Goal: Task Accomplishment & Management: Complete application form

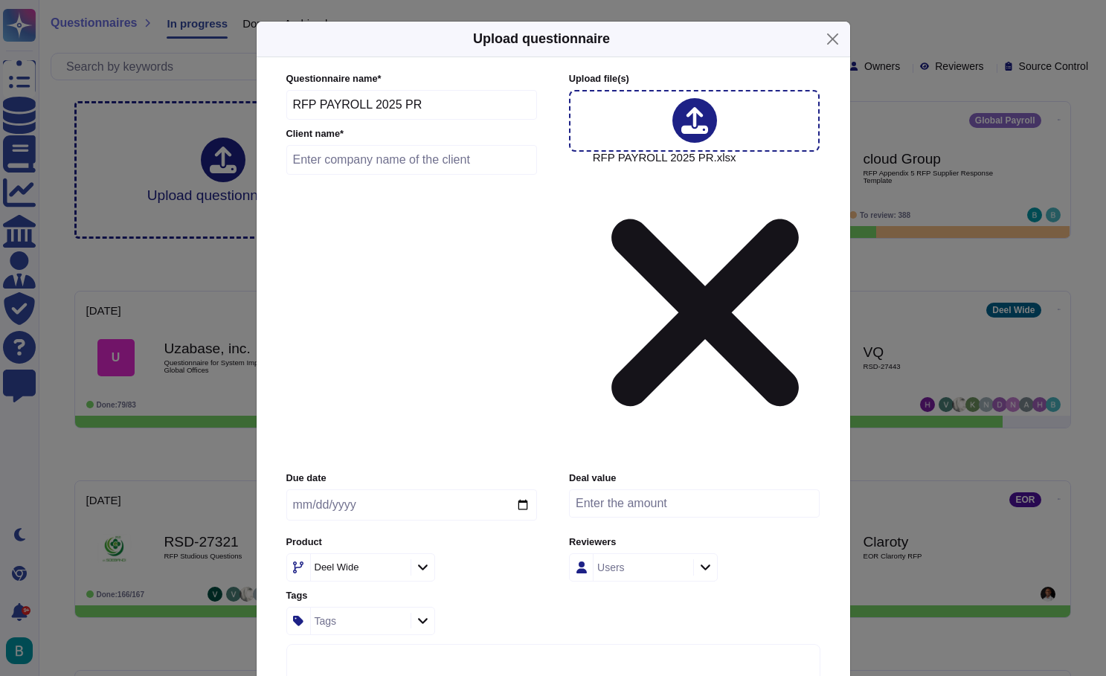
click at [443, 175] on input "text" at bounding box center [411, 160] width 251 height 30
type input "Pepsi"
click at [410, 490] on input "date" at bounding box center [411, 505] width 251 height 31
click at [372, 490] on input "date" at bounding box center [411, 505] width 251 height 31
type input "[DATE]"
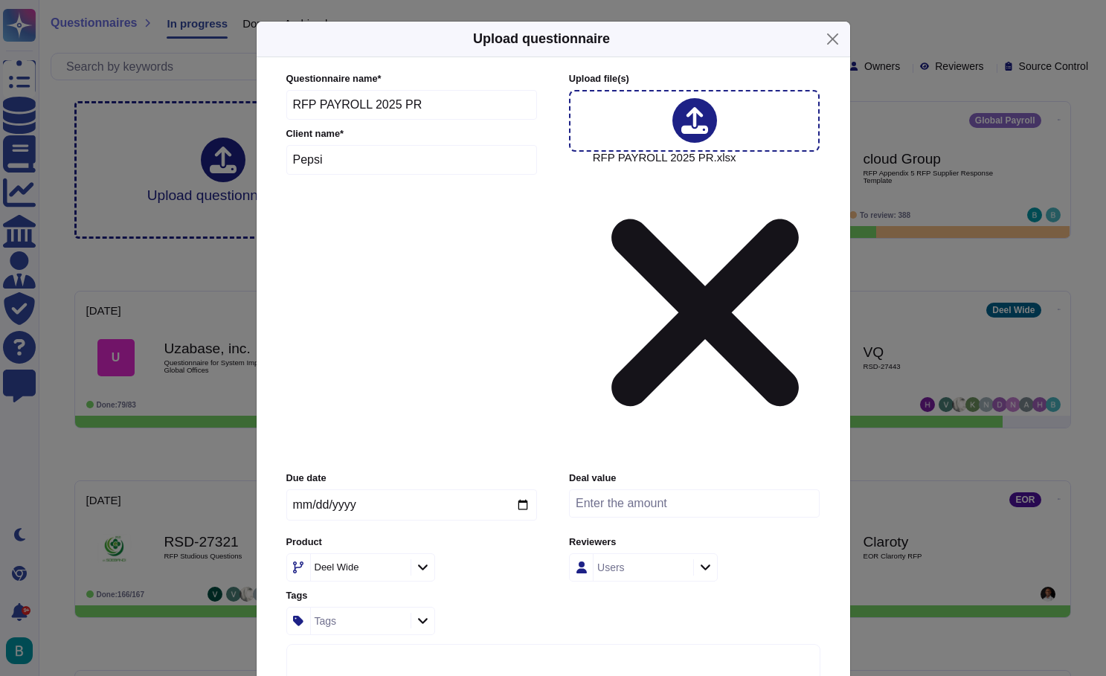
click at [484, 536] on div "Product Deel Wide" at bounding box center [411, 559] width 251 height 46
click at [416, 559] on div at bounding box center [423, 567] width 24 height 16
click at [376, 456] on span "Global Payroll" at bounding box center [341, 457] width 69 height 13
click at [635, 554] on div "Users" at bounding box center [642, 567] width 96 height 27
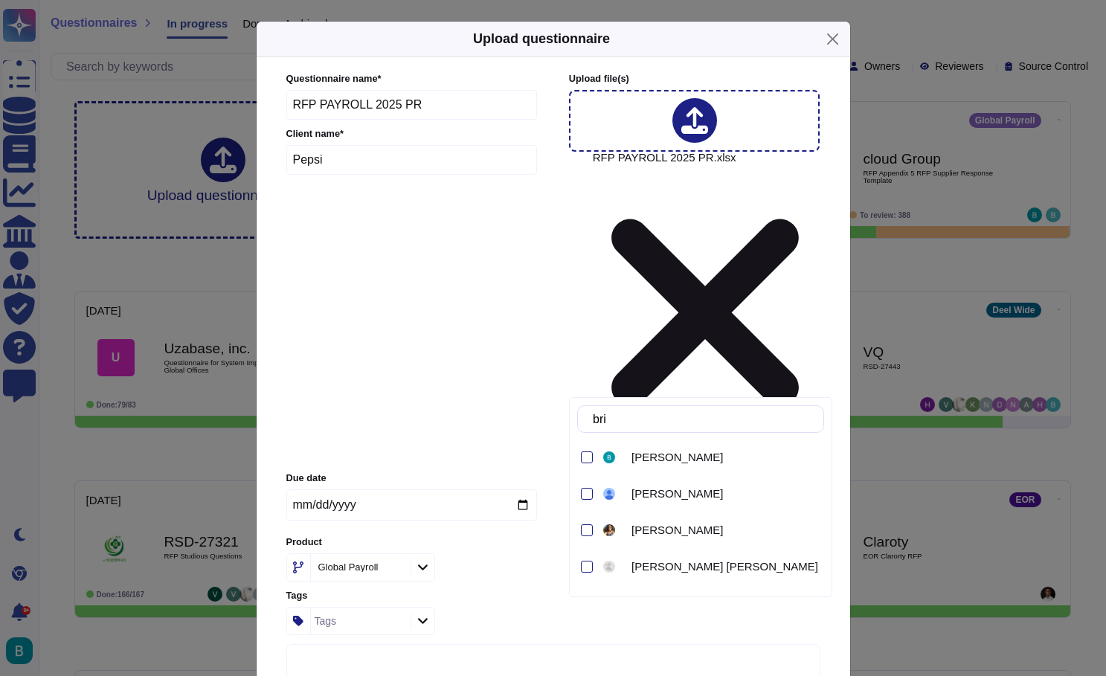
type input "brie"
click at [670, 458] on span "[PERSON_NAME]" at bounding box center [678, 457] width 92 height 13
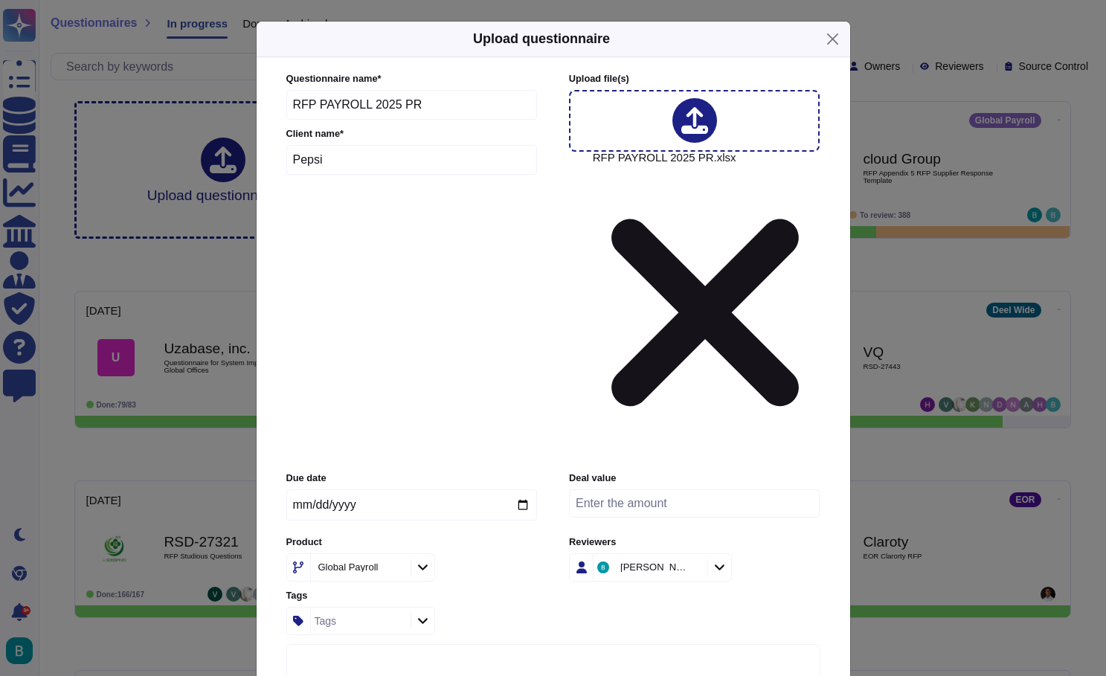
click at [806, 472] on div "Due date [DATE] Deal value Product Global Payroll Reviewers [PERSON_NAME] Tags …" at bounding box center [553, 553] width 534 height 163
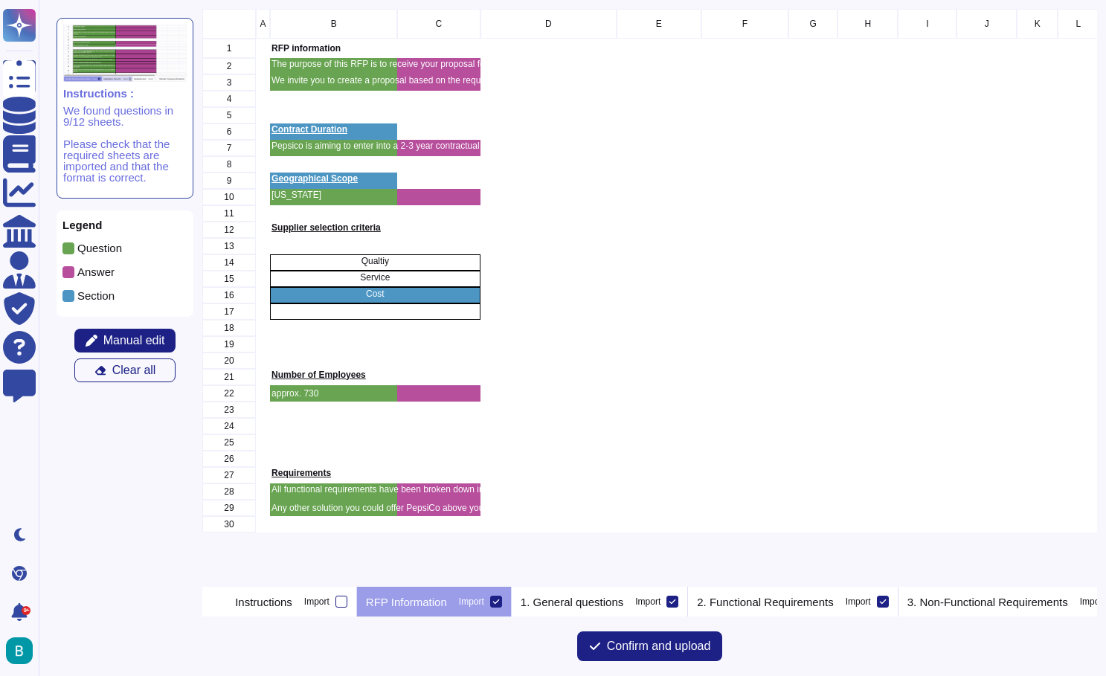
scroll to position [578, 895]
click at [499, 600] on icon at bounding box center [495, 602] width 7 height 4
click at [0, 0] on input "Import" at bounding box center [0, 0] width 0 height 0
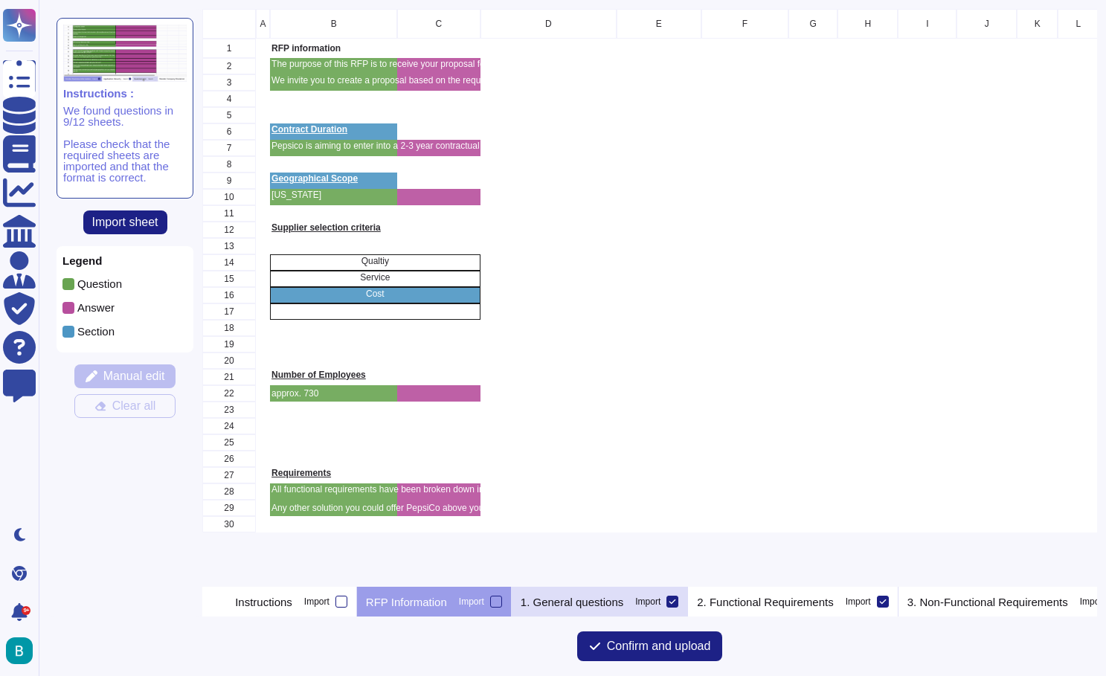
click at [612, 597] on p "1. General questions" at bounding box center [572, 602] width 103 height 11
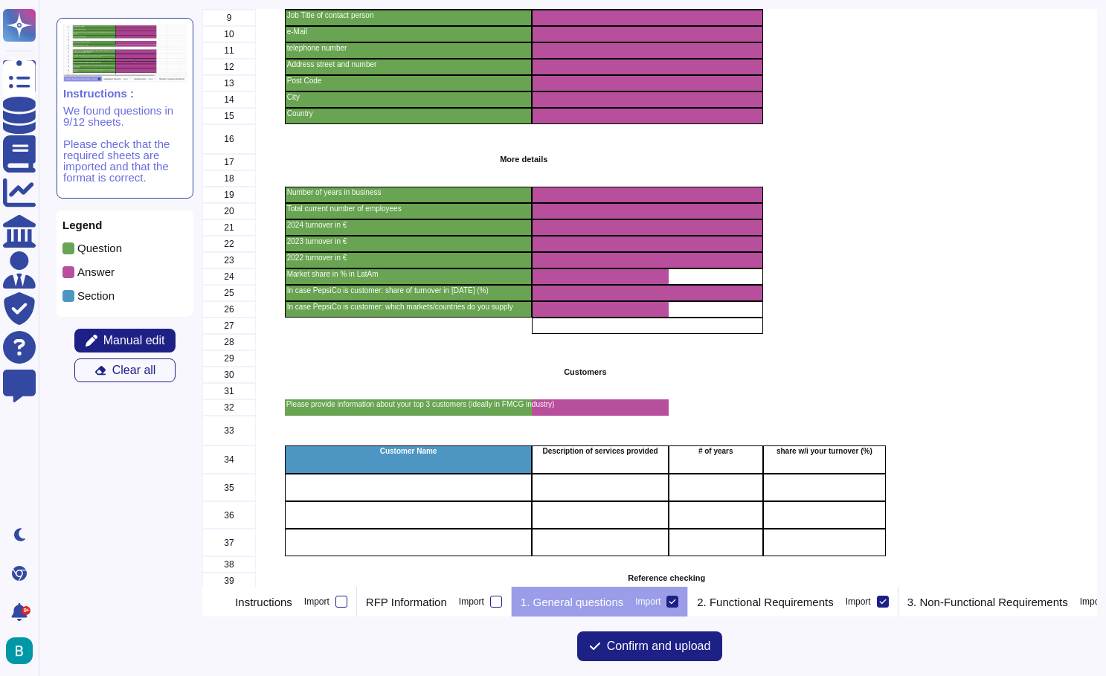
scroll to position [247, 0]
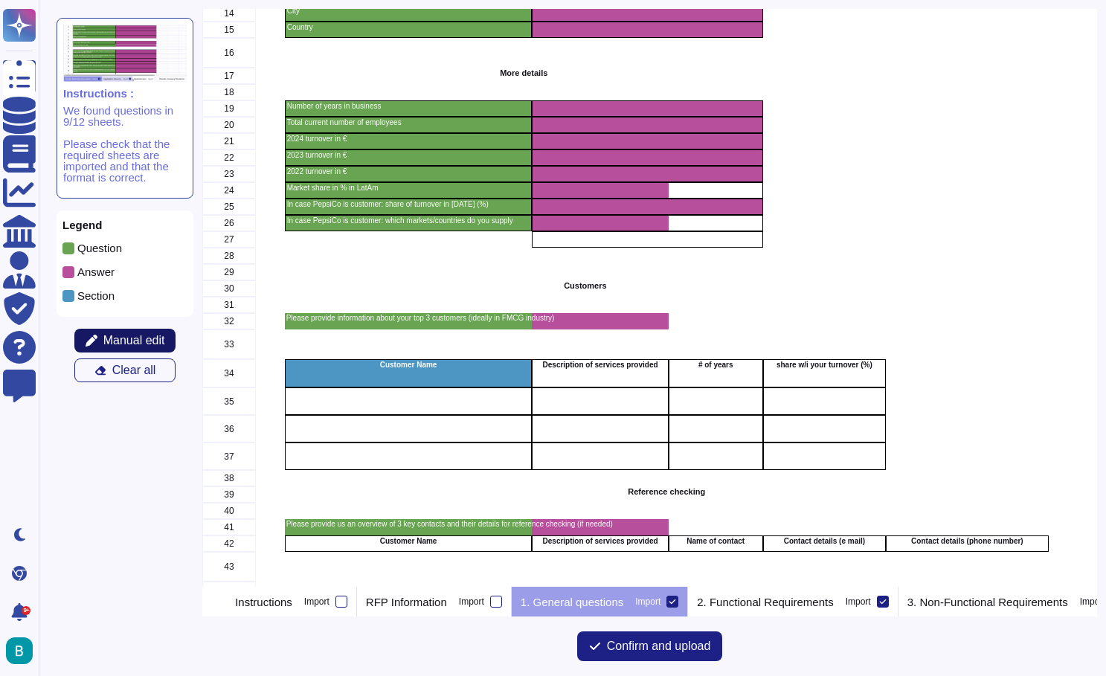
click at [129, 340] on span "Manual edit" at bounding box center [134, 341] width 62 height 12
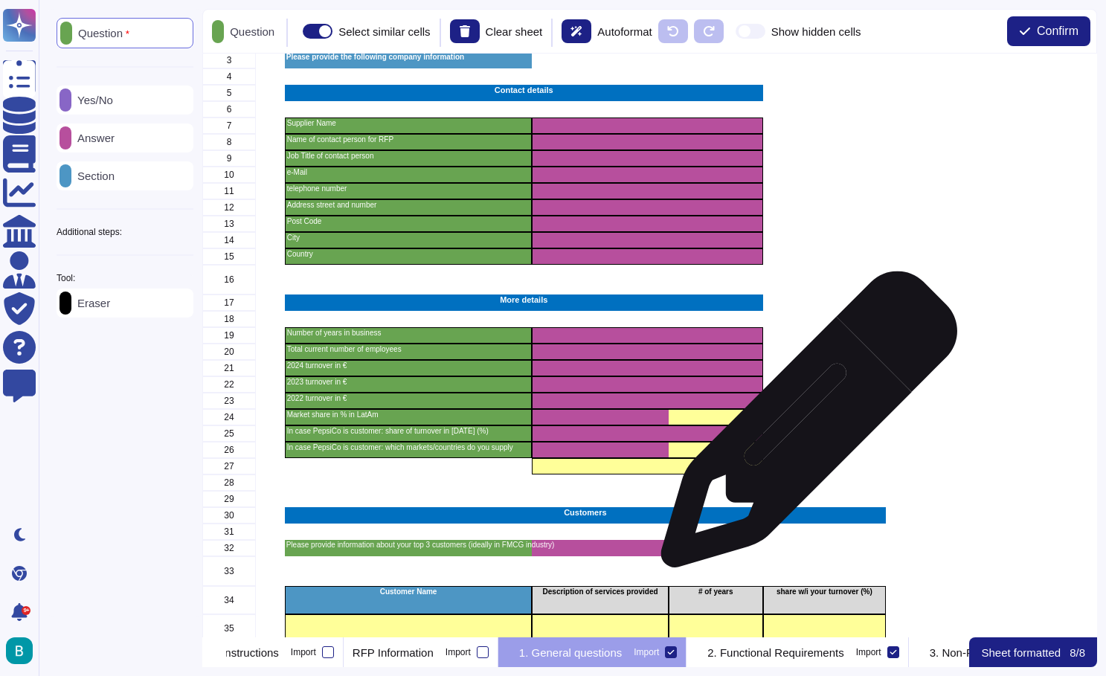
scroll to position [65, 0]
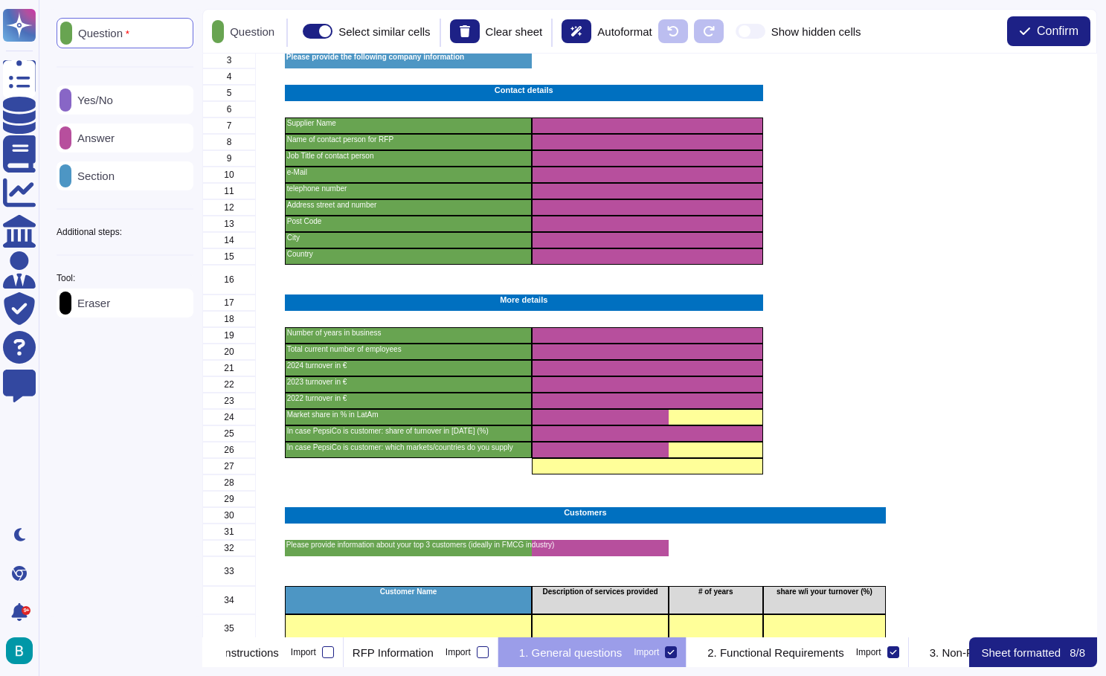
click at [136, 309] on div "Eraser" at bounding box center [125, 303] width 137 height 29
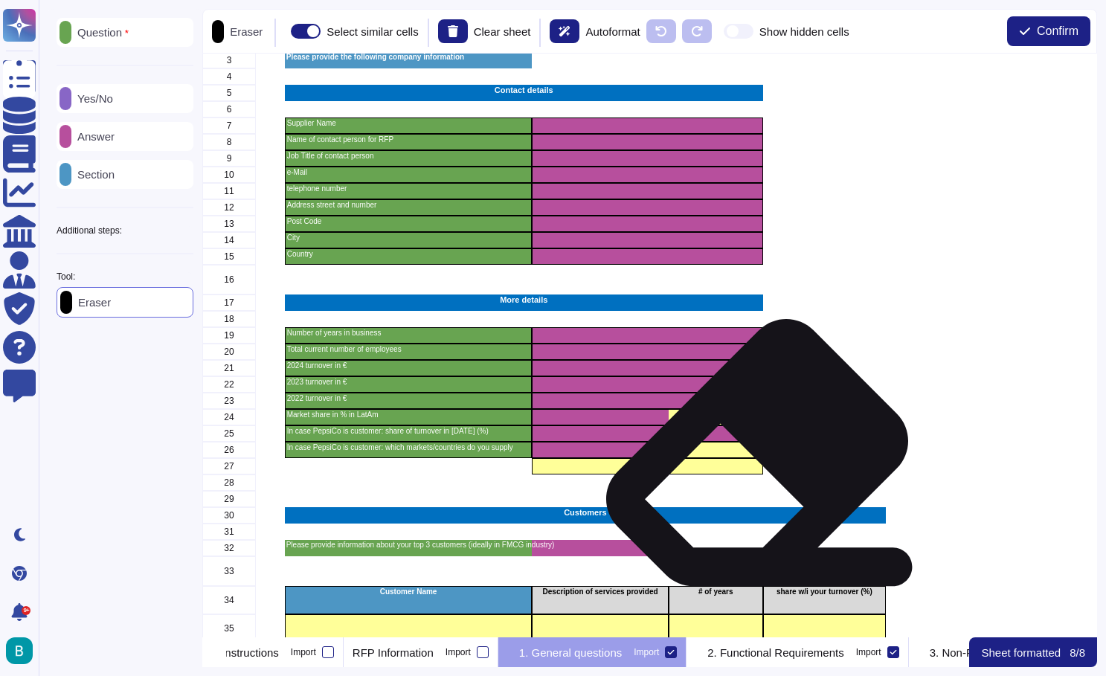
click at [751, 458] on div "grid" at bounding box center [648, 466] width 231 height 16
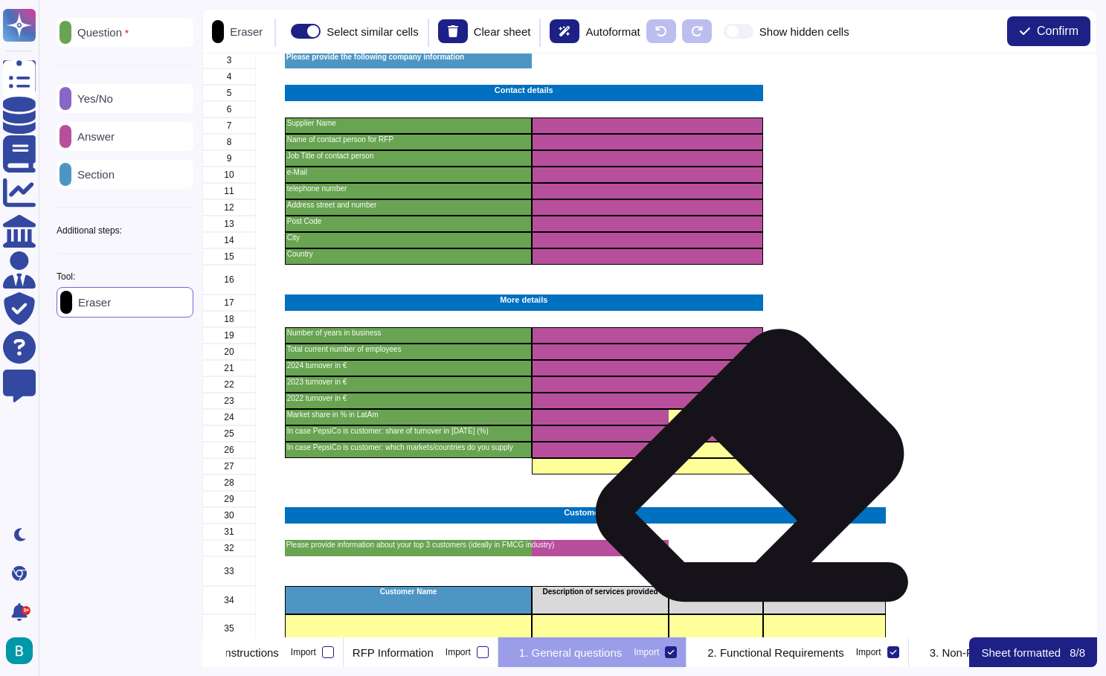
click at [744, 471] on div "grid" at bounding box center [648, 466] width 231 height 16
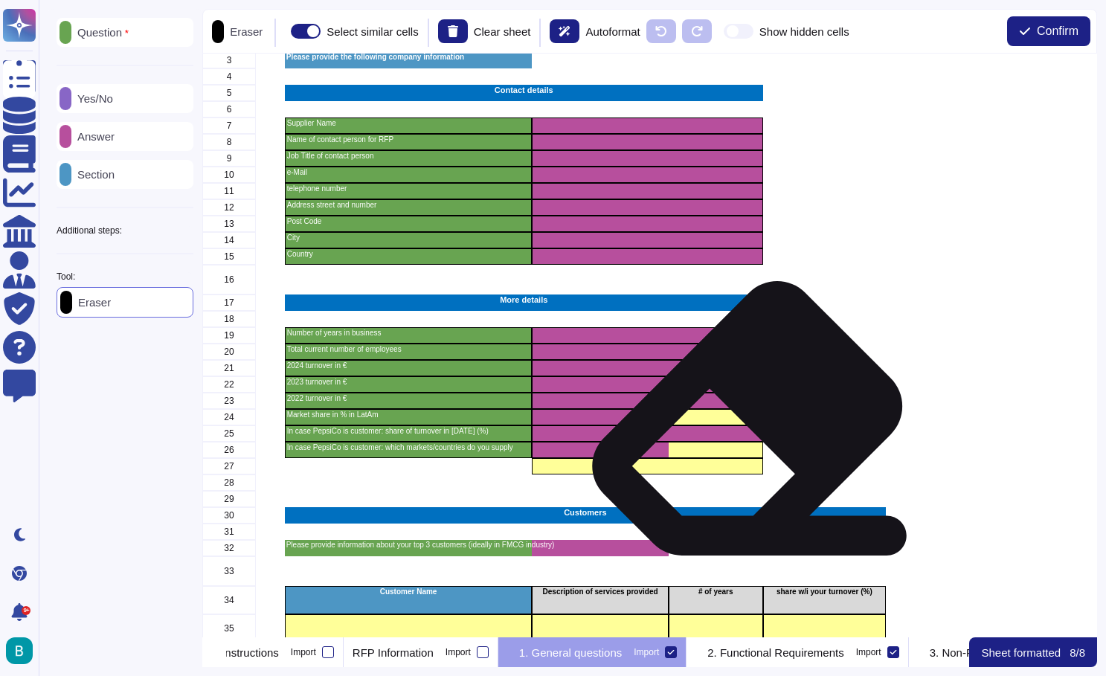
click at [740, 417] on div "grid" at bounding box center [716, 417] width 94 height 16
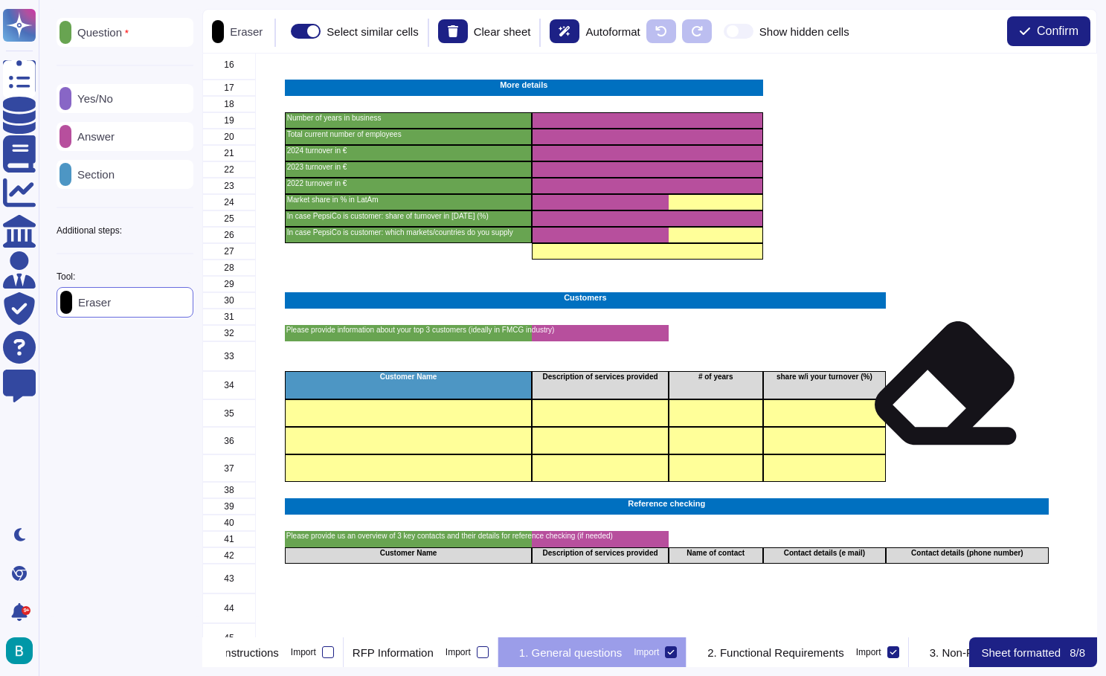
scroll to position [360, 1]
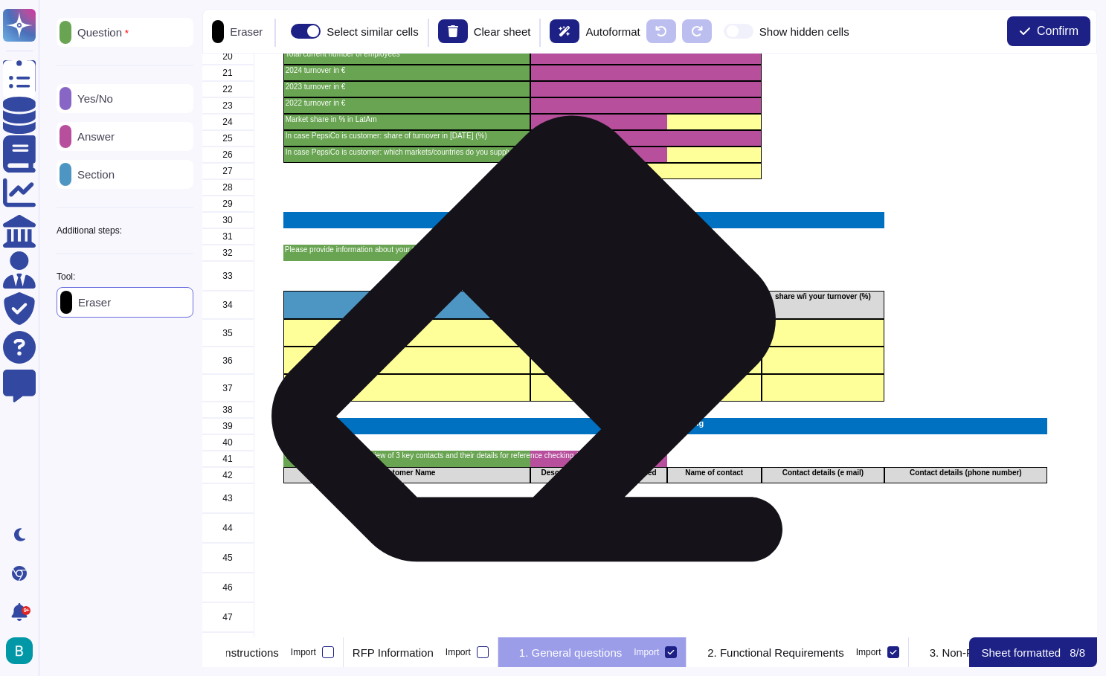
click at [518, 343] on div "grid" at bounding box center [407, 333] width 248 height 28
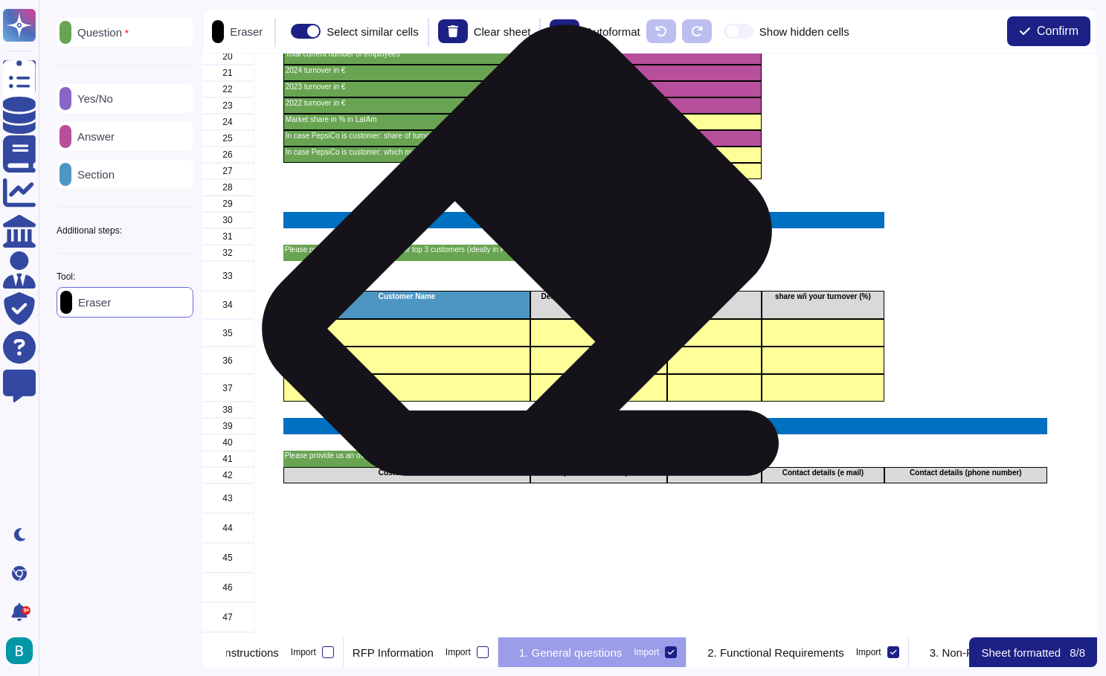
click at [511, 254] on div "Please provide information about your top 3 customers (ideally in FMCG industry)" at bounding box center [407, 253] width 248 height 16
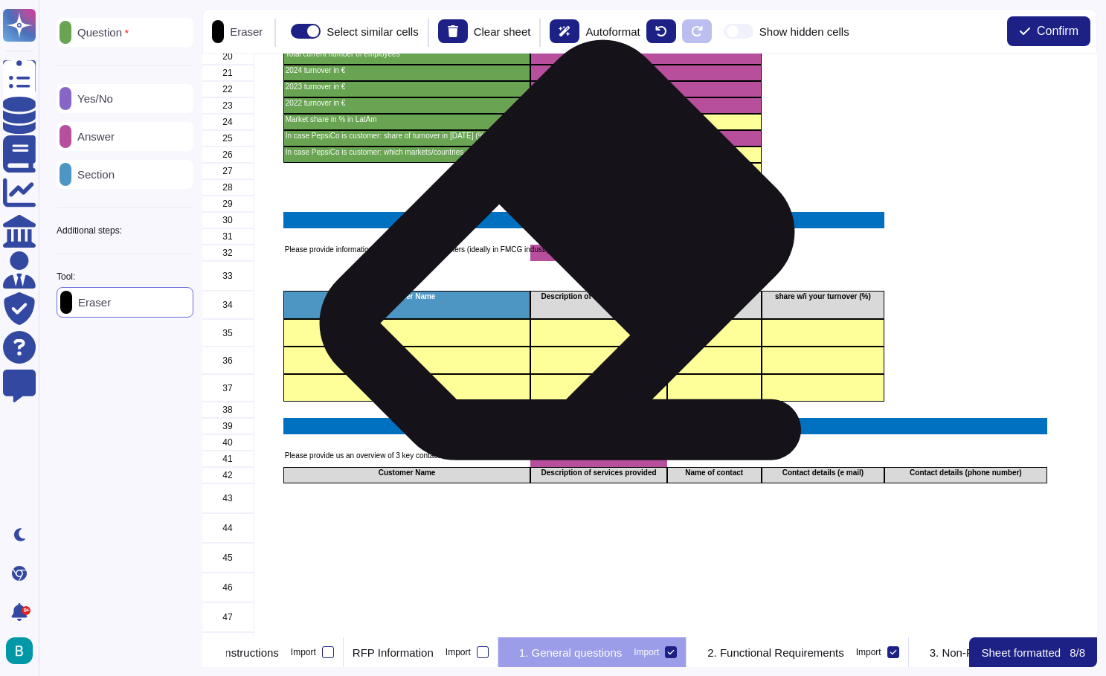
click at [557, 254] on div "grid" at bounding box center [599, 253] width 136 height 16
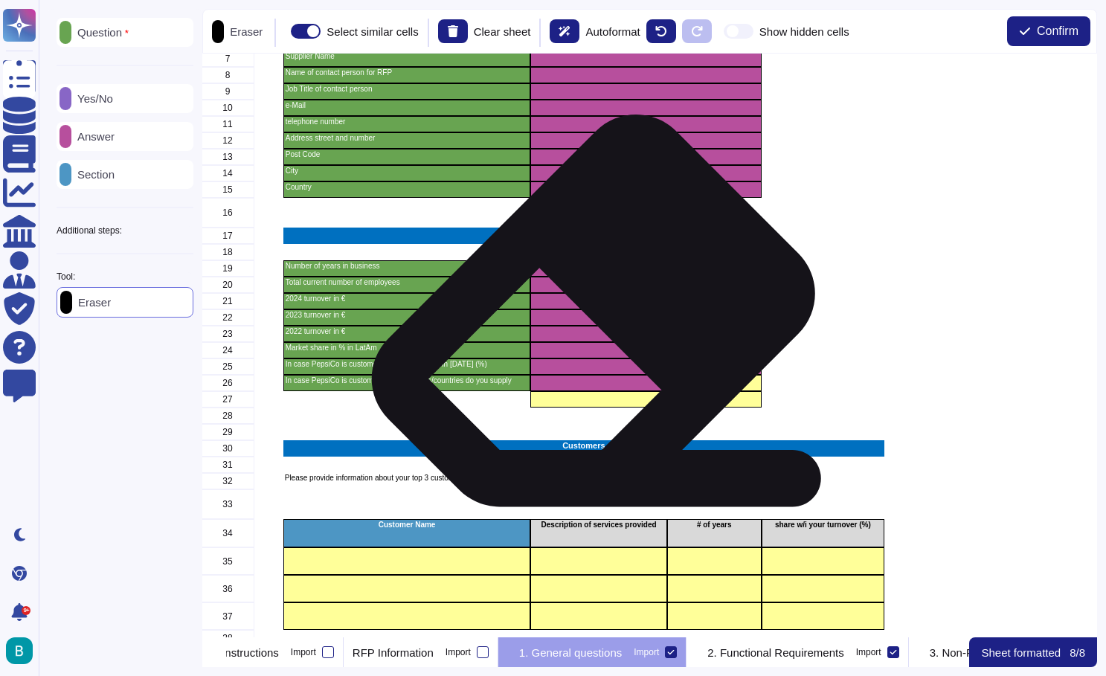
scroll to position [362, 1]
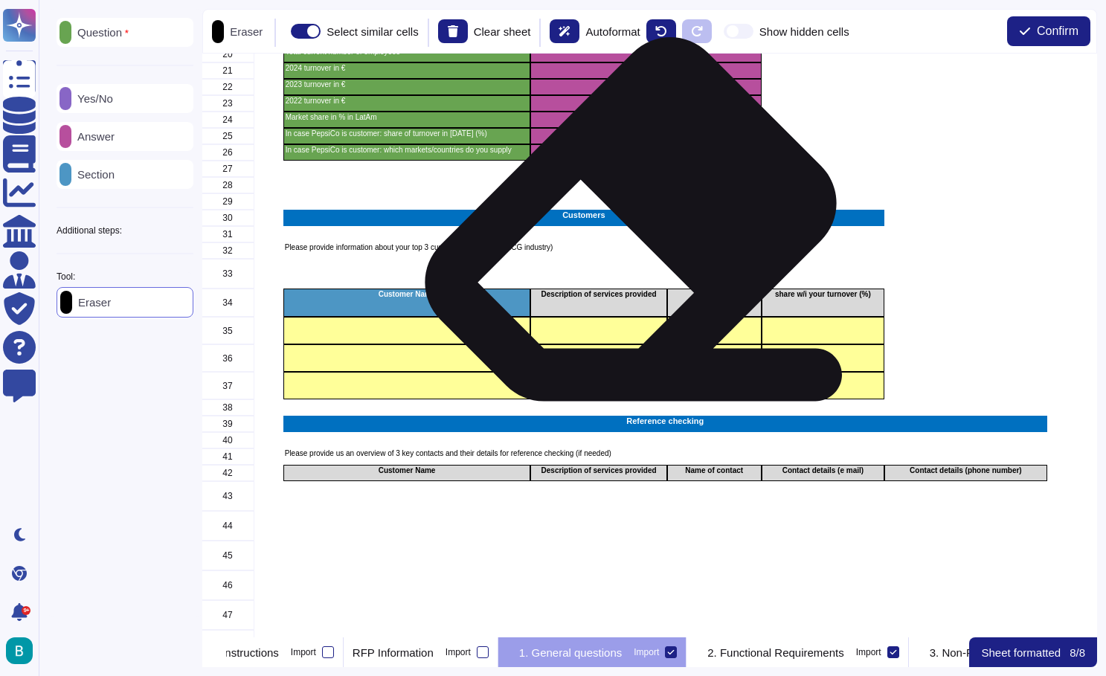
click at [625, 224] on div "Customers" at bounding box center [583, 218] width 601 height 16
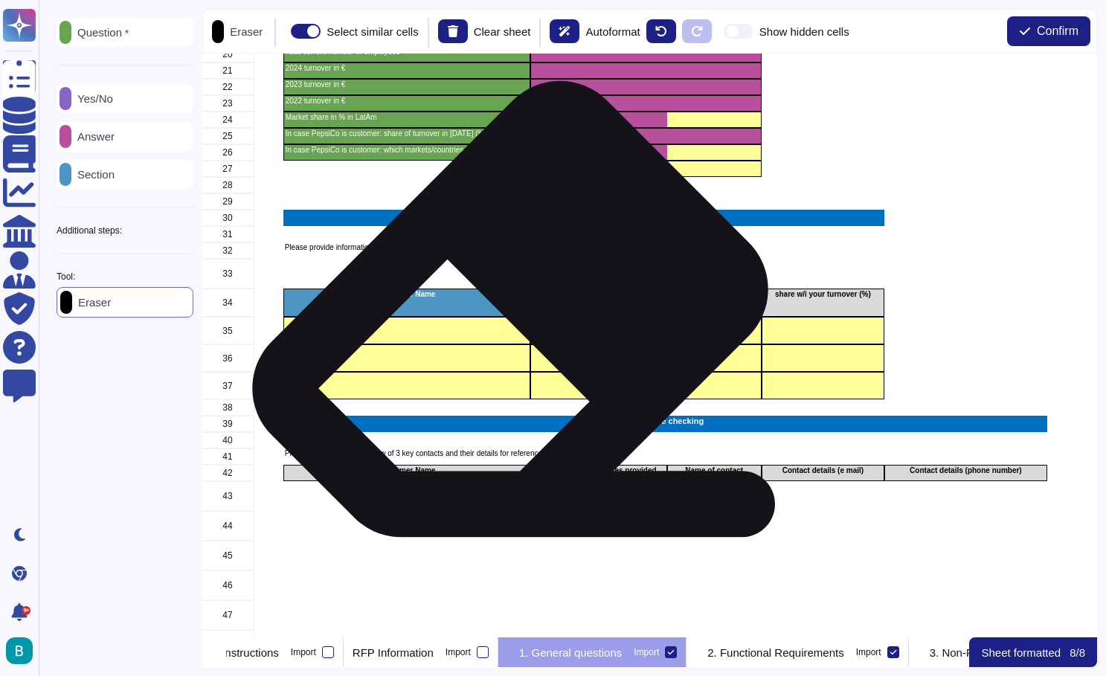
click at [504, 313] on div "Customer Name" at bounding box center [407, 303] width 248 height 28
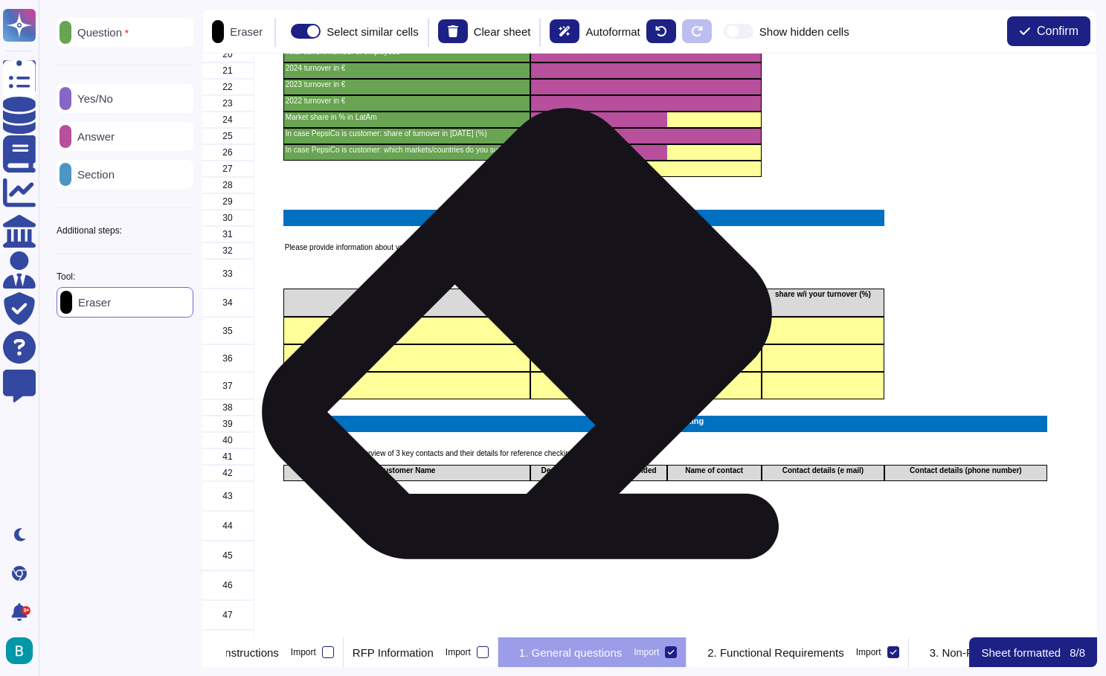
click at [511, 338] on div "grid" at bounding box center [407, 331] width 248 height 28
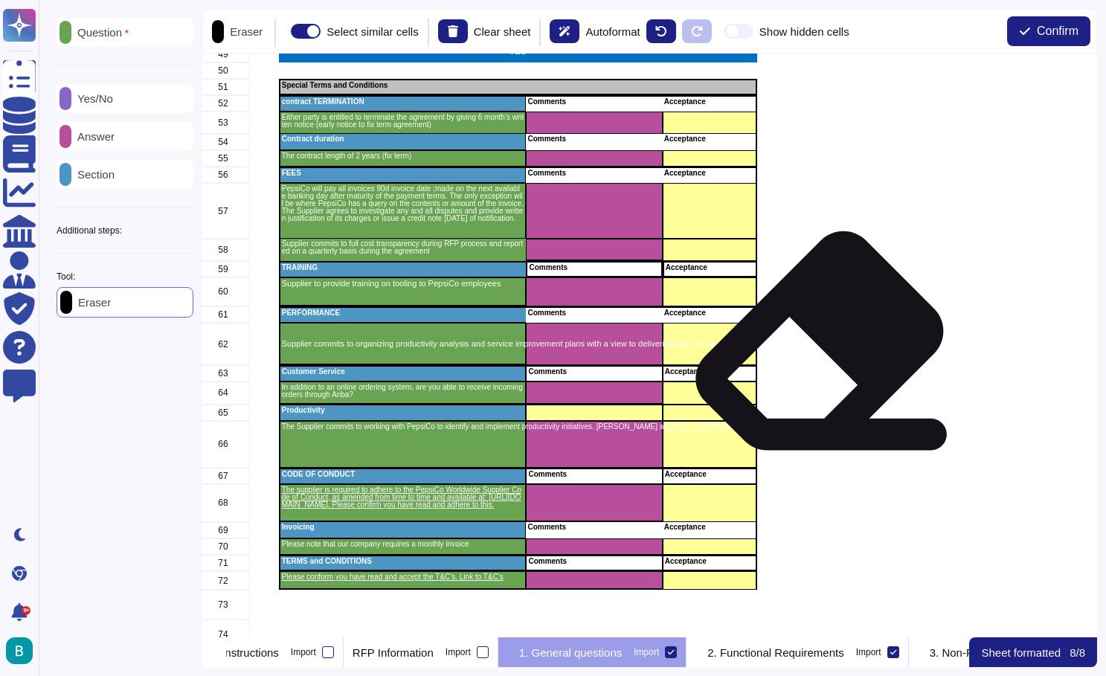
scroll to position [978, 4]
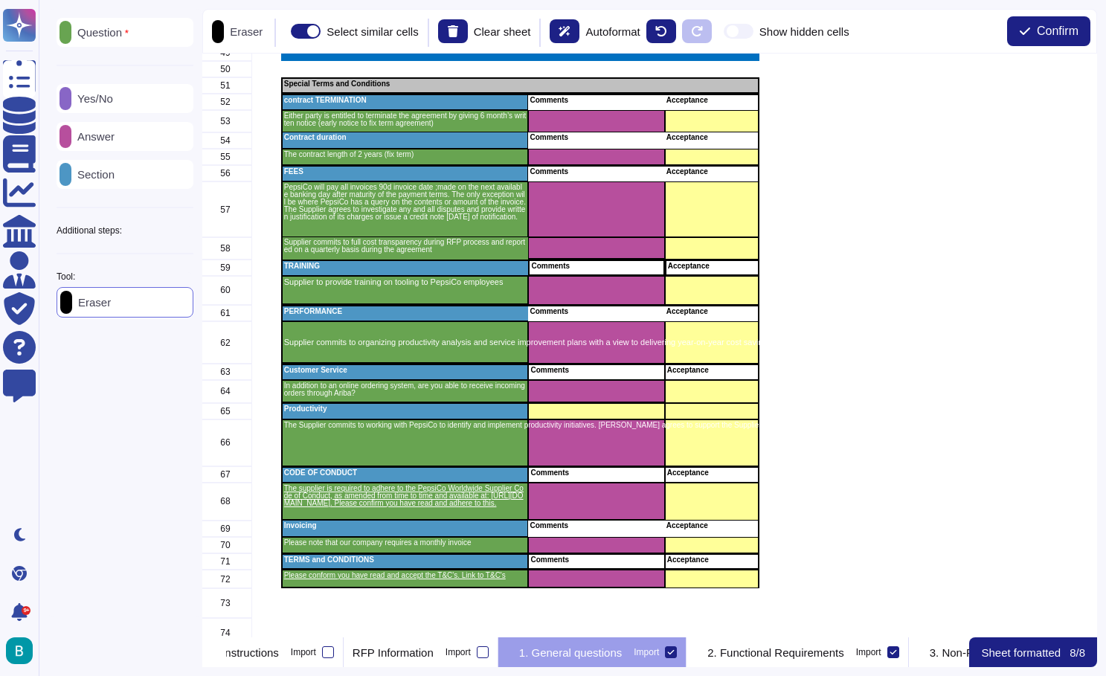
click at [675, 652] on icon at bounding box center [671, 652] width 7 height 4
click at [0, 0] on input "Import" at bounding box center [0, 0] width 0 height 0
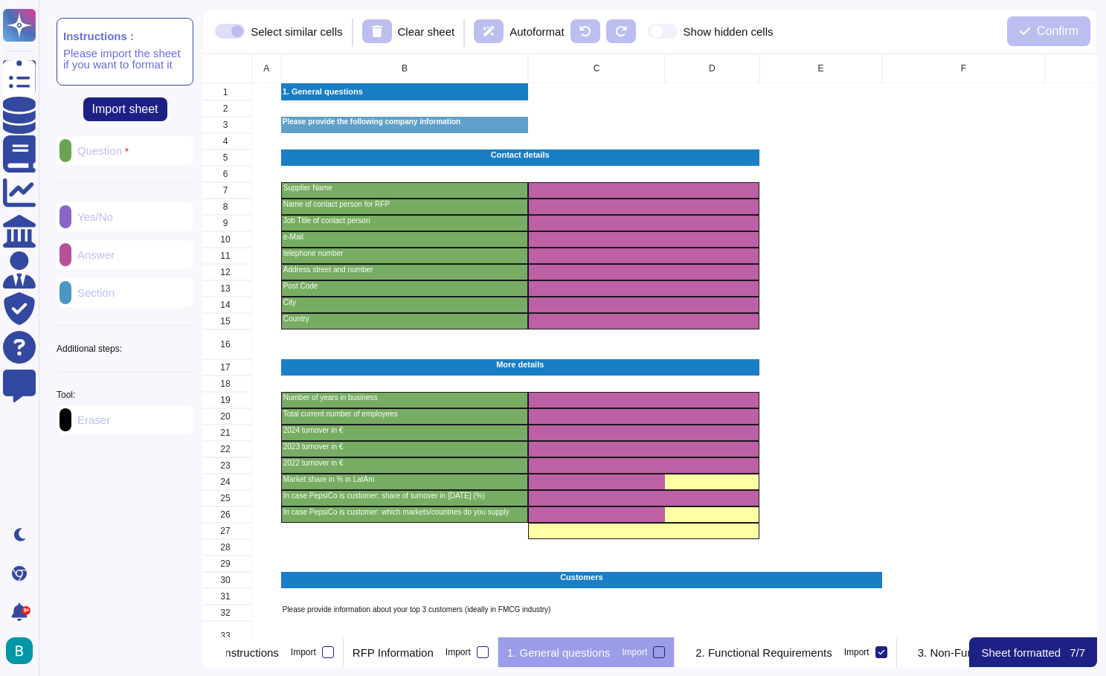
scroll to position [0, 4]
click at [832, 656] on p "2. Functional Requirements" at bounding box center [764, 652] width 136 height 11
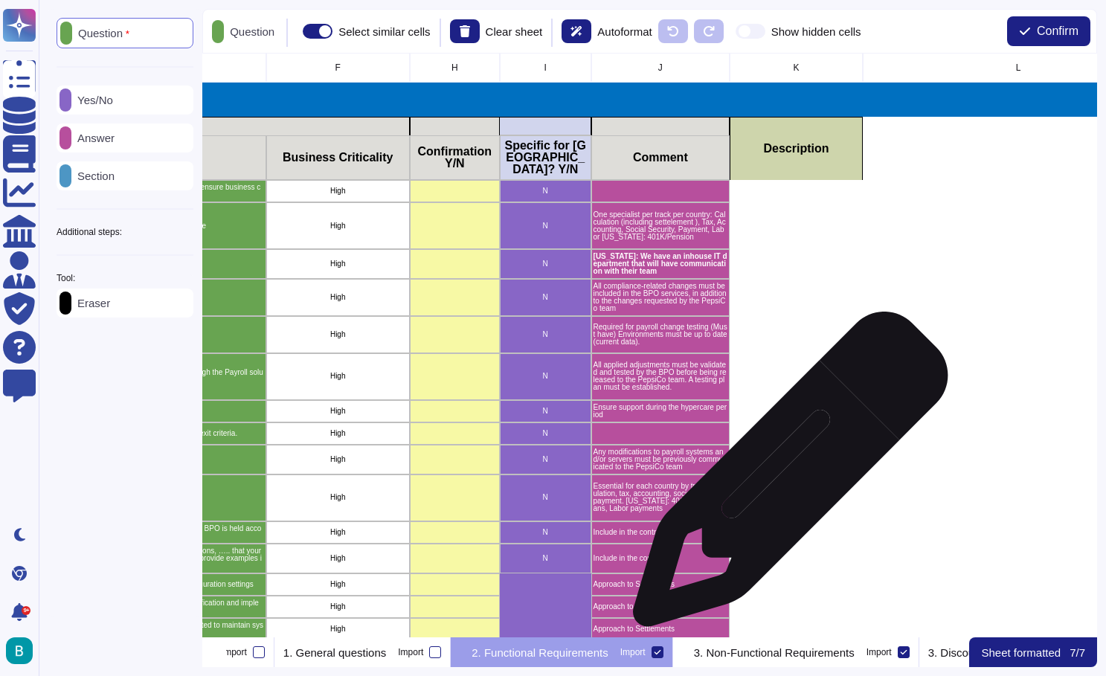
scroll to position [0, 792]
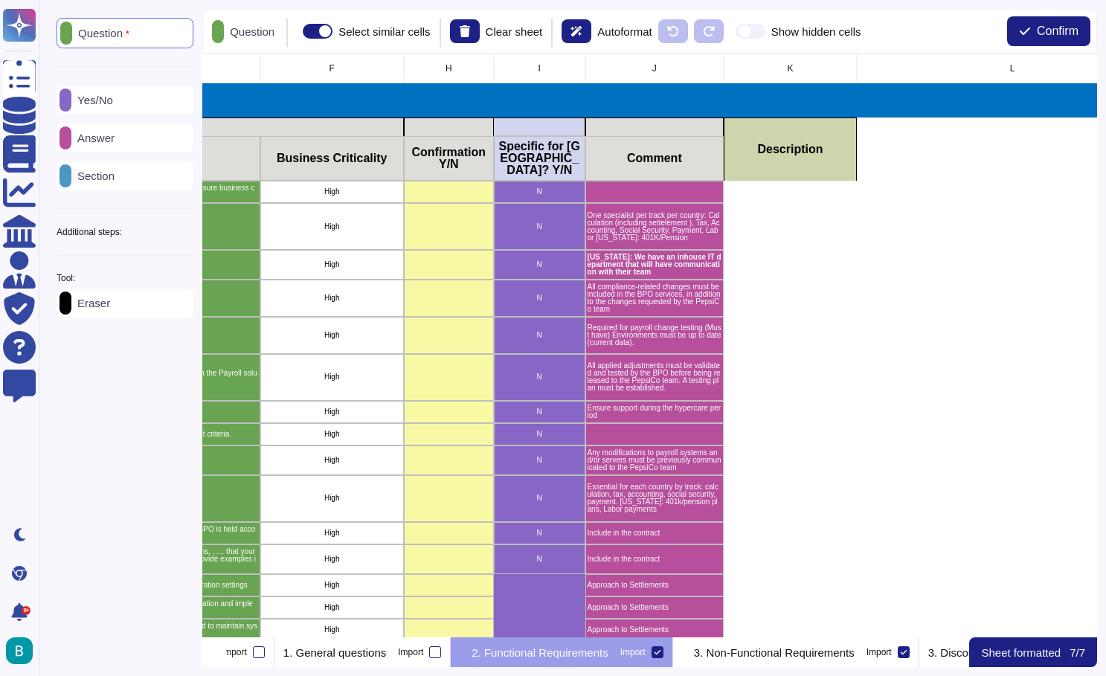
click at [841, 667] on div "Question Yes/No Answer Section Additional steps: Sub-Question Documents Instruc…" at bounding box center [573, 338] width 1068 height 676
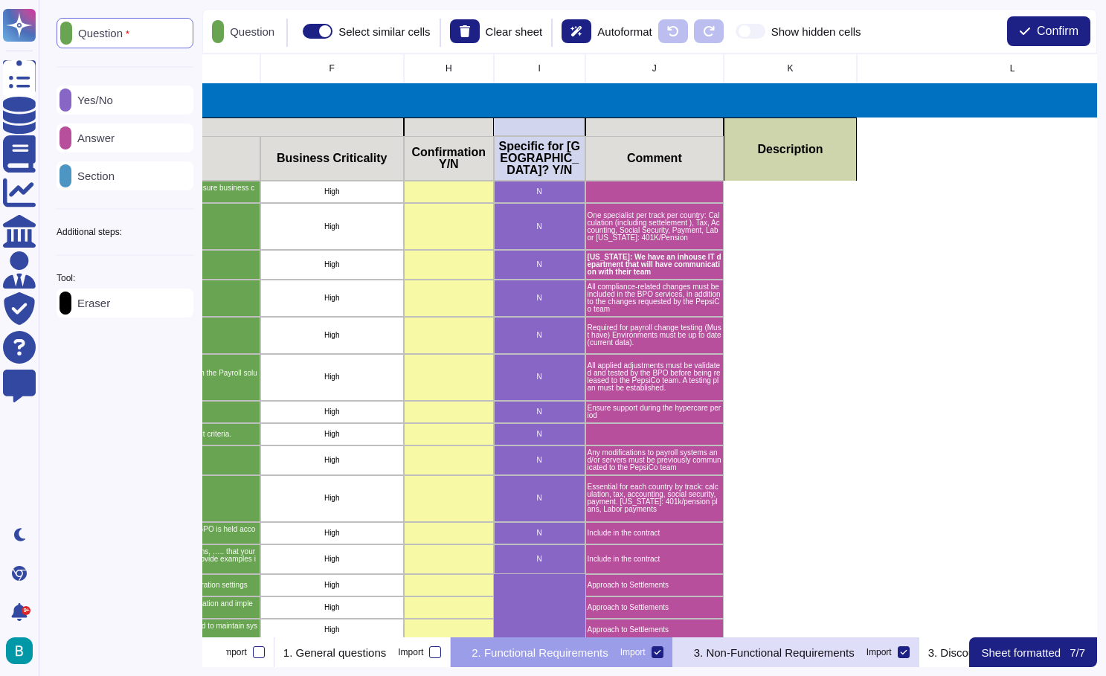
click at [855, 655] on p "3. Non-Functional Requirements" at bounding box center [774, 652] width 161 height 11
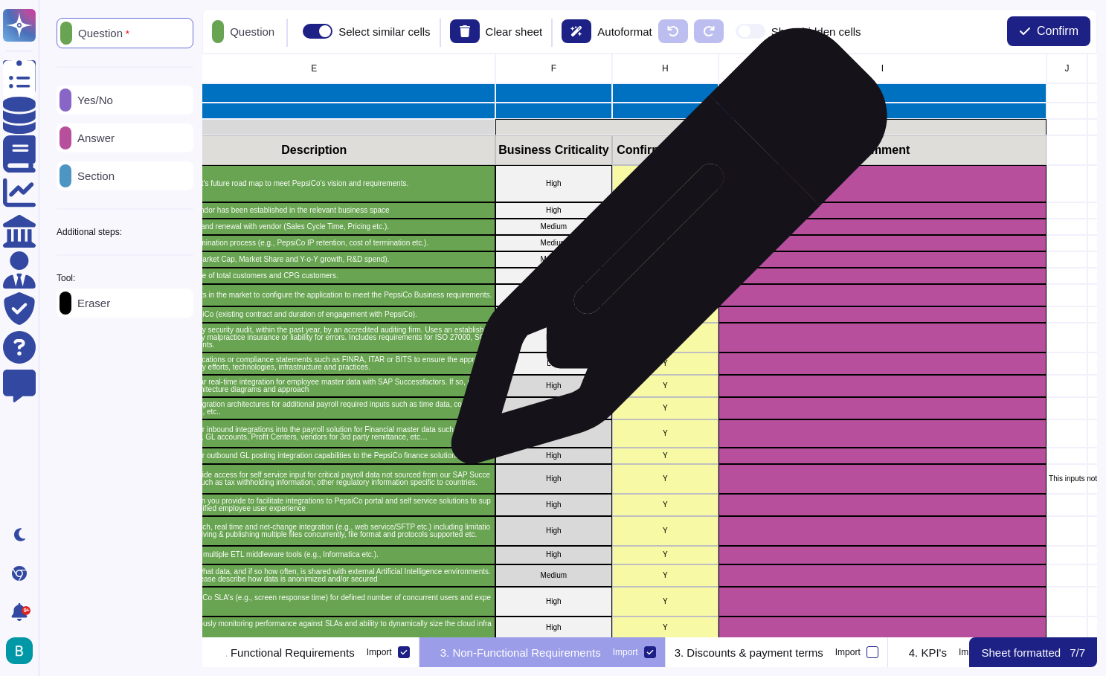
scroll to position [0, 492]
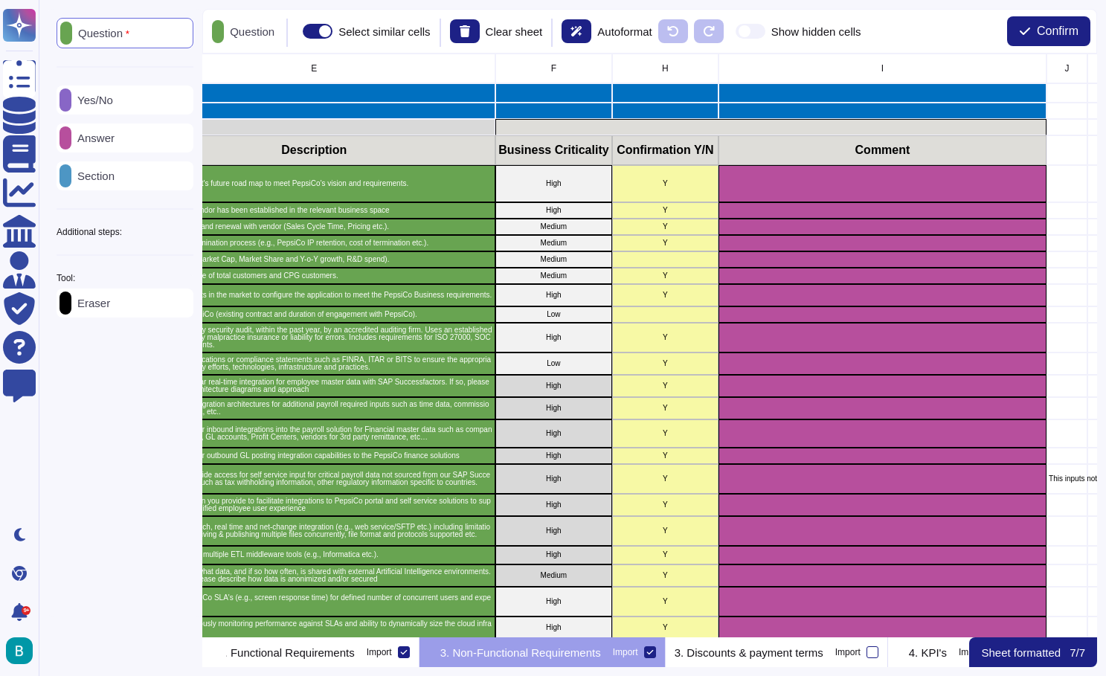
click at [112, 109] on div "Yes/No" at bounding box center [125, 100] width 137 height 29
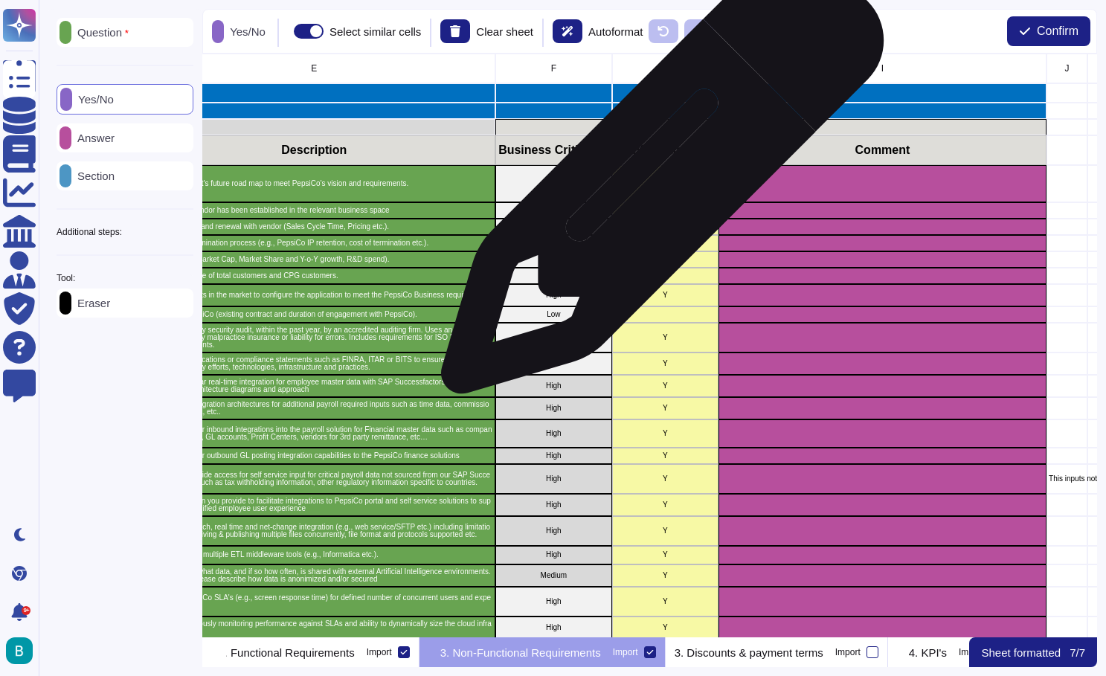
click at [657, 180] on p "Y" at bounding box center [666, 183] width 102 height 7
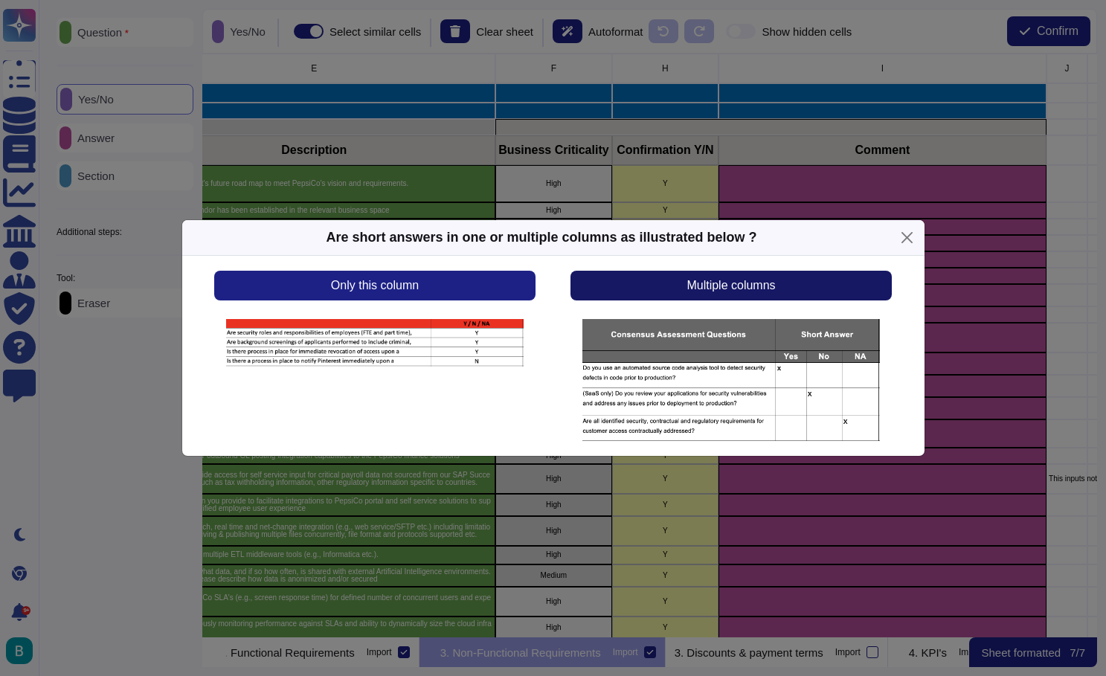
click at [741, 290] on span "Multiple columns" at bounding box center [731, 286] width 89 height 12
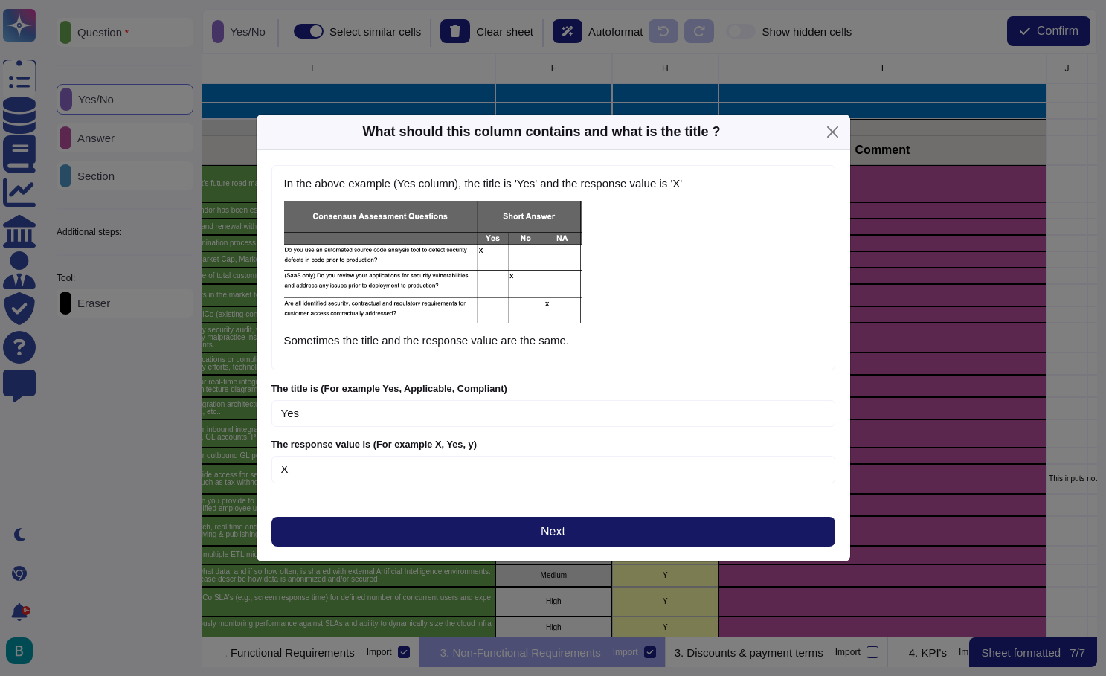
click at [583, 529] on button "Next" at bounding box center [554, 532] width 564 height 30
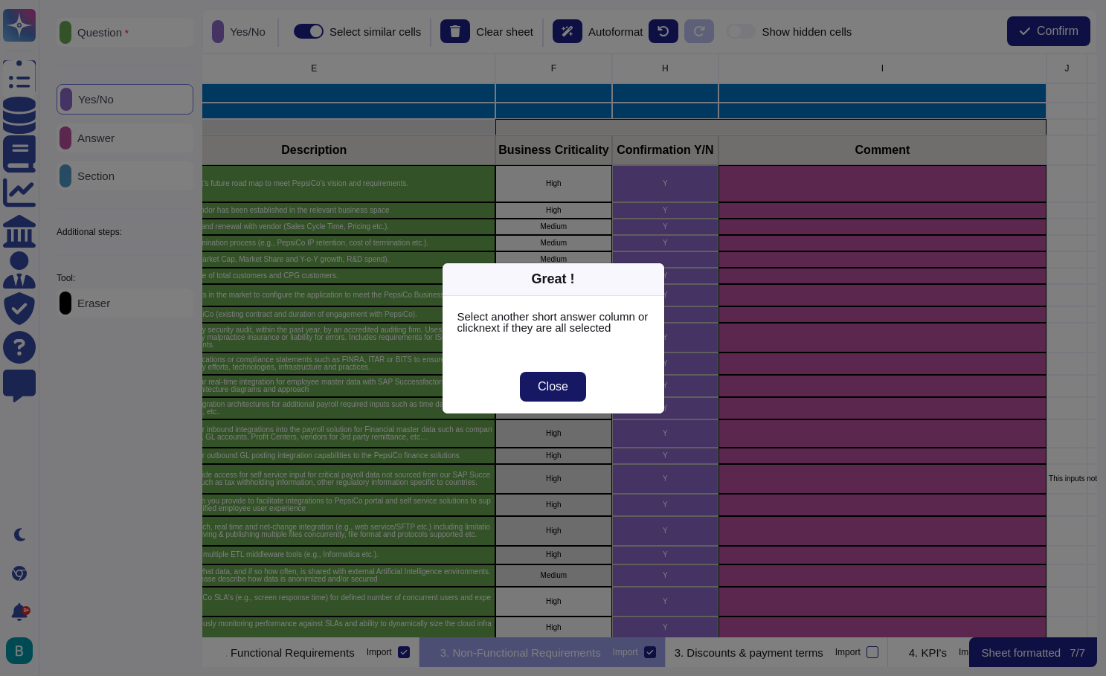
click at [561, 392] on span "Close" at bounding box center [553, 387] width 31 height 12
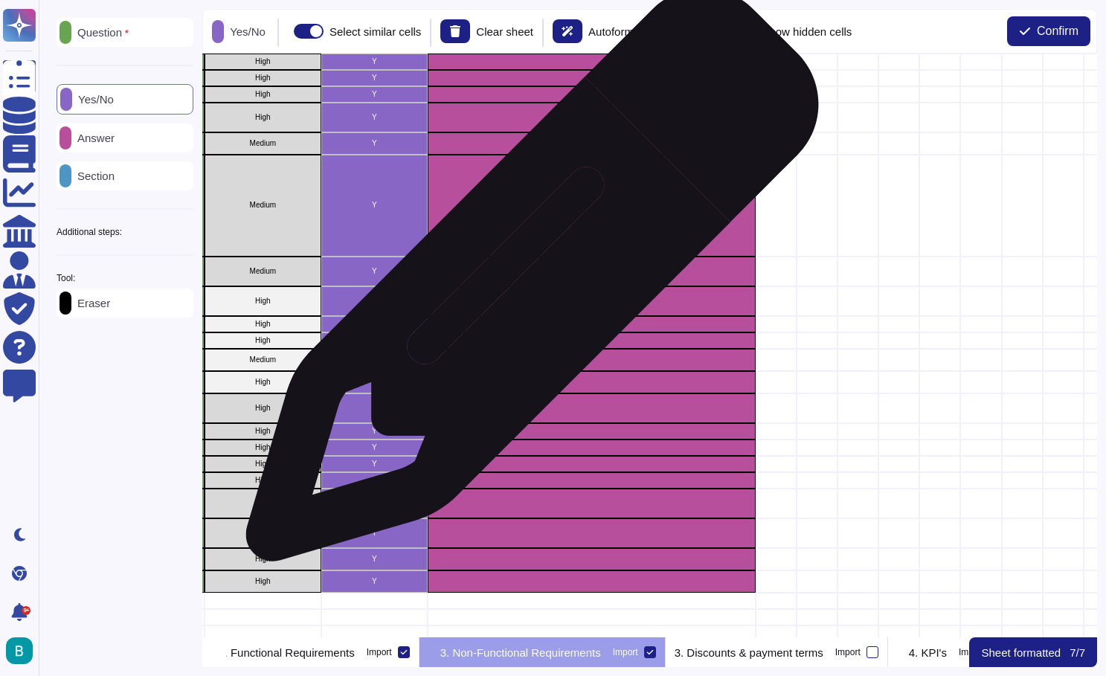
scroll to position [1123, 786]
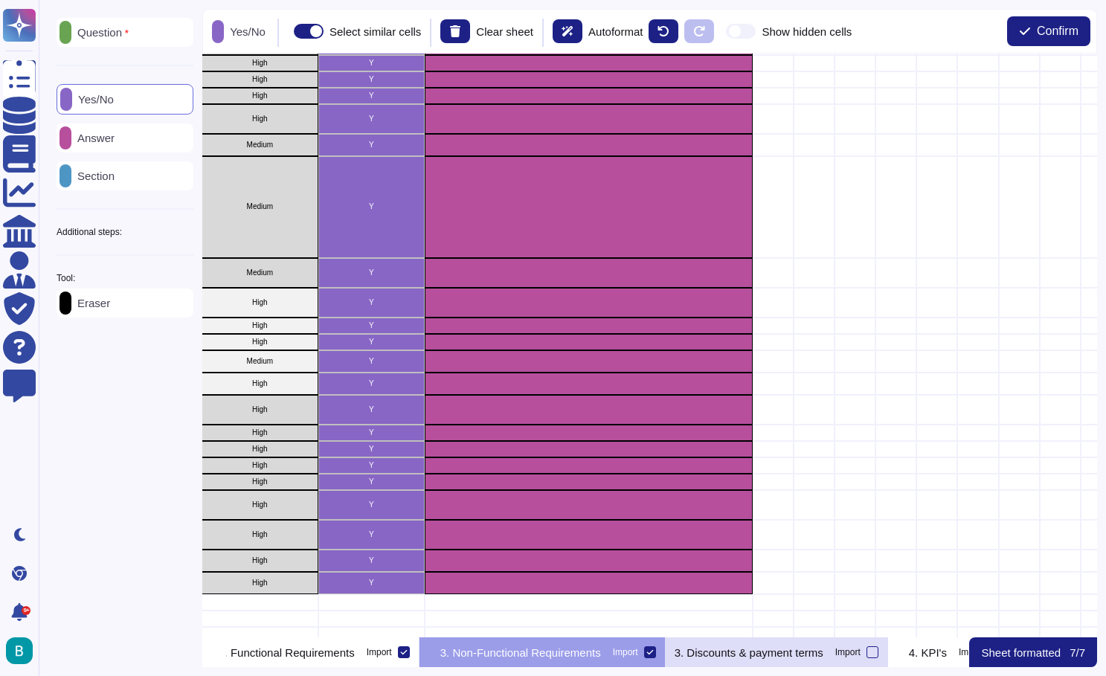
click at [824, 649] on p "3. Discounts & payment terms" at bounding box center [749, 652] width 149 height 11
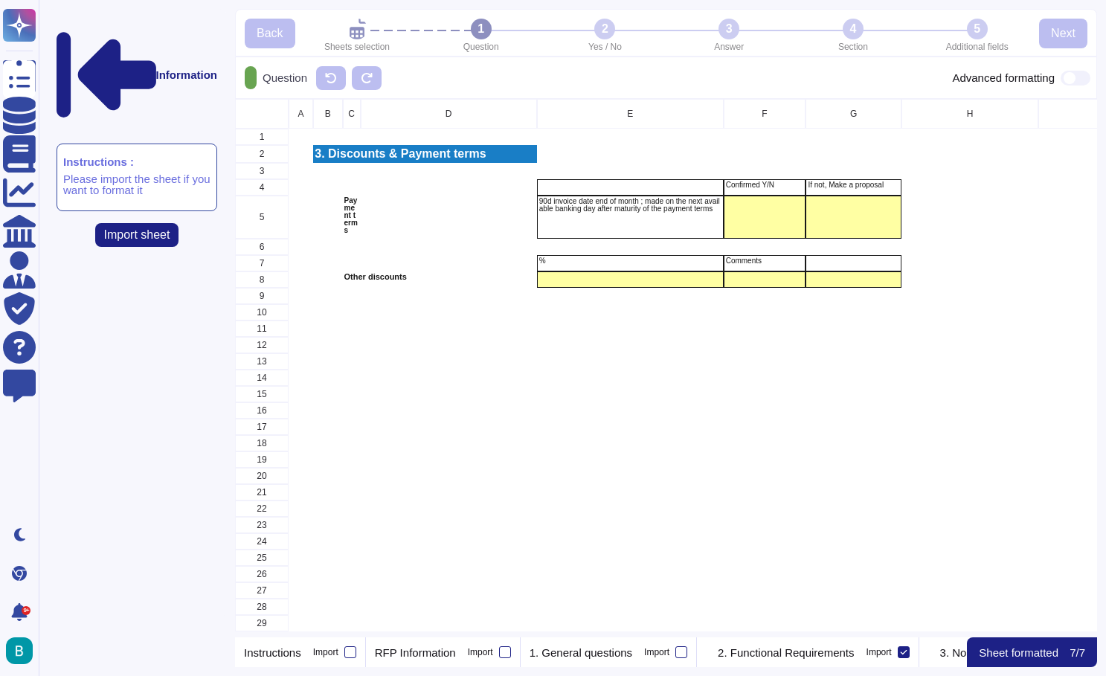
scroll to position [0, 0]
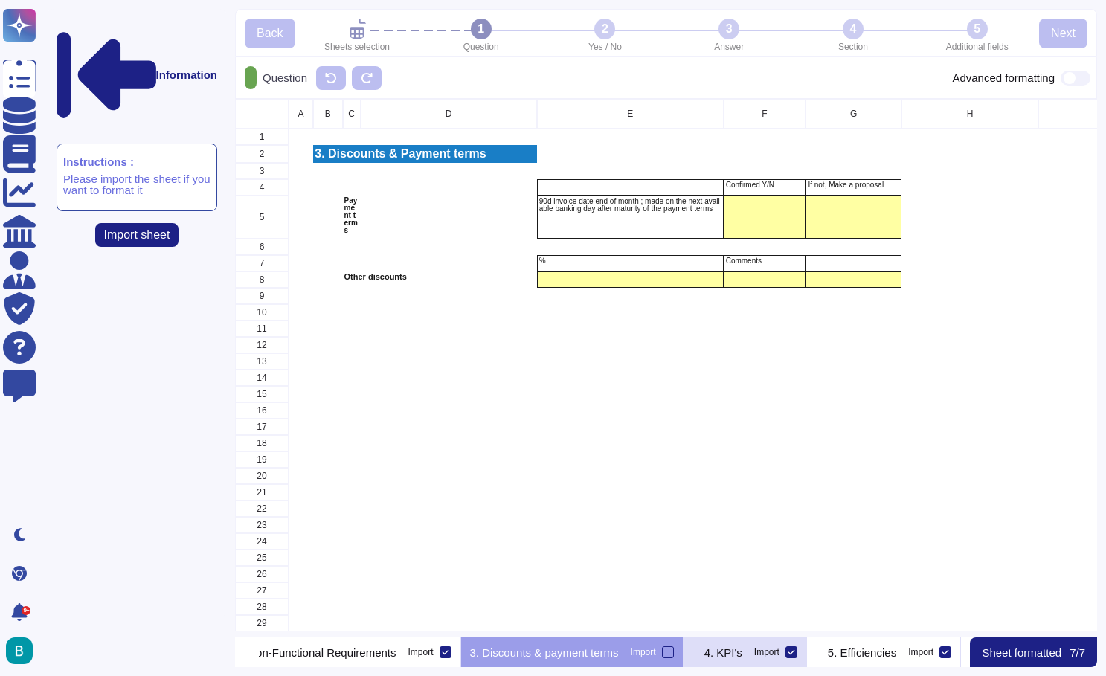
click at [742, 653] on p "4. KPI's" at bounding box center [724, 652] width 38 height 11
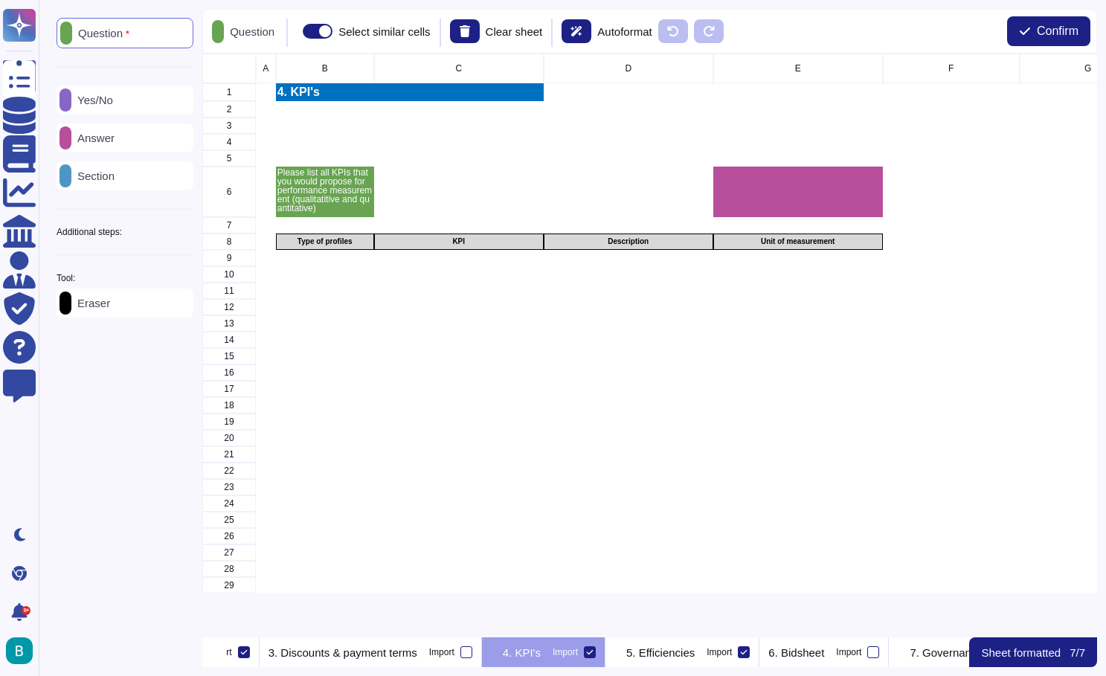
click at [596, 650] on div at bounding box center [590, 652] width 12 height 12
click at [0, 0] on input "Import" at bounding box center [0, 0] width 0 height 0
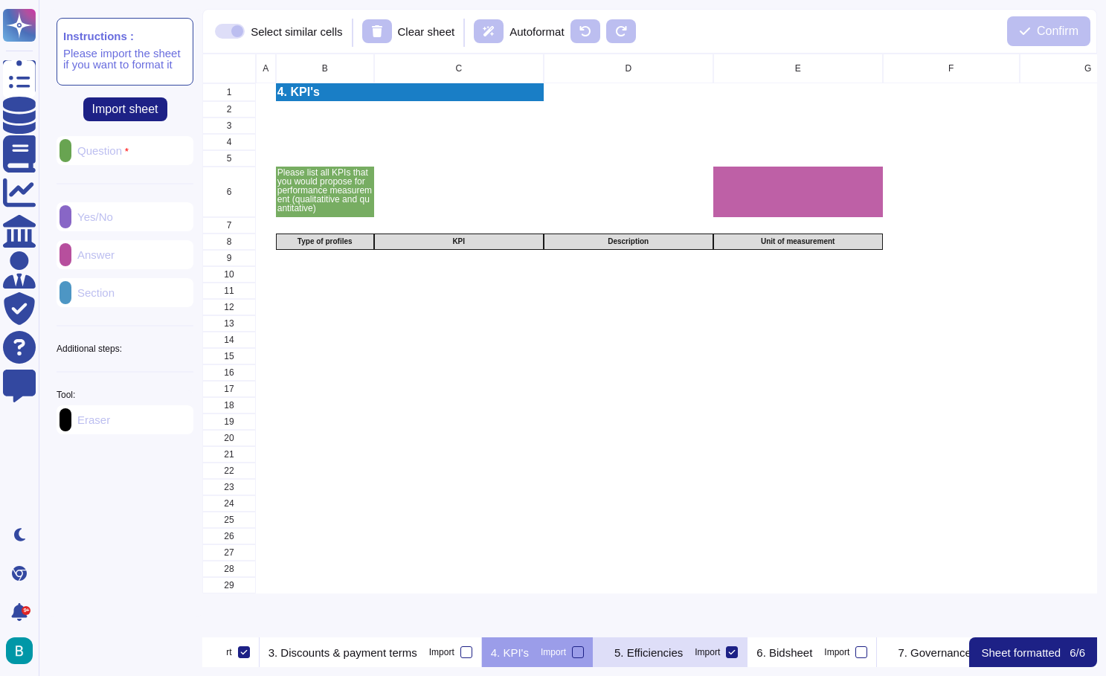
click at [683, 655] on p "5. Efficiencies" at bounding box center [649, 652] width 68 height 11
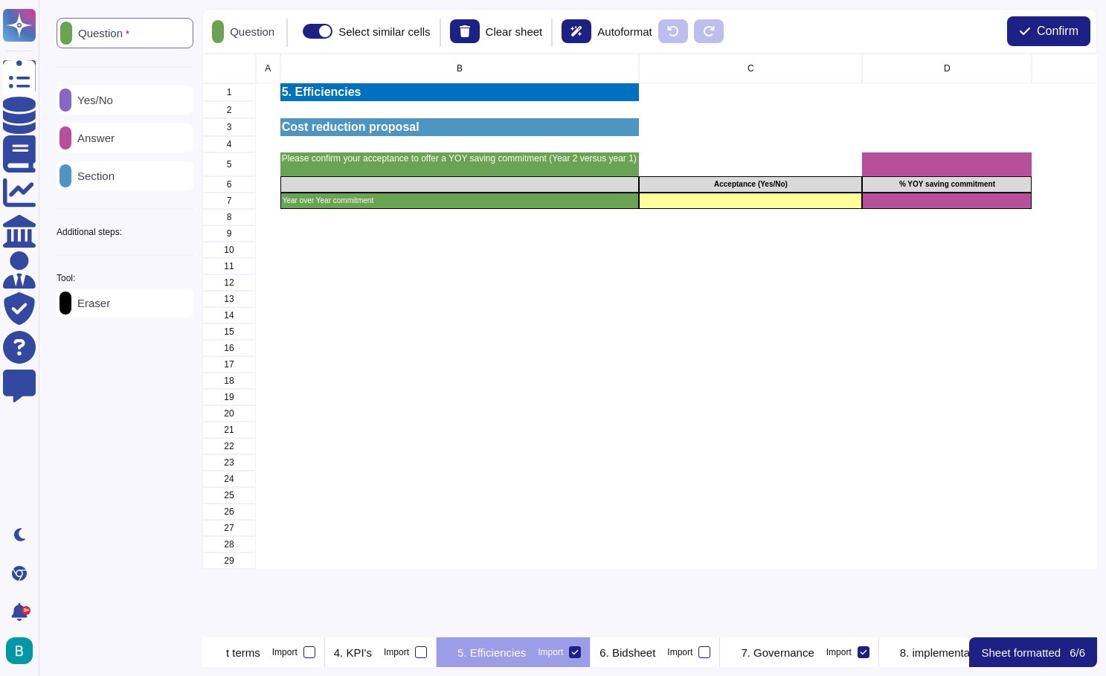
click at [579, 651] on icon at bounding box center [575, 652] width 7 height 4
click at [0, 0] on input "Import" at bounding box center [0, 0] width 0 height 0
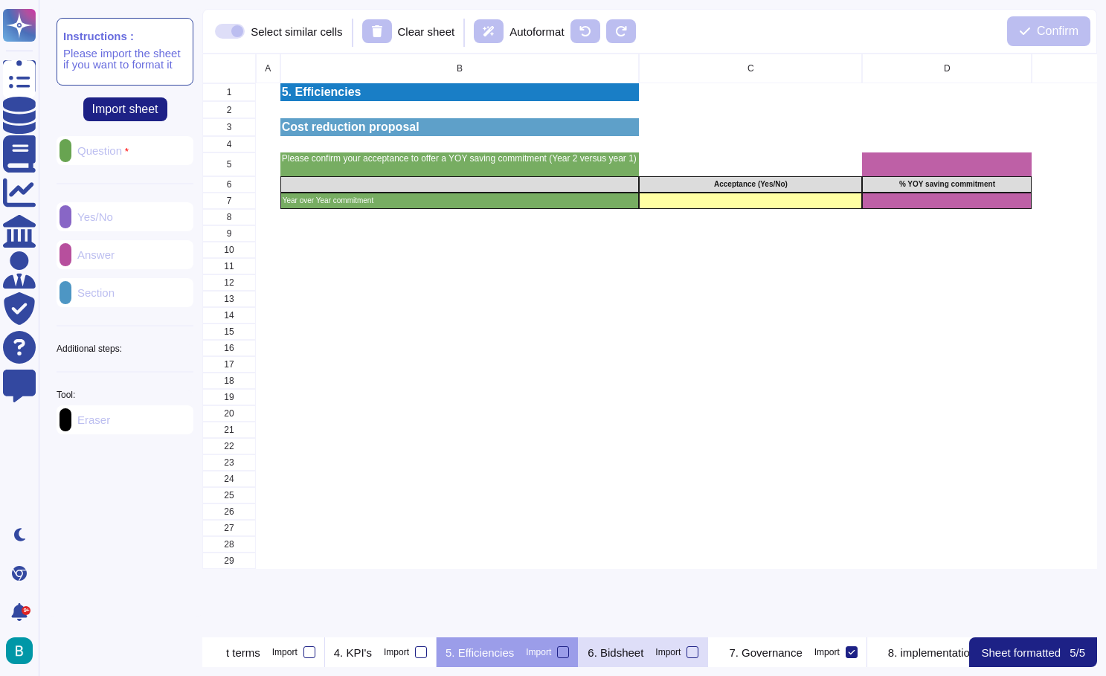
click at [644, 652] on p "6. Bidsheet" at bounding box center [616, 652] width 56 height 11
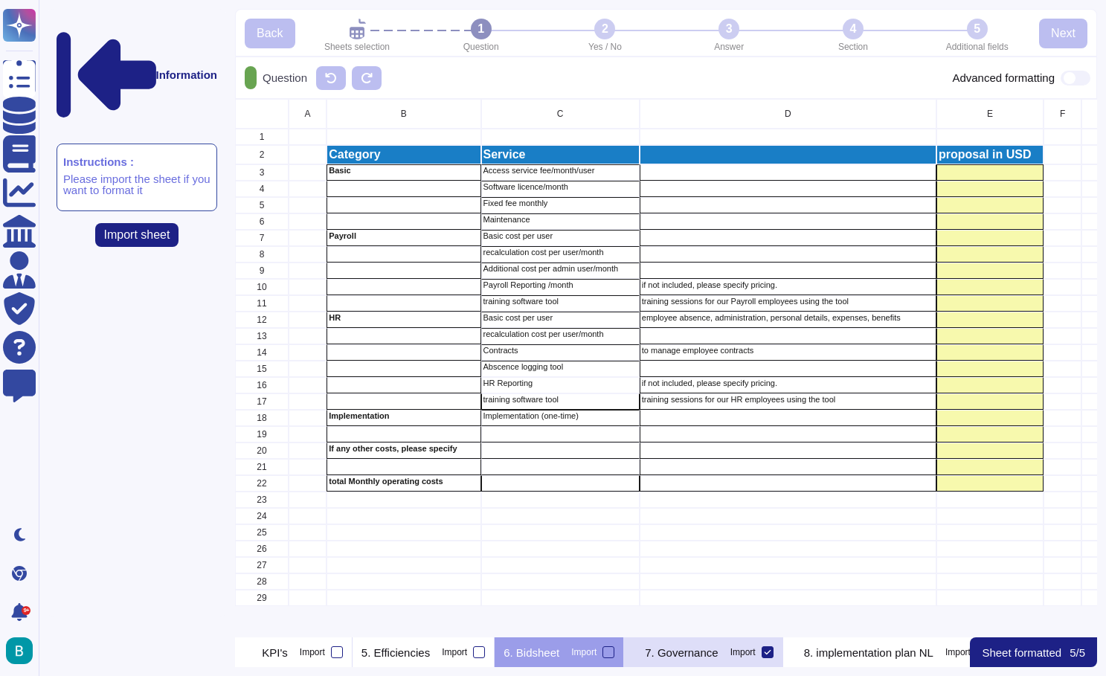
click at [718, 654] on p "7. Governance" at bounding box center [681, 652] width 73 height 11
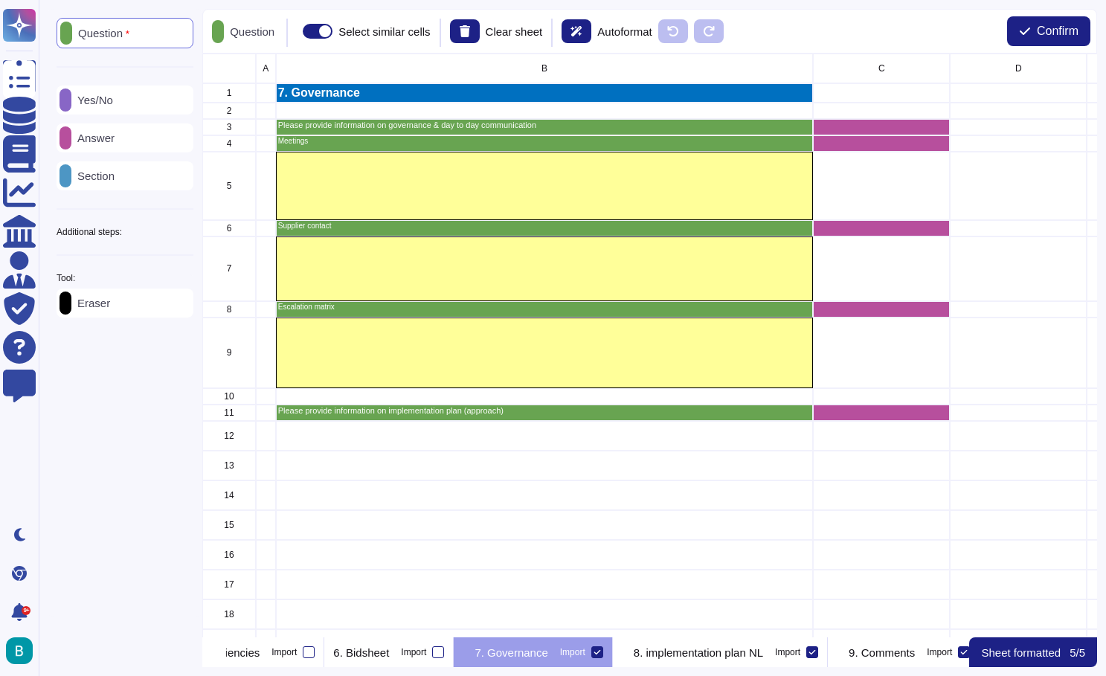
click at [129, 313] on div "Eraser" at bounding box center [125, 303] width 137 height 29
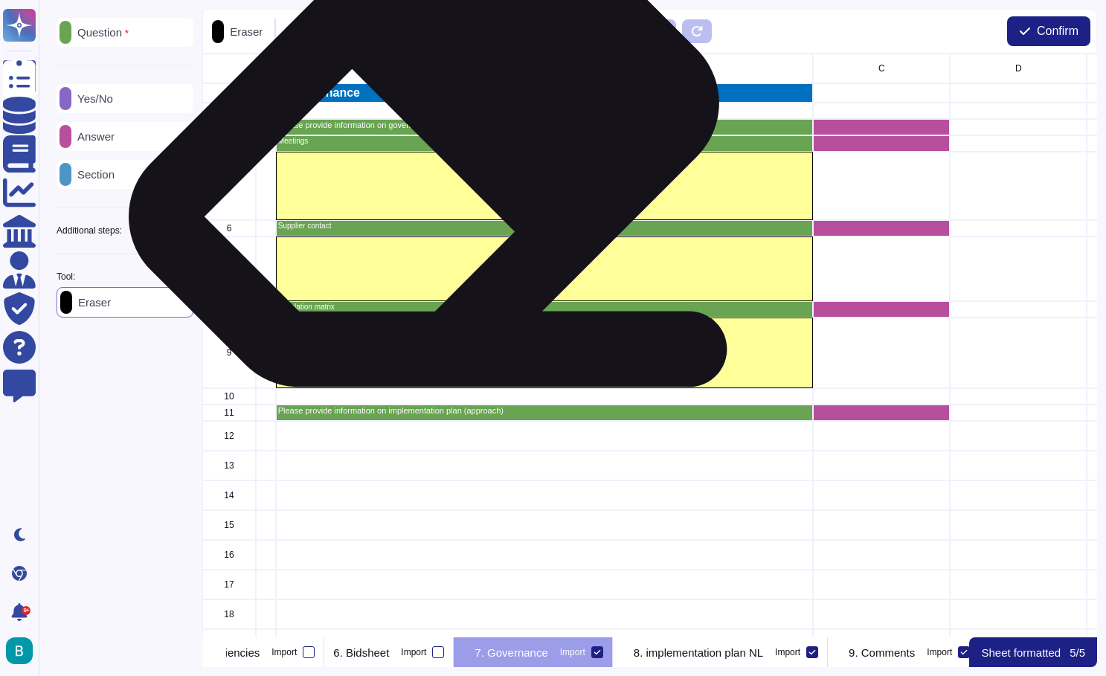
click at [418, 129] on p "Please provide information on governance & day to day communication" at bounding box center [544, 125] width 533 height 8
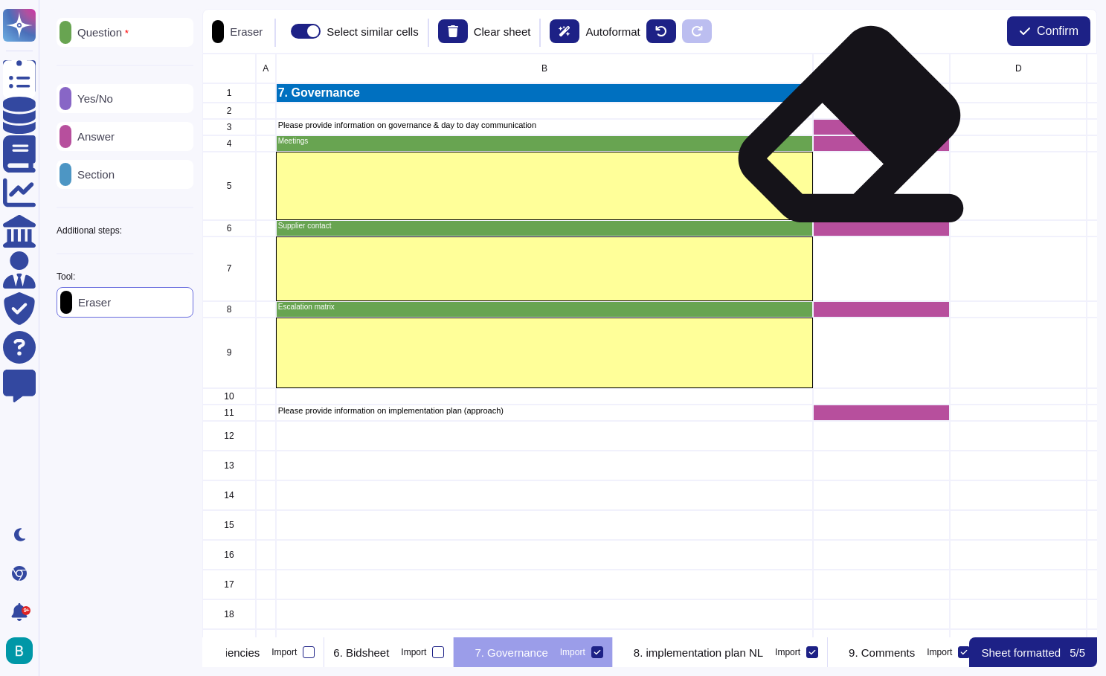
click at [844, 130] on div "grid" at bounding box center [882, 127] width 137 height 16
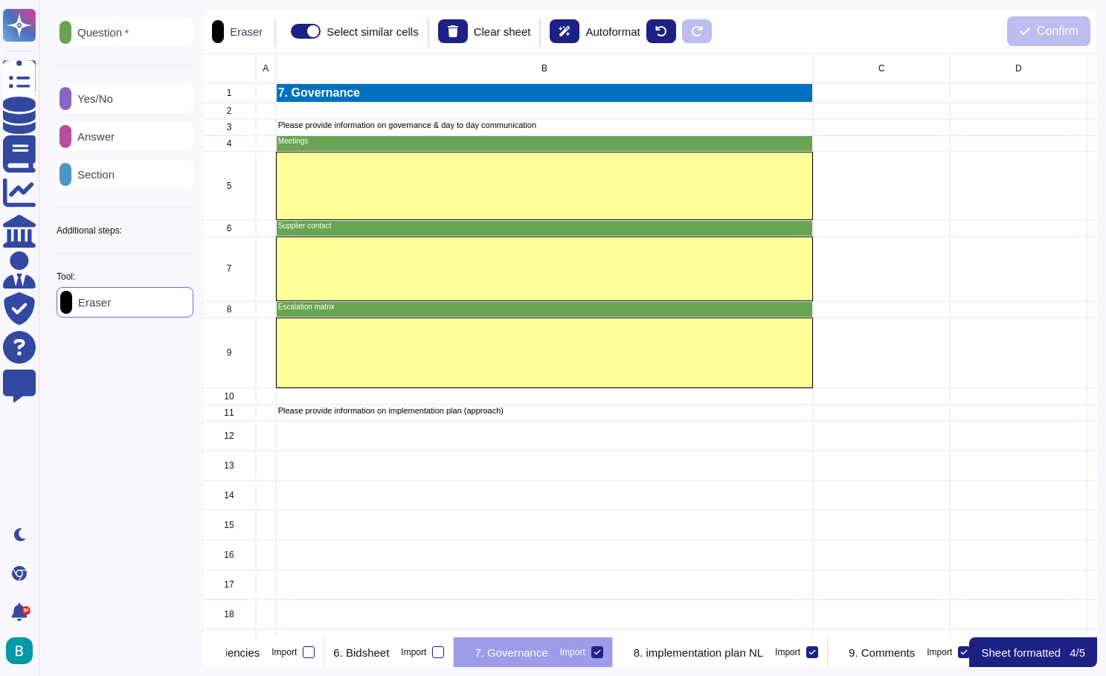
click at [601, 651] on icon at bounding box center [597, 652] width 7 height 7
click at [0, 0] on input "Import" at bounding box center [0, 0] width 0 height 0
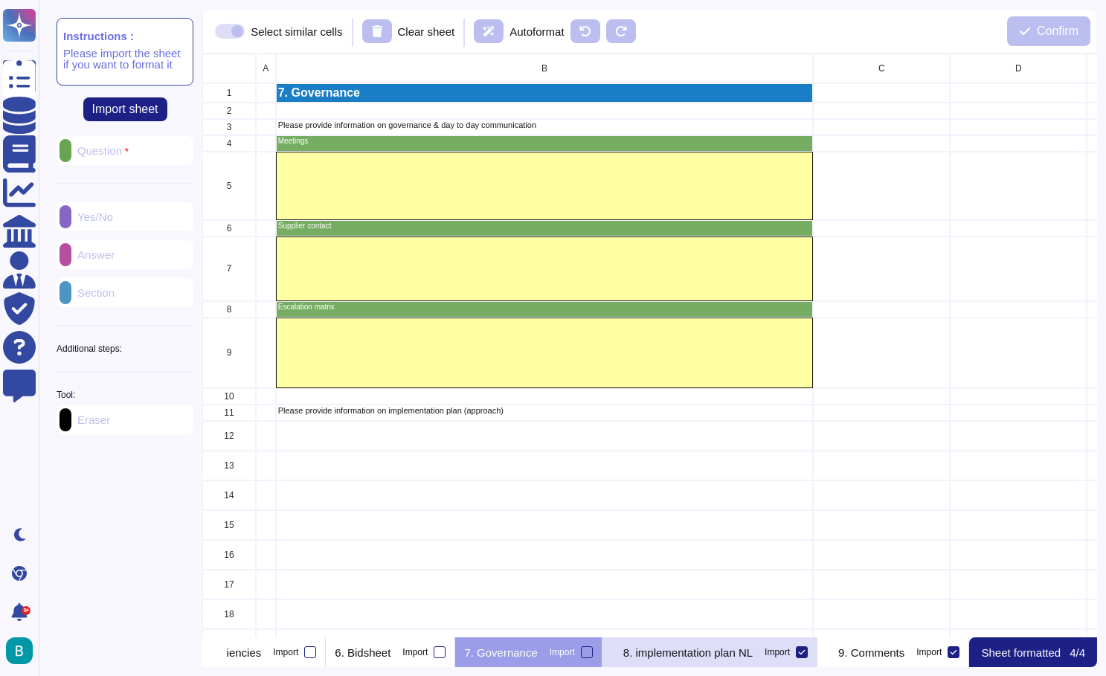
click at [753, 649] on p "8. implementation plan NL" at bounding box center [687, 652] width 129 height 11
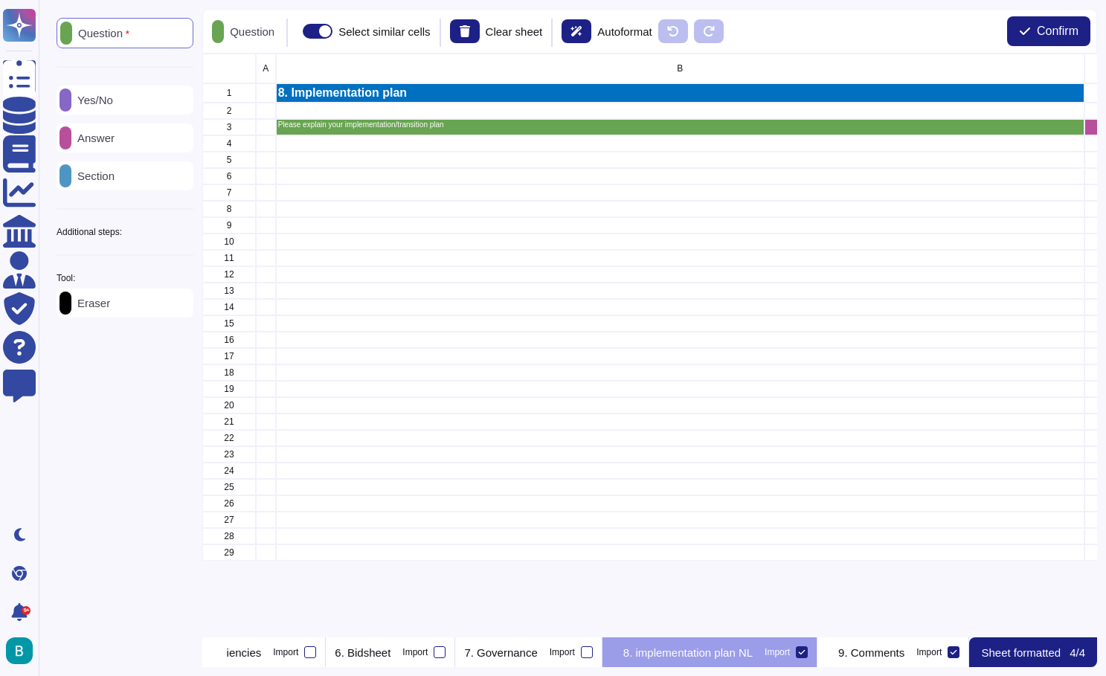
click at [796, 657] on div at bounding box center [802, 652] width 12 height 12
click at [0, 0] on input "Import" at bounding box center [0, 0] width 0 height 0
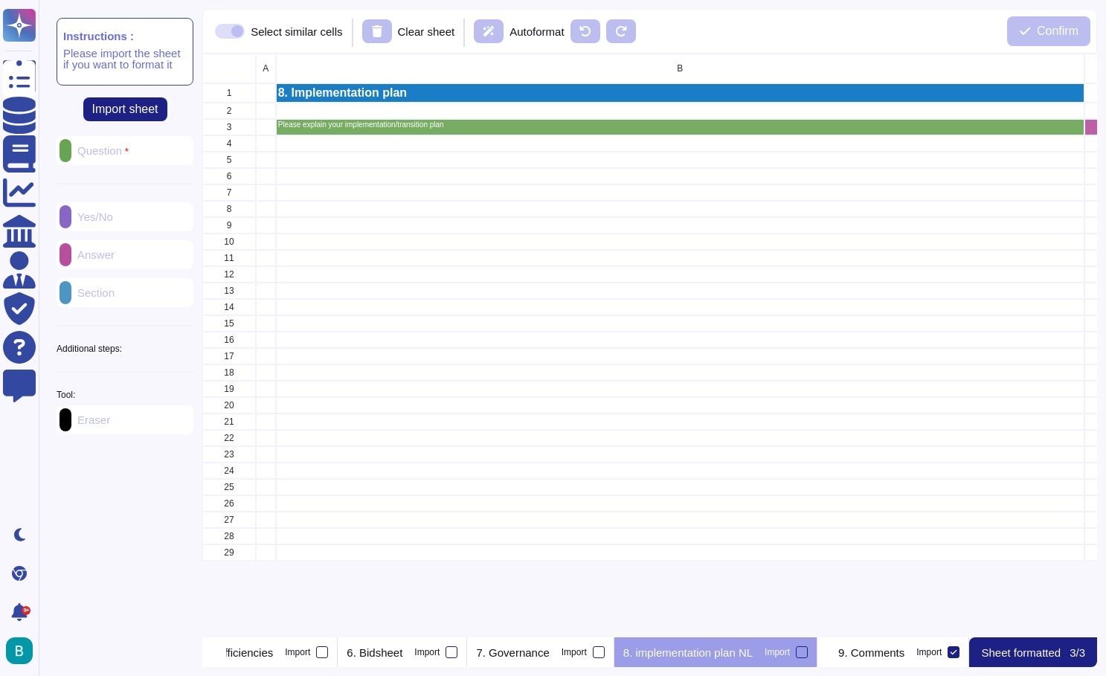
click at [710, 650] on p "8. implementation plan NL" at bounding box center [687, 652] width 129 height 11
click at [851, 648] on p "9. Comments" at bounding box center [871, 652] width 66 height 11
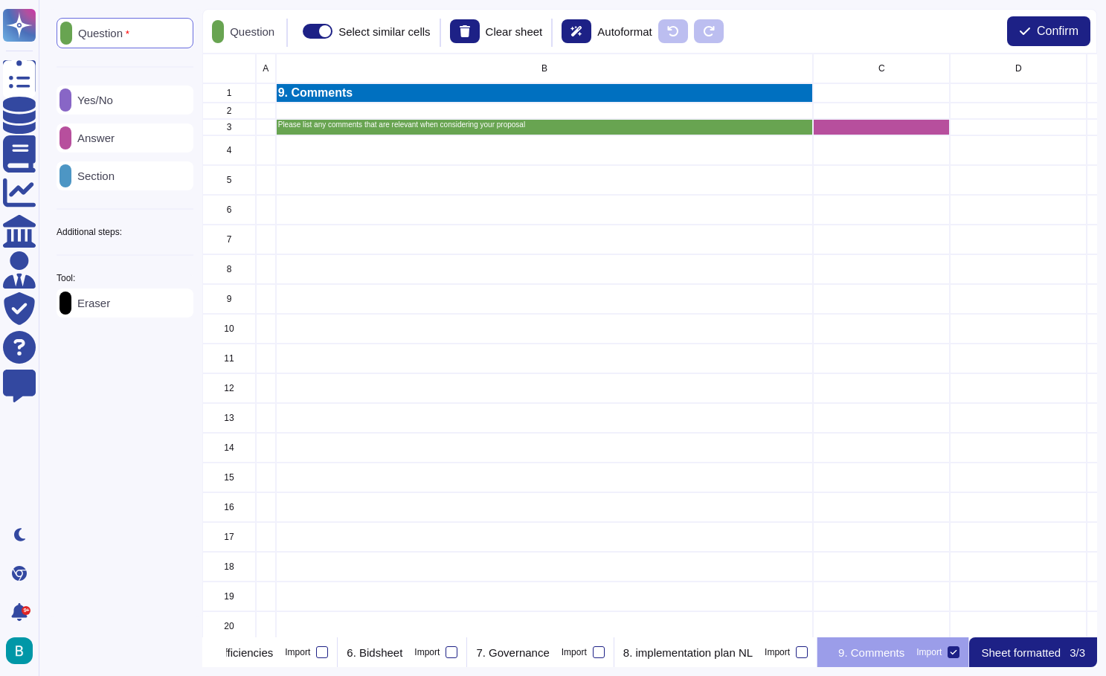
click at [957, 649] on icon at bounding box center [953, 652] width 7 height 7
click at [0, 0] on input "Import" at bounding box center [0, 0] width 0 height 0
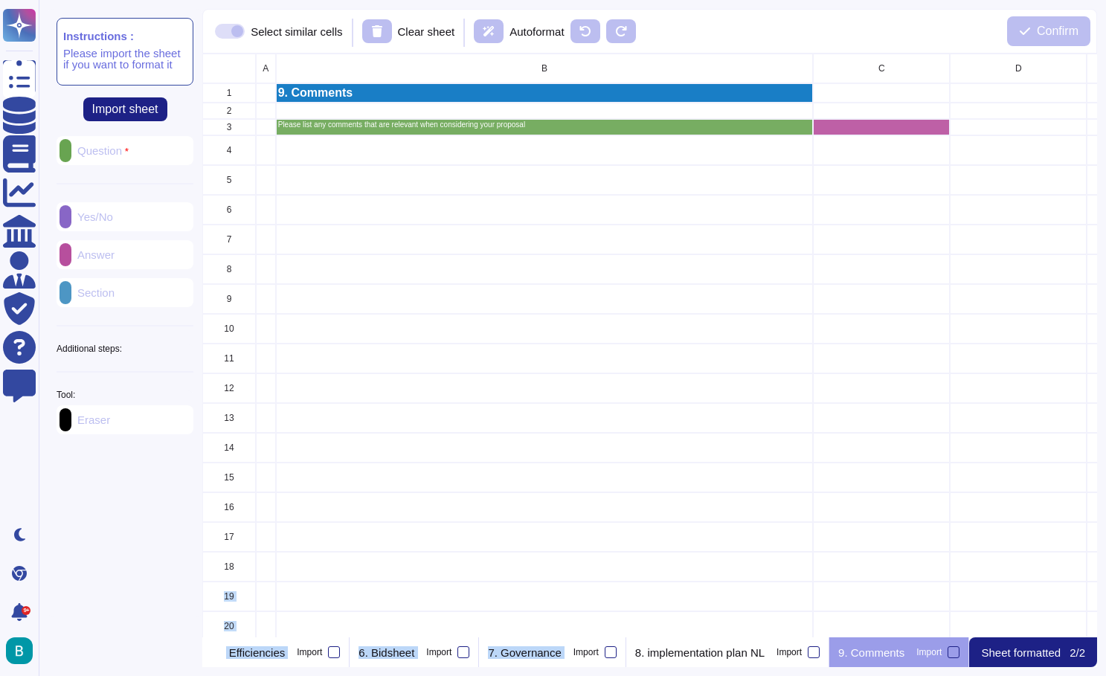
drag, startPoint x: 718, startPoint y: 644, endPoint x: 742, endPoint y: 559, distance: 88.3
click at [742, 559] on div "Select similar cells Clear sheet Autoformat Confirm A B C D E F G H I J K 1 9. …" at bounding box center [649, 338] width 895 height 658
click at [208, 654] on icon at bounding box center [208, 654] width 0 height 0
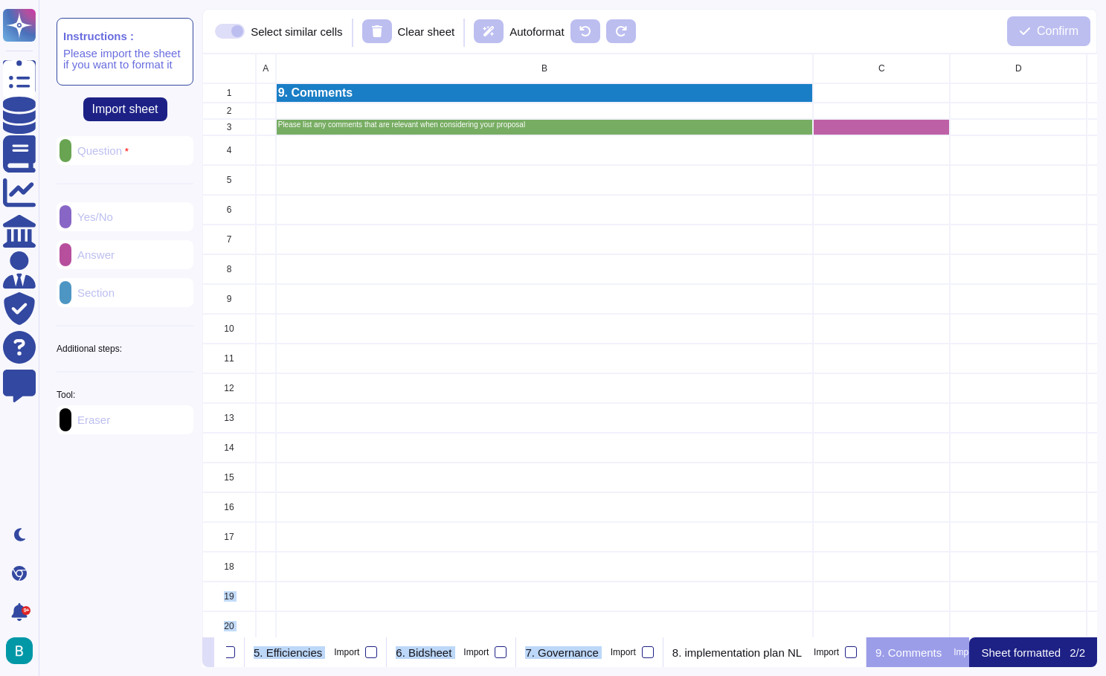
click at [208, 654] on icon at bounding box center [208, 654] width 0 height 0
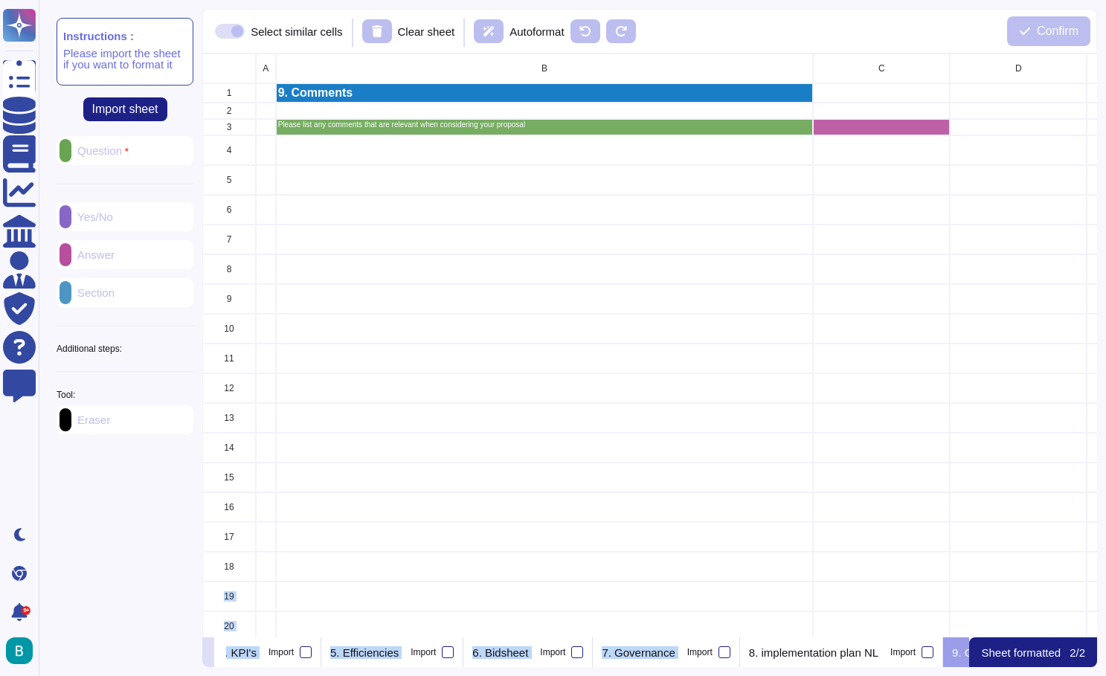
click at [208, 654] on icon at bounding box center [208, 654] width 0 height 0
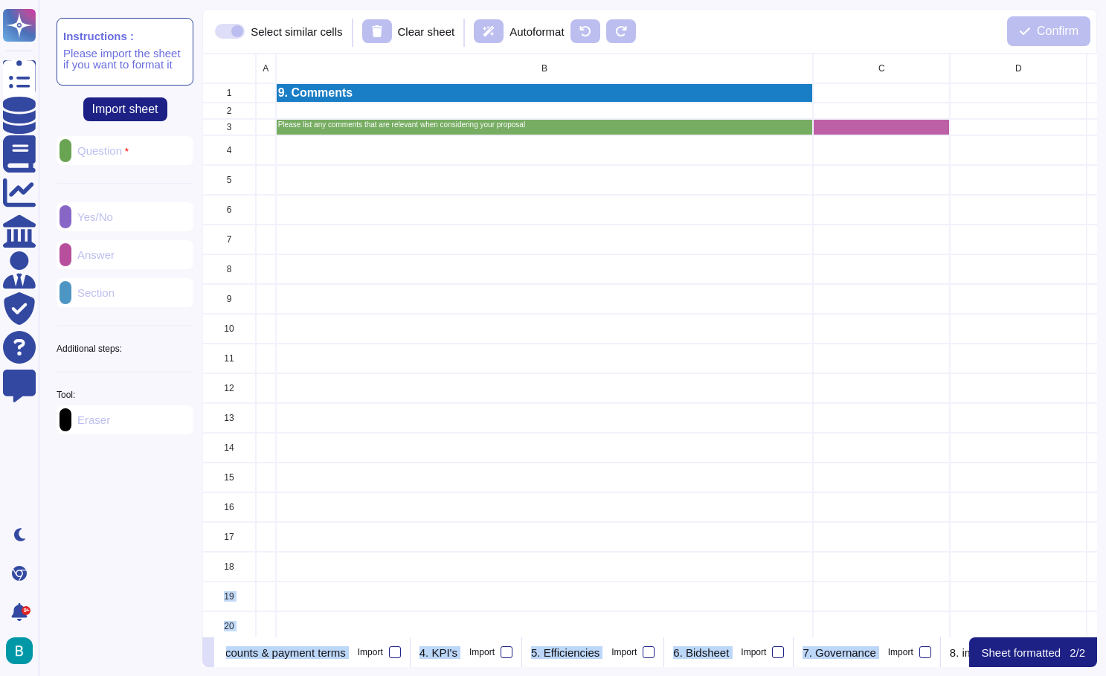
click at [208, 654] on icon at bounding box center [208, 654] width 0 height 0
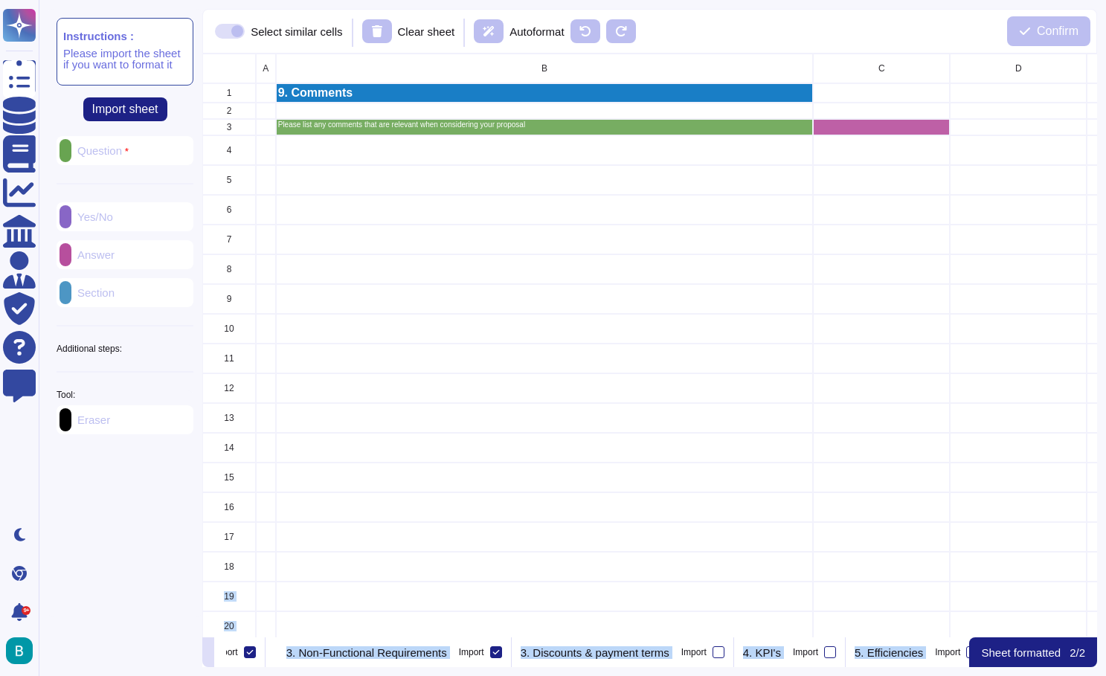
click at [208, 654] on icon at bounding box center [208, 654] width 0 height 0
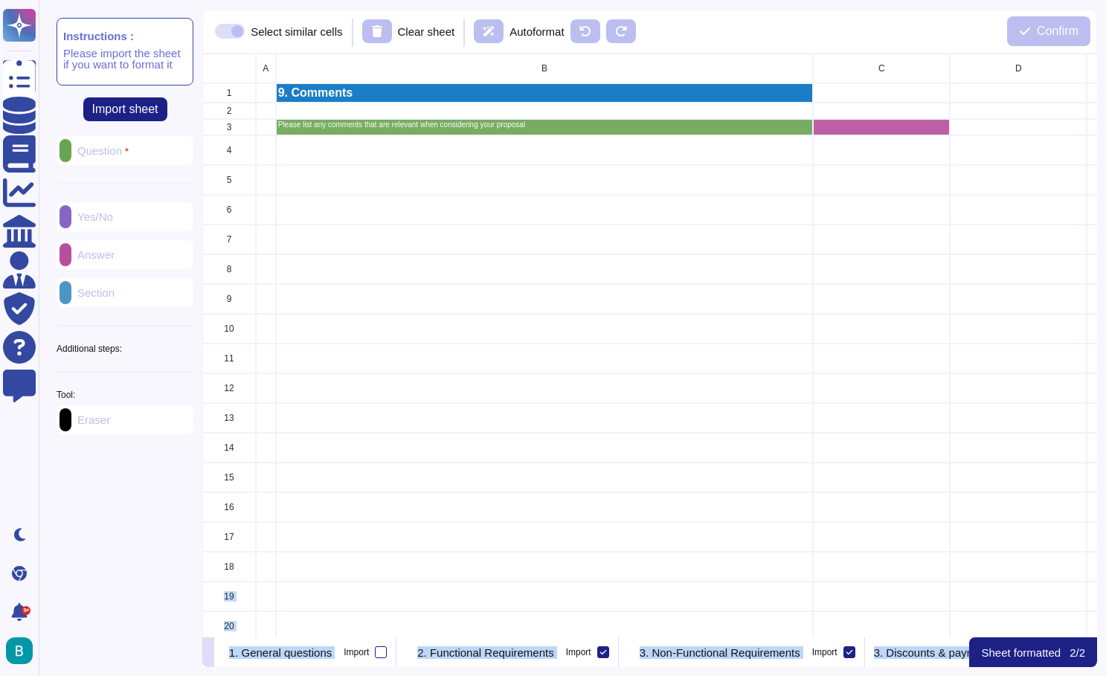
click at [208, 654] on icon at bounding box center [208, 654] width 0 height 0
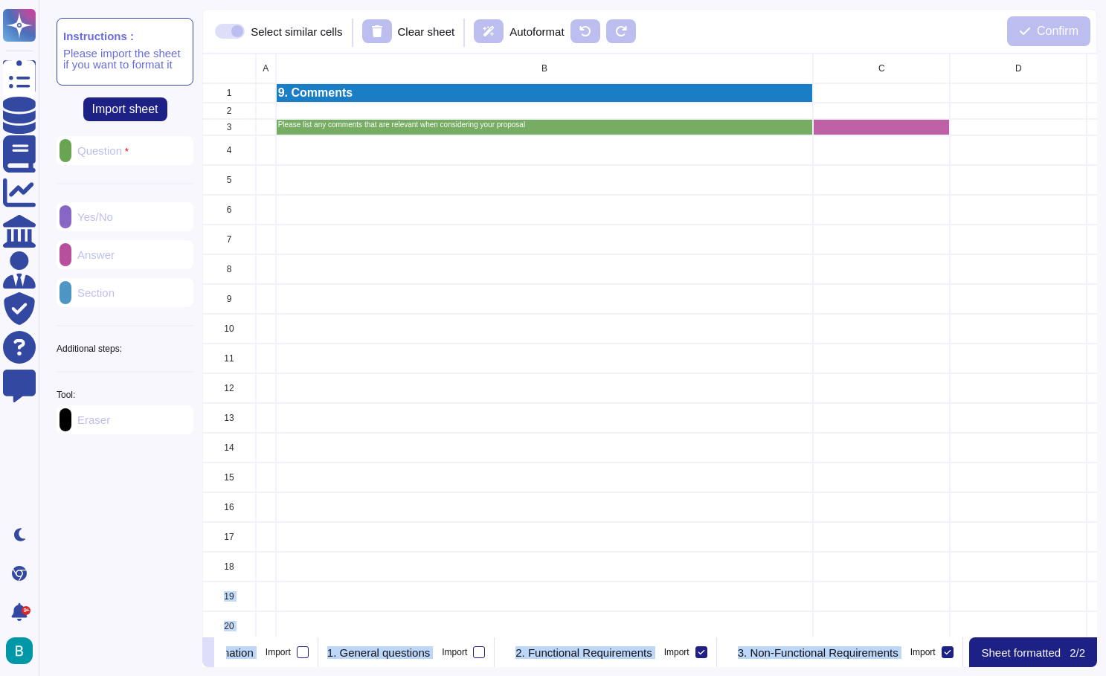
click at [208, 654] on icon at bounding box center [208, 654] width 0 height 0
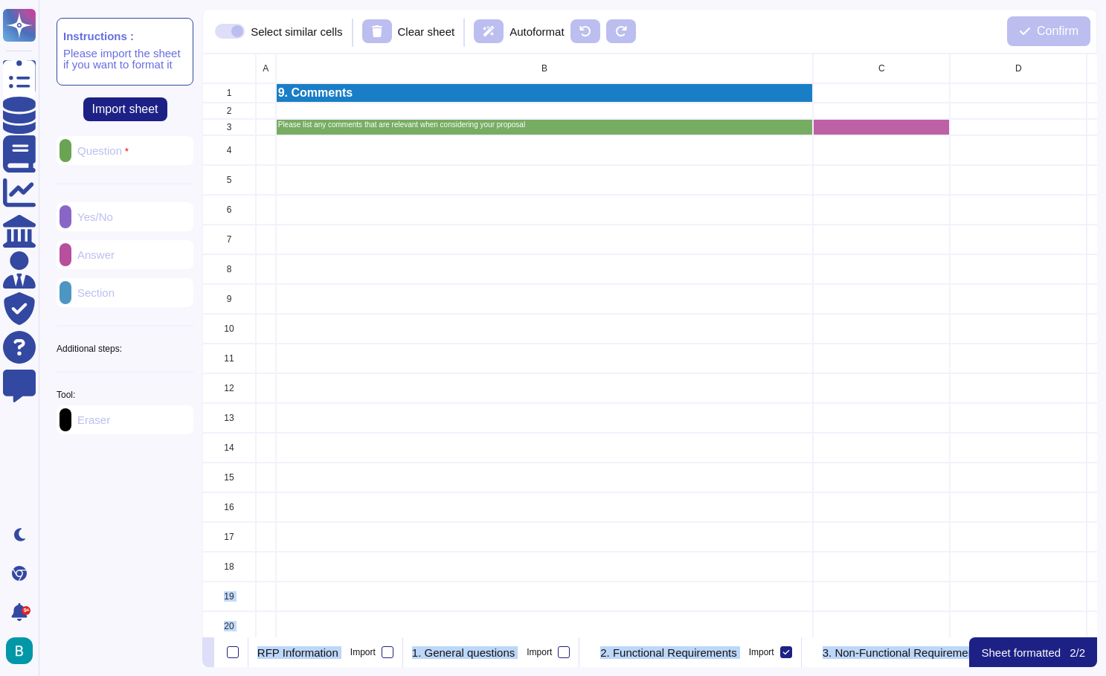
scroll to position [0, 12]
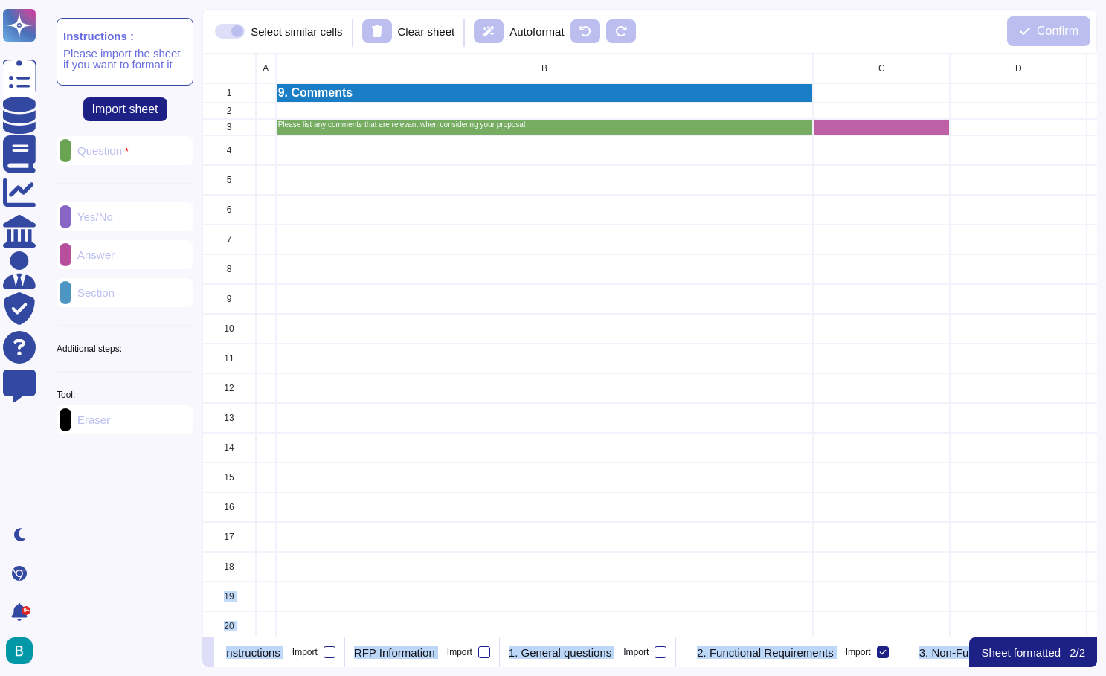
click at [208, 654] on icon at bounding box center [208, 654] width 0 height 0
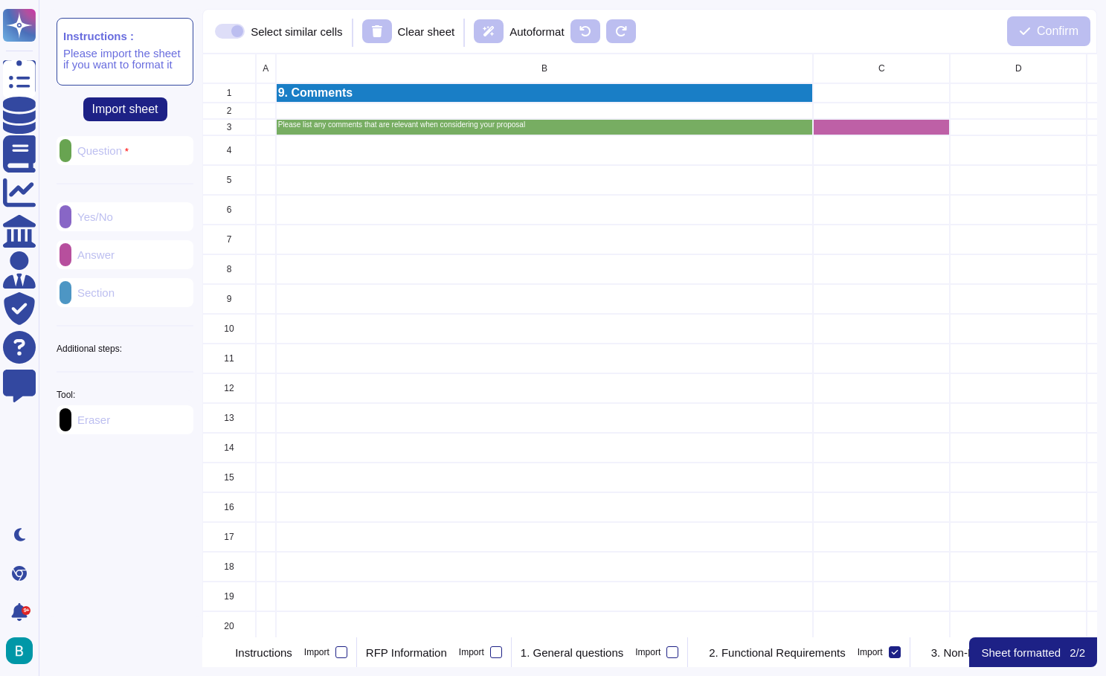
click at [467, 307] on div "grid" at bounding box center [545, 299] width 538 height 30
click at [838, 644] on div "2. Functional Requirements Import" at bounding box center [799, 653] width 222 height 30
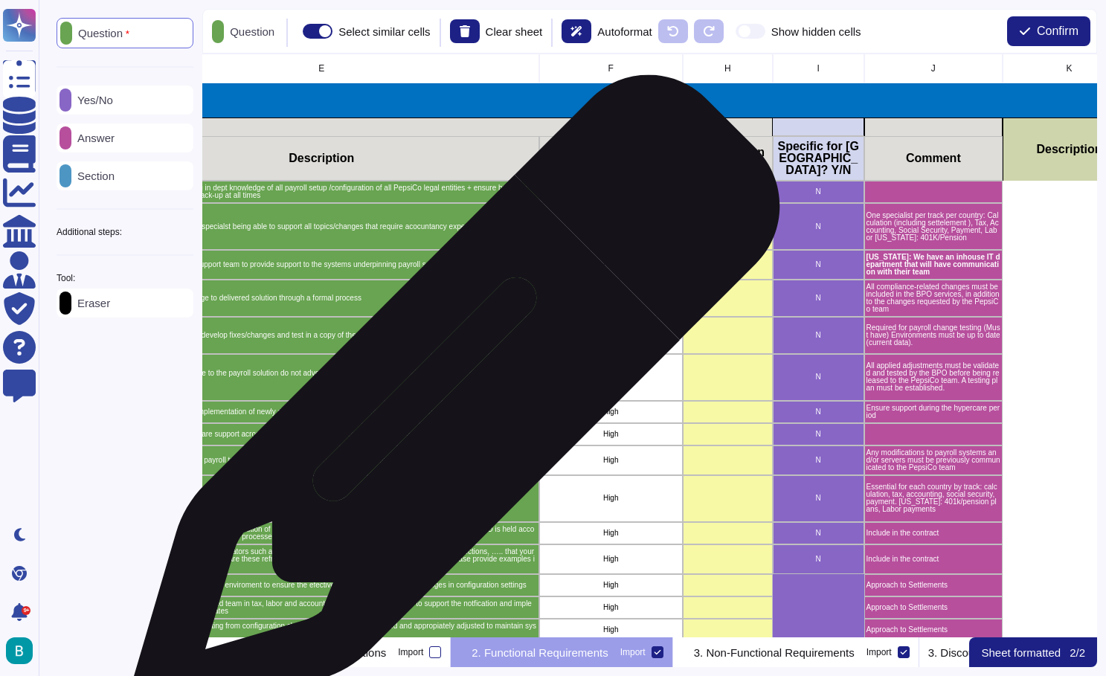
scroll to position [0, 513]
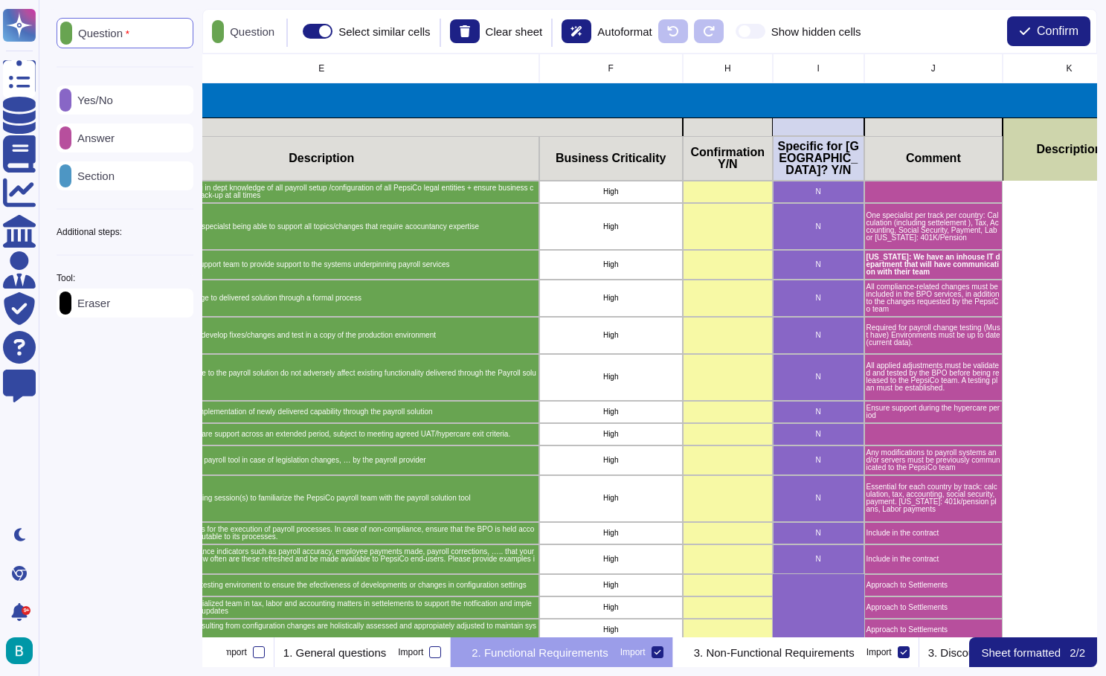
click at [125, 305] on div "Eraser" at bounding box center [125, 303] width 137 height 29
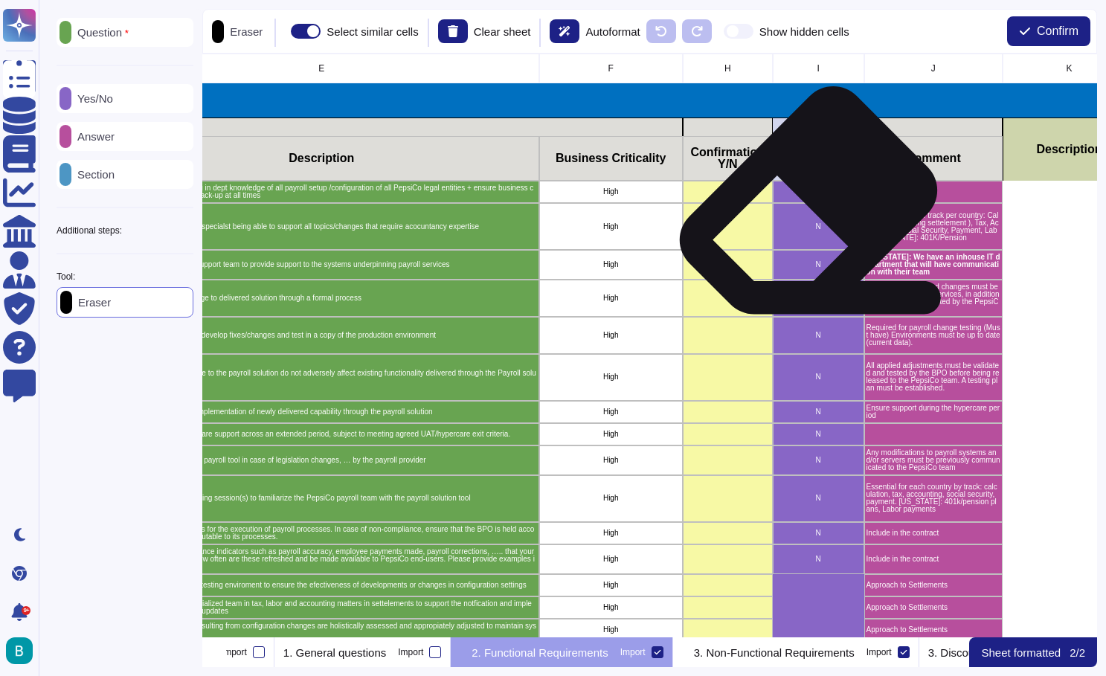
click at [801, 201] on div "N" at bounding box center [819, 192] width 92 height 22
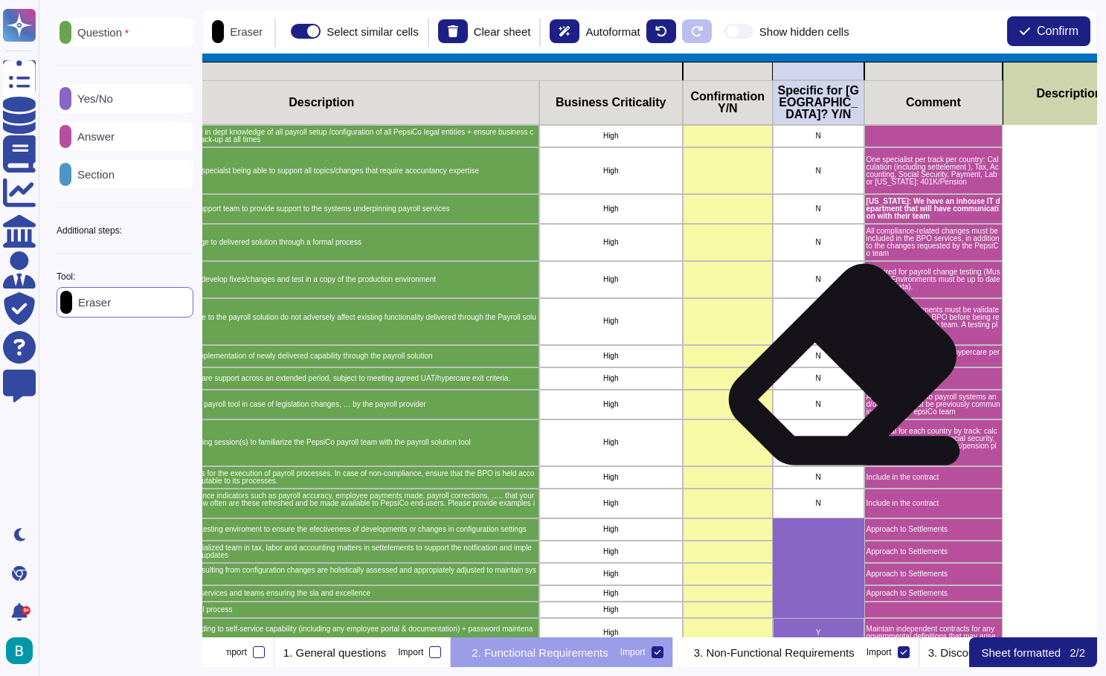
scroll to position [214, 513]
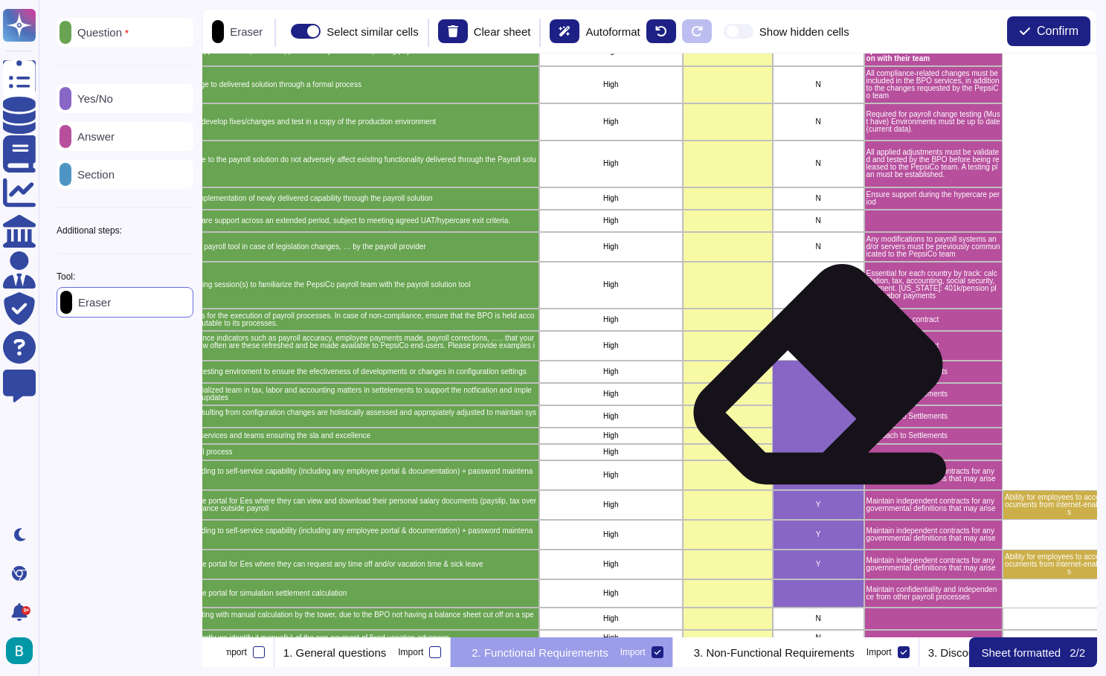
click at [812, 380] on div "grid" at bounding box center [819, 372] width 92 height 22
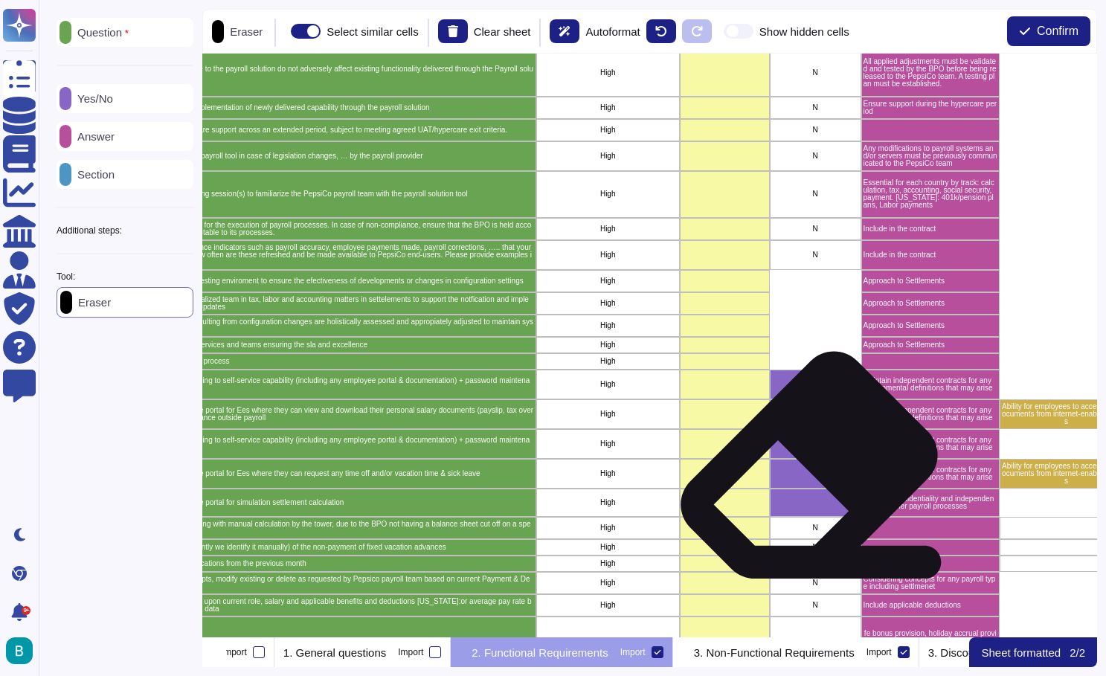
scroll to position [306, 516]
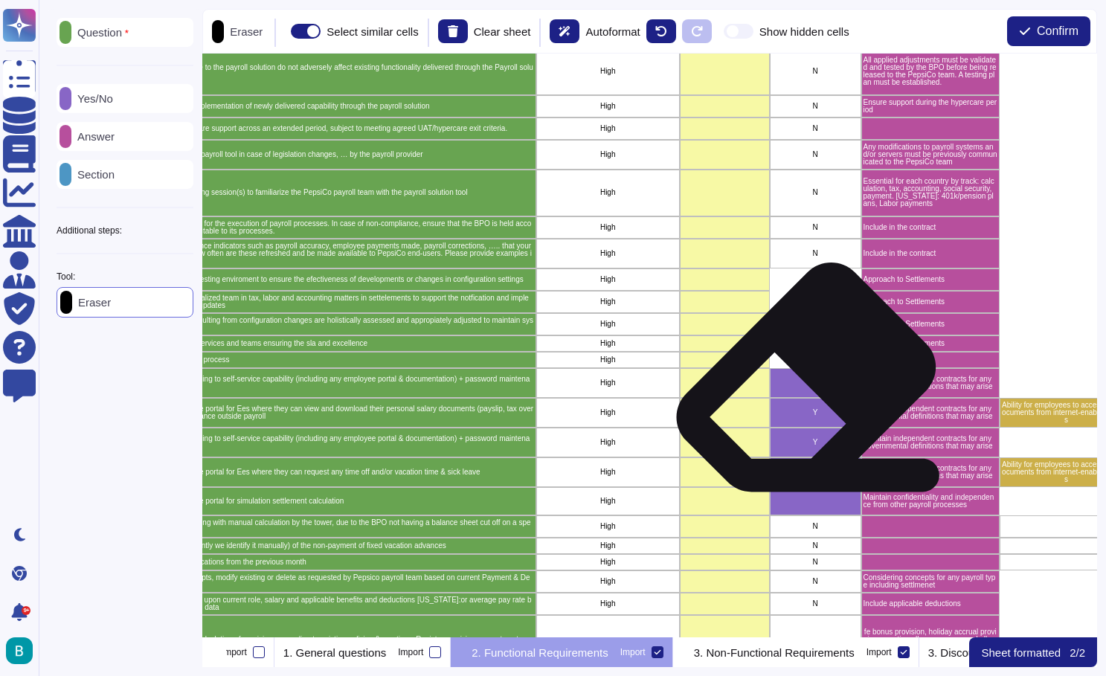
click at [800, 383] on p "Y" at bounding box center [815, 382] width 87 height 7
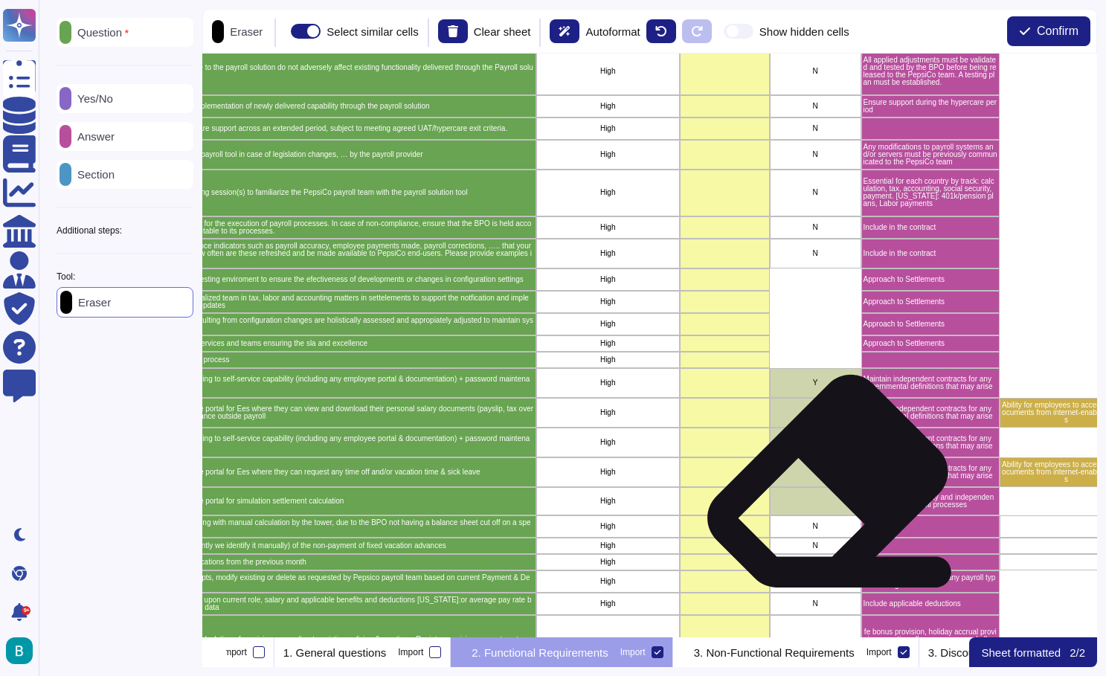
click at [822, 487] on div "grid" at bounding box center [816, 501] width 92 height 28
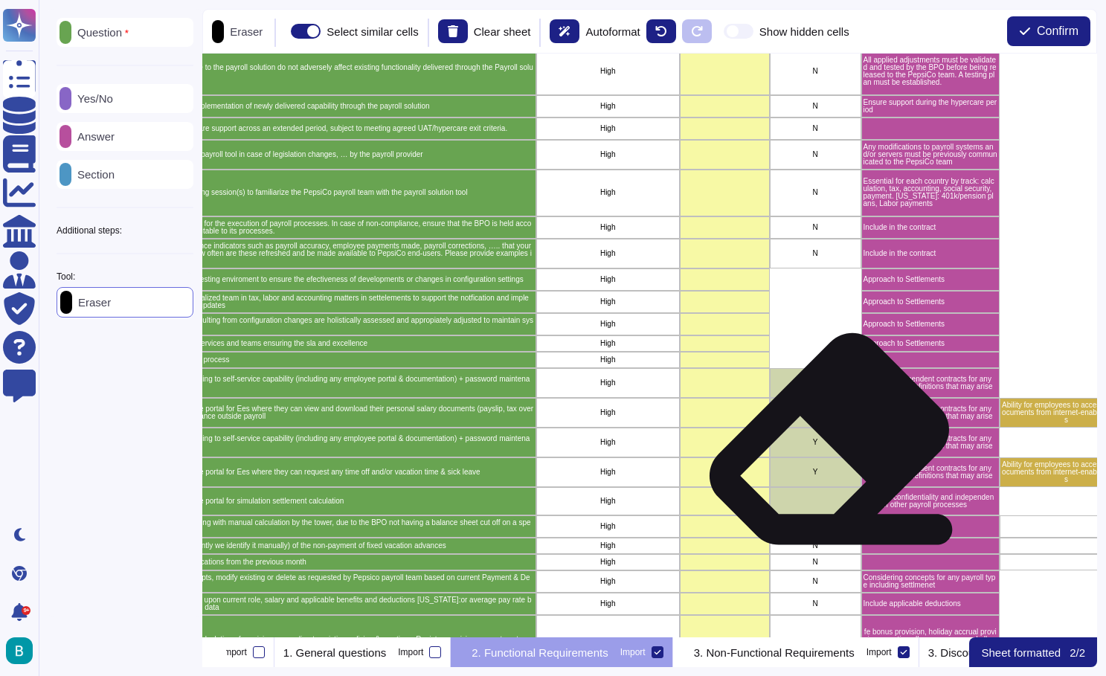
click at [824, 445] on p "Y" at bounding box center [815, 442] width 87 height 7
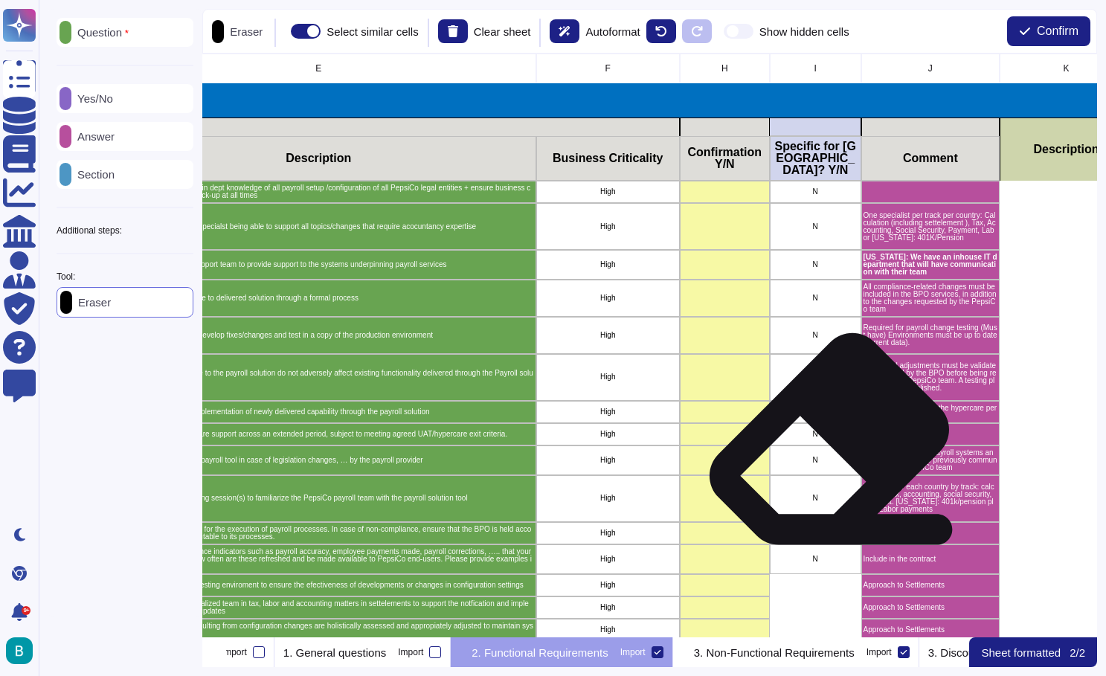
scroll to position [0, 516]
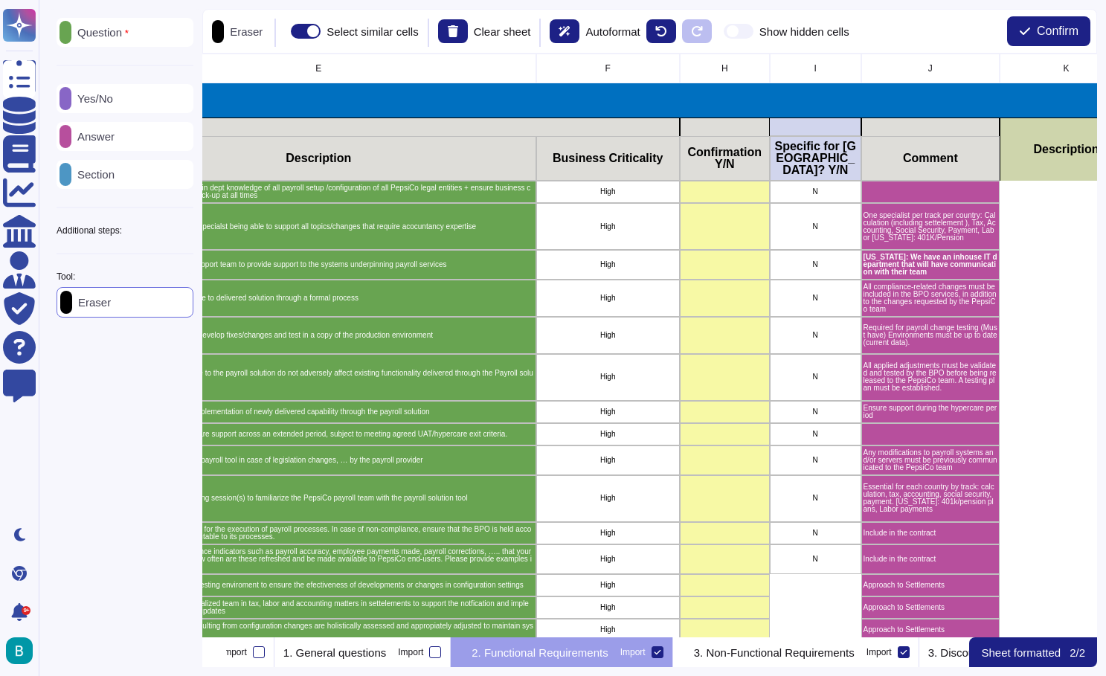
click at [100, 101] on p "Yes/No" at bounding box center [92, 98] width 42 height 11
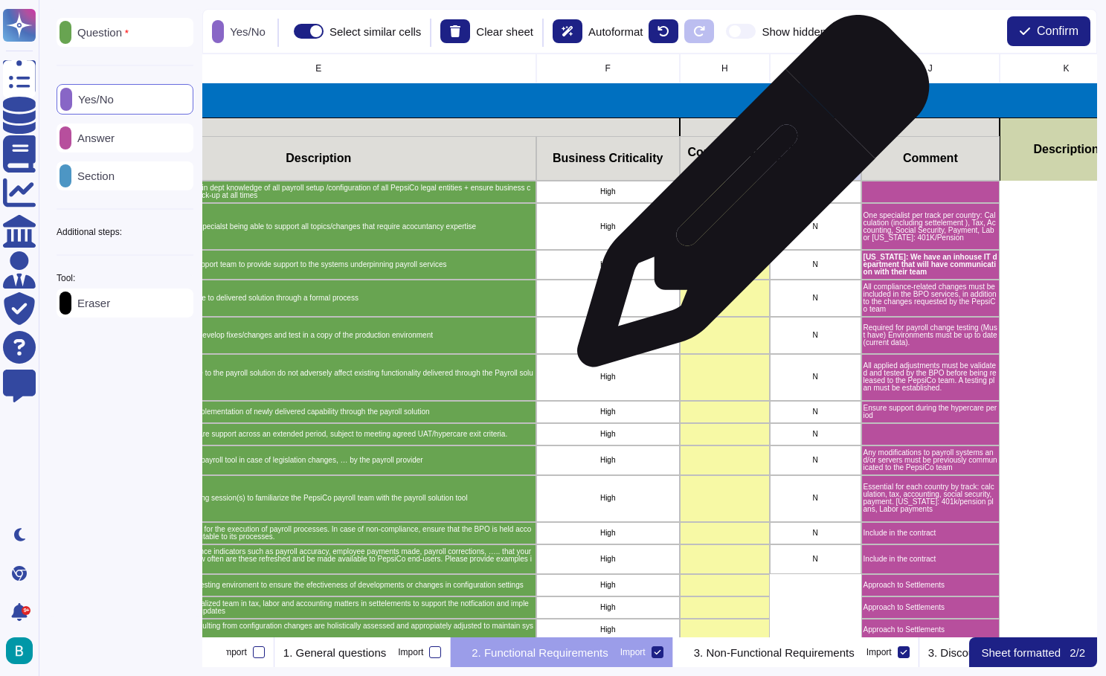
click at [745, 195] on div "grid" at bounding box center [725, 192] width 90 height 22
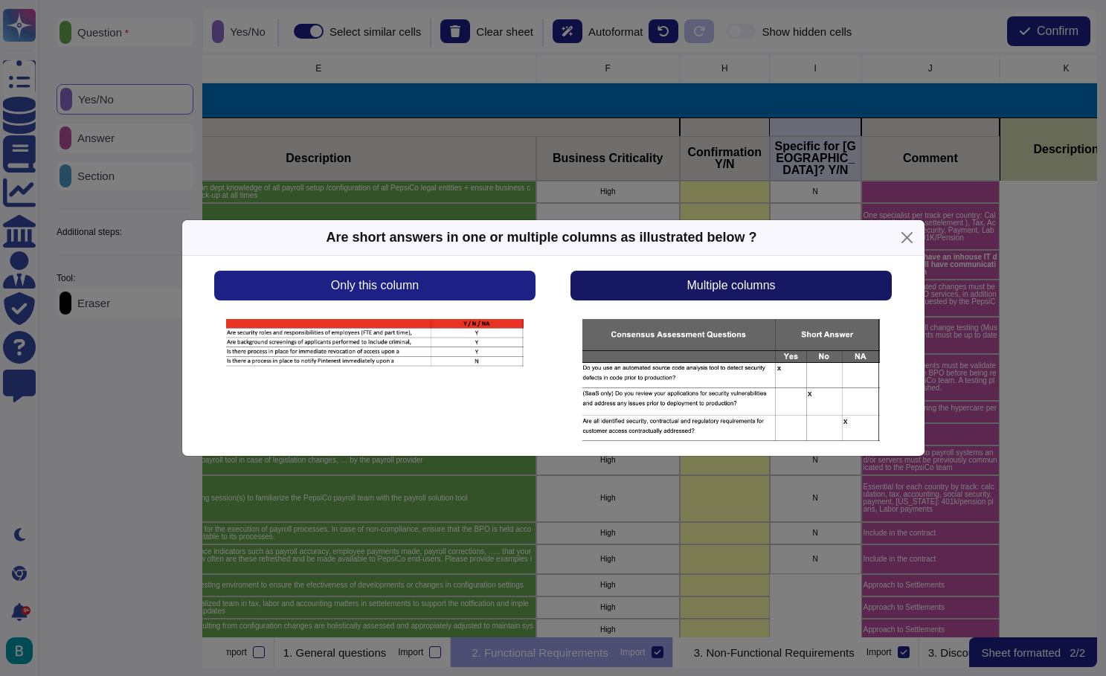
click at [739, 287] on span "Multiple columns" at bounding box center [731, 286] width 89 height 12
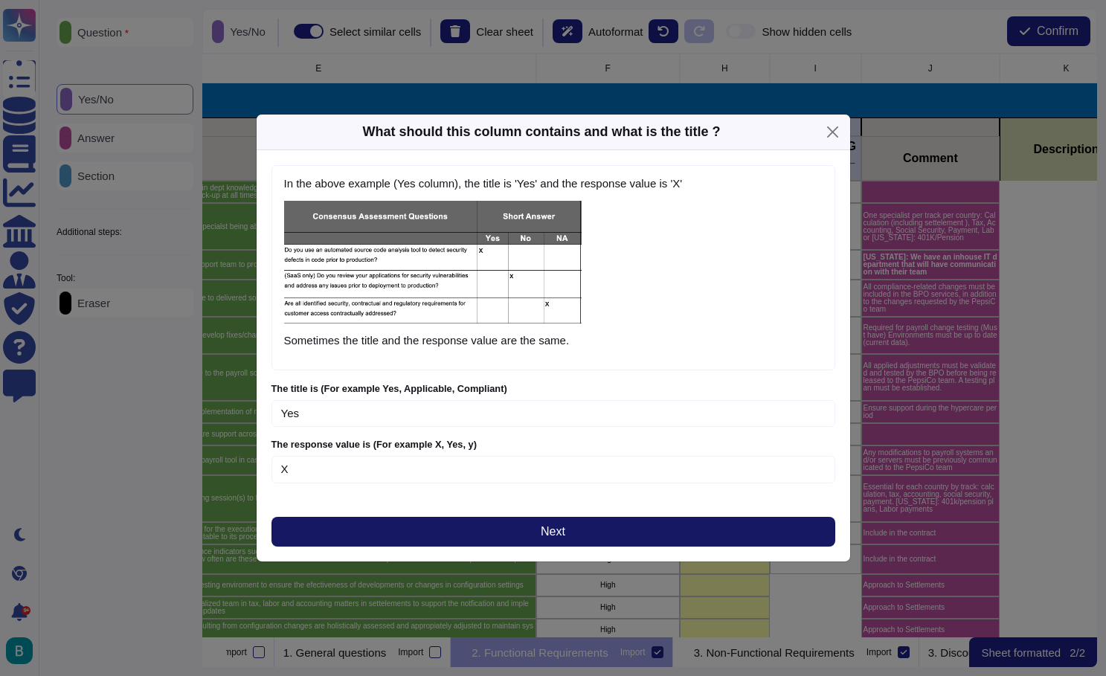
click at [577, 529] on button "Next" at bounding box center [554, 532] width 564 height 30
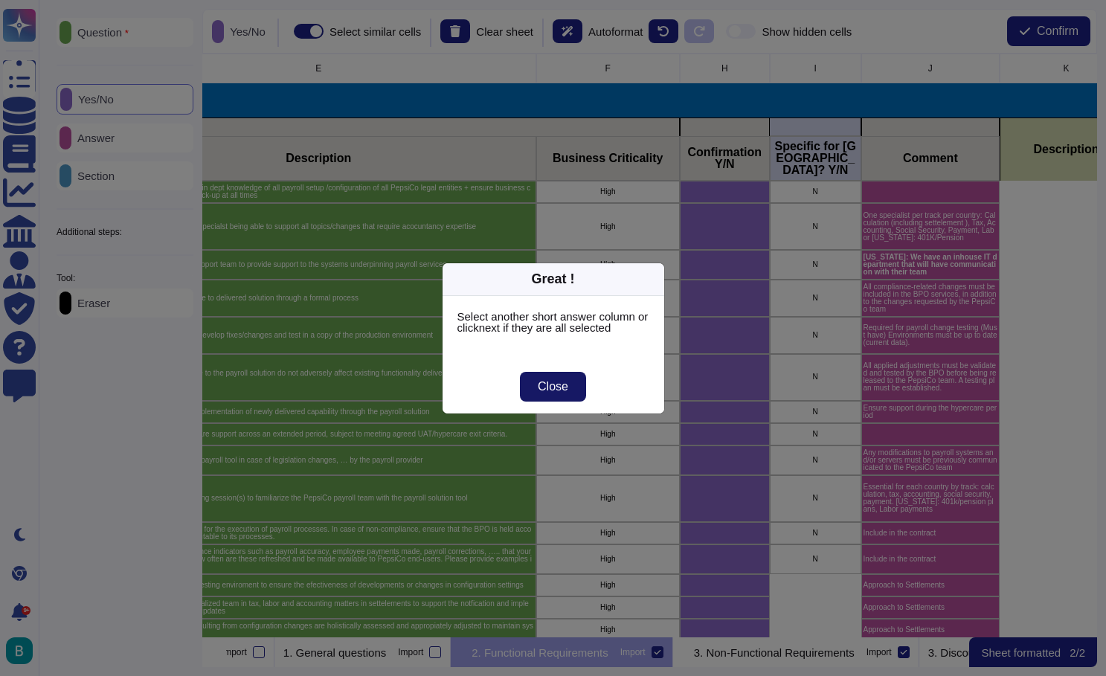
click at [570, 389] on button "Close" at bounding box center [553, 387] width 66 height 30
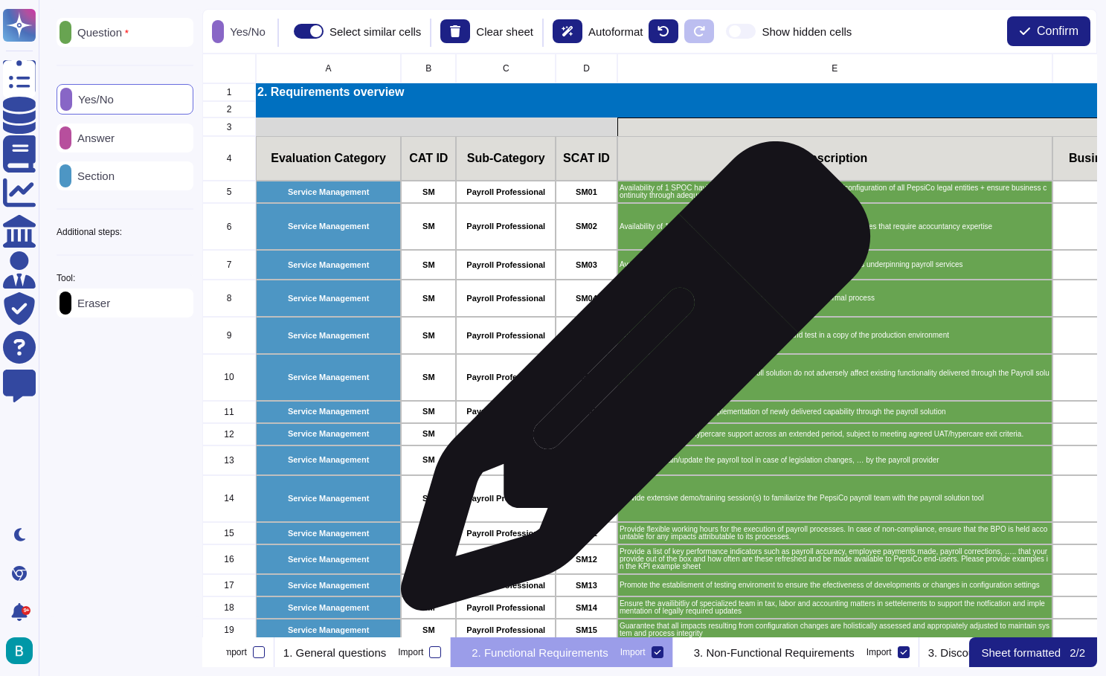
scroll to position [0, 0]
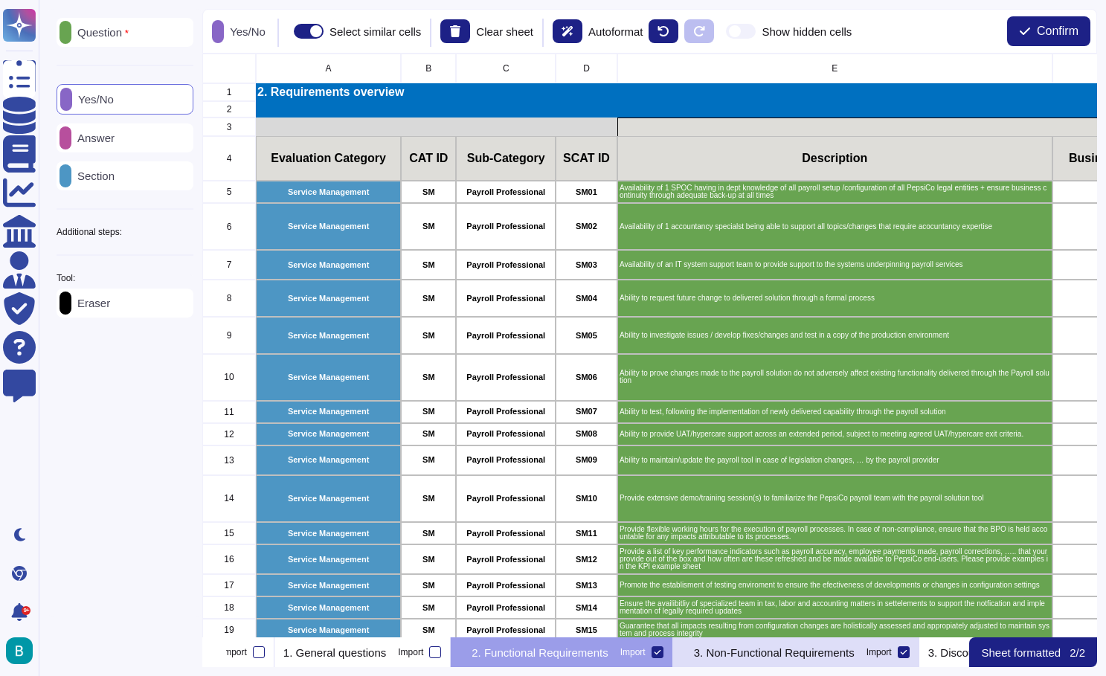
click at [819, 647] on p "3. Non-Functional Requirements" at bounding box center [774, 652] width 161 height 11
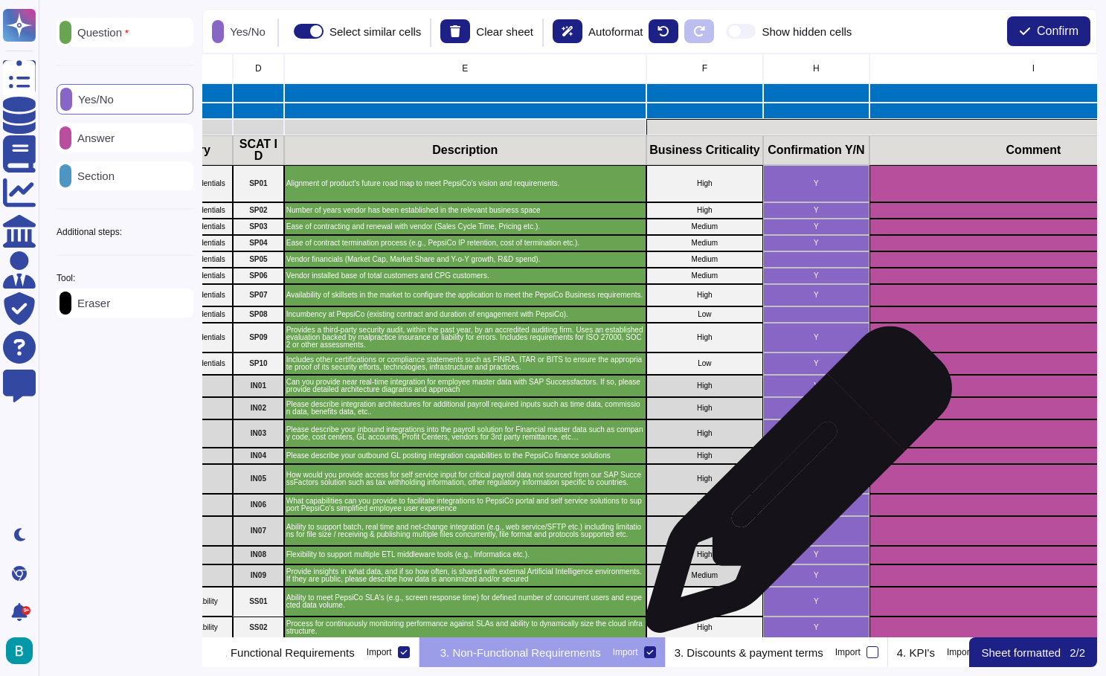
scroll to position [0, 341]
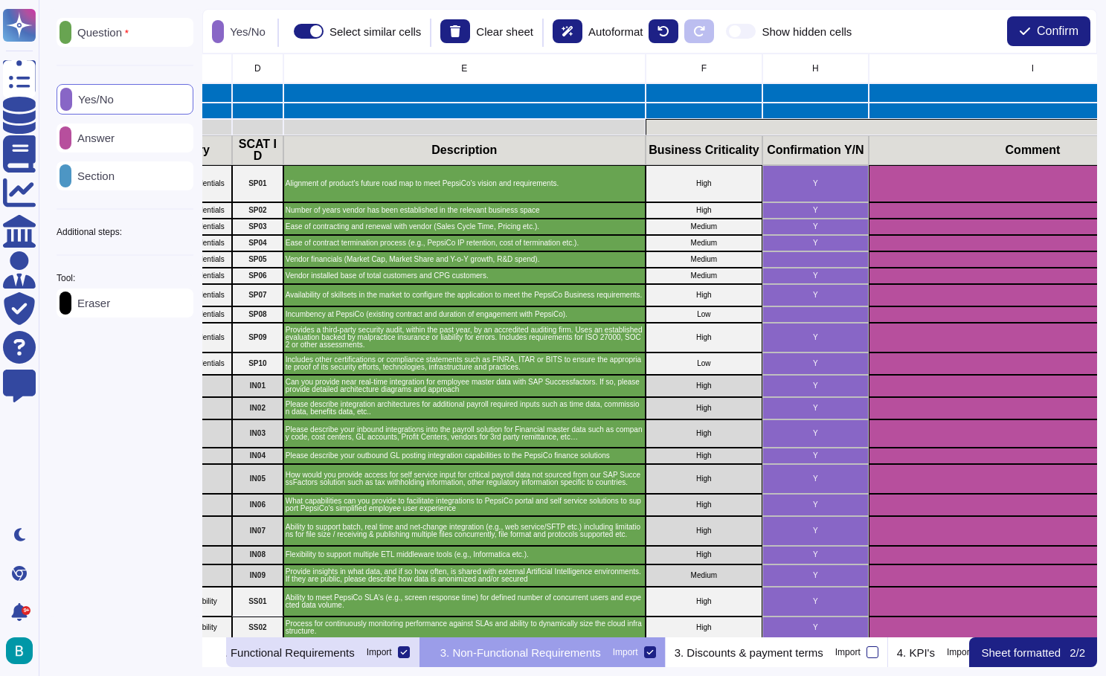
click at [419, 656] on div "2. Functional Requirements Import" at bounding box center [308, 653] width 222 height 30
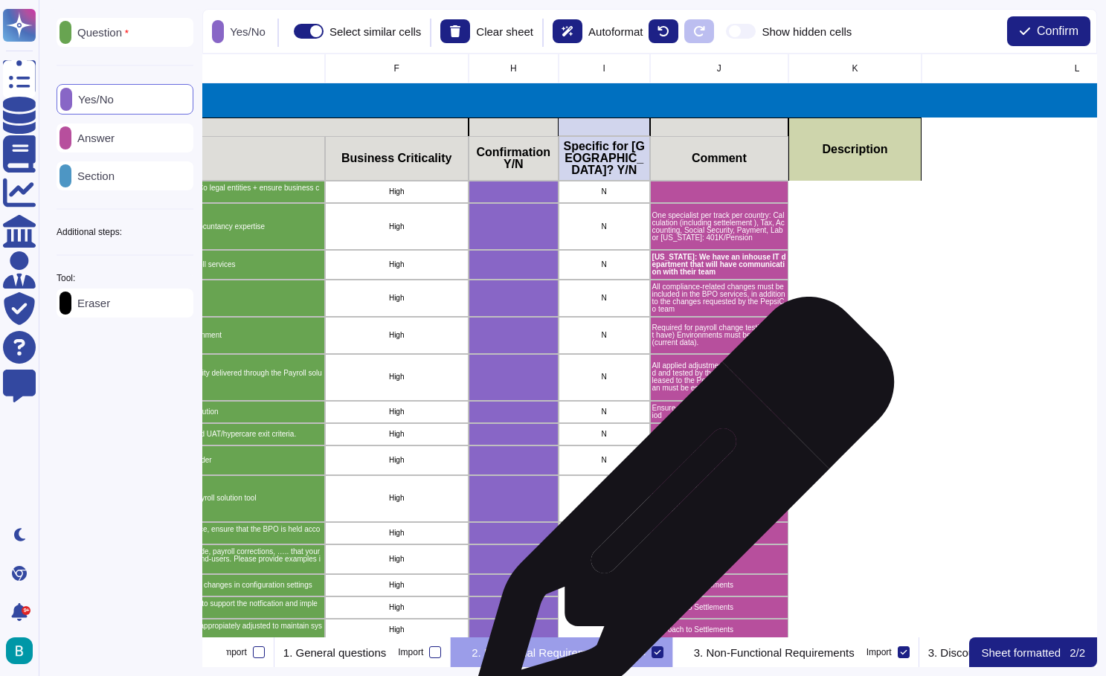
scroll to position [0, 737]
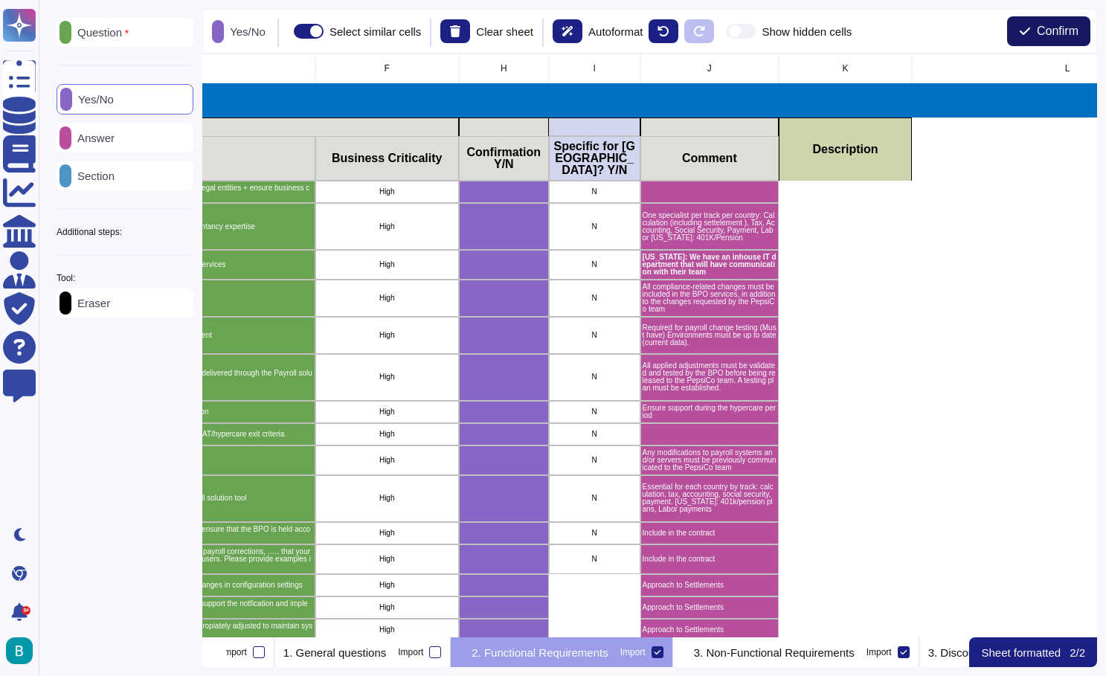
click at [1033, 28] on button "Confirm" at bounding box center [1048, 31] width 83 height 30
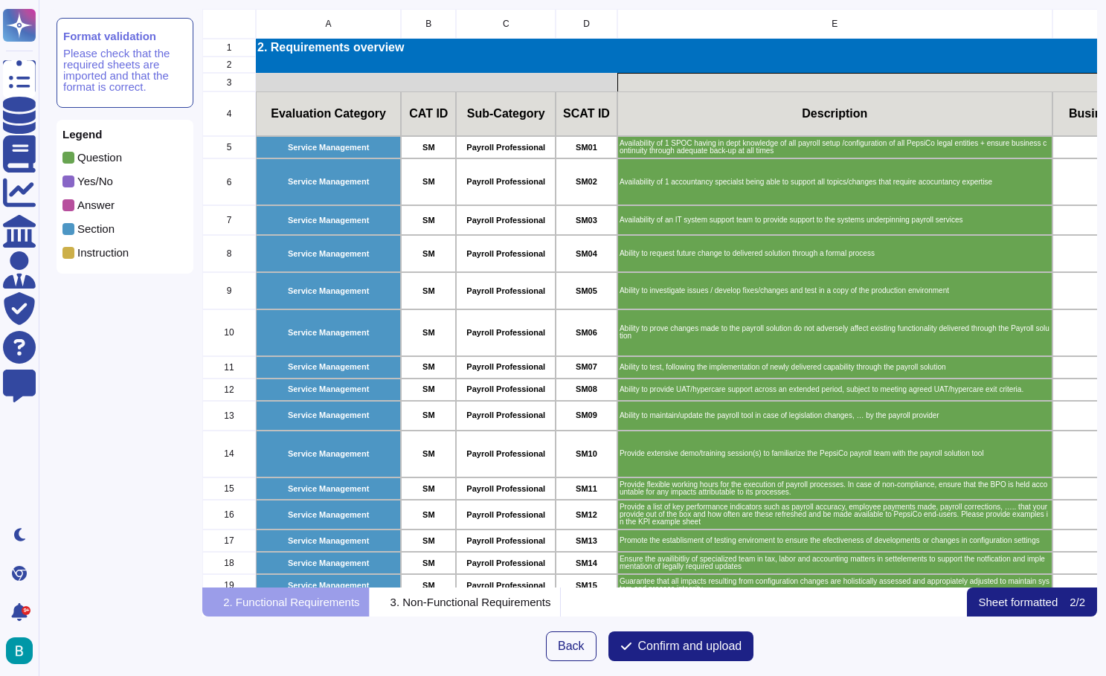
scroll to position [579, 895]
click at [697, 648] on span "Confirm and upload" at bounding box center [690, 647] width 104 height 12
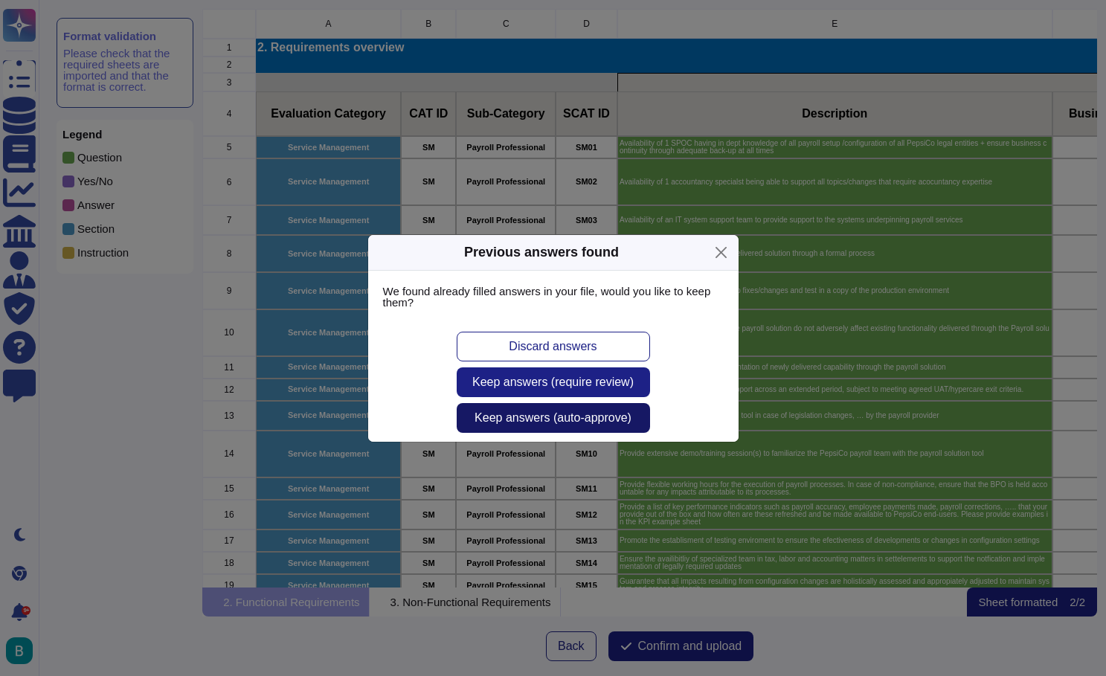
click at [613, 420] on span "Keep answers (auto-approve)" at bounding box center [553, 418] width 157 height 12
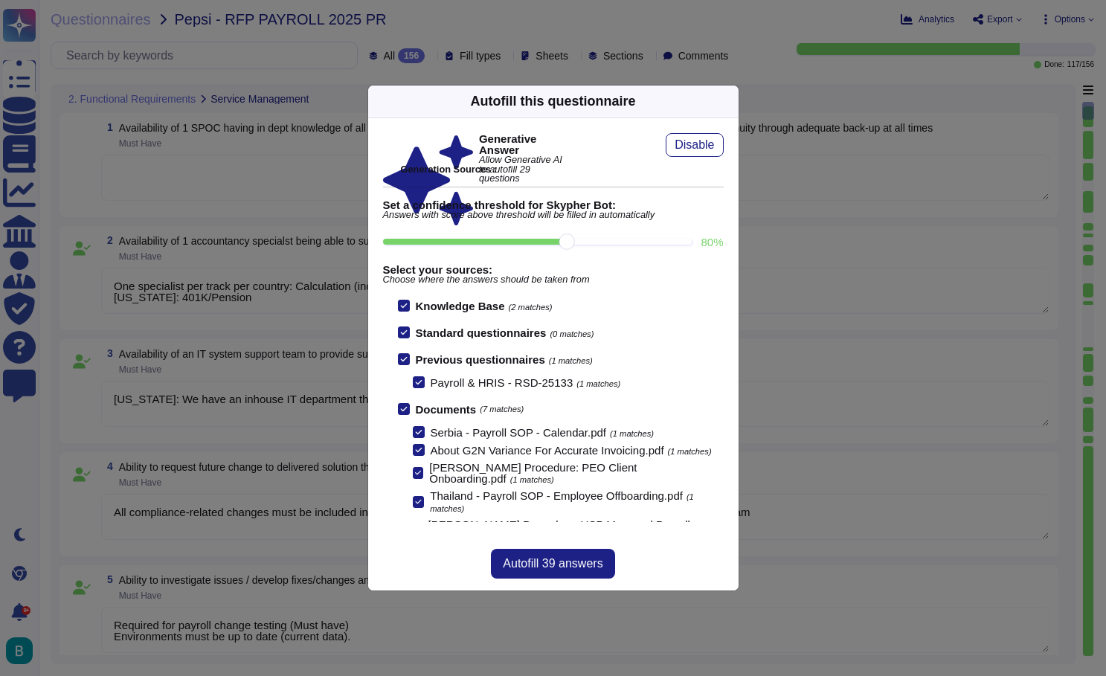
type textarea "One specialist per track per country: Calculation (including settelement ), Tax…"
type textarea "Puerto Rico: We have an inhouse IT department that will have communication with…"
type textarea "All compliance-related changes must be included in the BPO services, in additio…"
type textarea "Required for payroll change testing (Must have) Environments must be up to date…"
type textarea "All applied adjustments must be validated and tested by the BPO before being re…"
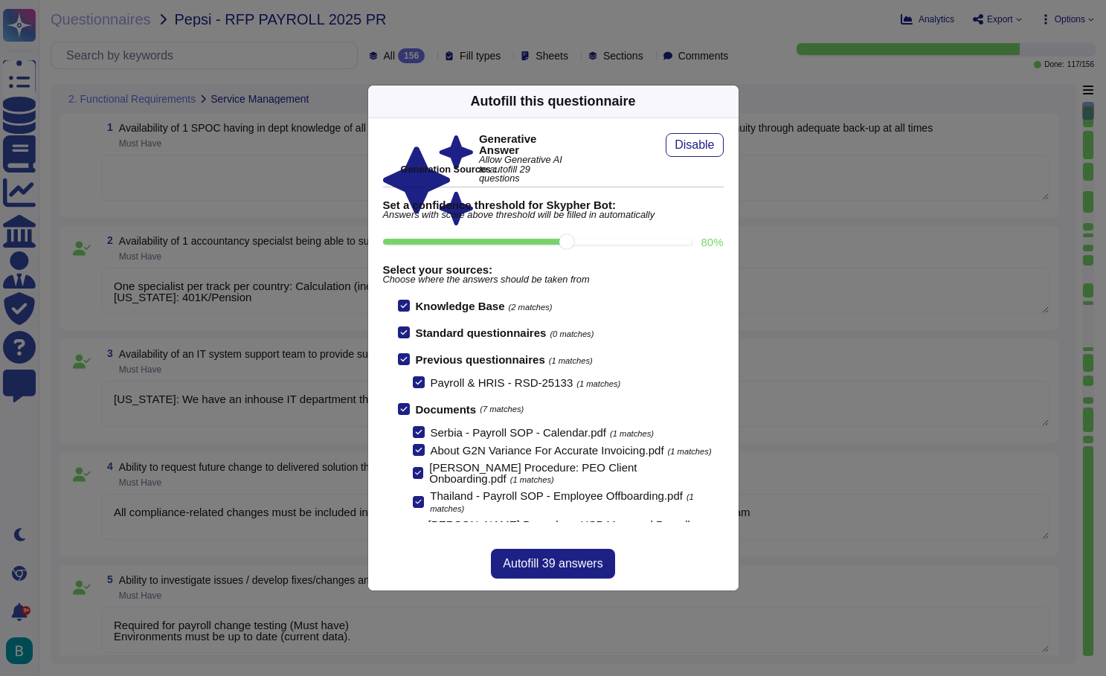
type textarea "Ensure support during the hypercare period"
type textarea "Any modifications to payroll systems and/or servers must be previously communic…"
type textarea "One specialist per track per country: Calculation (including settelement ), Tax…"
type textarea "Required for payroll change testing (Must have) Environments must be up to date…"
type textarea "All applied adjustments must be validated and tested by the BPO before being re…"
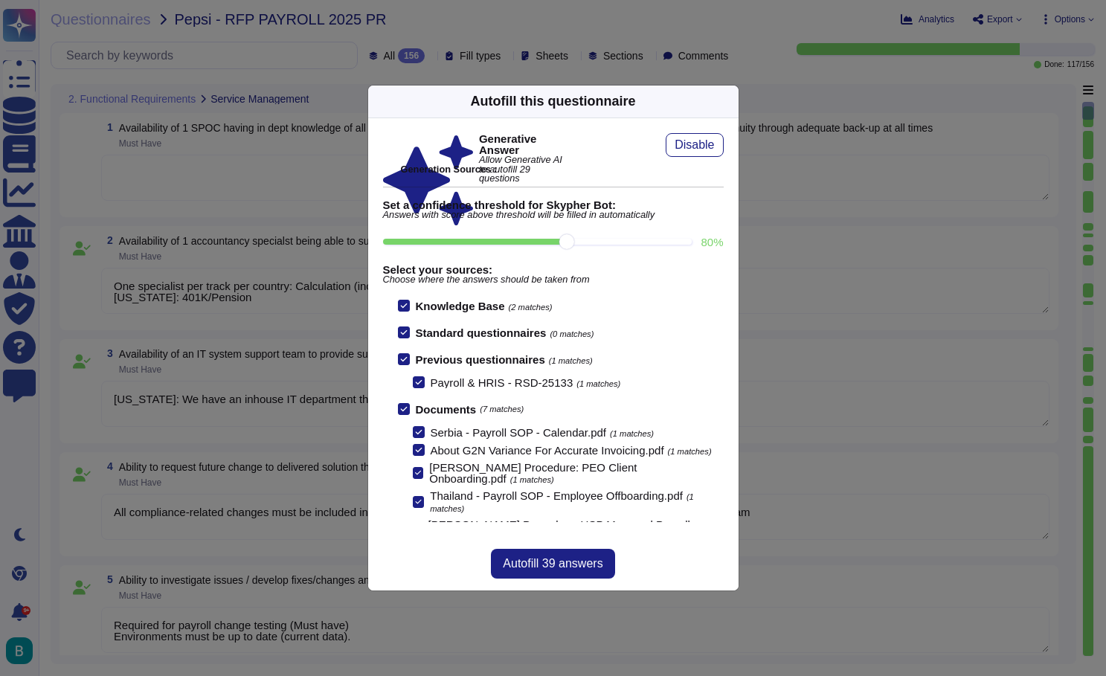
type textarea "One specialist per track per country: Calculation (including settelement ), Tax…"
type textarea "Required for payroll change testing (Must have) Environments must be up to date…"
type textarea "All applied adjustments must be validated and tested by the BPO before being re…"
type textarea "One specialist per track per country: Calculation (including settelement ), Tax…"
type textarea "Required for payroll change testing (Must have) Environments must be up to date…"
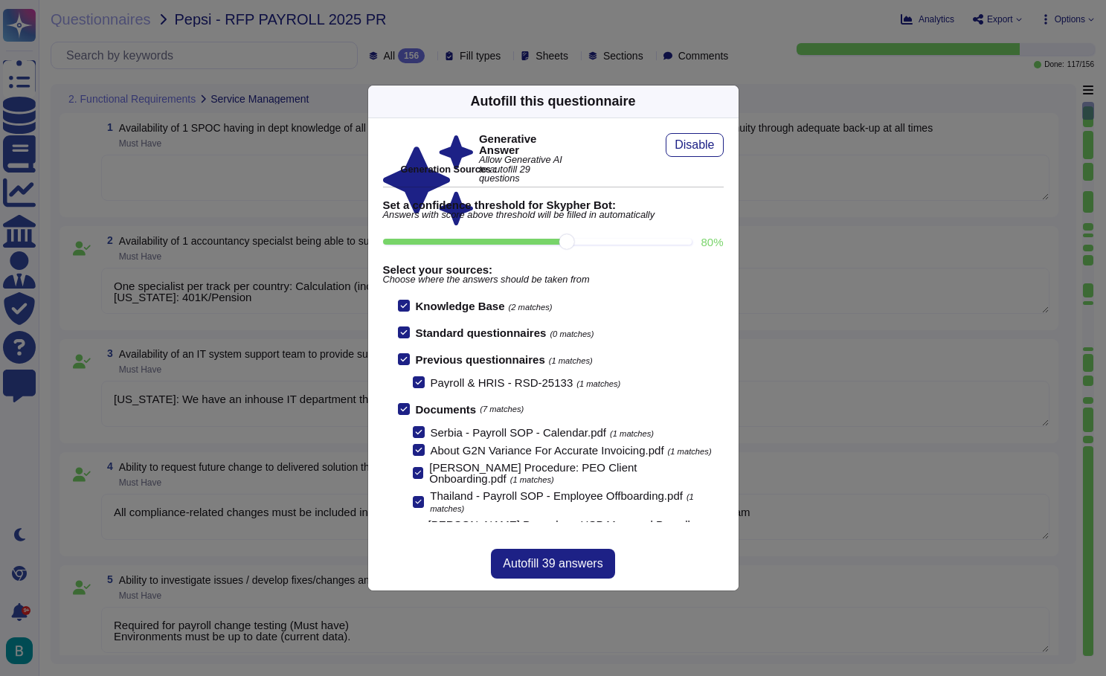
type textarea "All applied adjustments must be validated and tested by the BPO before being re…"
click at [573, 562] on span "Autofill 39 answers" at bounding box center [553, 564] width 100 height 12
type textarea "One specialist per track per country: Calculation (including settelement ), Tax…"
type textarea "Required for payroll change testing (Must have) Environments must be up to date…"
type textarea "All applied adjustments must be validated and tested by the BPO before being re…"
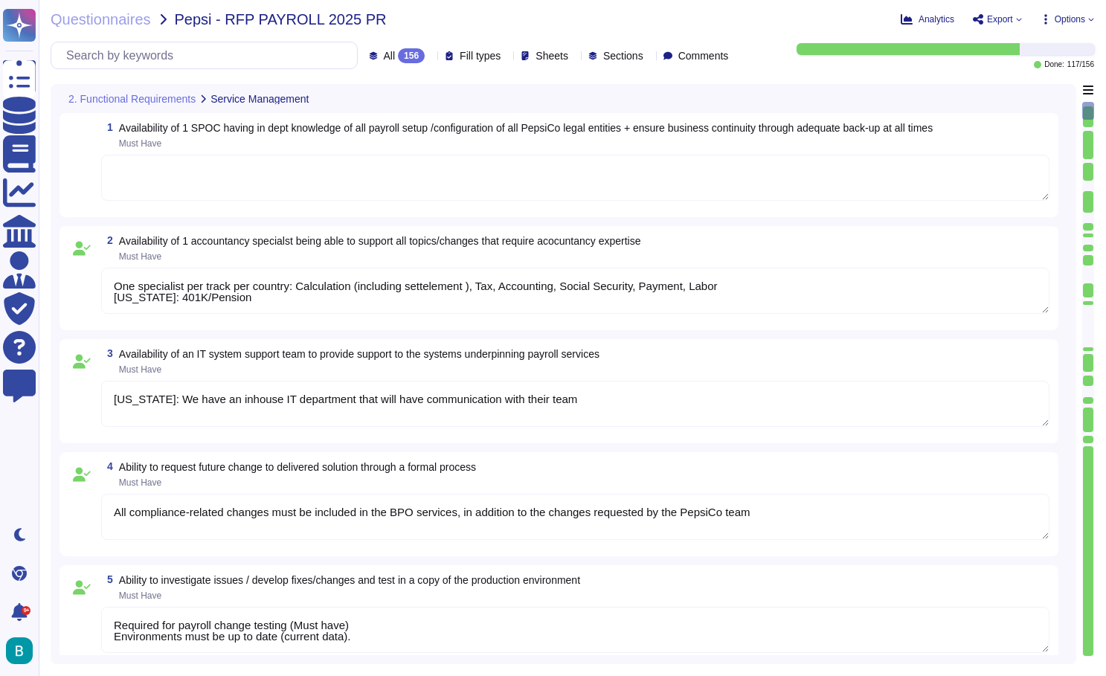
type textarea "We have a full team to cover points of contact being absent, ensuring business …"
type textarea "One specialist per track per country: Calculation (including settelement ), Tax…"
type textarea "Required for payroll change testing (Must have) Environments must be up to date…"
type textarea "All applied adjustments must be validated and tested by the BPO before being re…"
type textarea "Deel provides a structured hypercare program for up to 2 months post-go-live, d…"
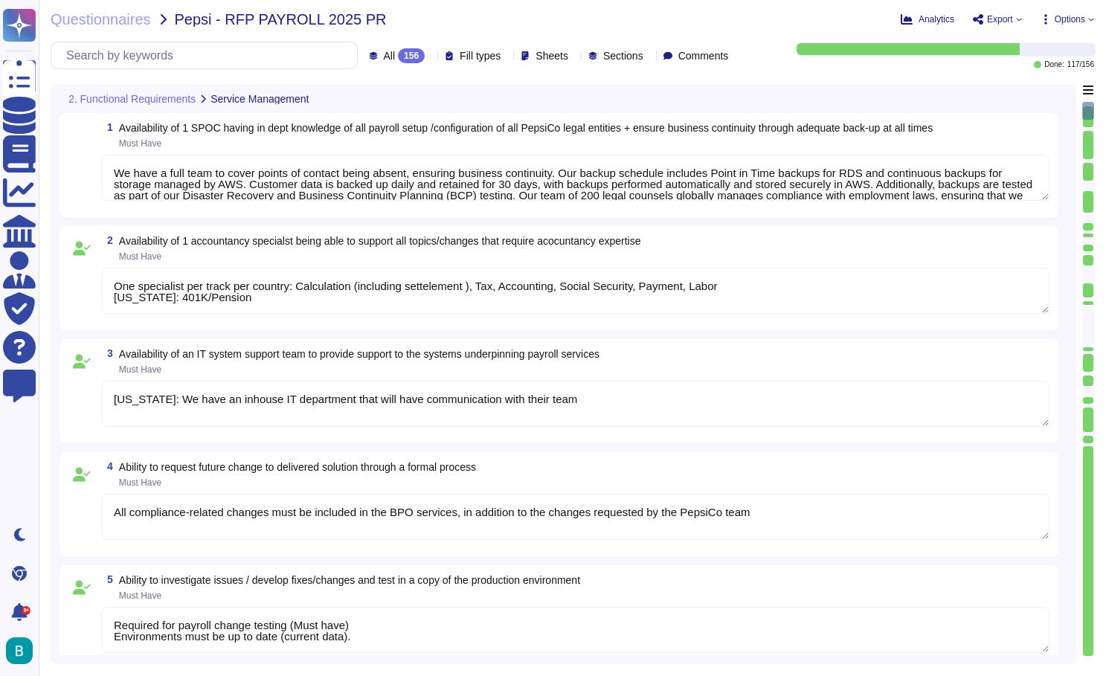
type textarea "One specialist per track per country: Calculation (including settelement ), Tax…"
type textarea "Required for payroll change testing (Must have) Environments must be up to date…"
type textarea "All applied adjustments must be validated and tested by the BPO before being re…"
type textarea "One specialist per track per country: Calculation (including settelement ), Tax…"
type textarea "Required for payroll change testing (Must have) Environments must be up to date…"
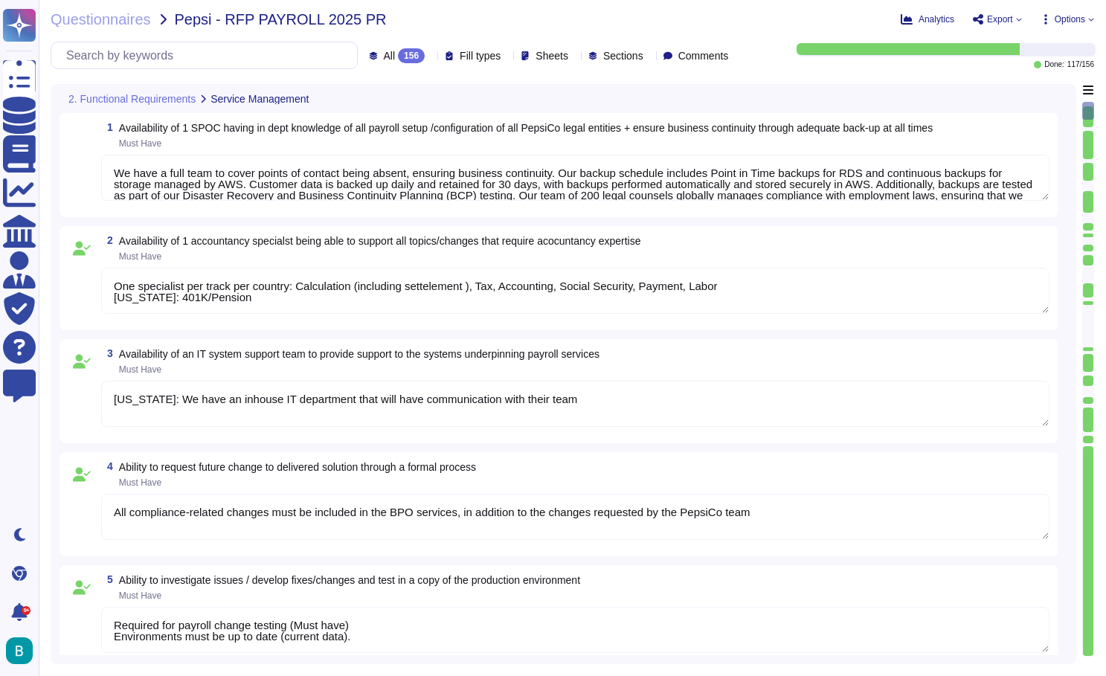
type textarea "All applied adjustments must be validated and tested by the BPO before being re…"
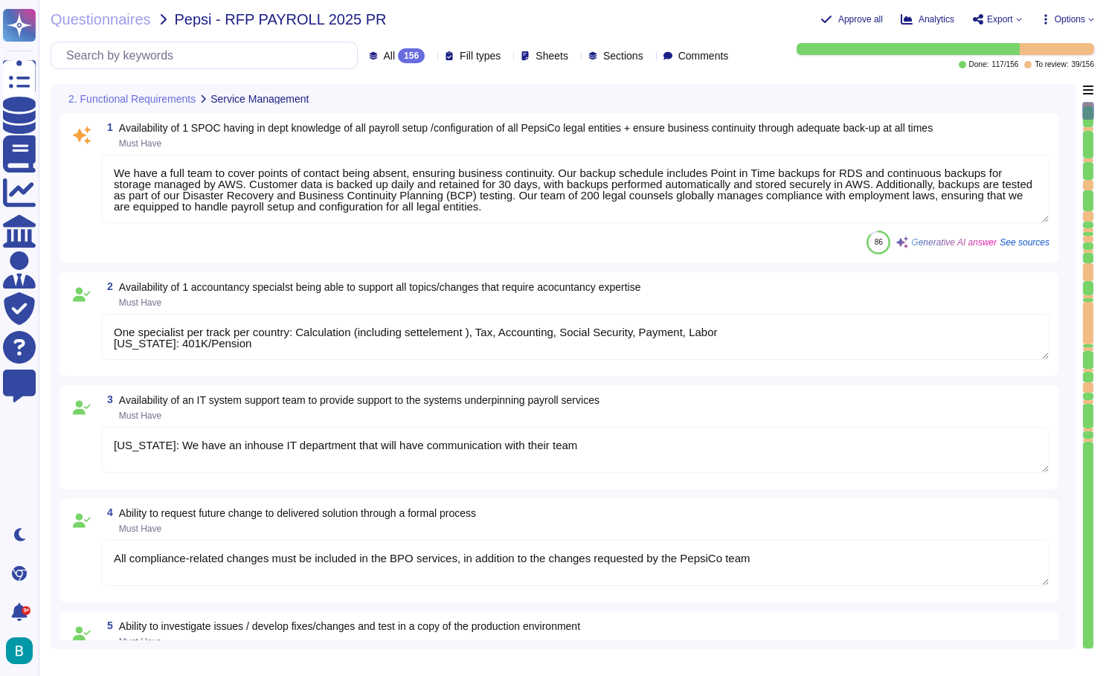
type textarea "One specialist per track per country: Calculation (including settelement ), Tax…"
type textarea "Required for payroll change testing (Must have) Environments must be up to date…"
type textarea "All applied adjustments must be validated and tested by the BPO before being re…"
click at [429, 202] on textarea "We have a full team to cover points of contact being absent, ensuring business …" at bounding box center [575, 189] width 949 height 68
type textarea "One specialist per track per country: Calculation (including settelement ), Tax…"
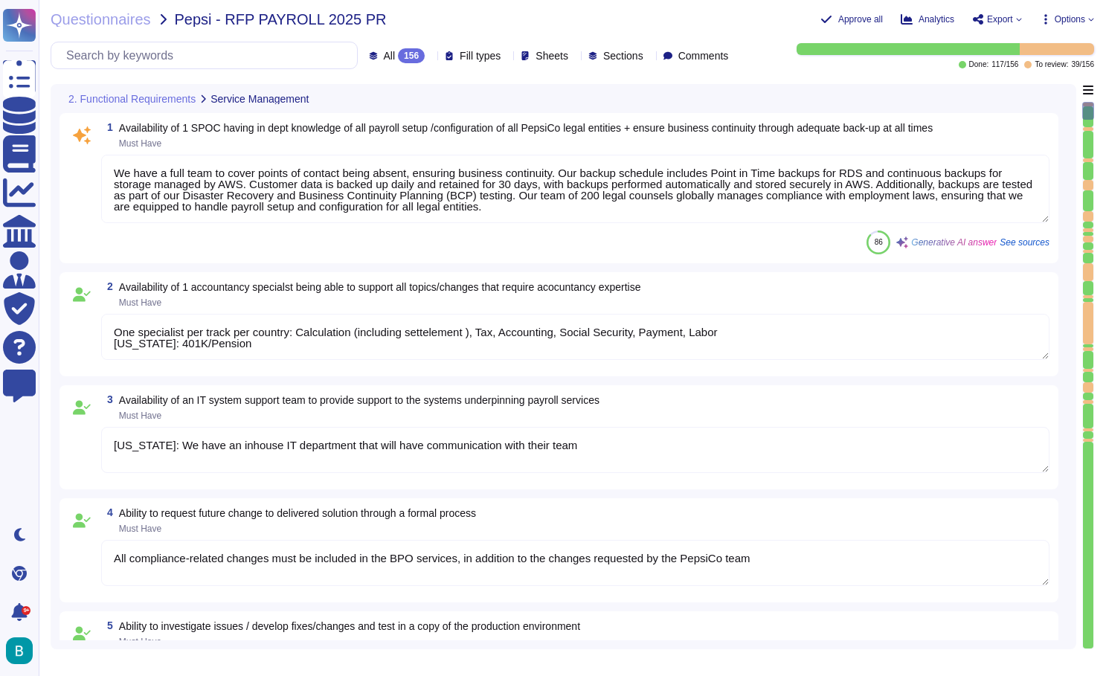
type textarea "Required for payroll change testing (Must have) Environments must be up to date…"
type textarea "All applied adjustments must be validated and tested by the BPO before being re…"
type textarea "One specialist per track per country: Calculation (including settelement ), Tax…"
type textarea "Required for payroll change testing (Must have) Environments must be up to date…"
type textarea "All applied adjustments must be validated and tested by the BPO before being re…"
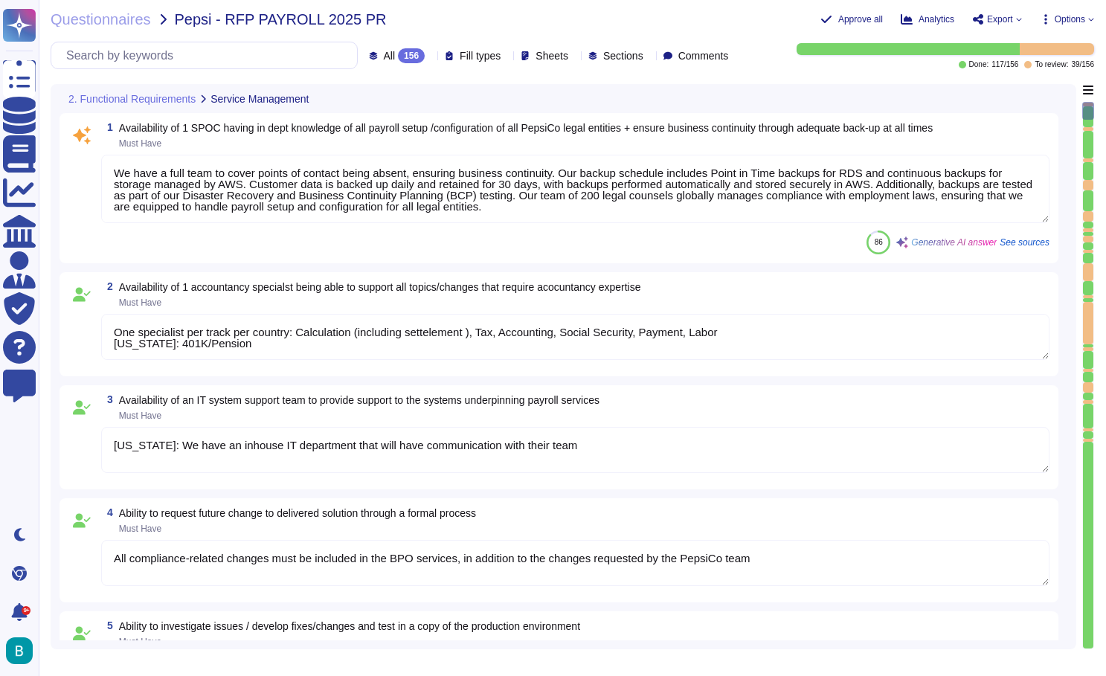
type textarea "One specialist per track per country: Calculation (including settelement ), Tax…"
type textarea "Required for payroll change testing (Must have) Environments must be up to date…"
type textarea "All applied adjustments must be validated and tested by the BPO before being re…"
type textarea "One specialist per track per country: Calculation (including settelement ), Tax…"
type textarea "Required for payroll change testing (Must have) Environments must be up to date…"
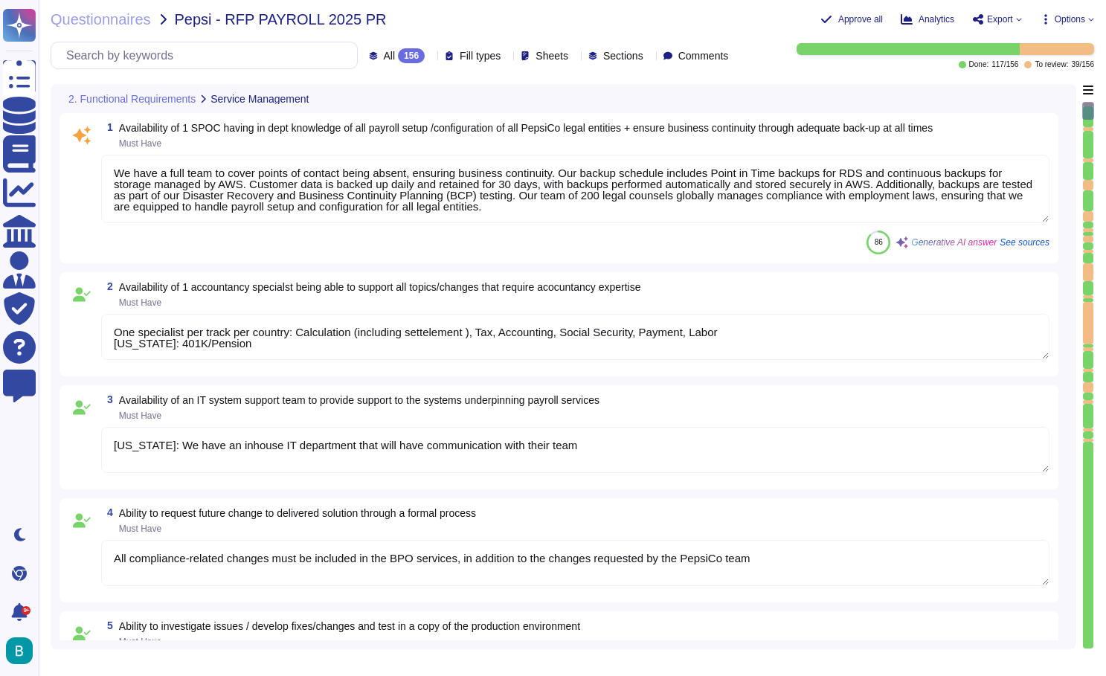
type textarea "All applied adjustments must be validated and tested by the BPO before being re…"
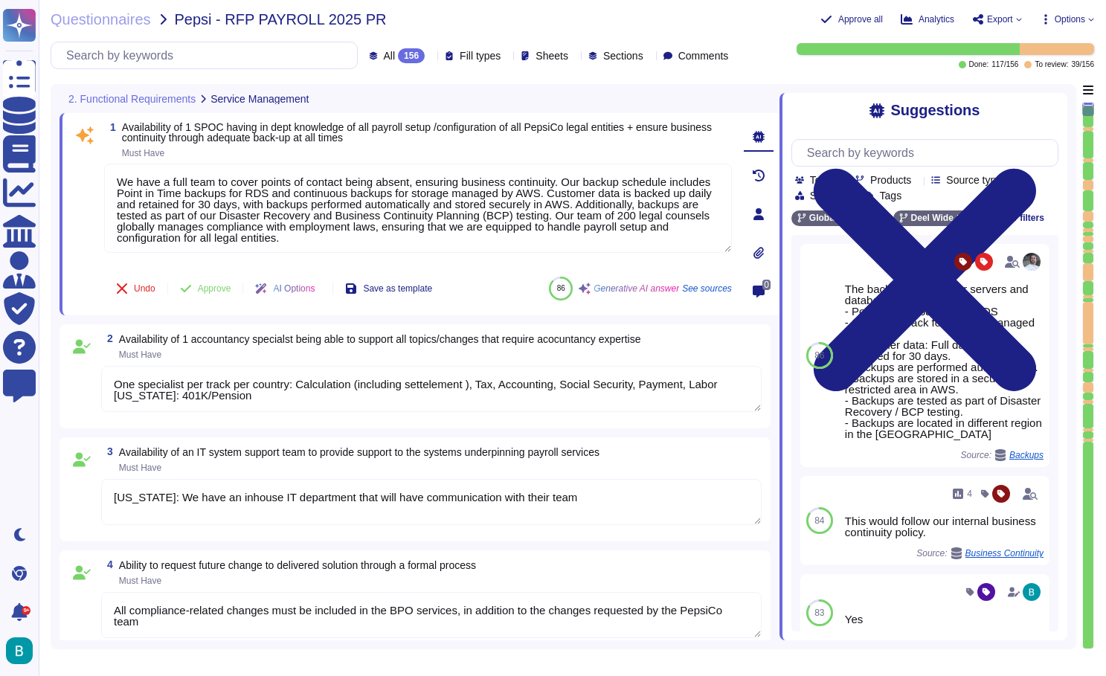
click at [382, 395] on textarea "One specialist per track per country: Calculation (including settelement ), Tax…" at bounding box center [431, 389] width 661 height 46
type textarea "One specialist per track per country: Calculation (including settelement ), Tax…"
type textarea "Required for payroll change testing (Must have) Environments must be up to date…"
type textarea "All applied adjustments must be validated and tested by the BPO before being re…"
type textarea "One specialist per track per country: Calculation (including settelement ), Tax…"
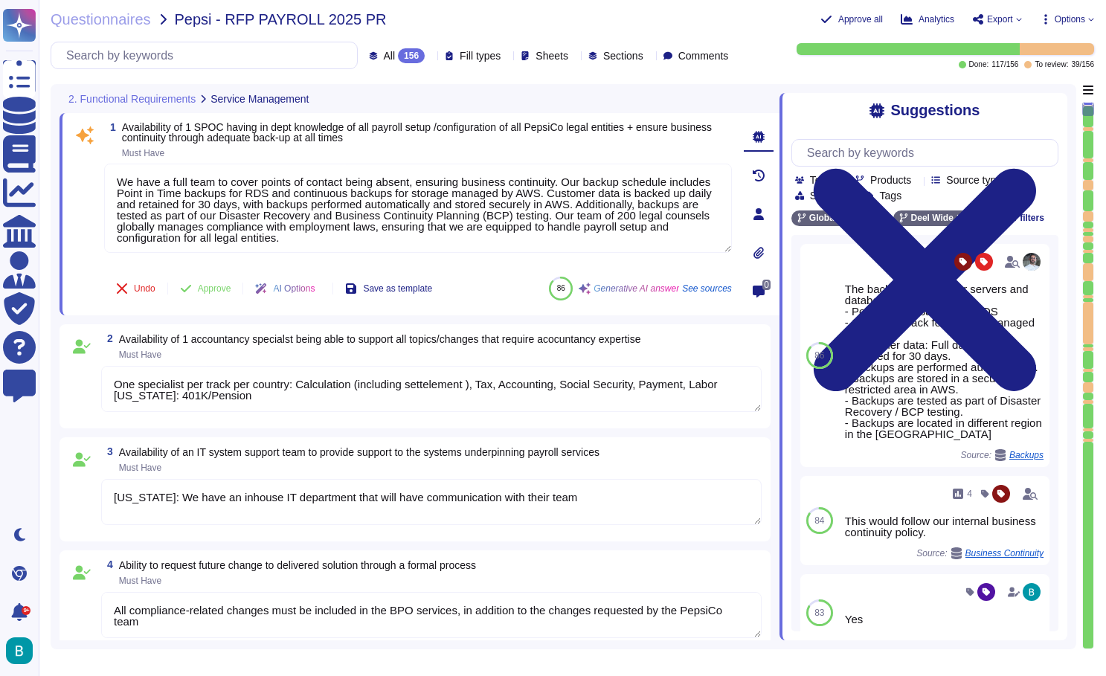
type textarea "Required for payroll change testing (Must have) Environments must be up to date…"
type textarea "All applied adjustments must be validated and tested by the BPO before being re…"
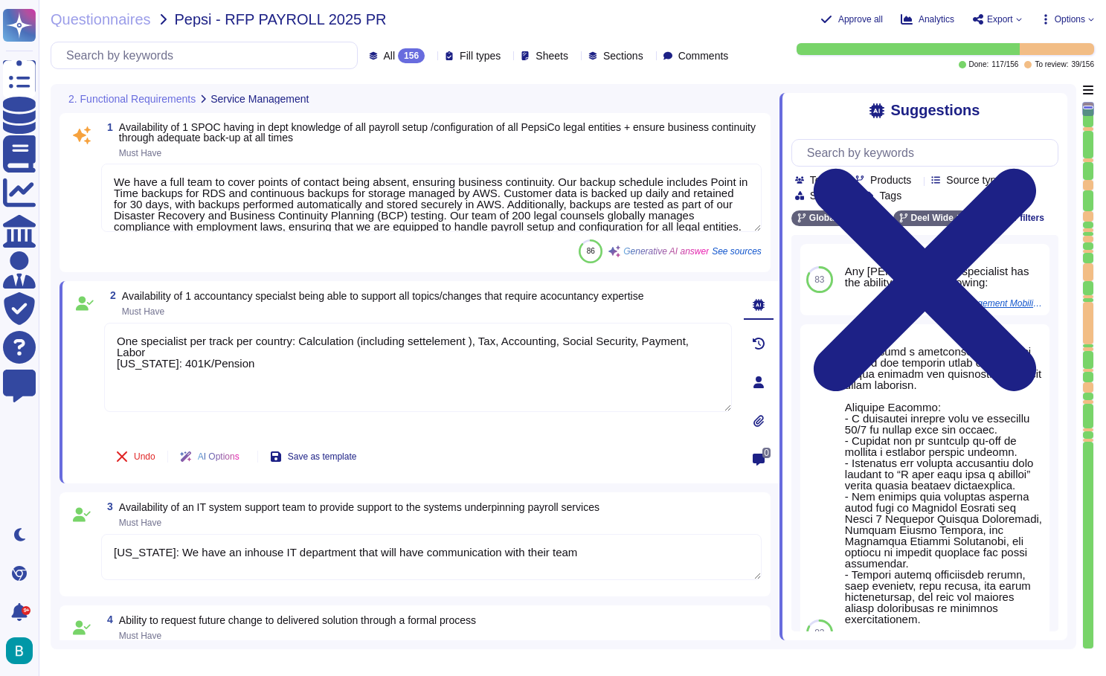
type textarea "One specialist per track per country: Calculation (including settelement ), Tax…"
type textarea "Required for payroll change testing (Must have) Environments must be up to date…"
type textarea "All applied adjustments must be validated and tested by the BPO before being re…"
type textarea "One specialist per track per country: Calculation (including settelement ), Tax…"
type textarea "Required for payroll change testing (Must have) Environments must be up to date…"
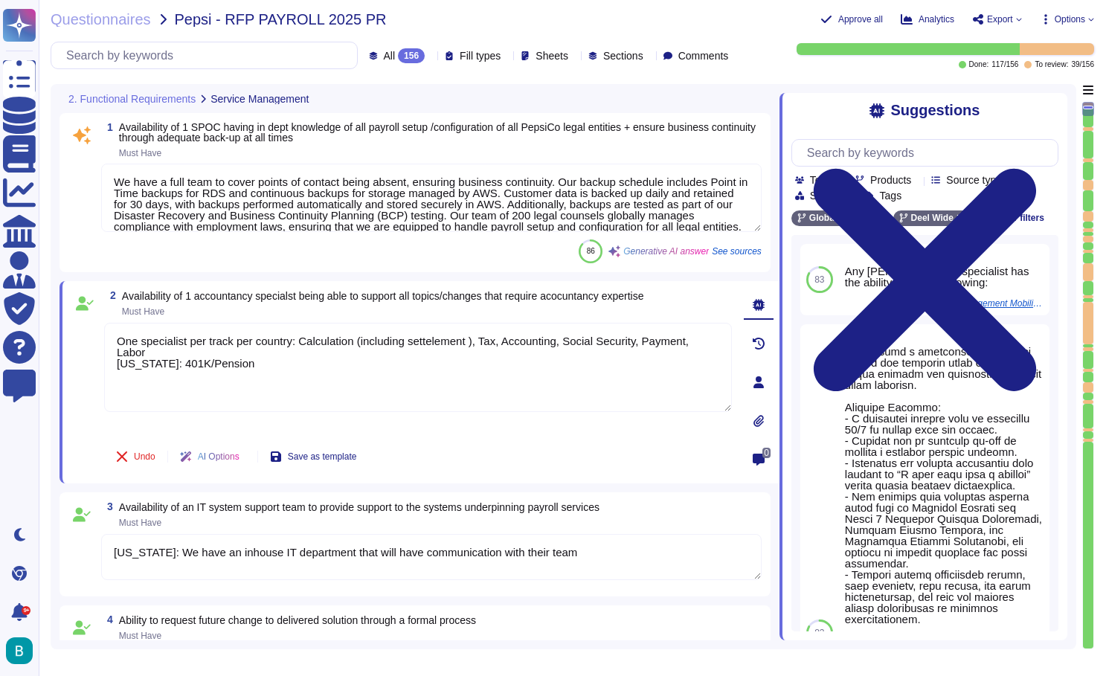
type textarea "All applied adjustments must be validated and tested by the BPO before being re…"
type textarea "One specialist per track per country: Calculation (including settelement ), Tax…"
type textarea "Required for payroll change testing (Must have) Environments must be up to date…"
type textarea "All applied adjustments must be validated and tested by the BPO before being re…"
type textarea "One specialist per track per country: Calculation (including settelement ), Tax…"
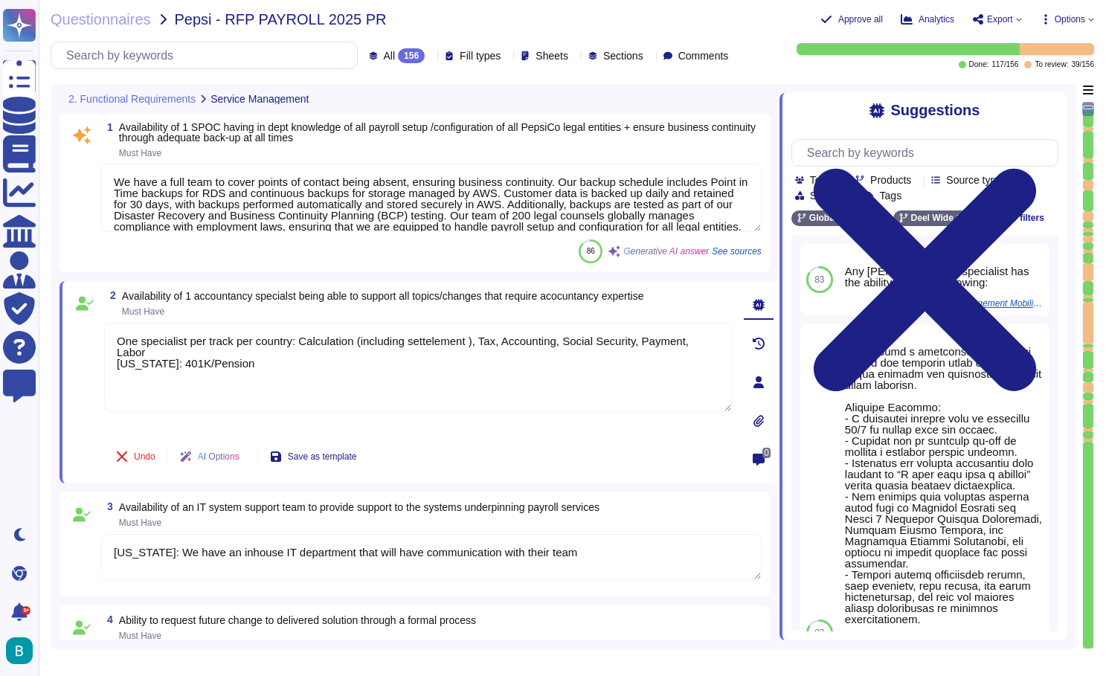
type textarea "Required for payroll change testing (Must have) Environments must be up to date…"
type textarea "All applied adjustments must be validated and tested by the BPO before being re…"
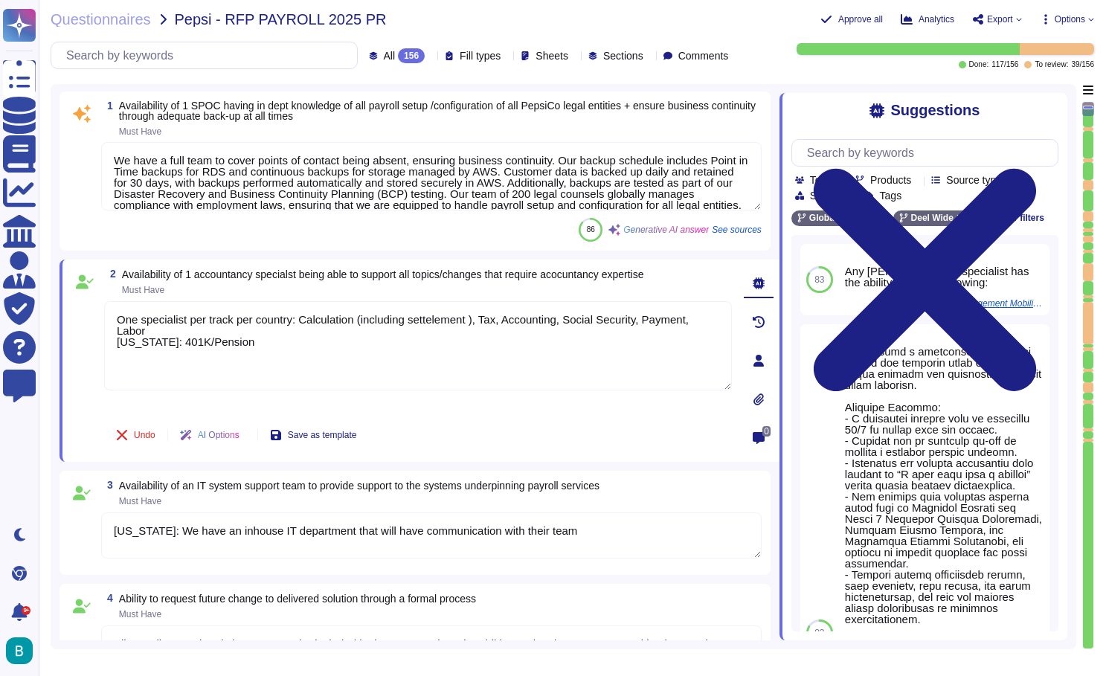
type textarea "One specialist per track per country: Calculation (including settelement ), Tax…"
type textarea "Required for payroll change testing (Must have) Environments must be up to date…"
type textarea "All applied adjustments must be validated and tested by the BPO before being re…"
type textarea "One specialist per track per country: Calculation (including settelement ), Tax…"
type textarea "Required for payroll change testing (Must have) Environments must be up to date…"
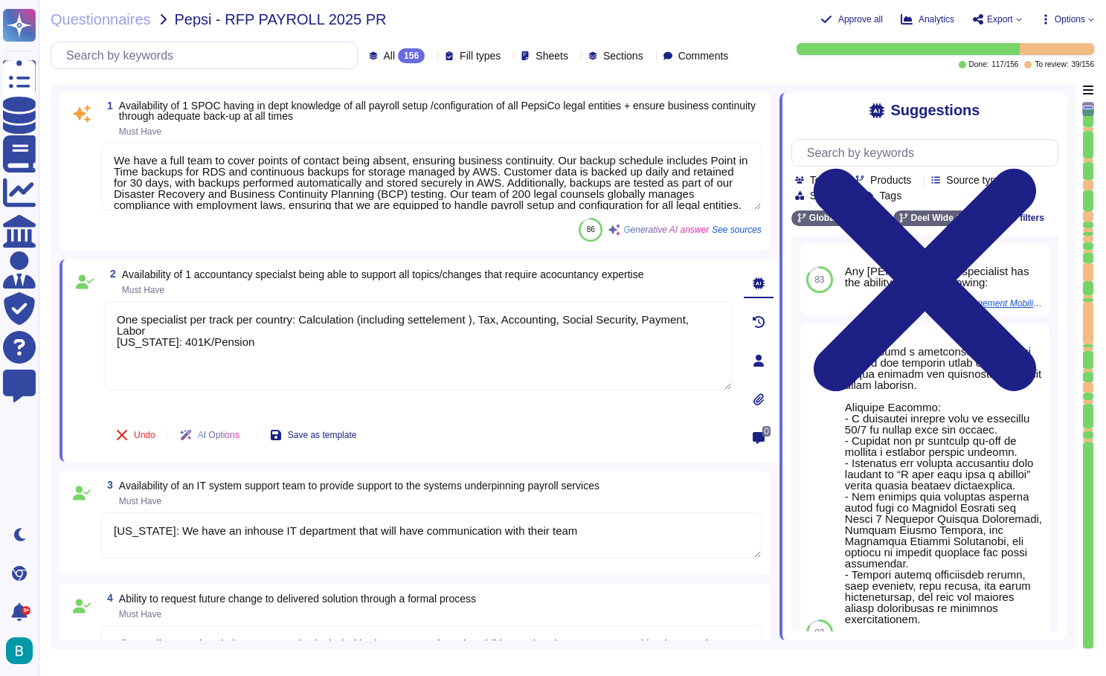
type textarea "All applied adjustments must be validated and tested by the BPO before being re…"
type textarea "One specialist per track per country: Calculation (including settelement ), Tax…"
type textarea "Required for payroll change testing (Must have) Environments must be up to date…"
type textarea "All applied adjustments must be validated and tested by the BPO before being re…"
type textarea "One specialist per track per country: Calculation (including settelement ), Tax…"
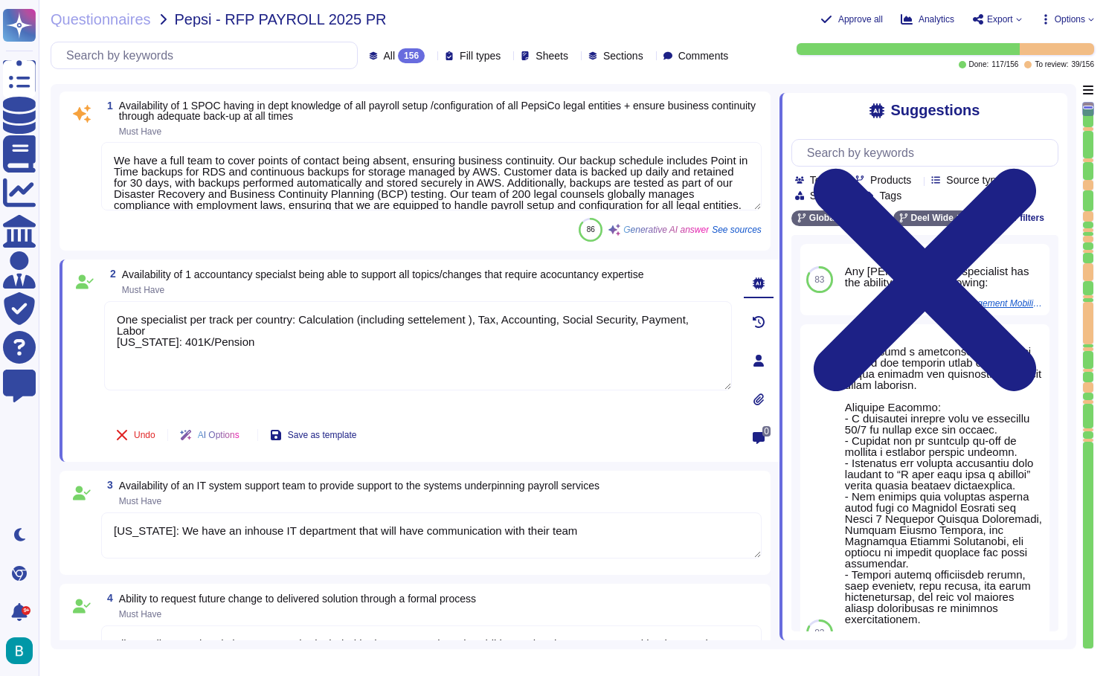
type textarea "Required for payroll change testing (Must have) Environments must be up to date…"
type textarea "All applied adjustments must be validated and tested by the BPO before being re…"
type textarea "One specialist per track per country: Calculation (including settelement ), Tax…"
type textarea "Required for payroll change testing (Must have) Environments must be up to date…"
type textarea "All applied adjustments must be validated and tested by the BPO before being re…"
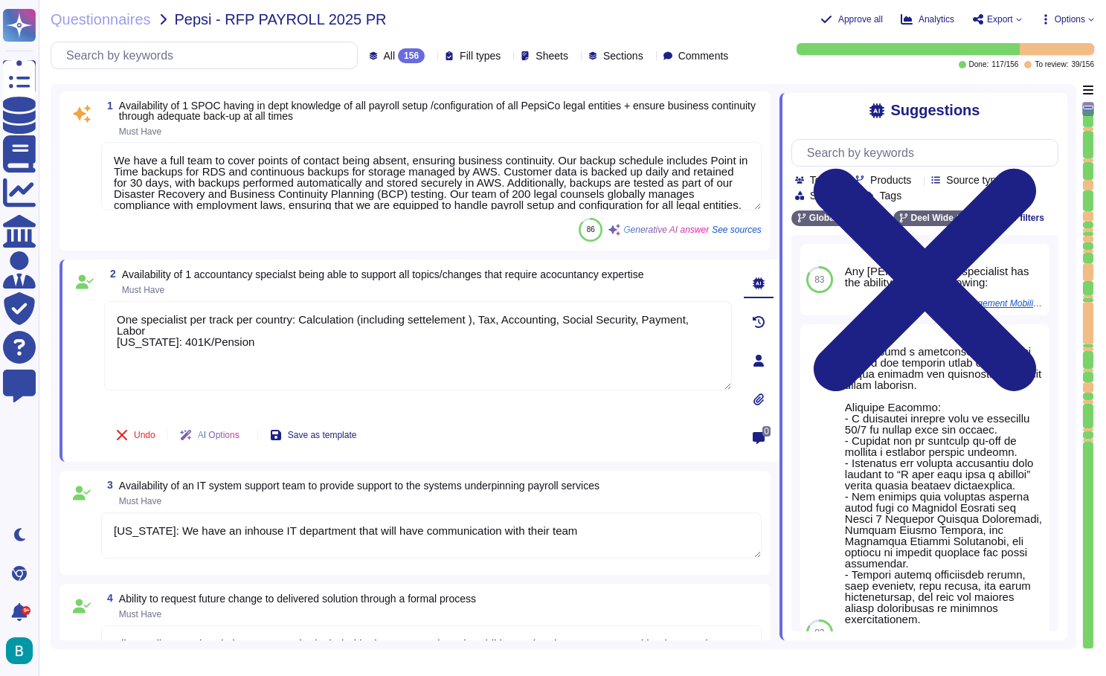
type textarea "One specialist per track per country: Calculation (including settelement ), Tax…"
type textarea "Required for payroll change testing (Must have) Environments must be up to date…"
type textarea "All applied adjustments must be validated and tested by the BPO before being re…"
type textarea "One specialist per track per country: Calculation (including settelement ), Tax…"
type textarea "Required for payroll change testing (Must have) Environments must be up to date…"
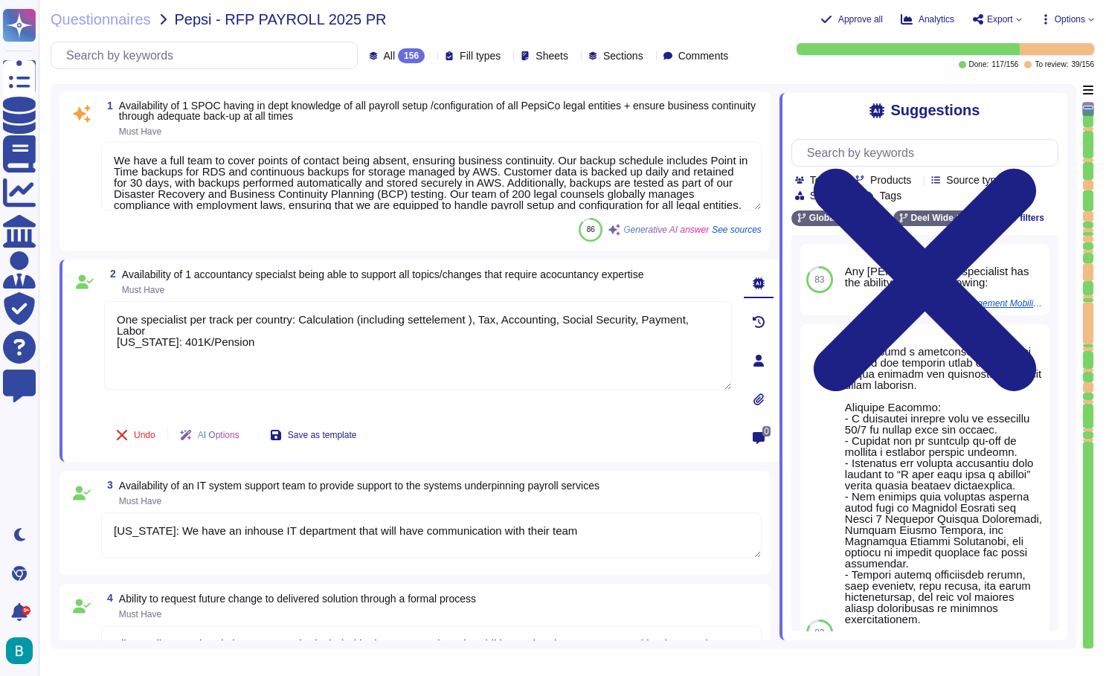
type textarea "All applied adjustments must be validated and tested by the BPO before being re…"
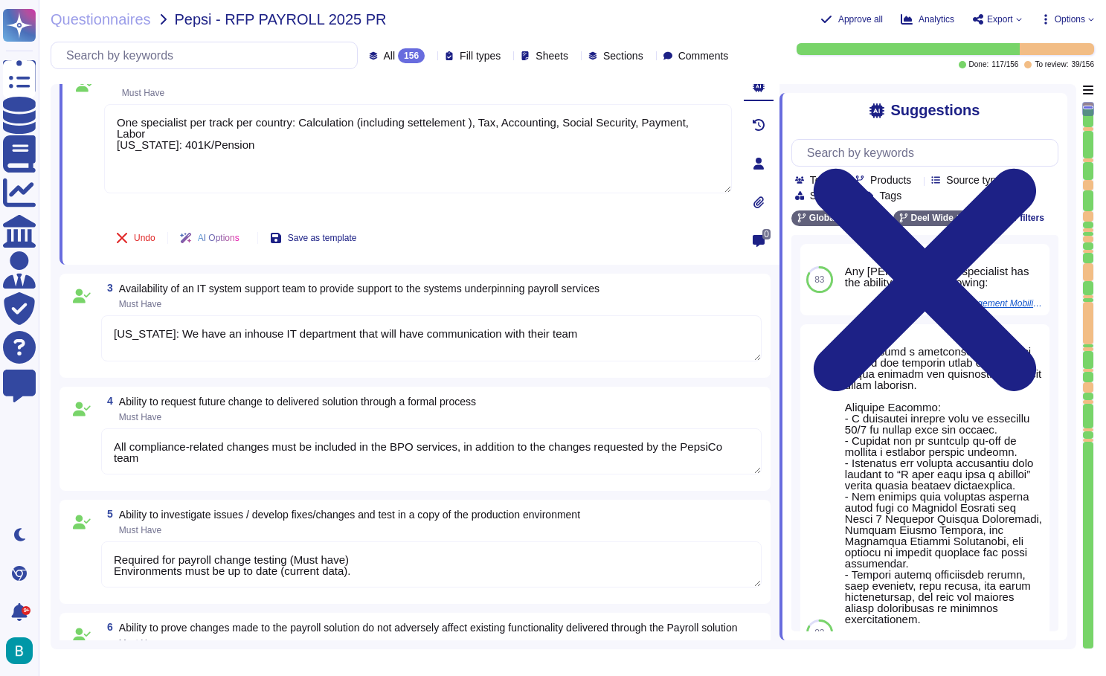
type textarea "One specialist per track per country: Calculation (including settelement ), Tax…"
type textarea "Required for payroll change testing (Must have) Environments must be up to date…"
type textarea "All applied adjustments must be validated and tested by the BPO before being re…"
type textarea "One specialist per track per country: Calculation (including settelement ), Tax…"
type textarea "Required for payroll change testing (Must have) Environments must be up to date…"
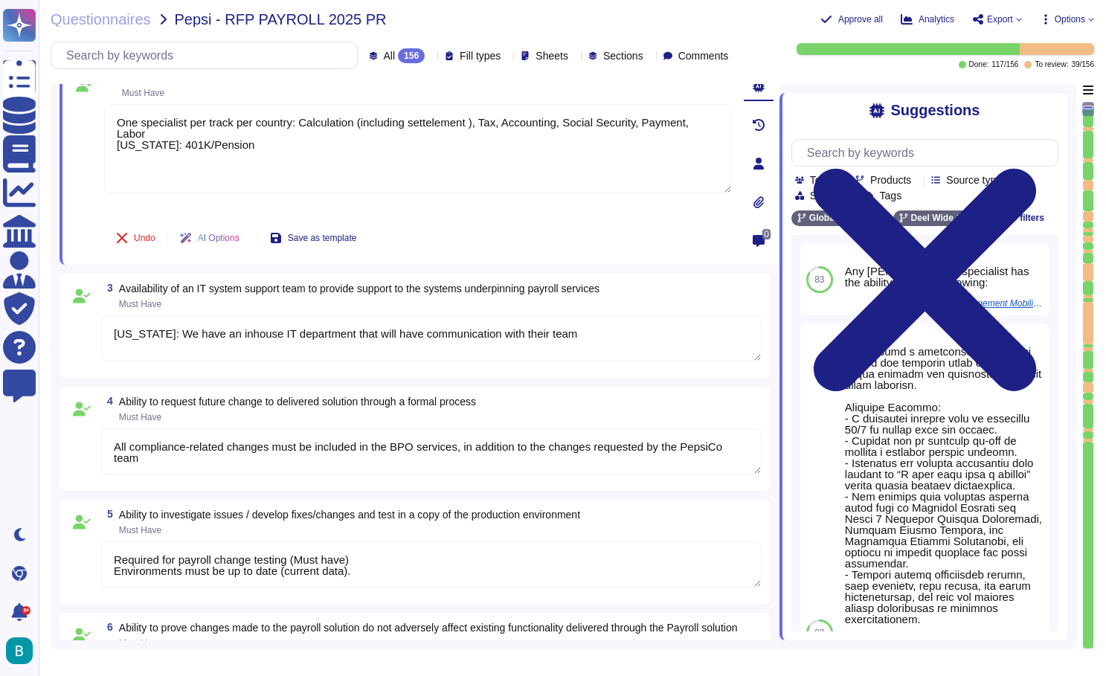
type textarea "All applied adjustments must be validated and tested by the BPO before being re…"
type textarea "One specialist per track per country: Calculation (including settelement ), Tax…"
type textarea "Required for payroll change testing (Must have) Environments must be up to date…"
type textarea "All applied adjustments must be validated and tested by the BPO before being re…"
type textarea "One specialist per track per country: Calculation (including settelement ), Tax…"
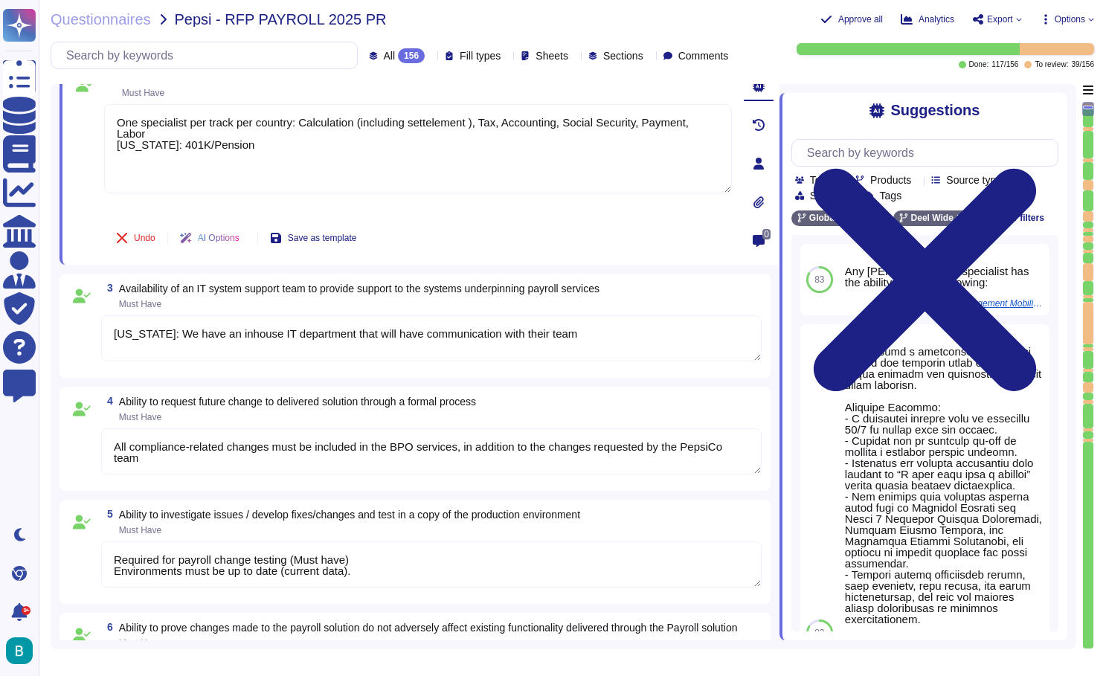
type textarea "Required for payroll change testing (Must have) Environments must be up to date…"
type textarea "All applied adjustments must be validated and tested by the BPO before being re…"
type textarea "One specialist per track per country: Calculation (including settelement ), Tax…"
type textarea "Required for payroll change testing (Must have) Environments must be up to date…"
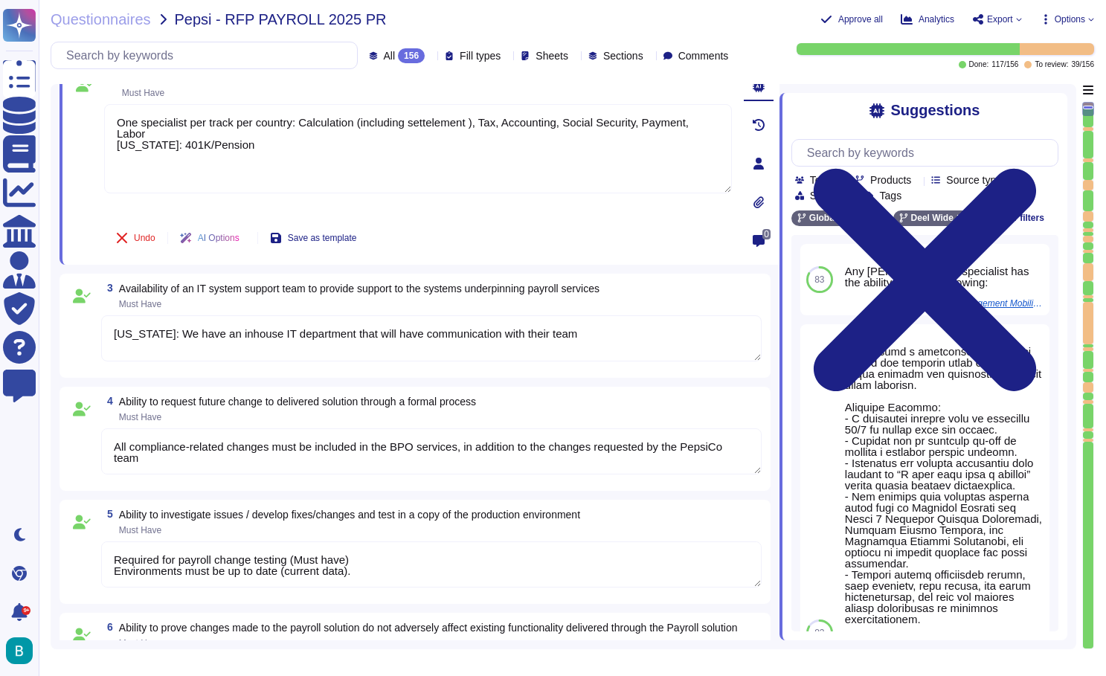
type textarea "All applied adjustments must be validated and tested by the BPO before being re…"
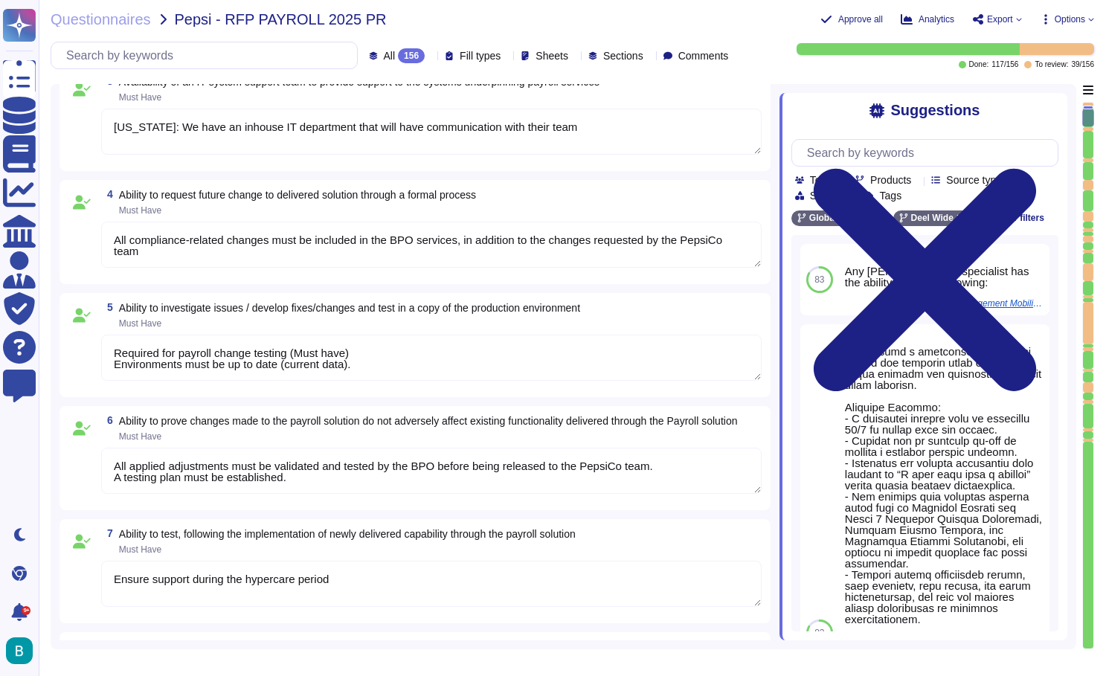
type textarea "Deel provides a structured hypercare program for up to 2 months post-go-live, d…"
type textarea "Any modifications to payroll systems and/or servers must be previously communic…"
type textarea "Essential for each country by track: calculation, tax, accounting, social secur…"
type textarea "One specialist per track per country: Calculation (including settelement ), Tax…"
type textarea "Required for payroll change testing (Must have) Environments must be up to date…"
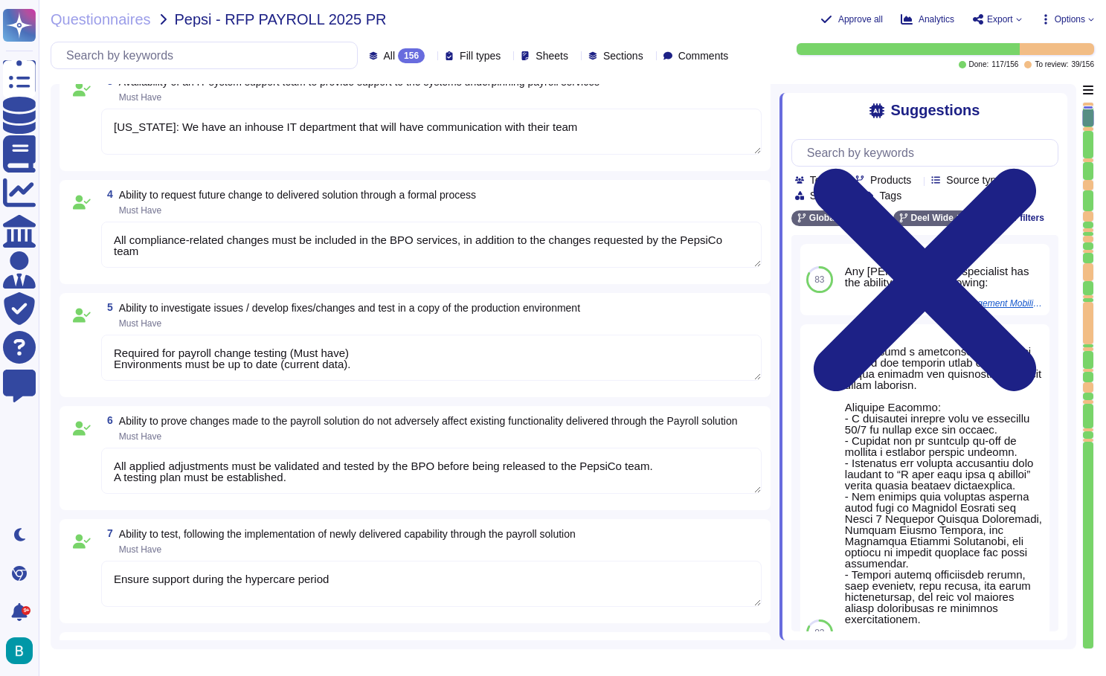
type textarea "All applied adjustments must be validated and tested by the BPO before being re…"
type textarea "Essential for each country by track: calculation, tax, accounting, social secur…"
type textarea "One specialist per track per country: Calculation (including settelement ), Tax…"
type textarea "Required for payroll change testing (Must have) Environments must be up to date…"
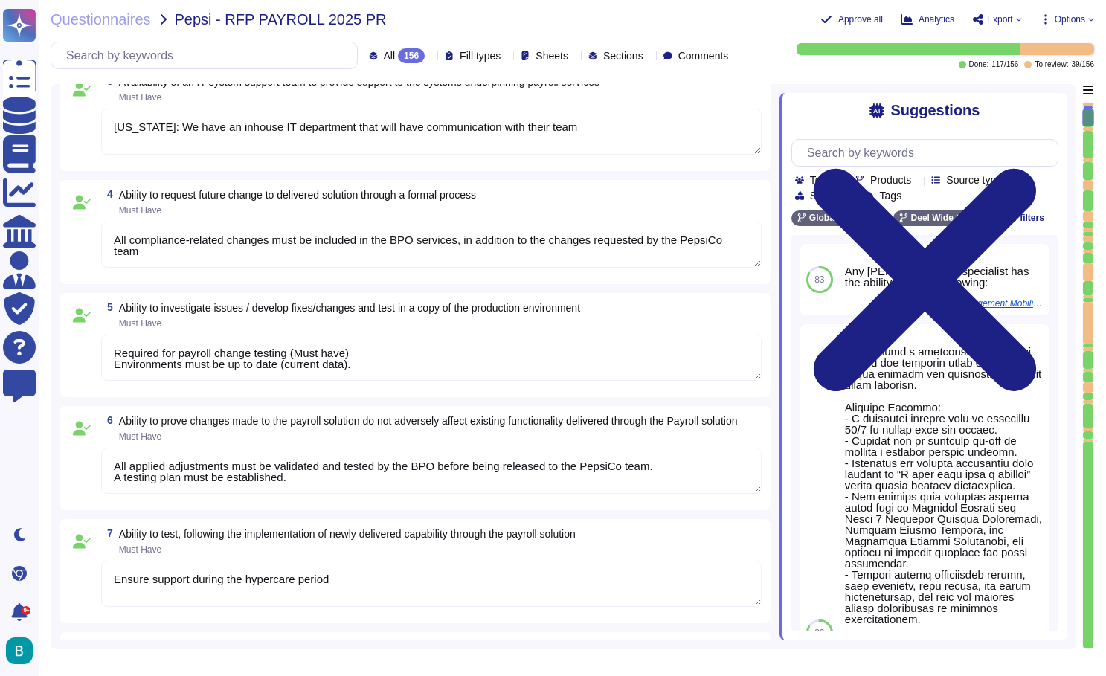
type textarea "All applied adjustments must be validated and tested by the BPO before being re…"
type textarea "Essential for each country by track: calculation, tax, accounting, social secur…"
type textarea "One specialist per track per country: Calculation (including settelement ), Tax…"
type textarea "Required for payroll change testing (Must have) Environments must be up to date…"
type textarea "All applied adjustments must be validated and tested by the BPO before being re…"
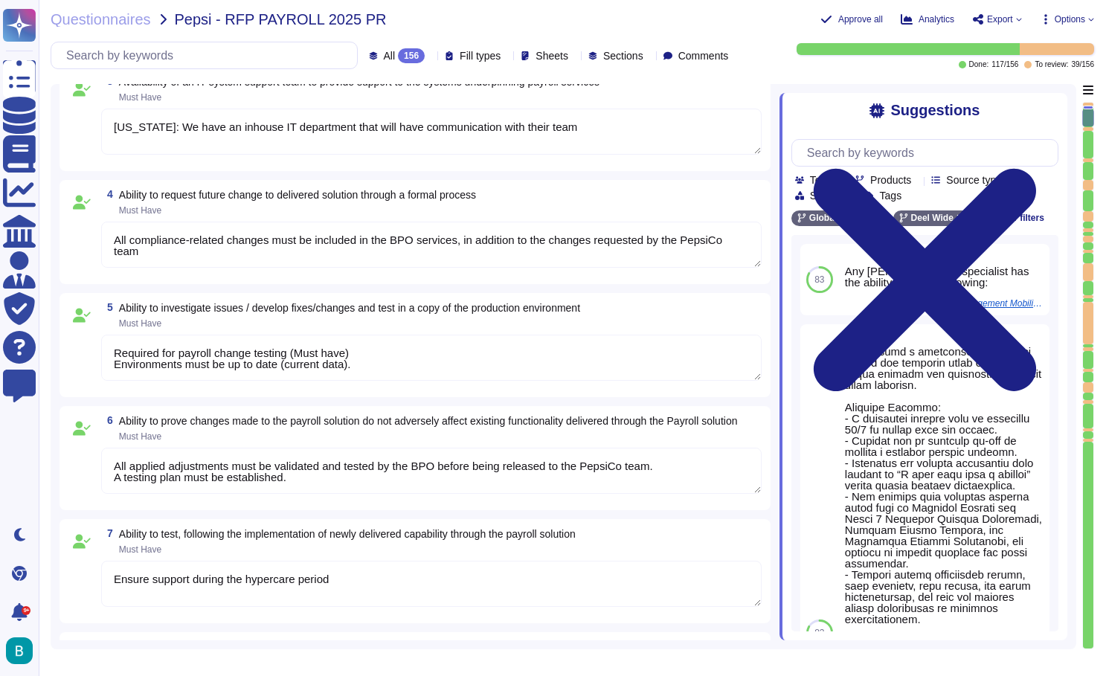
type textarea "One specialist per track per country: Calculation (including settelement ), Tax…"
type textarea "Required for payroll change testing (Must have) Environments must be up to date…"
type textarea "All applied adjustments must be validated and tested by the BPO before being re…"
type textarea "One specialist per track per country: Calculation (including settelement ), Tax…"
type textarea "Required for payroll change testing (Must have) Environments must be up to date…"
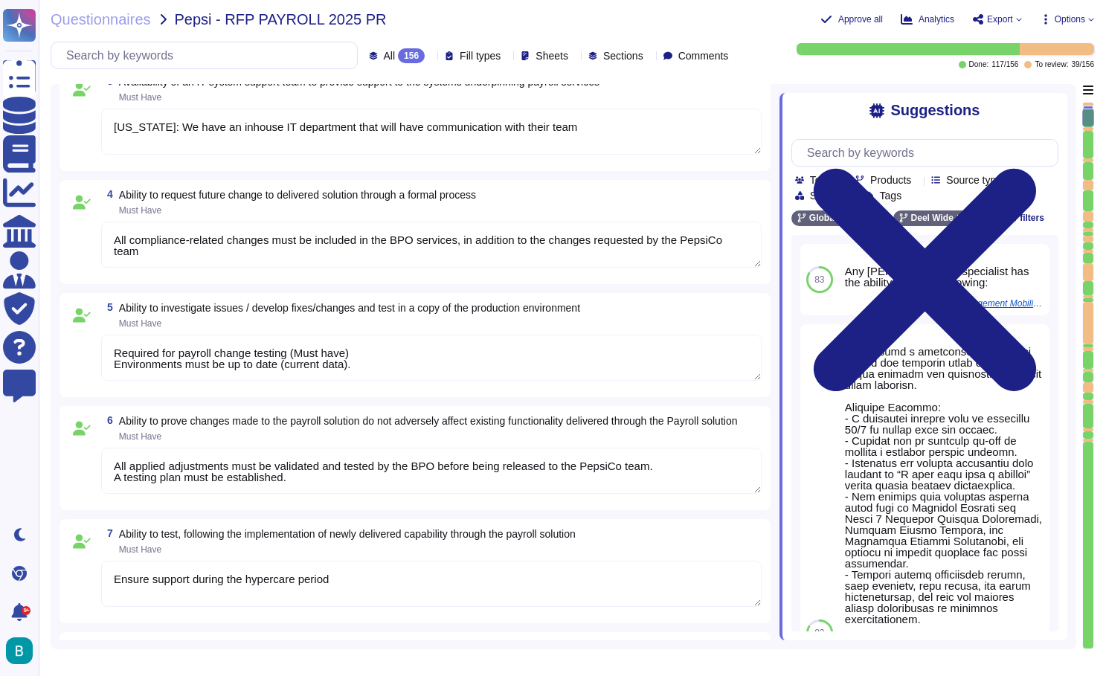
type textarea "All applied adjustments must be validated and tested by the BPO before being re…"
type textarea "One specialist per track per country: Calculation (including settelement ), Tax…"
type textarea "Required for payroll change testing (Must have) Environments must be up to date…"
type textarea "All applied adjustments must be validated and tested by the BPO before being re…"
type textarea "One specialist per track per country: Calculation (including settelement ), Tax…"
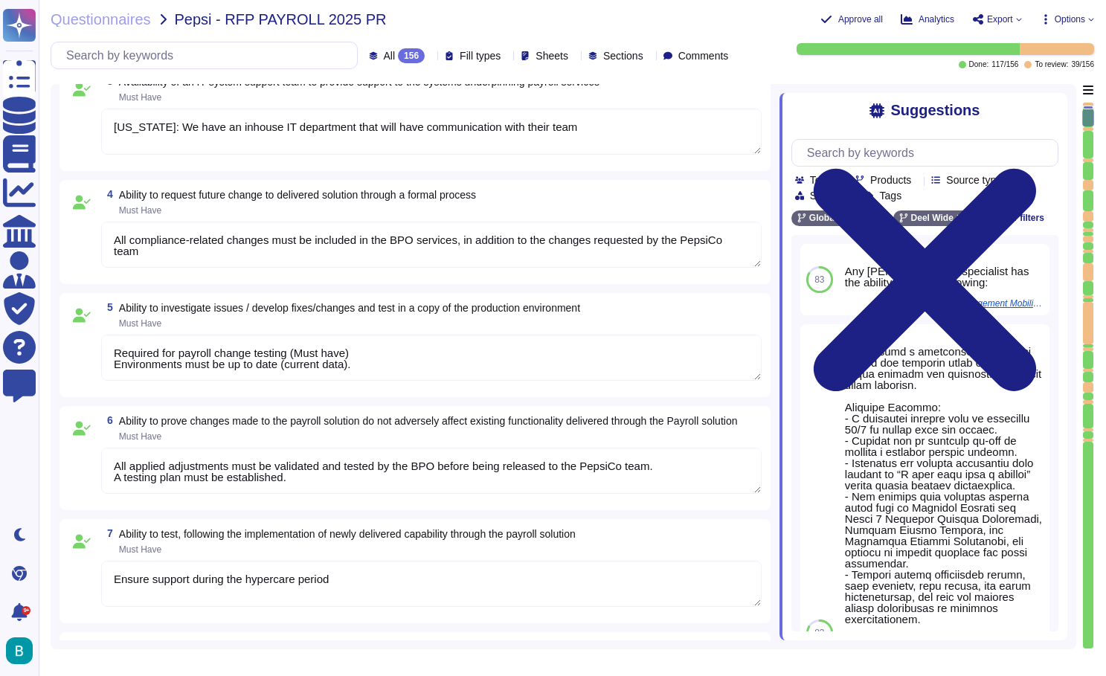
type textarea "Required for payroll change testing (Must have) Environments must be up to date…"
type textarea "All applied adjustments must be validated and tested by the BPO before being re…"
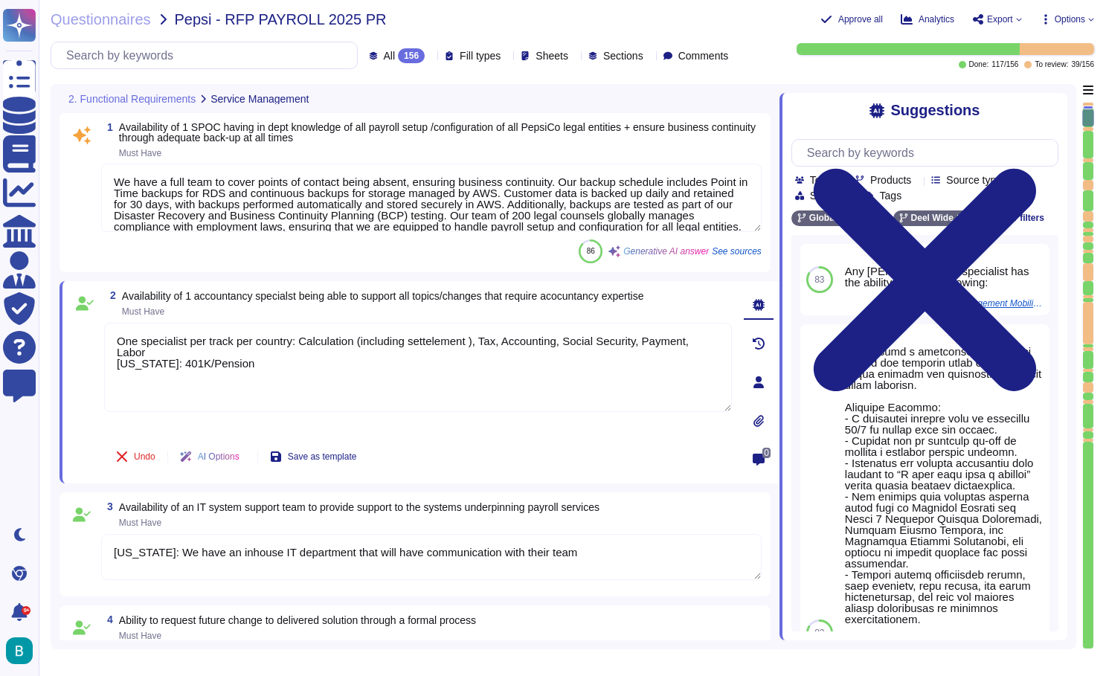
type textarea "One specialist per track per country: Calculation (including settelement ), Tax…"
type textarea "Required for payroll change testing (Must have) Environments must be up to date…"
type textarea "All applied adjustments must be validated and tested by the BPO before being re…"
type textarea "One specialist per track per country: Calculation (including settelement ), Tax…"
type textarea "Required for payroll change testing (Must have) Environments must be up to date…"
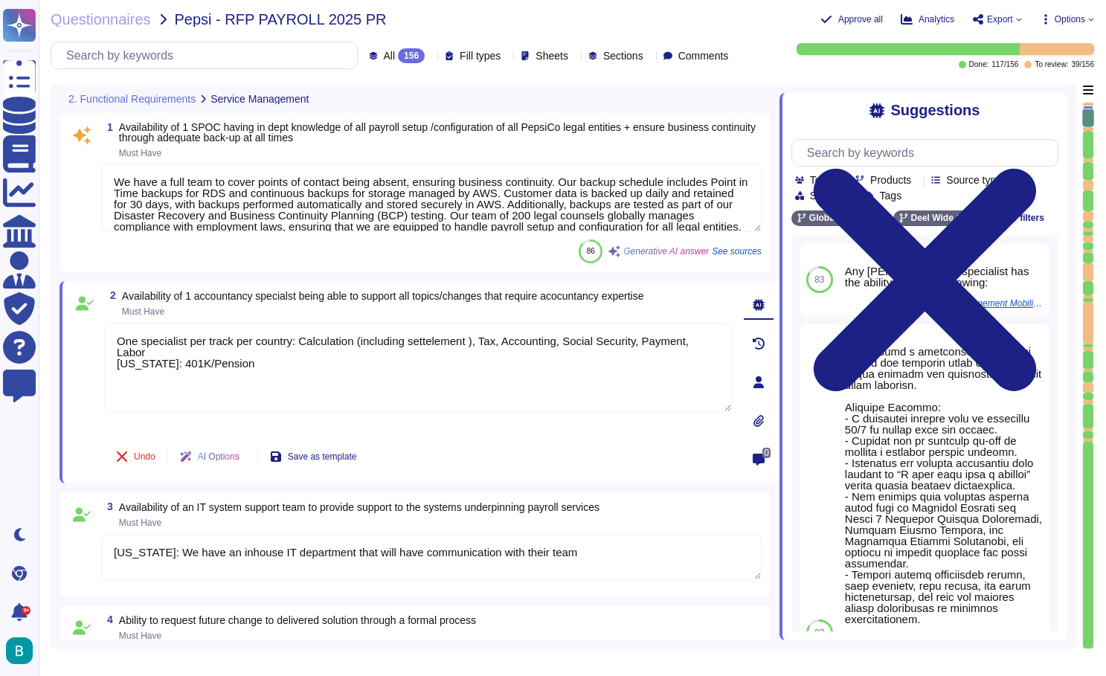
type textarea "All applied adjustments must be validated and tested by the BPO before being re…"
type textarea "One specialist per track per country: Calculation (including settelement ), Tax…"
type textarea "Required for payroll change testing (Must have) Environments must be up to date…"
type textarea "All applied adjustments must be validated and tested by the BPO before being re…"
type textarea "One specialist per track per country: Calculation (including settelement ), Tax…"
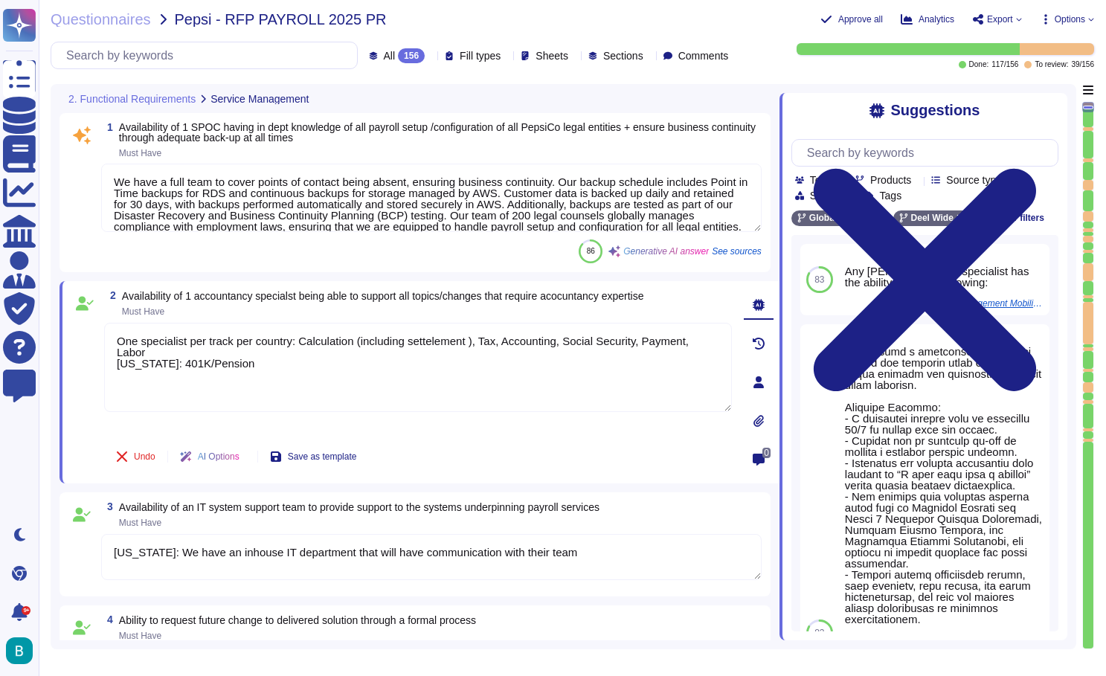
type textarea "Required for payroll change testing (Must have) Environments must be up to date…"
type textarea "All applied adjustments must be validated and tested by the BPO before being re…"
click at [1040, 19] on icon at bounding box center [1046, 19] width 12 height 12
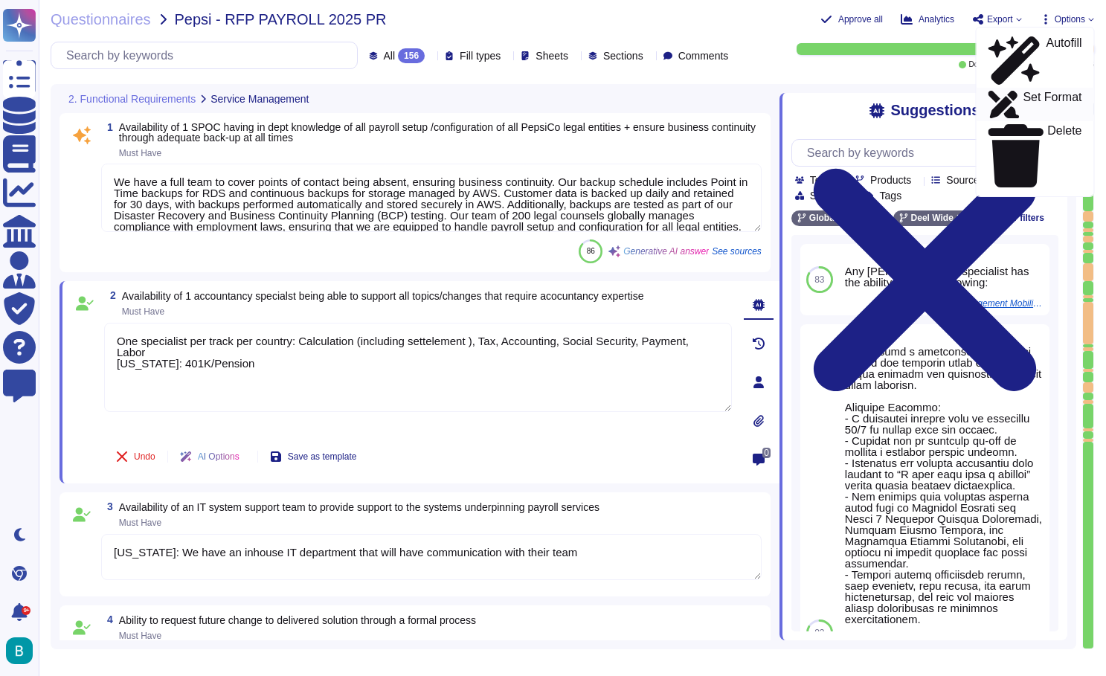
click at [1042, 92] on p "Set Format" at bounding box center [1052, 105] width 59 height 27
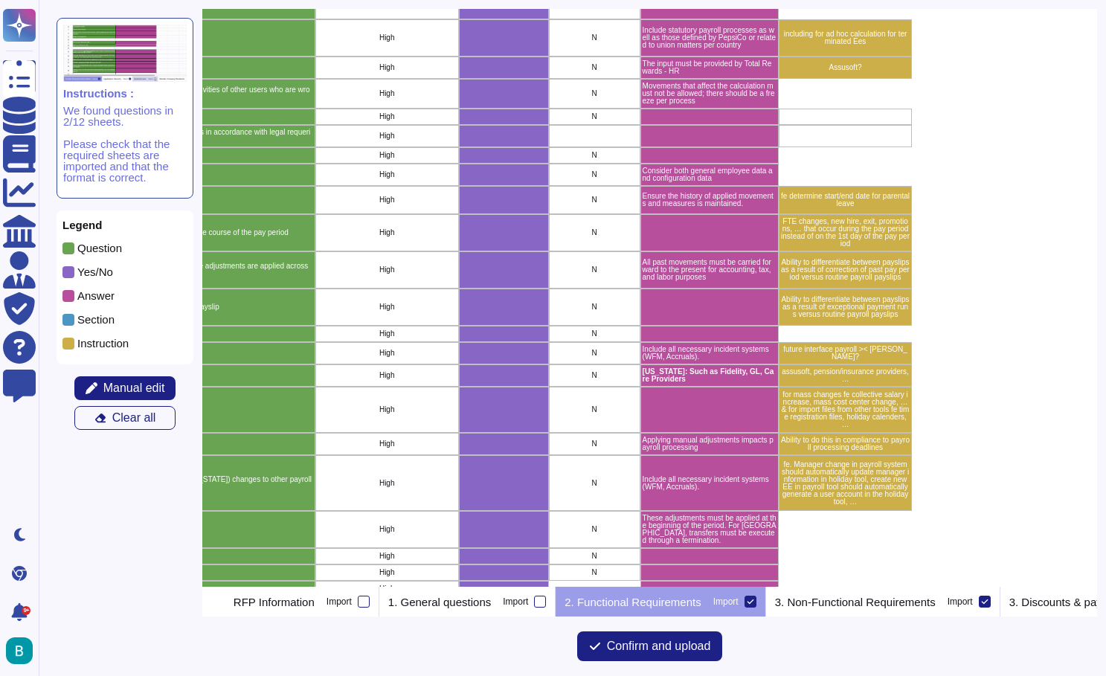
scroll to position [1064, 737]
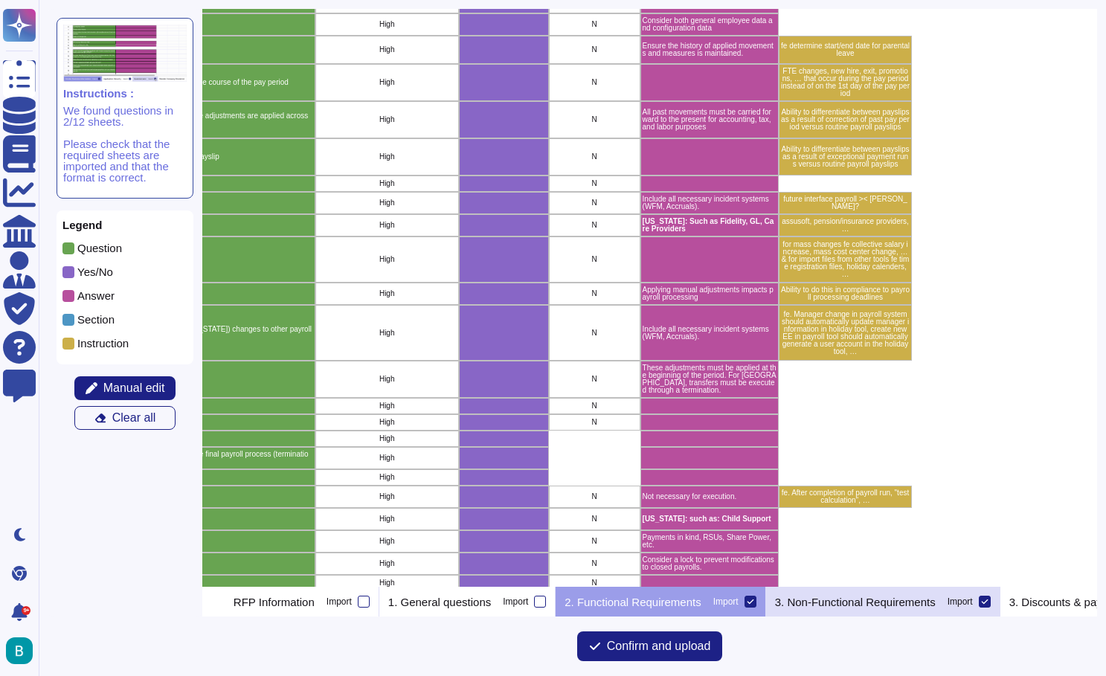
click at [908, 597] on p "3. Non-Functional Requirements" at bounding box center [855, 602] width 161 height 11
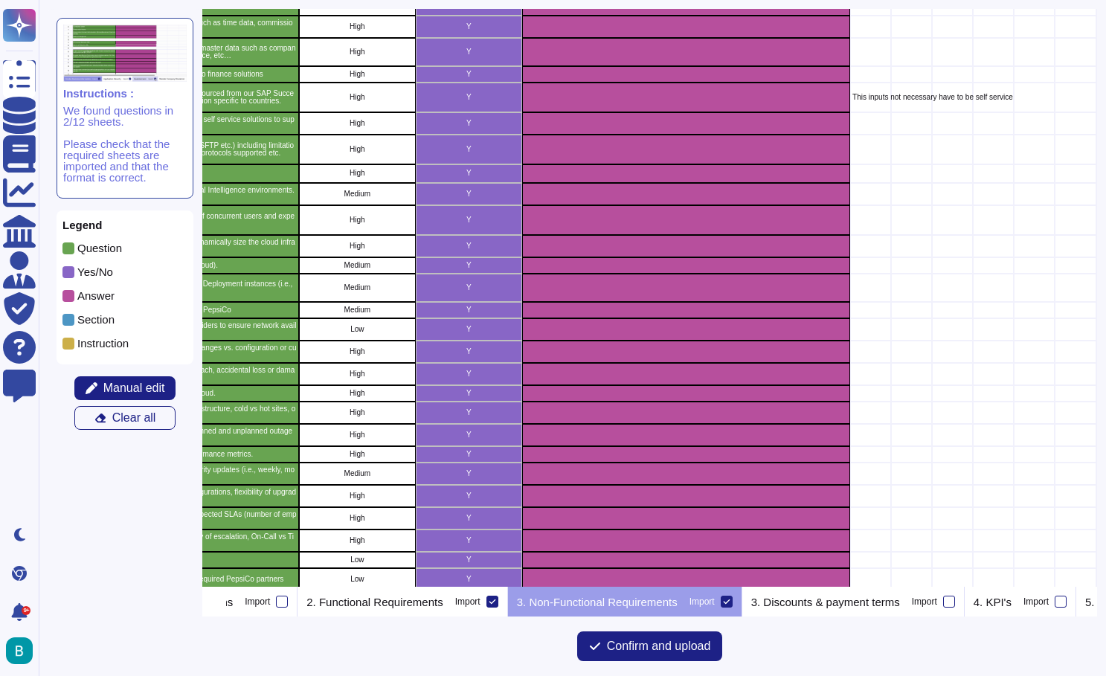
scroll to position [139, 688]
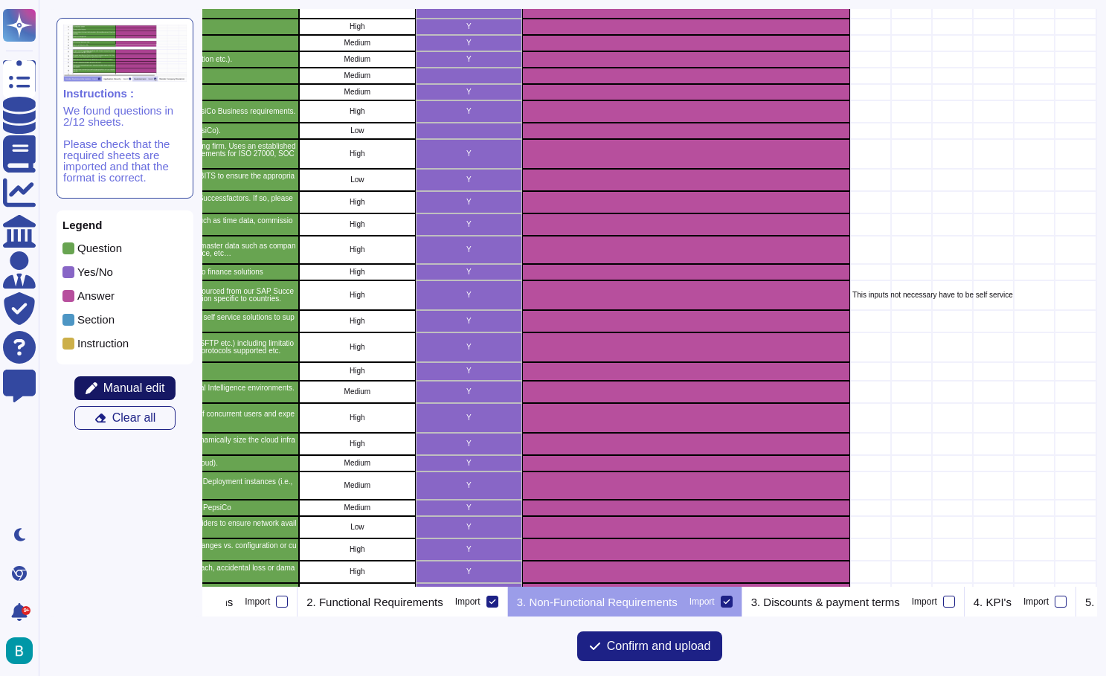
click at [120, 386] on span "Manual edit" at bounding box center [134, 388] width 62 height 12
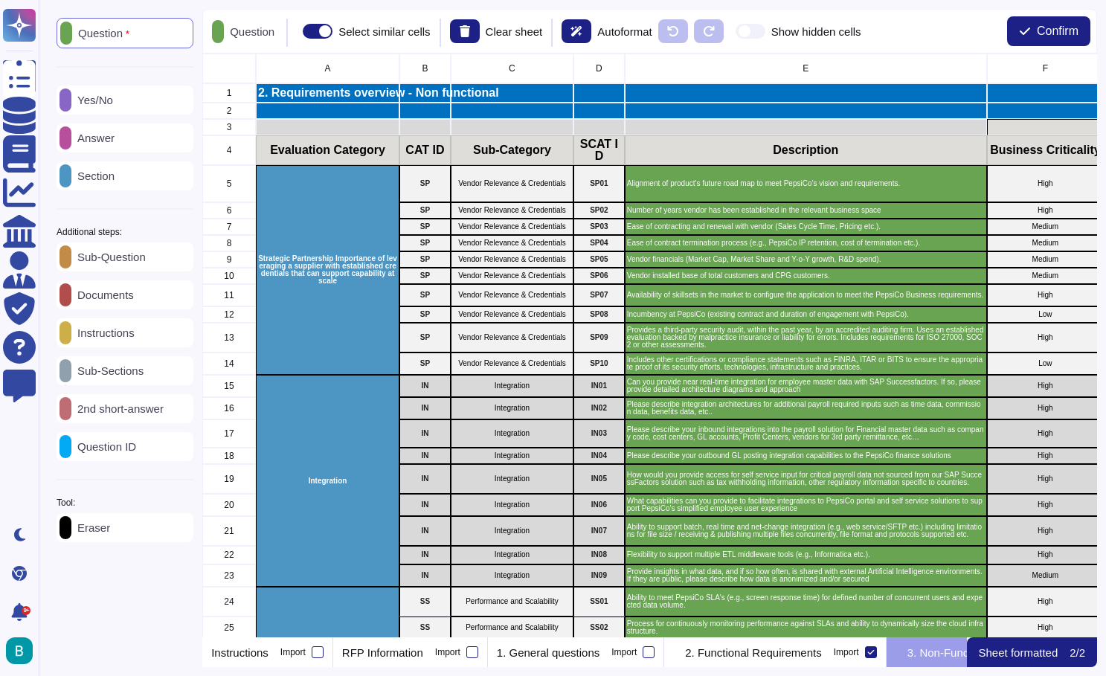
scroll to position [584, 895]
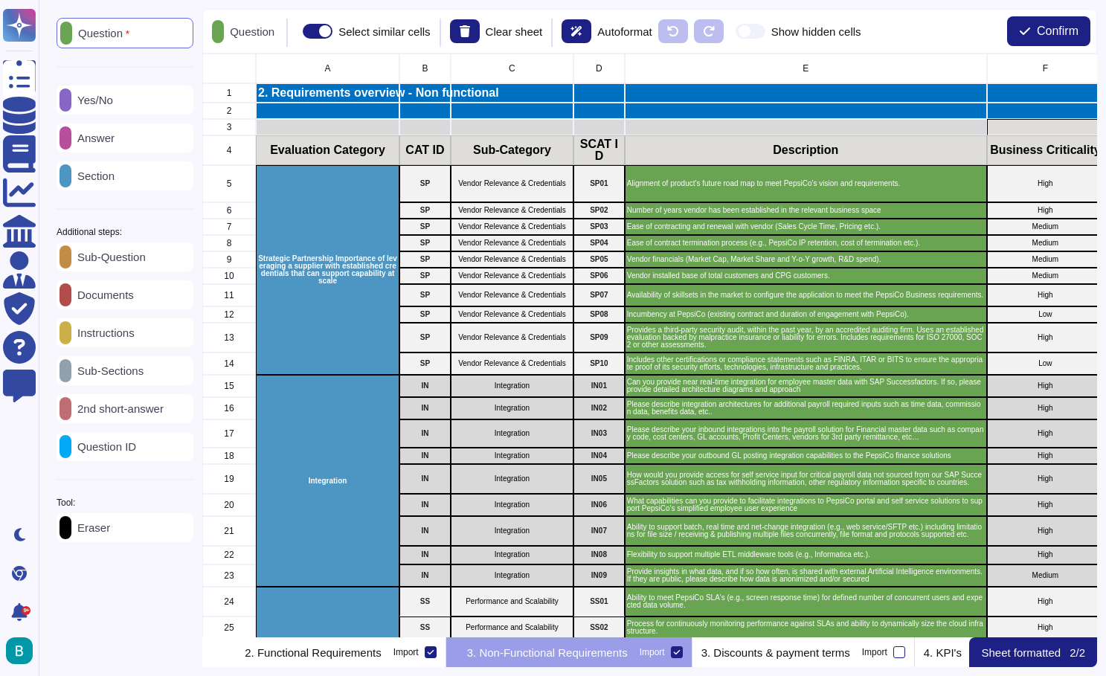
click at [135, 338] on p "Instructions" at bounding box center [102, 332] width 63 height 11
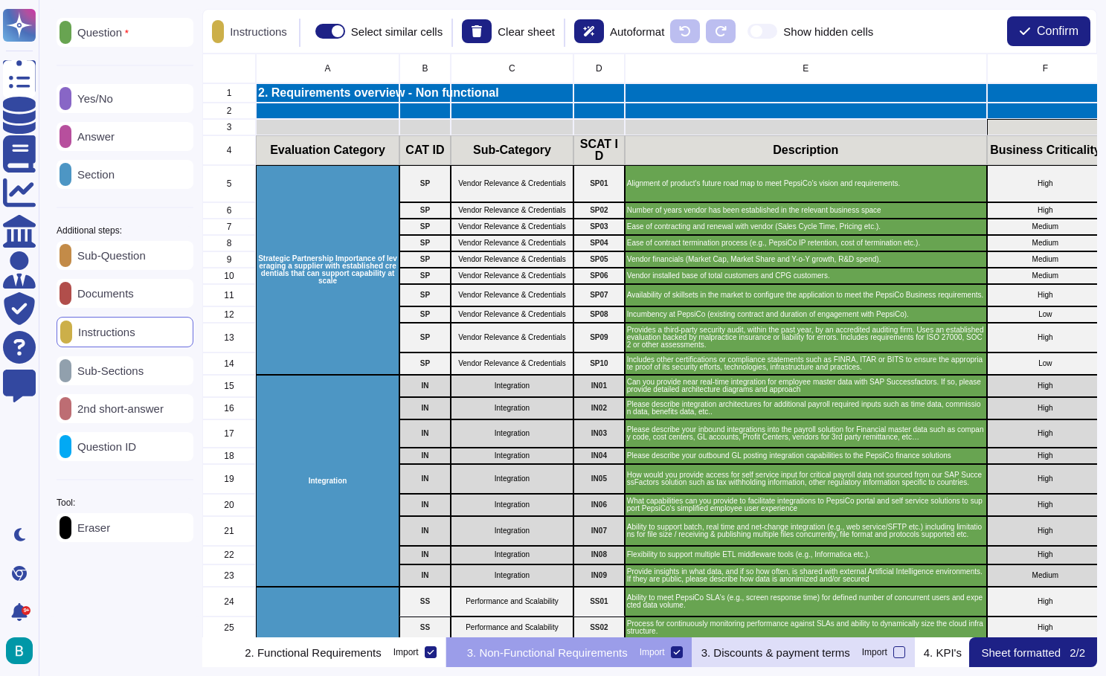
click at [850, 652] on p "3. Discounts & payment terms" at bounding box center [776, 652] width 149 height 11
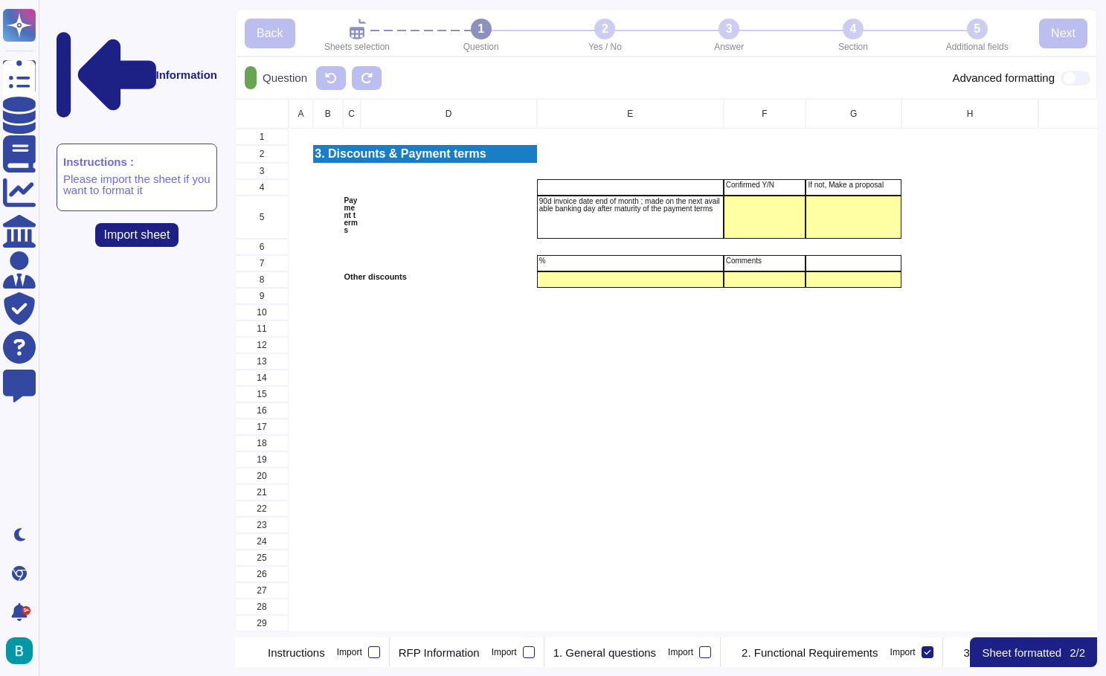
scroll to position [0, 728]
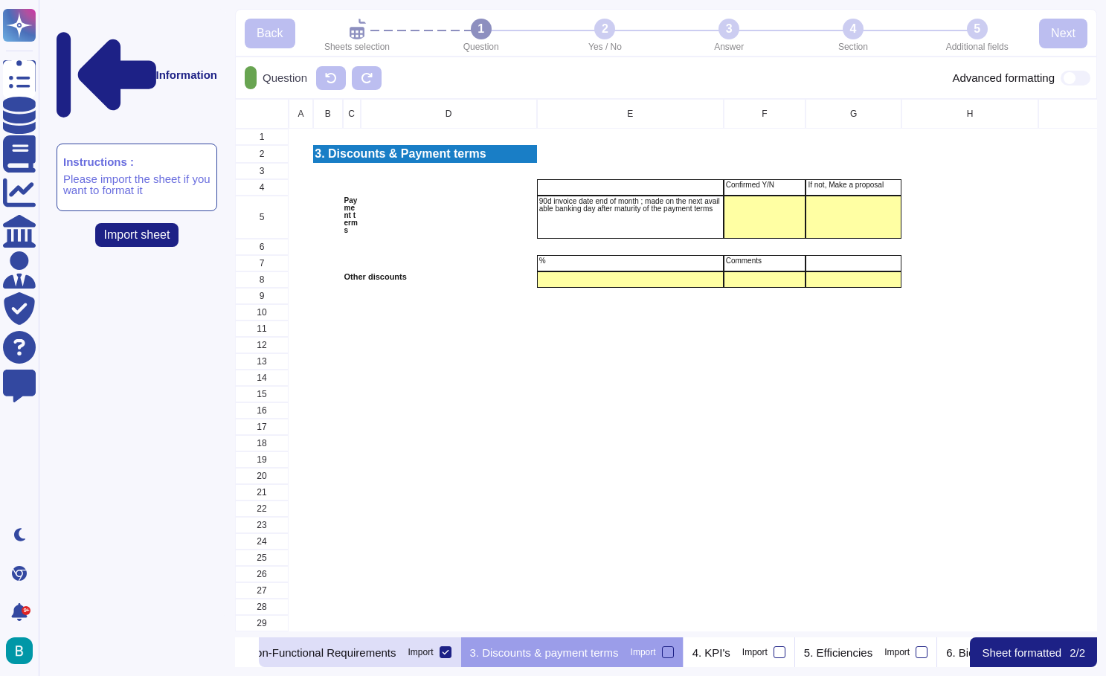
click at [461, 655] on div "3. Non-Functional Requirements Import" at bounding box center [338, 653] width 246 height 30
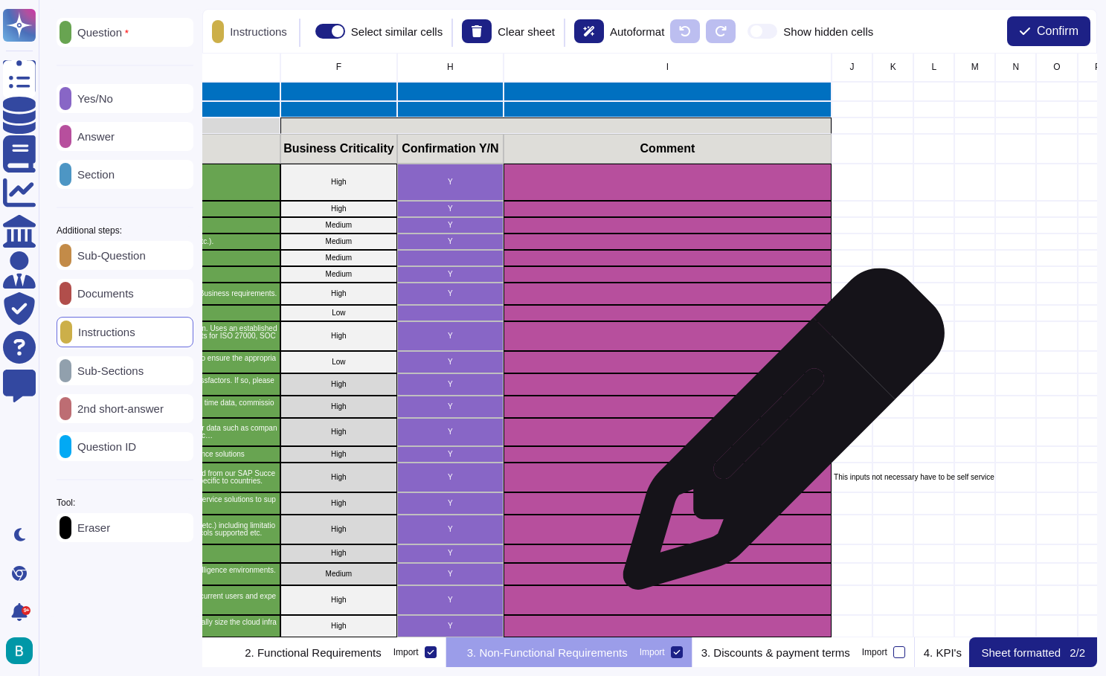
scroll to position [1, 807]
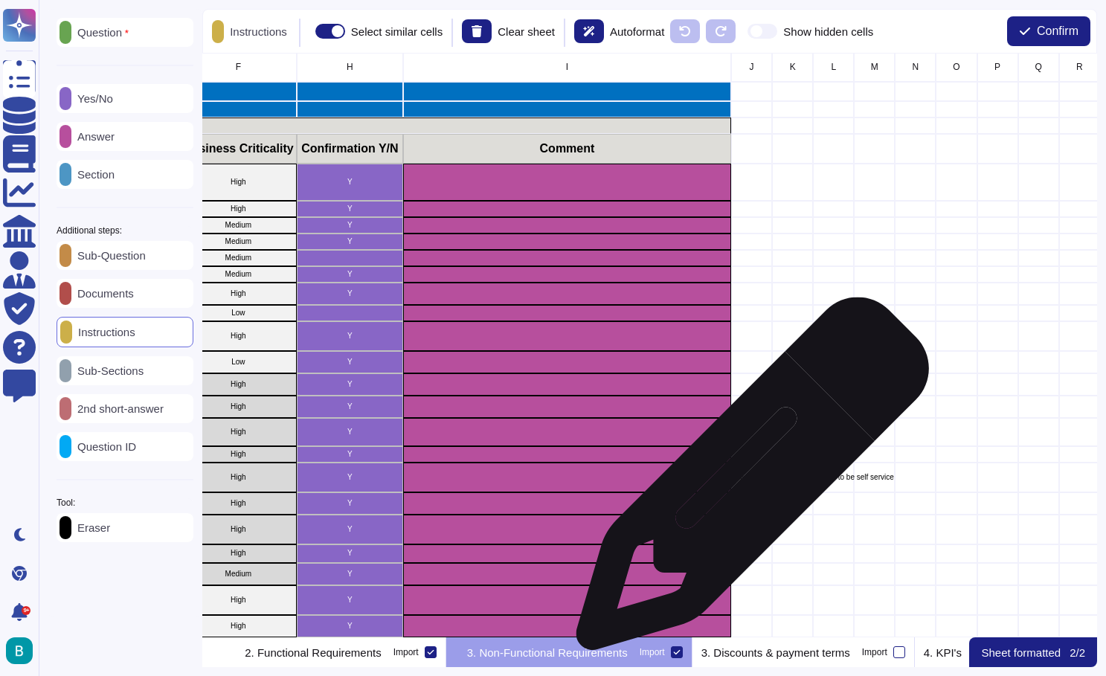
click at [747, 481] on p "This inputs not necessary have to be self service" at bounding box center [752, 477] width 36 height 7
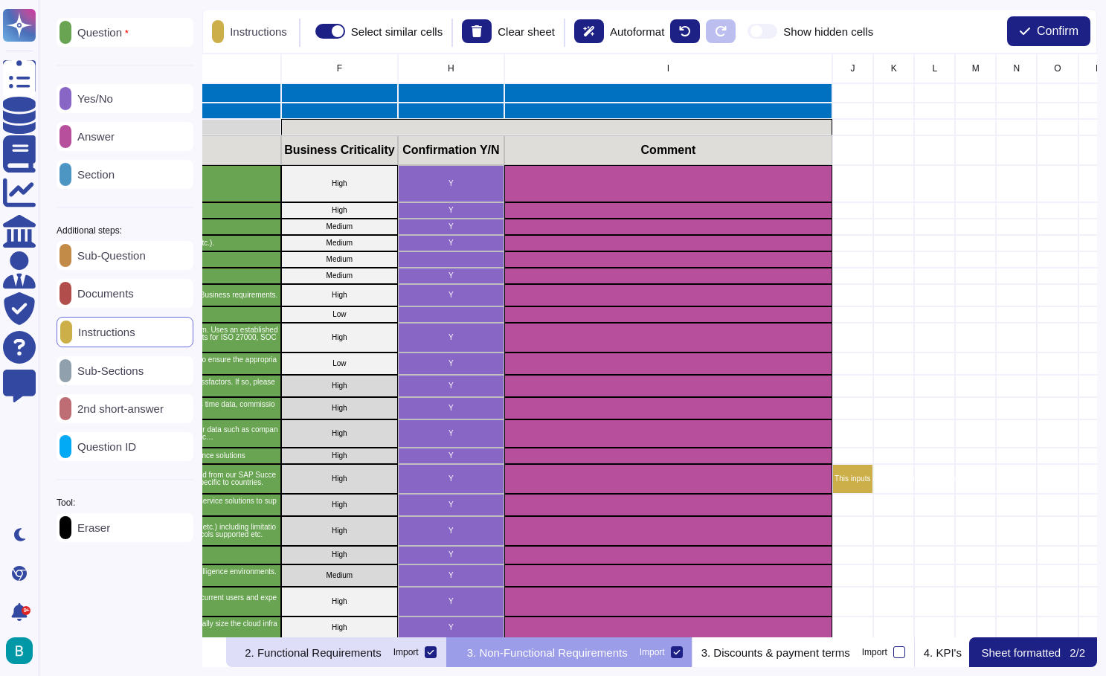
scroll to position [-1, 706]
click at [423, 666] on div "2. Functional Requirements Import" at bounding box center [335, 653] width 222 height 30
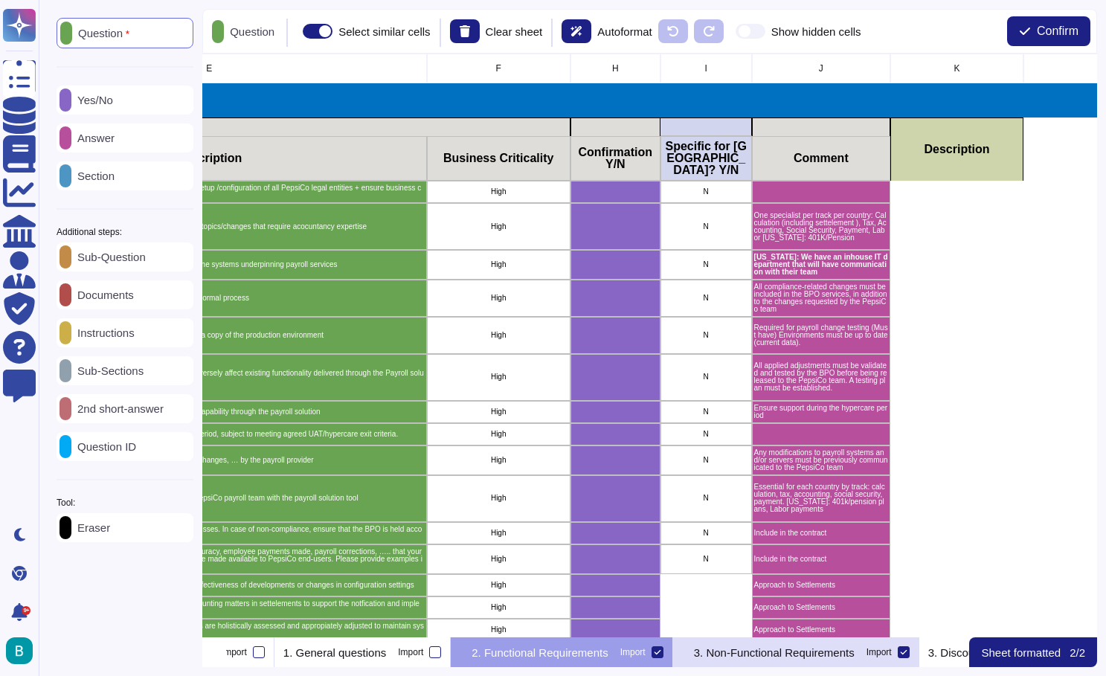
click at [808, 650] on p "3. Non-Functional Requirements" at bounding box center [774, 652] width 161 height 11
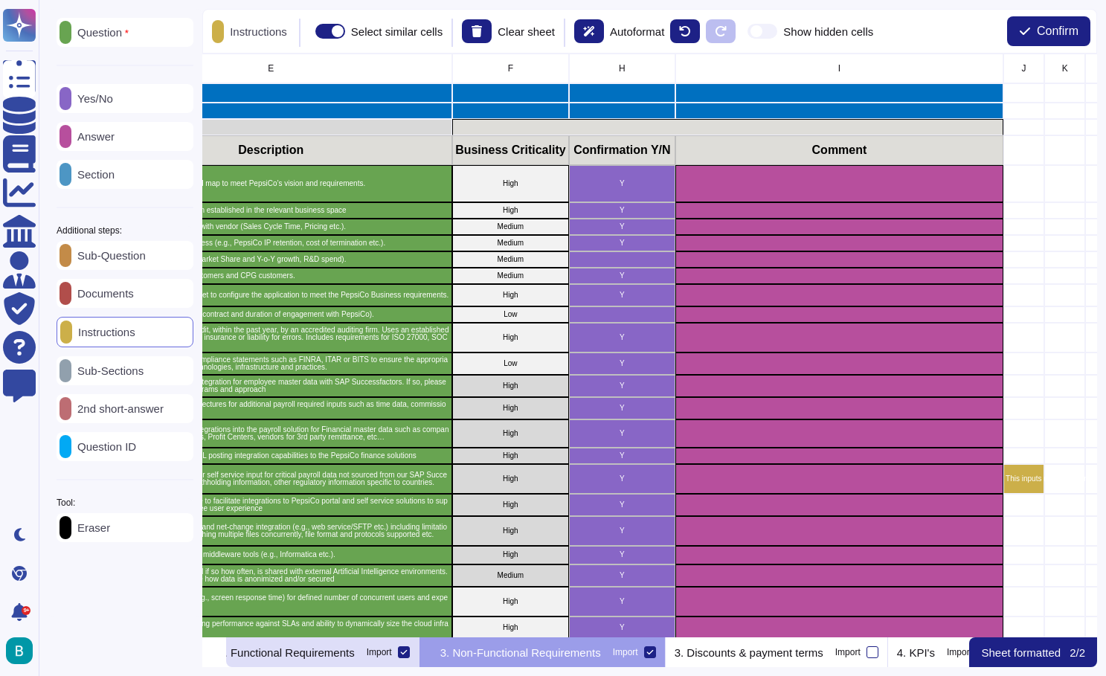
click at [411, 659] on div "2. Functional Requirements Import" at bounding box center [308, 653] width 222 height 30
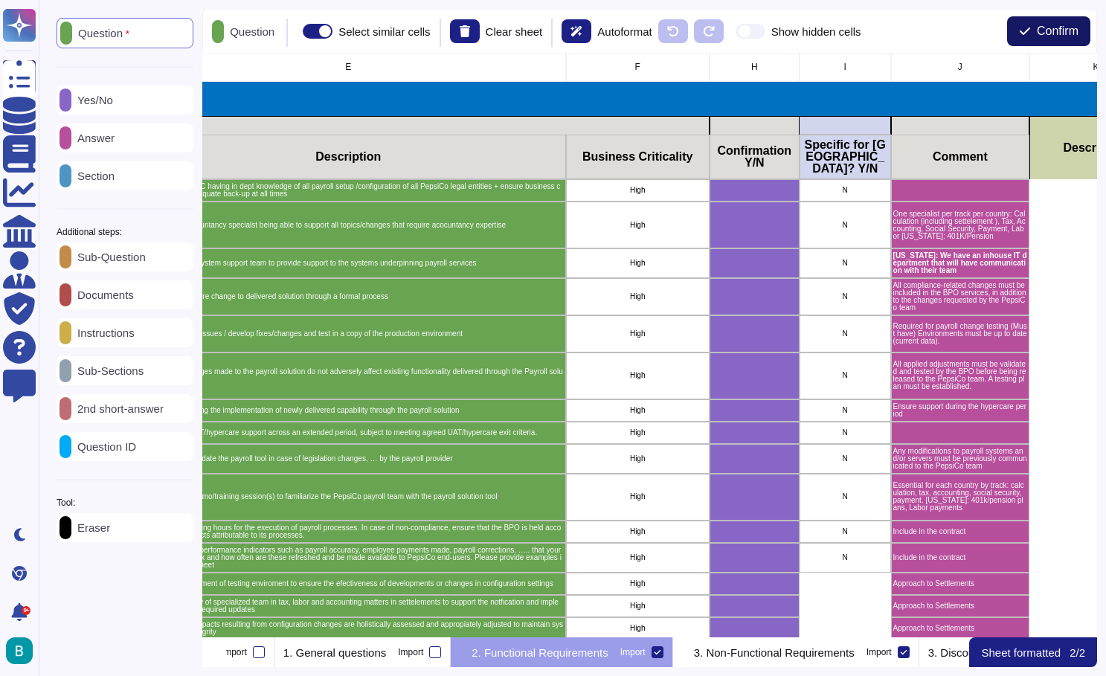
click at [1039, 31] on span "Confirm" at bounding box center [1058, 31] width 42 height 12
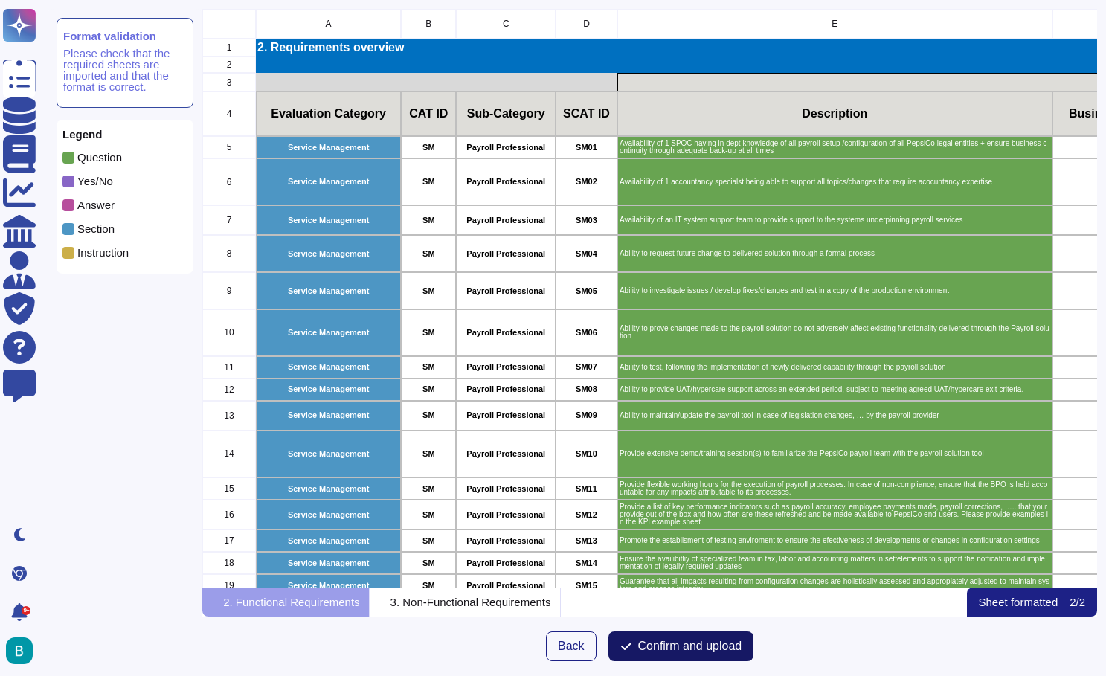
click at [722, 651] on span "Confirm and upload" at bounding box center [690, 647] width 104 height 12
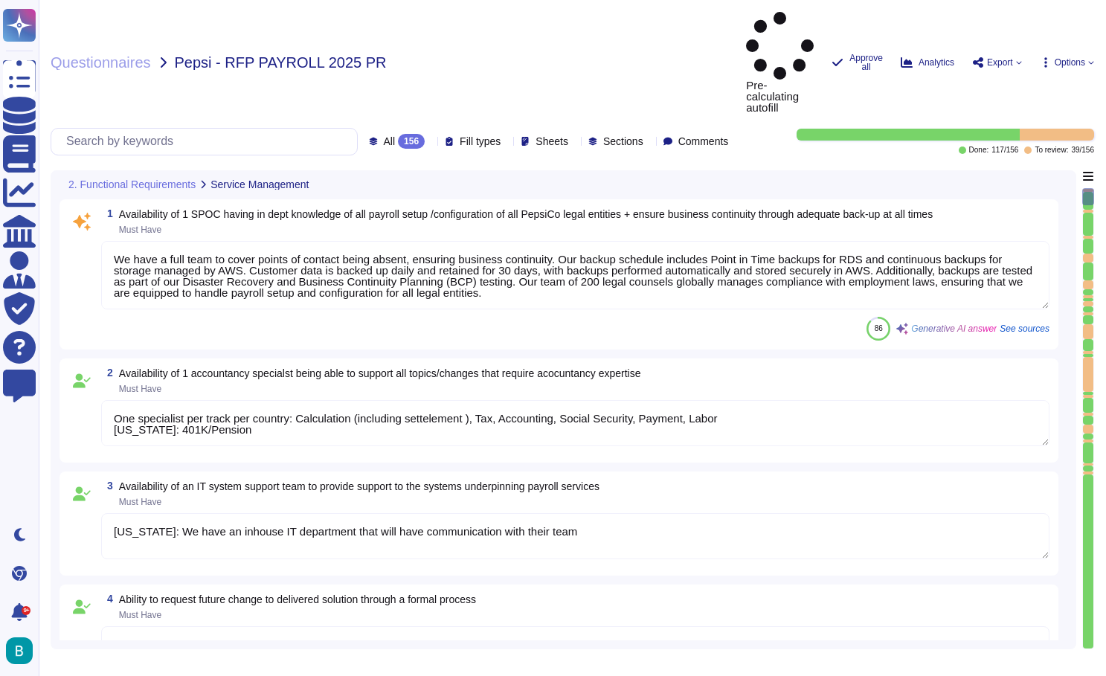
type textarea "We have a full team to cover points of contact being absent, ensuring business …"
type textarea "One specialist per track per country: Calculation (including settelement ), Tax…"
type textarea "[US_STATE]: We have an inhouse IT department that will have communication with …"
type textarea "All compliance-related changes must be included in the BPO services, in additio…"
type textarea "Required for payroll change testing (Must have) Environments must be up to date…"
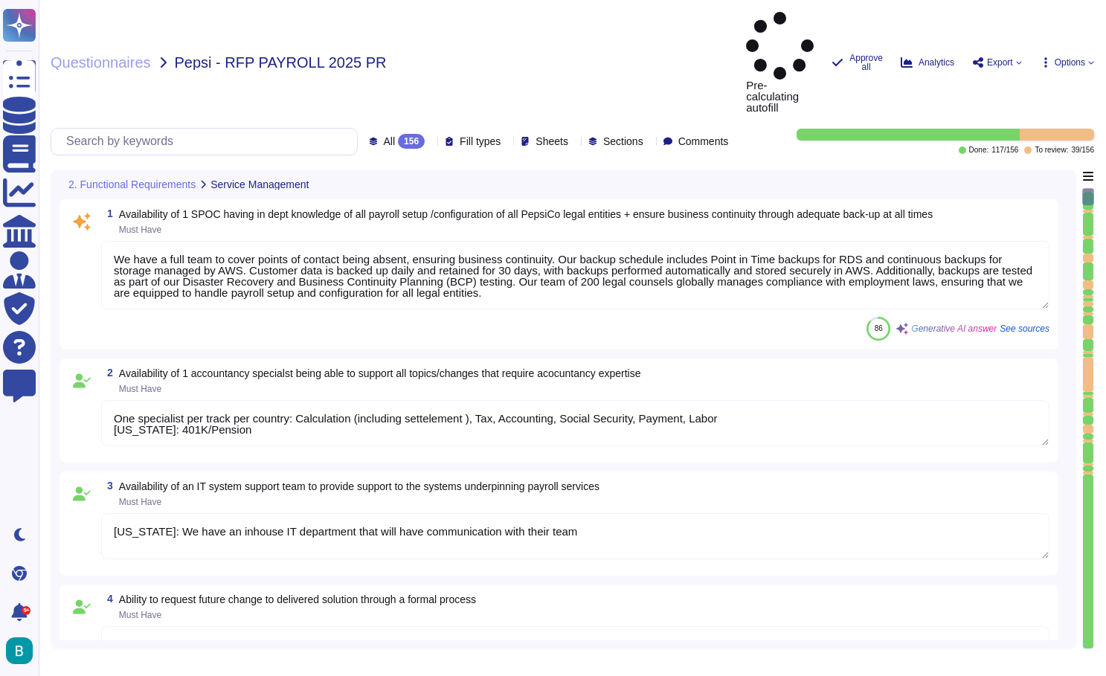
type textarea "All applied adjustments must be validated and tested by the BPO before being re…"
type textarea "Ensure support during the hypercare period"
type textarea "Deel provides a structured hypercare program for up to 2 months post-go-live, d…"
type textarea "One specialist per track per country: Calculation (including settelement ), Tax…"
type textarea "Required for payroll change testing (Must have) Environments must be up to date…"
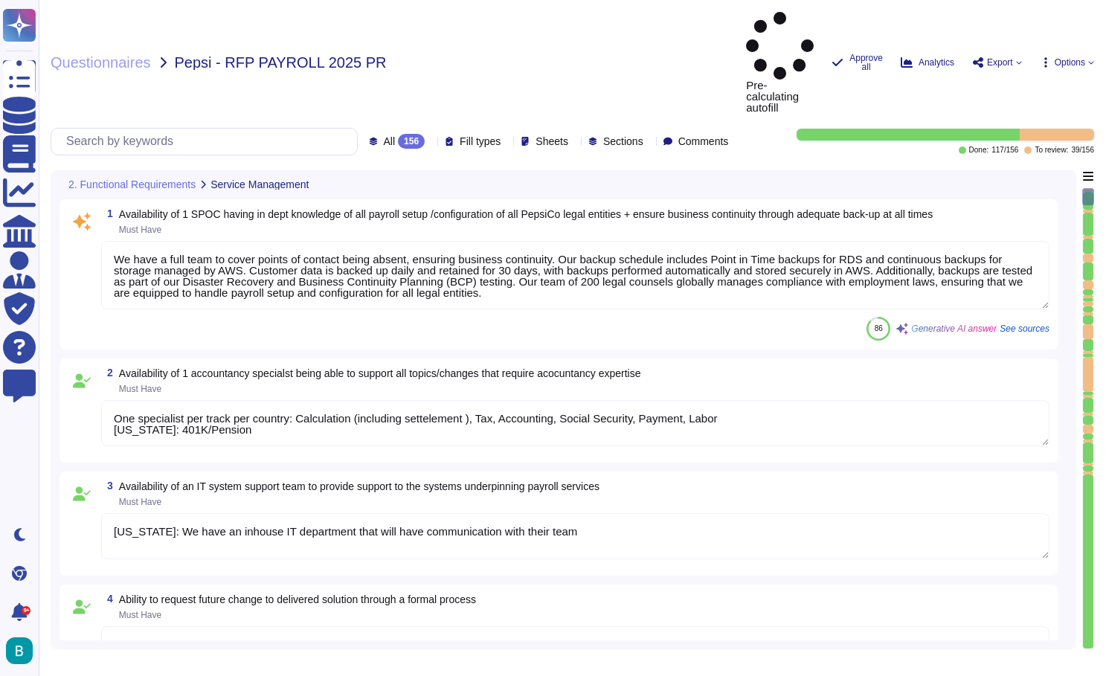
type textarea "All applied adjustments must be validated and tested by the BPO before being re…"
type textarea "One specialist per track per country: Calculation (including settelement ), Tax…"
type textarea "Required for payroll change testing (Must have) Environments must be up to date…"
type textarea "All applied adjustments must be validated and tested by the BPO before being re…"
type textarea "One specialist per track per country: Calculation (including settelement ), Tax…"
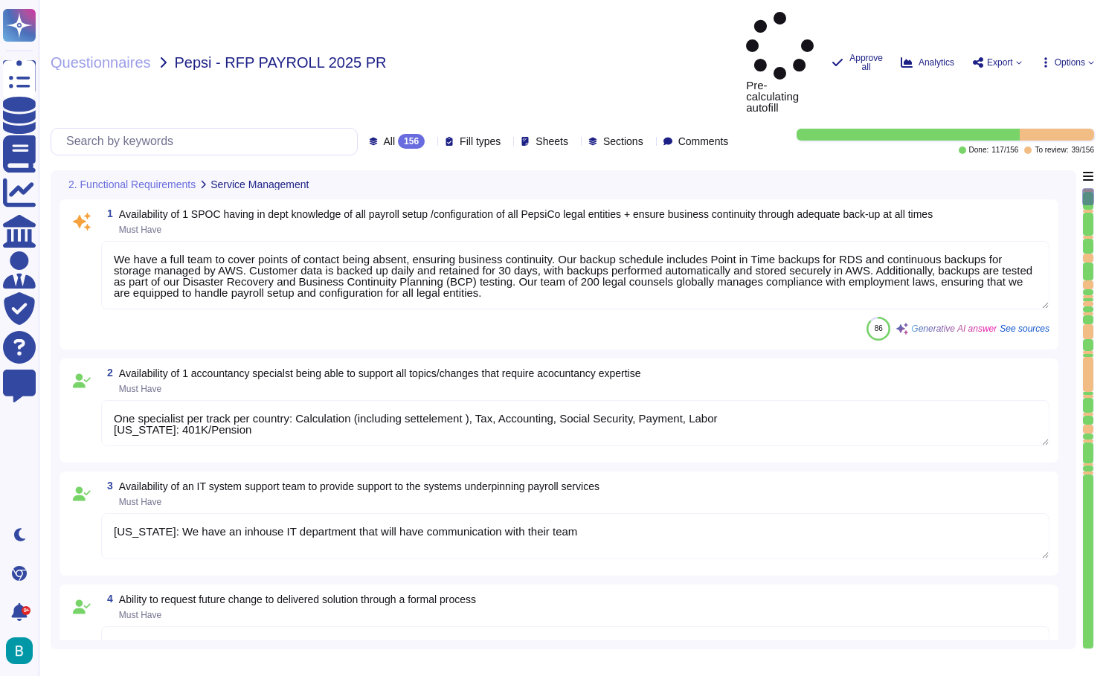
type textarea "Required for payroll change testing (Must have) Environments must be up to date…"
type textarea "All applied adjustments must be validated and tested by the BPO before being re…"
type textarea "One specialist per track per country: Calculation (including settelement ), Tax…"
type textarea "Required for payroll change testing (Must have) Environments must be up to date…"
type textarea "All applied adjustments must be validated and tested by the BPO before being re…"
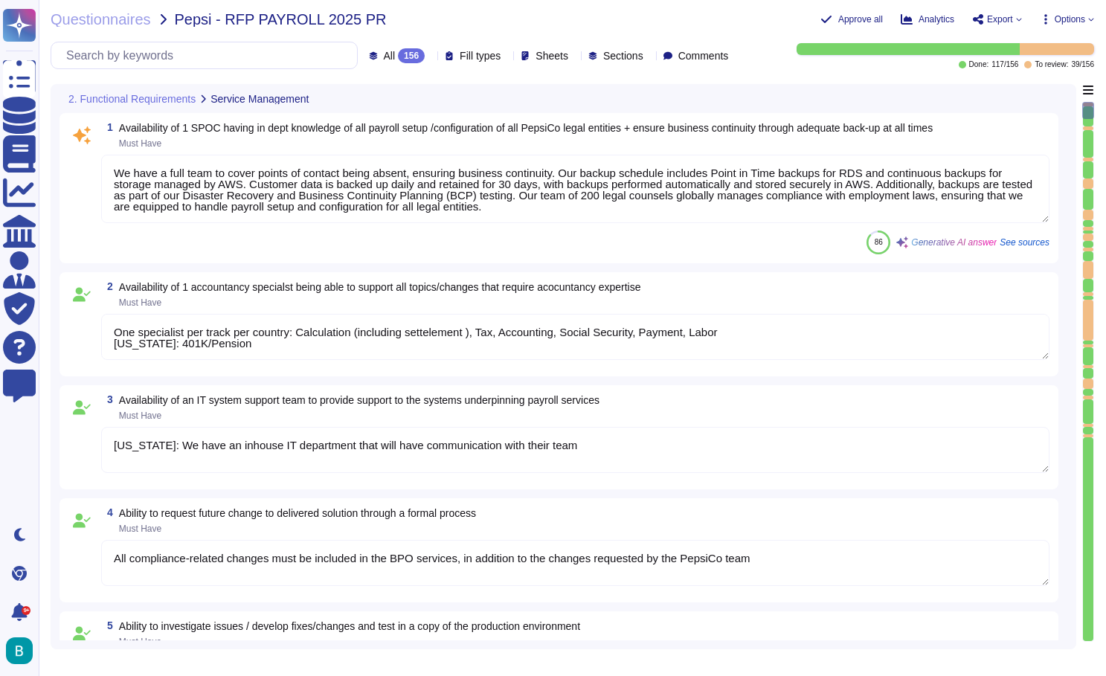
click at [484, 213] on textarea "We have a full team to cover points of contact being absent, ensuring business …" at bounding box center [575, 189] width 949 height 68
type textarea "One specialist per track per country: Calculation (including settelement ), Tax…"
type textarea "Required for payroll change testing (Must have) Environments must be up to date…"
type textarea "All applied adjustments must be validated and tested by the BPO before being re…"
type textarea "One specialist per track per country: Calculation (including settelement ), Tax…"
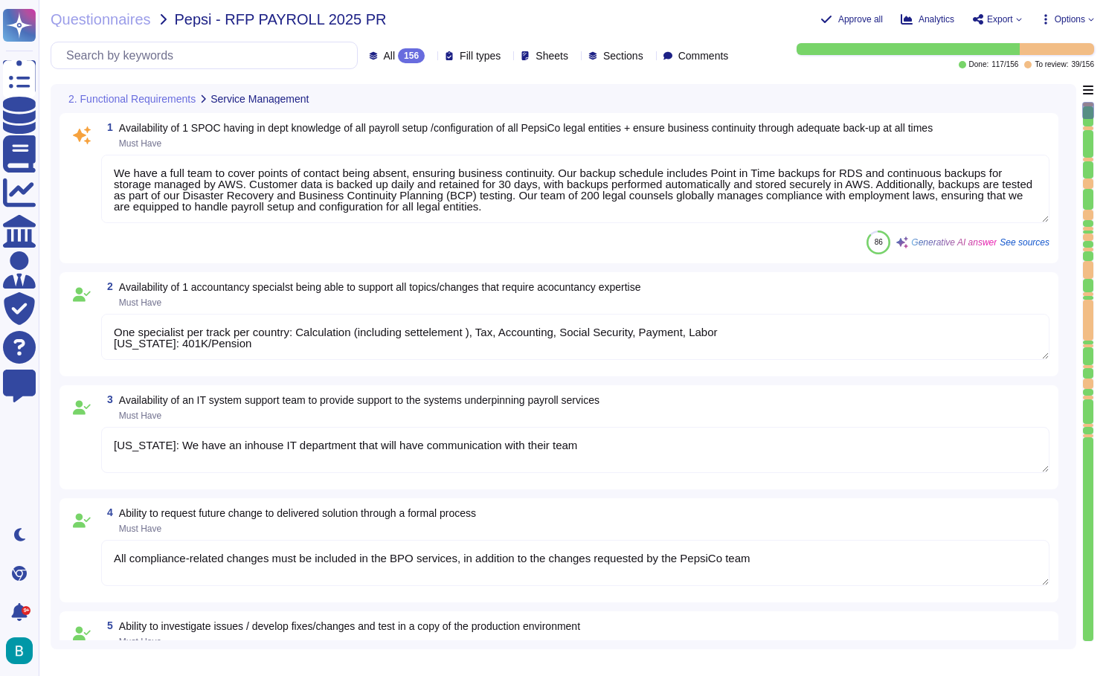
type textarea "Required for payroll change testing (Must have) Environments must be up to date…"
type textarea "All applied adjustments must be validated and tested by the BPO before being re…"
type textarea "One specialist per track per country: Calculation (including settelement ), Tax…"
type textarea "Required for payroll change testing (Must have) Environments must be up to date…"
type textarea "All applied adjustments must be validated and tested by the BPO before being re…"
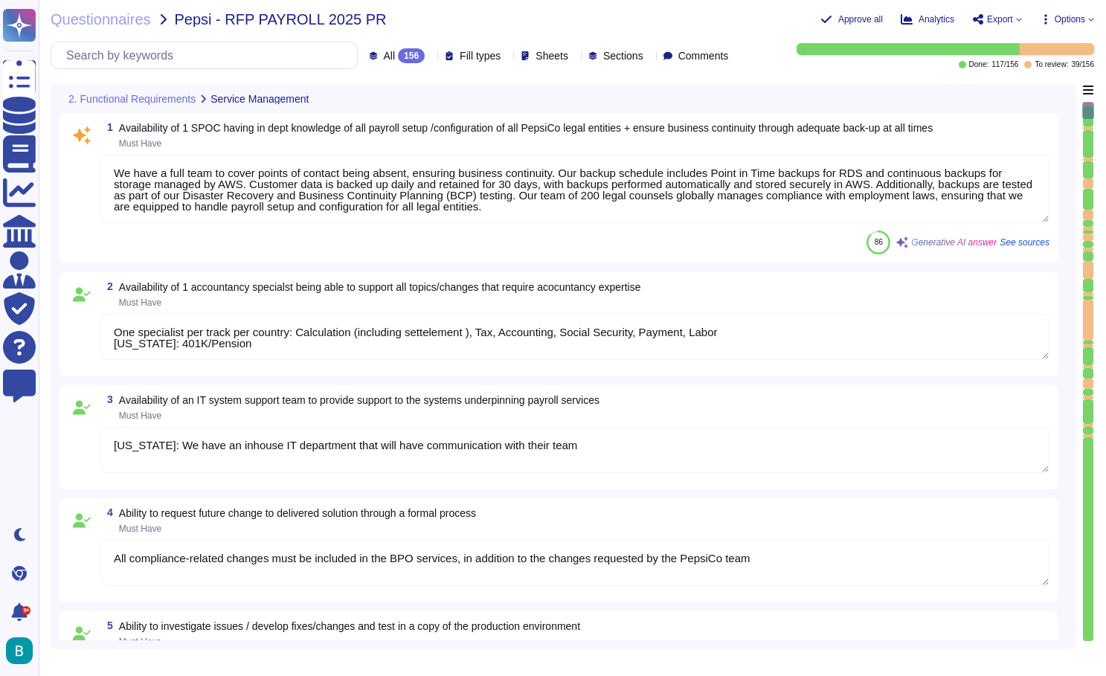
type textarea "One specialist per track per country: Calculation (including settelement ), Tax…"
type textarea "Required for payroll change testing (Must have) Environments must be up to date…"
type textarea "All applied adjustments must be validated and tested by the BPO before being re…"
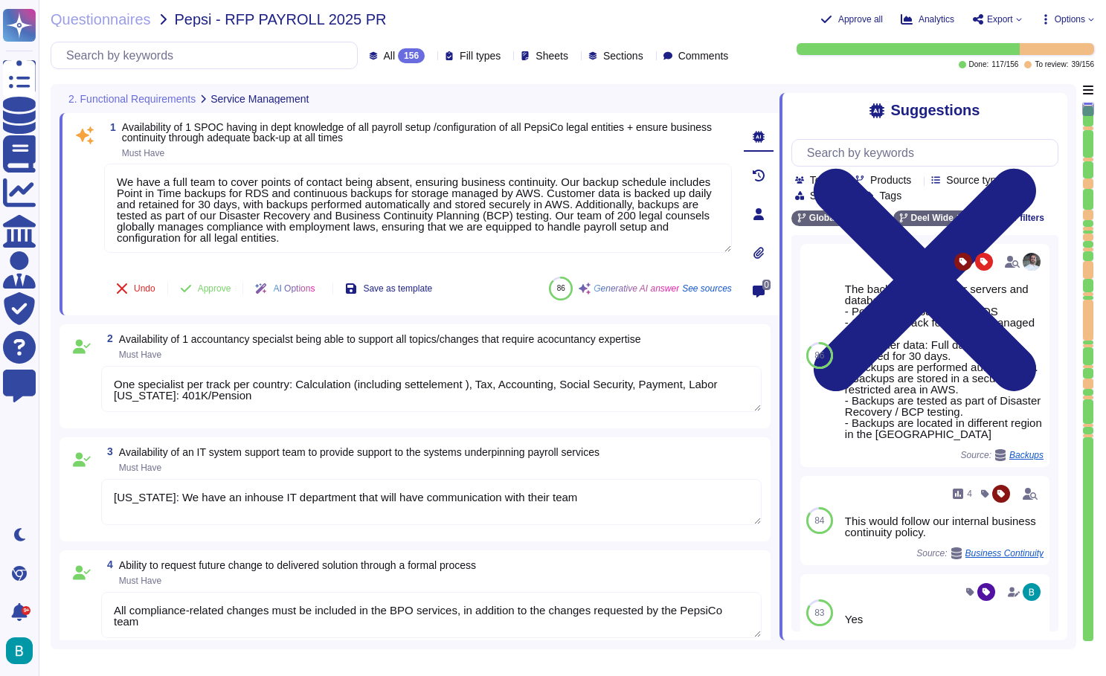
click at [438, 372] on textarea "One specialist per track per country: Calculation (including settelement ), Tax…" at bounding box center [431, 389] width 661 height 46
type textarea "One specialist per track per country: Calculation (including settelement ), Tax…"
type textarea "Required for payroll change testing (Must have) Environments must be up to date…"
type textarea "All applied adjustments must be validated and tested by the BPO before being re…"
type textarea "One specialist per track per country: Calculation (including settelement ), Tax…"
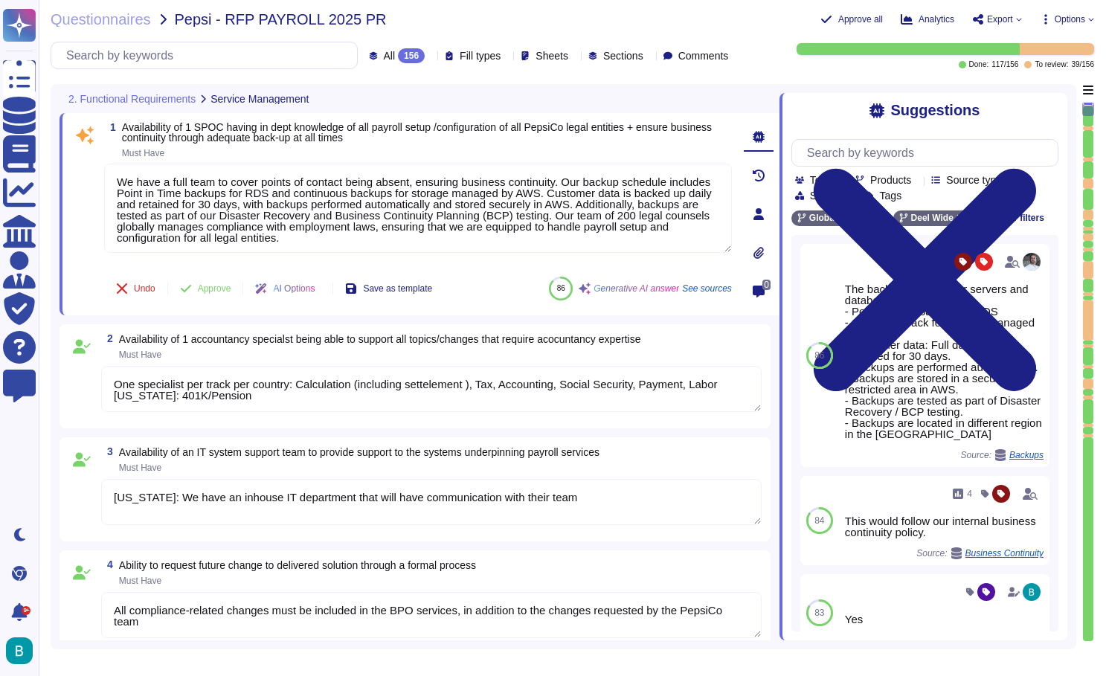
type textarea "Required for payroll change testing (Must have) Environments must be up to date…"
type textarea "All applied adjustments must be validated and tested by the BPO before being re…"
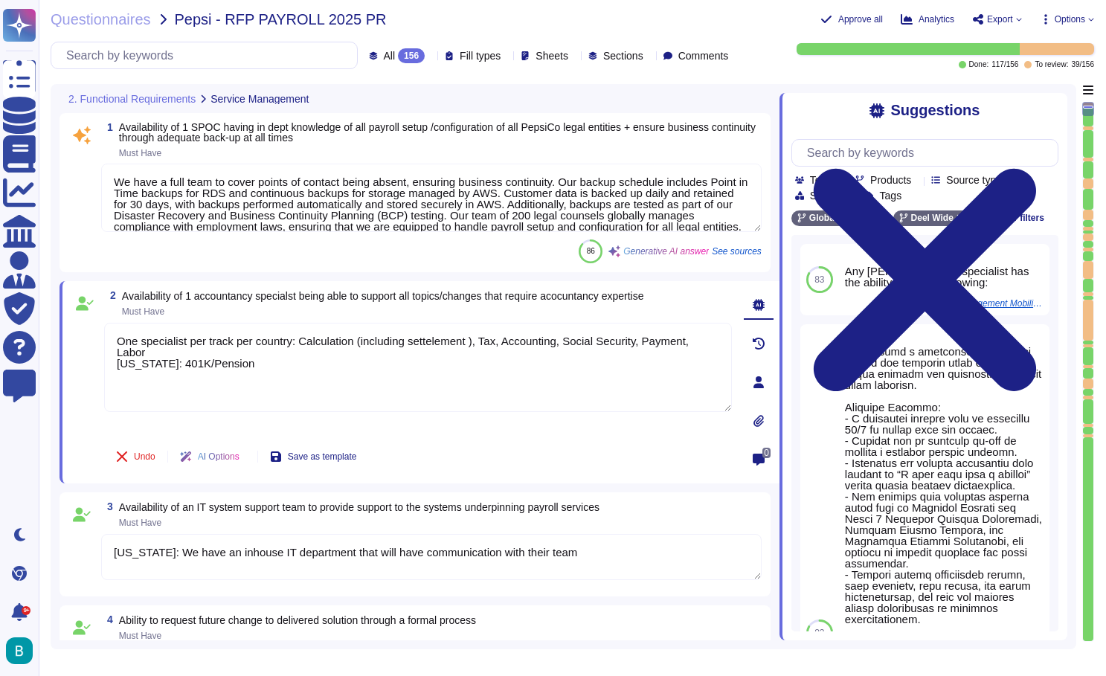
click at [434, 312] on span "Must Have" at bounding box center [383, 311] width 522 height 9
click at [424, 550] on textarea "[US_STATE]: We have an inhouse IT department that will have communication with …" at bounding box center [431, 557] width 661 height 46
type textarea "One specialist per track per country: Calculation (including settelement ), Tax…"
type textarea "Required for payroll change testing (Must have) Environments must be up to date…"
type textarea "All applied adjustments must be validated and tested by the BPO before being re…"
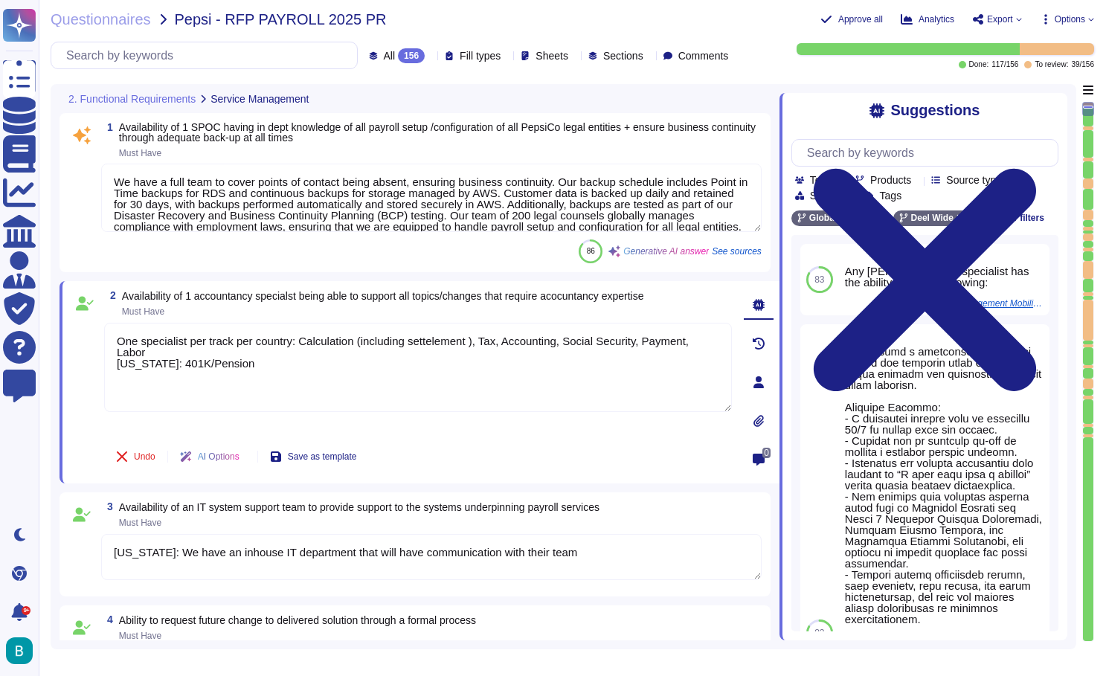
type textarea "One specialist per track per country: Calculation (including settelement ), Tax…"
type textarea "Required for payroll change testing (Must have) Environments must be up to date…"
type textarea "All applied adjustments must be validated and tested by the BPO before being re…"
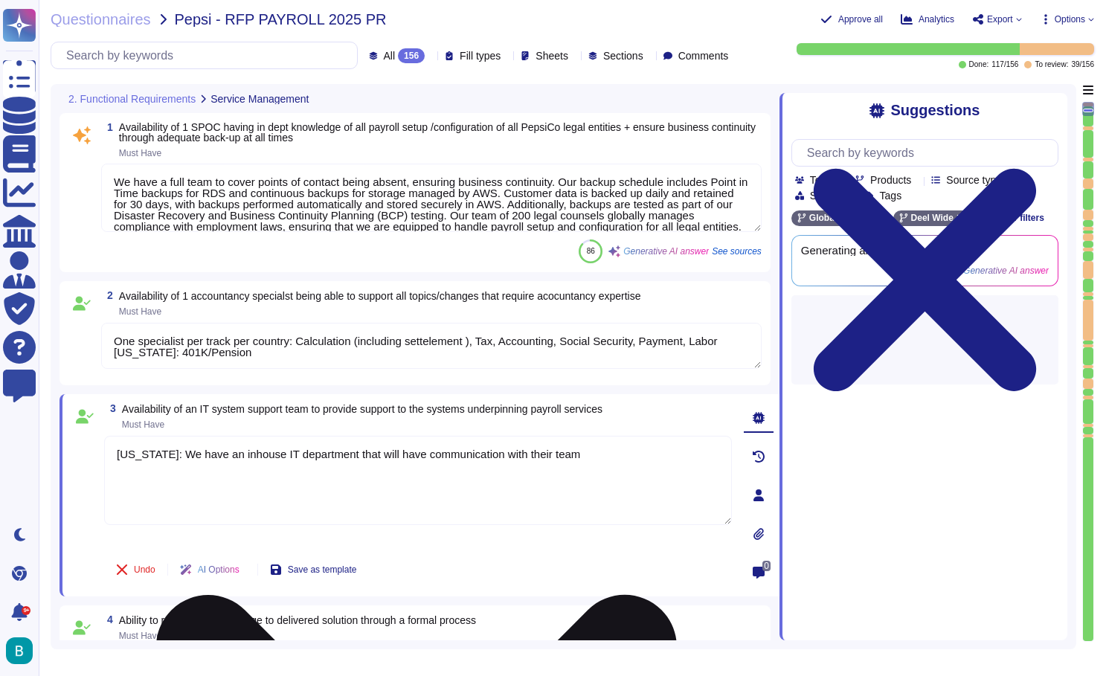
type textarea "One specialist per track per country: Calculation (including settelement ), Tax…"
type textarea "Required for payroll change testing (Must have) Environments must be up to date…"
type textarea "All applied adjustments must be validated and tested by the BPO before being re…"
type textarea "One specialist per track per country: Calculation (including settelement ), Tax…"
type textarea "Required for payroll change testing (Must have) Environments must be up to date…"
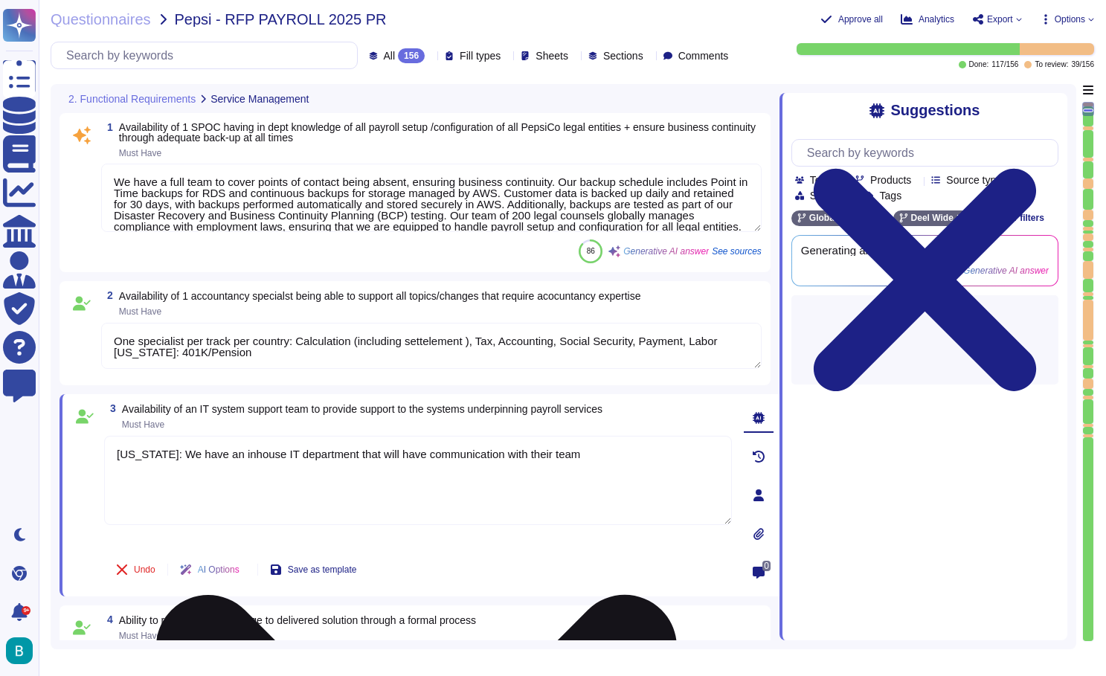
type textarea "All applied adjustments must be validated and tested by the BPO before being re…"
type textarea "One specialist per track per country: Calculation (including settelement ), Tax…"
type textarea "Required for payroll change testing (Must have) Environments must be up to date…"
type textarea "All applied adjustments must be validated and tested by the BPO before being re…"
type textarea "One specialist per track per country: Calculation (including settelement ), Tax…"
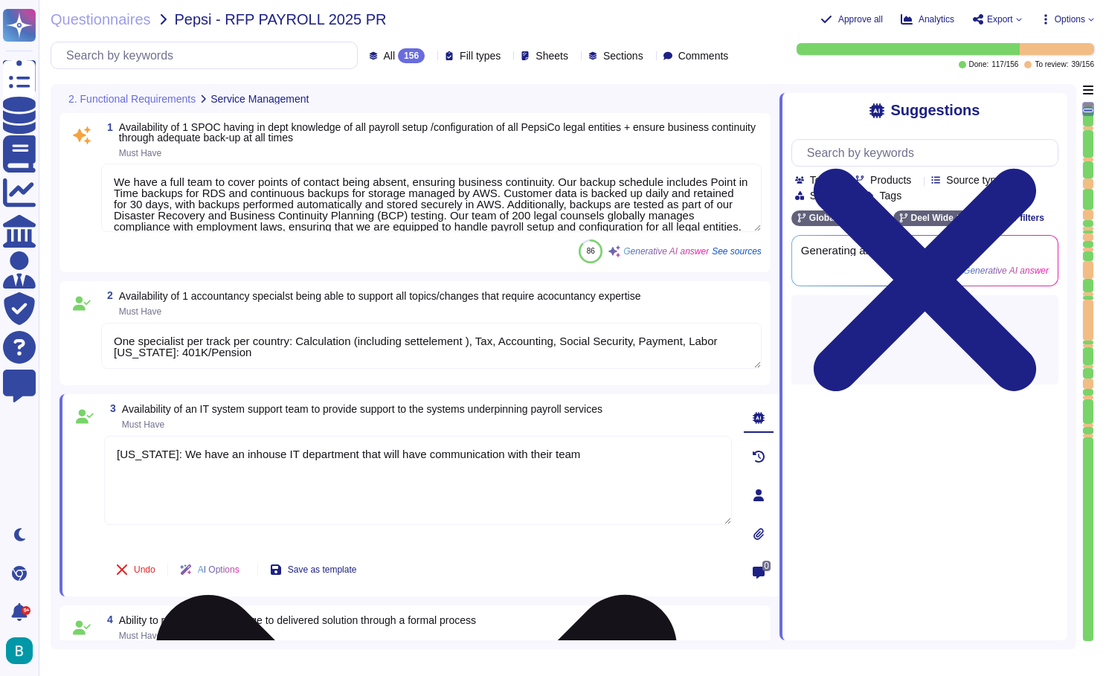
type textarea "Required for payroll change testing (Must have) Environments must be up to date…"
type textarea "All applied adjustments must be validated and tested by the BPO before being re…"
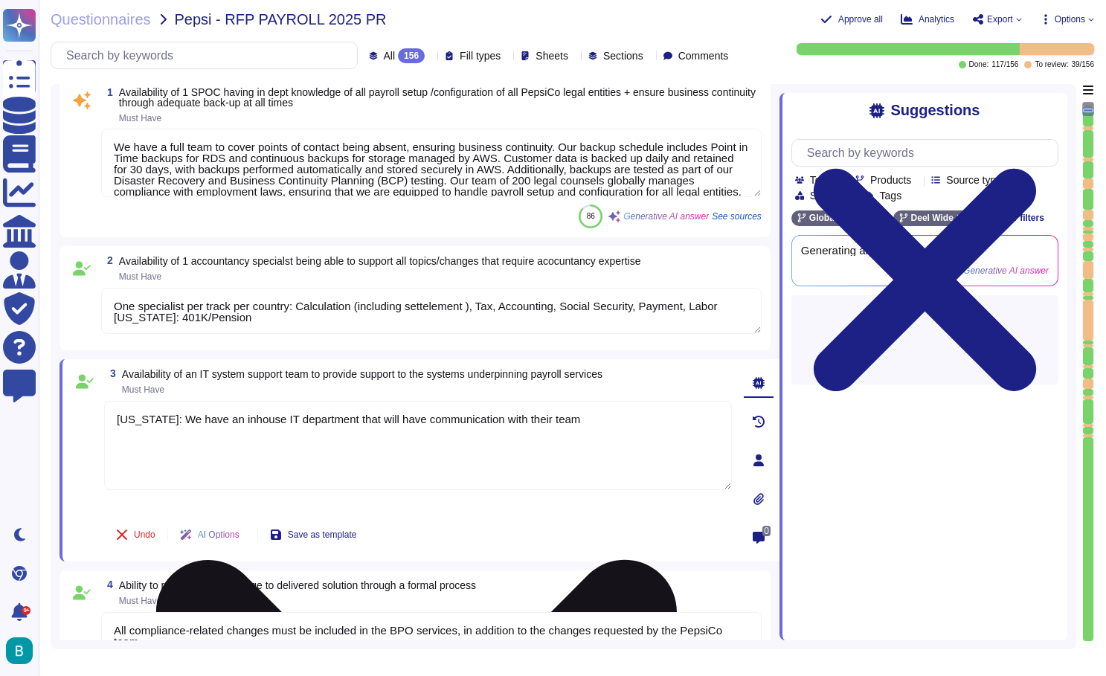
type textarea "One specialist per track per country: Calculation (including settelement ), Tax…"
type textarea "Required for payroll change testing (Must have) Environments must be up to date…"
type textarea "All applied adjustments must be validated and tested by the BPO before being re…"
type textarea "One specialist per track per country: Calculation (including settelement ), Tax…"
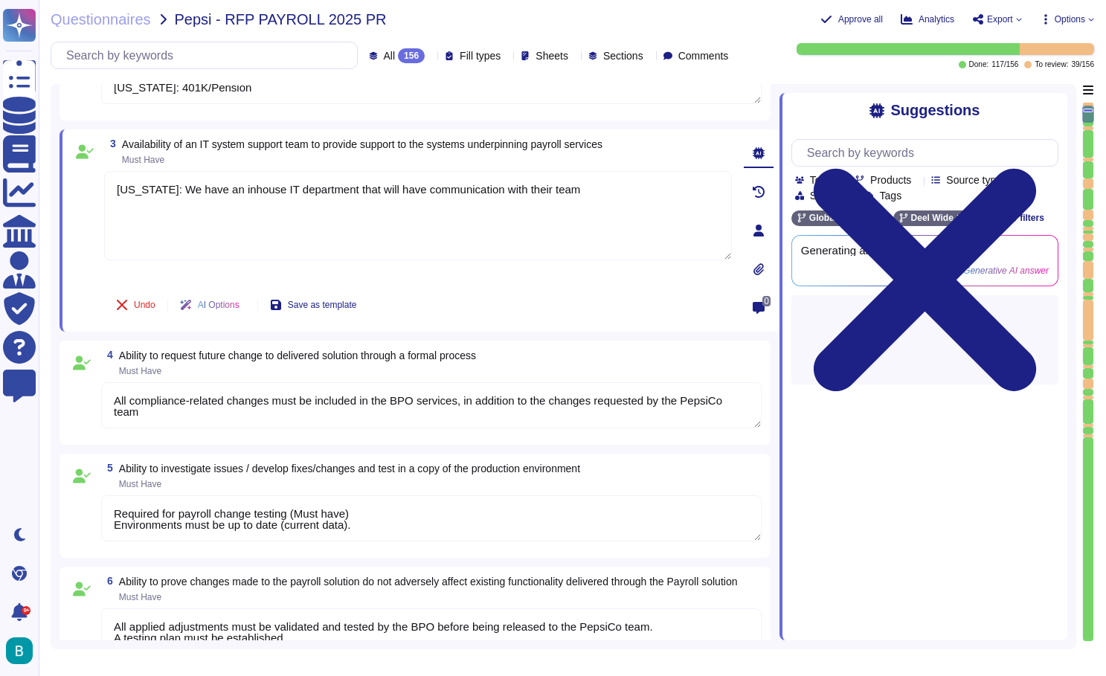
click at [429, 407] on textarea "All compliance-related changes must be included in the BPO services, in additio…" at bounding box center [431, 405] width 661 height 46
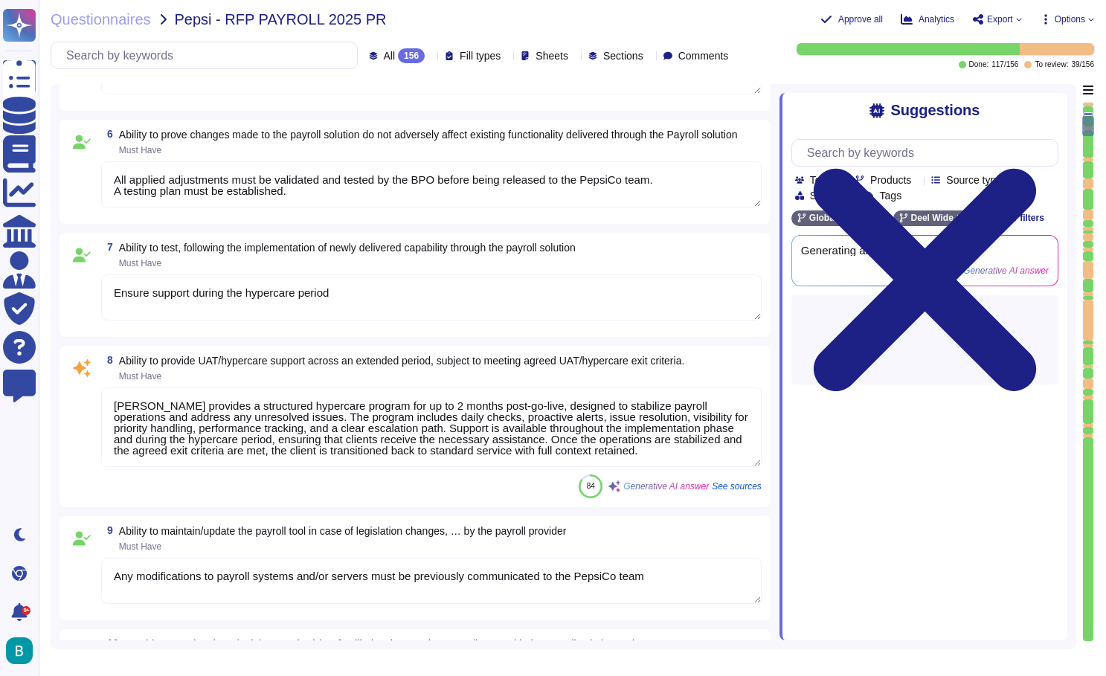
click at [427, 287] on textarea "Ensure support during the hypercare period" at bounding box center [431, 298] width 661 height 46
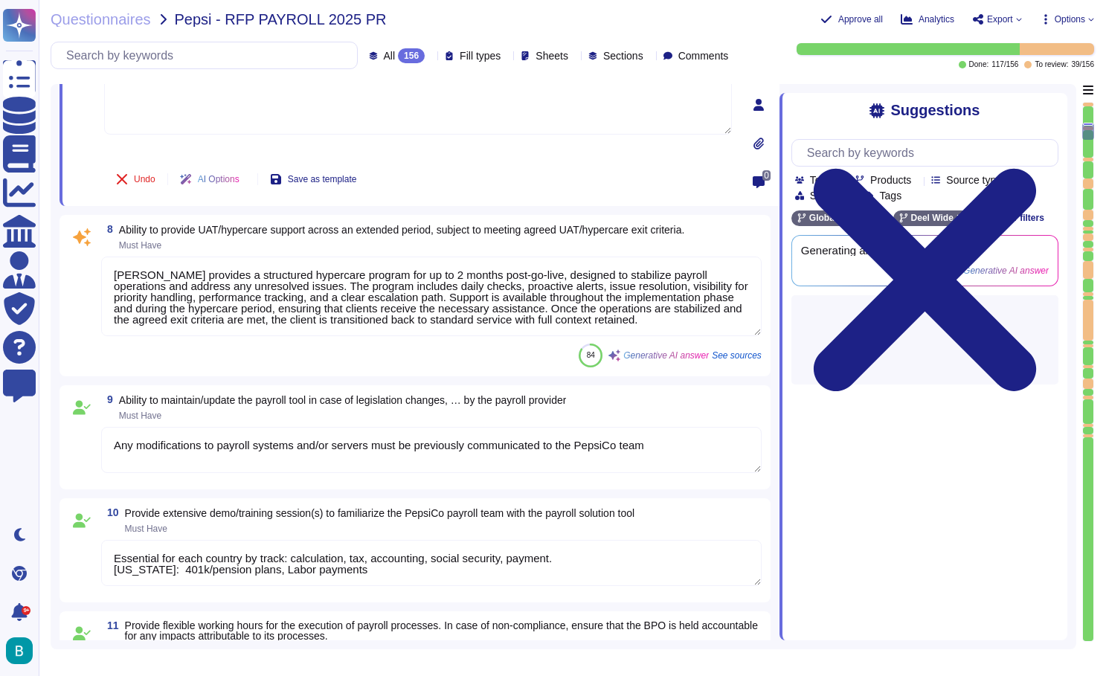
click at [397, 301] on textarea "Deel provides a structured hypercare program for up to 2 months post-go-live, d…" at bounding box center [431, 297] width 661 height 80
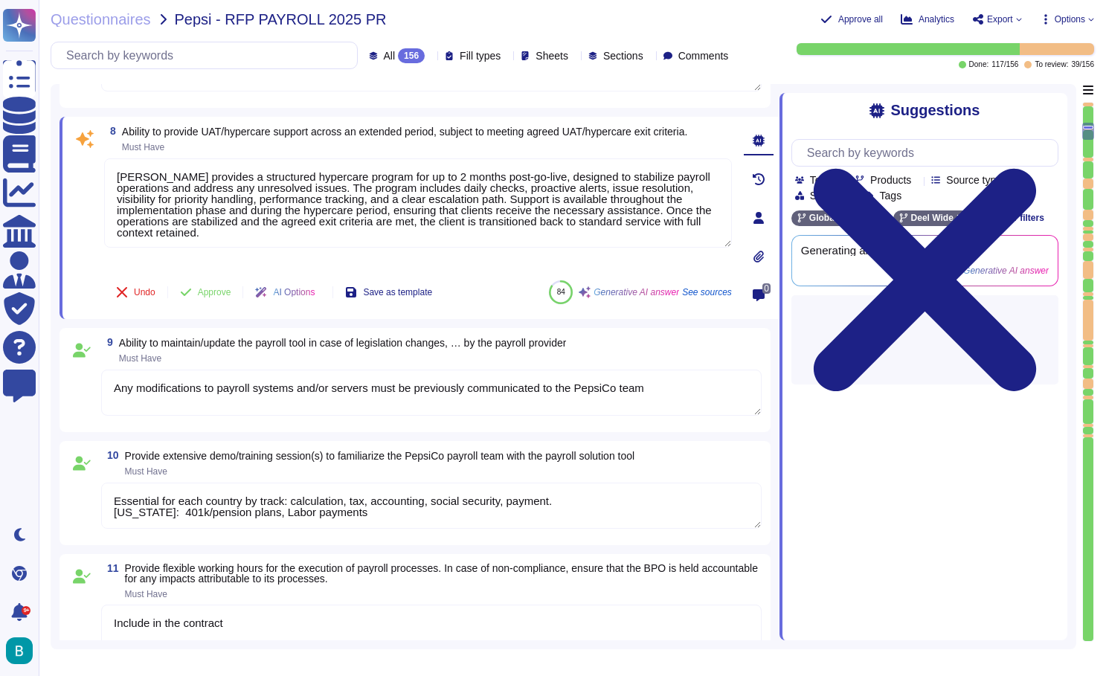
click at [391, 394] on textarea "Any modifications to payroll systems and/or servers must be previously communic…" at bounding box center [431, 393] width 661 height 46
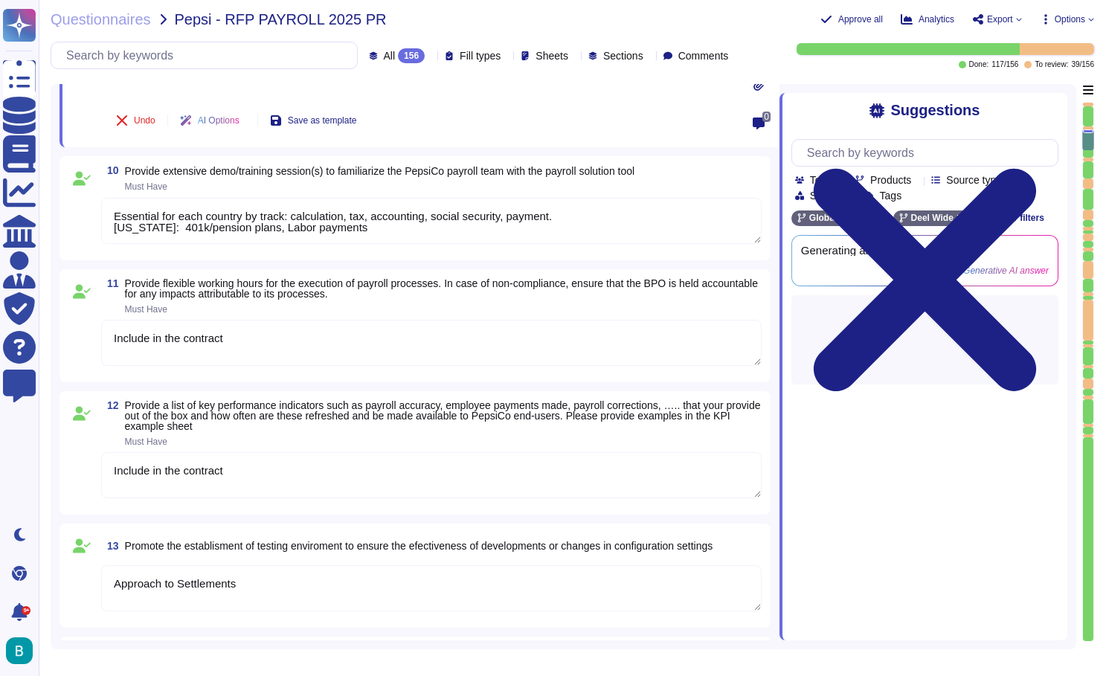
click at [385, 217] on textarea "Essential for each country by track: calculation, tax, accounting, social secur…" at bounding box center [431, 221] width 661 height 46
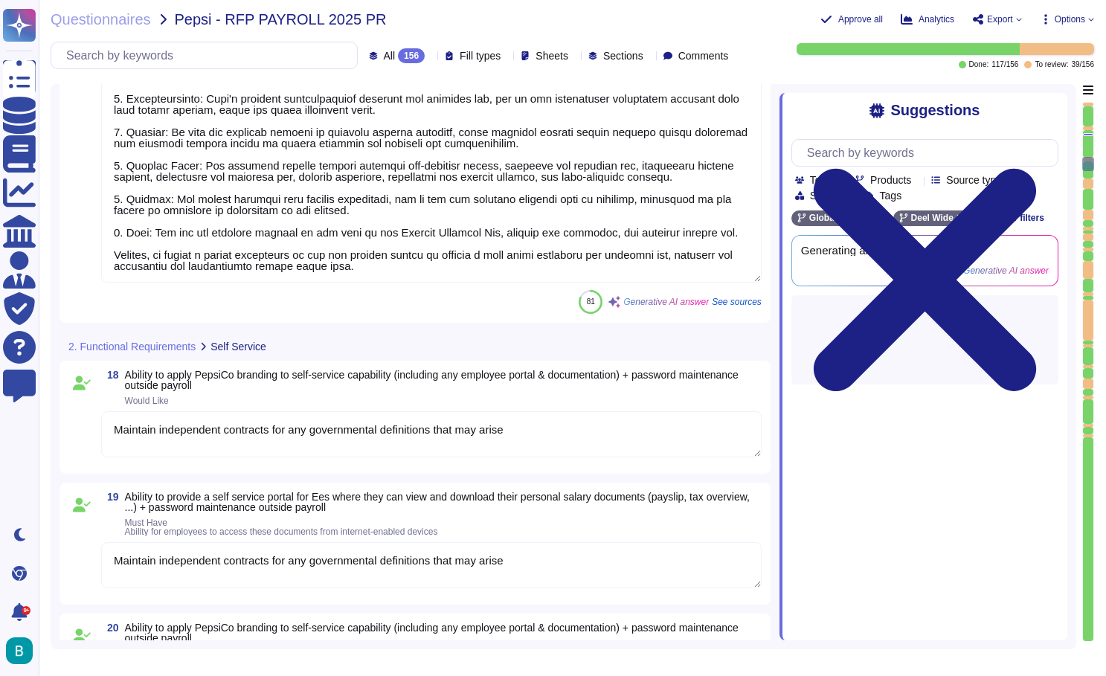
click at [385, 217] on textarea at bounding box center [431, 154] width 661 height 258
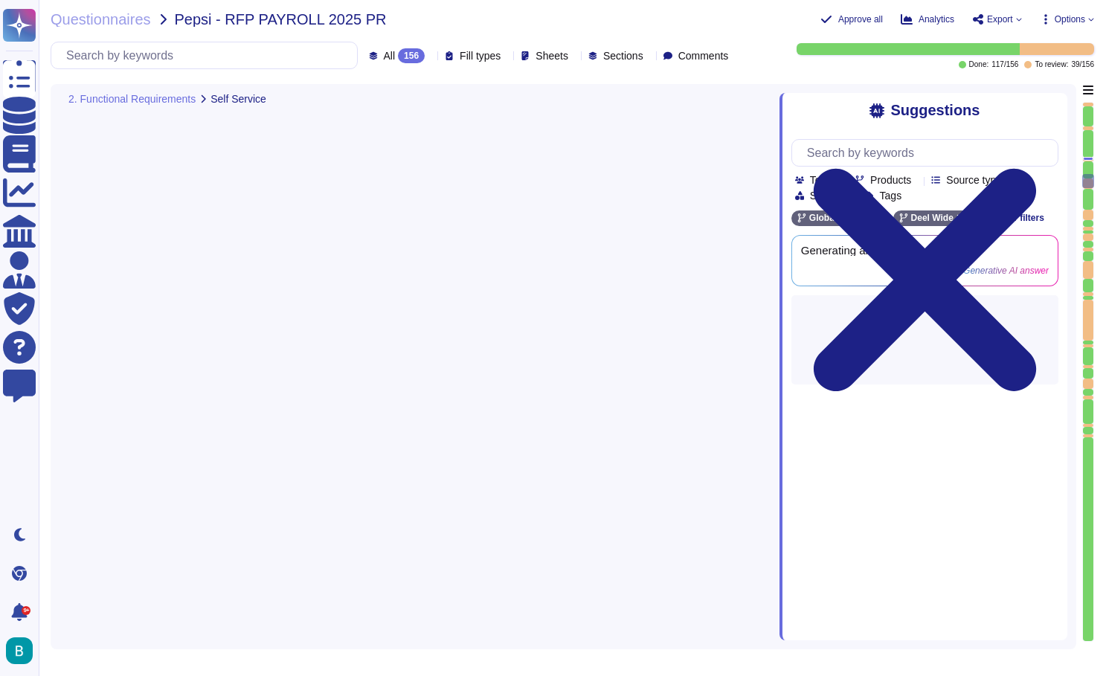
type textarea "Maintain independent contracts for any governmental definitions that may arise"
type textarea "Maintain confidentiality and independence from other payroll processes"
type textarea "This will be available on the platform by the end of Q1"
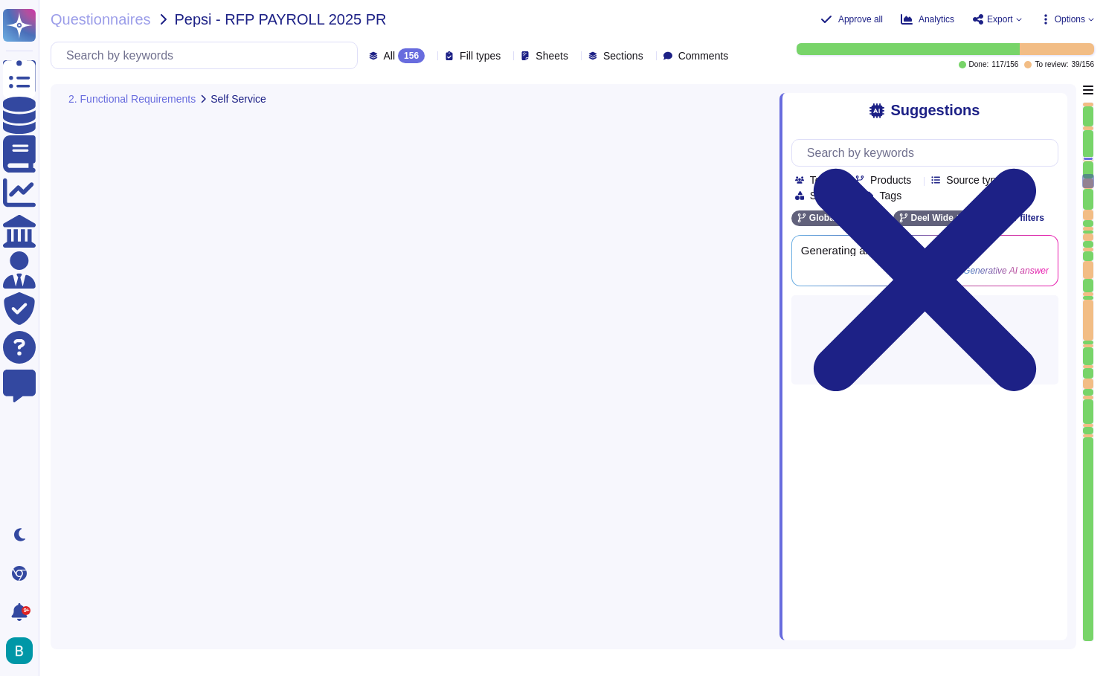
type textarea "Yes, the [PERSON_NAME] platform provides tools to track PTO/vacation/sick accru…"
type textarea "The [PERSON_NAME] platform provides advanced reporting and analytics capabiliti…"
type textarea "Considering concepts for any payroll type including settlmenet"
type textarea "Include applicable deductions"
type textarea "fe bonus provision, holiday accrual provision, vacation allowance, year end all…"
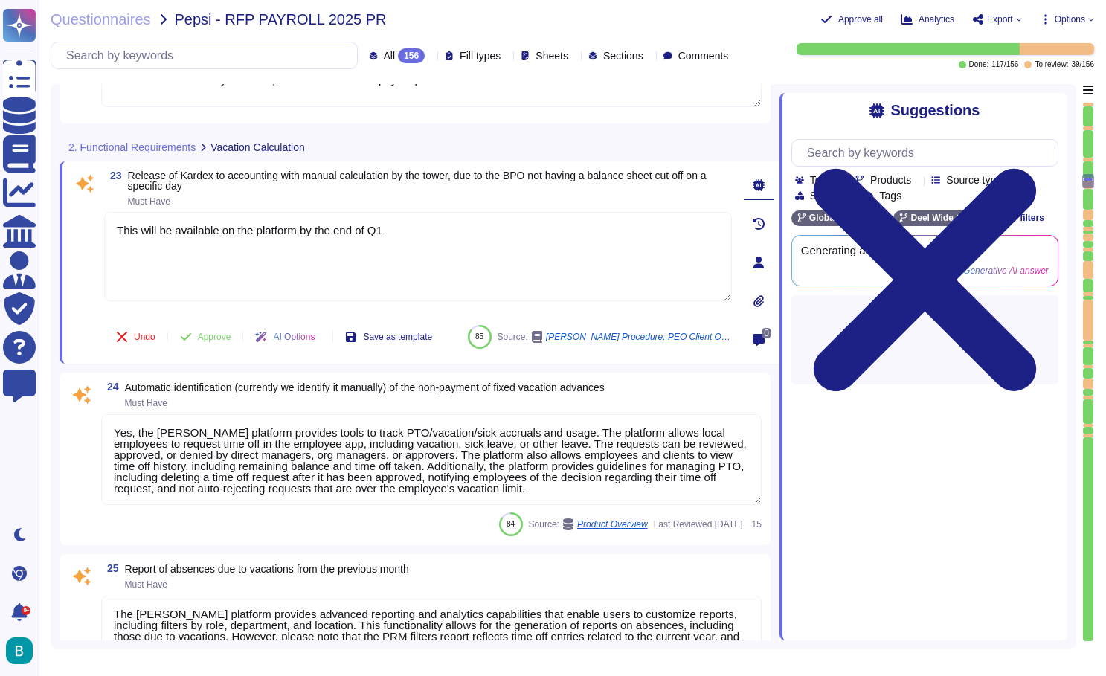
click at [440, 464] on textarea "Yes, the [PERSON_NAME] platform provides tools to track PTO/vacation/sick accru…" at bounding box center [431, 459] width 661 height 91
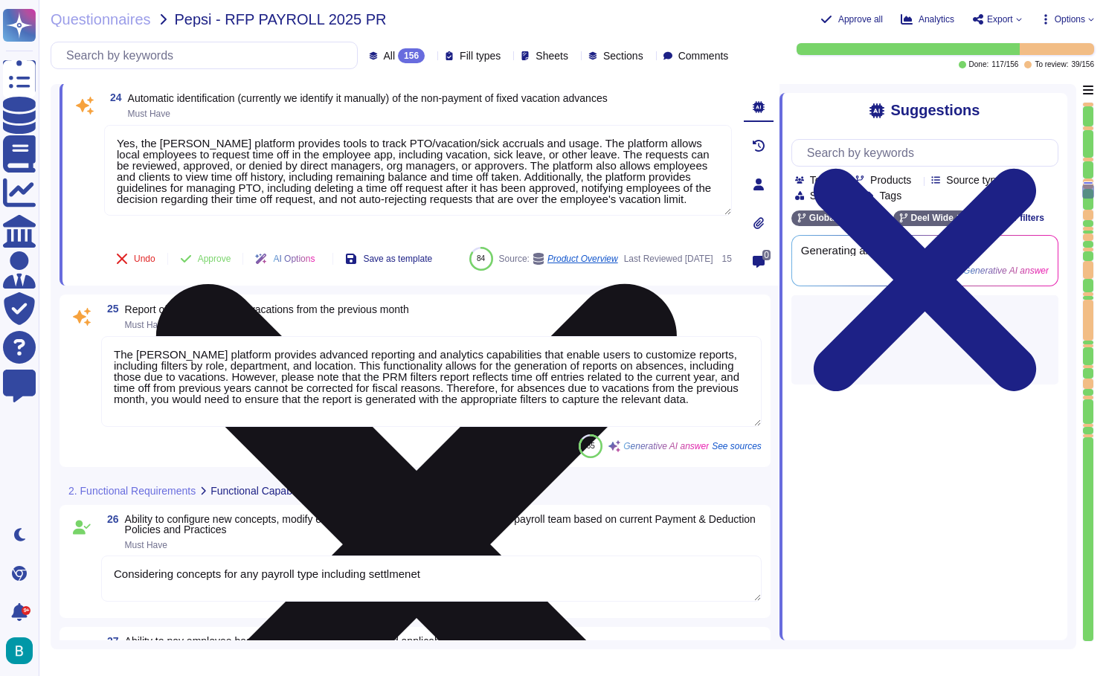
scroll to position [3404, 0]
type textarea "fe bonus provision, holiday accrual provision, vacation allowance, year end all…"
type textarea "Include statutory payroll processes as well as those defined by PepsiCo or rela…"
type textarea "The input must be provided by Total Rewards - HR"
type textarea "Movements that affect the calculation must not be allowed; there should be a fr…"
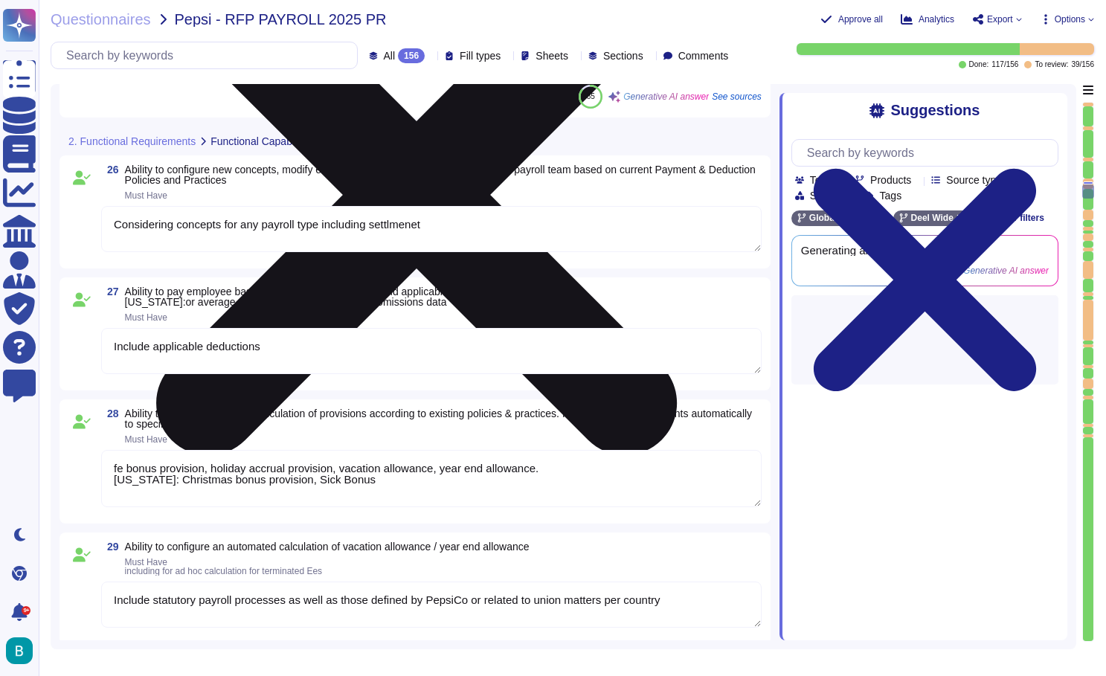
type textarea "fe bonus provision, holiday accrual provision, vacation allowance, year end all…"
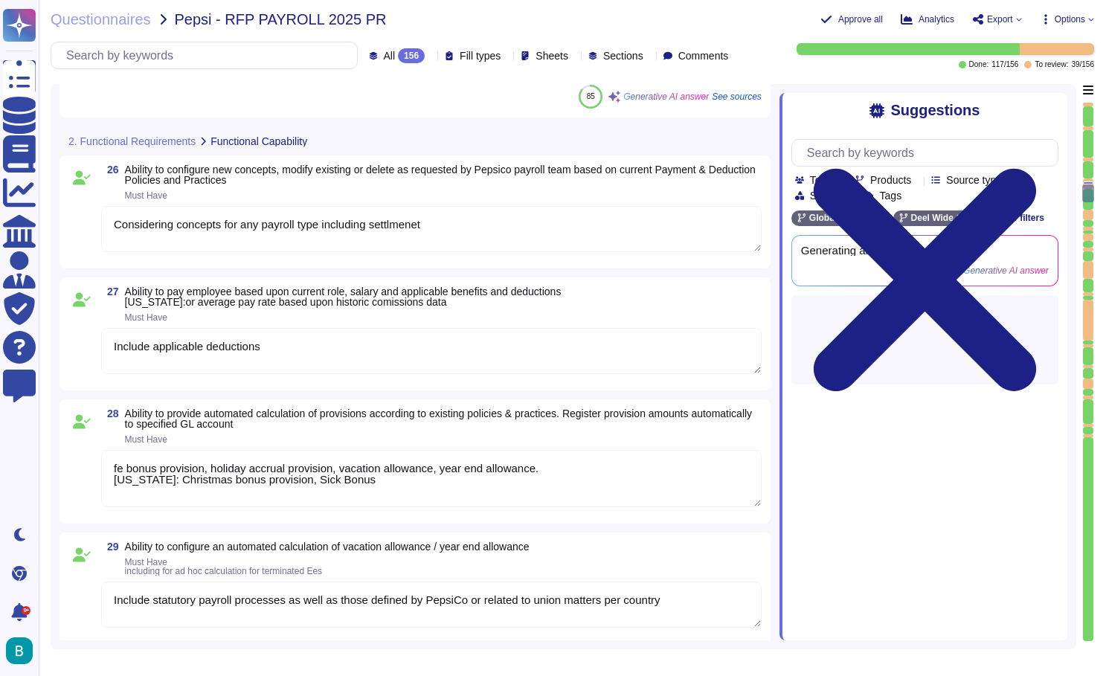
type textarea "[PERSON_NAME] provides a comprehensive audit trail that allows users to track m…"
click at [431, 368] on textarea "Include applicable deductions" at bounding box center [431, 351] width 661 height 46
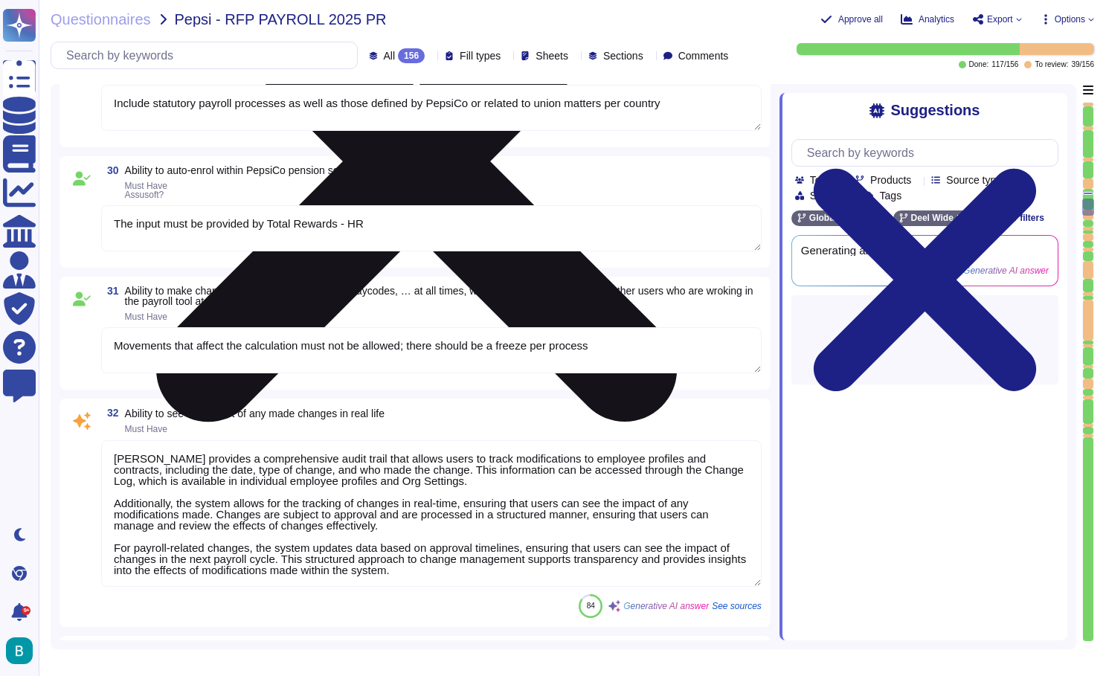
type textarea "fe bonus provision, holiday accrual provision, vacation allowance, year end all…"
type textarea "[PERSON_NAME] effectively manages balances and deductions related to loans or a…"
type textarea "Communication with the client to check if the payment date aligns the payroll c…"
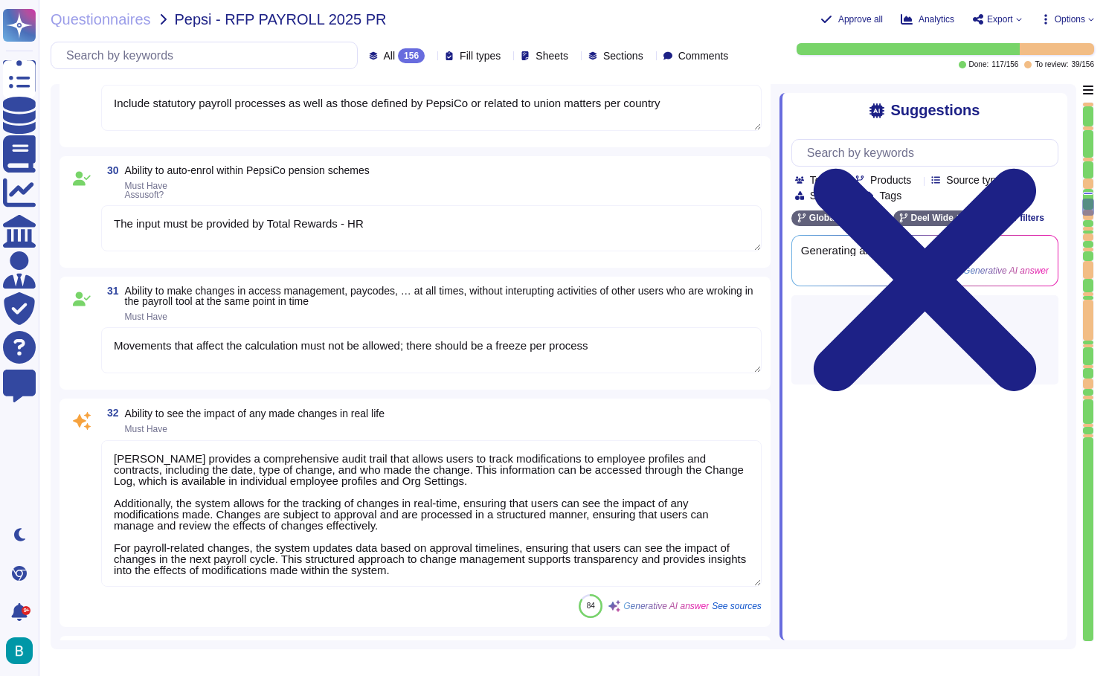
click at [433, 339] on textarea "Movements that affect the calculation must not be allowed; there should be a fr…" at bounding box center [431, 350] width 661 height 46
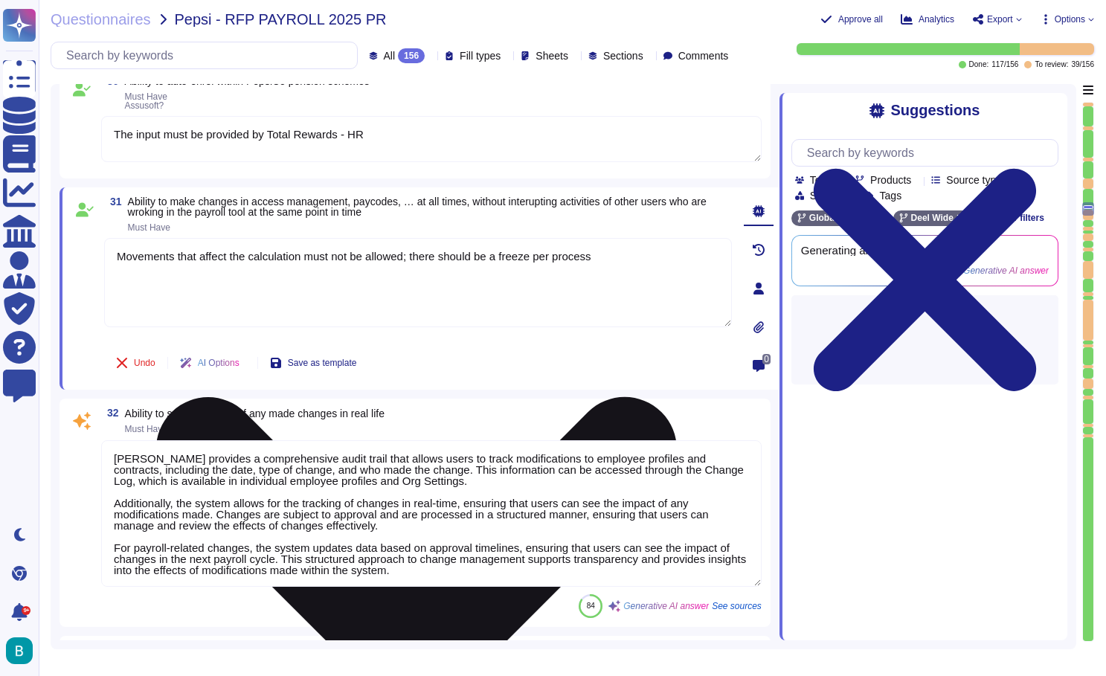
type textarea "fe bonus provision, holiday accrual provision, vacation allowance, year end all…"
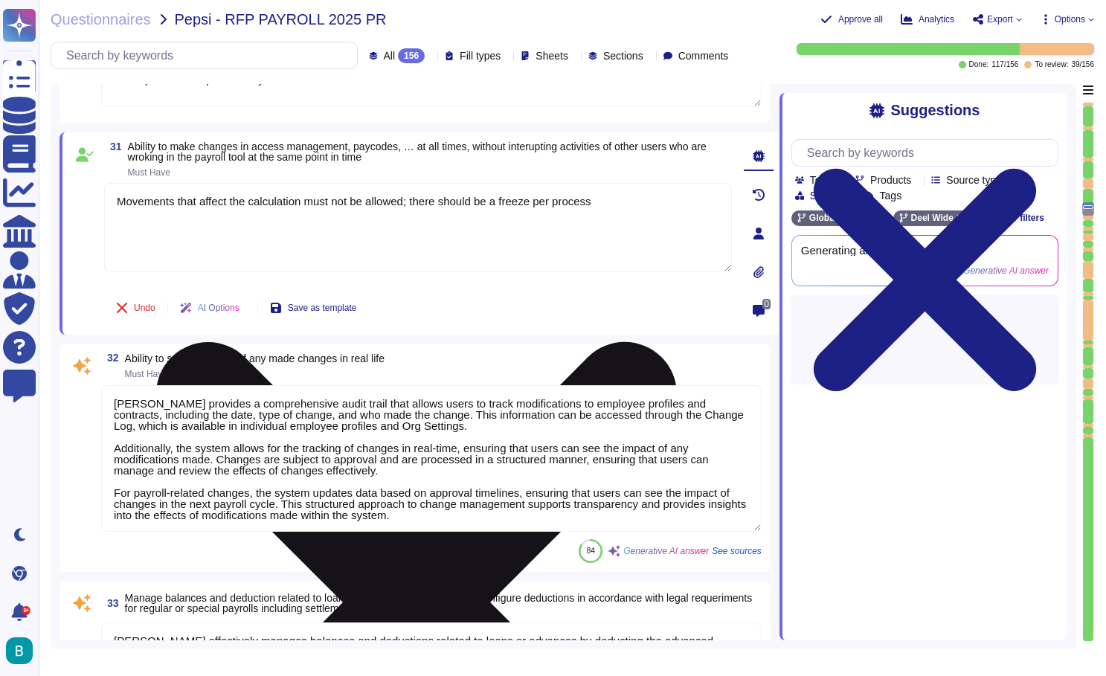
type textarea "Consider both general employee data and configuration data"
type textarea "fe bonus provision, holiday accrual provision, vacation allowance, year end all…"
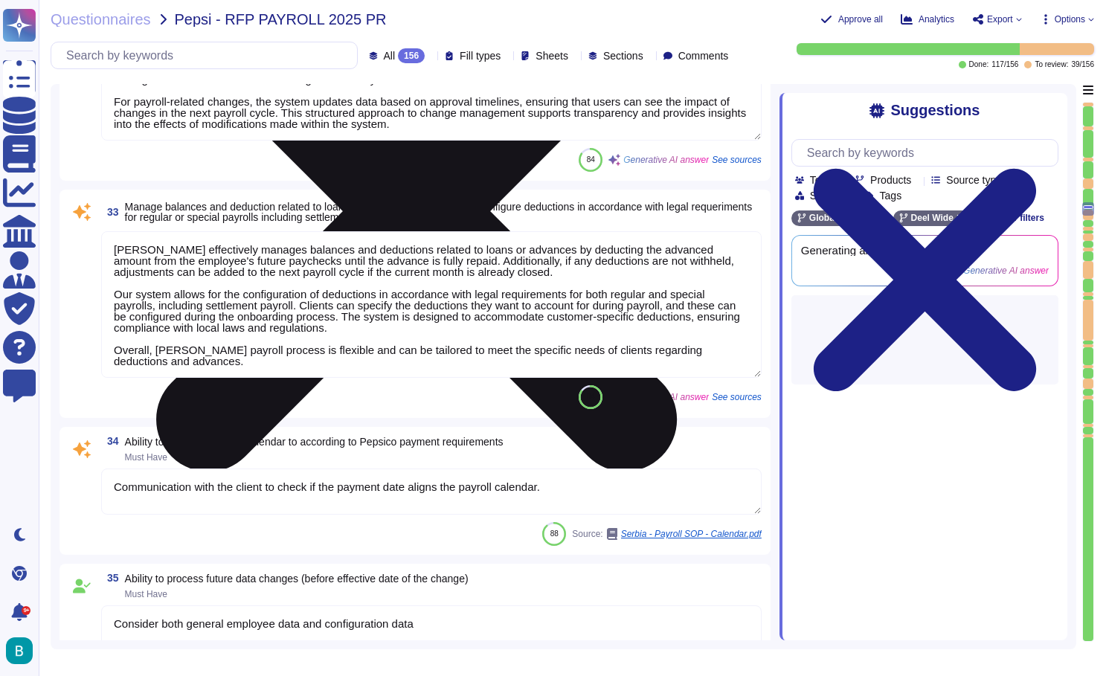
scroll to position [4442, 0]
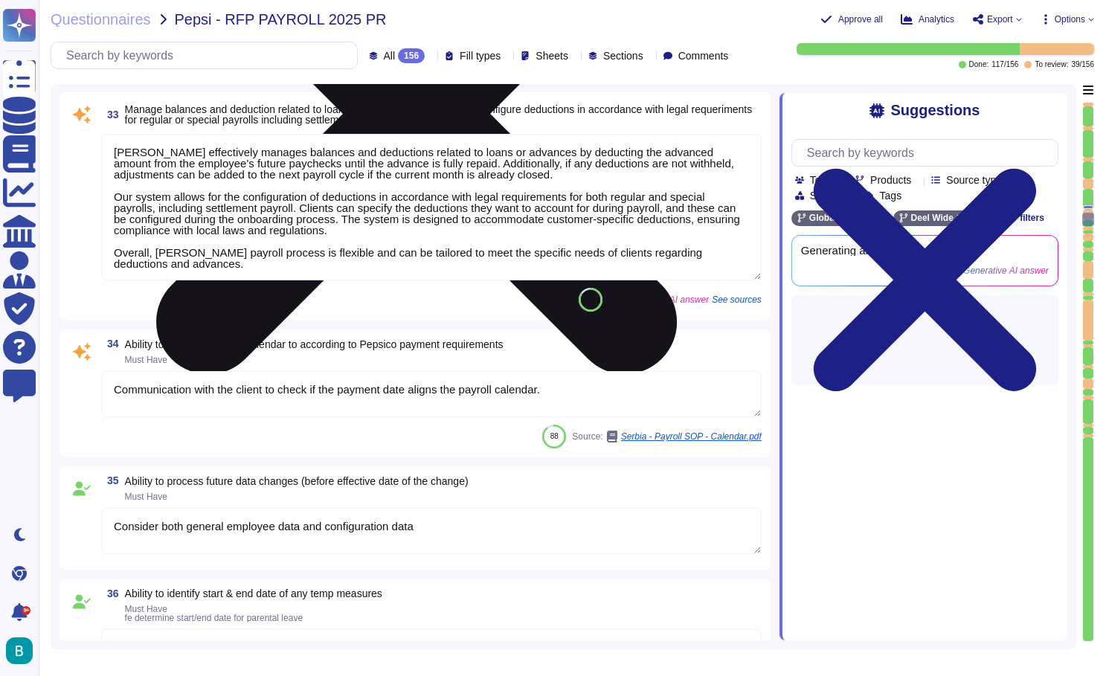
type textarea "Ensure the history of applied movements and measures is maintained."
type textarea "We can run off cycle payments on demand as long as the month is not "closed" me…"
type textarea "All past movements must be carried forward to the present for accounting, tax, …"
type textarea "[PERSON_NAME] offers an On-Demand Payroll service that allows clients to make e…"
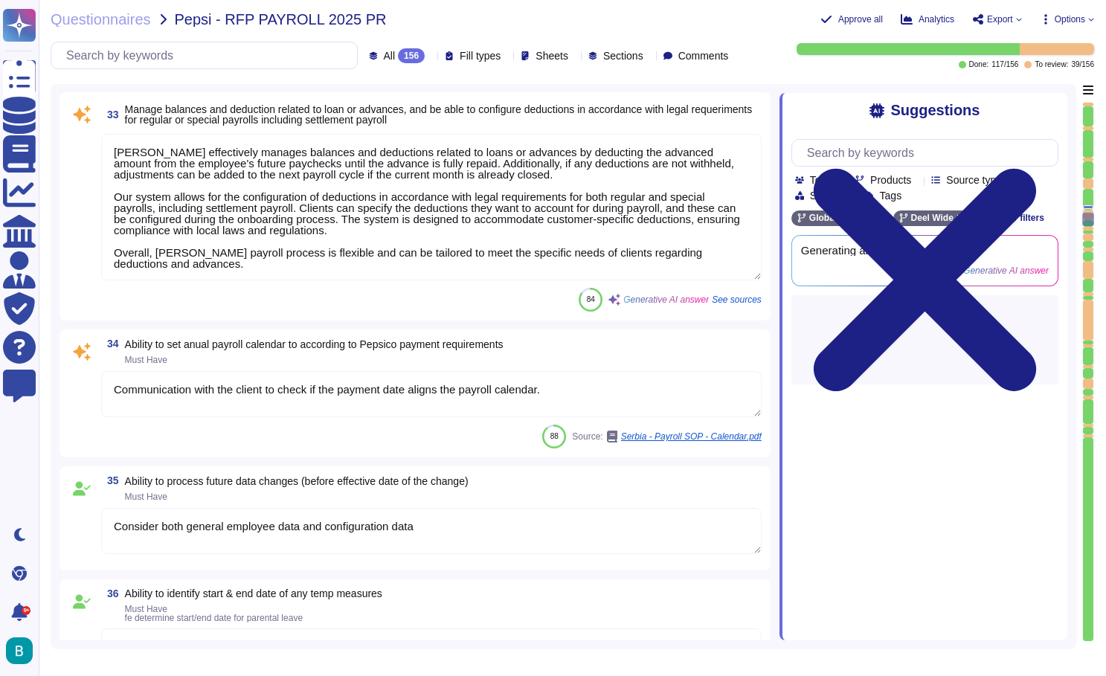
click at [419, 397] on textarea "Communication with the client to check if the payment date aligns the payroll c…" at bounding box center [431, 394] width 661 height 46
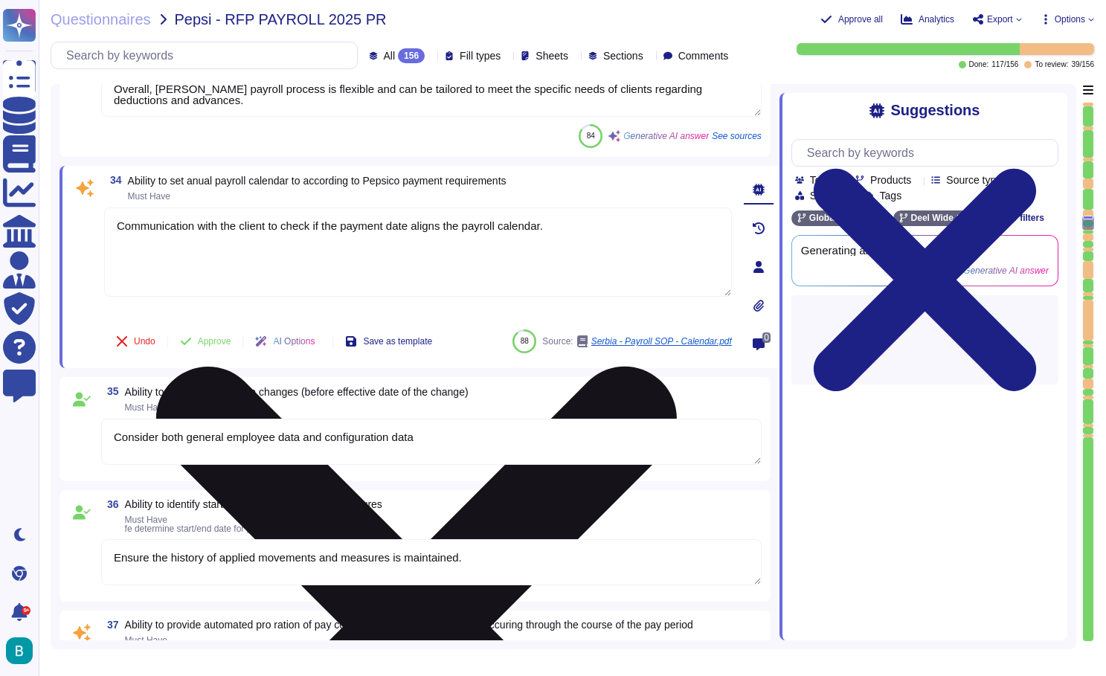
scroll to position [4776, 0]
type textarea "[PERSON_NAME] supports various payroll frequencies, including weekly, bi-weekly…"
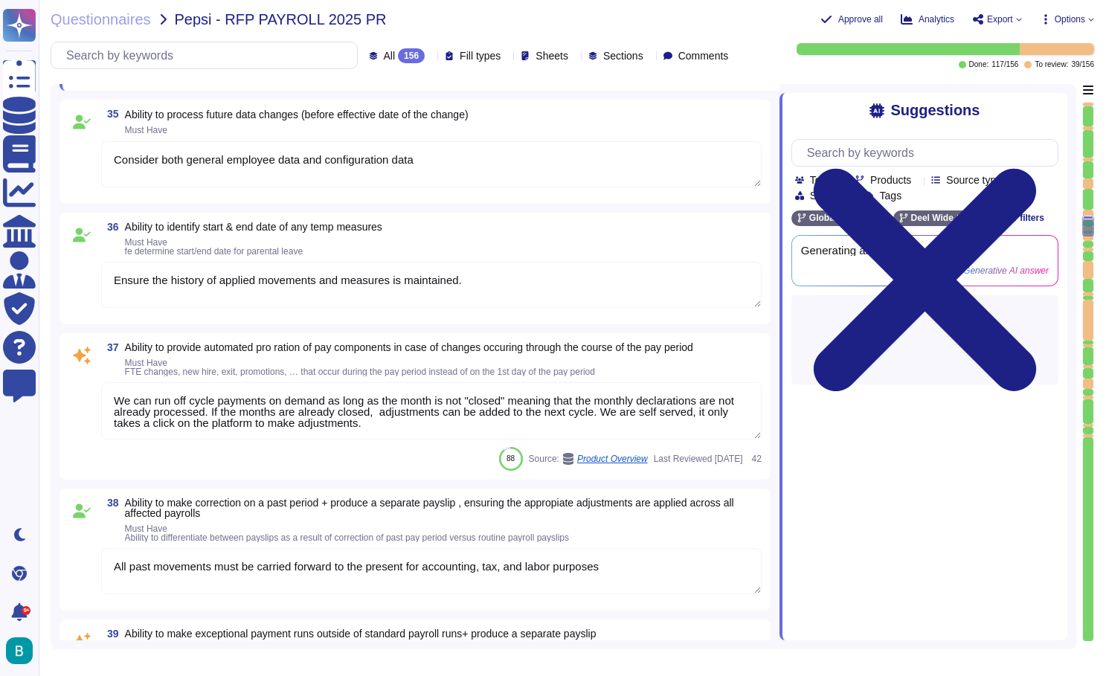
click at [411, 299] on textarea "Ensure the history of applied movements and measures is maintained." at bounding box center [431, 285] width 661 height 46
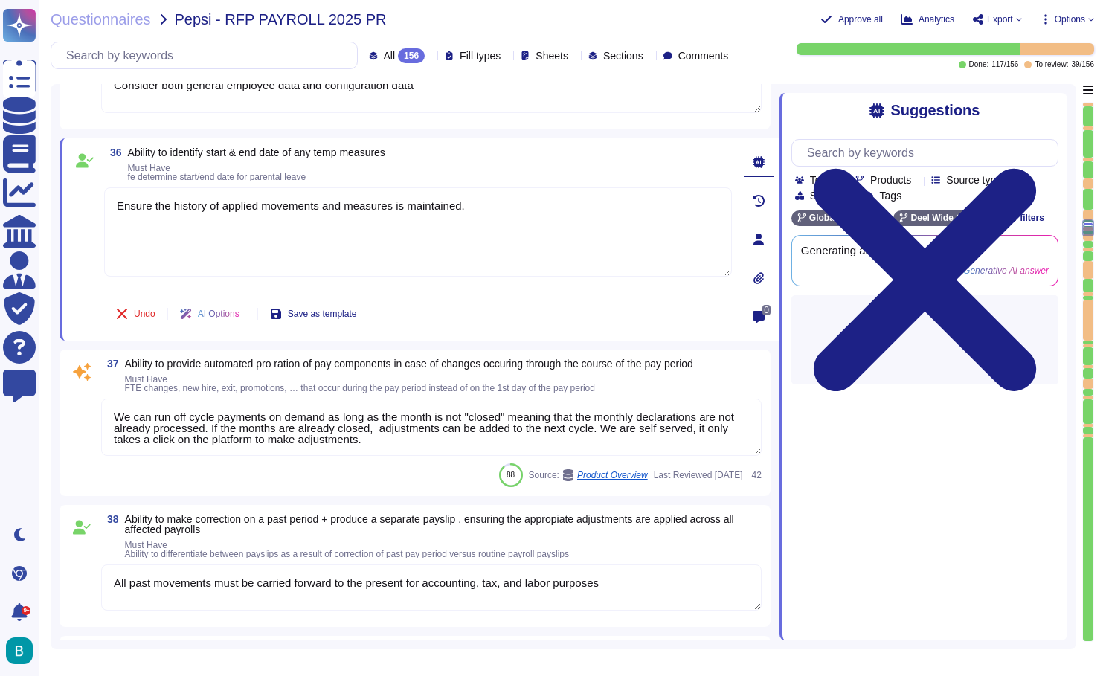
click at [405, 434] on textarea "We can run off cycle payments on demand as long as the month is not "closed" me…" at bounding box center [431, 427] width 661 height 57
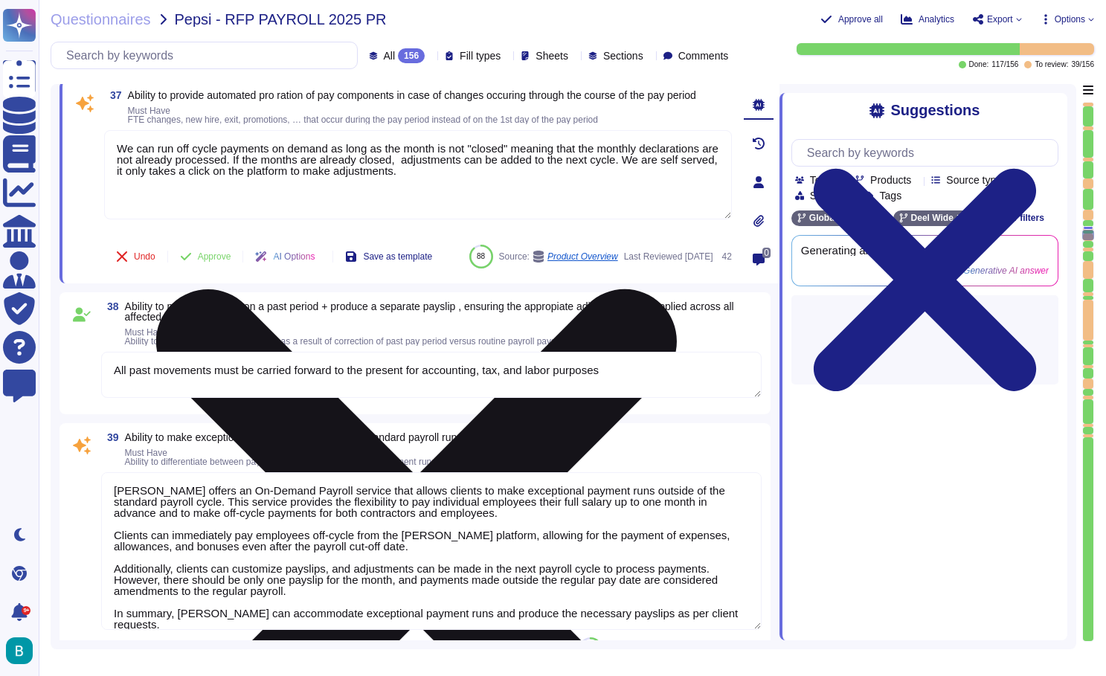
type textarea "Include all necessary incident systems (WFM, Accruals)."
type textarea "[US_STATE]: Such as Fidelity, GL, Care Providers"
type textarea "Clients have the ability to import files through the upload functionality on th…"
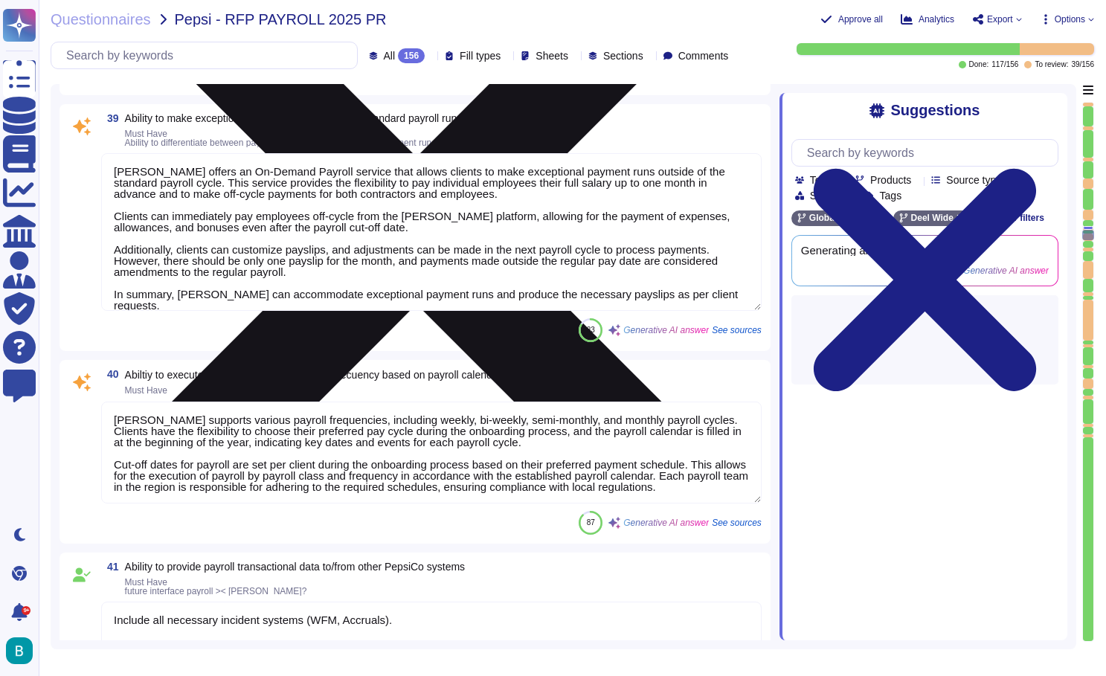
scroll to position [5321, 0]
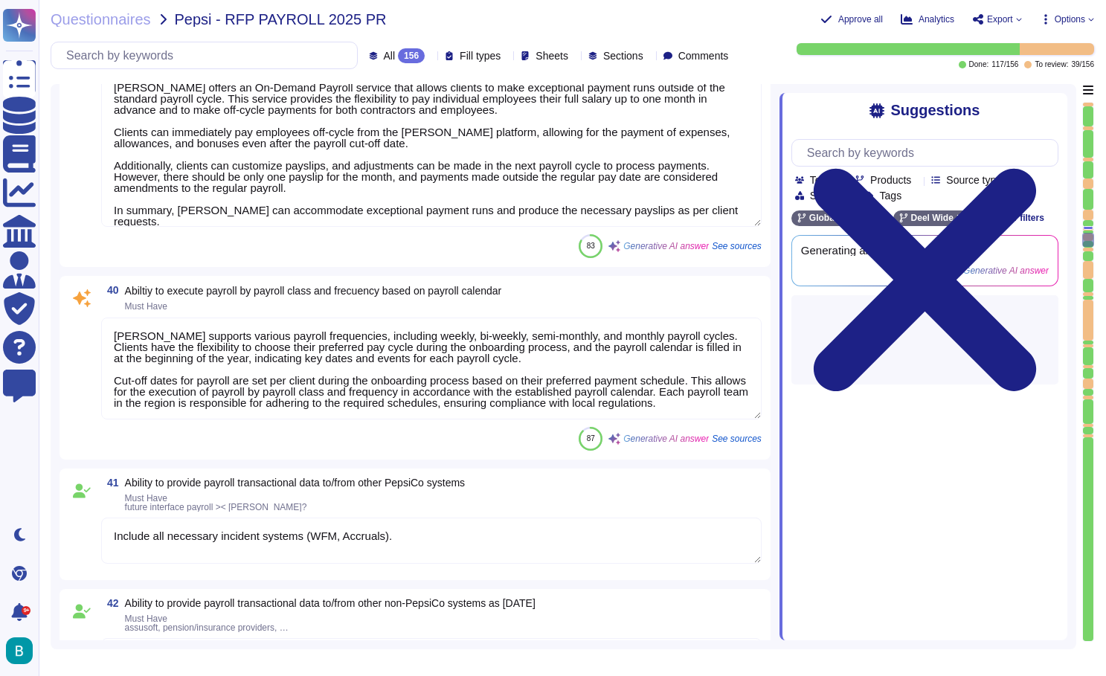
type textarea "Applying manual adjustments impacts payroll processing"
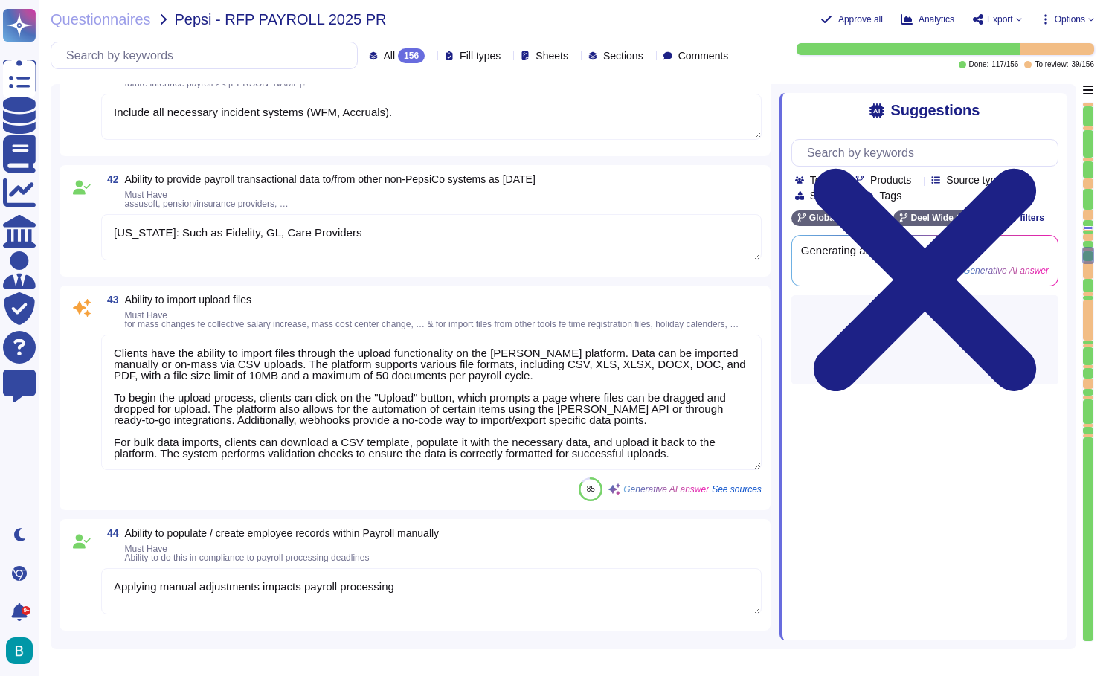
scroll to position [6140, 0]
type textarea "Include all necessary incident systems (WFM, Accruals)."
type textarea "These adjustments must be applied at the beginning of the period. For [GEOGRAPH…"
type textarea "Payroll calculations for transferred employees are based on the employee's work…"
type textarea "[PERSON_NAME] payroll processing ensures compliance with local tax regulations …"
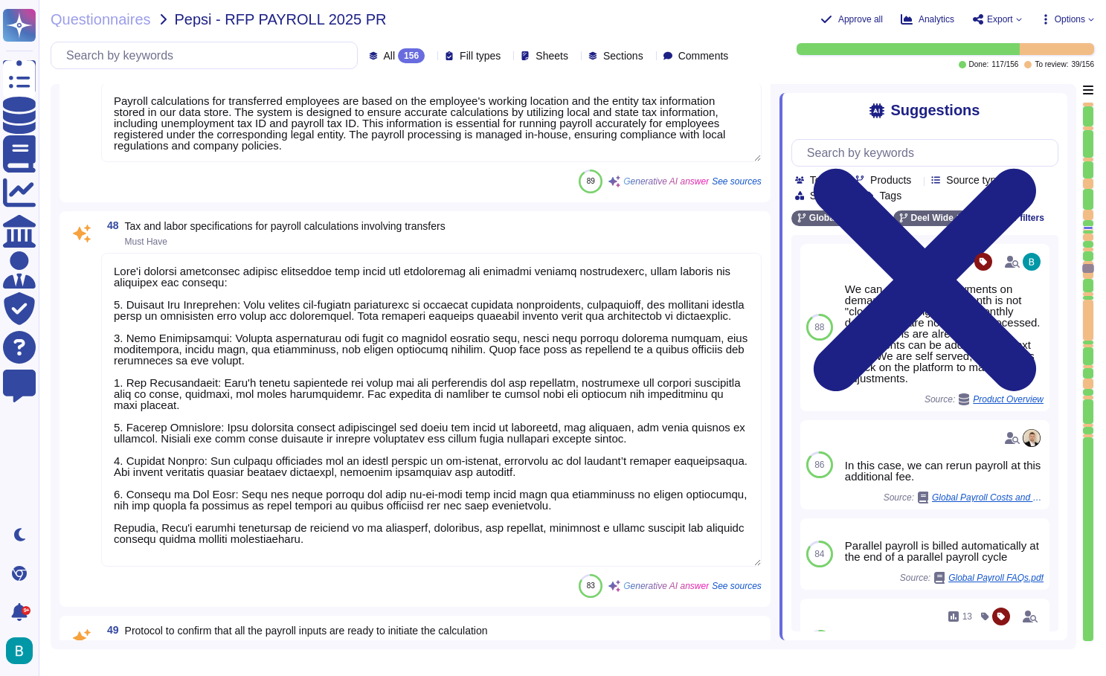
type textarea "To confirm that all payroll inputs are ready to initiate the calculation, the f…"
type textarea "All reported earnings and deductions for the employee are retained and applied …"
type textarea "[PERSON_NAME] Global Payroll solution allows for the registration of both indiv…"
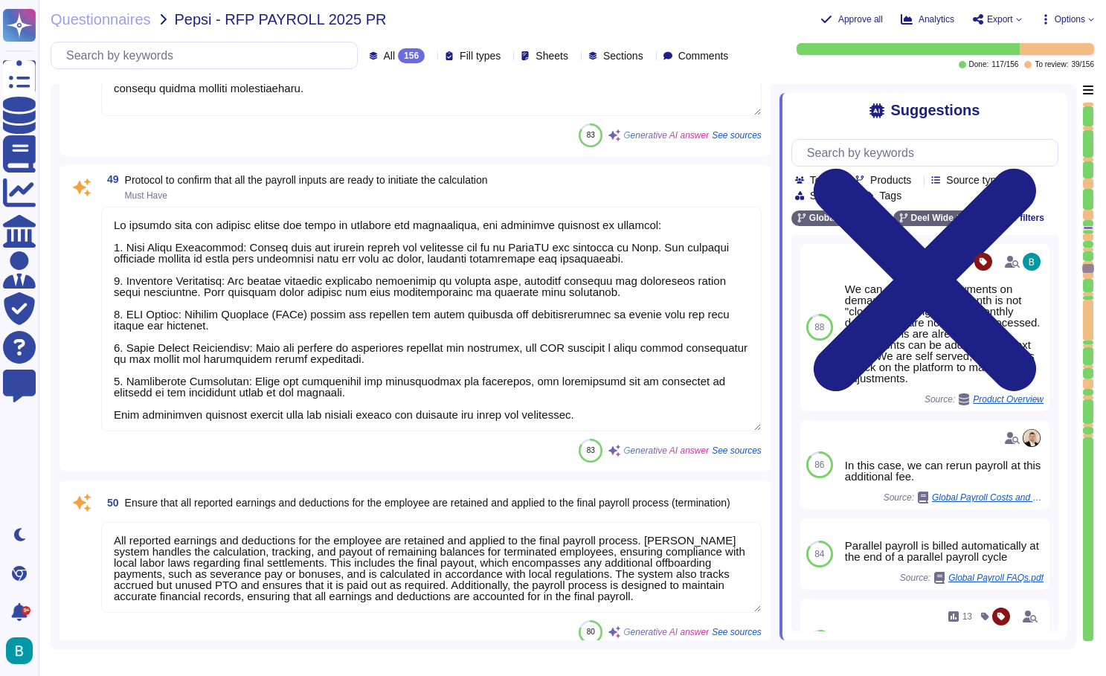
scroll to position [7031, 0]
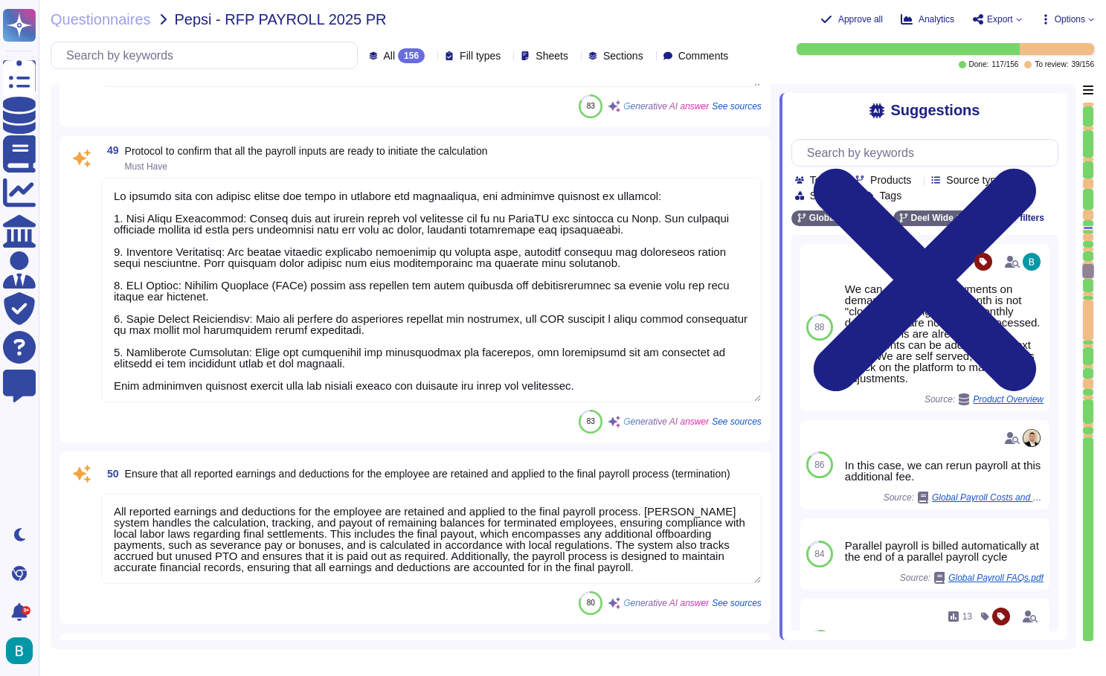
type textarea "Not necessary for execution."
type textarea "[US_STATE]: such as: Child Support"
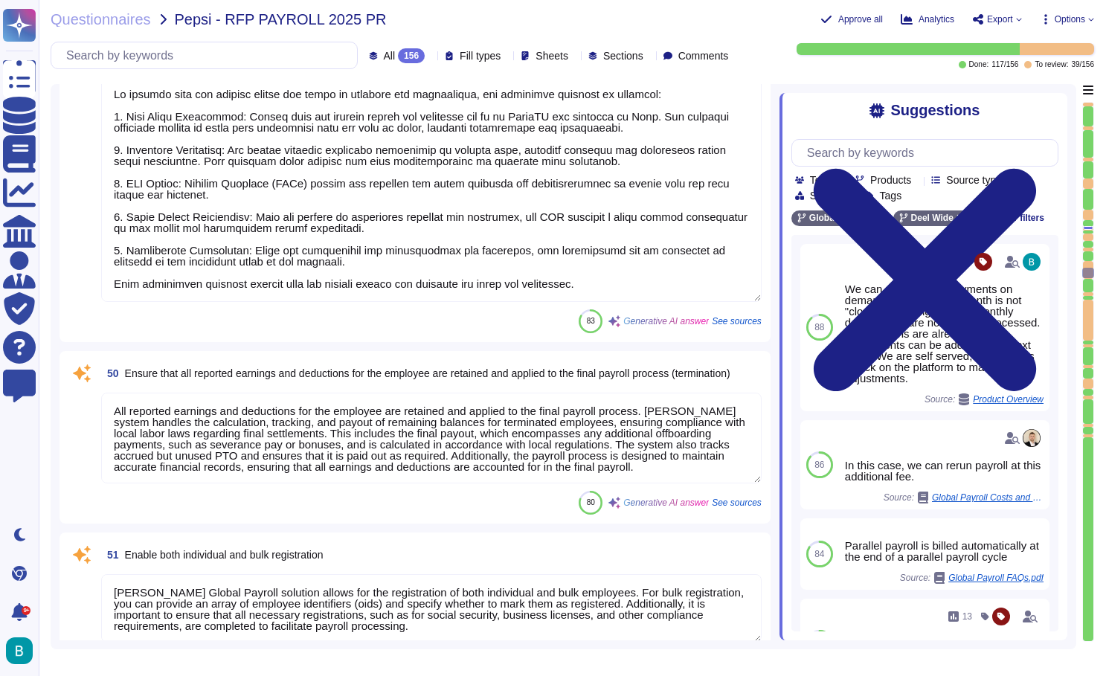
type textarea "Payments in kind, RSUs, Share Power, etc."
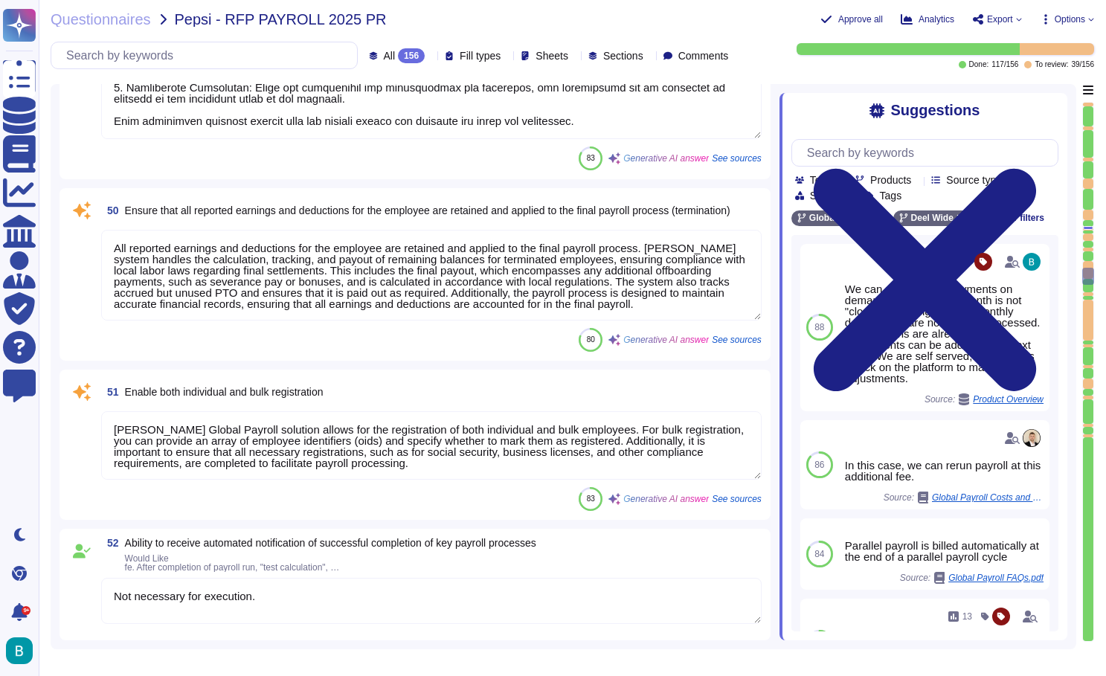
type textarea "Consider a lock to prevent modifications to closed payrolls."
type textarea "Lore ipsumdol sitam-co adipiscingel seddo ei temporin utl etdolore magnaaliqua …"
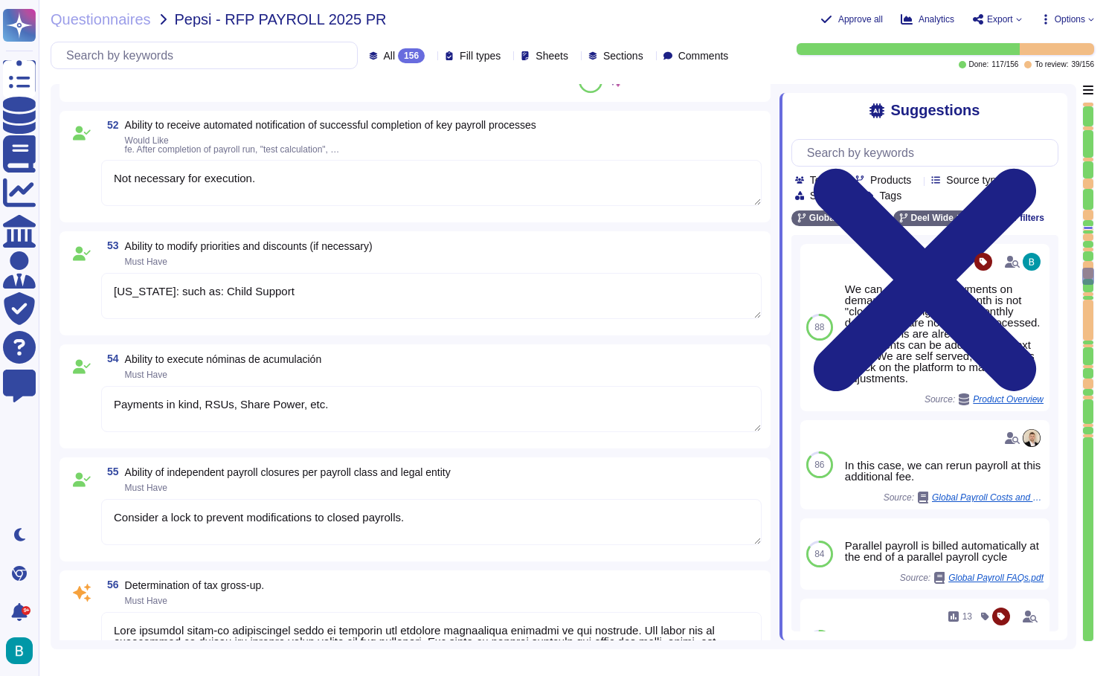
scroll to position [7919, 0]
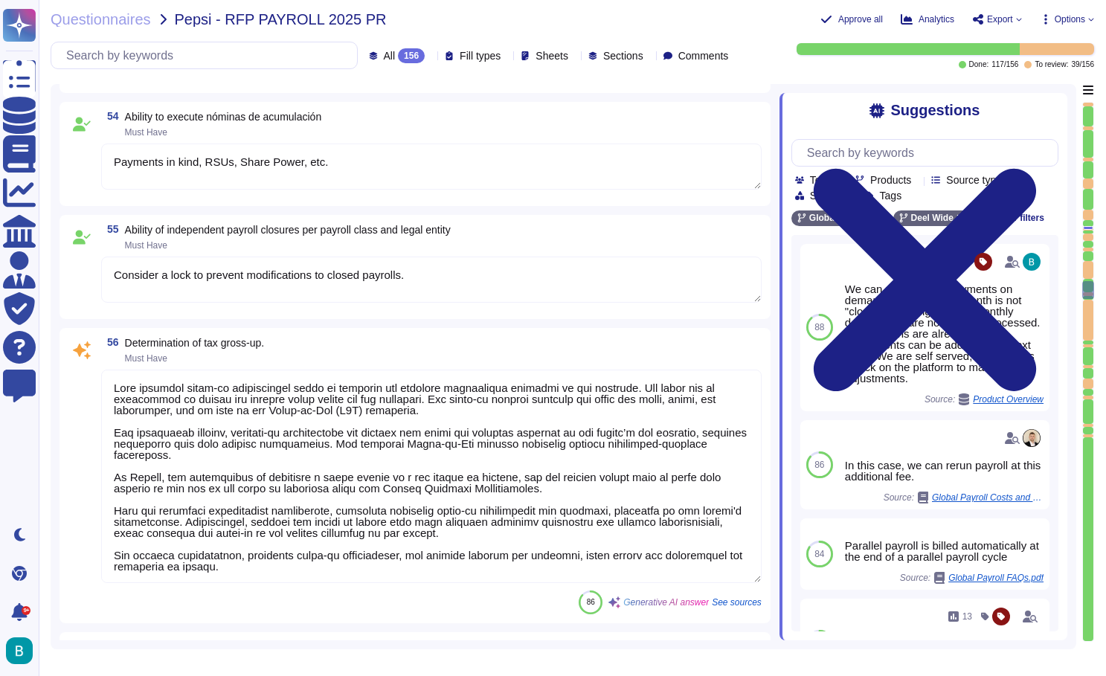
type textarea "Ensure all payments in kind are accumulated in payroll."
type textarea "[PERSON_NAME] has the capability to calculate various regulated wage types in a…"
type textarea "[PERSON_NAME] handles individual calculations as part of its payroll processing…"
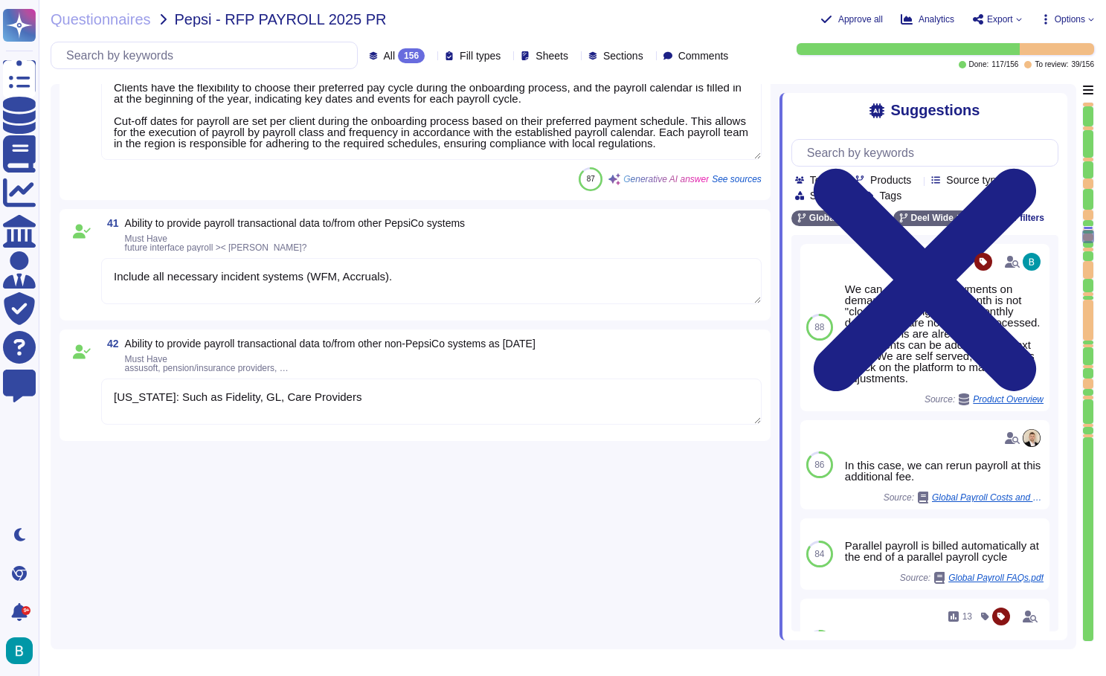
type textarea "Consider both general employee data and configuration data"
type textarea "Ensure the history of applied movements and measures is maintained."
type textarea "We can run off cycle payments on demand as long as the month is not "closed" me…"
type textarea "All past movements must be carried forward to the present for accounting, tax, …"
type textarea "[PERSON_NAME] offers an On-Demand Payroll service that allows clients to make e…"
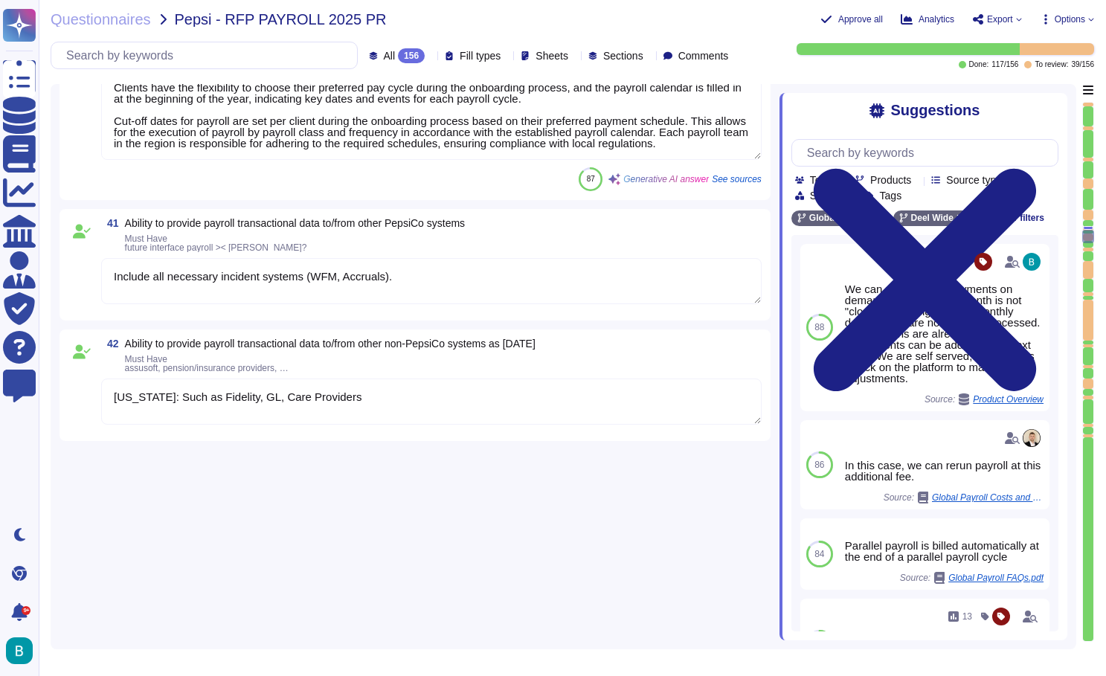
type textarea "[PERSON_NAME] supports various payroll frequencies, including weekly, bi-weekly…"
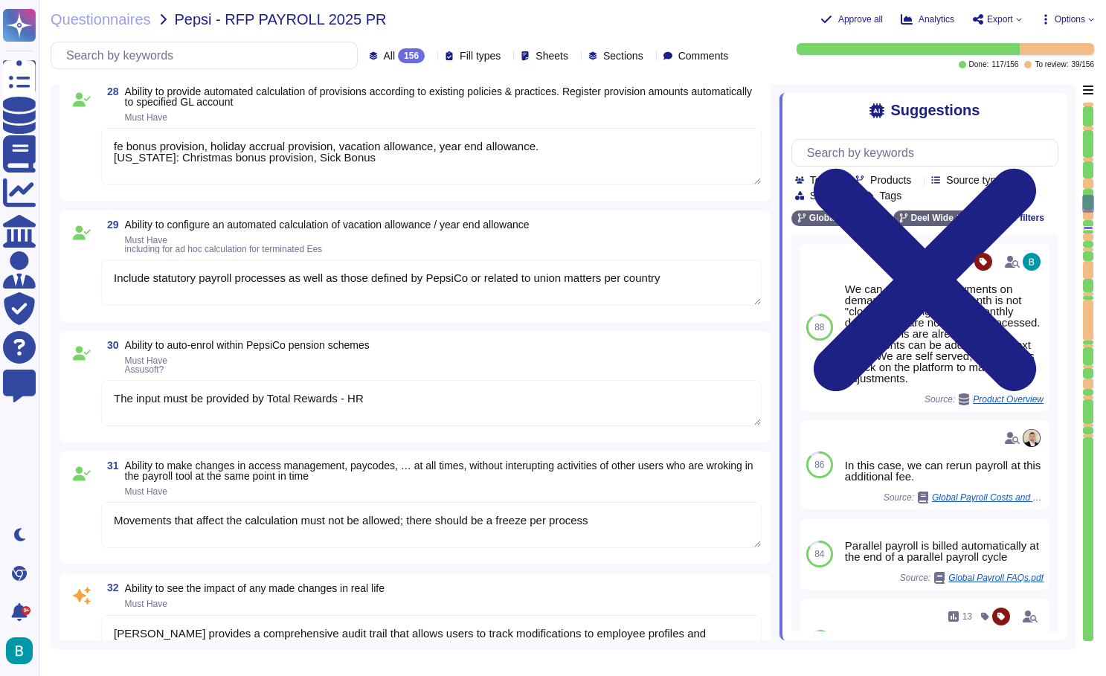
type textarea "Considering concepts for any payroll type including settlmenet"
type textarea "Include applicable deductions"
type textarea "fe bonus provision, holiday accrual provision, vacation allowance, year end all…"
type textarea "Include statutory payroll processes as well as those defined by PepsiCo or rela…"
type textarea "The input must be provided by Total Rewards - HR"
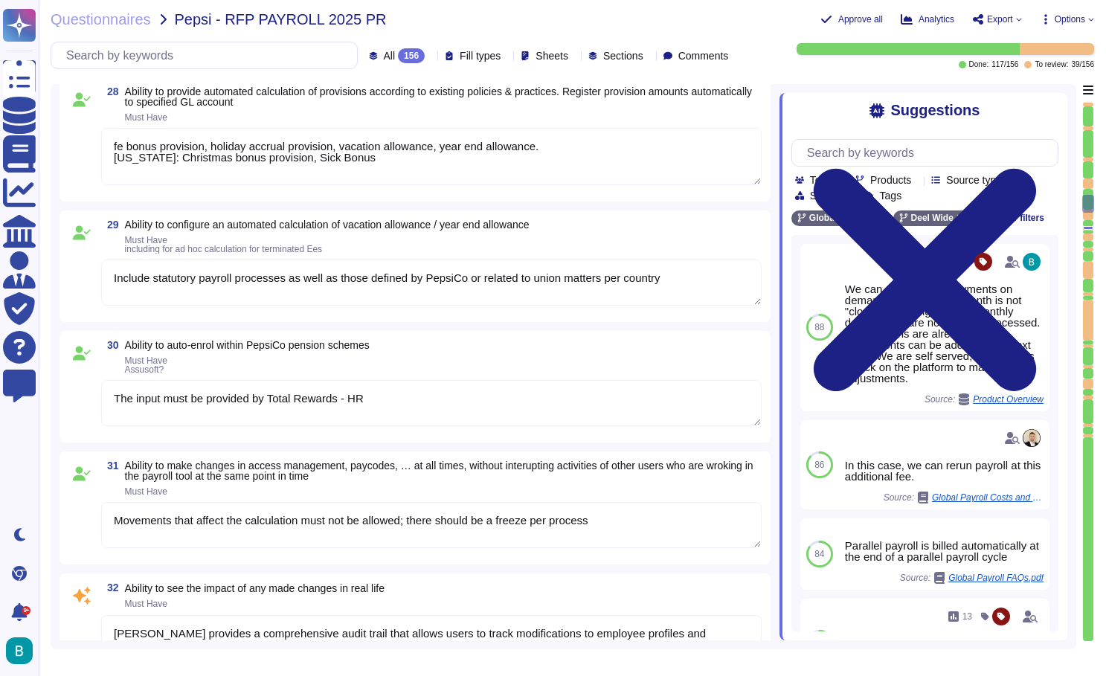
type textarea "Movements that affect the calculation must not be allowed; there should be a fr…"
type textarea "[PERSON_NAME] provides a comprehensive audit trail that allows users to track m…"
type textarea "[PERSON_NAME] effectively manages balances and deductions related to loans or a…"
type textarea "Include applicable deductions"
type textarea "fe bonus provision, holiday accrual provision, vacation allowance, year end all…"
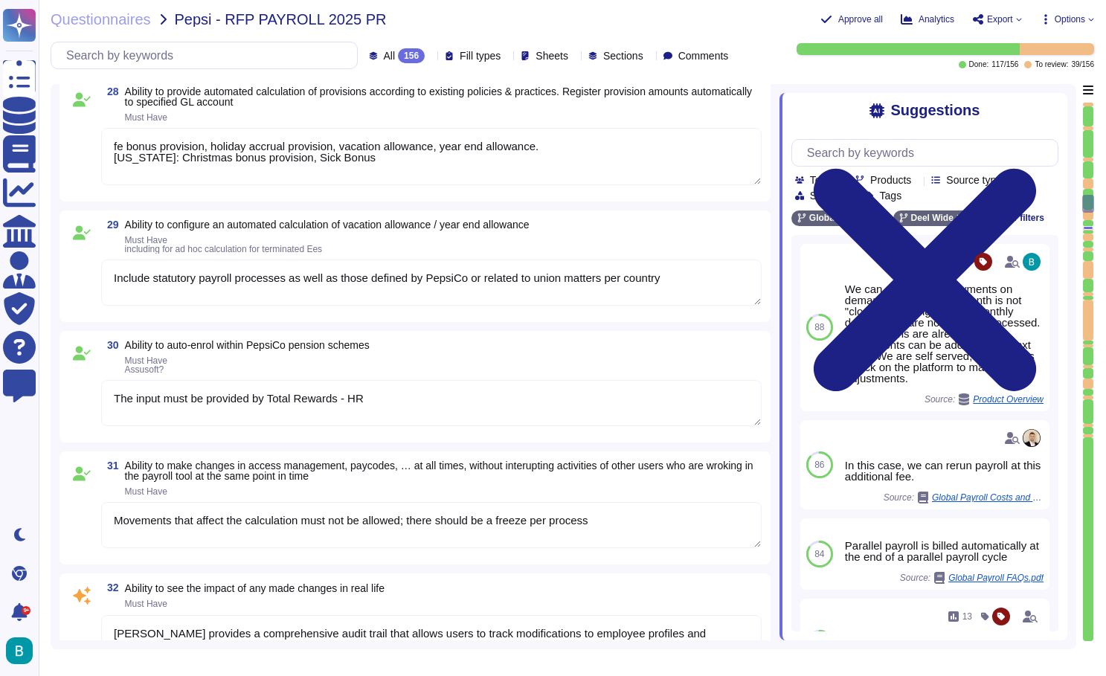
type textarea "Include applicable deductions"
type textarea "fe bonus provision, holiday accrual provision, vacation allowance, year end all…"
type textarea "Include applicable deductions"
type textarea "fe bonus provision, holiday accrual provision, vacation allowance, year end all…"
type textarea "Include applicable deductions"
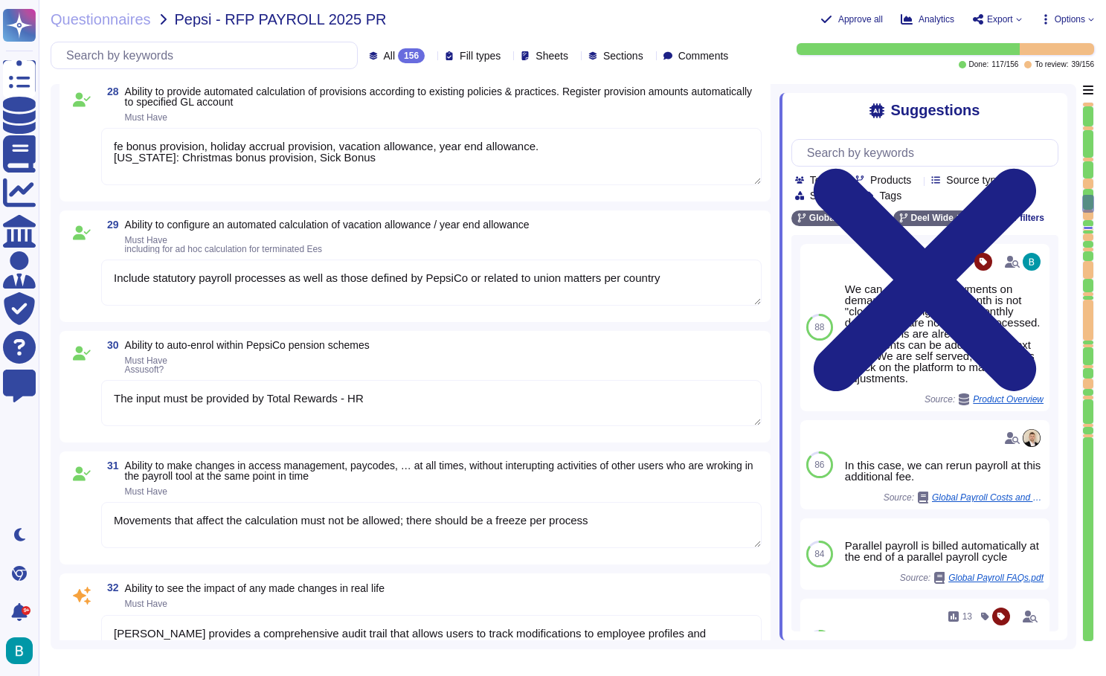
type textarea "fe bonus provision, holiday accrual provision, vacation allowance, year end all…"
type textarea "Include applicable deductions"
type textarea "fe bonus provision, holiday accrual provision, vacation allowance, year end all…"
type textarea "Include applicable deductions"
type textarea "fe bonus provision, holiday accrual provision, vacation allowance, year end all…"
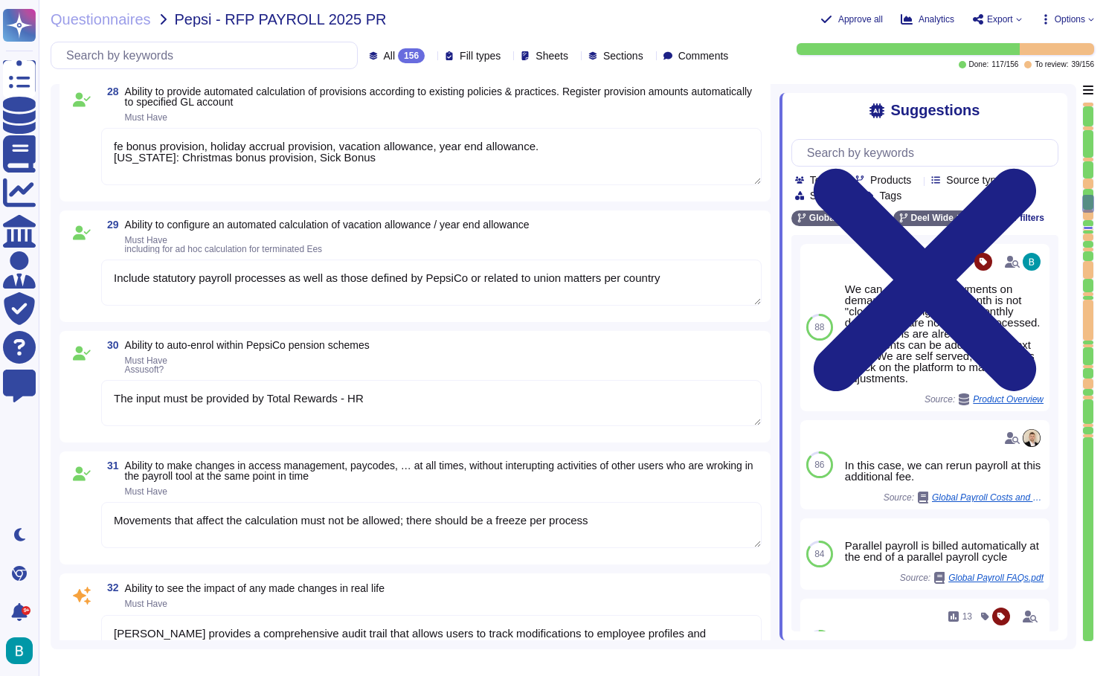
type textarea "Include applicable deductions"
type textarea "fe bonus provision, holiday accrual provision, vacation allowance, year end all…"
type textarea "Include applicable deductions"
type textarea "fe bonus provision, holiday accrual provision, vacation allowance, year end all…"
type textarea "Include applicable deductions"
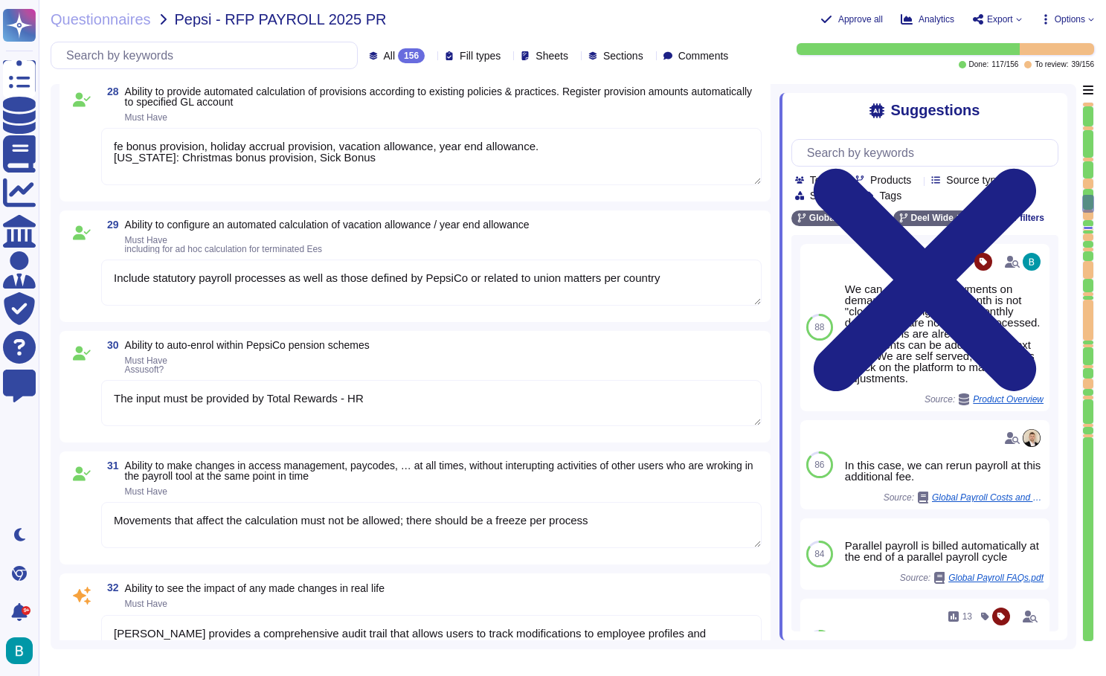
type textarea "fe bonus provision, holiday accrual provision, vacation allowance, year end all…"
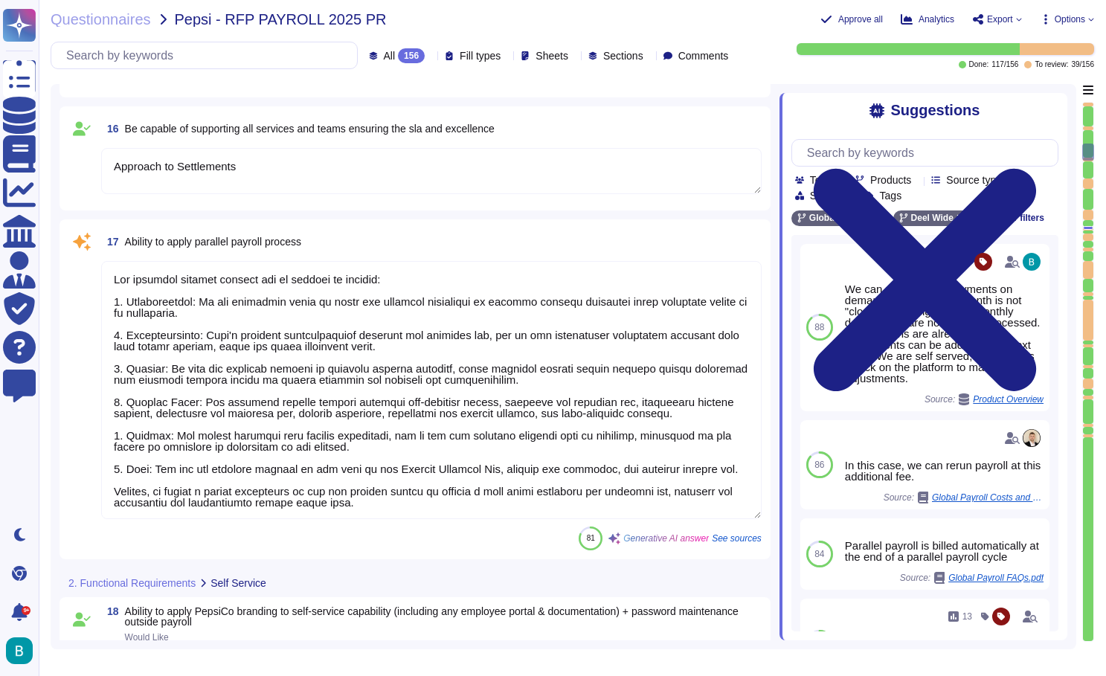
type textarea "Include in the contract"
type textarea "Approach to Settlements"
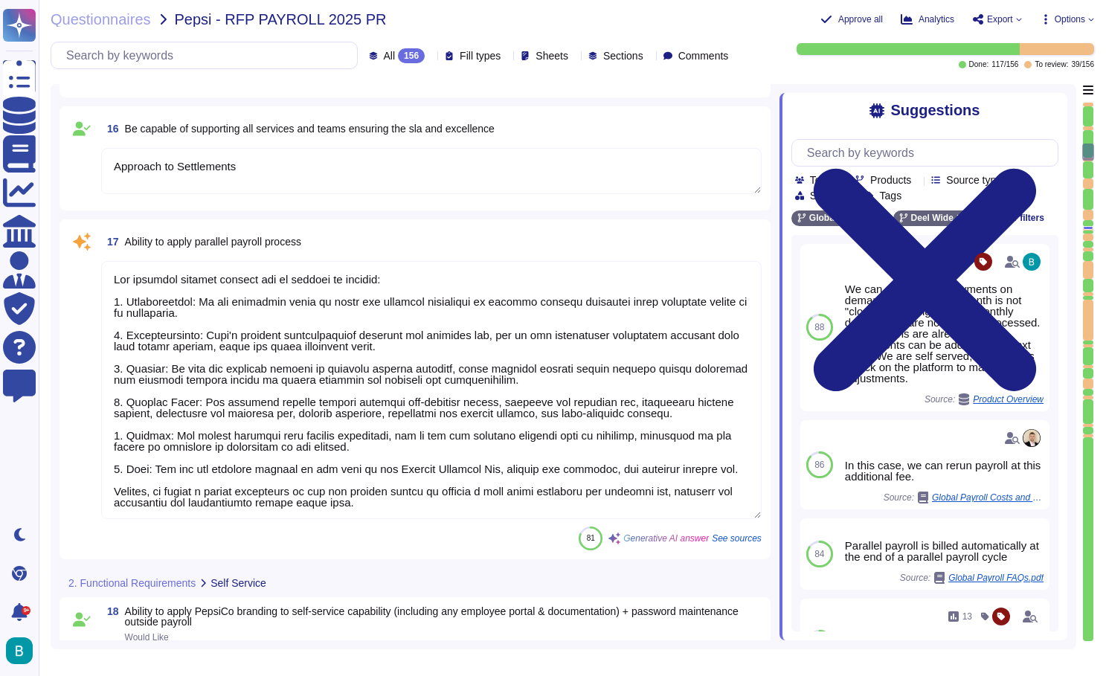
type textarea "Approach to Settlements"
type textarea "The parallel payroll process can be applied as follows: 1. Configuration: We ca…"
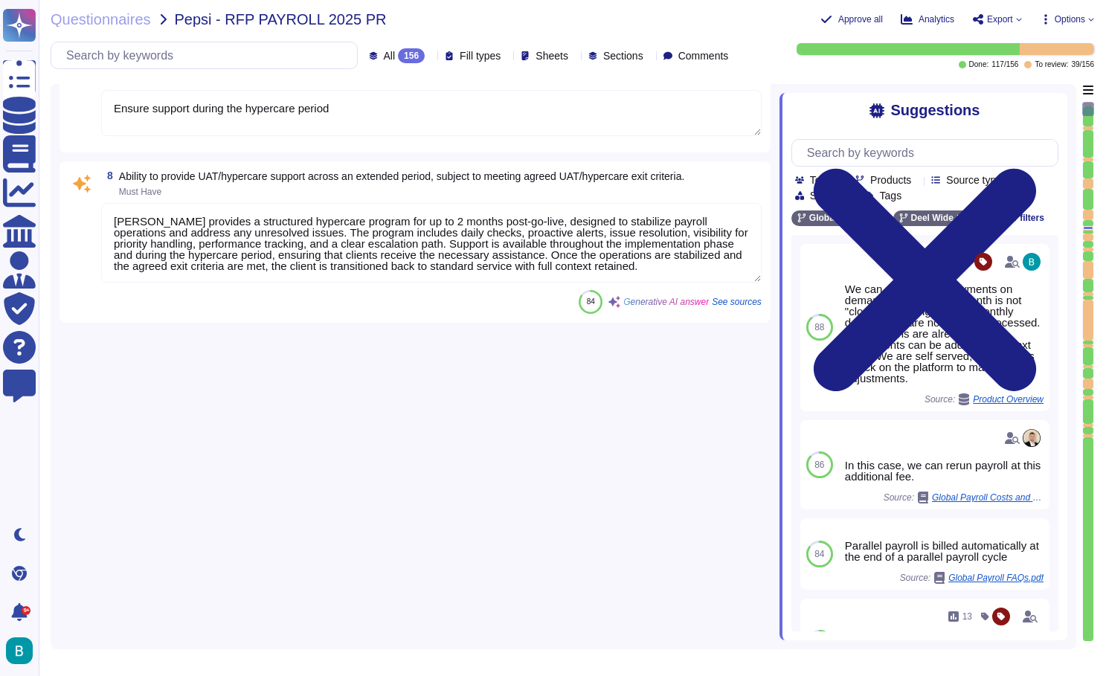
type textarea "We have a full team to cover points of contact being absent, ensuring business …"
type textarea "One specialist per track per country: Calculation (including settelement ), Tax…"
type textarea "[US_STATE]: We have an inhouse IT department that will have communication with …"
type textarea "All compliance-related changes must be included in the BPO services, in additio…"
type textarea "Required for payroll change testing (Must have) Environments must be up to date…"
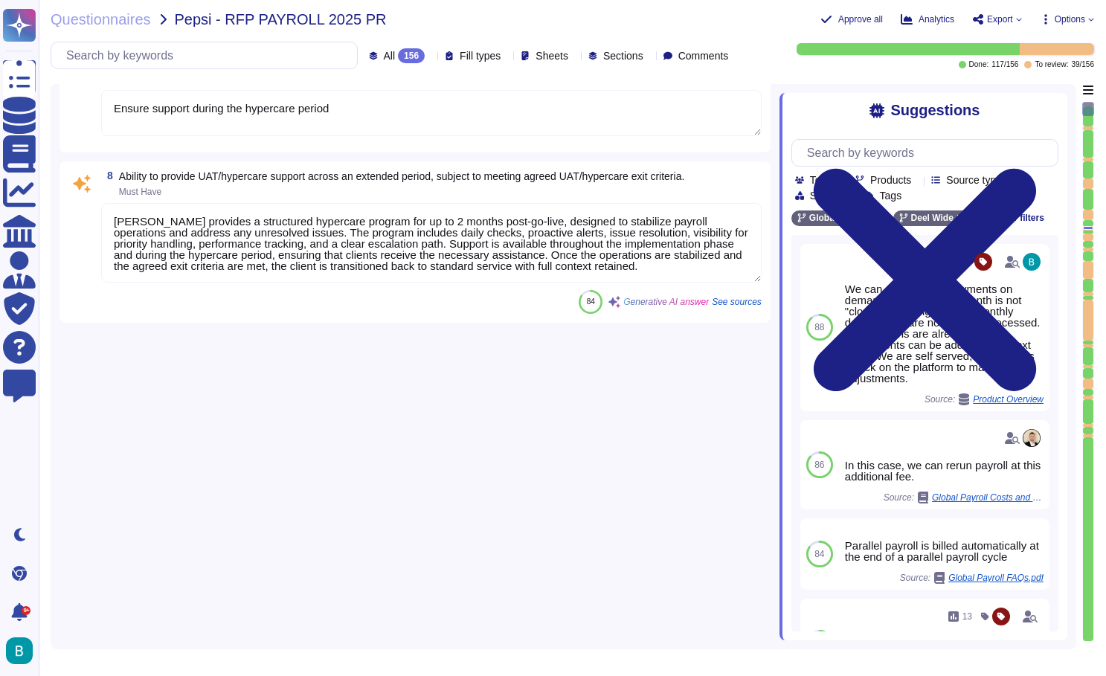
type textarea "All applied adjustments must be validated and tested by the BPO before being re…"
type textarea "Ensure support during the hypercare period"
type textarea "[PERSON_NAME] provides a structured hypercare program for up to 2 months post-g…"
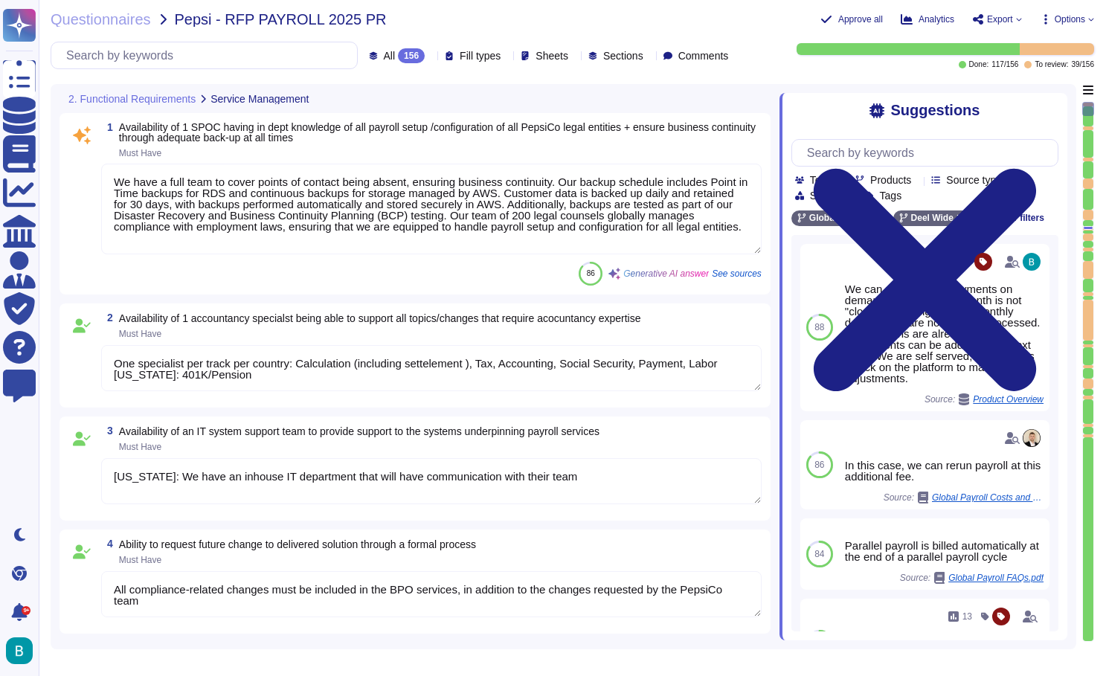
type textarea "One specialist per track per country: Calculation (including settelement ), Tax…"
type textarea "Required for payroll change testing (Must have) Environments must be up to date…"
type textarea "All applied adjustments must be validated and tested by the BPO before being re…"
type textarea "One specialist per track per country: Calculation (including settelement ), Tax…"
type textarea "Required for payroll change testing (Must have) Environments must be up to date…"
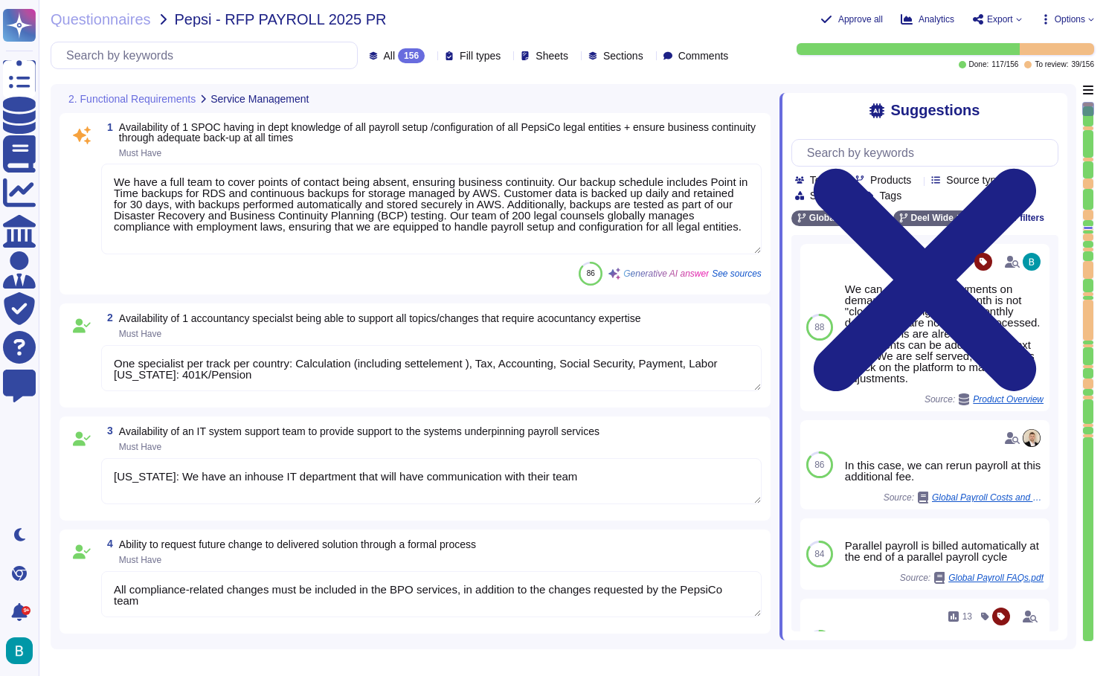
type textarea "All applied adjustments must be validated and tested by the BPO before being re…"
type textarea "One specialist per track per country: Calculation (including settelement ), Tax…"
type textarea "Required for payroll change testing (Must have) Environments must be up to date…"
type textarea "All applied adjustments must be validated and tested by the BPO before being re…"
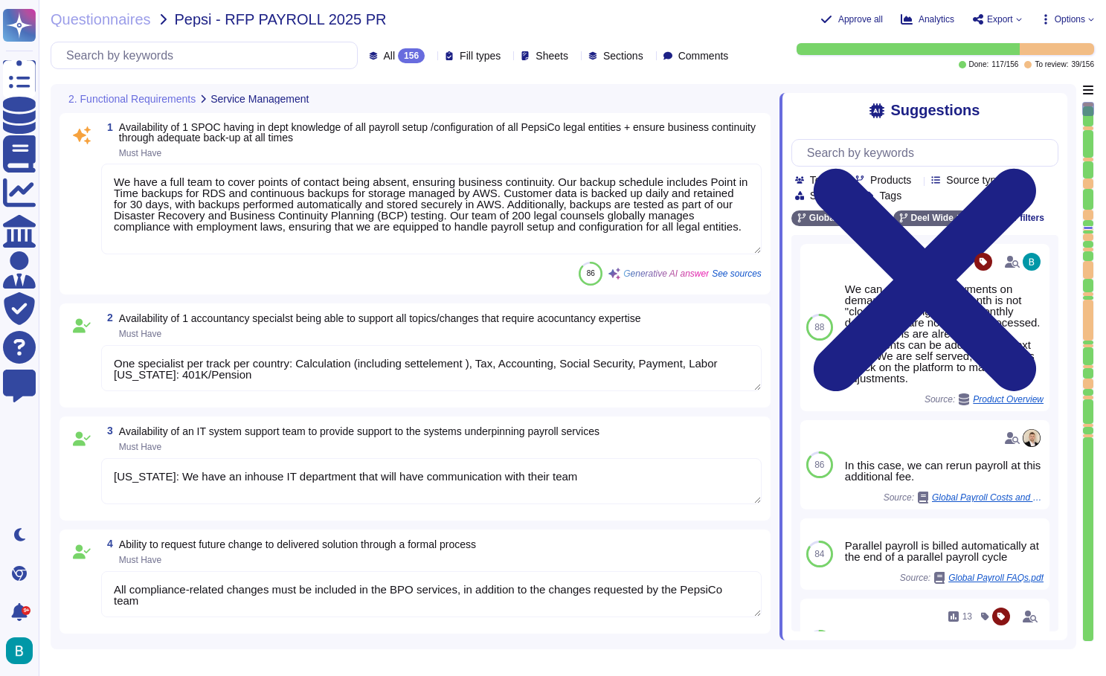
click at [478, 382] on textarea "One specialist per track per country: Calculation (including settelement ), Tax…" at bounding box center [431, 368] width 661 height 46
type textarea "One specialist per track per country: Calculation (including settelement ), Tax…"
type textarea "Required for payroll change testing (Must have) Environments must be up to date…"
type textarea "All applied adjustments must be validated and tested by the BPO before being re…"
type textarea "One specialist per track per country: Calculation (including settelement ), Tax…"
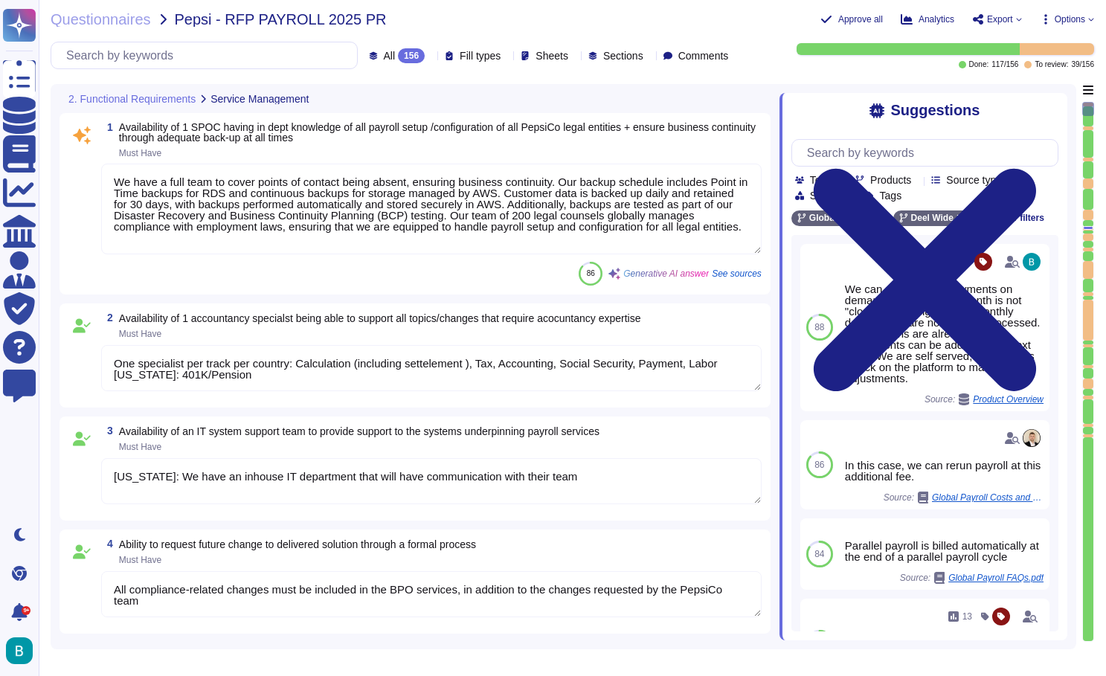
type textarea "Required for payroll change testing (Must have) Environments must be up to date…"
type textarea "All applied adjustments must be validated and tested by the BPO before being re…"
type textarea "One specialist per track per country: Calculation (including settelement ), Tax…"
type textarea "Required for payroll change testing (Must have) Environments must be up to date…"
type textarea "All applied adjustments must be validated and tested by the BPO before being re…"
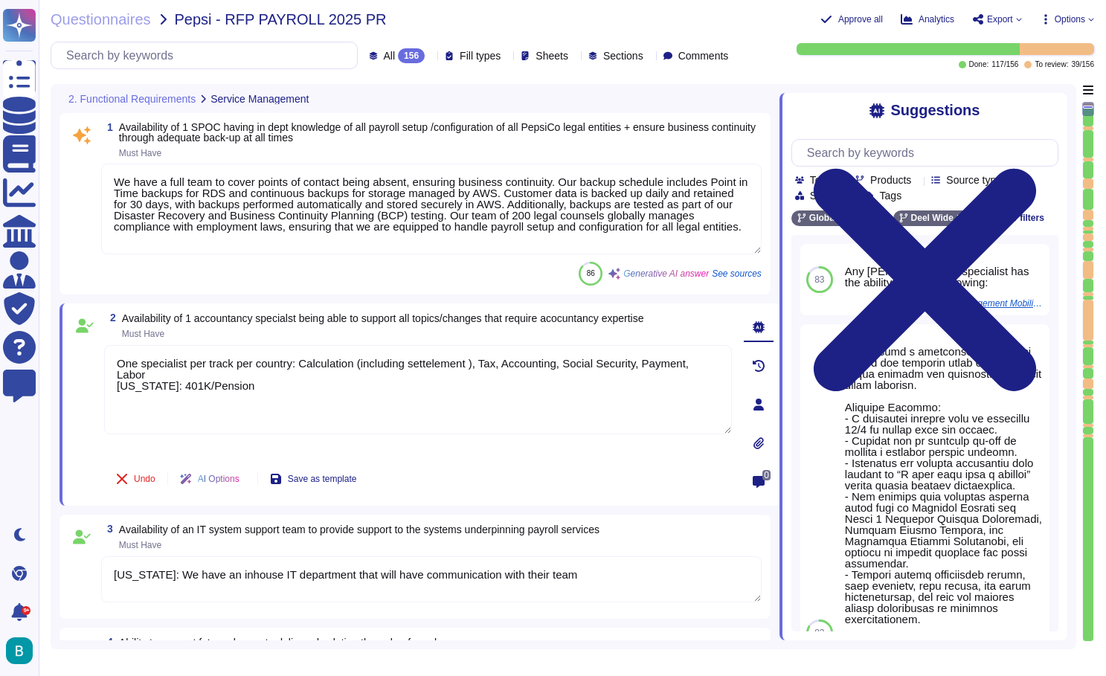
click at [734, 57] on icon at bounding box center [734, 57] width 0 height 0
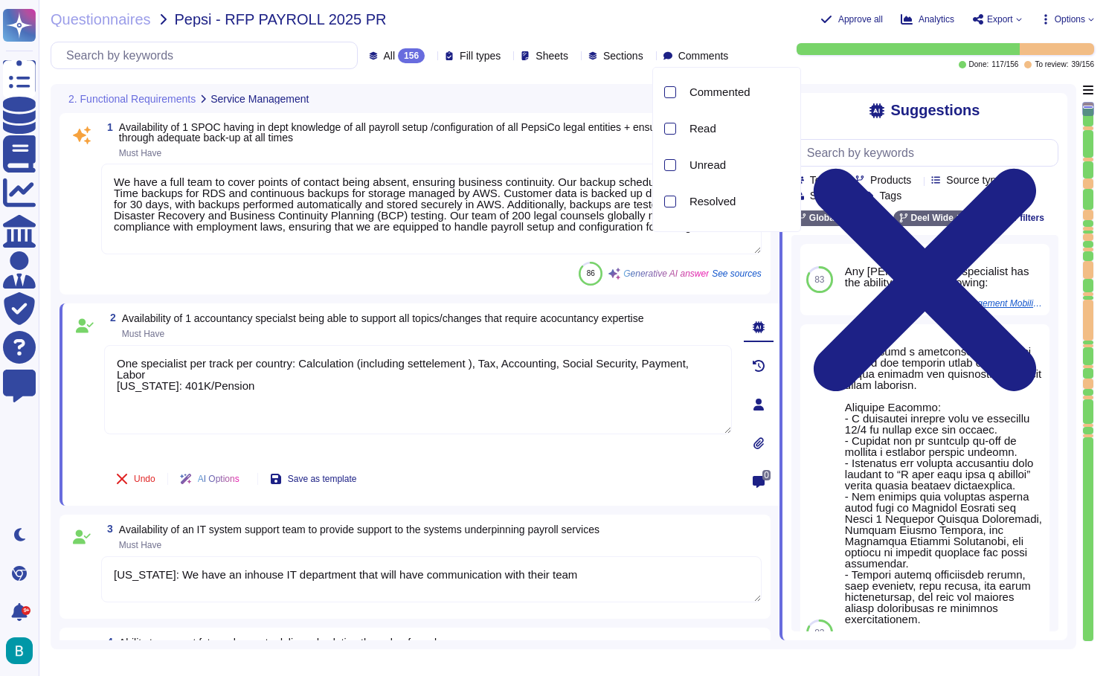
click at [757, 39] on div "Questionnaires Pepsi - RFP PAYROLL 2025 PR Approve all Analytics Export Options…" at bounding box center [573, 338] width 1068 height 676
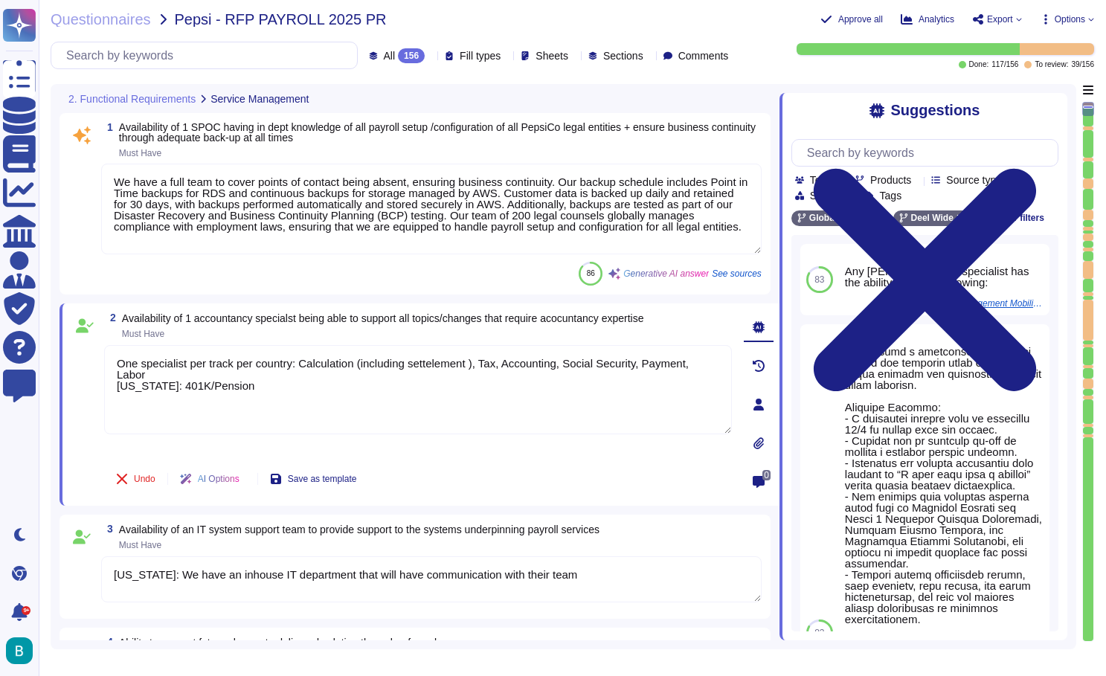
type textarea "One specialist per track per country: Calculation (including settelement ), Tax…"
type textarea "Required for payroll change testing (Must have) Environments must be up to date…"
type textarea "All applied adjustments must be validated and tested by the BPO before being re…"
type textarea "One specialist per track per country: Calculation (including settelement ), Tax…"
type textarea "Required for payroll change testing (Must have) Environments must be up to date…"
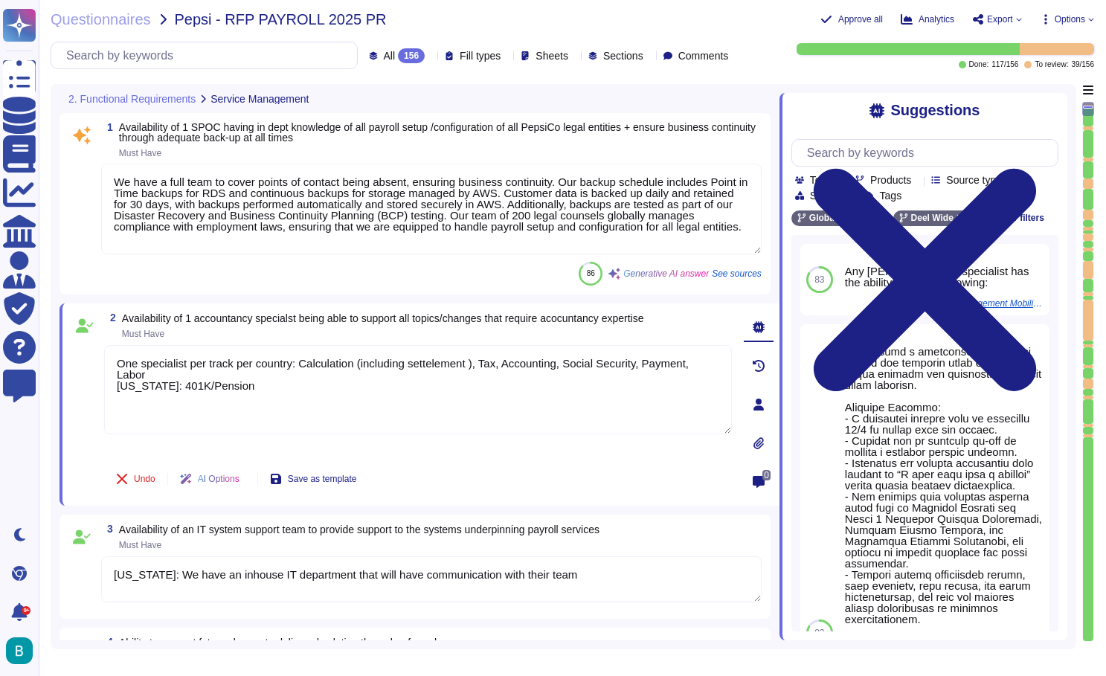
type textarea "All applied adjustments must be validated and tested by the BPO before being re…"
type textarea "One specialist per track per country: Calculation (including settelement ), Tax…"
type textarea "Required for payroll change testing (Must have) Environments must be up to date…"
type textarea "All applied adjustments must be validated and tested by the BPO before being re…"
type textarea "One specialist per track per country: Calculation (including settelement ), Tax…"
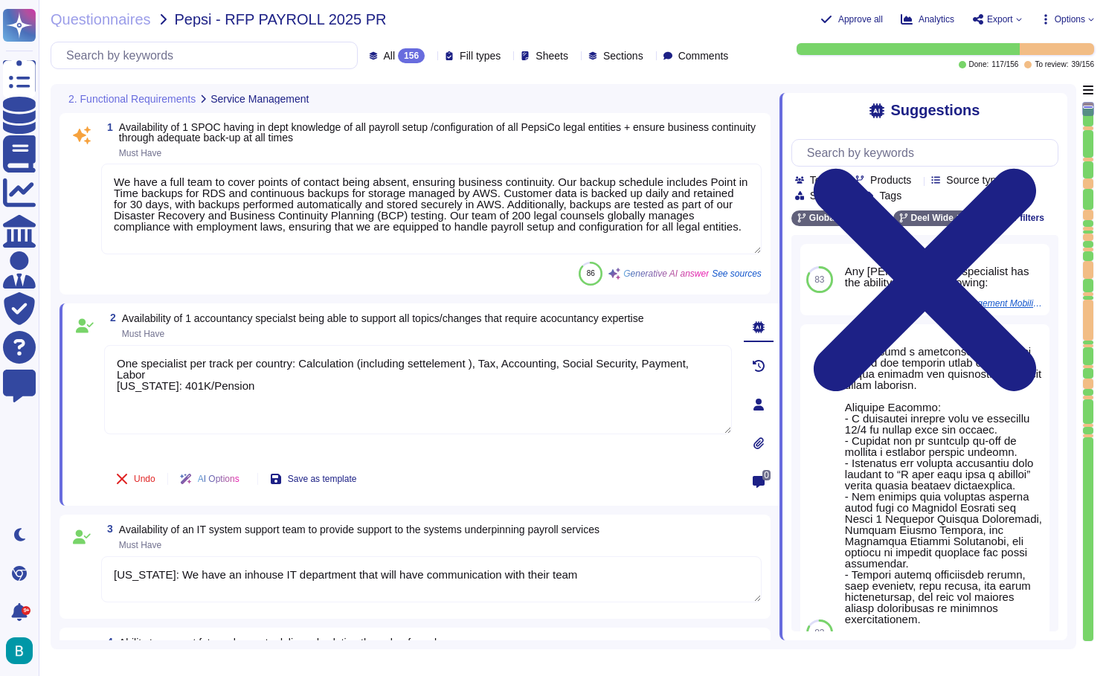
type textarea "Required for payroll change testing (Must have) Environments must be up to date…"
type textarea "All applied adjustments must be validated and tested by the BPO before being re…"
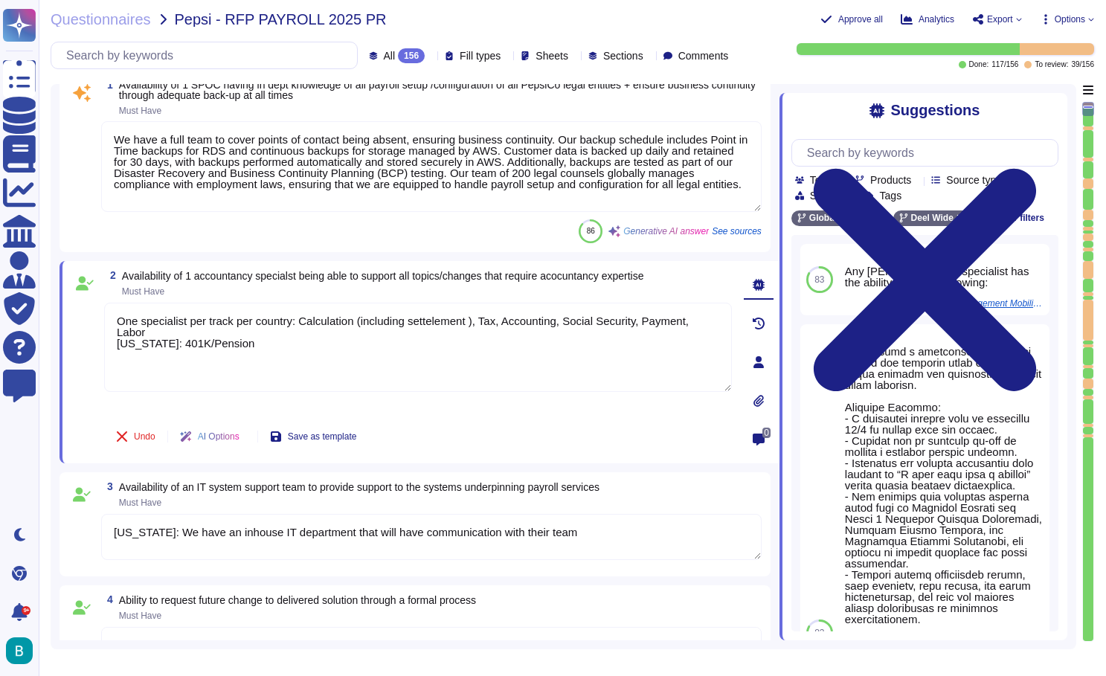
type textarea "One specialist per track per country: Calculation (including settelement ), Tax…"
type textarea "Required for payroll change testing (Must have) Environments must be up to date…"
type textarea "All applied adjustments must be validated and tested by the BPO before being re…"
type textarea "One specialist per track per country: Calculation (including settelement ), Tax…"
type textarea "Required for payroll change testing (Must have) Environments must be up to date…"
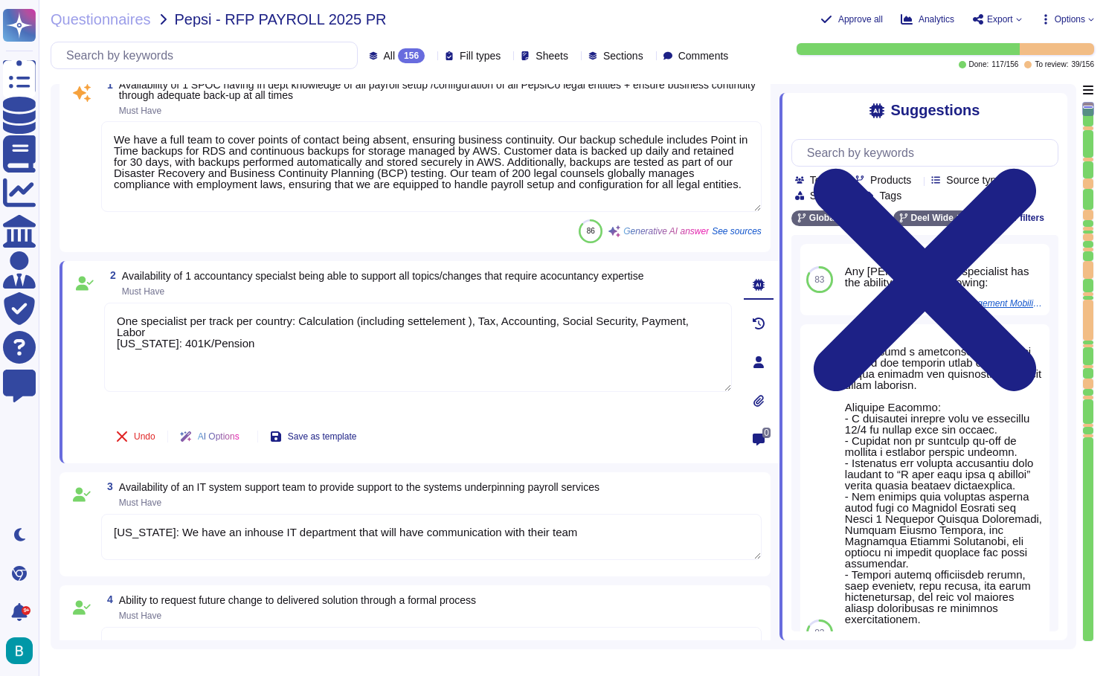
type textarea "All applied adjustments must be validated and tested by the BPO before being re…"
type textarea "One specialist per track per country: Calculation (including settelement ), Tax…"
type textarea "Required for payroll change testing (Must have) Environments must be up to date…"
type textarea "All applied adjustments must be validated and tested by the BPO before being re…"
type textarea "One specialist per track per country: Calculation (including settelement ), Tax…"
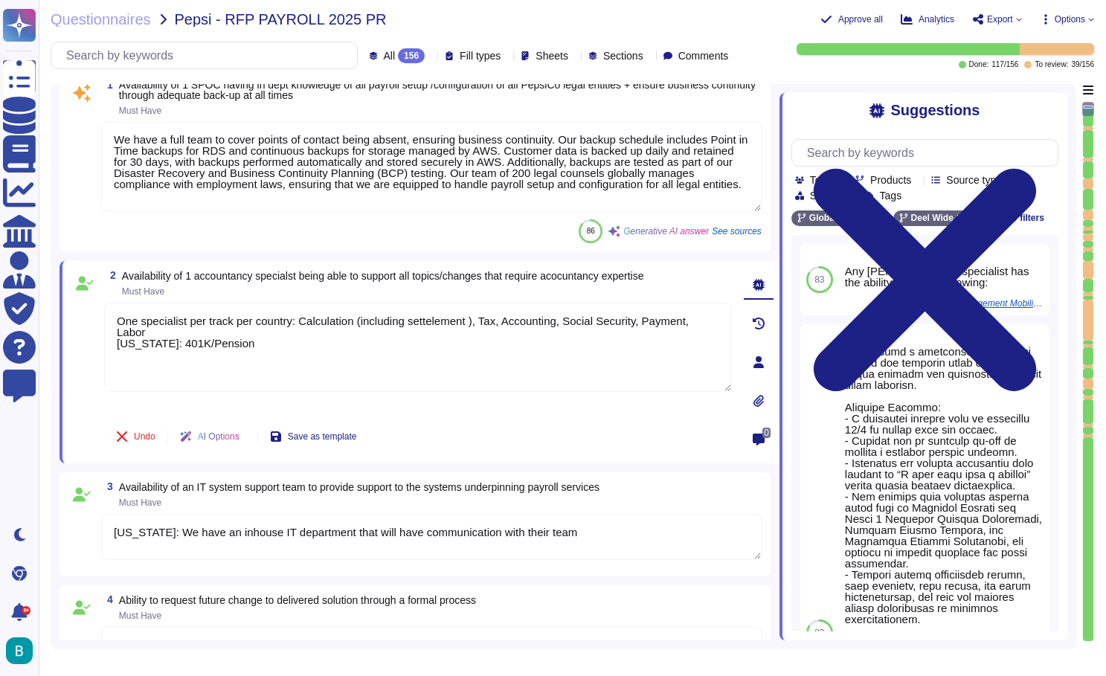
type textarea "Required for payroll change testing (Must have) Environments must be up to date…"
type textarea "All applied adjustments must be validated and tested by the BPO before being re…"
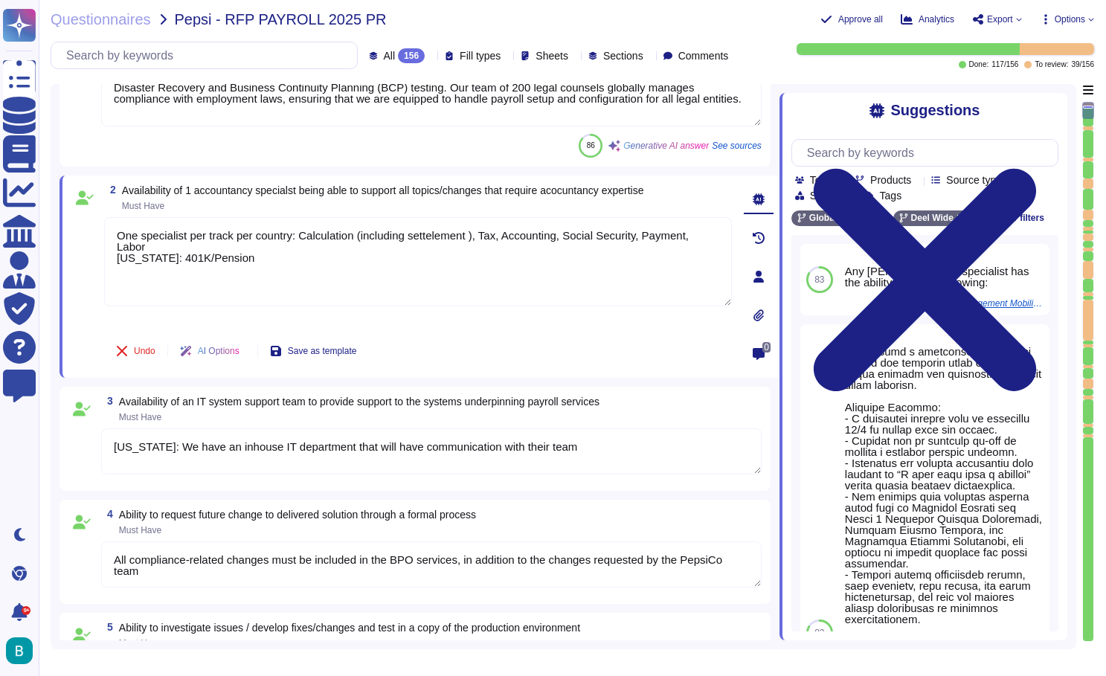
type textarea "One specialist per track per country: Calculation (including settelement ), Tax…"
type textarea "Required for payroll change testing (Must have) Environments must be up to date…"
type textarea "All applied adjustments must be validated and tested by the BPO before being re…"
type textarea "One specialist per track per country: Calculation (including settelement ), Tax…"
type textarea "Required for payroll change testing (Must have) Environments must be up to date…"
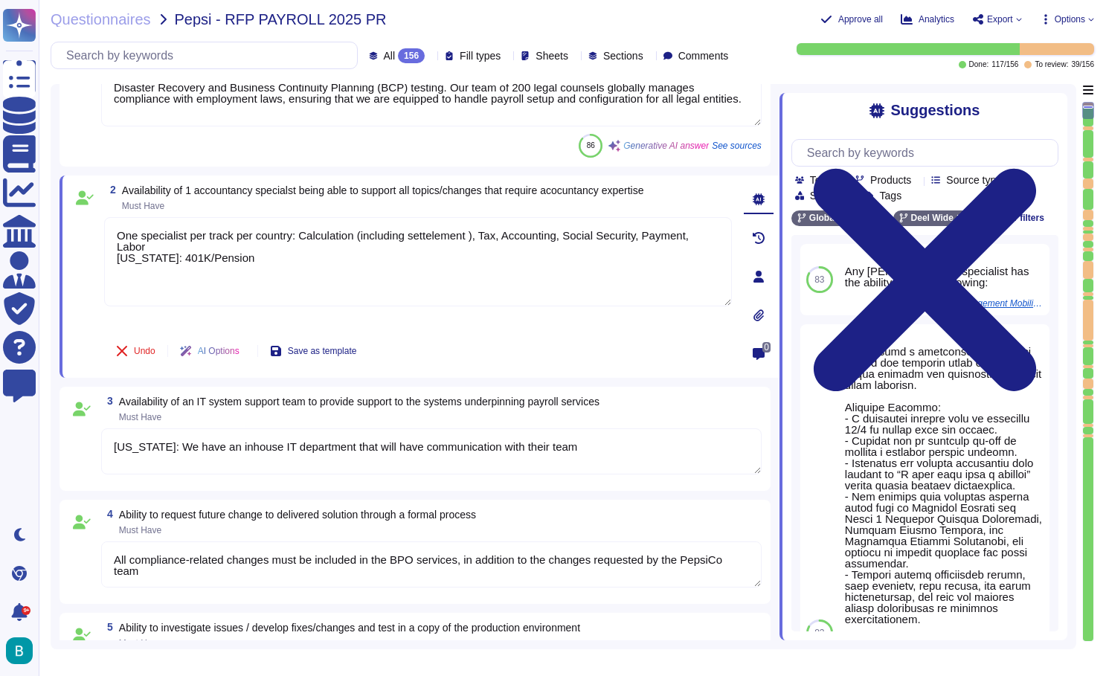
type textarea "All applied adjustments must be validated and tested by the BPO before being re…"
type textarea "One specialist per track per country: Calculation (including settelement ), Tax…"
type textarea "Required for payroll change testing (Must have) Environments must be up to date…"
type textarea "All applied adjustments must be validated and tested by the BPO before being re…"
type textarea "[PERSON_NAME] provides a structured hypercare program for up to 2 months post-g…"
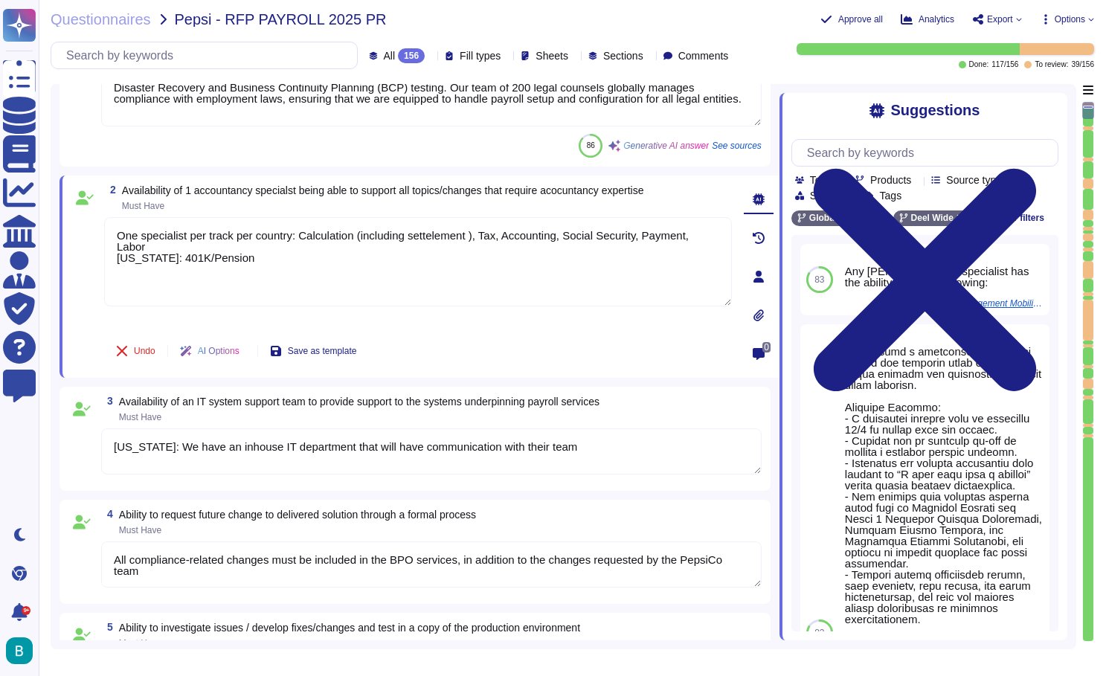
type textarea "One specialist per track per country: Calculation (including settelement ), Tax…"
type textarea "Required for payroll change testing (Must have) Environments must be up to date…"
type textarea "All applied adjustments must be validated and tested by the BPO before being re…"
type textarea "One specialist per track per country: Calculation (including settelement ), Tax…"
type textarea "Required for payroll change testing (Must have) Environments must be up to date…"
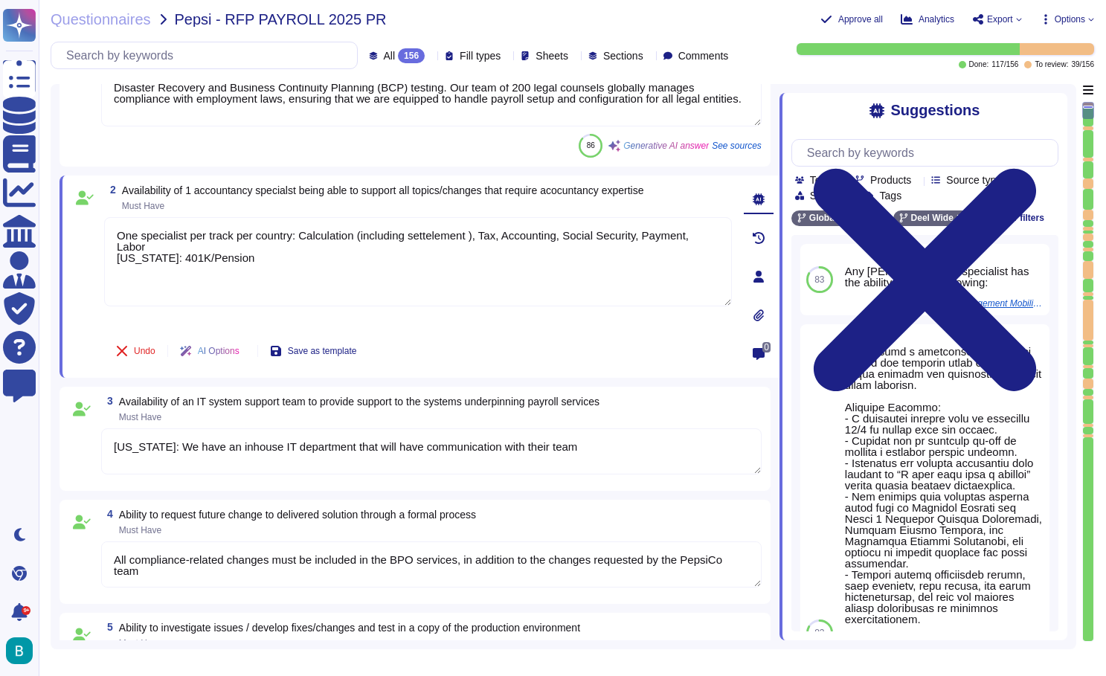
type textarea "All applied adjustments must be validated and tested by the BPO before being re…"
type textarea "One specialist per track per country: Calculation (including settelement ), Tax…"
type textarea "Required for payroll change testing (Must have) Environments must be up to date…"
type textarea "All applied adjustments must be validated and tested by the BPO before being re…"
type textarea "One specialist per track per country: Calculation (including settelement ), Tax…"
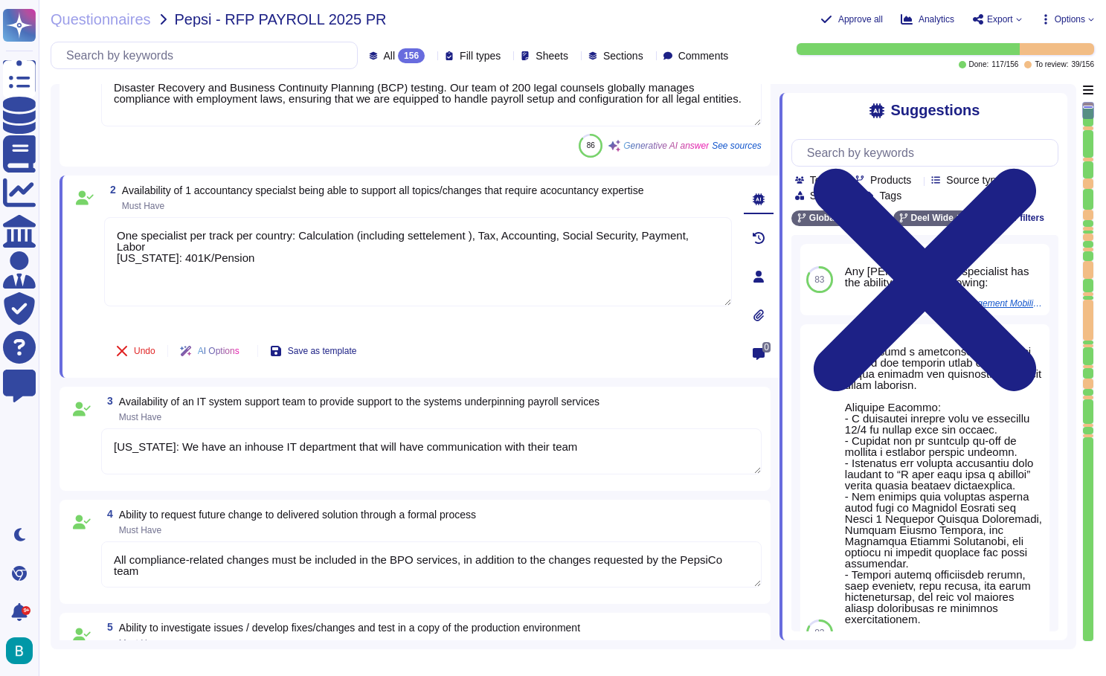
type textarea "Required for payroll change testing (Must have) Environments must be up to date…"
type textarea "All applied adjustments must be validated and tested by the BPO before being re…"
type textarea "One specialist per track per country: Calculation (including settelement ), Tax…"
type textarea "Required for payroll change testing (Must have) Environments must be up to date…"
type textarea "All applied adjustments must be validated and tested by the BPO before being re…"
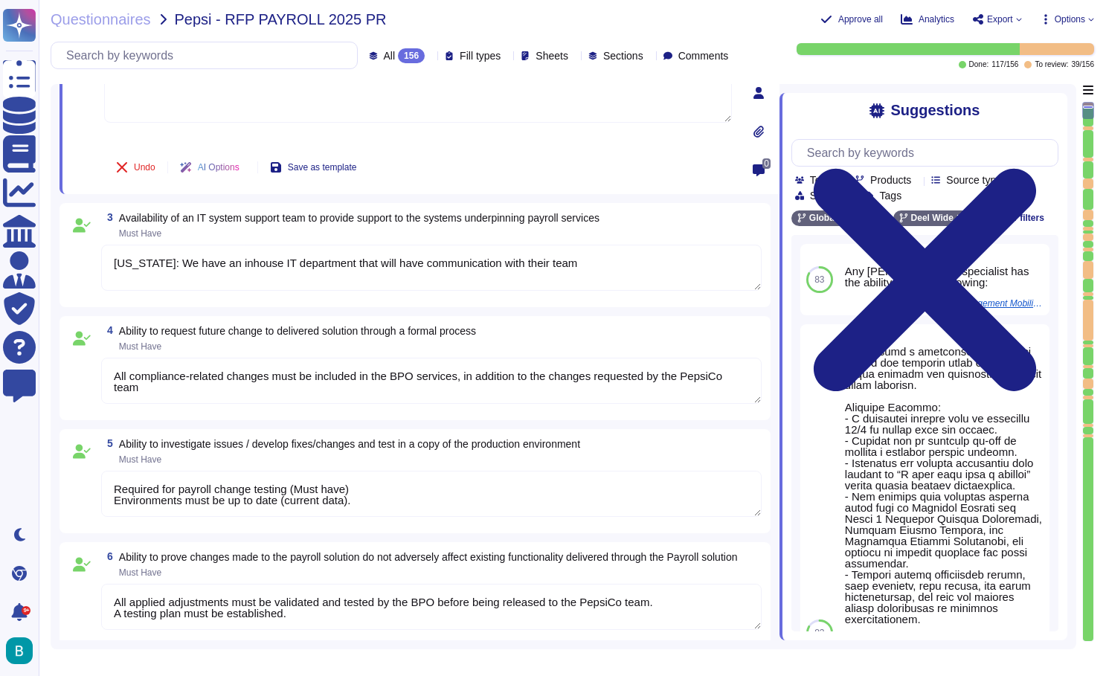
type textarea "One specialist per track per country: Calculation (including settelement ), Tax…"
type textarea "Required for payroll change testing (Must have) Environments must be up to date…"
type textarea "All applied adjustments must be validated and tested by the BPO before being re…"
type textarea "Any modifications to payroll systems and/or servers must be previously communic…"
type textarea "One specialist per track per country: Calculation (including settelement ), Tax…"
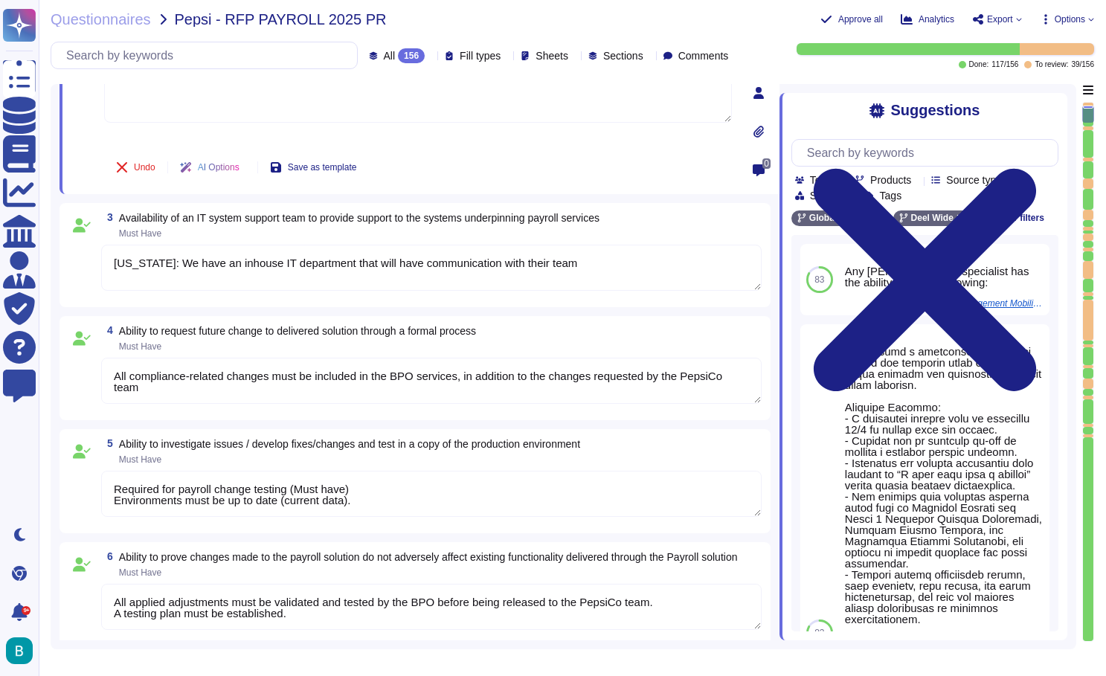
type textarea "Required for payroll change testing (Must have) Environments must be up to date…"
type textarea "All applied adjustments must be validated and tested by the BPO before being re…"
type textarea "One specialist per track per country: Calculation (including settelement ), Tax…"
type textarea "Required for payroll change testing (Must have) Environments must be up to date…"
type textarea "All applied adjustments must be validated and tested by the BPO before being re…"
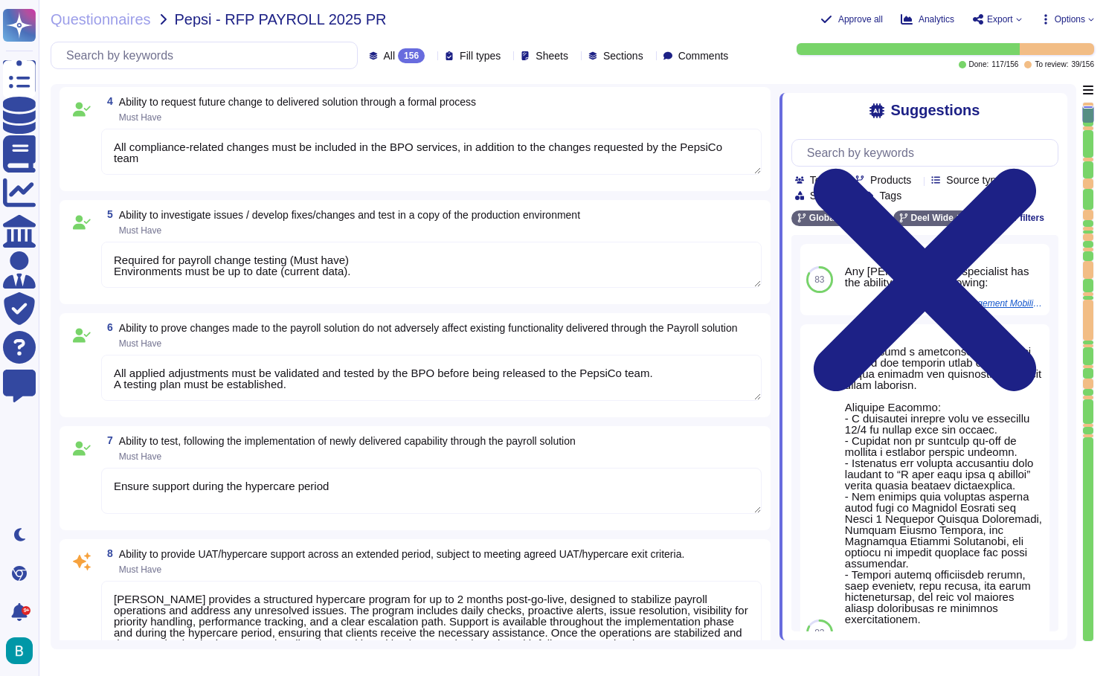
type textarea "One specialist per track per country: Calculation (including settelement ), Tax…"
type textarea "Required for payroll change testing (Must have) Environments must be up to date…"
type textarea "All applied adjustments must be validated and tested by the BPO before being re…"
type textarea "One specialist per track per country: Calculation (including settelement ), Tax…"
type textarea "Required for payroll change testing (Must have) Environments must be up to date…"
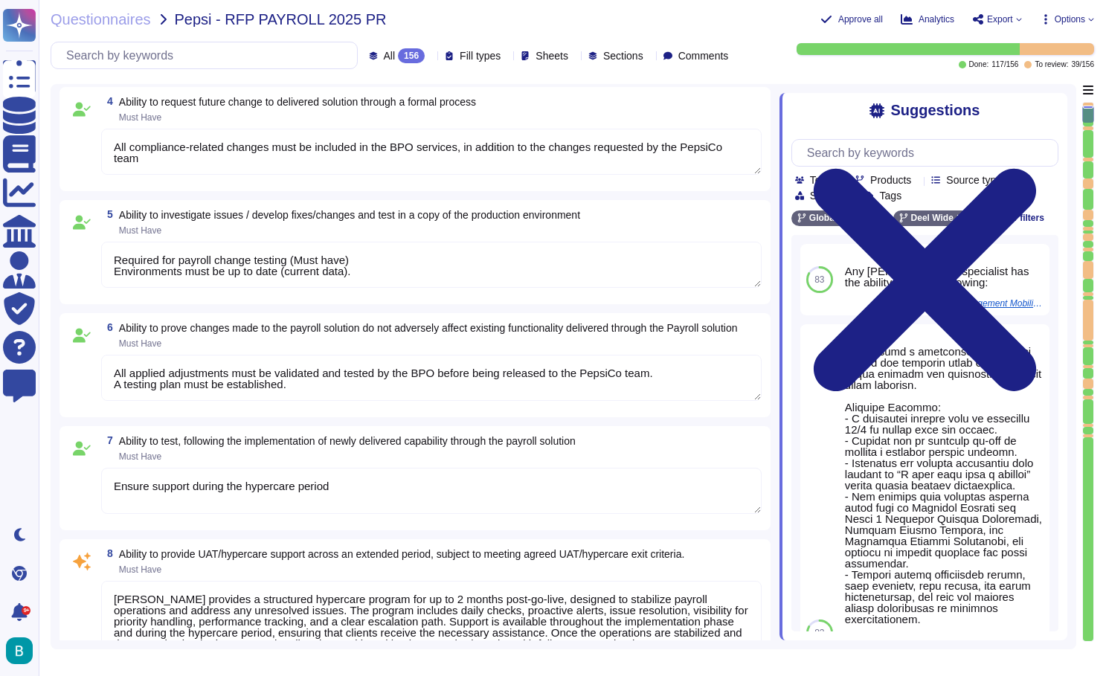
type textarea "All applied adjustments must be validated and tested by the BPO before being re…"
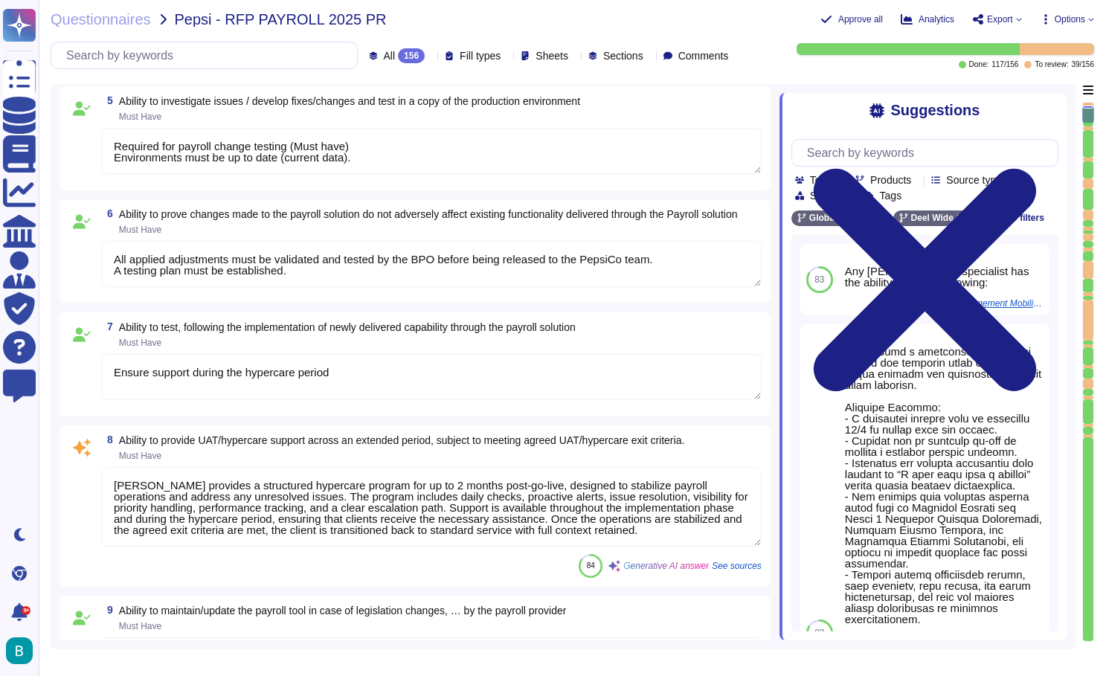
type textarea "One specialist per track per country: Calculation (including settelement ), Tax…"
type textarea "Required for payroll change testing (Must have) Environments must be up to date…"
type textarea "All applied adjustments must be validated and tested by the BPO before being re…"
type textarea "One specialist per track per country: Calculation (including settelement ), Tax…"
type textarea "Required for payroll change testing (Must have) Environments must be up to date…"
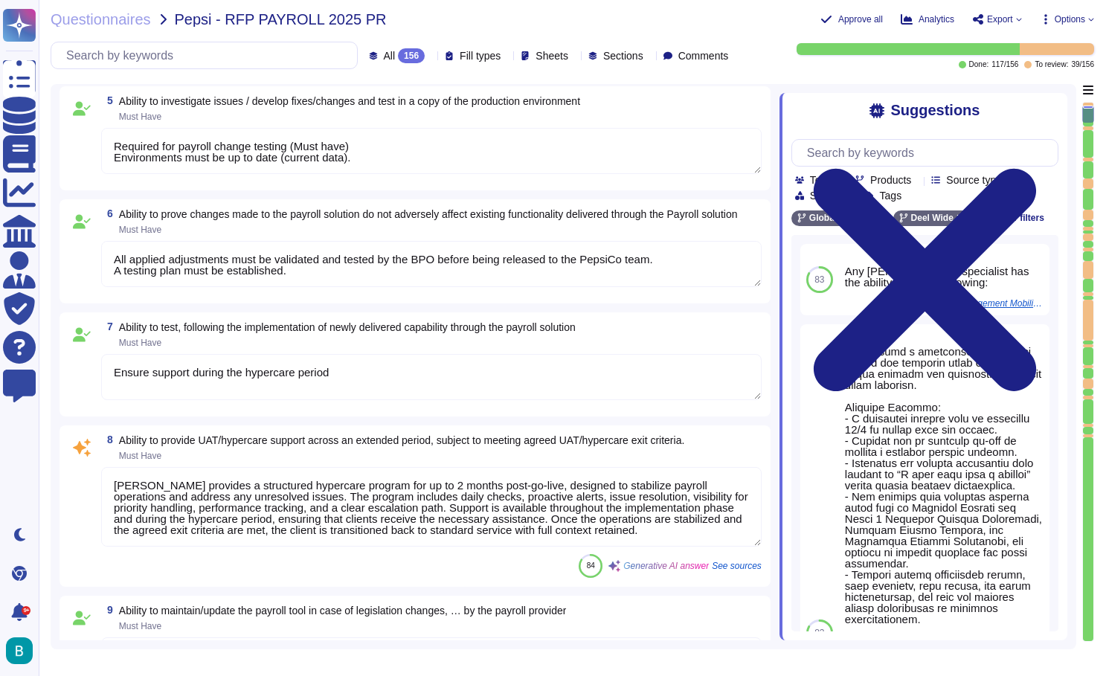
type textarea "All applied adjustments must be validated and tested by the BPO before being re…"
type textarea "One specialist per track per country: Calculation (including settelement ), Tax…"
type textarea "Required for payroll change testing (Must have) Environments must be up to date…"
type textarea "All applied adjustments must be validated and tested by the BPO before being re…"
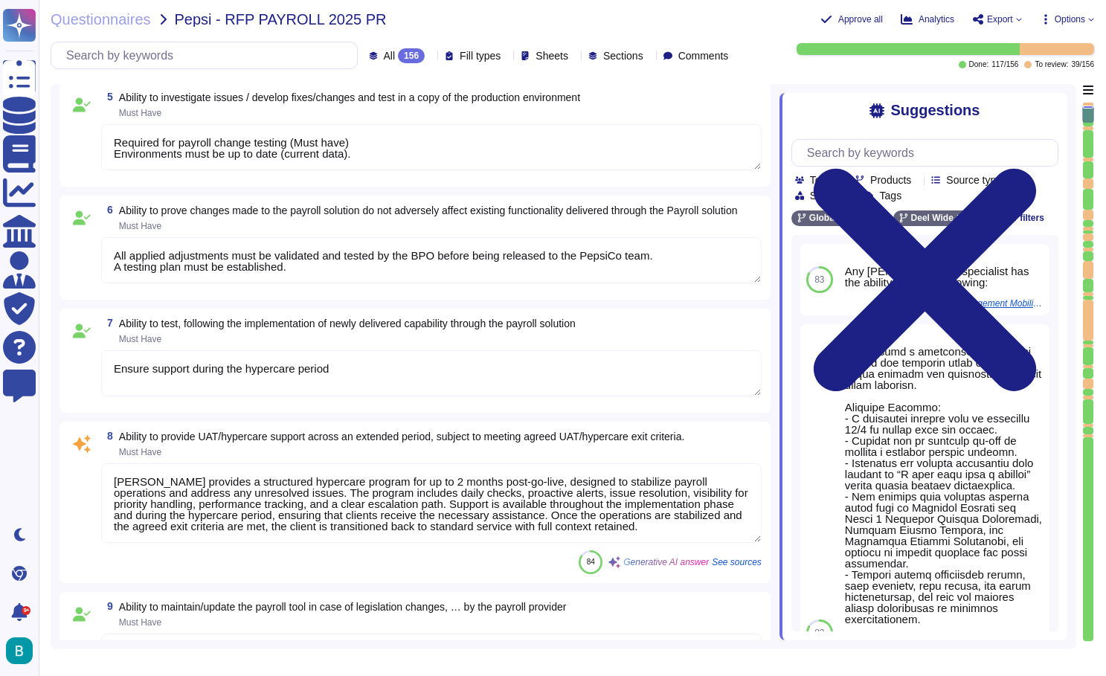
type textarea "One specialist per track per country: Calculation (including settelement ), Tax…"
type textarea "Required for payroll change testing (Must have) Environments must be up to date…"
type textarea "All applied adjustments must be validated and tested by the BPO before being re…"
type textarea "One specialist per track per country: Calculation (including settelement ), Tax…"
type textarea "Required for payroll change testing (Must have) Environments must be up to date…"
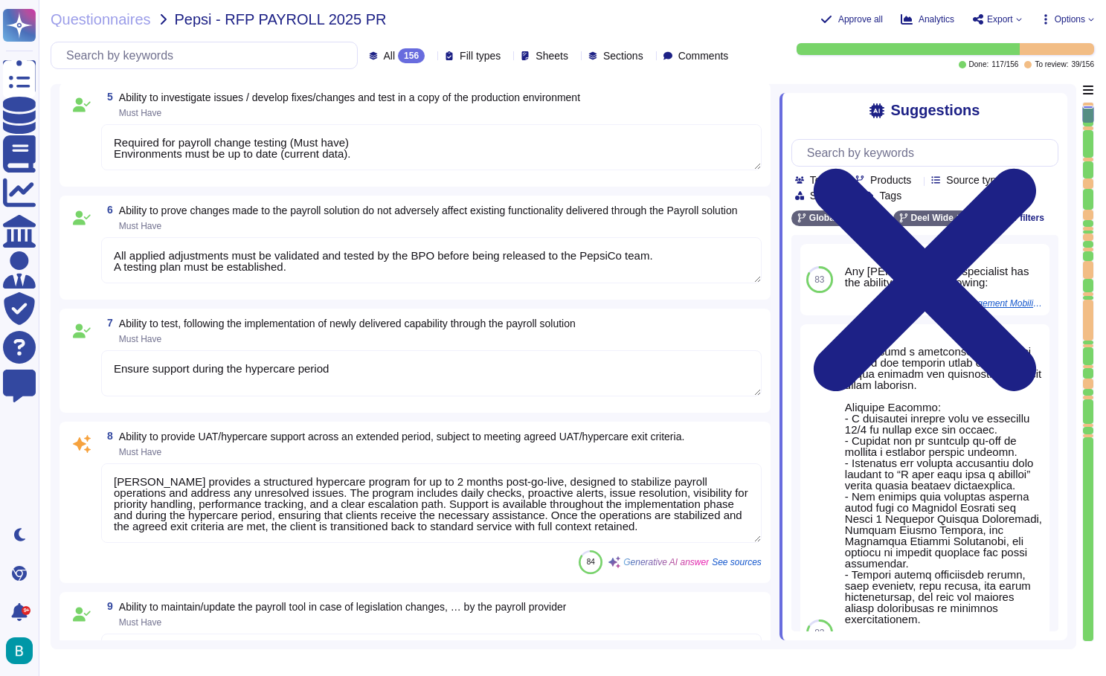
type textarea "All applied adjustments must be validated and tested by the BPO before being re…"
type textarea "One specialist per track per country: Calculation (including settelement ), Tax…"
type textarea "Required for payroll change testing (Must have) Environments must be up to date…"
type textarea "All applied adjustments must be validated and tested by the BPO before being re…"
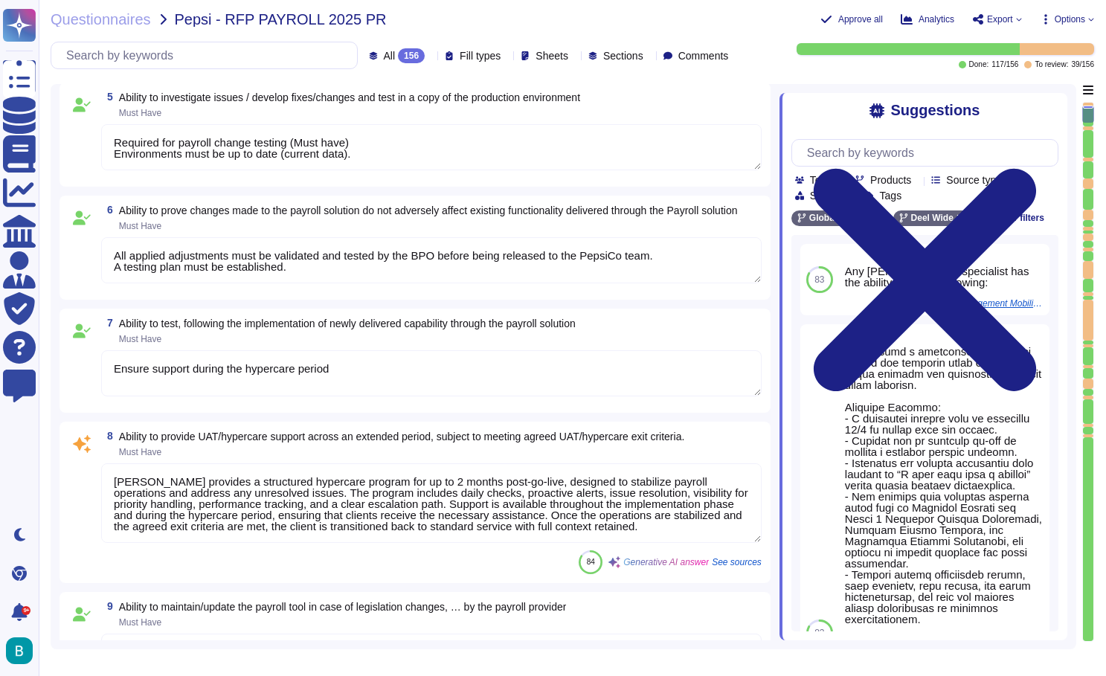
type textarea "Required for payroll change testing (Must have) Environments must be up to date…"
type textarea "All applied adjustments must be validated and tested by the BPO before being re…"
type textarea "Required for payroll change testing (Must have) Environments must be up to date…"
type textarea "All applied adjustments must be validated and tested by the BPO before being re…"
type textarea "Required for payroll change testing (Must have) Environments must be up to date…"
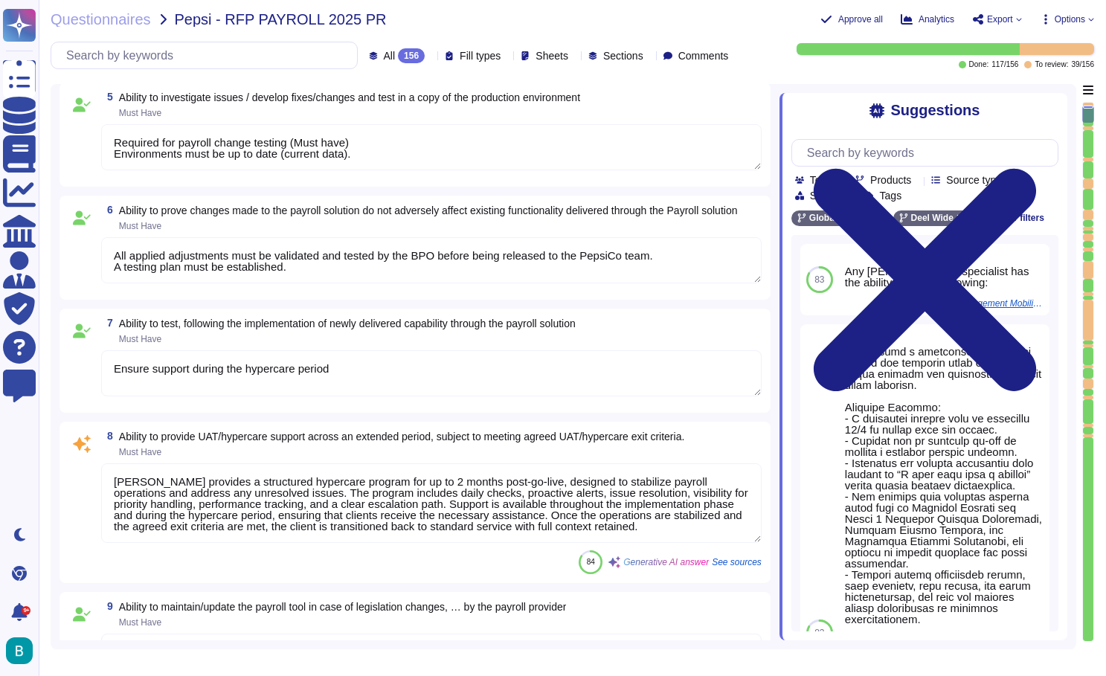
type textarea "All applied adjustments must be validated and tested by the BPO before being re…"
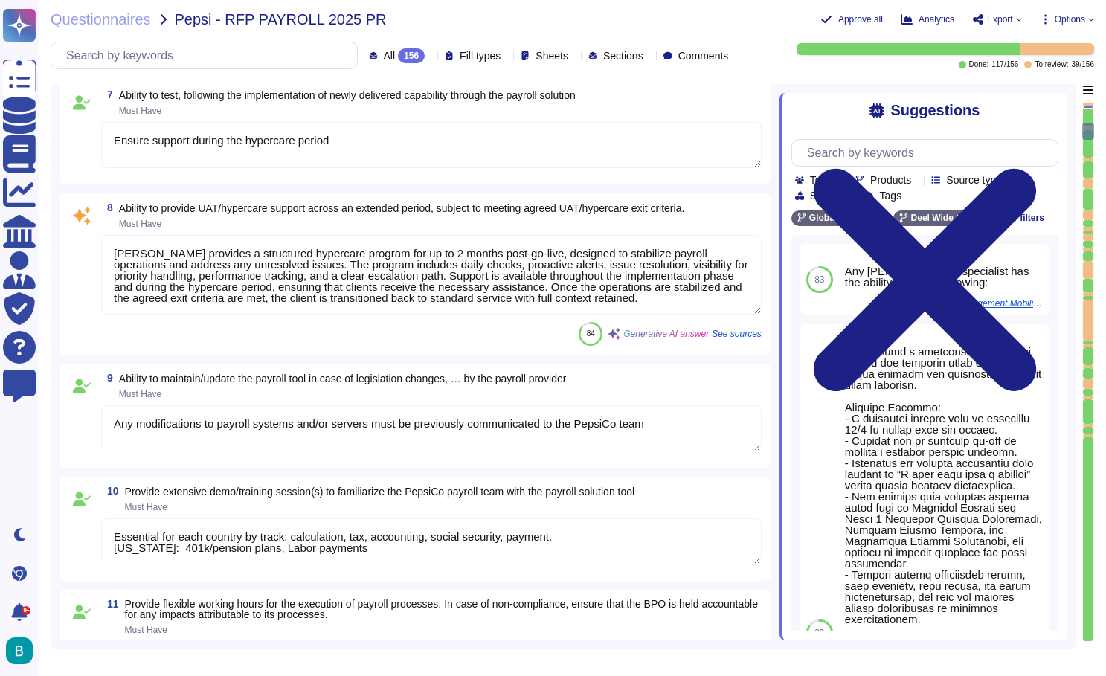
click at [552, 283] on textarea "[PERSON_NAME] provides a structured hypercare program for up to 2 months post-g…" at bounding box center [431, 275] width 661 height 80
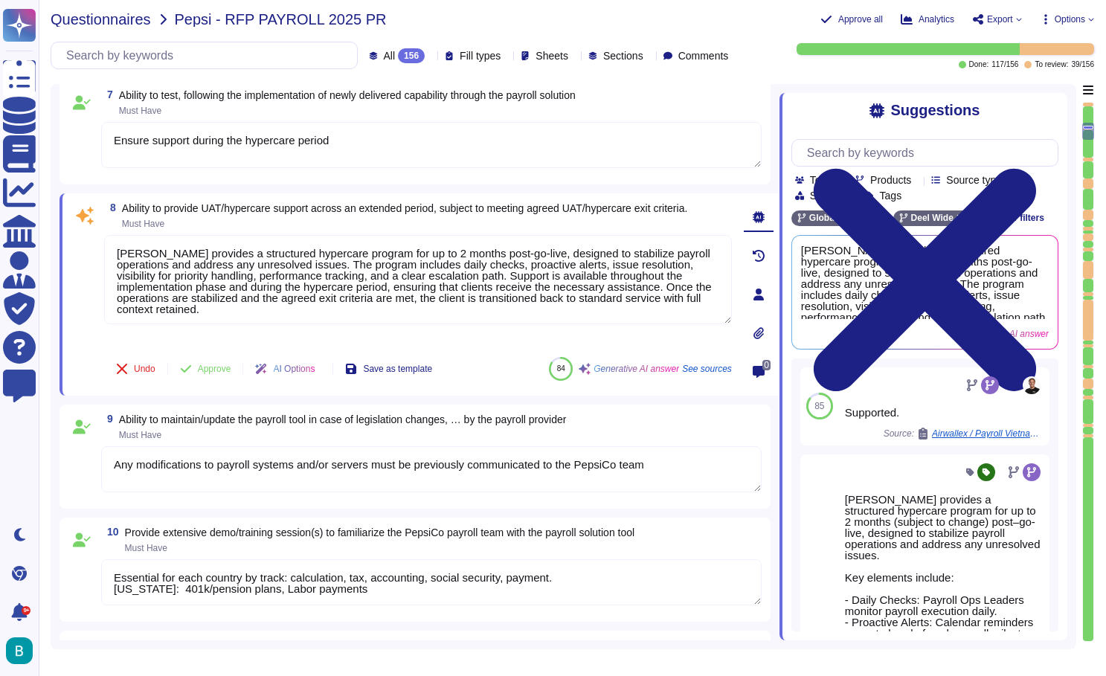
click at [130, 19] on span "Questionnaires" at bounding box center [101, 19] width 100 height 15
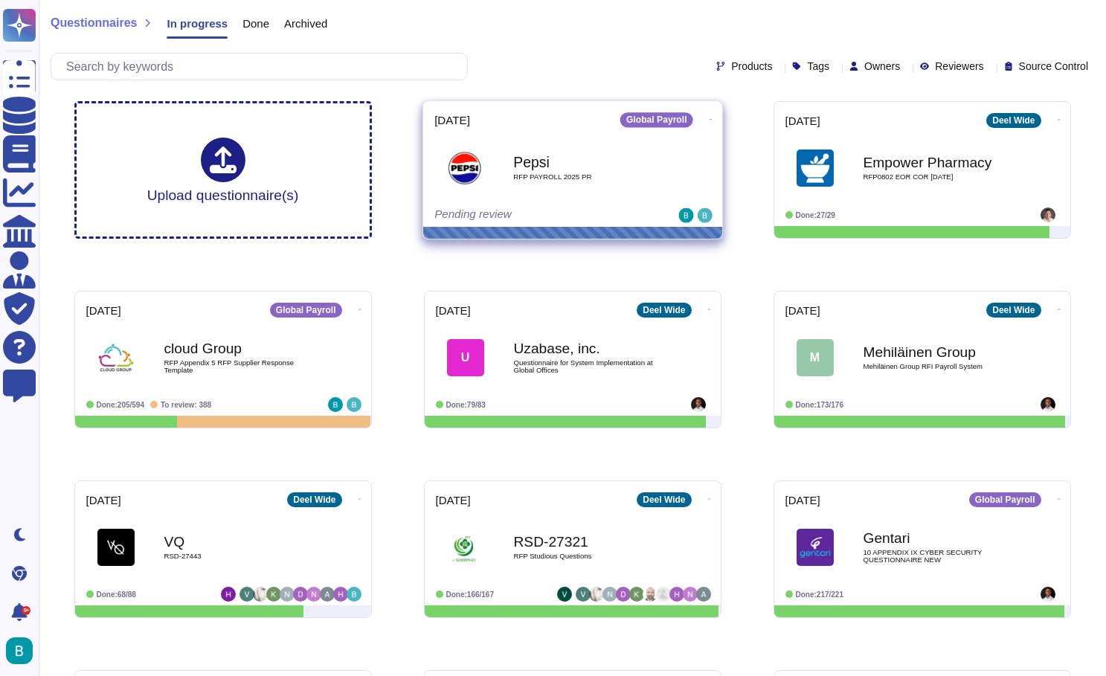
click at [709, 121] on icon at bounding box center [710, 120] width 3 height 4
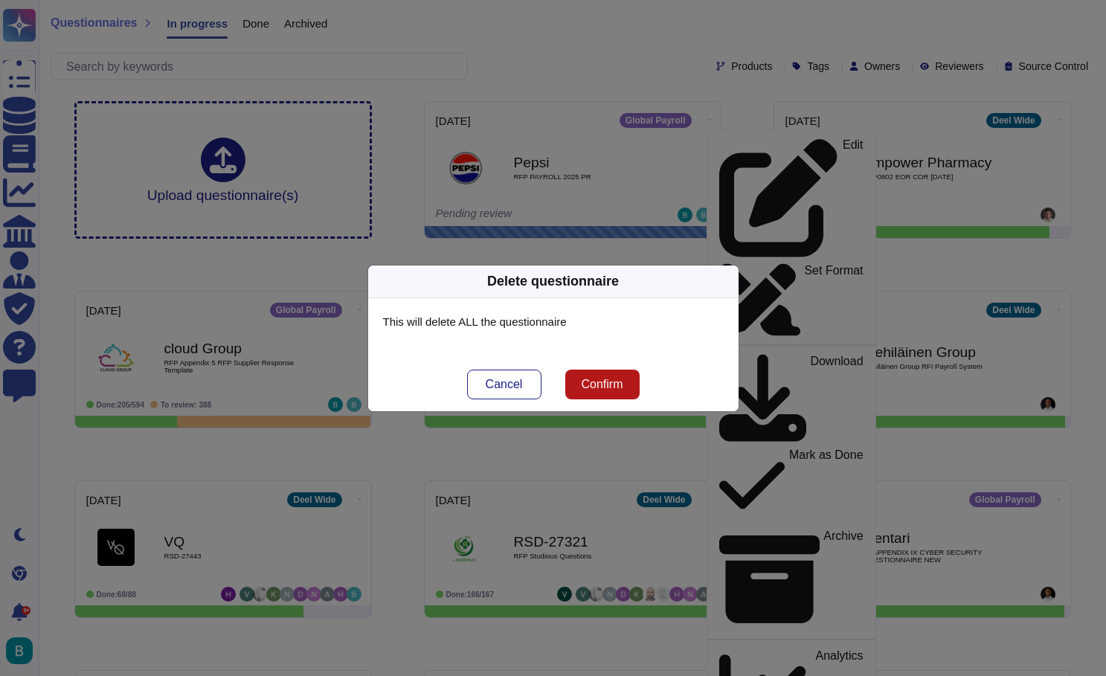
click at [623, 385] on span "Confirm" at bounding box center [602, 385] width 42 height 12
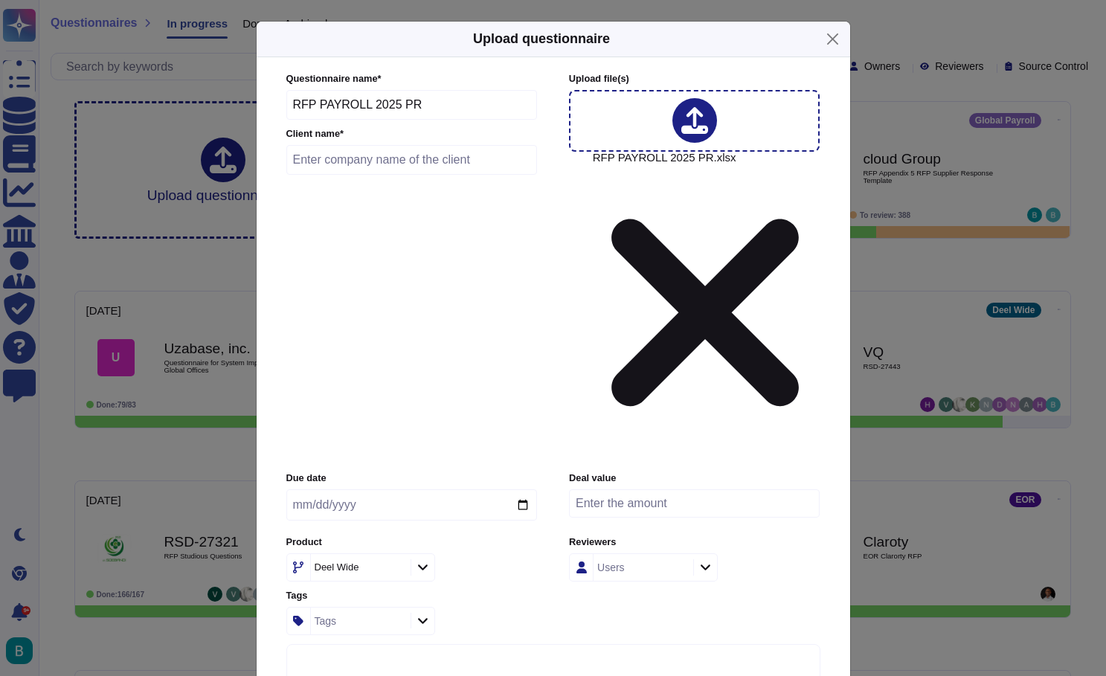
click at [419, 490] on input "date" at bounding box center [411, 505] width 251 height 31
click at [520, 554] on div "Deel Wide" at bounding box center [411, 568] width 251 height 28
click at [618, 472] on div "Due date [DATE] Deal value Product [PERSON_NAME] Wide Reviewers Users Tags Tags" at bounding box center [553, 553] width 534 height 163
click at [652, 554] on div "Users" at bounding box center [642, 567] width 96 height 27
click at [708, 455] on div "[PERSON_NAME]" at bounding box center [688, 457] width 112 height 13
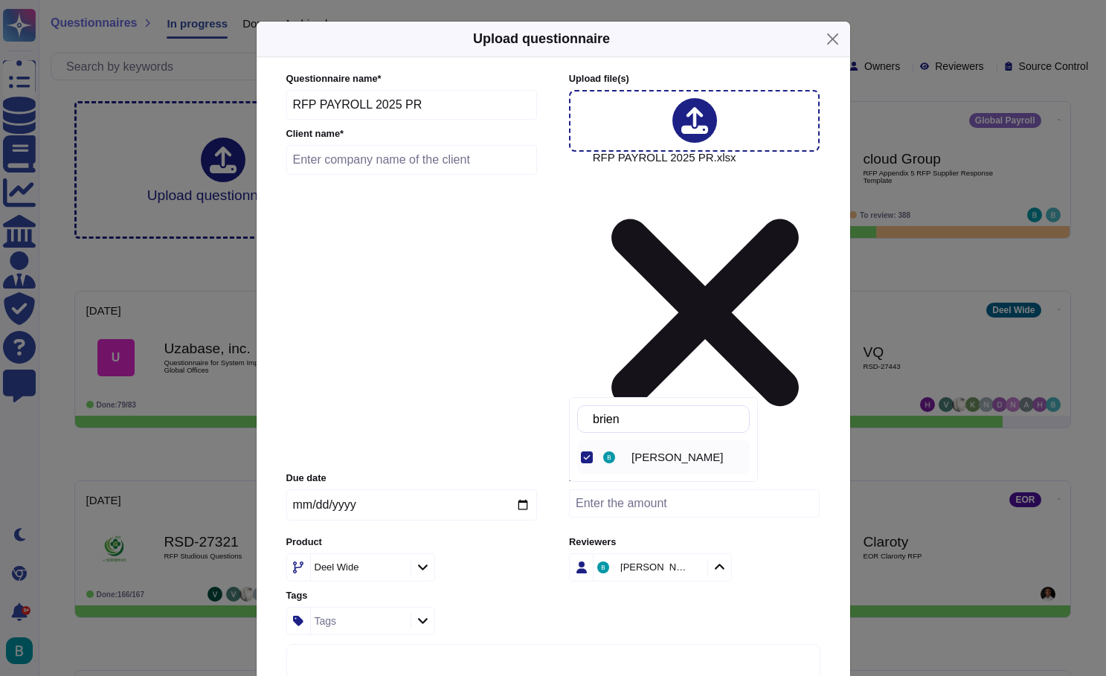
click at [544, 472] on div "Due date [DATE] Deal value Product [PERSON_NAME] Wide Reviewers [PERSON_NAME] T…" at bounding box center [553, 553] width 534 height 163
click at [429, 613] on div at bounding box center [423, 621] width 24 height 16
click at [677, 472] on div "Due date [DATE] Deal value Product [PERSON_NAME] Wide Reviewers [PERSON_NAME] T…" at bounding box center [553, 553] width 534 height 163
click at [422, 561] on icon at bounding box center [422, 567] width 11 height 13
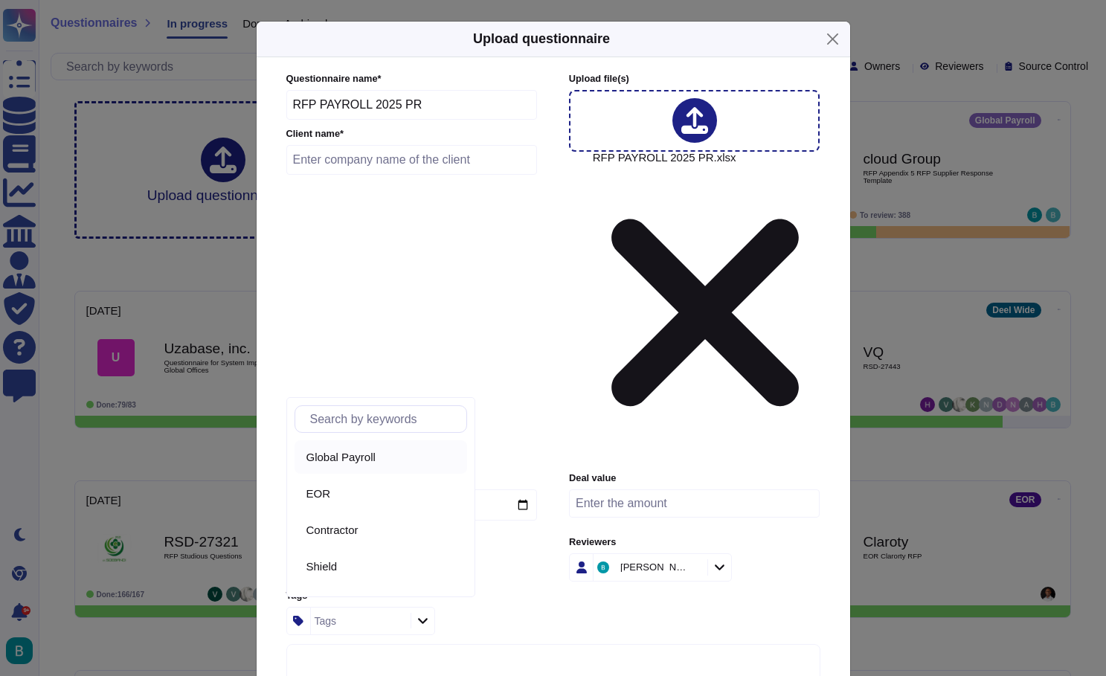
click at [370, 461] on span "Global Payroll" at bounding box center [341, 457] width 69 height 13
click at [589, 472] on div "Due date [DATE] Deal value Product Global Payroll Reviewers [PERSON_NAME] Tags …" at bounding box center [553, 553] width 534 height 163
click at [763, 472] on div "Due date [DATE] Deal value Product Global Payroll Reviewers [PERSON_NAME] Tags …" at bounding box center [553, 553] width 534 height 163
click at [414, 175] on input "text" at bounding box center [411, 160] width 251 height 30
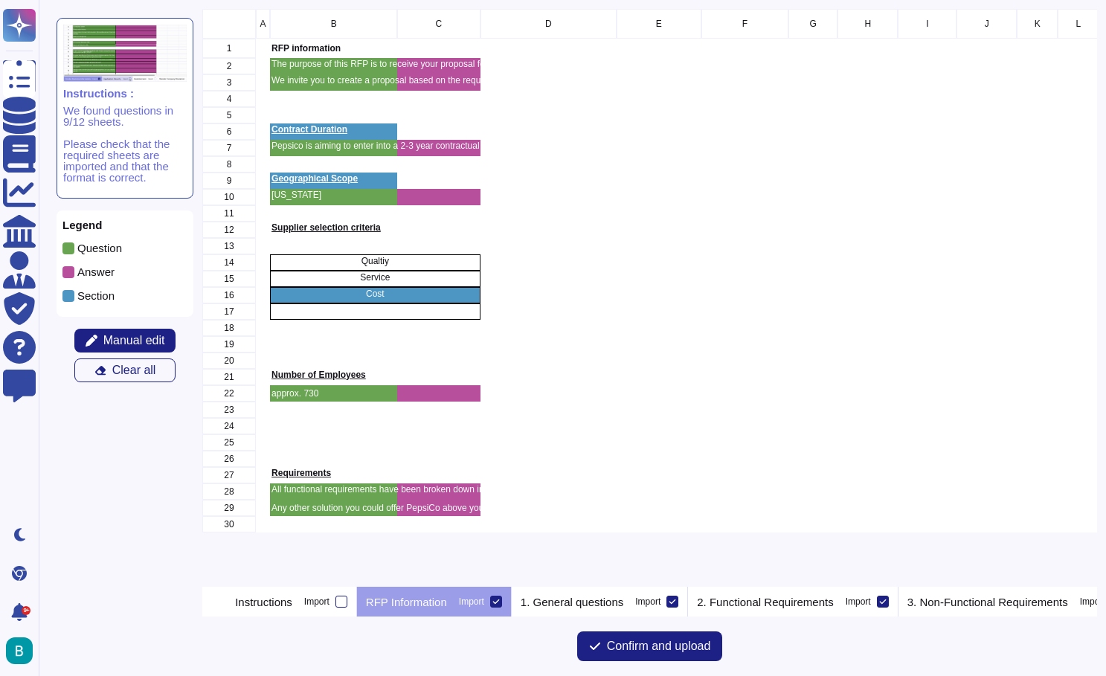
scroll to position [578, 895]
click at [150, 336] on span "Manual edit" at bounding box center [134, 341] width 62 height 12
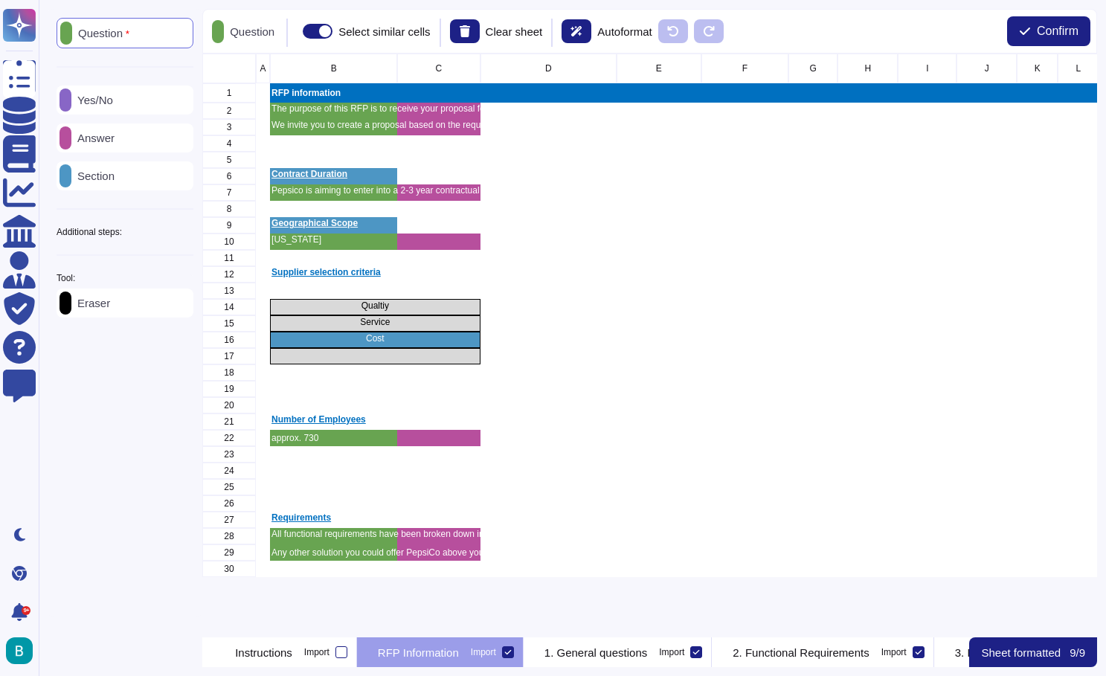
scroll to position [584, 895]
click at [512, 654] on icon at bounding box center [507, 652] width 7 height 7
click at [0, 0] on input "Import" at bounding box center [0, 0] width 0 height 0
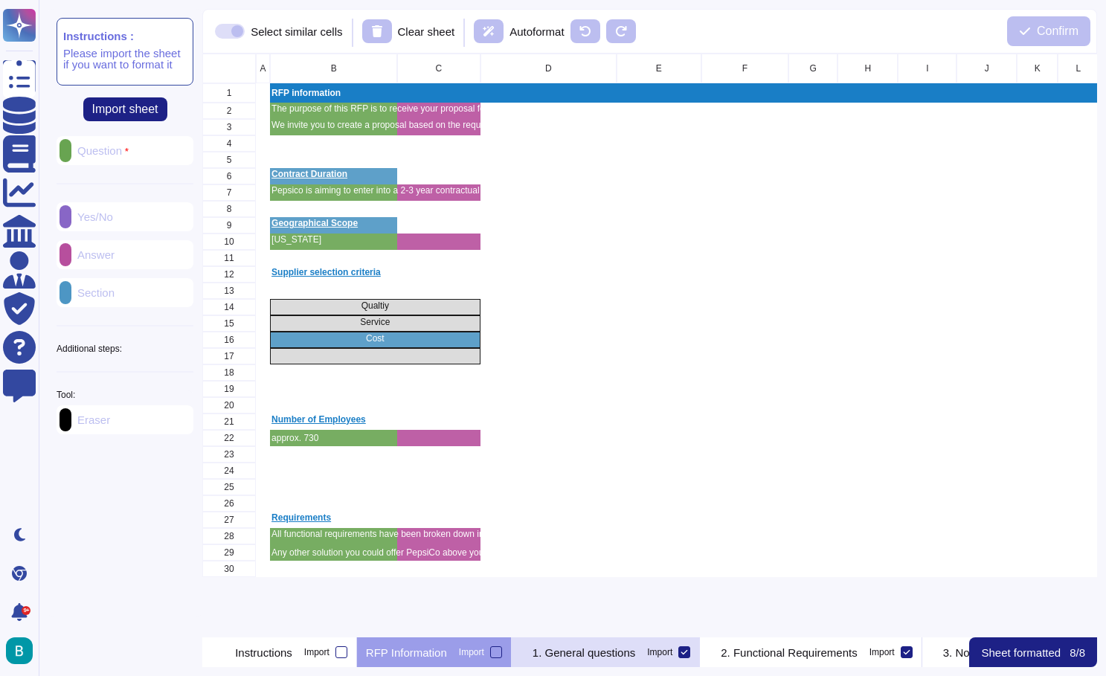
click at [625, 652] on p "1. General questions" at bounding box center [584, 652] width 103 height 11
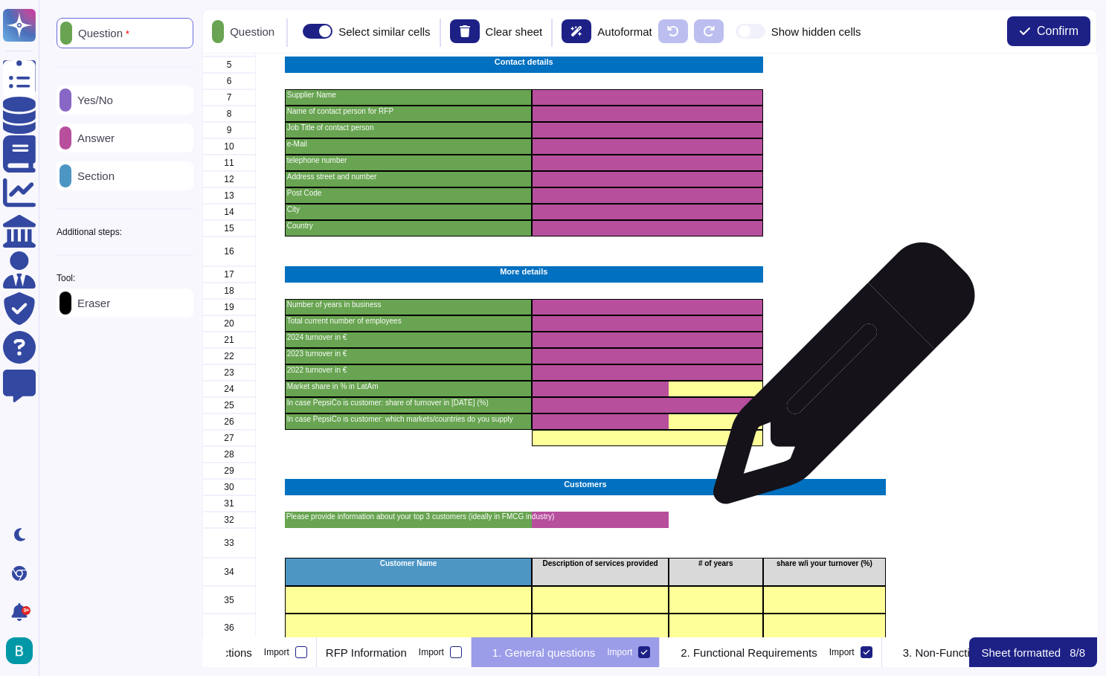
scroll to position [125, 0]
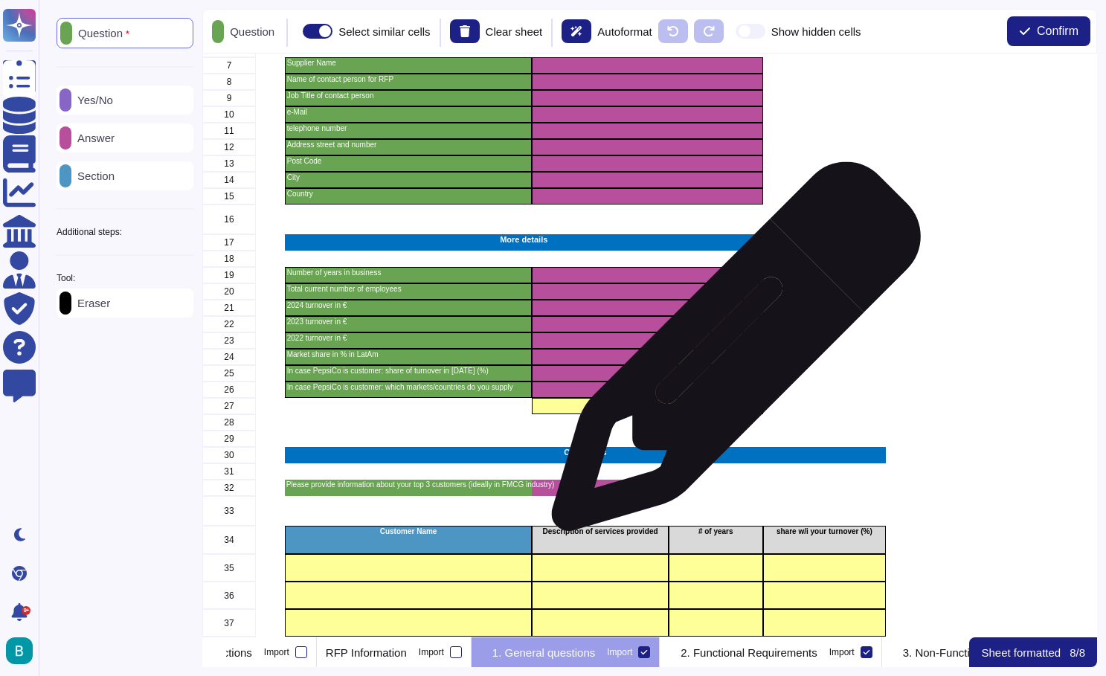
click at [731, 354] on div "grid" at bounding box center [716, 357] width 94 height 16
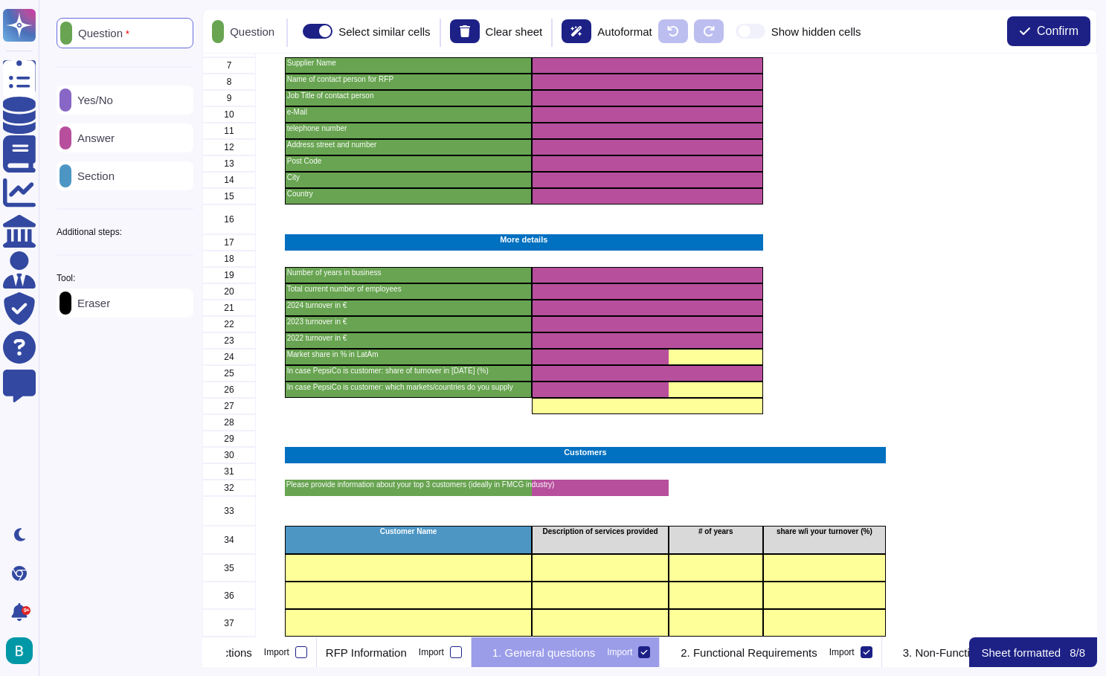
click at [121, 300] on div "Eraser" at bounding box center [125, 303] width 137 height 29
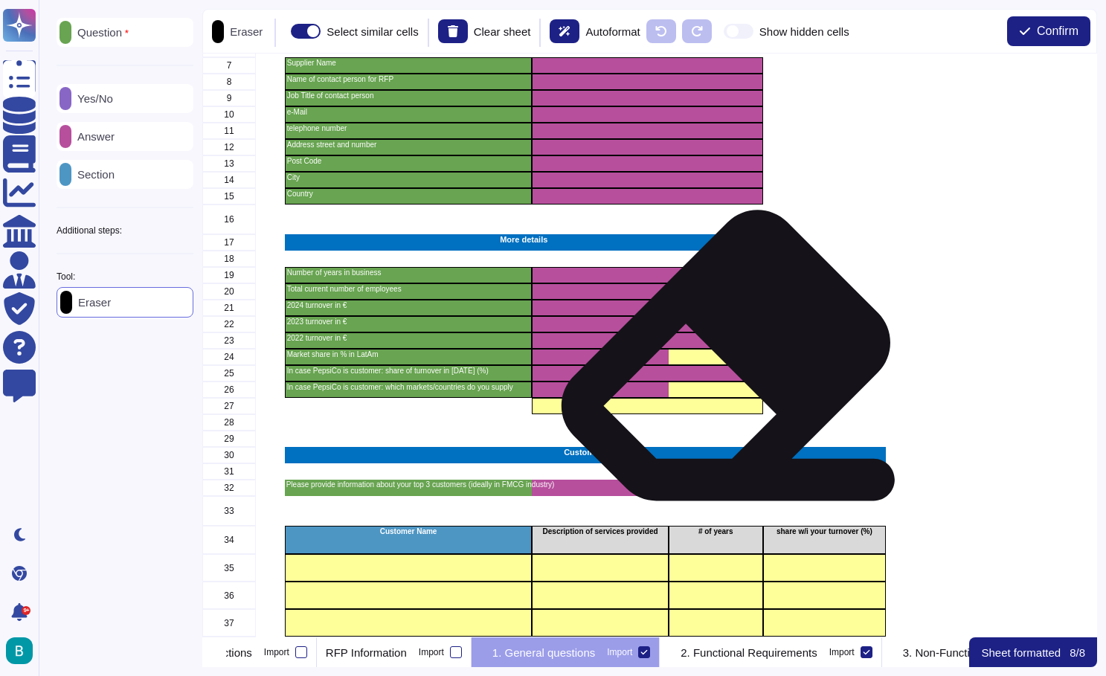
click at [720, 361] on div "grid" at bounding box center [716, 357] width 94 height 16
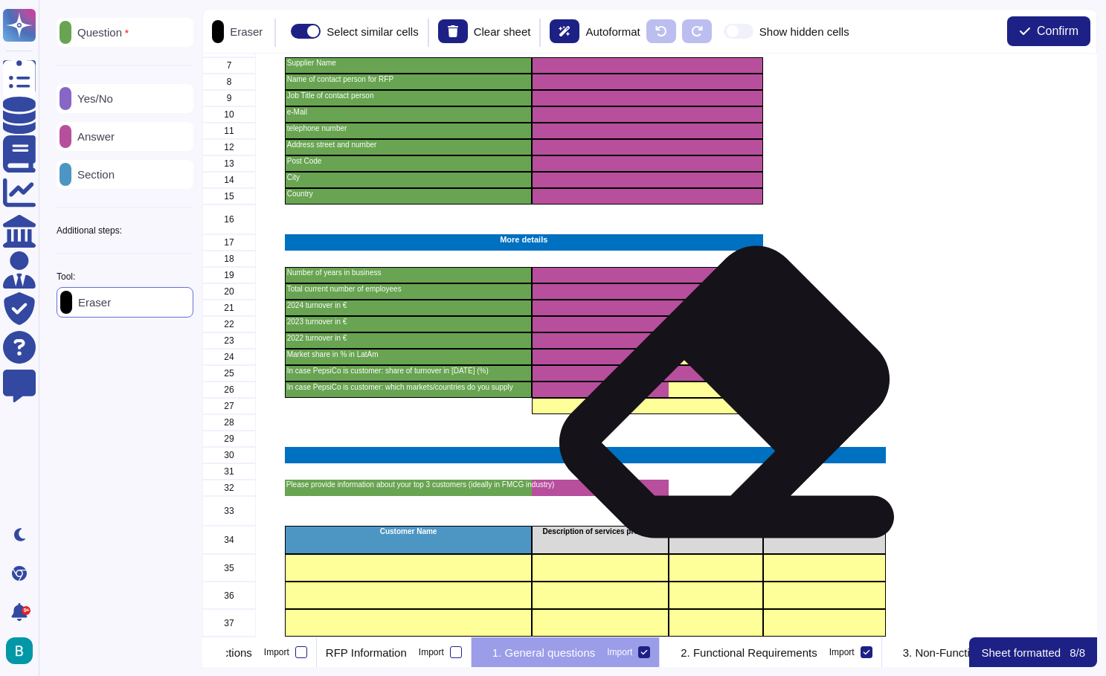
click at [719, 397] on div "grid" at bounding box center [716, 390] width 94 height 16
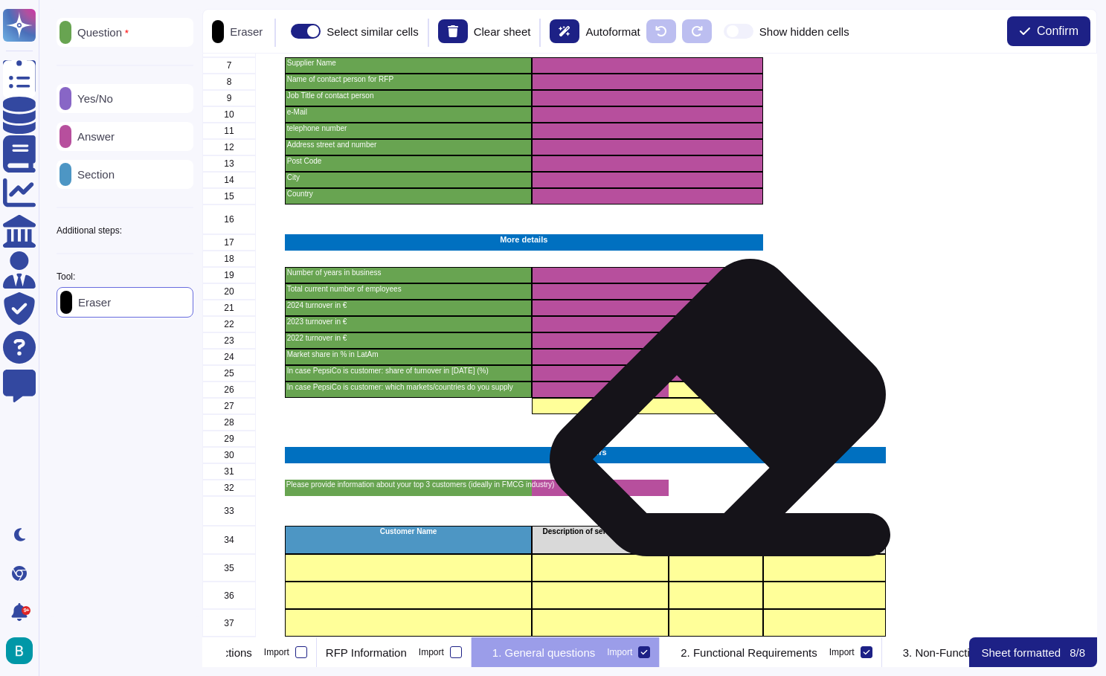
click at [712, 413] on div "grid" at bounding box center [648, 406] width 231 height 16
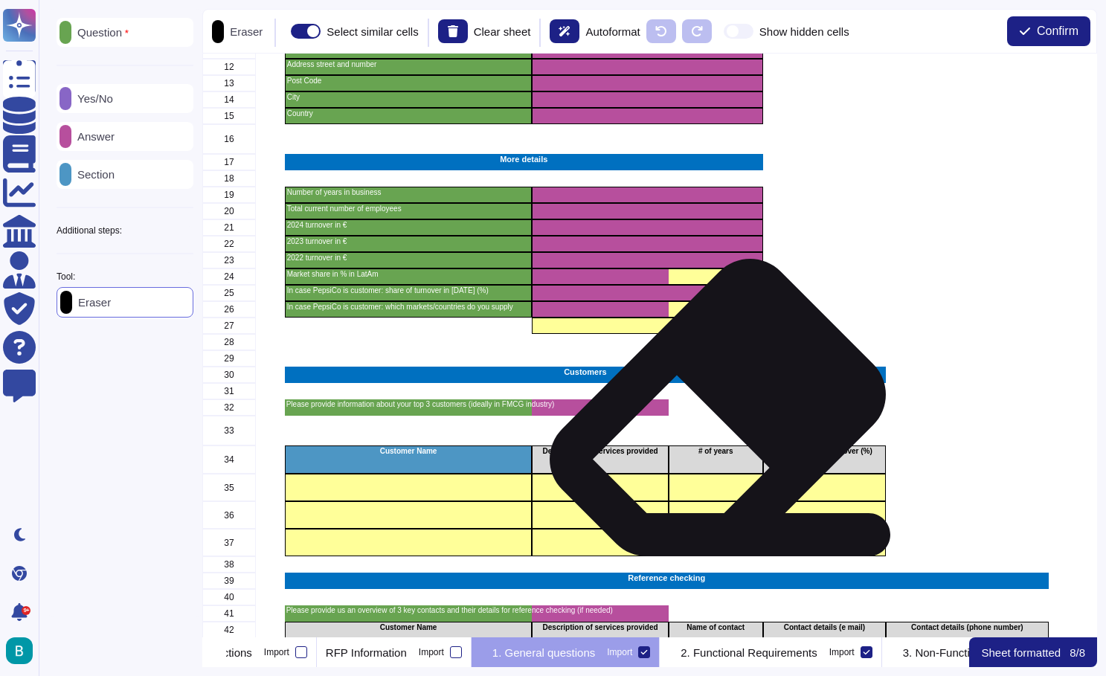
scroll to position [265, 0]
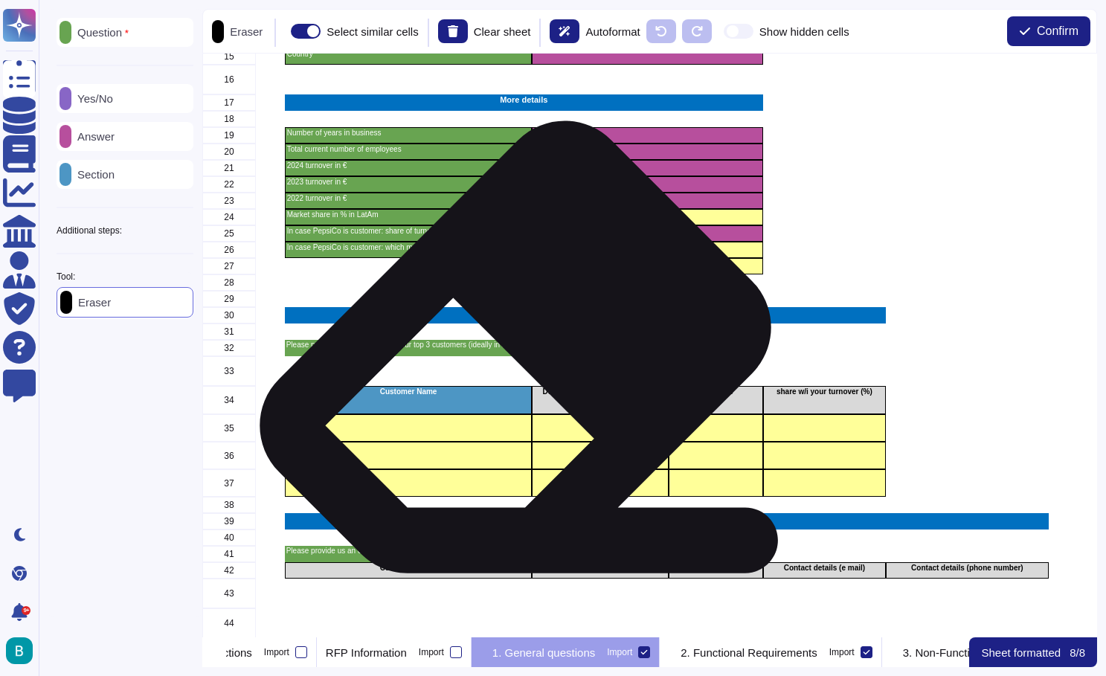
click at [509, 351] on div "Please provide information about your top 3 customers (ideally in FMCG industry)" at bounding box center [409, 348] width 248 height 16
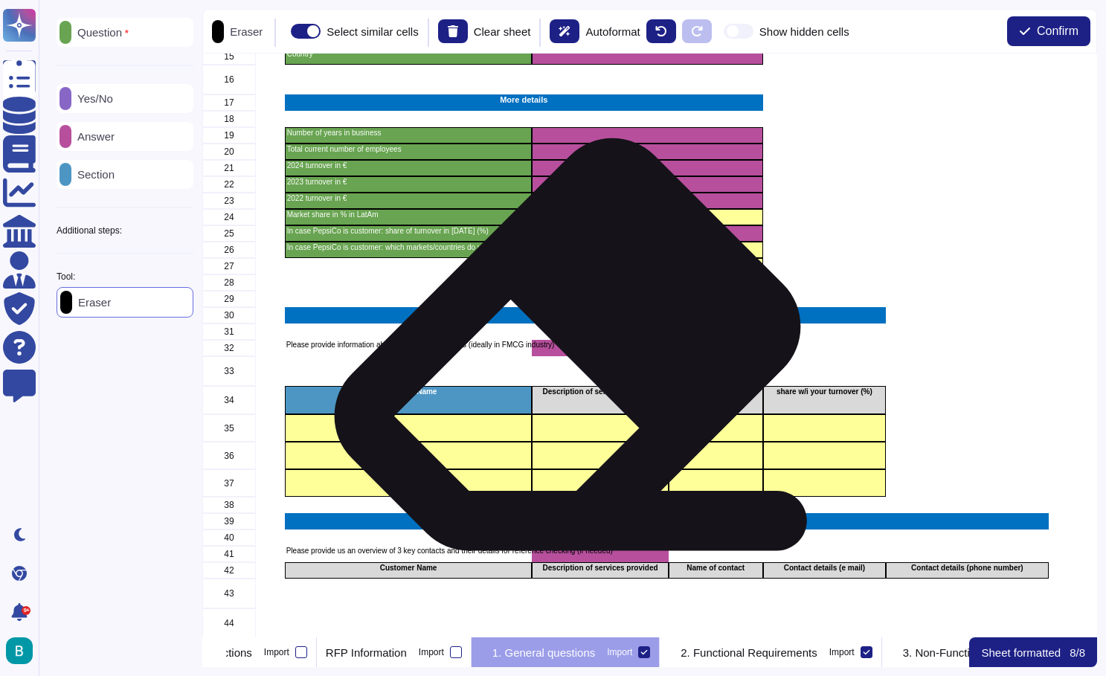
click at [531, 349] on p "Please provide information about your top 3 customers (ideally in FMCG industry)" at bounding box center [408, 344] width 245 height 7
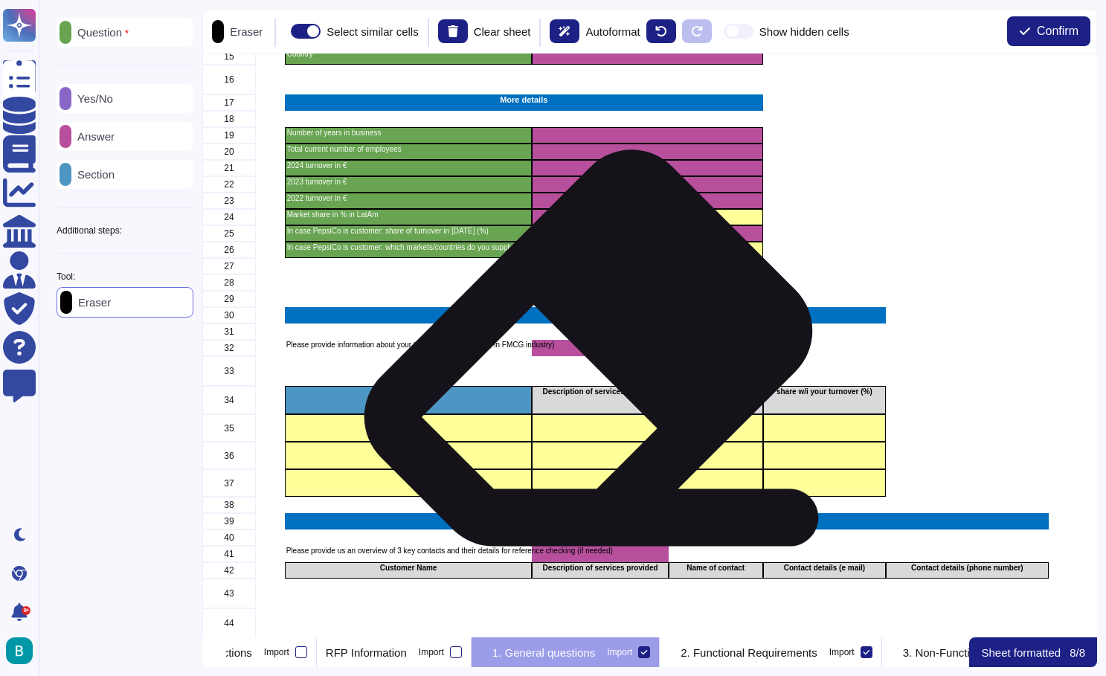
click at [583, 353] on div "grid" at bounding box center [601, 348] width 136 height 16
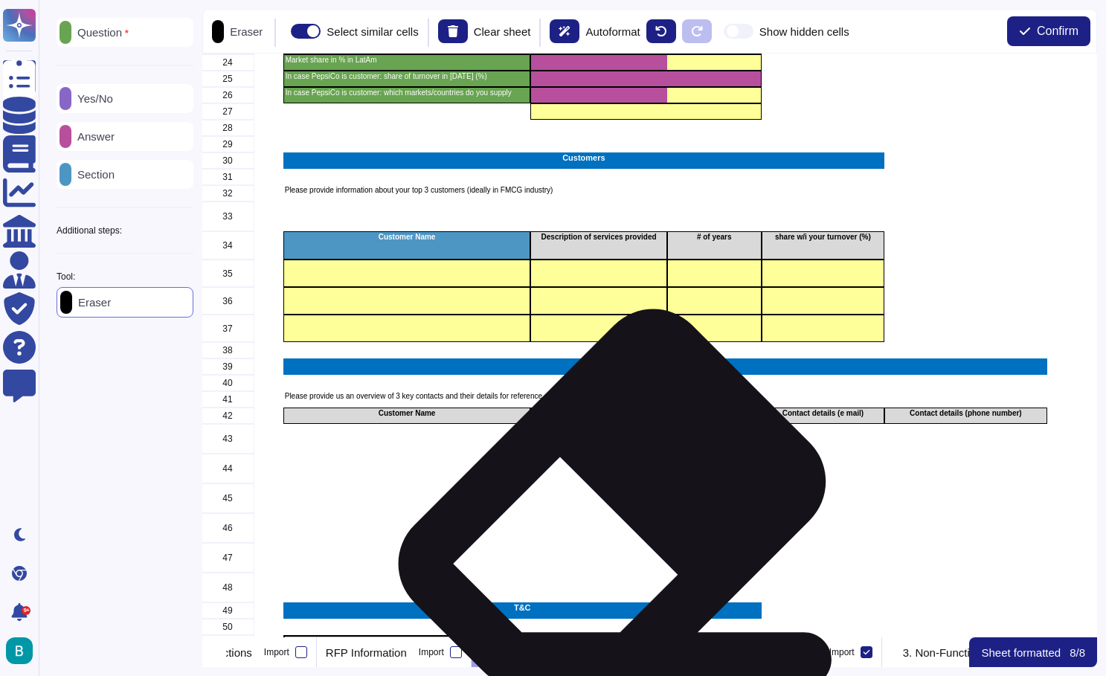
scroll to position [418, 1]
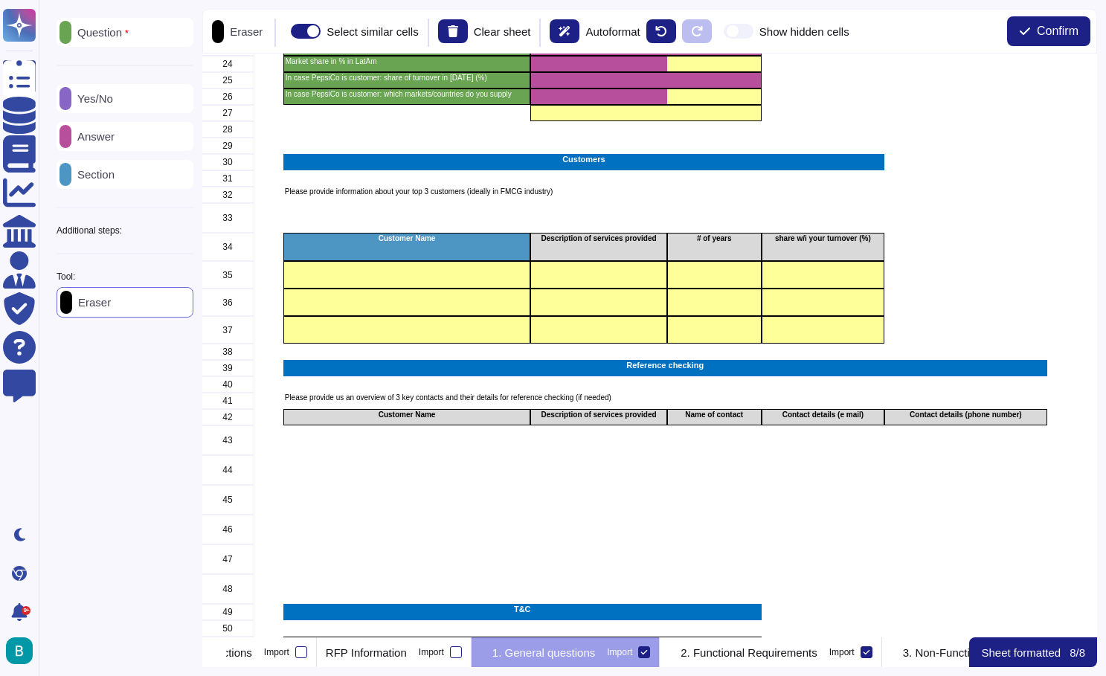
click at [99, 31] on p "Question" at bounding box center [99, 33] width 57 height 12
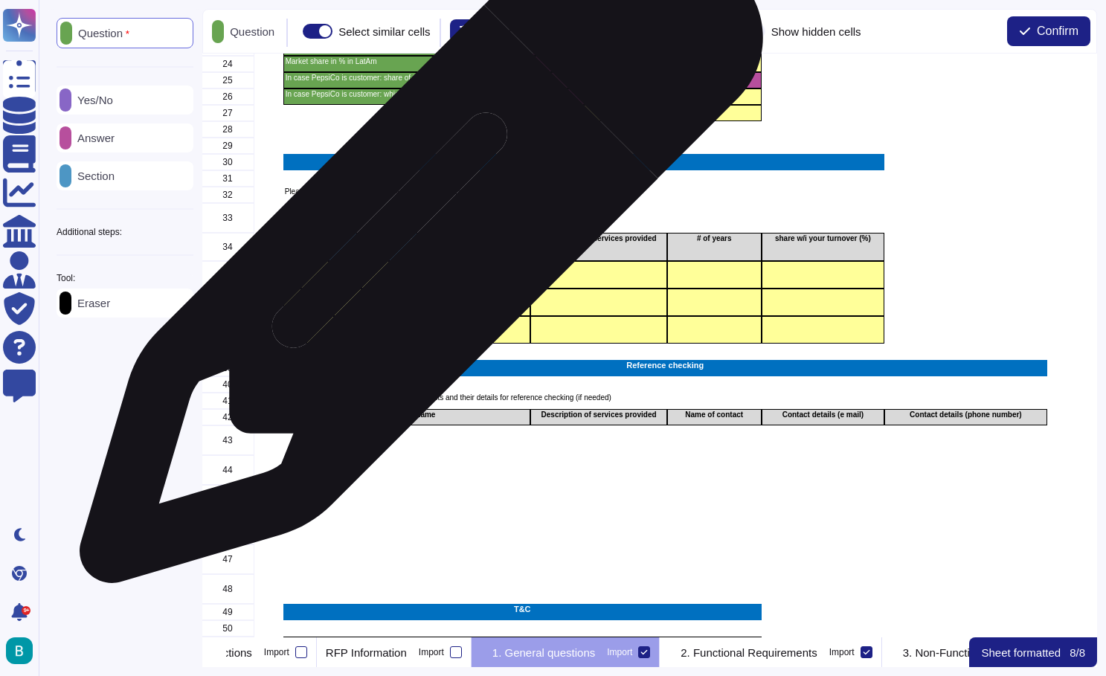
click at [416, 249] on div "Customer Name" at bounding box center [407, 247] width 248 height 28
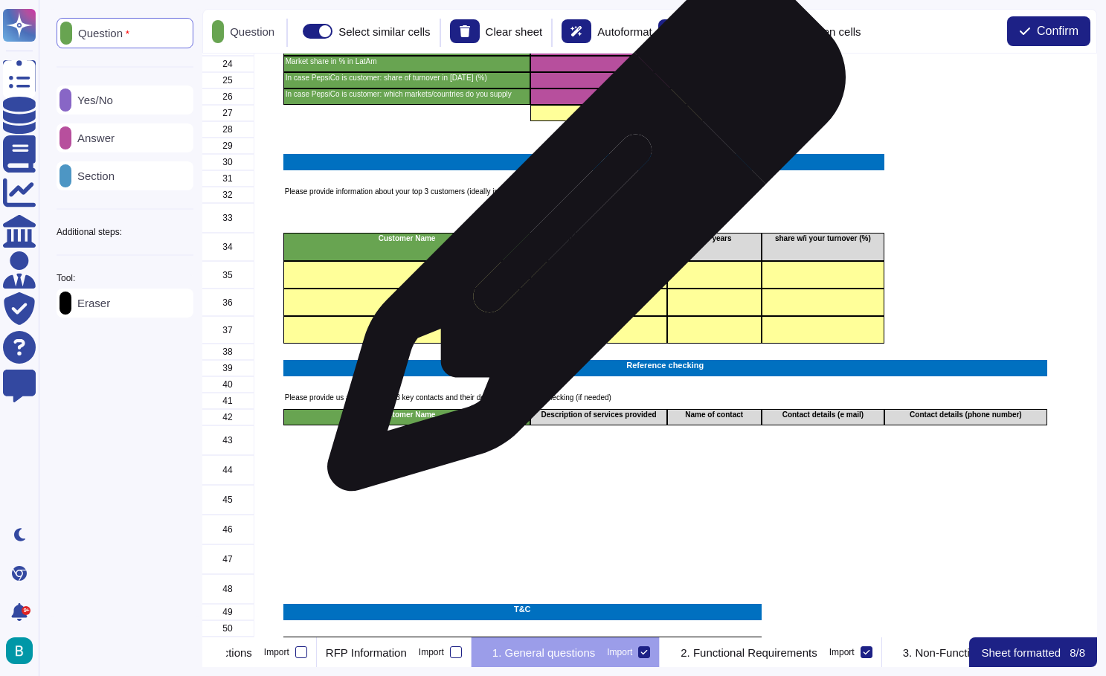
click at [581, 240] on p "Description of services provided" at bounding box center [599, 238] width 132 height 7
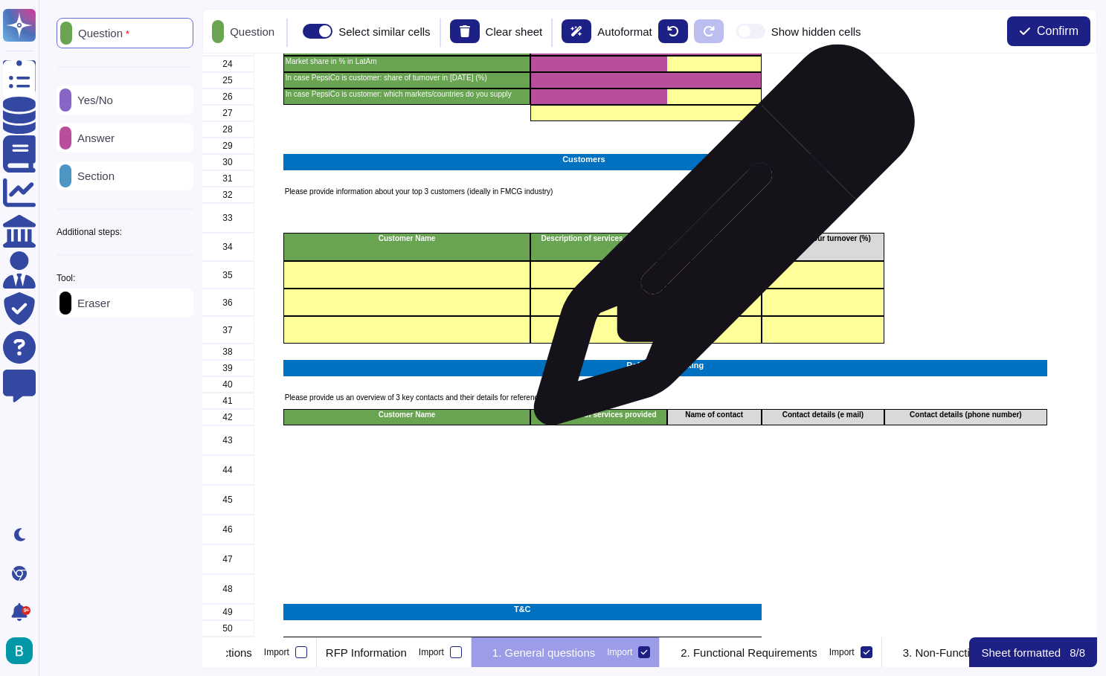
click at [719, 243] on p "# of years" at bounding box center [715, 238] width 90 height 7
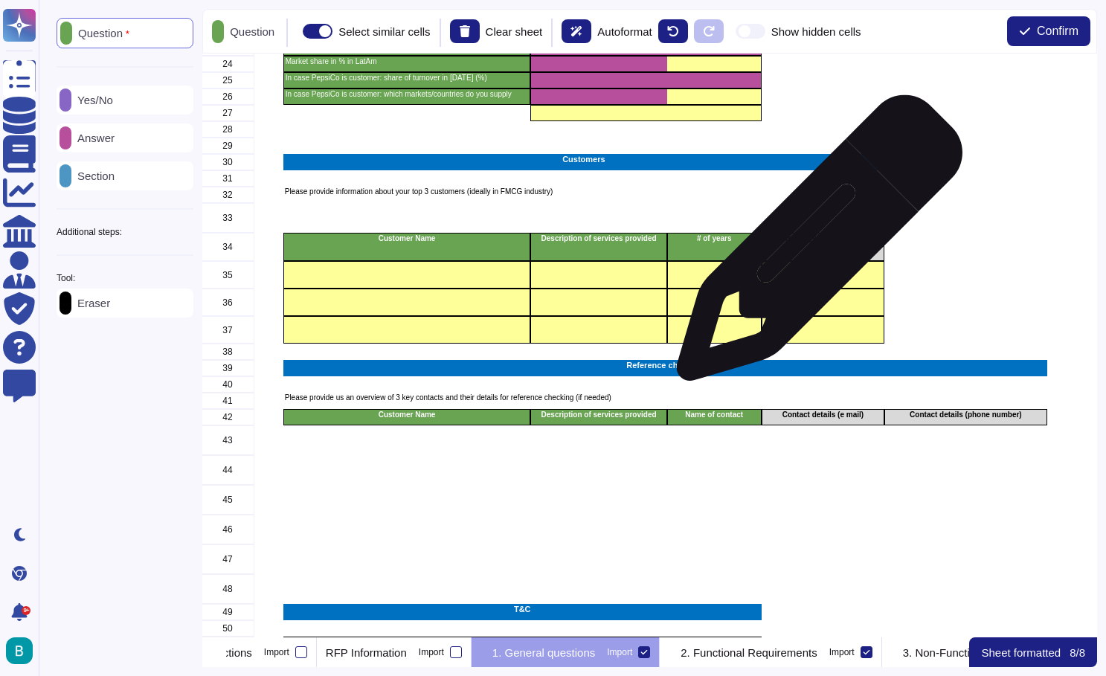
click at [814, 246] on div "share w/i your turnover (%)" at bounding box center [823, 247] width 123 height 28
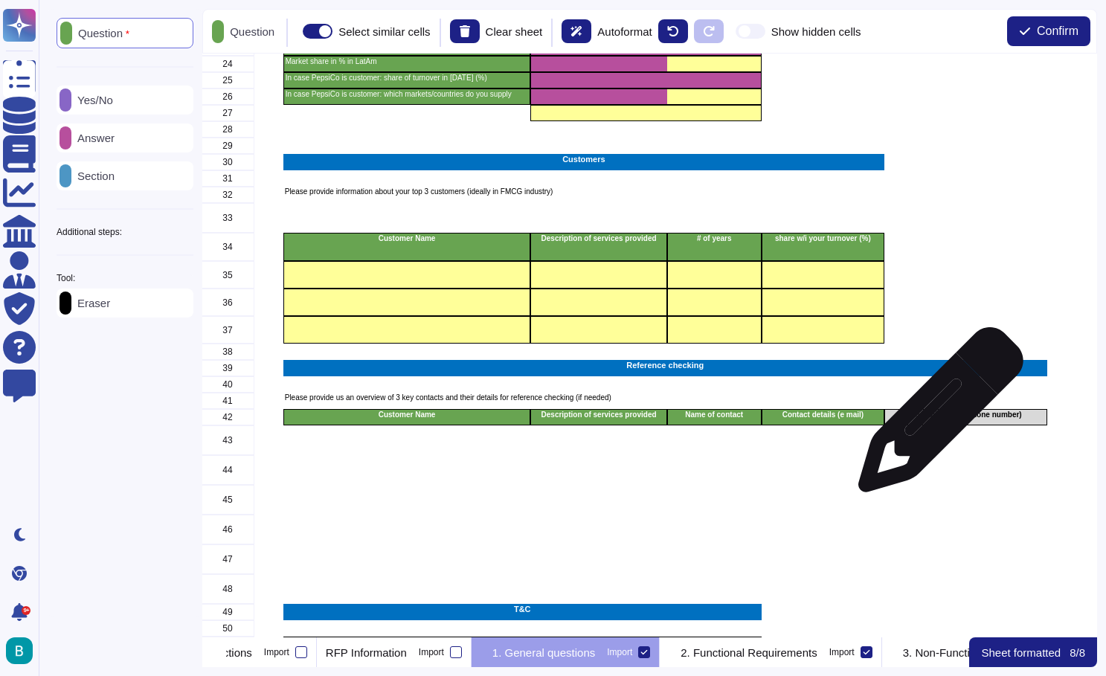
click at [935, 417] on p "Contact details (phone number)" at bounding box center [966, 414] width 158 height 7
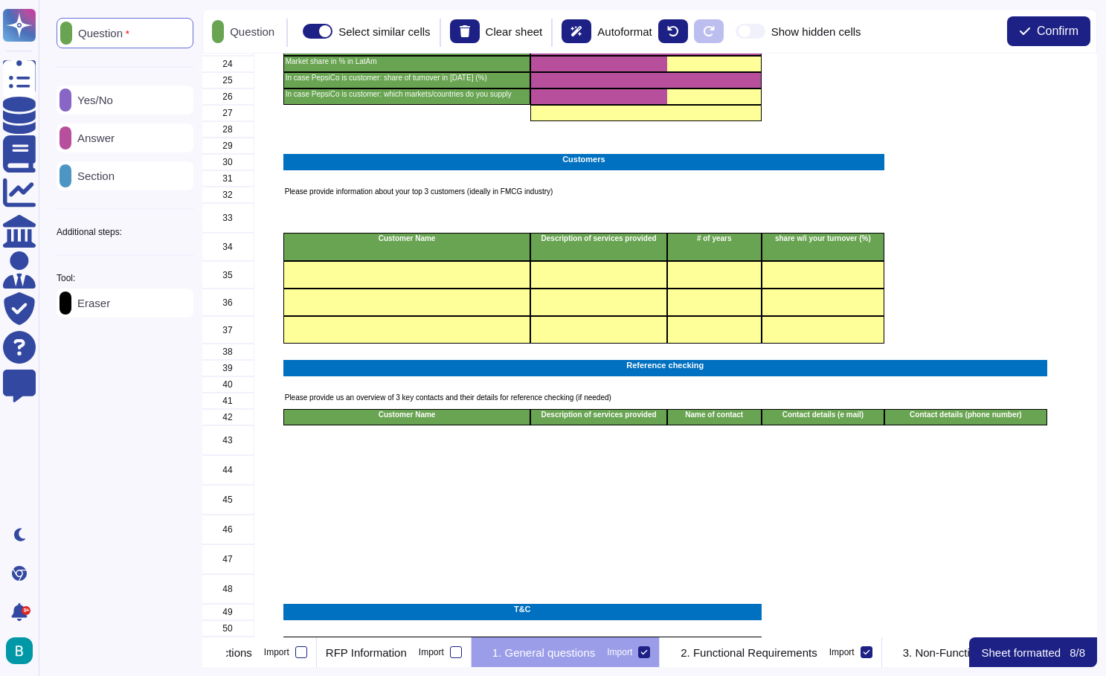
click at [106, 142] on p "Answer" at bounding box center [92, 137] width 43 height 11
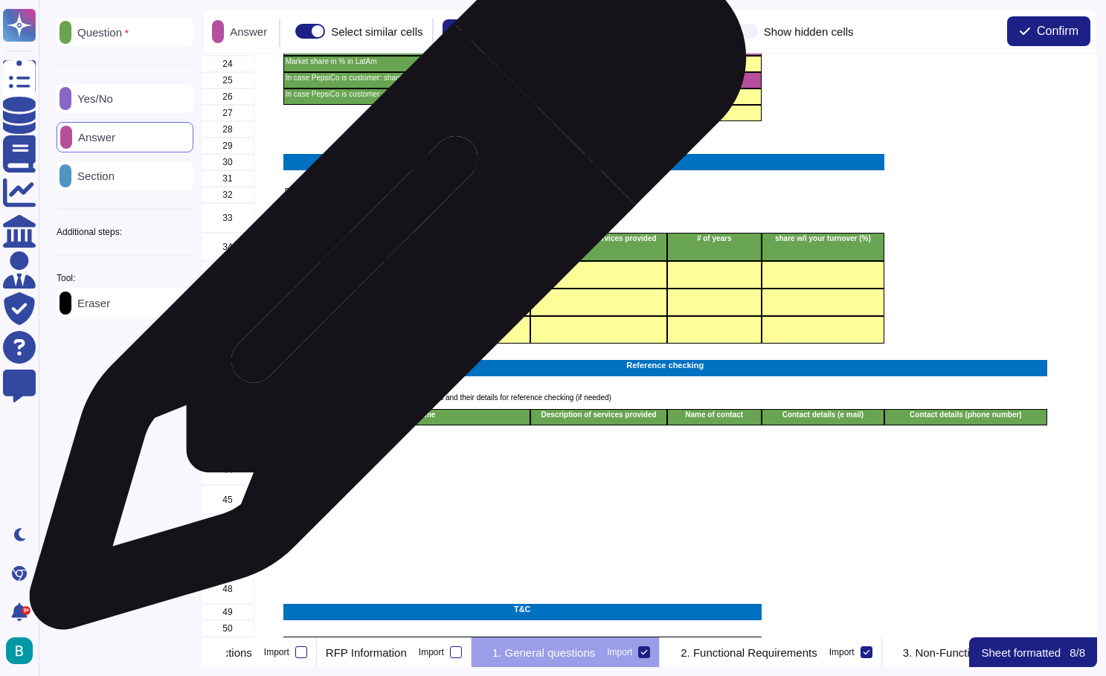
click at [393, 283] on div "grid" at bounding box center [407, 275] width 248 height 28
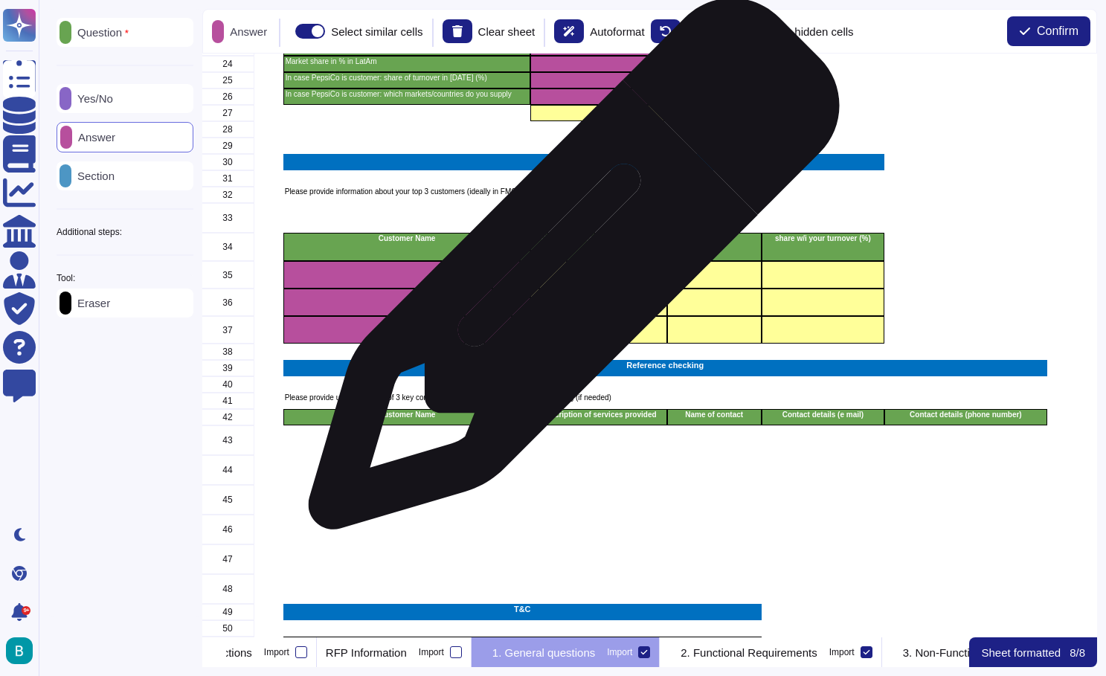
click at [577, 272] on div "grid" at bounding box center [599, 275] width 136 height 28
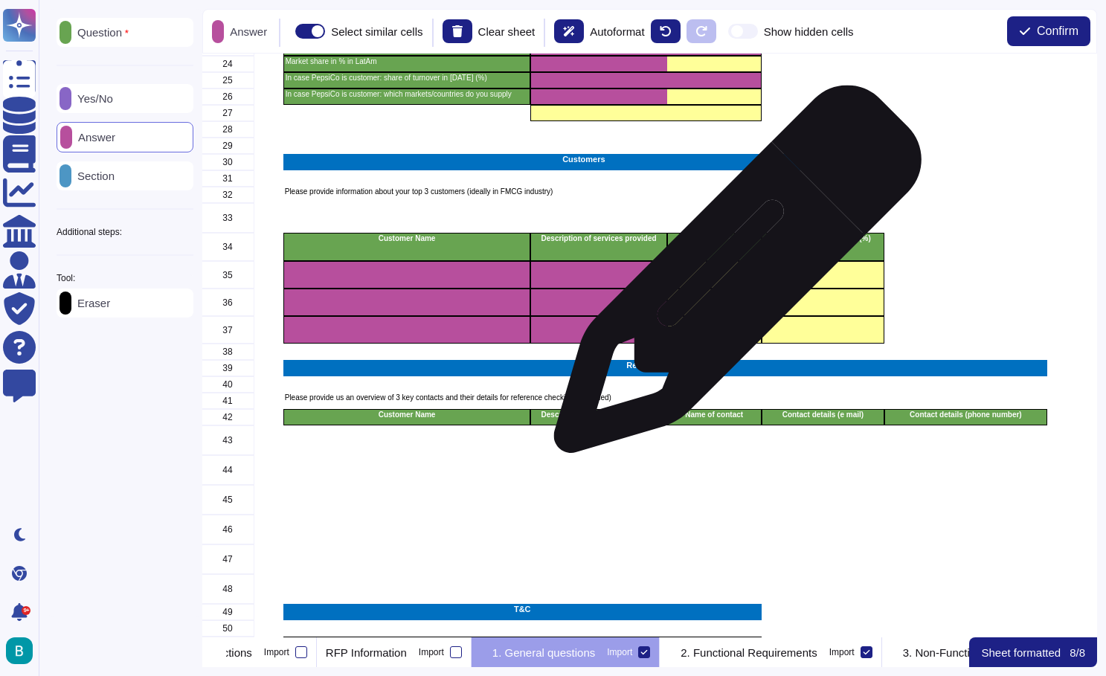
click at [736, 275] on div "grid" at bounding box center [714, 275] width 94 height 28
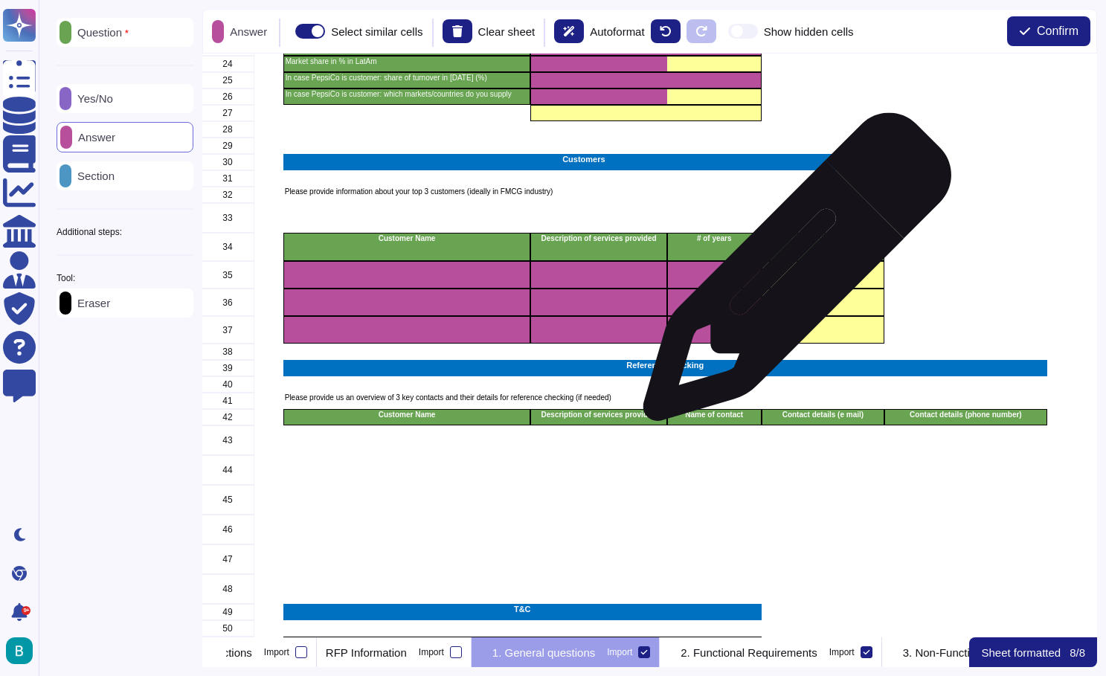
click at [815, 275] on div "grid" at bounding box center [823, 275] width 123 height 28
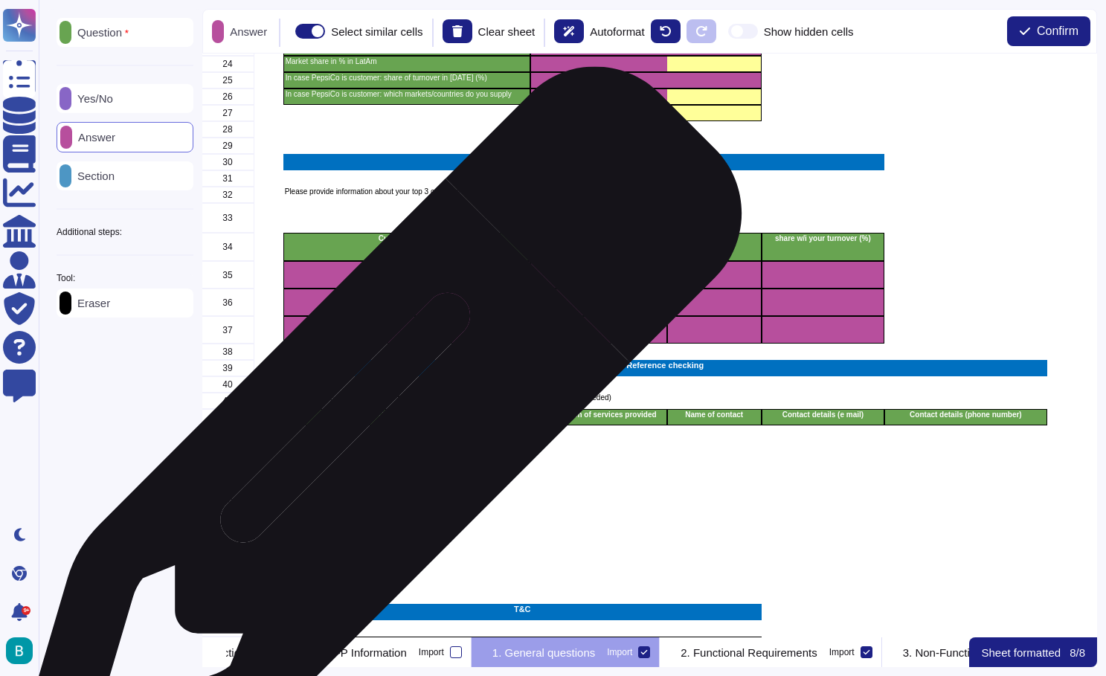
click at [373, 437] on div "grid" at bounding box center [407, 441] width 248 height 30
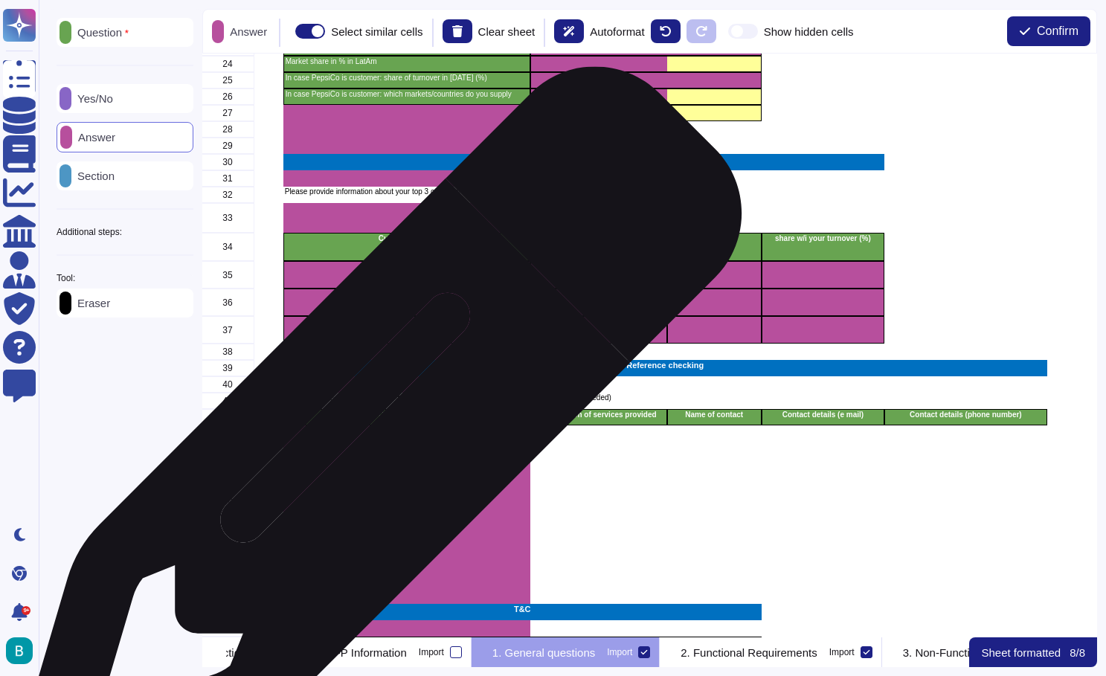
click at [373, 437] on div "grid" at bounding box center [407, 441] width 248 height 30
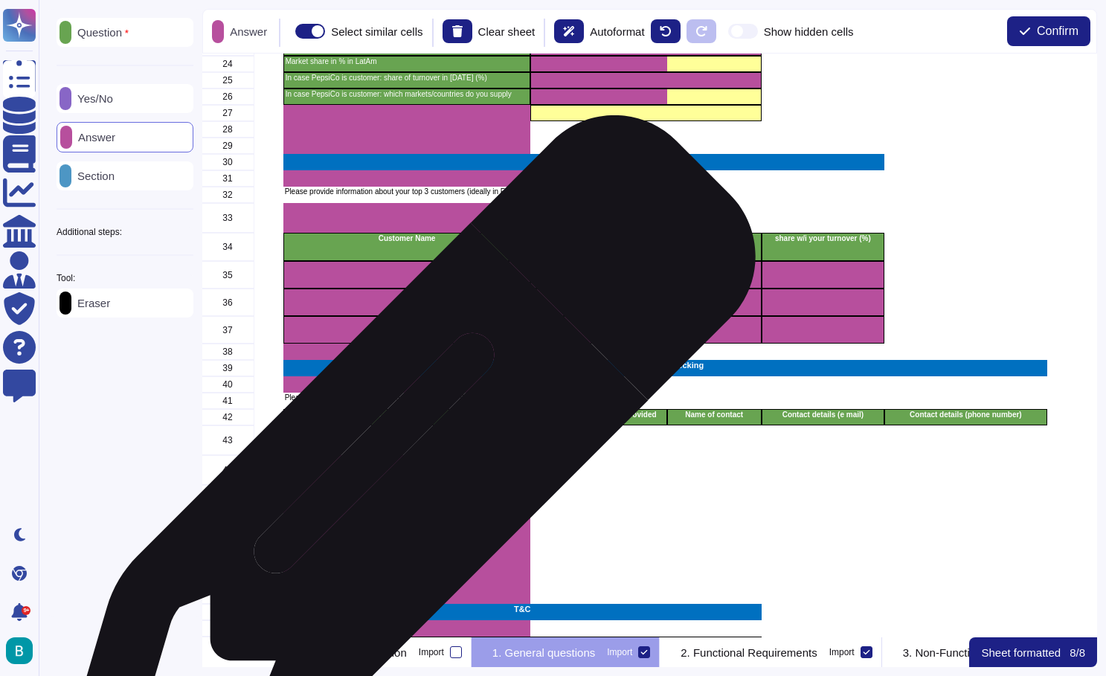
click at [401, 472] on div "grid" at bounding box center [407, 470] width 248 height 30
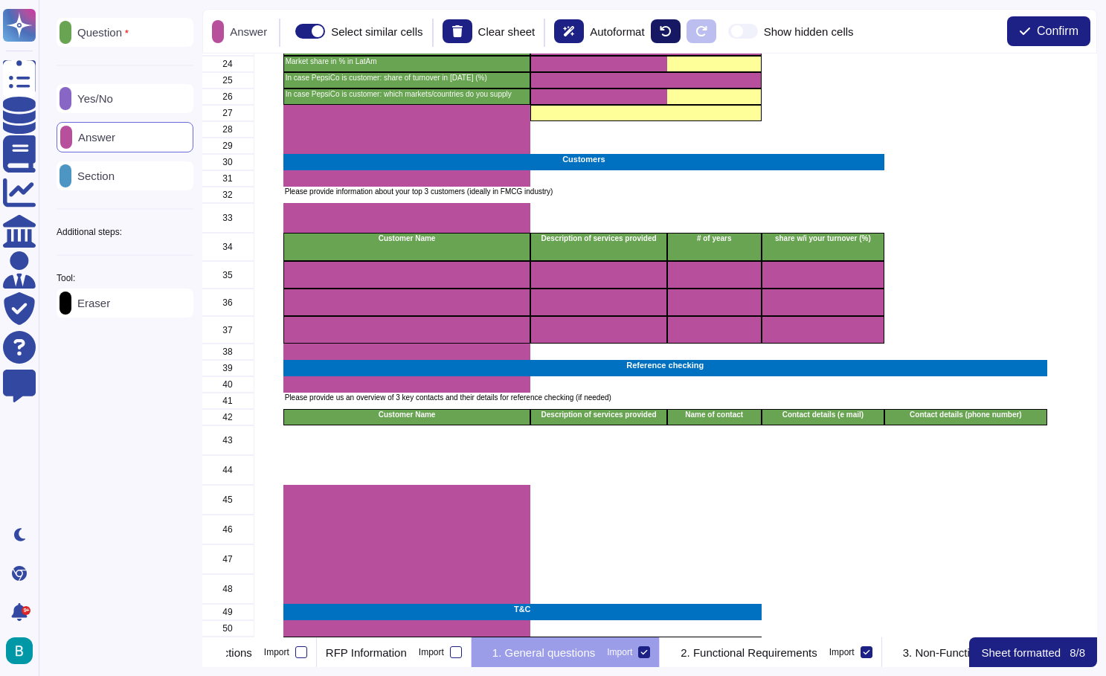
click at [672, 30] on icon at bounding box center [666, 31] width 12 height 12
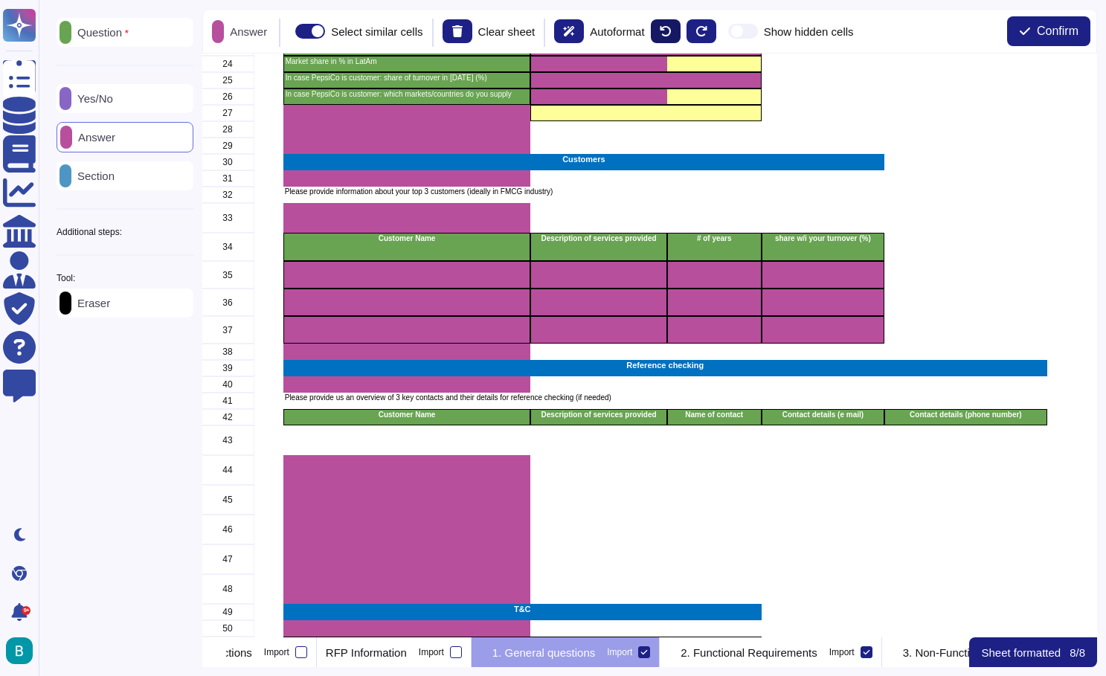
click at [672, 30] on icon at bounding box center [666, 31] width 12 height 12
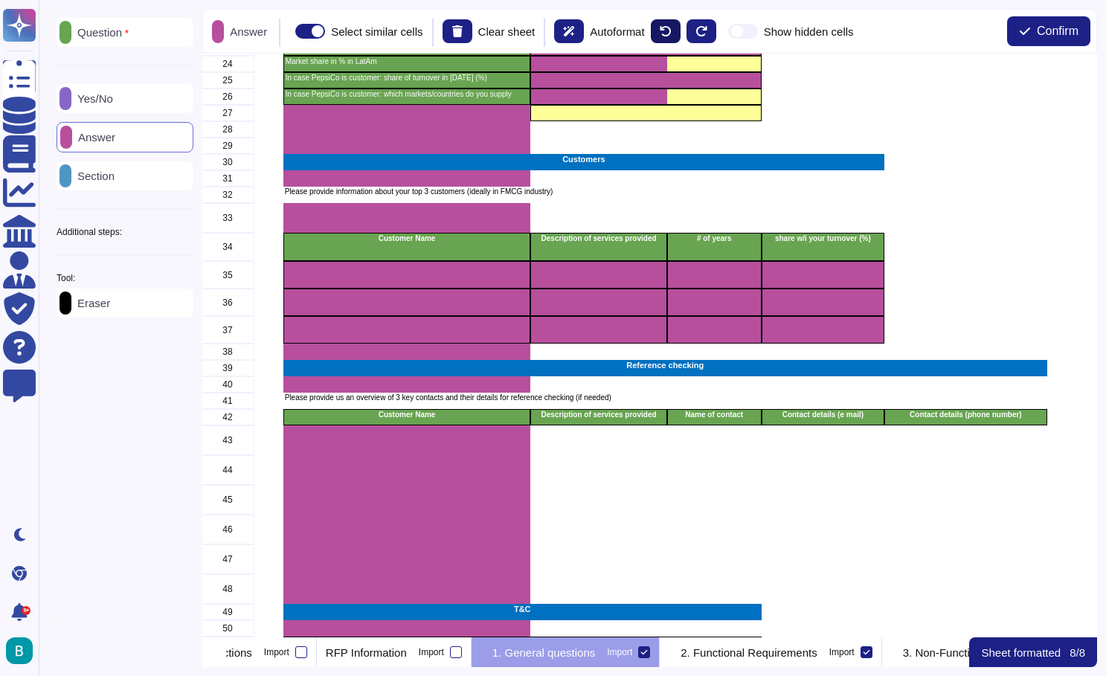
click at [672, 30] on icon at bounding box center [666, 31] width 12 height 12
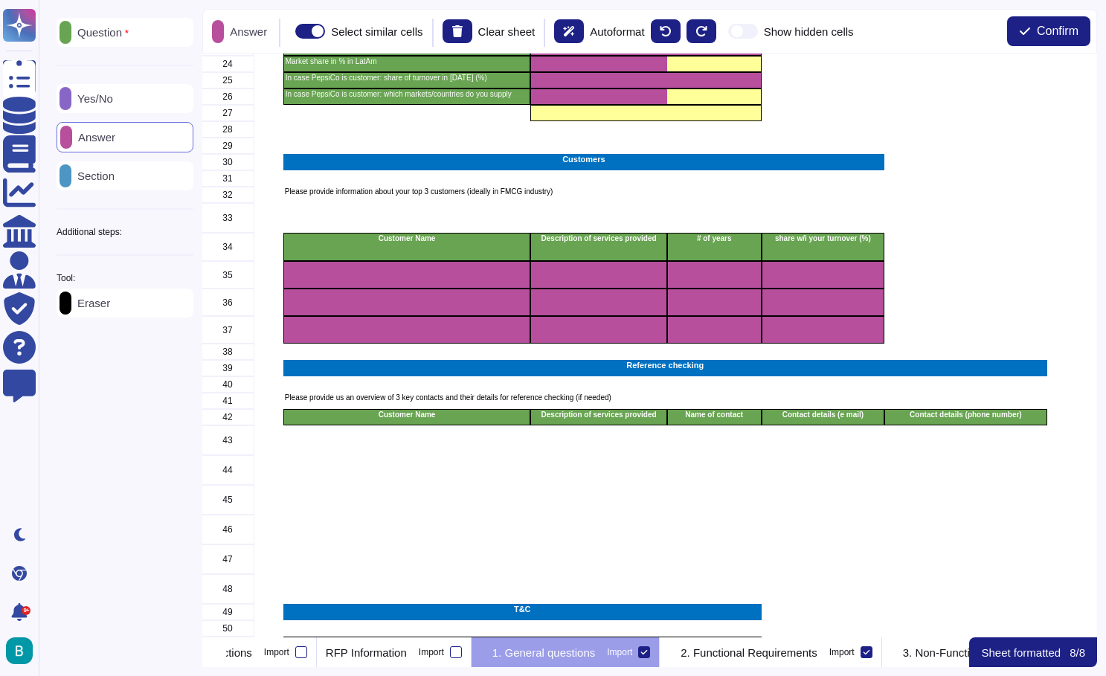
click at [110, 307] on p "Eraser" at bounding box center [90, 303] width 39 height 11
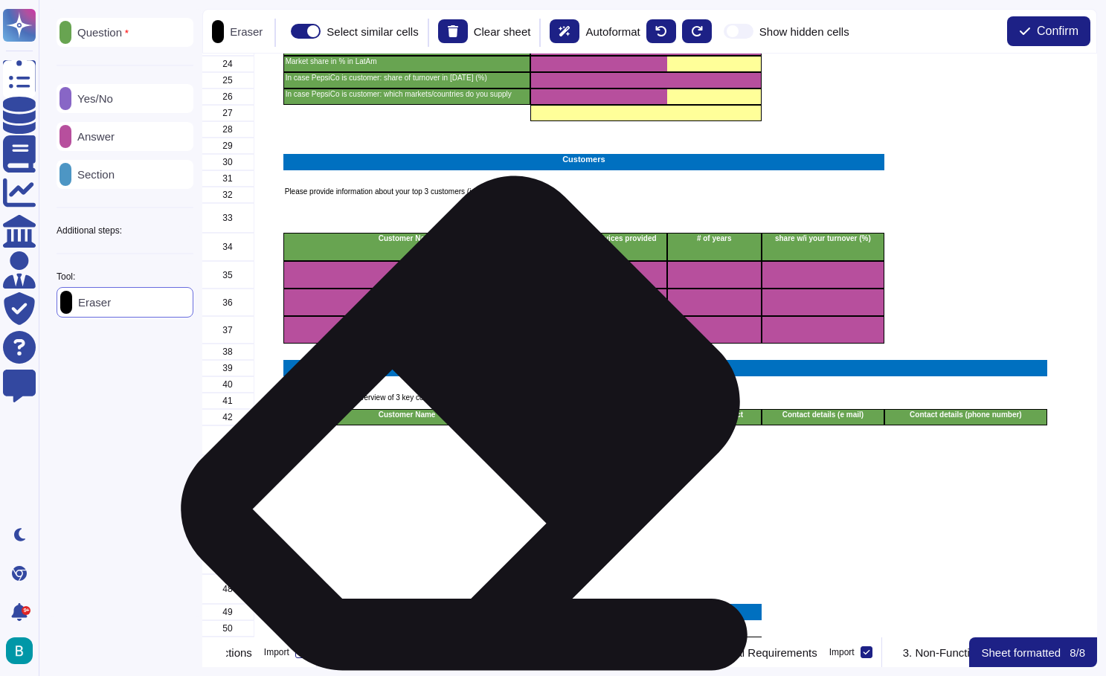
click at [455, 427] on div "grid" at bounding box center [407, 441] width 248 height 30
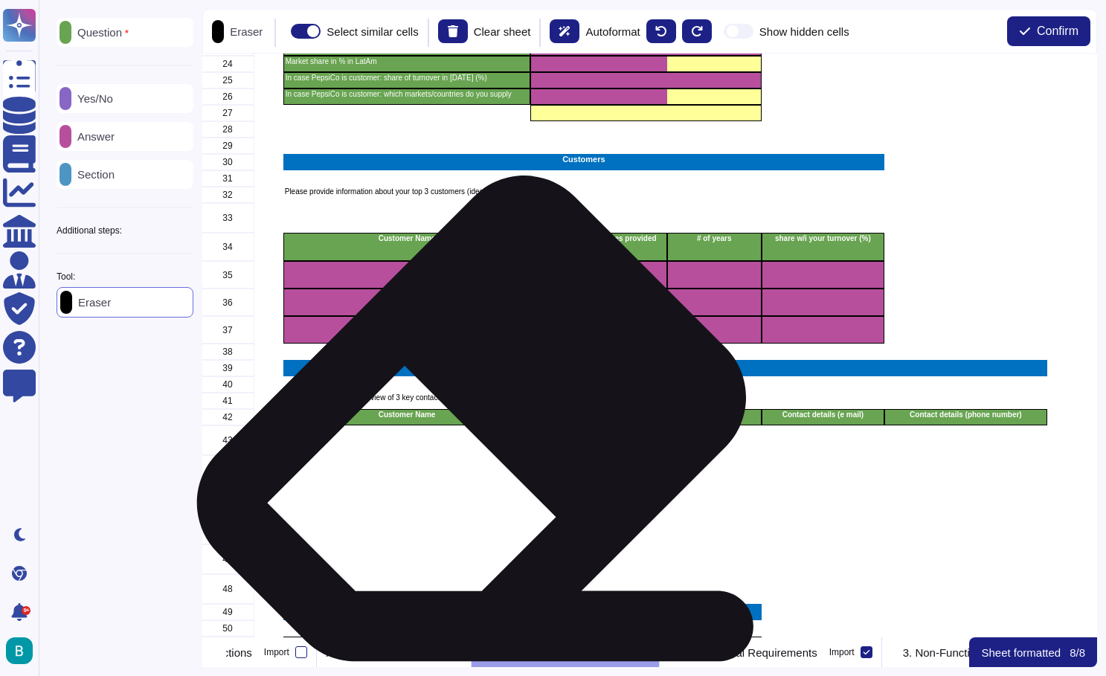
click at [466, 423] on div "Customer Name" at bounding box center [407, 417] width 248 height 16
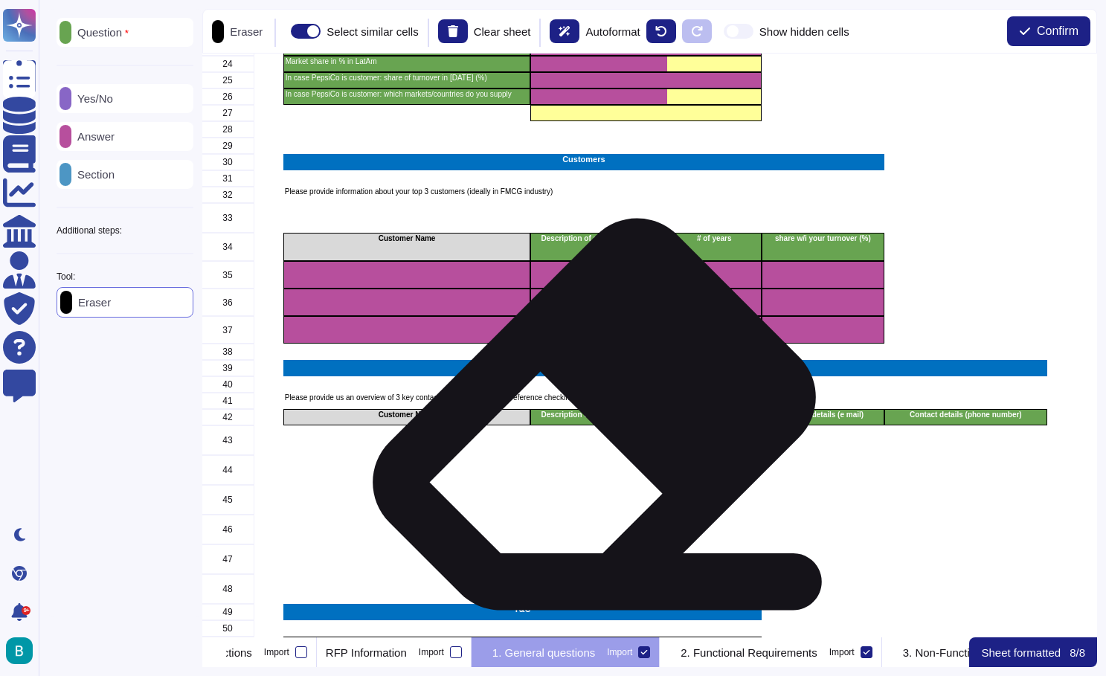
click at [591, 419] on p "Description of services provided" at bounding box center [599, 414] width 132 height 7
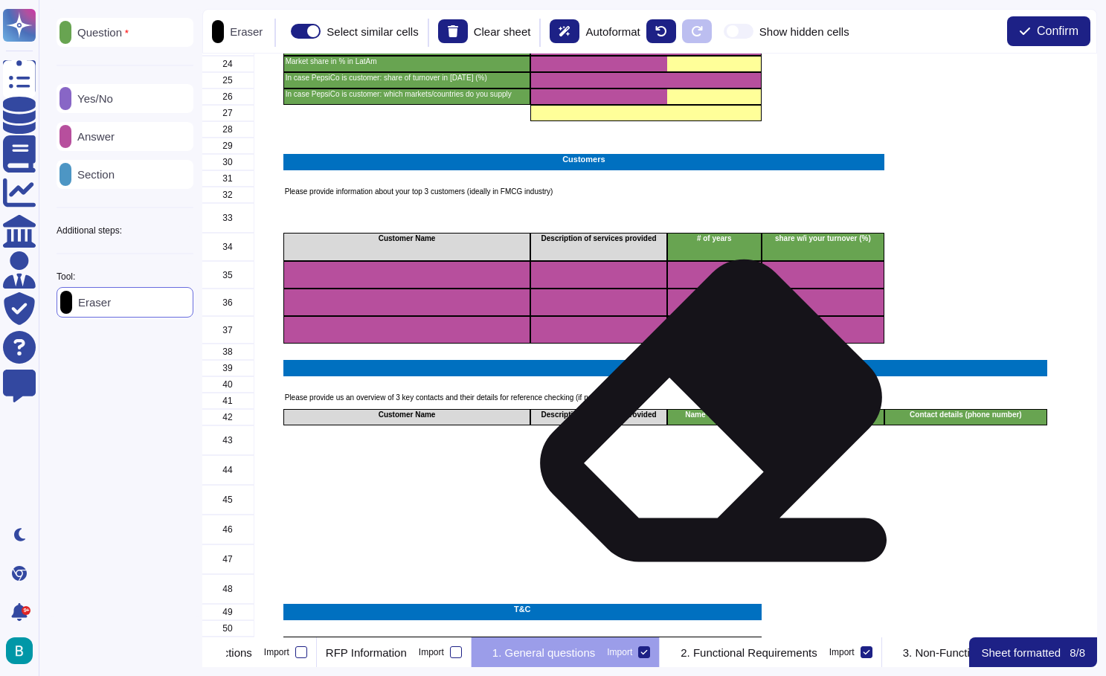
click at [705, 416] on p "Name of contact" at bounding box center [715, 414] width 90 height 7
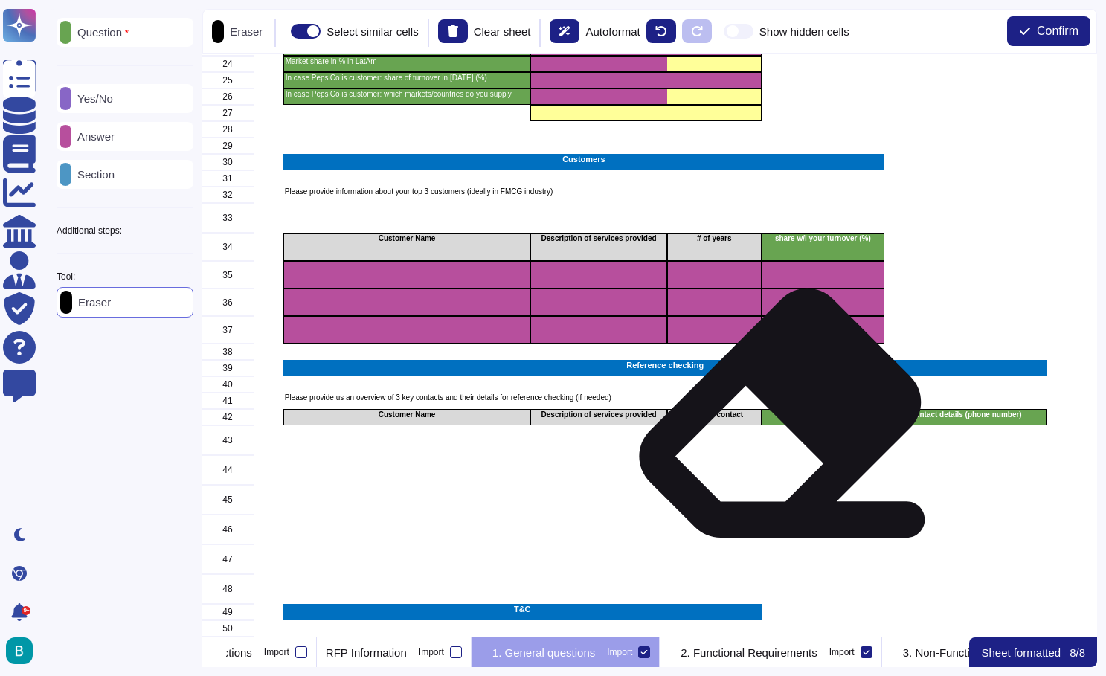
click at [792, 423] on div "Contact details (e mail)" at bounding box center [823, 417] width 123 height 16
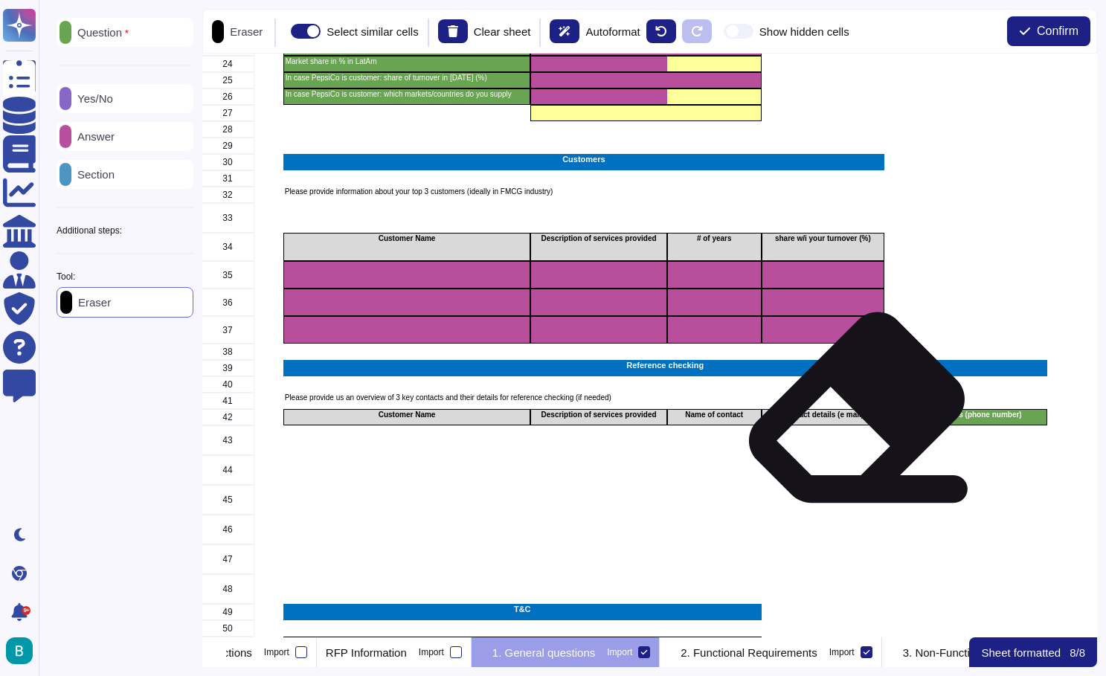
click at [940, 416] on p "Contact details (phone number)" at bounding box center [966, 414] width 158 height 7
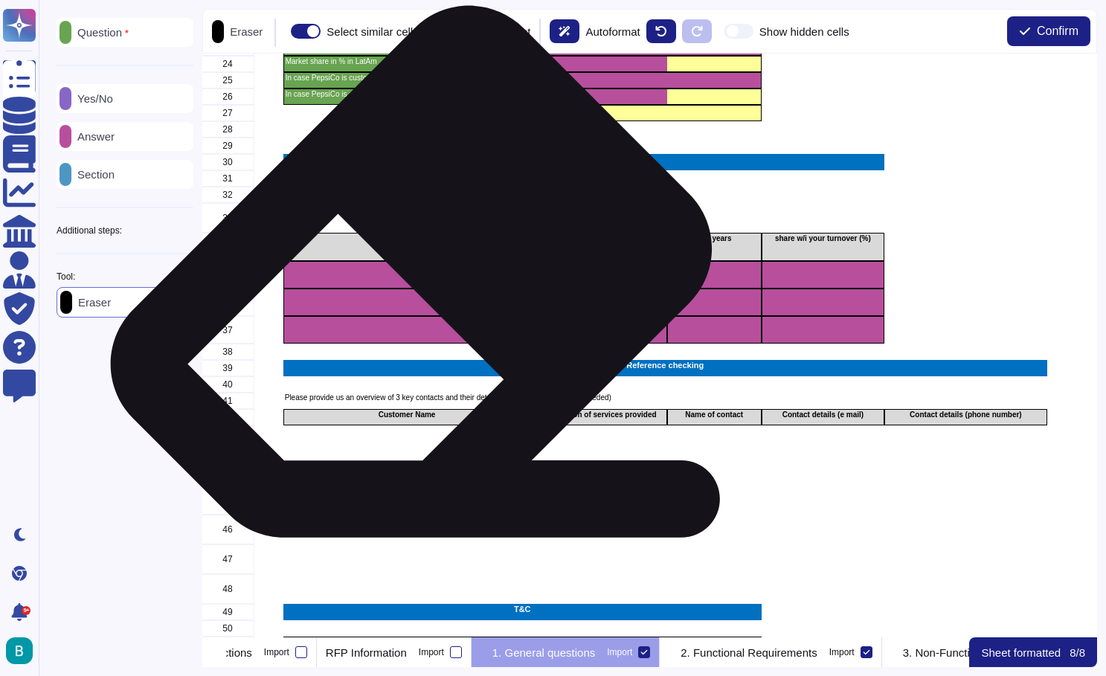
click at [405, 275] on div "grid" at bounding box center [407, 275] width 248 height 28
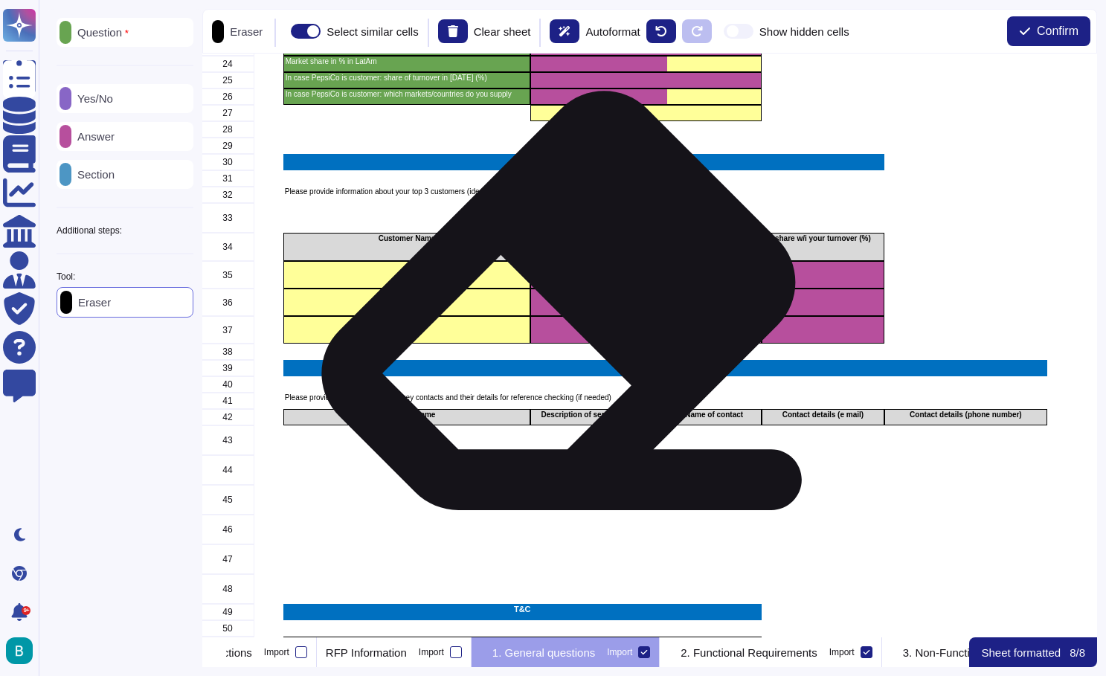
click at [553, 305] on div "grid" at bounding box center [599, 303] width 136 height 28
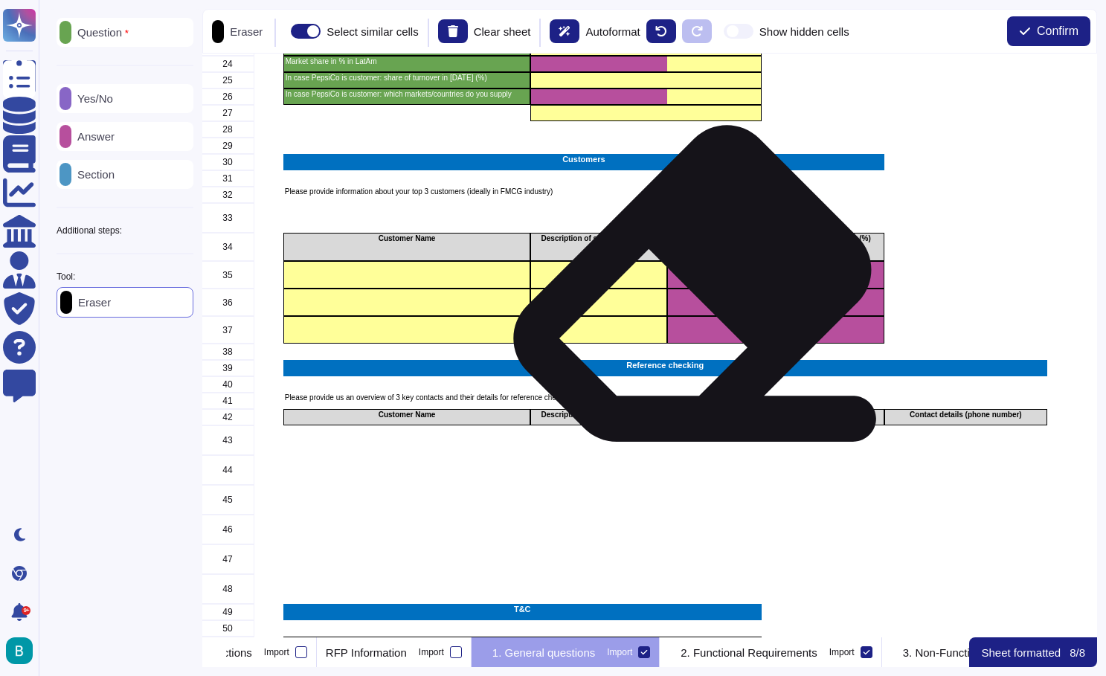
click at [708, 290] on div "grid" at bounding box center [714, 303] width 94 height 28
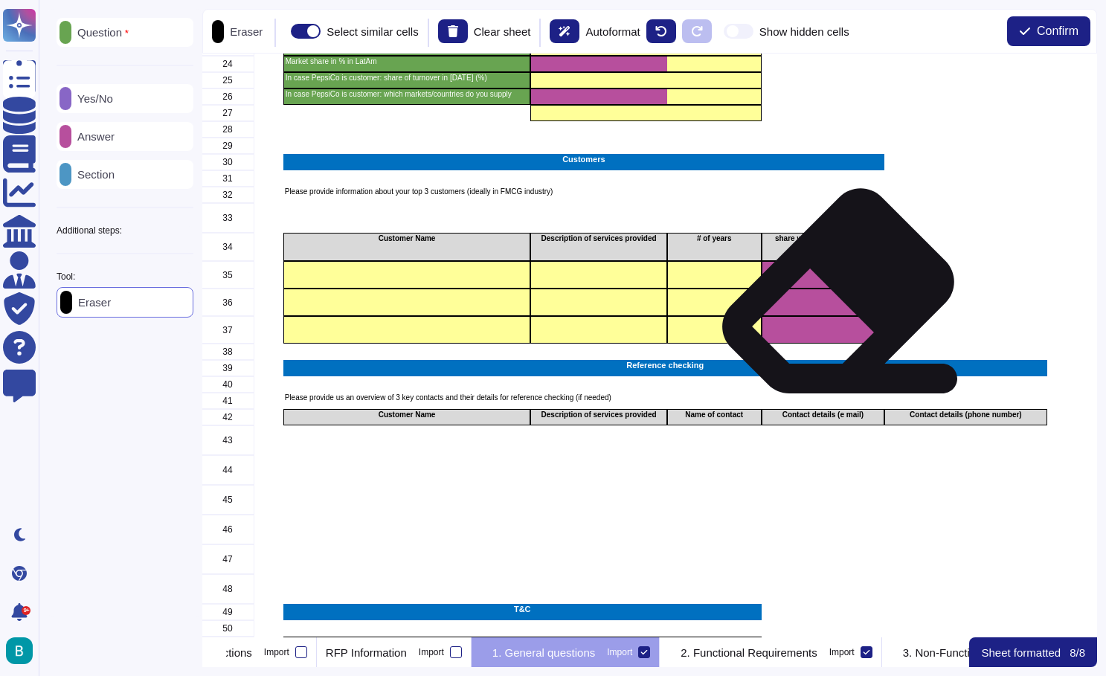
click at [832, 299] on div "grid" at bounding box center [823, 303] width 123 height 28
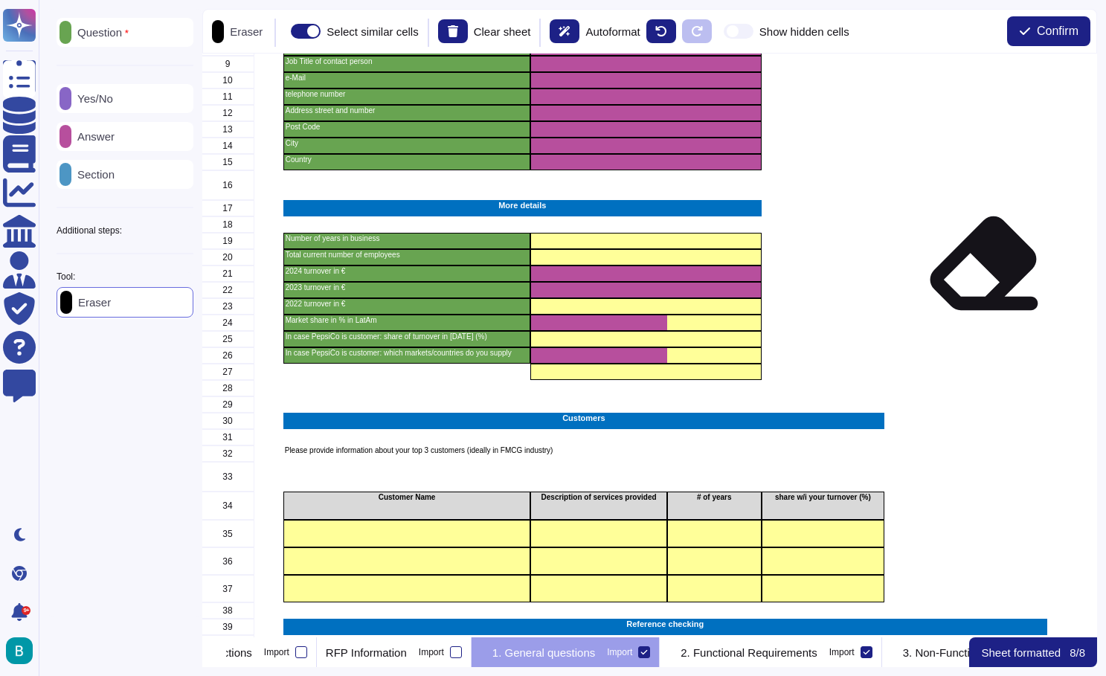
scroll to position [132, 2]
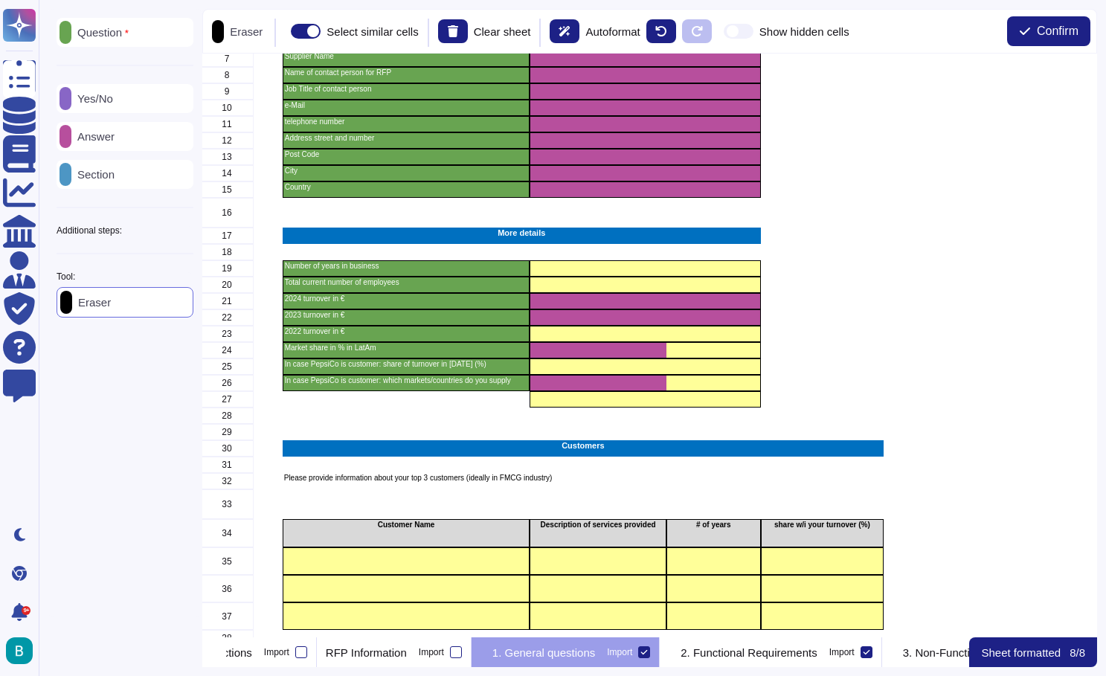
click at [94, 139] on p "Answer" at bounding box center [92, 136] width 43 height 11
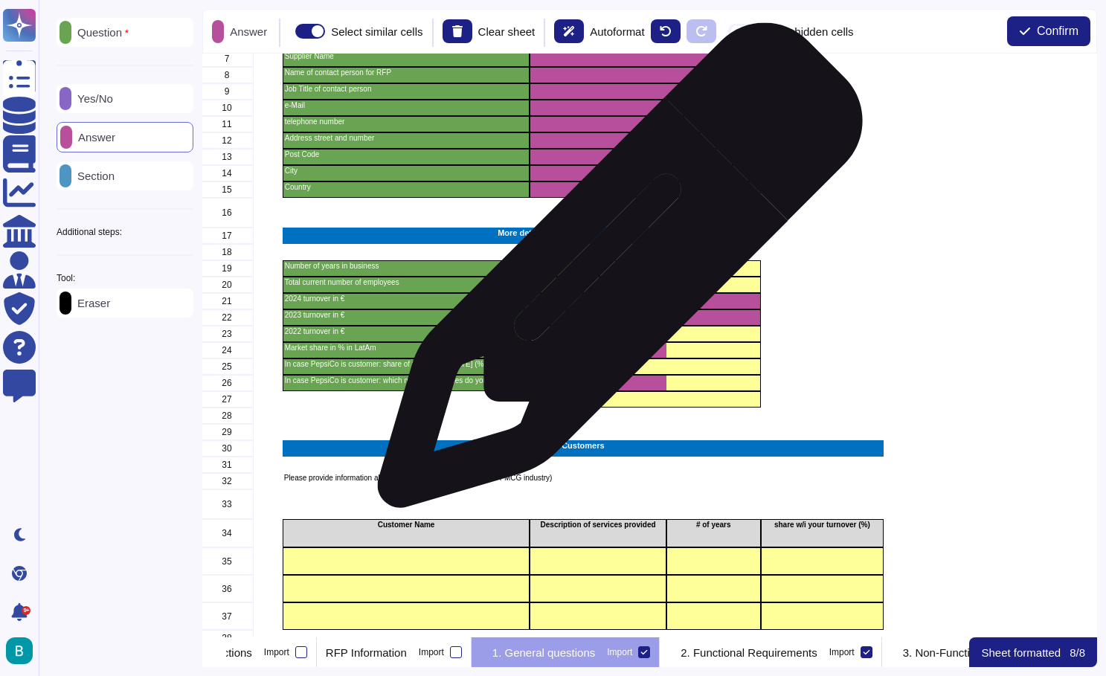
click at [615, 273] on div "grid" at bounding box center [645, 268] width 231 height 16
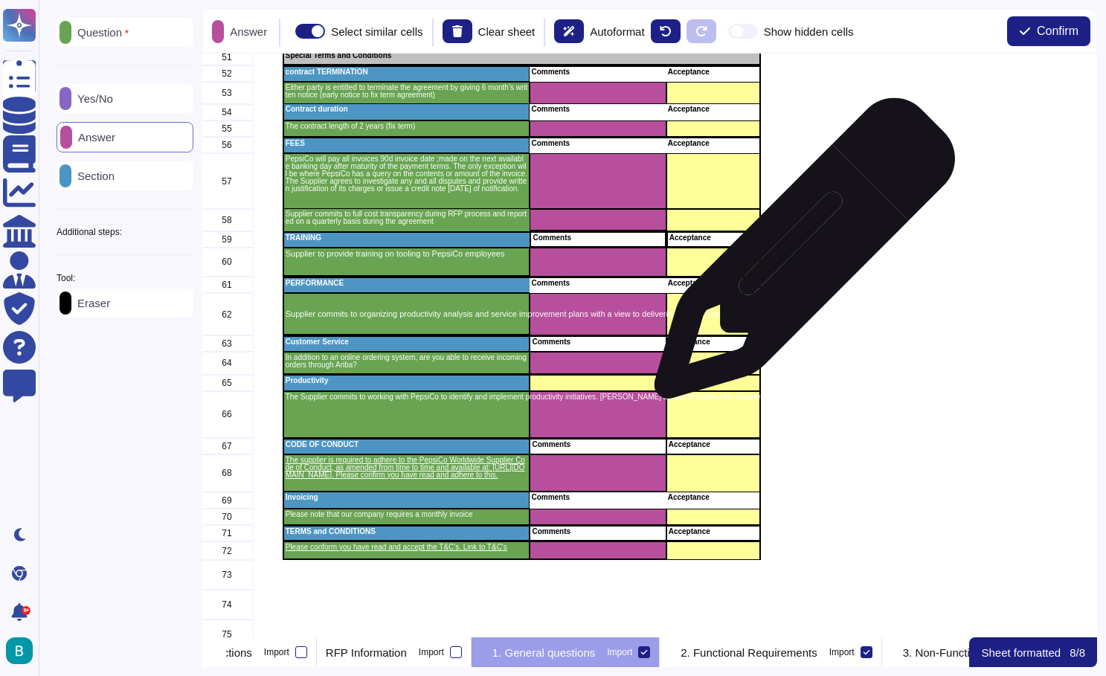
scroll to position [1003, 2]
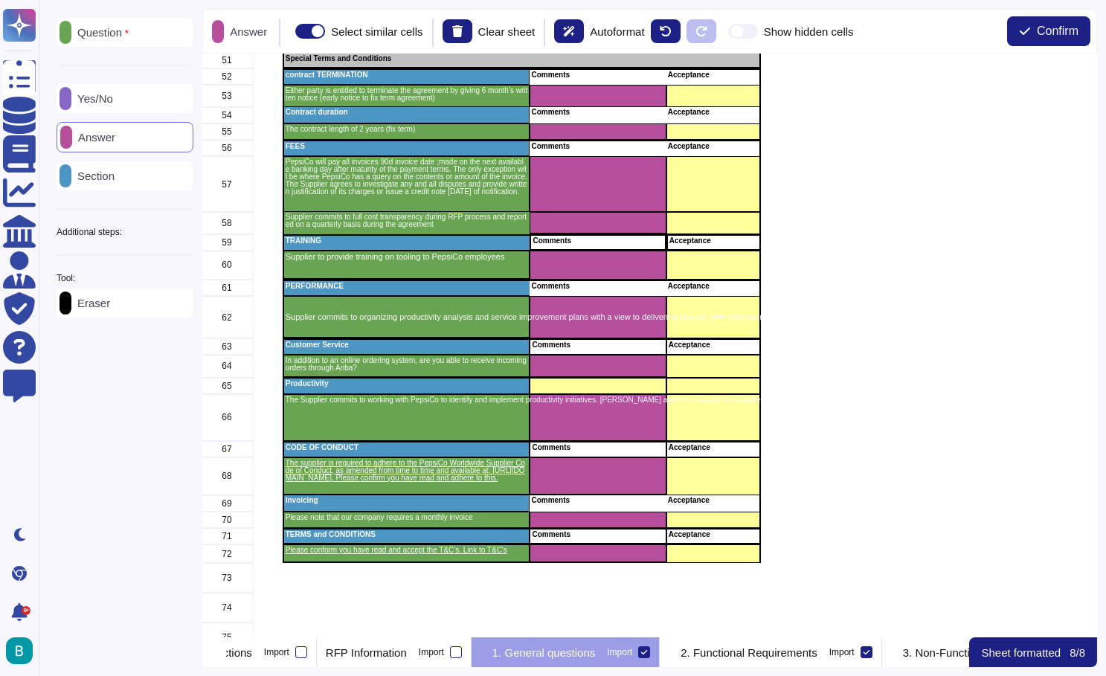
click at [117, 107] on div "Yes/No" at bounding box center [125, 98] width 137 height 29
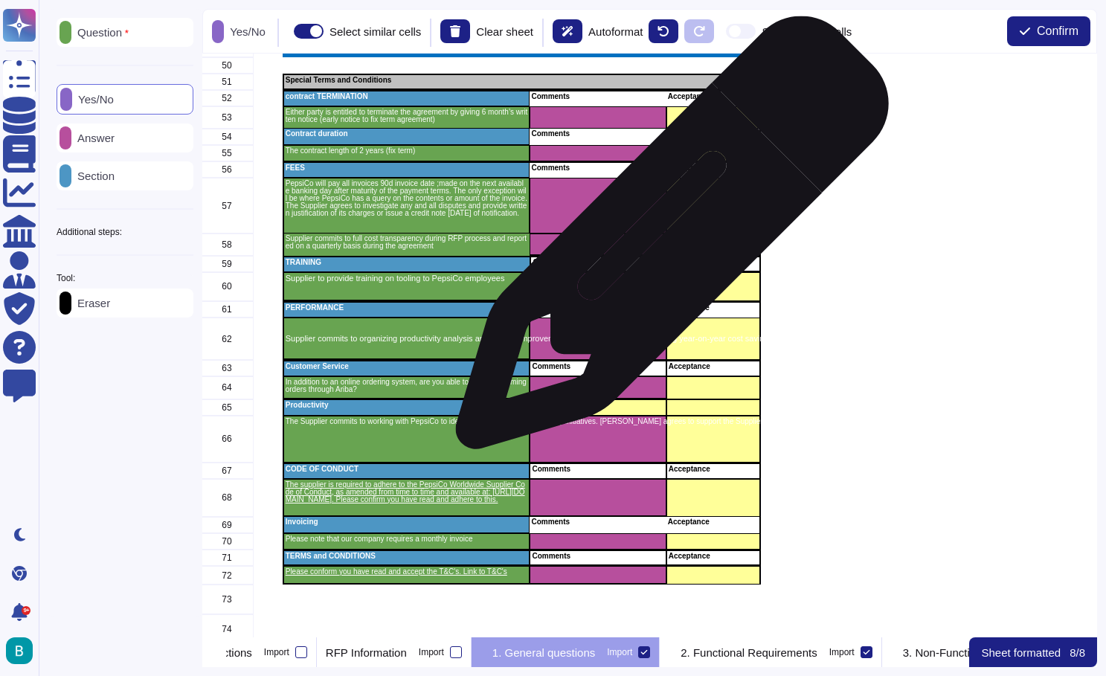
scroll to position [974, 2]
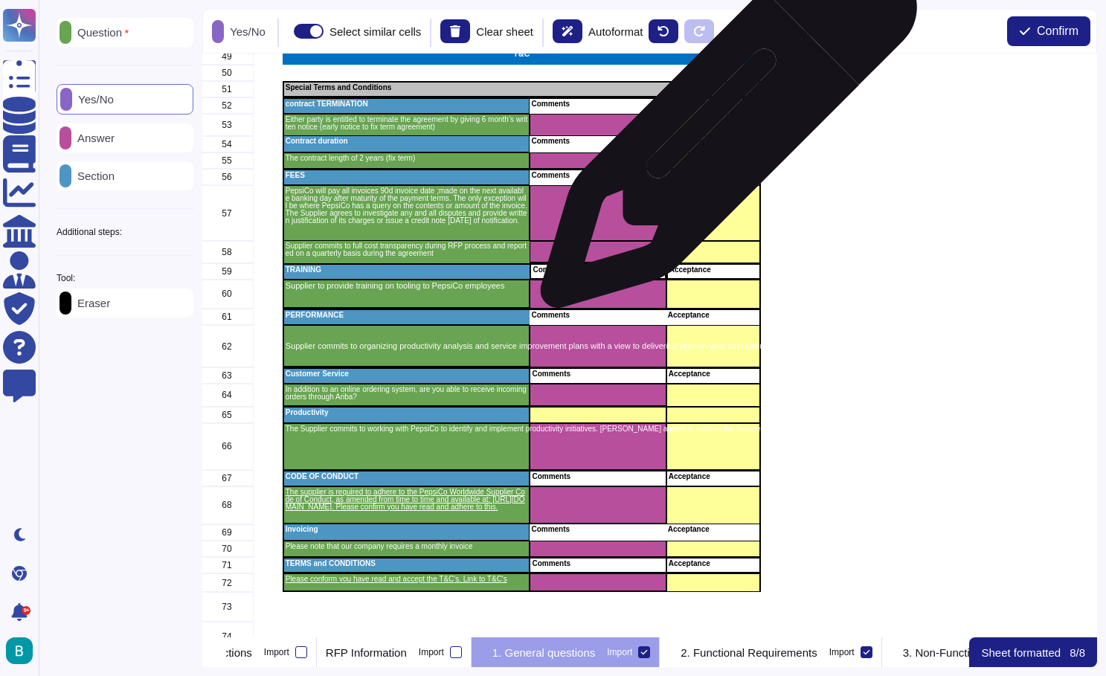
click at [723, 126] on div "grid" at bounding box center [714, 125] width 94 height 22
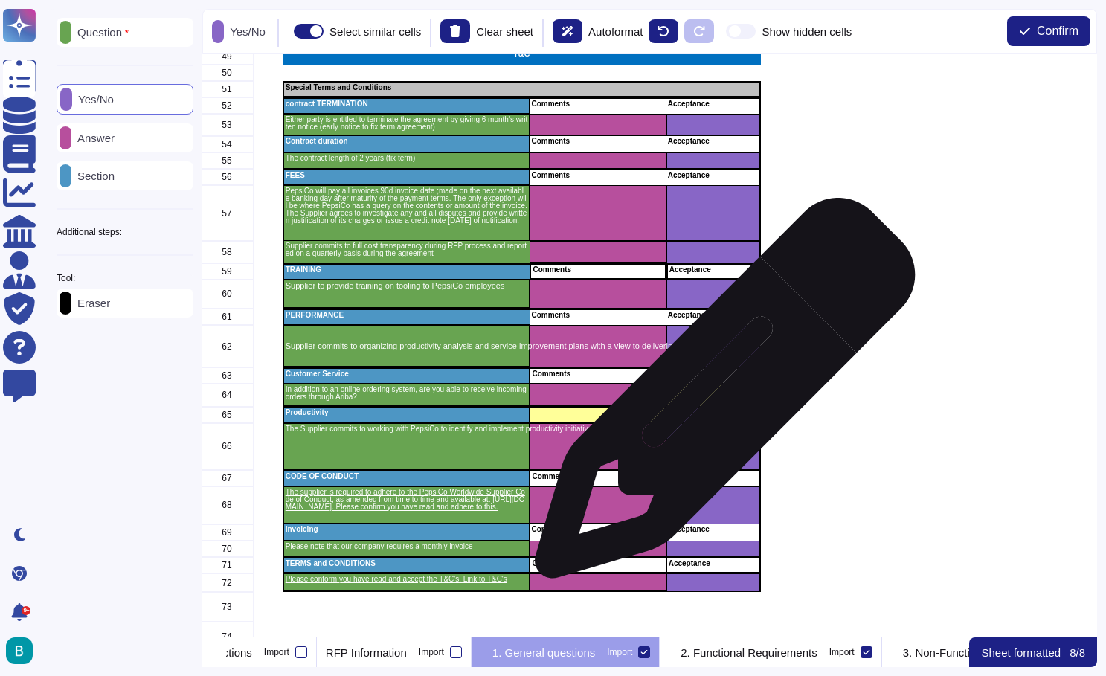
click at [719, 396] on div "grid" at bounding box center [714, 395] width 94 height 23
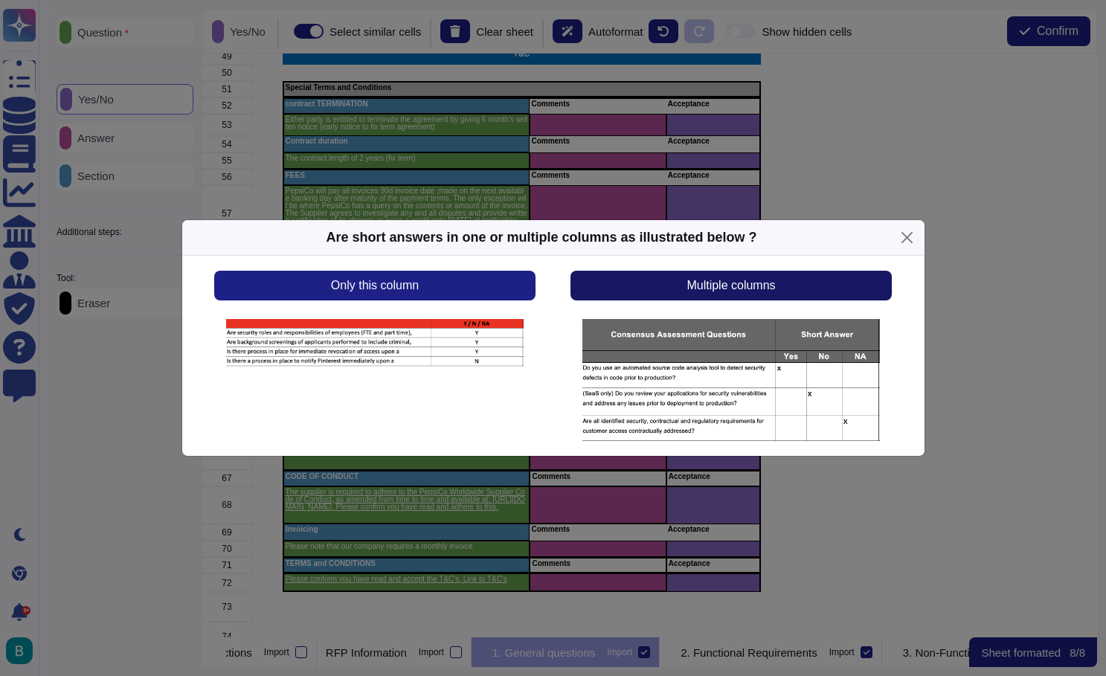
click at [823, 286] on button "Multiple columns" at bounding box center [731, 286] width 321 height 30
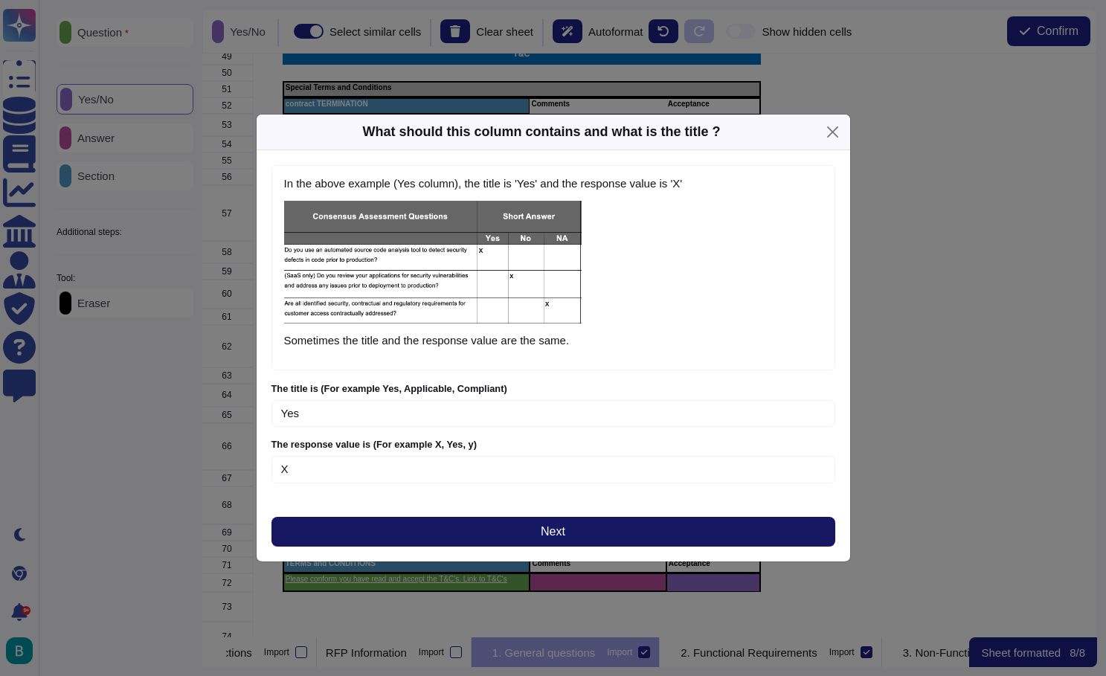
click at [689, 531] on button "Next" at bounding box center [554, 532] width 564 height 30
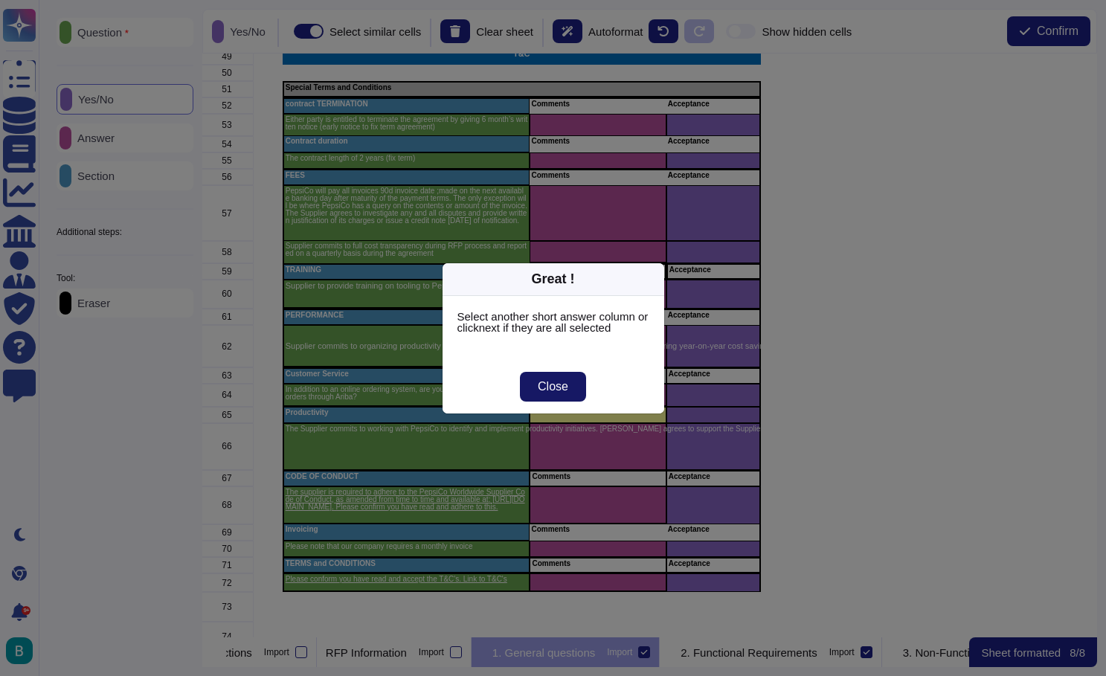
click at [576, 386] on button "Close" at bounding box center [553, 387] width 66 height 30
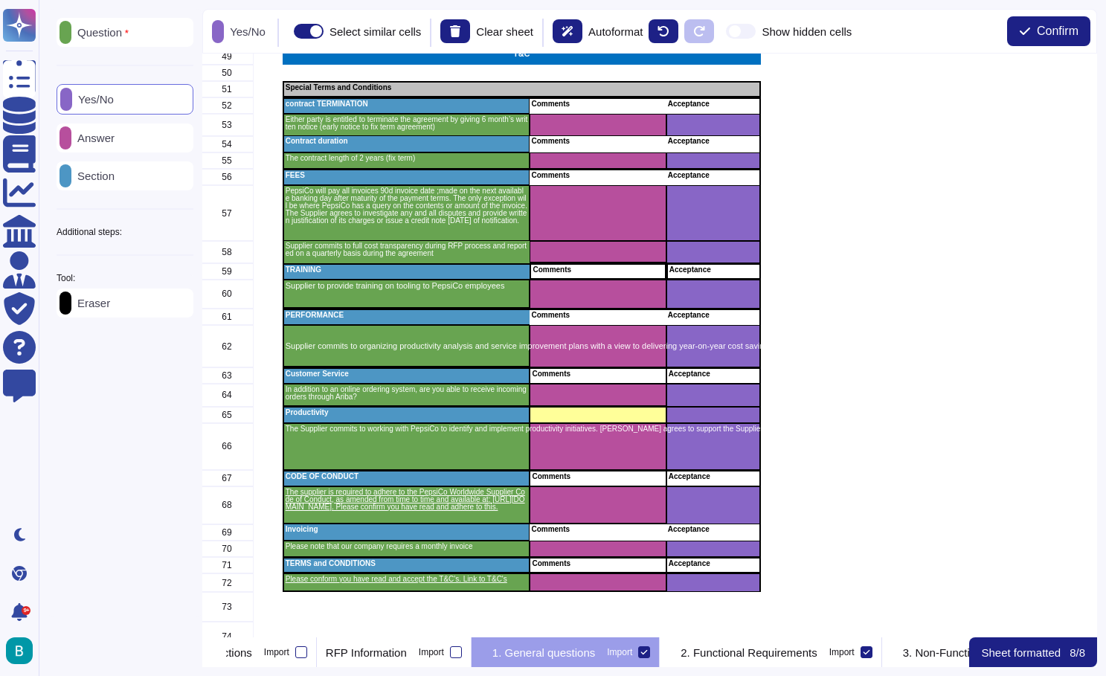
click at [132, 305] on div "Eraser" at bounding box center [125, 303] width 137 height 29
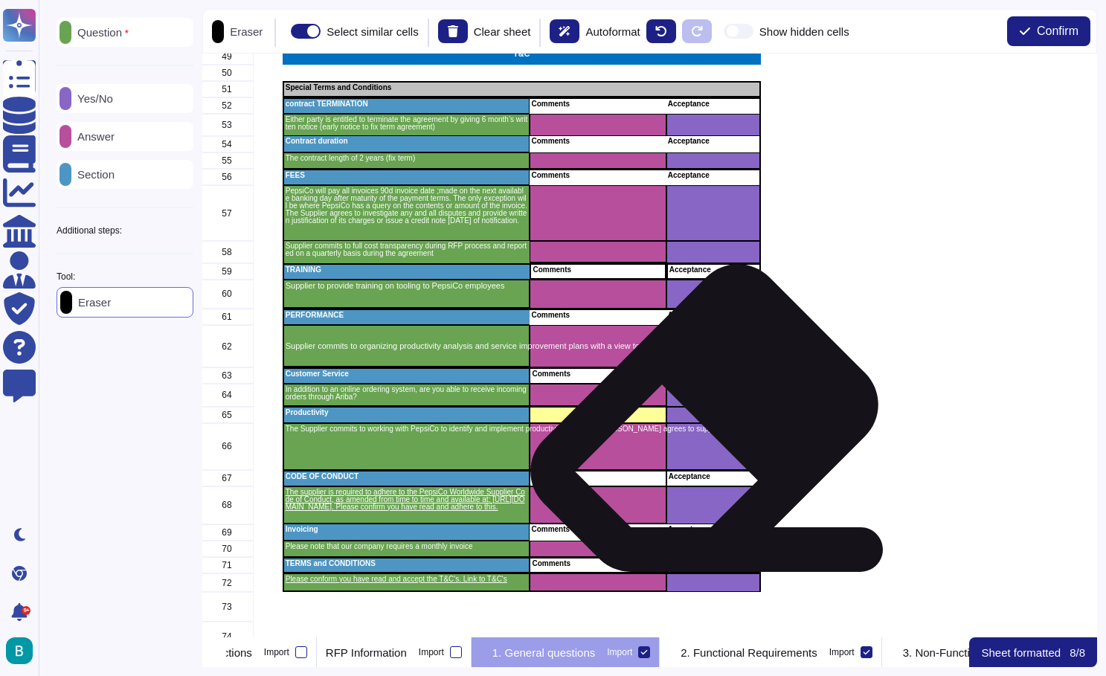
click at [699, 423] on div "grid" at bounding box center [714, 446] width 94 height 47
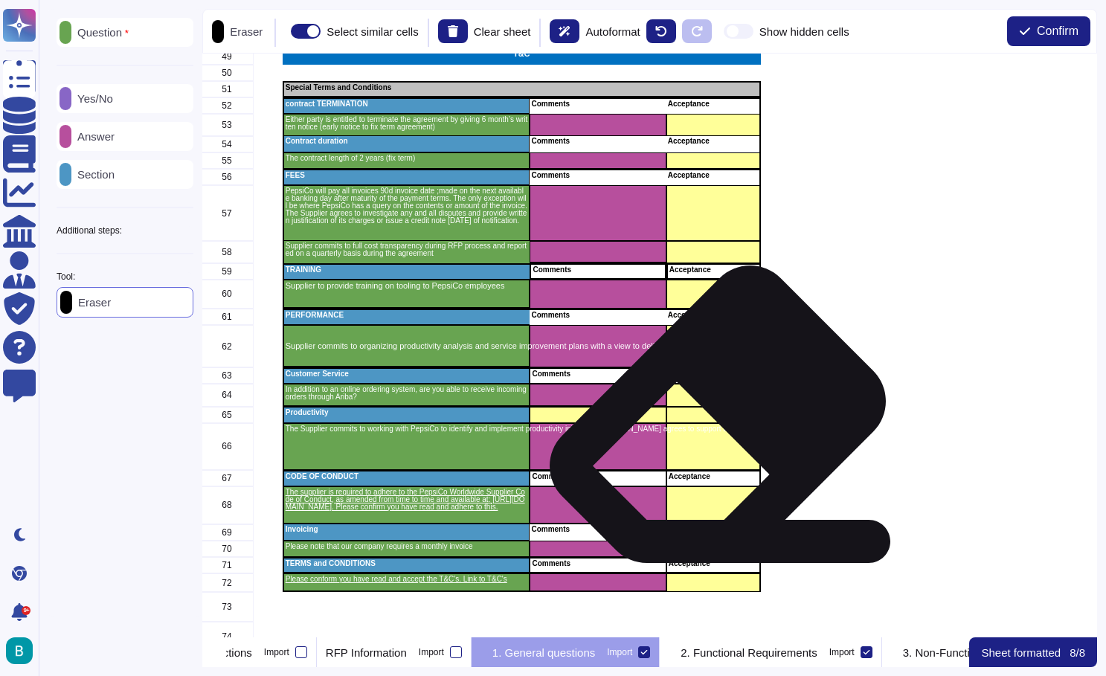
click at [714, 419] on div "grid" at bounding box center [714, 415] width 94 height 16
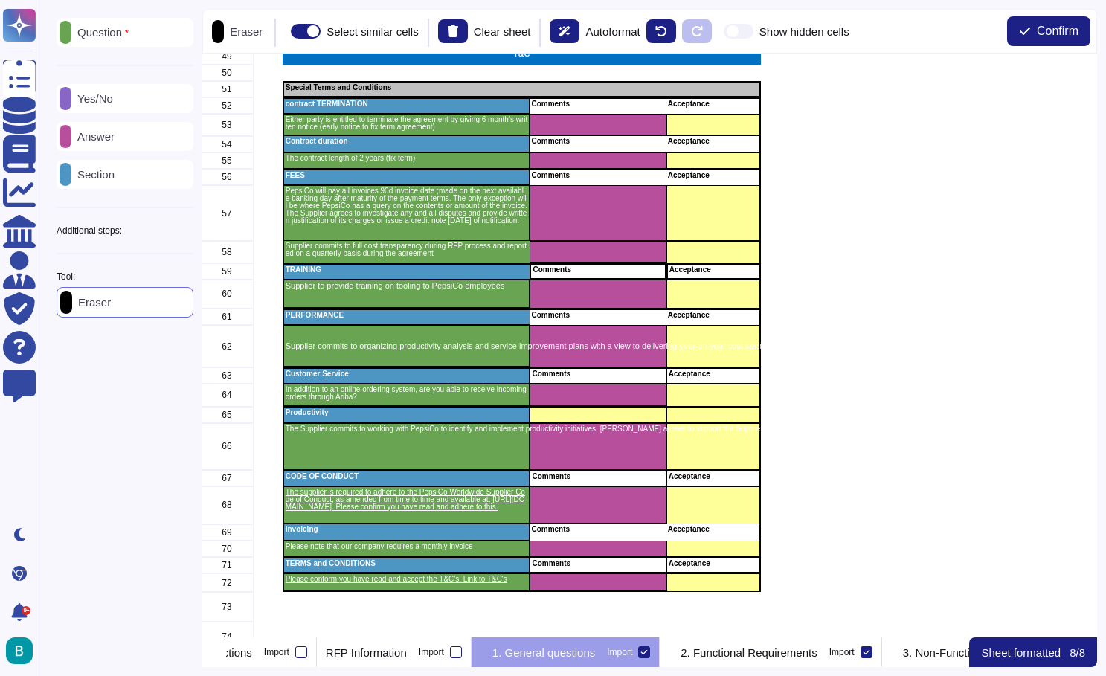
click at [100, 100] on p "Yes/No" at bounding box center [92, 98] width 42 height 11
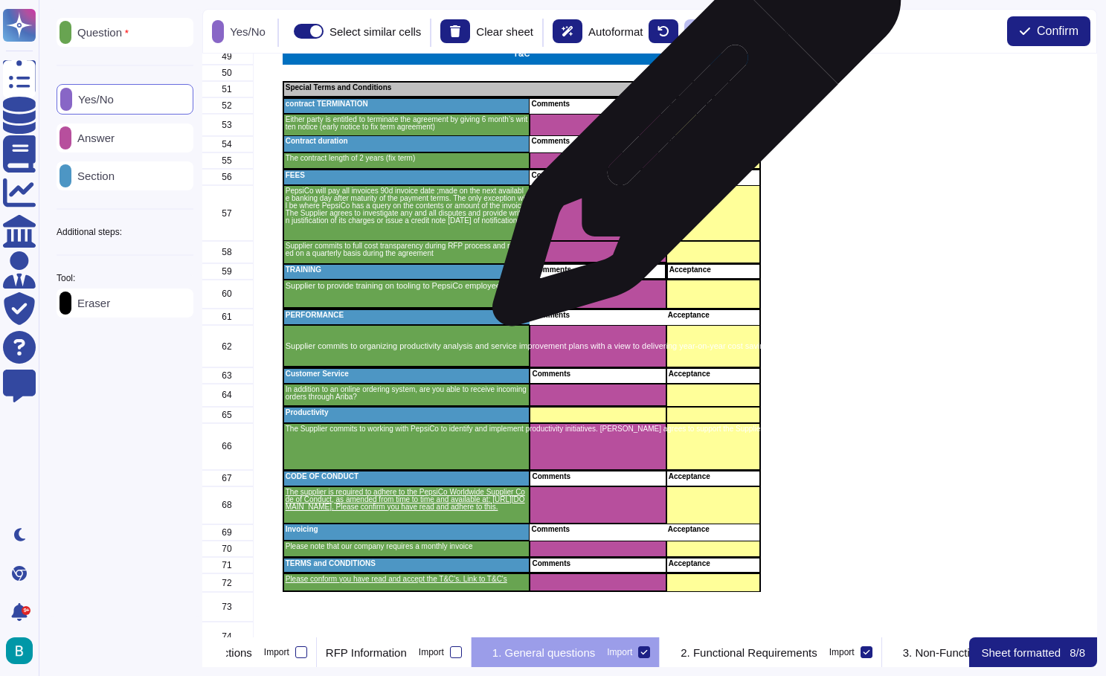
click at [705, 123] on div "grid" at bounding box center [714, 125] width 94 height 22
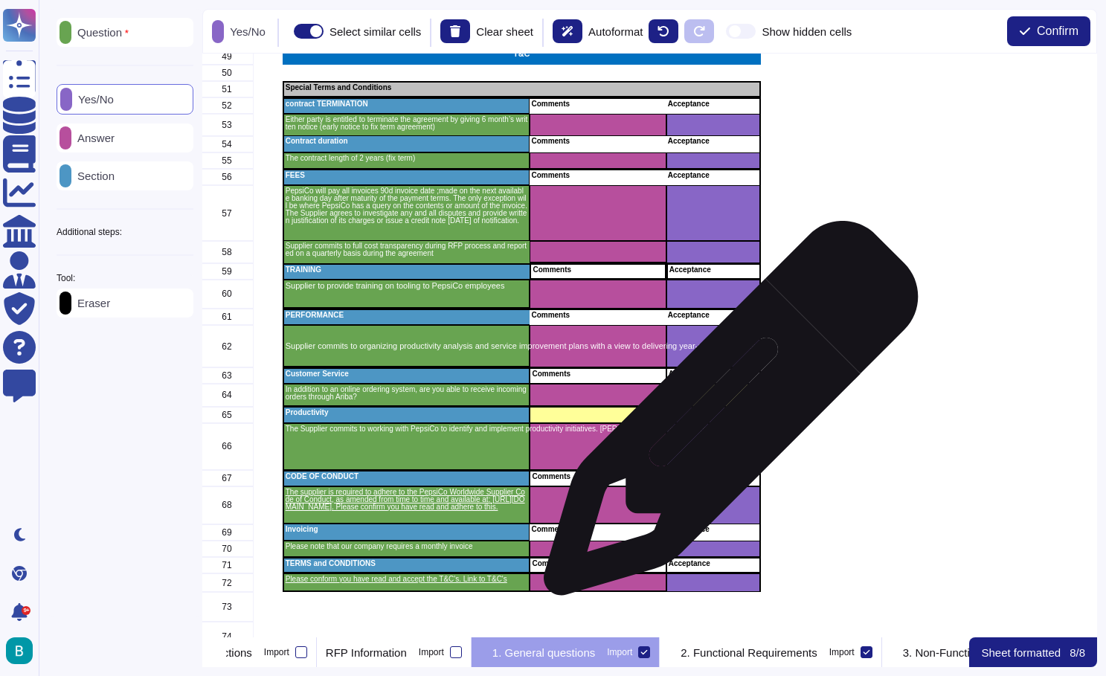
click at [723, 417] on div "grid" at bounding box center [714, 415] width 94 height 16
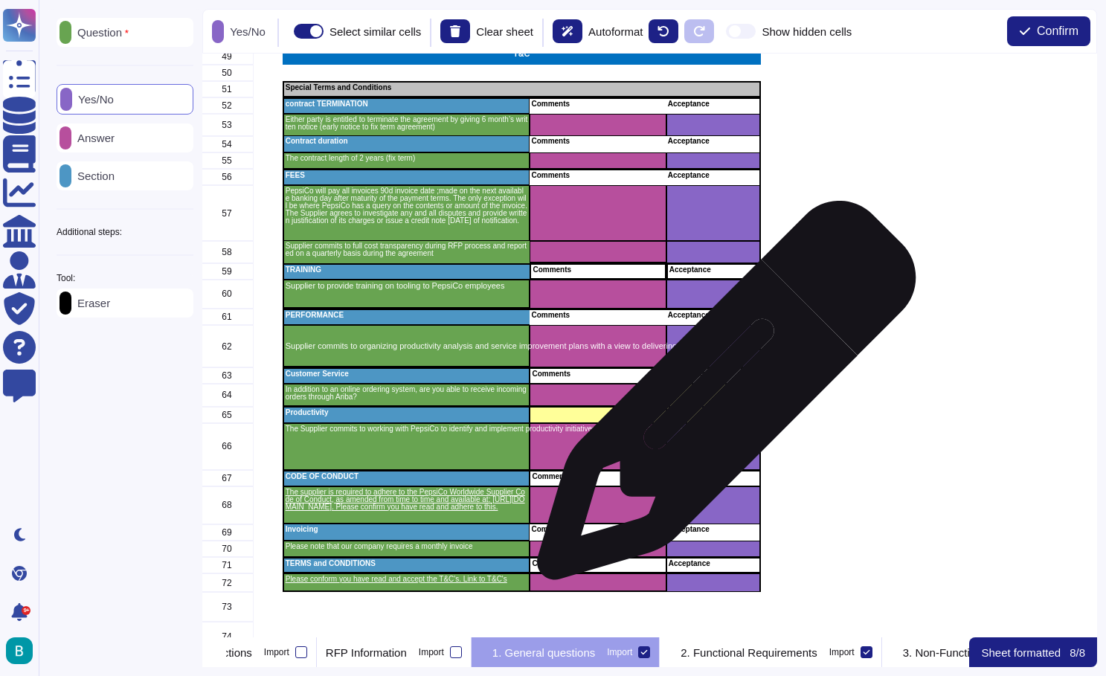
click at [721, 398] on div "grid" at bounding box center [714, 395] width 94 height 23
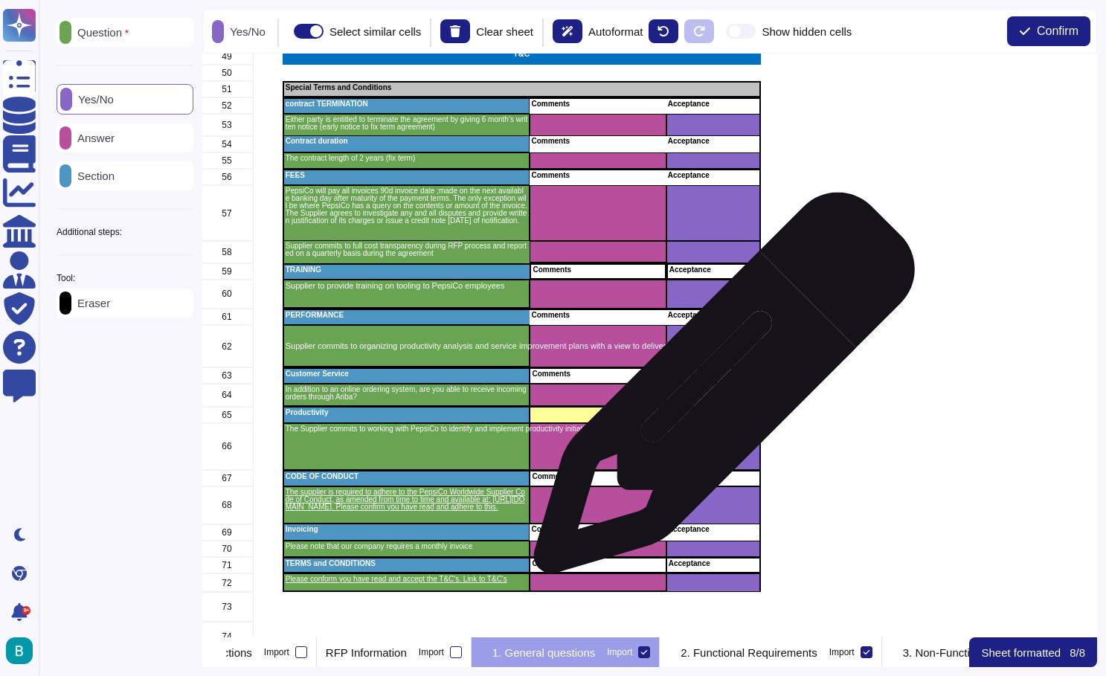
click at [719, 391] on div "grid" at bounding box center [714, 395] width 94 height 23
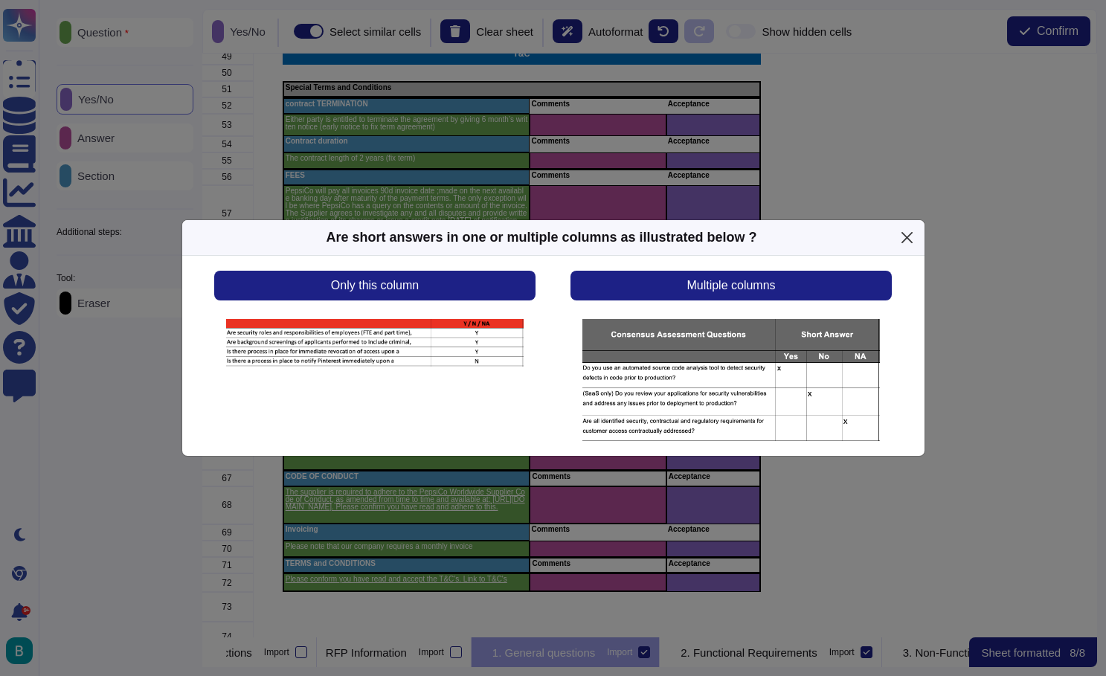
click at [909, 241] on button "Close" at bounding box center [907, 237] width 23 height 23
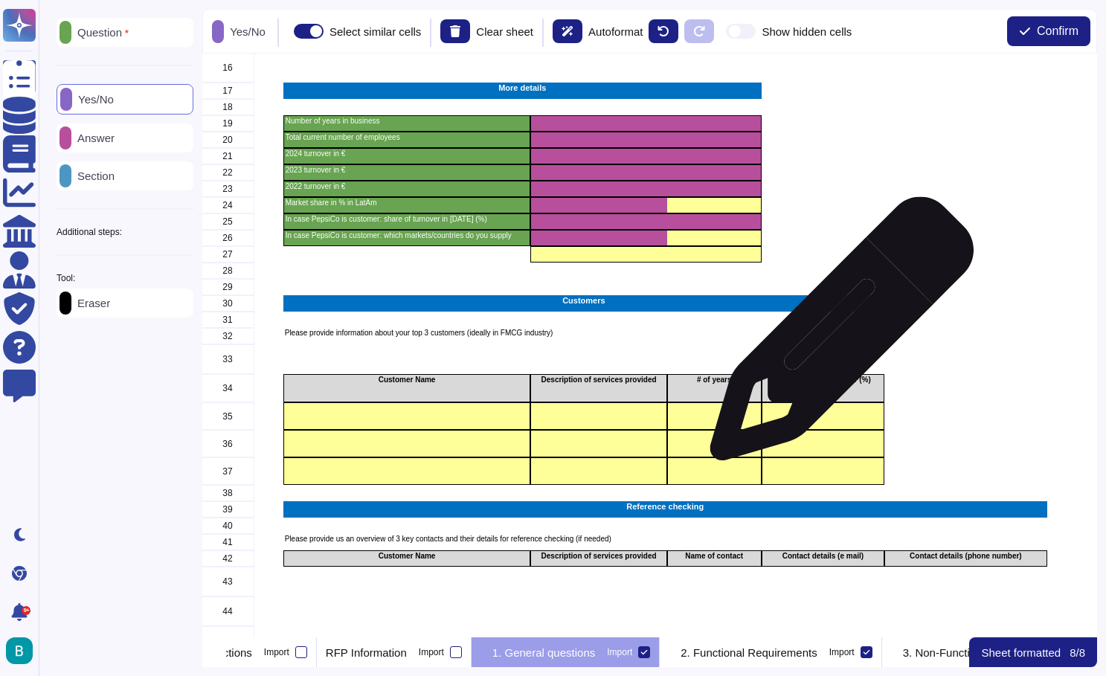
scroll to position [301, 1]
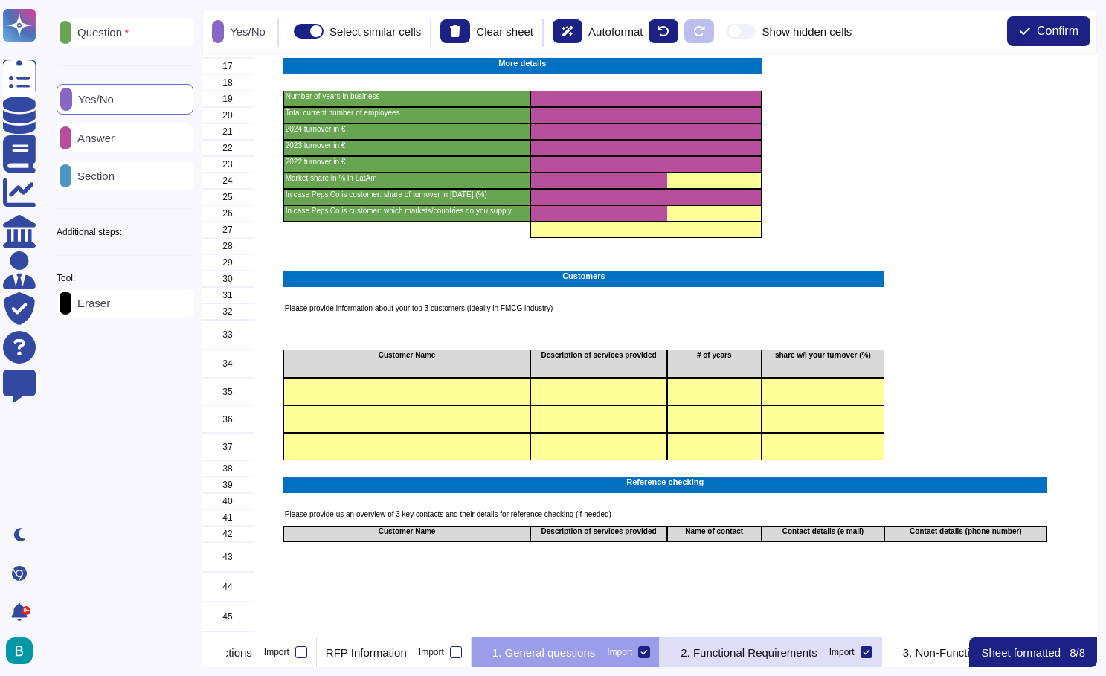
click at [838, 663] on div "2. Functional Requirements Import" at bounding box center [771, 653] width 222 height 30
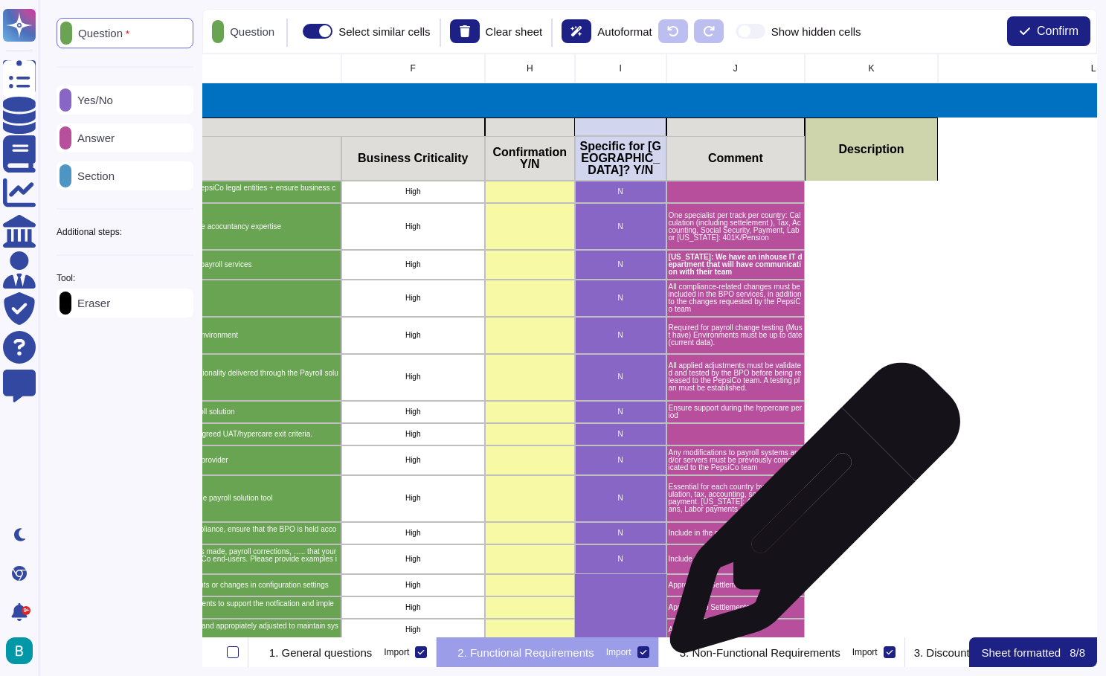
scroll to position [0, 712]
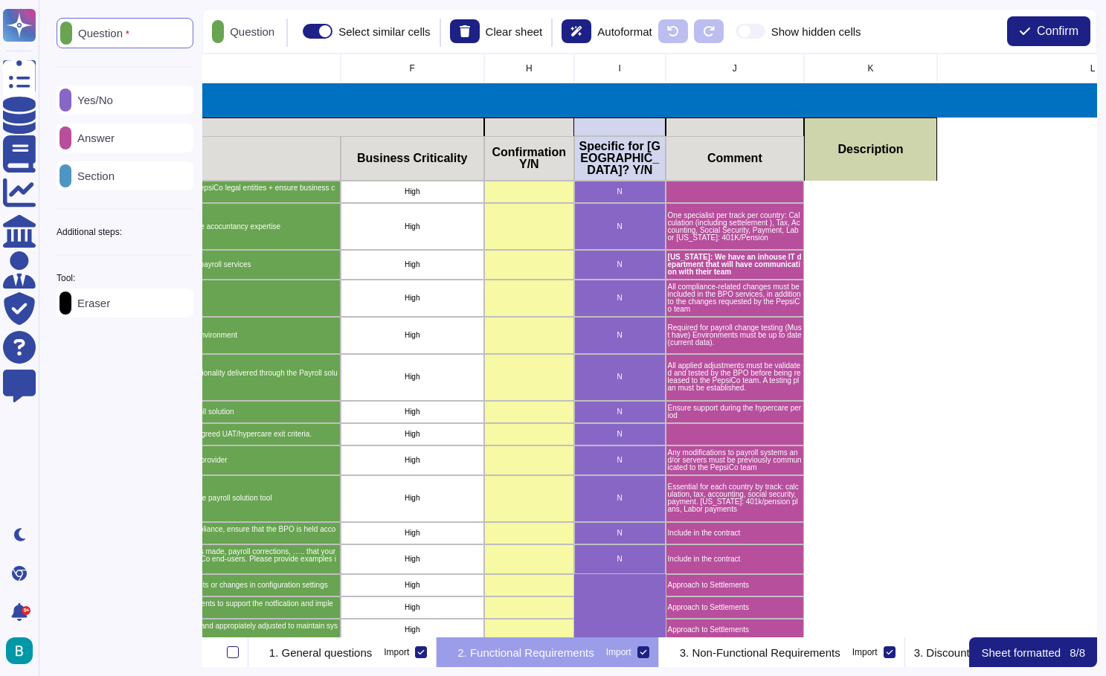
click at [129, 306] on div "Eraser" at bounding box center [125, 303] width 137 height 29
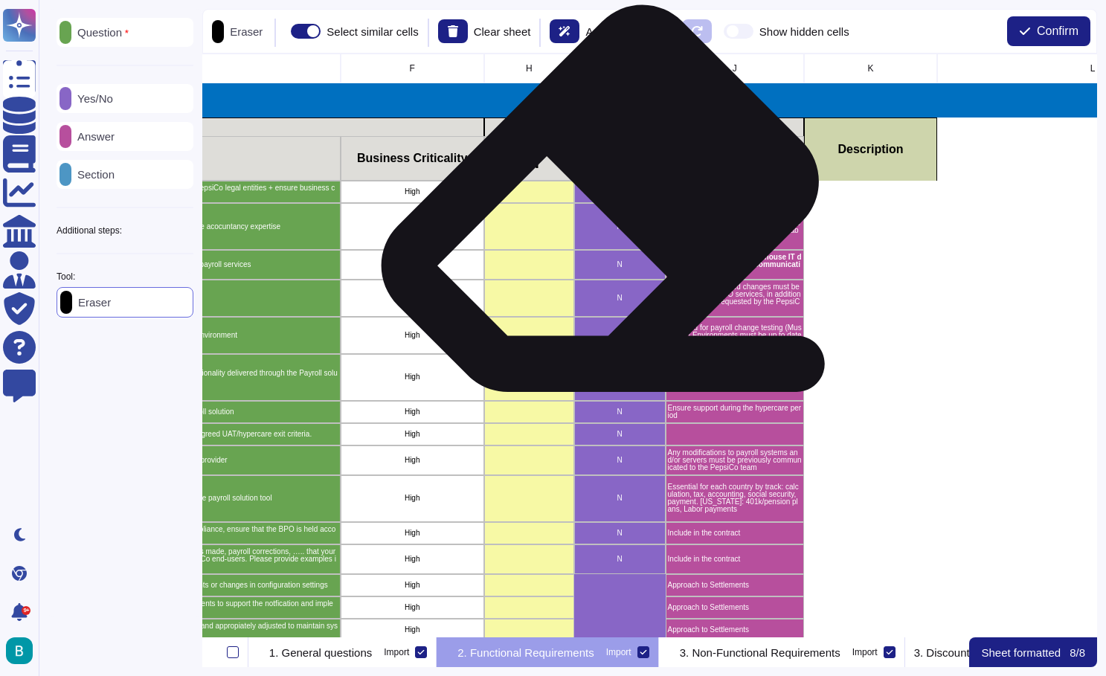
click at [594, 203] on div "N" at bounding box center [620, 226] width 92 height 47
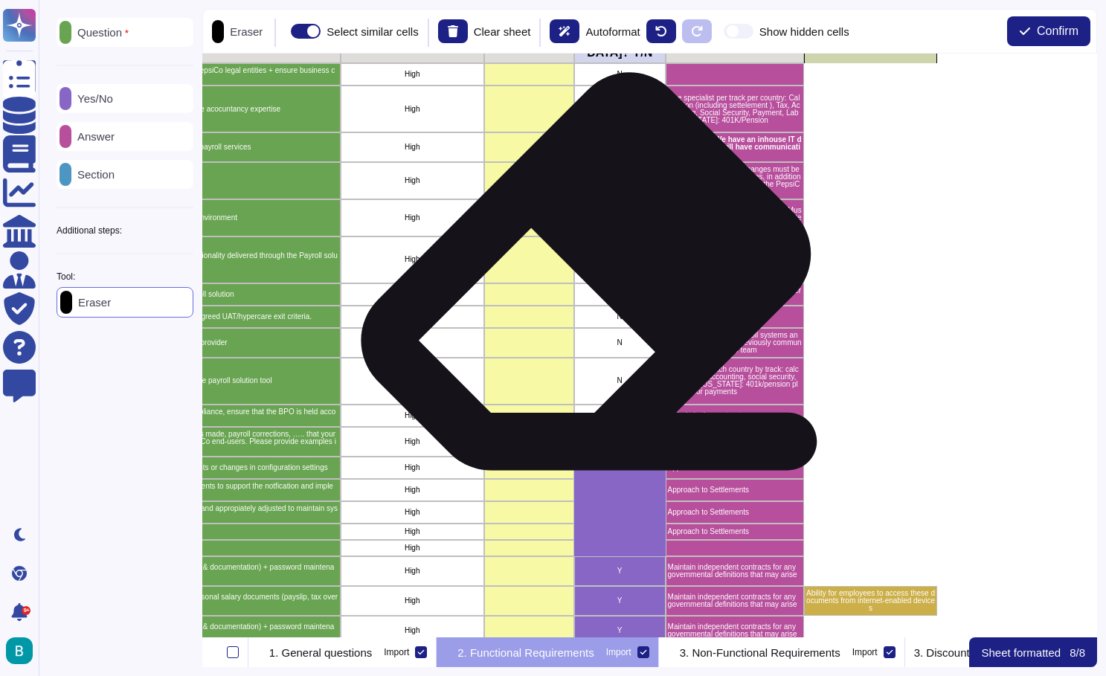
scroll to position [279, 712]
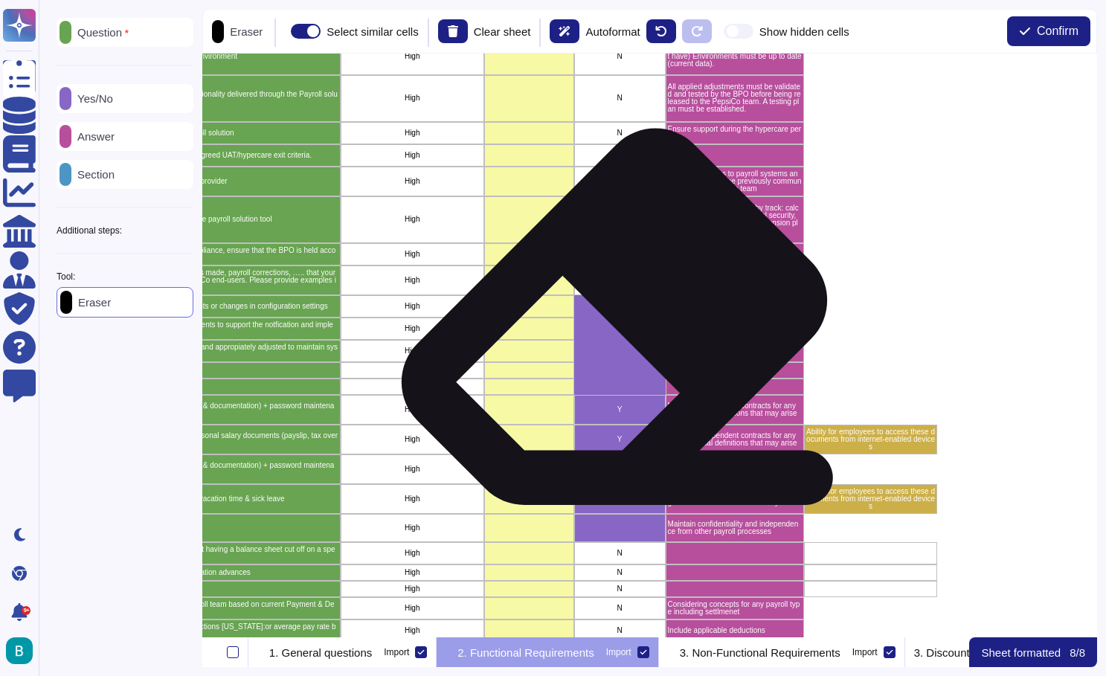
click at [609, 321] on div "grid" at bounding box center [620, 329] width 92 height 22
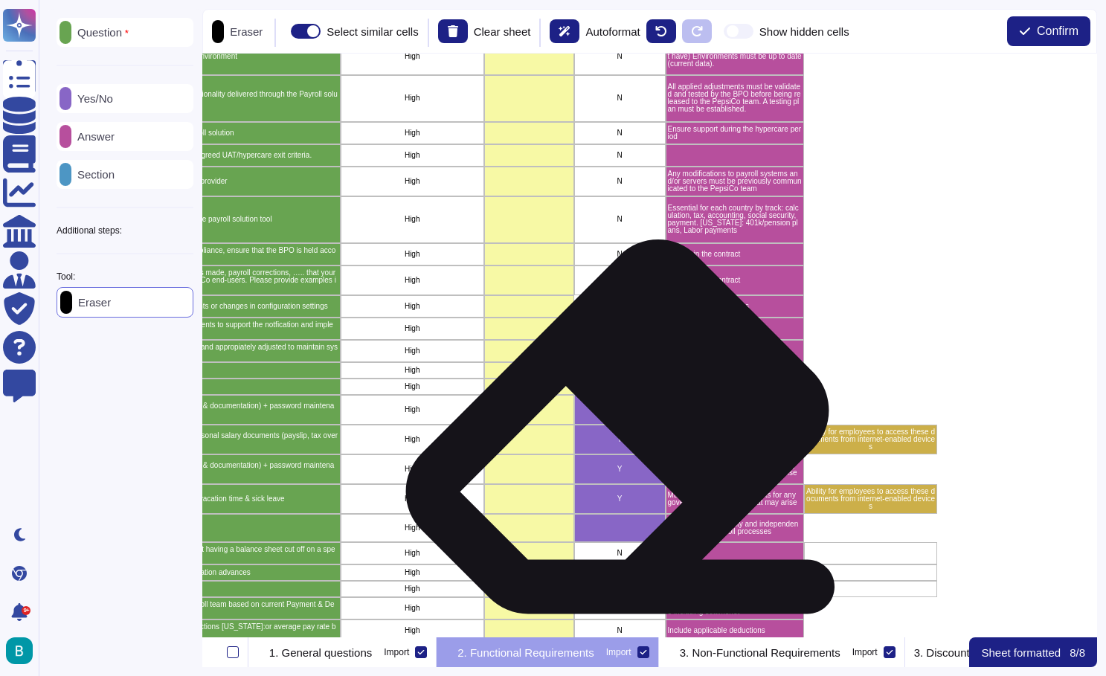
click at [611, 437] on p "Y" at bounding box center [620, 439] width 87 height 7
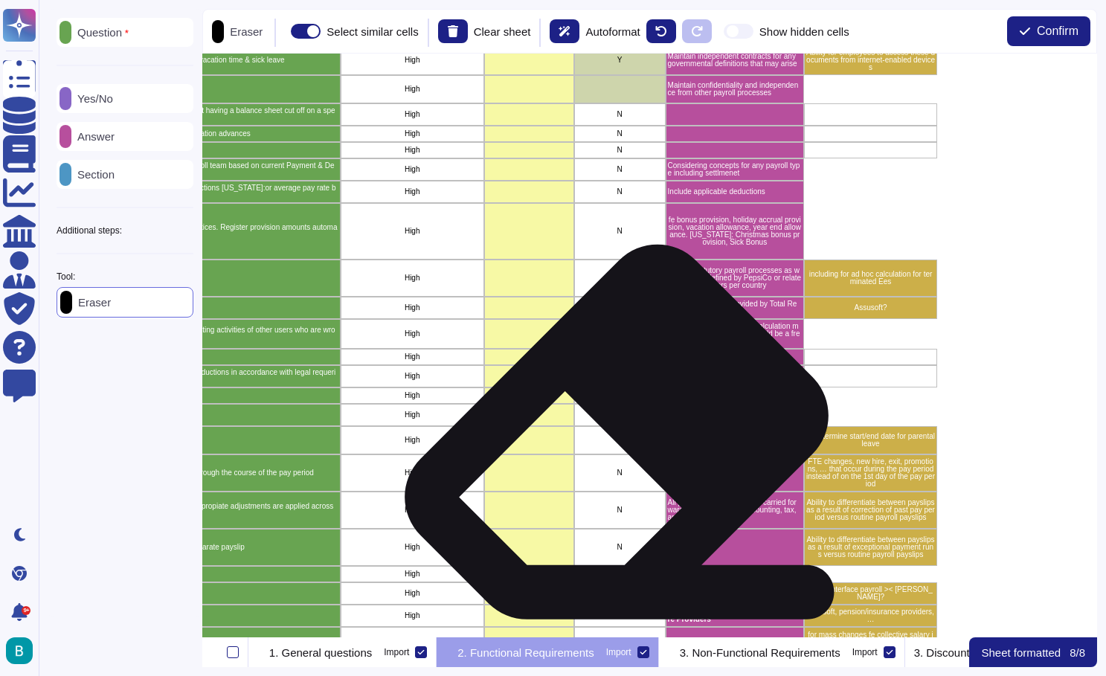
scroll to position [697, 712]
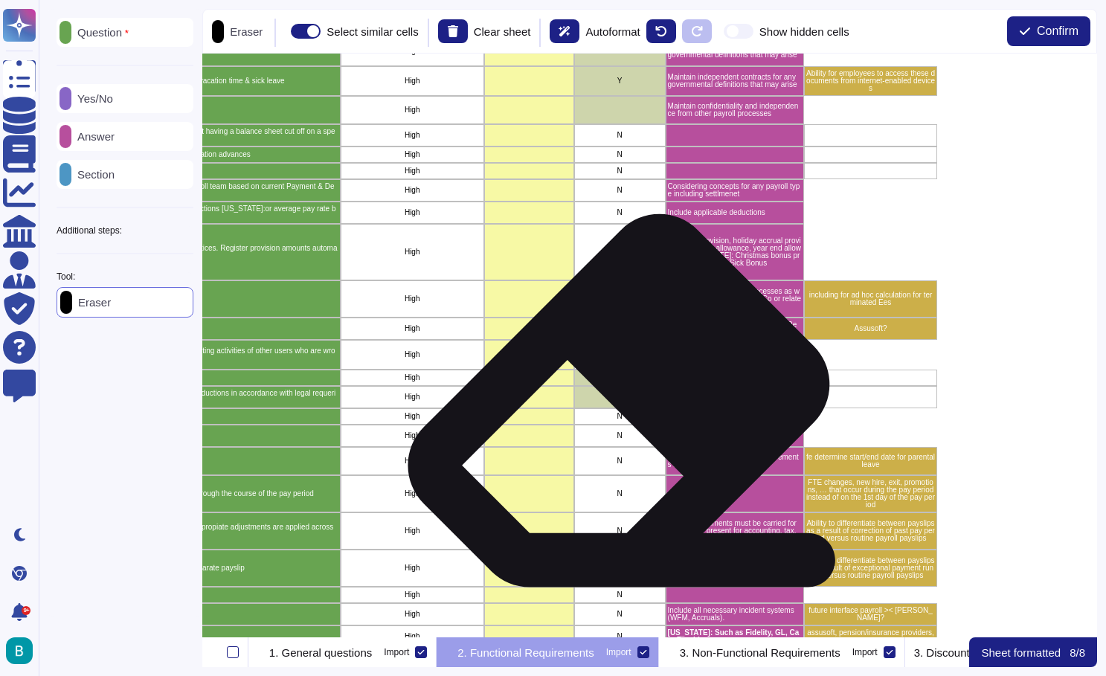
click at [612, 400] on div "grid" at bounding box center [620, 397] width 92 height 22
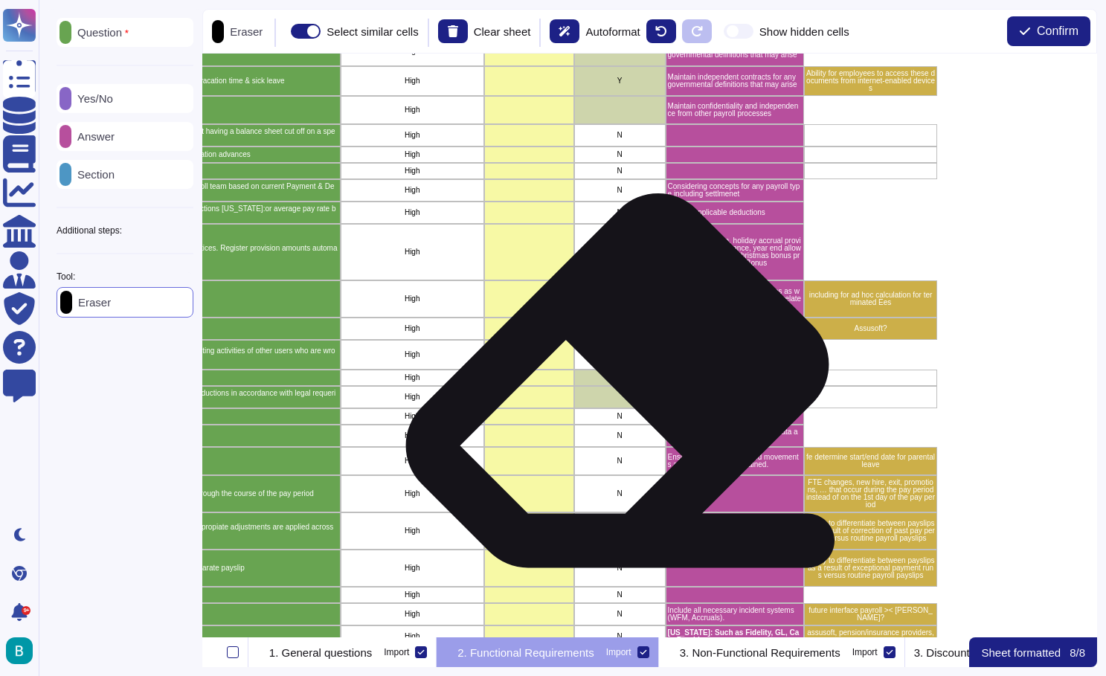
click at [612, 385] on div "N" at bounding box center [620, 378] width 92 height 16
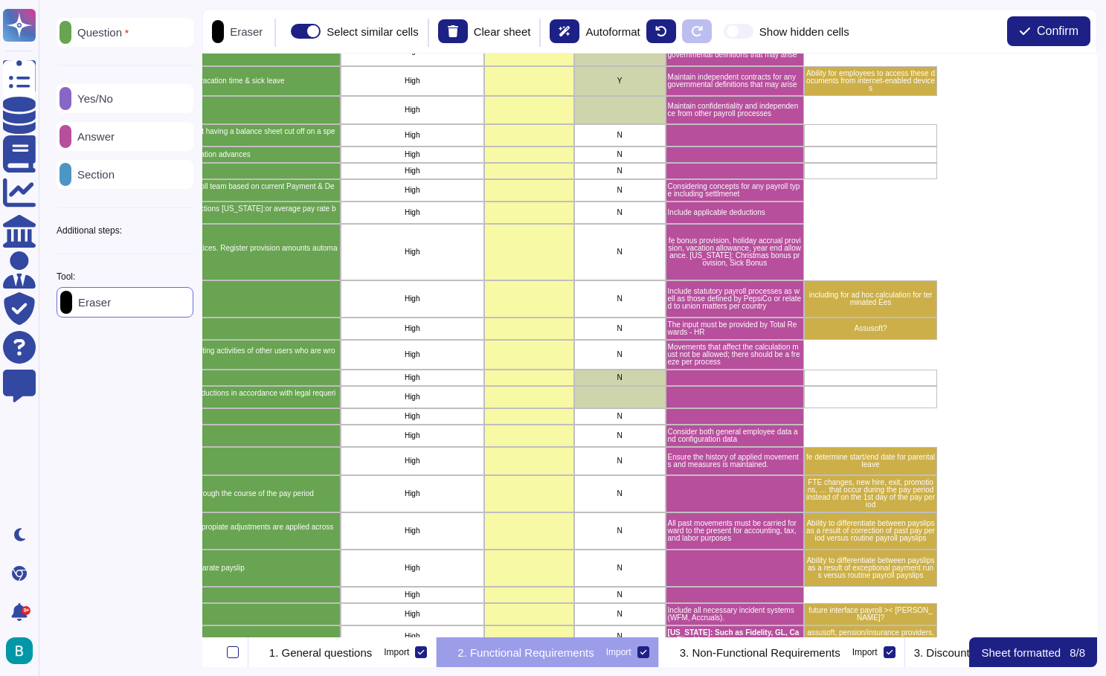
click at [107, 113] on div "Yes/No" at bounding box center [125, 98] width 137 height 29
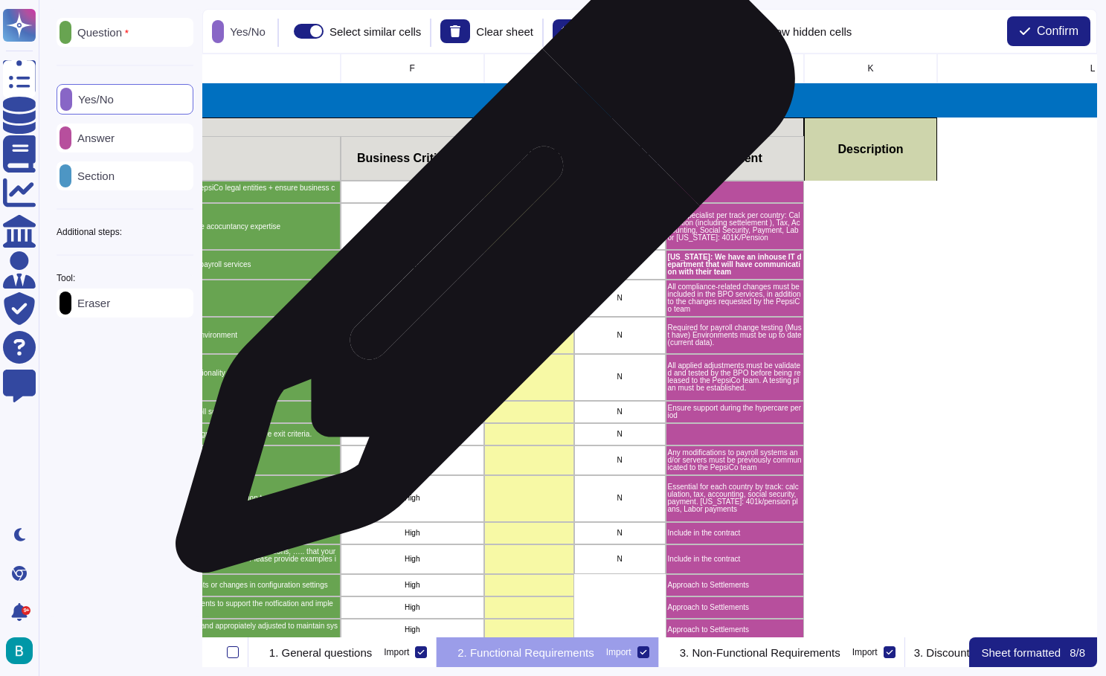
scroll to position [0, 712]
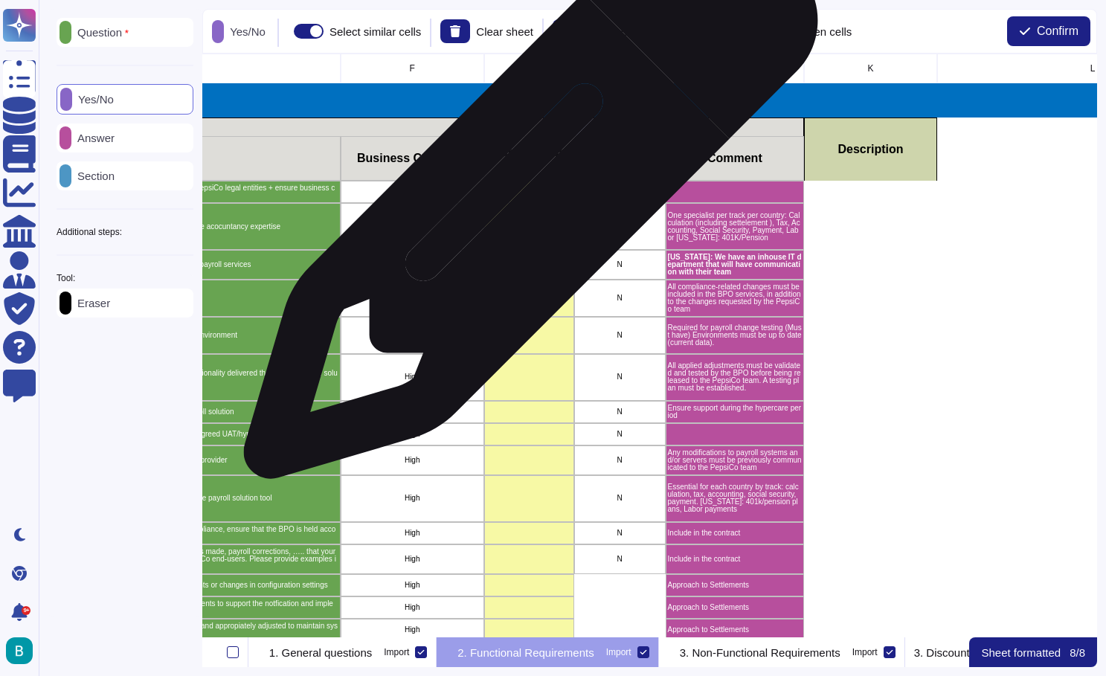
click at [525, 196] on div "grid" at bounding box center [529, 192] width 90 height 22
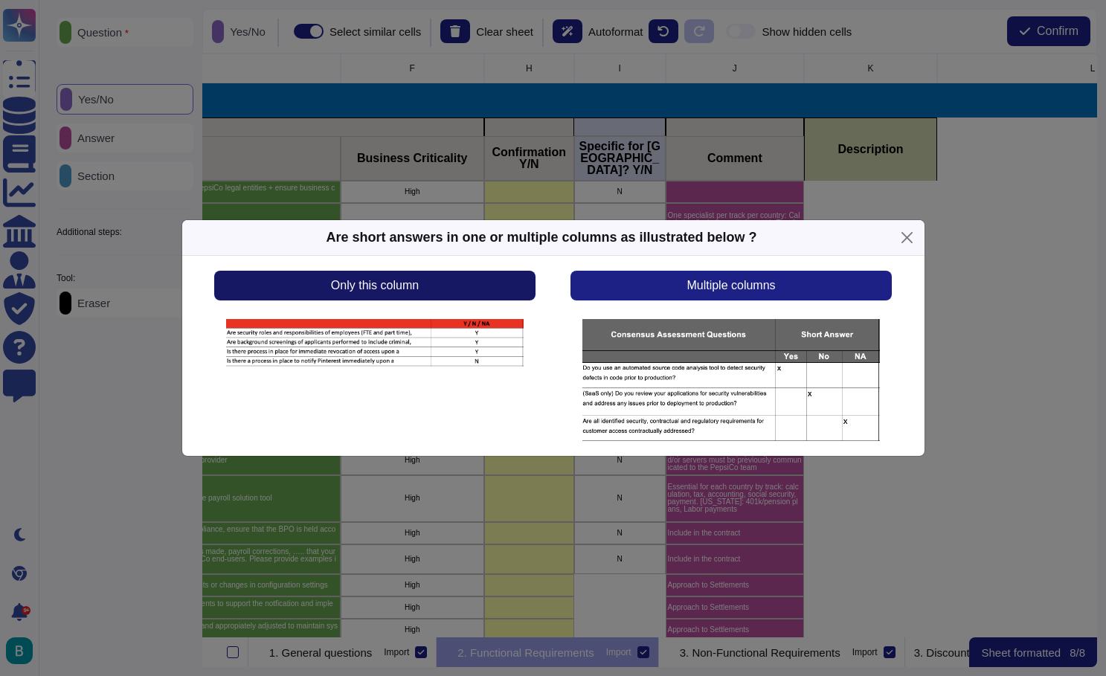
click at [451, 283] on button "Only this column" at bounding box center [374, 286] width 321 height 30
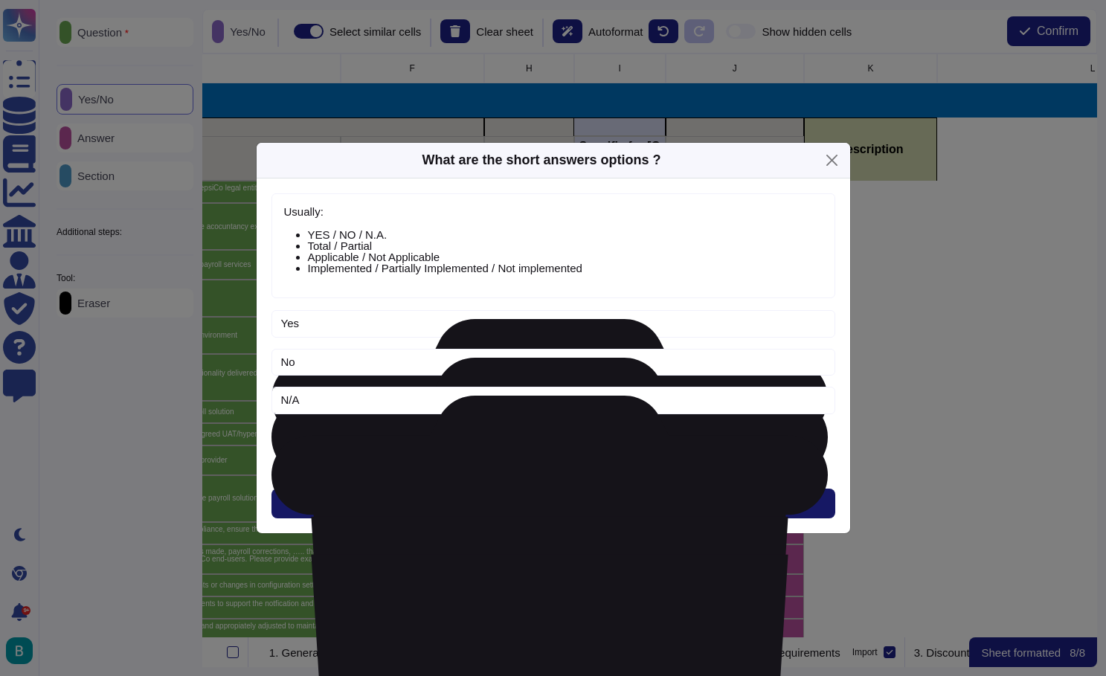
click at [574, 503] on button "Next" at bounding box center [554, 504] width 564 height 30
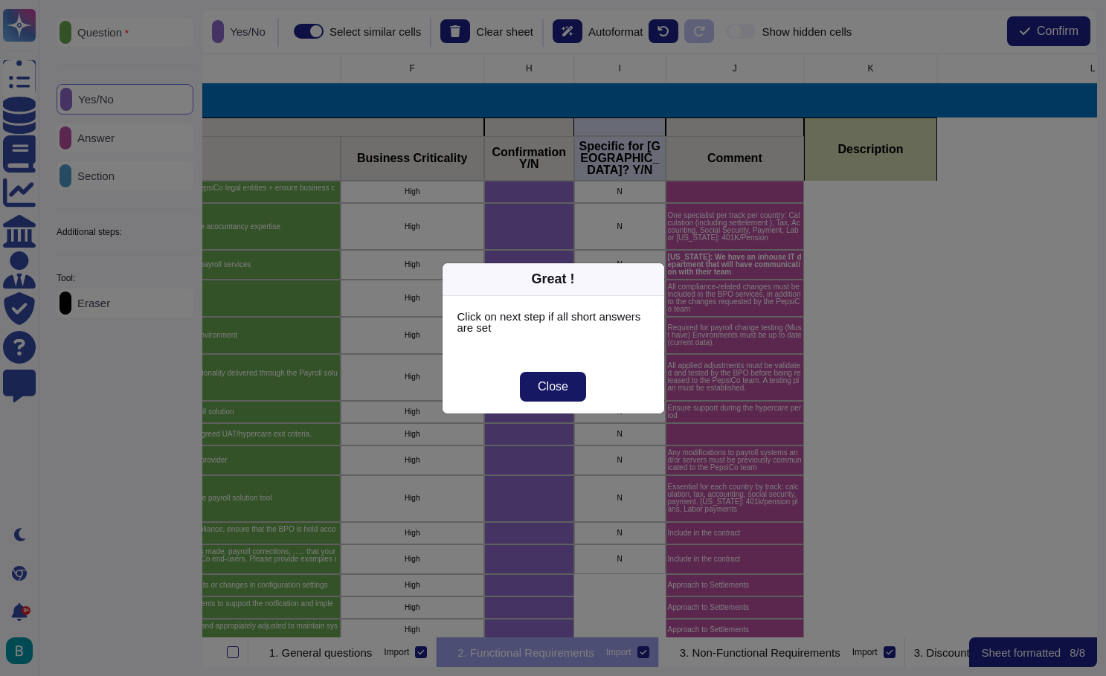
click at [554, 388] on span "Close" at bounding box center [553, 387] width 31 height 12
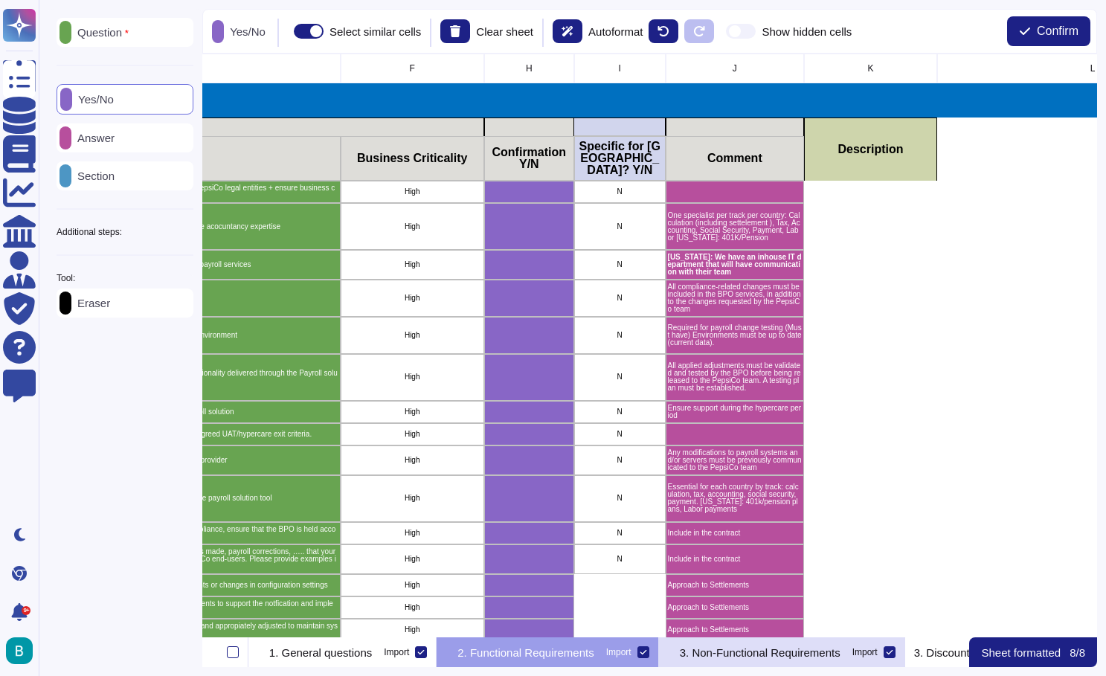
click at [841, 657] on p "3. Non-Functional Requirements" at bounding box center [760, 652] width 161 height 11
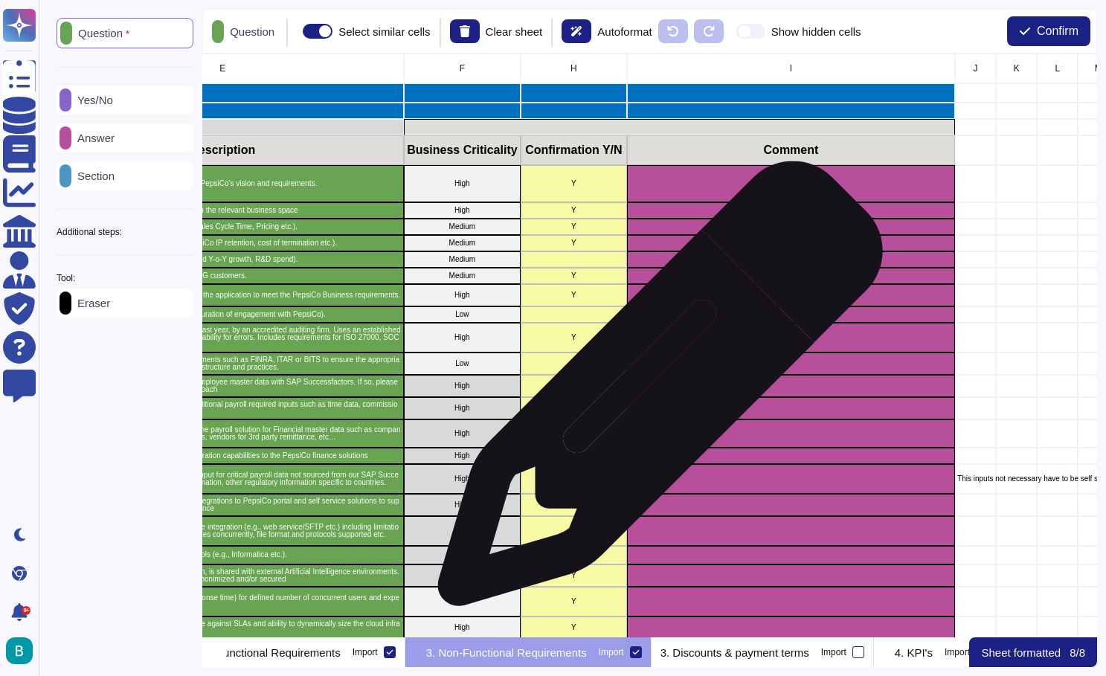
scroll to position [0, 0]
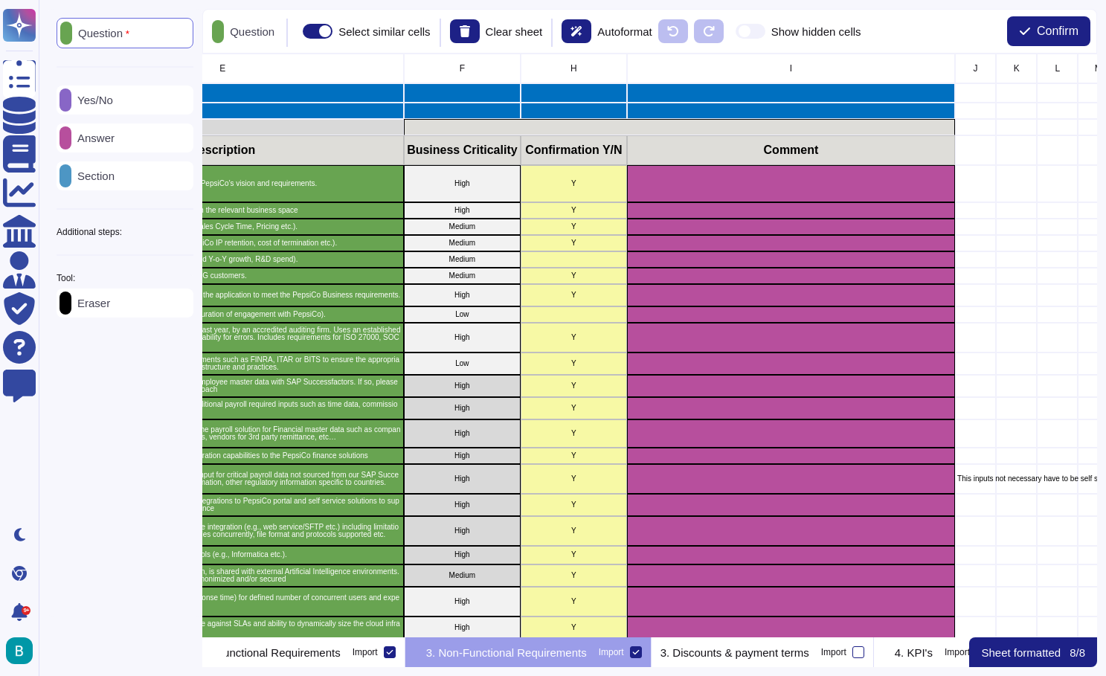
click at [112, 92] on div "Yes/No" at bounding box center [125, 100] width 137 height 29
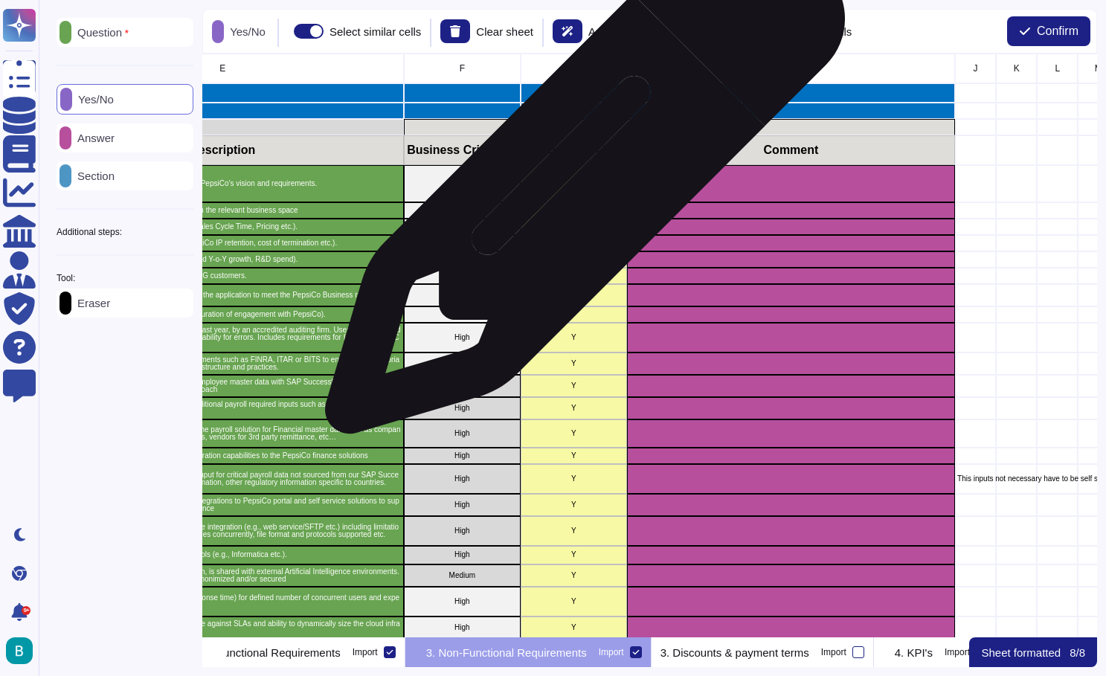
click at [580, 182] on p "Y" at bounding box center [574, 183] width 102 height 7
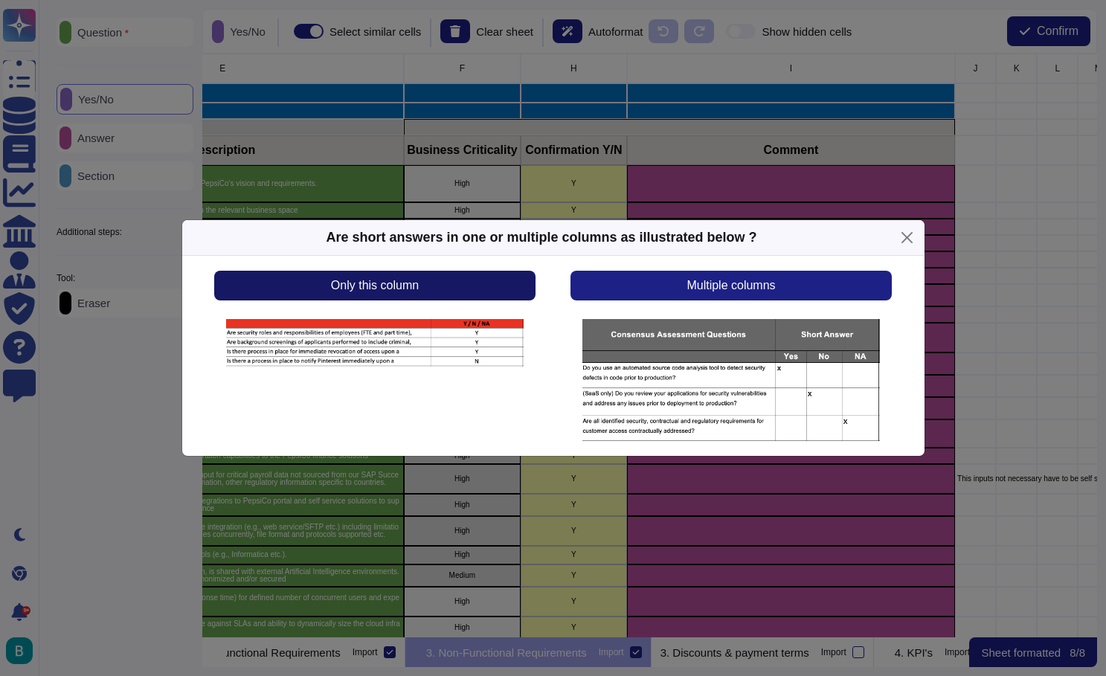
click at [481, 293] on button "Only this column" at bounding box center [374, 286] width 321 height 30
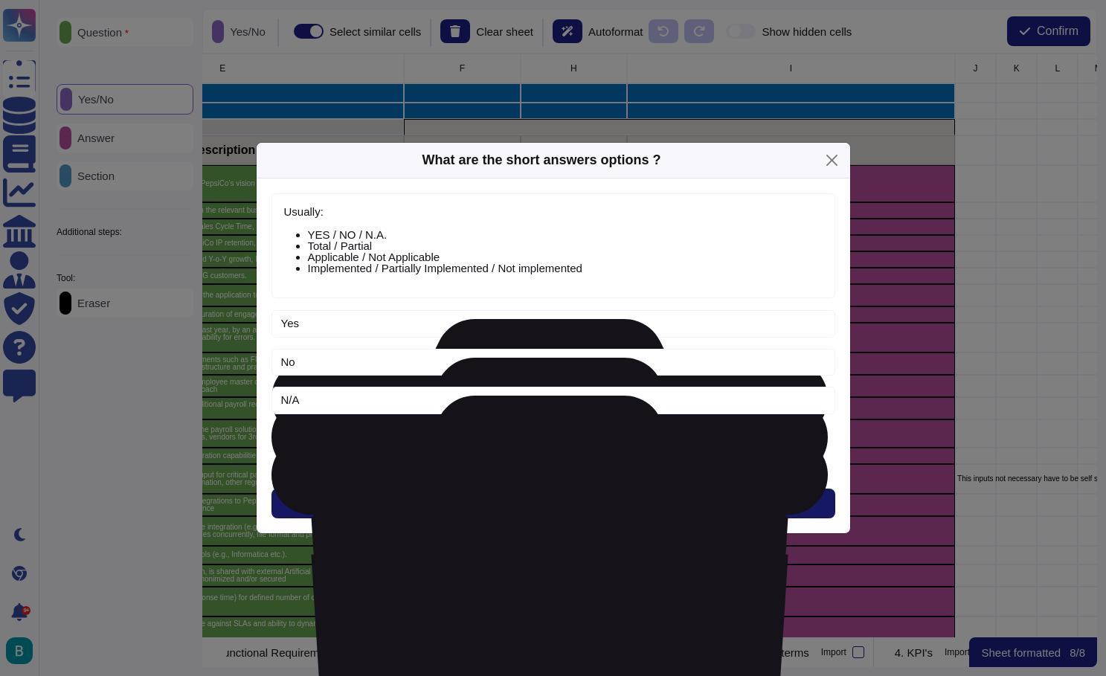
click at [577, 503] on button "Next" at bounding box center [554, 504] width 564 height 30
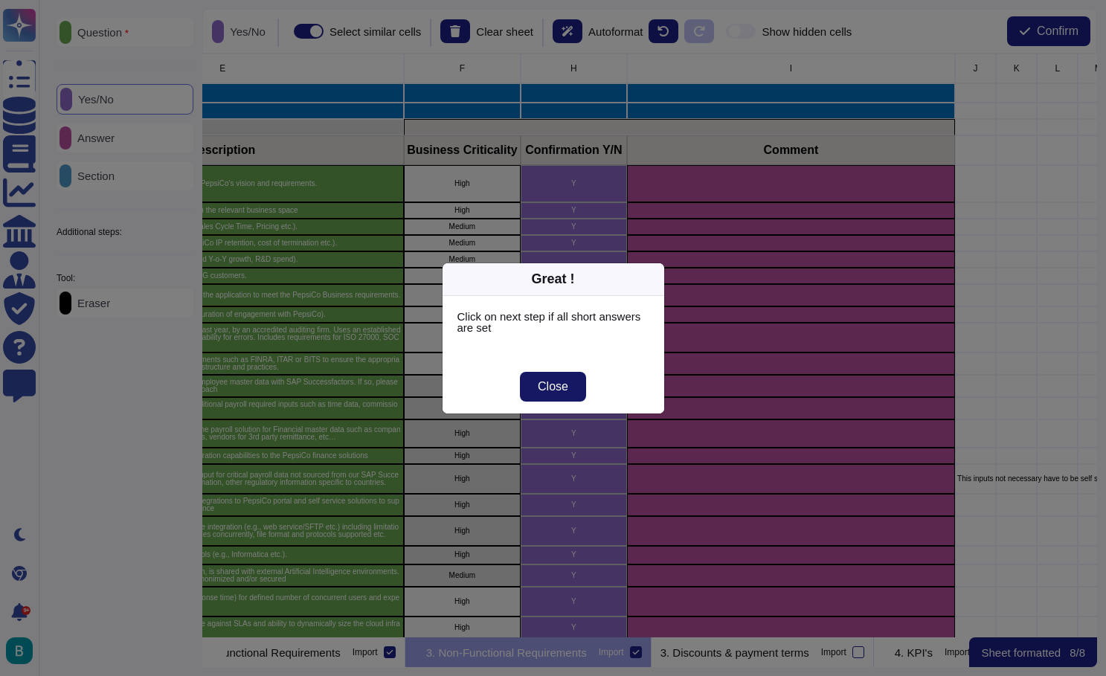
click at [564, 390] on span "Close" at bounding box center [553, 387] width 31 height 12
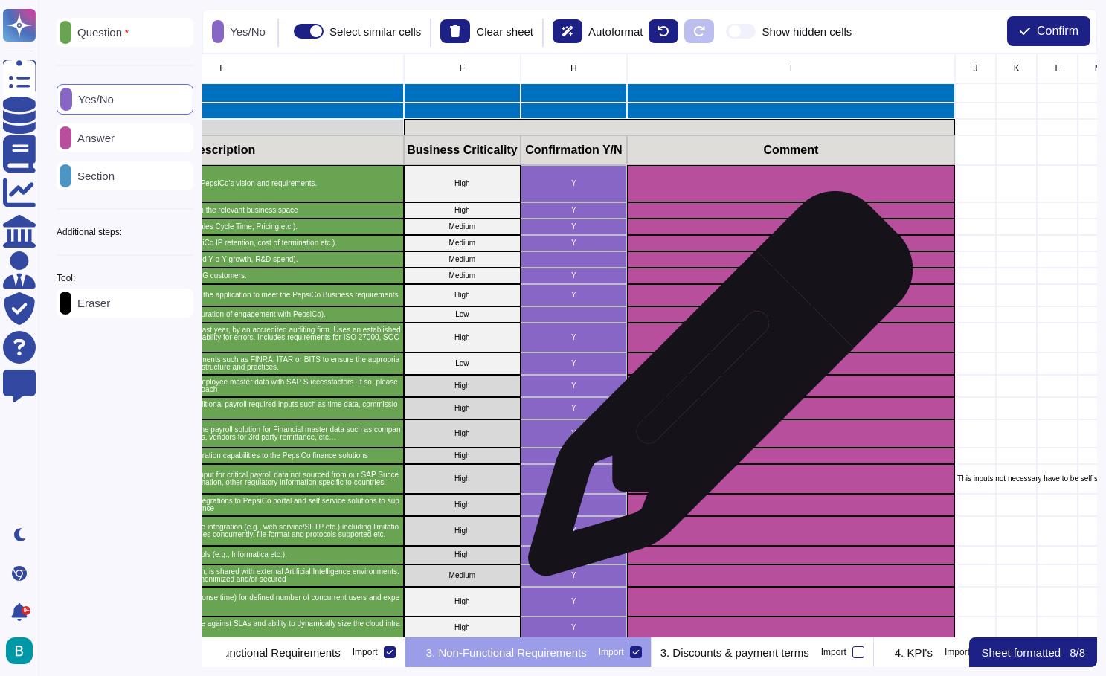
scroll to position [0, 583]
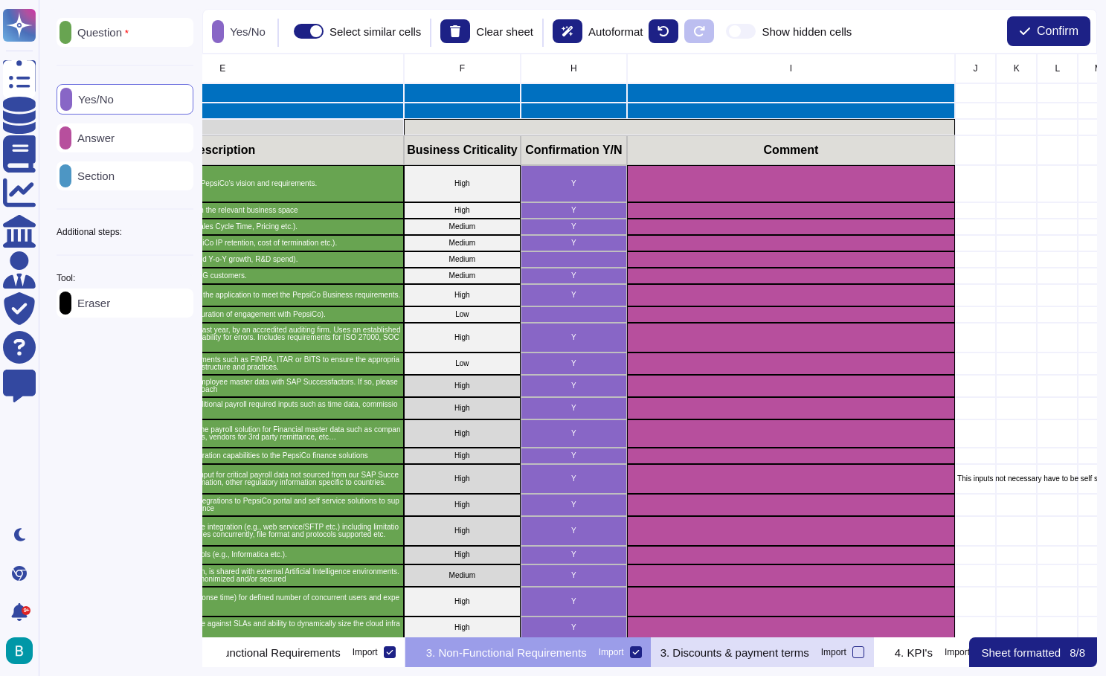
click at [820, 660] on div "3. Discounts & payment terms Import" at bounding box center [763, 653] width 222 height 30
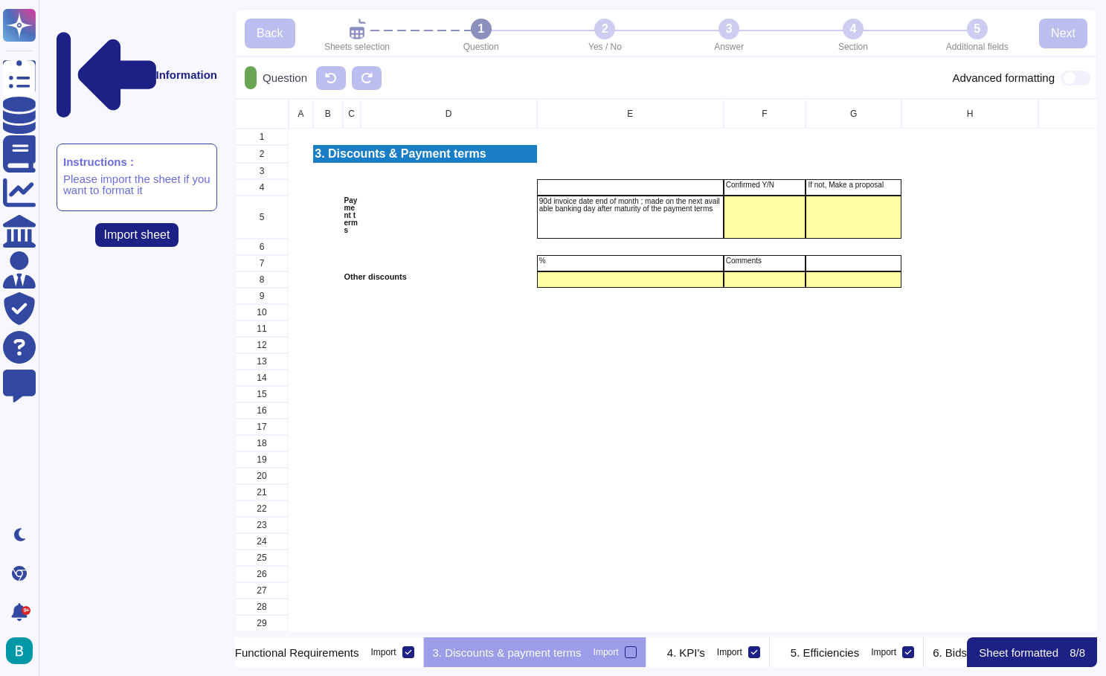
scroll to position [0, 754]
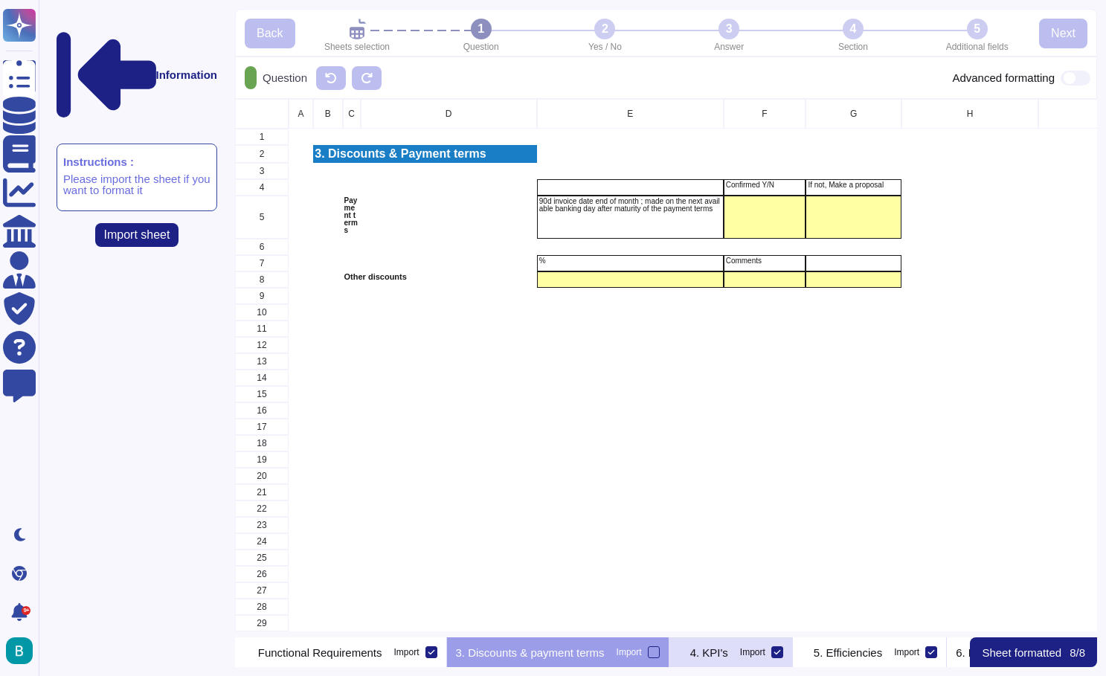
click at [728, 652] on p "4. KPI's" at bounding box center [709, 652] width 38 height 11
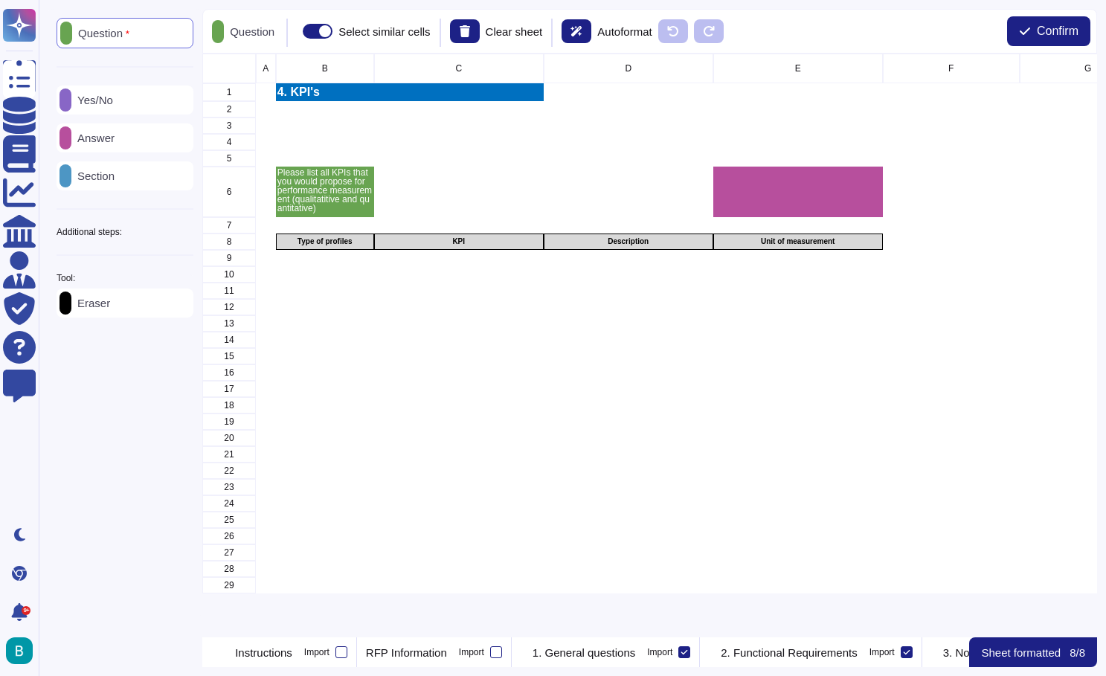
scroll to position [1, 1]
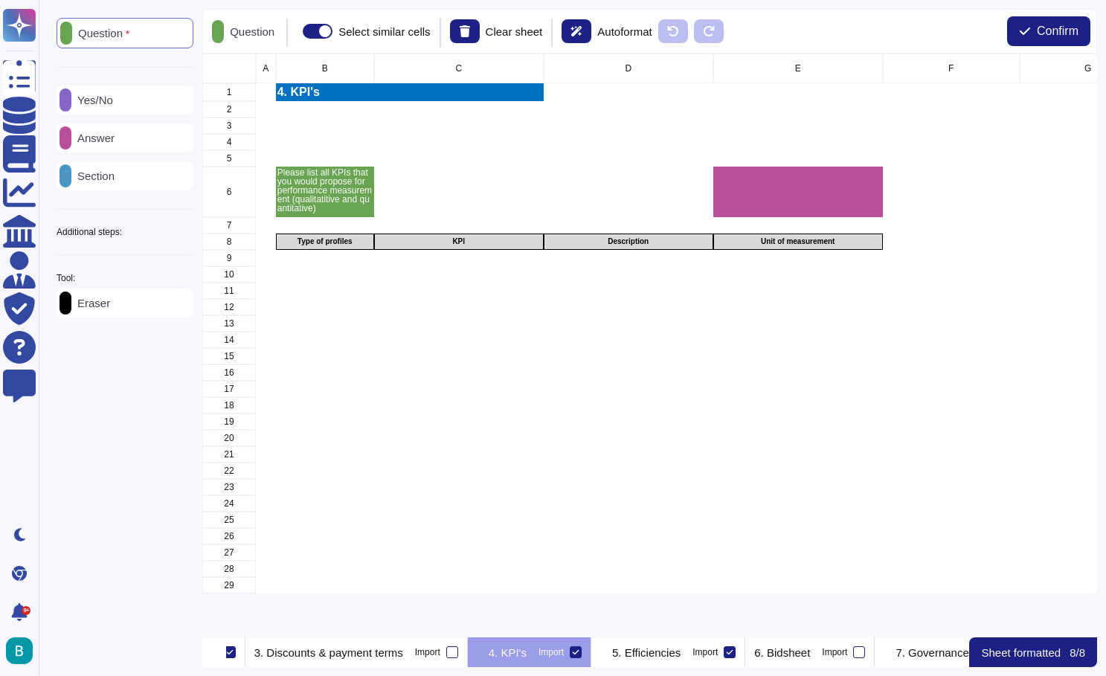
click at [580, 653] on icon at bounding box center [575, 652] width 7 height 7
click at [0, 0] on input "Import" at bounding box center [0, 0] width 0 height 0
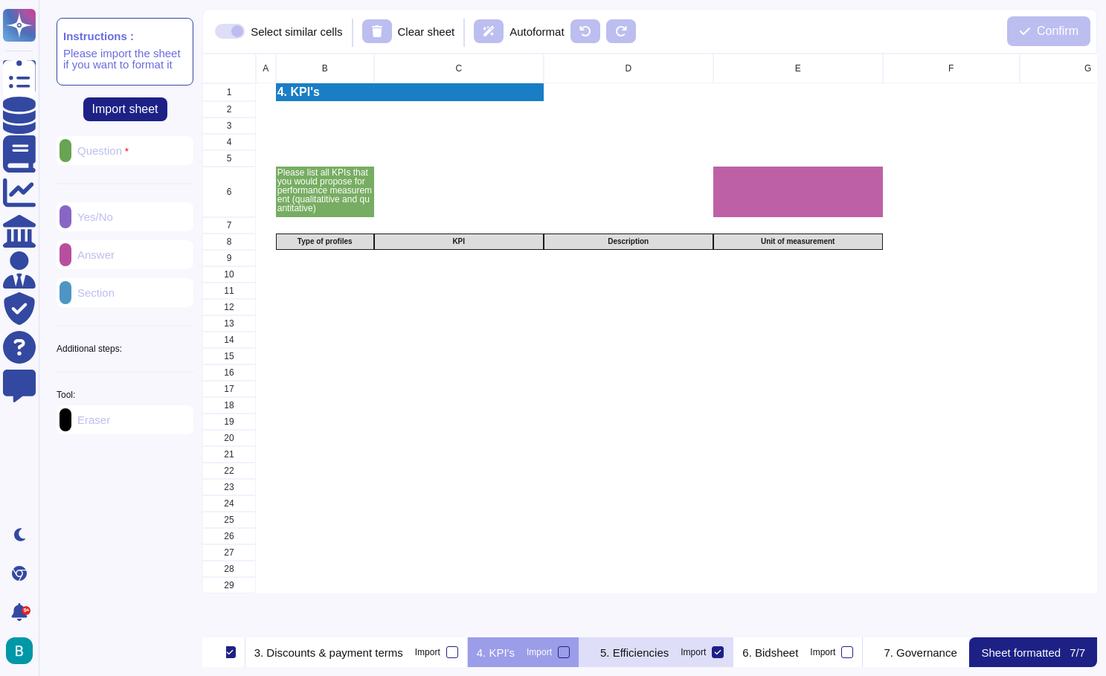
click at [669, 651] on p "5. Efficiencies" at bounding box center [634, 652] width 68 height 11
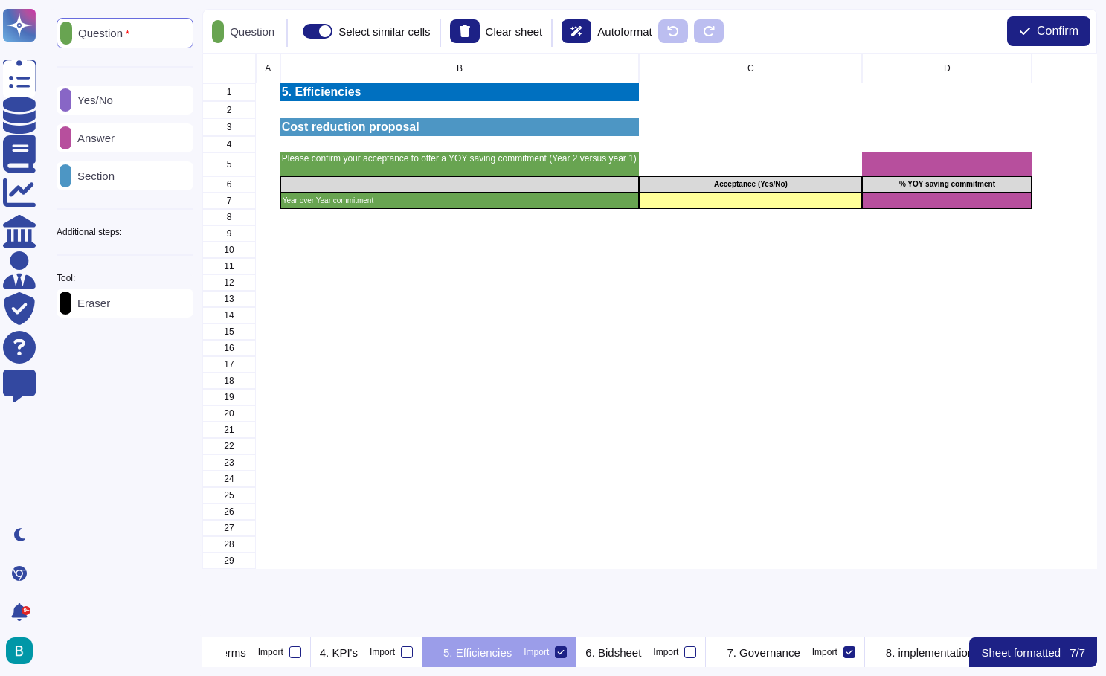
click at [565, 652] on icon at bounding box center [560, 652] width 7 height 7
click at [0, 0] on input "Import" at bounding box center [0, 0] width 0 height 0
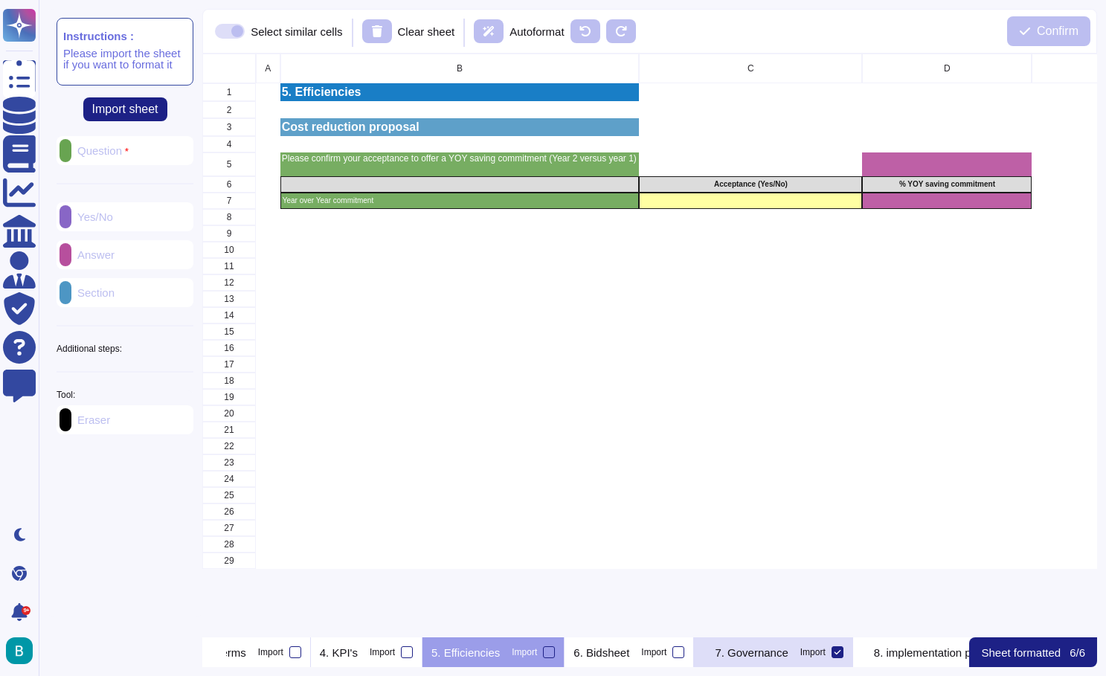
click at [788, 654] on p "7. Governance" at bounding box center [751, 652] width 73 height 11
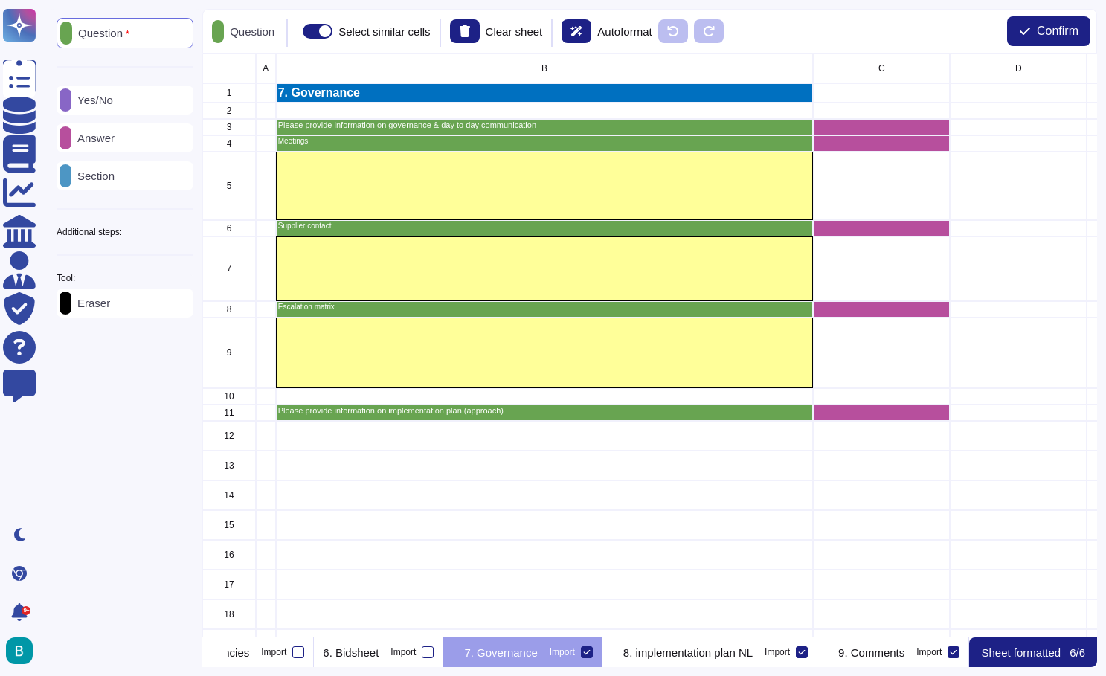
click at [591, 654] on icon at bounding box center [586, 652] width 7 height 7
click at [0, 0] on input "Import" at bounding box center [0, 0] width 0 height 0
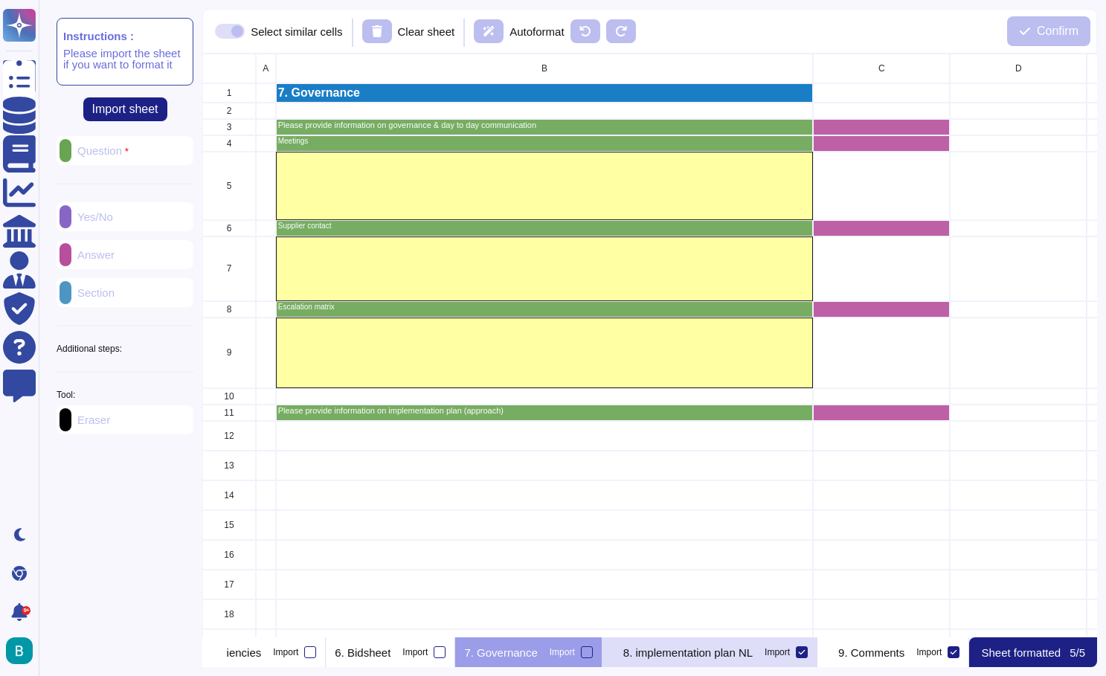
click at [806, 653] on icon at bounding box center [801, 652] width 7 height 7
click at [0, 0] on input "Import" at bounding box center [0, 0] width 0 height 0
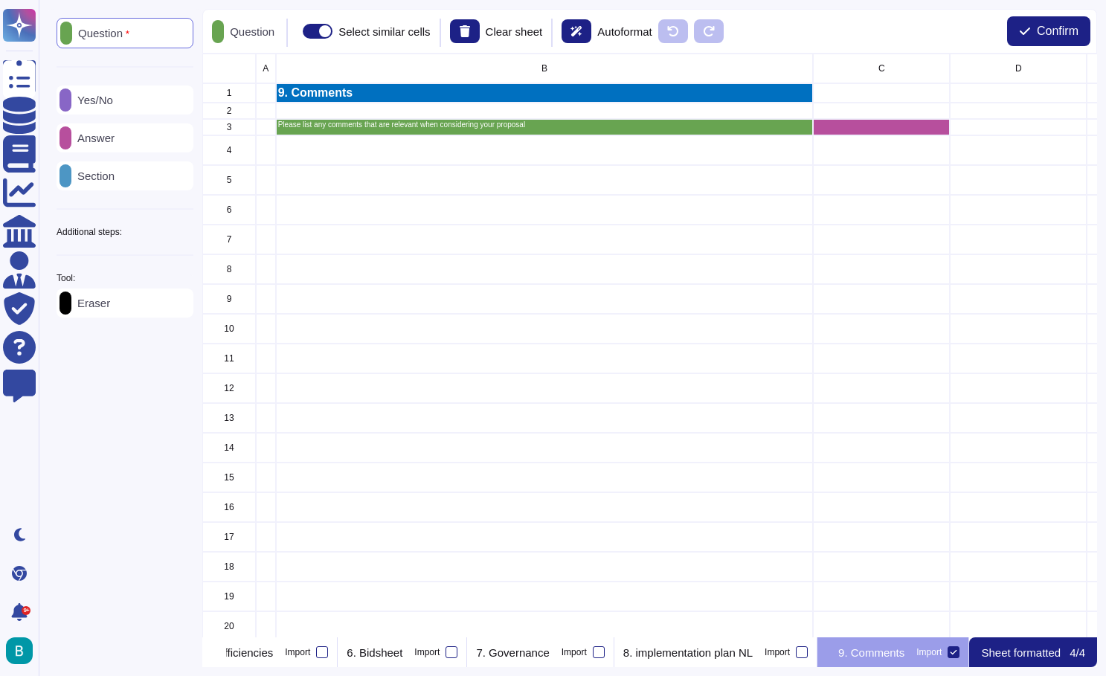
click at [957, 651] on icon at bounding box center [954, 652] width 7 height 4
click at [0, 0] on input "Import" at bounding box center [0, 0] width 0 height 0
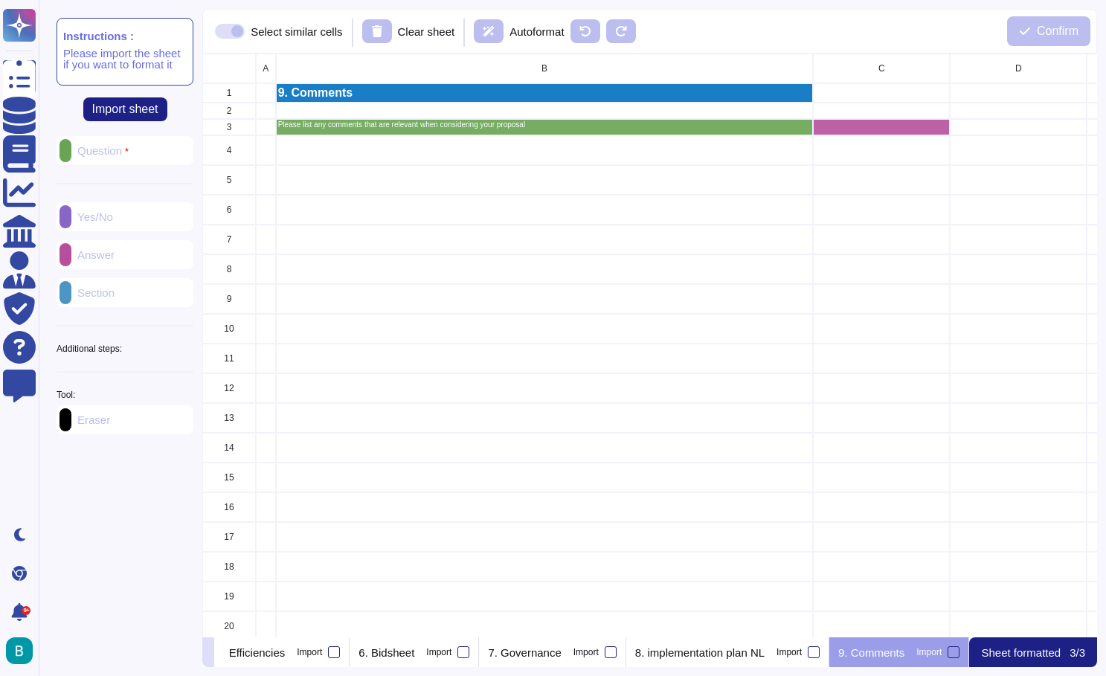
click at [208, 654] on icon at bounding box center [208, 654] width 0 height 0
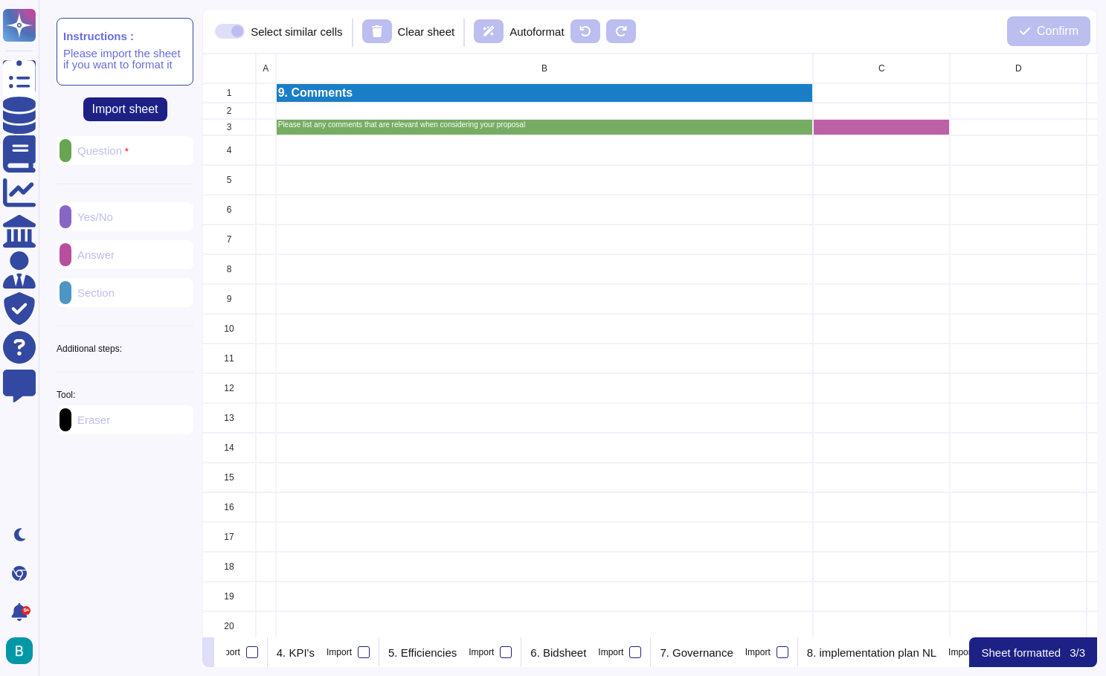
click at [208, 654] on icon at bounding box center [208, 654] width 0 height 0
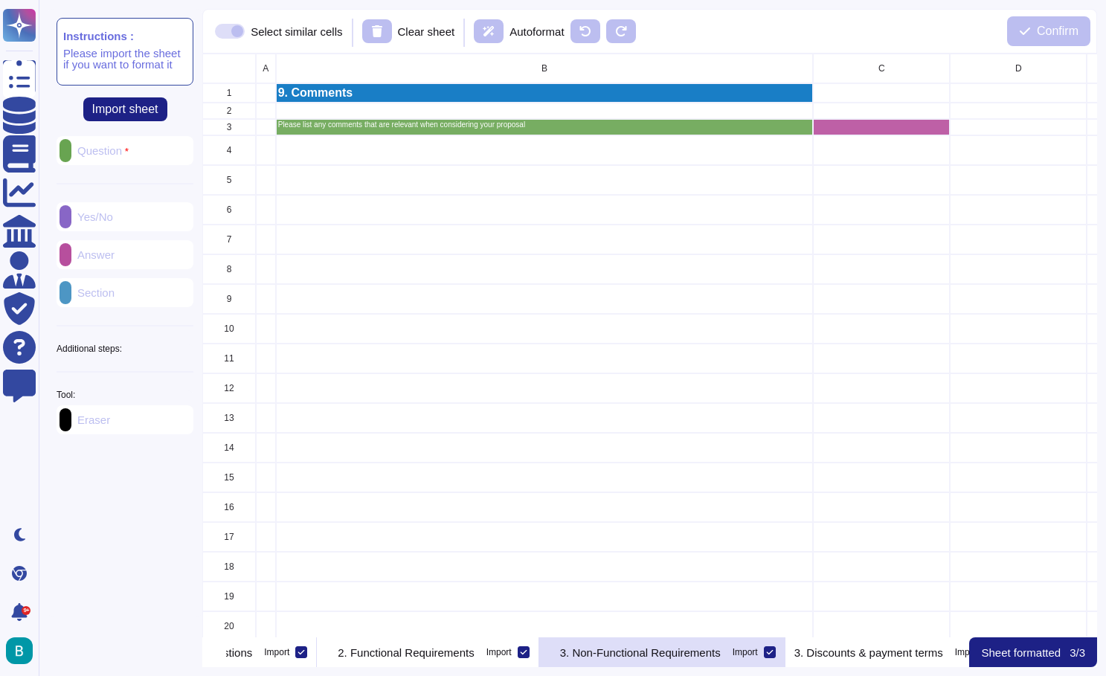
click at [702, 649] on p "3. Non-Functional Requirements" at bounding box center [640, 652] width 161 height 11
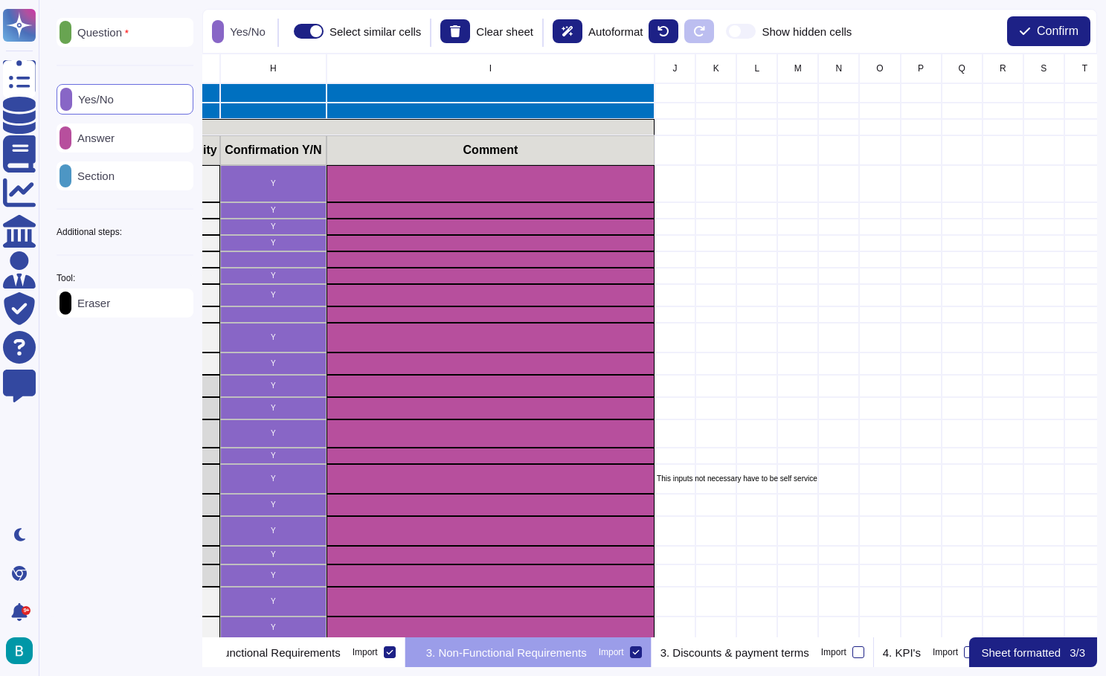
click at [173, 237] on div "Additional steps:" at bounding box center [125, 232] width 137 height 9
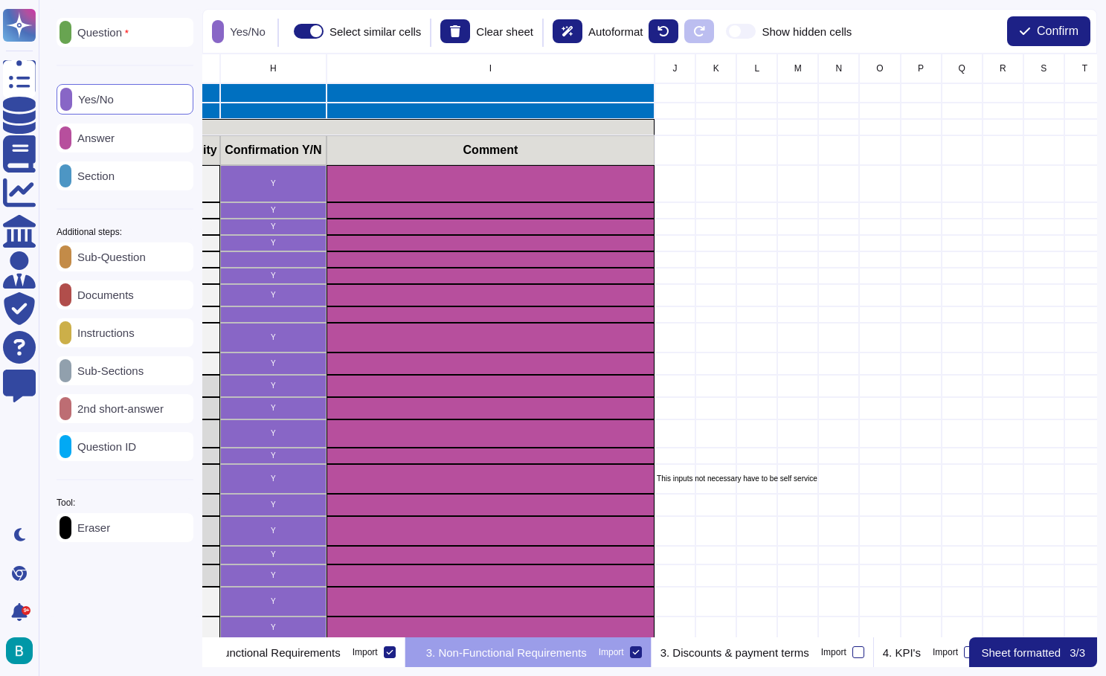
click at [130, 333] on p "Instructions" at bounding box center [102, 332] width 63 height 11
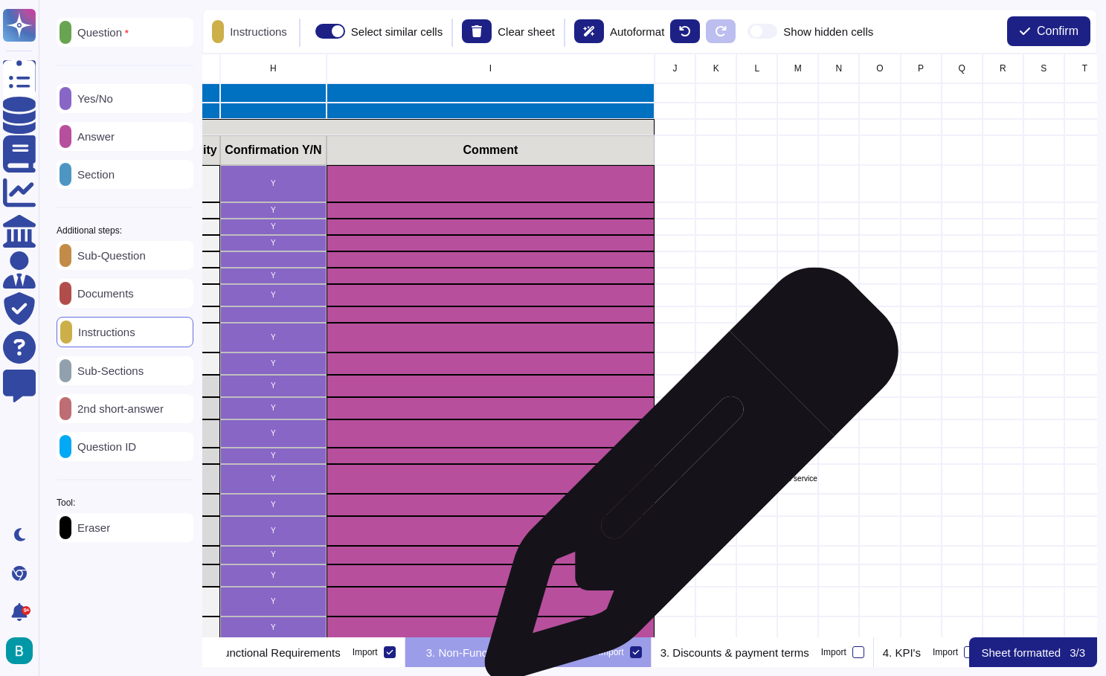
click at [686, 482] on p "This inputs not necessary have to be self service" at bounding box center [675, 478] width 36 height 7
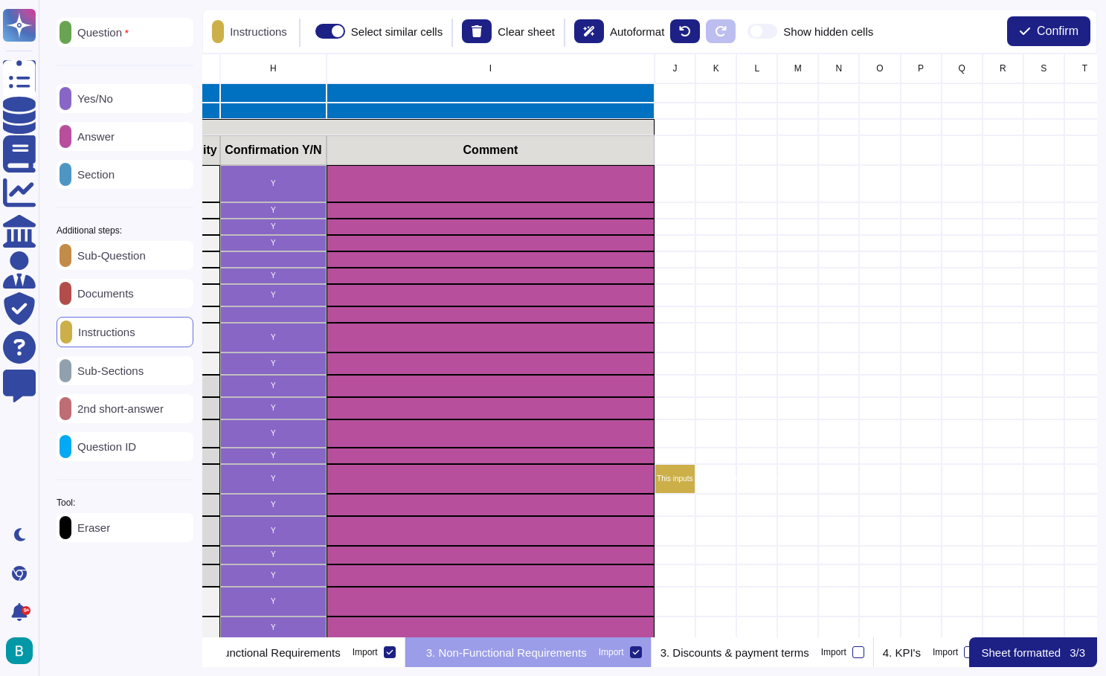
click at [193, 231] on icon at bounding box center [193, 231] width 0 height 0
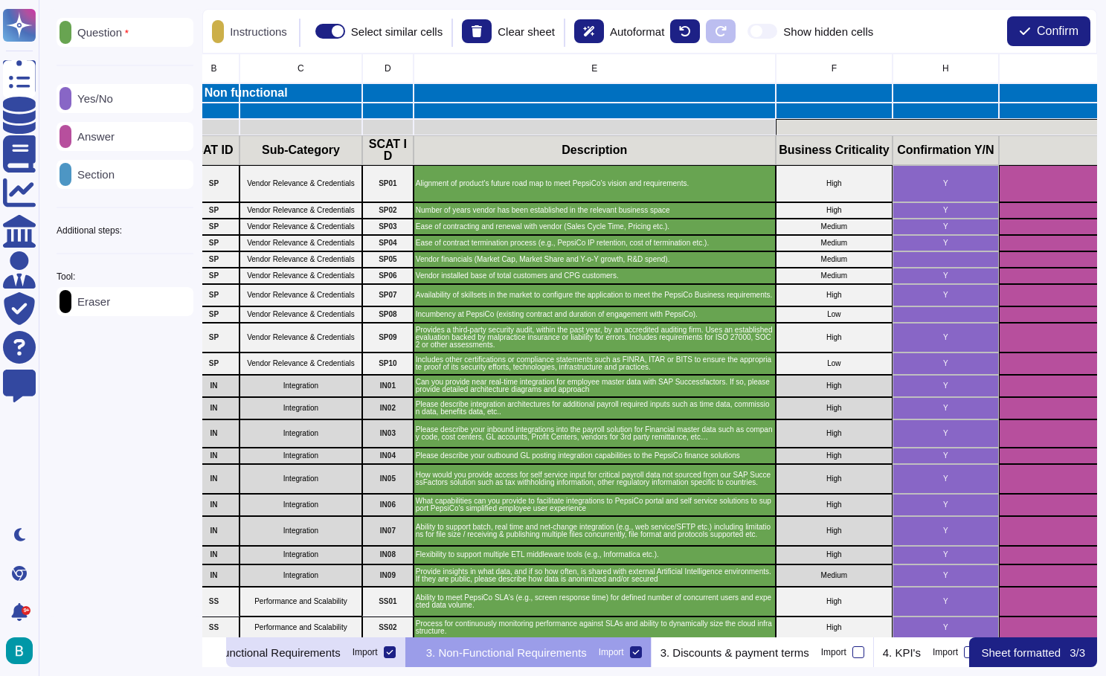
click at [402, 659] on div "2. Functional Requirements Import" at bounding box center [294, 653] width 222 height 30
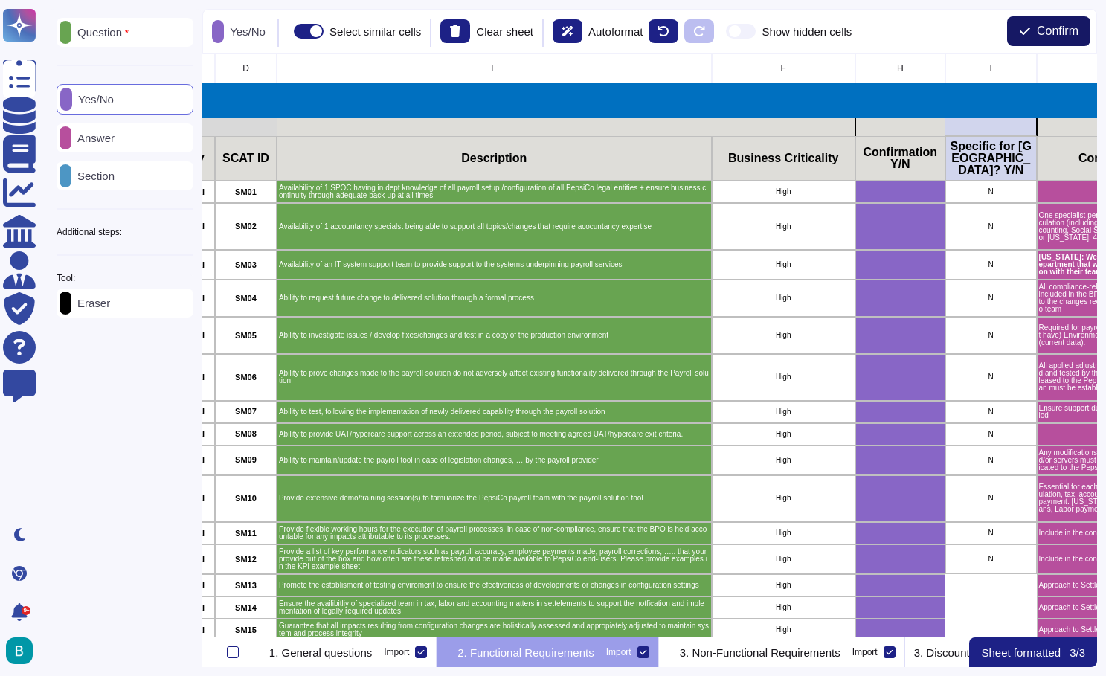
click at [1053, 29] on span "Confirm" at bounding box center [1058, 31] width 42 height 12
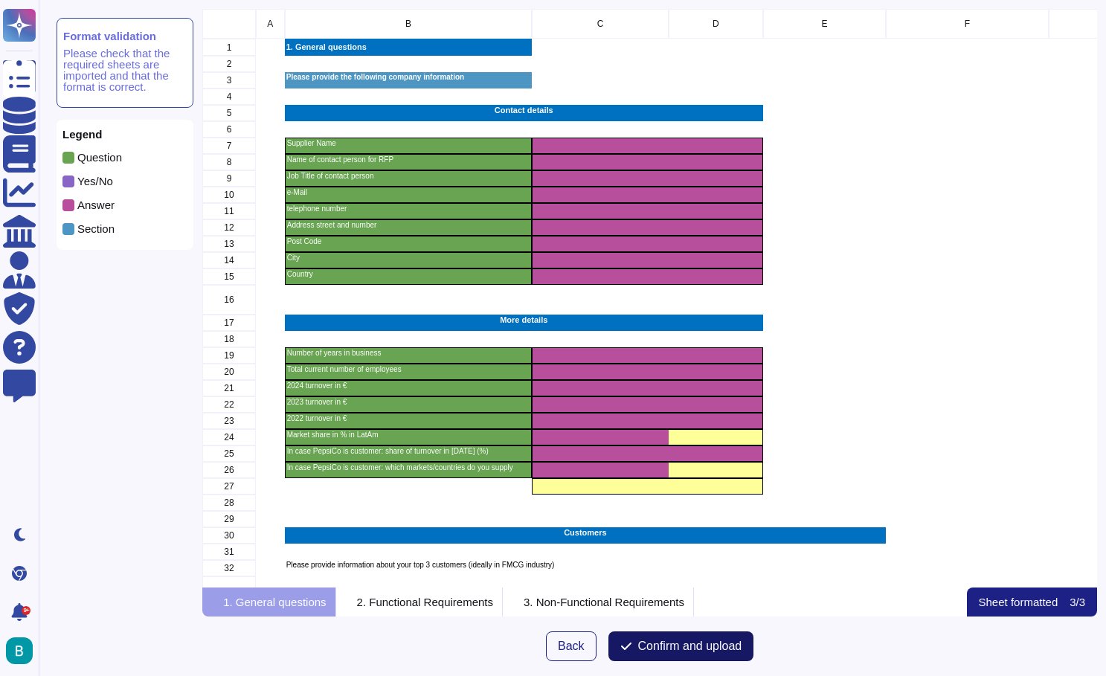
click at [693, 649] on span "Confirm and upload" at bounding box center [690, 647] width 104 height 12
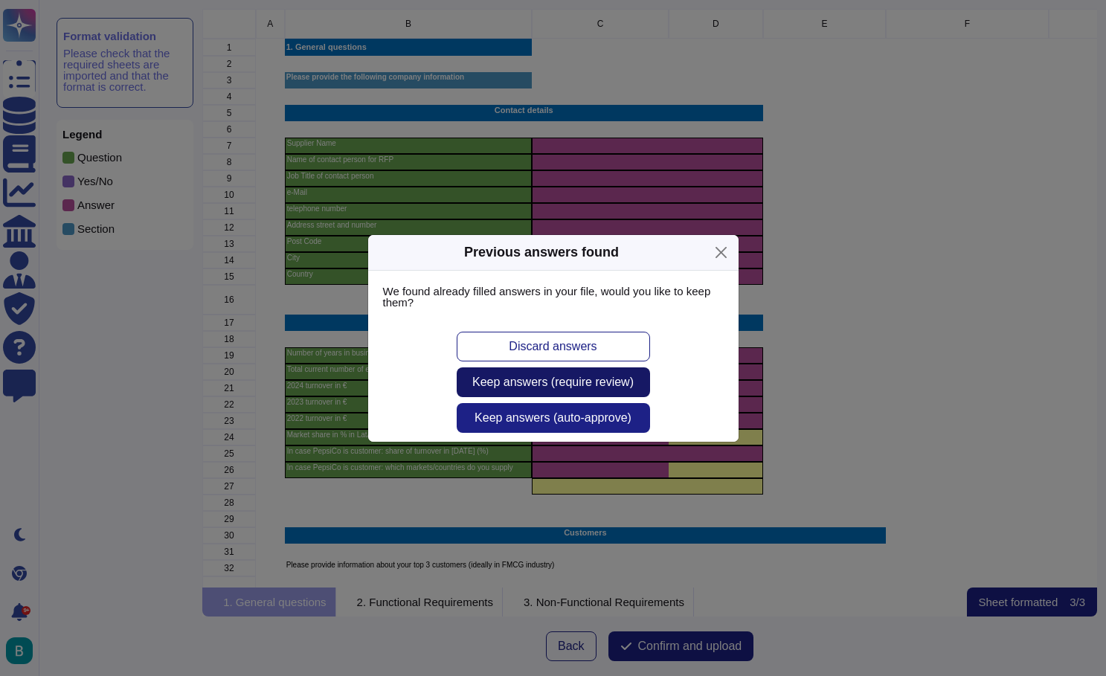
click at [598, 385] on span "Keep answers (require review)" at bounding box center [552, 382] width 161 height 12
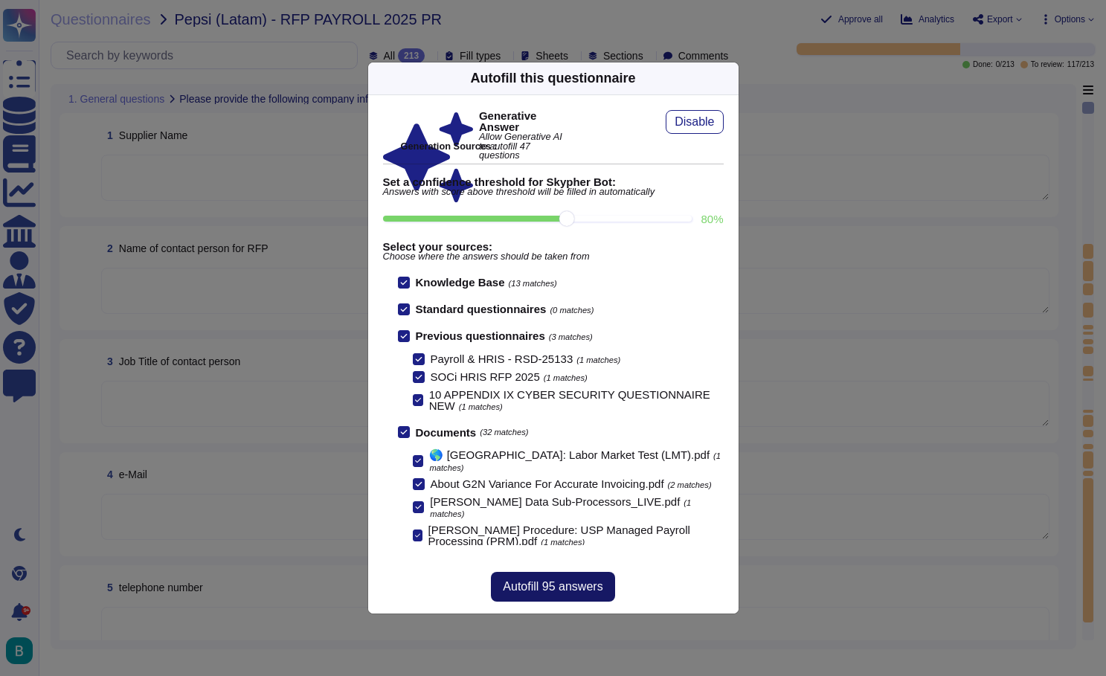
click at [565, 587] on span "Autofill 95 answers" at bounding box center [553, 587] width 100 height 12
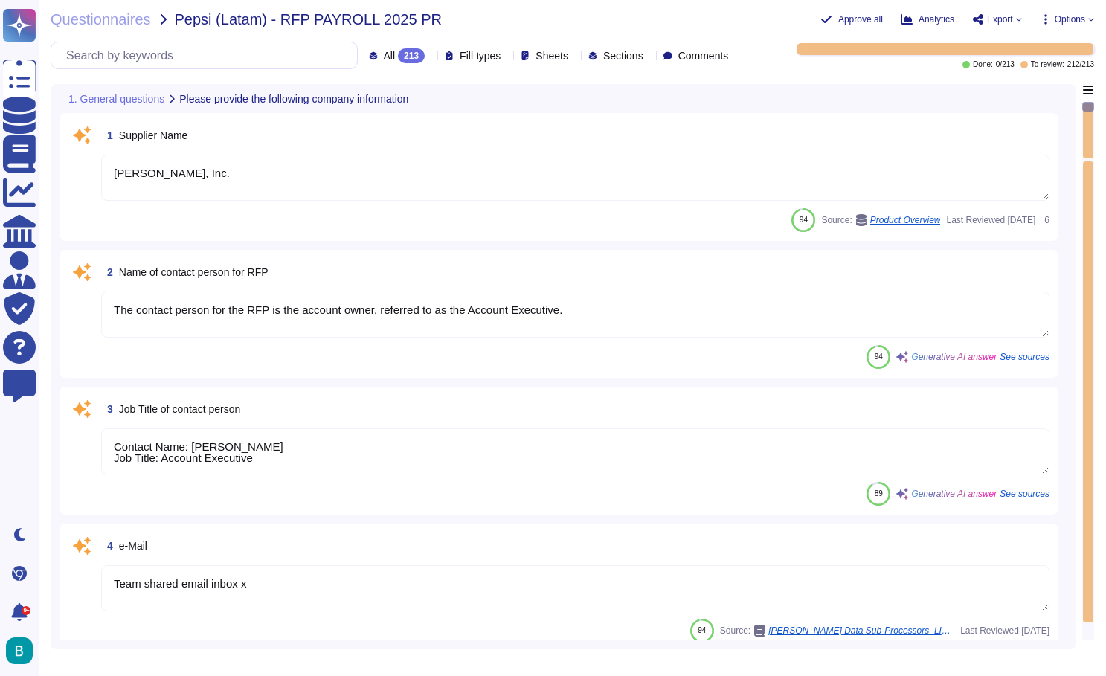
click at [574, 164] on textarea "Deel, Inc." at bounding box center [575, 178] width 949 height 46
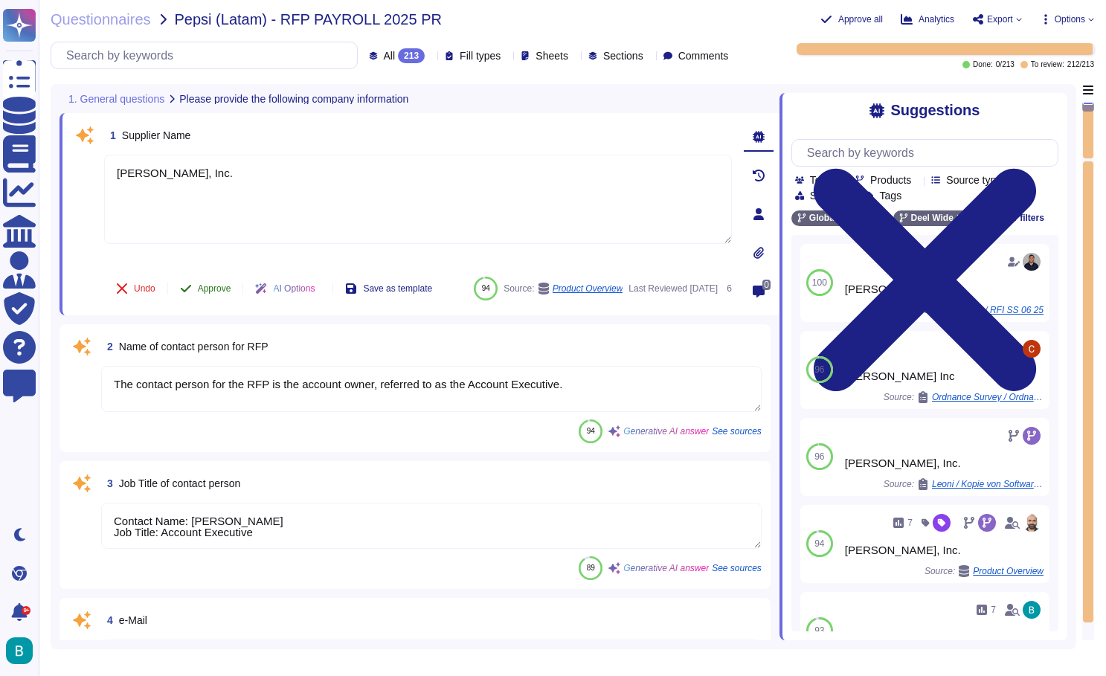
click at [211, 274] on button "Approve" at bounding box center [205, 289] width 75 height 30
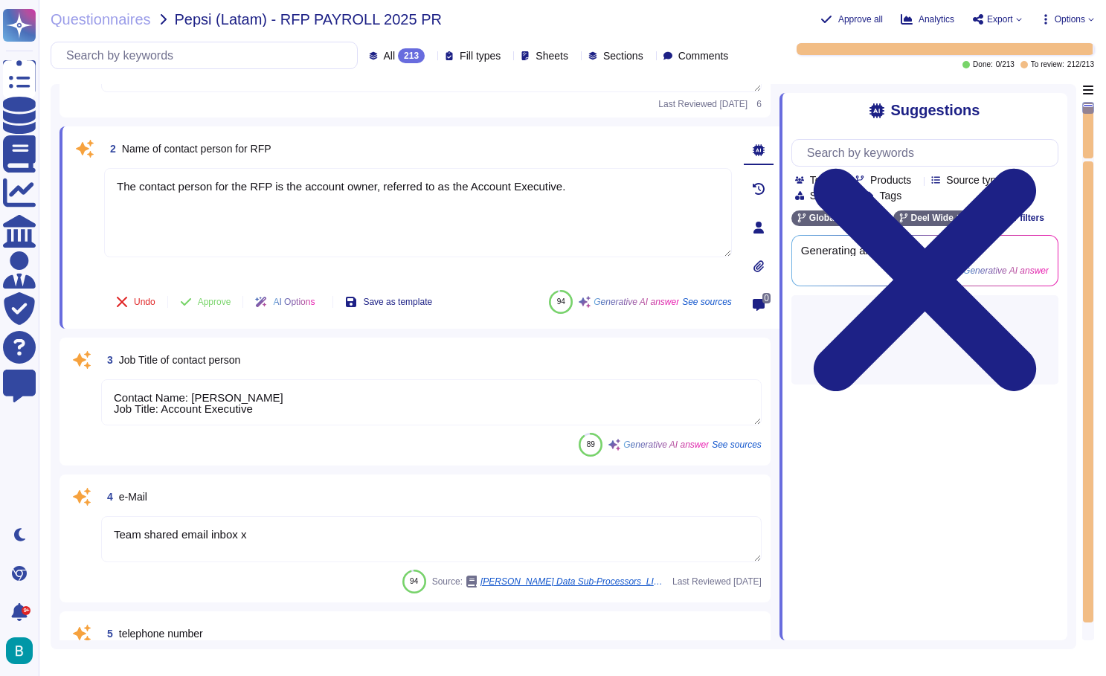
scroll to position [155, 0]
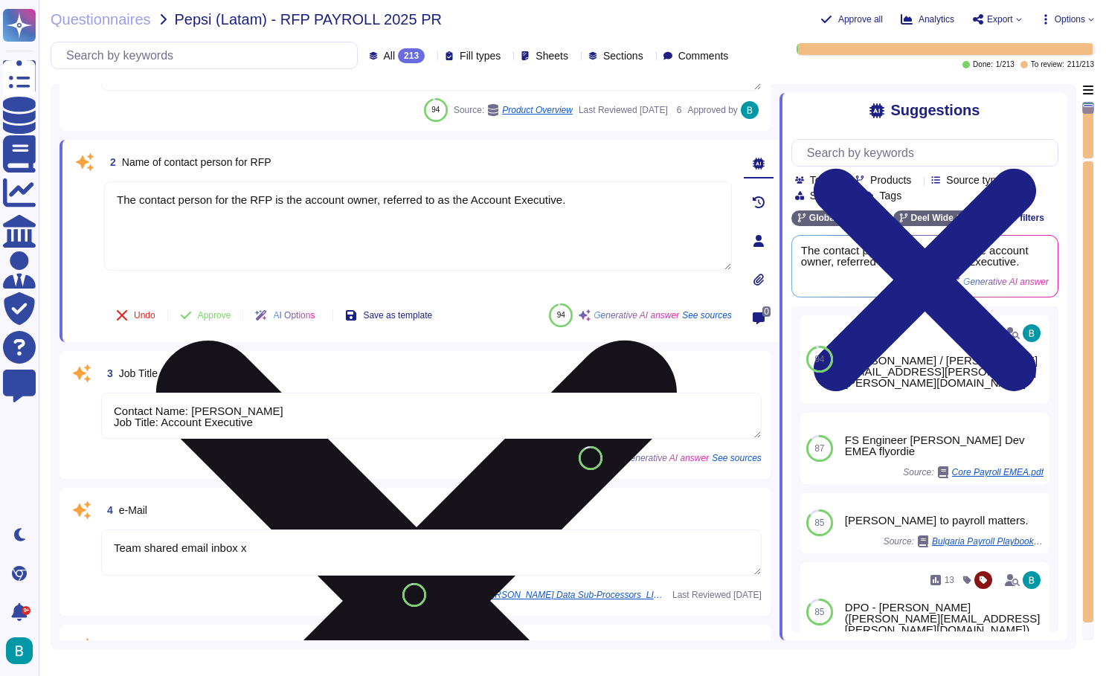
click at [394, 196] on textarea "The contact person for the RFP is the account owner, referred to as the Account…" at bounding box center [418, 226] width 628 height 89
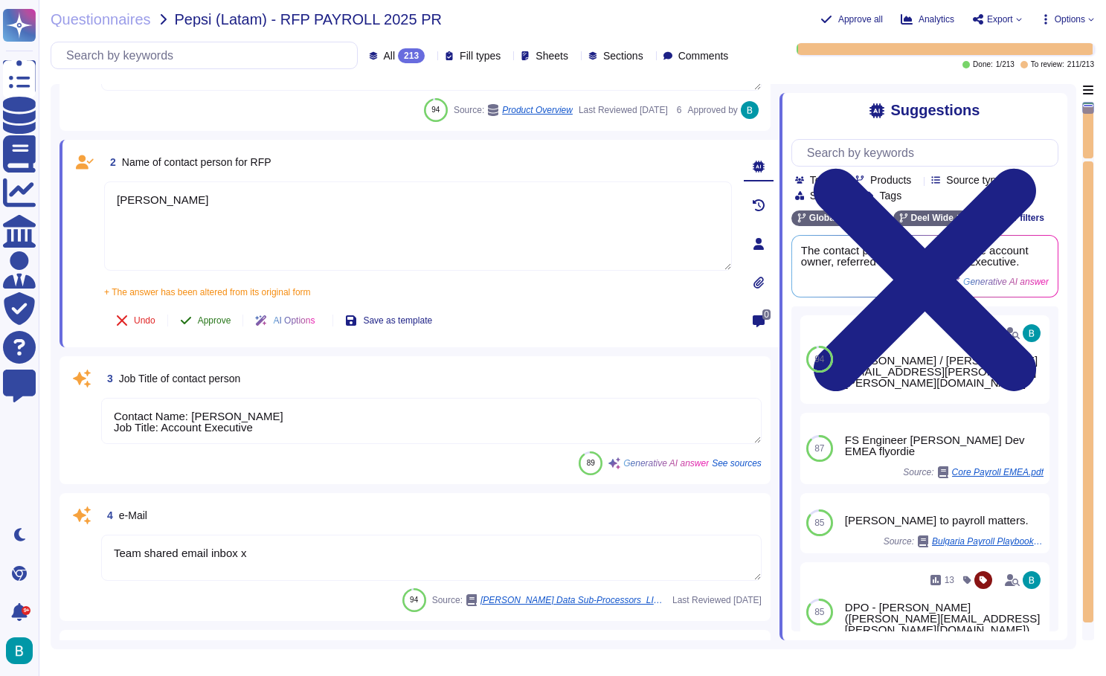
click at [209, 312] on button "Approve" at bounding box center [205, 321] width 75 height 30
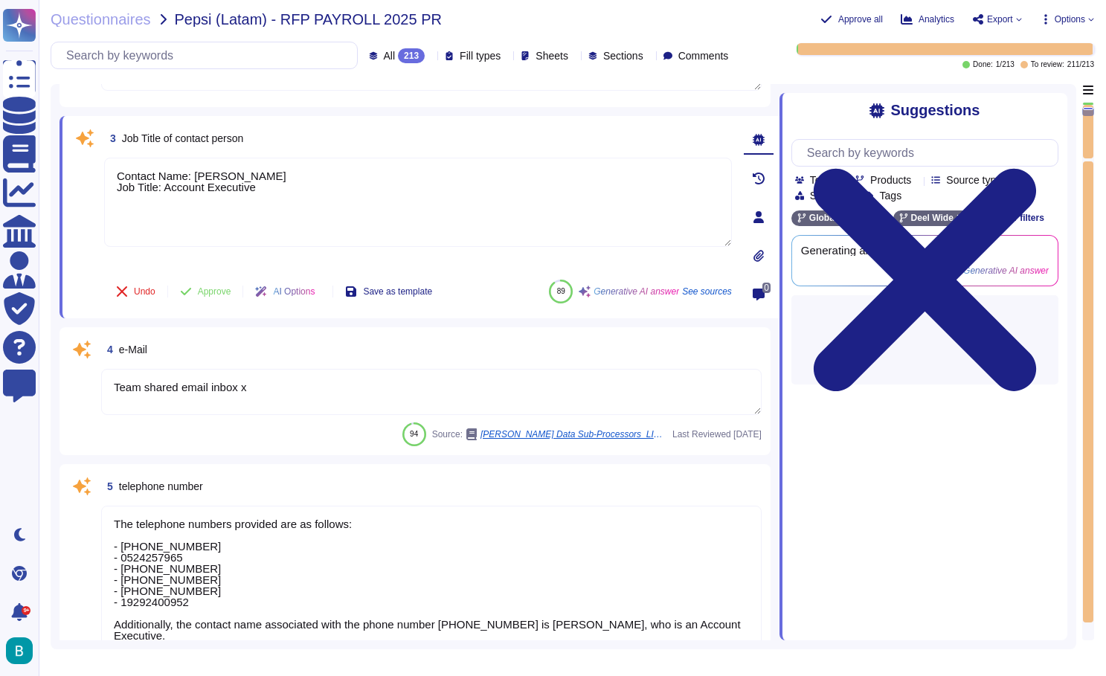
scroll to position [318, 0]
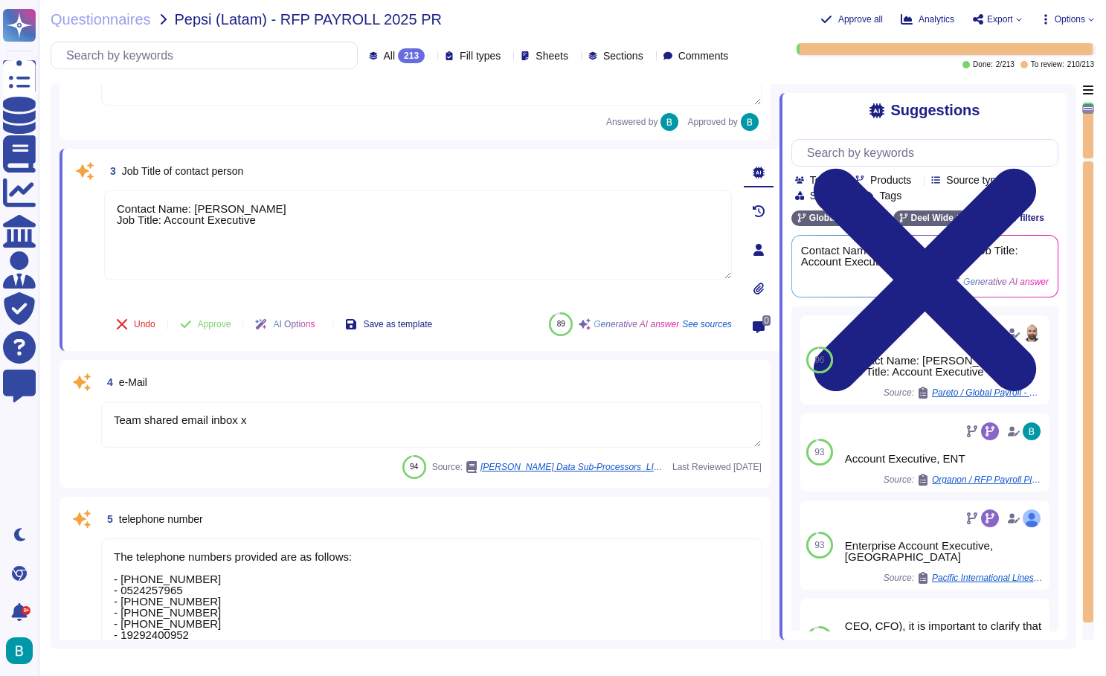
drag, startPoint x: 275, startPoint y: 219, endPoint x: 91, endPoint y: 201, distance: 184.6
click at [91, 201] on div "3 Job Title of contact person Contact Name: Robert Byrne Job Title: Account Exe…" at bounding box center [401, 250] width 661 height 185
paste textarea "Manager, Account Executive, ENT"
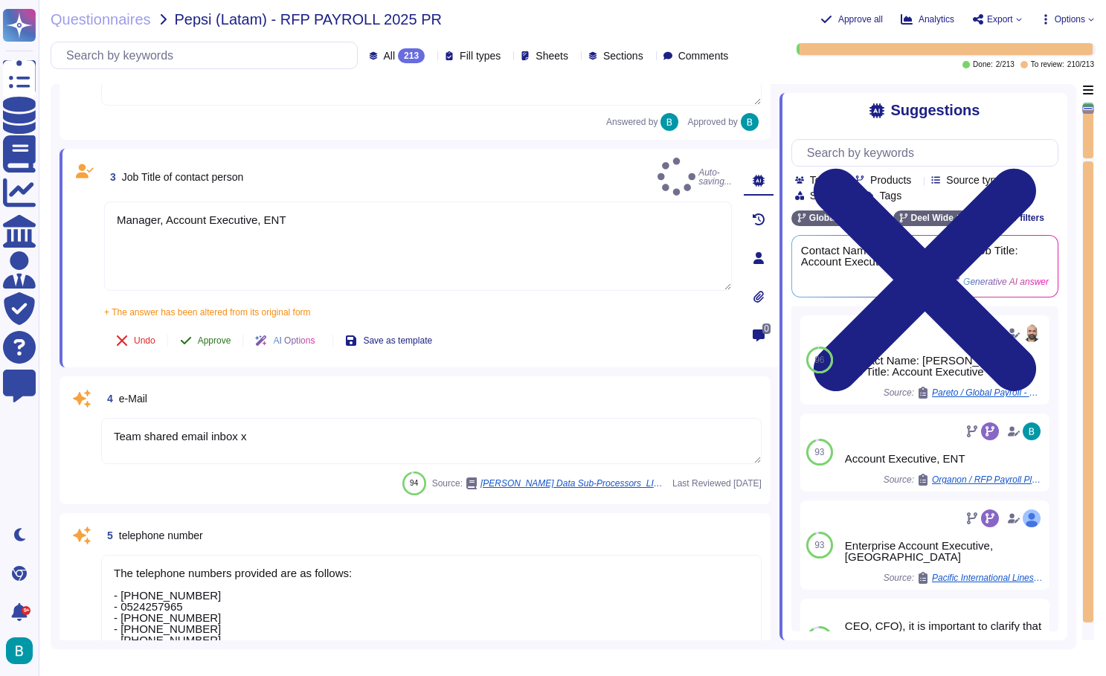
click at [218, 326] on button "Approve" at bounding box center [205, 341] width 75 height 30
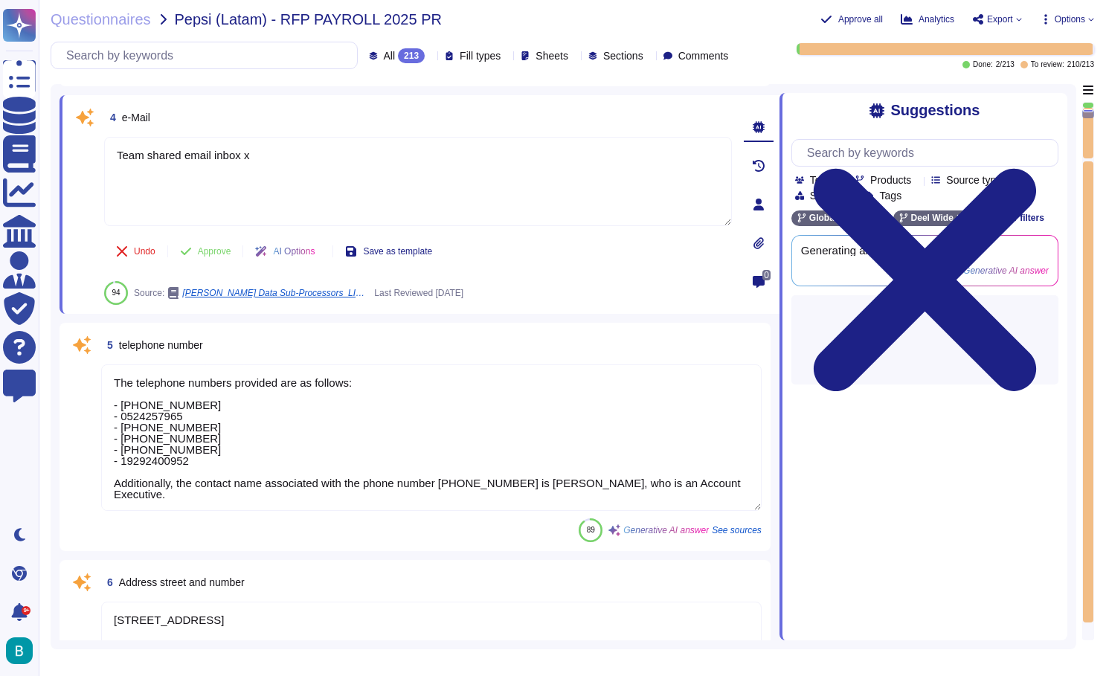
scroll to position [482, 0]
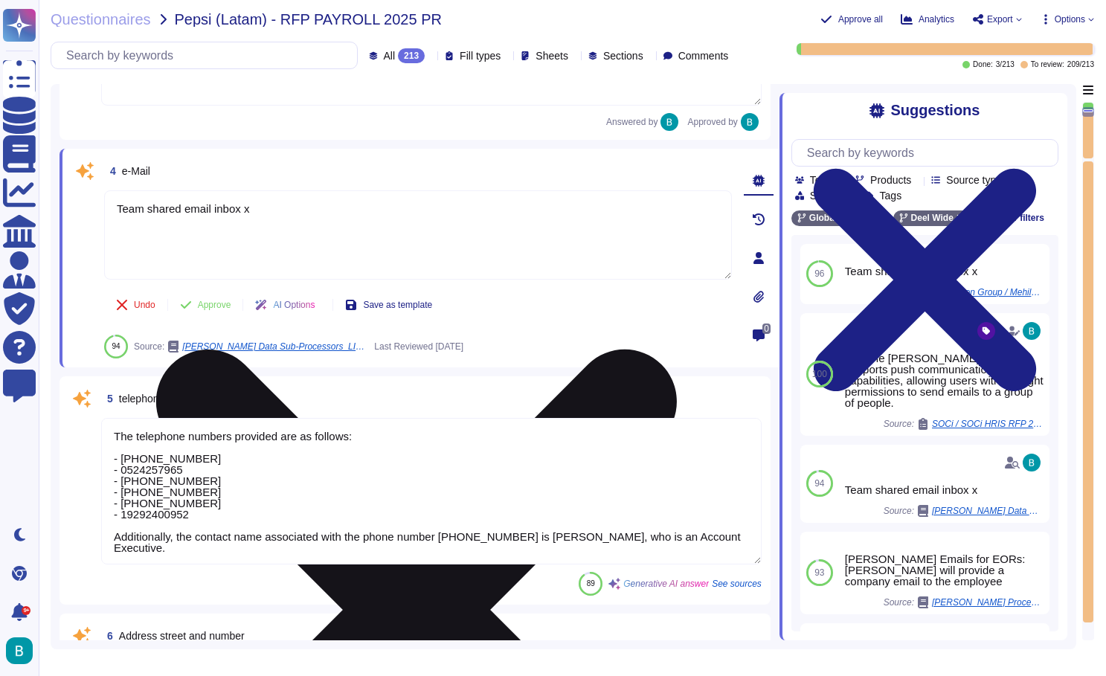
click at [227, 206] on textarea "Team shared email inbox x" at bounding box center [418, 234] width 628 height 89
paste textarea "hannah.boland@deel.com"
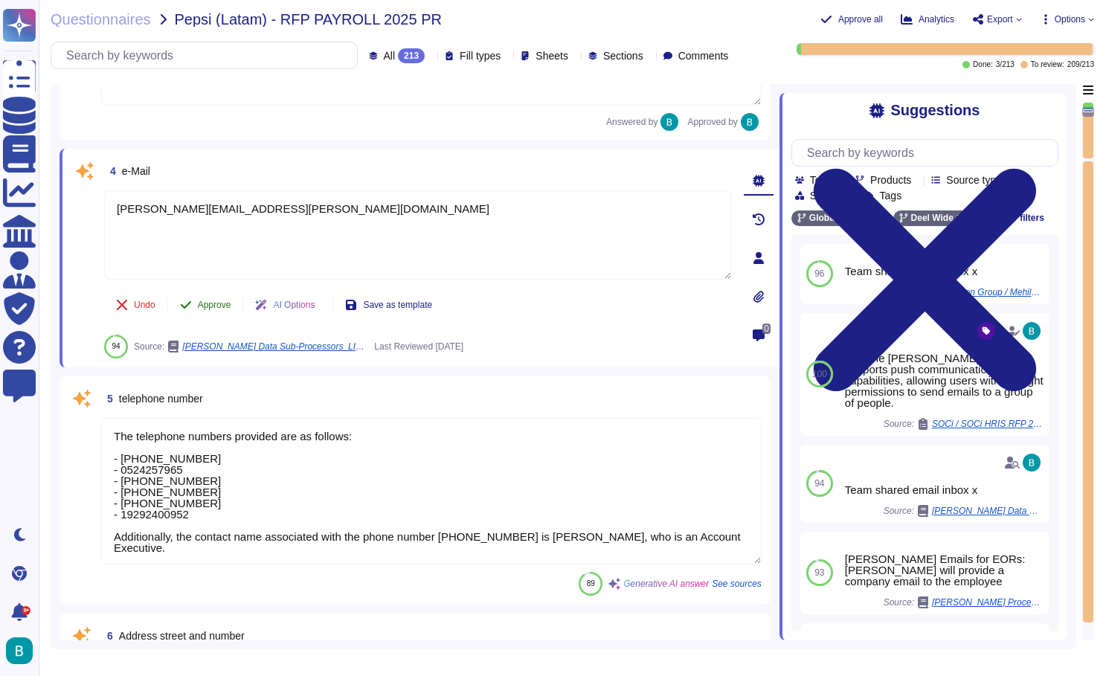
click at [224, 304] on div "4 e-Mail hannah.boland@deel.com Undo Approve AI Options Save as template 94 Sou…" at bounding box center [401, 258] width 661 height 201
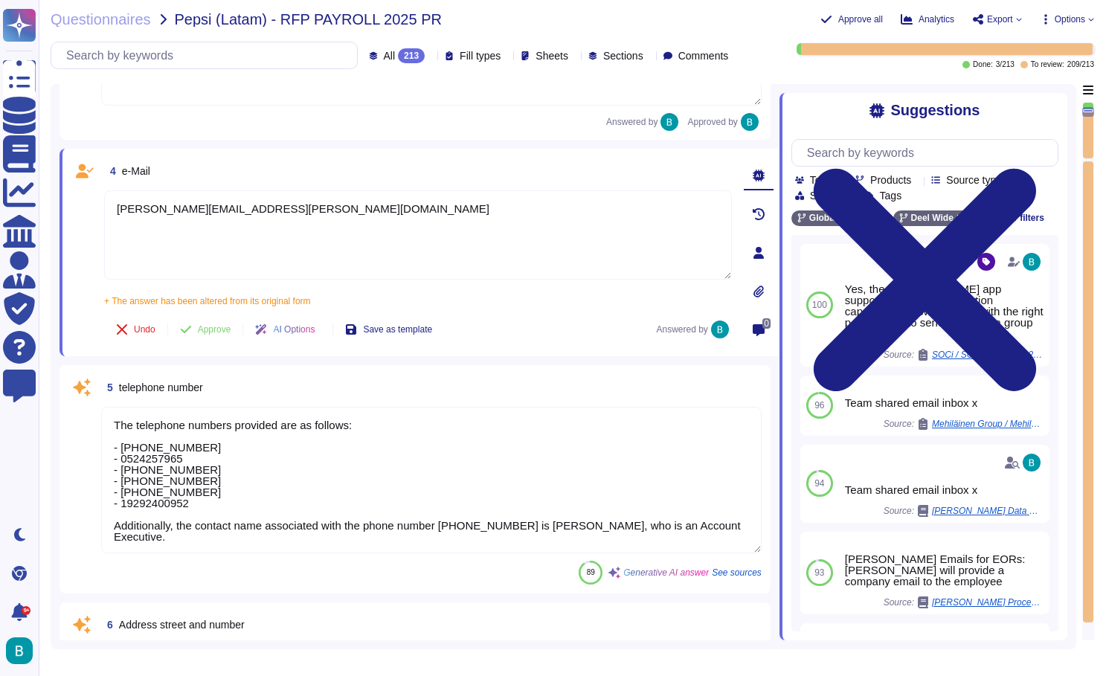
drag, startPoint x: 216, startPoint y: 531, endPoint x: 109, endPoint y: 452, distance: 133.0
click at [109, 452] on textarea "The telephone numbers provided are as follows: - +1 905-767-9171 - 0524257965 -…" at bounding box center [431, 480] width 661 height 147
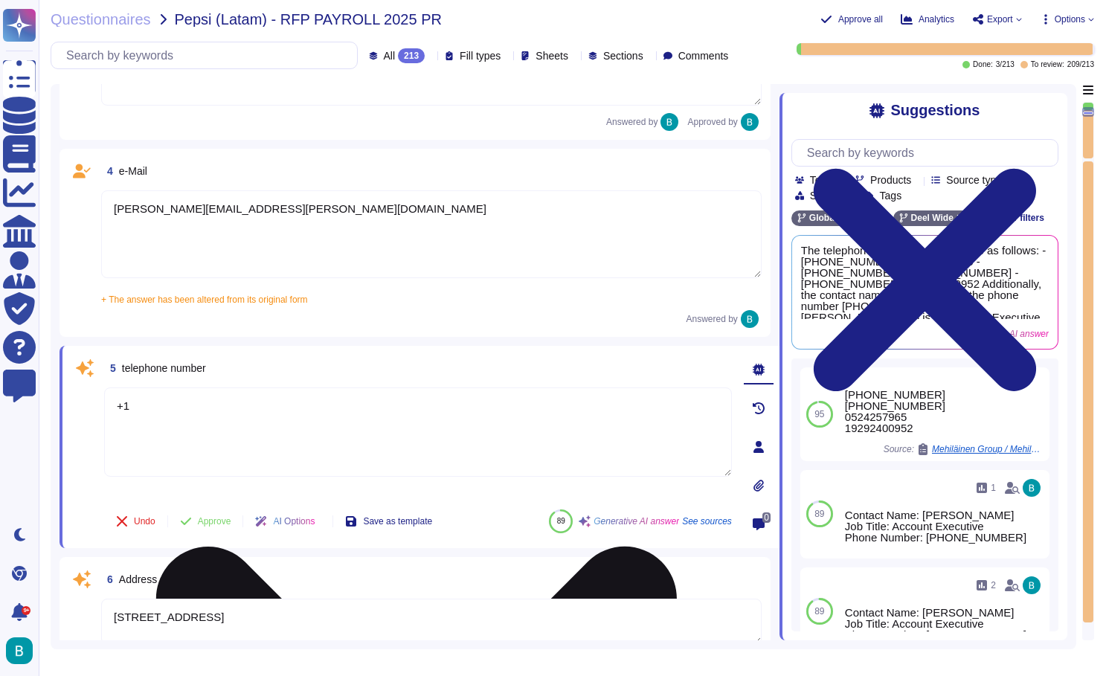
paste textarea "tel:408 373 6731 (cell)"
click at [150, 401] on textarea "+1 tel:408 373 6731 (cell)" at bounding box center [418, 432] width 628 height 89
click at [240, 415] on textarea "+1 408 373 6731 (cell)" at bounding box center [418, 432] width 628 height 89
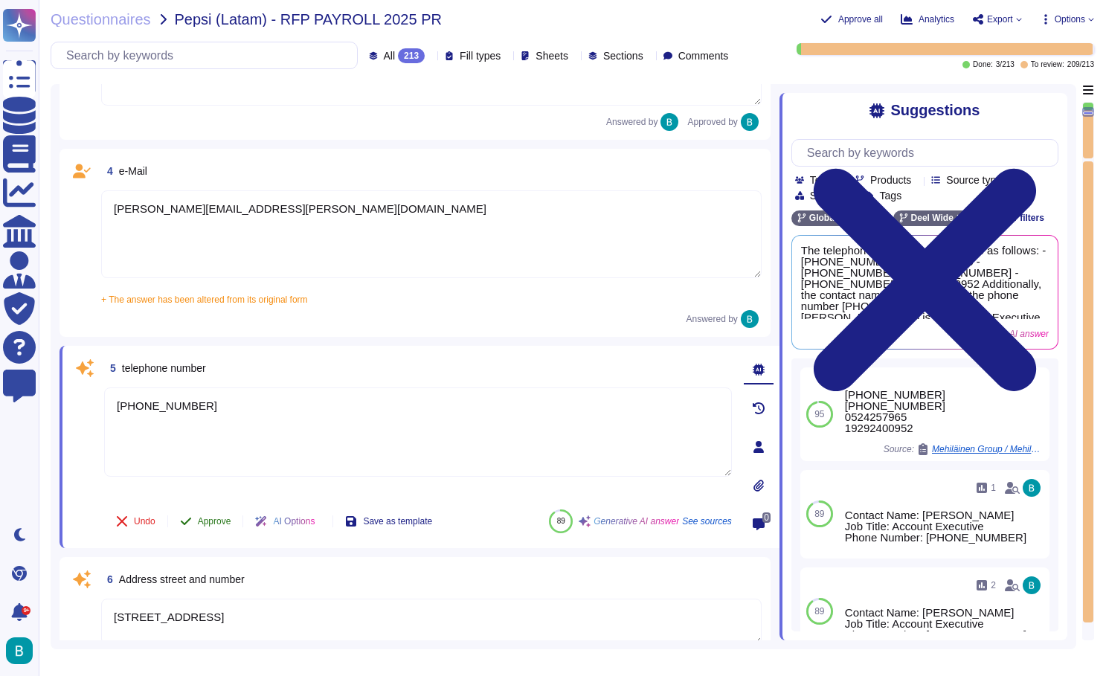
click at [222, 519] on button "Approve" at bounding box center [205, 522] width 75 height 30
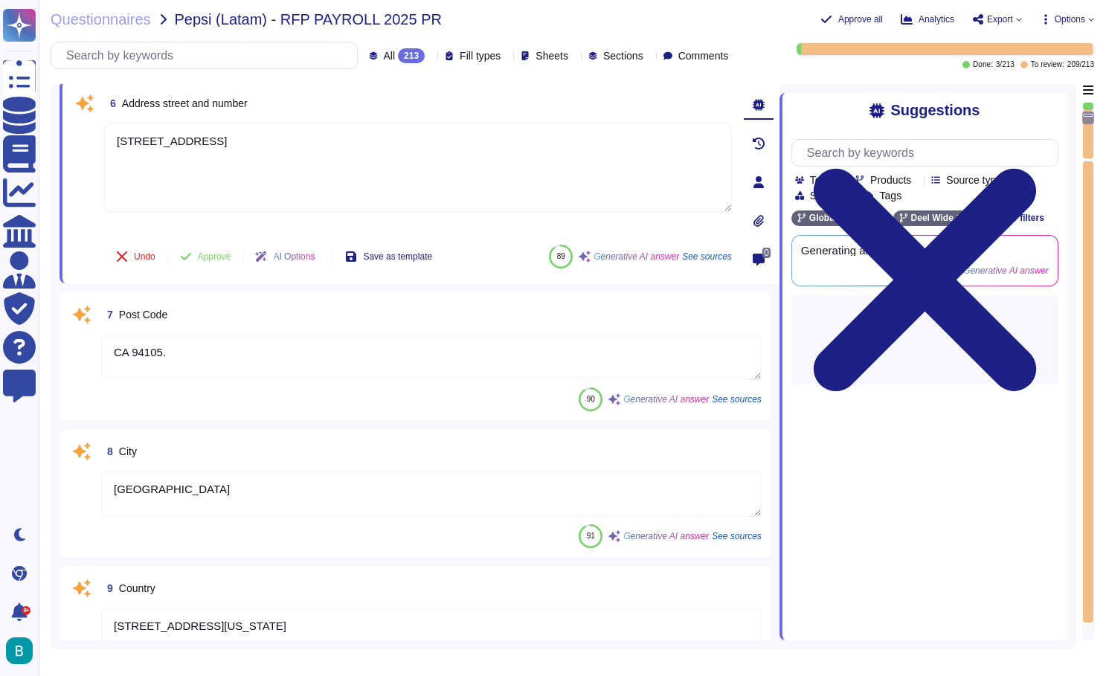
scroll to position [834, 0]
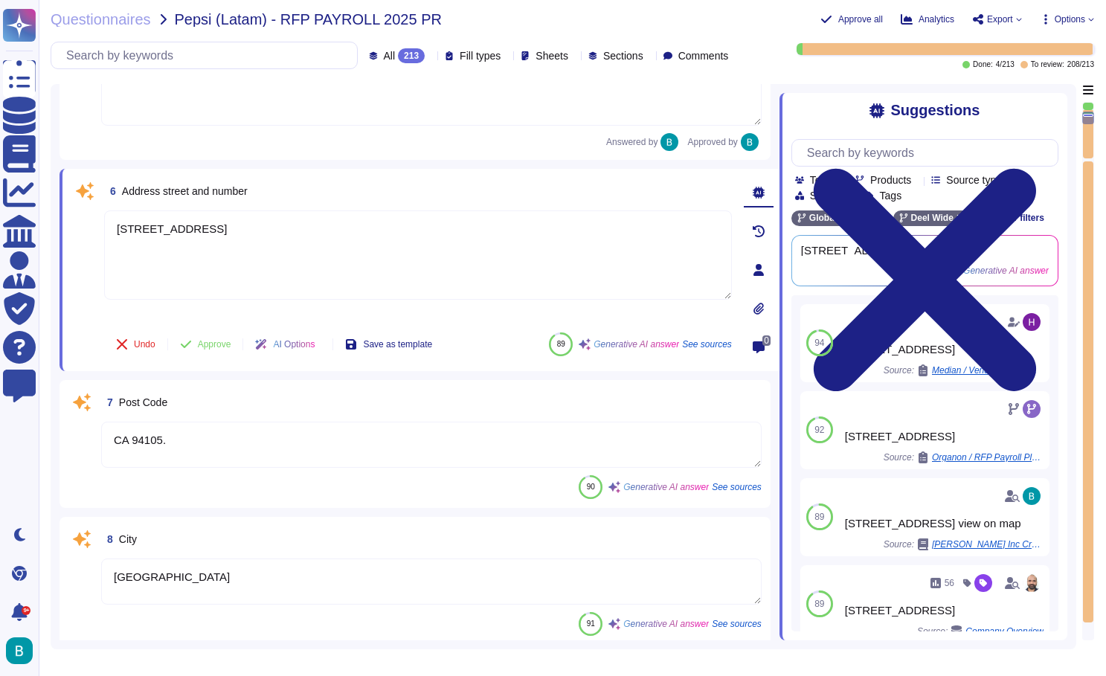
click at [396, 422] on textarea "CA 94105." at bounding box center [431, 445] width 661 height 46
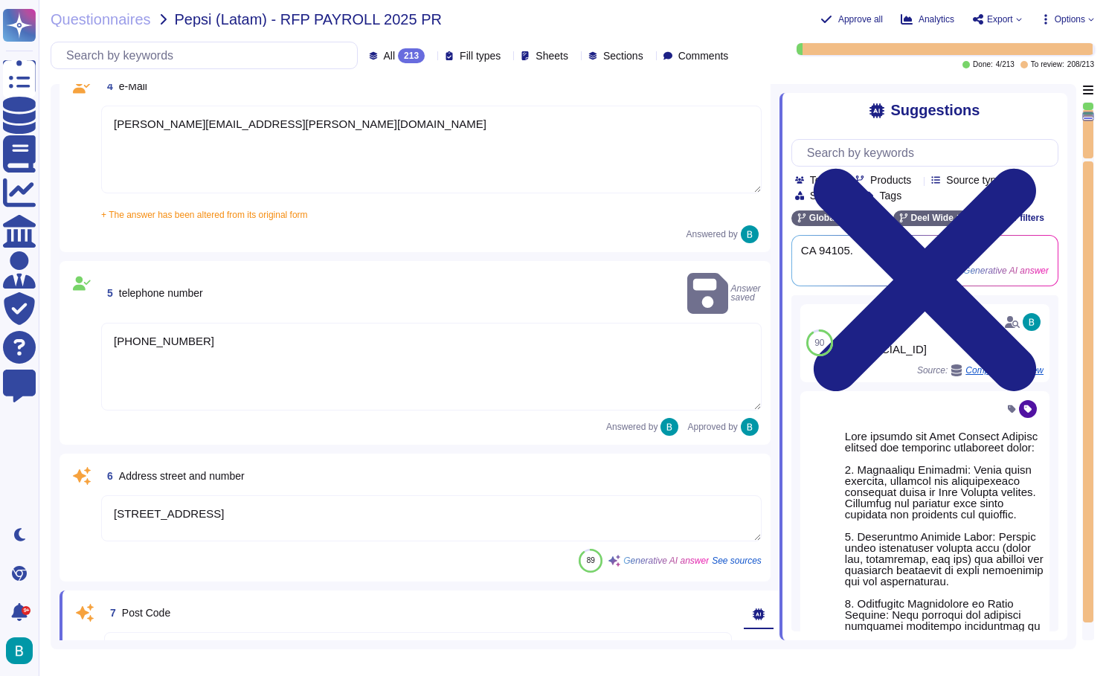
scroll to position [490, 0]
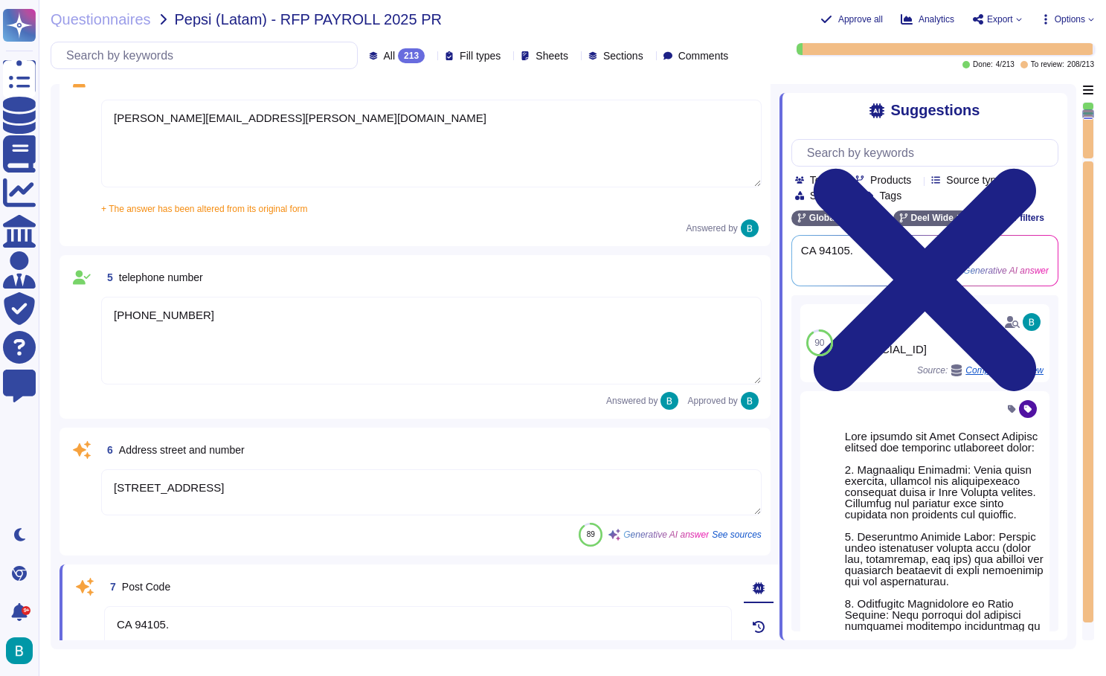
click at [387, 478] on textarea "[STREET_ADDRESS]" at bounding box center [431, 492] width 661 height 46
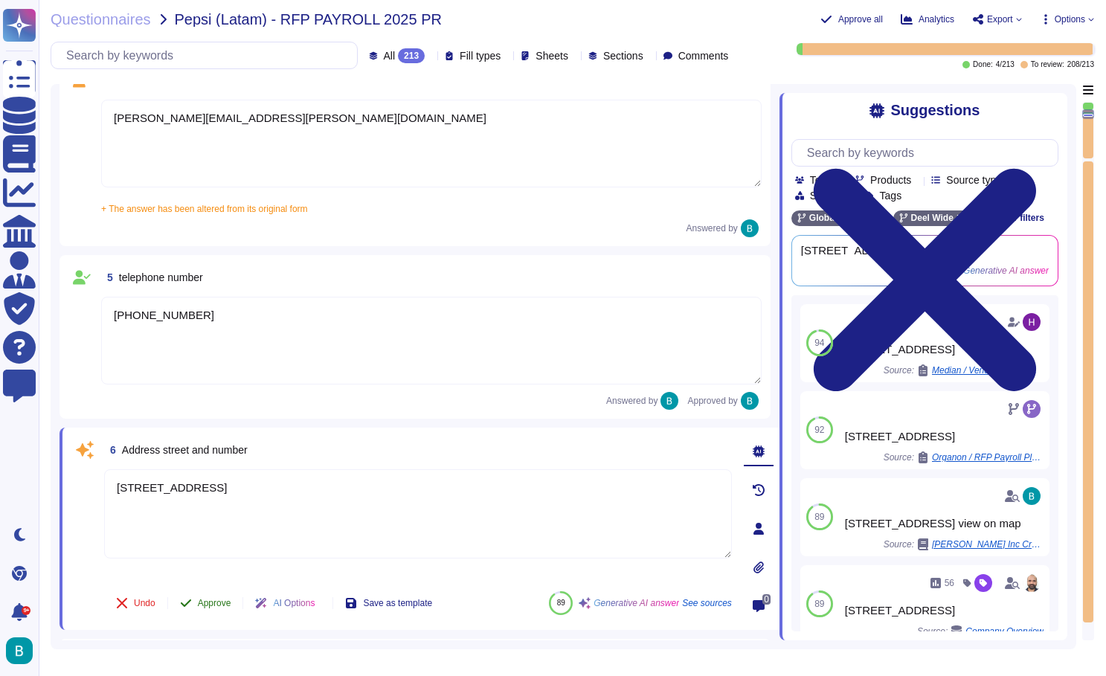
click at [222, 591] on button "Approve" at bounding box center [205, 603] width 75 height 30
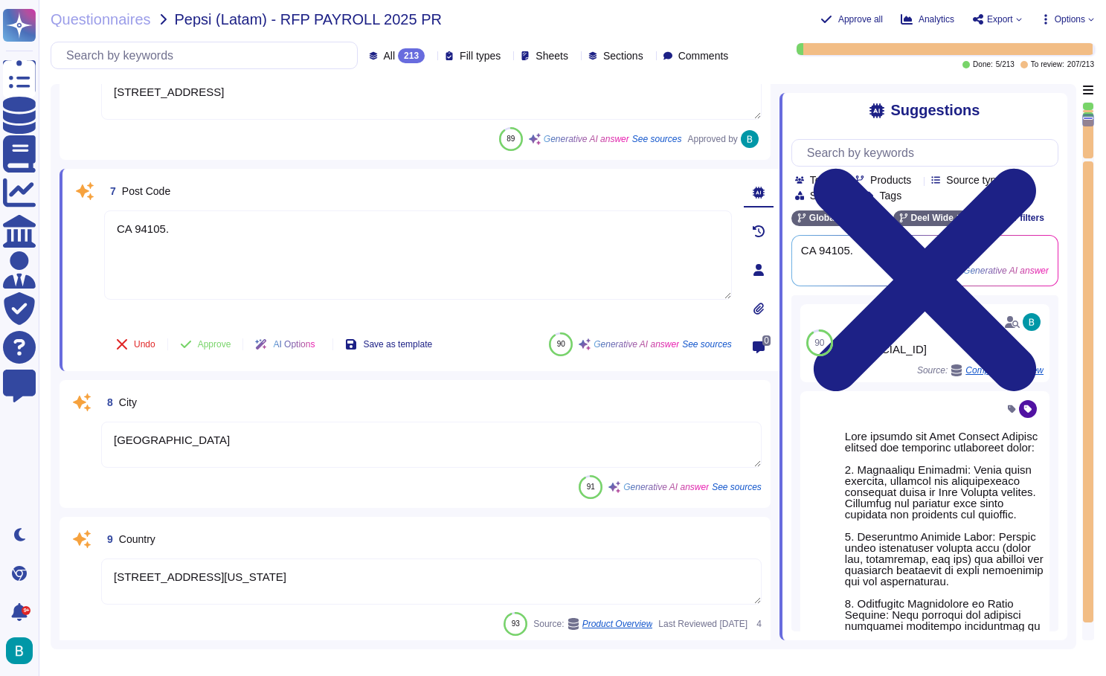
scroll to position [899, 0]
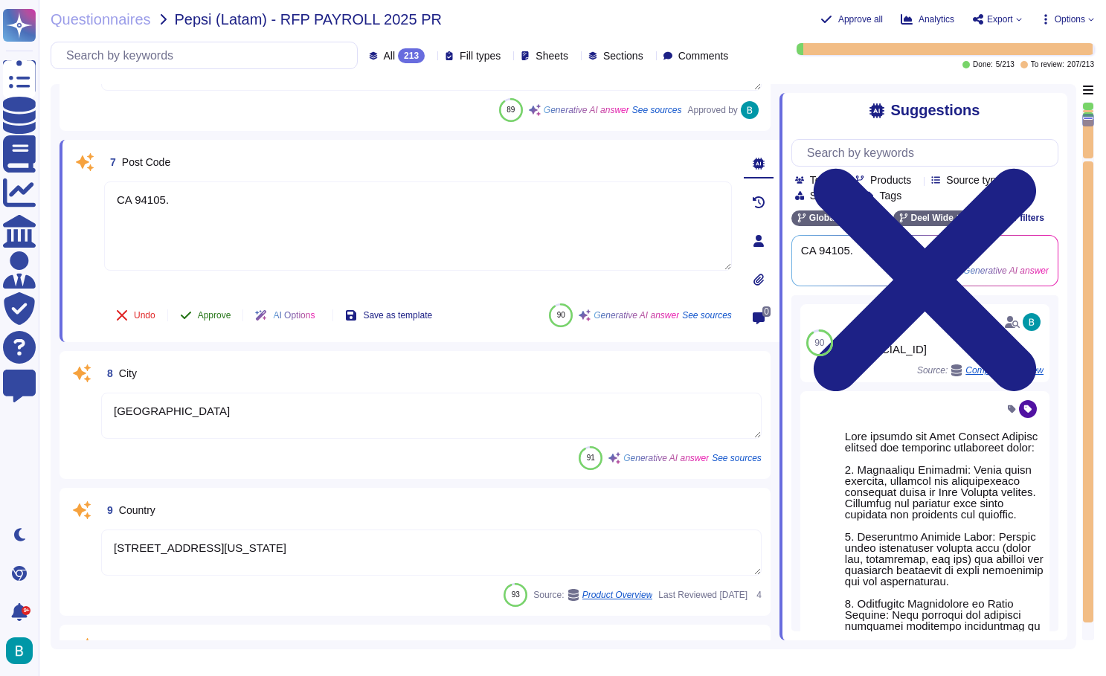
click at [219, 316] on span "Approve" at bounding box center [214, 315] width 33 height 9
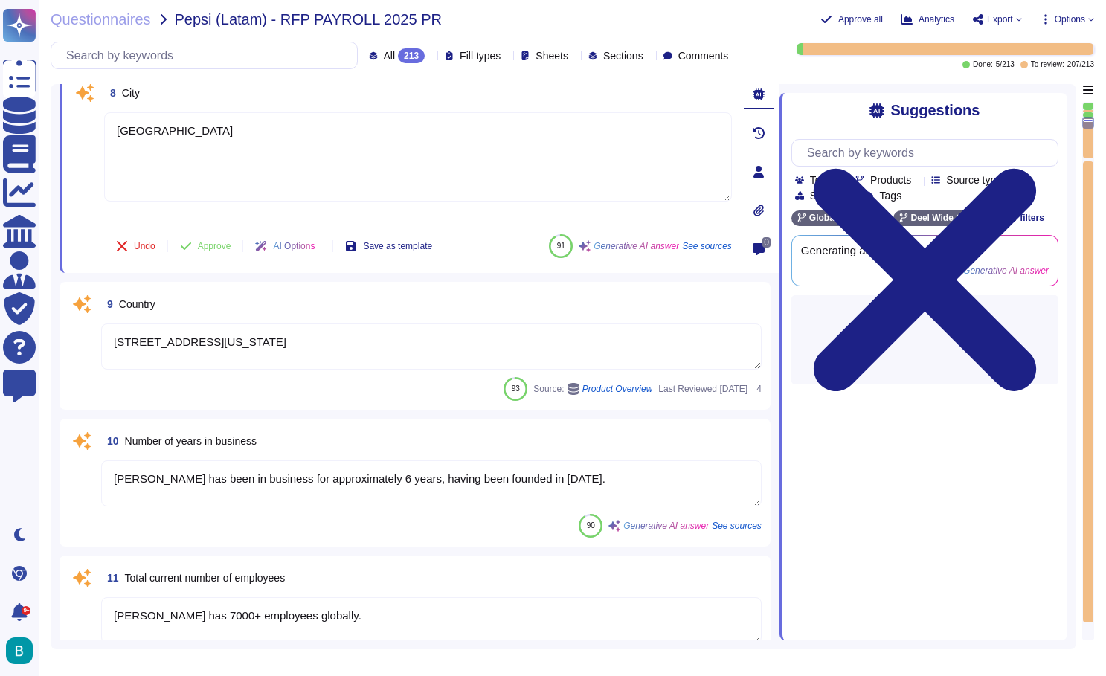
scroll to position [1004, 0]
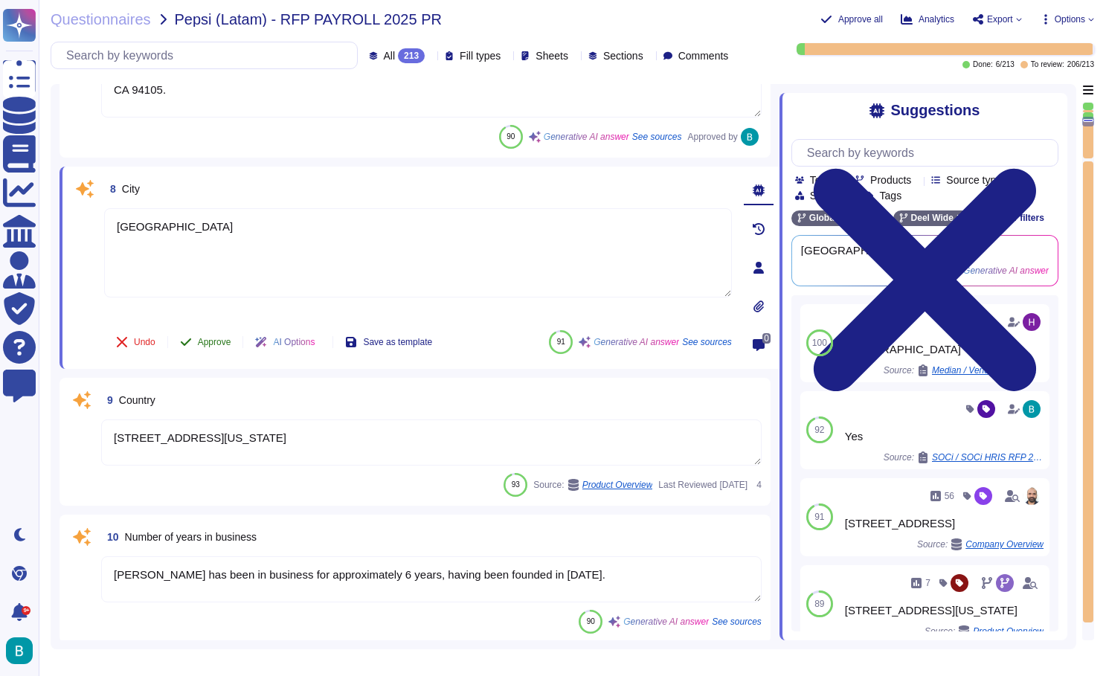
click at [221, 341] on span "Approve" at bounding box center [214, 342] width 33 height 9
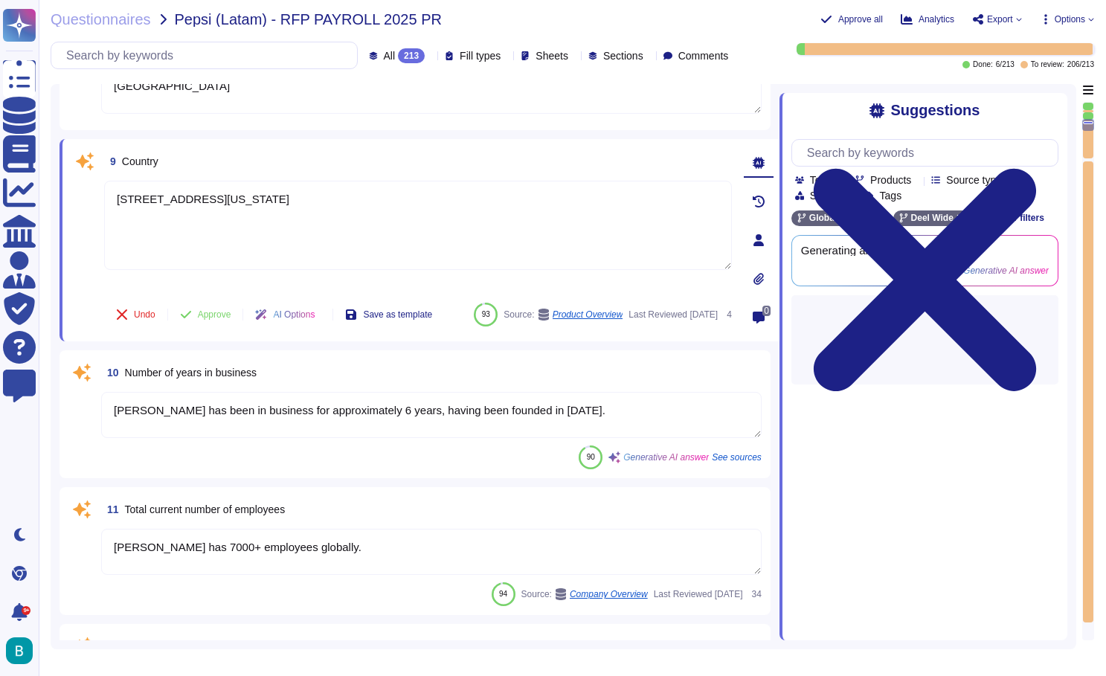
scroll to position [1135, 0]
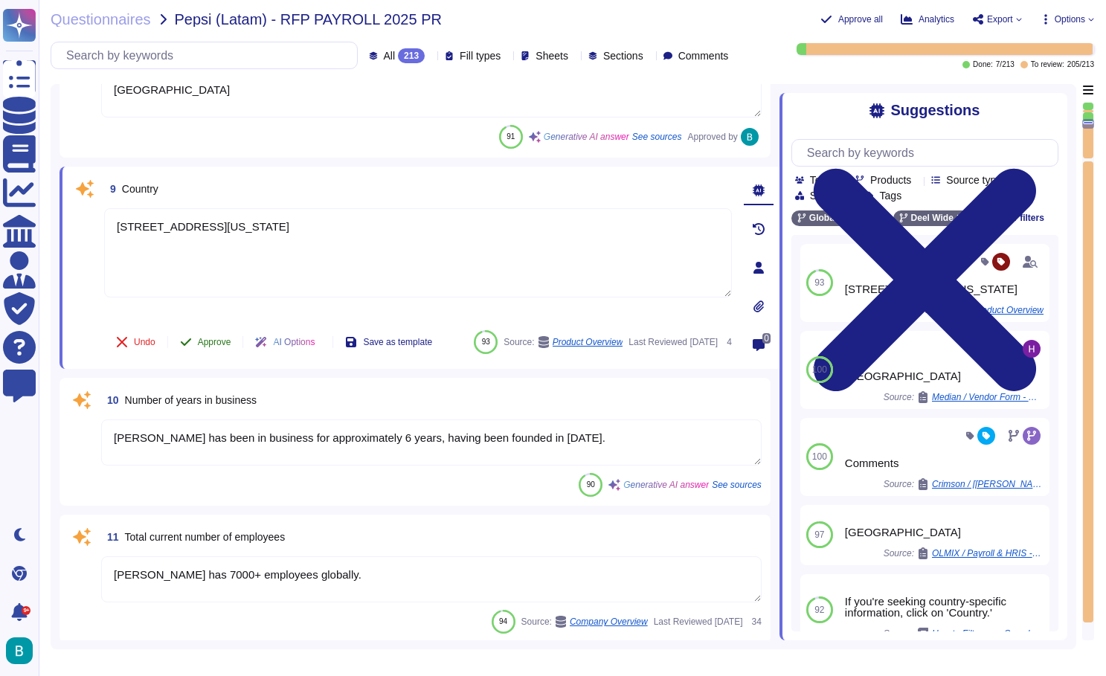
click at [220, 338] on span "Approve" at bounding box center [214, 342] width 33 height 9
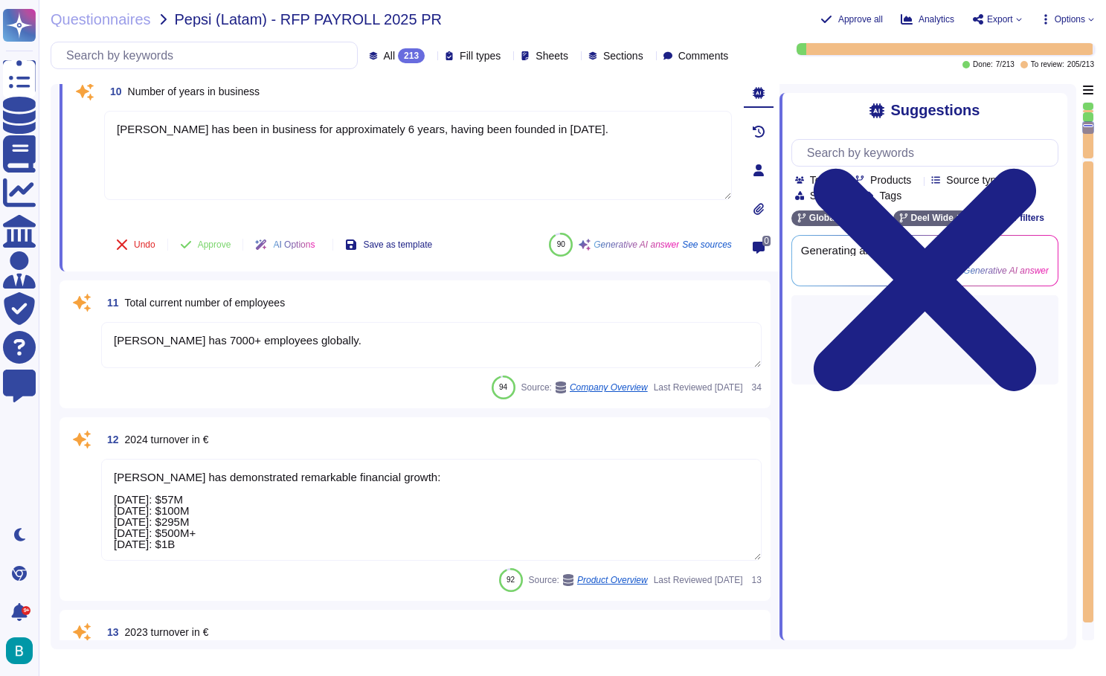
scroll to position [1274, 0]
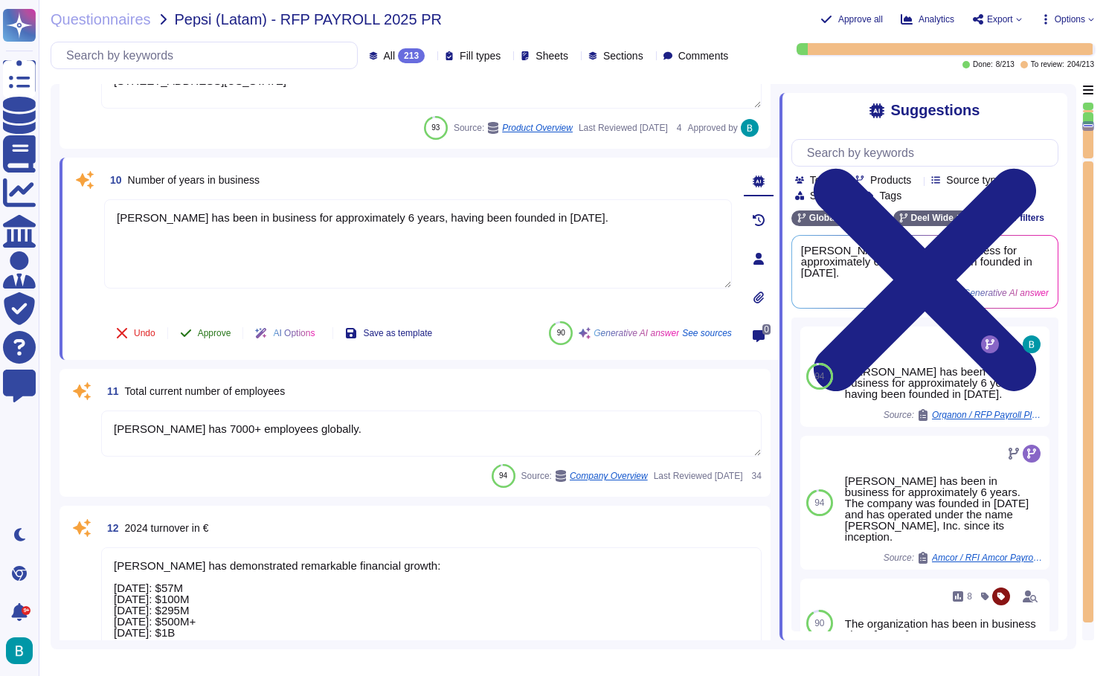
click at [221, 333] on span "Approve" at bounding box center [214, 333] width 33 height 9
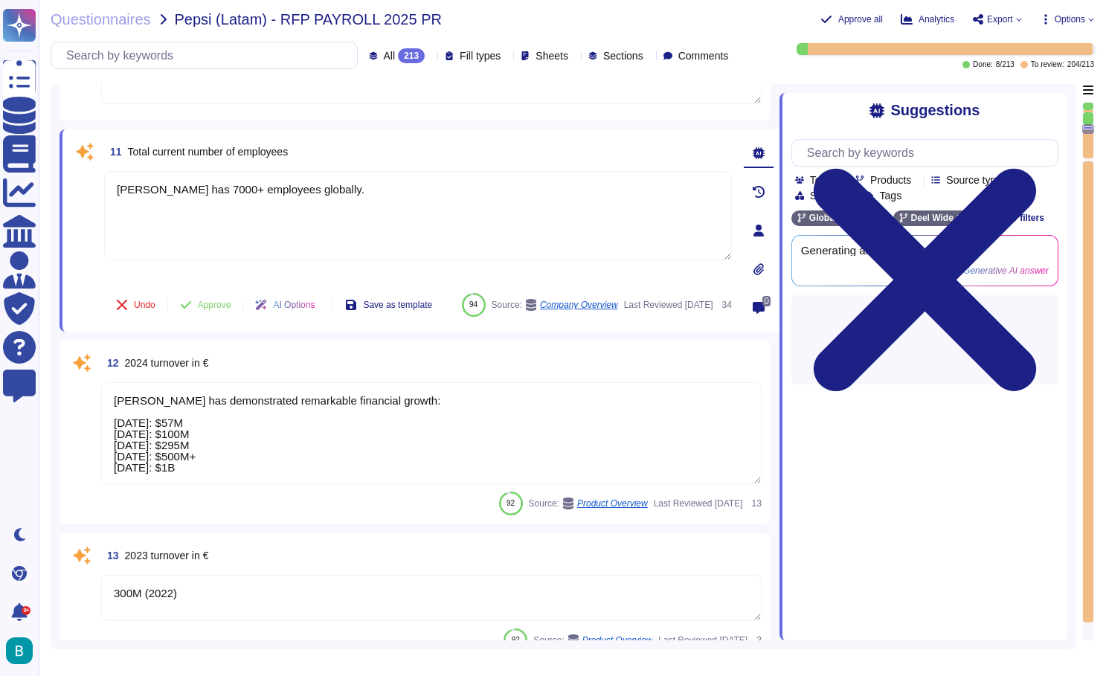
scroll to position [1396, 0]
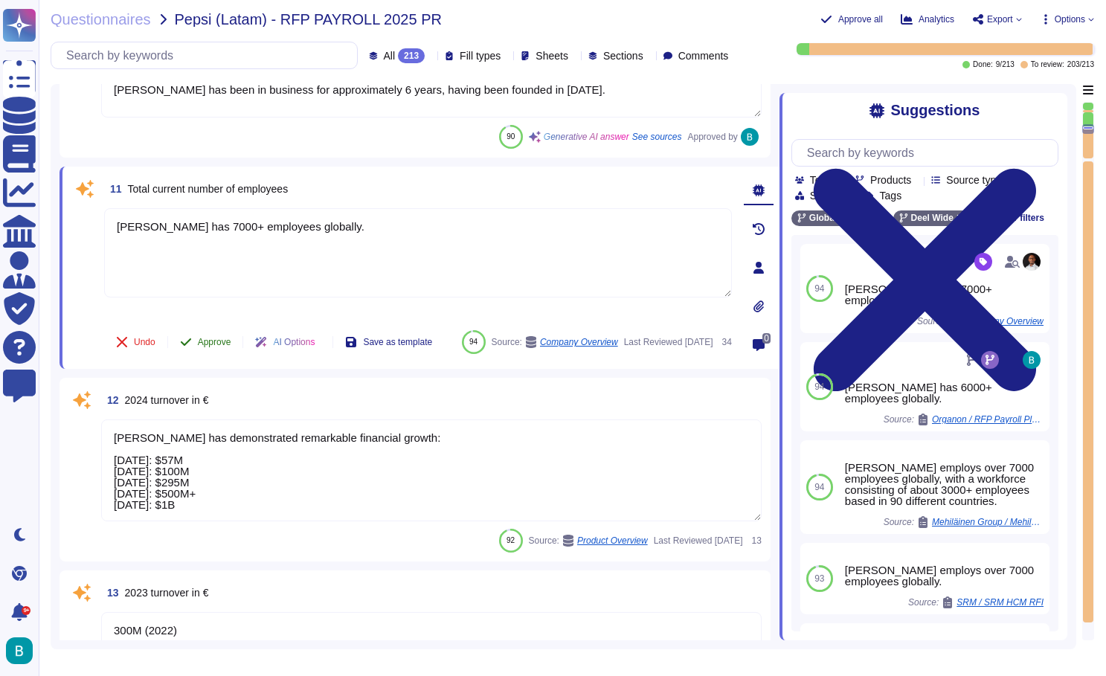
click at [216, 338] on span "Approve" at bounding box center [214, 342] width 33 height 9
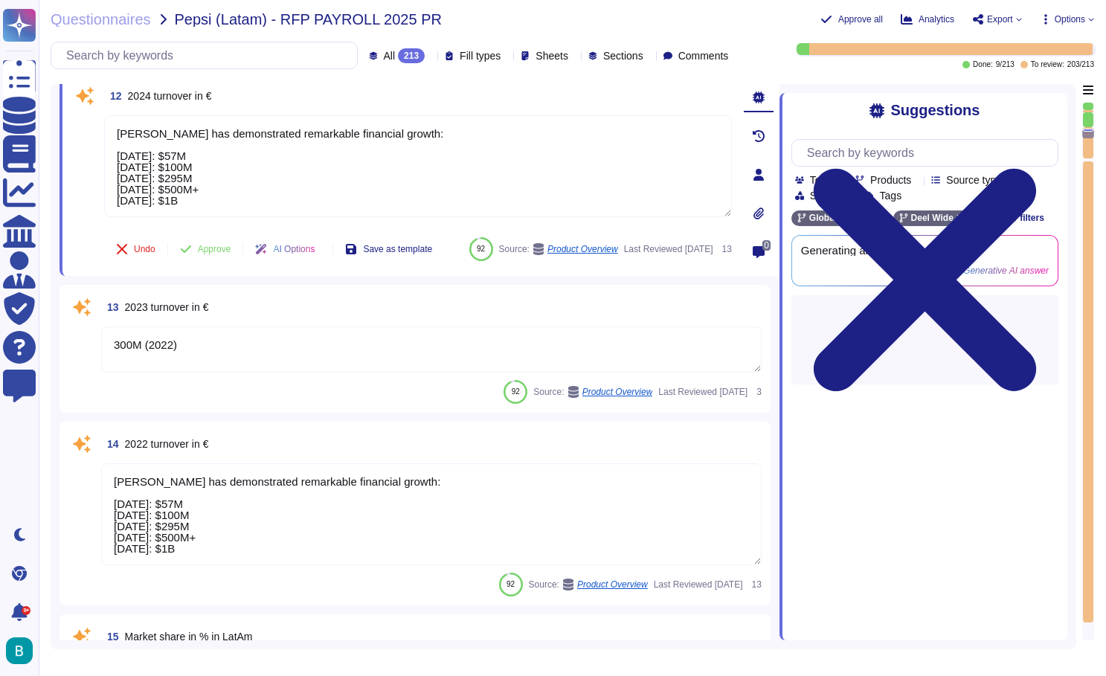
scroll to position [1536, 0]
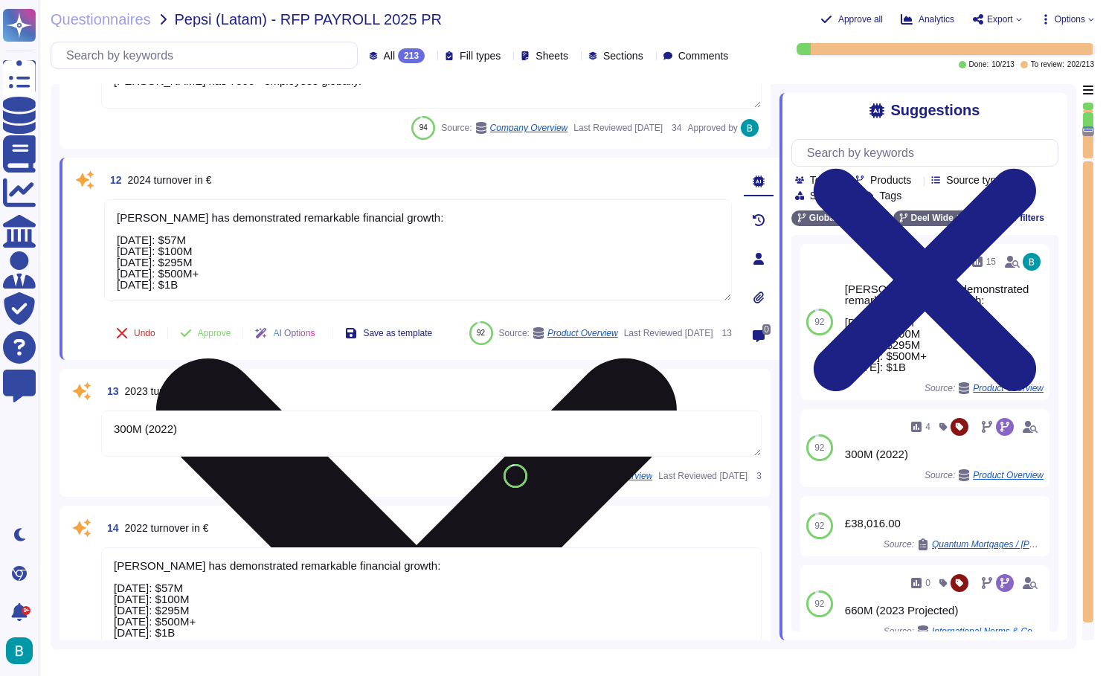
drag, startPoint x: 225, startPoint y: 249, endPoint x: 177, endPoint y: 252, distance: 47.7
click at [177, 252] on textarea "Deel has demonstrated remarkable financial growth: December 2021: $57M April 20…" at bounding box center [418, 250] width 628 height 102
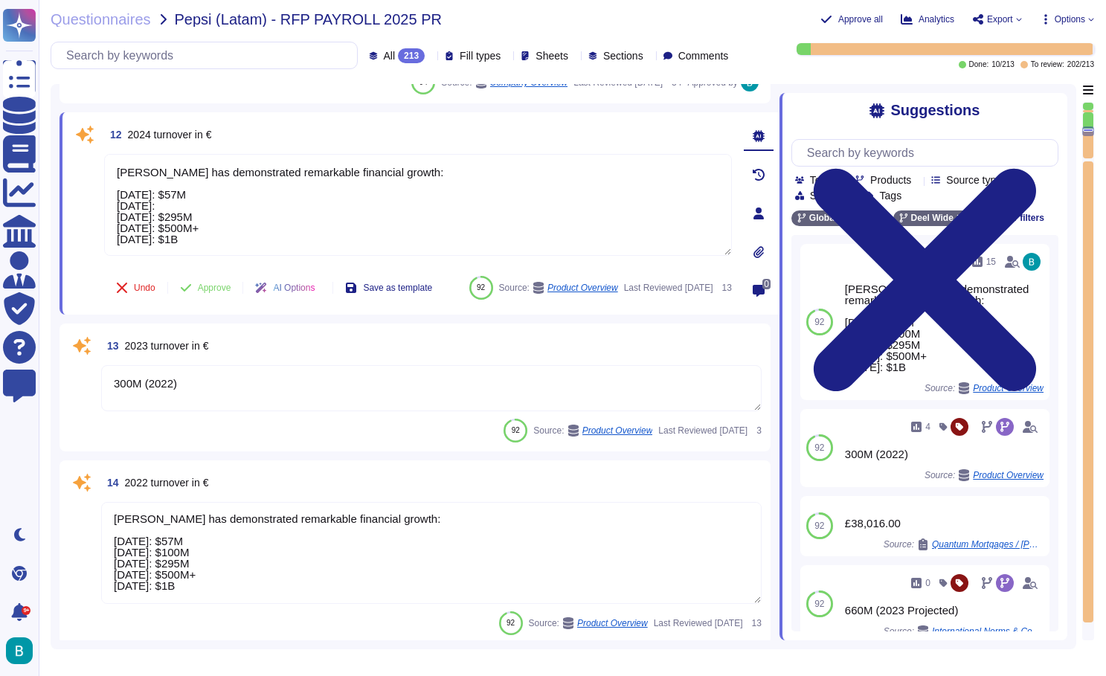
scroll to position [1598, 0]
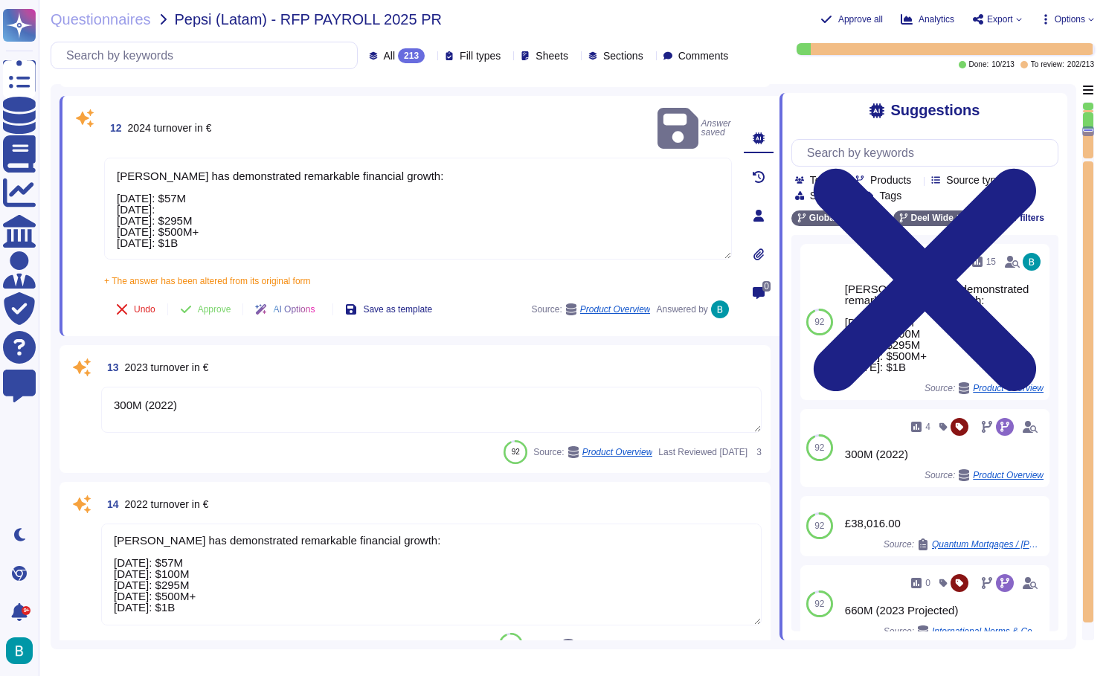
drag, startPoint x: 212, startPoint y: 600, endPoint x: 97, endPoint y: 544, distance: 127.8
click at [97, 544] on div "14 2022 turnover in € Deel has demonstrated remarkable financial growth: Decemb…" at bounding box center [414, 574] width 693 height 166
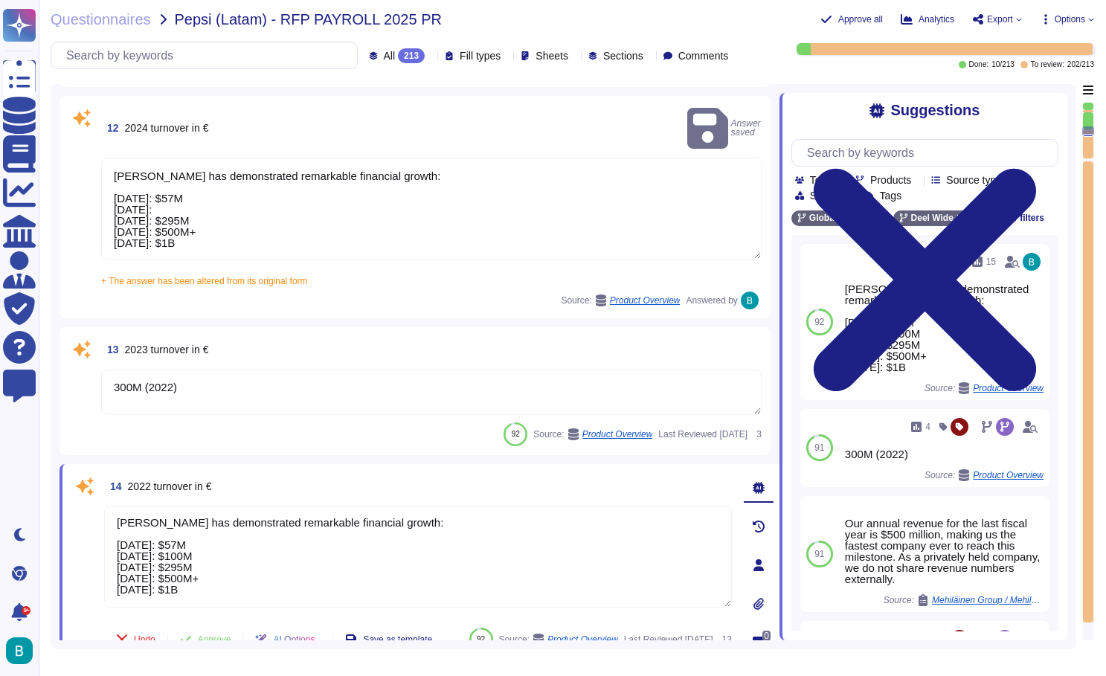
drag, startPoint x: 204, startPoint y: 575, endPoint x: 112, endPoint y: 503, distance: 116.5
click at [112, 506] on textarea "Deel has demonstrated remarkable financial growth: December 2021: $57M April 20…" at bounding box center [418, 557] width 628 height 102
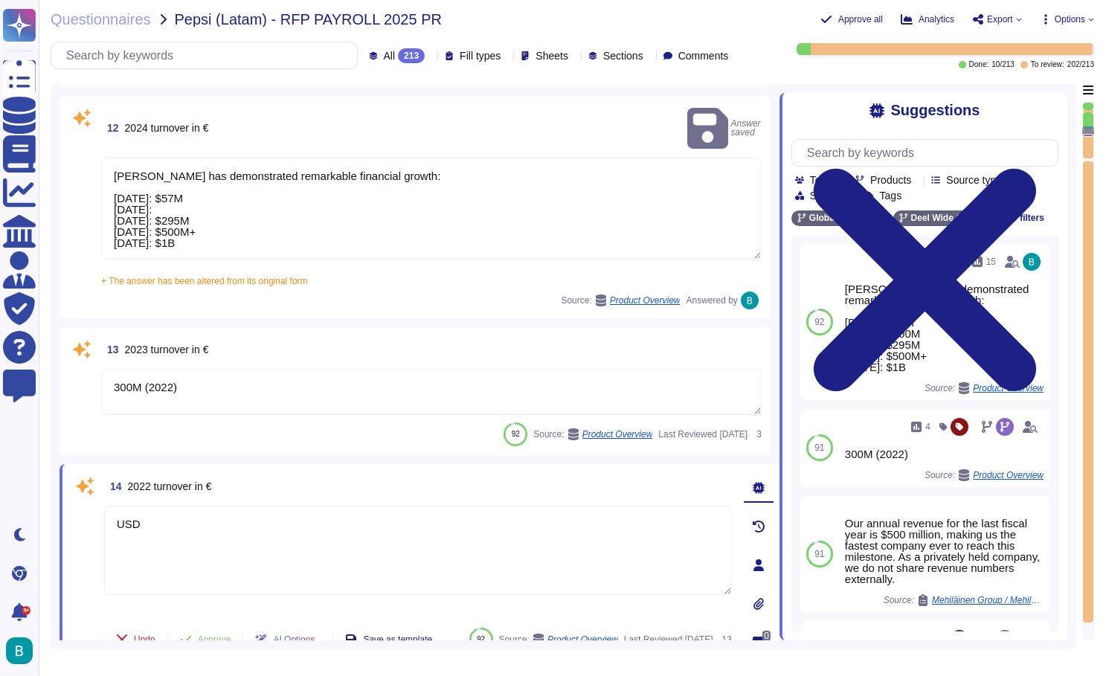
paste textarea "$100M"
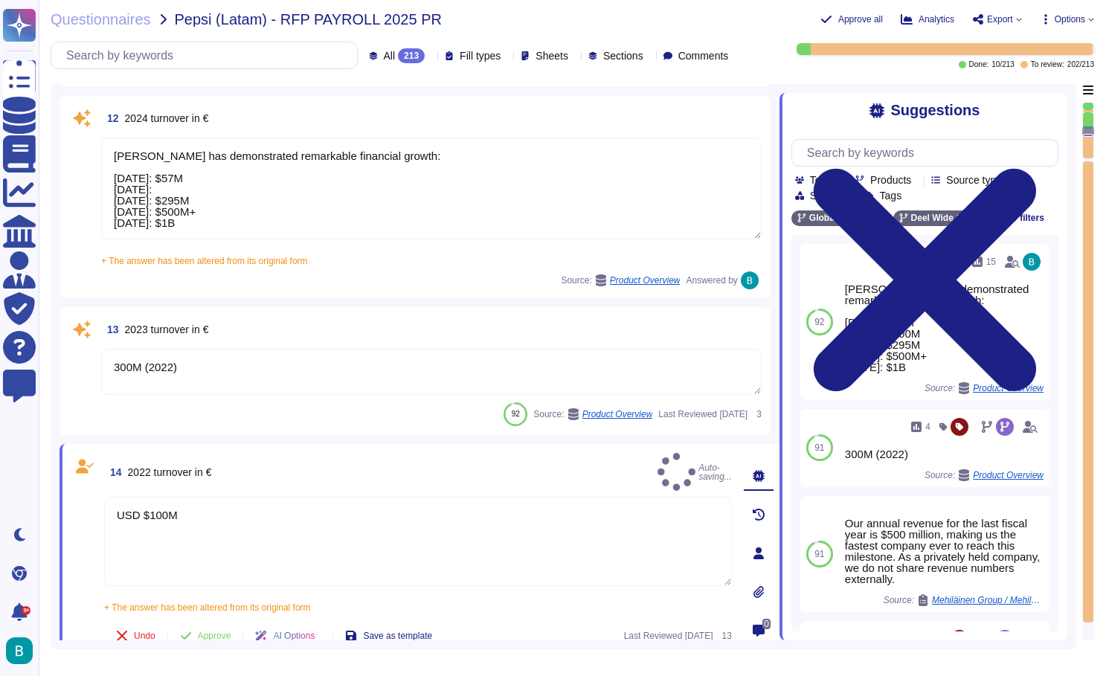
click at [277, 446] on div "14 2022 turnover in € Auto-saving... USD $100M + The answer has been altered fr…" at bounding box center [420, 553] width 720 height 219
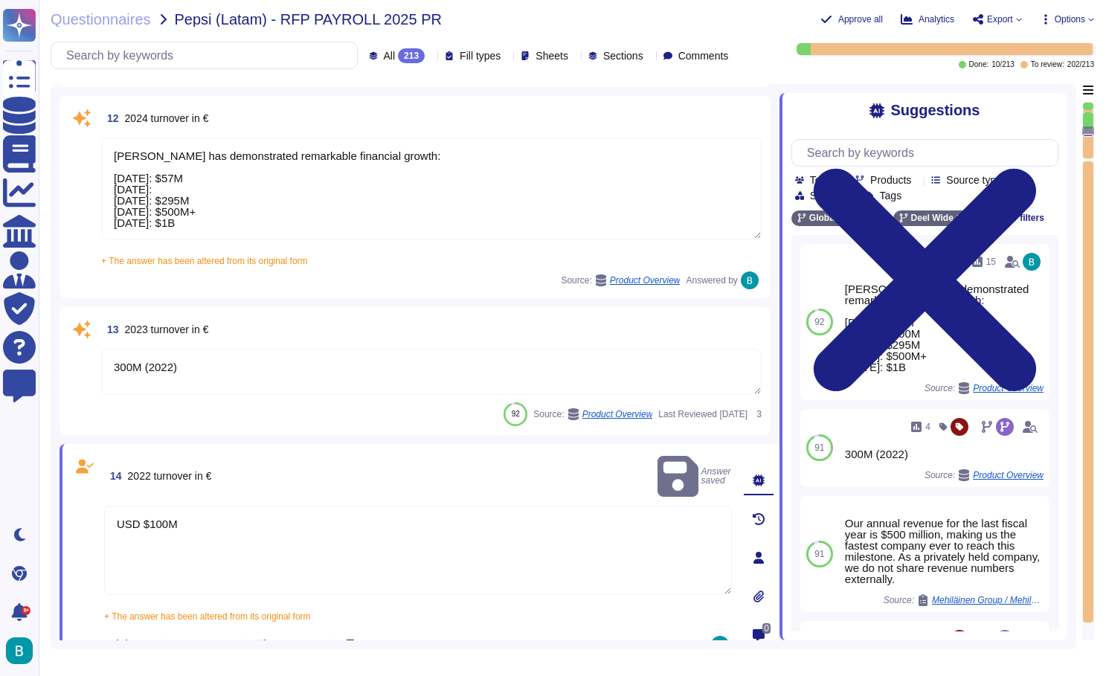
click at [216, 641] on span "Approve" at bounding box center [214, 645] width 33 height 9
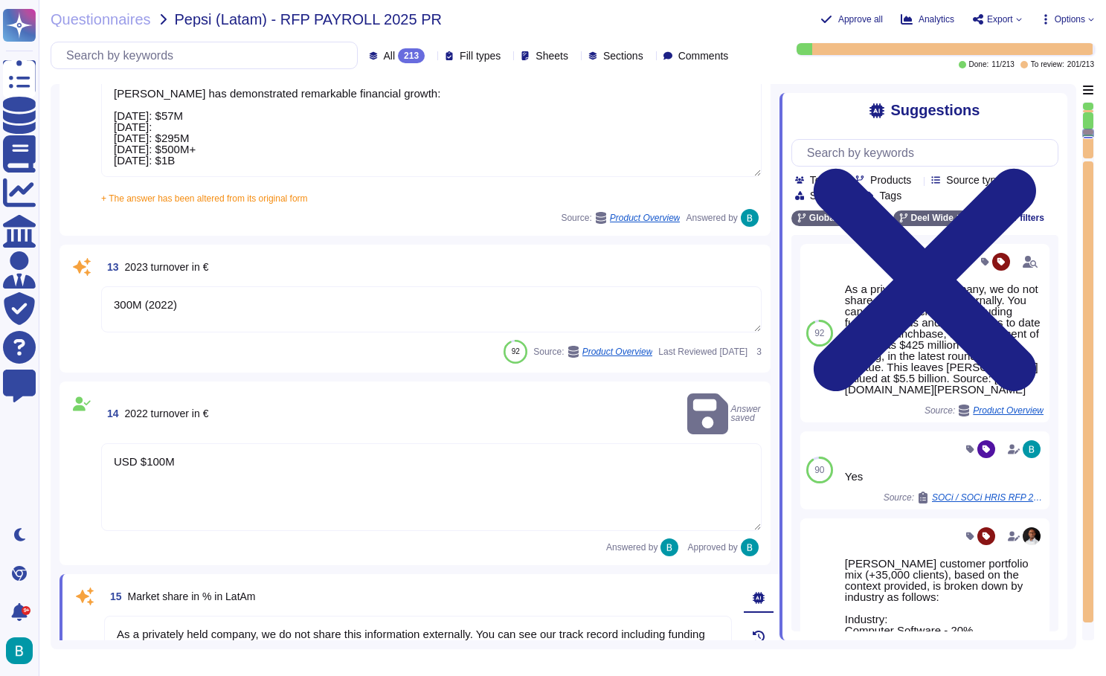
scroll to position [1626, 0]
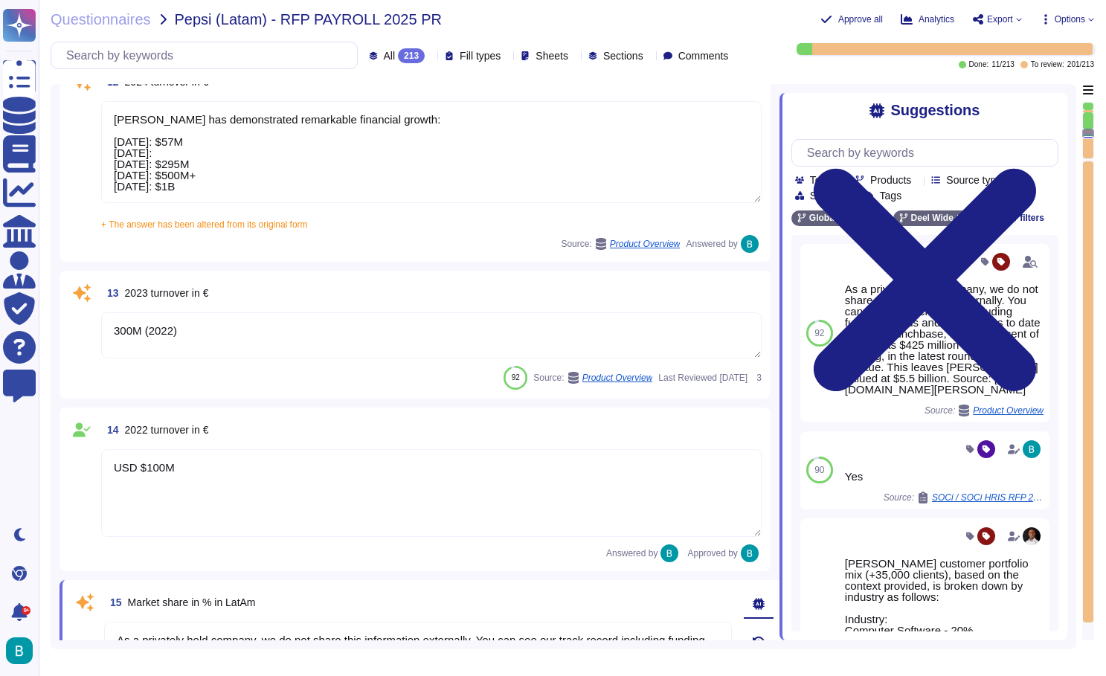
click at [266, 343] on textarea "300M (2022)" at bounding box center [431, 335] width 661 height 46
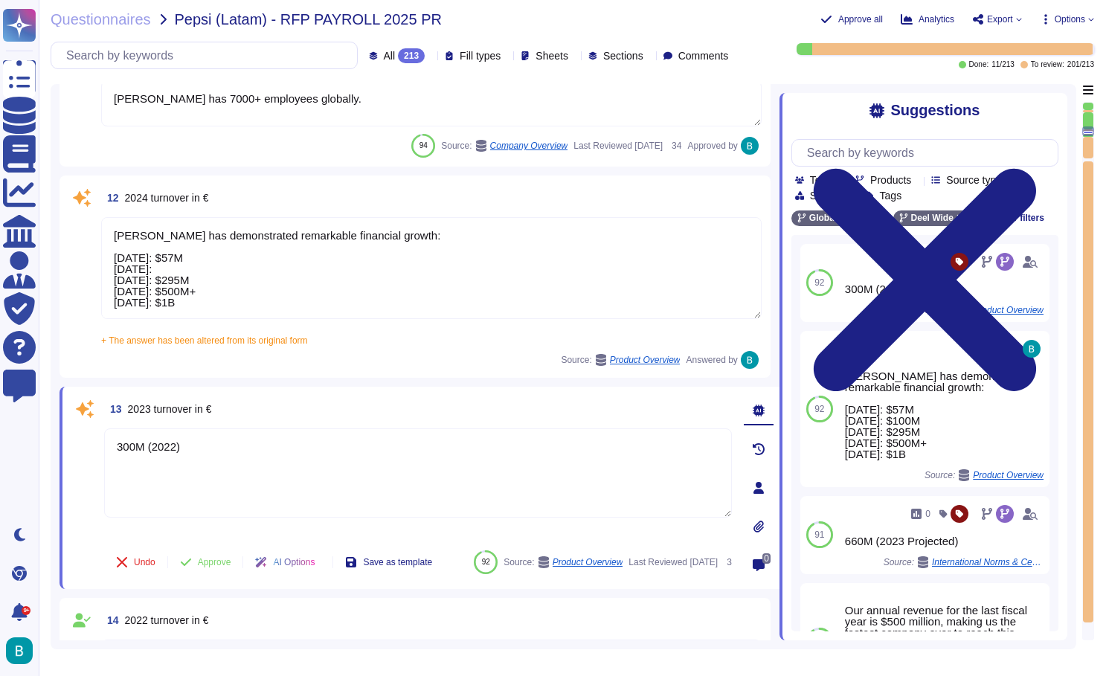
scroll to position [1514, 0]
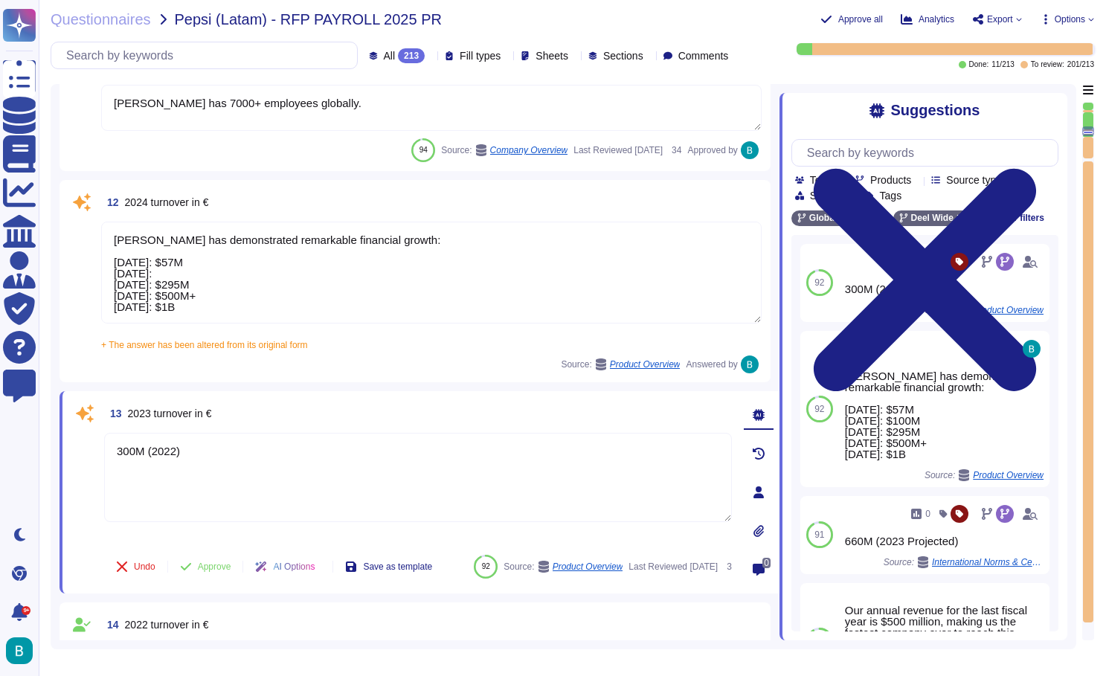
drag, startPoint x: 237, startPoint y: 287, endPoint x: 192, endPoint y: 284, distance: 44.7
click at [192, 284] on textarea "Deel has demonstrated remarkable financial growth: December 2021: $57M April 20…" at bounding box center [431, 273] width 661 height 102
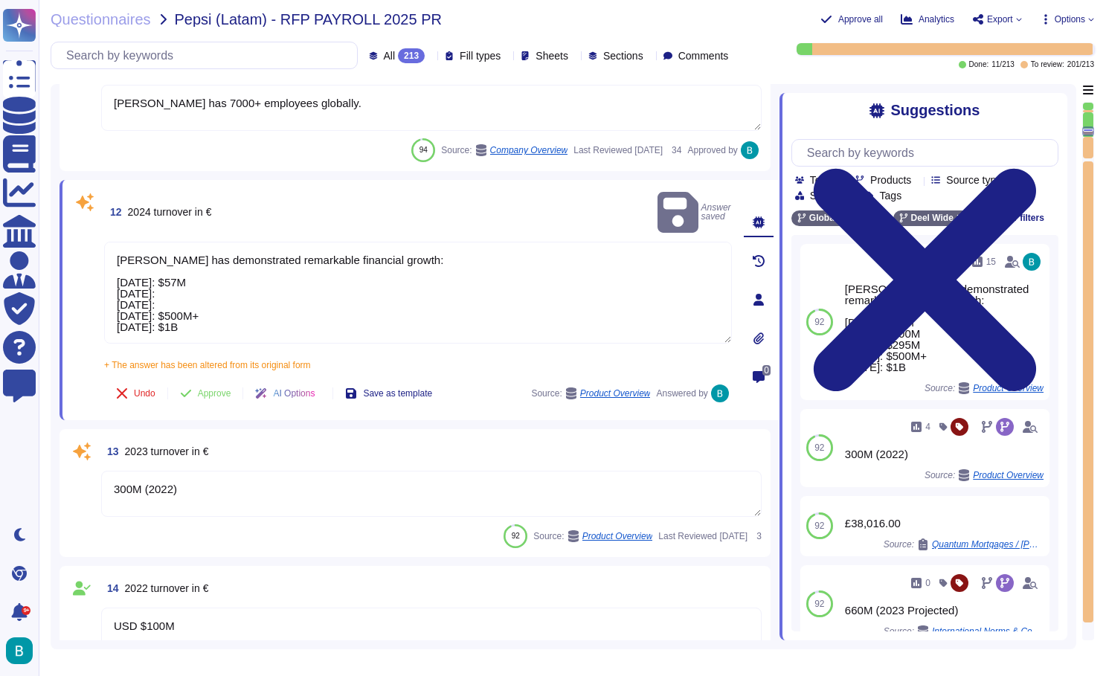
drag, startPoint x: 196, startPoint y: 469, endPoint x: 110, endPoint y: 466, distance: 86.4
click at [110, 471] on textarea "300M (2022)" at bounding box center [431, 494] width 661 height 46
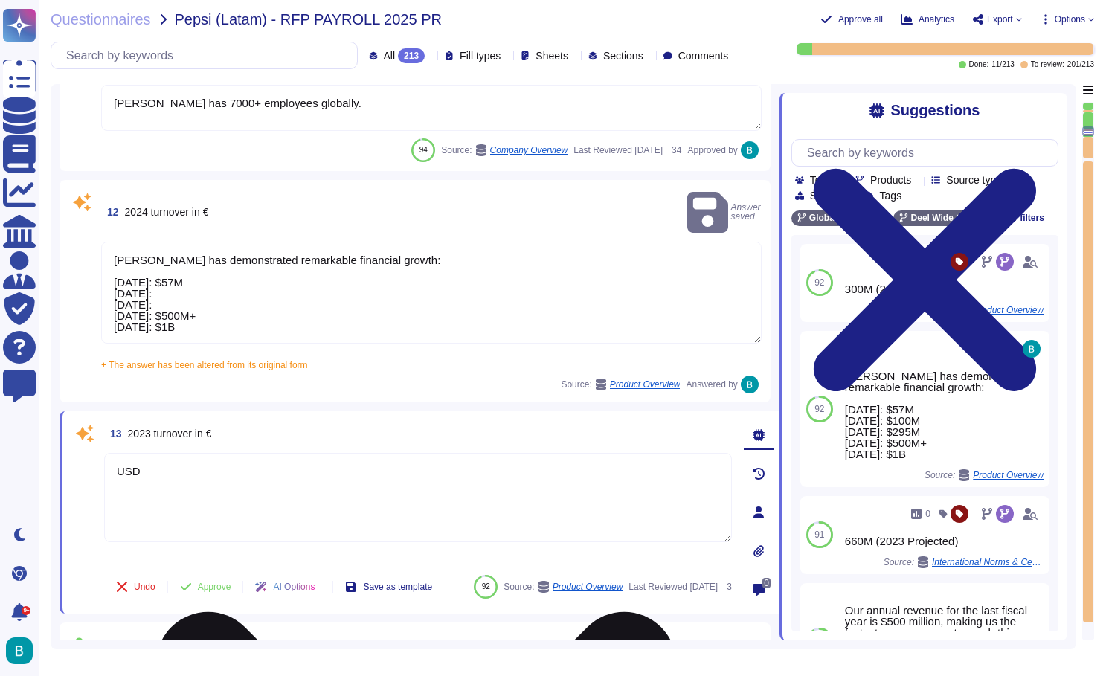
paste textarea "$295M"
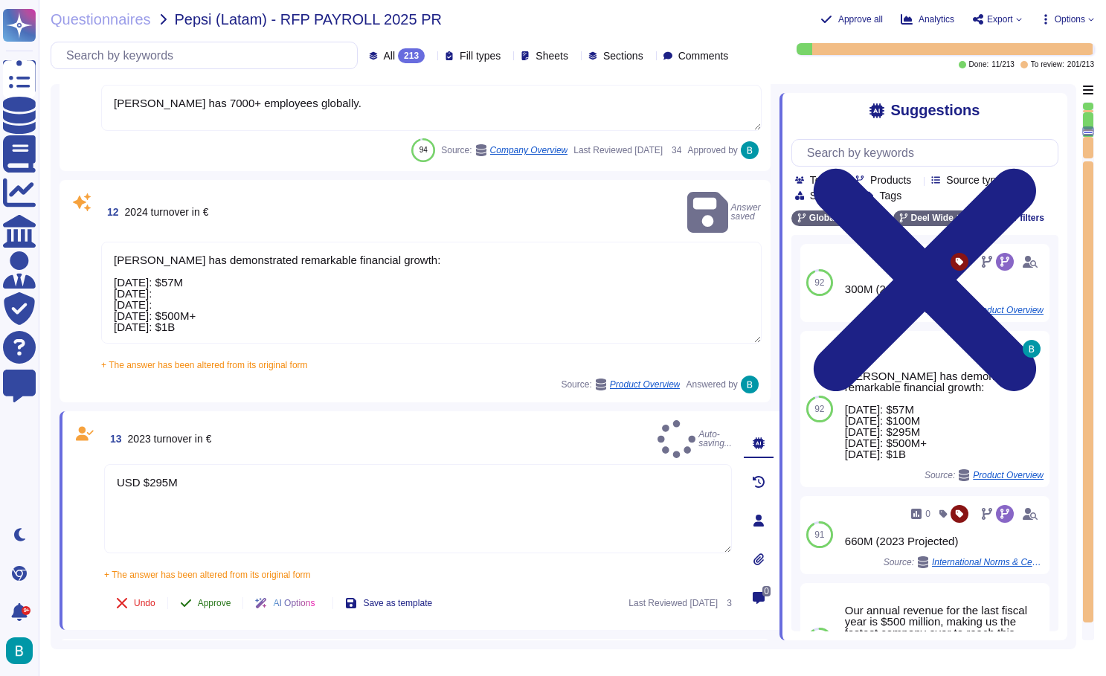
click at [216, 545] on div "13 2023 turnover in € Auto-saving... USD $295M + The answer has been altered fr…" at bounding box center [401, 520] width 661 height 201
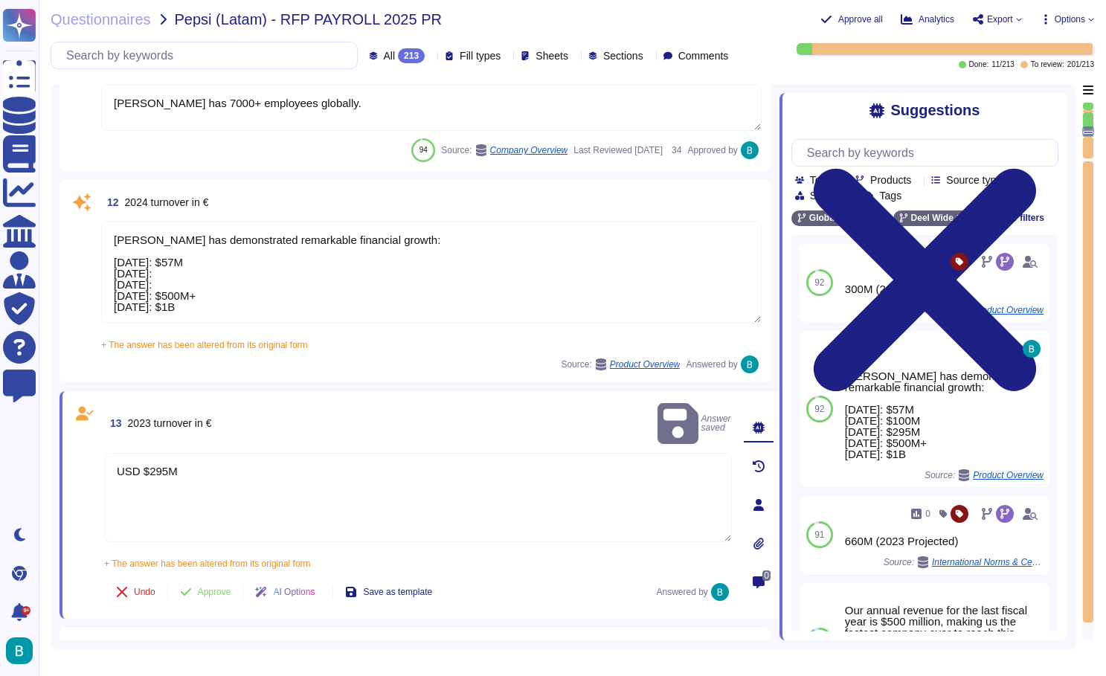
click at [222, 303] on textarea "Deel has demonstrated remarkable financial growth: December 2021: $57M April 20…" at bounding box center [431, 273] width 661 height 102
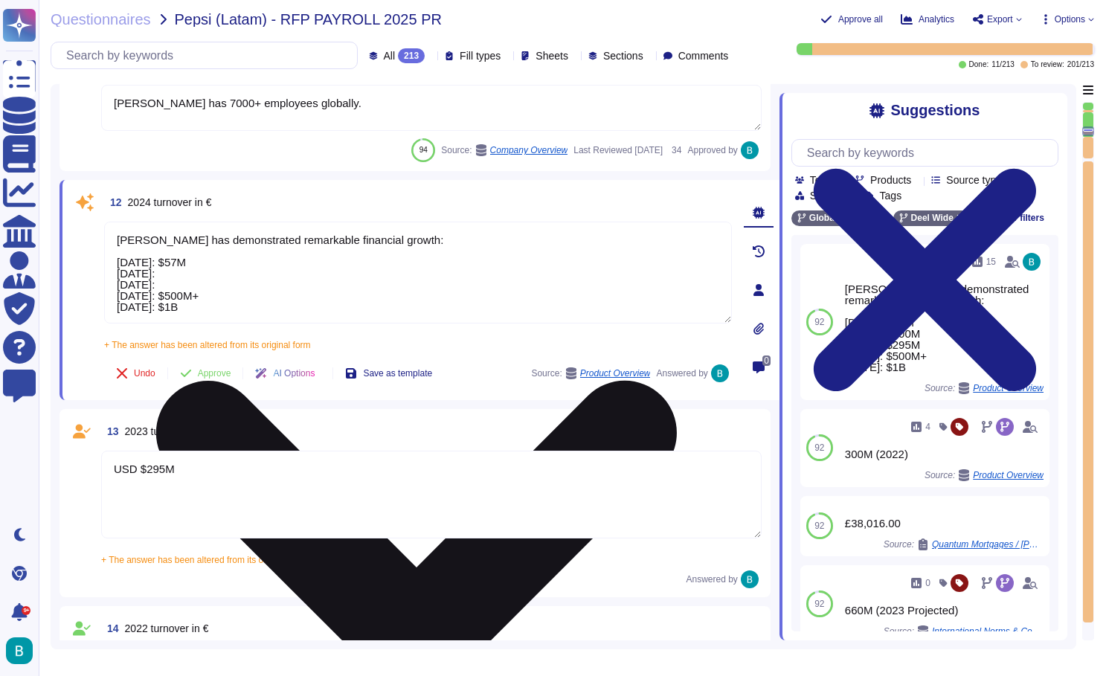
drag, startPoint x: 214, startPoint y: 312, endPoint x: 111, endPoint y: 245, distance: 123.6
click at [111, 245] on textarea "Deel has demonstrated remarkable financial growth: December 2021: $57M April 20…" at bounding box center [418, 273] width 628 height 102
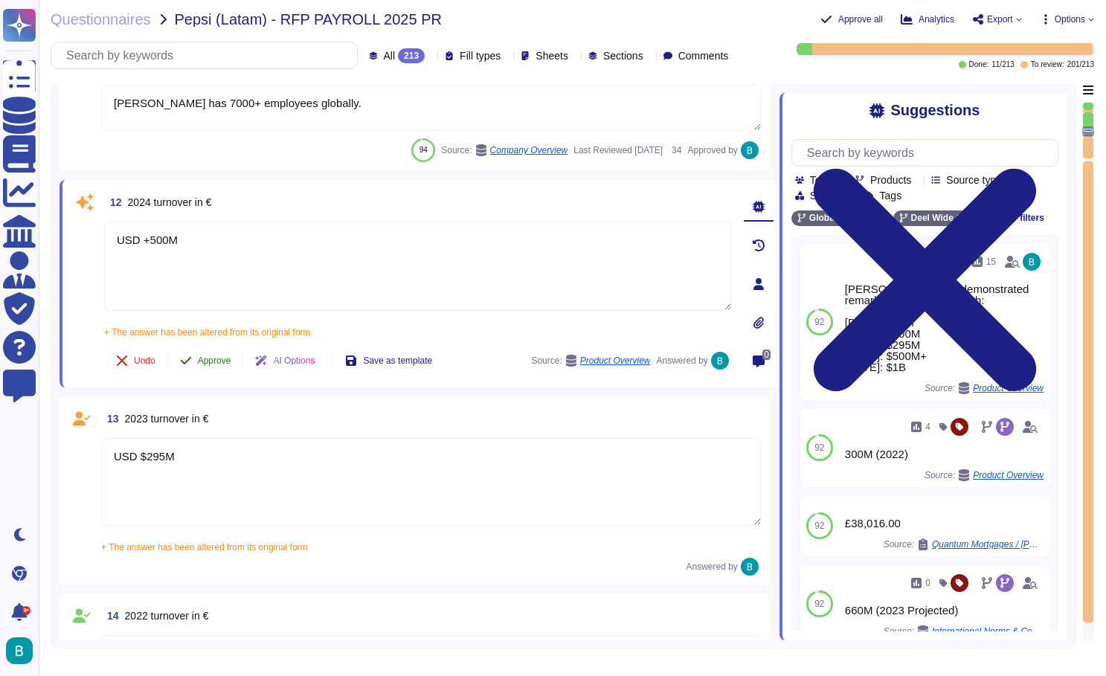
click at [228, 360] on span "Approve" at bounding box center [214, 360] width 33 height 9
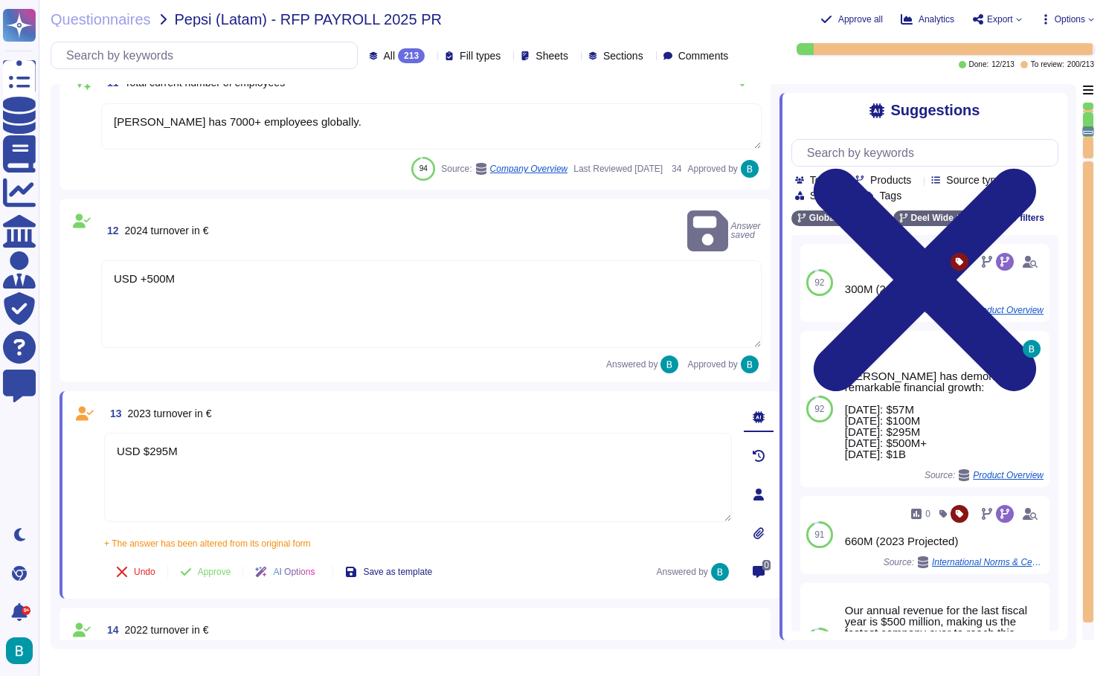
scroll to position [1486, 0]
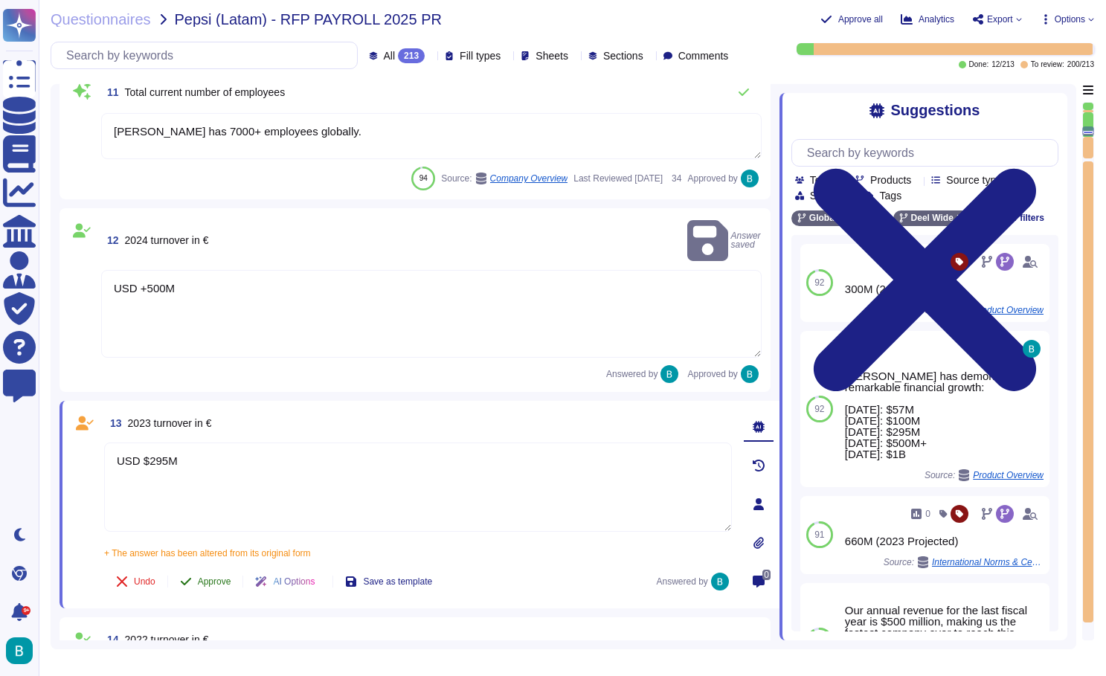
click at [224, 577] on span "Approve" at bounding box center [214, 581] width 33 height 9
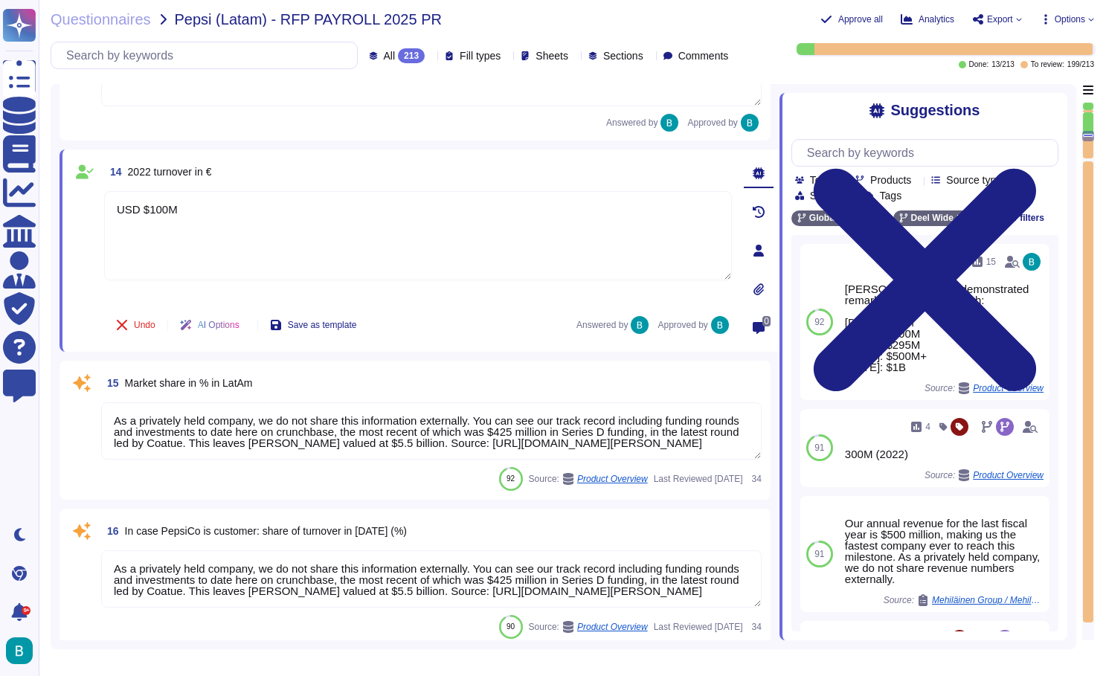
scroll to position [1881, 0]
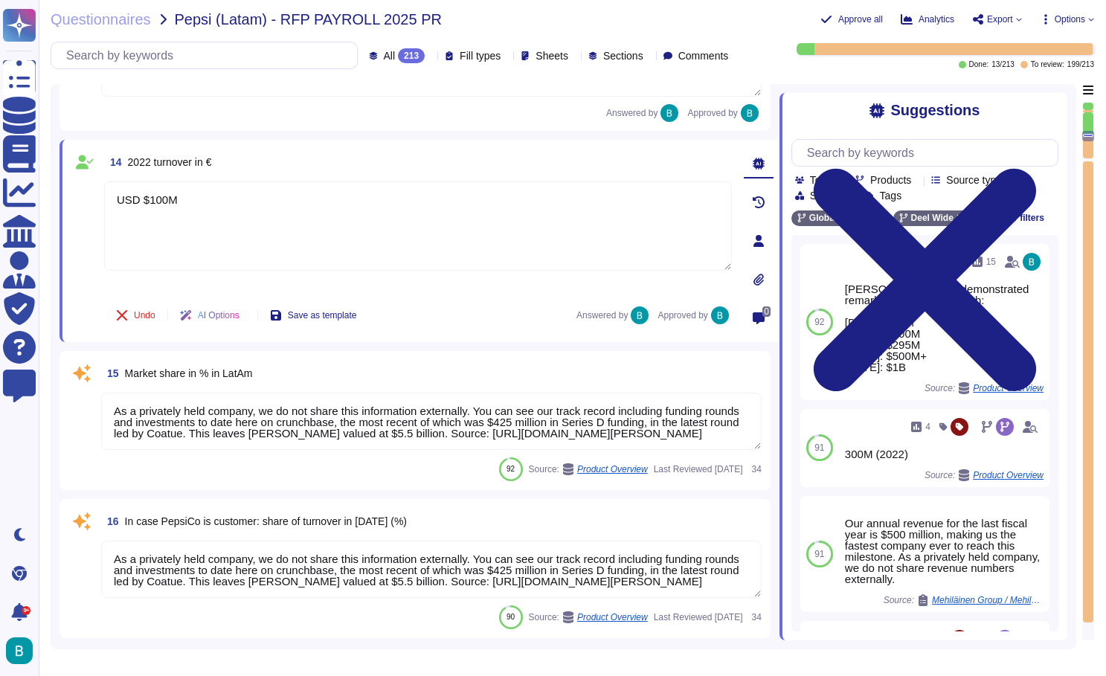
click at [343, 411] on textarea "As a privately held company, we do not share this information externally. You c…" at bounding box center [431, 421] width 661 height 57
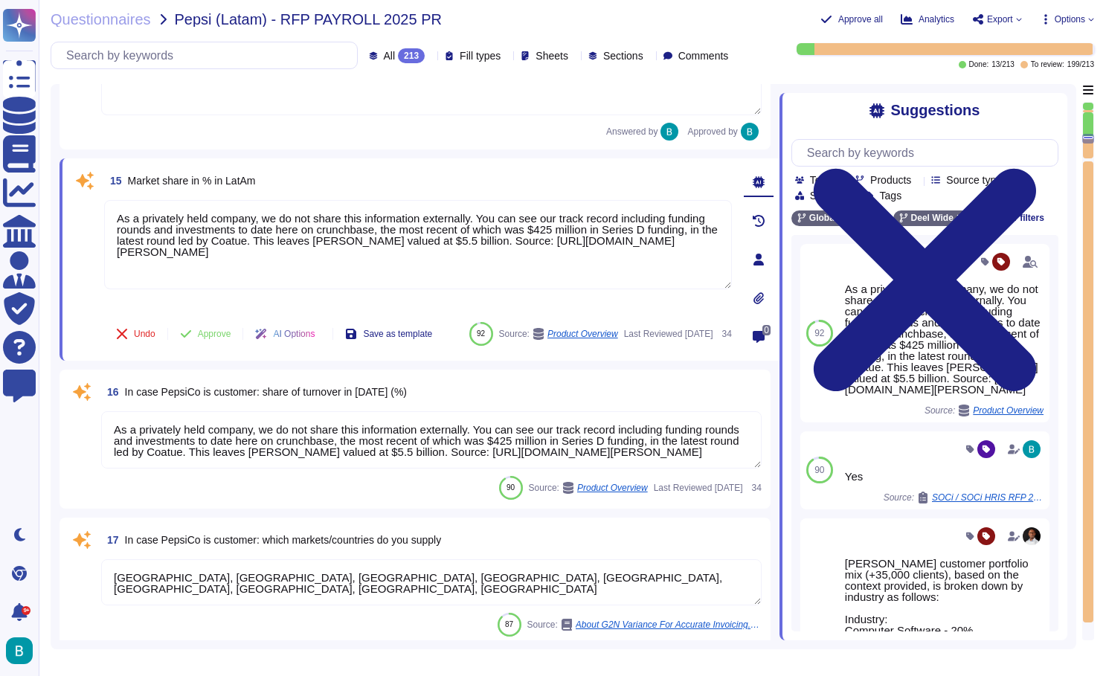
scroll to position [2073, 0]
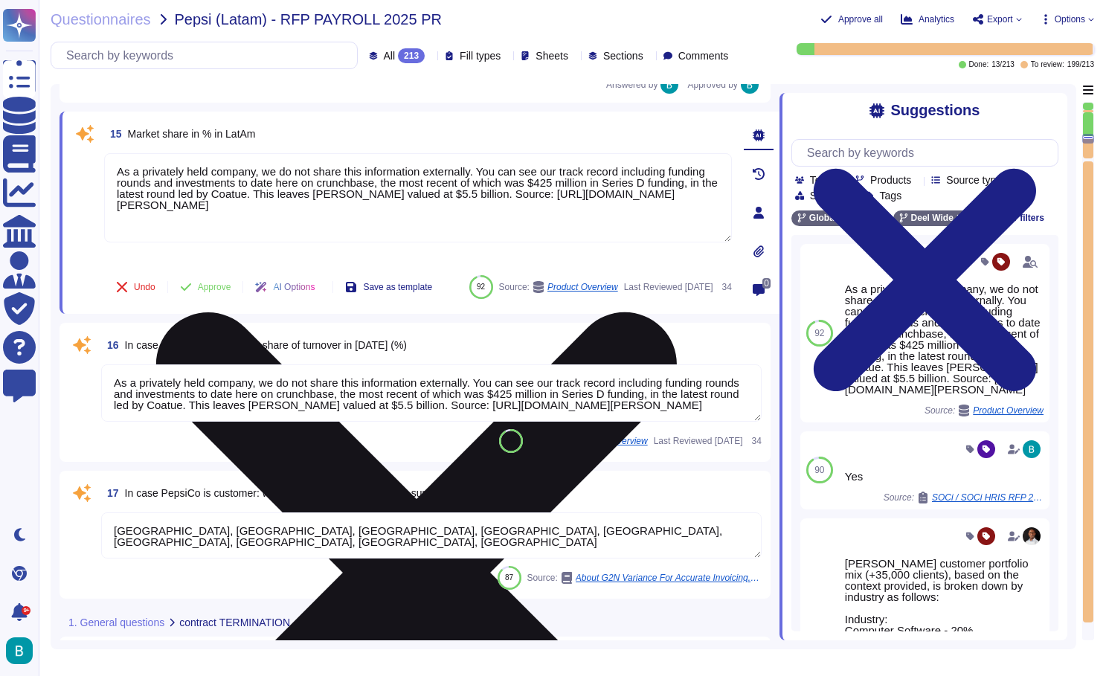
drag, startPoint x: 486, startPoint y: 170, endPoint x: 506, endPoint y: 213, distance: 47.6
click at [506, 213] on textarea "As a privately held company, we do not share this information externally. You c…" at bounding box center [418, 197] width 628 height 89
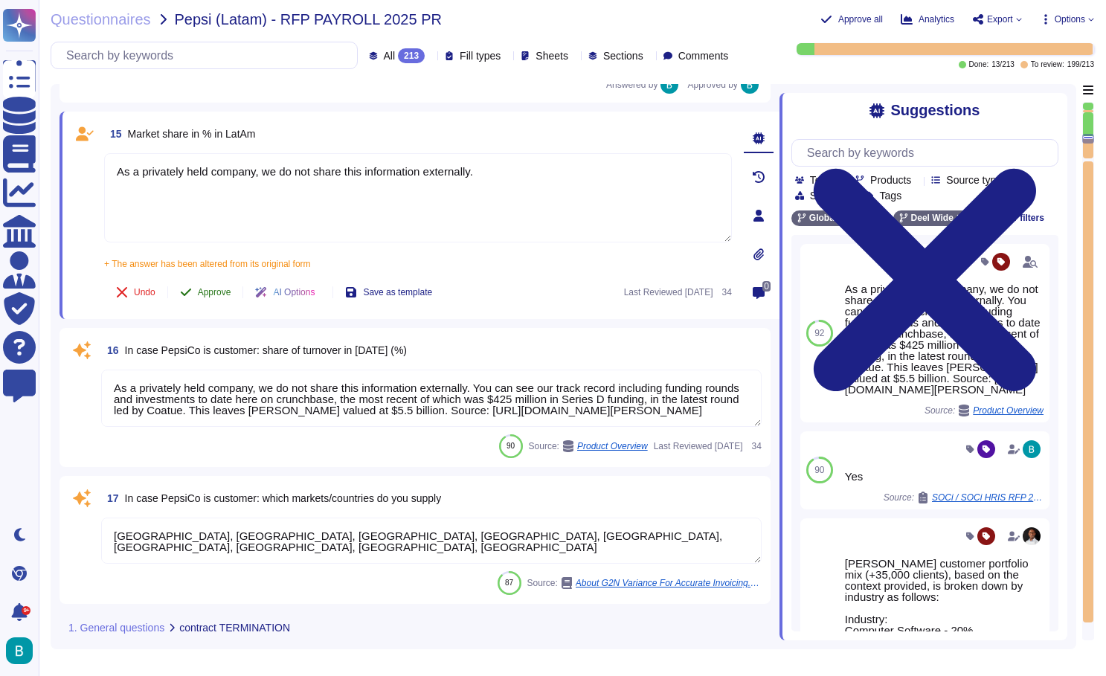
click at [212, 265] on div "15 Market share in % in LatAm As a privately held company, we do not share this…" at bounding box center [401, 216] width 661 height 190
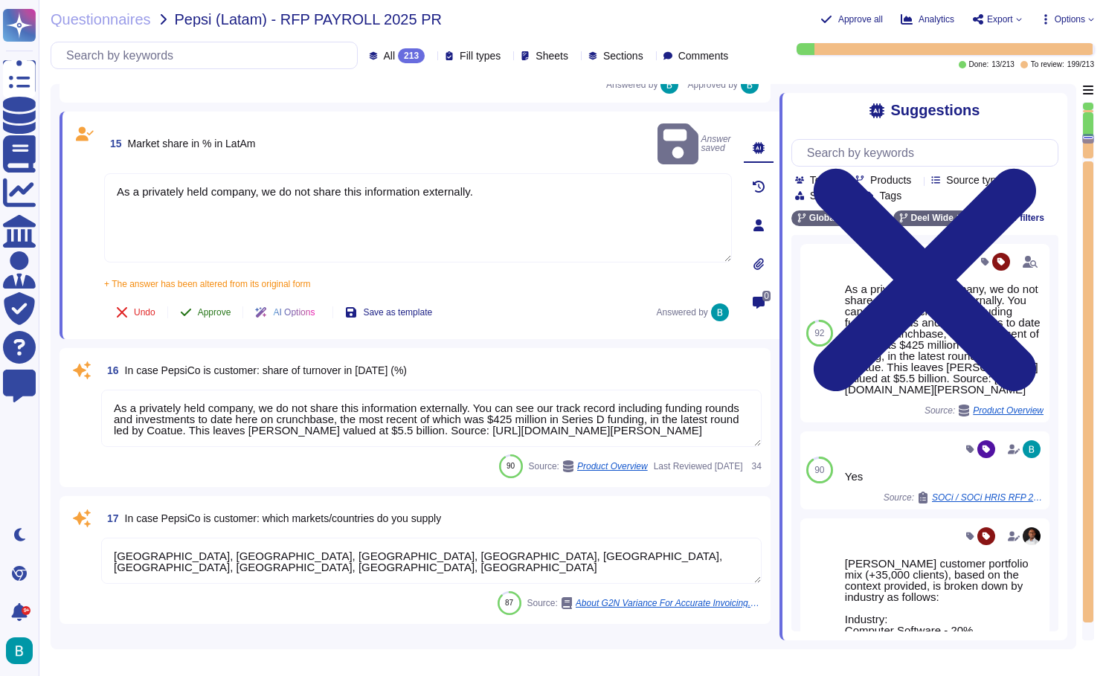
click at [225, 308] on span "Approve" at bounding box center [214, 312] width 33 height 9
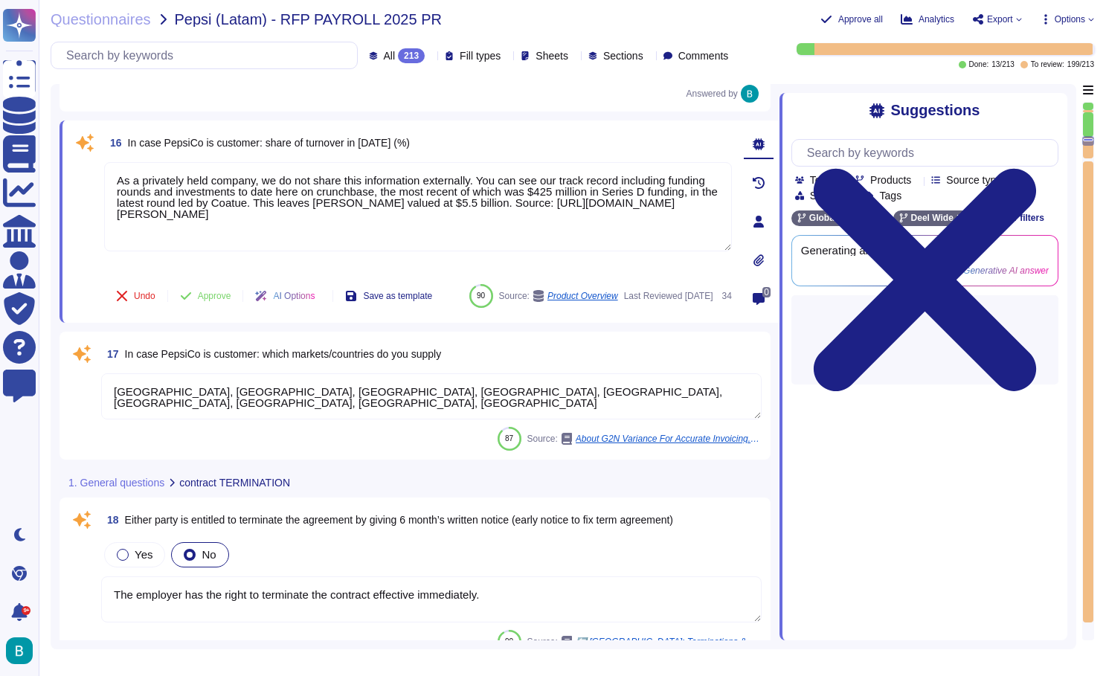
scroll to position [2209, 0]
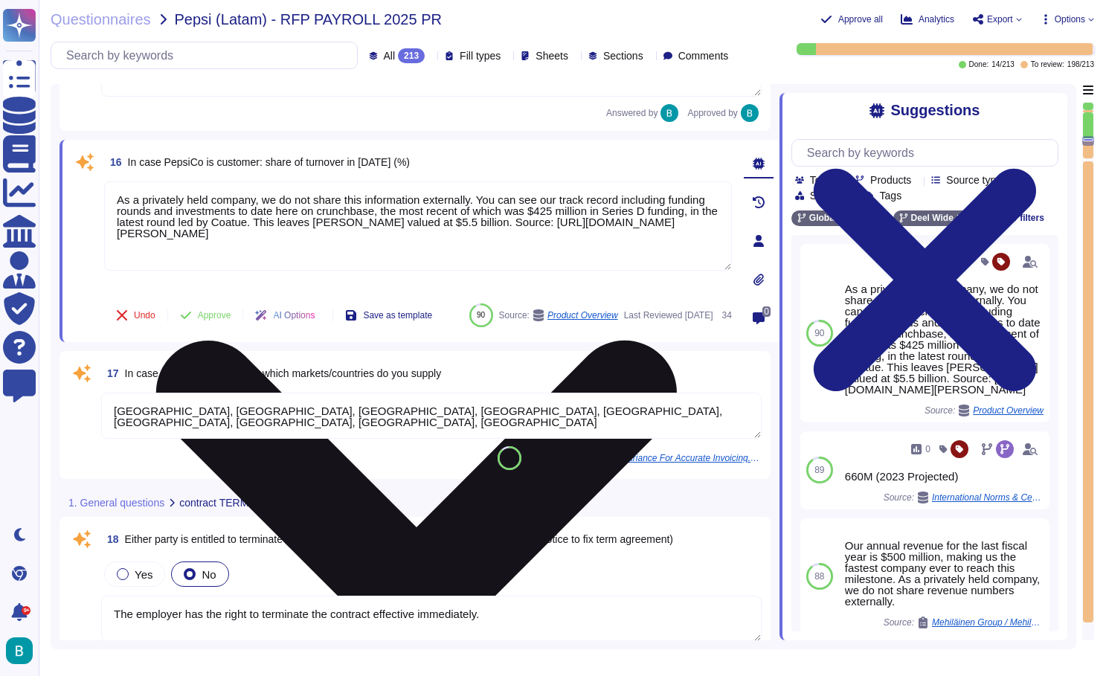
drag, startPoint x: 489, startPoint y: 201, endPoint x: 510, endPoint y: 248, distance: 52.3
click at [510, 248] on textarea "As a privately held company, we do not share this information externally. You c…" at bounding box center [418, 226] width 628 height 89
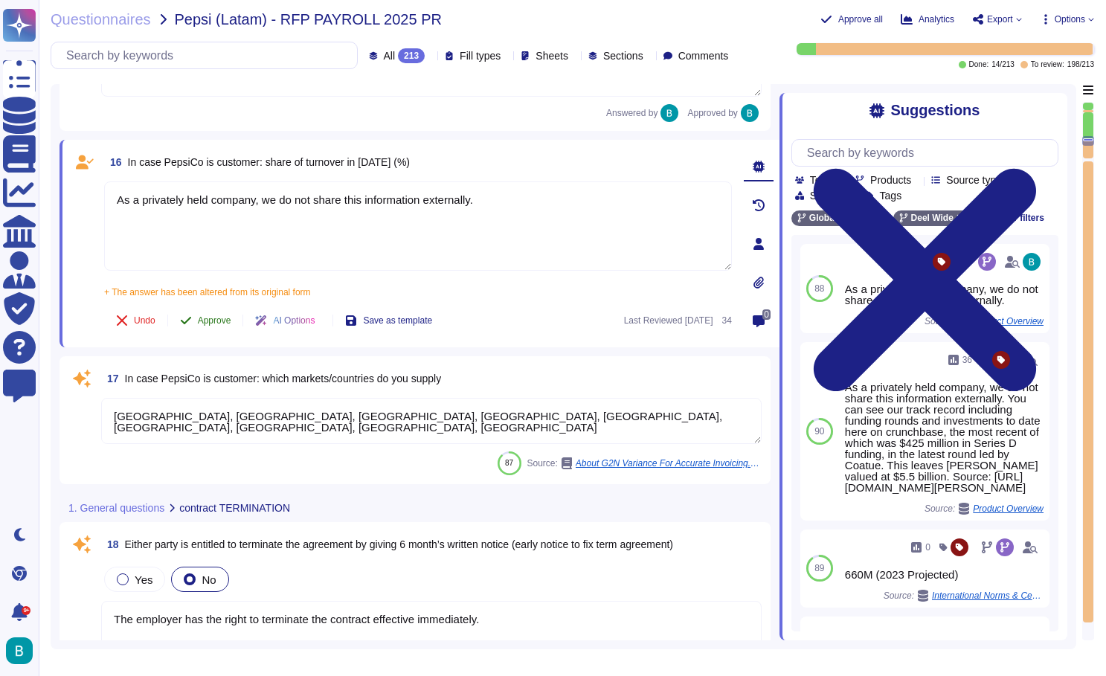
click at [214, 298] on div "16 In case PepsiCo is customer: share of turnover in 2024 (%) As a privately he…" at bounding box center [401, 244] width 661 height 190
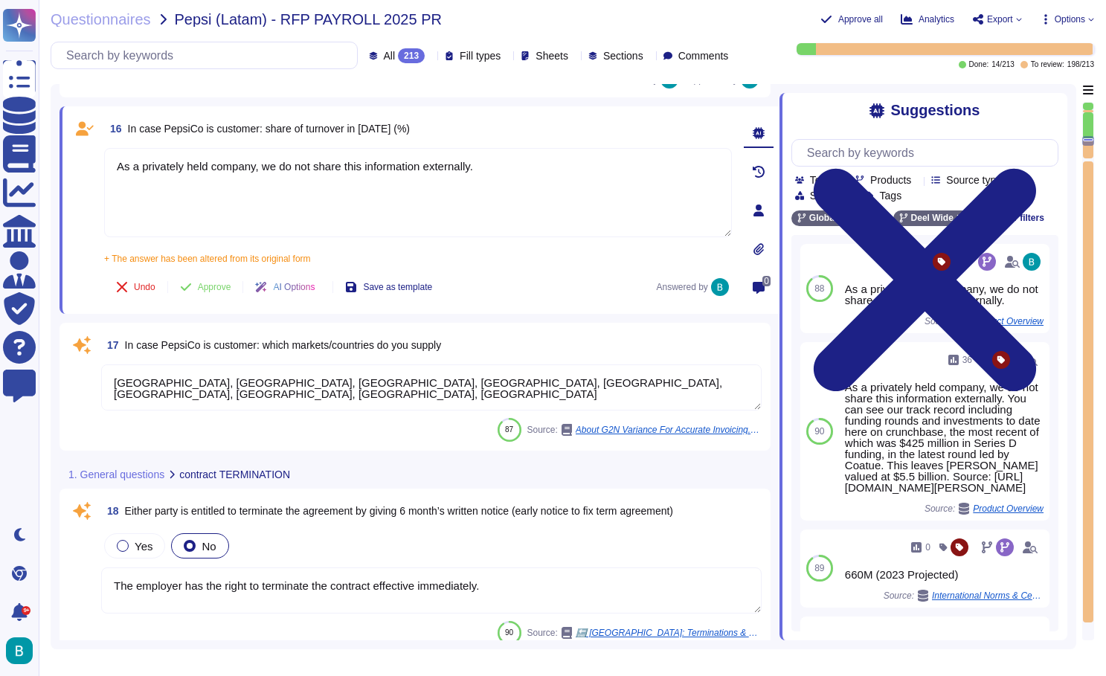
scroll to position [2250, 0]
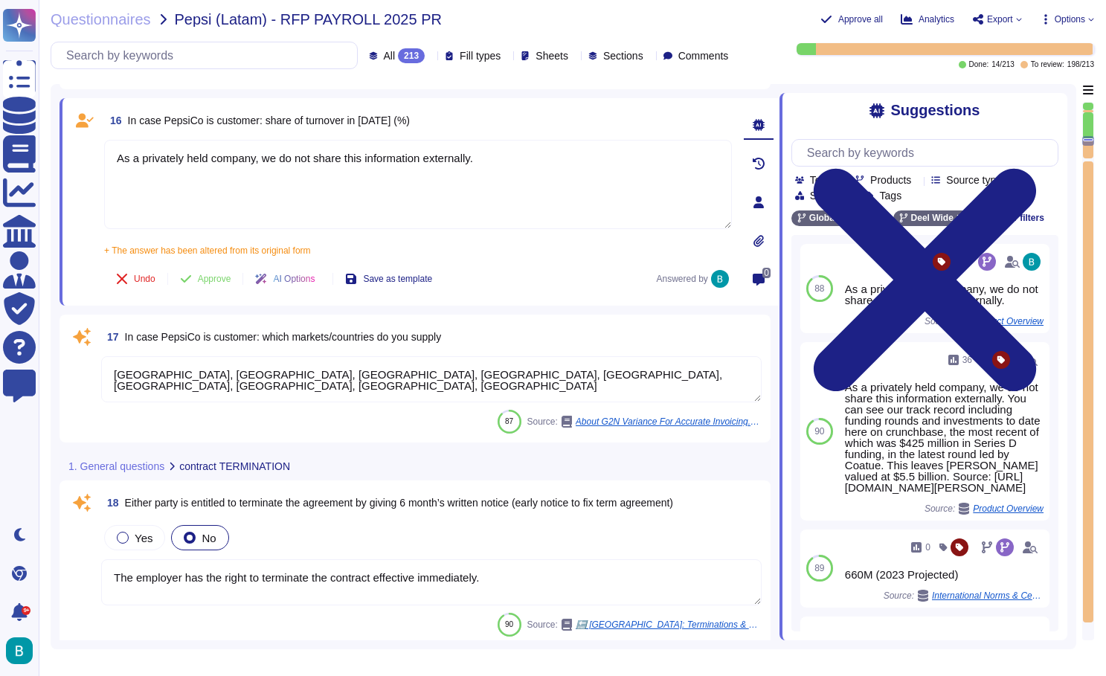
click at [715, 373] on textarea "Canada, Costa Rica, France, Iceland, Kenya, Mexico, Morocco, Nigeria, Norway" at bounding box center [431, 379] width 661 height 46
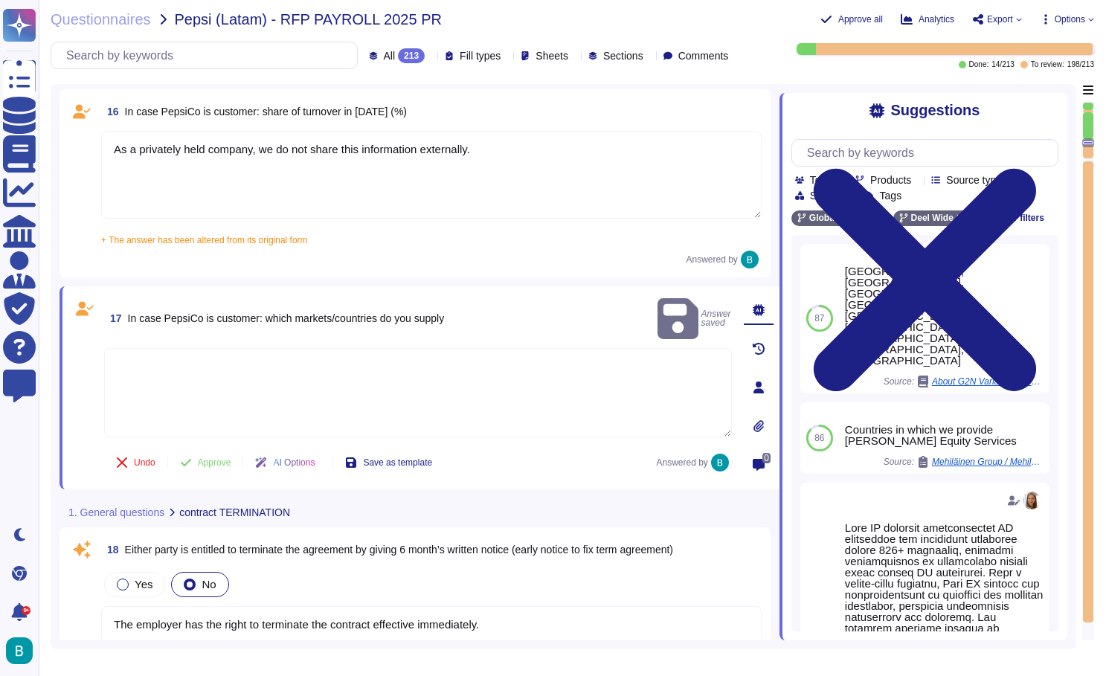
click at [499, 372] on textarea at bounding box center [418, 392] width 628 height 89
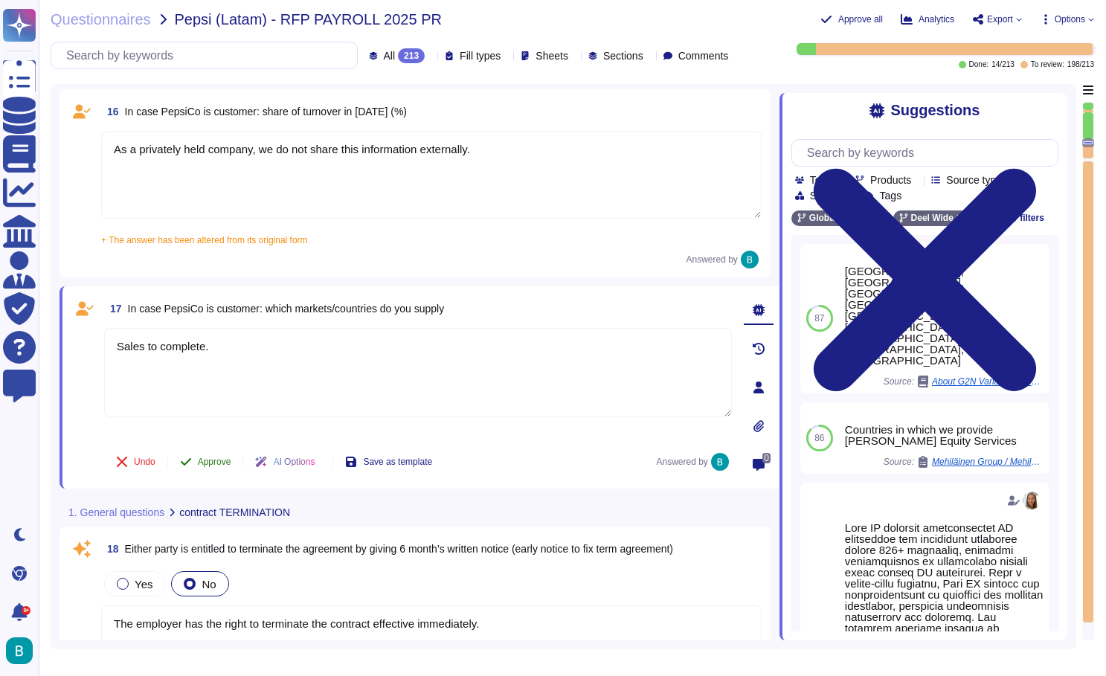
click at [223, 461] on button "Approve" at bounding box center [205, 462] width 75 height 30
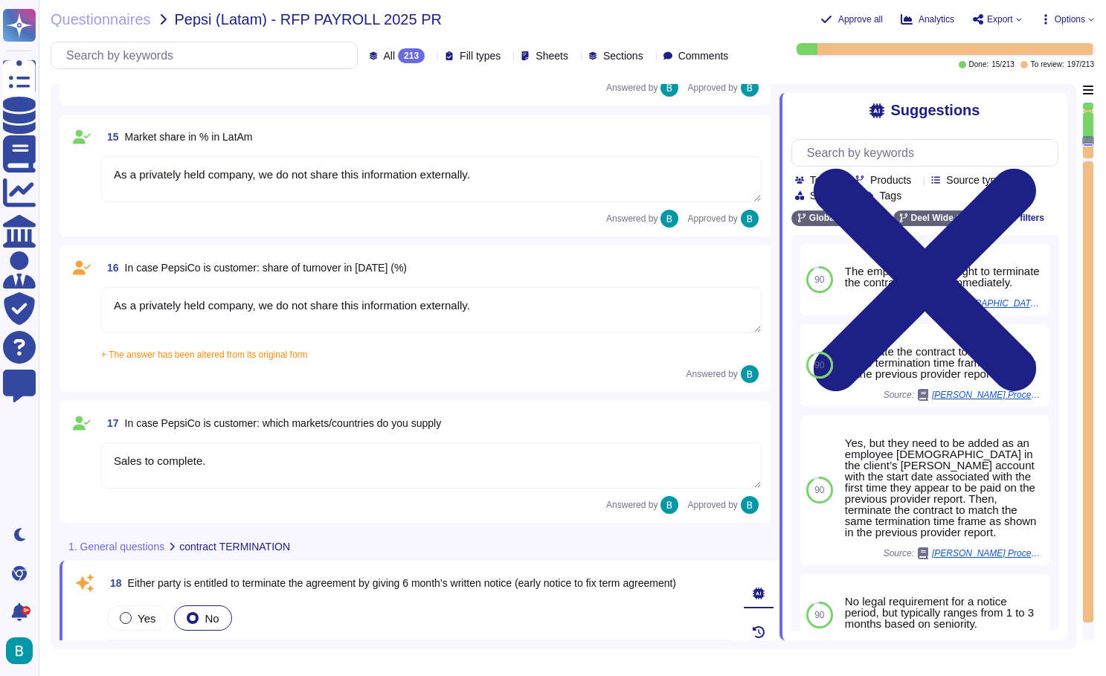
scroll to position [1998, 0]
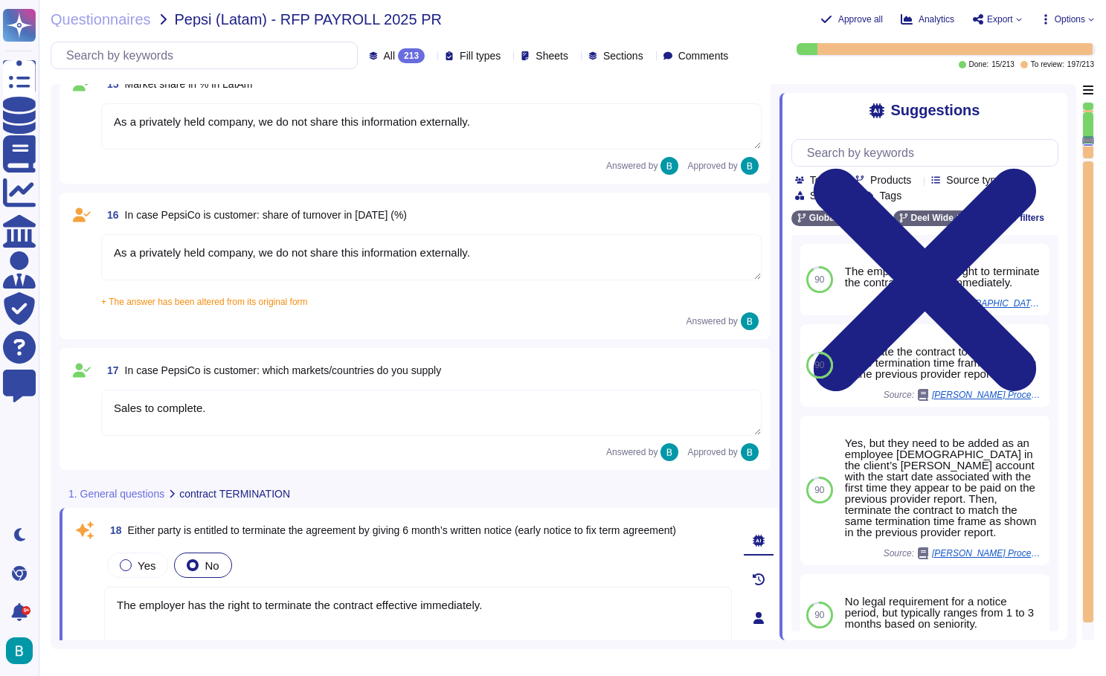
click at [434, 256] on textarea "As a privately held company, we do not share this information externally." at bounding box center [431, 257] width 661 height 46
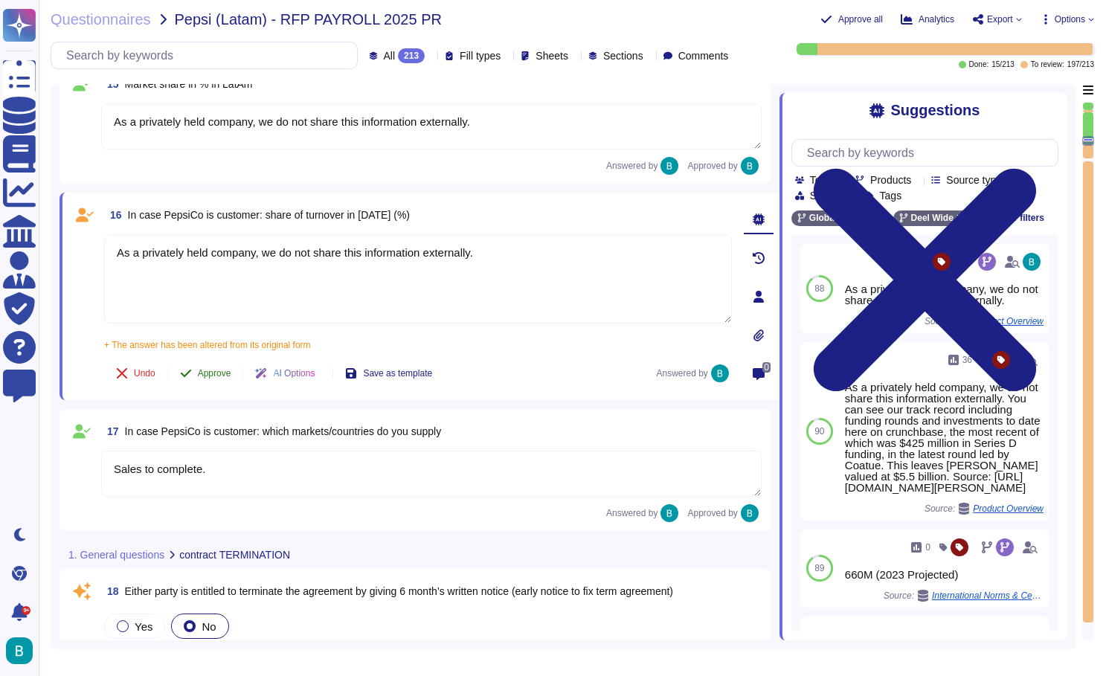
click at [220, 369] on span "Approve" at bounding box center [214, 373] width 33 height 9
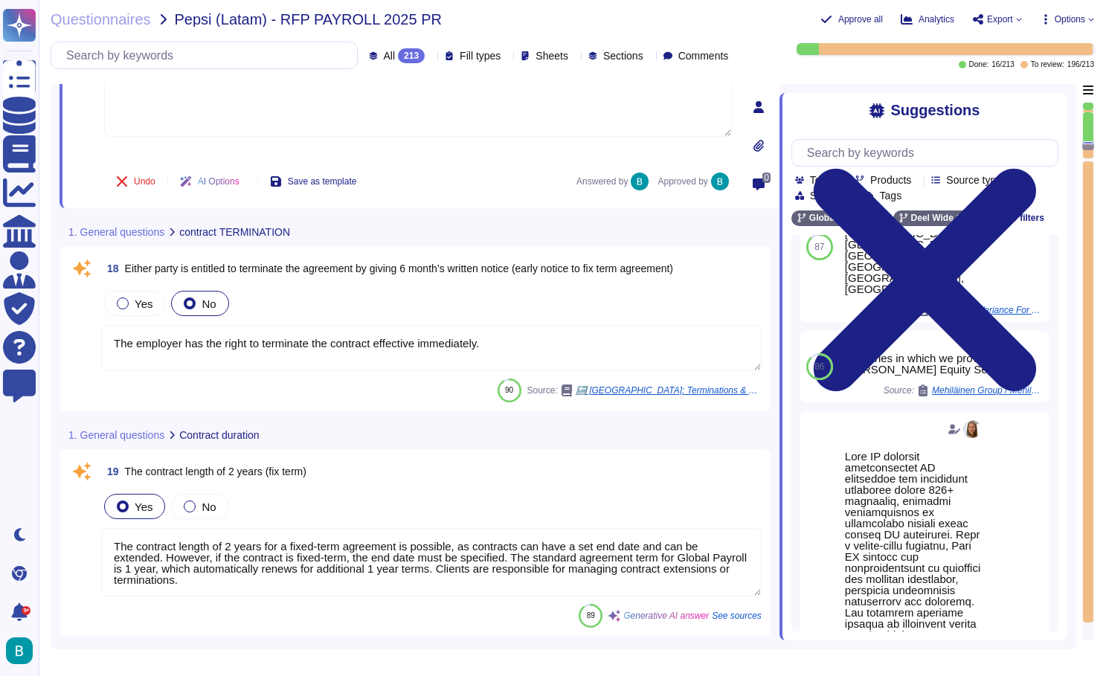
scroll to position [36, 0]
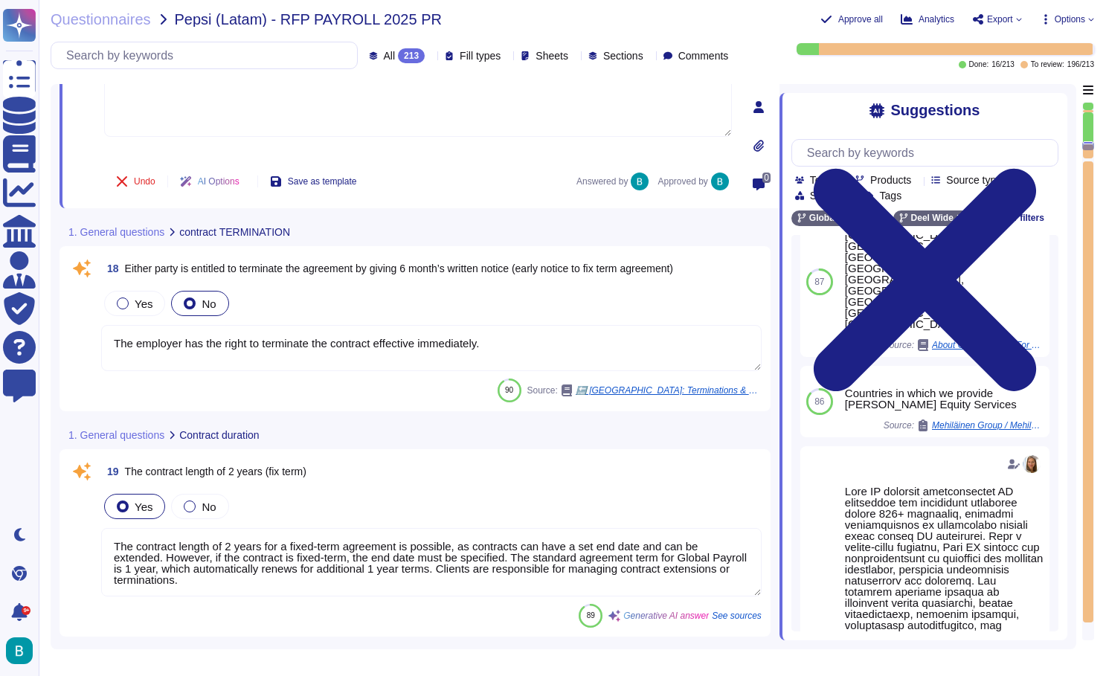
click at [327, 266] on span "Either party is entitled to terminate the agreement by giving 6 month’s written…" at bounding box center [399, 269] width 548 height 12
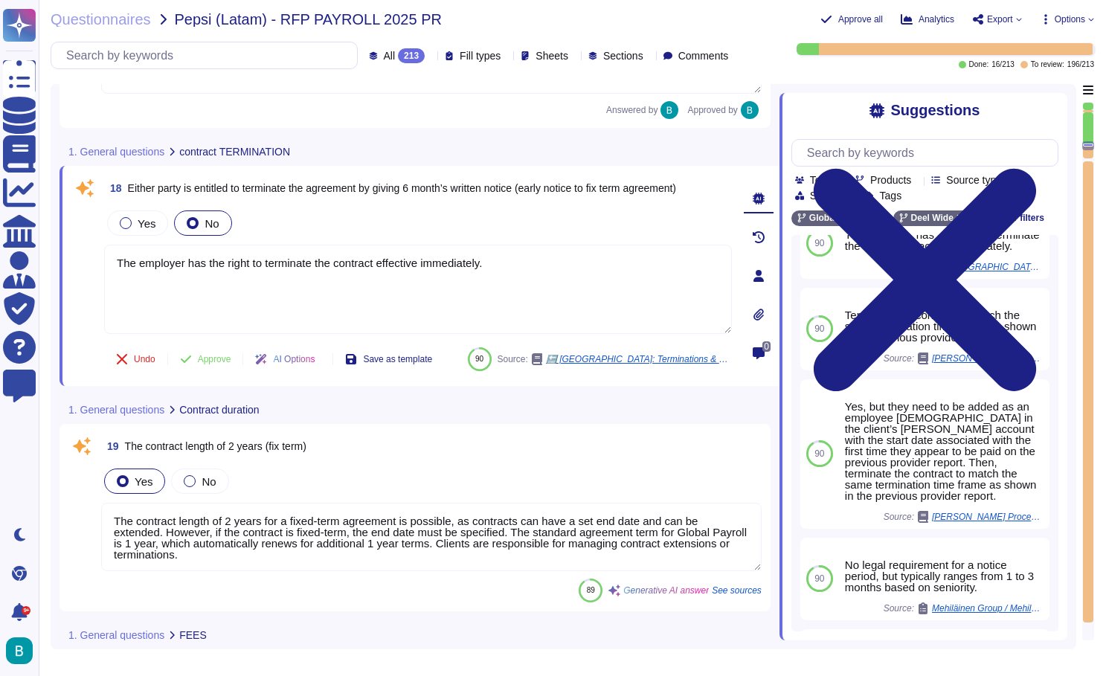
click at [327, 266] on textarea "The employer has the right to terminate the contract effective immediately." at bounding box center [418, 289] width 628 height 89
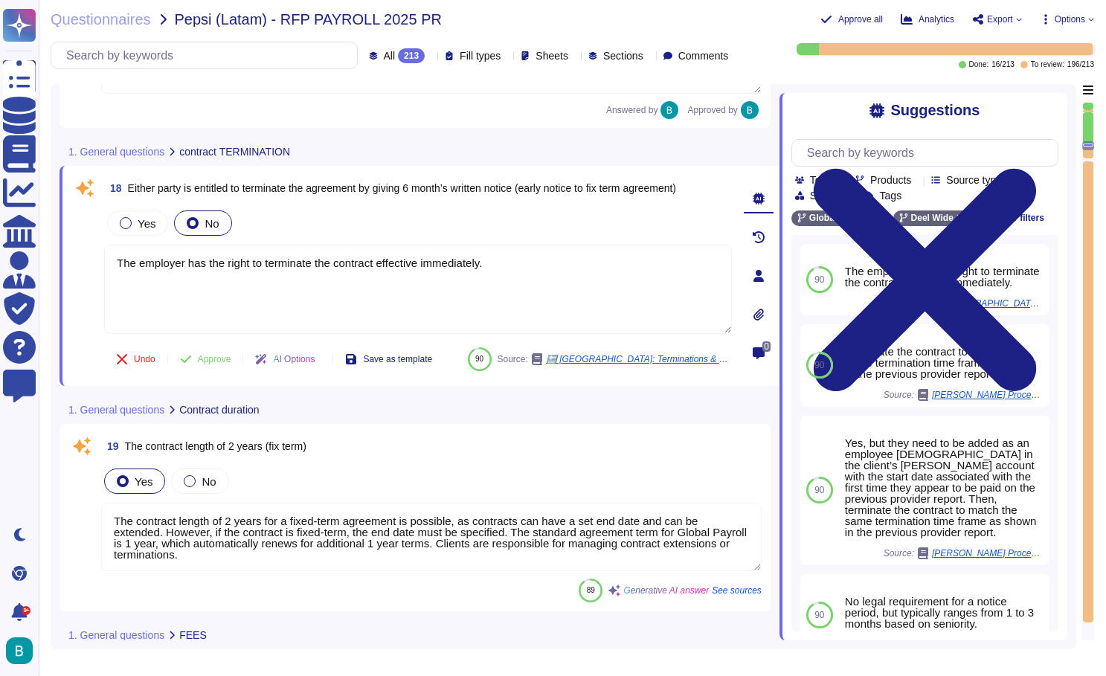
click at [327, 266] on textarea "The employer has the right to terminate the contract effective immediately." at bounding box center [418, 289] width 628 height 89
click at [345, 189] on span "Either party is entitled to terminate the agreement by giving 6 month’s written…" at bounding box center [402, 188] width 548 height 12
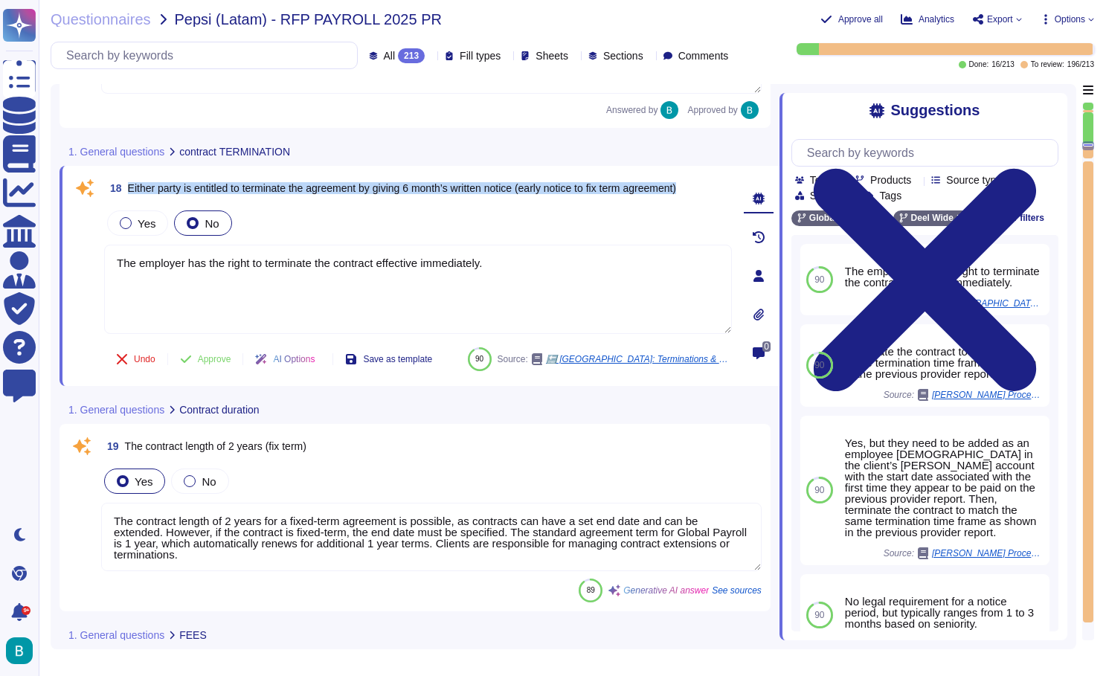
click at [345, 189] on span "Either party is entitled to terminate the agreement by giving 6 month’s written…" at bounding box center [402, 188] width 548 height 12
copy span "Either party is entitled to terminate the agreement by giving 6 month’s written…"
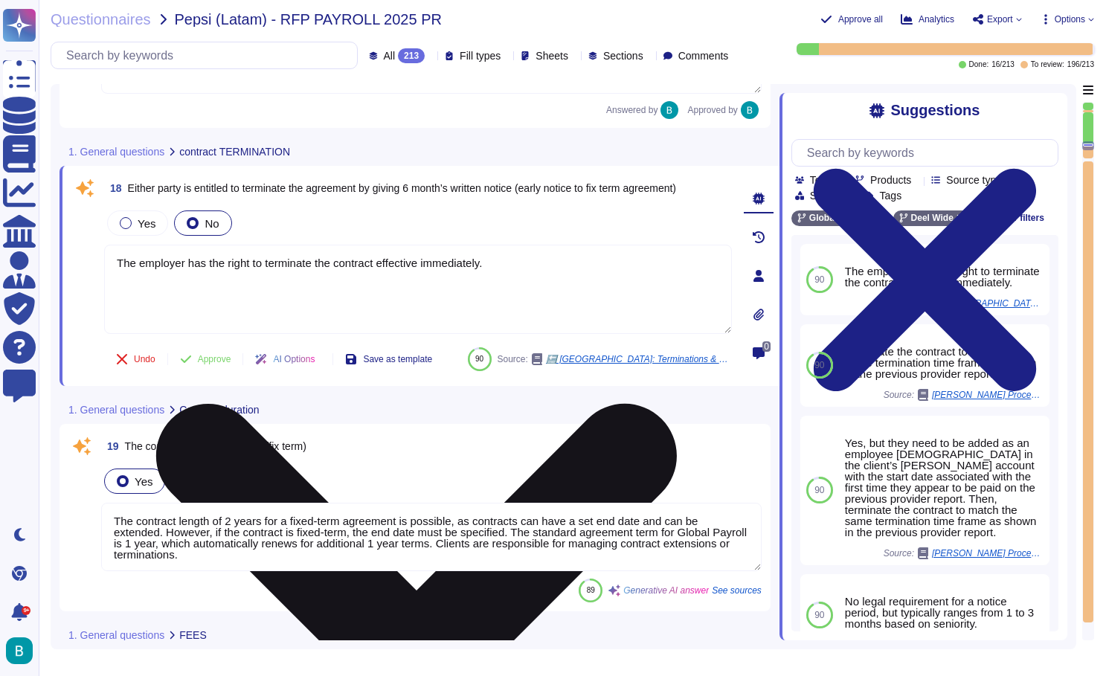
click at [453, 287] on textarea "The employer has the right to terminate the contract effective immediately." at bounding box center [418, 289] width 628 height 89
click at [492, 275] on textarea "The employer has the right to terminate the contract effective immediately." at bounding box center [418, 289] width 628 height 89
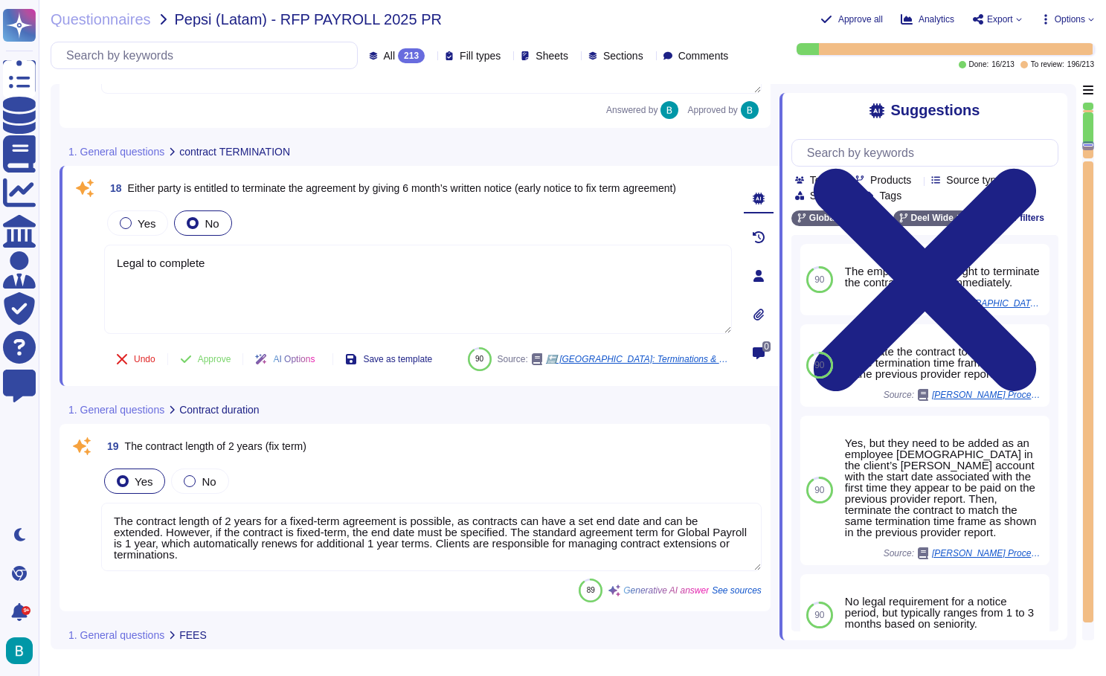
click at [513, 190] on span "Either party is entitled to terminate the agreement by giving 6 month’s written…" at bounding box center [402, 188] width 548 height 10
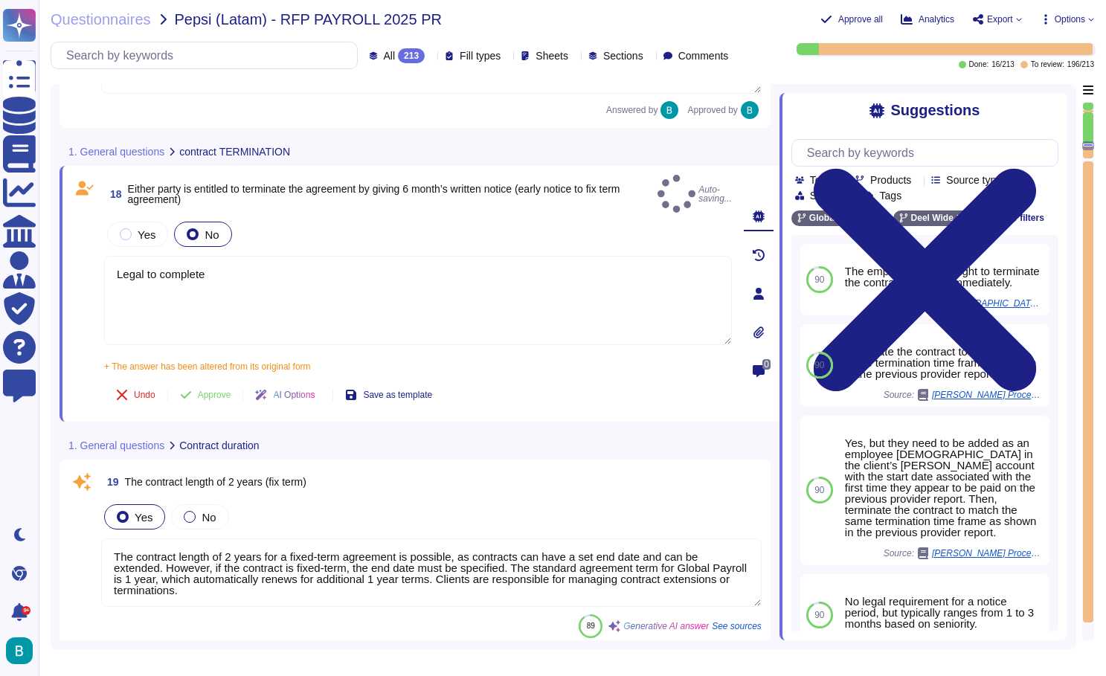
click at [513, 190] on span "Either party is entitled to terminate the agreement by giving 6 month’s written…" at bounding box center [390, 194] width 524 height 21
click at [507, 183] on span "Either party is entitled to terminate the agreement by giving 6 month’s written…" at bounding box center [374, 194] width 492 height 22
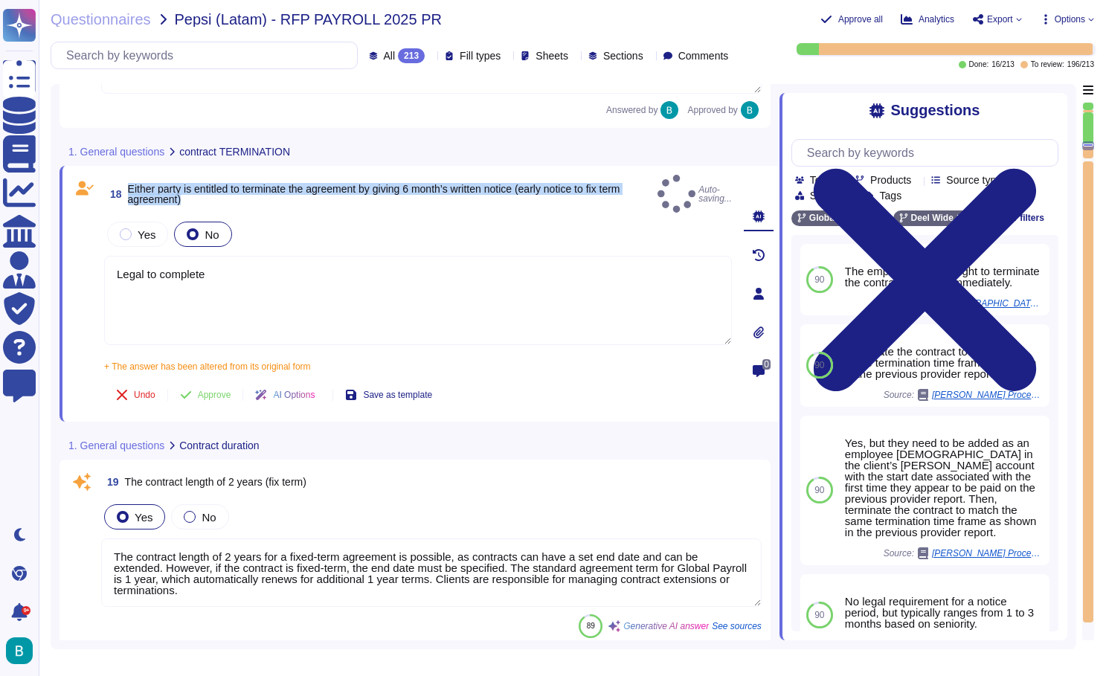
click at [507, 183] on span "Either party is entitled to terminate the agreement by giving 6 month’s written…" at bounding box center [374, 194] width 492 height 22
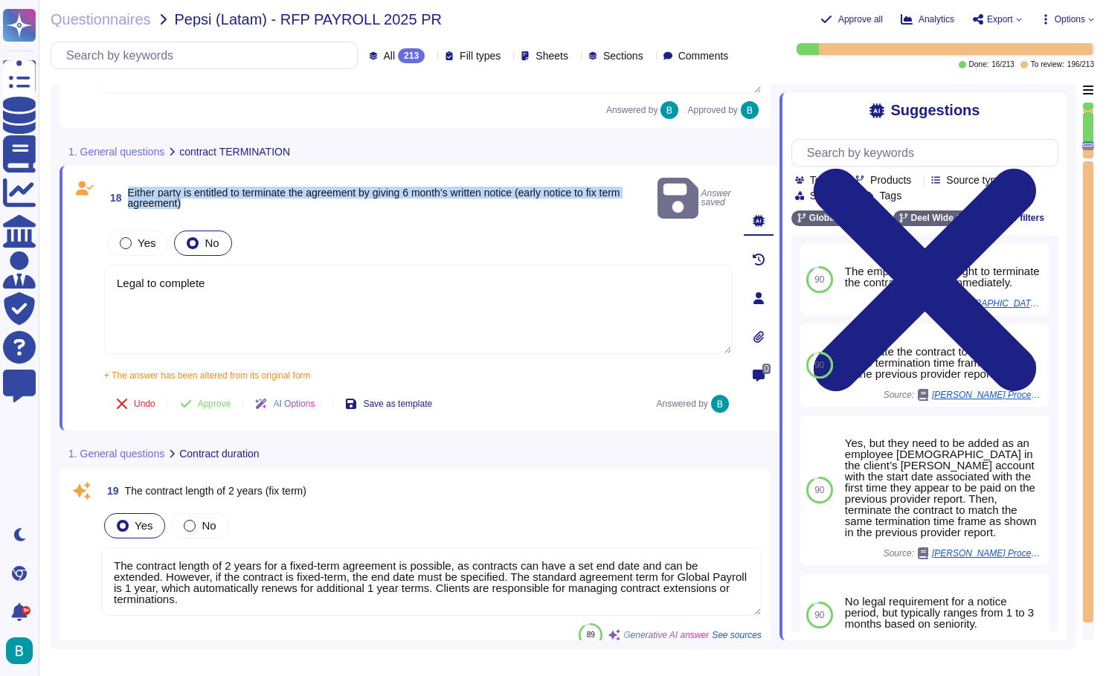
copy span "Either party is entitled to terminate the agreement by giving 6 month’s written…"
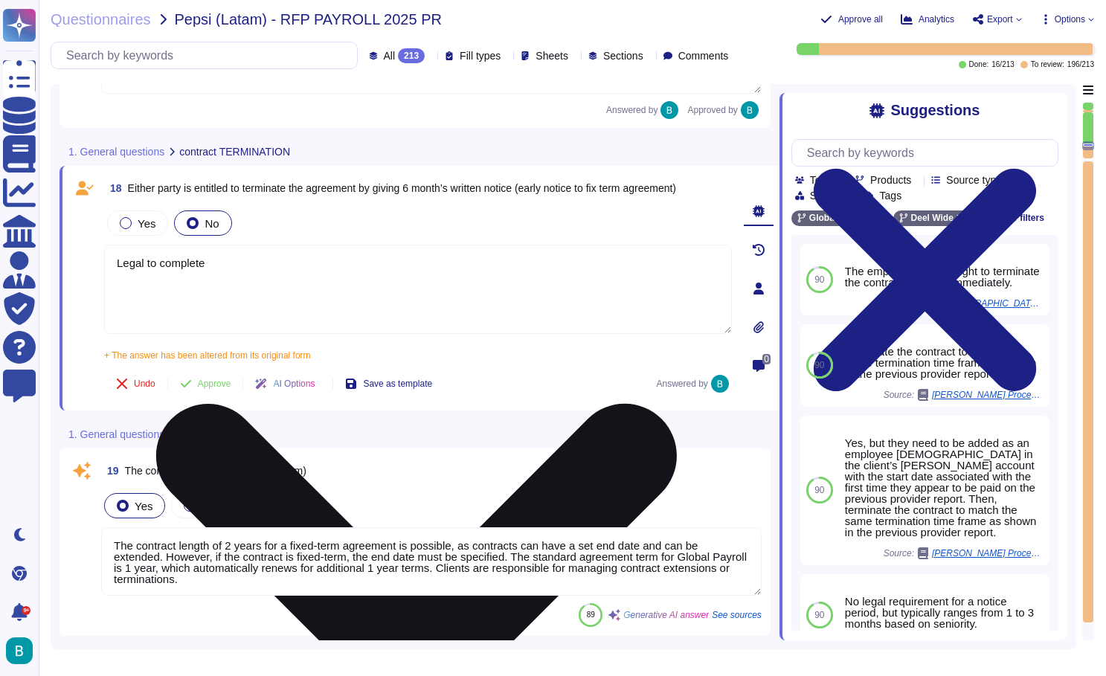
click at [434, 288] on textarea "Legal to complete" at bounding box center [418, 289] width 628 height 89
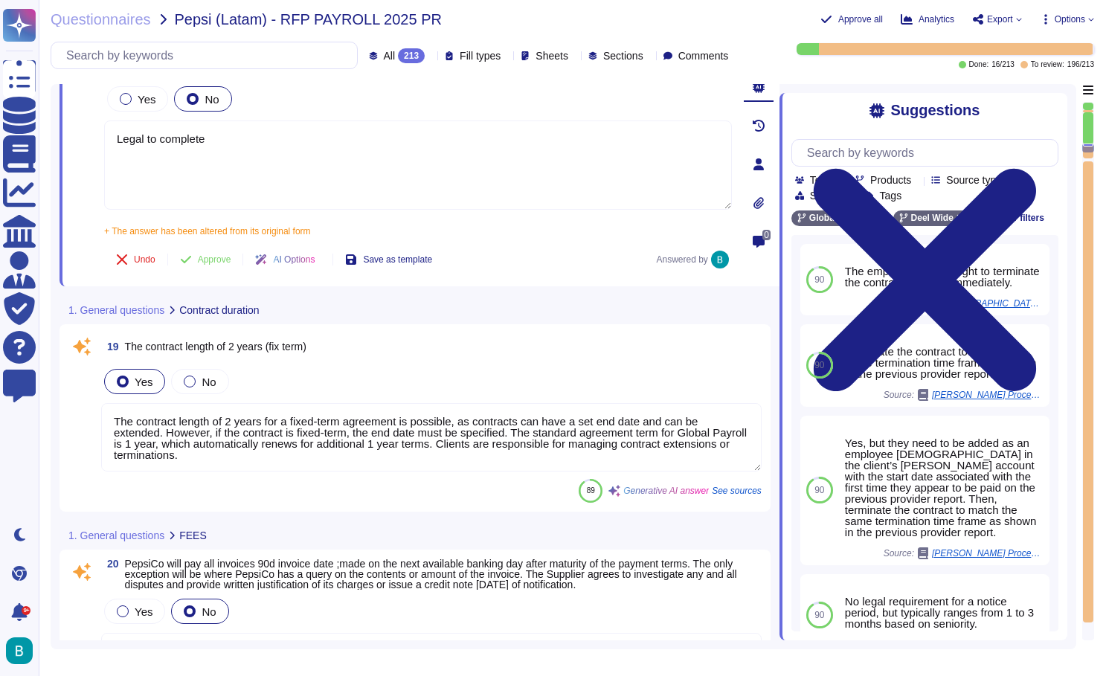
scroll to position [2412, 0]
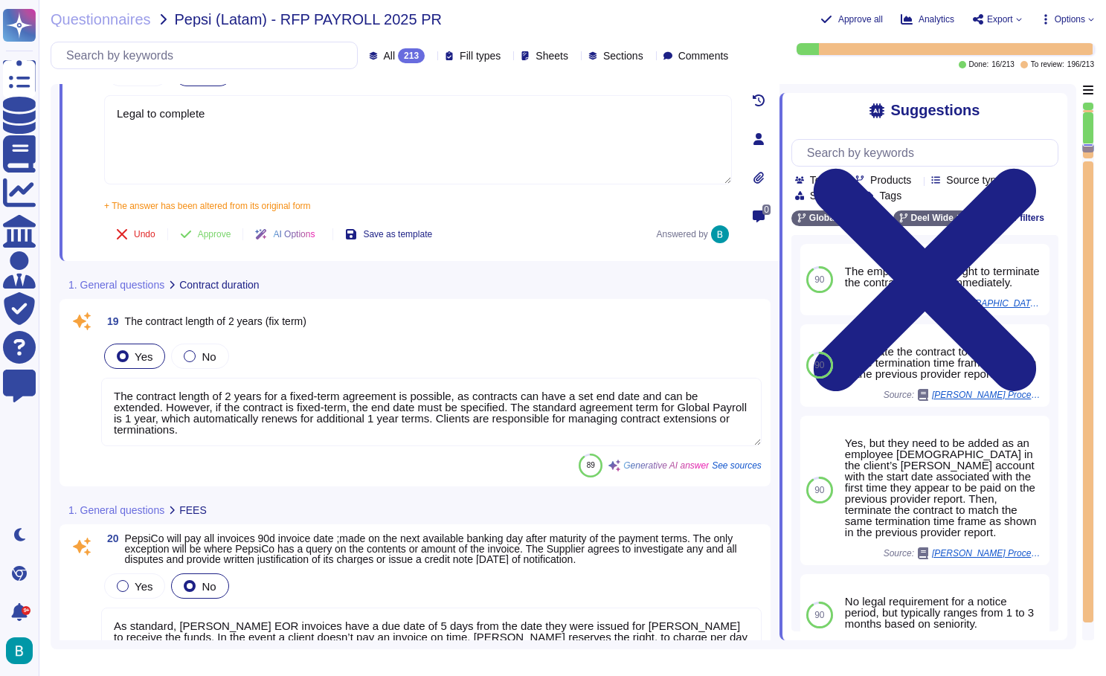
click at [427, 369] on div "Yes No" at bounding box center [431, 356] width 661 height 31
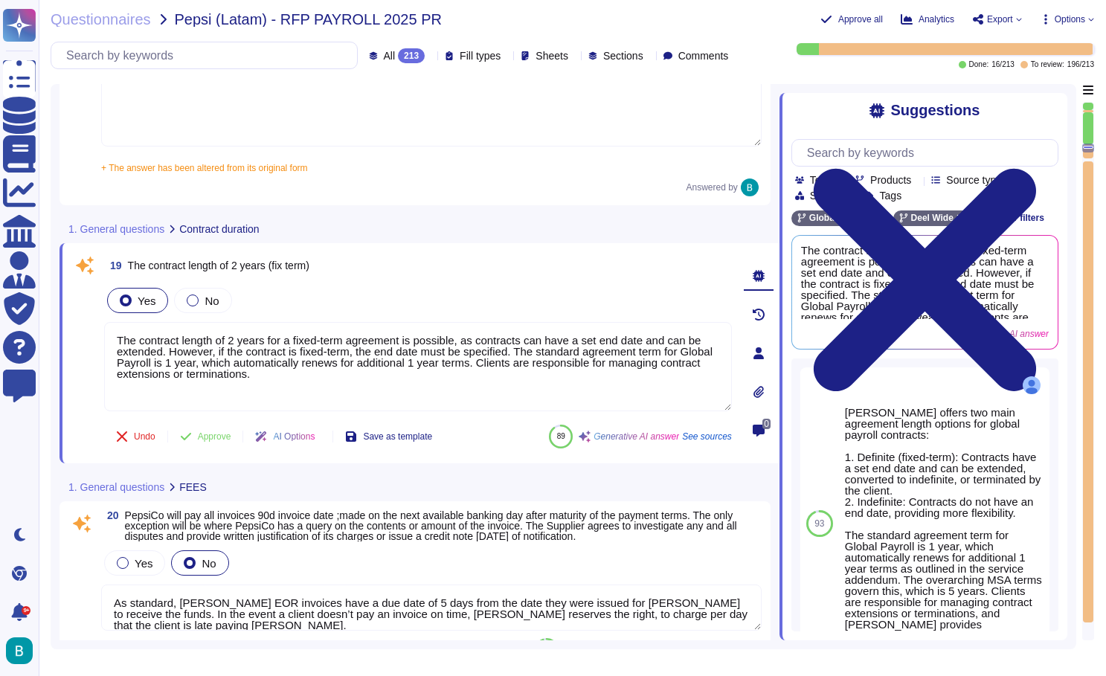
scroll to position [2458, 0]
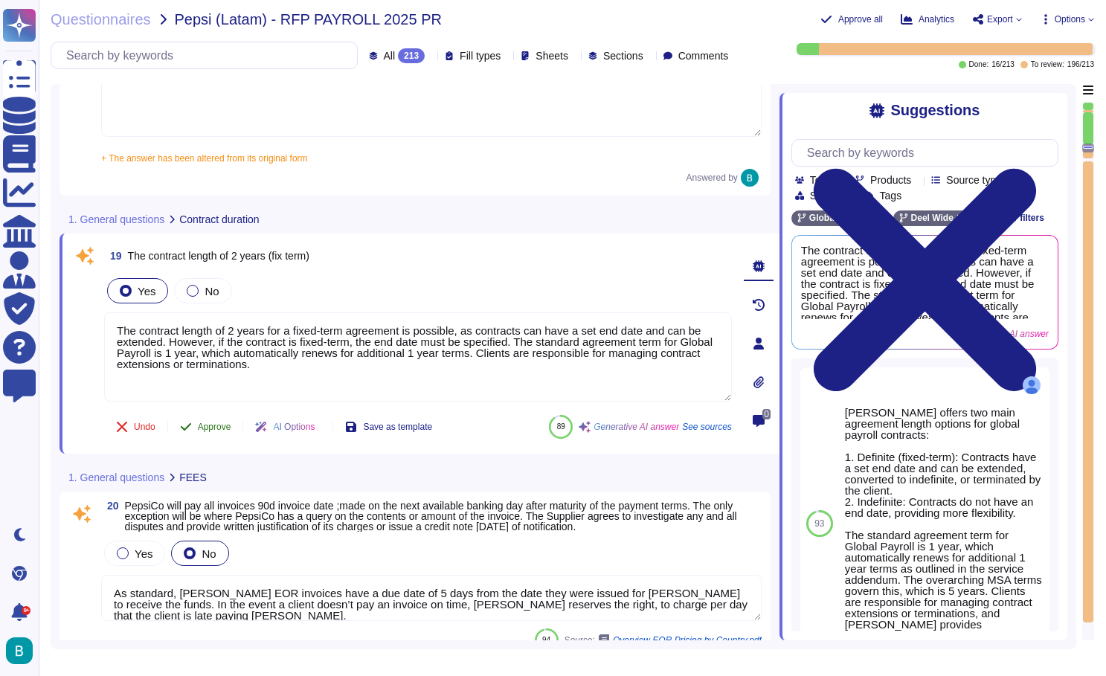
click at [223, 429] on span "Approve" at bounding box center [214, 427] width 33 height 9
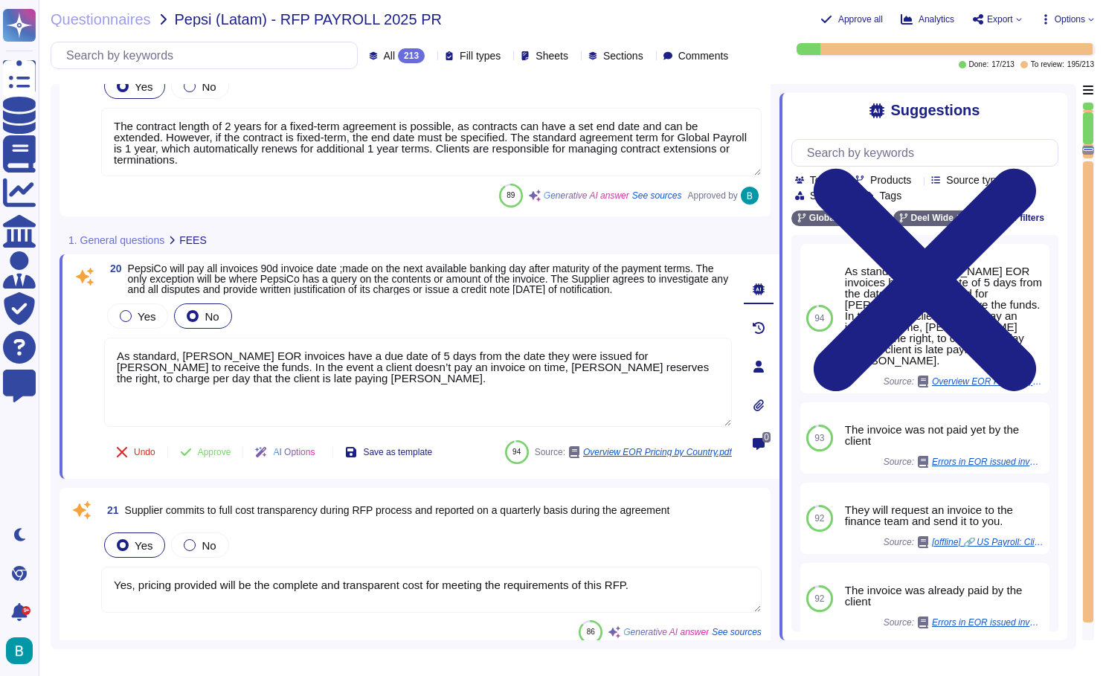
scroll to position [2643, 0]
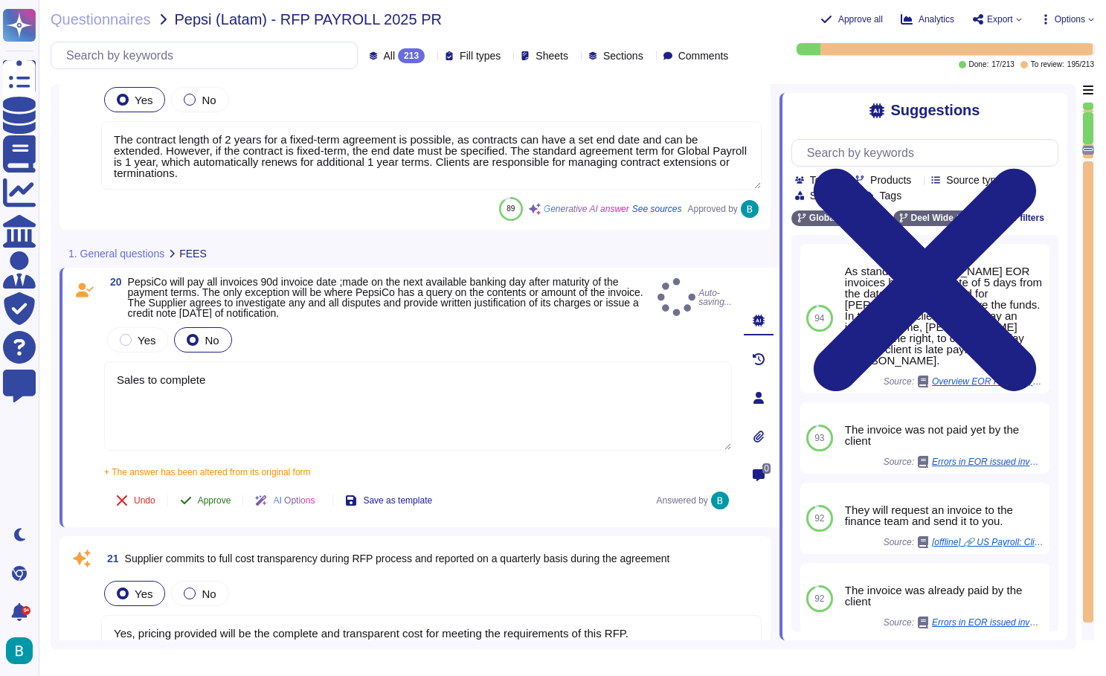
click at [217, 474] on div "20 PepsiCo will pay all invoices 90d invoice date ;made on the next available b…" at bounding box center [401, 398] width 661 height 242
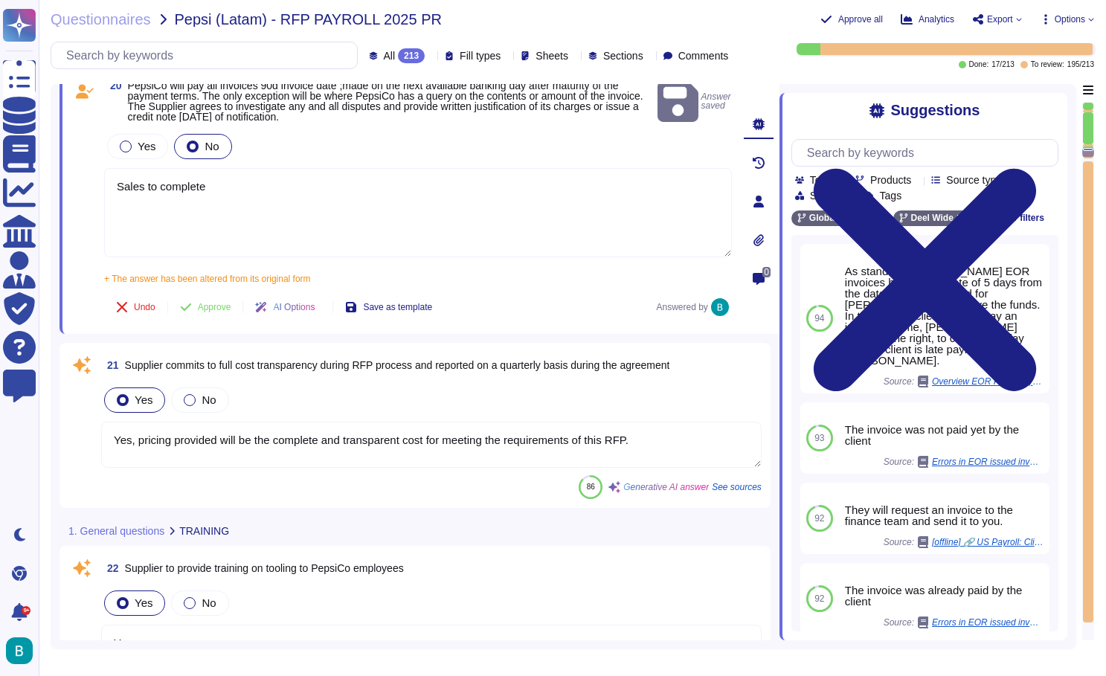
scroll to position [2849, 0]
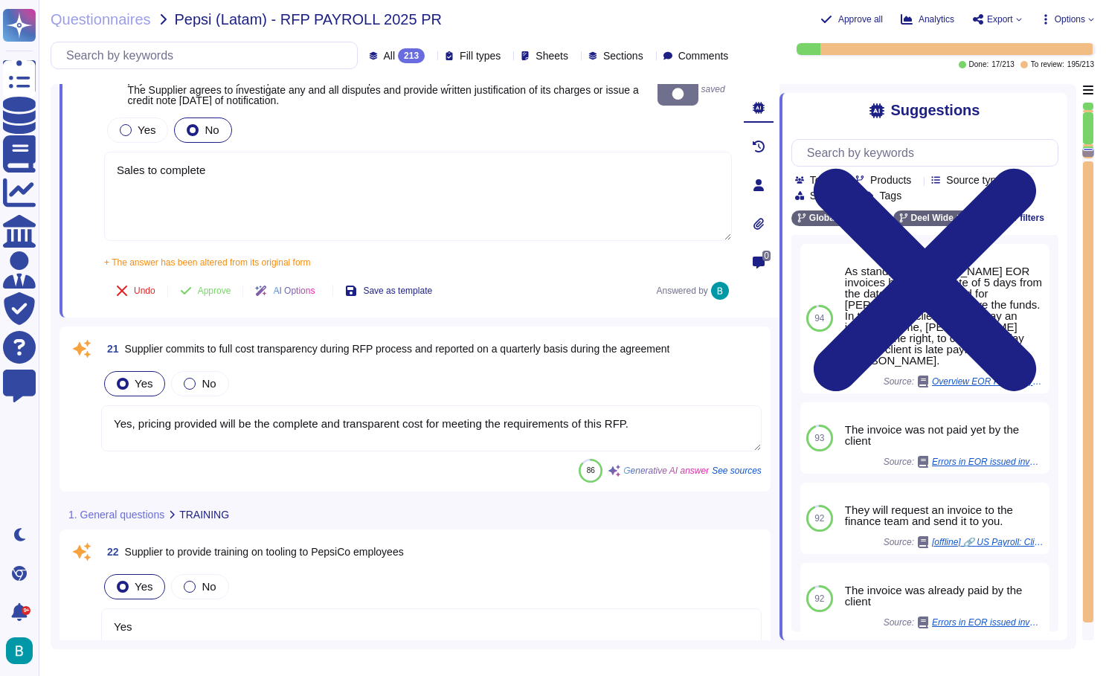
click at [382, 420] on textarea "Yes, pricing provided will be the complete and transparent cost for meeting the…" at bounding box center [431, 428] width 661 height 46
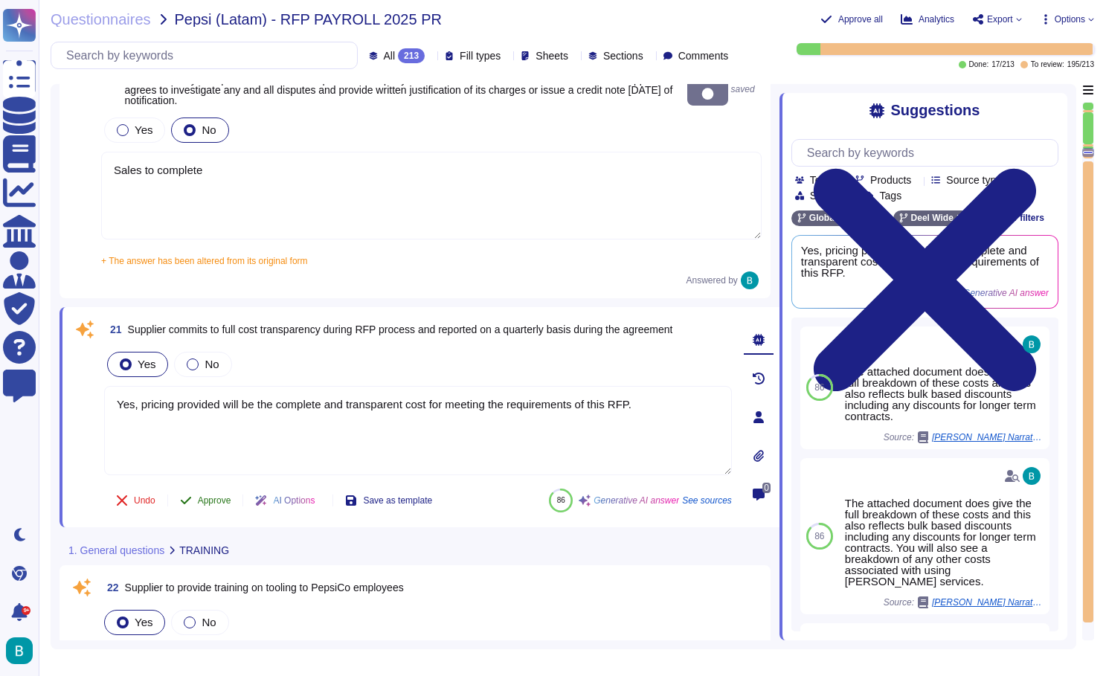
click at [221, 489] on button "Approve" at bounding box center [205, 501] width 75 height 30
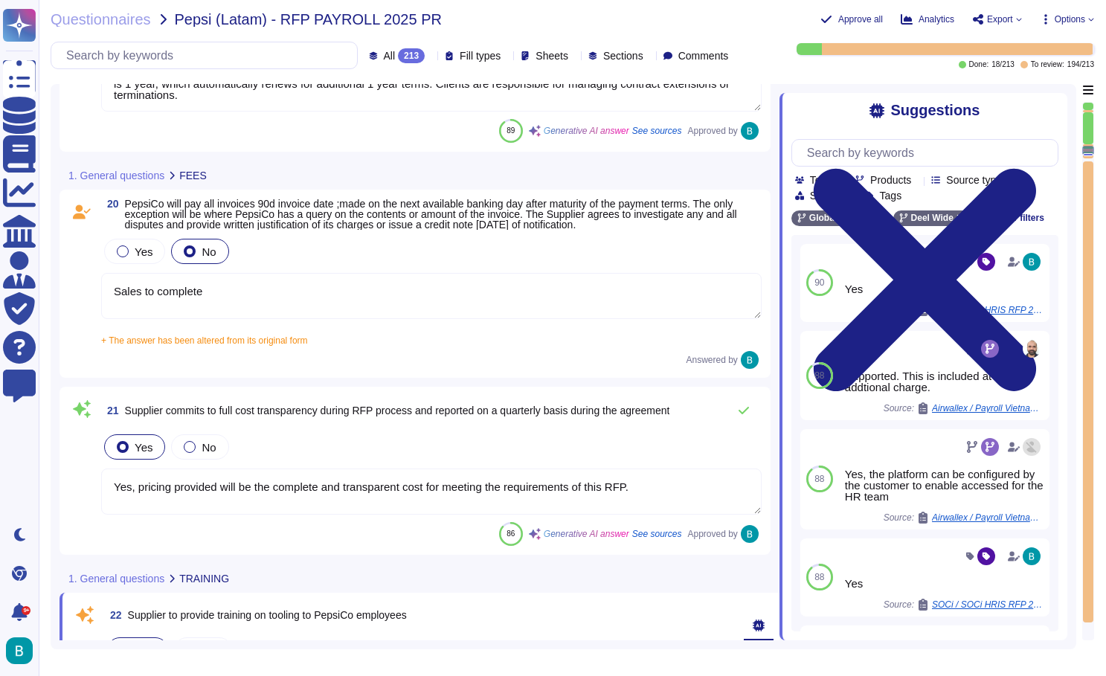
scroll to position [2715, 0]
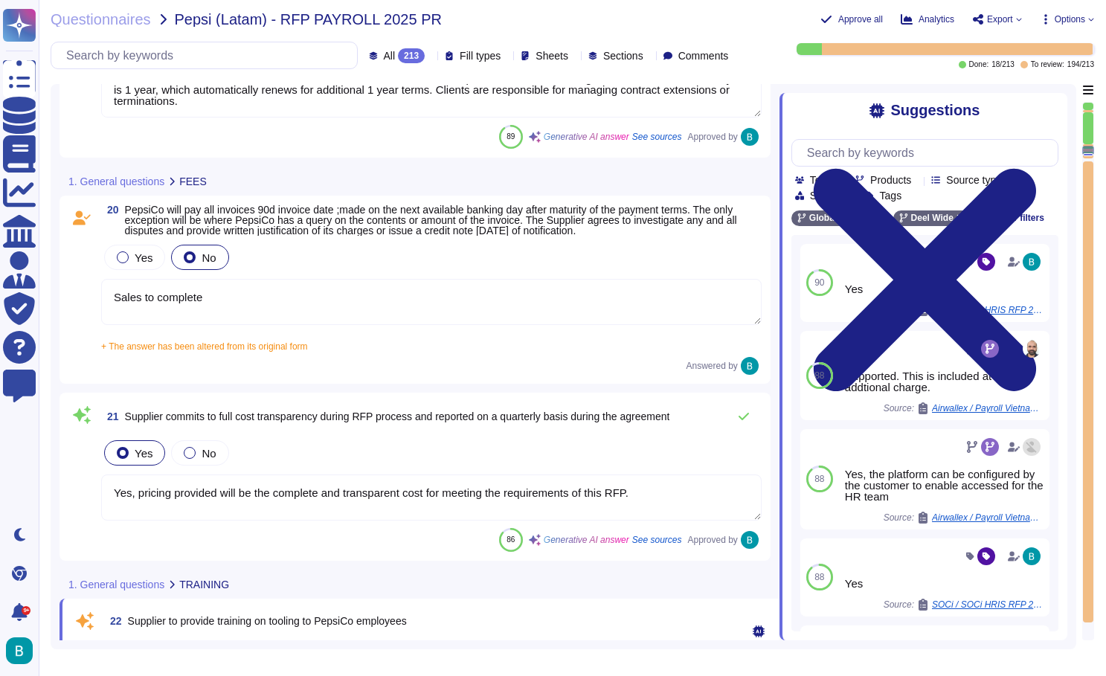
click at [289, 305] on textarea "Sales to complete" at bounding box center [431, 302] width 661 height 46
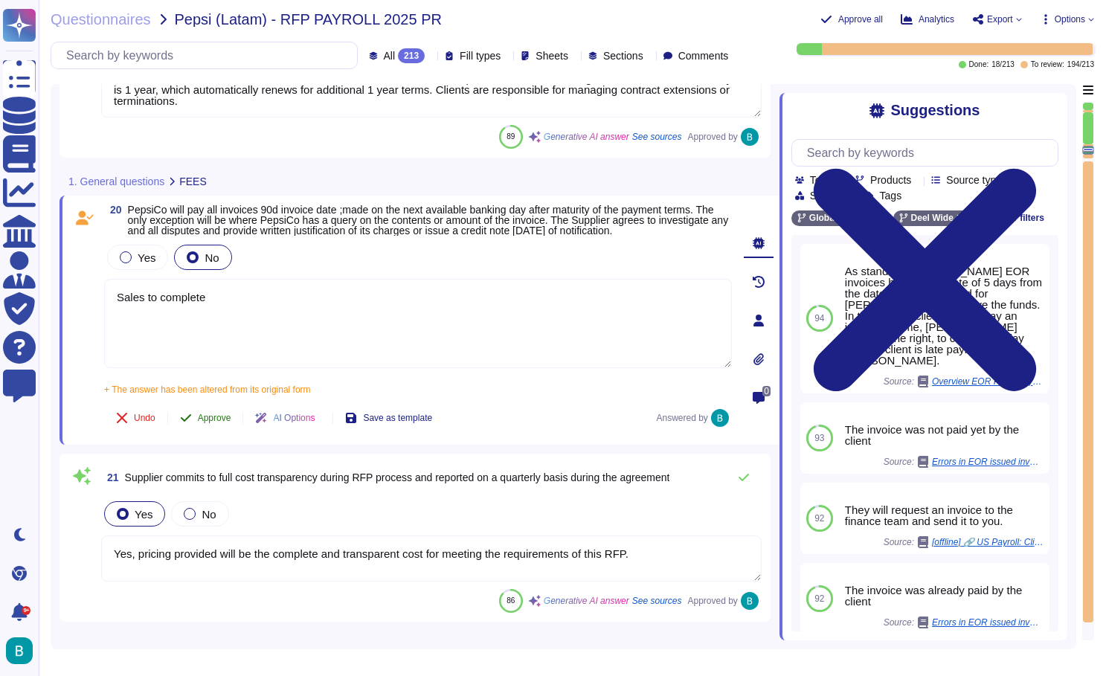
click at [214, 423] on span "Approve" at bounding box center [214, 418] width 33 height 9
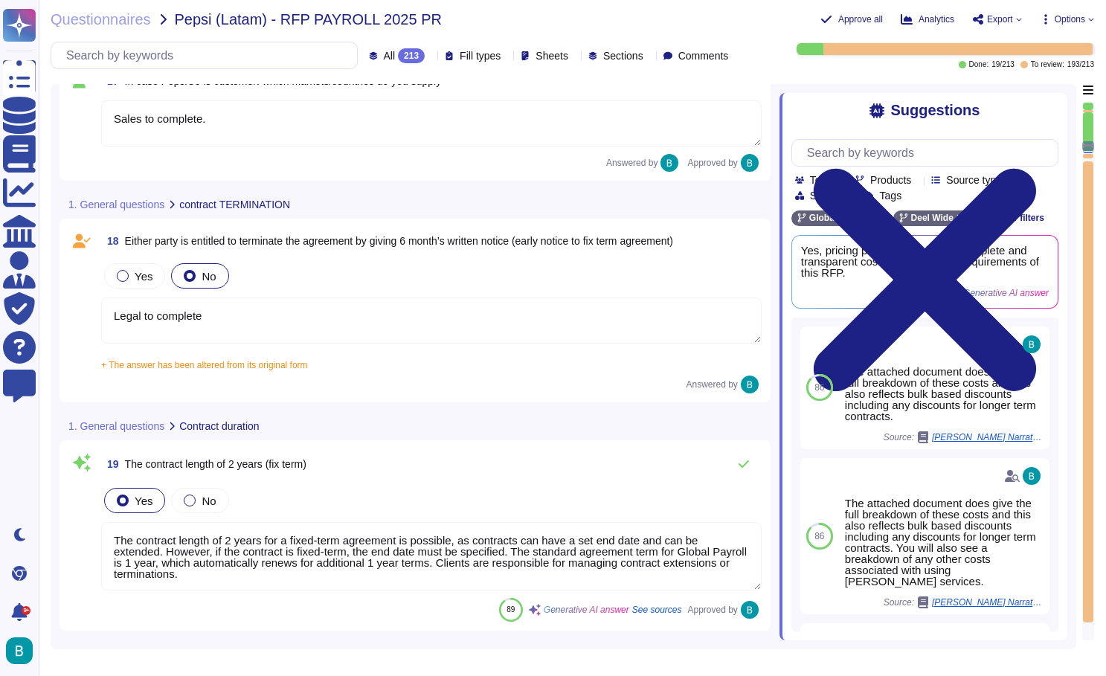
scroll to position [2229, 0]
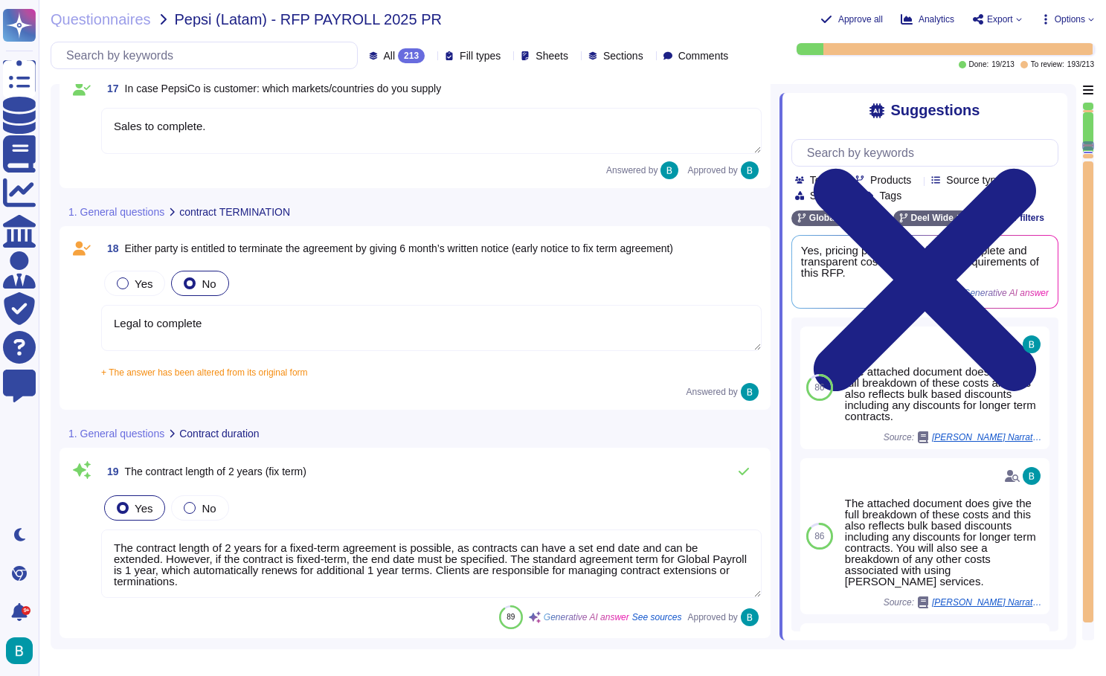
click at [260, 321] on textarea "Legal to complete" at bounding box center [431, 328] width 661 height 46
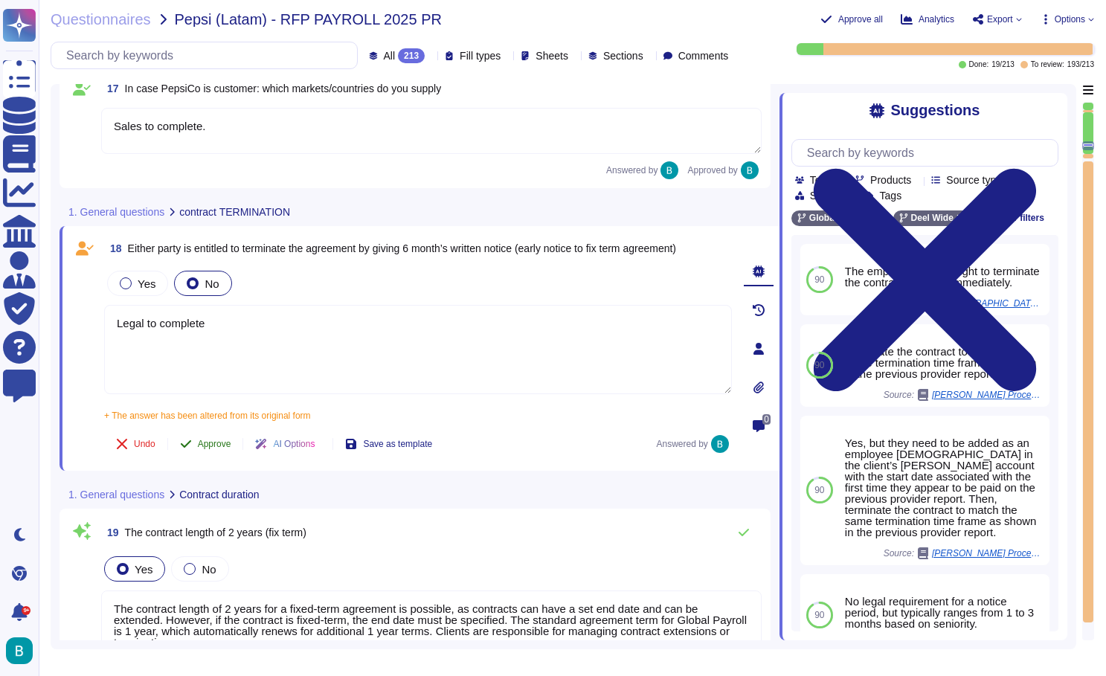
click at [219, 440] on span "Approve" at bounding box center [214, 444] width 33 height 9
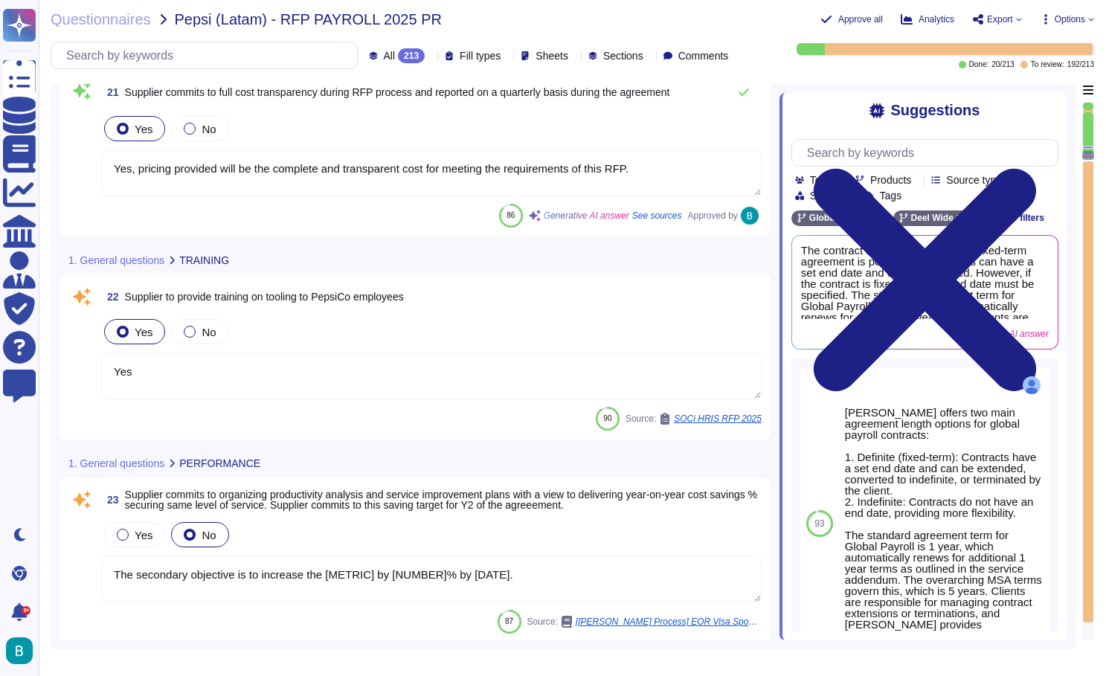
scroll to position [2983, 0]
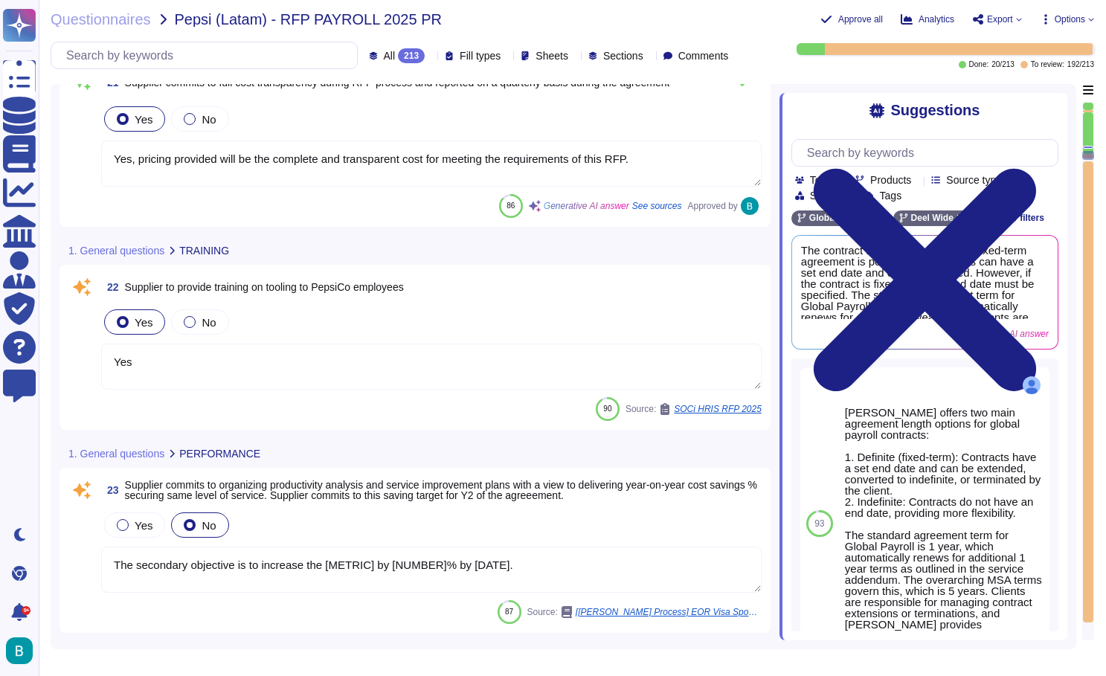
click at [291, 369] on textarea "Yes" at bounding box center [431, 367] width 661 height 46
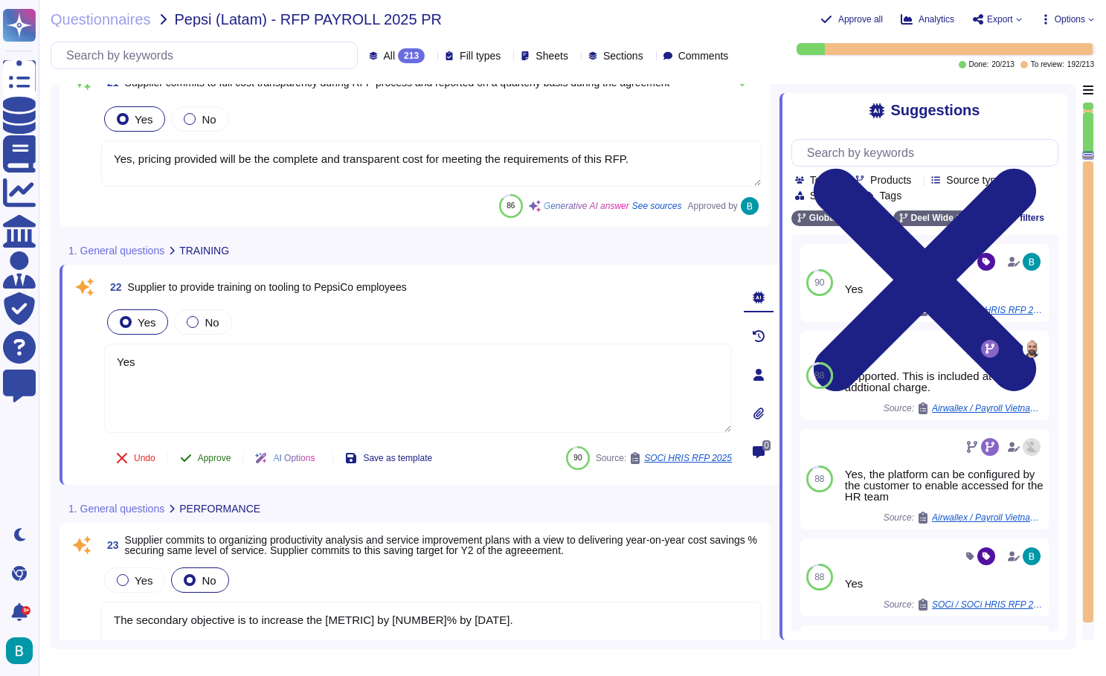
click at [223, 454] on span "Approve" at bounding box center [214, 458] width 33 height 9
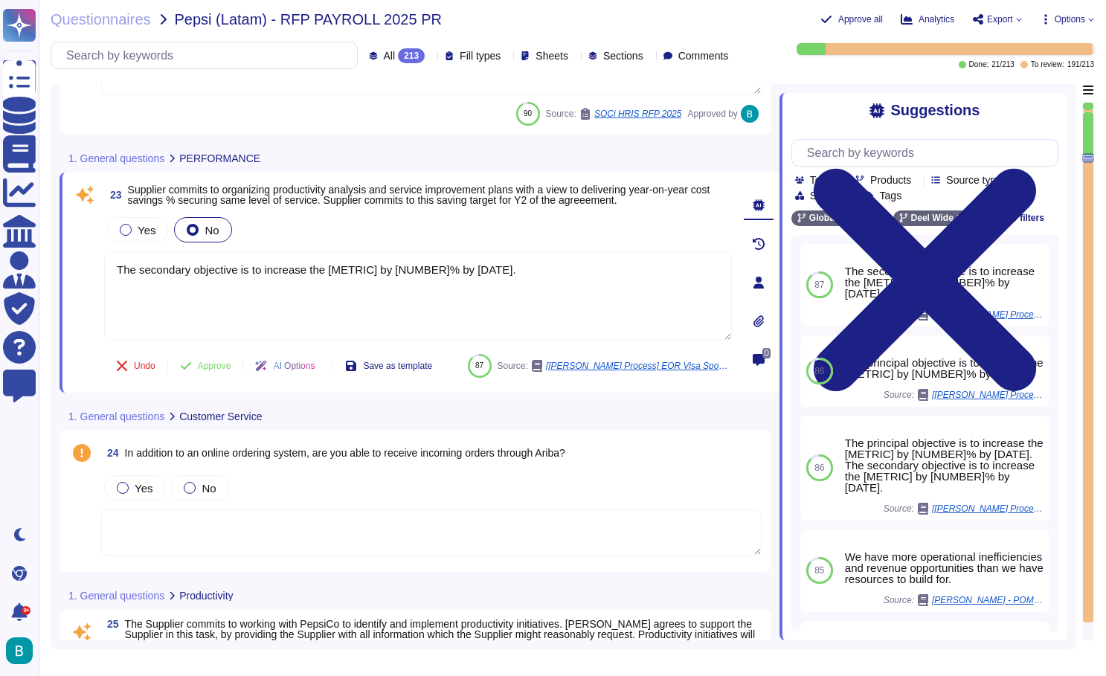
scroll to position [3252, 0]
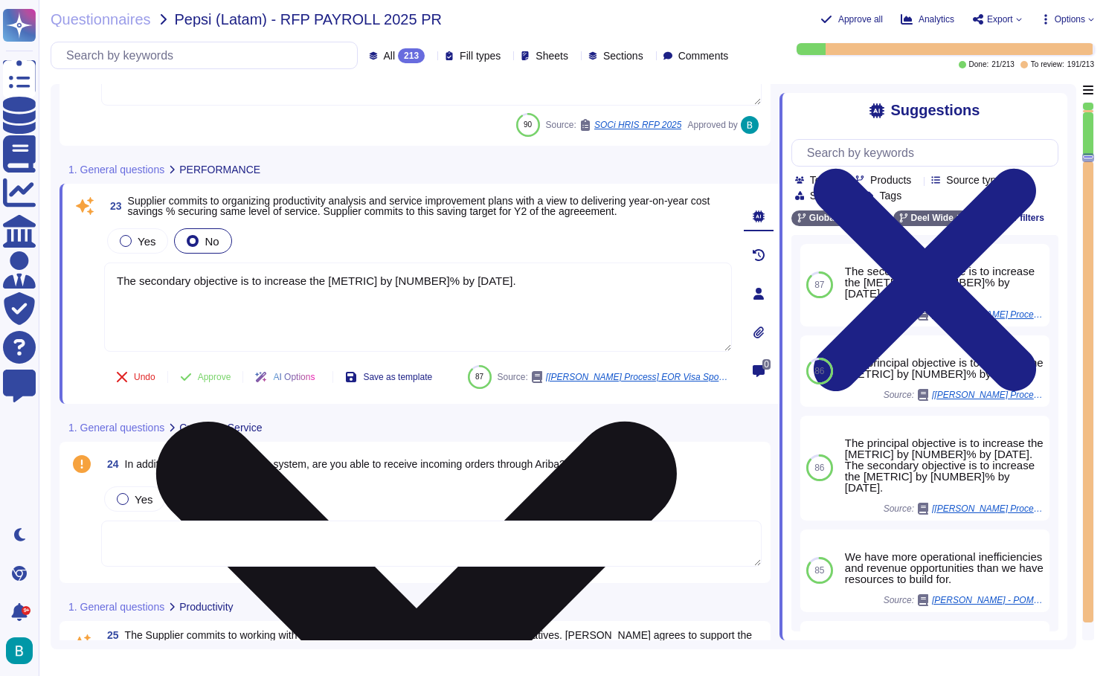
click at [722, 274] on icon at bounding box center [416, 682] width 625 height 833
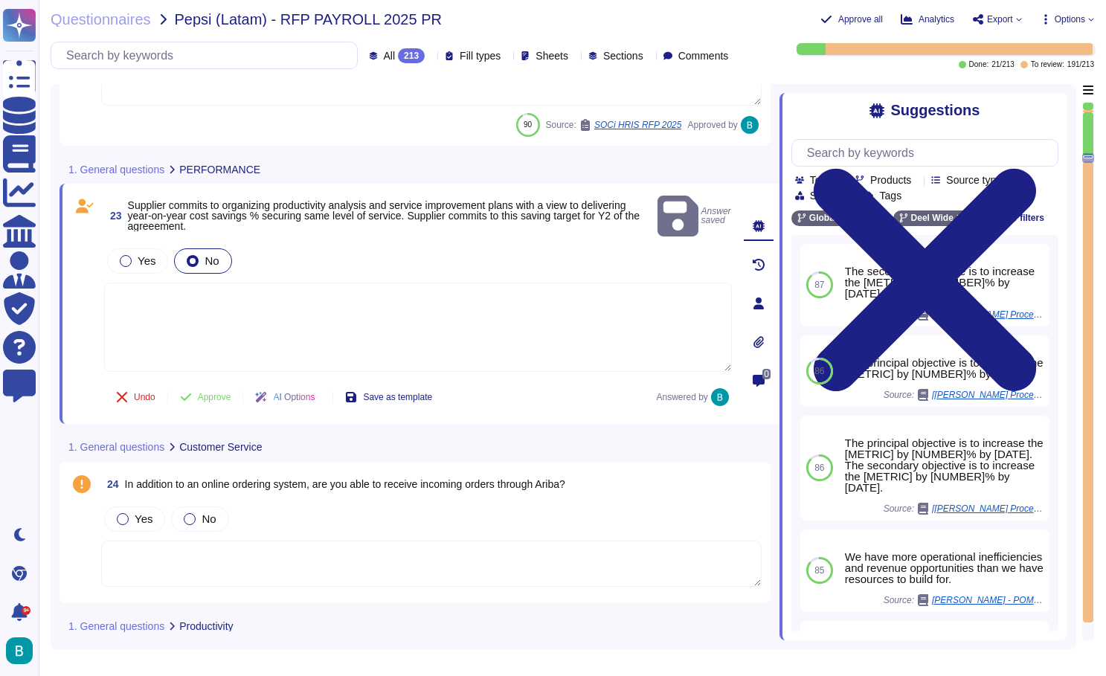
click at [325, 316] on textarea at bounding box center [418, 327] width 628 height 89
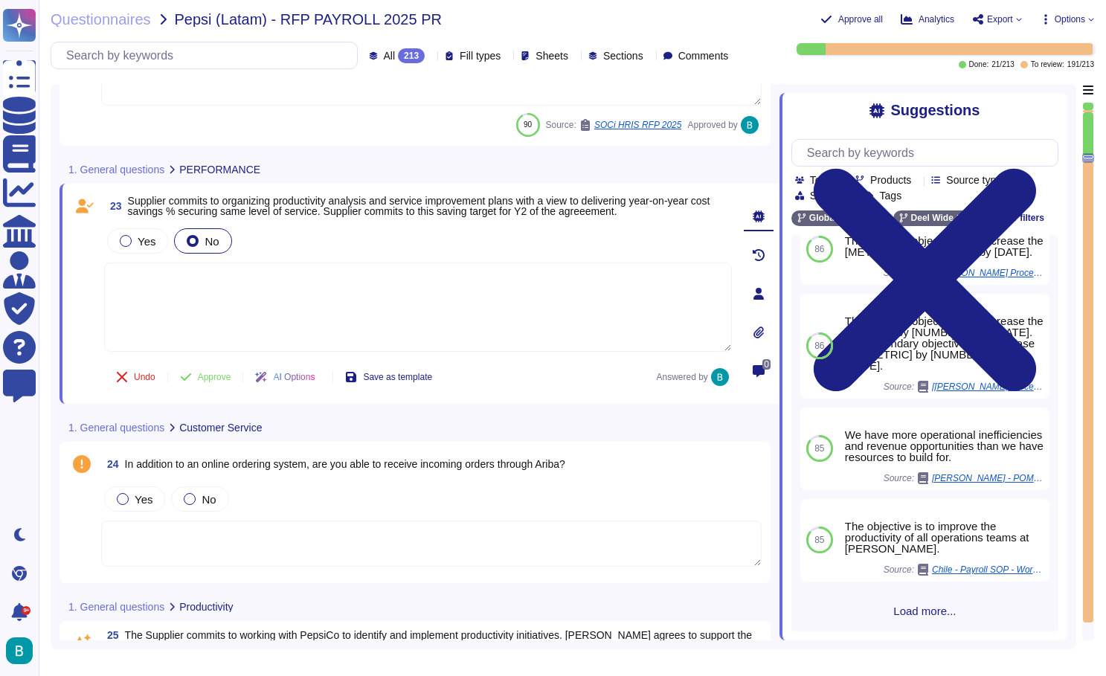
scroll to position [146, 0]
click at [218, 383] on div "23 Supplier commits to organizing productivity analysis and service improvement…" at bounding box center [401, 294] width 661 height 202
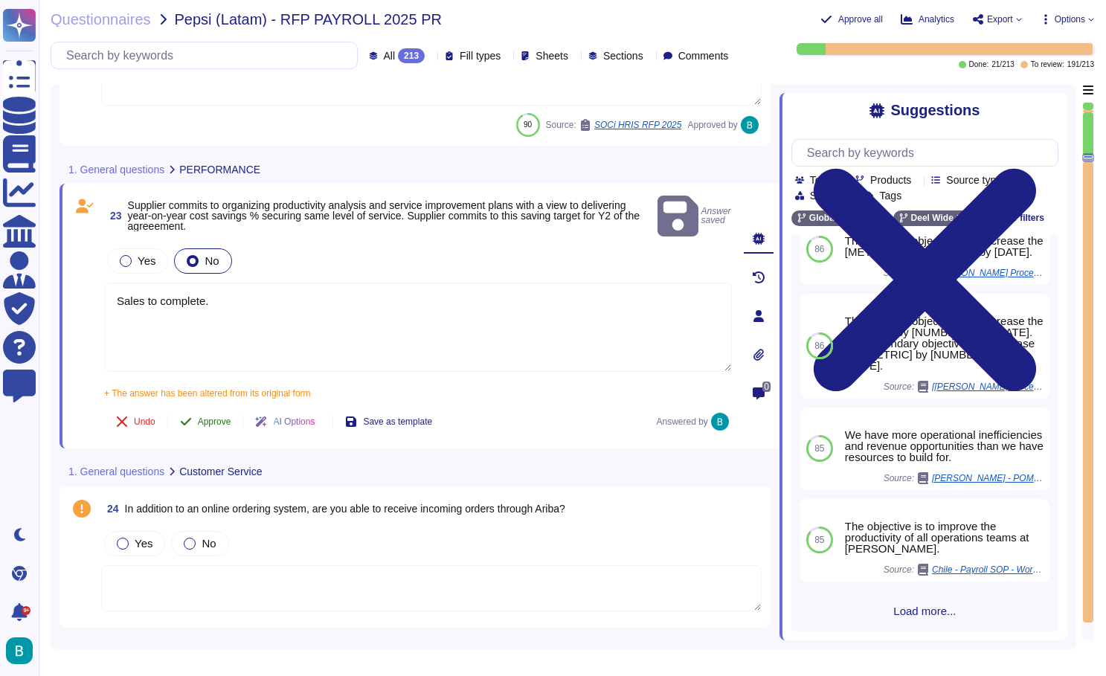
click at [221, 407] on button "Approve" at bounding box center [205, 422] width 75 height 30
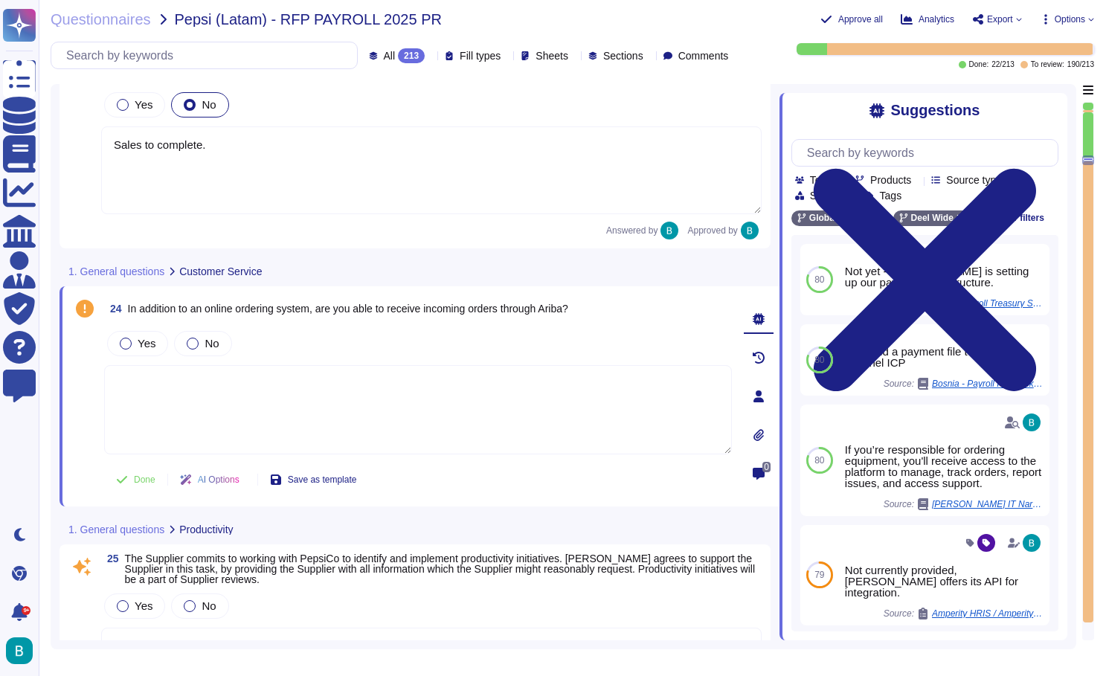
scroll to position [3548, 0]
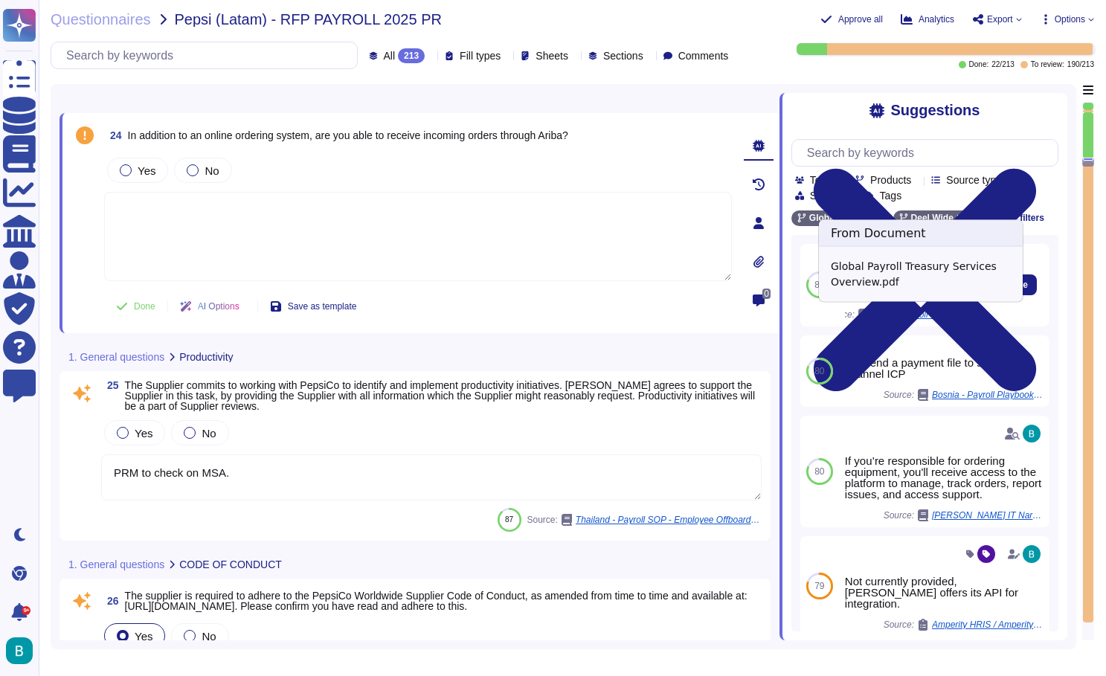
click at [938, 311] on span "Global Payroll Treasury Services Overview.pdf" at bounding box center [929, 314] width 112 height 9
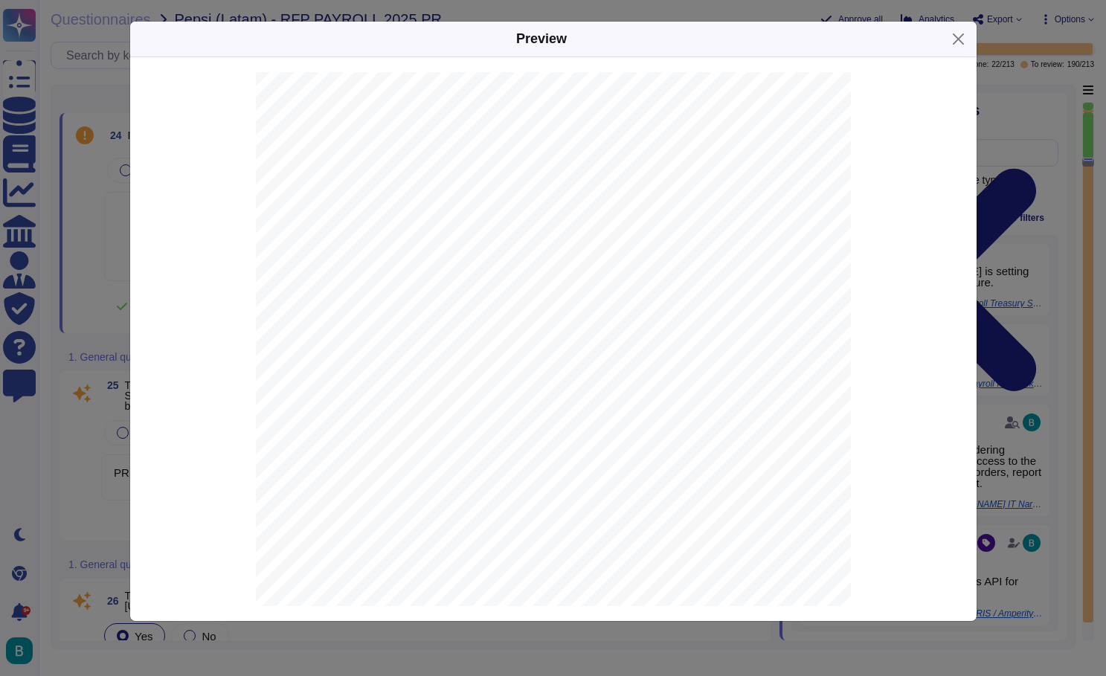
scroll to position [4203, 0]
click at [961, 39] on button "Close" at bounding box center [958, 39] width 23 height 23
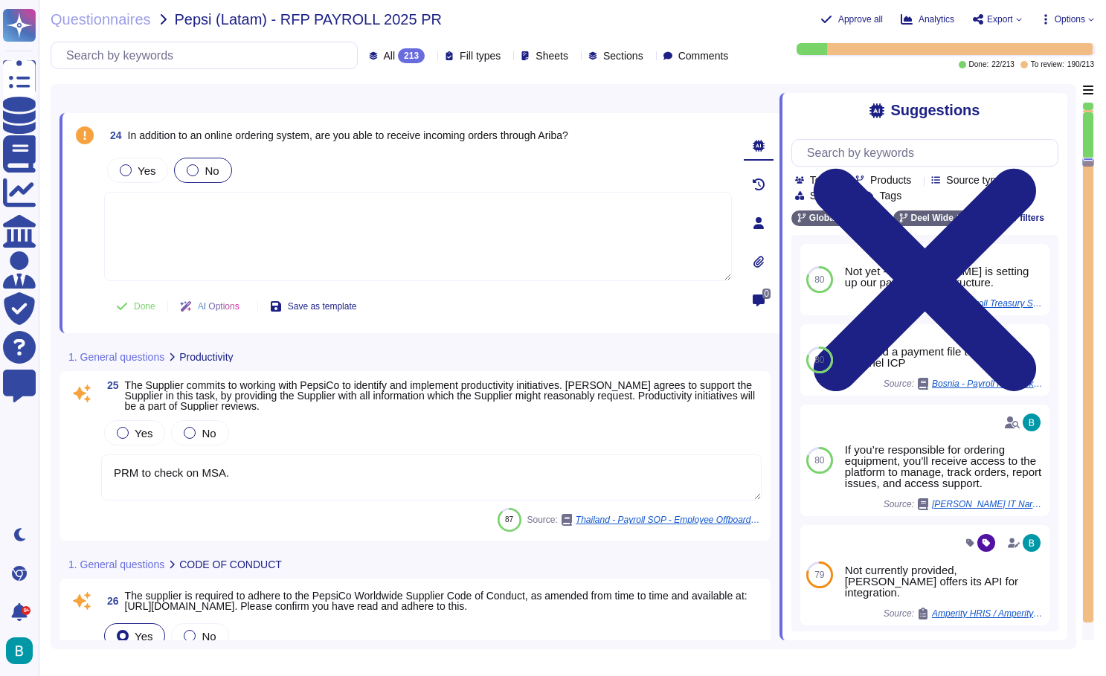
click at [197, 164] on label "No" at bounding box center [203, 170] width 32 height 12
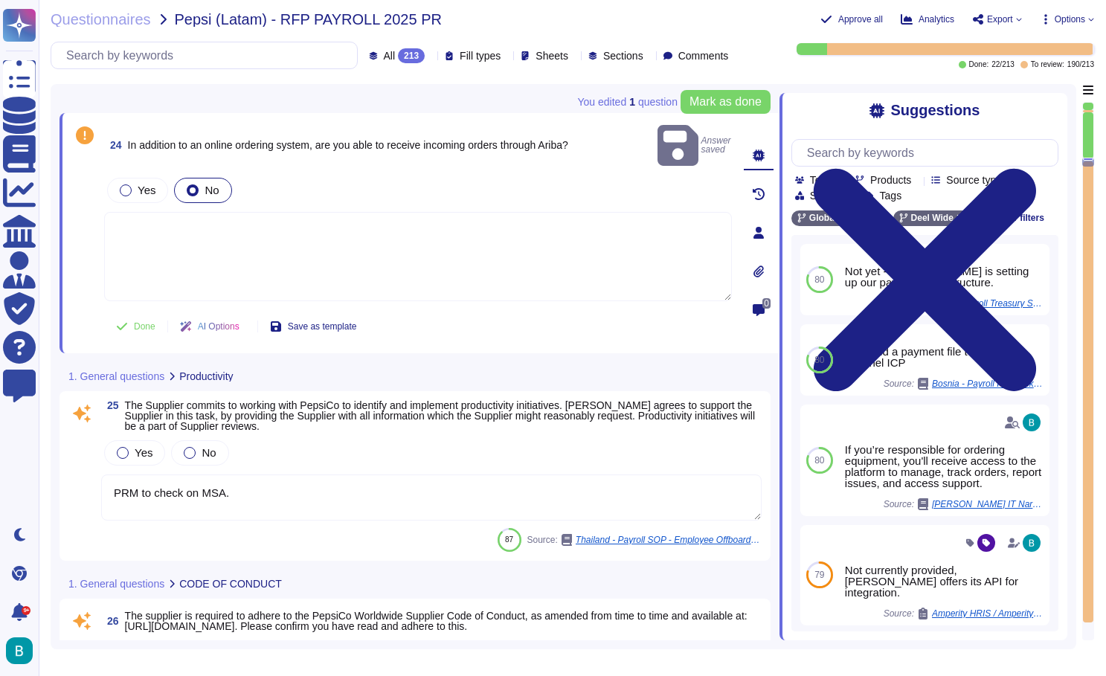
click at [244, 213] on textarea at bounding box center [418, 256] width 628 height 89
drag, startPoint x: 603, startPoint y: 129, endPoint x: 331, endPoint y: 140, distance: 271.7
click at [331, 140] on div "24 In addition to an online ordering system, are you able to receive incoming o…" at bounding box center [418, 145] width 628 height 47
copy span "are you able to receive incoming orders through Ariba?"
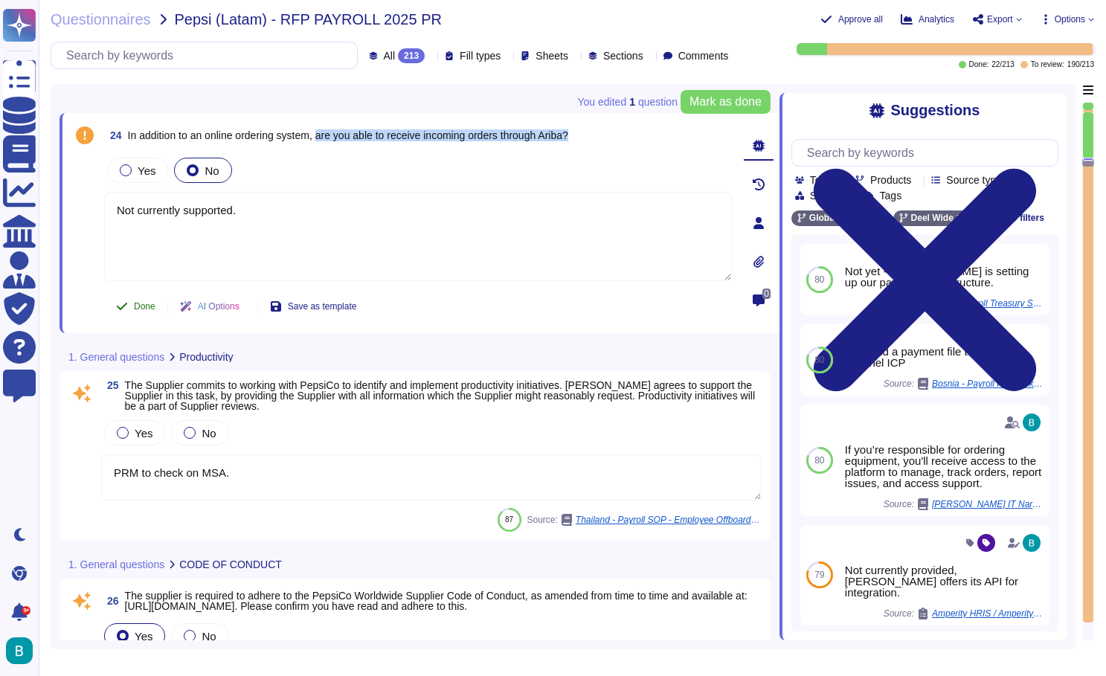
click at [145, 308] on span "Done" at bounding box center [145, 306] width 22 height 9
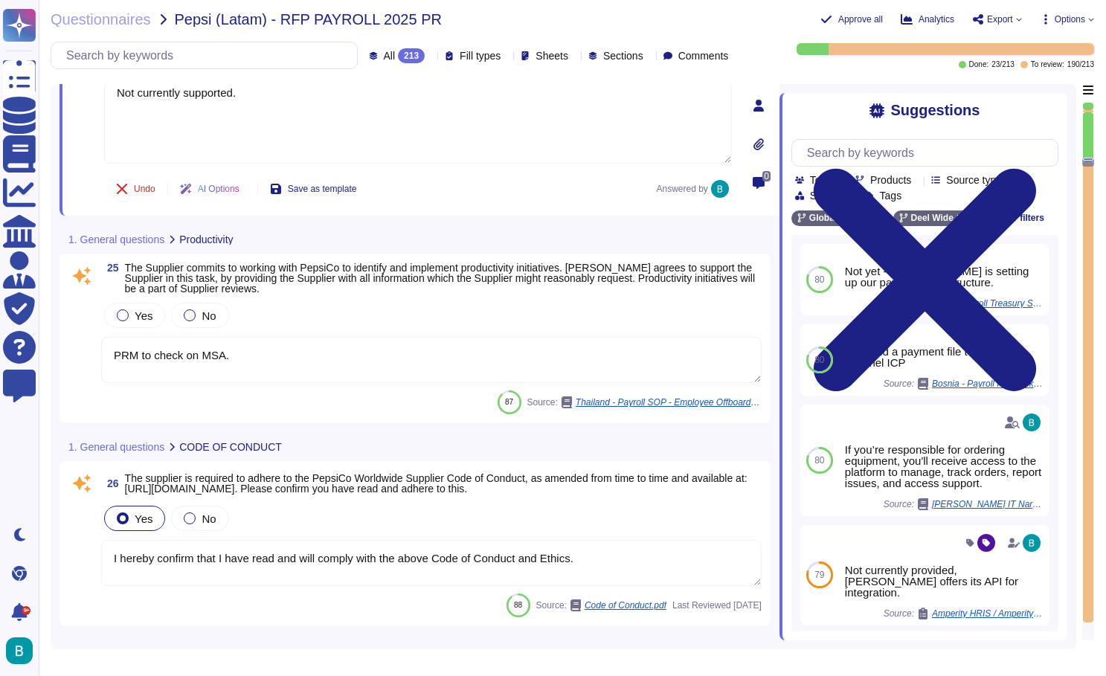
scroll to position [3741, 0]
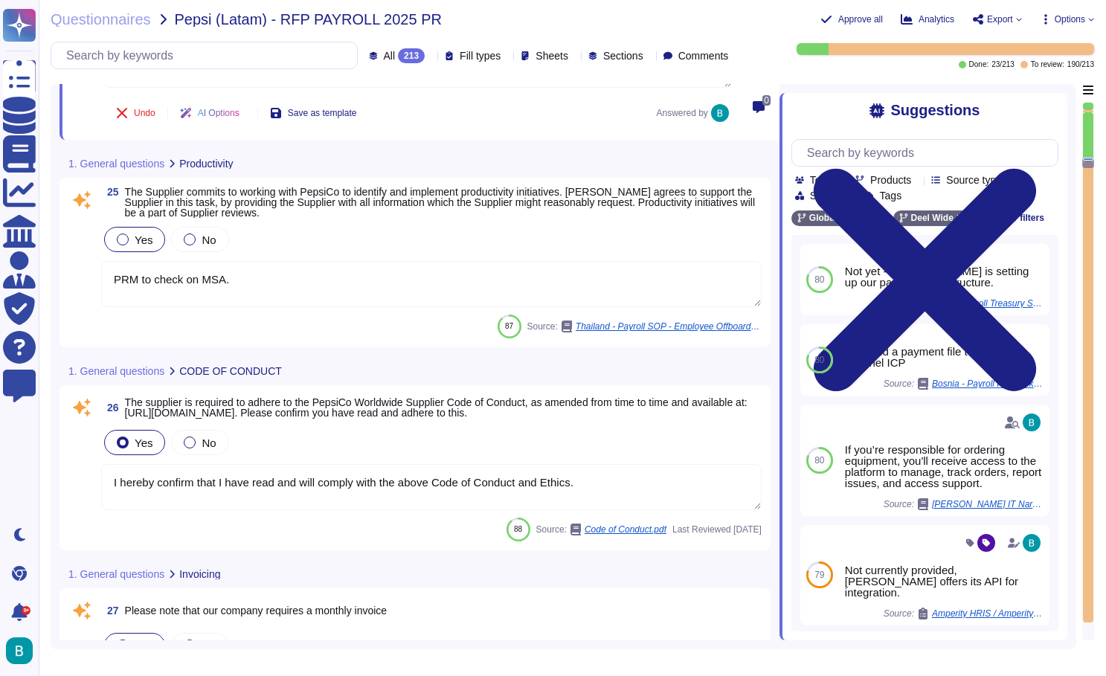
click at [142, 243] on span "Yes" at bounding box center [144, 240] width 18 height 13
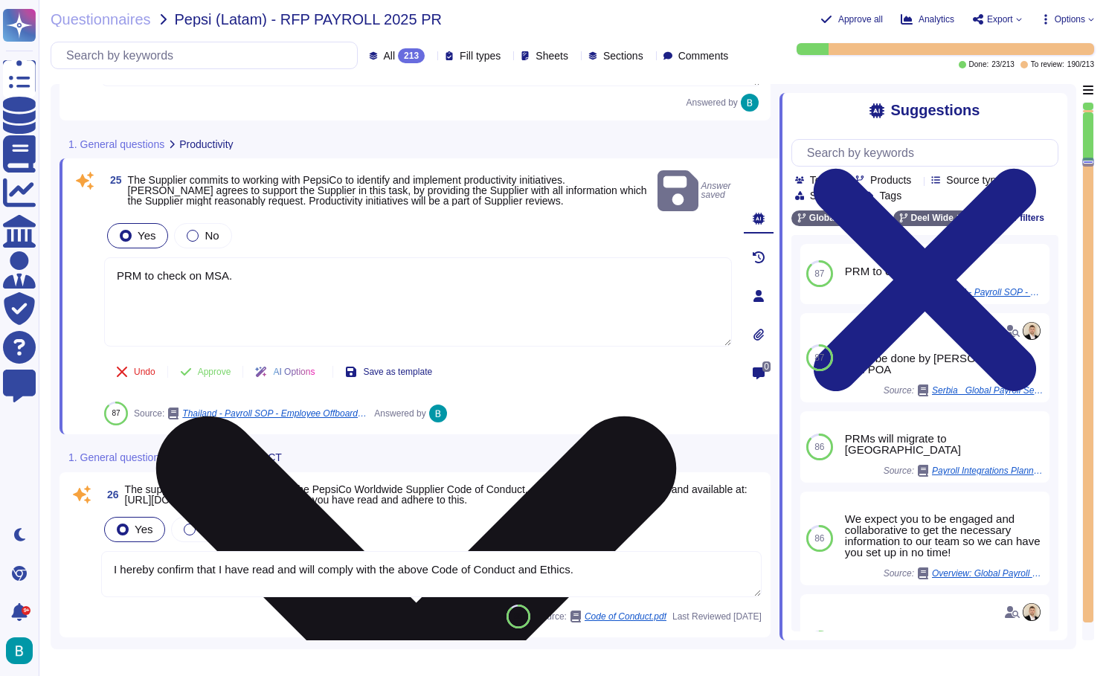
click at [256, 261] on textarea "PRM to check on MSA." at bounding box center [418, 301] width 628 height 89
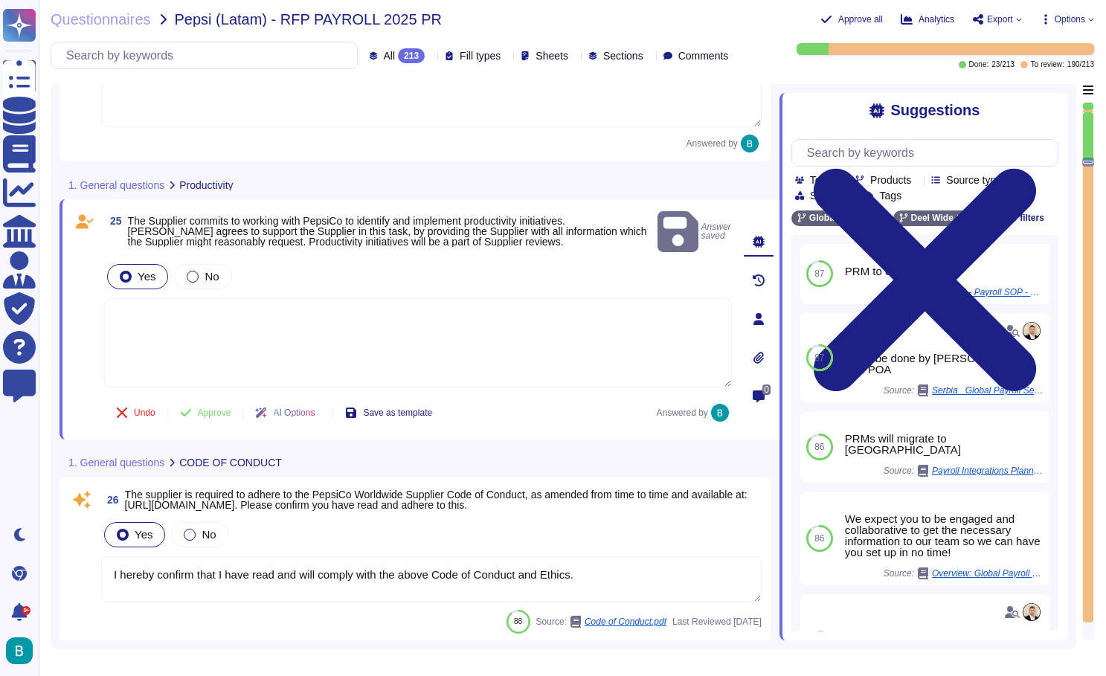
click at [516, 331] on textarea at bounding box center [418, 342] width 628 height 89
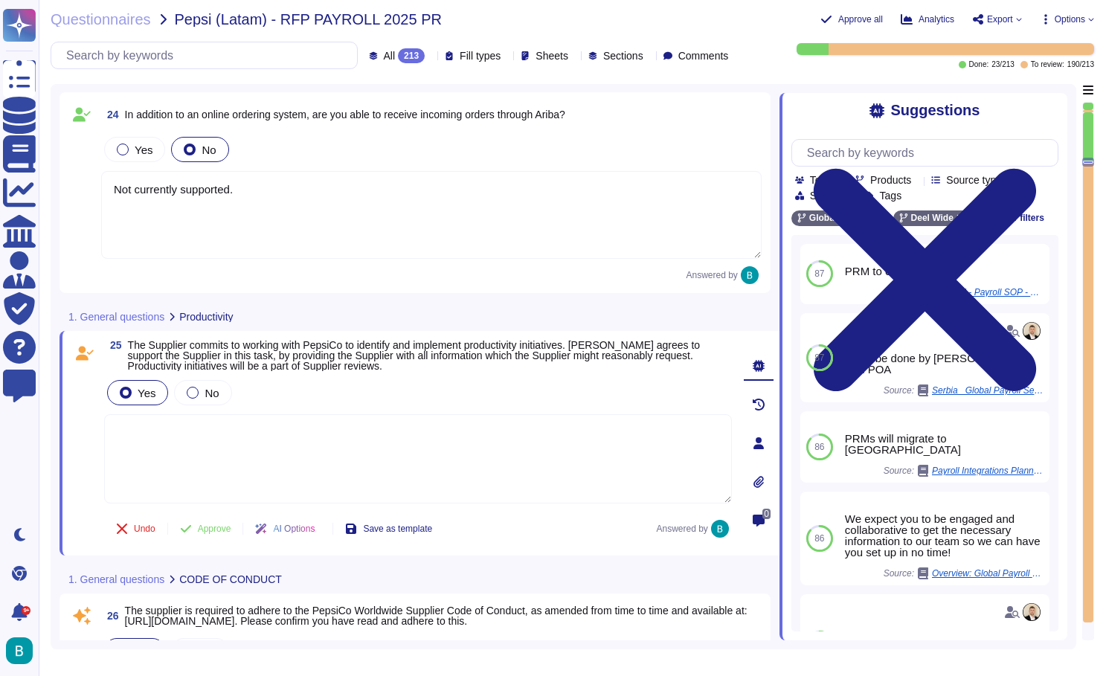
scroll to position [3698, 0]
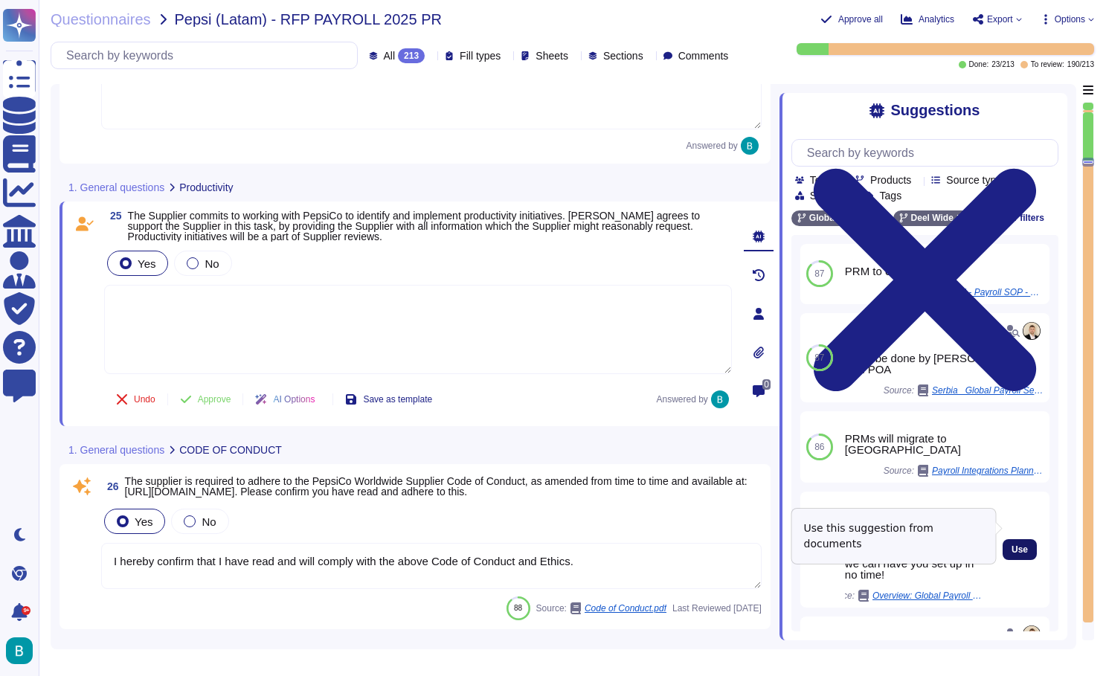
click at [1015, 545] on span "Use" at bounding box center [1020, 549] width 16 height 9
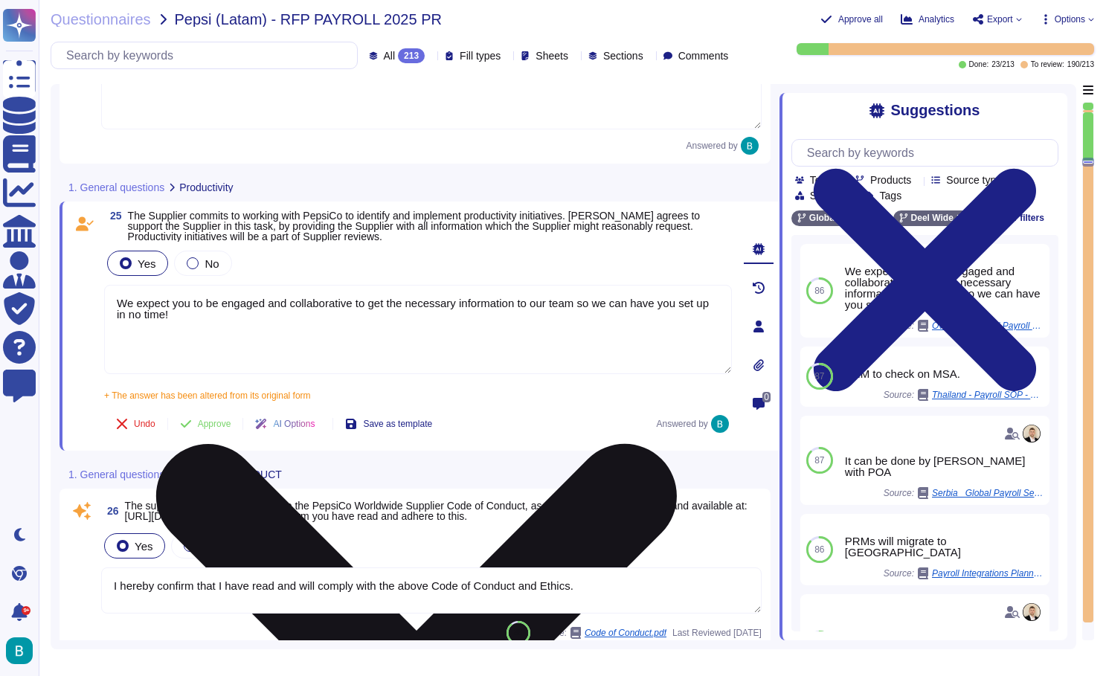
drag, startPoint x: 225, startPoint y: 304, endPoint x: 176, endPoint y: 302, distance: 48.4
click at [176, 302] on textarea "We expect you to be engaged and collaborative to get the necessary information …" at bounding box center [418, 329] width 628 height 89
click at [373, 304] on textarea "We expect to haeve an engaged and collaborative to get the necessary informatio…" at bounding box center [418, 329] width 628 height 89
click at [202, 302] on textarea "We expect to haeve an engaged and collaborative relation to get the necessary i…" at bounding box center [418, 329] width 628 height 89
click at [318, 311] on textarea "We expect to have an engaged and collaborative relation to get the necessary in…" at bounding box center [418, 329] width 628 height 89
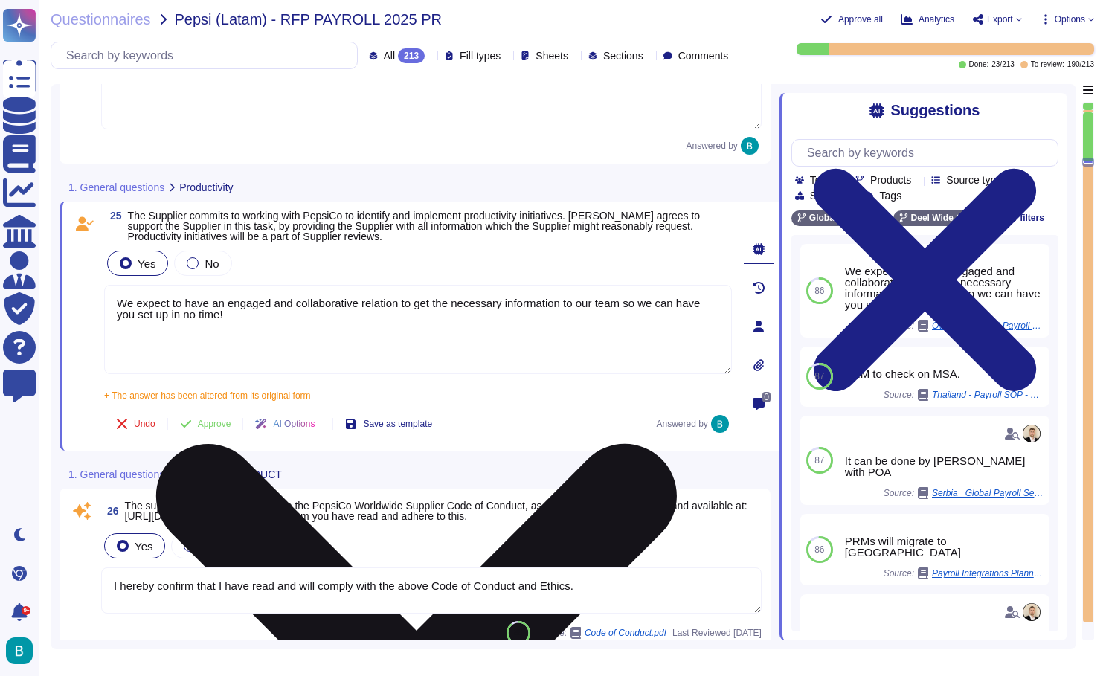
drag, startPoint x: 576, startPoint y: 300, endPoint x: 636, endPoint y: 306, distance: 60.6
click at [636, 306] on textarea "We expect to have an engaged and collaborative relation to get the necessary in…" at bounding box center [418, 329] width 628 height 89
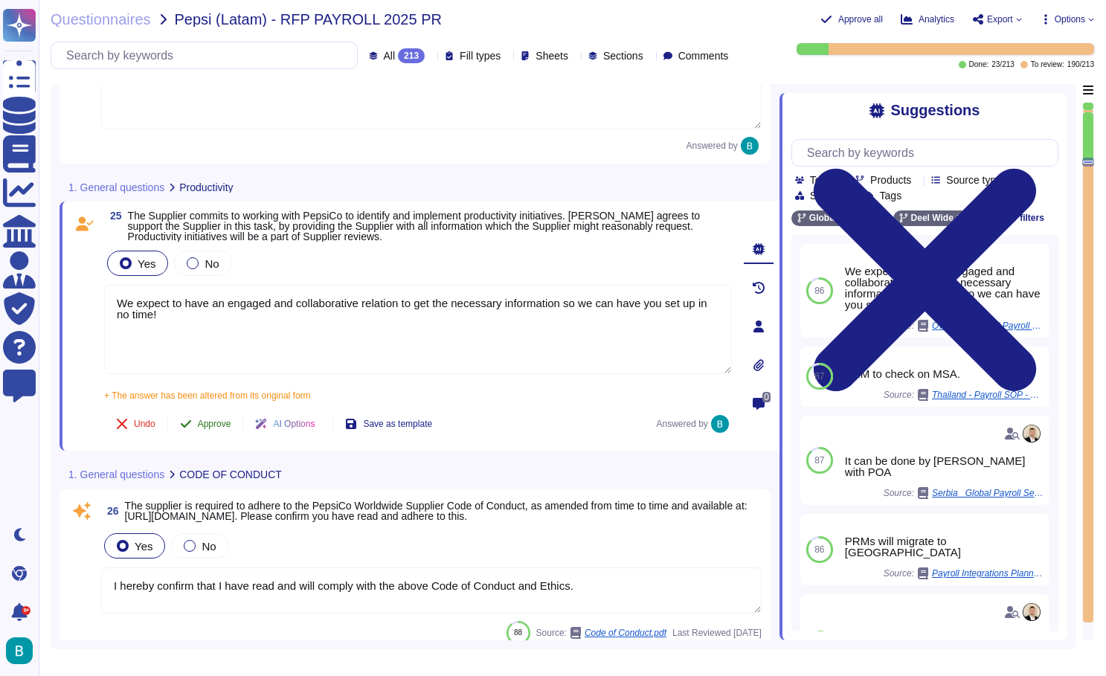
click at [213, 420] on span "Approve" at bounding box center [214, 424] width 33 height 9
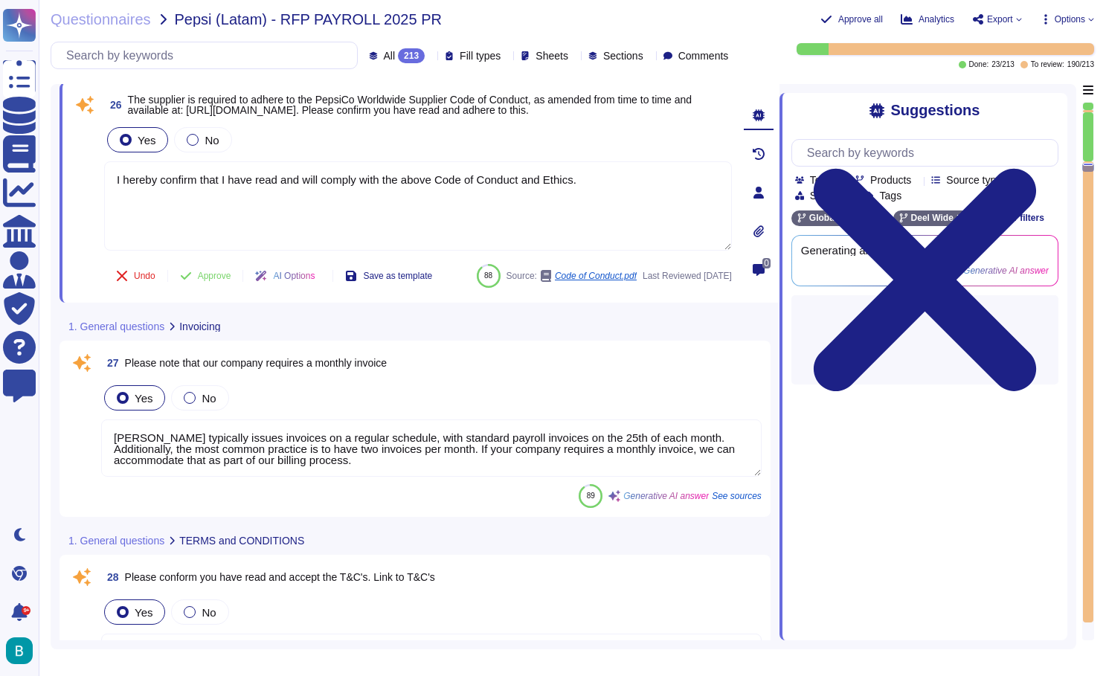
scroll to position [4012, 0]
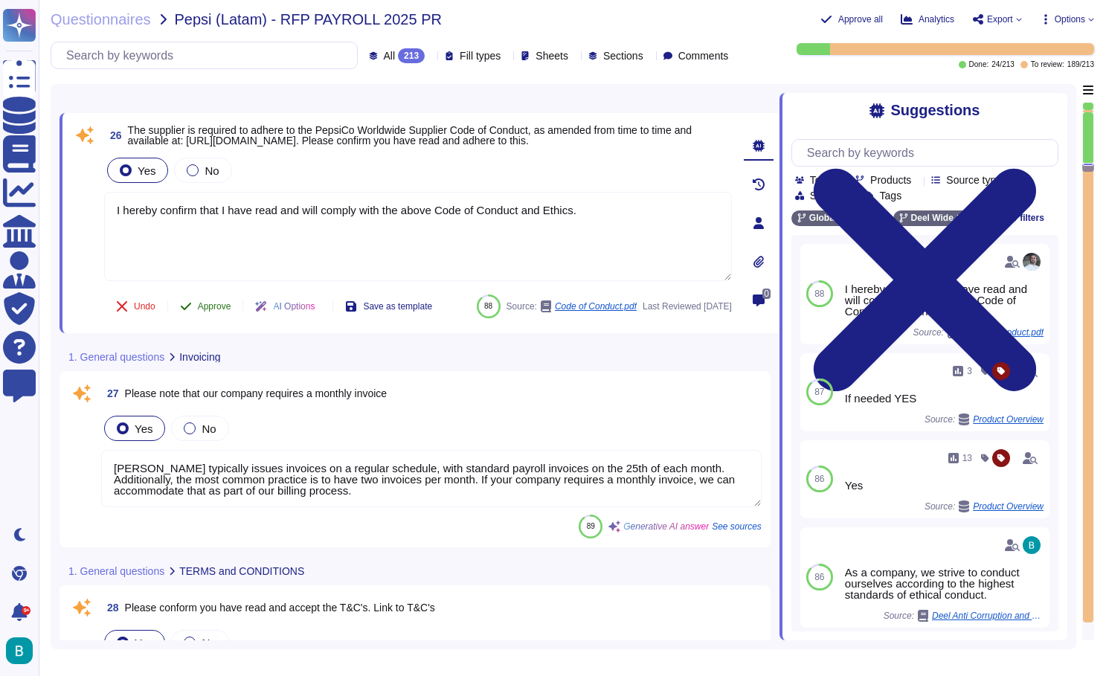
click at [218, 303] on span "Approve" at bounding box center [214, 306] width 33 height 9
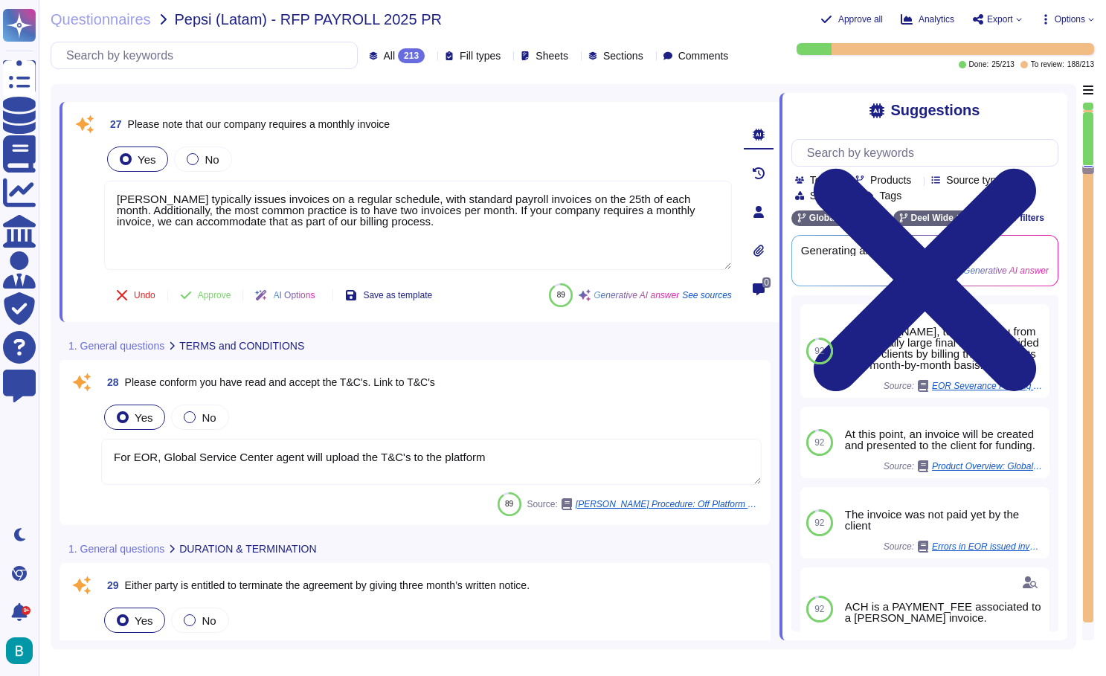
scroll to position [4191, 0]
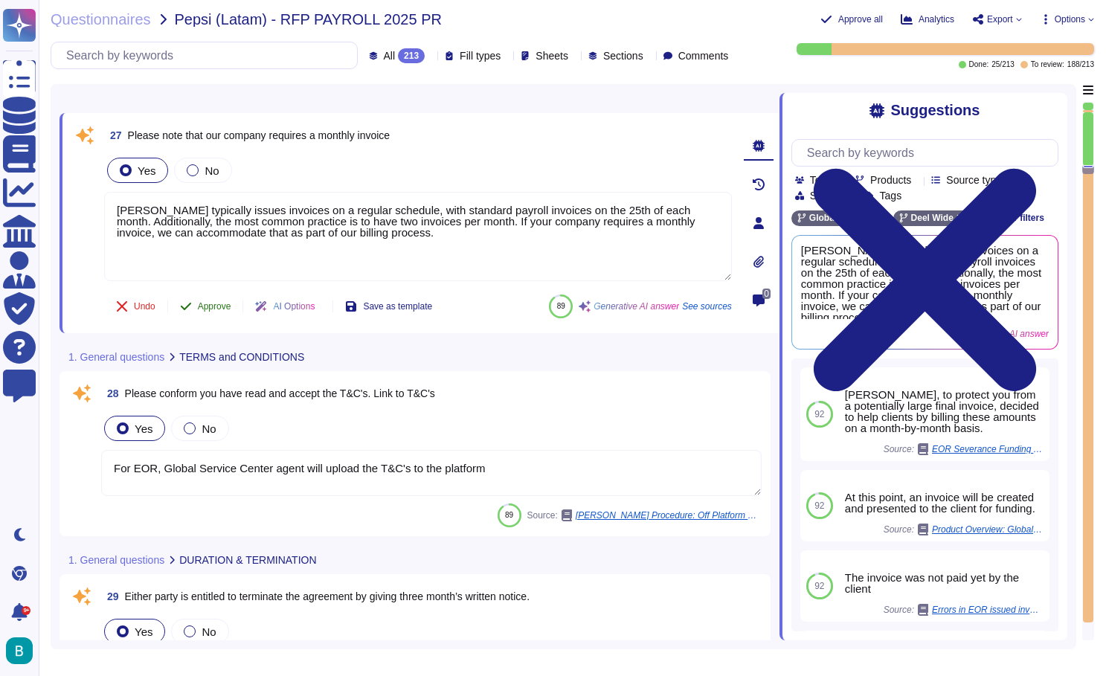
click at [206, 305] on span "Approve" at bounding box center [214, 306] width 33 height 9
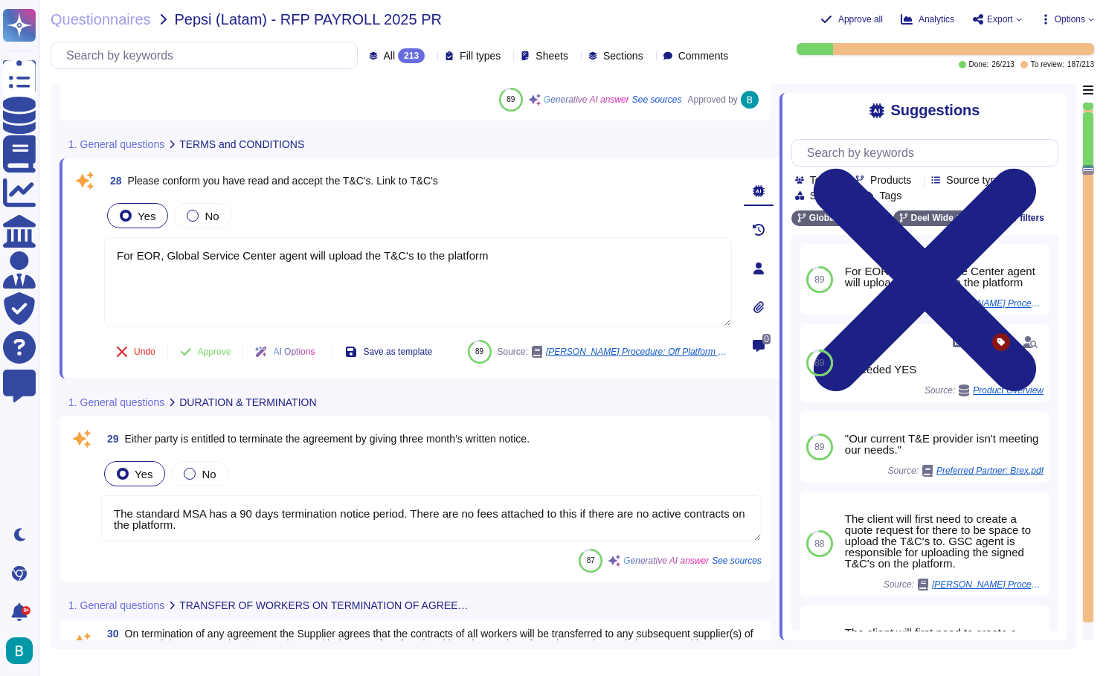
scroll to position [4361, 0]
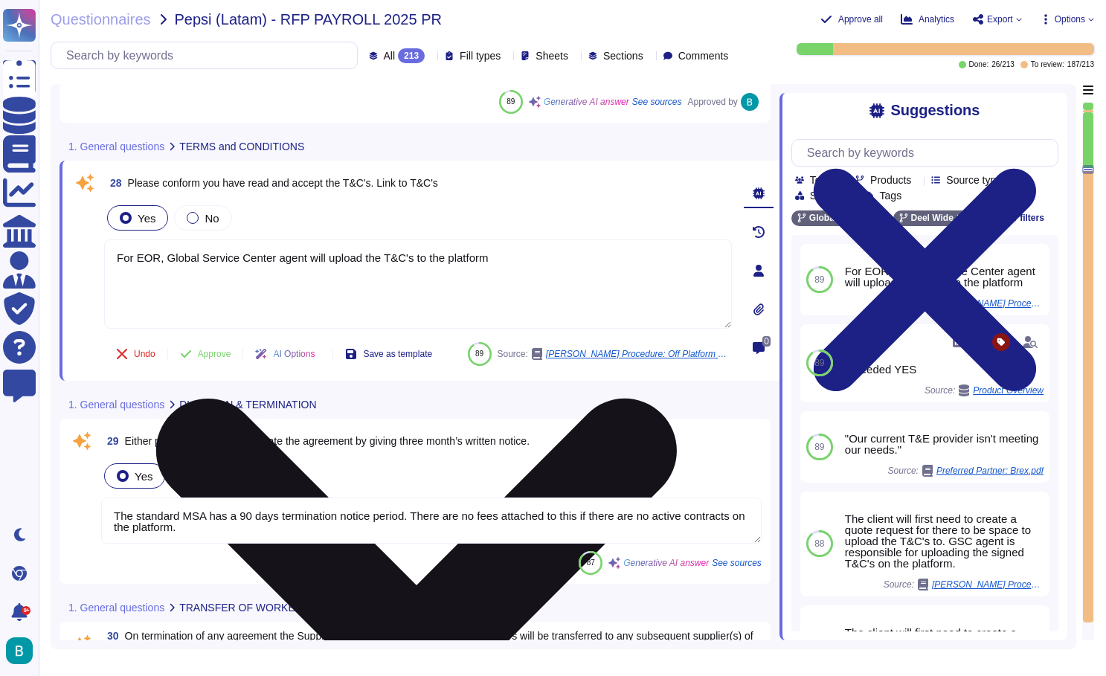
click at [717, 251] on icon at bounding box center [416, 659] width 625 height 833
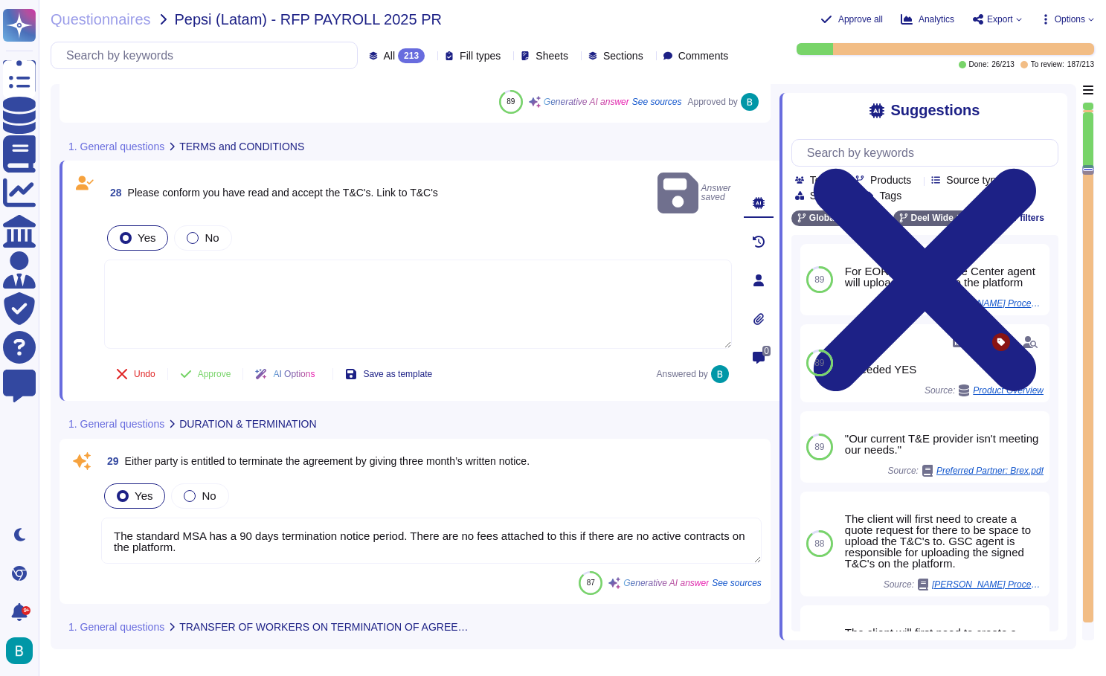
click at [346, 260] on textarea at bounding box center [418, 304] width 628 height 89
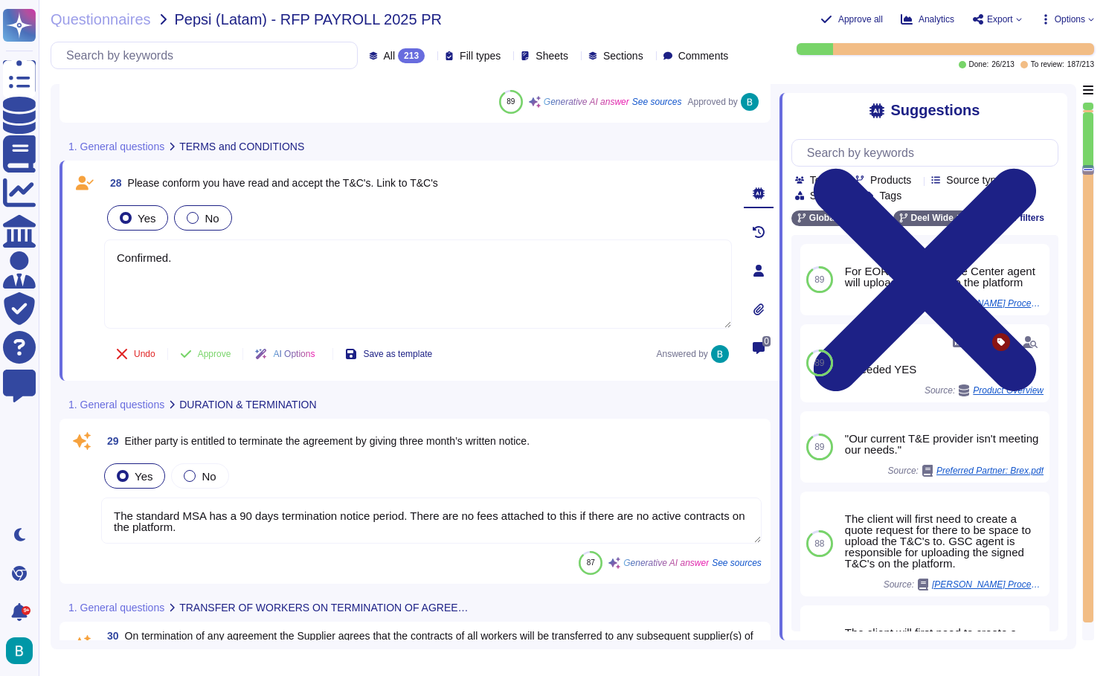
click at [186, 222] on div "No" at bounding box center [202, 217] width 57 height 25
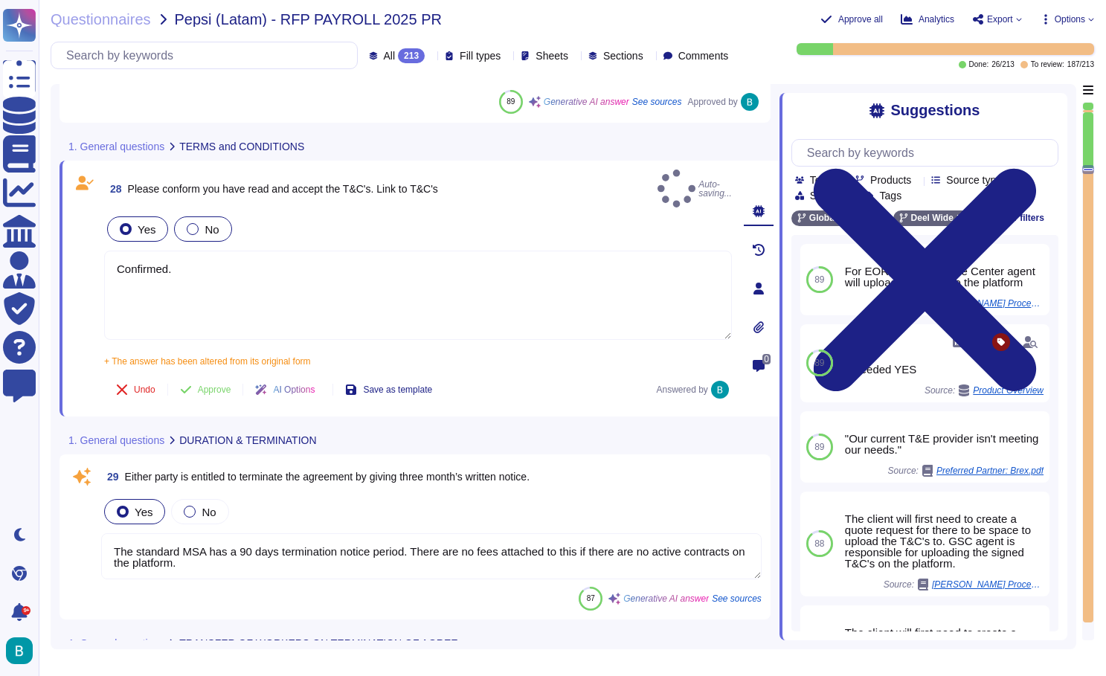
click at [190, 223] on div at bounding box center [193, 229] width 12 height 12
click at [198, 223] on div at bounding box center [193, 229] width 12 height 12
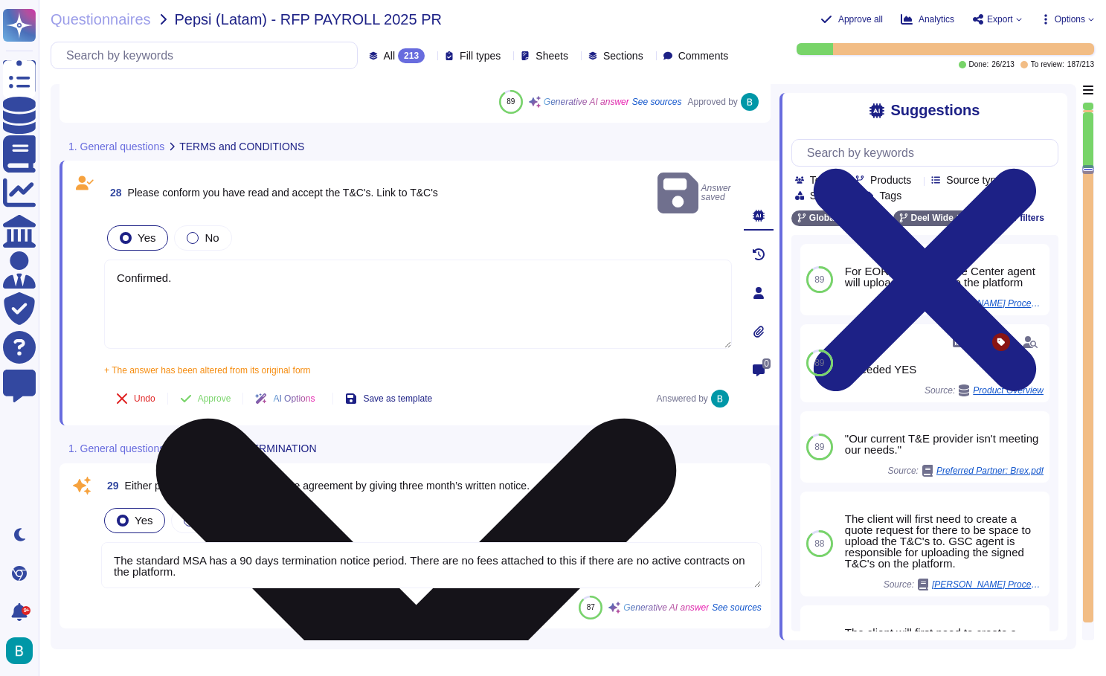
click at [196, 269] on textarea "Confirmed." at bounding box center [418, 304] width 628 height 89
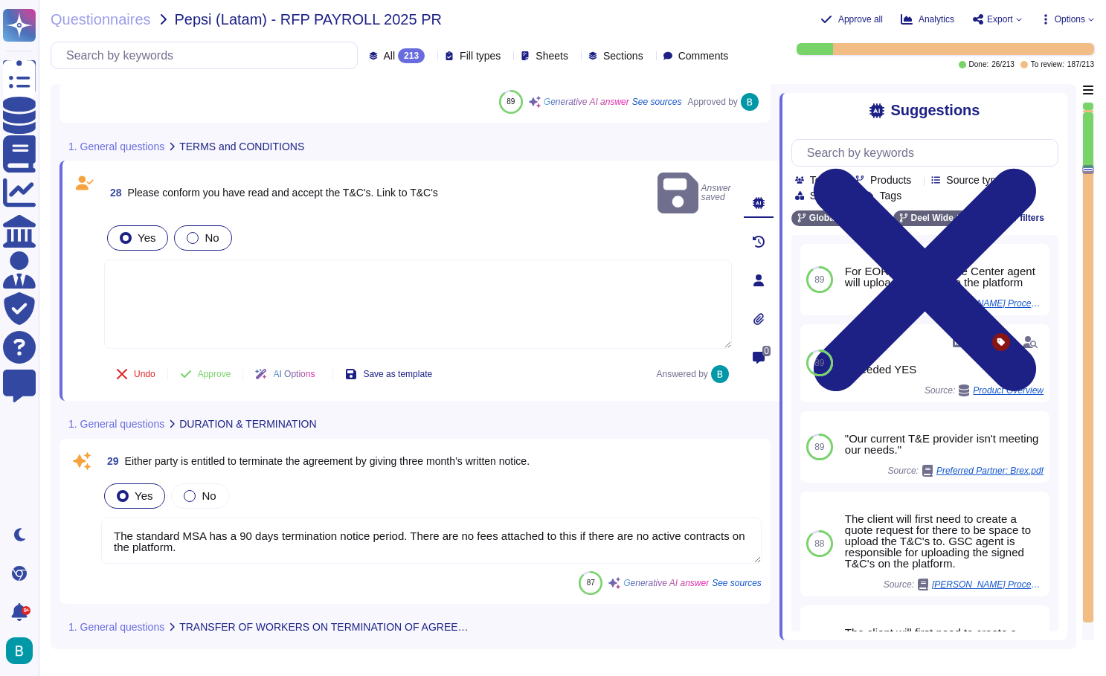
click at [193, 228] on div "No" at bounding box center [202, 237] width 57 height 25
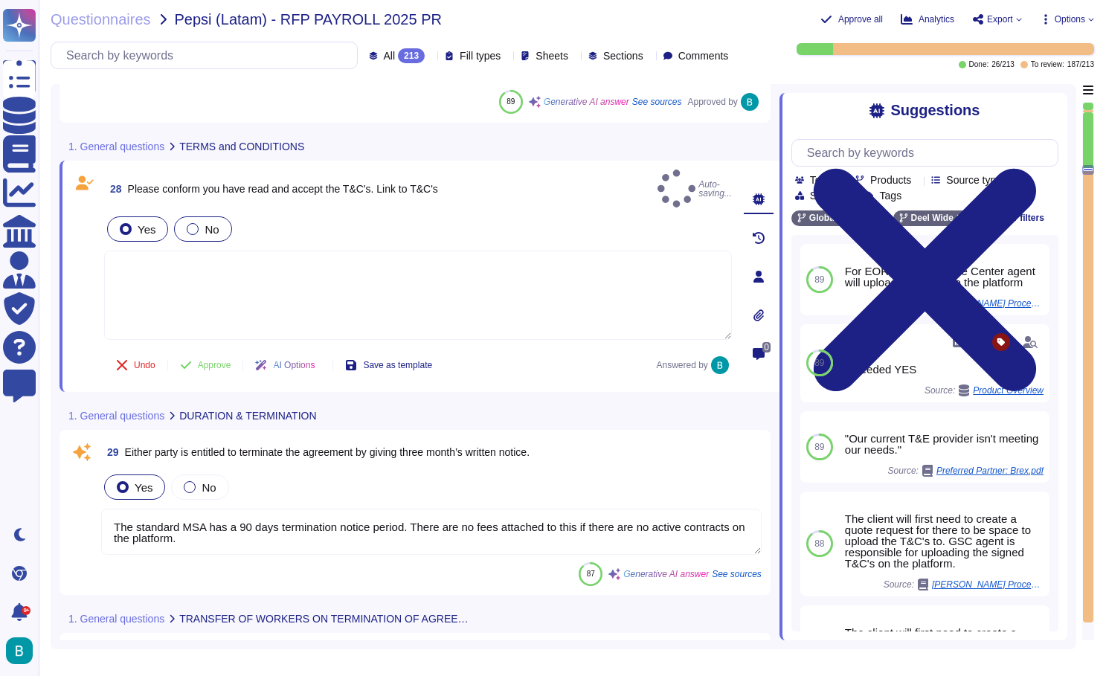
click at [193, 223] on div at bounding box center [193, 229] width 12 height 12
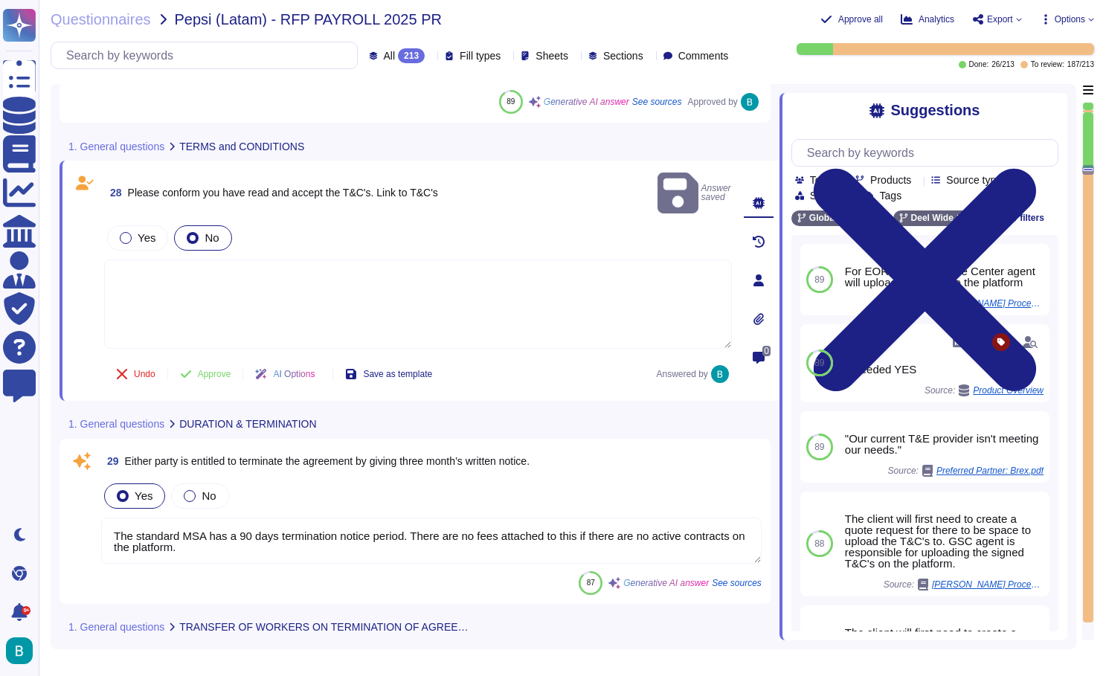
click at [193, 232] on div at bounding box center [193, 238] width 12 height 12
click at [199, 260] on textarea at bounding box center [418, 304] width 628 height 89
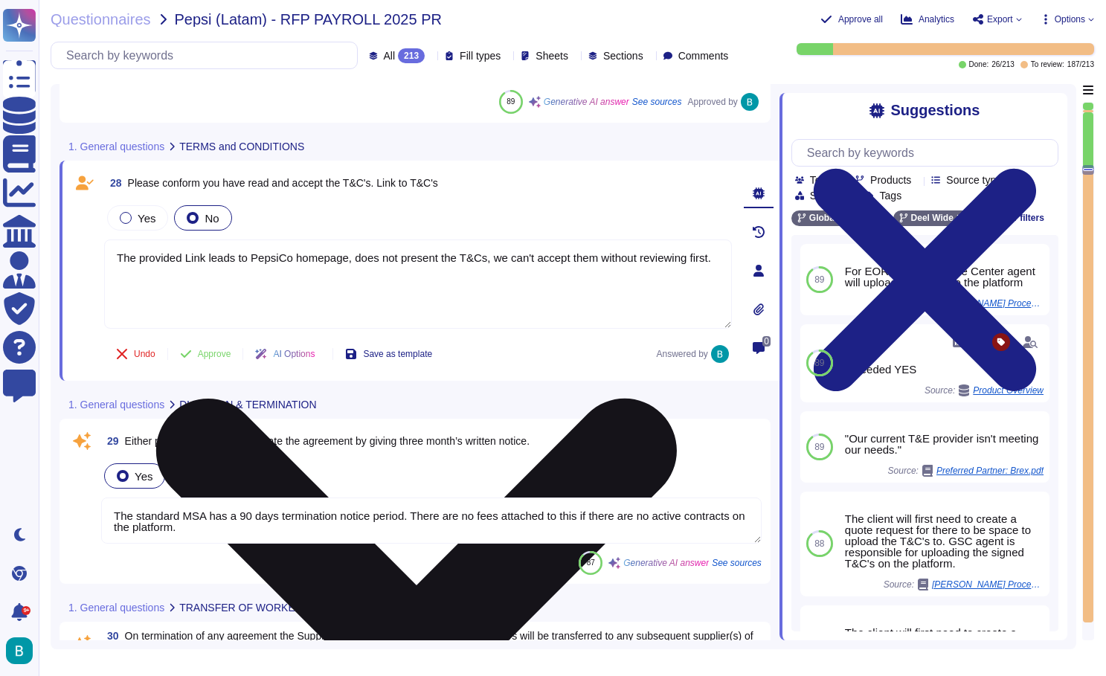
paste textarea "https://www.northerneurope.pepsico.com"
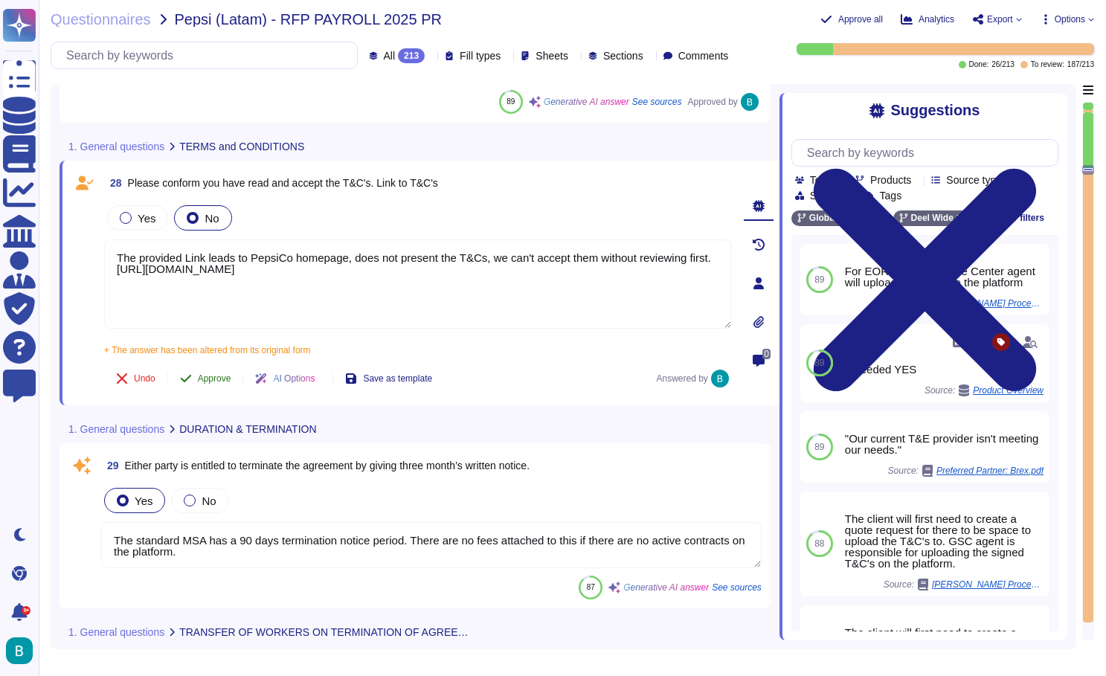
click at [220, 350] on div "28 Please conform you have read and accept the T&C's. Link to T&C's Yes No The …" at bounding box center [401, 283] width 661 height 227
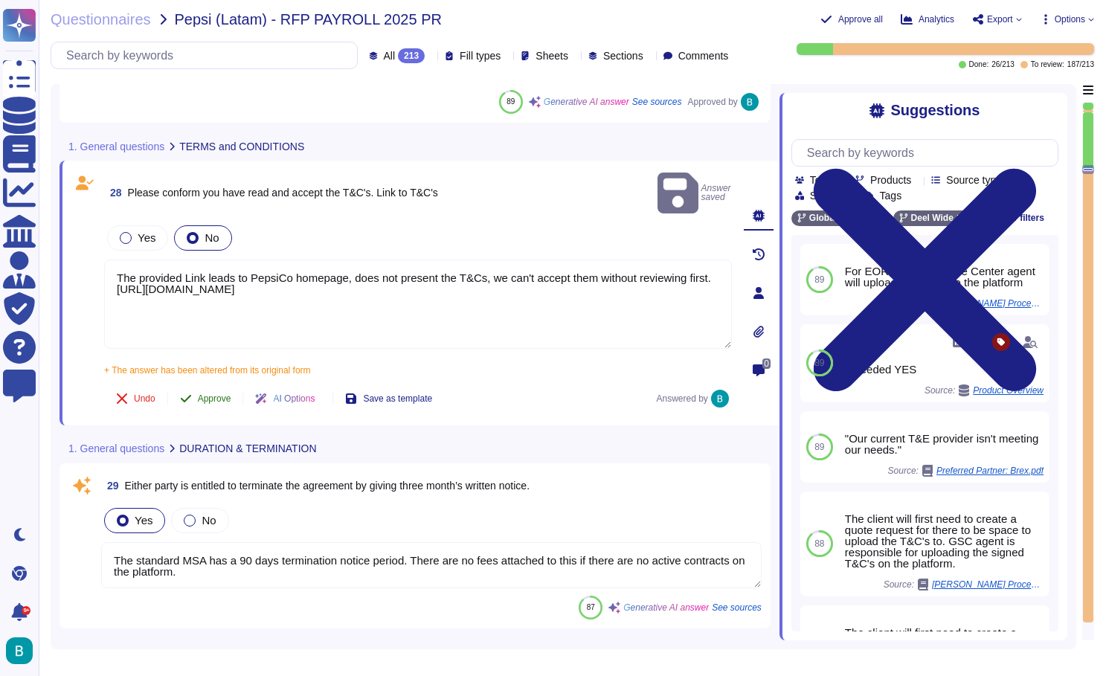
click at [211, 394] on span "Approve" at bounding box center [214, 398] width 33 height 9
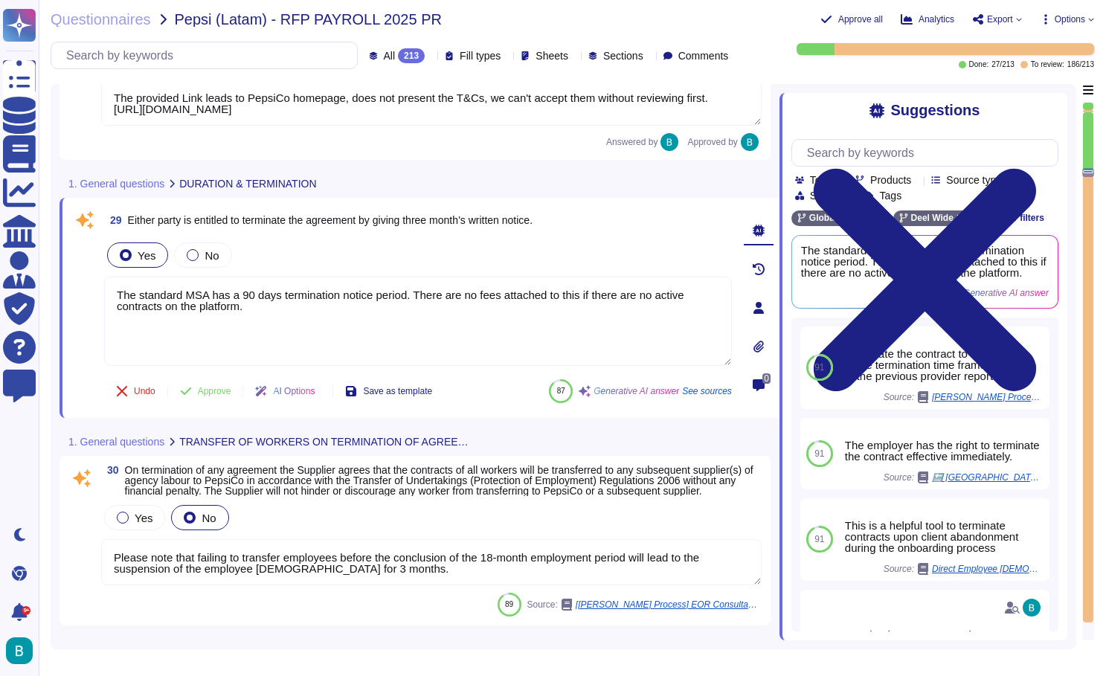
scroll to position [4505, 0]
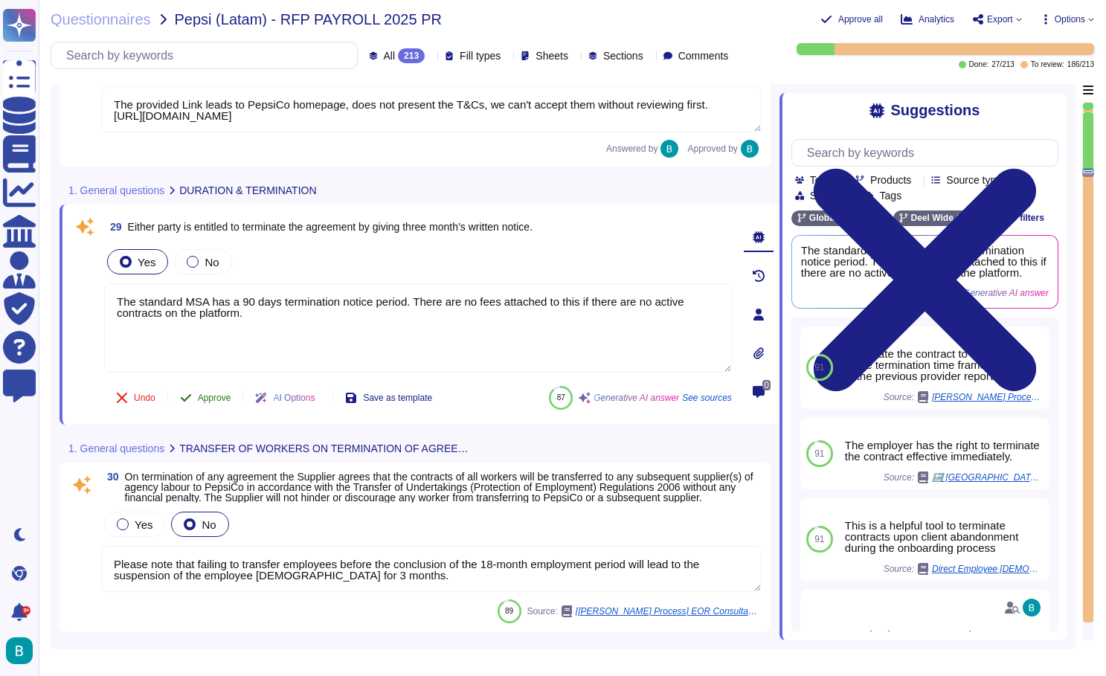
click at [219, 394] on span "Approve" at bounding box center [214, 398] width 33 height 9
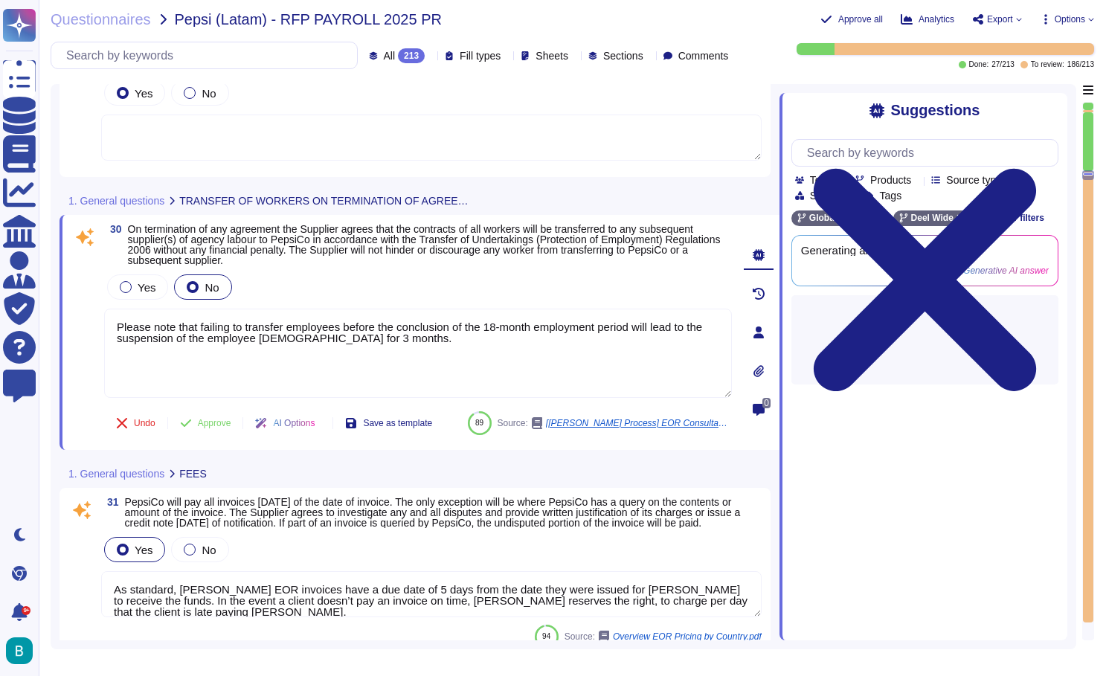
scroll to position [4686, 0]
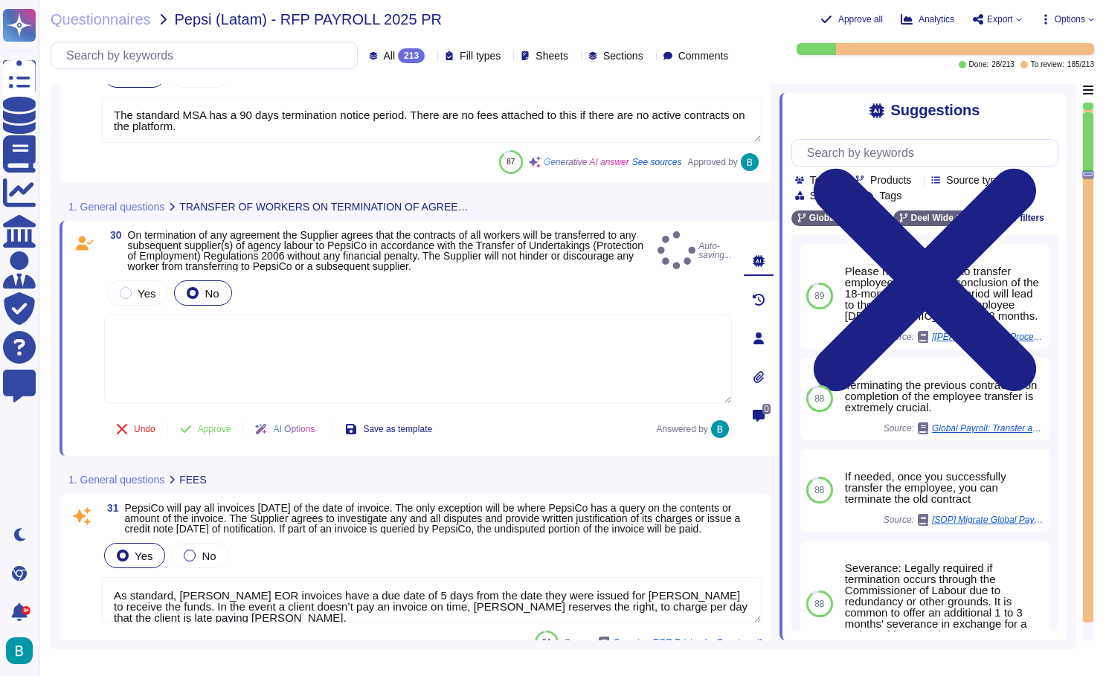
click at [561, 338] on textarea at bounding box center [418, 359] width 628 height 89
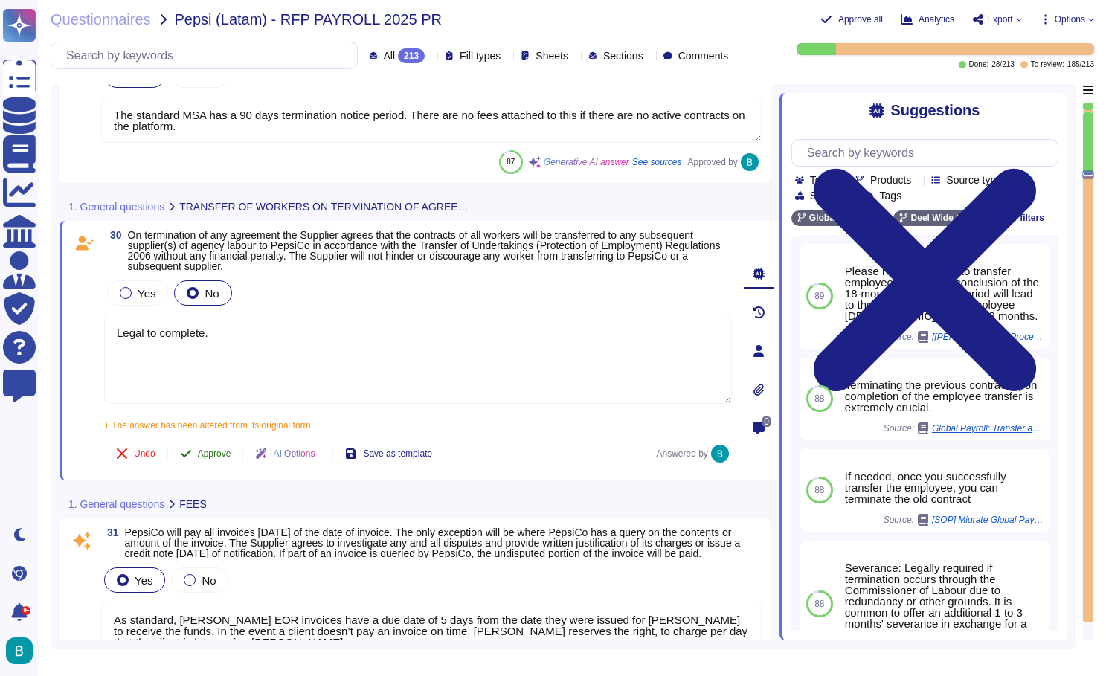
click at [214, 430] on div "30 On termination of any agreement the Supplier agrees that the contracts of al…" at bounding box center [401, 351] width 661 height 242
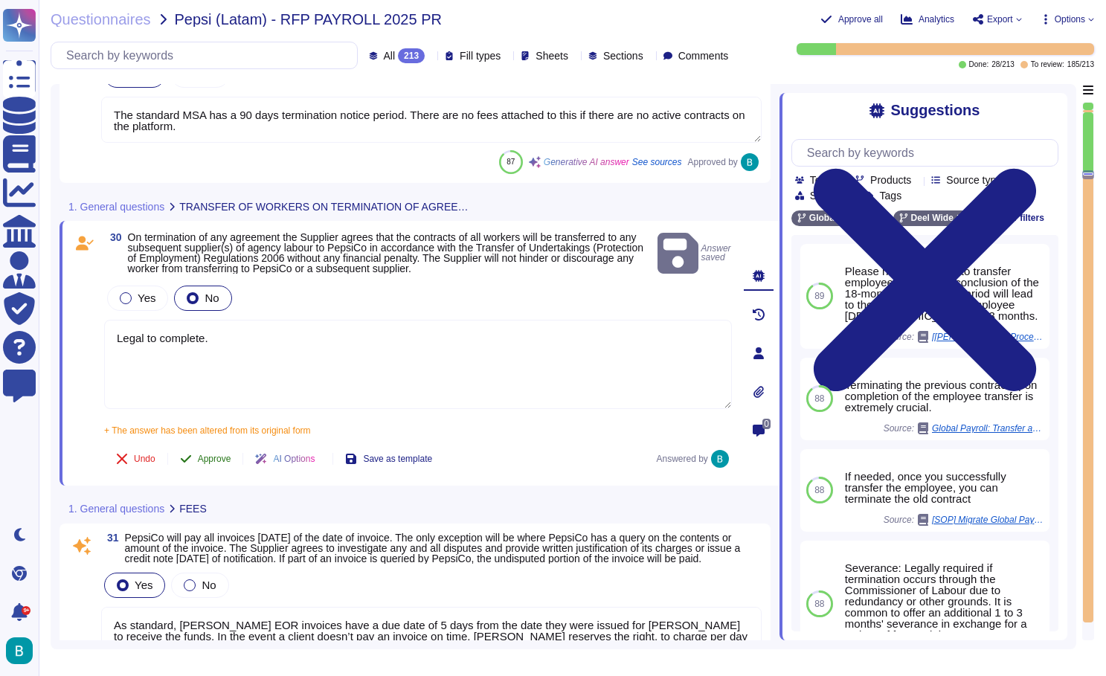
click at [228, 455] on span "Approve" at bounding box center [214, 459] width 33 height 9
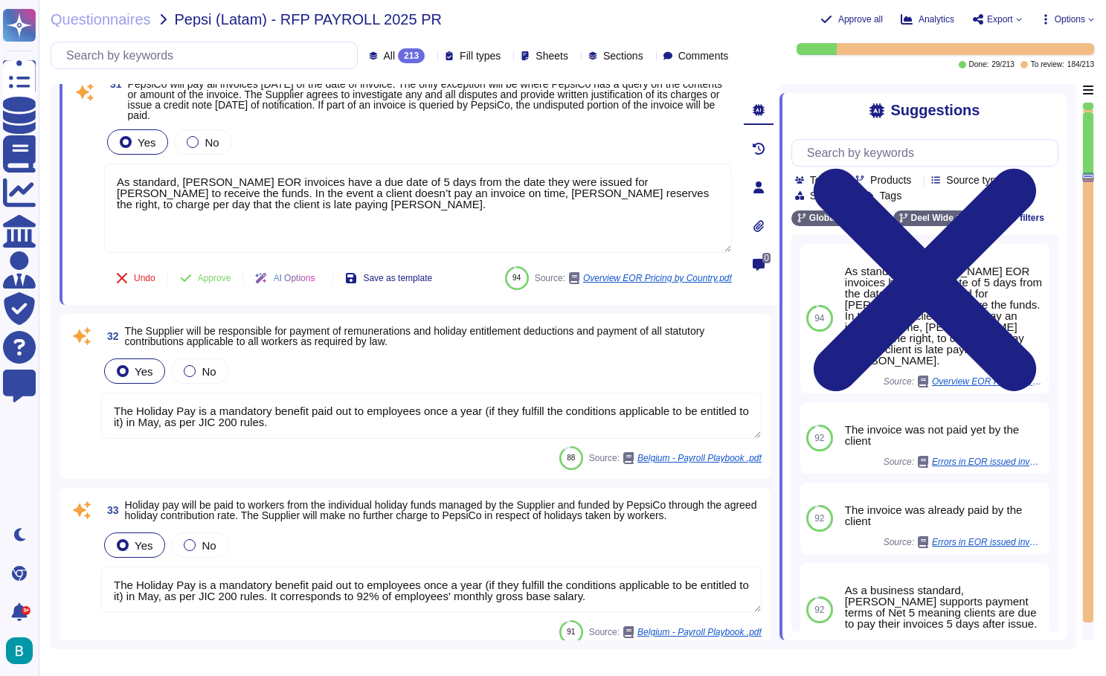
scroll to position [4932, 0]
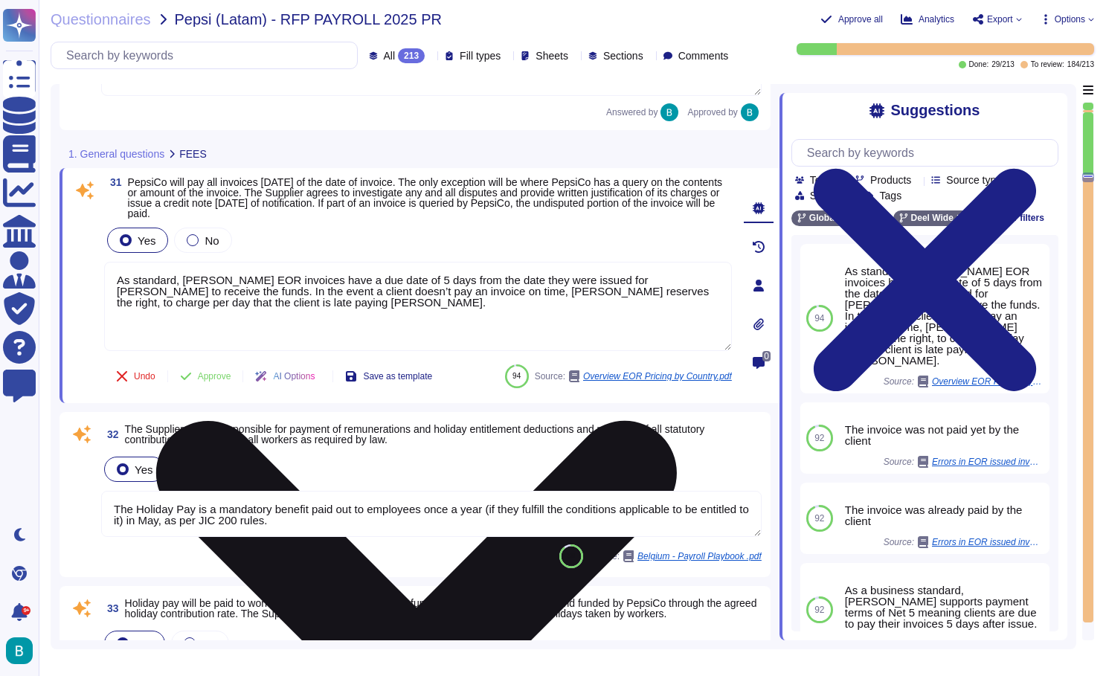
click at [677, 421] on icon at bounding box center [416, 681] width 521 height 521
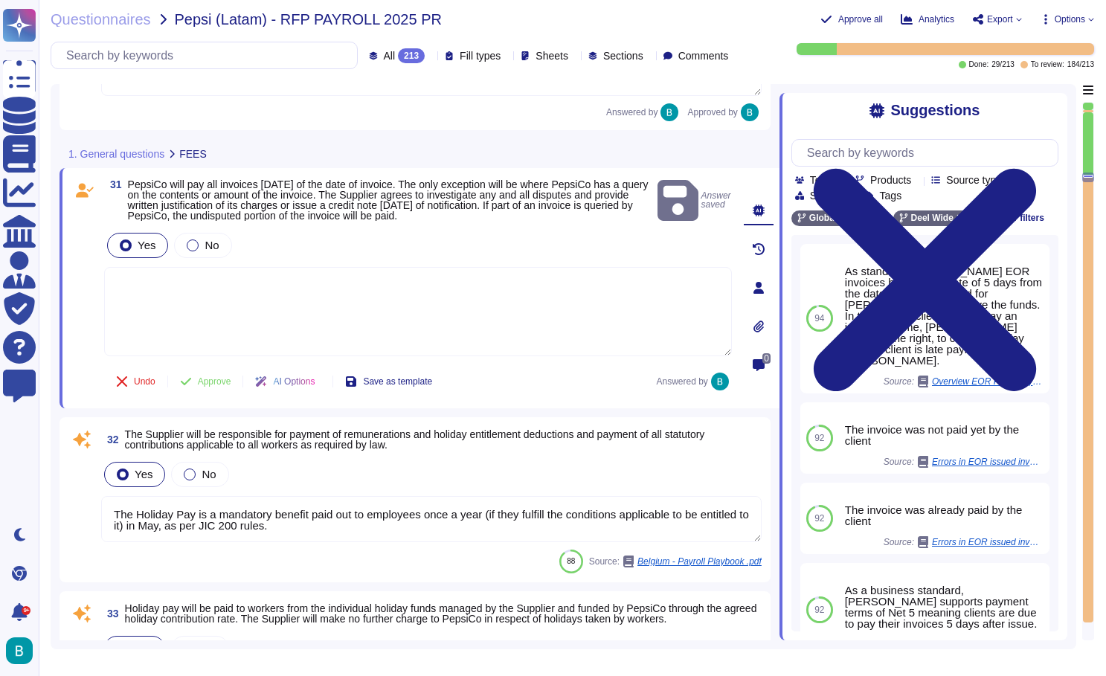
click at [493, 298] on textarea at bounding box center [418, 311] width 628 height 89
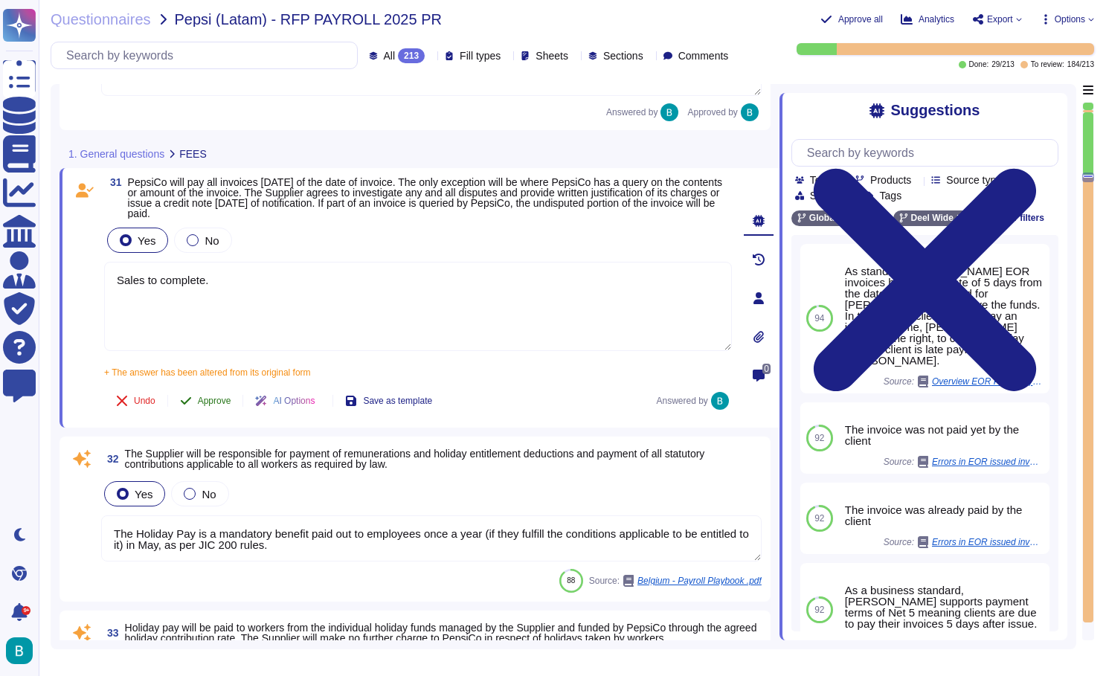
click at [211, 392] on div "31 PepsiCo will pay all invoices within 60 days of the date of invoice. The onl…" at bounding box center [401, 298] width 661 height 242
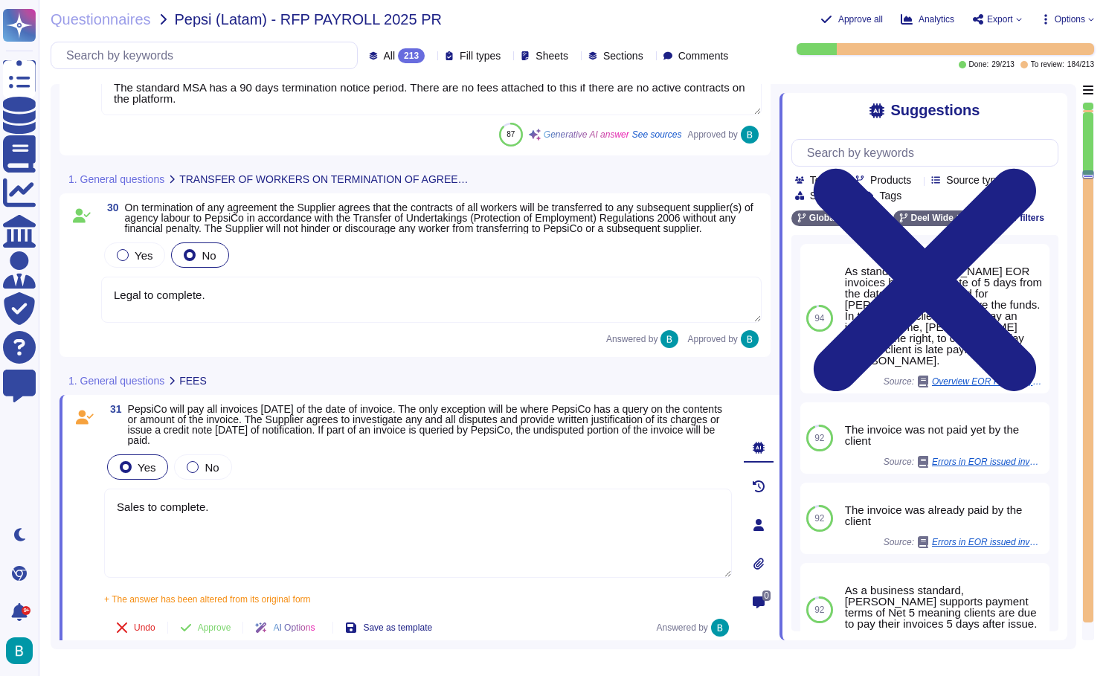
scroll to position [4833, 0]
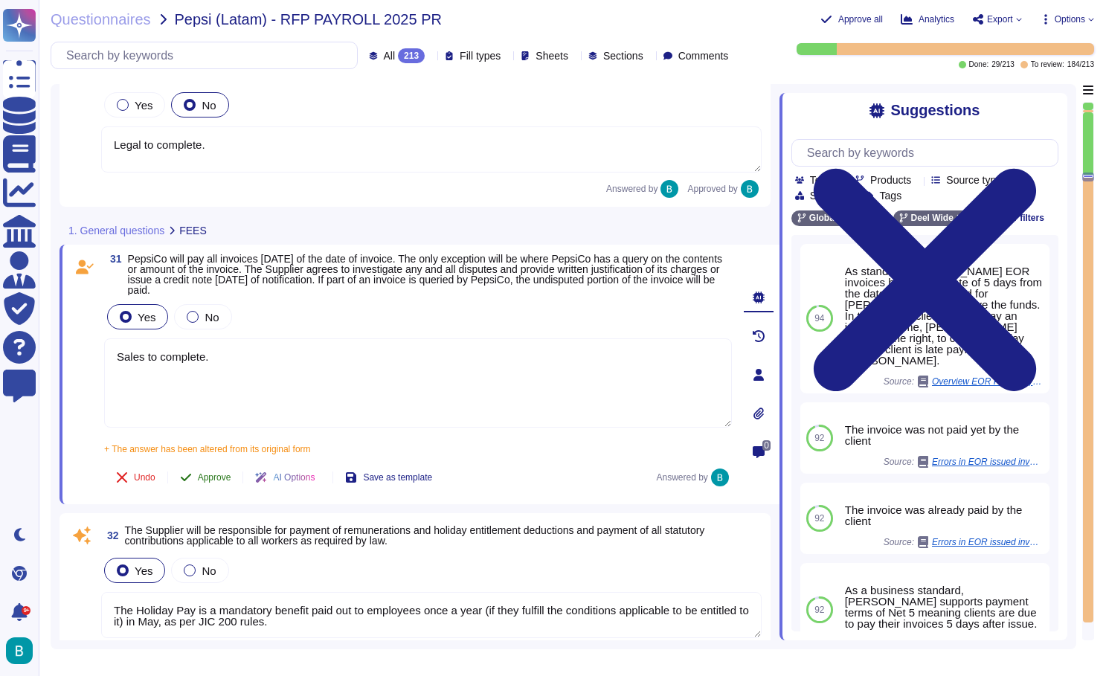
click at [227, 482] on span "Approve" at bounding box center [214, 477] width 33 height 9
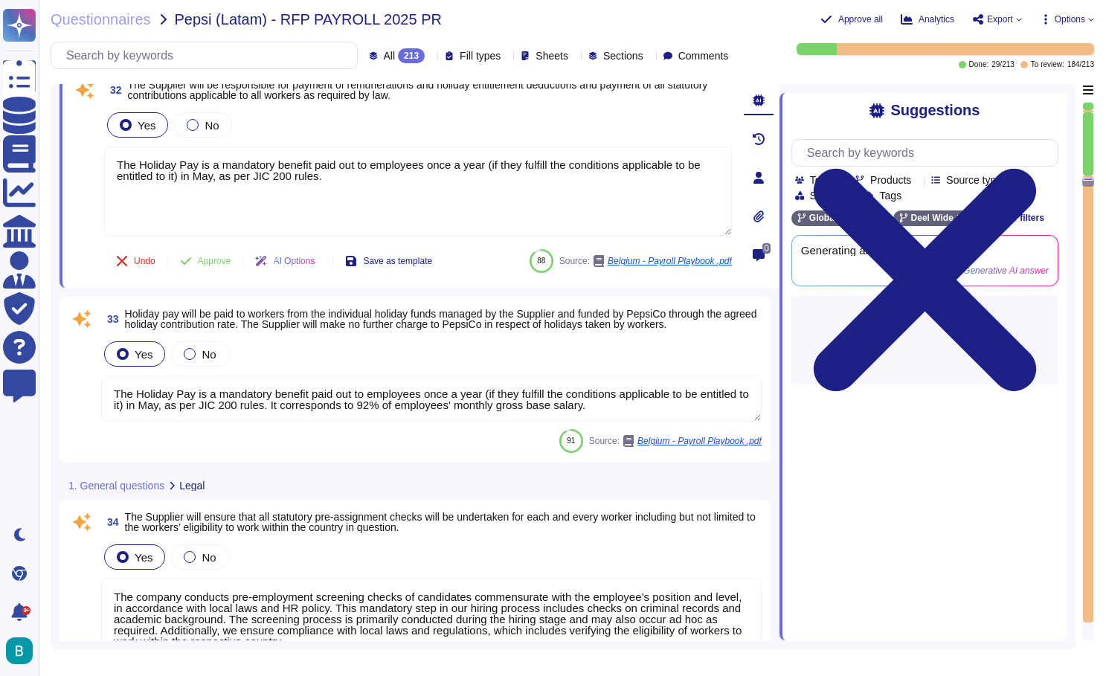
scroll to position [5182, 0]
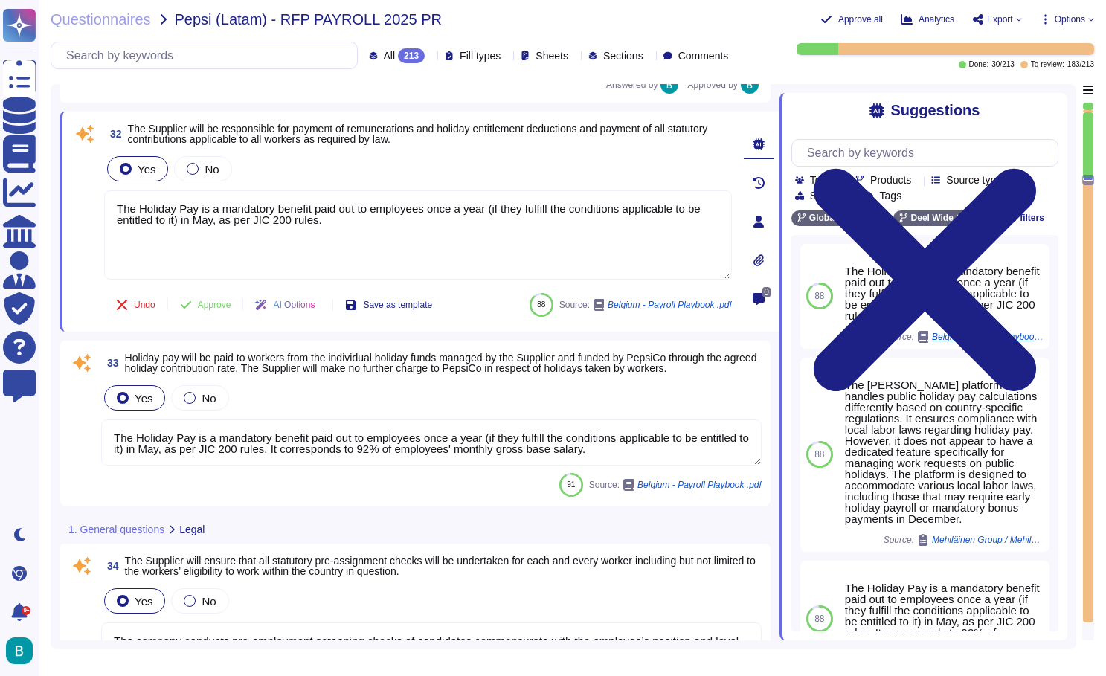
click at [1088, 110] on div at bounding box center [1088, 111] width 10 height 2
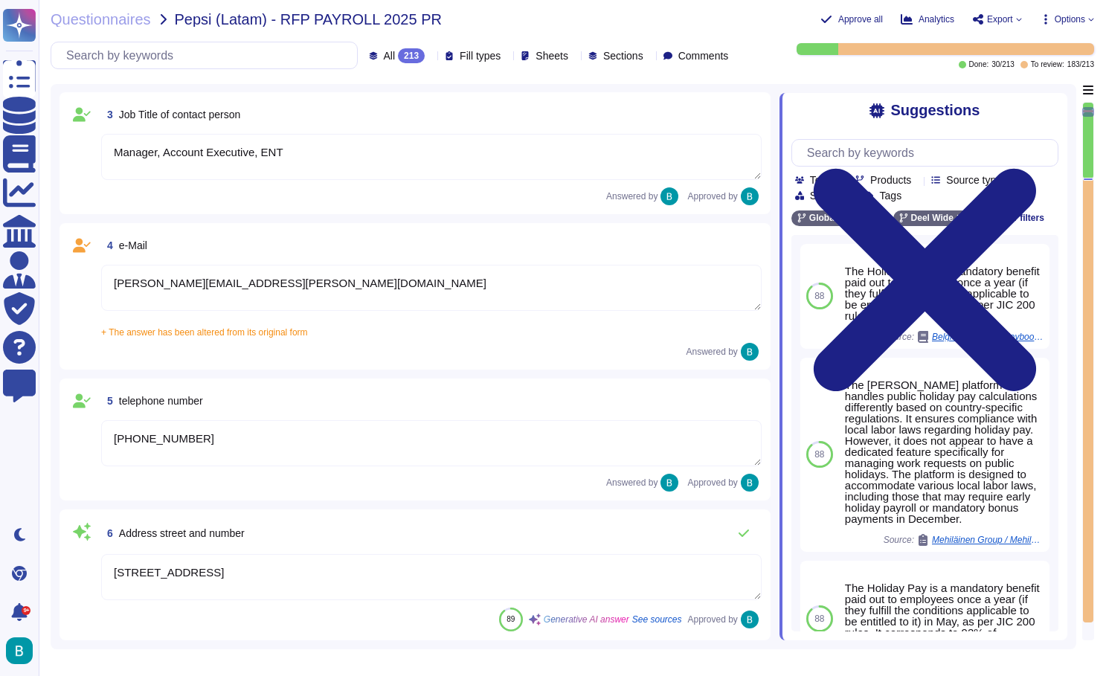
click at [510, 288] on textarea "[PERSON_NAME][EMAIL_ADDRESS][PERSON_NAME][DOMAIN_NAME]" at bounding box center [431, 288] width 661 height 46
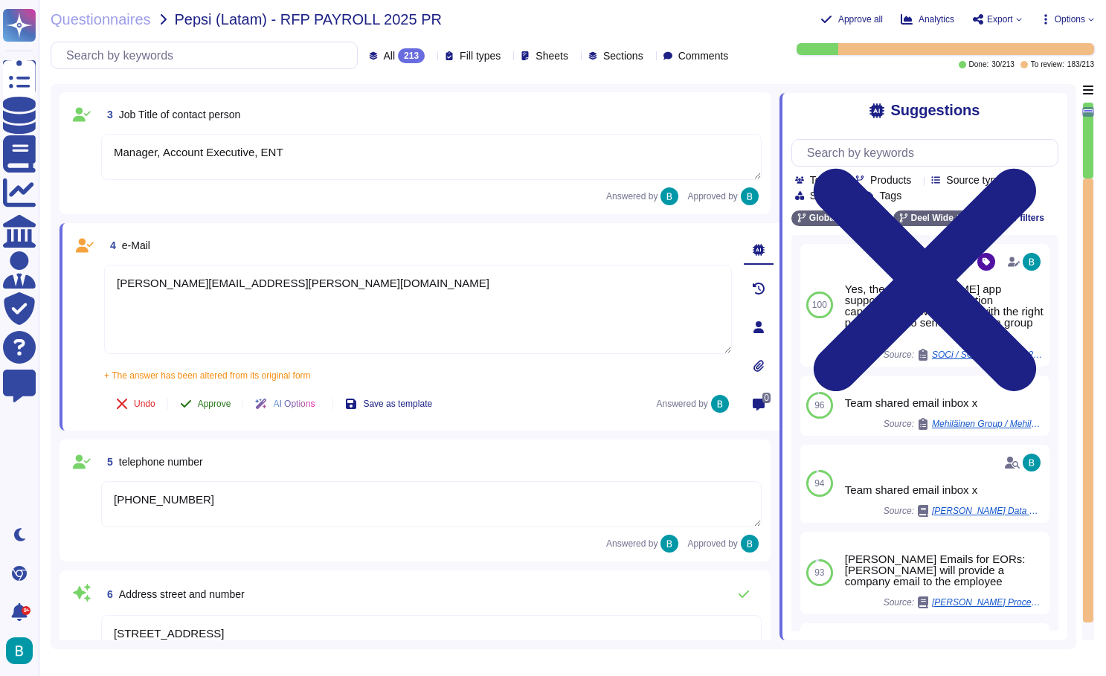
click at [223, 405] on span "Approve" at bounding box center [214, 404] width 33 height 9
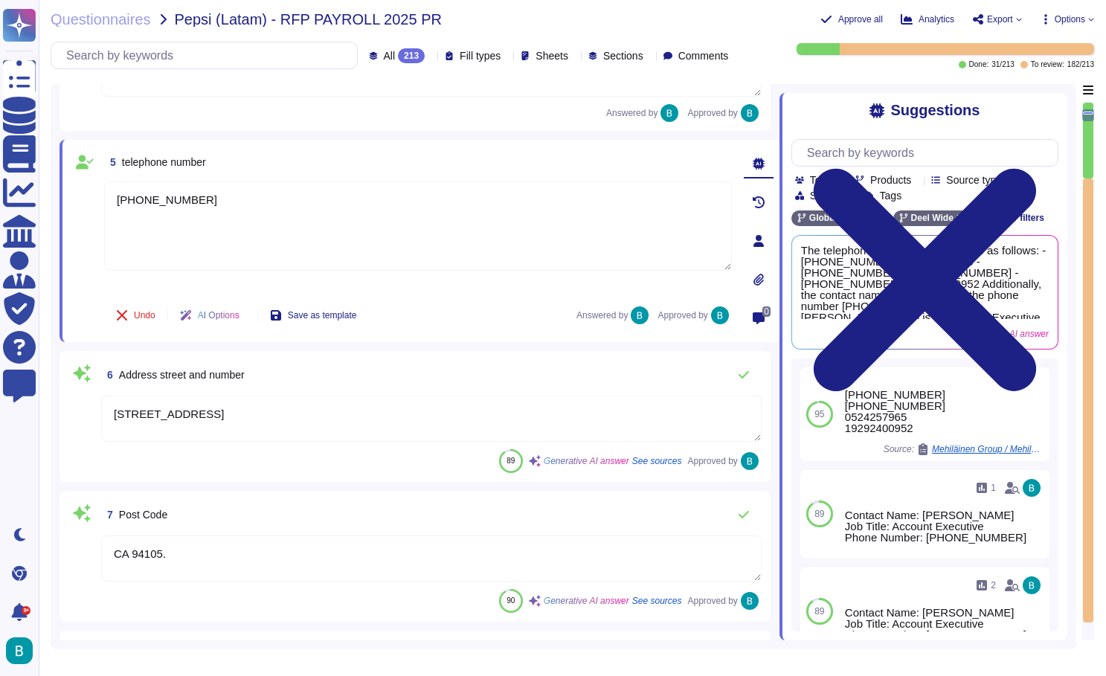
scroll to position [0, -1]
click at [1086, 177] on div at bounding box center [1088, 141] width 10 height 76
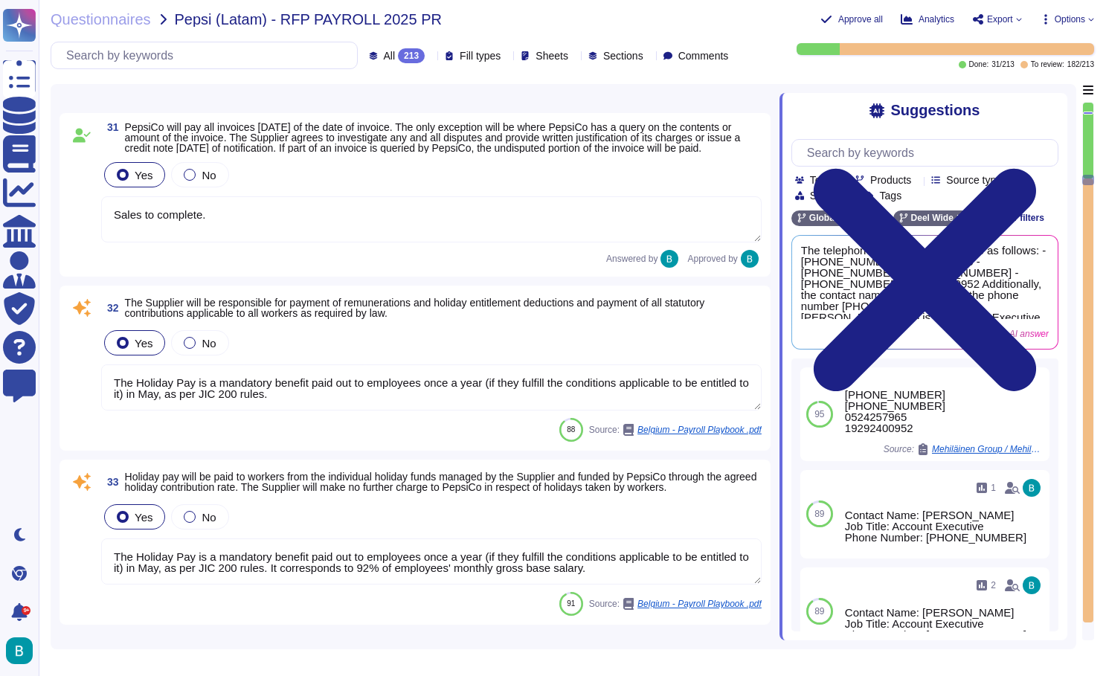
scroll to position [4996, 0]
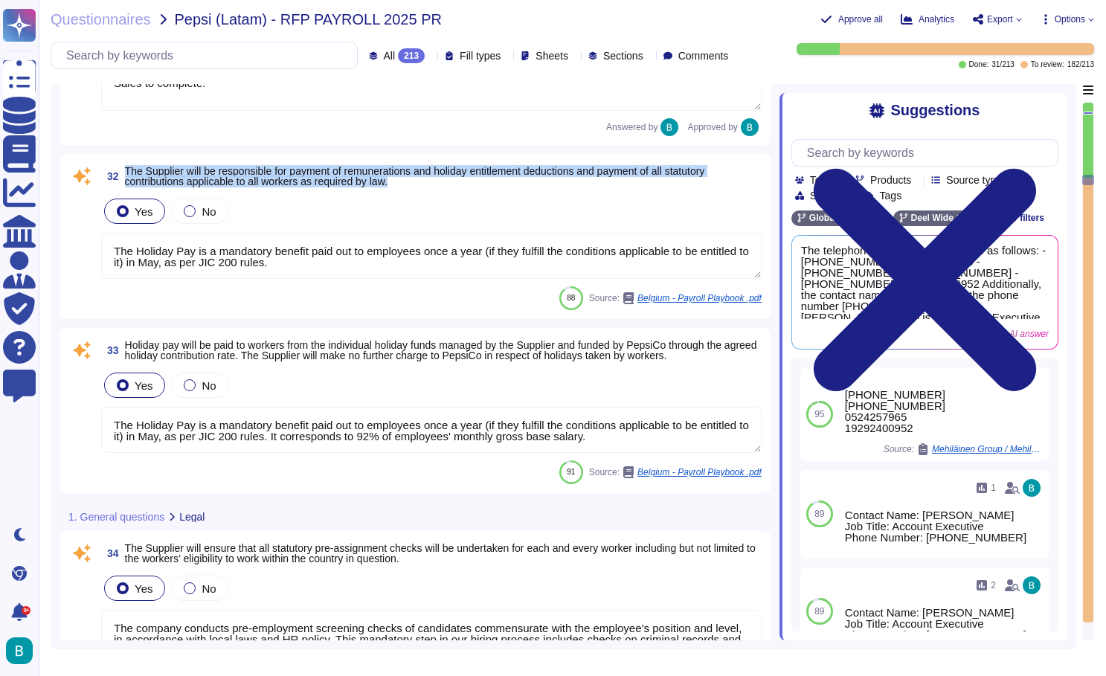
drag, startPoint x: 420, startPoint y: 189, endPoint x: 129, endPoint y: 181, distance: 291.7
click at [129, 181] on span "The Supplier will be responsible for payment of remunerations and holiday entit…" at bounding box center [443, 176] width 637 height 21
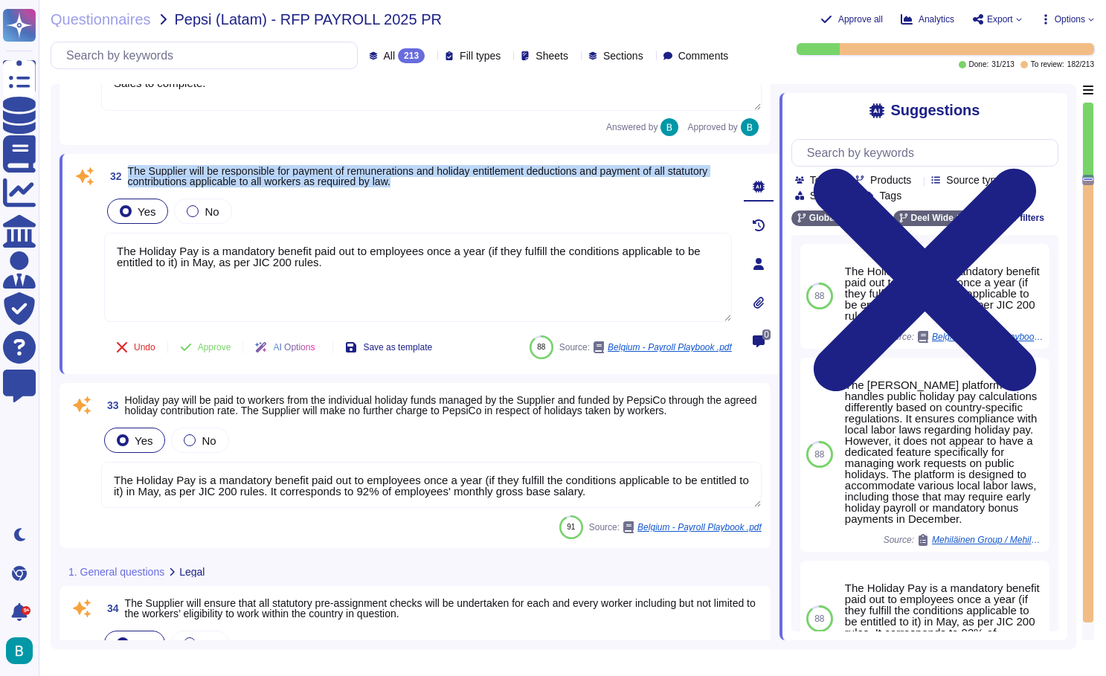
drag, startPoint x: 460, startPoint y: 193, endPoint x: 140, endPoint y: 164, distance: 321.1
click at [140, 164] on div "32 The Supplier will be responsible for payment of remunerations and holiday en…" at bounding box center [420, 264] width 720 height 220
copy span "The Supplier will be responsible for payment of remunerations and holiday entit…"
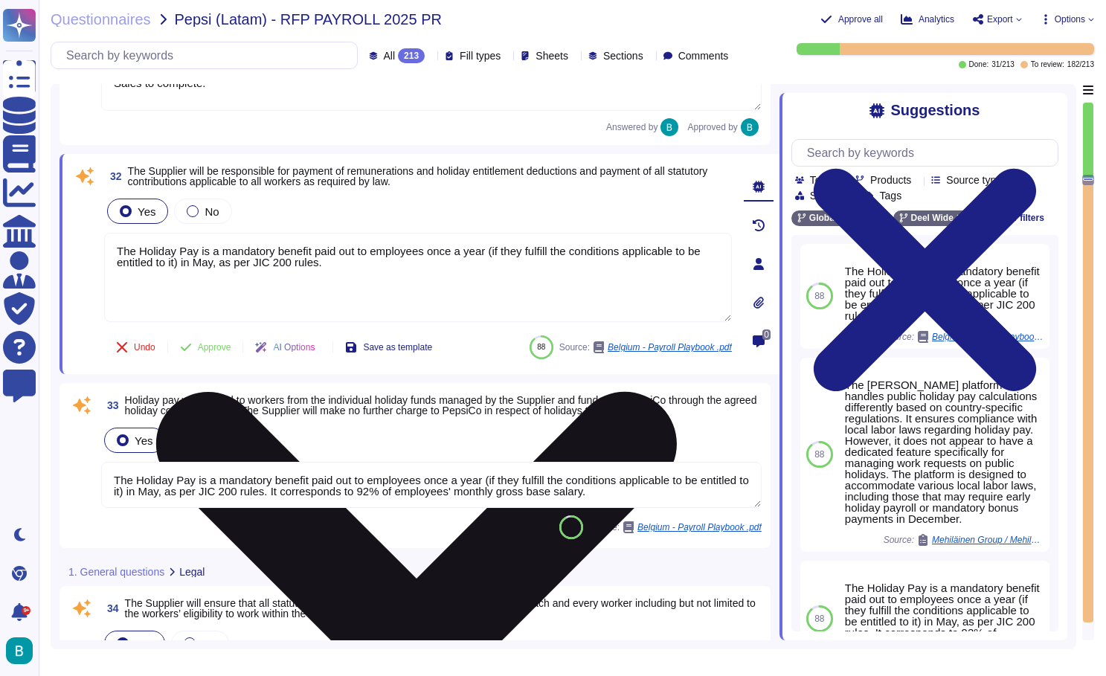
click at [472, 266] on textarea "The Holiday Pay is a mandatory benefit paid out to employees once a year (if th…" at bounding box center [418, 277] width 628 height 89
click at [722, 250] on icon at bounding box center [416, 652] width 625 height 833
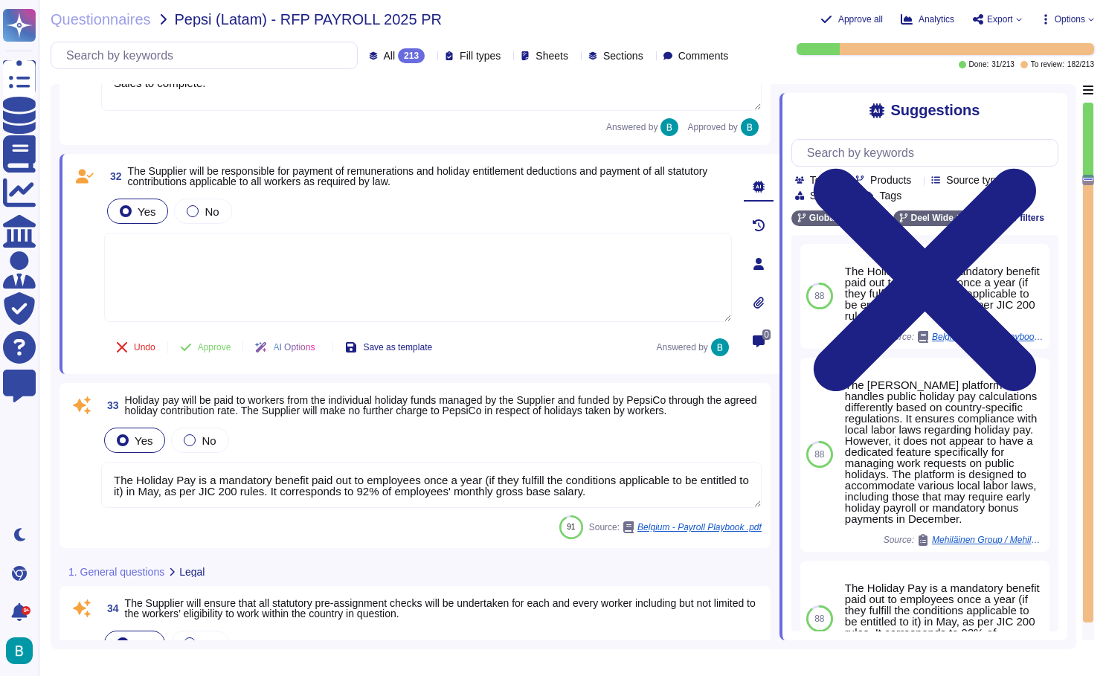
click at [275, 275] on textarea at bounding box center [418, 277] width 628 height 89
paste textarea "Puerto Rico Deel can provide full GP services and can make all payments (salari…"
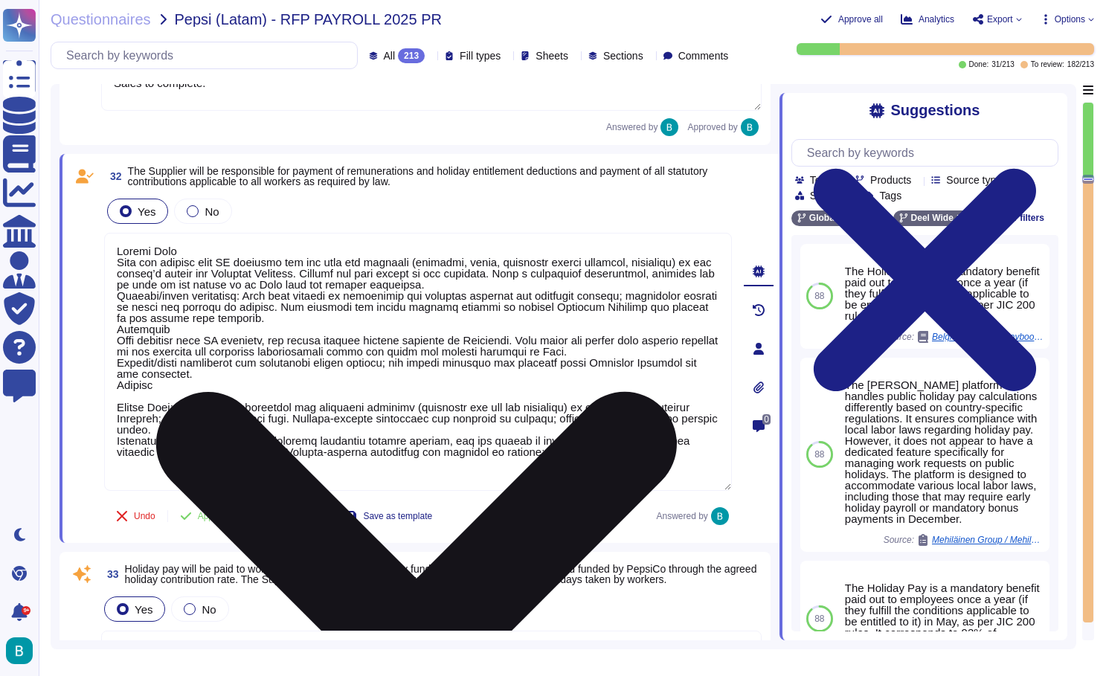
click at [117, 352] on textarea at bounding box center [418, 362] width 628 height 258
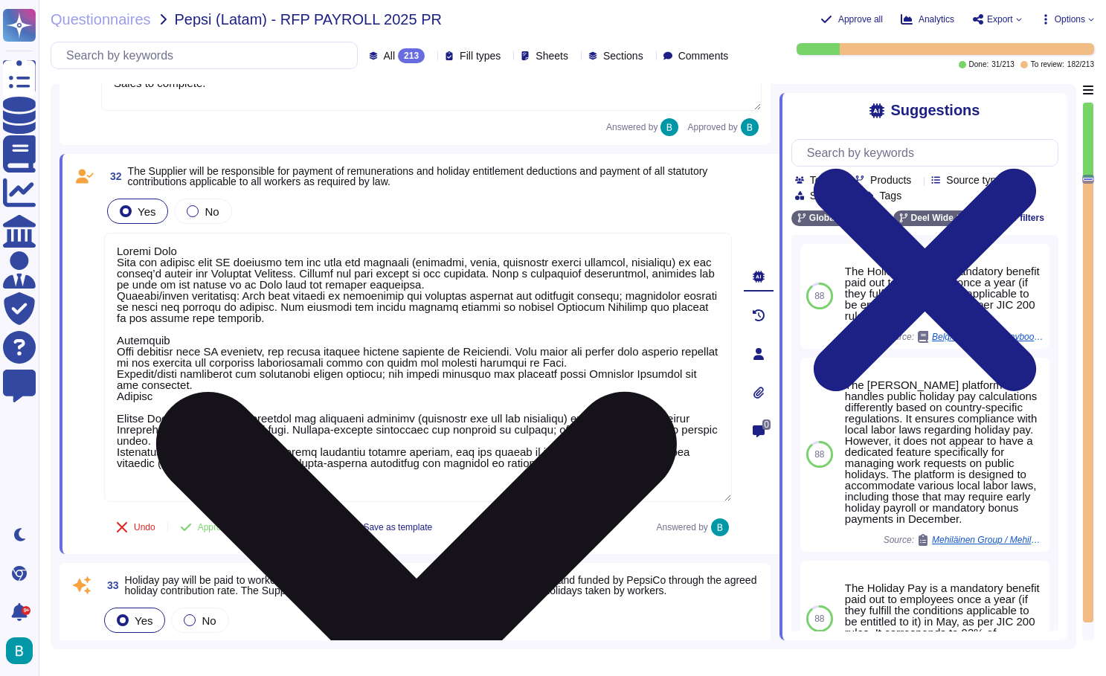
drag, startPoint x: 116, startPoint y: 420, endPoint x: 612, endPoint y: 489, distance: 500.9
click at [612, 489] on textarea at bounding box center [418, 367] width 628 height 269
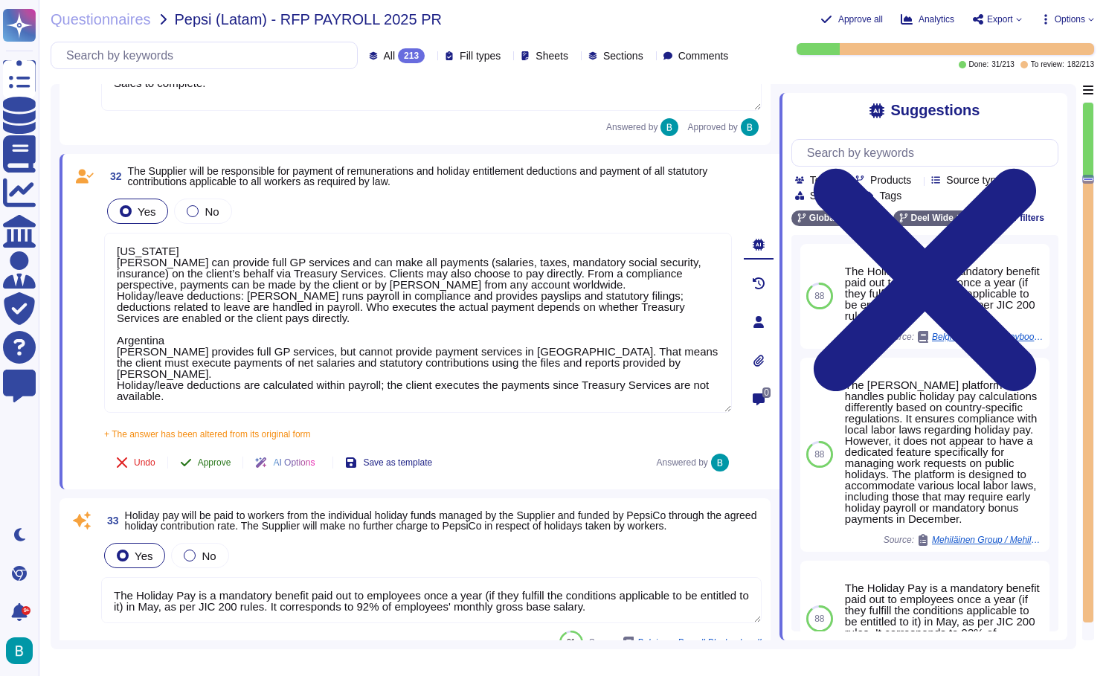
click at [231, 449] on div "32 The Supplier will be responsible for payment of remunerations and holiday en…" at bounding box center [401, 322] width 661 height 318
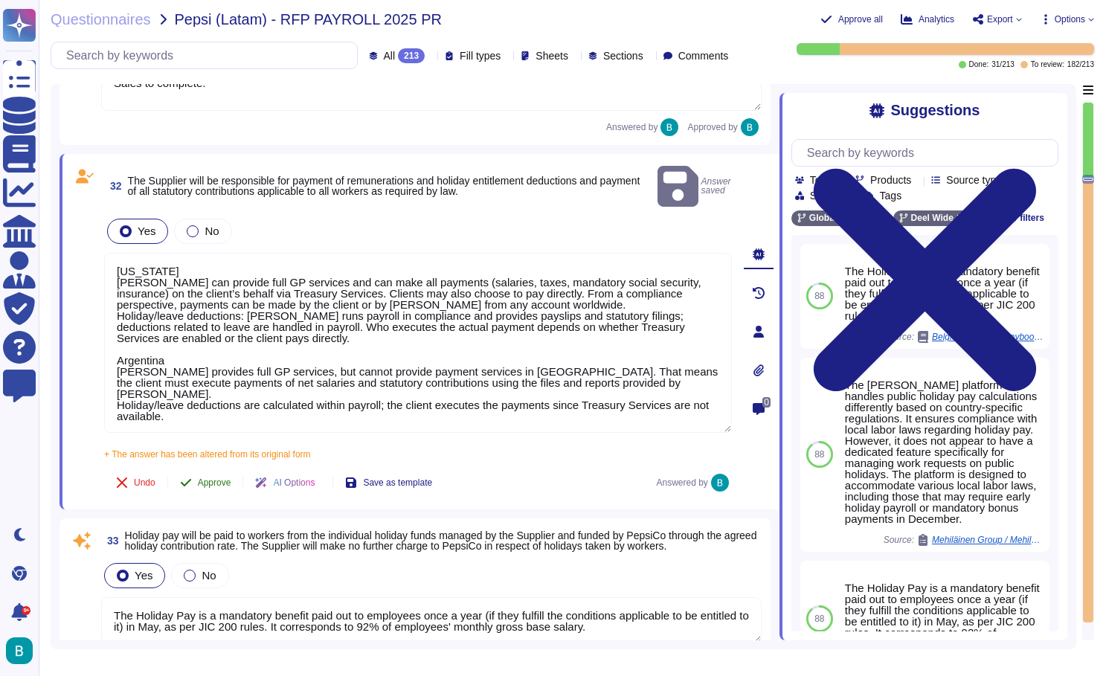
click at [228, 478] on span "Approve" at bounding box center [214, 482] width 33 height 9
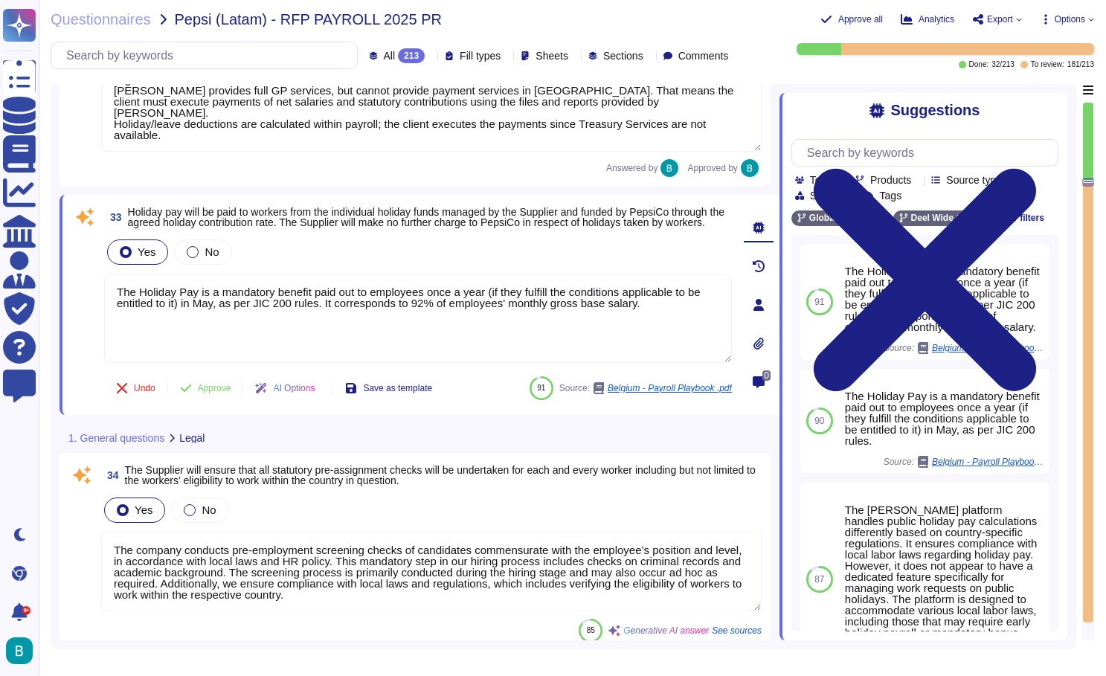
scroll to position [5277, 0]
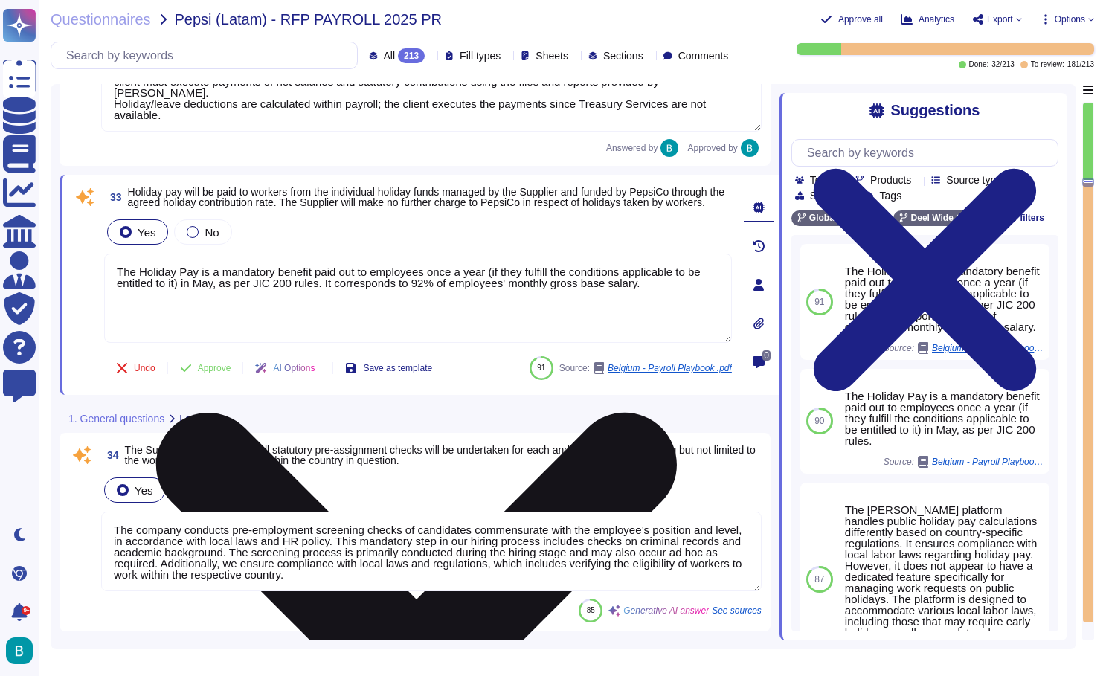
click at [722, 275] on icon at bounding box center [416, 673] width 625 height 833
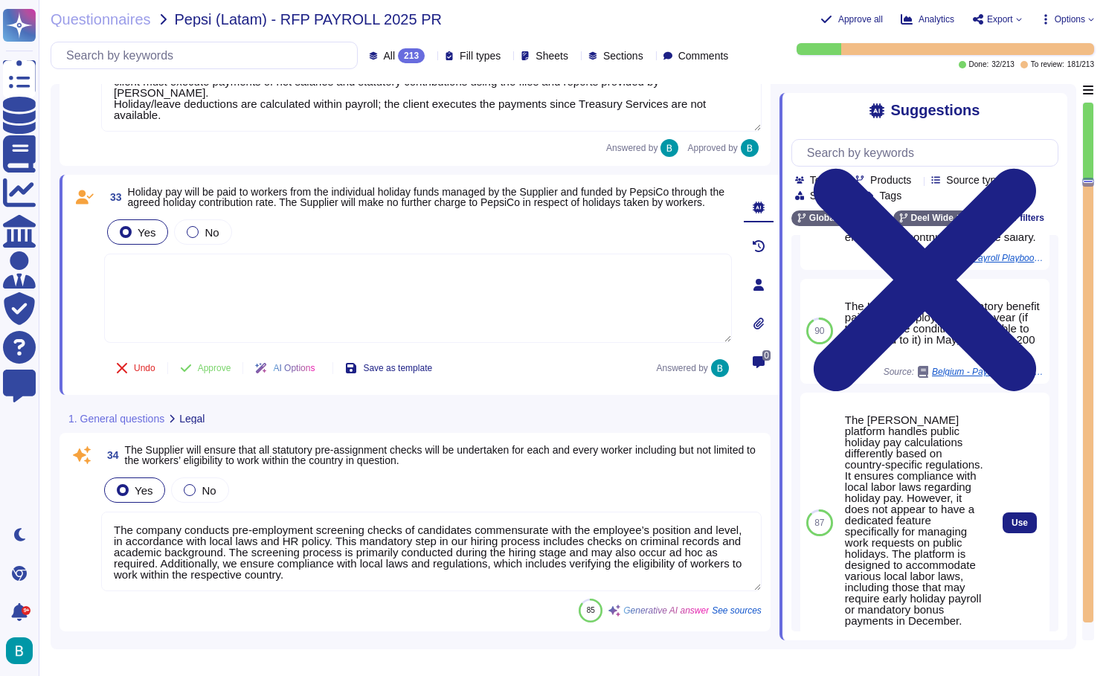
scroll to position [92, 0]
click at [1015, 524] on span "Use" at bounding box center [1020, 521] width 16 height 9
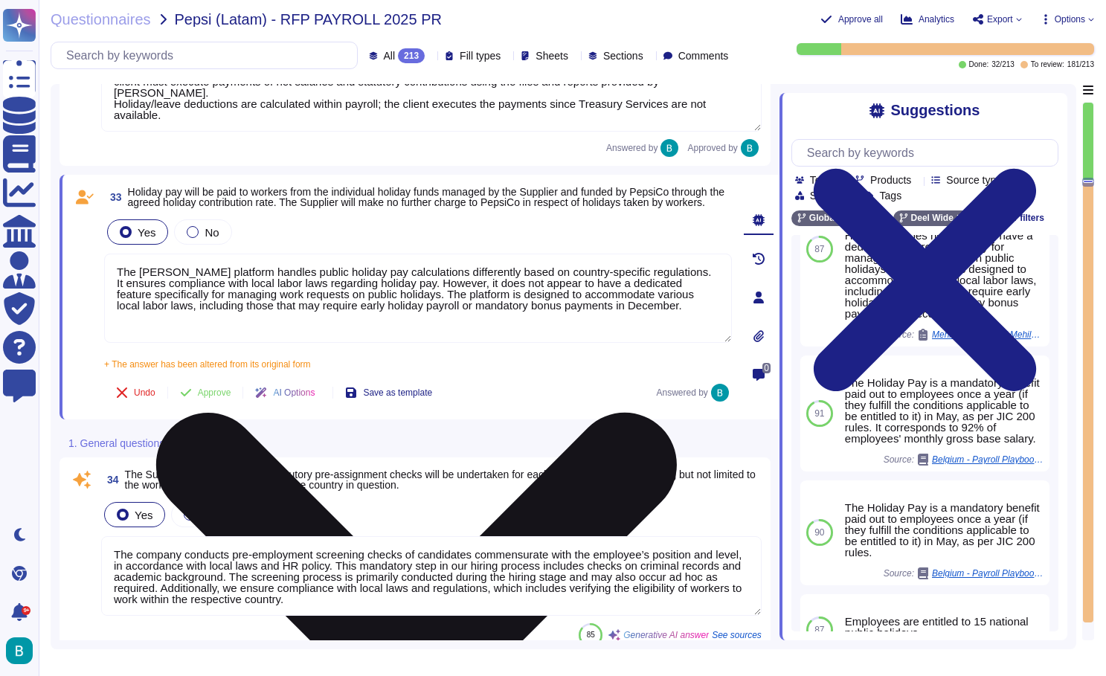
drag, startPoint x: 400, startPoint y: 296, endPoint x: 708, endPoint y: 327, distance: 310.2
click at [708, 327] on textarea "The Deel platform handles public holiday pay calculations differently based on …" at bounding box center [418, 298] width 628 height 89
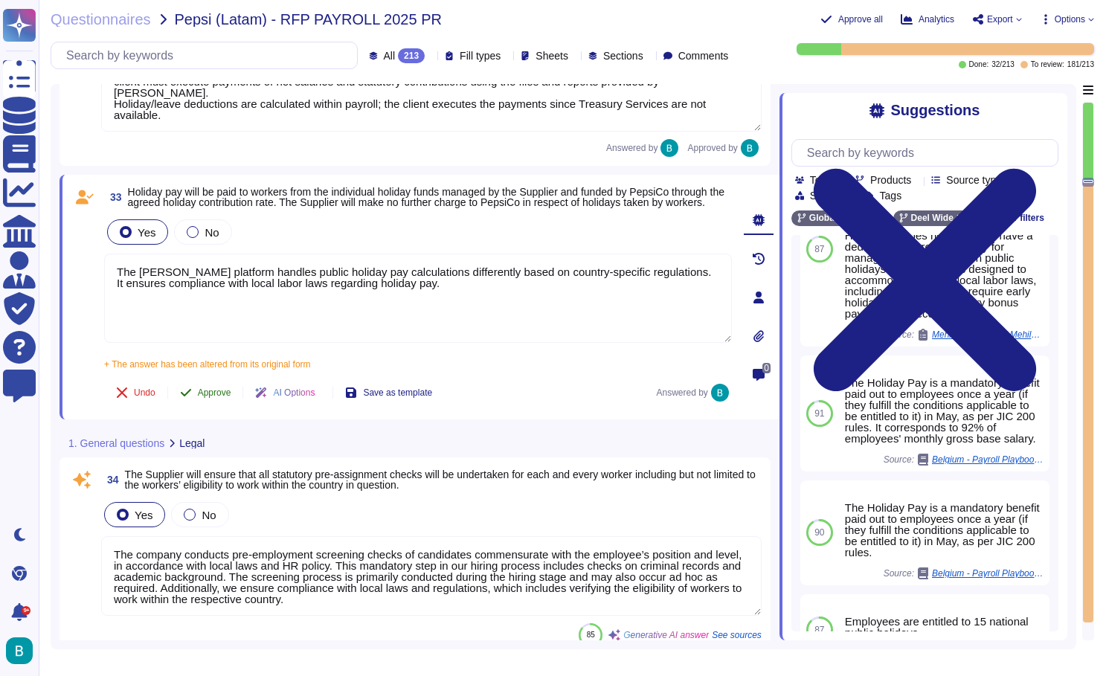
click at [224, 397] on span "Approve" at bounding box center [214, 392] width 33 height 9
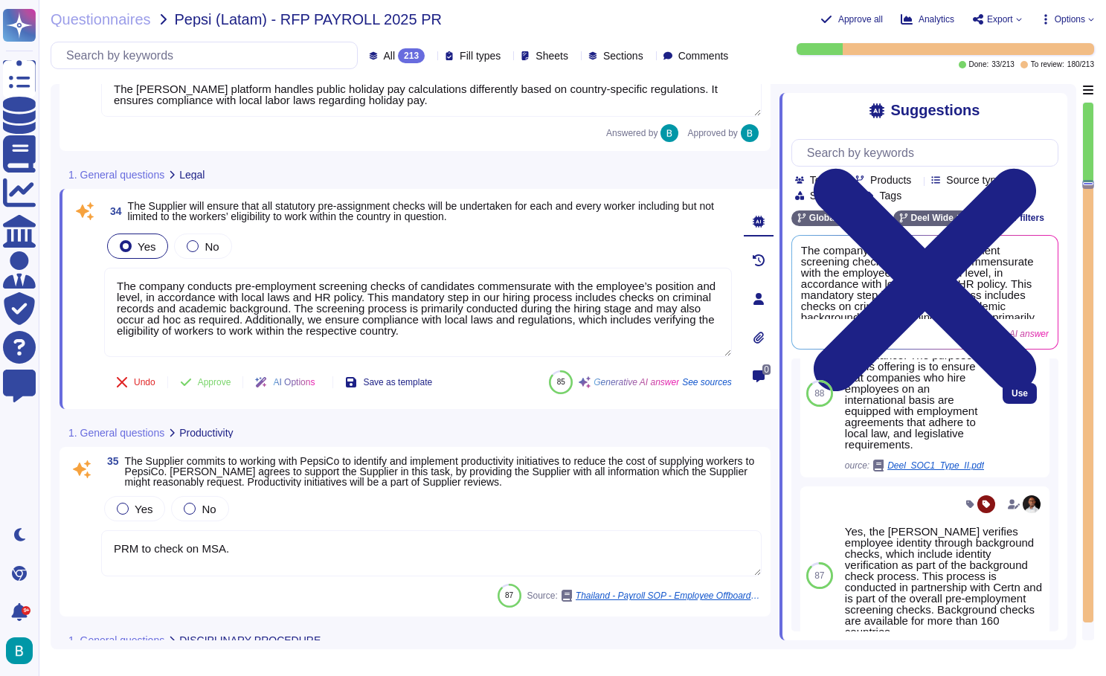
scroll to position [511, 0]
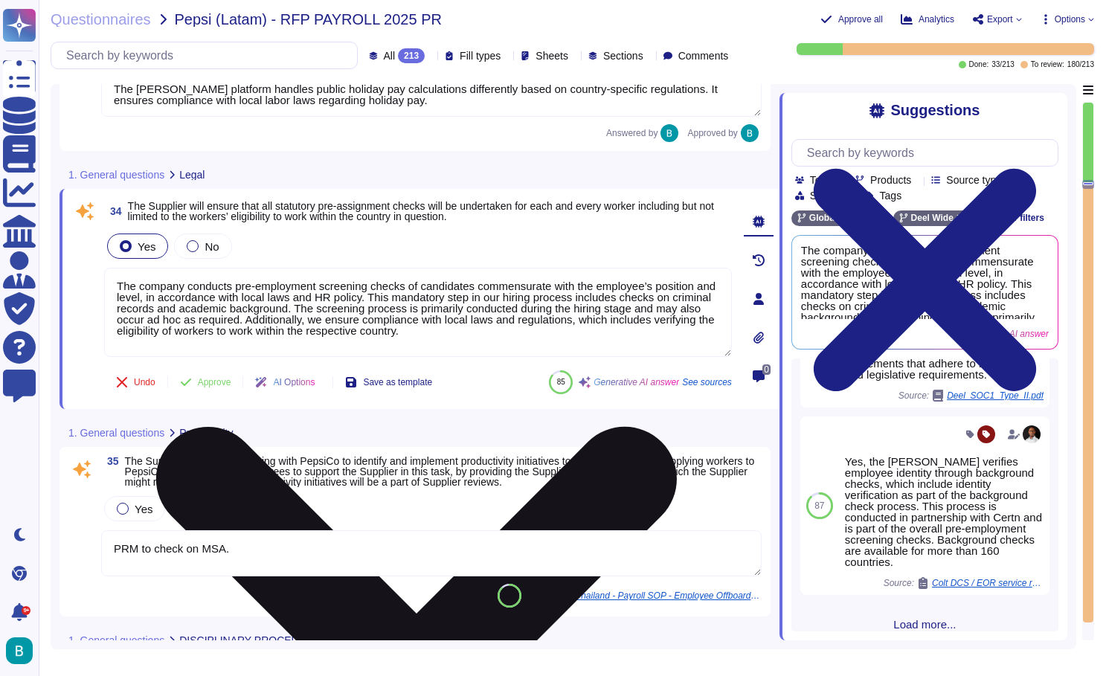
click at [120, 286] on textarea "The company conducts pre-employment screening checks of candidates commensurate…" at bounding box center [418, 312] width 628 height 89
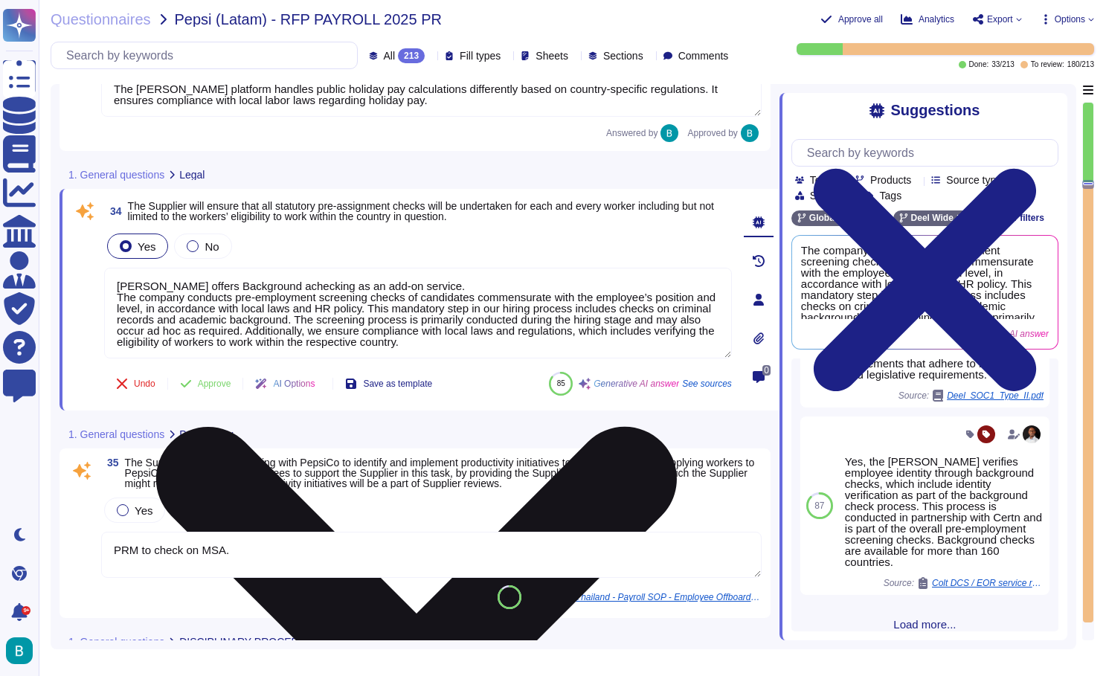
click at [240, 288] on textarea "Deel offers Background achecking as an add-on service. The company conducts pre…" at bounding box center [418, 313] width 628 height 91
click at [426, 283] on textarea "Deel offers Background checking as an add-on service. The company conducts pre-…" at bounding box center [418, 313] width 628 height 91
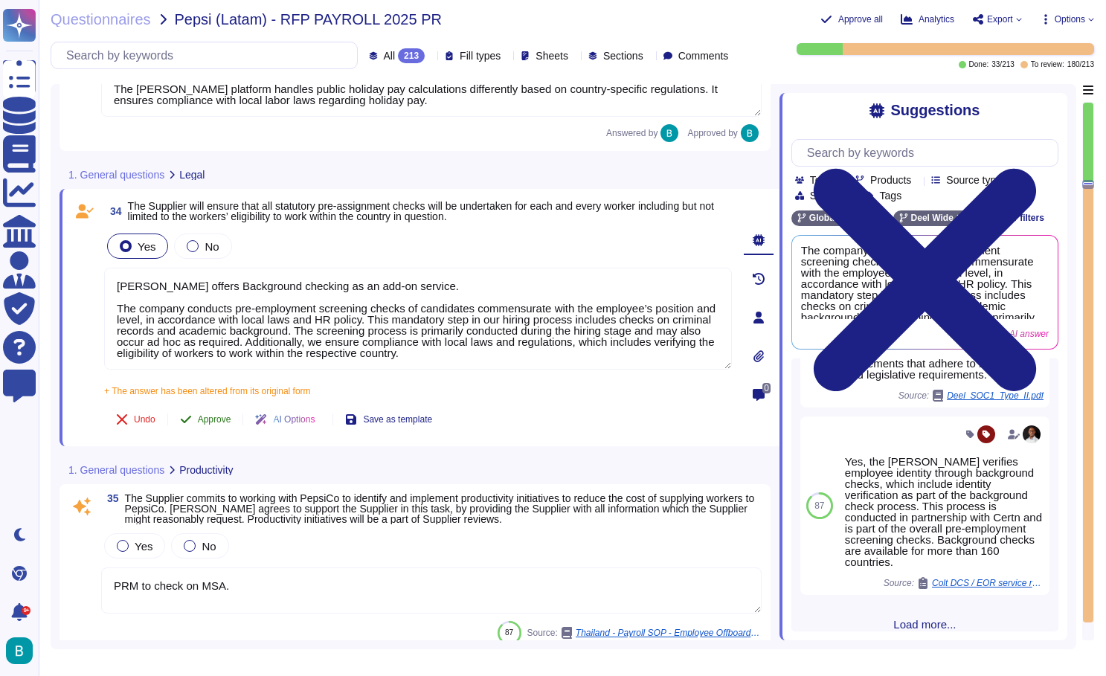
click at [211, 393] on div "34 The Supplier will ensure that all statutory pre-assignment checks will be un…" at bounding box center [401, 318] width 661 height 240
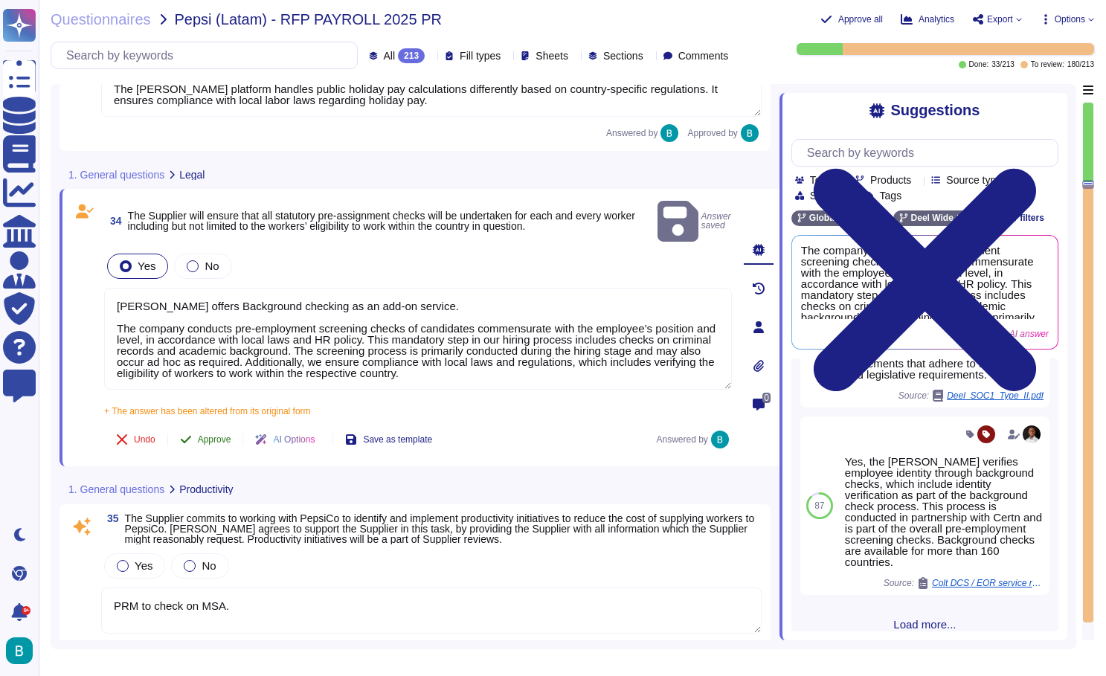
click at [222, 435] on span "Approve" at bounding box center [214, 439] width 33 height 9
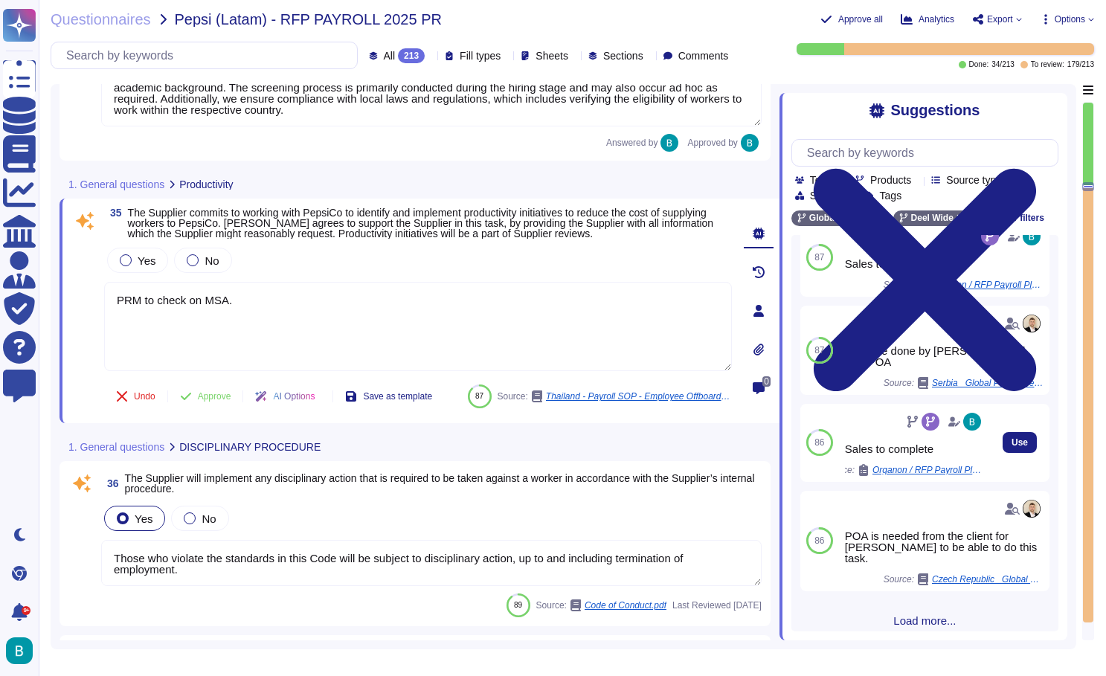
scroll to position [83, 0]
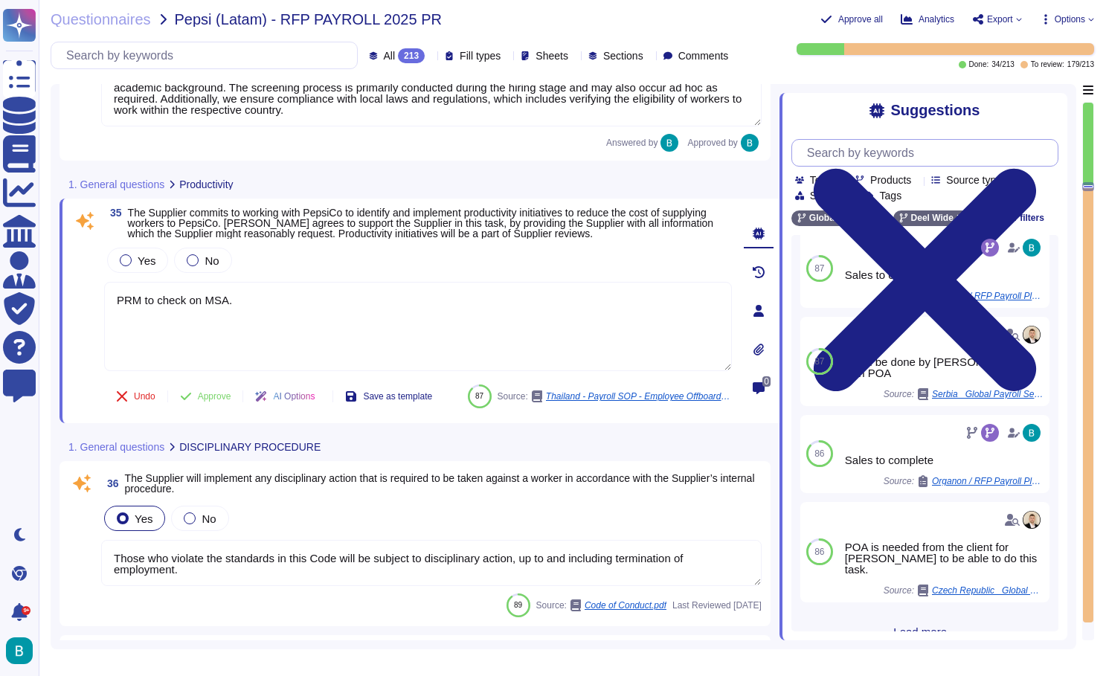
click at [908, 153] on input "text" at bounding box center [929, 153] width 258 height 26
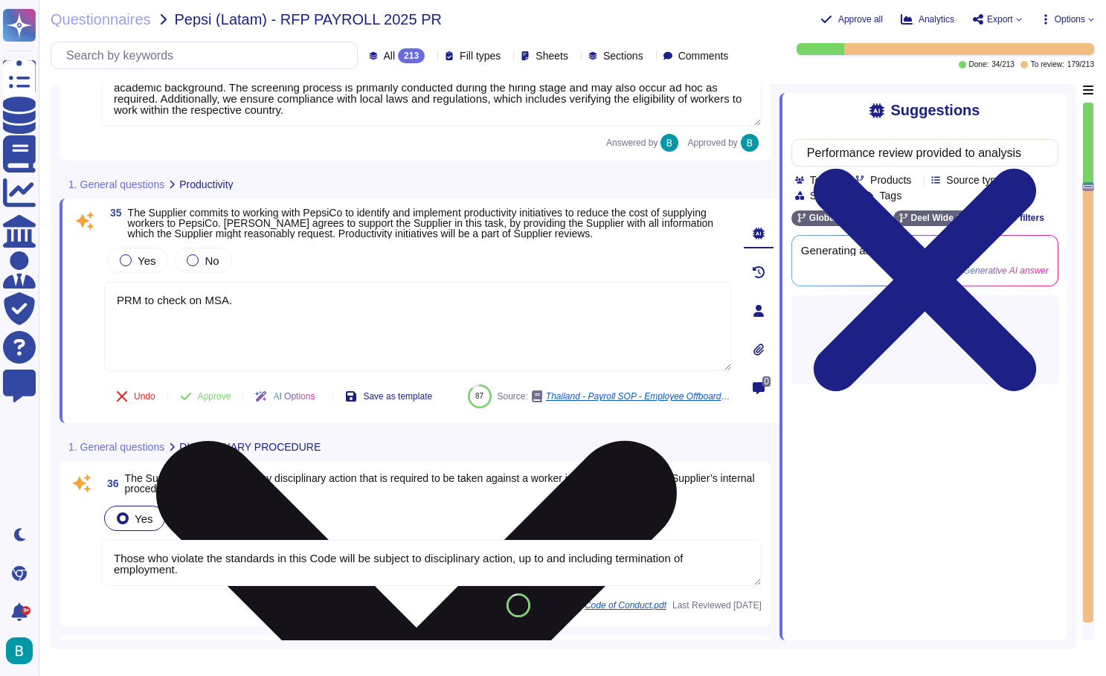
click at [615, 333] on textarea "PRM to check on MSA." at bounding box center [418, 326] width 628 height 89
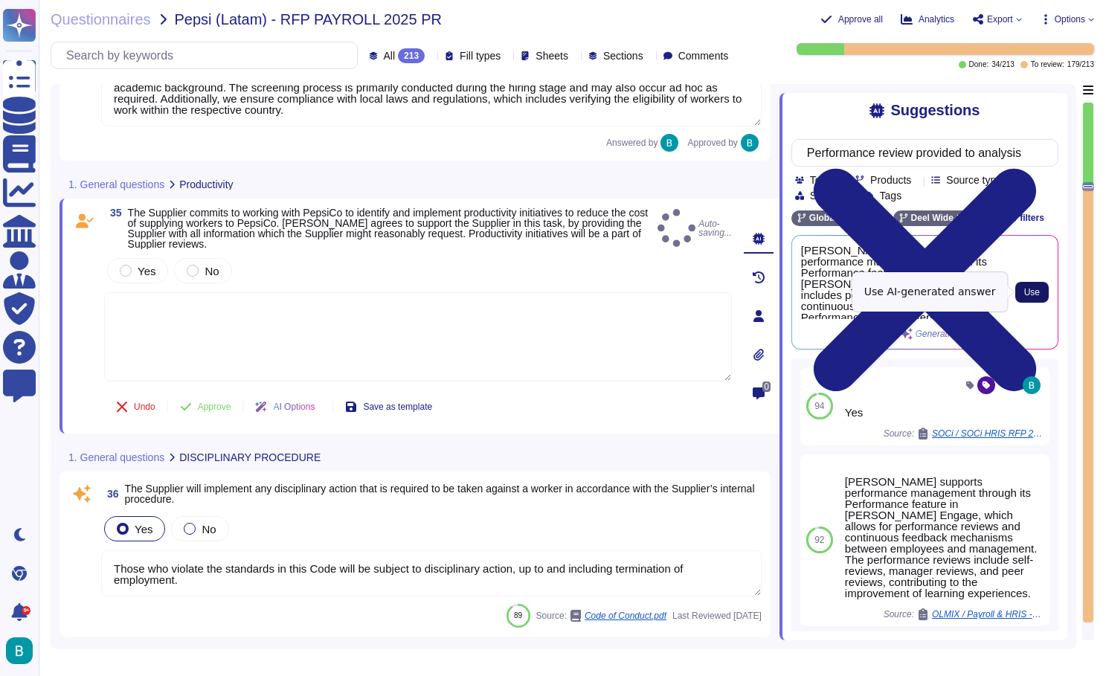
click at [1028, 292] on span "Use" at bounding box center [1032, 292] width 16 height 9
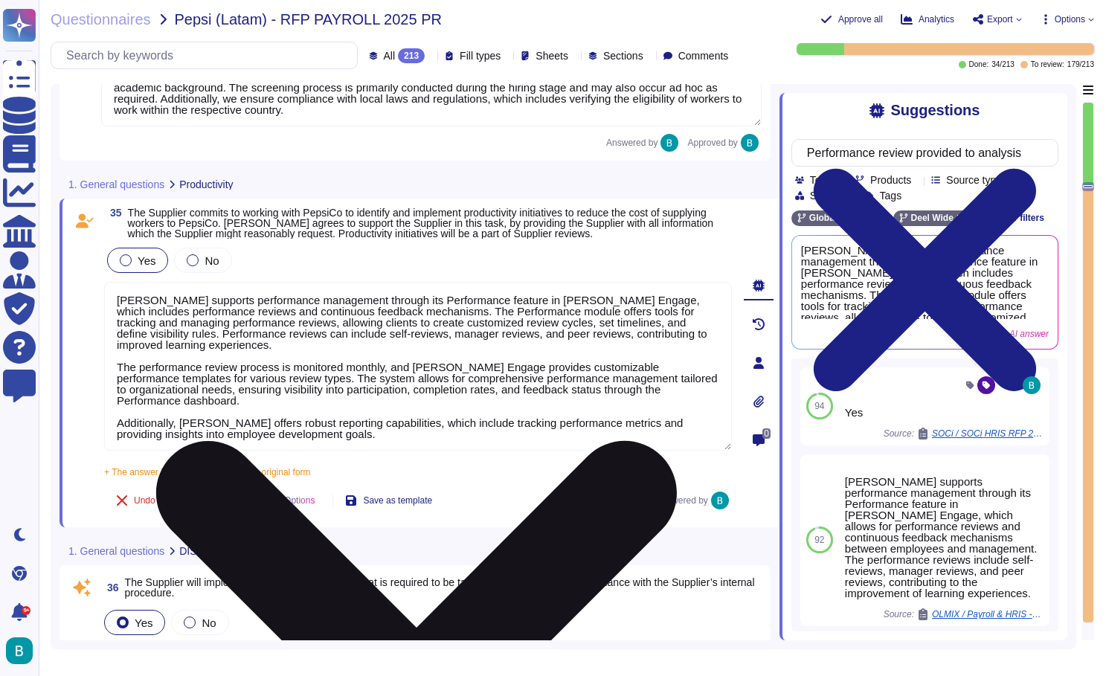
click at [124, 267] on div "Yes" at bounding box center [137, 260] width 61 height 25
click at [223, 499] on span "Approve" at bounding box center [214, 500] width 33 height 9
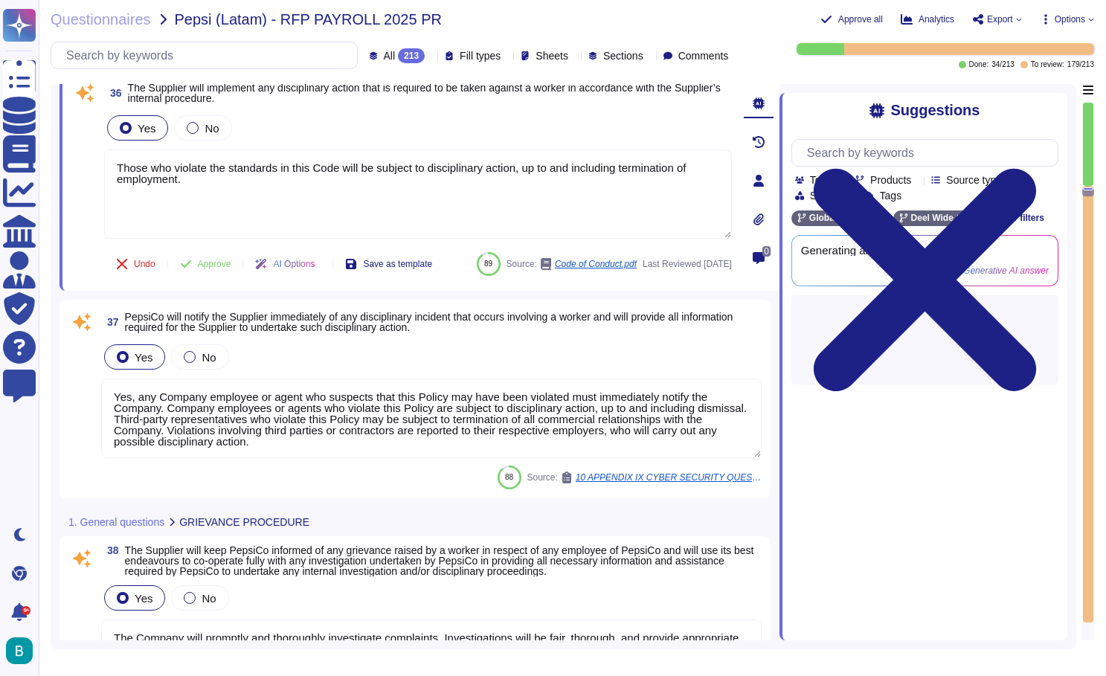
scroll to position [6079, 0]
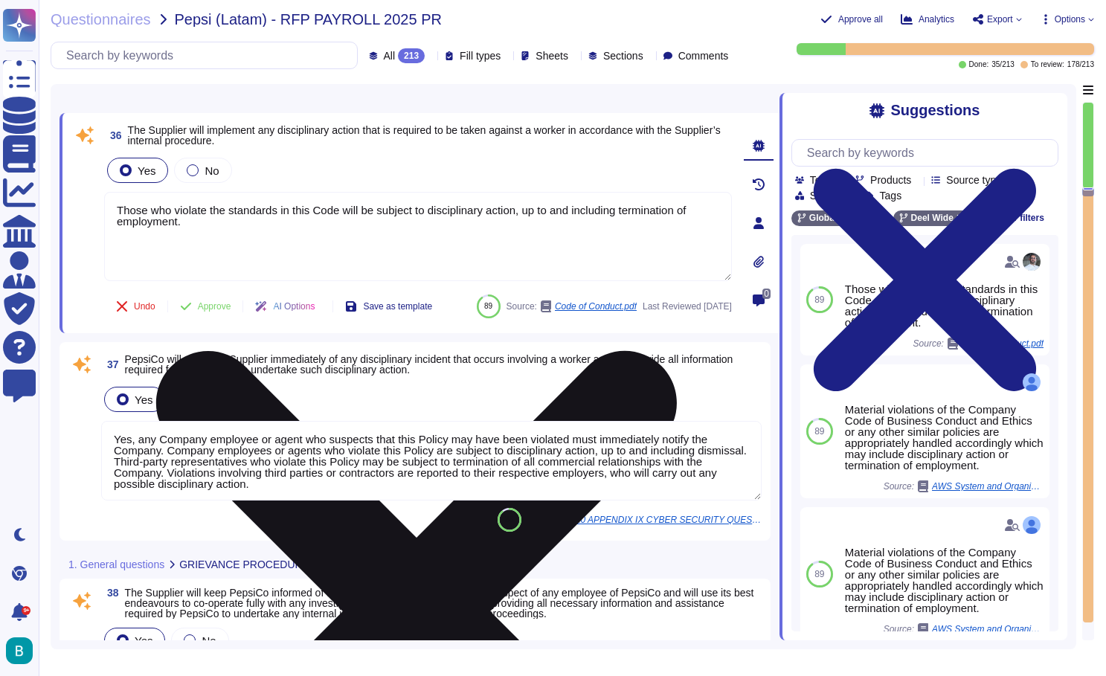
click at [722, 205] on icon at bounding box center [416, 611] width 625 height 833
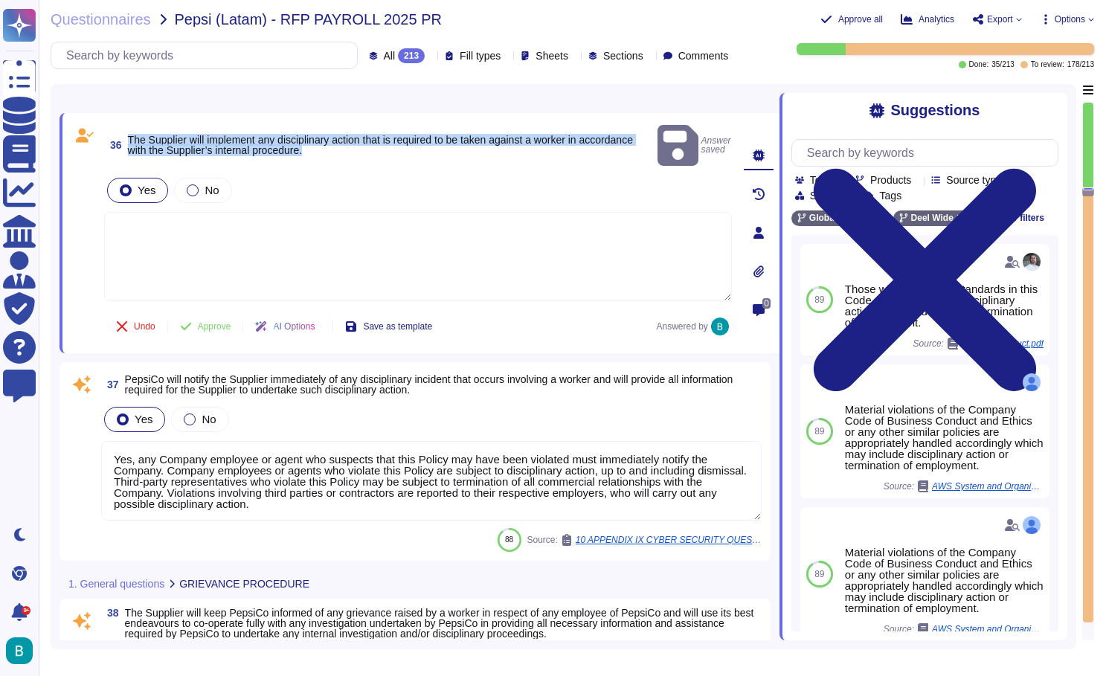
drag, startPoint x: 386, startPoint y: 137, endPoint x: 132, endPoint y: 128, distance: 253.8
click at [132, 135] on span "The Supplier will implement any disciplinary action that is required to be take…" at bounding box center [390, 145] width 524 height 21
copy span "The Supplier will implement any disciplinary action that is required to be take…"
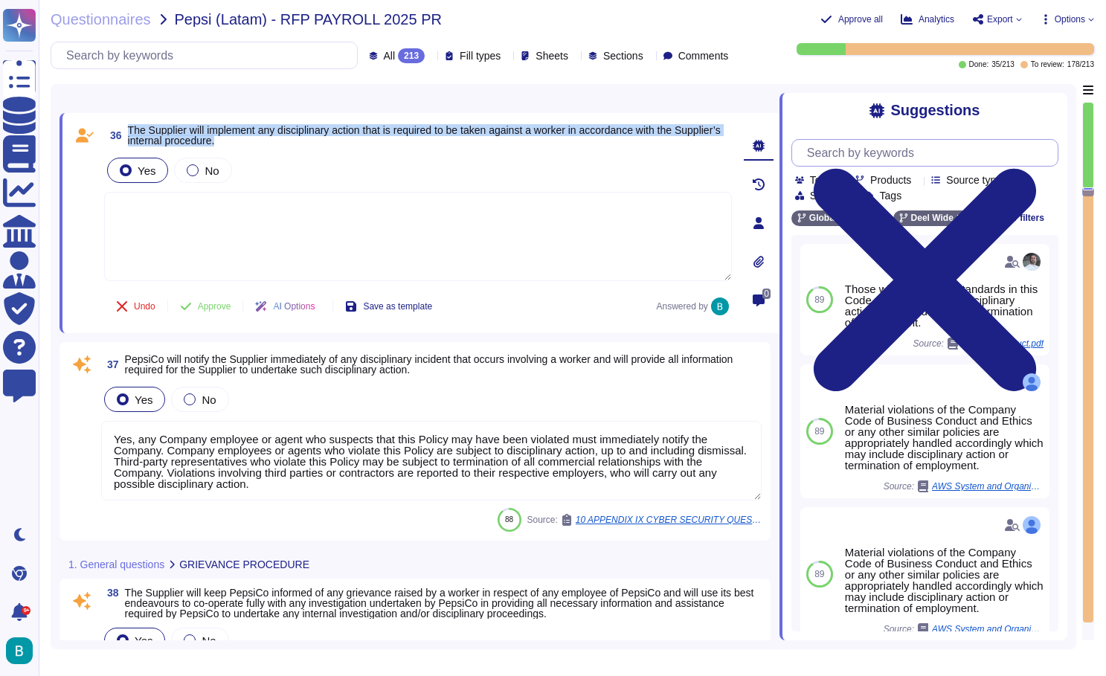
click at [854, 148] on input "text" at bounding box center [929, 153] width 258 height 26
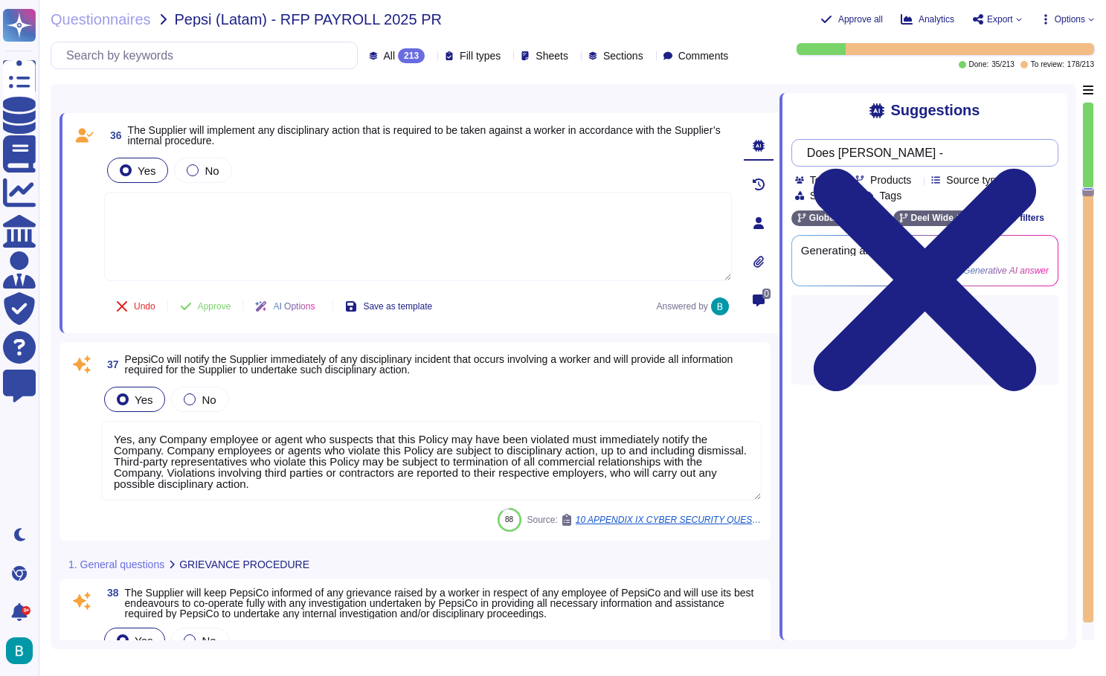
paste input "The Supplier will implement any disciplinary action that is required to be take…"
click at [844, 128] on div "Does deel GP - The Supplier will implement any disciplinary action that is requ…" at bounding box center [925, 256] width 267 height 257
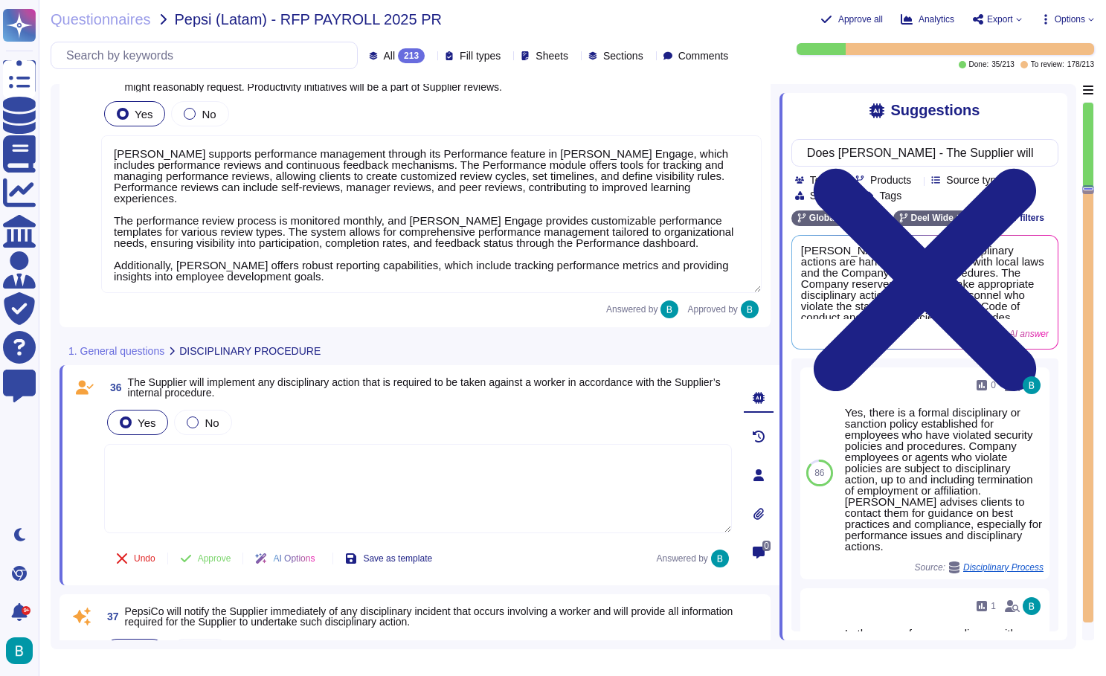
scroll to position [6062, 0]
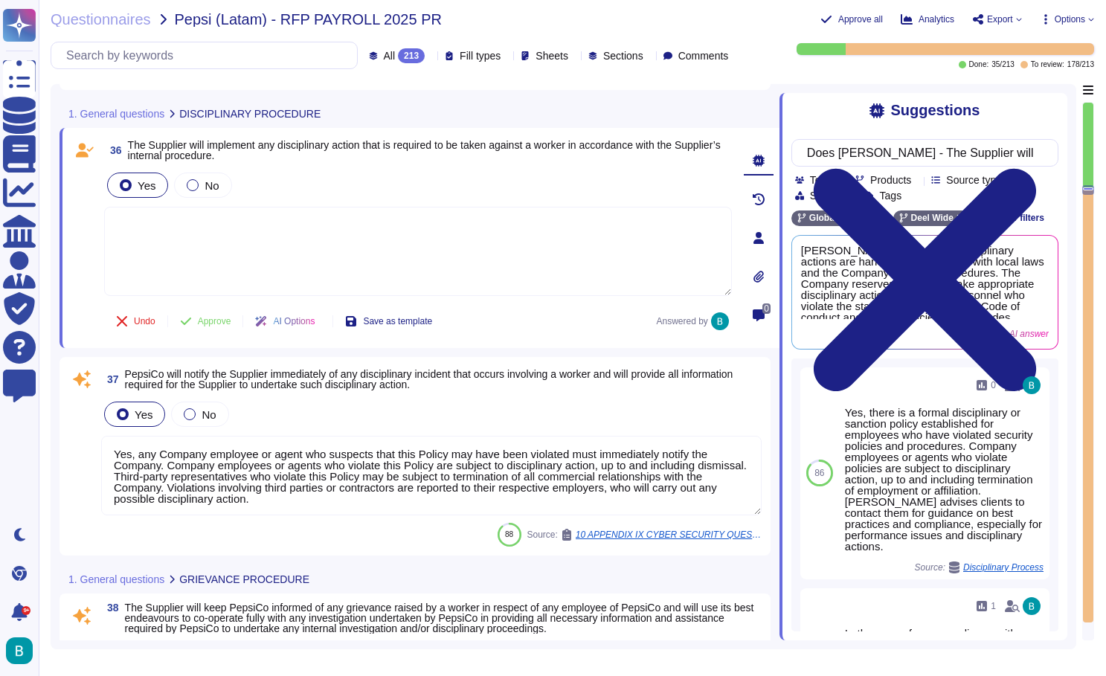
click at [536, 272] on textarea at bounding box center [418, 251] width 628 height 89
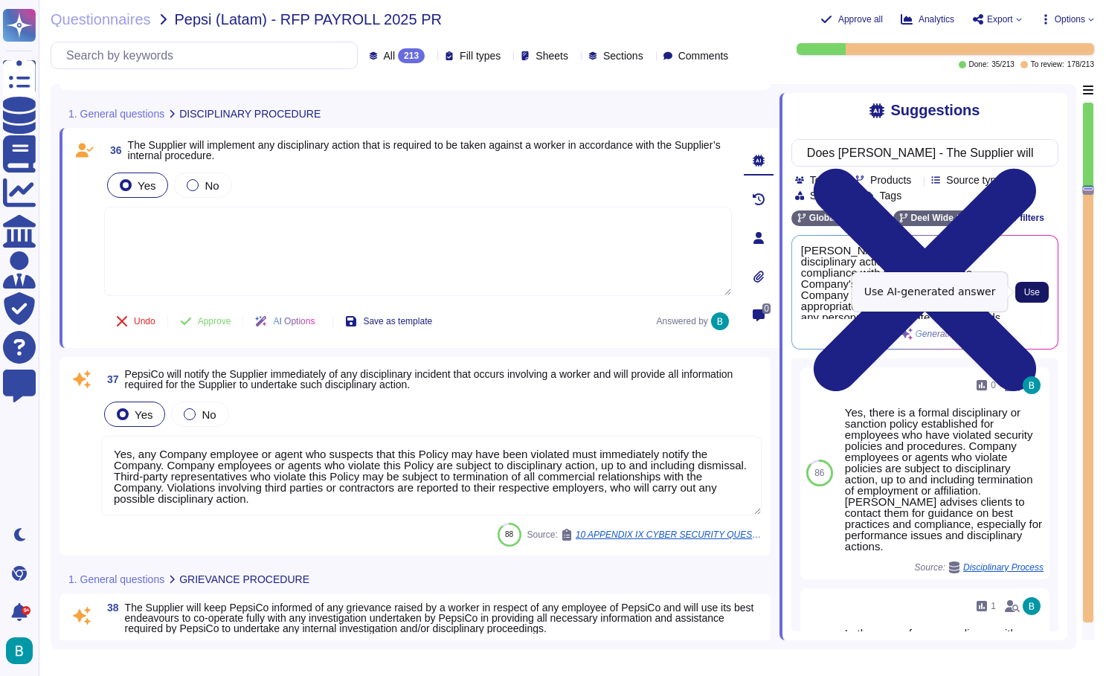
click at [1028, 292] on span "Use" at bounding box center [1032, 292] width 16 height 9
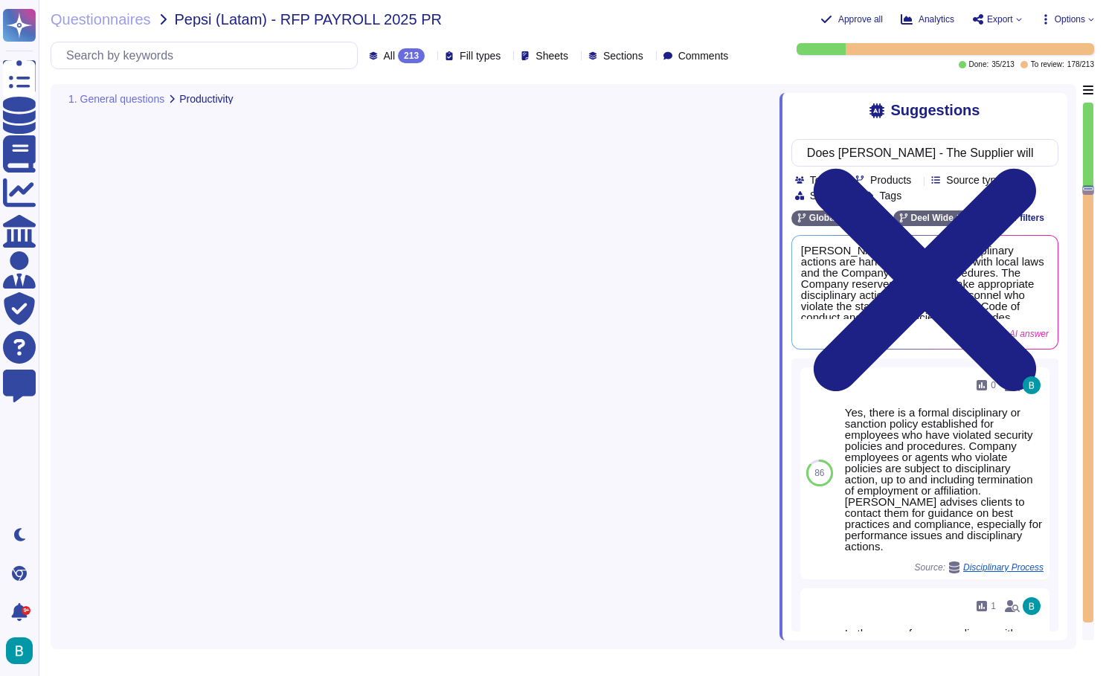
type textarea "[PERSON_NAME] supports performance management through its Performance feature i…"
type textarea "Deel advises that disciplinary actions are handled in compliance with local law…"
type textarea "Yes, any Company employee or agent who suspects that this Policy may have been …"
type textarea "The Company will promptly and thoroughly investigate complaints. Investigations…"
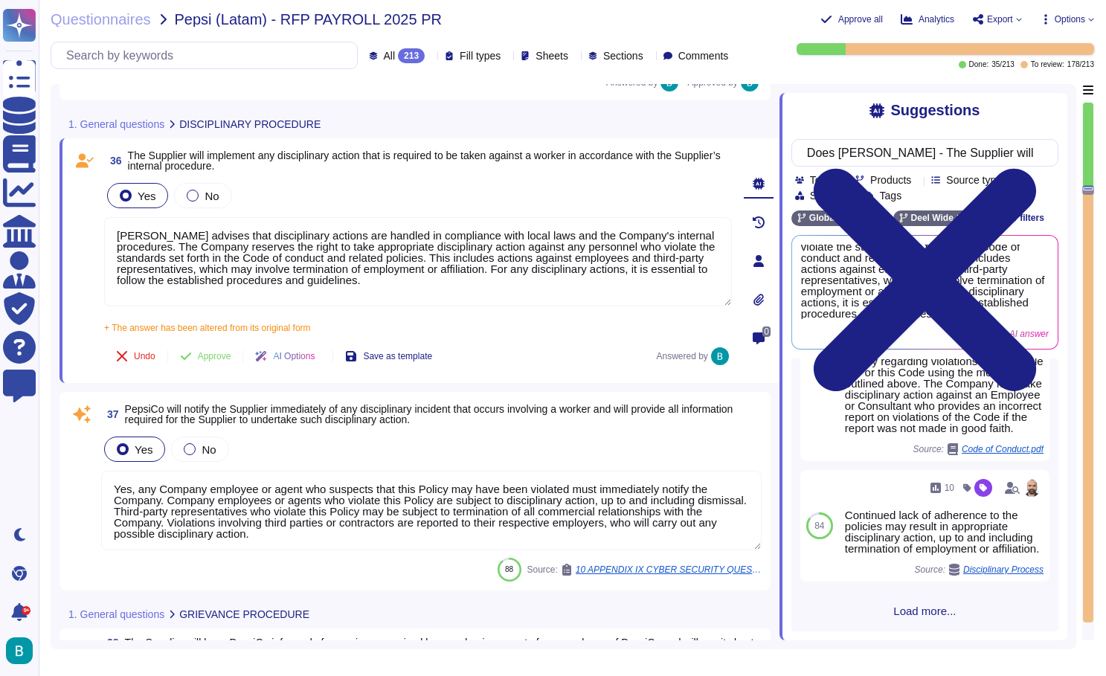
scroll to position [6054, 0]
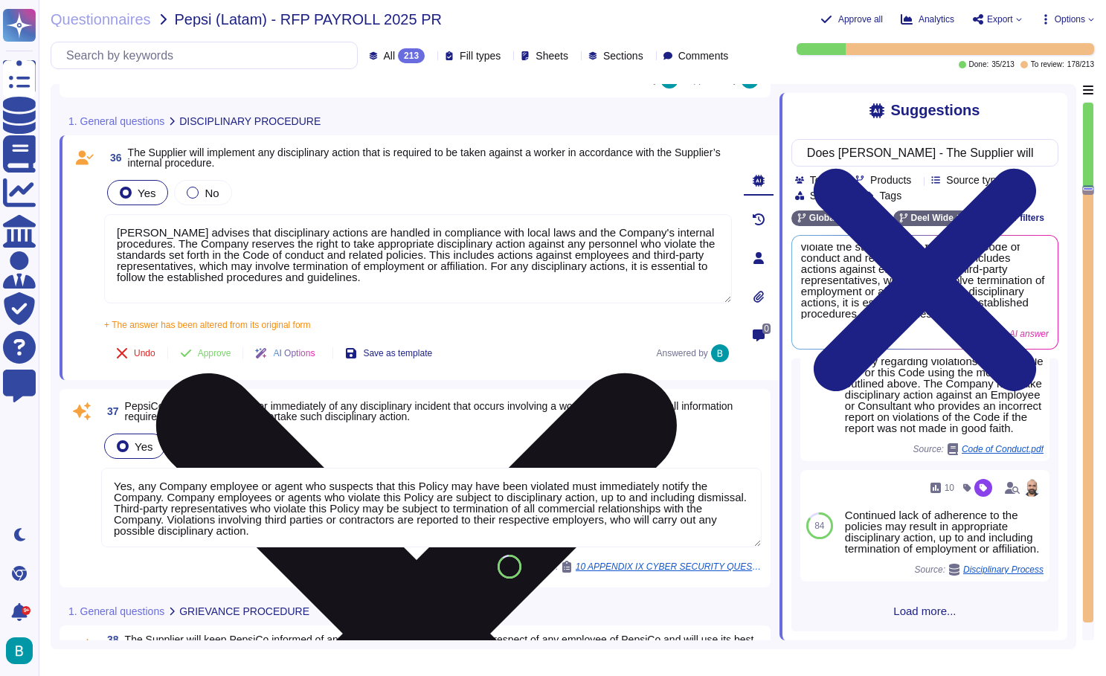
click at [467, 269] on textarea "[PERSON_NAME] advises that disciplinary actions are handled in compliance with …" at bounding box center [418, 258] width 628 height 89
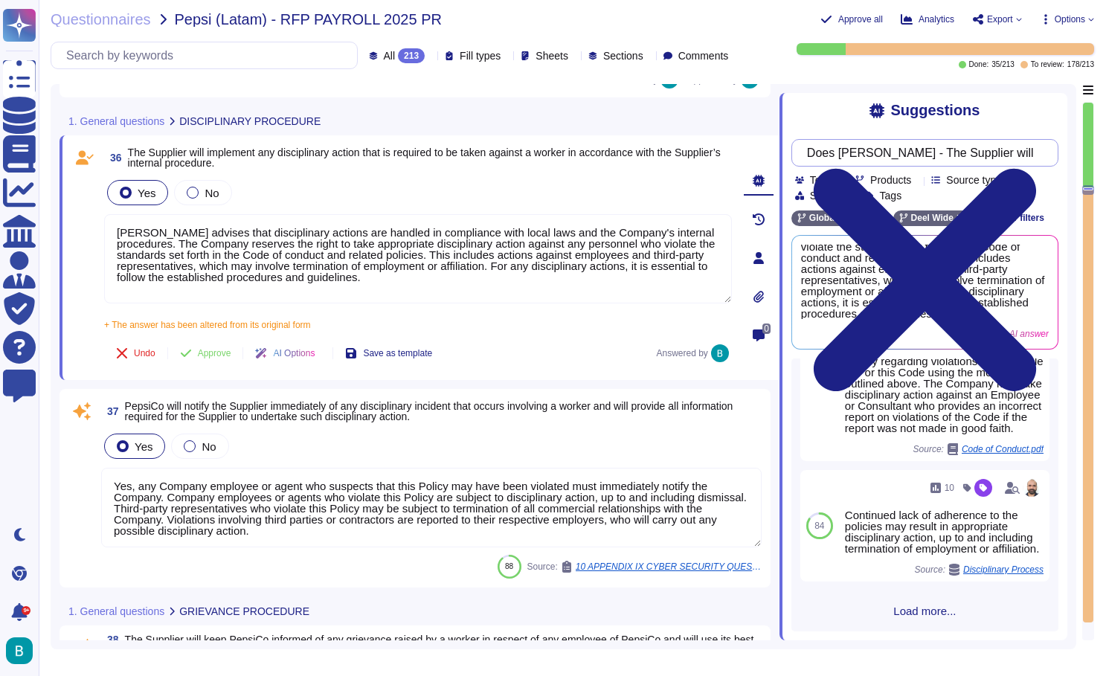
drag, startPoint x: 901, startPoint y: 153, endPoint x: 1106, endPoint y: 157, distance: 204.6
click at [1106, 157] on div "Questionnaires Pepsi (Latam) - RFP PAYROLL 2025 PR Approve all Analytics Export…" at bounding box center [573, 338] width 1068 height 676
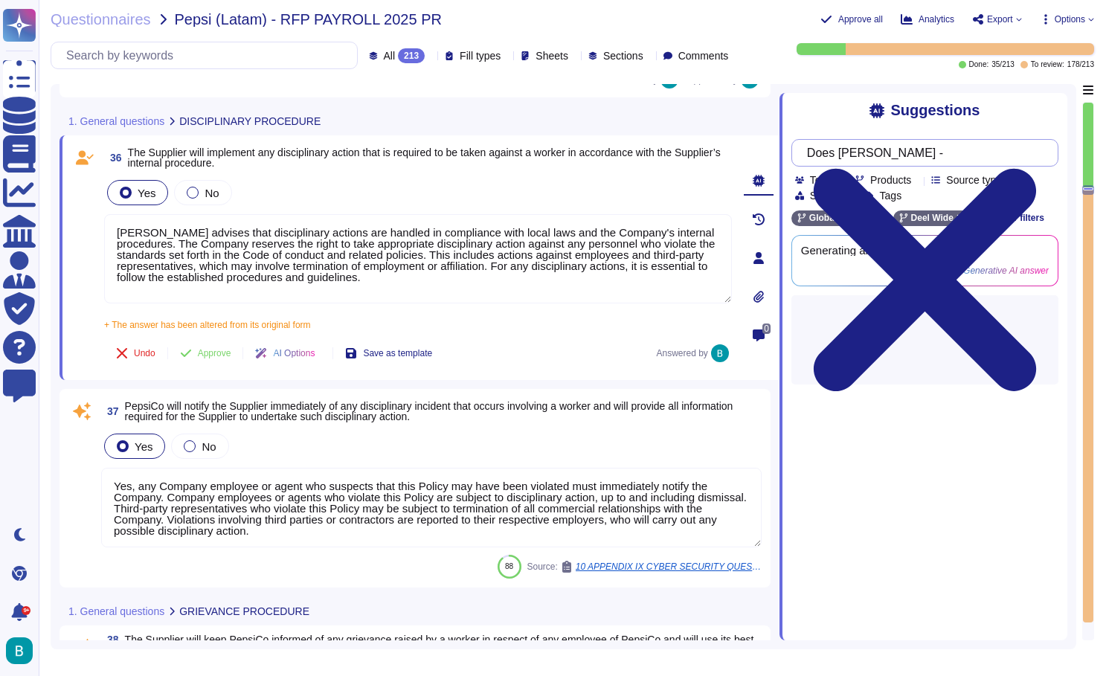
scroll to position [0, 0]
click at [923, 78] on div "Questionnaires Pepsi (Latam) - RFP PAYROLL 2025 PR Approve all Analytics Export…" at bounding box center [573, 338] width 1068 height 676
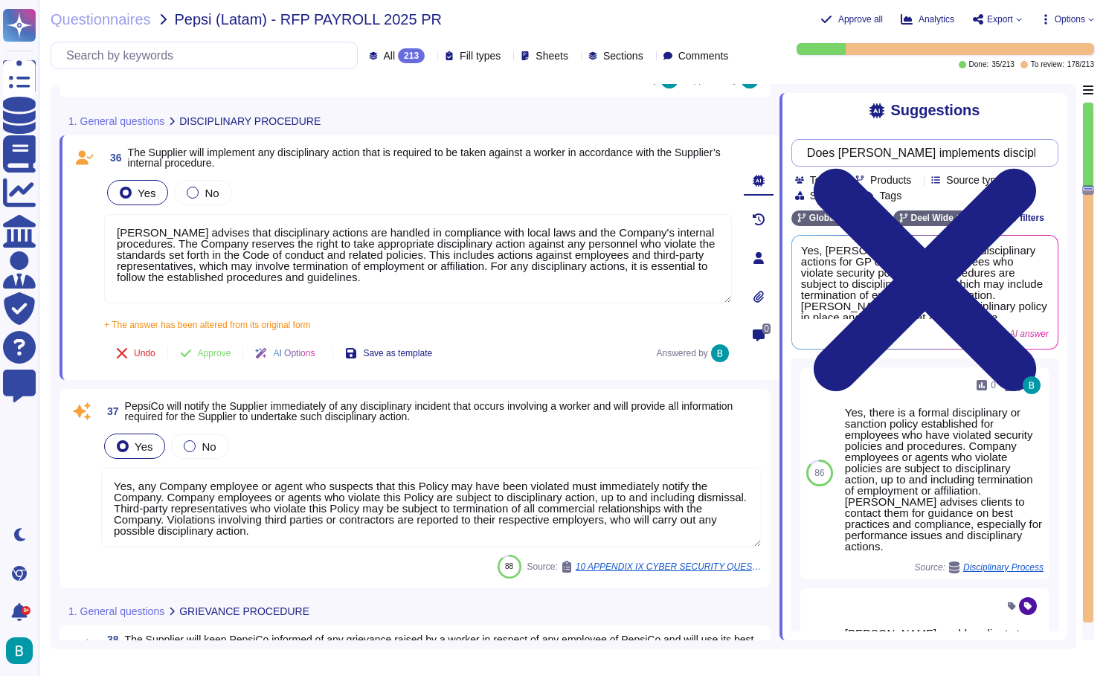
click at [966, 157] on input "Does deel GP implements disciplinary actions to GP employees?" at bounding box center [921, 153] width 243 height 26
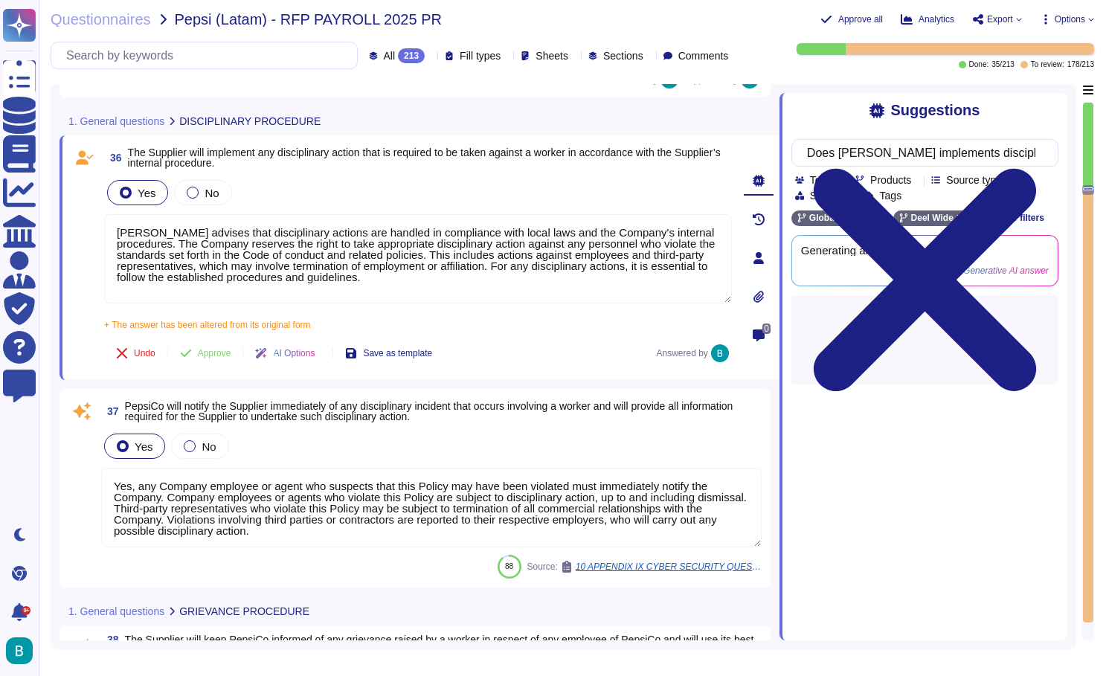
type input "Does deel GP implements disciplinary actions to the GP client's employees?"
click at [838, 123] on div "Suggestions Does deel GP implements disciplinary actions to the GP client's emp…" at bounding box center [924, 367] width 288 height 548
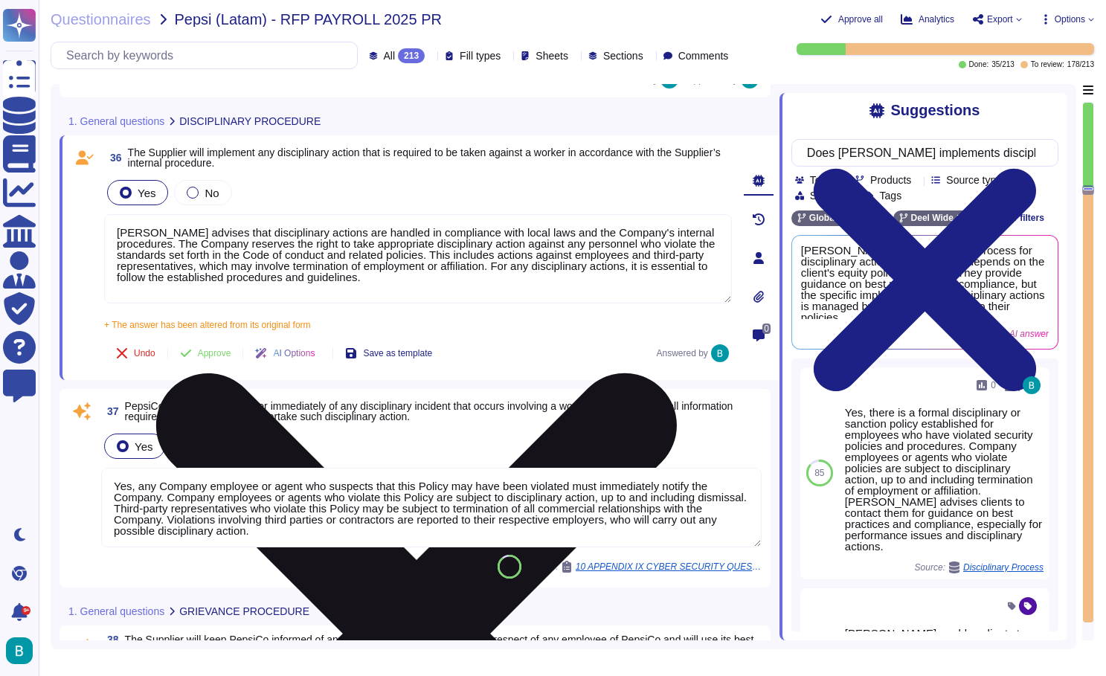
click at [677, 373] on icon at bounding box center [416, 633] width 521 height 521
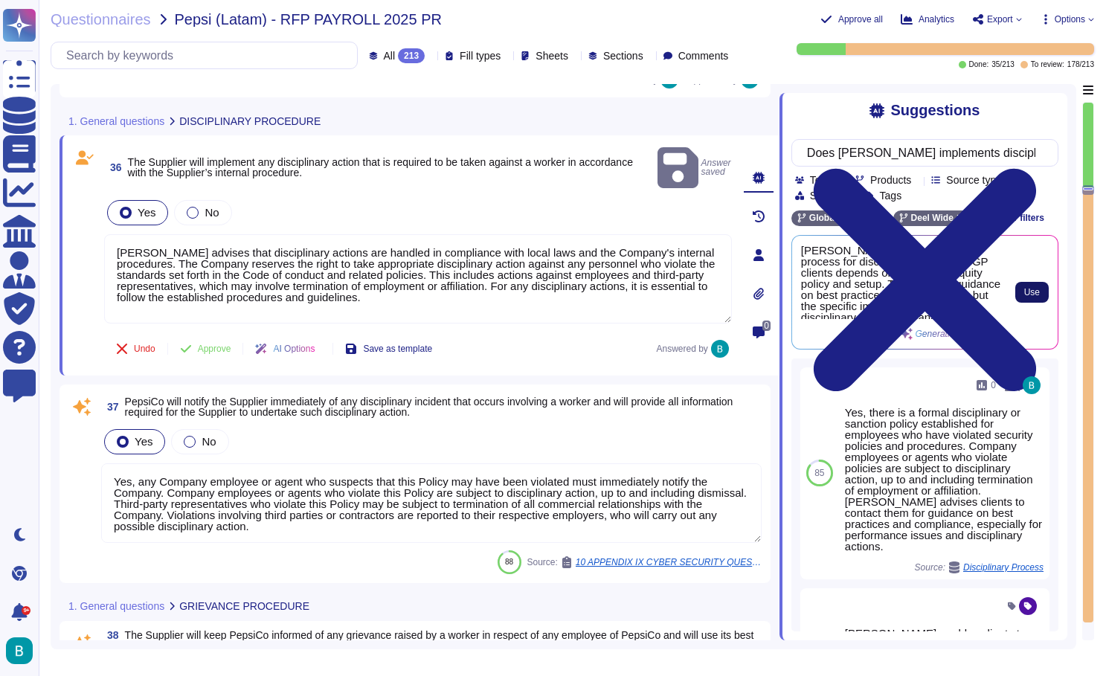
click at [1030, 289] on span "Use" at bounding box center [1032, 292] width 16 height 9
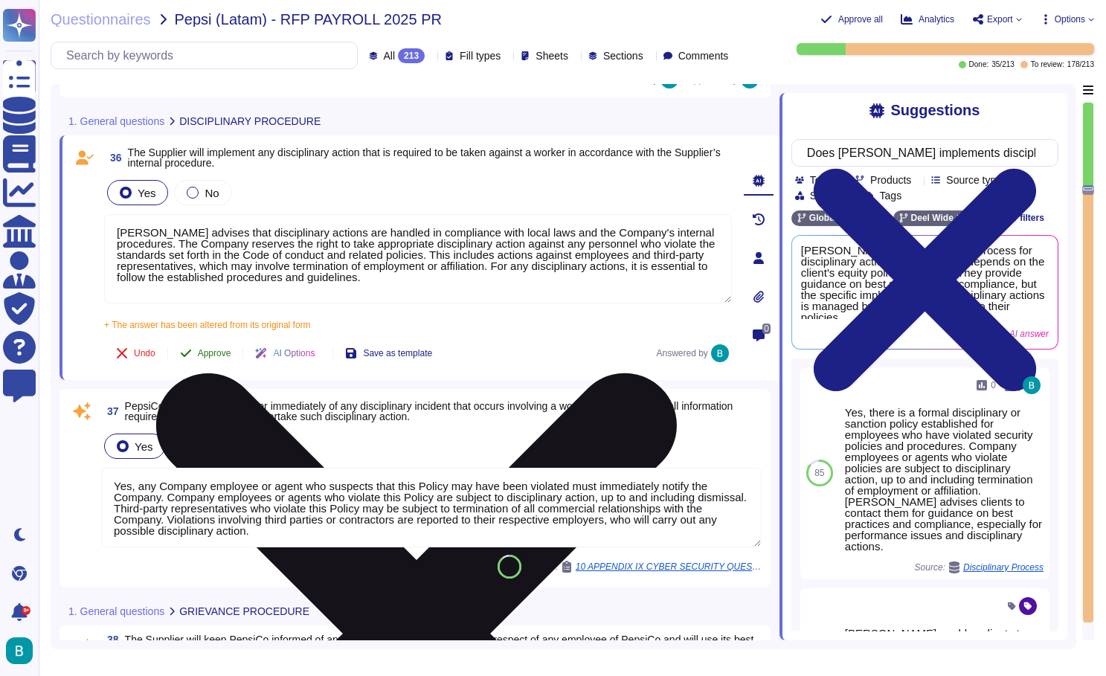
click at [219, 353] on span "Approve" at bounding box center [214, 353] width 33 height 9
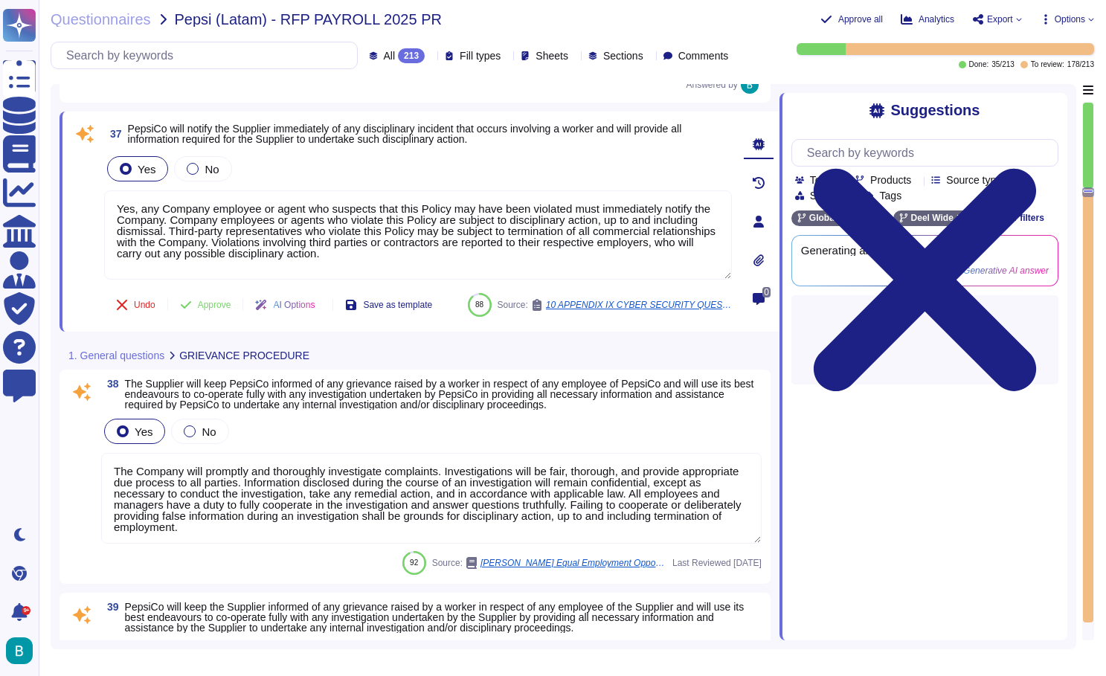
type textarea "Under the law, every employer shall insure and keep himself or herself insured …"
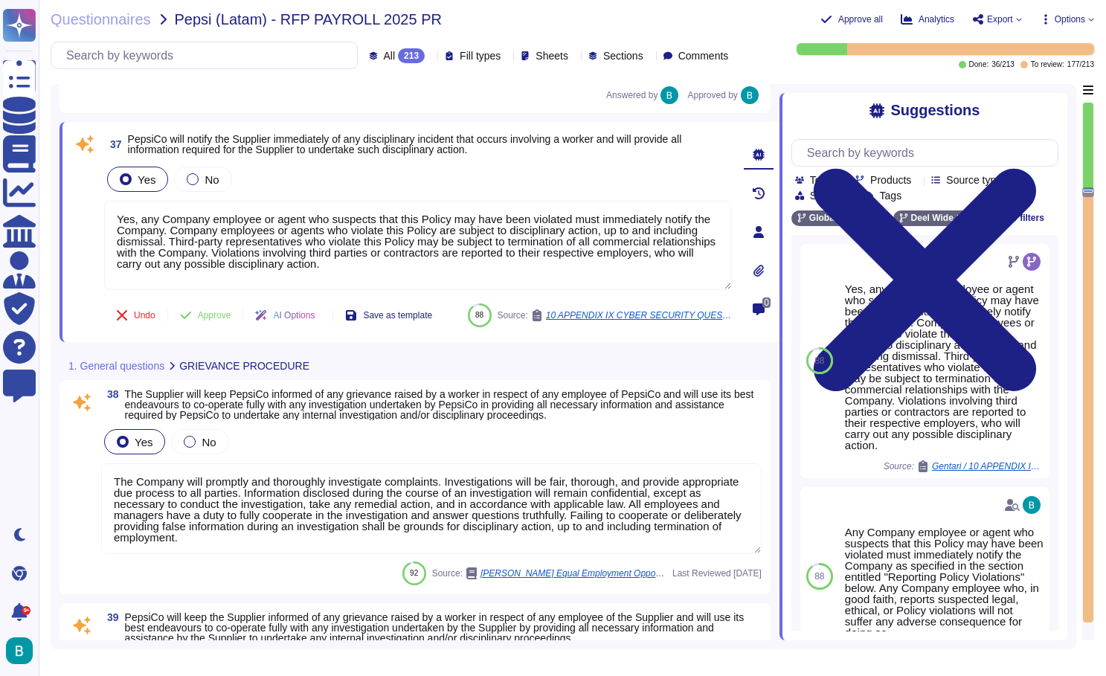
scroll to position [6195, 0]
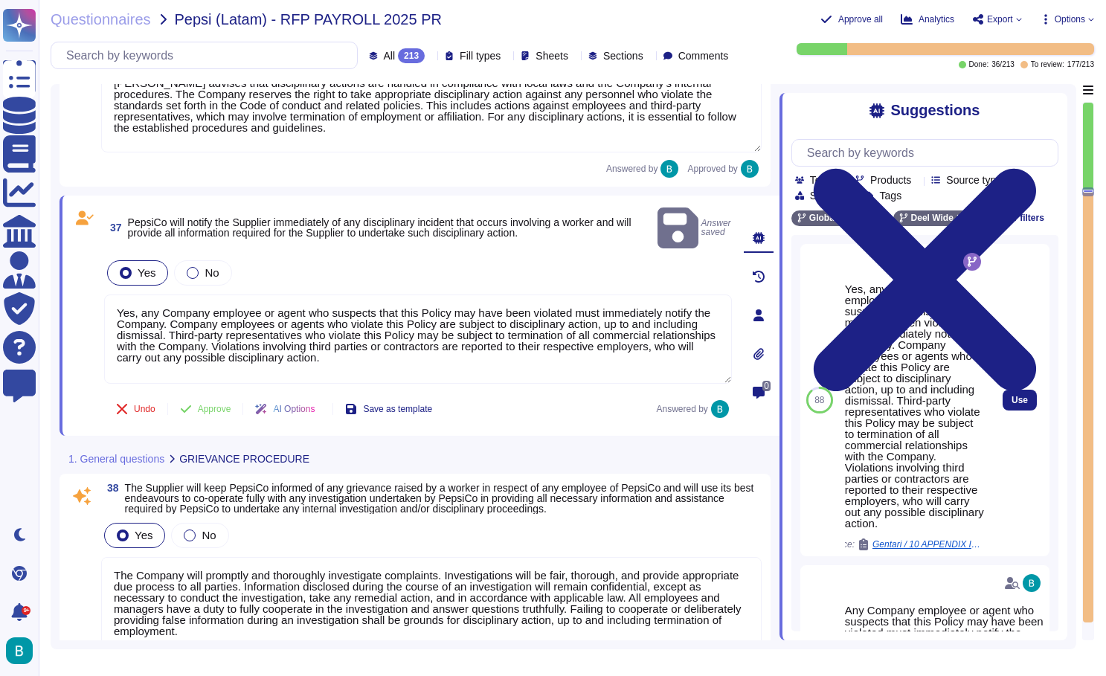
scroll to position [0, 0]
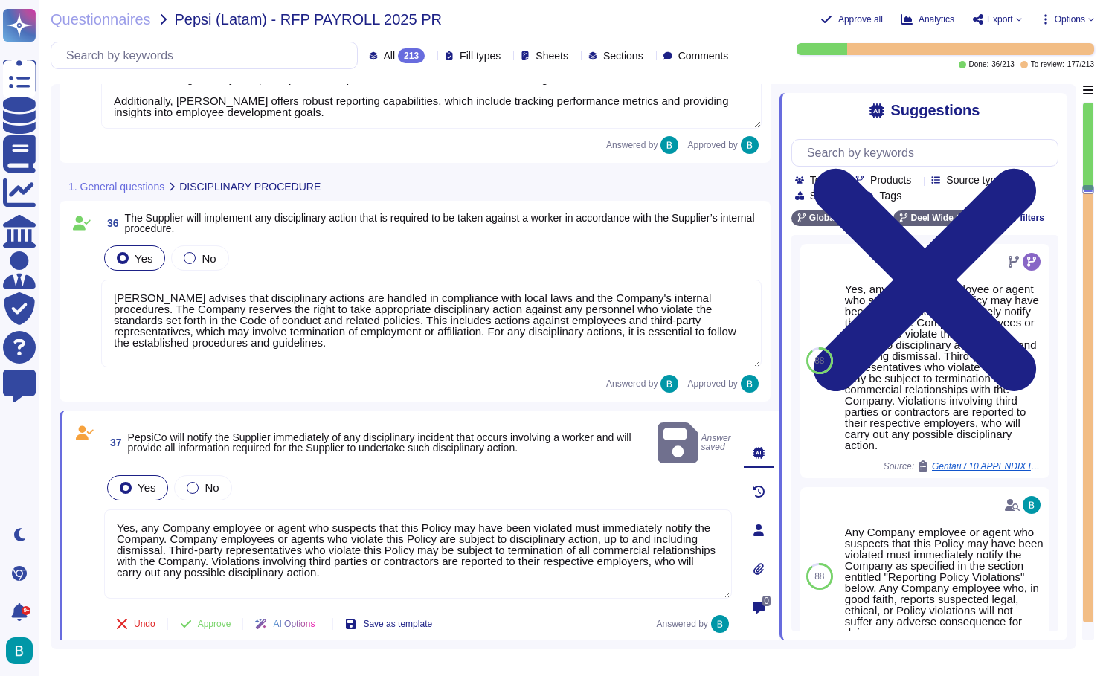
type textarea "[PERSON_NAME] supports performance management through its Performance feature i…"
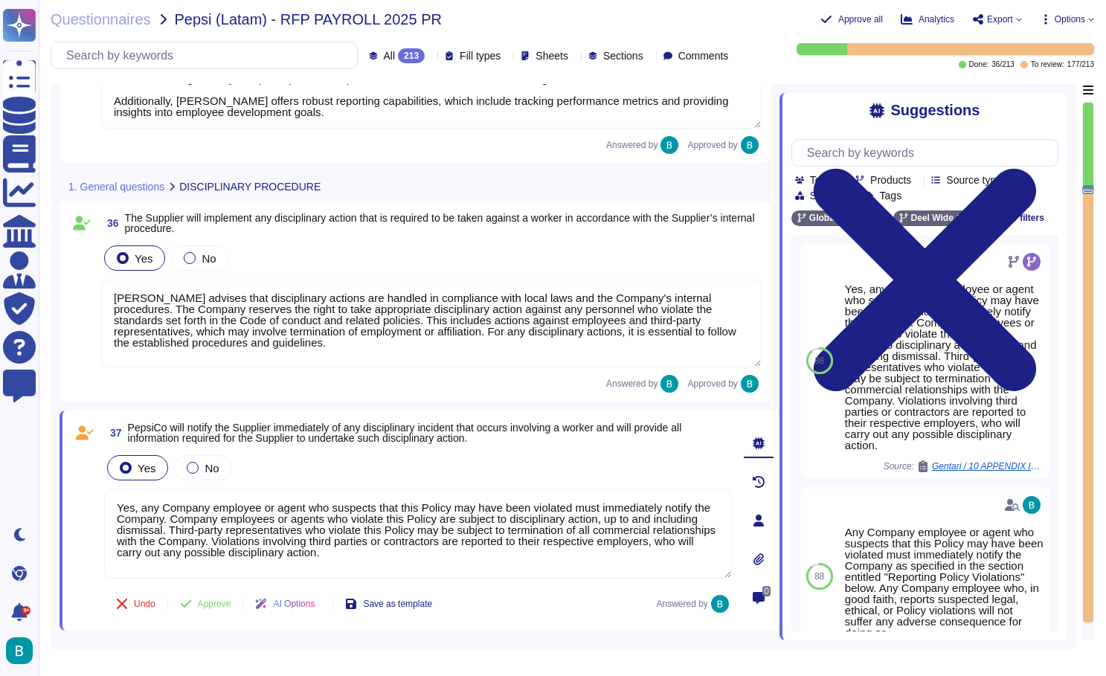
drag, startPoint x: 336, startPoint y: 336, endPoint x: 108, endPoint y: 295, distance: 231.3
click at [108, 295] on textarea "Deel advises that the process for disciplinary actions for GP clients depends o…" at bounding box center [431, 324] width 661 height 88
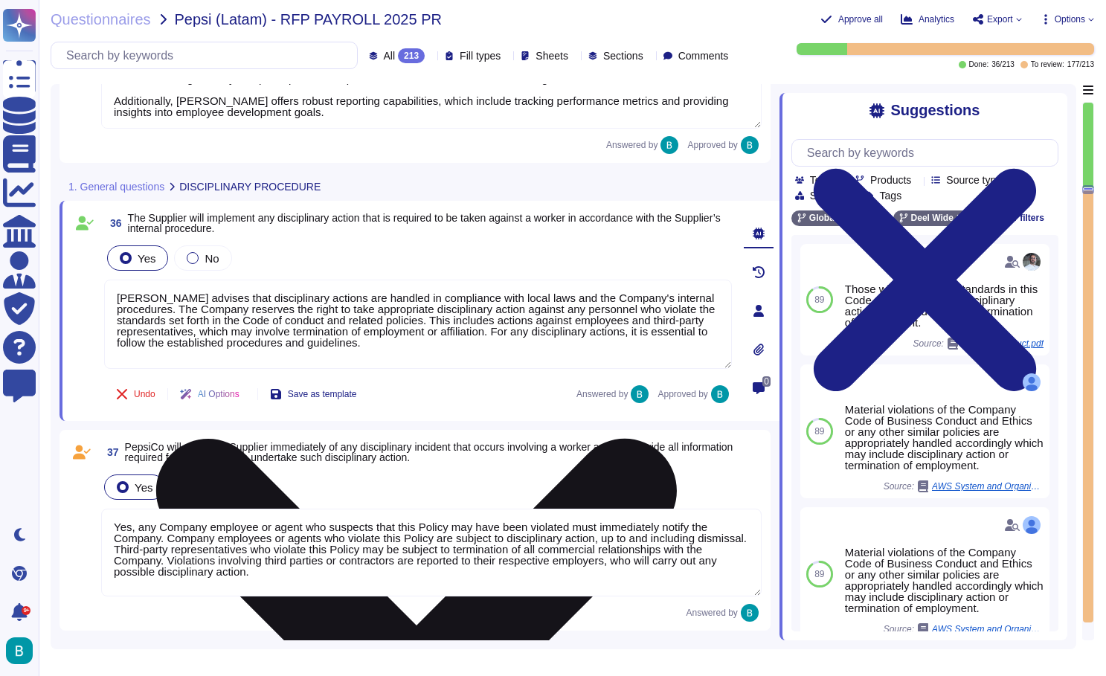
type textarea "Deel advises that the process for disciplinary actions for GP clients depends o…"
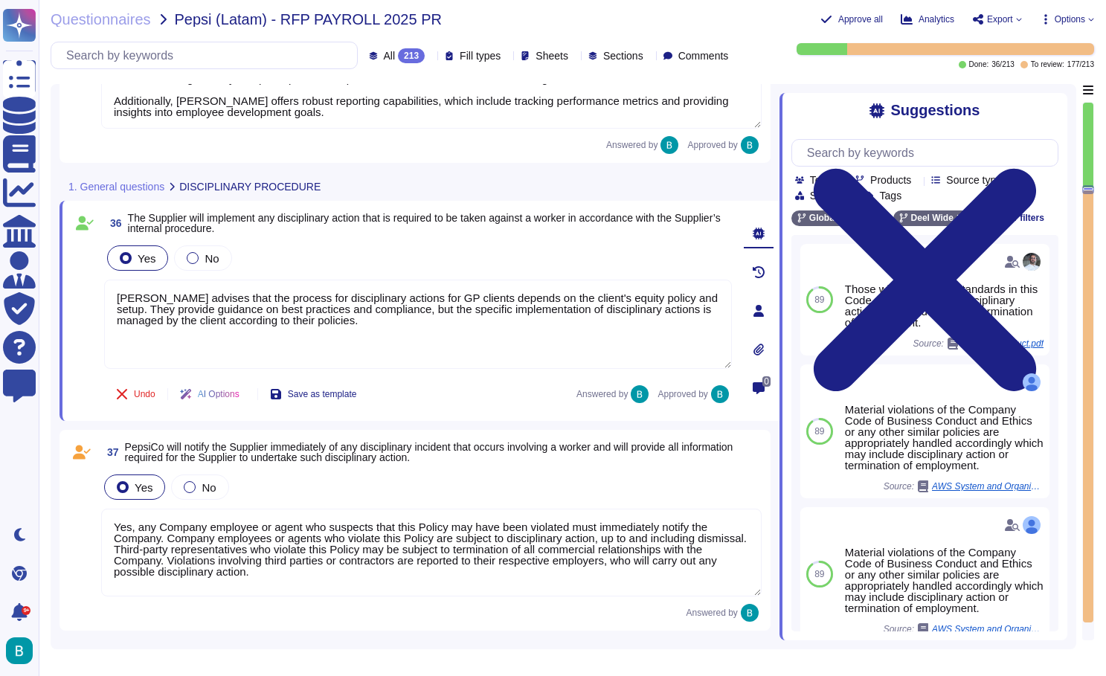
click at [180, 534] on textarea "Yes, any Company employee or agent who suspects that this Policy may have been …" at bounding box center [431, 553] width 661 height 88
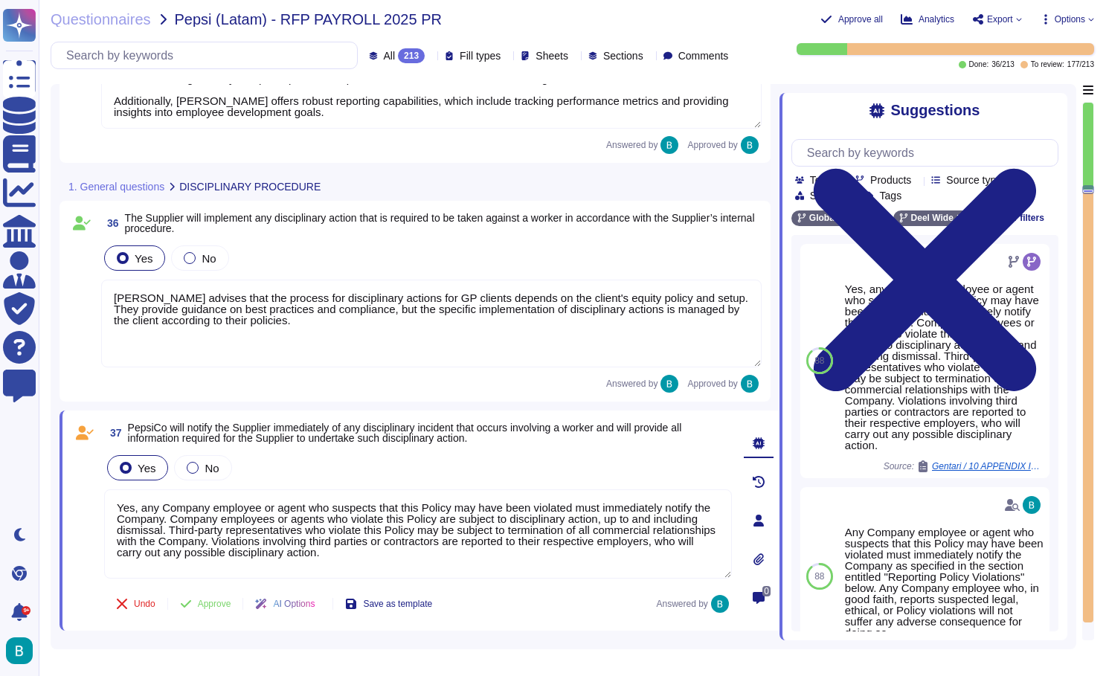
paste textarea
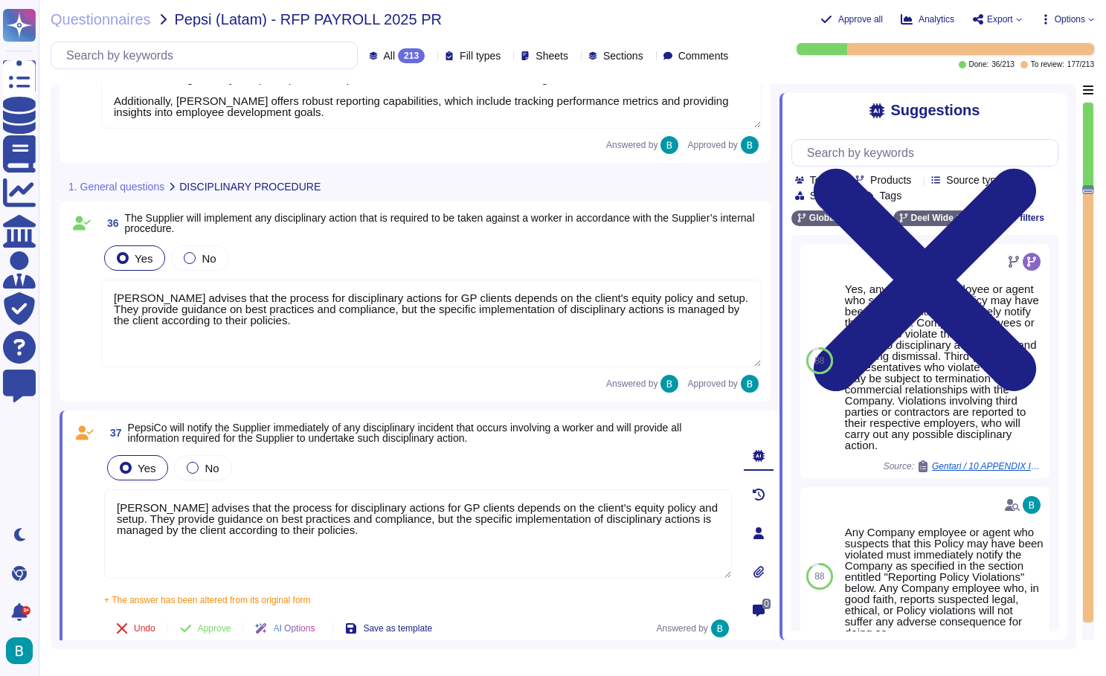
click at [376, 461] on div "Yes No" at bounding box center [418, 467] width 628 height 31
type textarea "Deel advises that the process for disciplinary actions for GP clients depends o…"
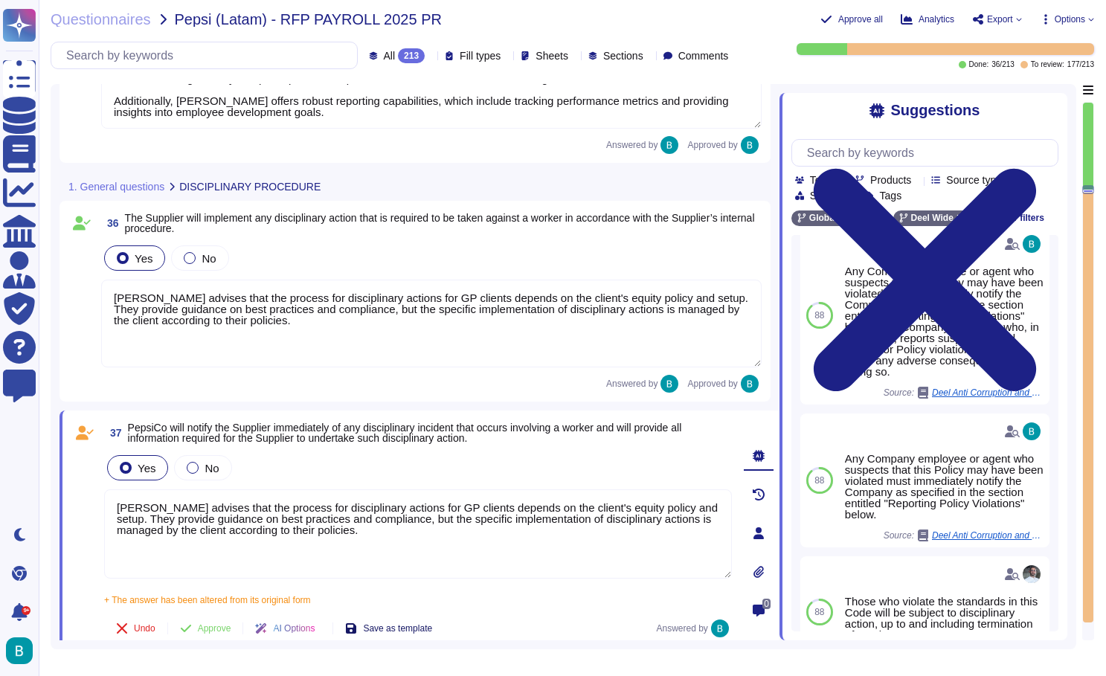
scroll to position [6140, 0]
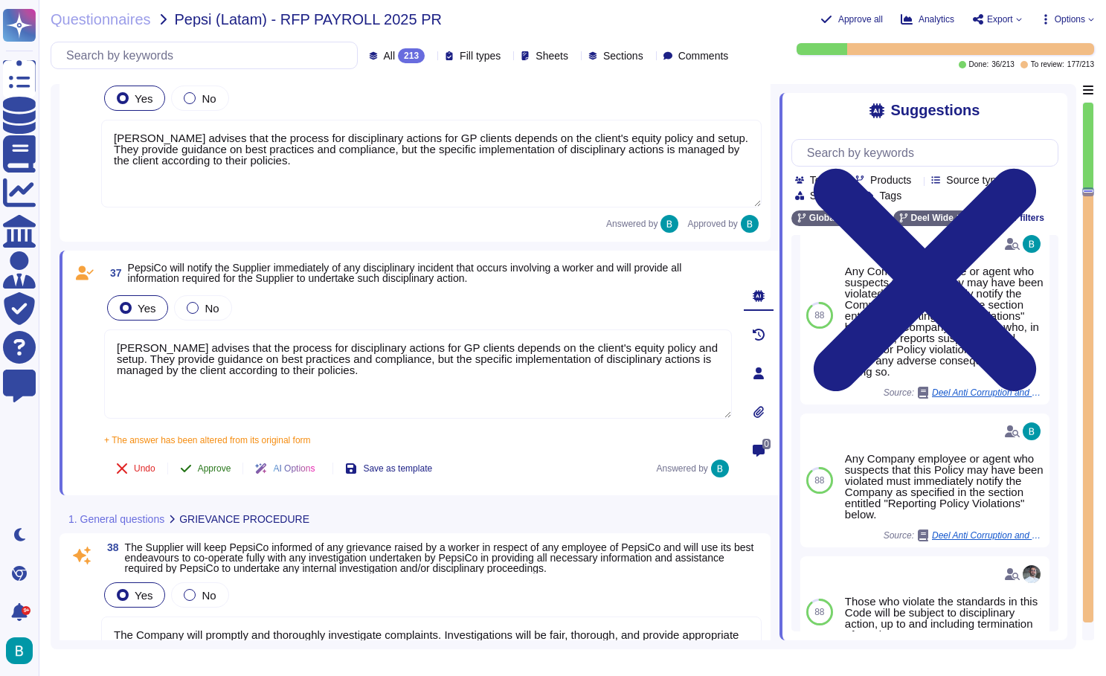
click at [219, 466] on span "Approve" at bounding box center [214, 468] width 33 height 9
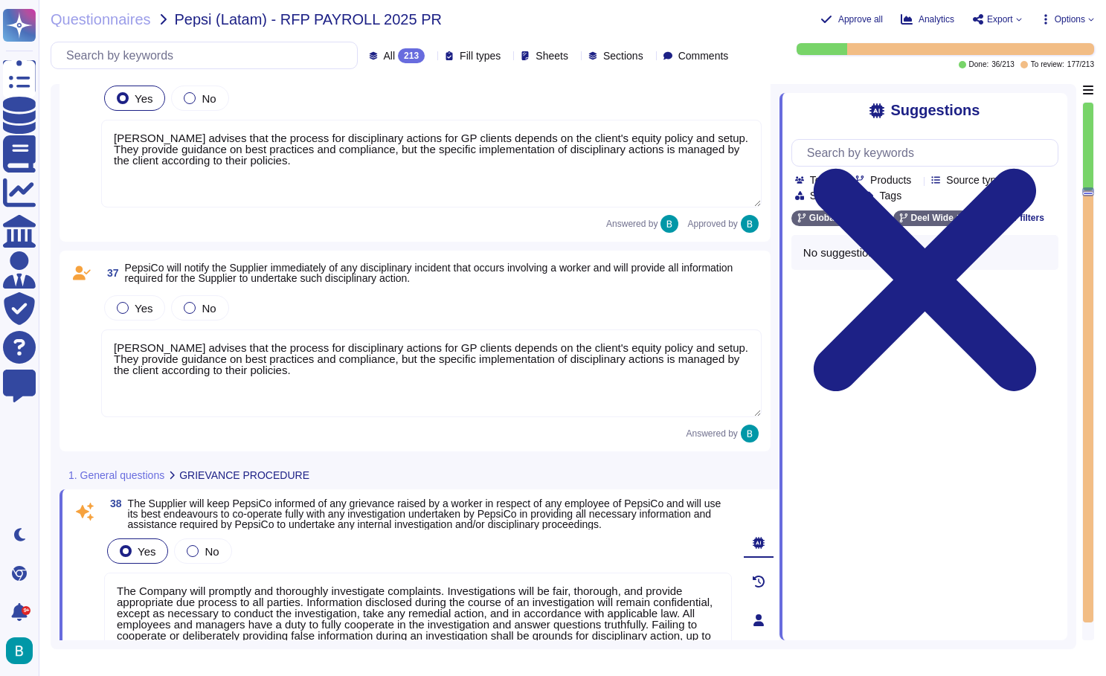
scroll to position [0, 0]
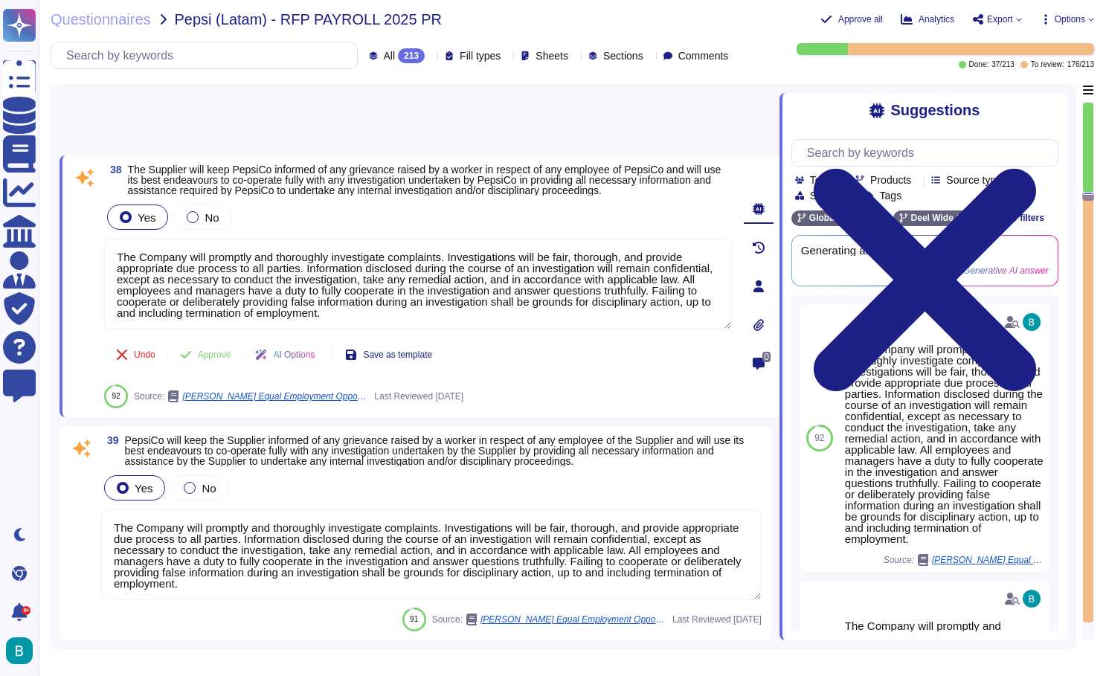
type textarea "Under the law, every employer shall insure and keep himself or herself insured …"
type textarea "I hereby confirm that I have read and will comply with the above Code of Conduc…"
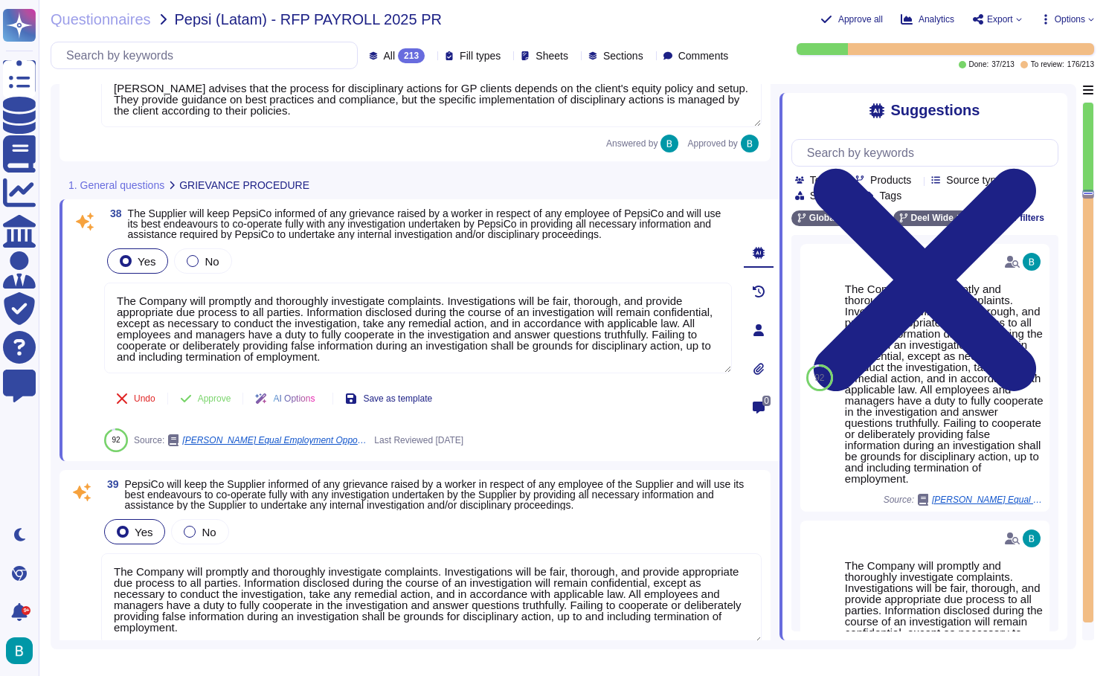
type textarea "Deel advises that the process for disciplinary actions for GP clients depends o…"
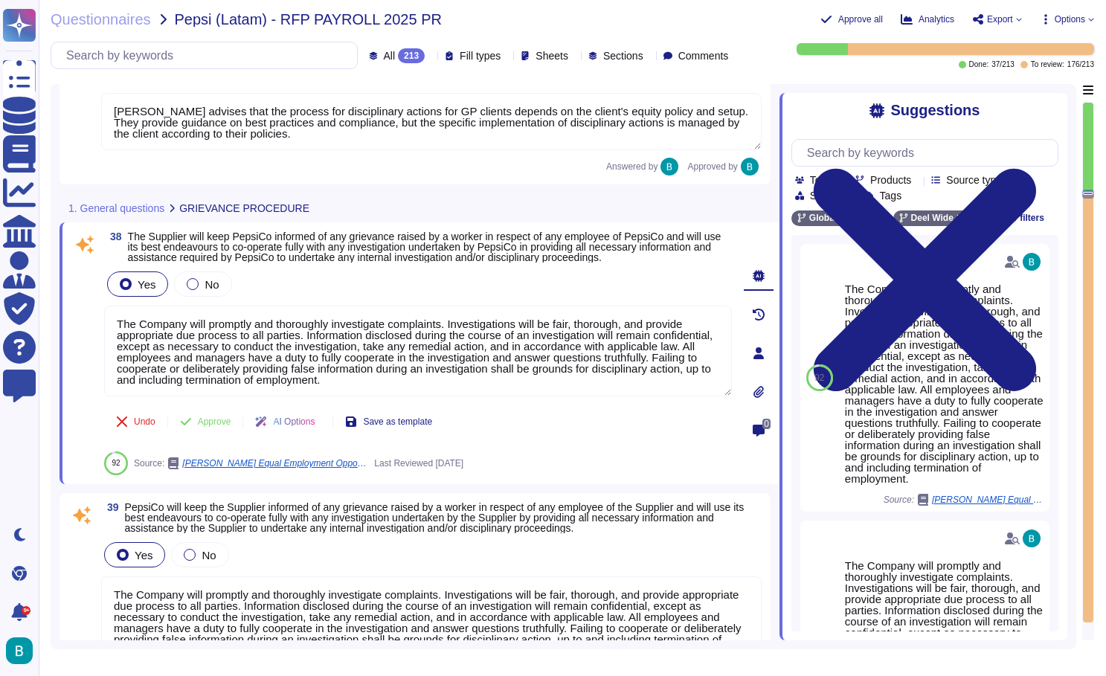
scroll to position [6336, 0]
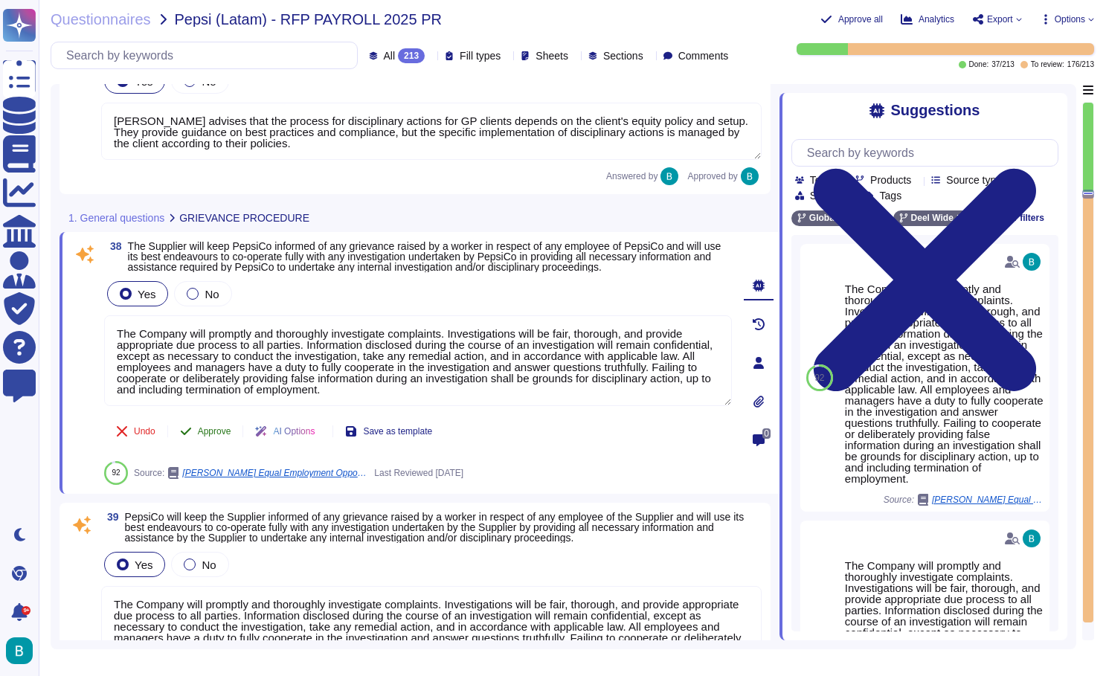
click at [224, 430] on span "Approve" at bounding box center [214, 431] width 33 height 9
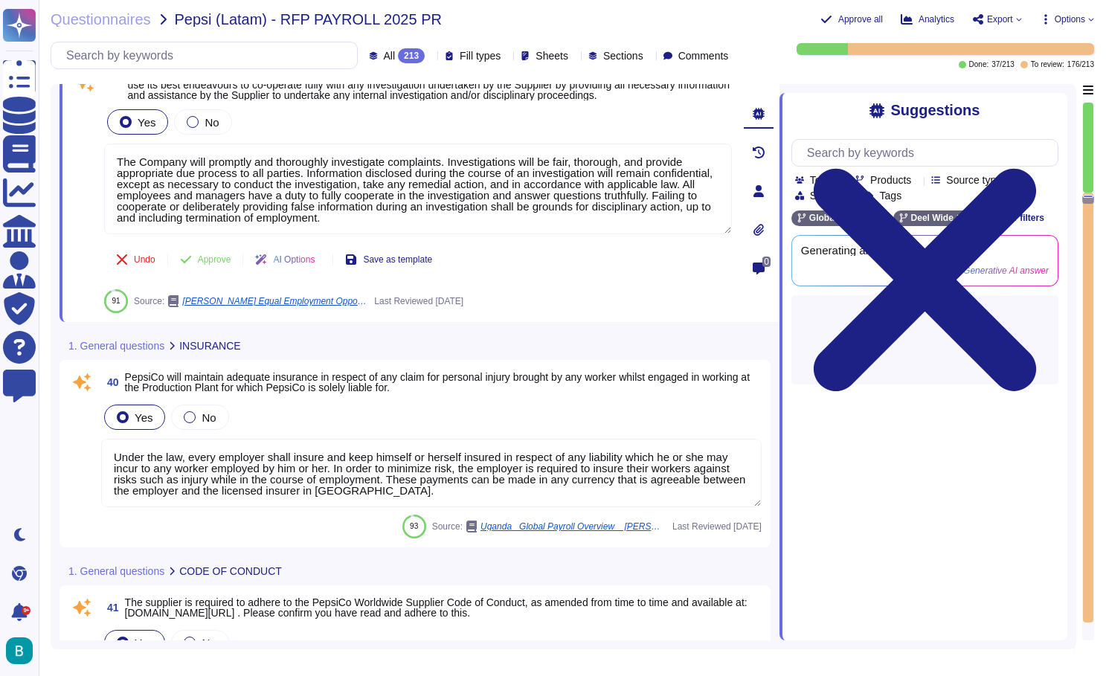
type textarea "Partially, payments can be made for employee employed as fore.g employees only."
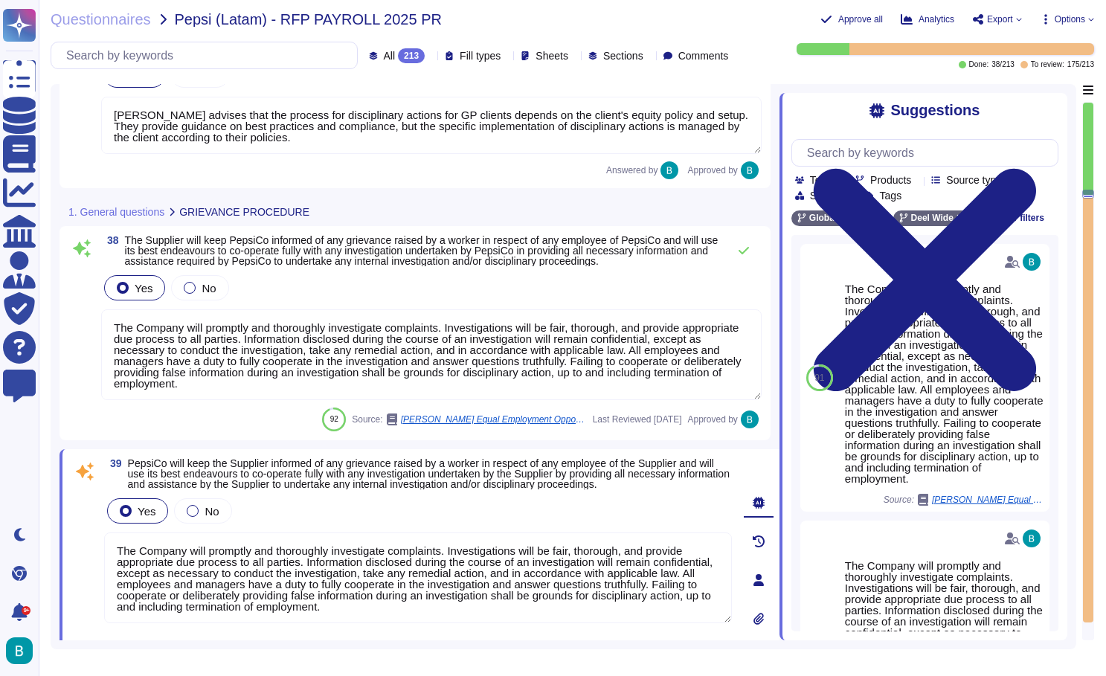
scroll to position [6224, 0]
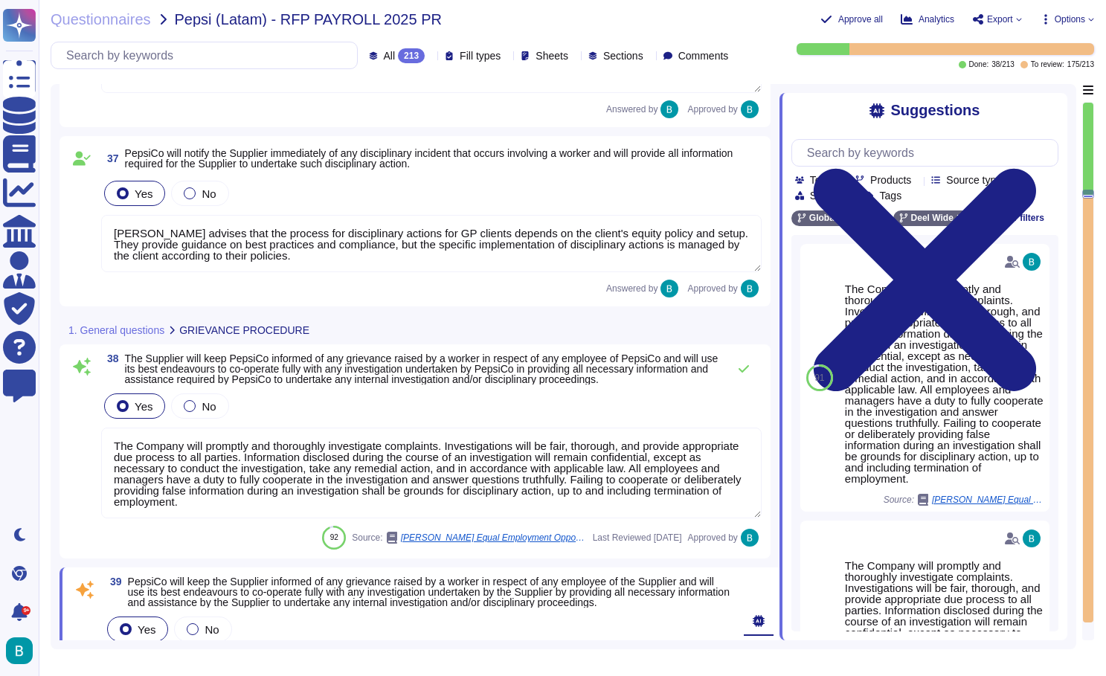
type textarea "Deel advises that the process for disciplinary actions for GP clients depends o…"
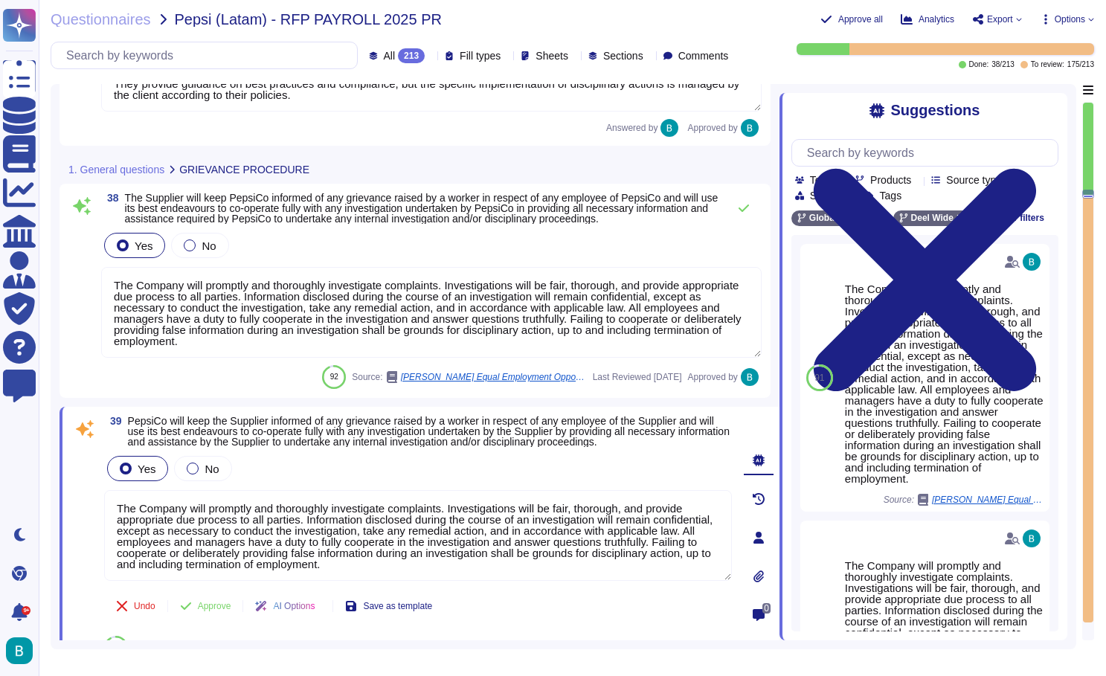
type textarea "I hereby confirm that I have read and will comply with the above Code of Conduc…"
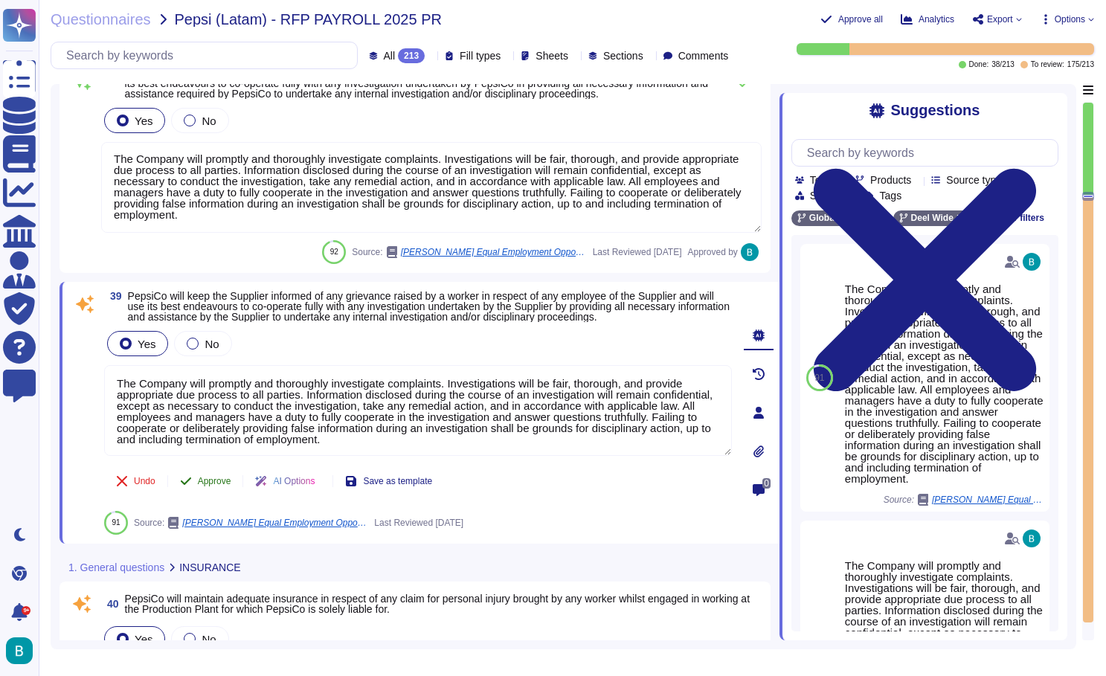
click at [219, 486] on span "Approve" at bounding box center [214, 481] width 33 height 9
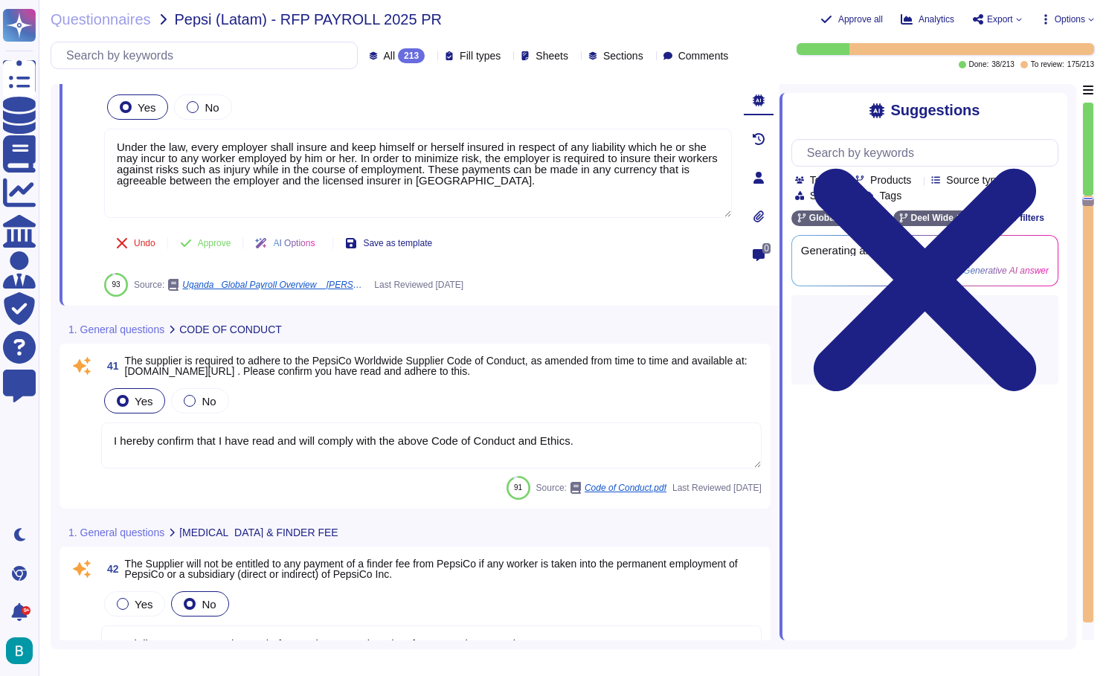
type textarea "Partially, payments can be made for employee employed as fore.g employees only."
type textarea "We can guarantee you your work will always be exciting. We almost always know w…"
type textarea "Deel's IT solution ensures the correct data flow between parties, including sec…"
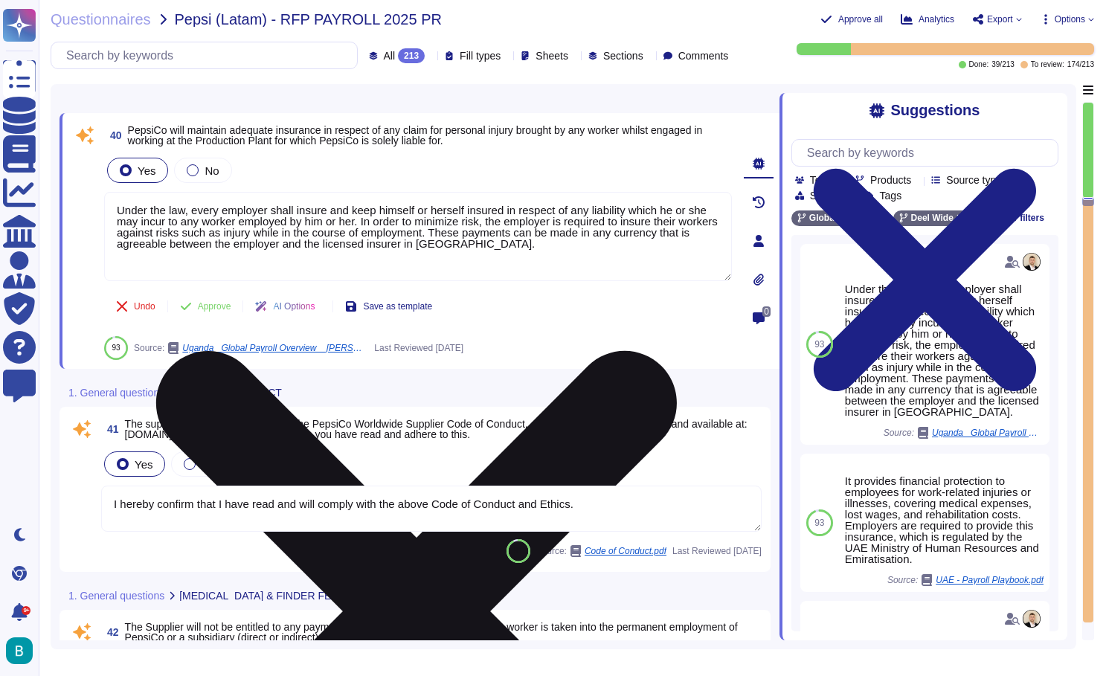
click at [719, 204] on icon at bounding box center [416, 611] width 625 height 833
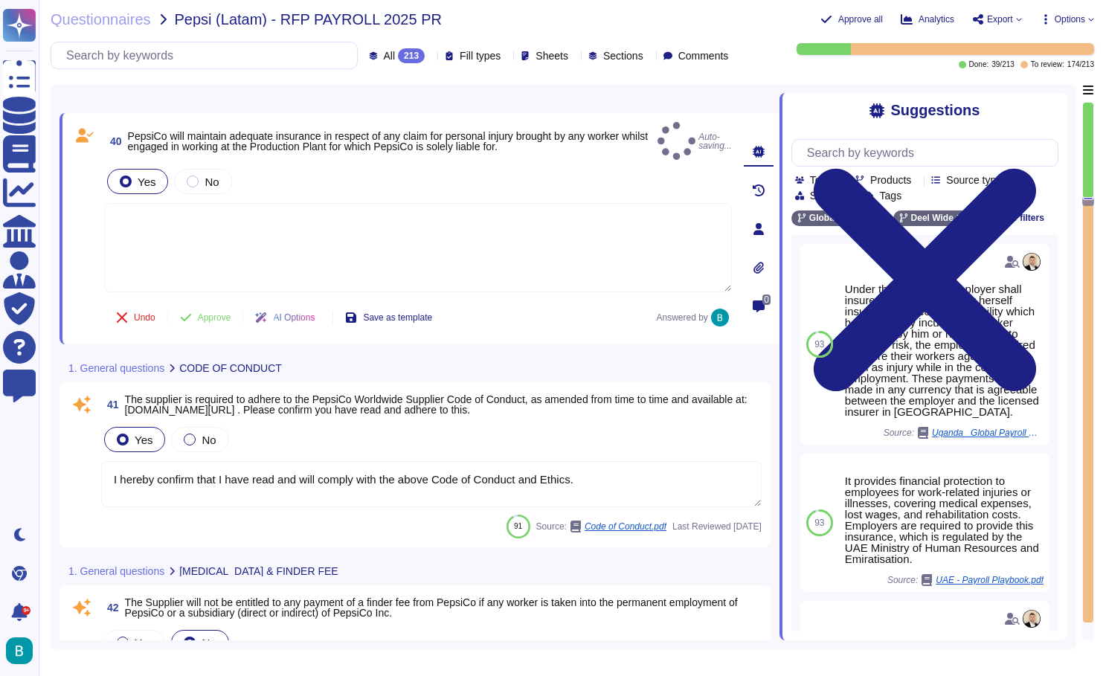
click at [539, 227] on textarea at bounding box center [418, 247] width 628 height 89
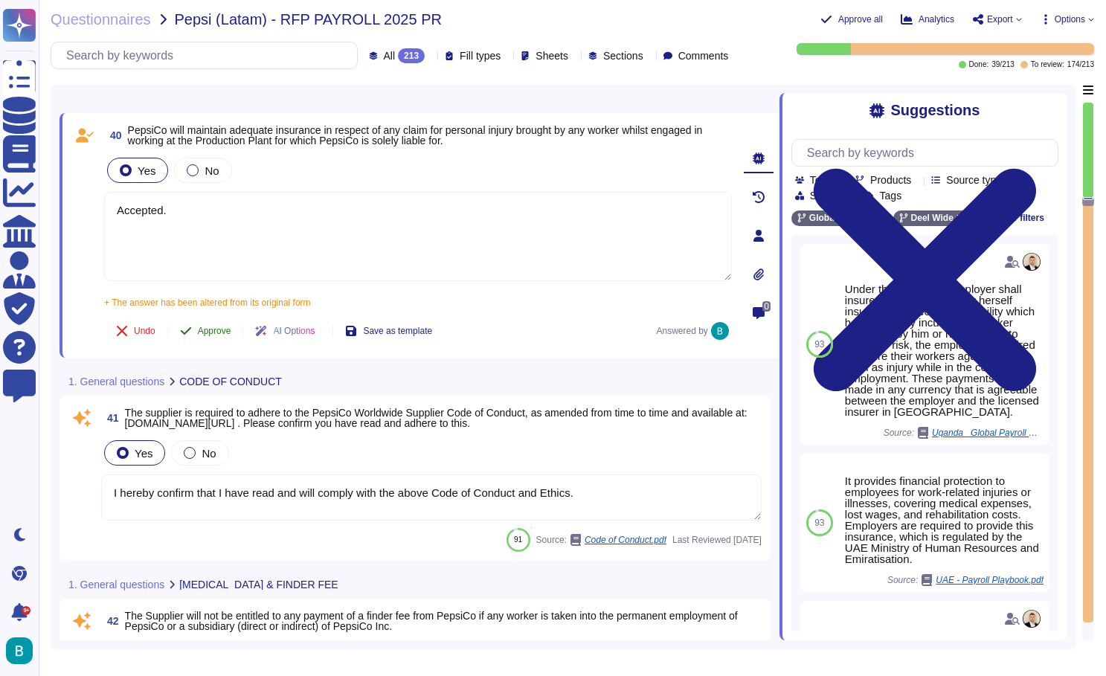
click at [213, 312] on div "40 PepsiCo will maintain adequate insurance in respect of any claim for persona…" at bounding box center [401, 235] width 661 height 227
type textarea "Accepted."
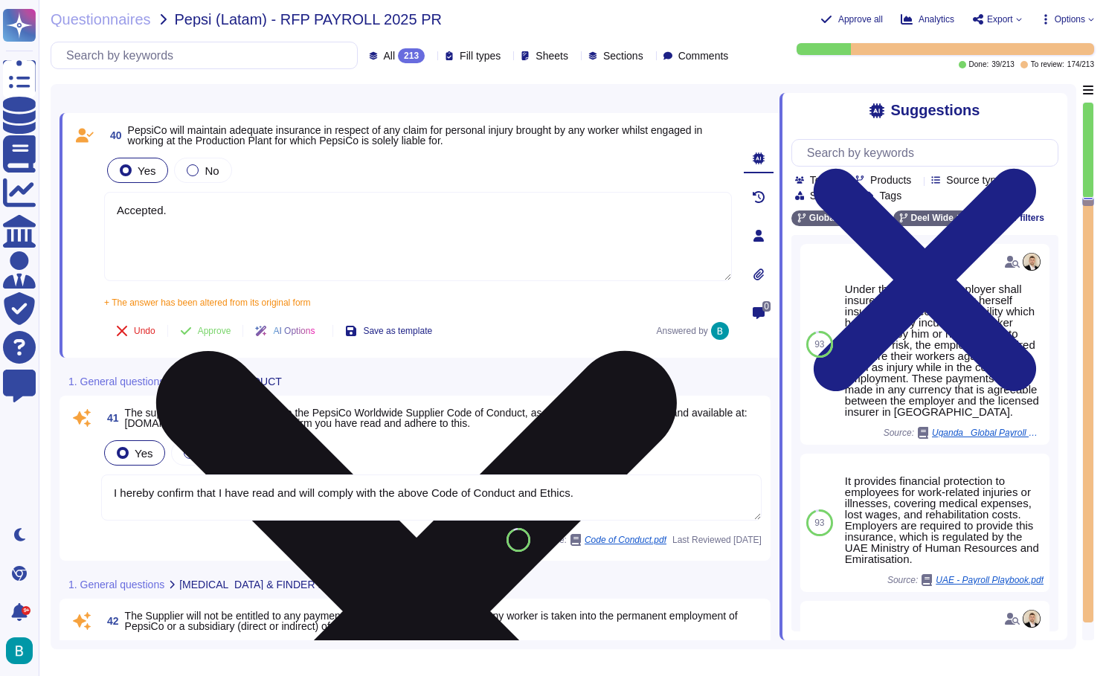
click at [286, 240] on textarea "Accepted." at bounding box center [418, 236] width 628 height 89
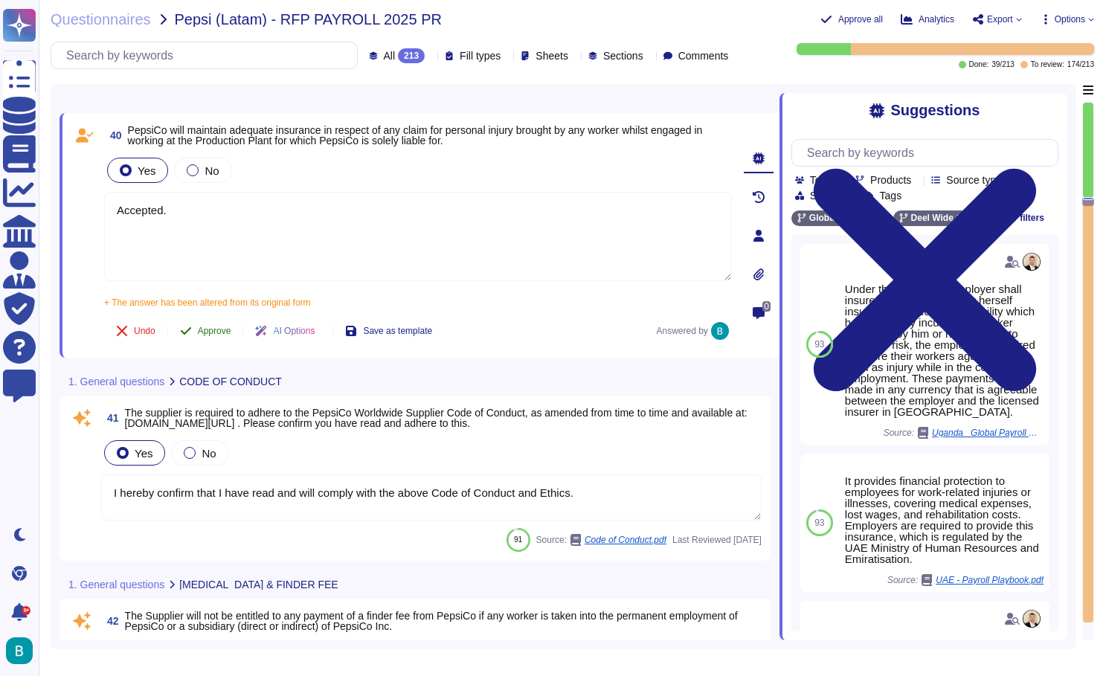
click at [213, 330] on span "Approve" at bounding box center [214, 331] width 33 height 9
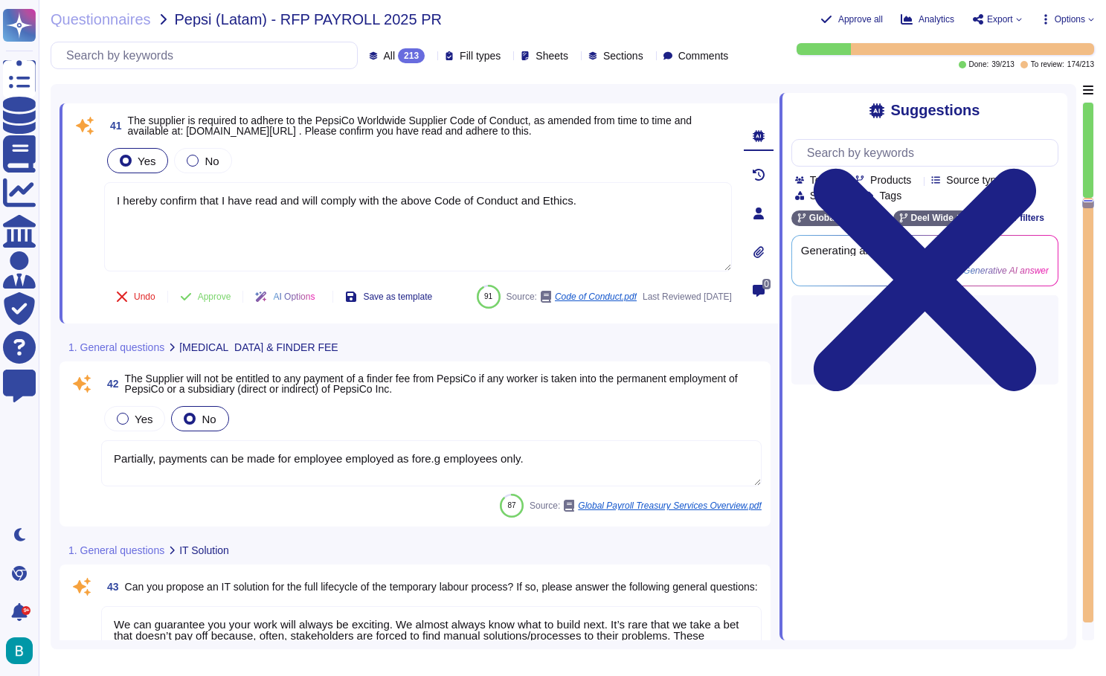
type textarea "Deel's IT solution ensures the correct data flow between parties, including sec…"
type textarea "Deel provides a robust roles and permissions system that allows for extensive c…"
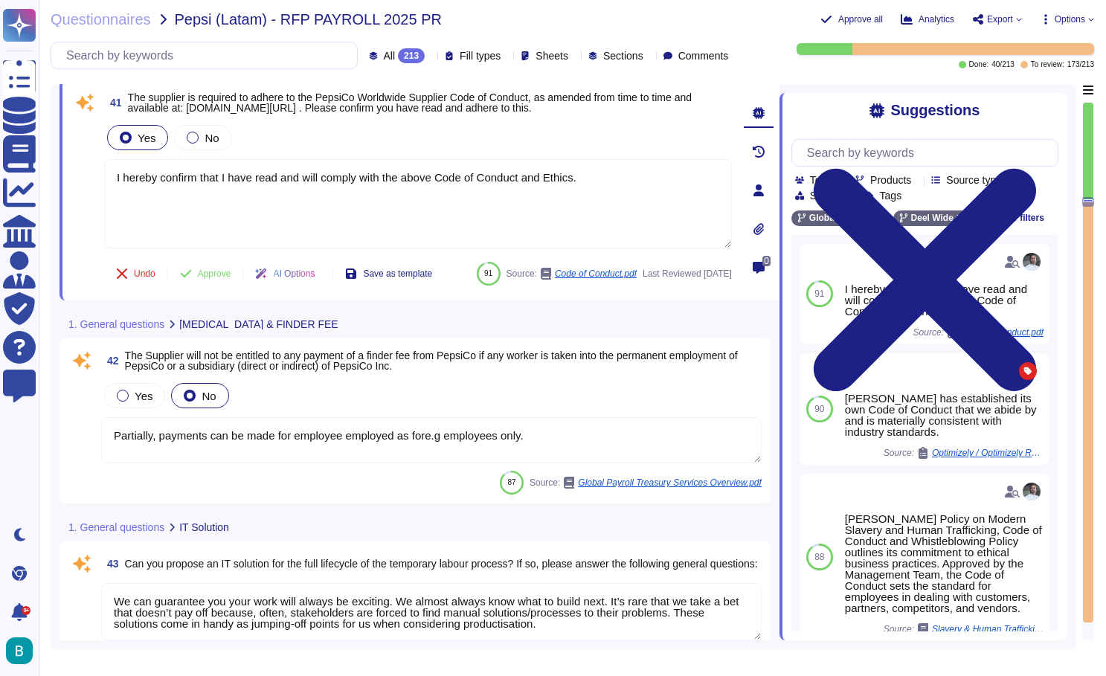
scroll to position [7038, 0]
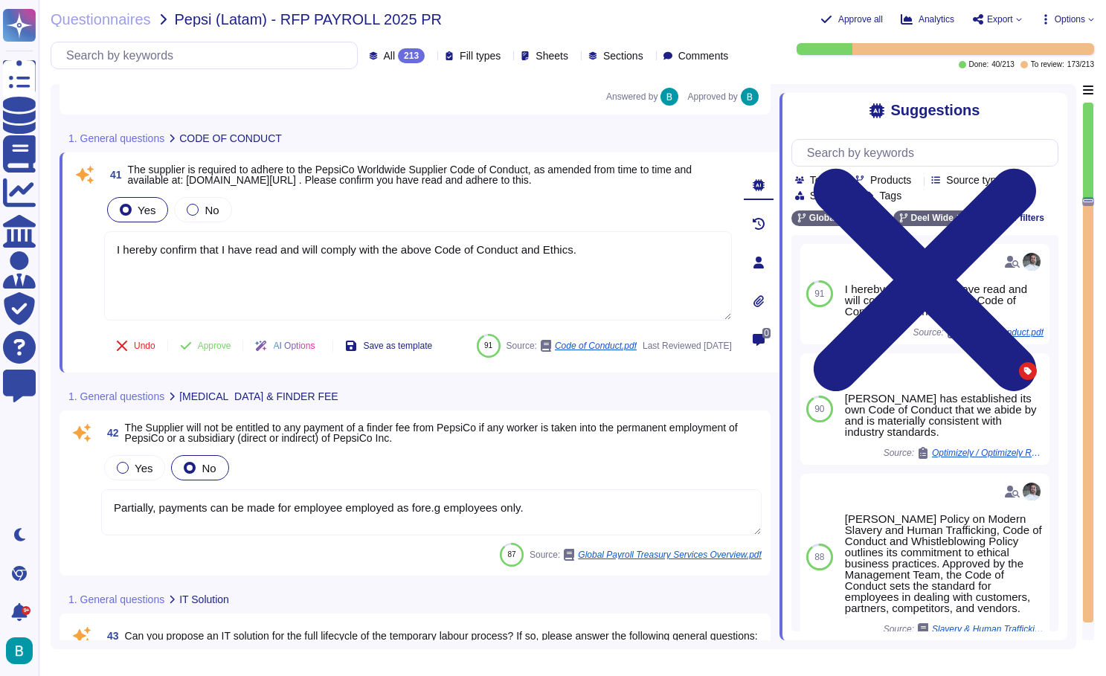
type textarea "Accepted."
click at [217, 342] on span "Approve" at bounding box center [214, 345] width 33 height 9
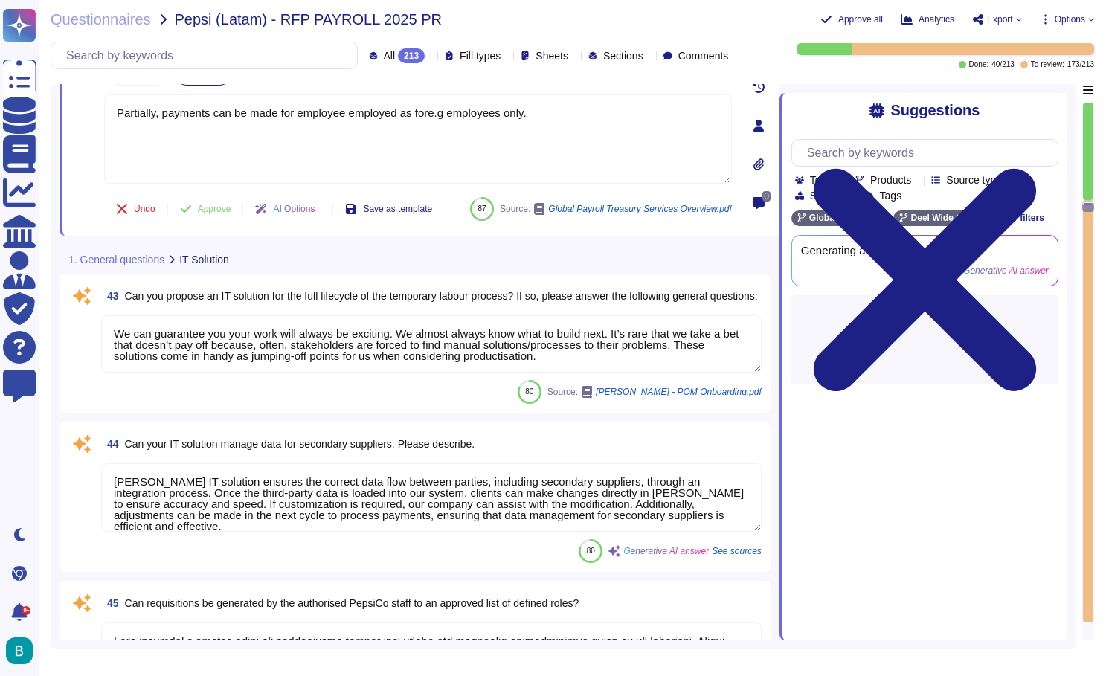
type textarea "Yes, the Deel platform supports multiple languages. The platform itself is avai…"
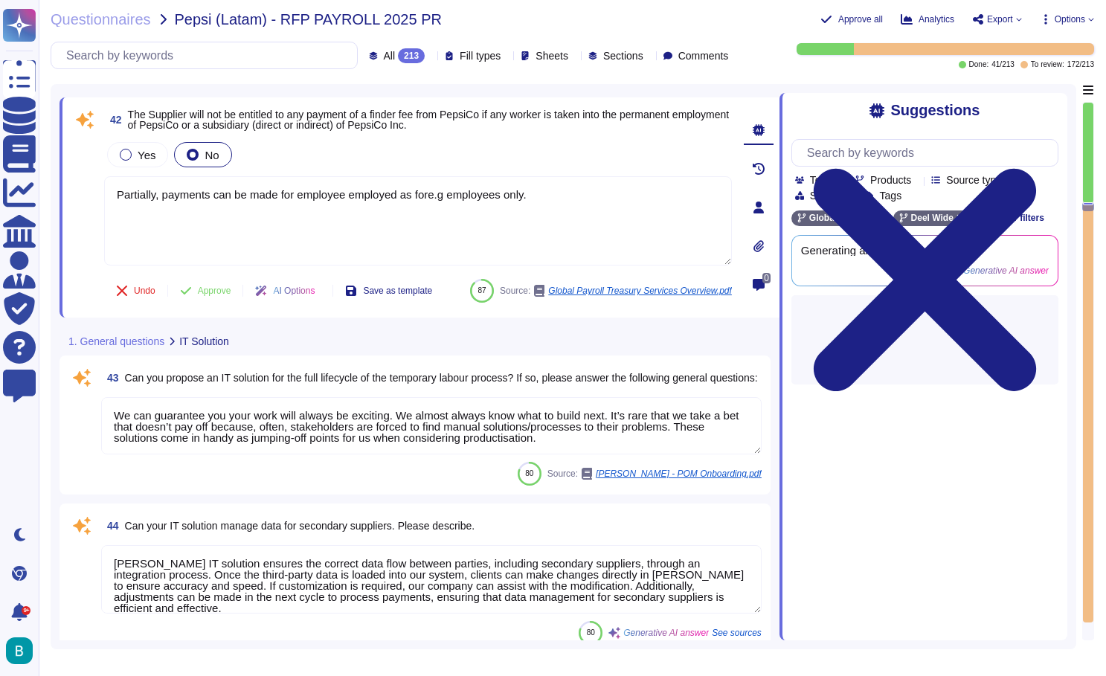
scroll to position [7248, 0]
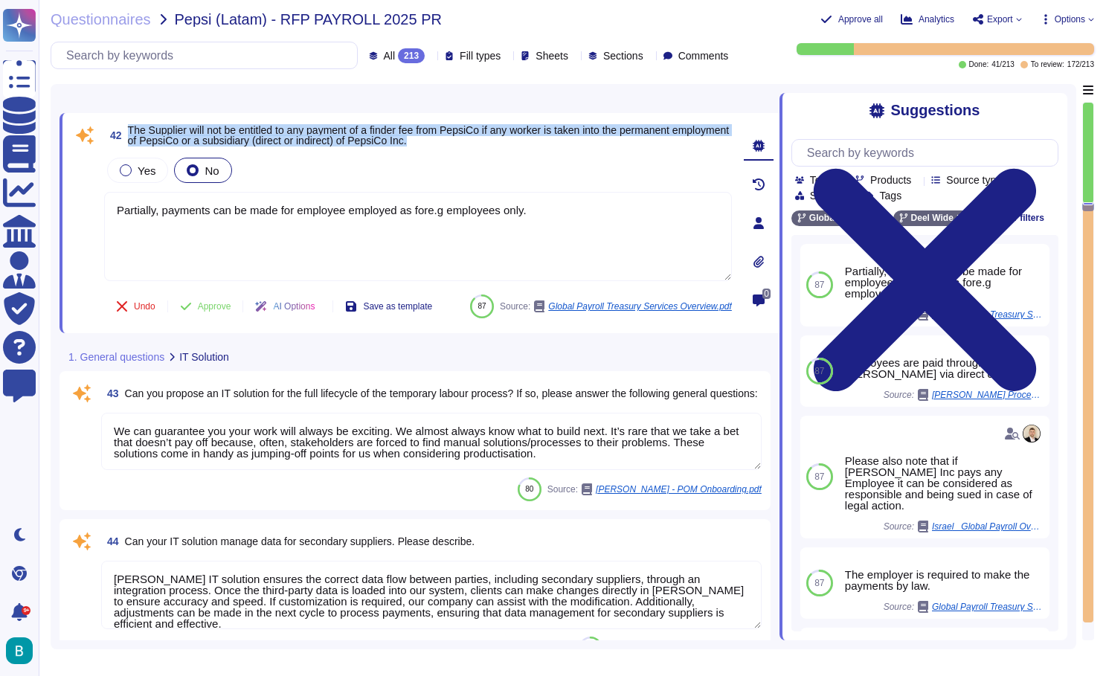
drag, startPoint x: 524, startPoint y: 146, endPoint x: 123, endPoint y: 131, distance: 401.3
click at [123, 131] on span "42 The Supplier will not be entitled to any payment of a finder fee from PepsiC…" at bounding box center [418, 135] width 628 height 27
copy span "The Supplier will not be entitled to any payment of a finder fee from PepsiCo i…"
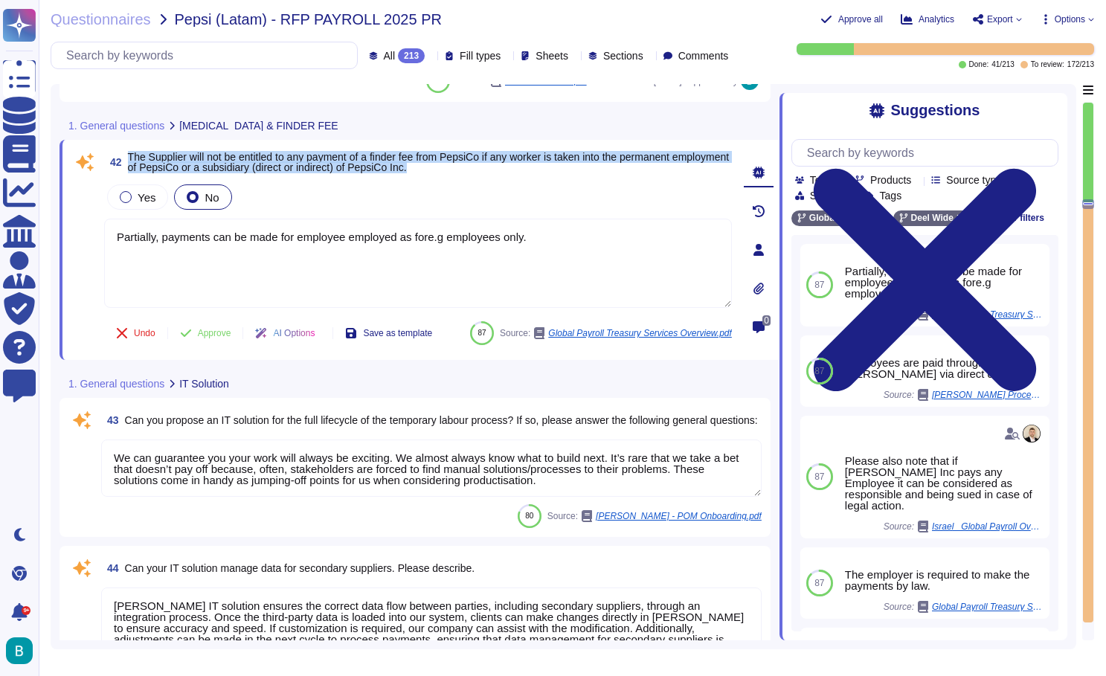
type textarea "I hereby confirm that I have read and will comply with the above Code of Conduc…"
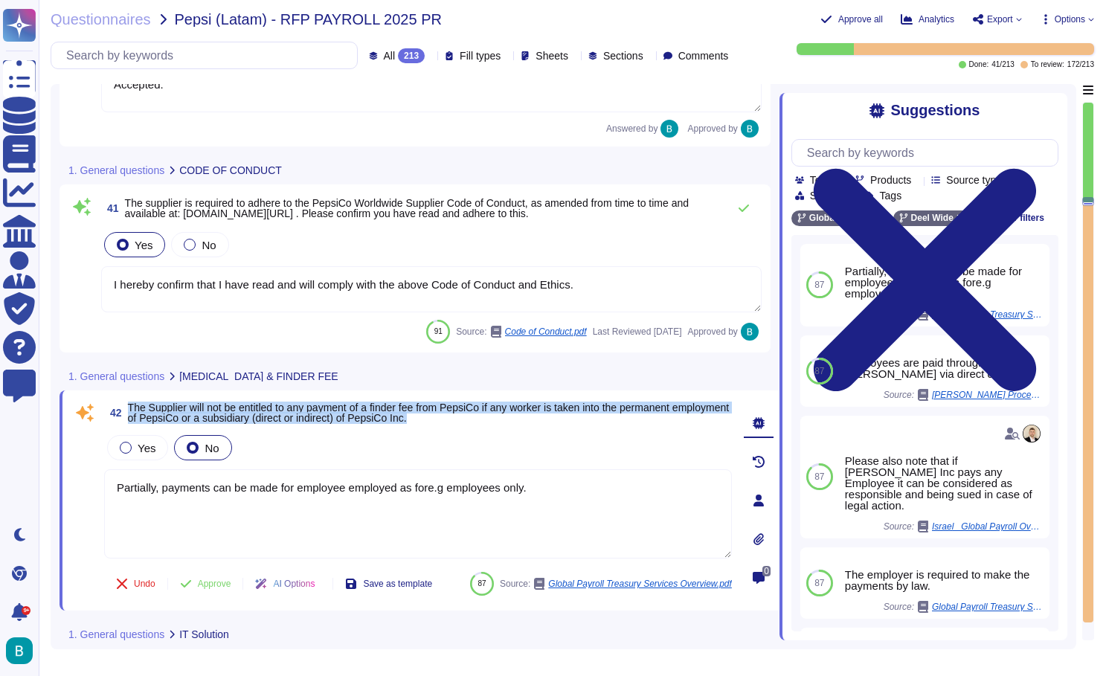
type textarea "Accepted."
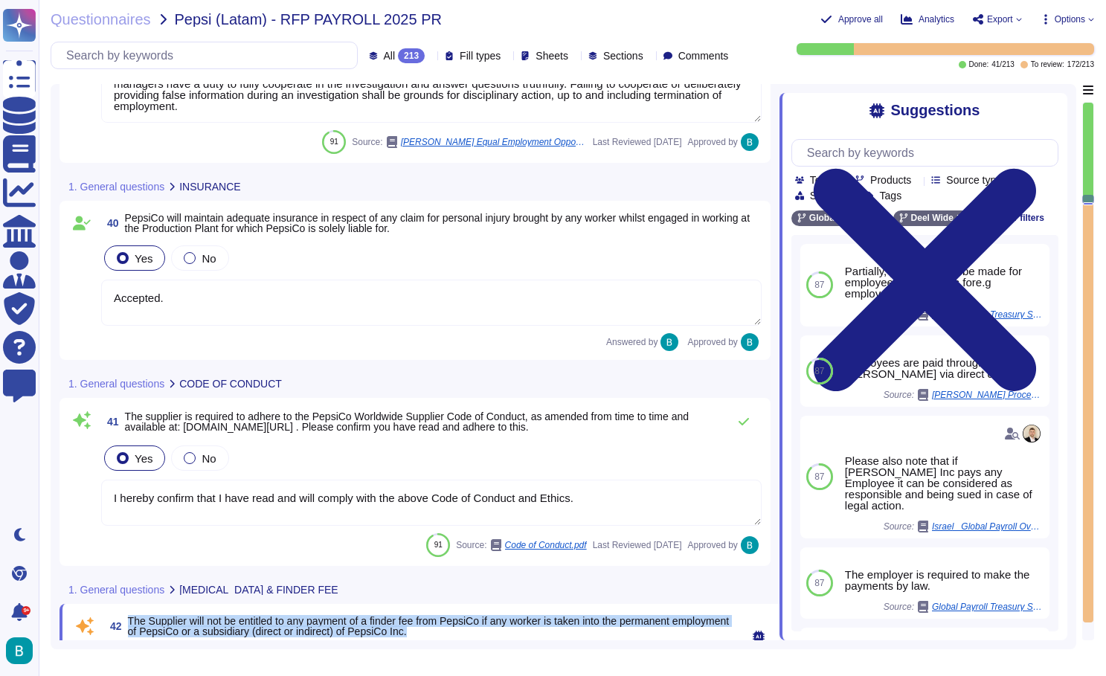
type textarea "The Company will promptly and thoroughly investigate complaints. Investigations…"
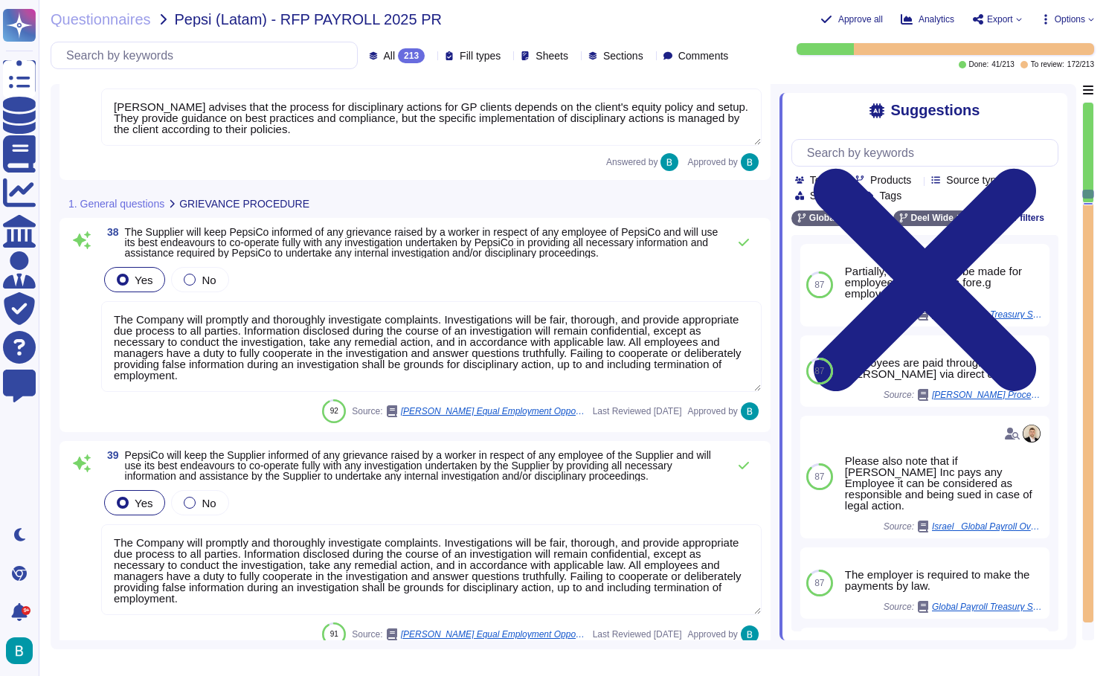
type textarea "Deel advises that the process for disciplinary actions for GP clients depends o…"
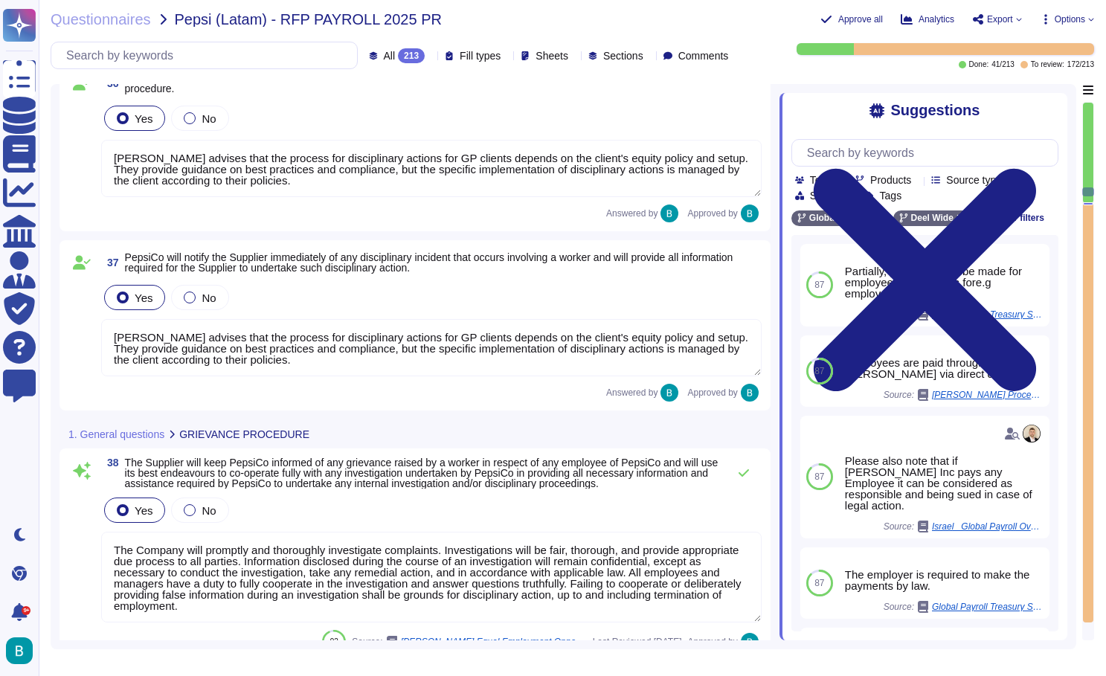
scroll to position [5975, 0]
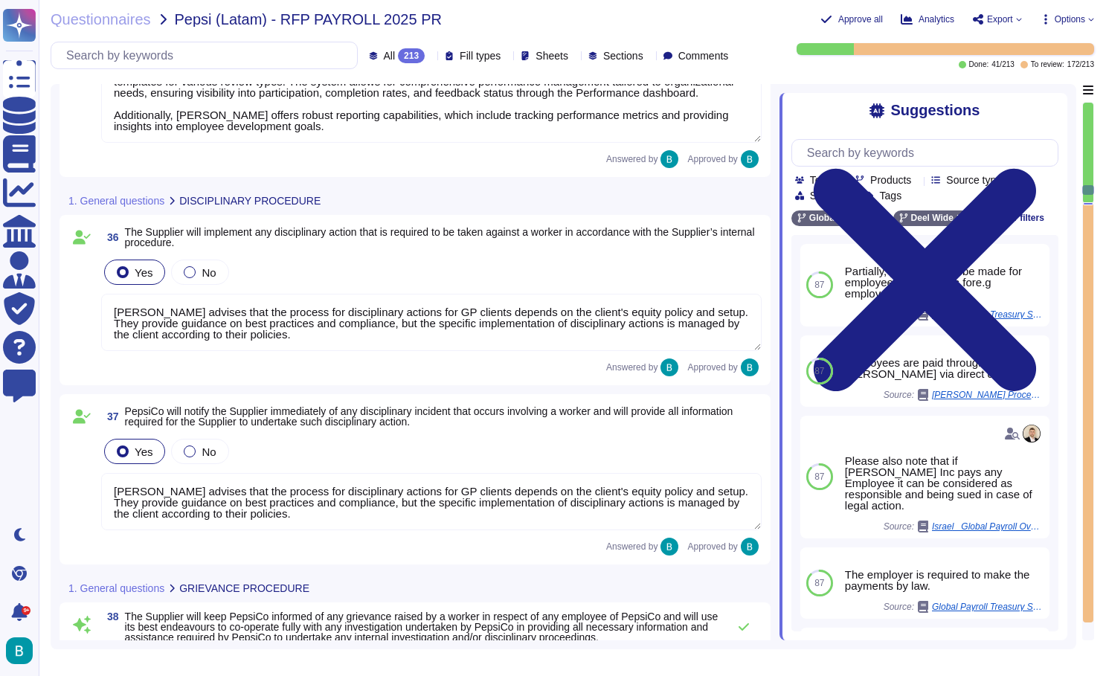
type textarea "[PERSON_NAME] supports performance management through its Performance feature i…"
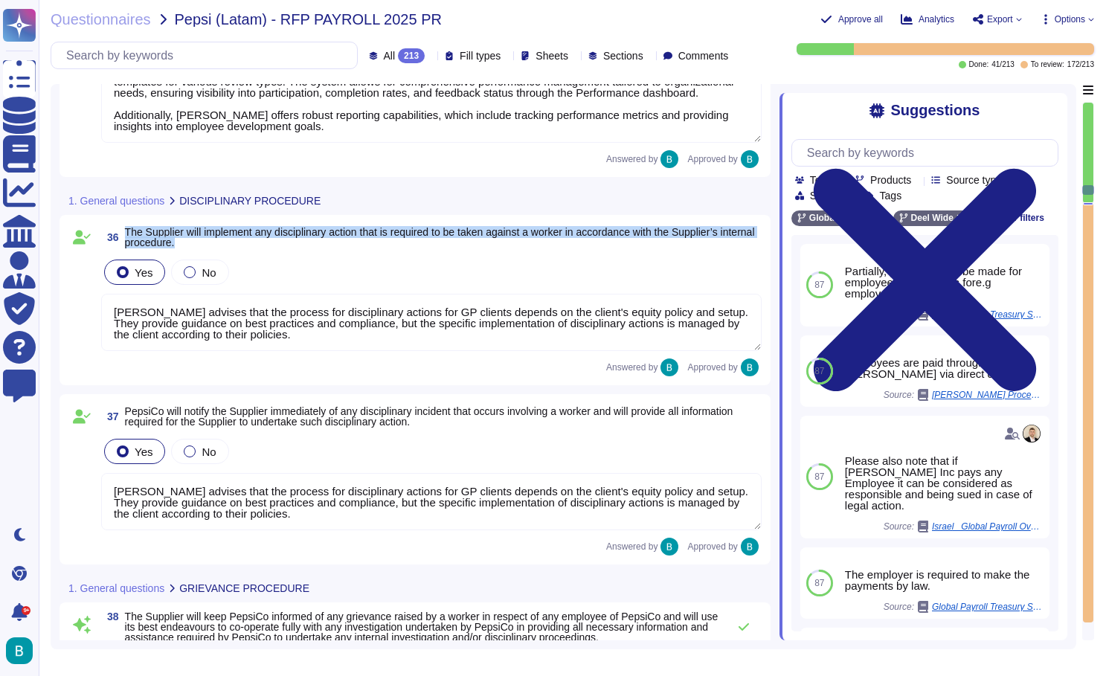
drag, startPoint x: 257, startPoint y: 249, endPoint x: 120, endPoint y: 232, distance: 138.0
click at [120, 232] on span "36 The Supplier will implement any disciplinary action that is required to be t…" at bounding box center [431, 237] width 661 height 27
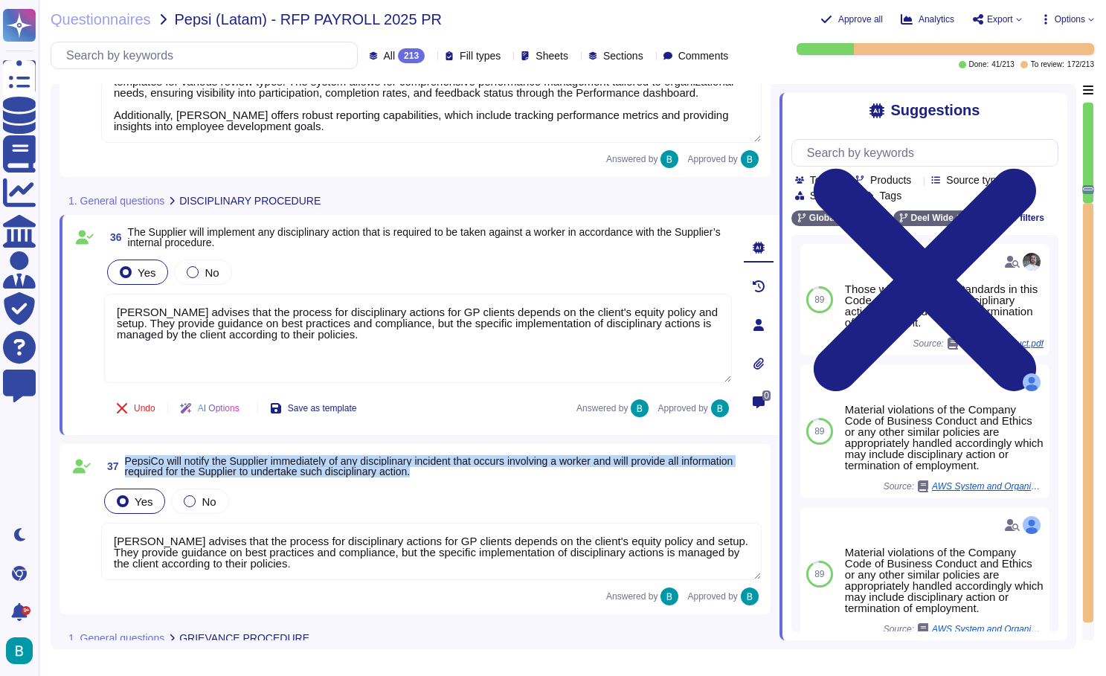
drag, startPoint x: 504, startPoint y: 470, endPoint x: 127, endPoint y: 463, distance: 377.3
click at [127, 463] on span "PepsiCo will notify the Supplier immediately of any disciplinary incident that …" at bounding box center [443, 466] width 637 height 21
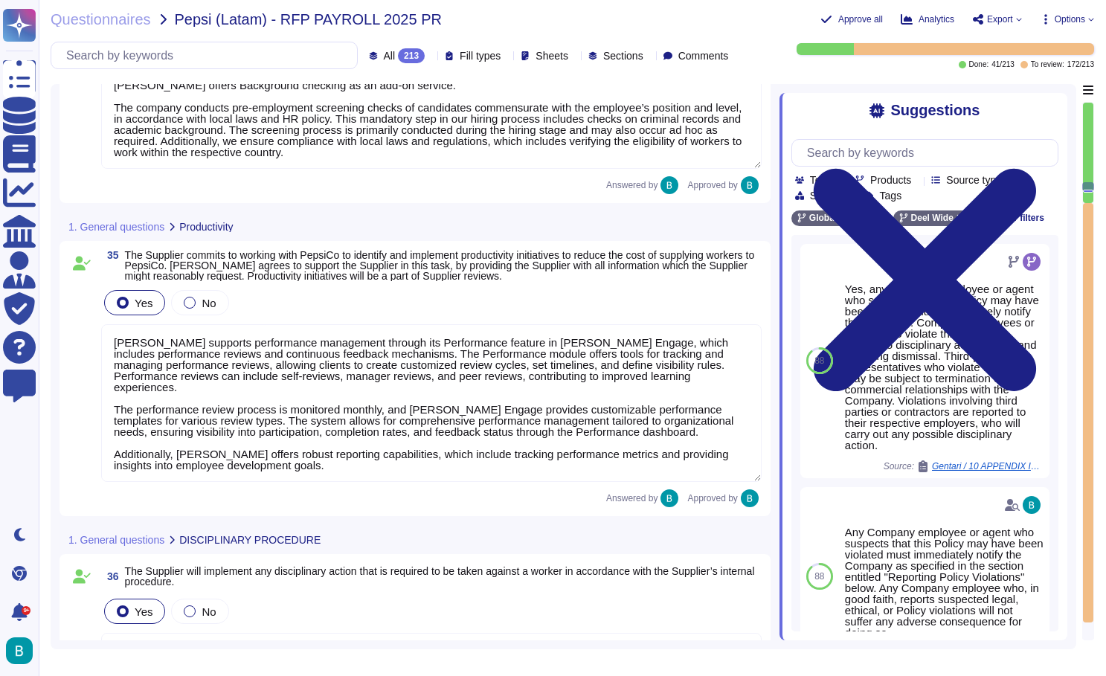
type textarea "[PERSON_NAME] offers Background checking as an add-on service. The company cond…"
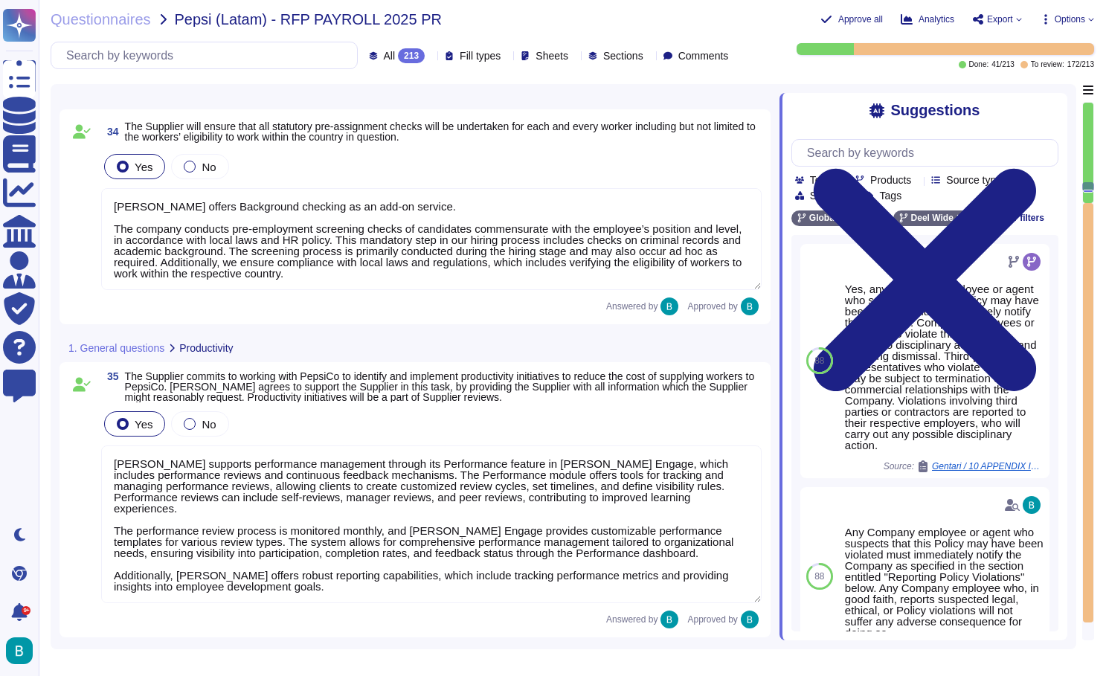
scroll to position [5394, 0]
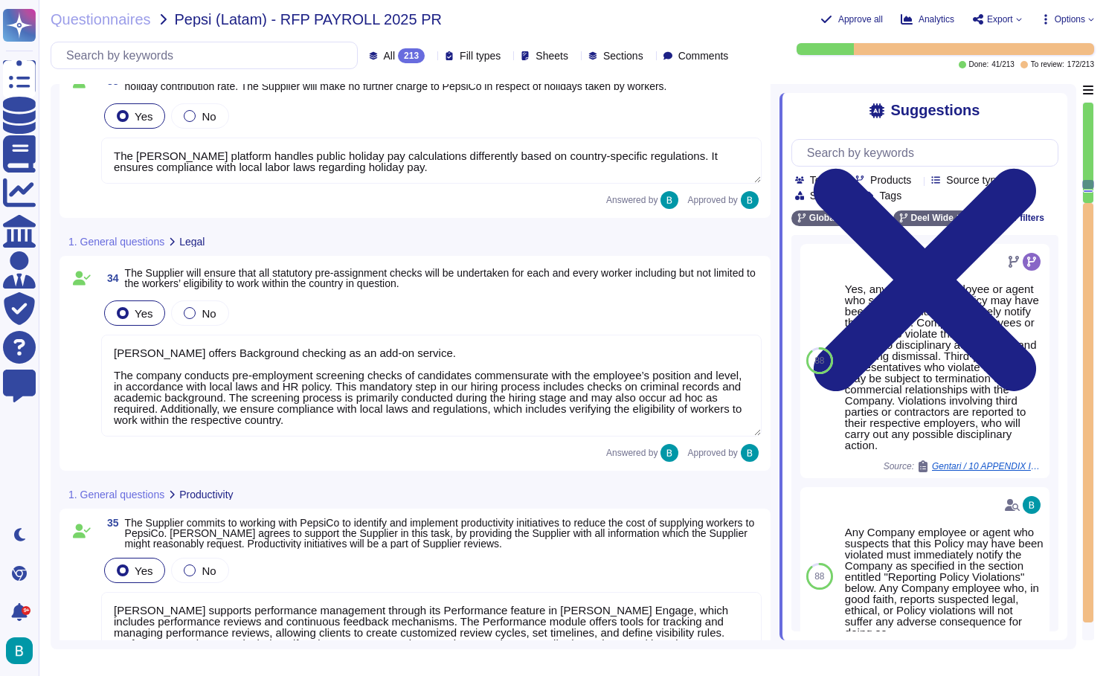
type textarea "[US_STATE] [PERSON_NAME] can provide full GP services and can make all payments…"
type textarea "The [PERSON_NAME] platform handles public holiday pay calculations differently …"
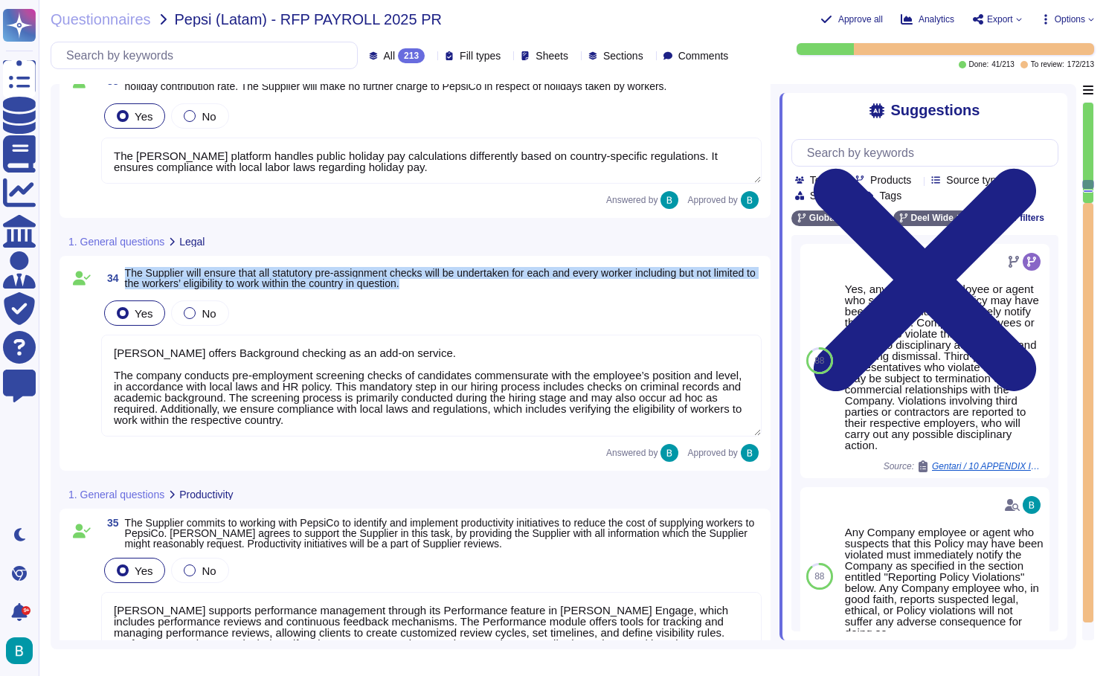
drag, startPoint x: 492, startPoint y: 286, endPoint x: 125, endPoint y: 271, distance: 367.1
click at [125, 271] on span "34 The Supplier will ensure that all statutory pre-assignment checks will be un…" at bounding box center [431, 278] width 661 height 27
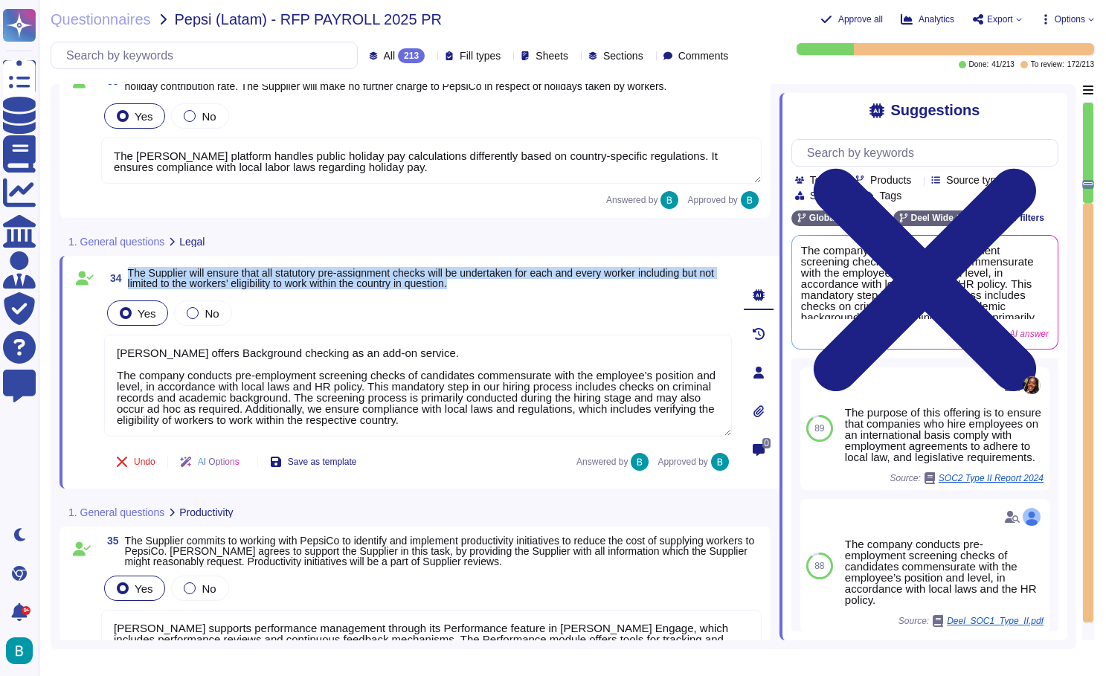
drag, startPoint x: 129, startPoint y: 271, endPoint x: 530, endPoint y: 282, distance: 401.9
click at [530, 282] on span "34 The Supplier will ensure that all statutory pre-assignment checks will be un…" at bounding box center [418, 278] width 628 height 27
copy span "The Supplier will ensure that all statutory pre-assignment checks will be under…"
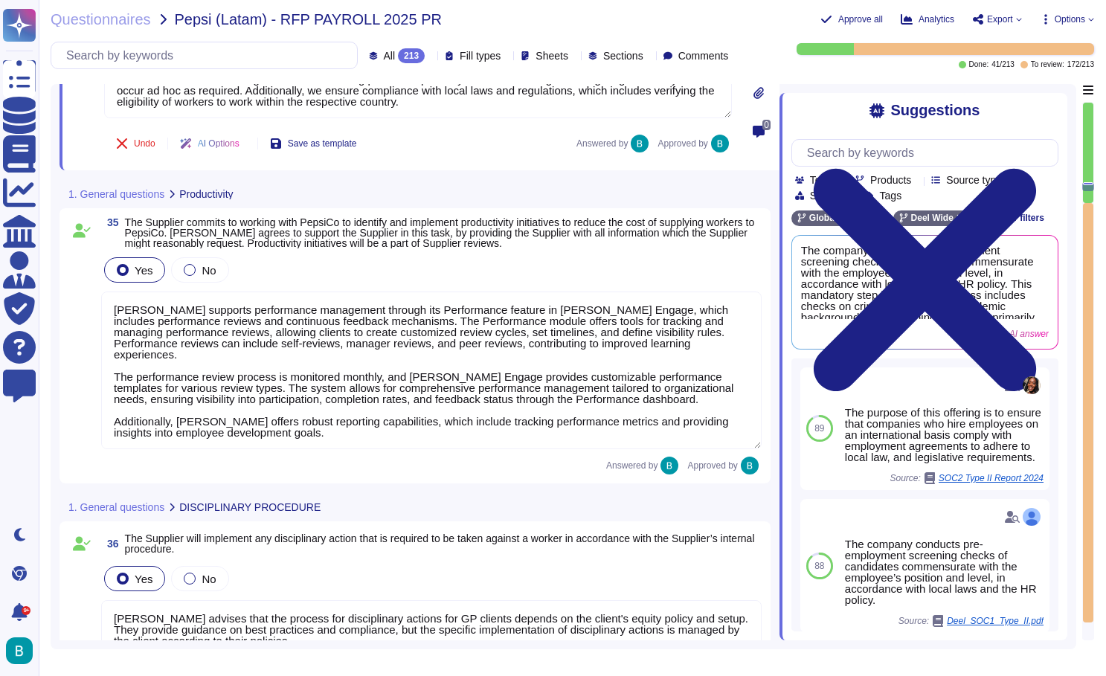
type textarea "The Company will promptly and thoroughly investigate complaints. Investigations…"
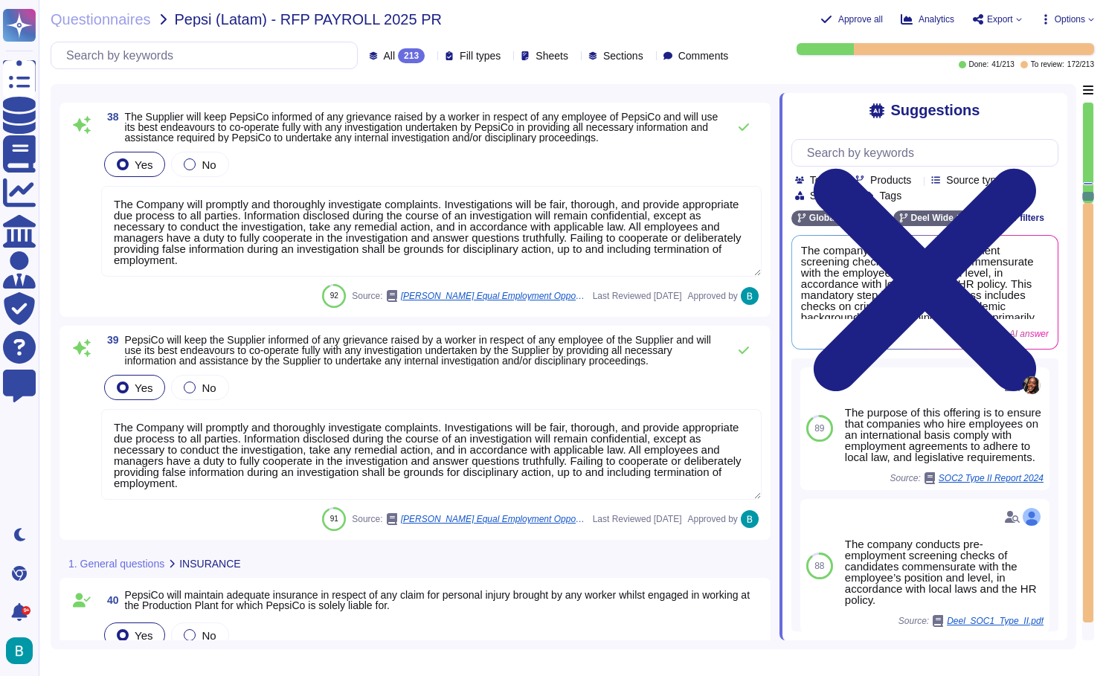
type textarea "The Company will promptly and thoroughly investigate complaints. Investigations…"
type textarea "Accepted."
type textarea "I hereby confirm that I have read and will comply with the above Code of Conduc…"
type textarea "Partially, payments can be made for employee employed as fore.g employees only."
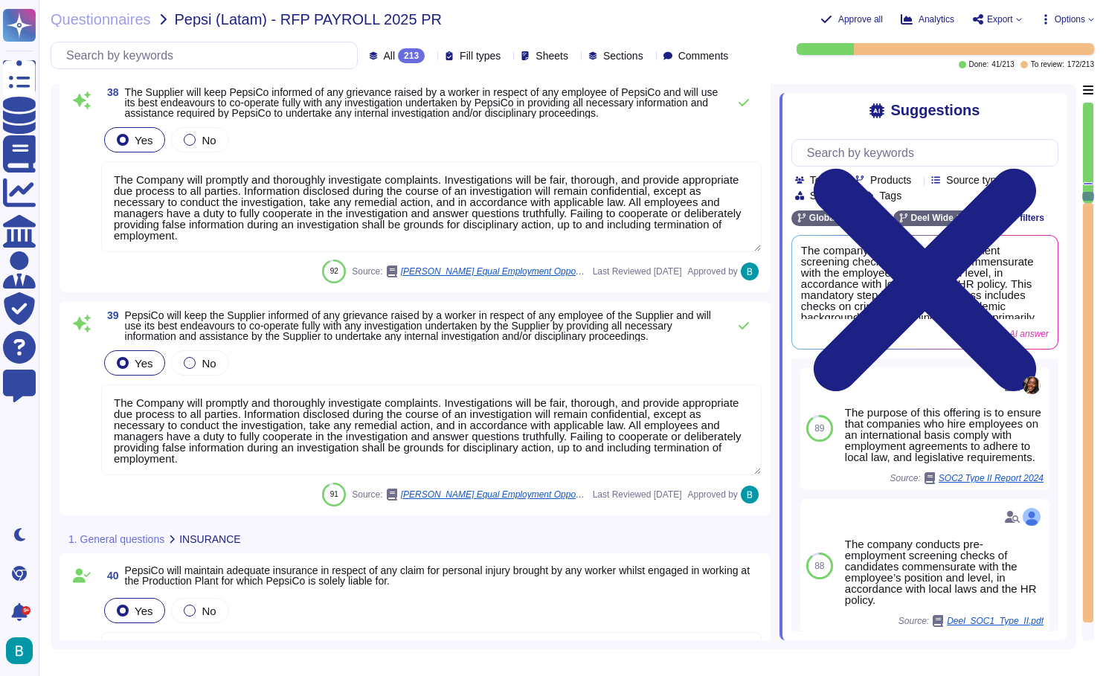
scroll to position [0, -1]
click at [1088, 203] on div at bounding box center [1088, 413] width 10 height 420
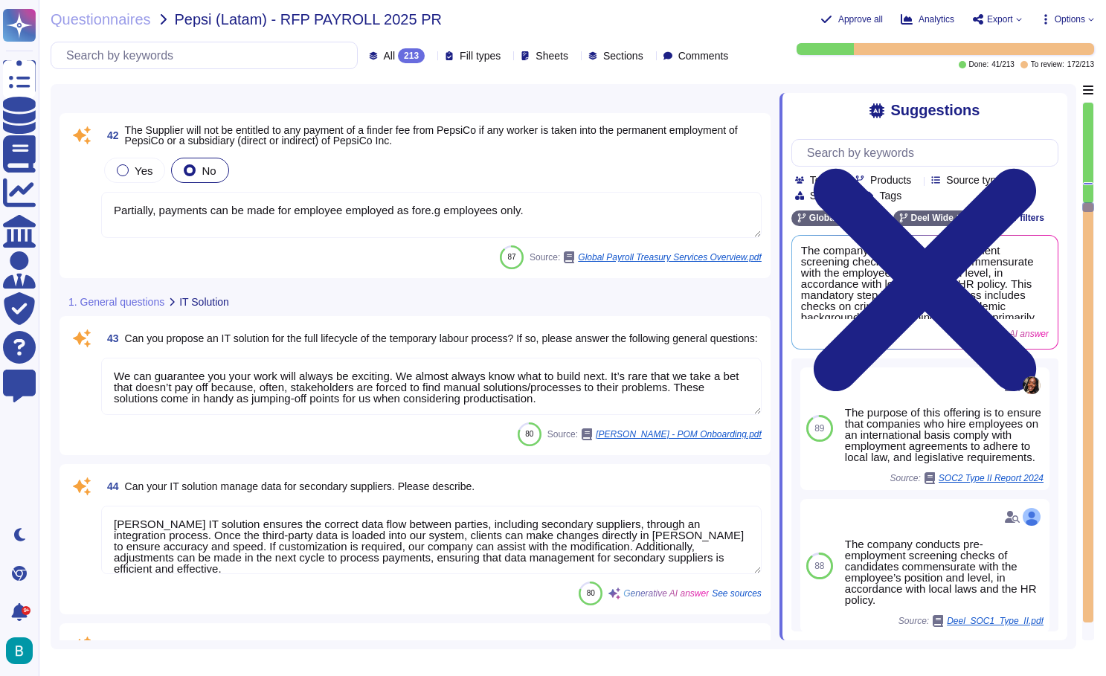
type textarea "We can guarantee you your work will always be exciting. We almost always know w…"
type textarea "Deel's IT solution ensures the correct data flow between parties, including sec…"
type textarea "Deel provides a robust roles and permissions system that allows for extensive c…"
type textarea "Yes, the Deel platform supports multiple languages. The platform itself is avai…"
click at [632, 289] on div "1. General questions IT Solution" at bounding box center [420, 301] width 720 height 29
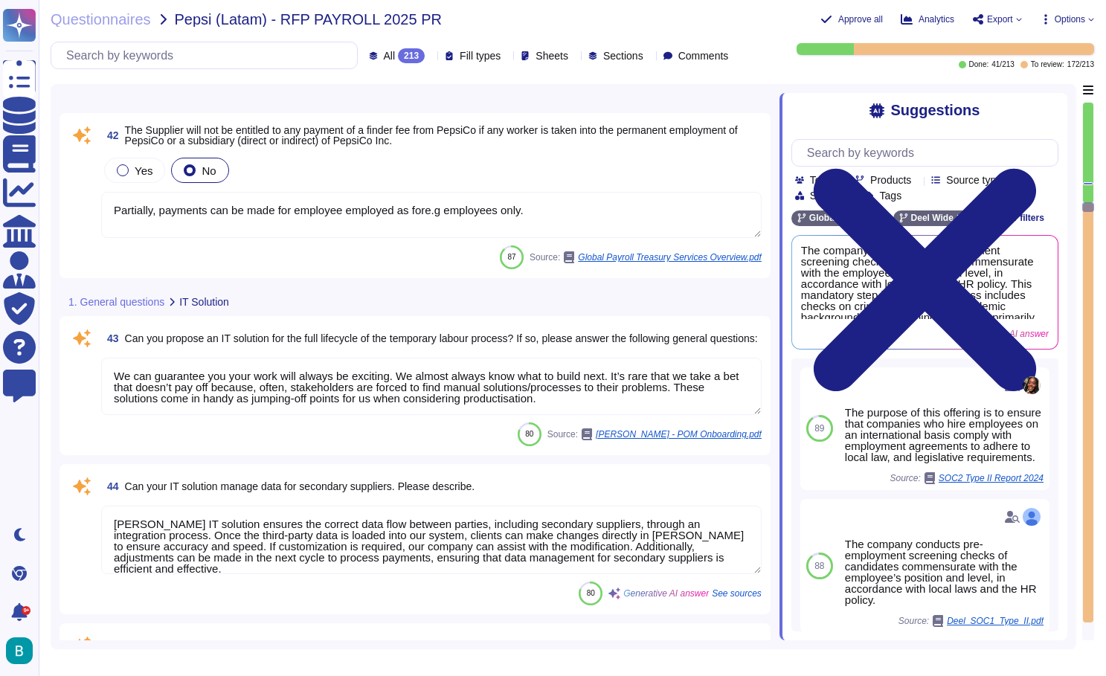
scroll to position [7358, 0]
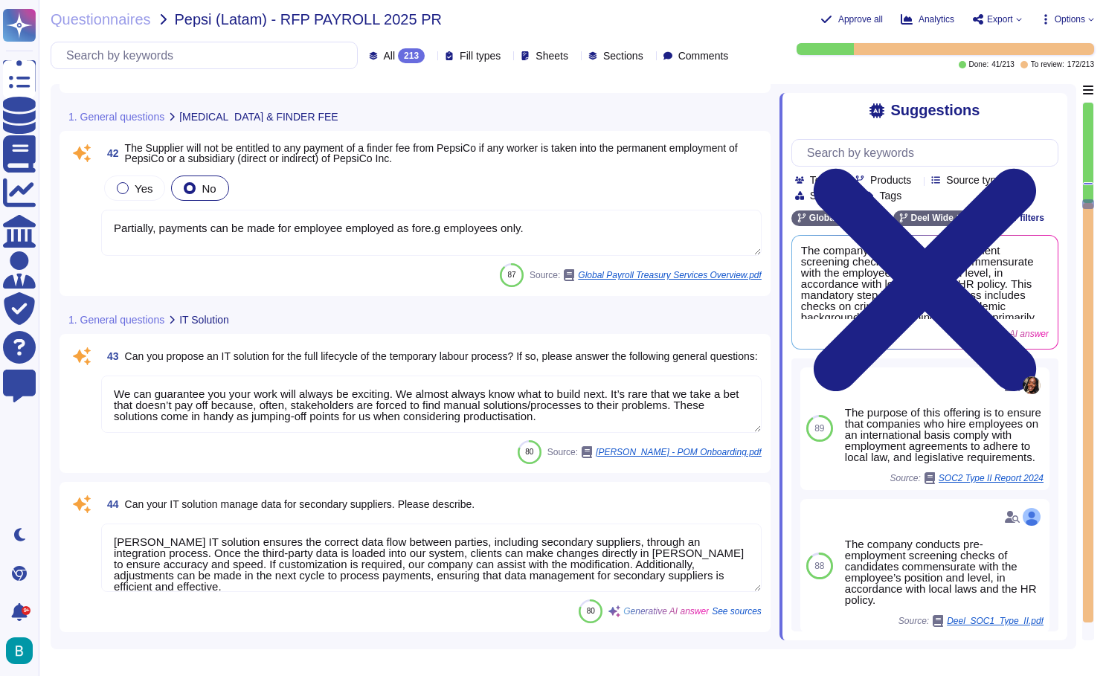
type textarea "I hereby confirm that I have read and will comply with the above Code of Conduc…"
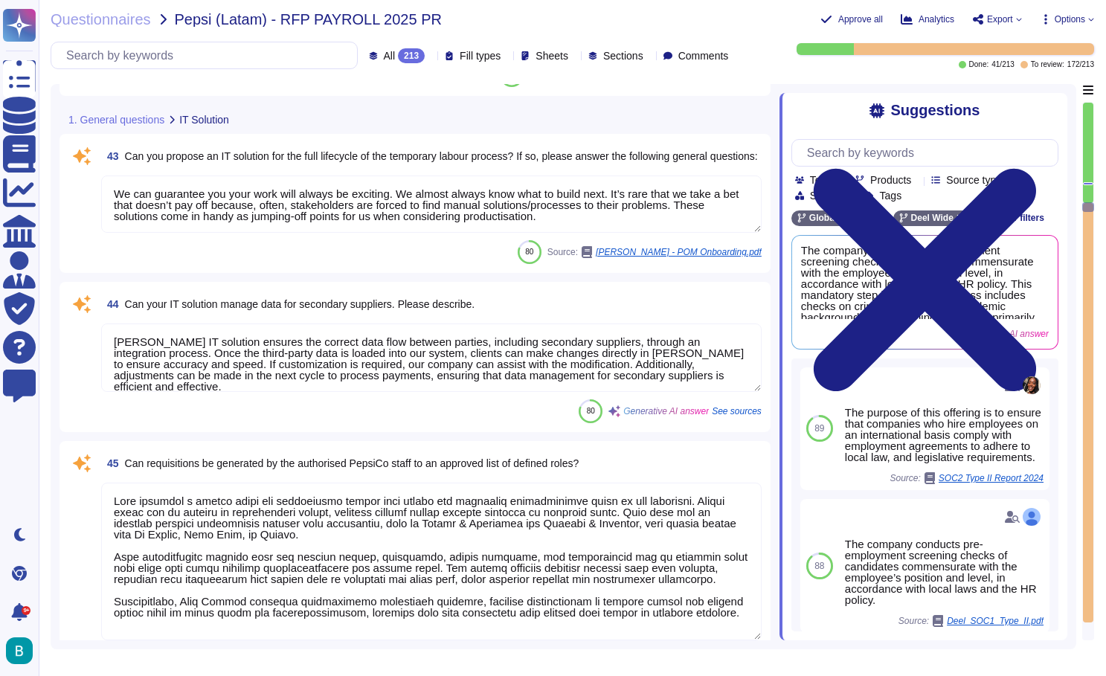
scroll to position [7593, 0]
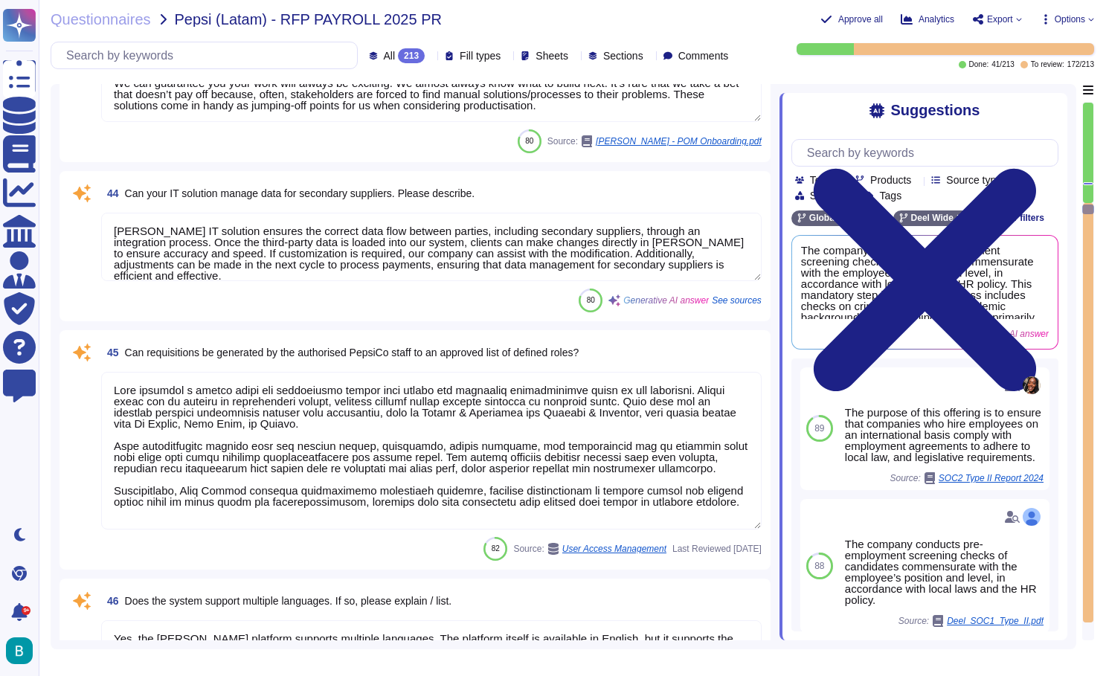
type textarea "Yes"
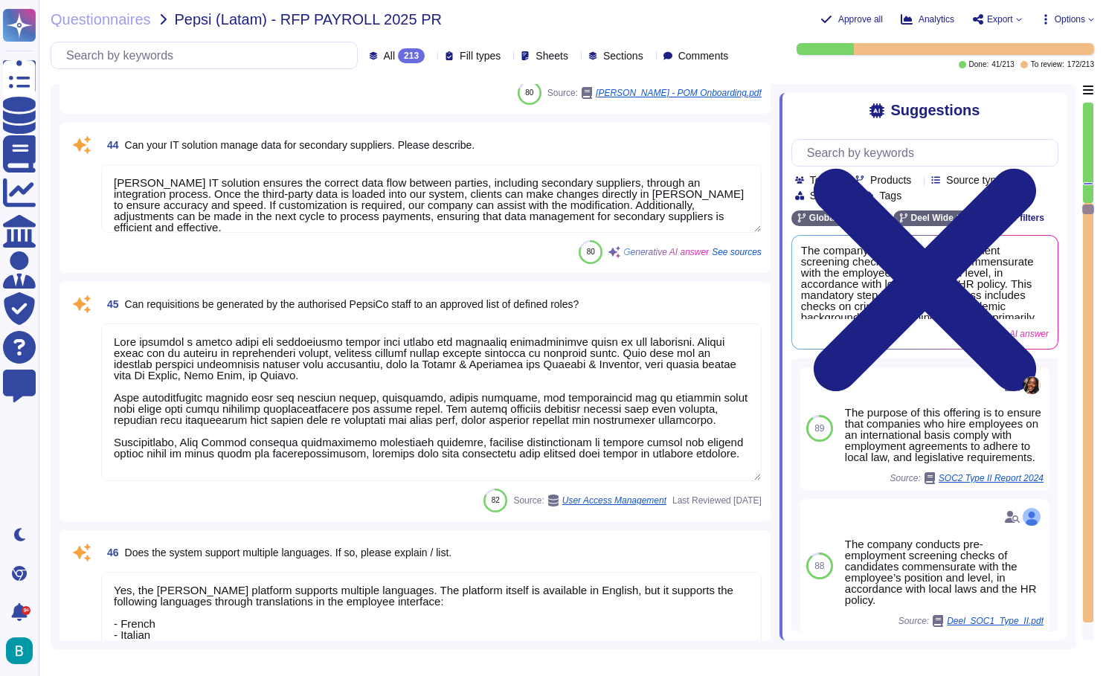
scroll to position [7681, 0]
type textarea "Yes, the completed performance reviews can serve as a starting point for ongoin…"
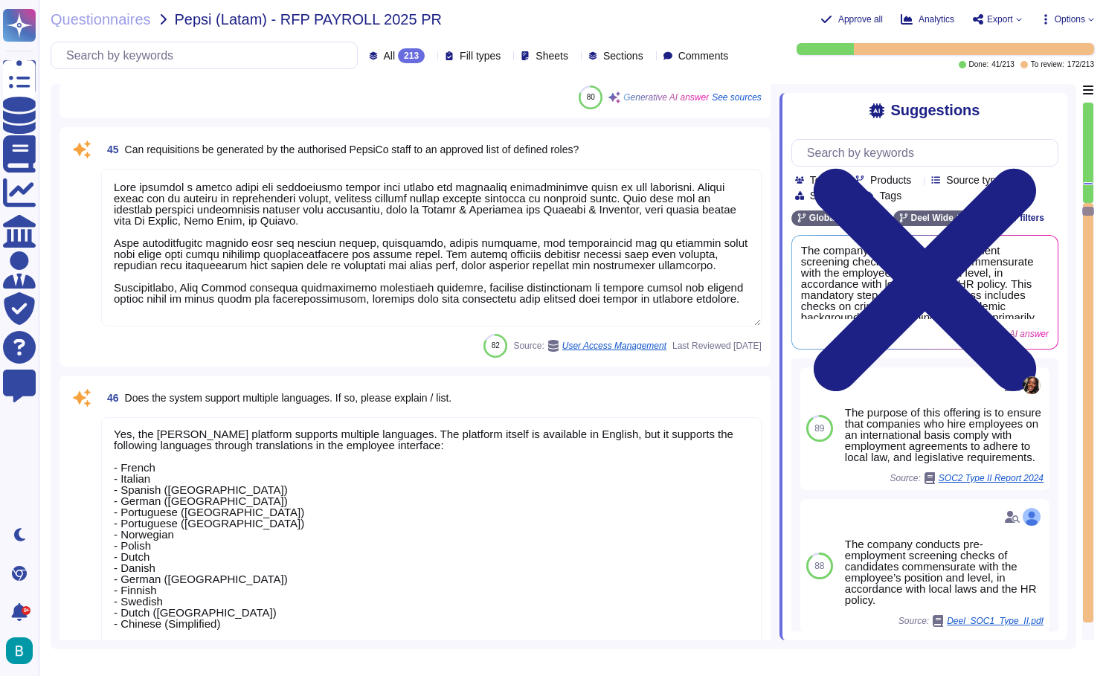
scroll to position [8000, 0]
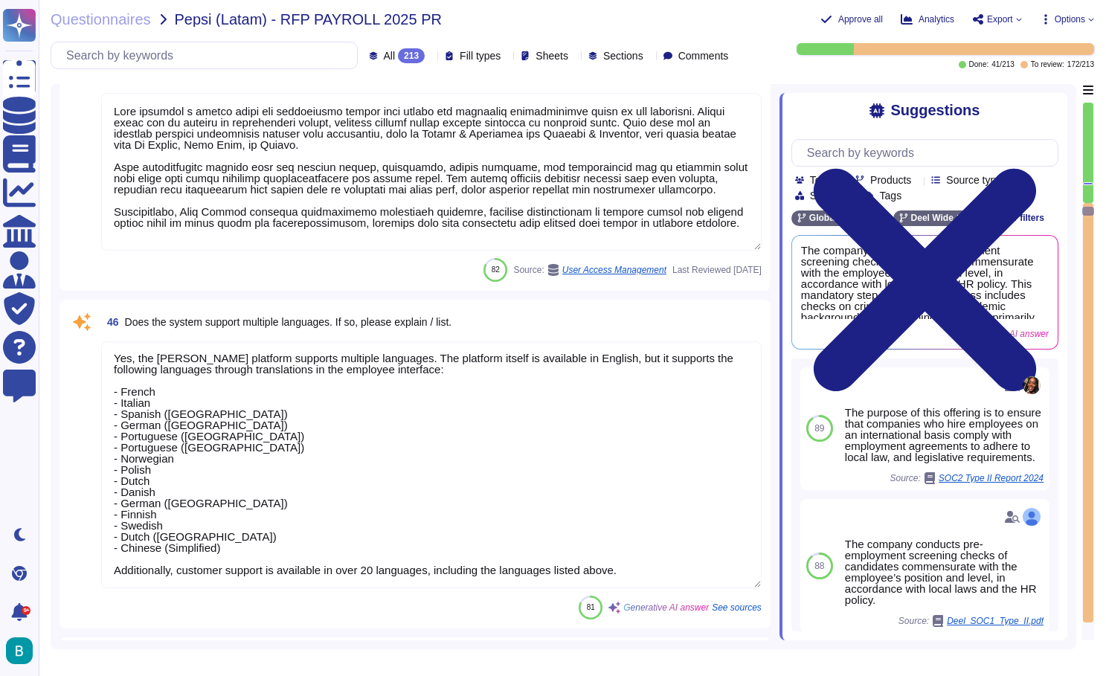
type textarea "Yes, Deel's system allows for the creation and approval of job requisitions wit…"
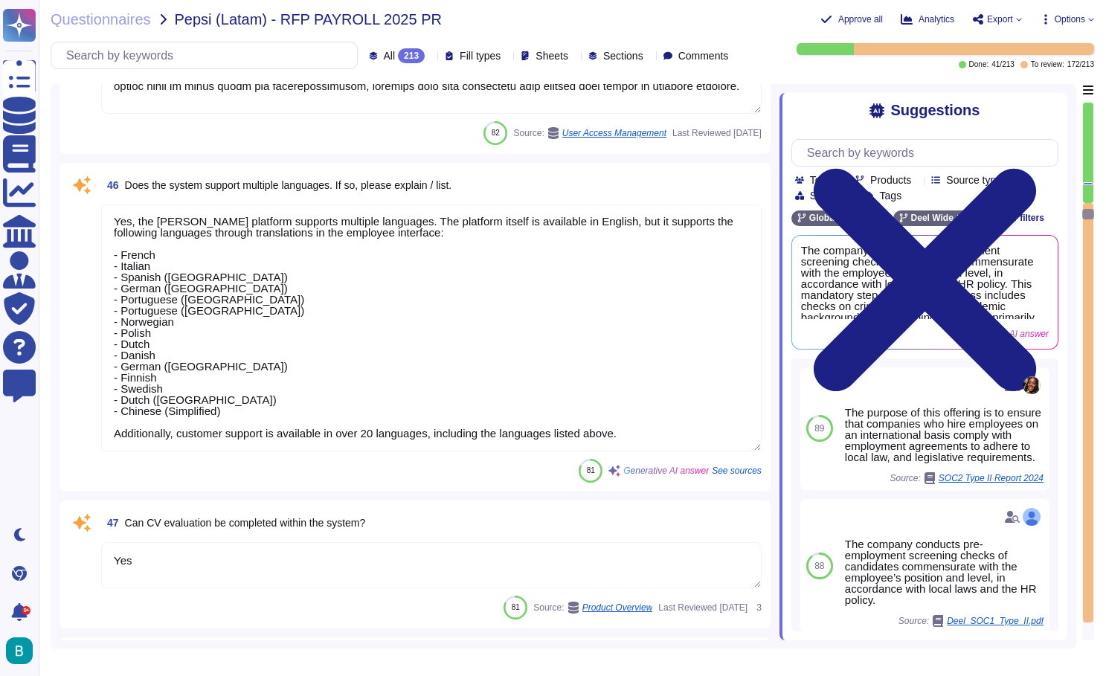
type textarea "Yes, the system is able to record time-keeping data. Employees can log their wo…"
click at [367, 377] on textarea "Yes, the Deel platform supports multiple languages. The platform itself is avai…" at bounding box center [431, 328] width 661 height 247
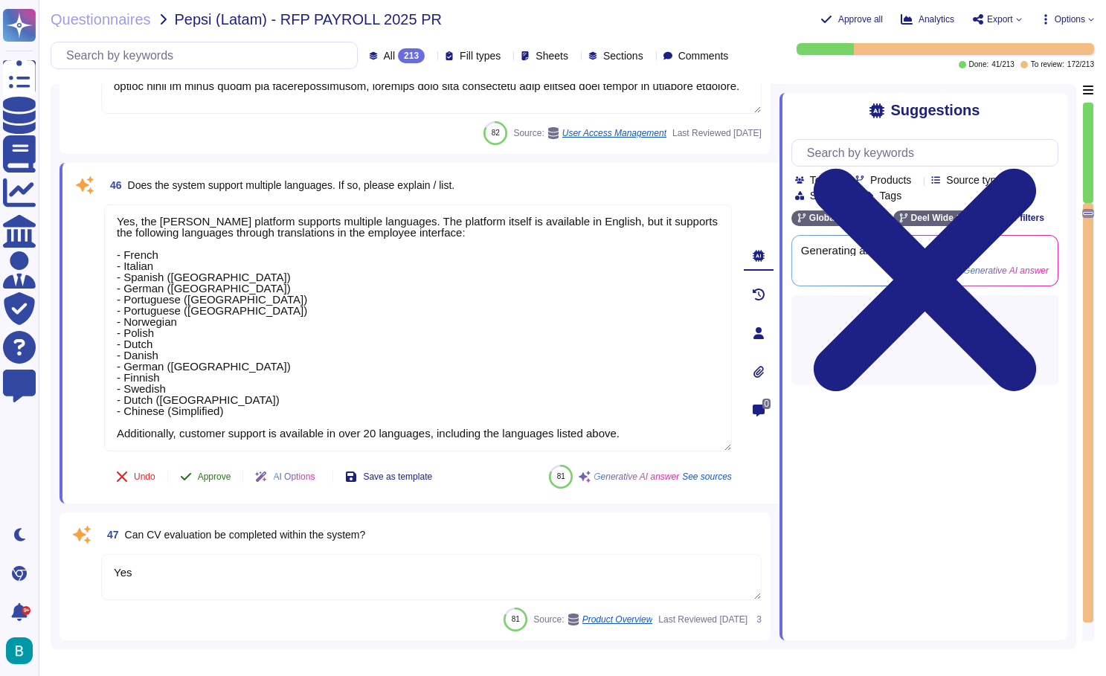
click at [226, 476] on span "Approve" at bounding box center [214, 476] width 33 height 9
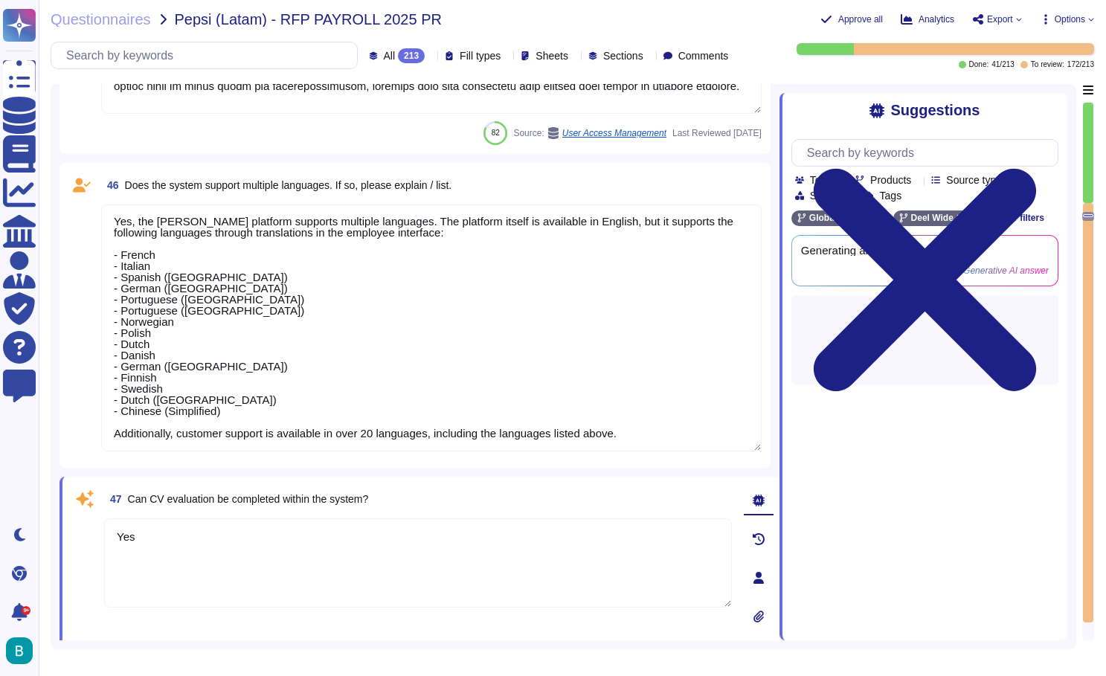
type textarea "Yes, the system is able to record time-keeping data. Employees can log their wo…"
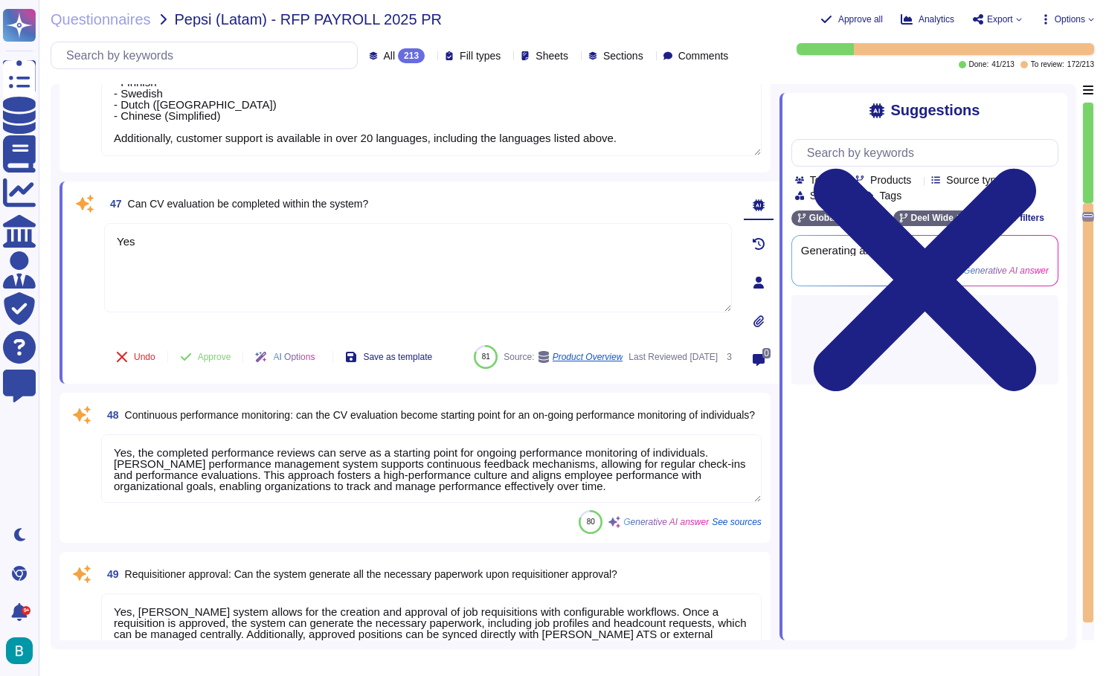
type textarea "Yes, the system can automate the generation of invoices based on the payroll su…"
type textarea "You can set Deel and any contractors you're working with up as vendors in your …"
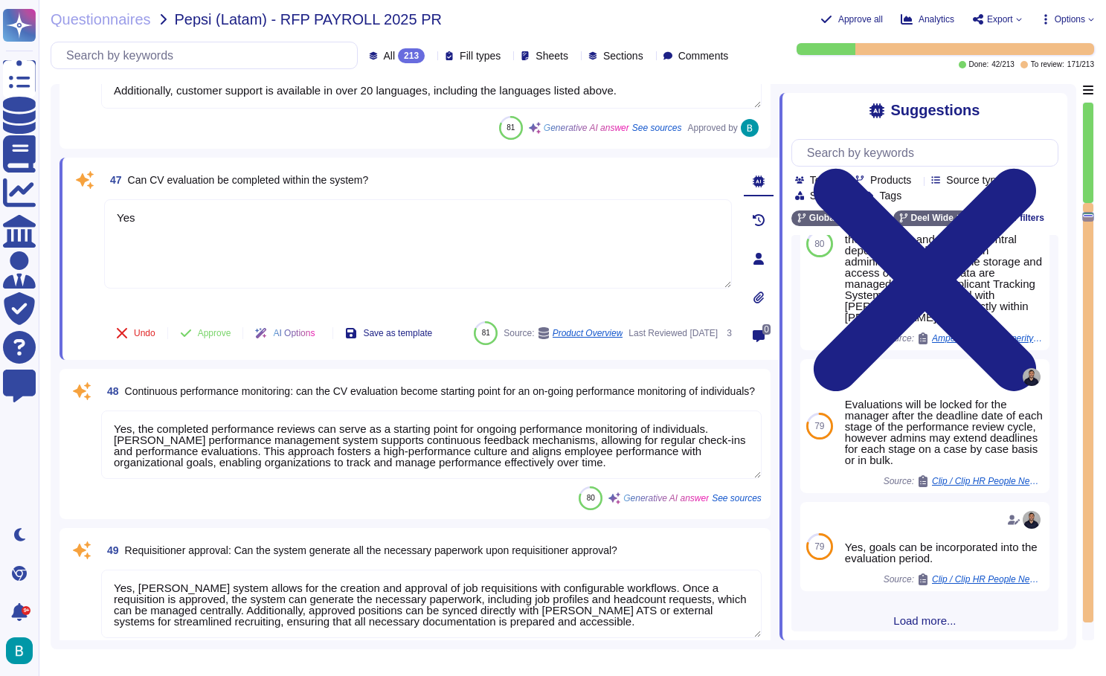
scroll to position [8396, 0]
type textarea "You can set Deel and any contractors you're working with up as vendors in your …"
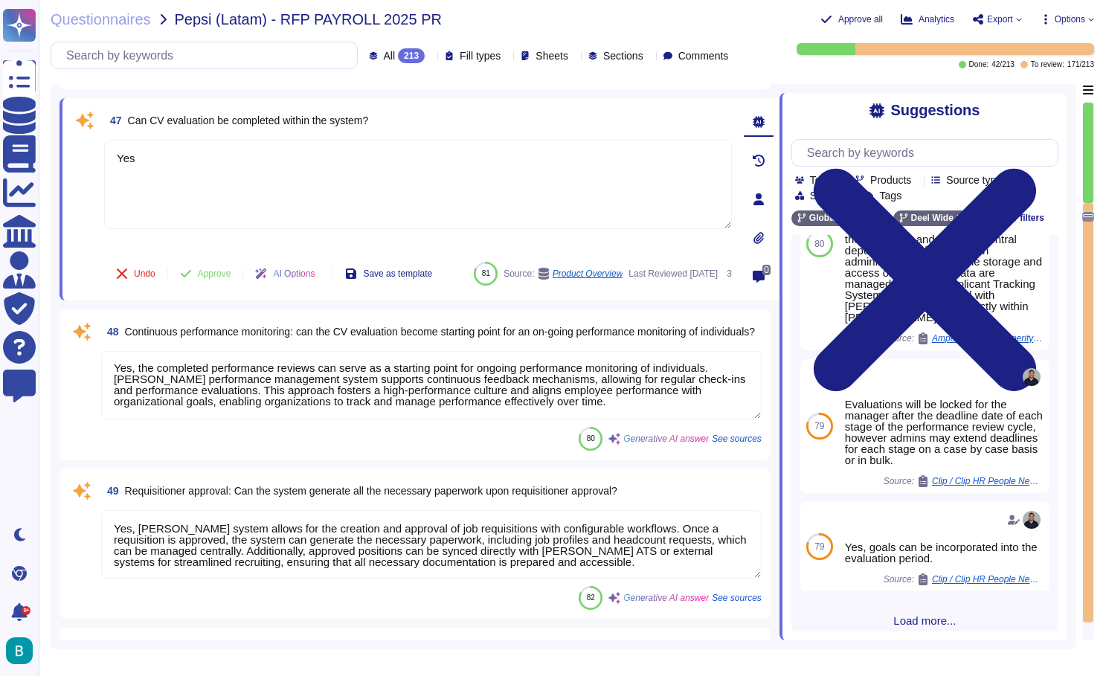
scroll to position [8766, 0]
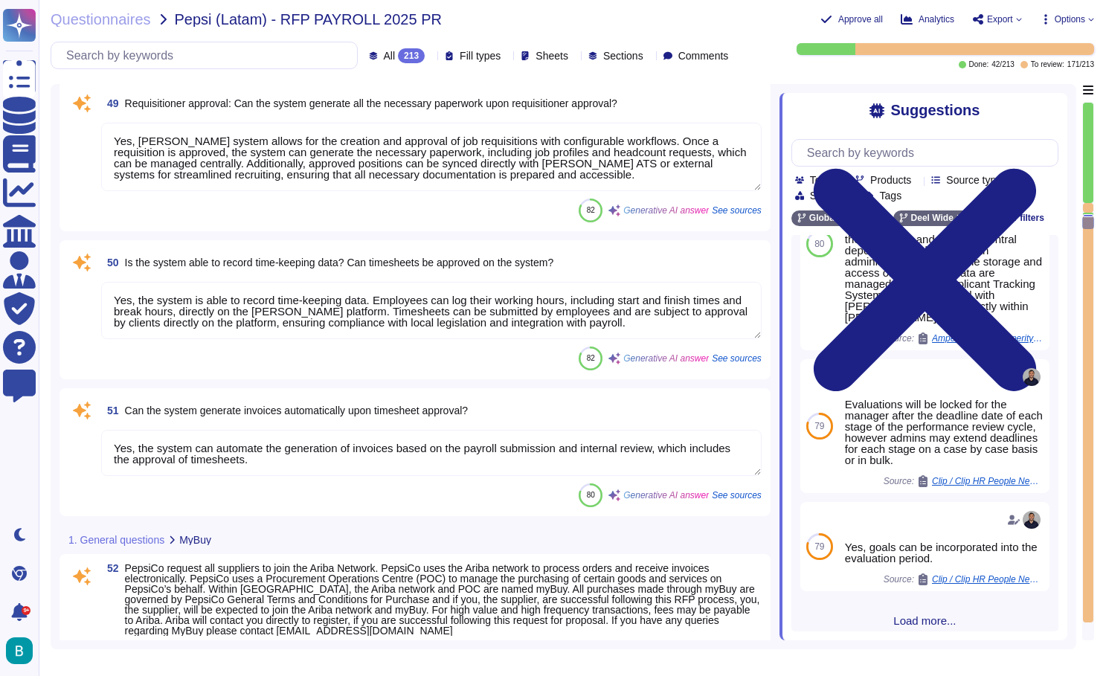
type textarea "The HZZ checks its database to see if there are any unemployed persons who meet…"
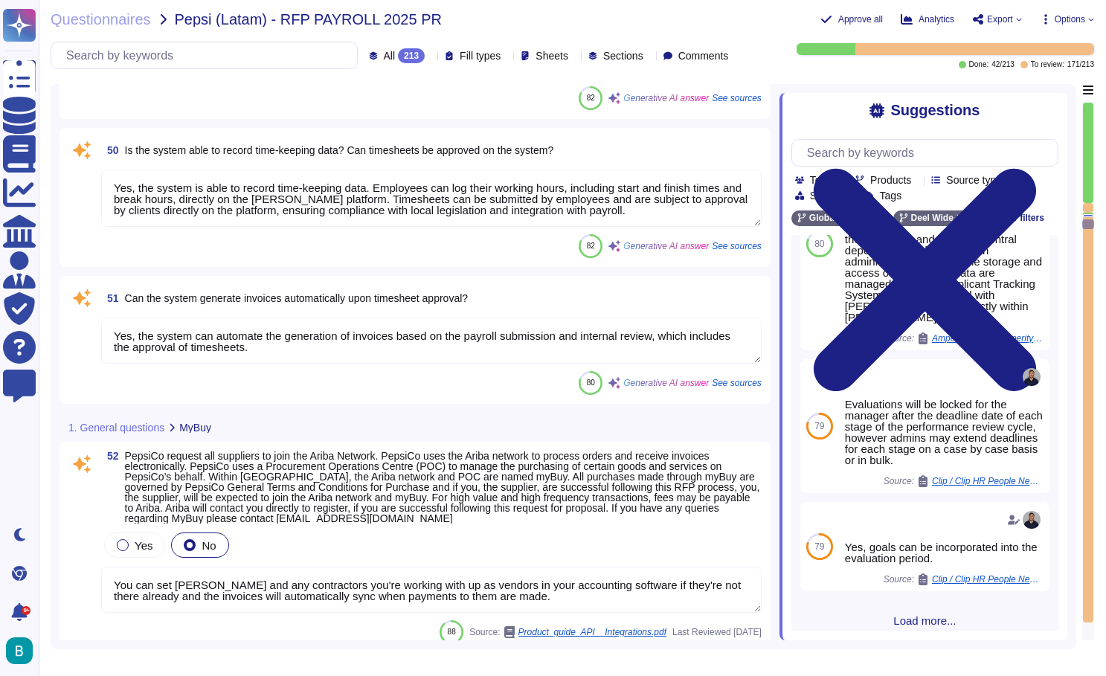
type textarea "The Vensure IC reviews the submitted documents and confirms that they are corre…"
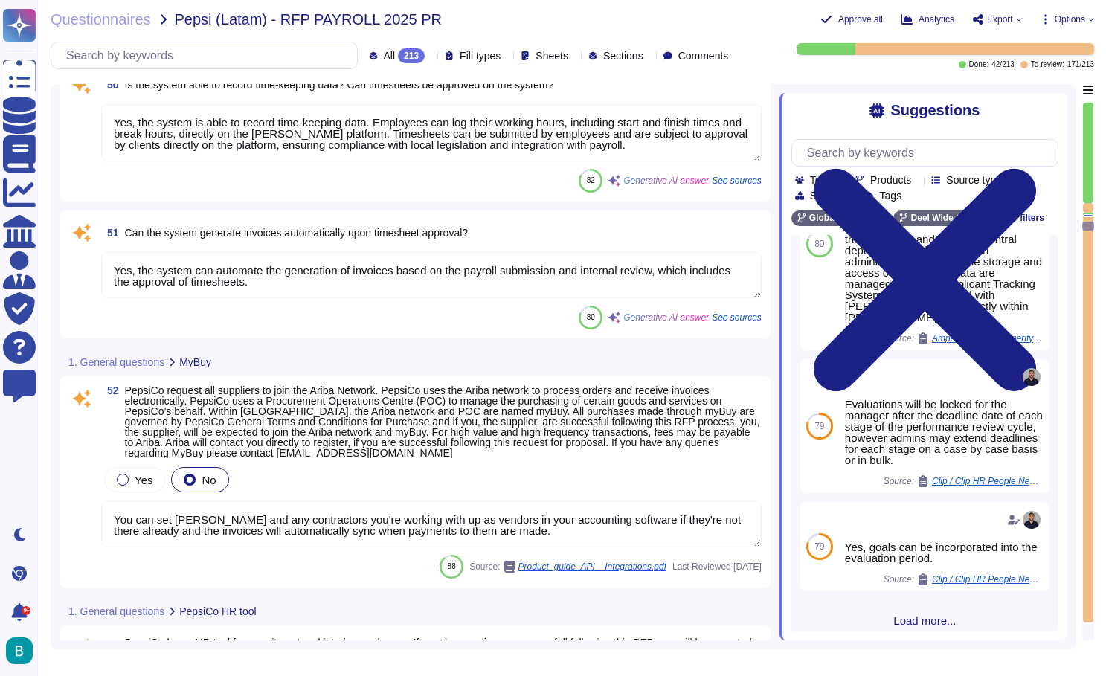
scroll to position [9032, 0]
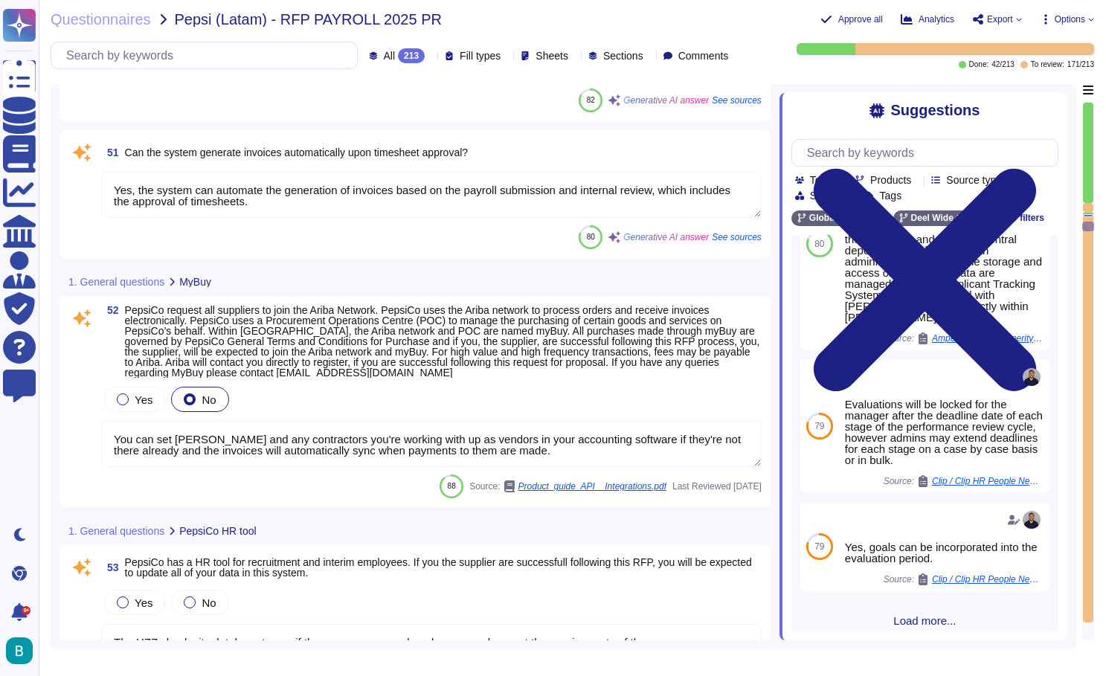
type textarea "Deel issues monthly EOR invoices for all countries at 11:59 PM Pacific Time (PS…"
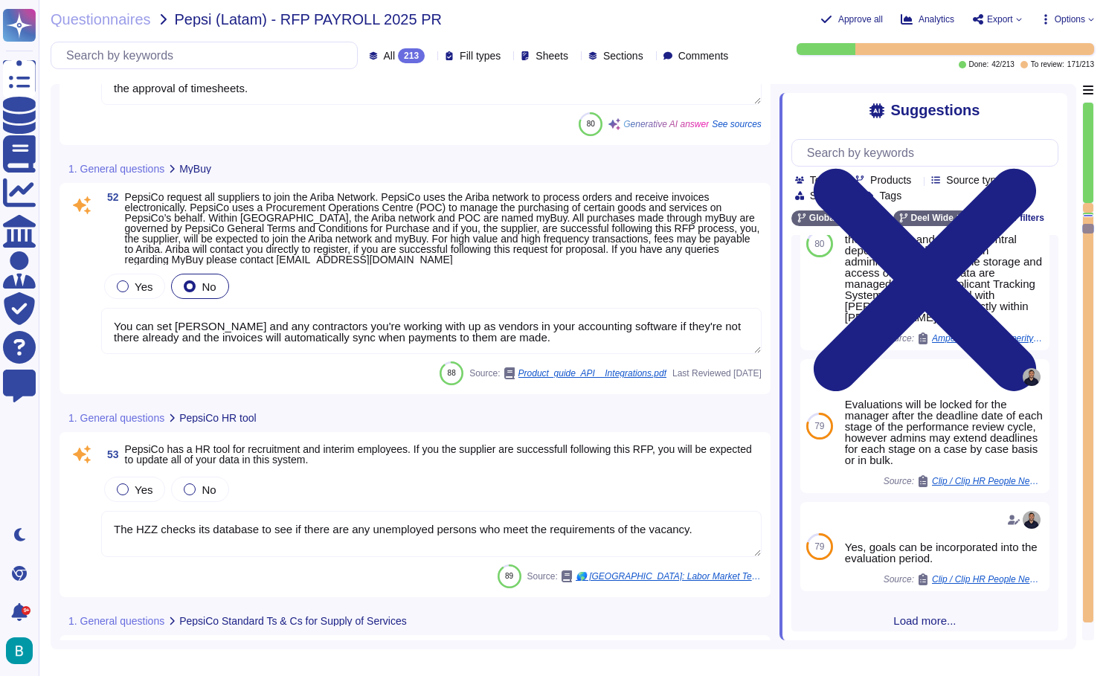
scroll to position [9226, 0]
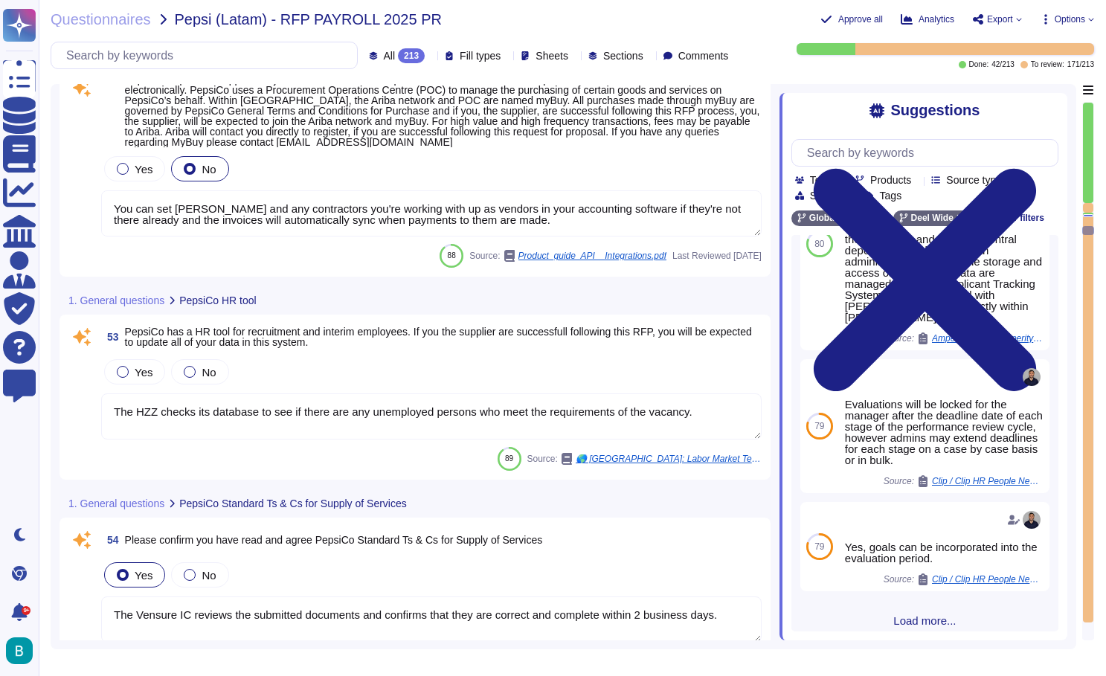
type textarea "The assignment should be done manually as per the Country Teams table."
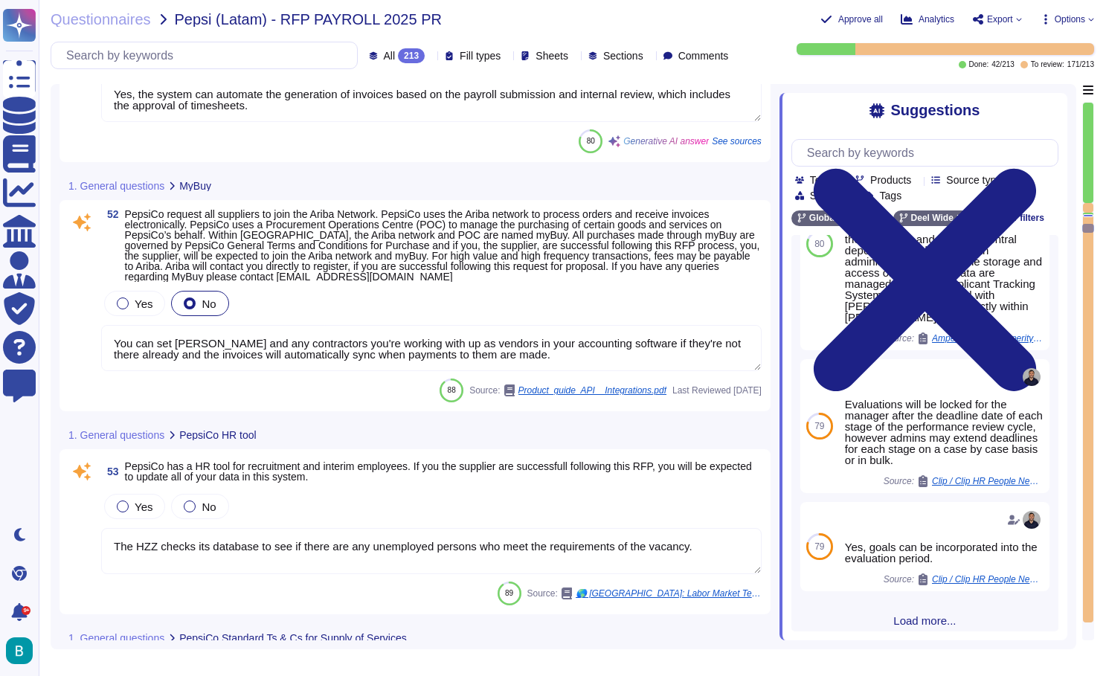
type textarea "Yes, Deel's system allows for the creation and approval of job requisitions wit…"
type textarea "Yes, the system is able to record time-keeping data. Employees can log their wo…"
type textarea "Yes, the system can automate the generation of invoices based on the payroll su…"
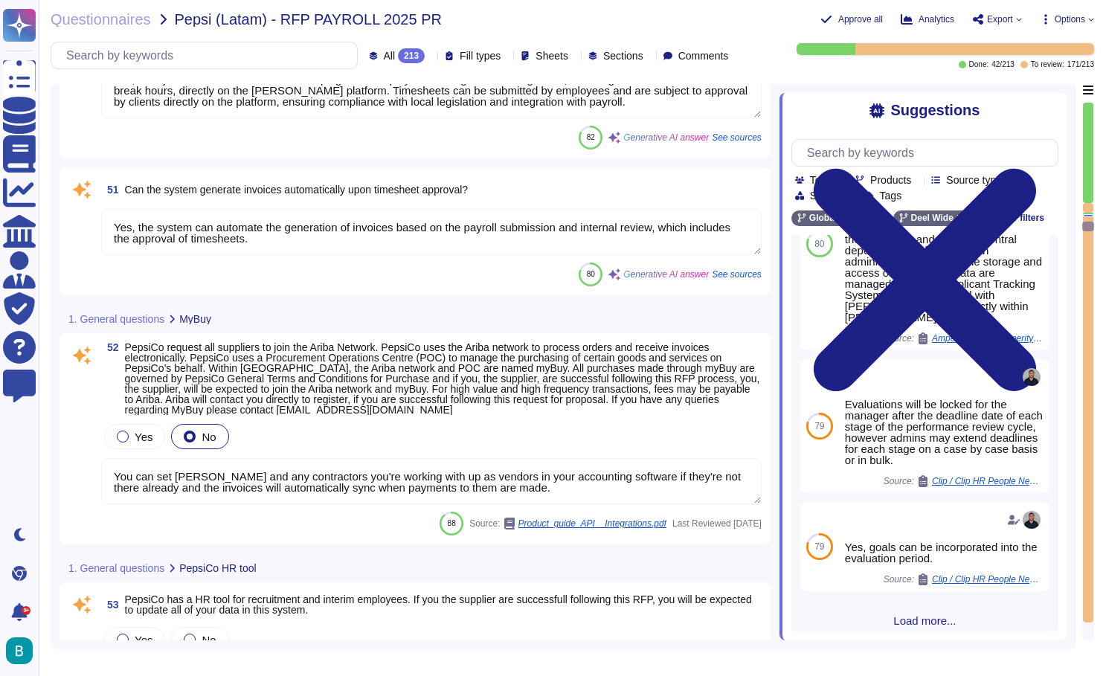
type textarea "Yes, the completed performance reviews can serve as a starting point for ongoin…"
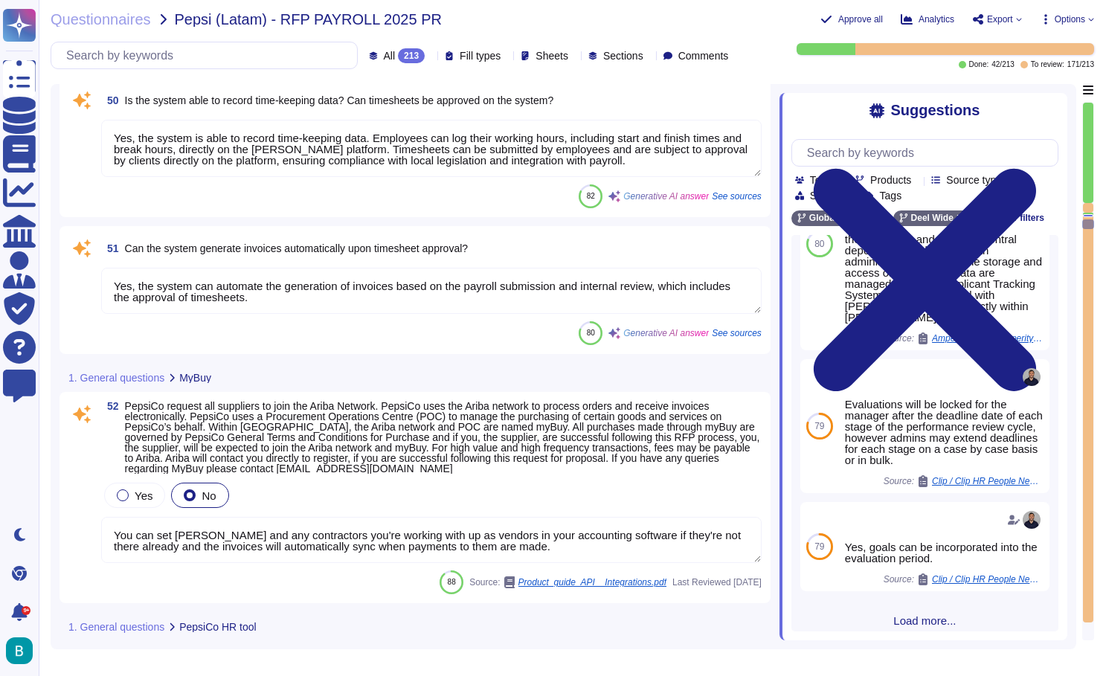
scroll to position [8855, 0]
type textarea "Yes"
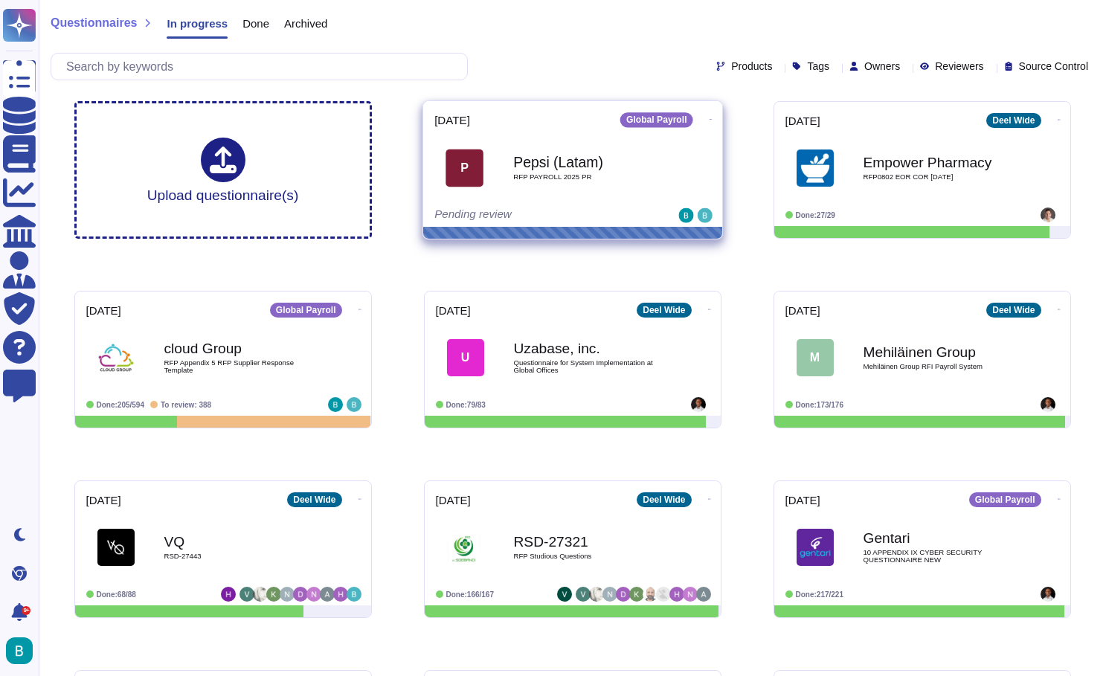
click at [658, 190] on div "Pepsi (Latam) RFP PAYROLL 2025 PR" at bounding box center [588, 168] width 150 height 60
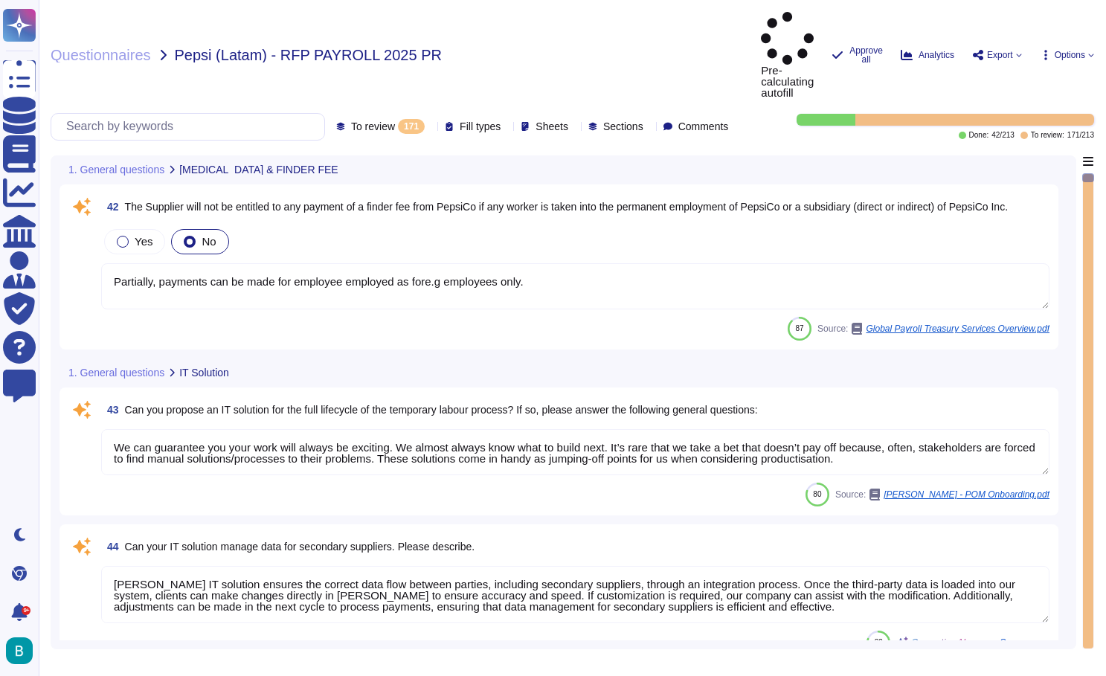
type textarea "Partially, payments can be made for employee employed as fore.g employees only."
type textarea "We can guarantee you your work will always be exciting. We almost always know w…"
type textarea "[PERSON_NAME] IT solution ensures the correct data flow between parties, includ…"
type textarea "[PERSON_NAME] provides a robust roles and permissions system that allows for ex…"
type textarea "Yes"
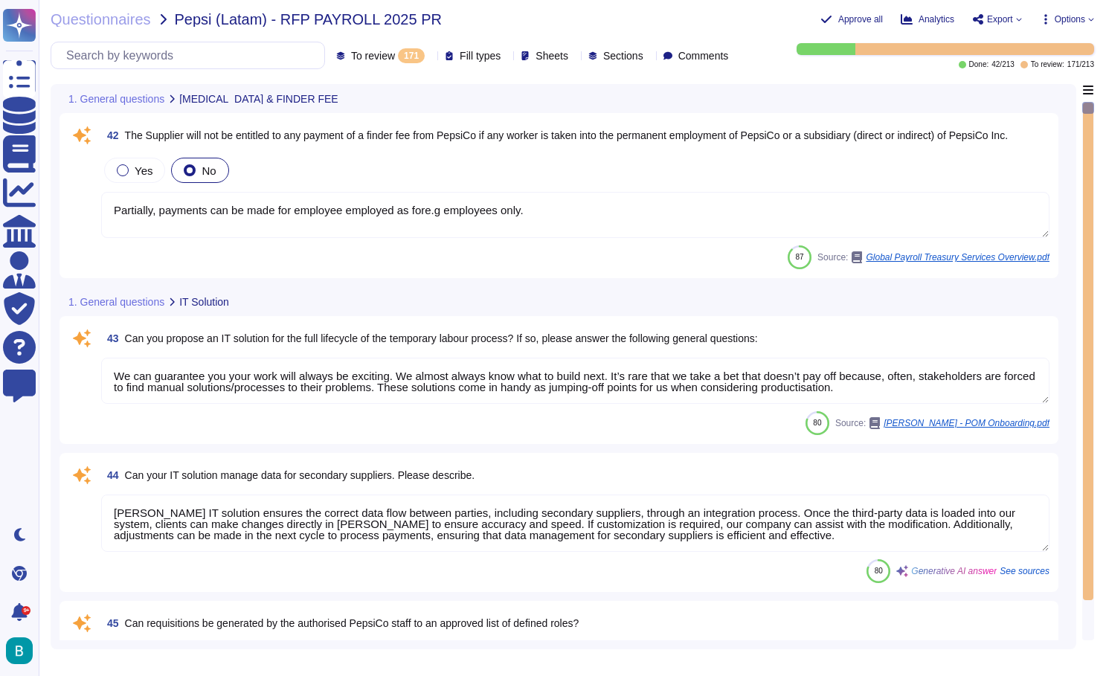
click at [562, 174] on div "42 The Supplier will not be entitled to any payment of a finder fee from PepsiC…" at bounding box center [558, 195] width 981 height 147
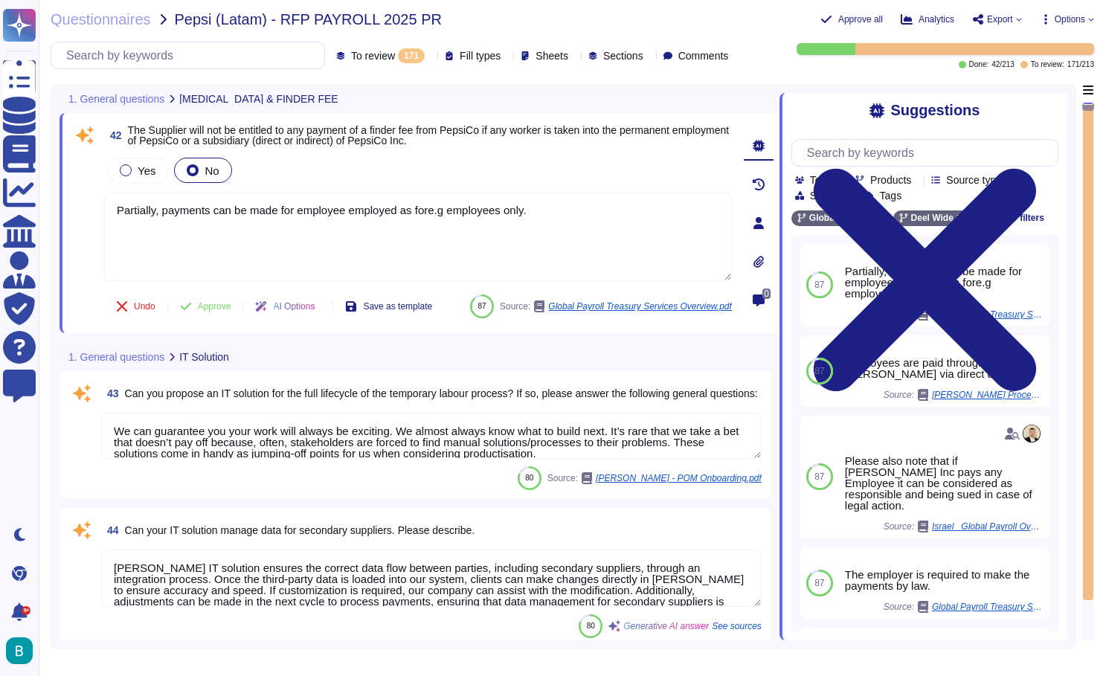
click at [852, 55] on div at bounding box center [826, 49] width 59 height 12
click at [431, 57] on icon at bounding box center [431, 57] width 0 height 0
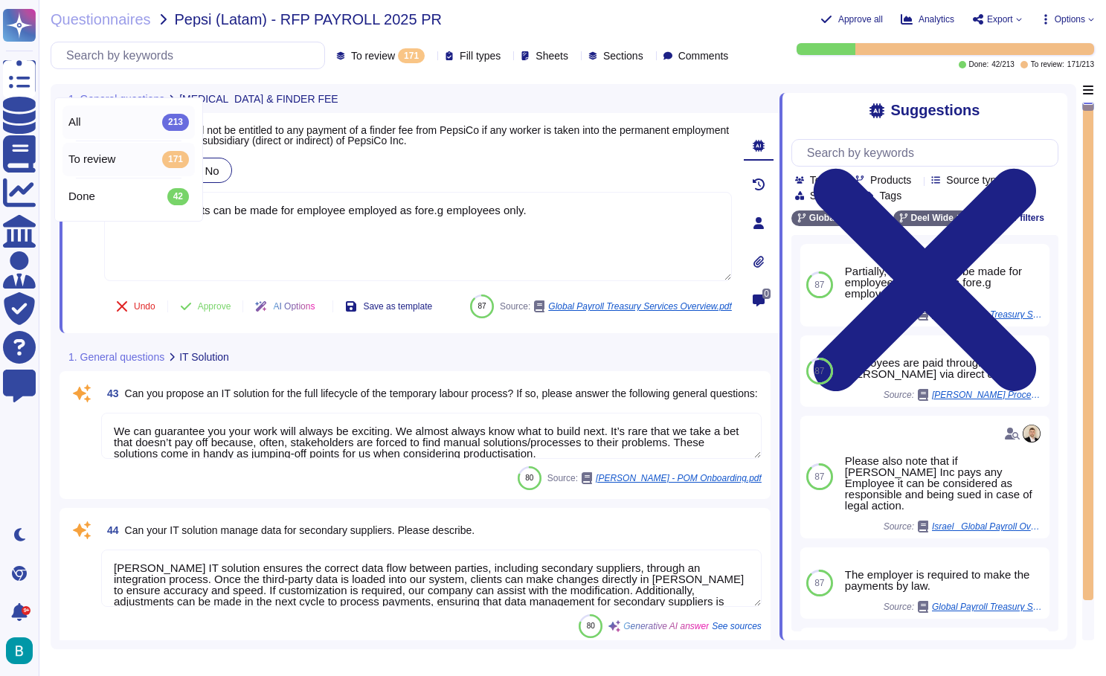
click at [123, 129] on div "All 213" at bounding box center [128, 122] width 121 height 16
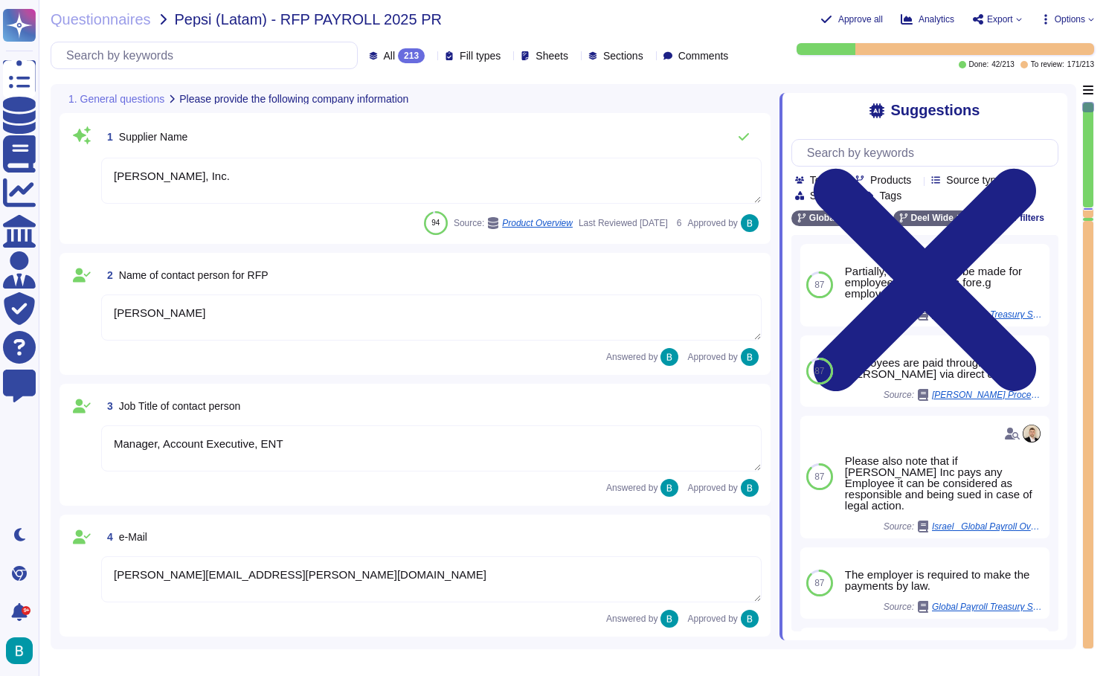
type textarea "CA 94105."
type textarea "[PERSON_NAME], Inc."
type textarea "[PERSON_NAME]"
type textarea "Manager, Account Executive, ENT"
type textarea "[PERSON_NAME][EMAIL_ADDRESS][PERSON_NAME][DOMAIN_NAME]"
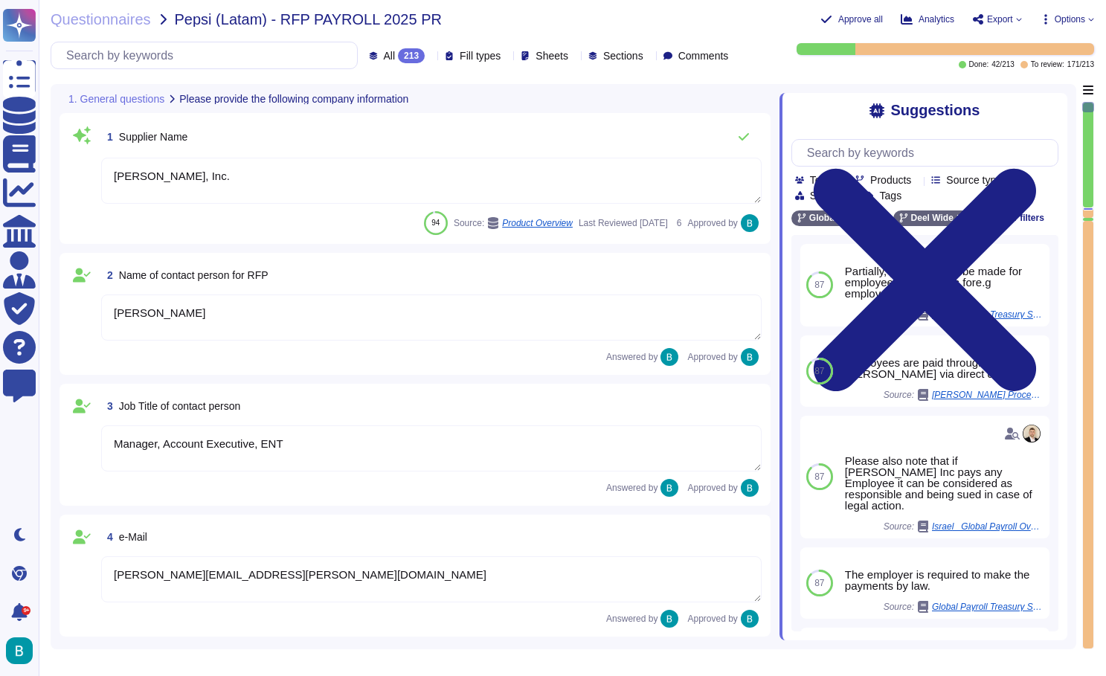
type textarea "[PHONE_NUMBER]"
type textarea "[STREET_ADDRESS]"
click at [1088, 210] on div at bounding box center [1088, 209] width 10 height 3
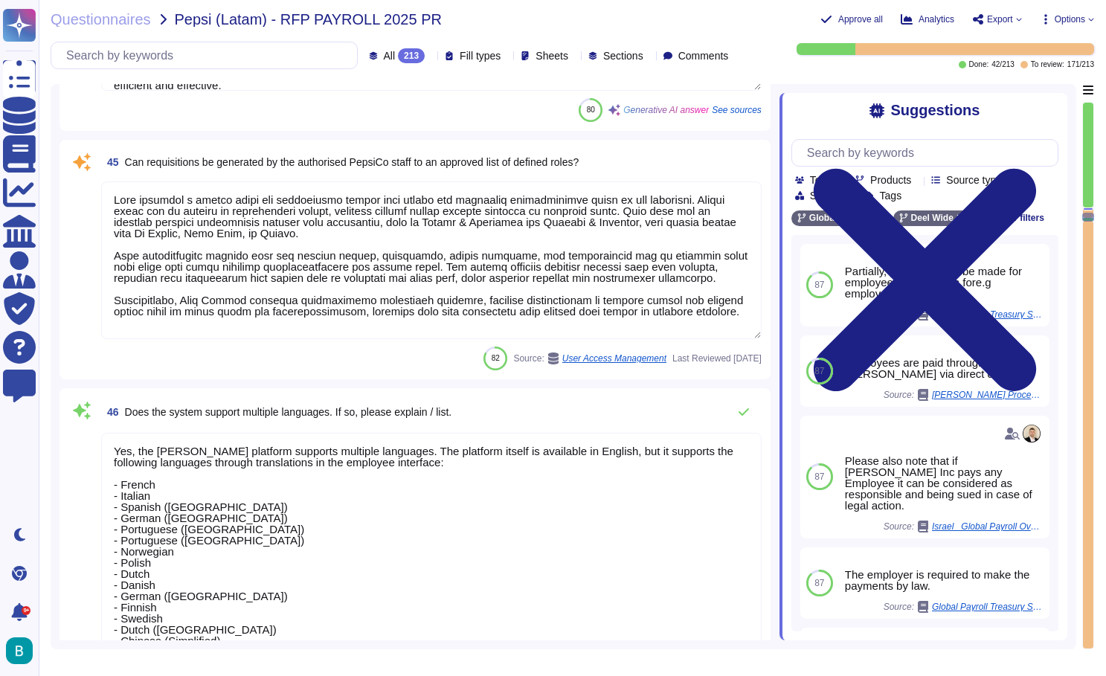
type textarea "We can guarantee you your work will always be exciting. We almost always know w…"
type textarea "Deel's IT solution ensures the correct data flow between parties, including sec…"
type textarea "Deel provides a robust roles and permissions system that allows for extensive c…"
type textarea "Yes, the Deel platform supports multiple languages. The platform itself is avai…"
type textarea "Yes"
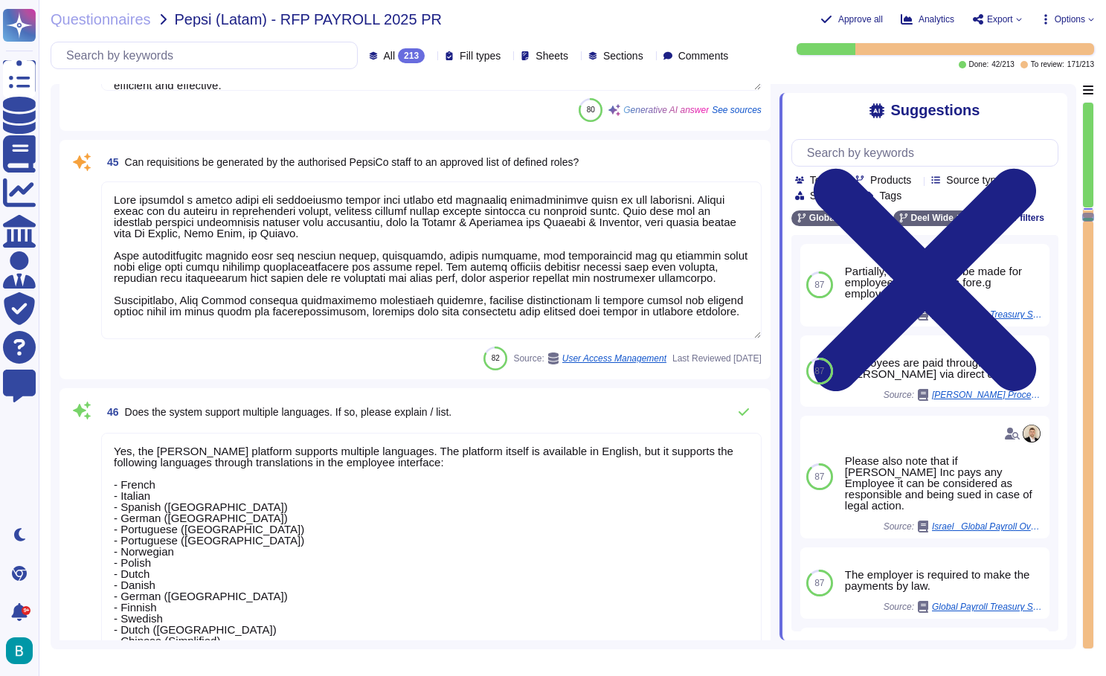
type textarea "Yes, the completed performance reviews can serve as a starting point for ongoin…"
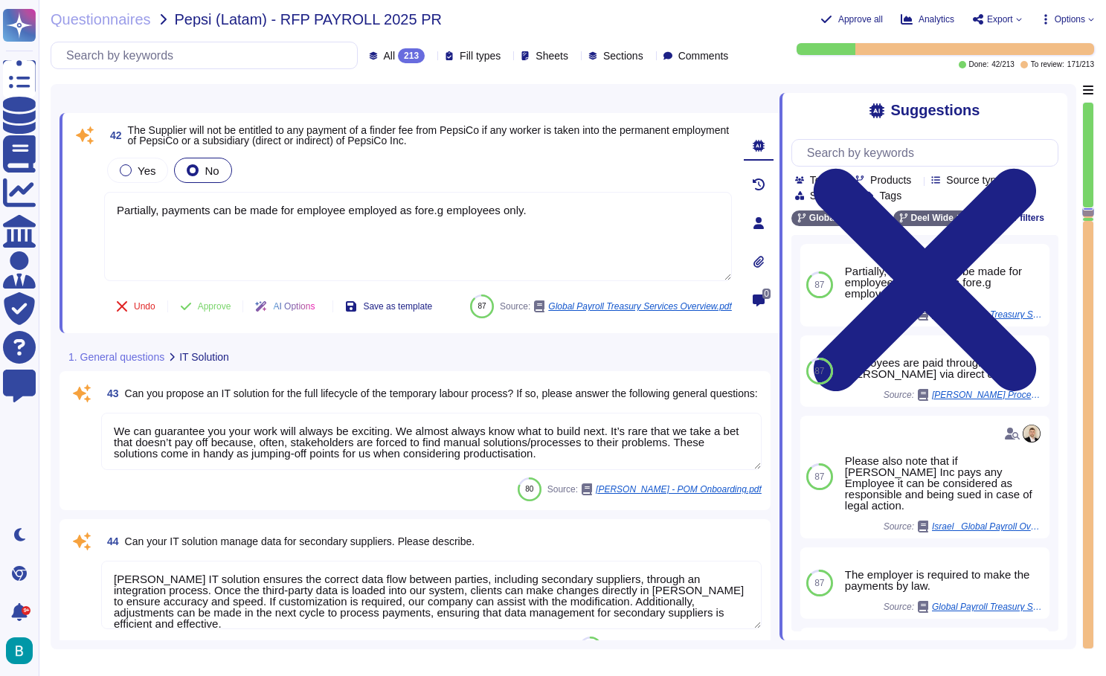
type textarea "Partially, payments can be made for employee employed as fore.g employees only."
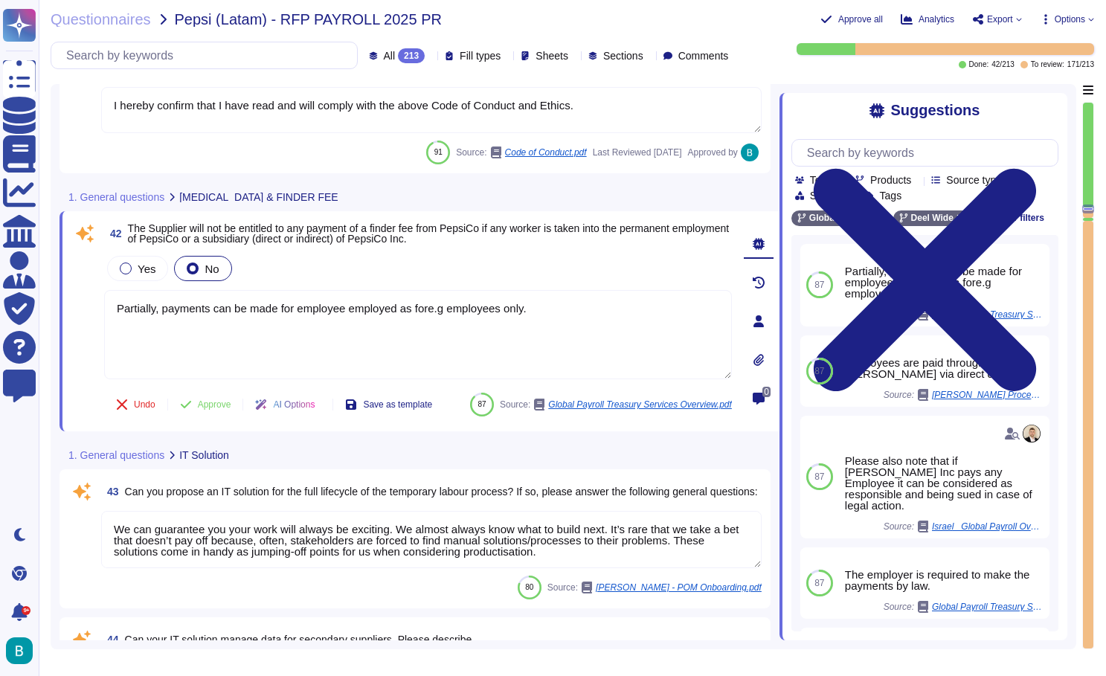
type textarea "I hereby confirm that I have read and will comply with the above Code of Conduc…"
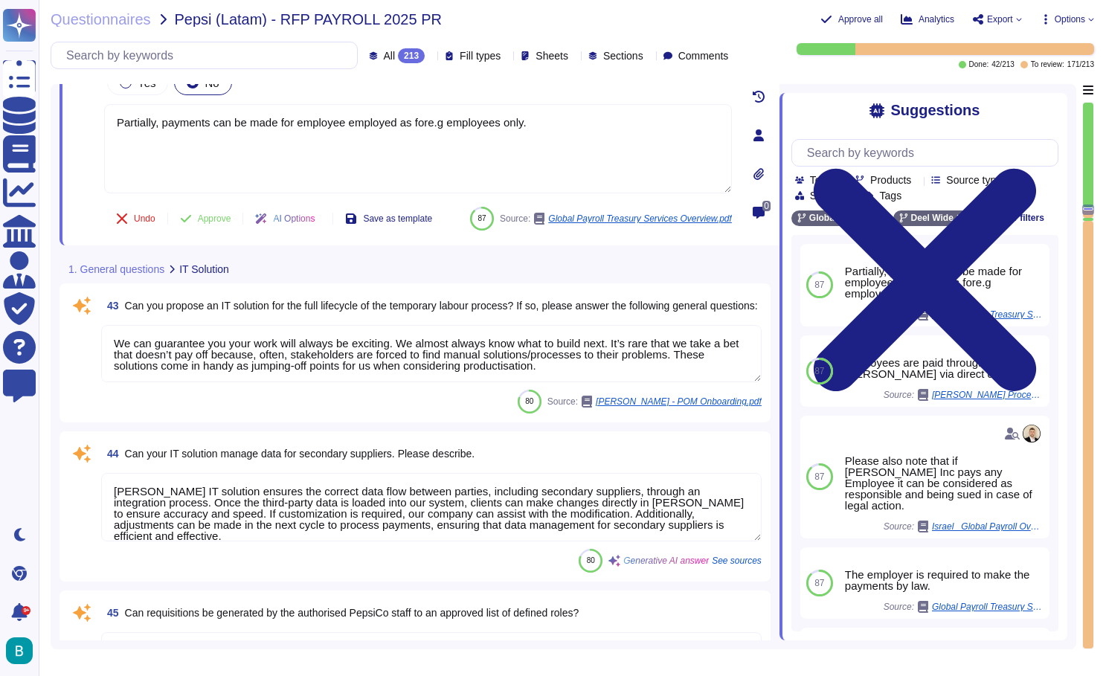
scroll to position [8120, 0]
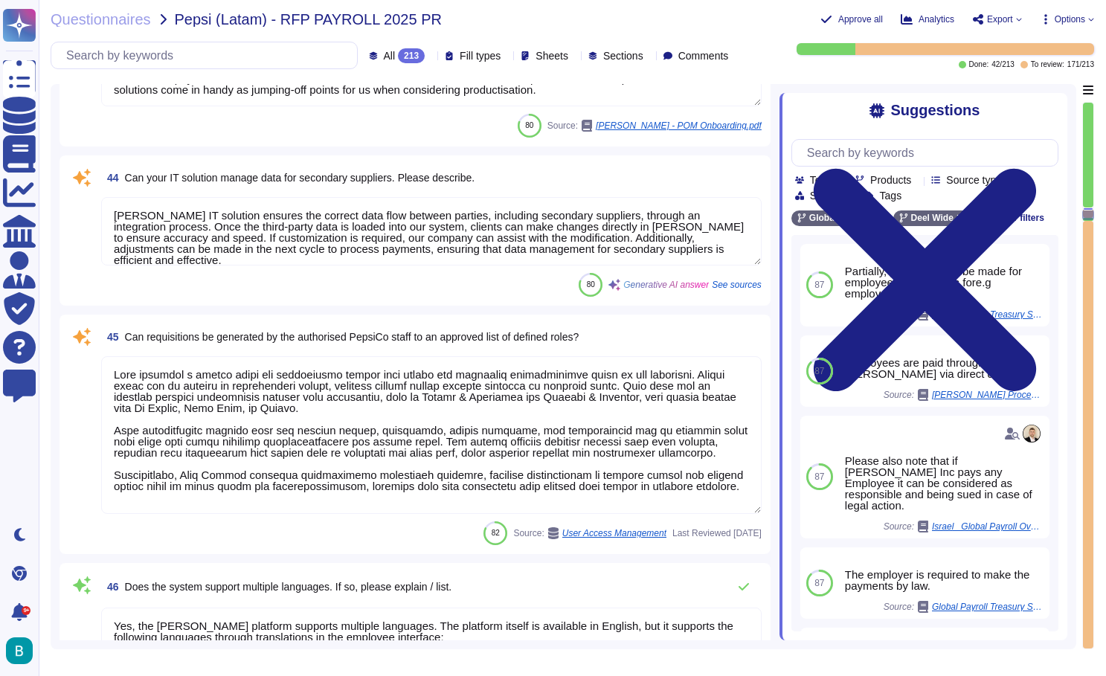
type textarea "Yes, the Deel platform supports multiple languages. The platform itself is avai…"
type textarea "Yes"
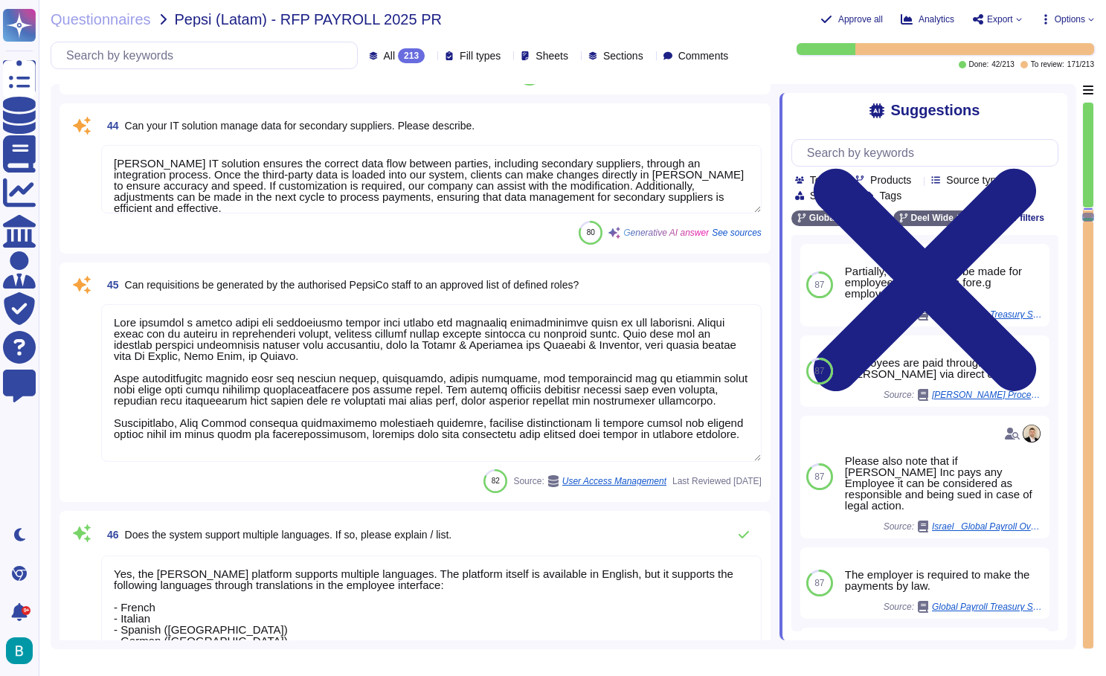
scroll to position [8262, 0]
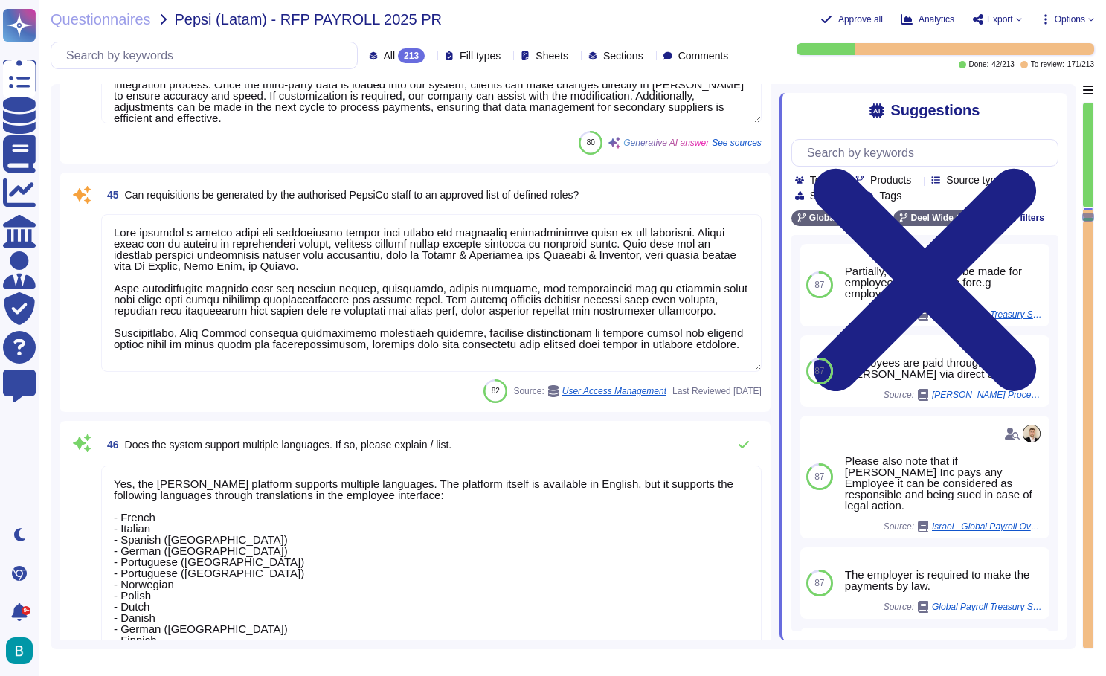
type textarea "Yes, the completed performance reviews can serve as a starting point for ongoin…"
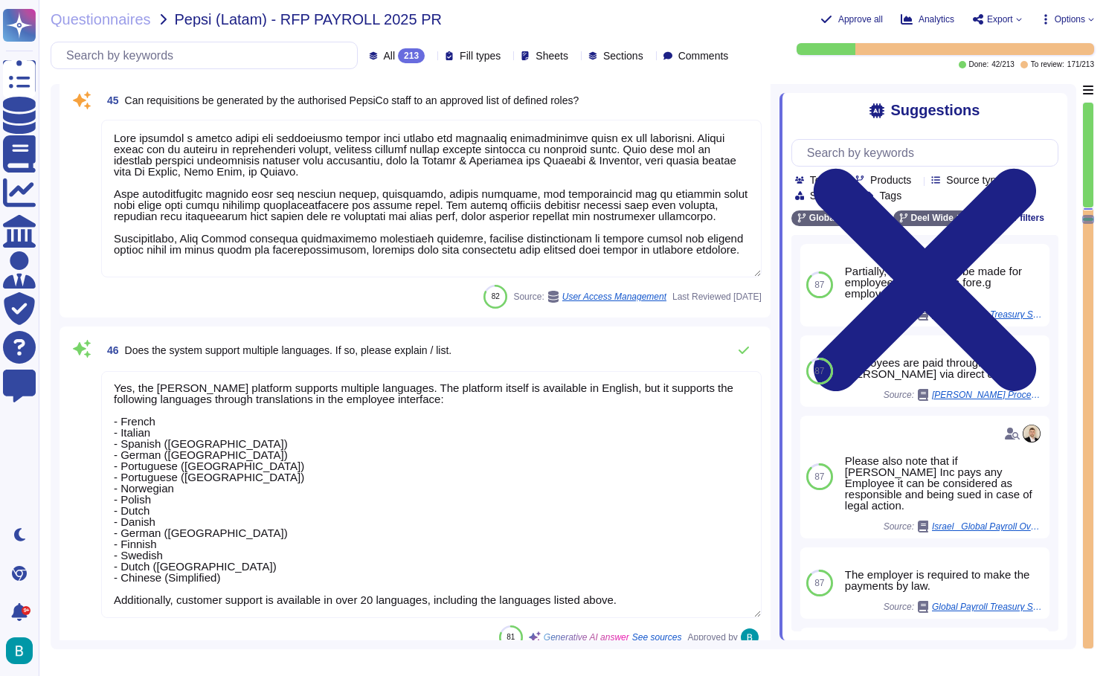
type textarea "Yes, Deel's system allows for the creation and approval of job requisitions wit…"
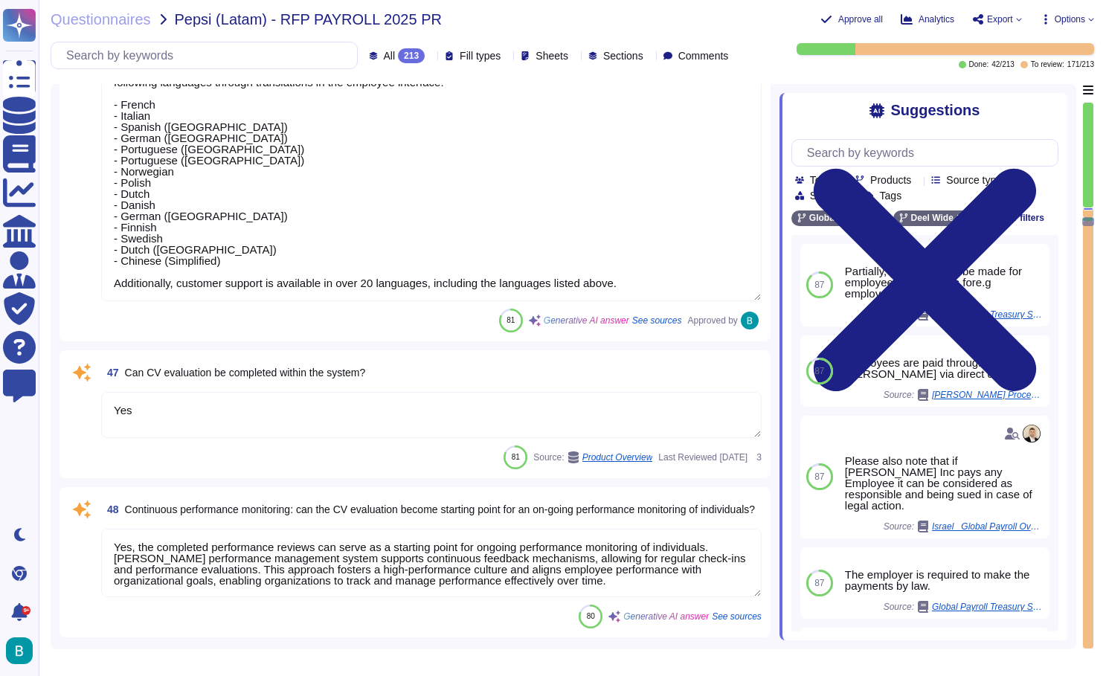
type textarea "Yes, the system is able to record time-keeping data. Employees can log their wo…"
type textarea "Yes, the system can automate the generation of invoices based on the payroll su…"
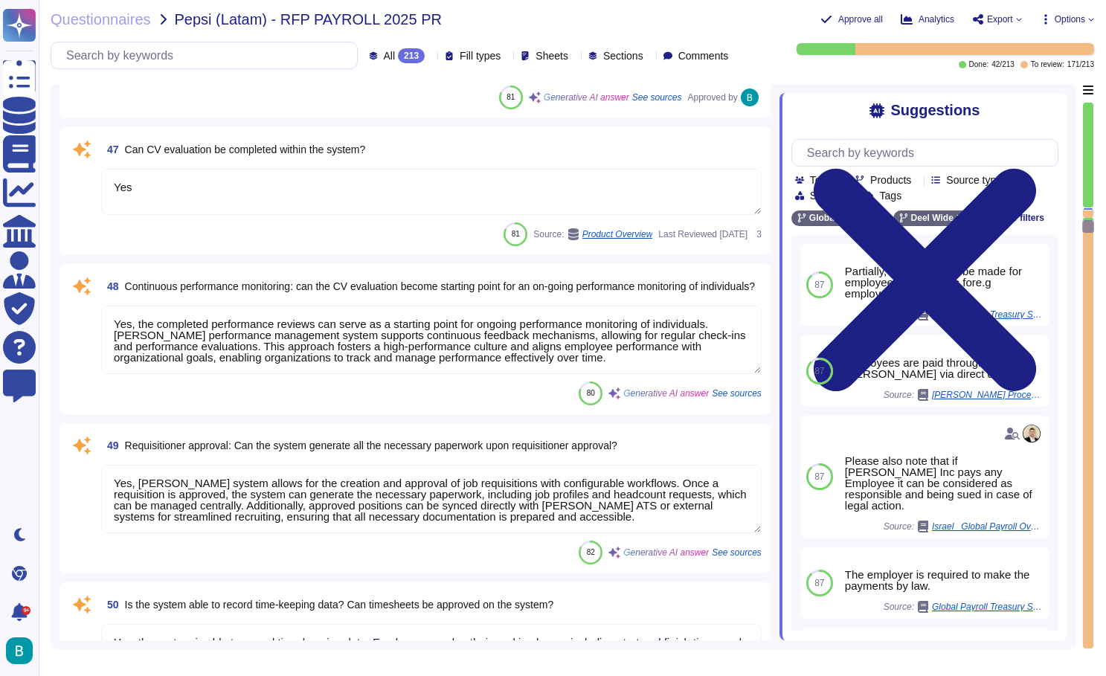
scroll to position [9072, 0]
type textarea "You can set Deel and any contractors you're working with up as vendors in your …"
type textarea "The HZZ checks its database to see if there are any unemployed persons who meet…"
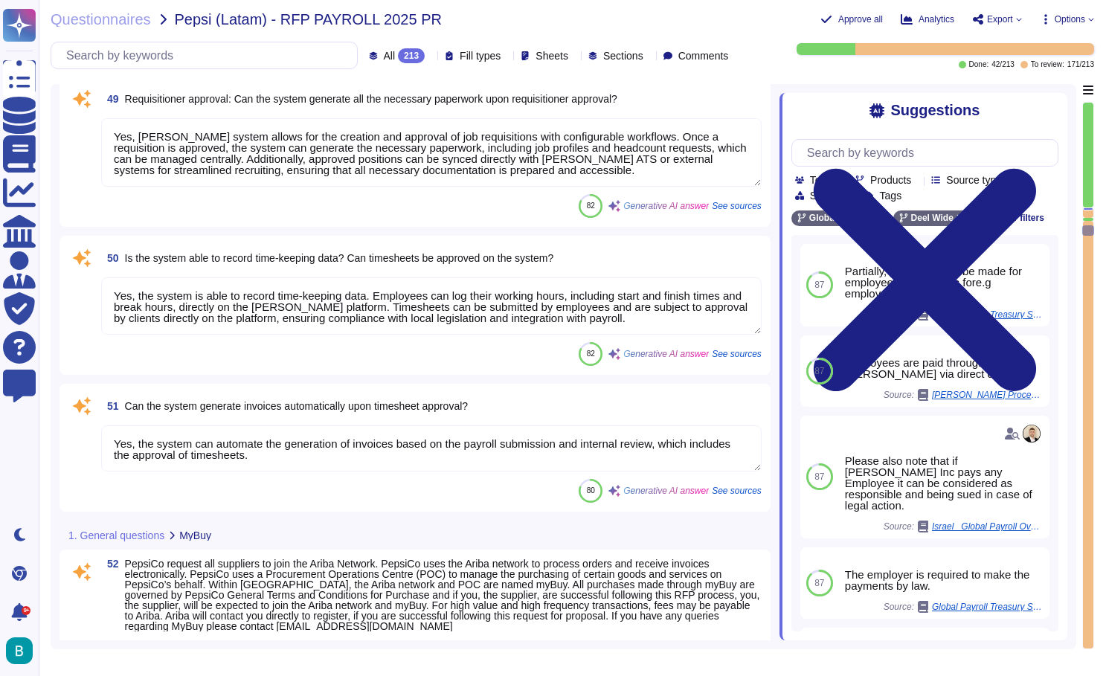
type textarea "The Vensure IC reviews the submitted documents and confirms that they are corre…"
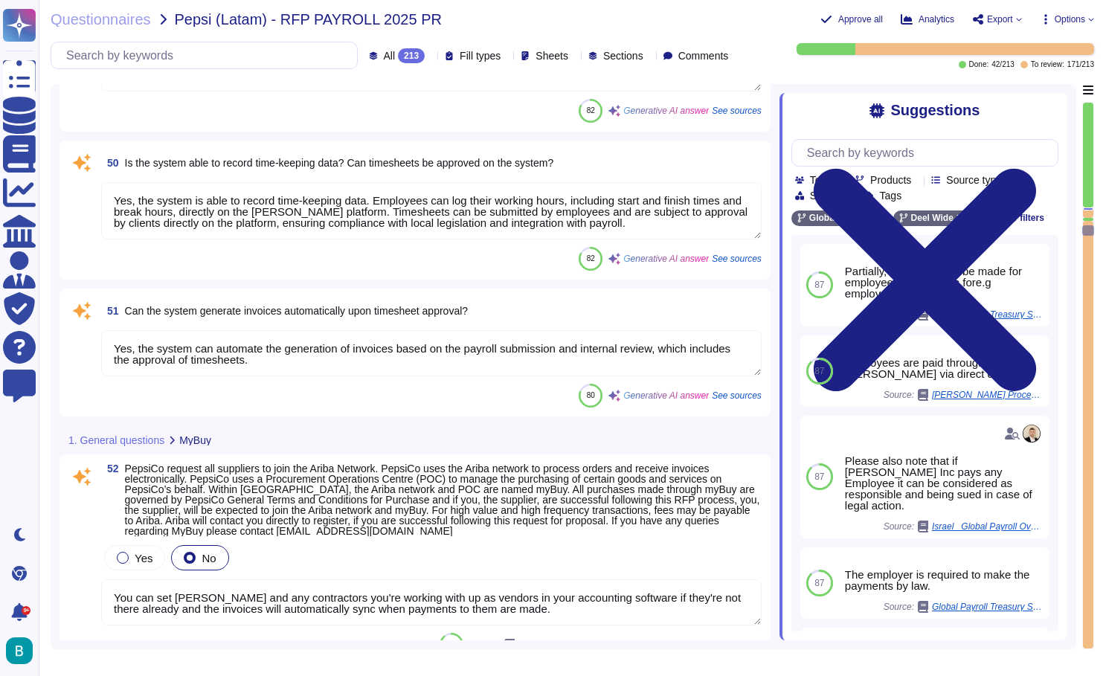
scroll to position [9428, 0]
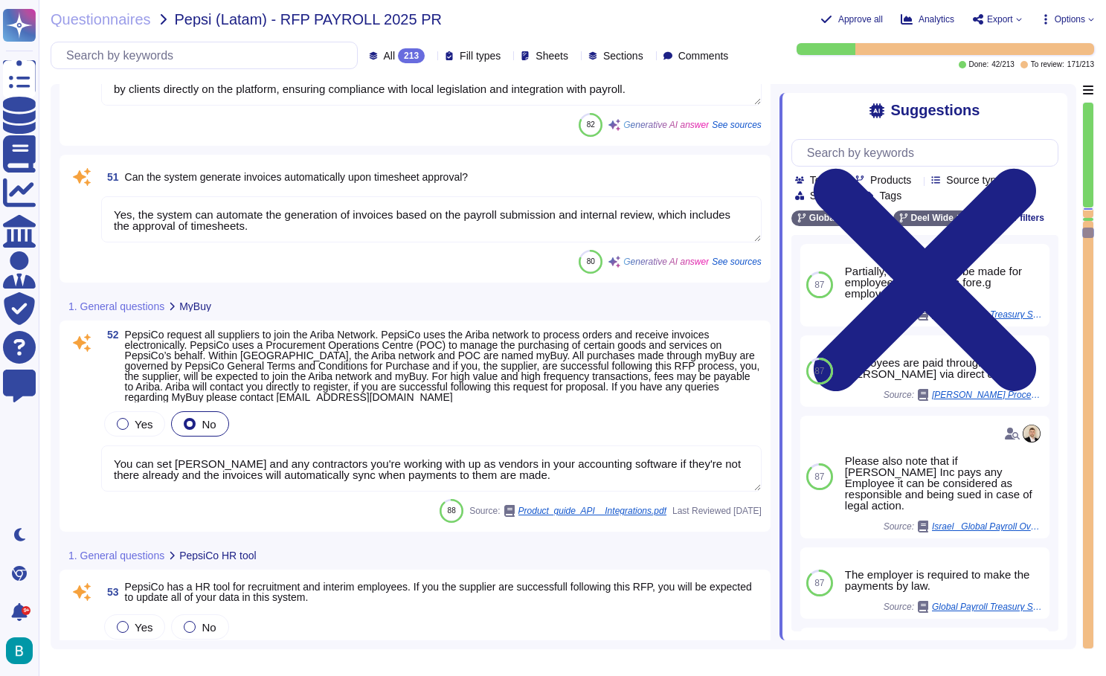
type textarea "Deel issues monthly EOR invoices for all countries at 11:59 PM Pacific Time (PS…"
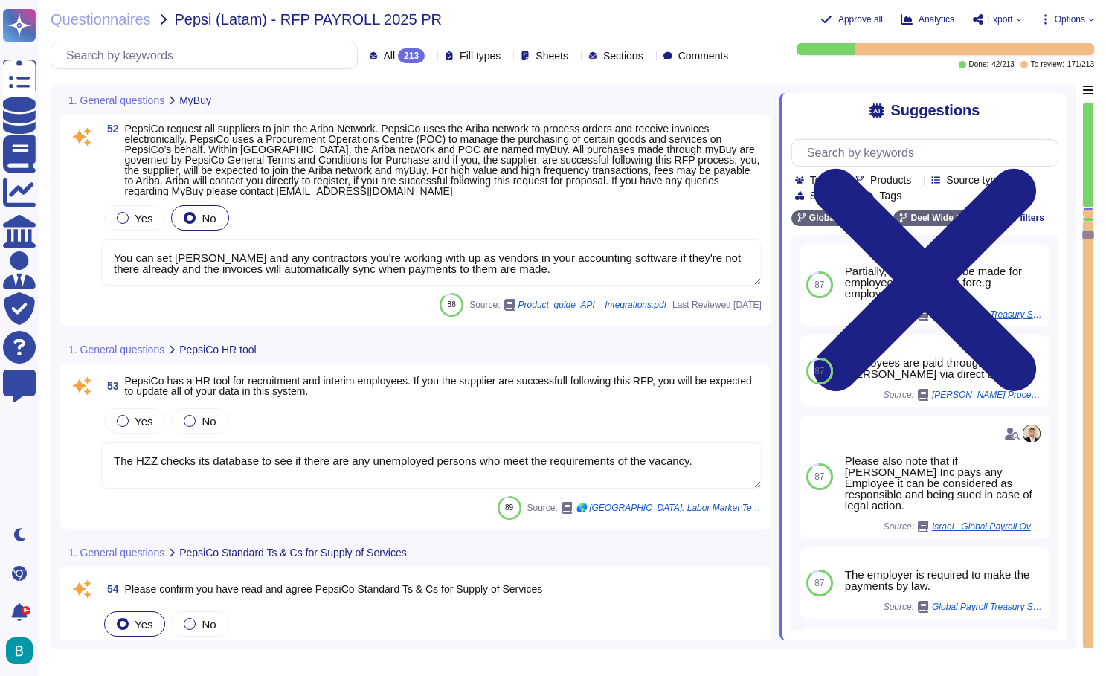
scroll to position [9935, 0]
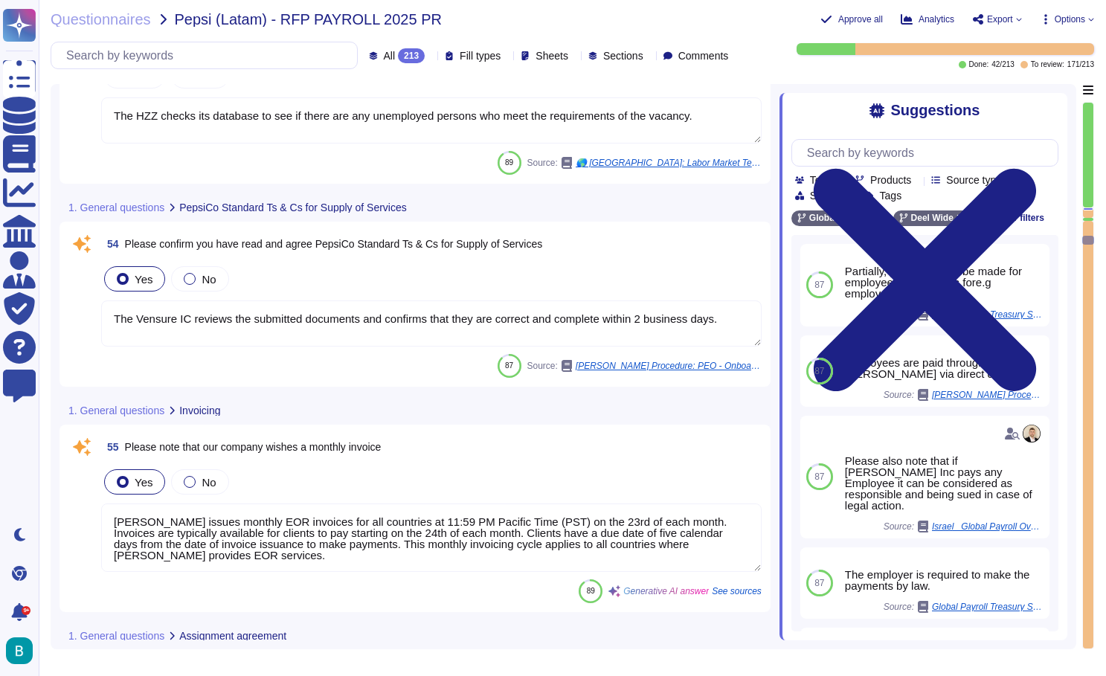
type textarea "The assignment should be done manually as per the Country Teams table."
type textarea "The standard agreement term for Global Payroll is 1 year, which automatically r…"
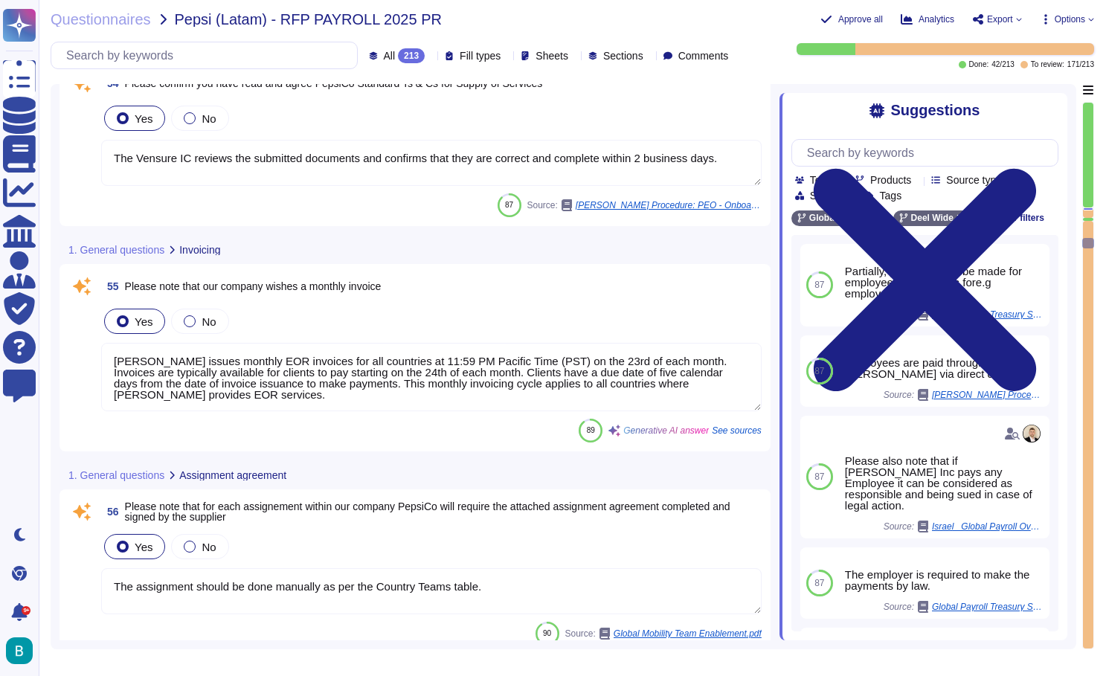
scroll to position [10182, 0]
type textarea "The backup schedule for servers and databases is: - Point in Time backup for RD…"
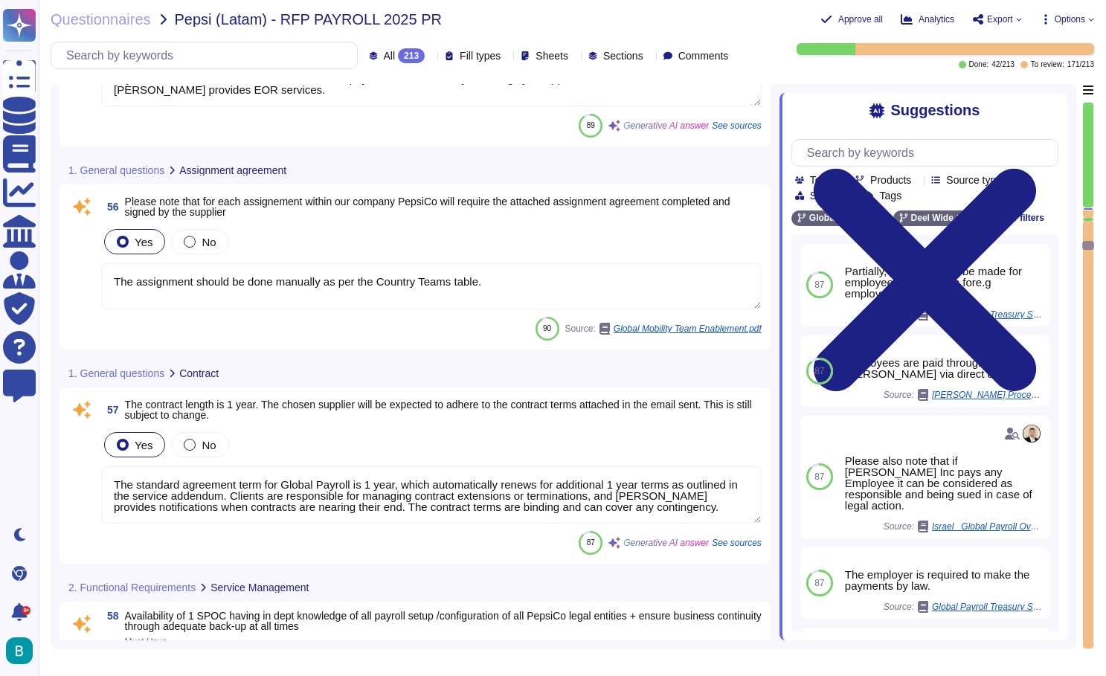
scroll to position [10455, 0]
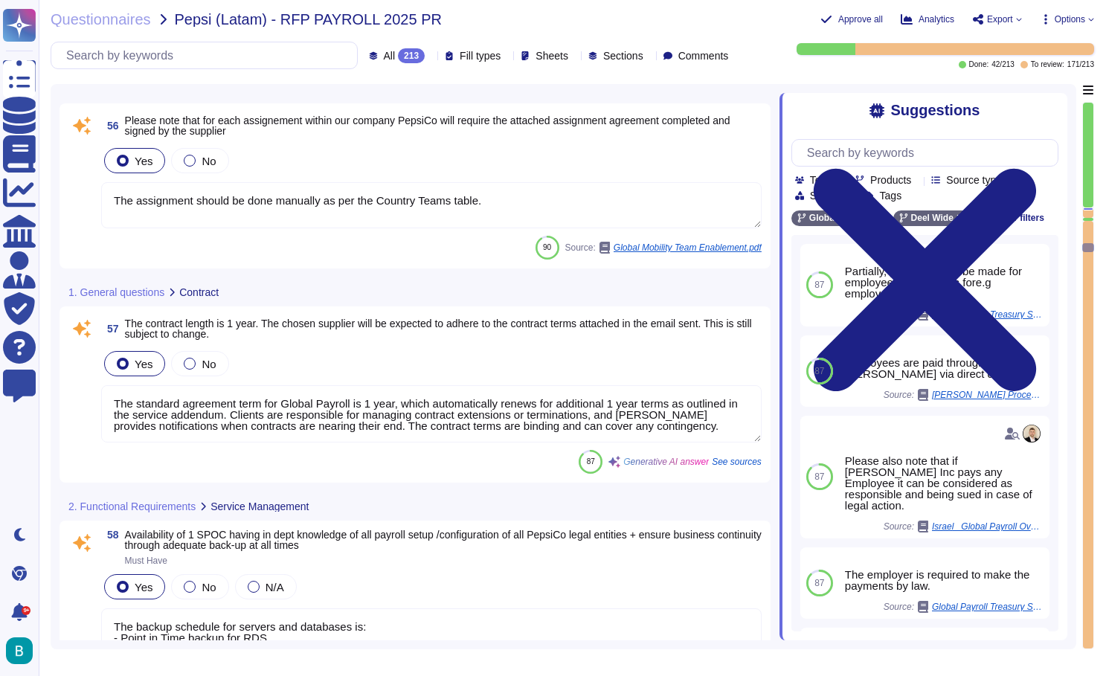
type textarea "One specialist per track per country: Calculation (including settelement ), Tax…"
type textarea "[US_STATE]: We have an inhouse IT department that will have communication with …"
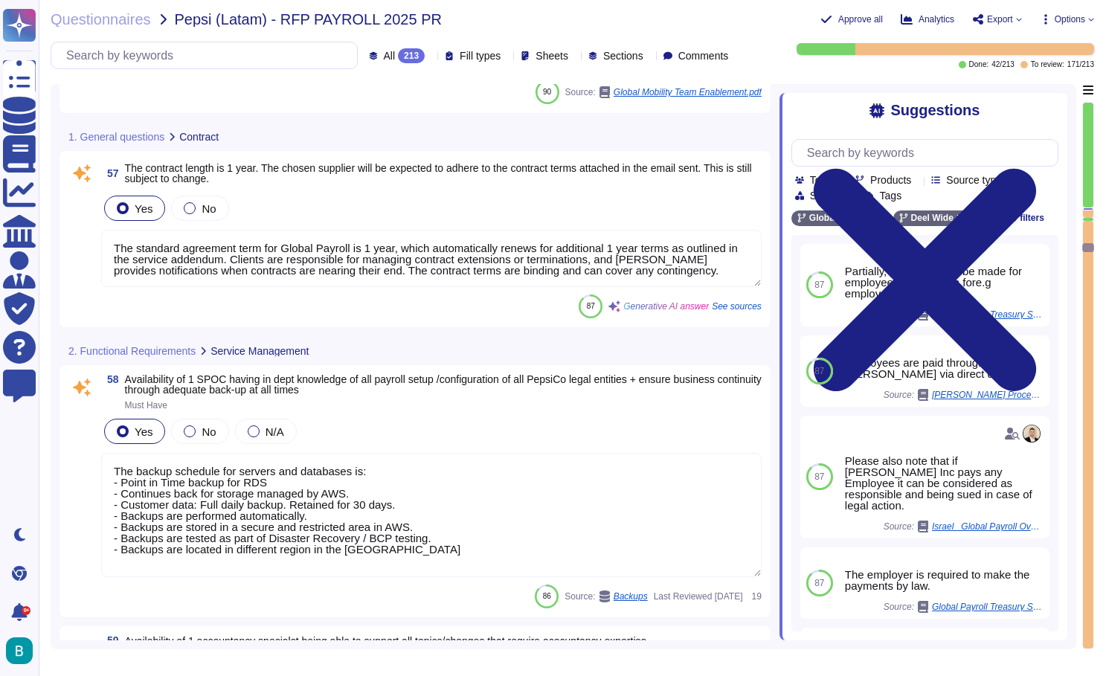
type textarea "One specialist per track per country: Calculation (including settelement ), Tax…"
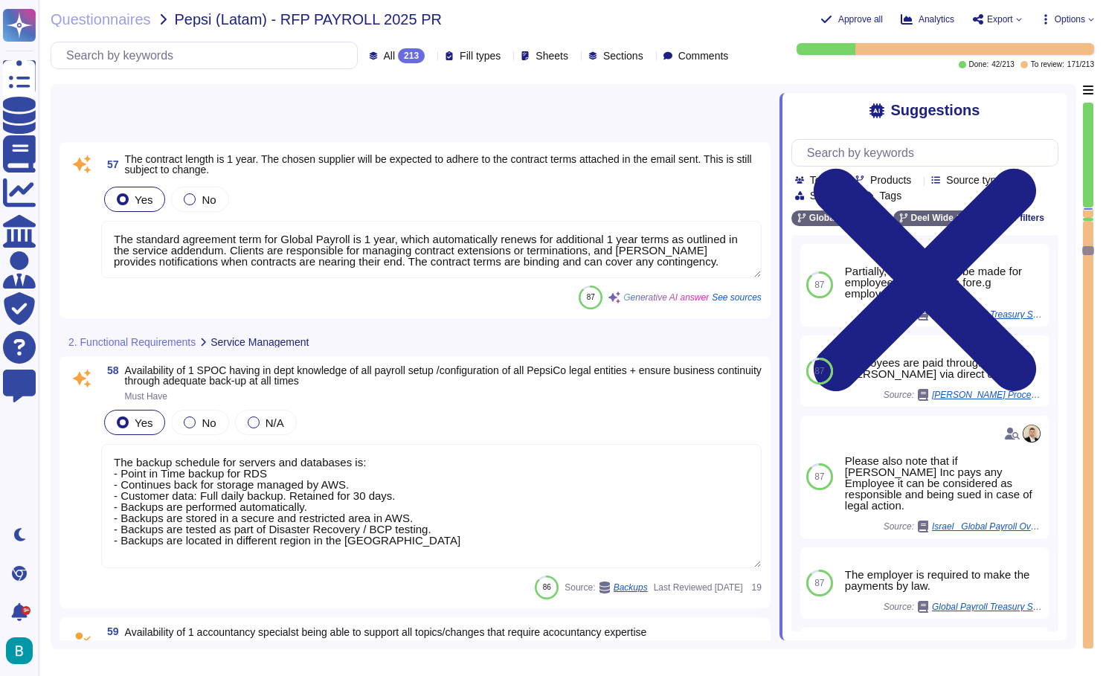
scroll to position [10671, 0]
type textarea "All compliance-related changes must be included in the BPO services, in additio…"
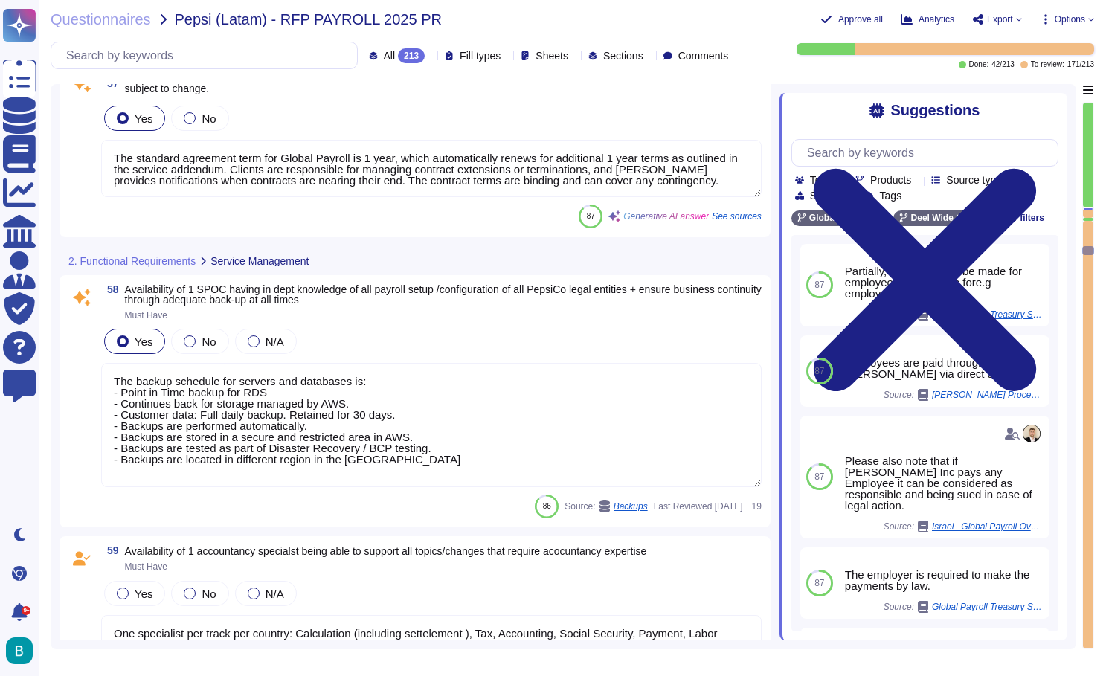
scroll to position [10772, 0]
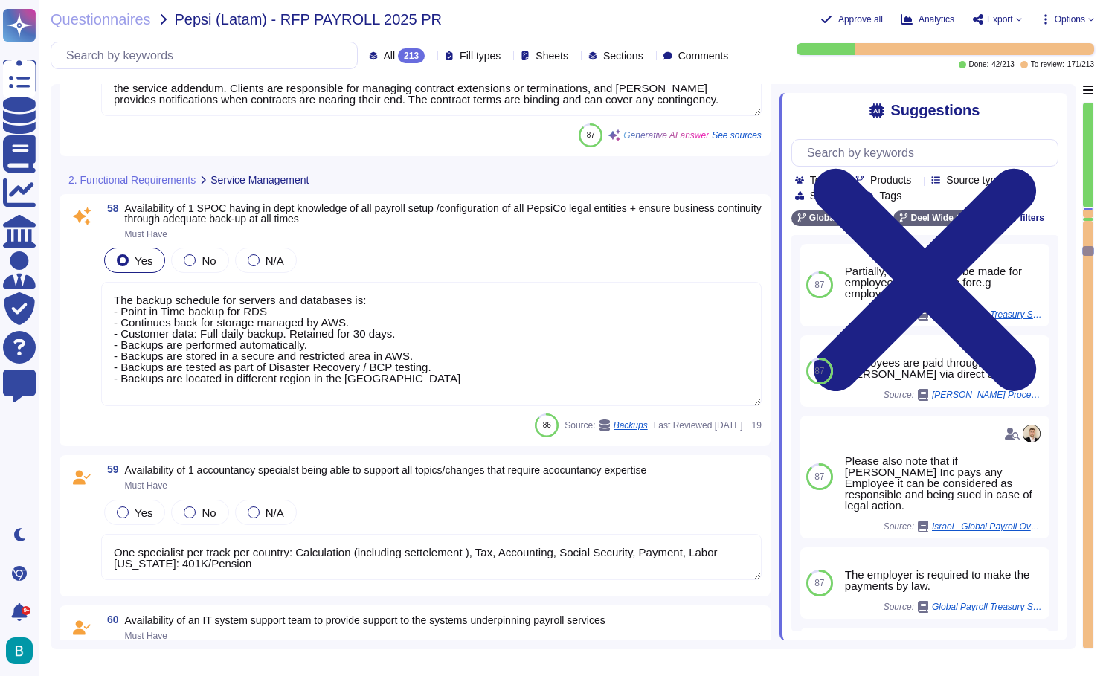
type textarea "One specialist per track per country: Calculation (including settelement ), Tax…"
type textarea "Required for payroll change testing (Must have) Environments must be up to date…"
type textarea "One specialist per track per country: Calculation (including settelement ), Tax…"
type textarea "Required for payroll change testing (Must have) Environments must be up to date…"
type textarea "One specialist per track per country: Calculation (including settelement ), Tax…"
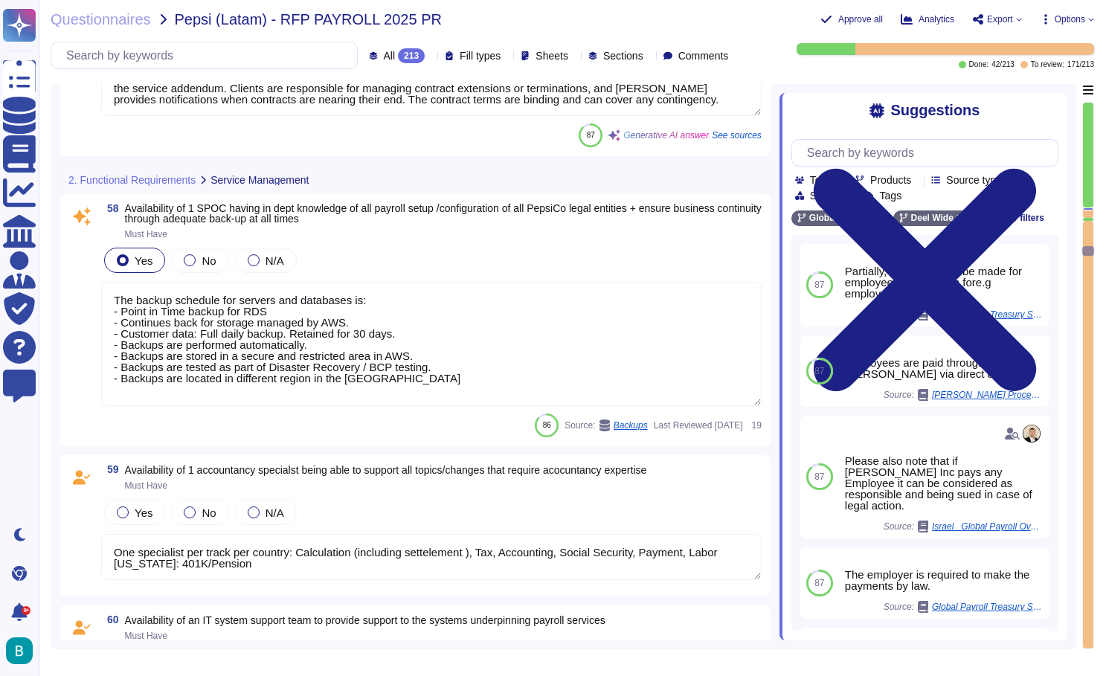
type textarea "Required for payroll change testing (Must have) Environments must be up to date…"
type textarea "One specialist per track per country: Calculation (including settelement ), Tax…"
type textarea "Required for payroll change testing (Must have) Environments must be up to date…"
type textarea "One specialist per track per country: Calculation (including settelement ), Tax…"
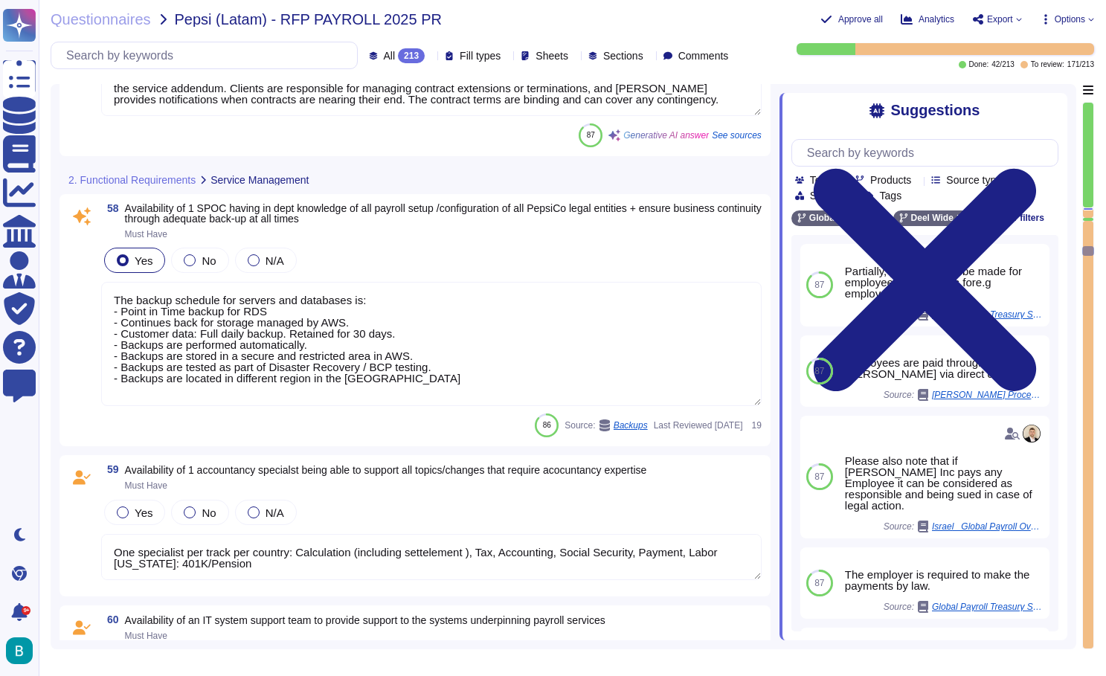
type textarea "Required for payroll change testing (Must have) Environments must be up to date…"
type textarea "One specialist per track per country: Calculation (including settelement ), Tax…"
type textarea "Required for payroll change testing (Must have) Environments must be up to date…"
type textarea "One specialist per track per country: Calculation (including settelement ), Tax…"
type textarea "Required for payroll change testing (Must have) Environments must be up to date…"
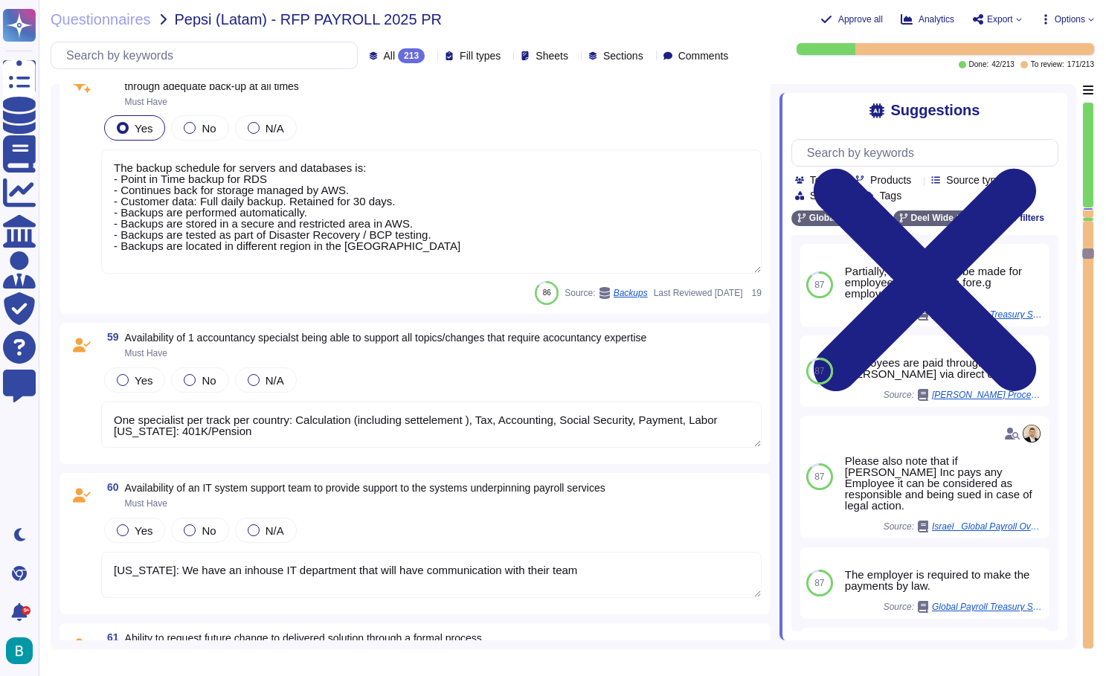
type textarea "One specialist per track per country: Calculation (including settelement ), Tax…"
type textarea "Required for payroll change testing (Must have) Environments must be up to date…"
type textarea "One specialist per track per country: Calculation (including settelement ), Tax…"
type textarea "Required for payroll change testing (Must have) Environments must be up to date…"
type textarea "All applied adjustments must be validated and tested by the BPO before being re…"
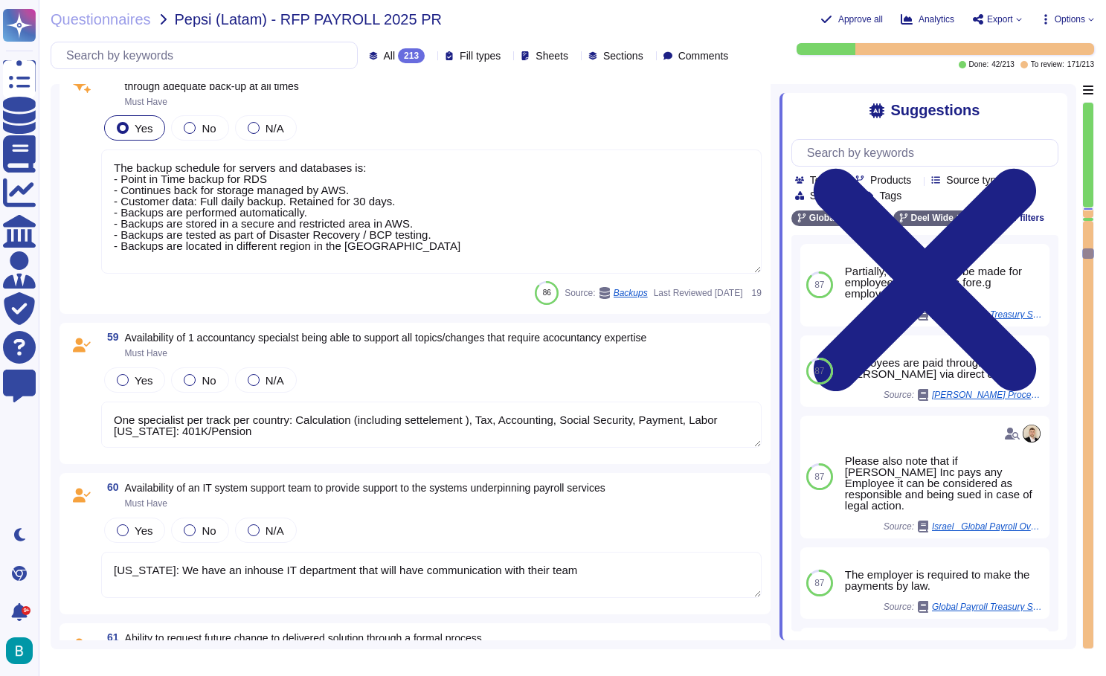
type textarea "One specialist per track per country: Calculation (including settelement ), Tax…"
type textarea "Required for payroll change testing (Must have) Environments must be up to date…"
type textarea "All applied adjustments must be validated and tested by the BPO before being re…"
type textarea "One specialist per track per country: Calculation (including settelement ), Tax…"
type textarea "Required for payroll change testing (Must have) Environments must be up to date…"
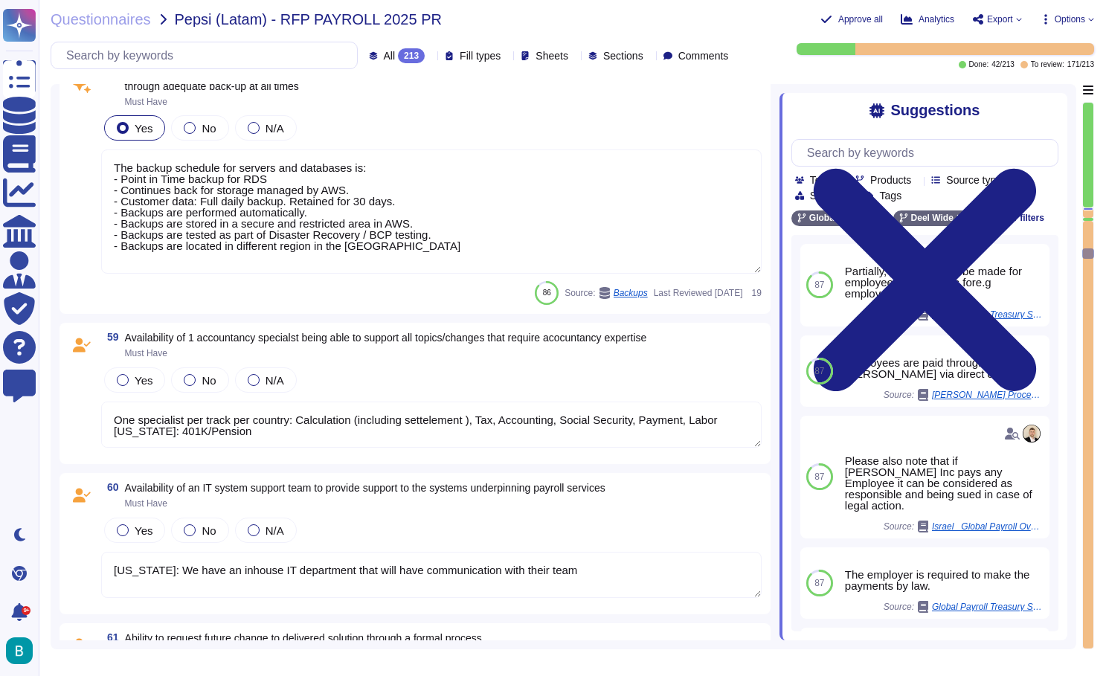
type textarea "All applied adjustments must be validated and tested by the BPO before being re…"
type textarea "One specialist per track per country: Calculation (including settelement ), Tax…"
type textarea "Required for payroll change testing (Must have) Environments must be up to date…"
type textarea "All applied adjustments must be validated and tested by the BPO before being re…"
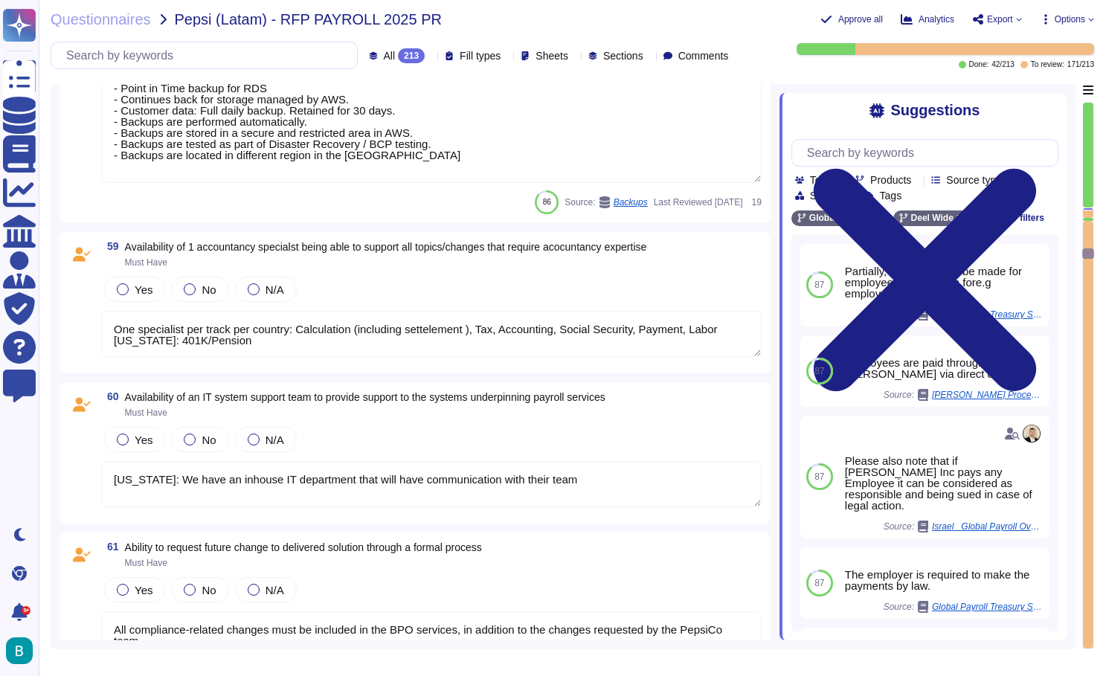
type textarea "One specialist per track per country: Calculation (including settelement ), Tax…"
type textarea "Required for payroll change testing (Must have) Environments must be up to date…"
type textarea "All applied adjustments must be validated and tested by the BPO before being re…"
type textarea "One specialist per track per country: Calculation (including settelement ), Tax…"
type textarea "Required for payroll change testing (Must have) Environments must be up to date…"
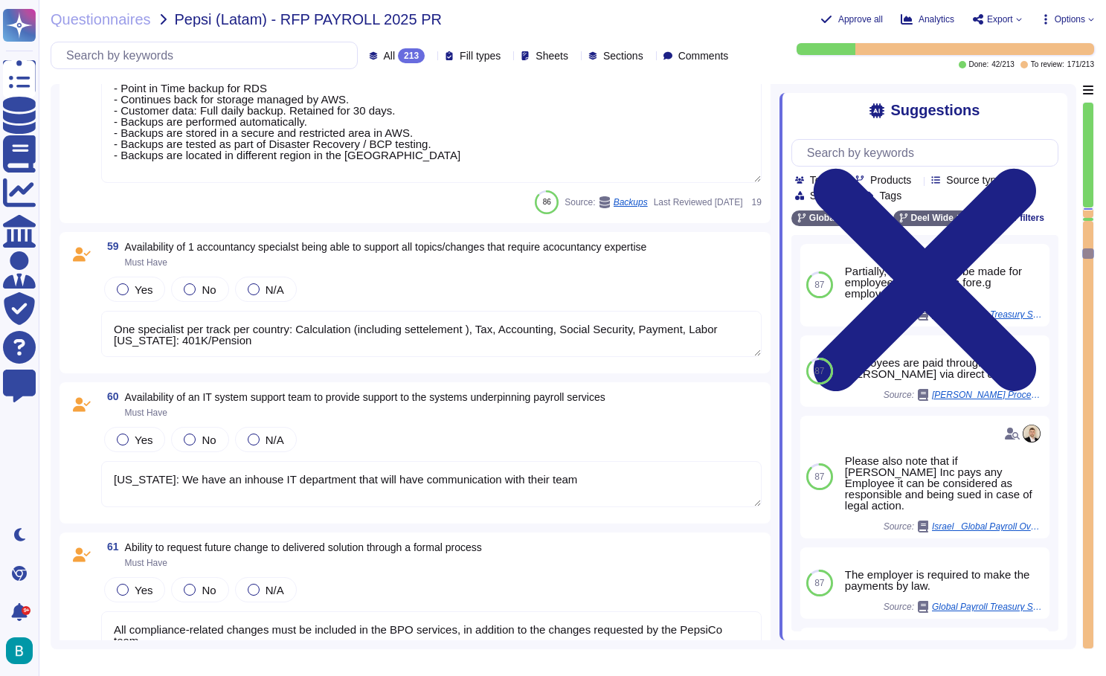
type textarea "All applied adjustments must be validated and tested by the BPO before being re…"
type textarea "One specialist per track per country: Calculation (including settelement ), Tax…"
type textarea "Required for payroll change testing (Must have) Environments must be up to date…"
type textarea "All applied adjustments must be validated and tested by the BPO before being re…"
type textarea "One specialist per track per country: Calculation (including settelement ), Tax…"
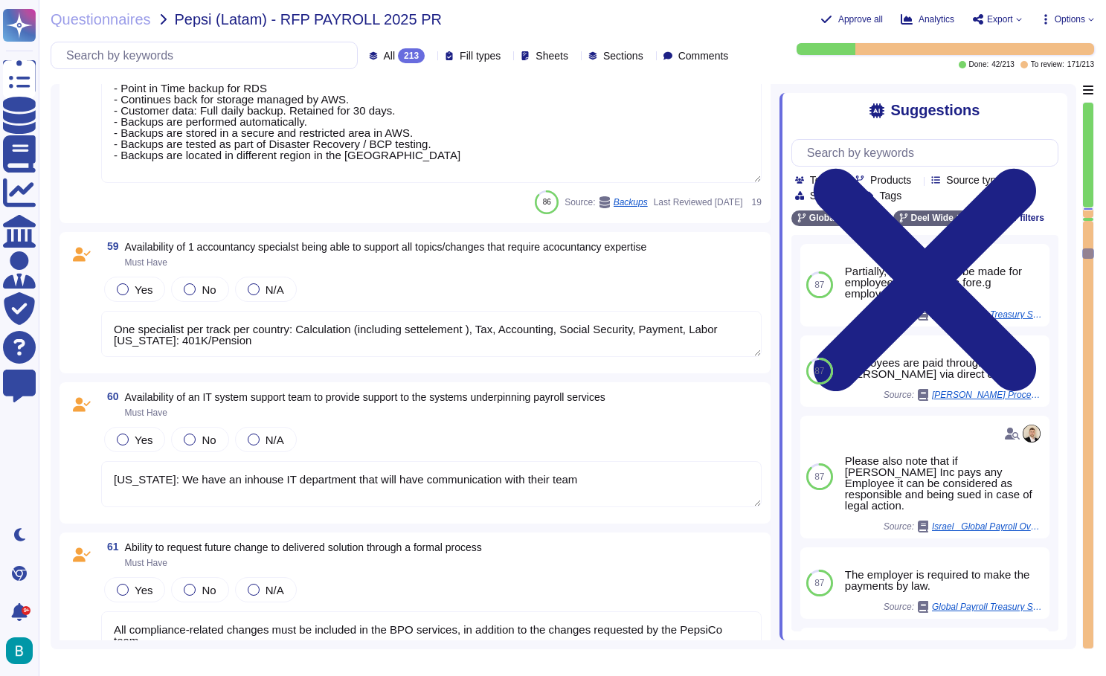
type textarea "Required for payroll change testing (Must have) Environments must be up to date…"
type textarea "All applied adjustments must be validated and tested by the BPO before being re…"
type textarea "One specialist per track per country: Calculation (including settelement ), Tax…"
type textarea "Required for payroll change testing (Must have) Environments must be up to date…"
type textarea "All applied adjustments must be validated and tested by the BPO before being re…"
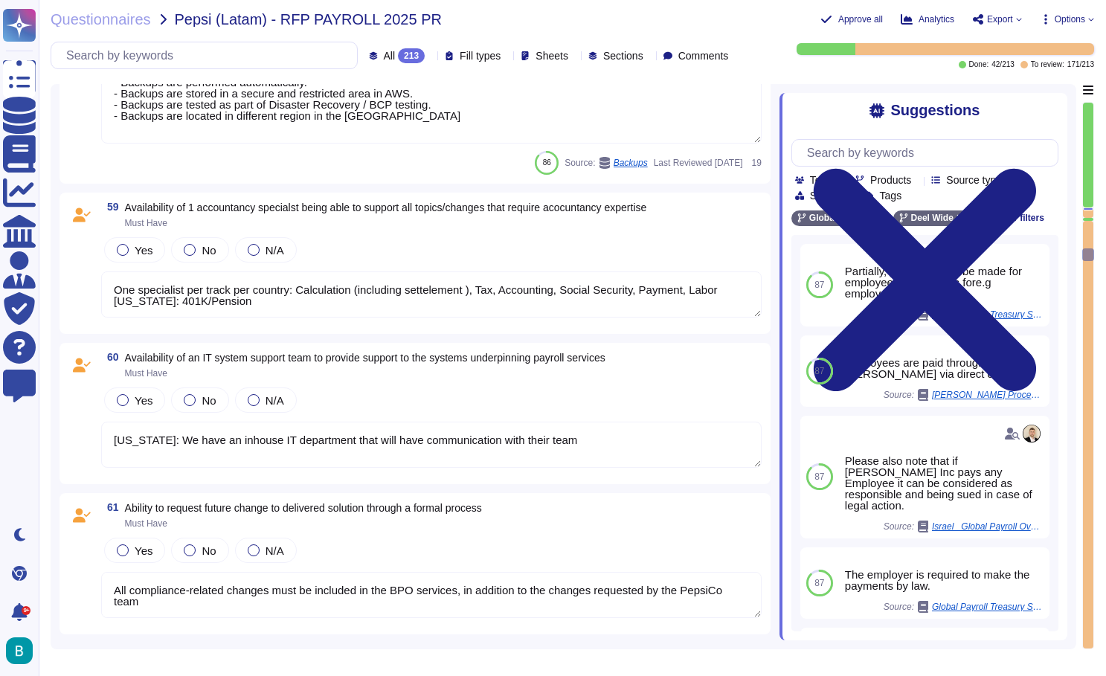
type textarea "One specialist per track per country: Calculation (including settelement ), Tax…"
type textarea "Required for payroll change testing (Must have) Environments must be up to date…"
type textarea "All applied adjustments must be validated and tested by the BPO before being re…"
type textarea "One specialist per track per country: Calculation (including settelement ), Tax…"
type textarea "Required for payroll change testing (Must have) Environments must be up to date…"
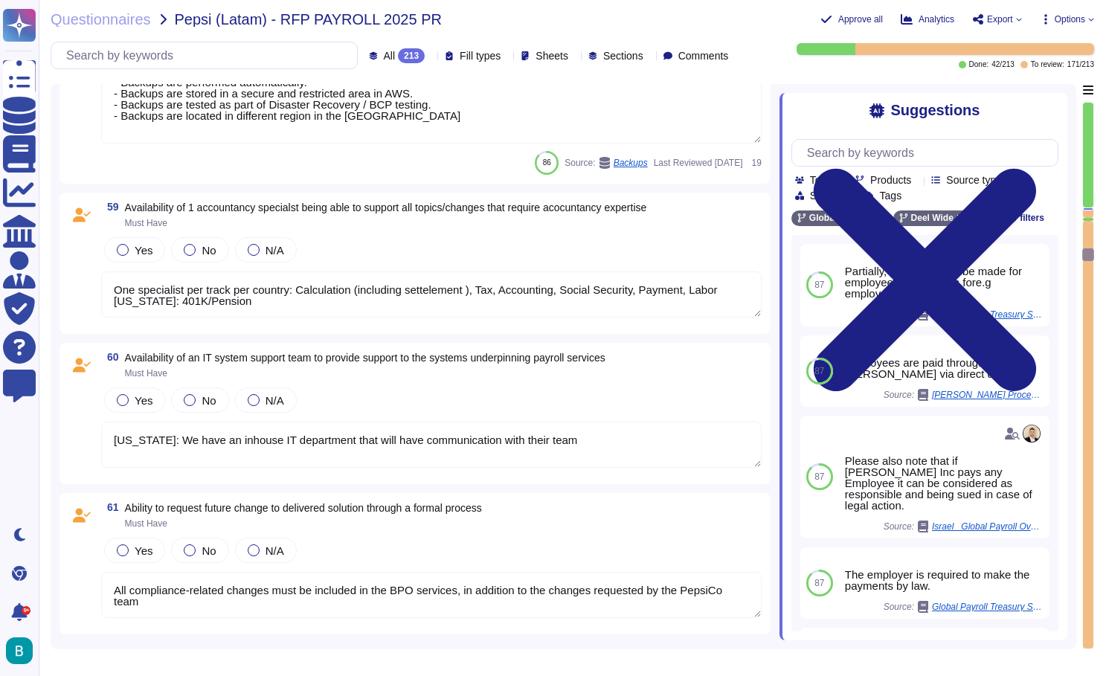
type textarea "All applied adjustments must be validated and tested by the BPO before being re…"
type textarea "Ensure support during the hypercare period"
type textarea "One specialist per track per country: Calculation (including settelement ), Tax…"
type textarea "Required for payroll change testing (Must have) Environments must be up to date…"
type textarea "All applied adjustments must be validated and tested by the BPO before being re…"
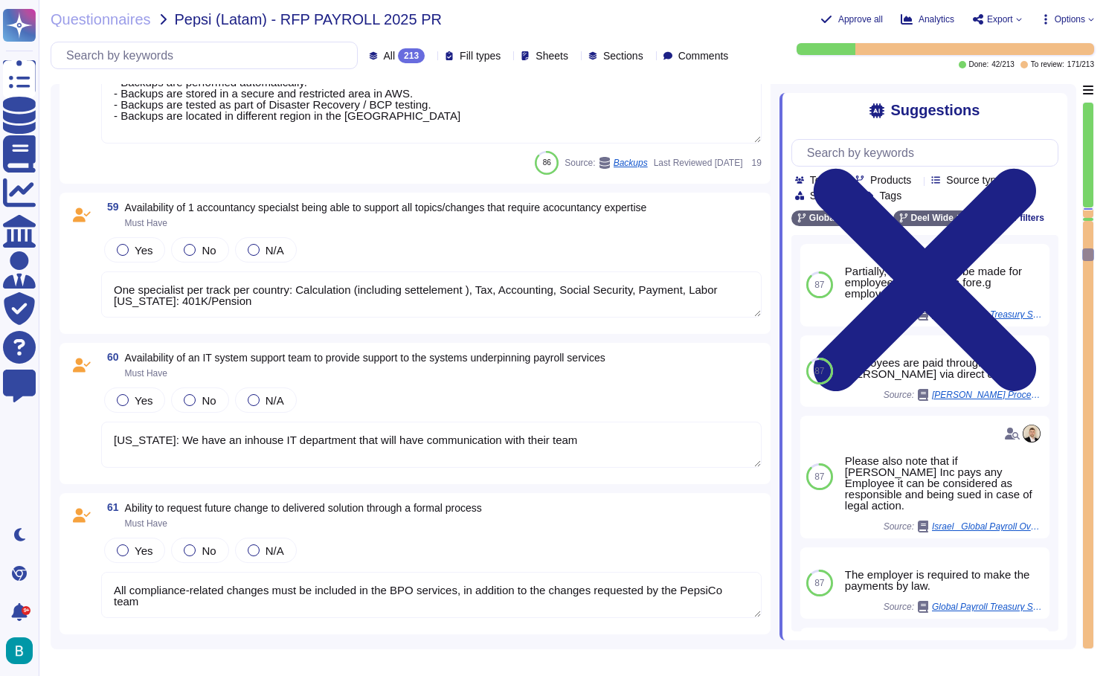
type textarea "One specialist per track per country: Calculation (including settelement ), Tax…"
type textarea "Required for payroll change testing (Must have) Environments must be up to date…"
type textarea "All applied adjustments must be validated and tested by the BPO before being re…"
type textarea "One specialist per track per country: Calculation (including settelement ), Tax…"
type textarea "Required for payroll change testing (Must have) Environments must be up to date…"
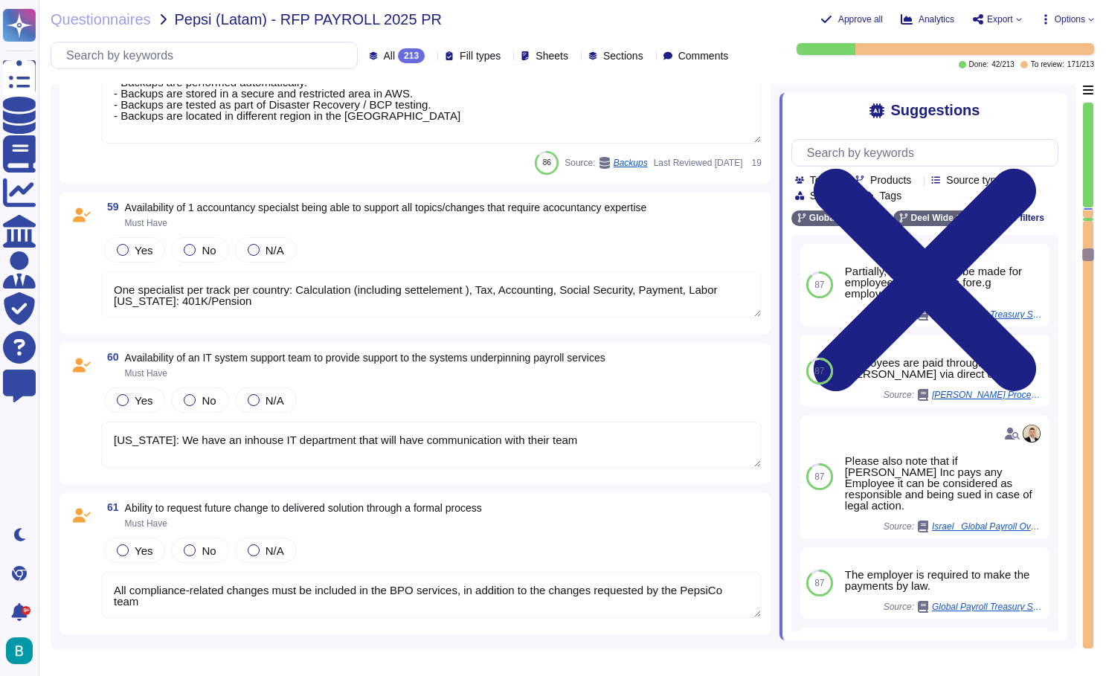
type textarea "All applied adjustments must be validated and tested by the BPO before being re…"
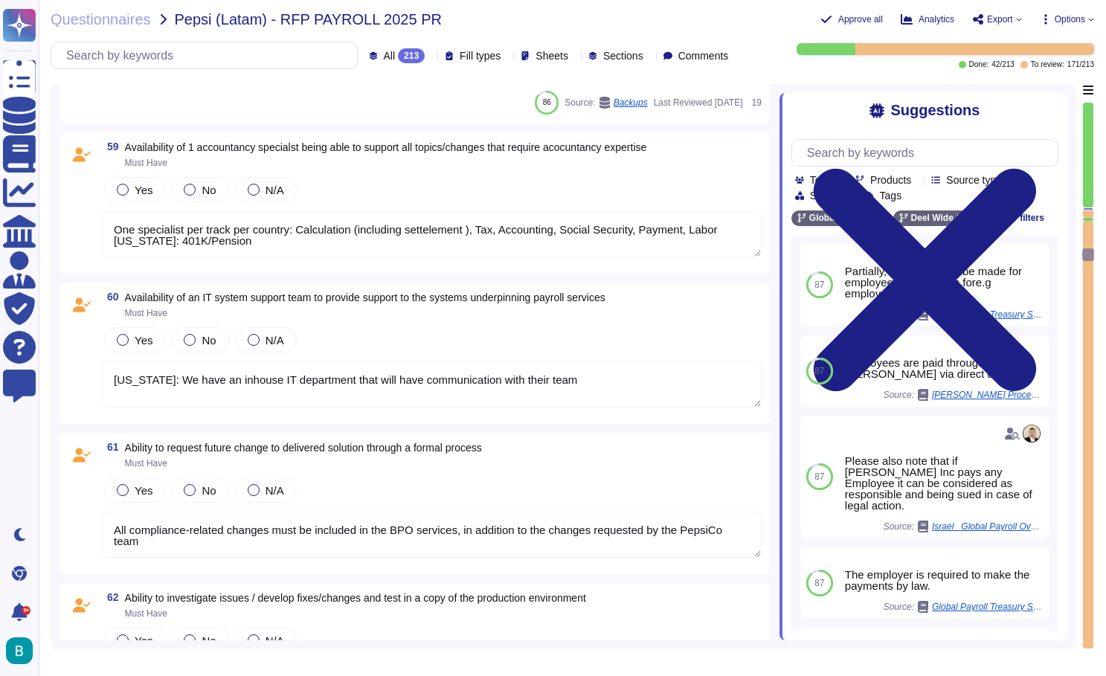
type textarea "One specialist per track per country: Calculation (including settelement ), Tax…"
type textarea "Required for payroll change testing (Must have) Environments must be up to date…"
type textarea "All applied adjustments must be validated and tested by the BPO before being re…"
type textarea "One specialist per track per country: Calculation (including settelement ), Tax…"
type textarea "Required for payroll change testing (Must have) Environments must be up to date…"
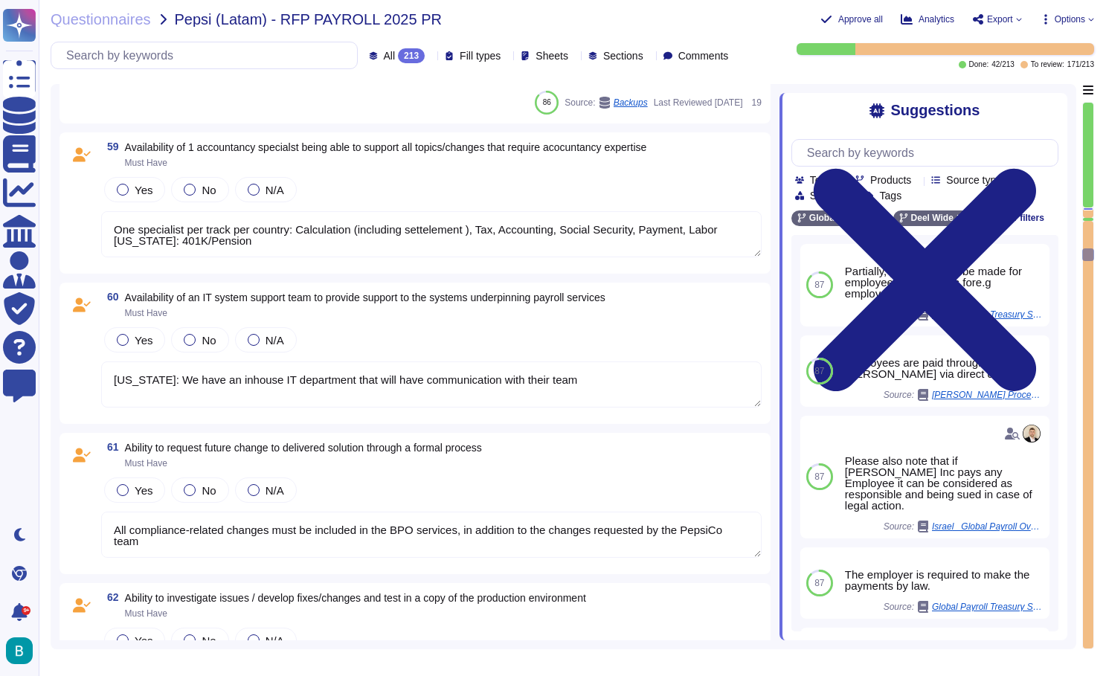
type textarea "All applied adjustments must be validated and tested by the BPO before being re…"
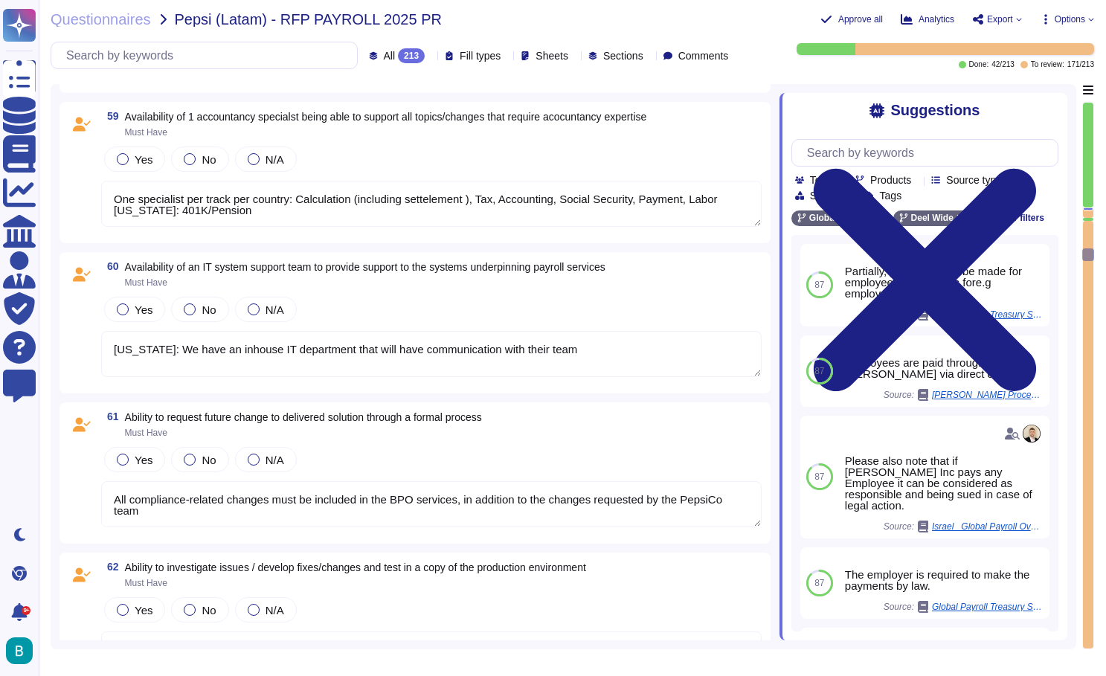
type textarea "One specialist per track per country: Calculation (including settelement ), Tax…"
type textarea "Required for payroll change testing (Must have) Environments must be up to date…"
type textarea "All applied adjustments must be validated and tested by the BPO before being re…"
type textarea "One specialist per track per country: Calculation (including settelement ), Tax…"
type textarea "Required for payroll change testing (Must have) Environments must be up to date…"
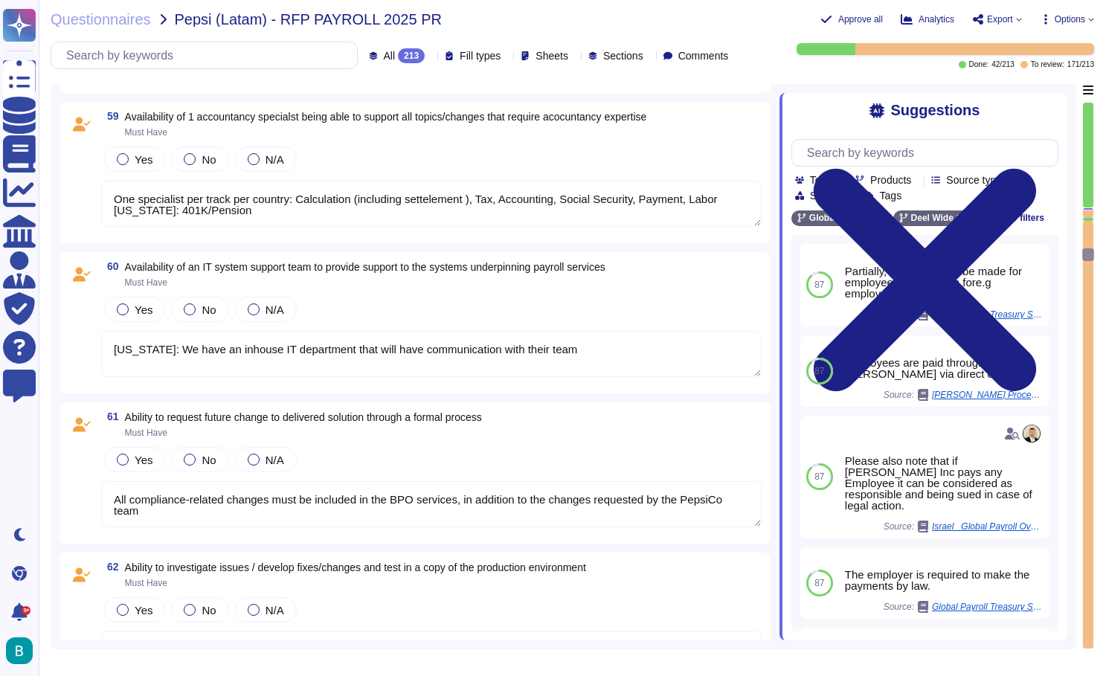
type textarea "All applied adjustments must be validated and tested by the BPO before being re…"
type textarea "One specialist per track per country: Calculation (including settelement ), Tax…"
type textarea "Required for payroll change testing (Must have) Environments must be up to date…"
type textarea "All applied adjustments must be validated and tested by the BPO before being re…"
type textarea "One specialist per track per country: Calculation (including settelement ), Tax…"
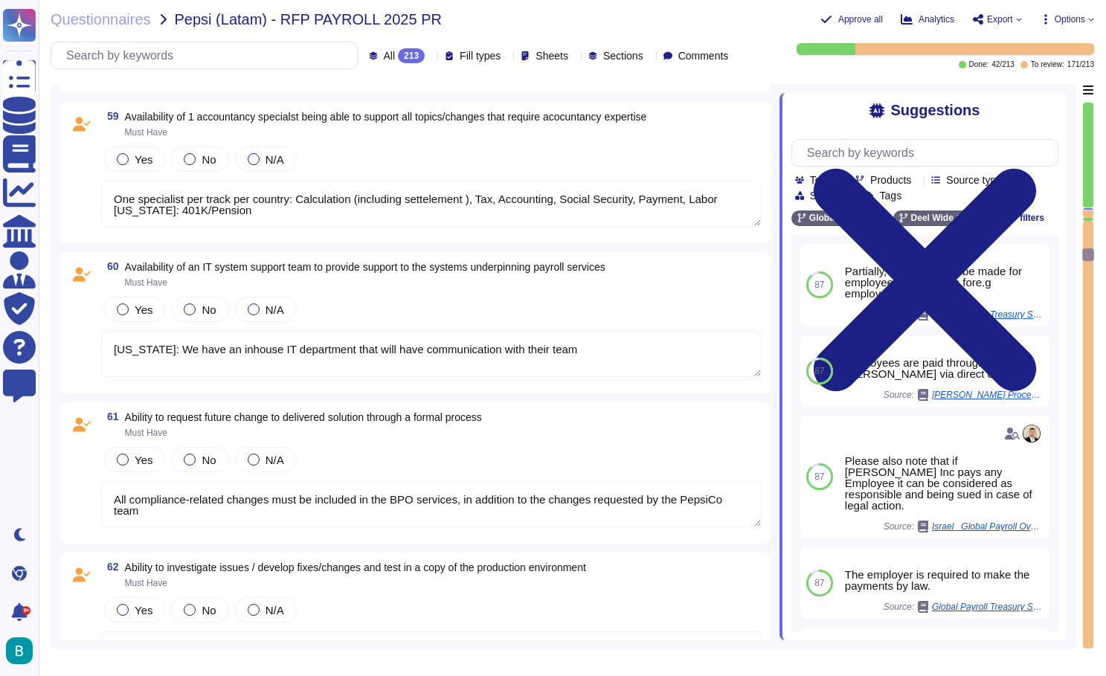
type textarea "Required for payroll change testing (Must have) Environments must be up to date…"
type textarea "All applied adjustments must be validated and tested by the BPO before being re…"
type textarea "One specialist per track per country: Calculation (including settelement ), Tax…"
type textarea "Required for payroll change testing (Must have) Environments must be up to date…"
type textarea "All applied adjustments must be validated and tested by the BPO before being re…"
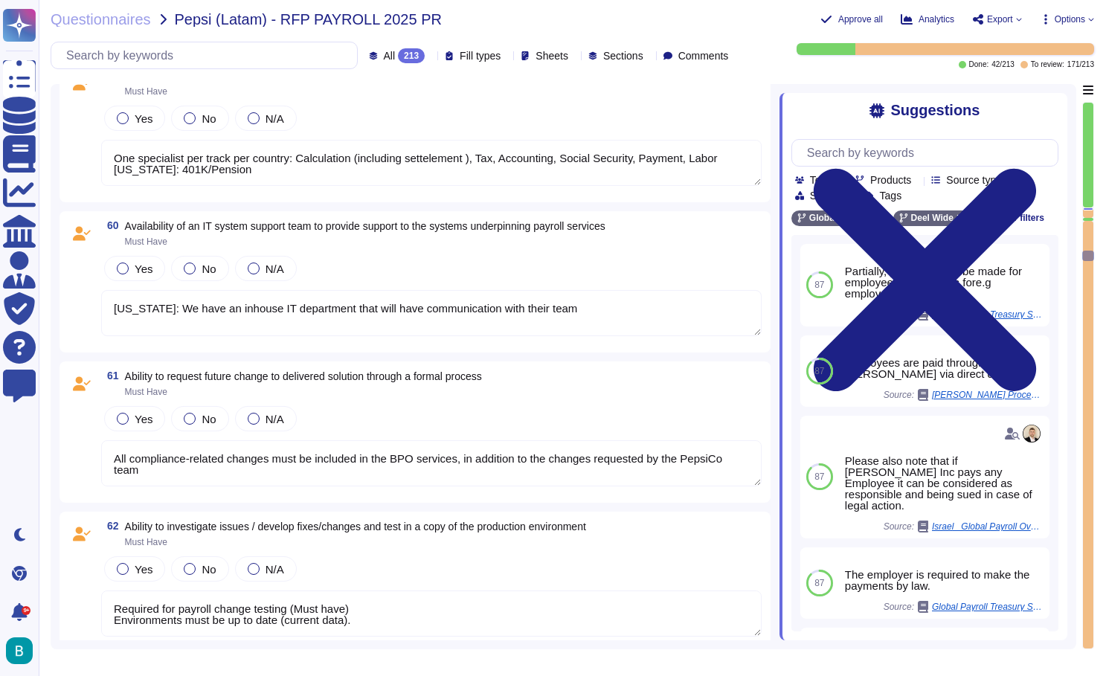
type textarea "Deel provides a structured hypercare program for up to 2 months post-go-live, d…"
type textarea "One specialist per track per country: Calculation (including settelement ), Tax…"
type textarea "Required for payroll change testing (Must have) Environments must be up to date…"
type textarea "All applied adjustments must be validated and tested by the BPO before being re…"
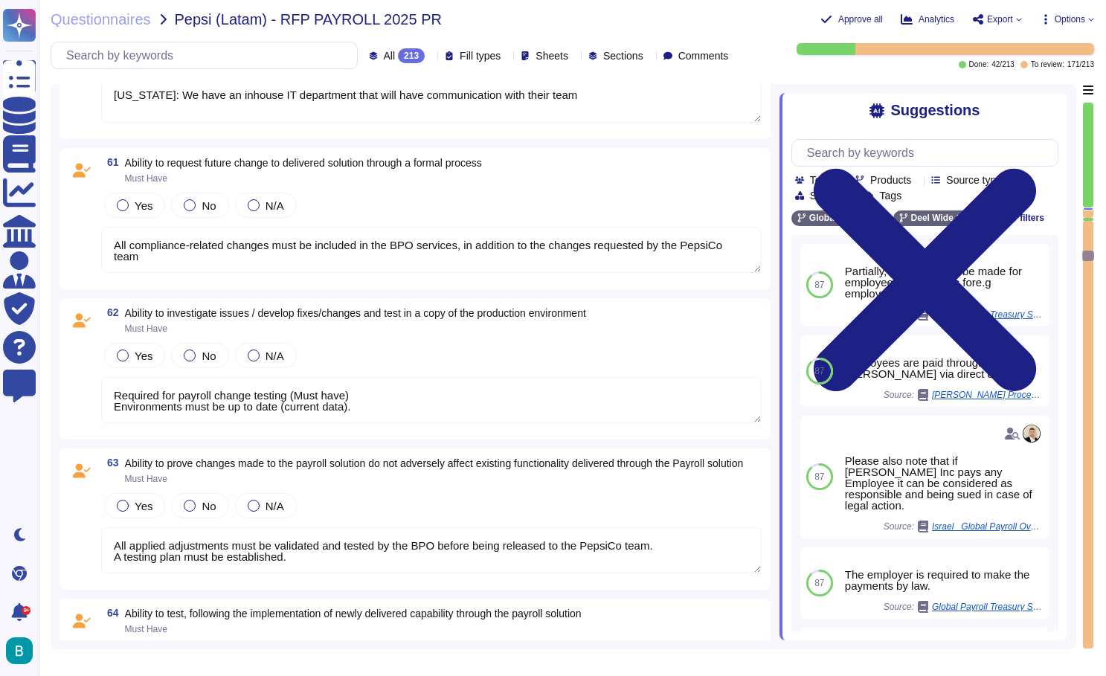
type textarea "One specialist per track per country: Calculation (including settelement ), Tax…"
type textarea "Required for payroll change testing (Must have) Environments must be up to date…"
type textarea "All applied adjustments must be validated and tested by the BPO before being re…"
type textarea "One specialist per track per country: Calculation (including settelement ), Tax…"
type textarea "Required for payroll change testing (Must have) Environments must be up to date…"
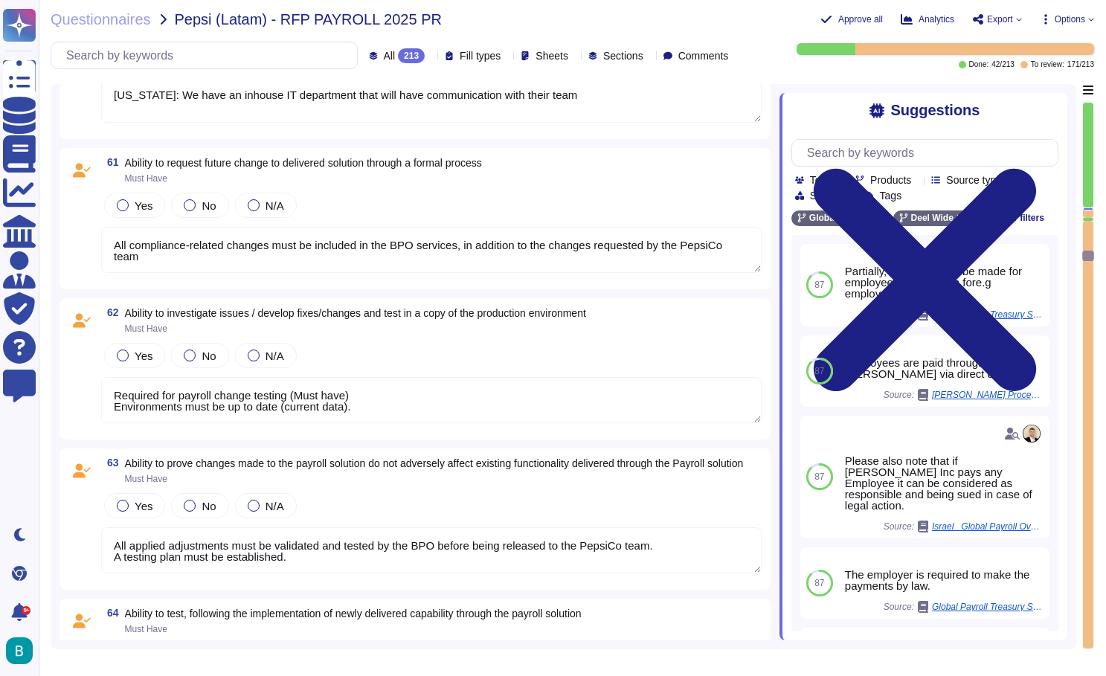
type textarea "All applied adjustments must be validated and tested by the BPO before being re…"
type textarea "One specialist per track per country: Calculation (including settelement ), Tax…"
type textarea "Required for payroll change testing (Must have) Environments must be up to date…"
type textarea "All applied adjustments must be validated and tested by the BPO before being re…"
type textarea "One specialist per track per country: Calculation (including settelement ), Tax…"
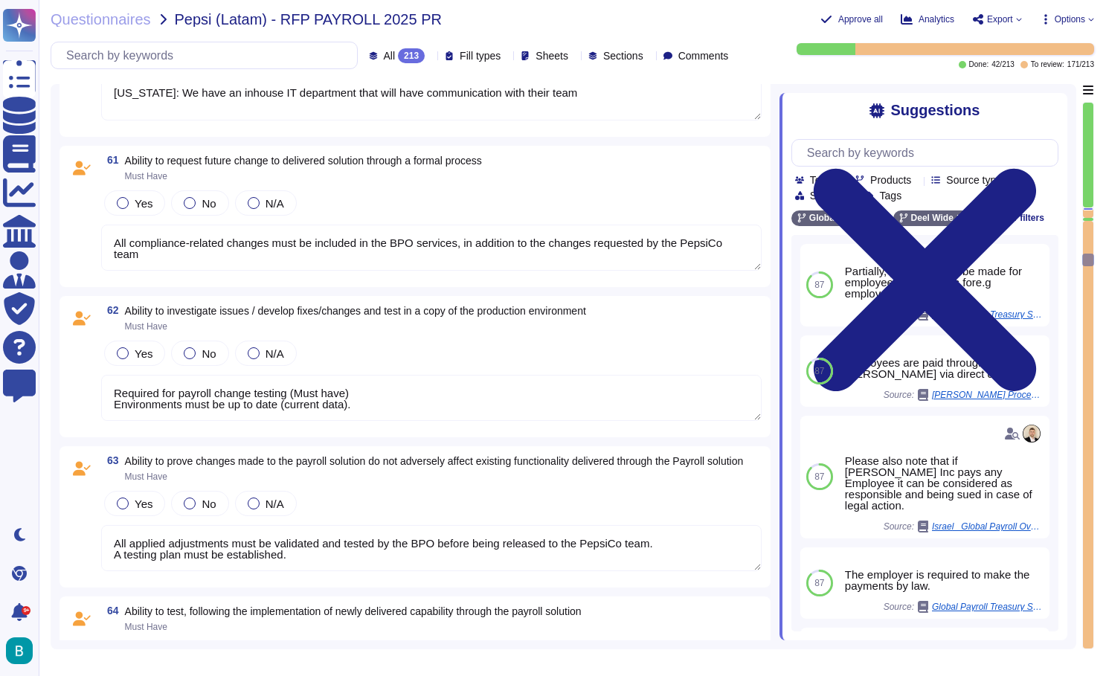
type textarea "Required for payroll change testing (Must have) Environments must be up to date…"
type textarea "All applied adjustments must be validated and tested by the BPO before being re…"
type textarea "Any modifications to payroll systems and/or servers must be previously communic…"
type textarea "One specialist per track per country: Calculation (including settelement ), Tax…"
type textarea "Required for payroll change testing (Must have) Environments must be up to date…"
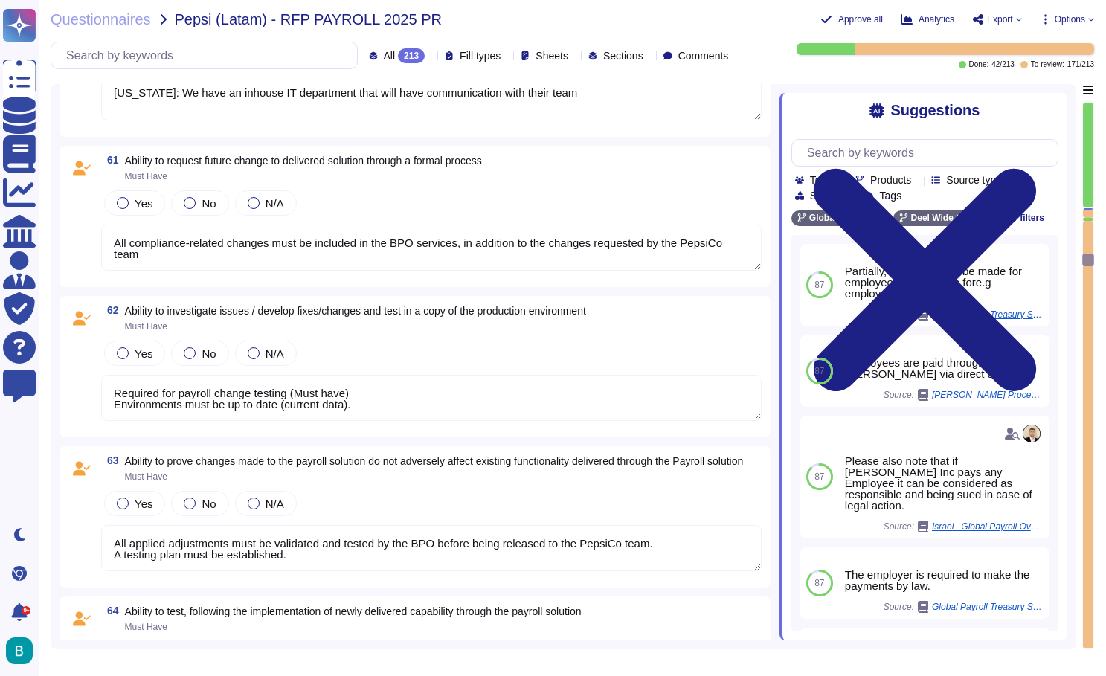
type textarea "All applied adjustments must be validated and tested by the BPO before being re…"
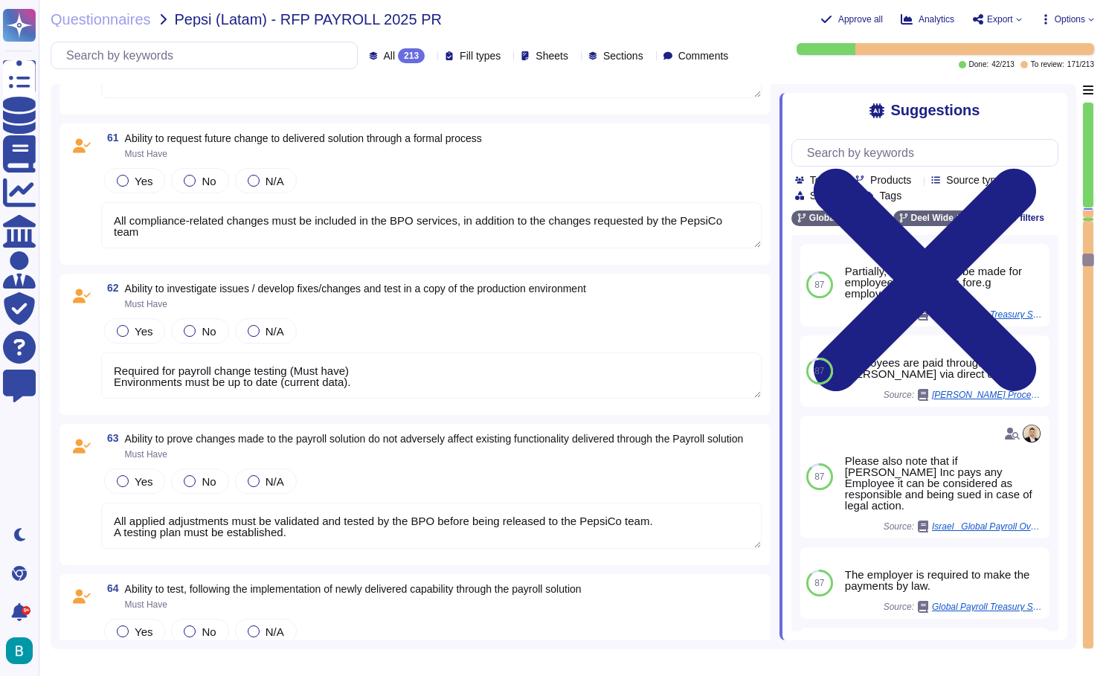
scroll to position [11432, 0]
type textarea "One specialist per track per country: Calculation (including settelement ), Tax…"
type textarea "Required for payroll change testing (Must have) Environments must be up to date…"
type textarea "All applied adjustments must be validated and tested by the BPO before being re…"
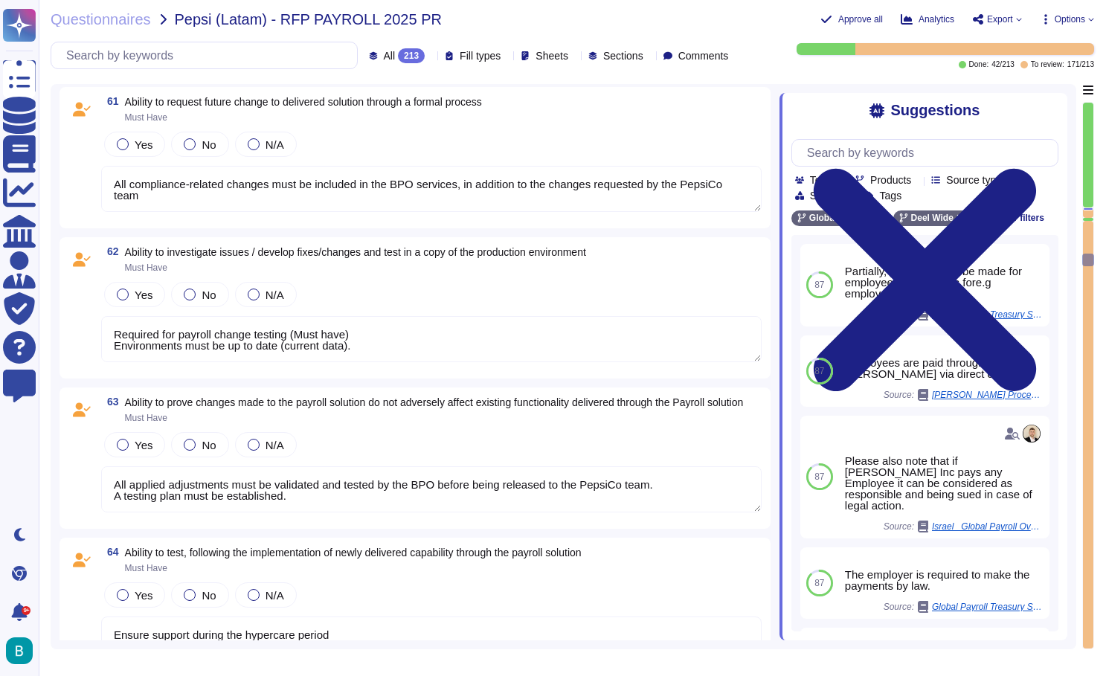
type textarea "One specialist per track per country: Calculation (including settelement ), Tax…"
type textarea "Required for payroll change testing (Must have) Environments must be up to date…"
type textarea "All applied adjustments must be validated and tested by the BPO before being re…"
type textarea "One specialist per track per country: Calculation (including settelement ), Tax…"
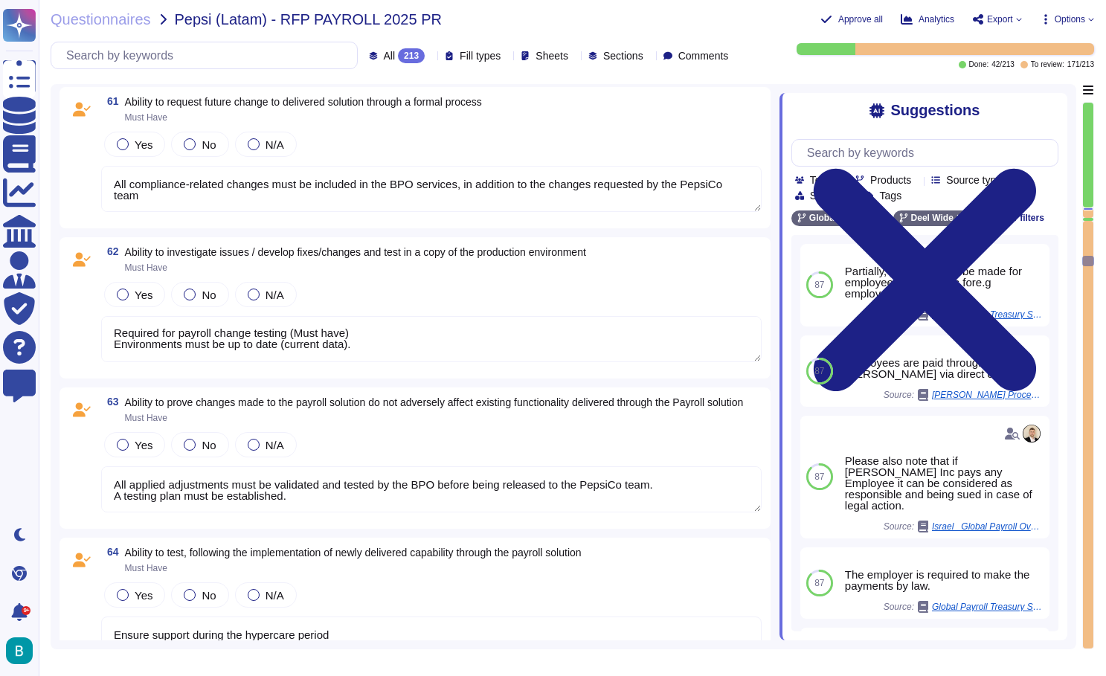
type textarea "Required for payroll change testing (Must have) Environments must be up to date…"
type textarea "All applied adjustments must be validated and tested by the BPO before being re…"
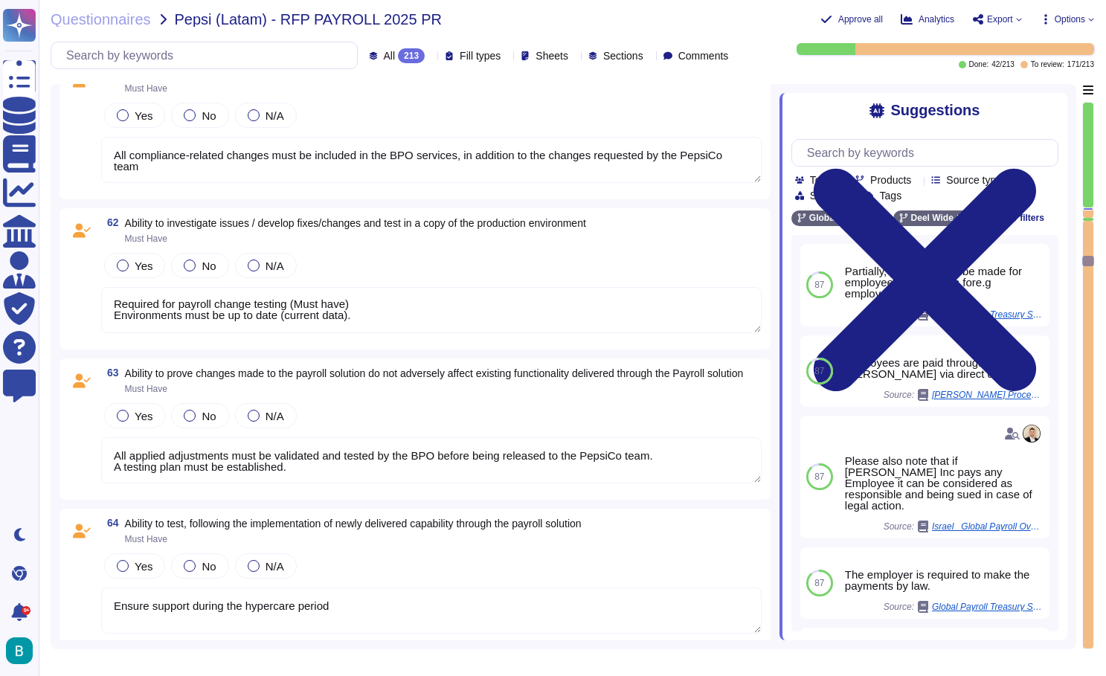
type textarea "One specialist per track per country: Calculation (including settelement ), Tax…"
type textarea "Required for payroll change testing (Must have) Environments must be up to date…"
type textarea "All applied adjustments must be validated and tested by the BPO before being re…"
type textarea "One specialist per track per country: Calculation (including settelement ), Tax…"
type textarea "Required for payroll change testing (Must have) Environments must be up to date…"
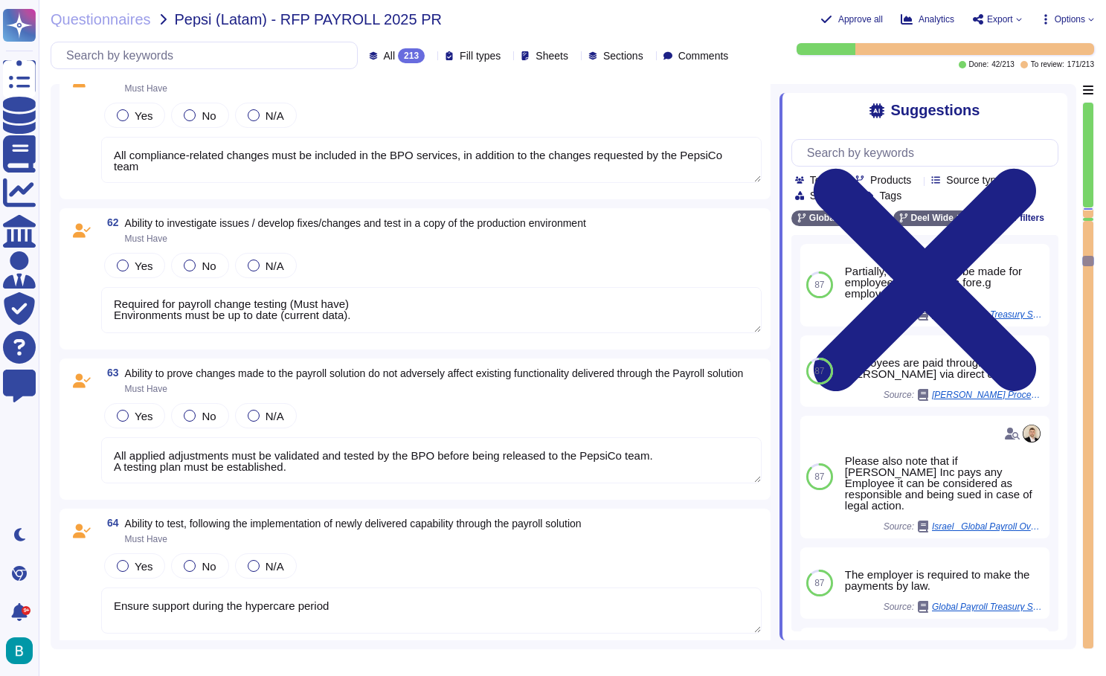
type textarea "All applied adjustments must be validated and tested by the BPO before being re…"
type textarea "One specialist per track per country: Calculation (including settelement ), Tax…"
type textarea "Required for payroll change testing (Must have) Environments must be up to date…"
type textarea "All applied adjustments must be validated and tested by the BPO before being re…"
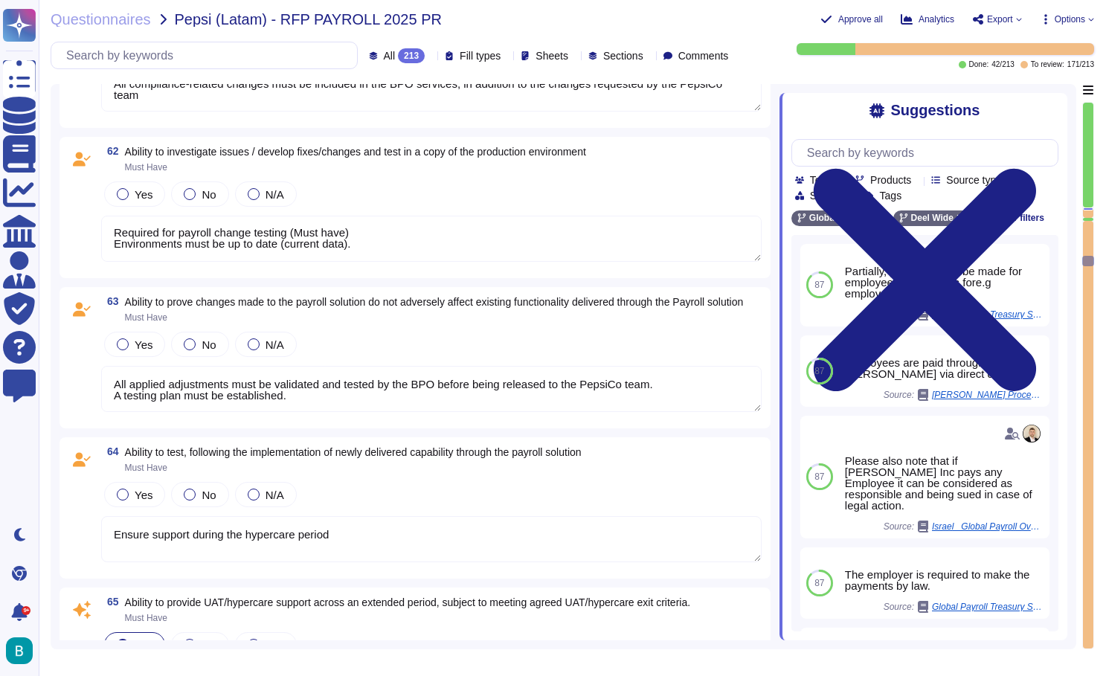
type textarea "One specialist per track per country: Calculation (including settelement ), Tax…"
type textarea "Required for payroll change testing (Must have) Environments must be up to date…"
type textarea "All applied adjustments must be validated and tested by the BPO before being re…"
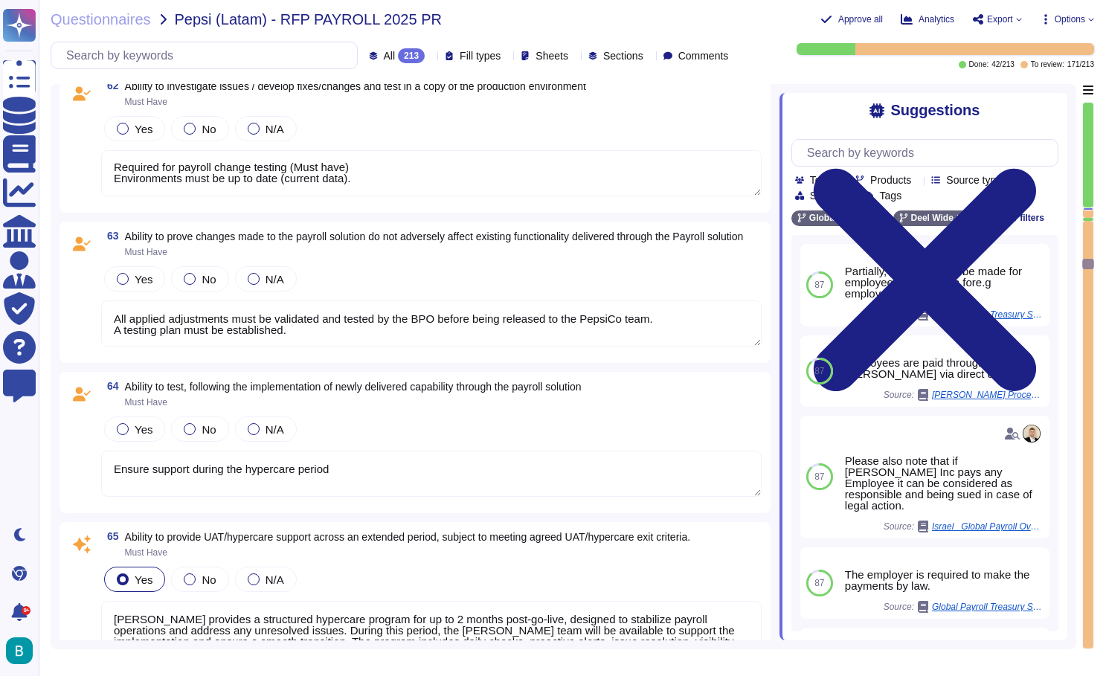
type textarea "Essential for each country by track: calculation, tax, accounting, social secur…"
type textarea "Required for payroll change testing (Must have) Environments must be up to date…"
type textarea "All applied adjustments must be validated and tested by the BPO before being re…"
type textarea "Essential for each country by track: calculation, tax, accounting, social secur…"
type textarea "Required for payroll change testing (Must have) Environments must be up to date…"
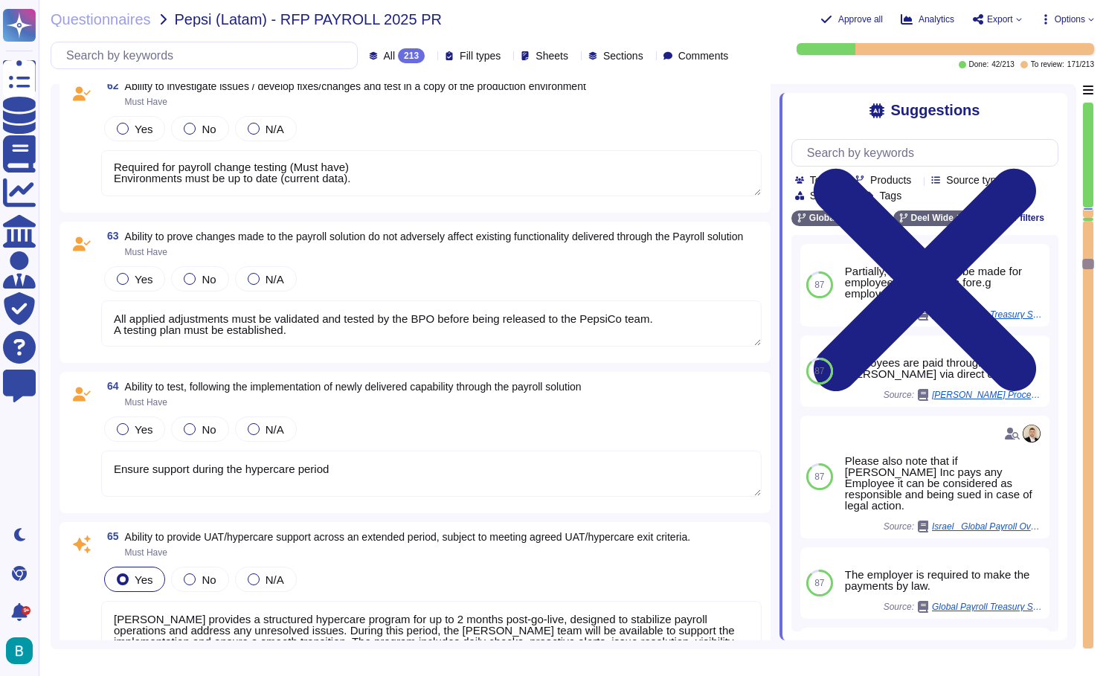
type textarea "All applied adjustments must be validated and tested by the BPO before being re…"
type textarea "Essential for each country by track: calculation, tax, accounting, social secur…"
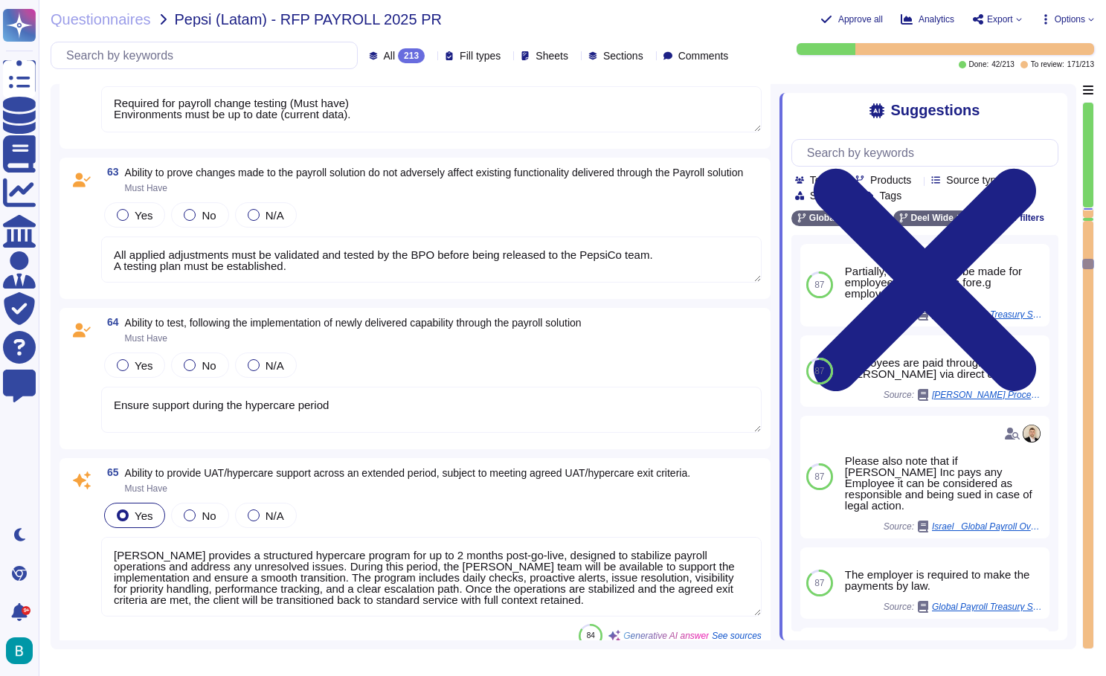
type textarea "Include in the contract"
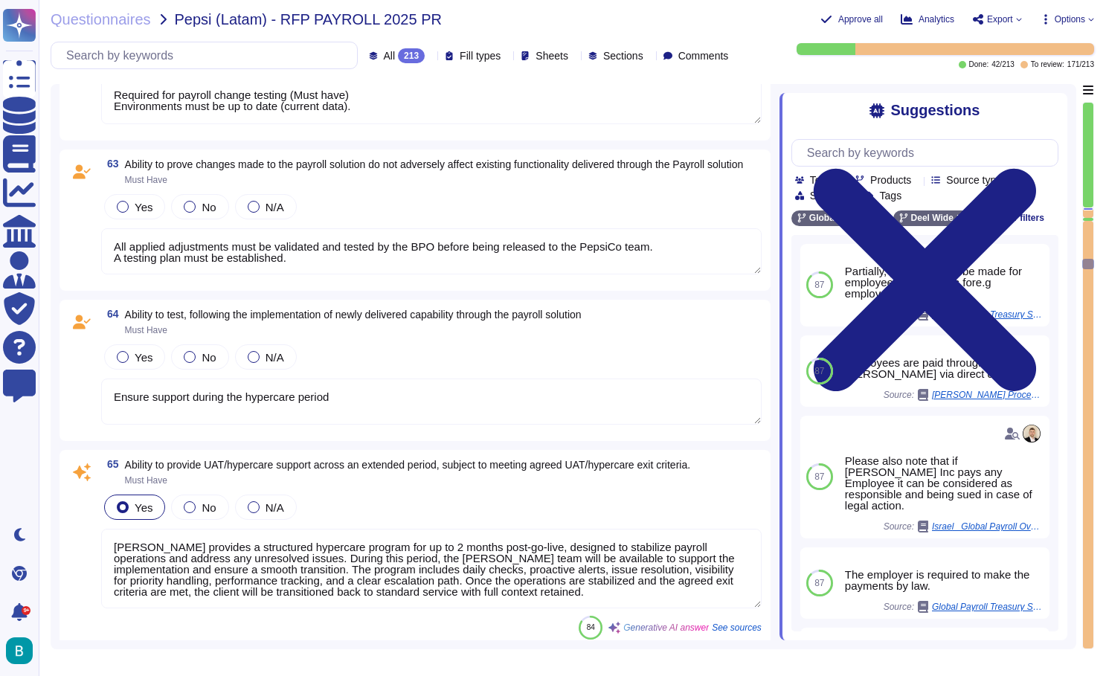
type textarea "Required for payroll change testing (Must have) Environments must be up to date…"
type textarea "All applied adjustments must be validated and tested by the BPO before being re…"
type textarea "Essential for each country by track: calculation, tax, accounting, social secur…"
type textarea "Required for payroll change testing (Must have) Environments must be up to date…"
type textarea "All applied adjustments must be validated and tested by the BPO before being re…"
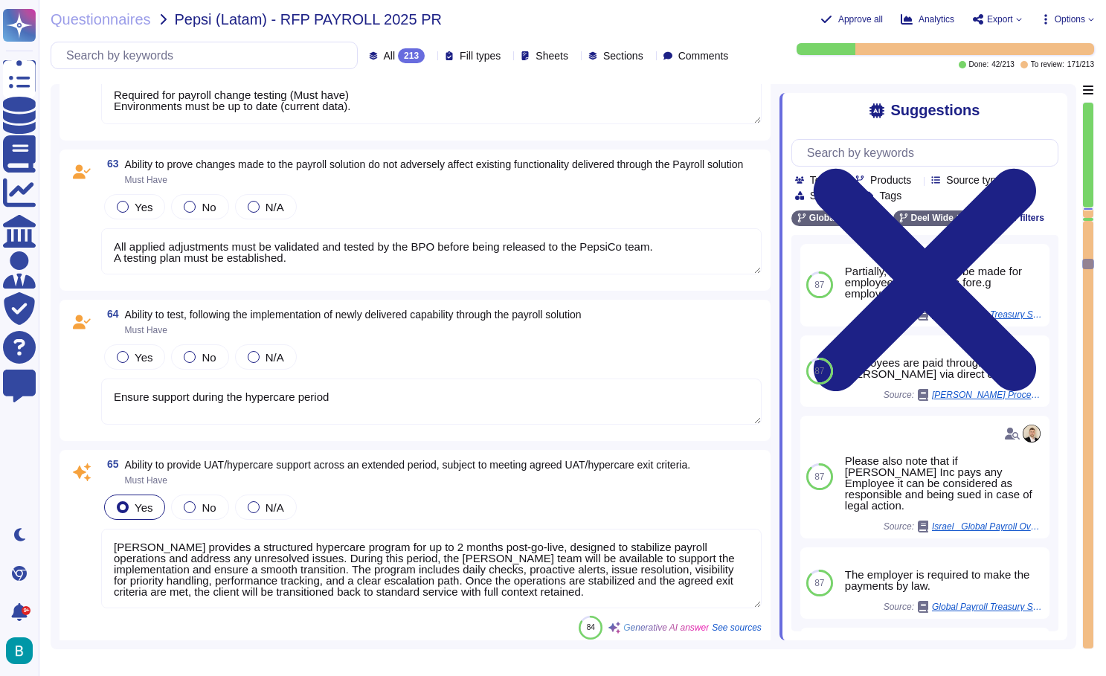
type textarea "Essential for each country by track: calculation, tax, accounting, social secur…"
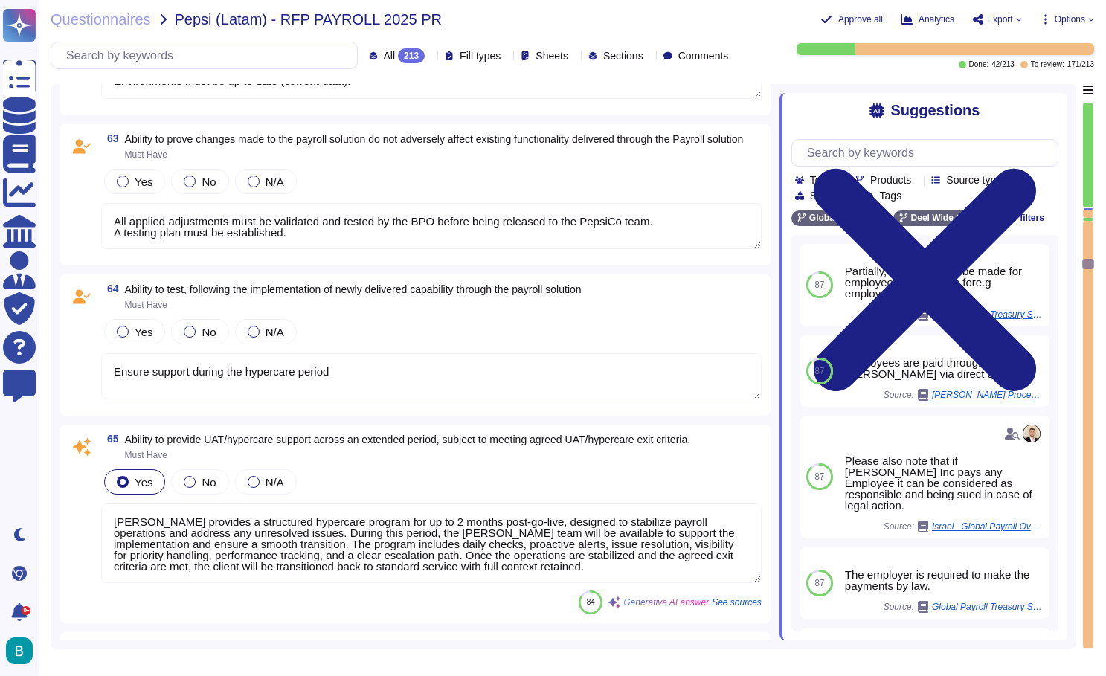
type textarea "Required for payroll change testing (Must have) Environments must be up to date…"
type textarea "All applied adjustments must be validated and tested by the BPO before being re…"
type textarea "Essential for each country by track: calculation, tax, accounting, social secur…"
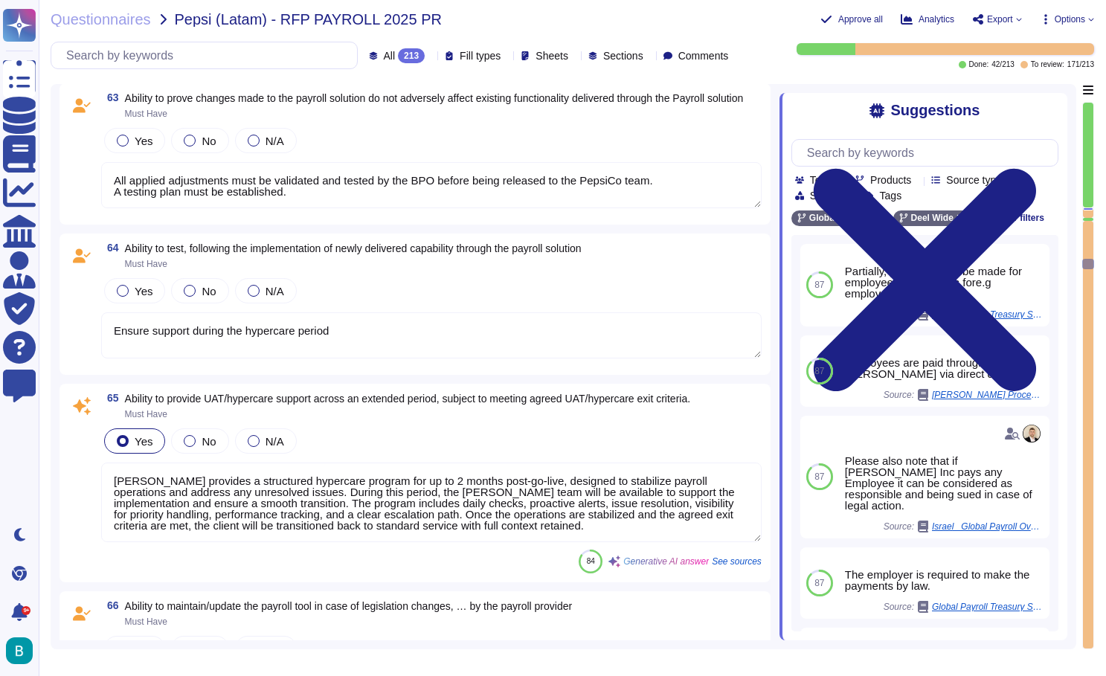
type textarea "Required for payroll change testing (Must have) Environments must be up to date…"
type textarea "All applied adjustments must be validated and tested by the BPO before being re…"
type textarea "Essential for each country by track: calculation, tax, accounting, social secur…"
type textarea "Required for payroll change testing (Must have) Environments must be up to date…"
type textarea "All applied adjustments must be validated and tested by the BPO before being re…"
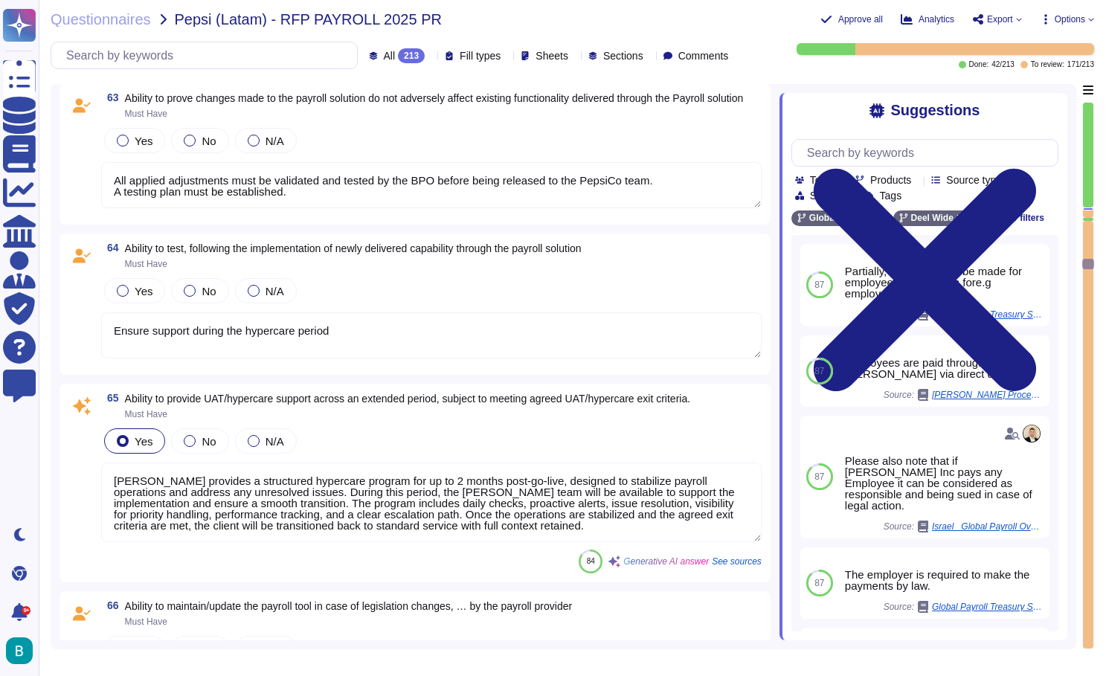
type textarea "Essential for each country by track: calculation, tax, accounting, social secur…"
type textarea "Required for payroll change testing (Must have) Environments must be up to date…"
type textarea "All applied adjustments must be validated and tested by the BPO before being re…"
type textarea "Essential for each country by track: calculation, tax, accounting, social secur…"
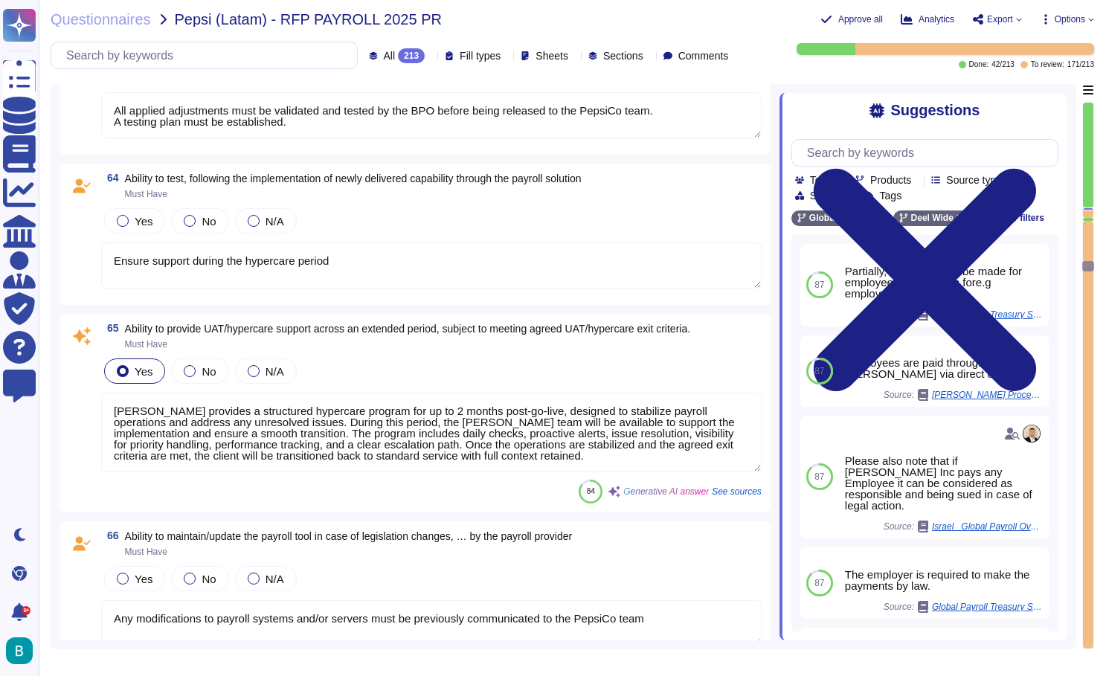
type textarea "Include in the contract"
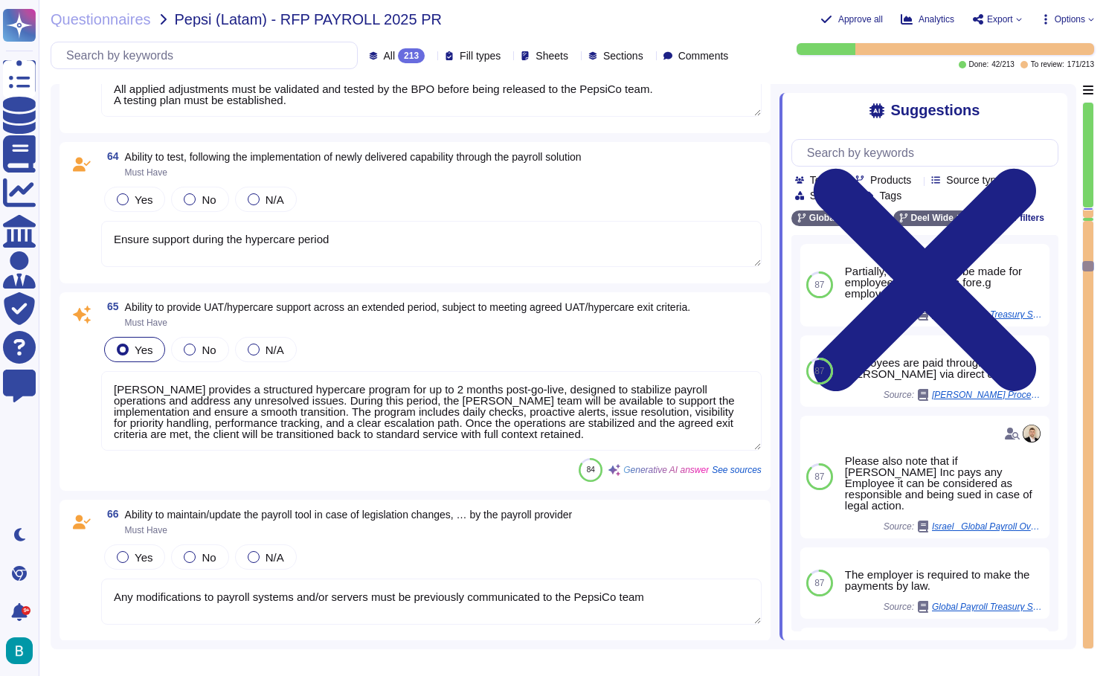
type textarea "Required for payroll change testing (Must have) Environments must be up to date…"
type textarea "All applied adjustments must be validated and tested by the BPO before being re…"
type textarea "Essential for each country by track: calculation, tax, accounting, social secur…"
type textarea "Required for payroll change testing (Must have) Environments must be up to date…"
type textarea "All applied adjustments must be validated and tested by the BPO before being re…"
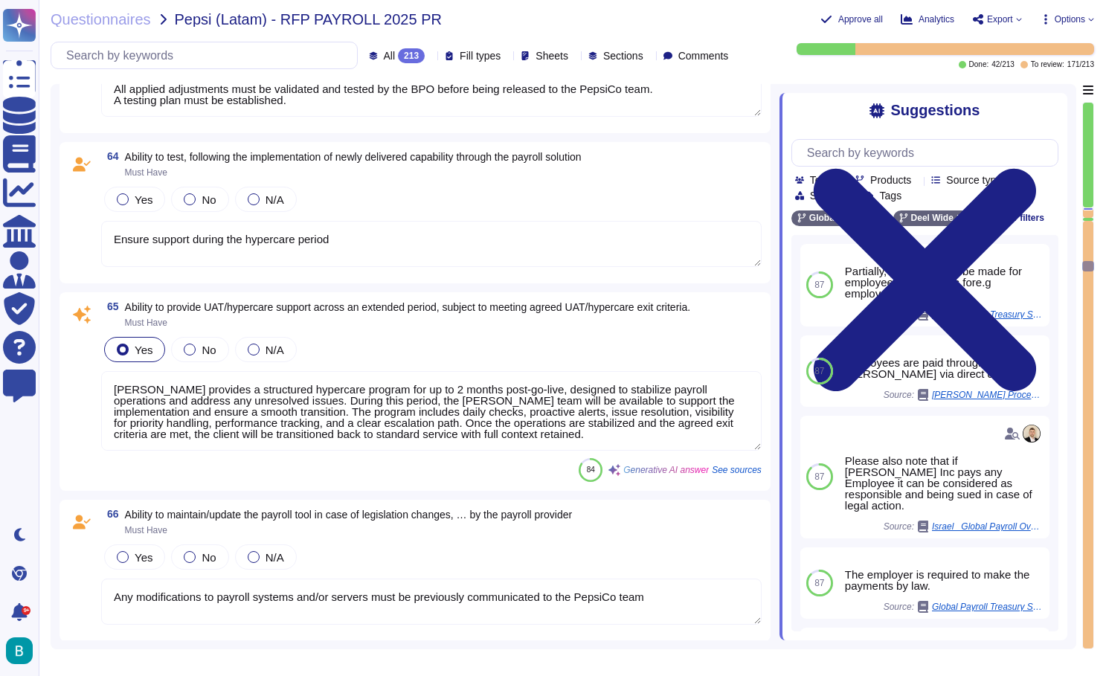
type textarea "Essential for each country by track: calculation, tax, accounting, social secur…"
type textarea "Required for payroll change testing (Must have) Environments must be up to date…"
type textarea "All applied adjustments must be validated and tested by the BPO before being re…"
type textarea "Essential for each country by track: calculation, tax, accounting, social secur…"
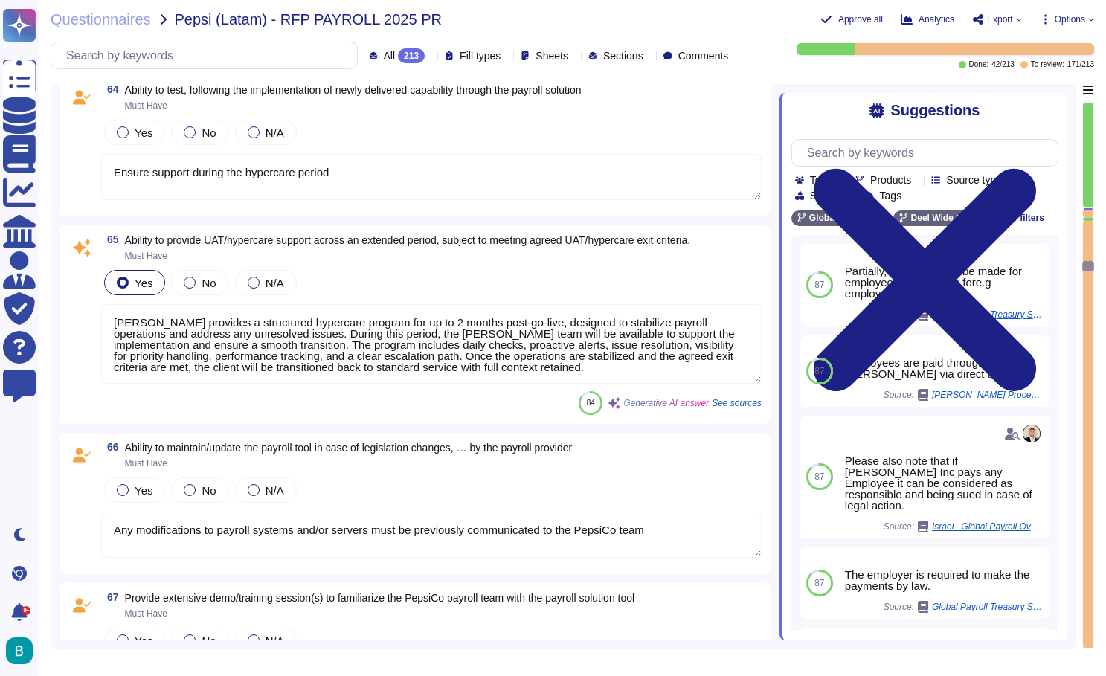
type textarea "Required for payroll change testing (Must have) Environments must be up to date…"
type textarea "All applied adjustments must be validated and tested by the BPO before being re…"
type textarea "Essential for each country by track: calculation, tax, accounting, social secur…"
type textarea "Required for payroll change testing (Must have) Environments must be up to date…"
type textarea "All applied adjustments must be validated and tested by the BPO before being re…"
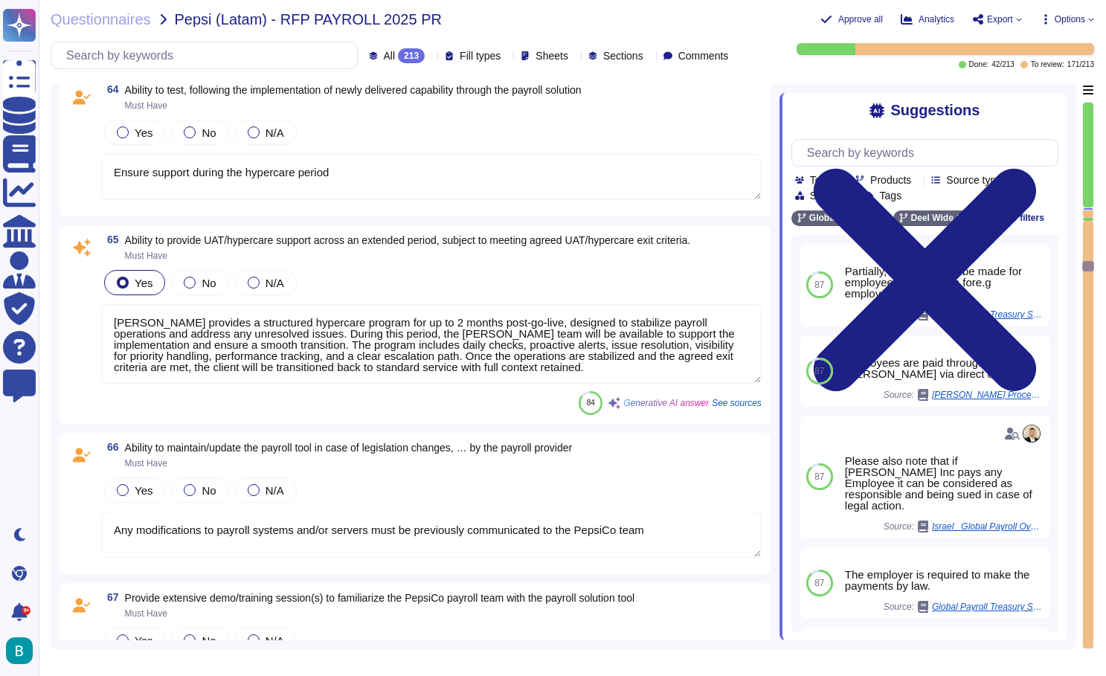
type textarea "Essential for each country by track: calculation, tax, accounting, social secur…"
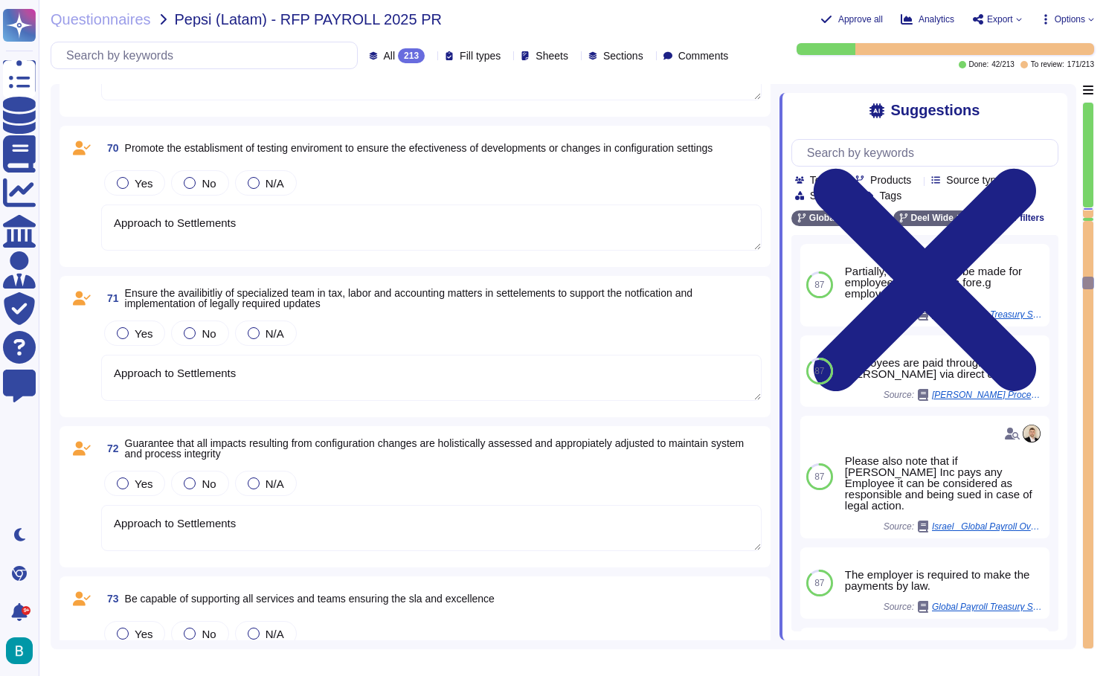
scroll to position [13101, 0]
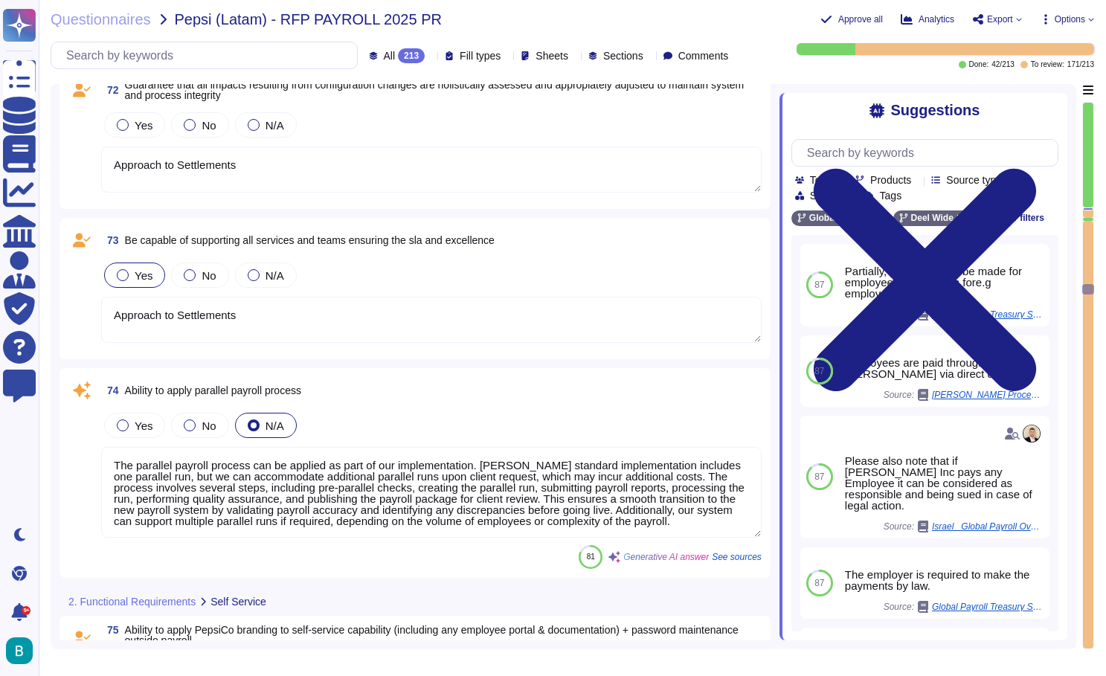
click at [126, 277] on div at bounding box center [123, 275] width 12 height 12
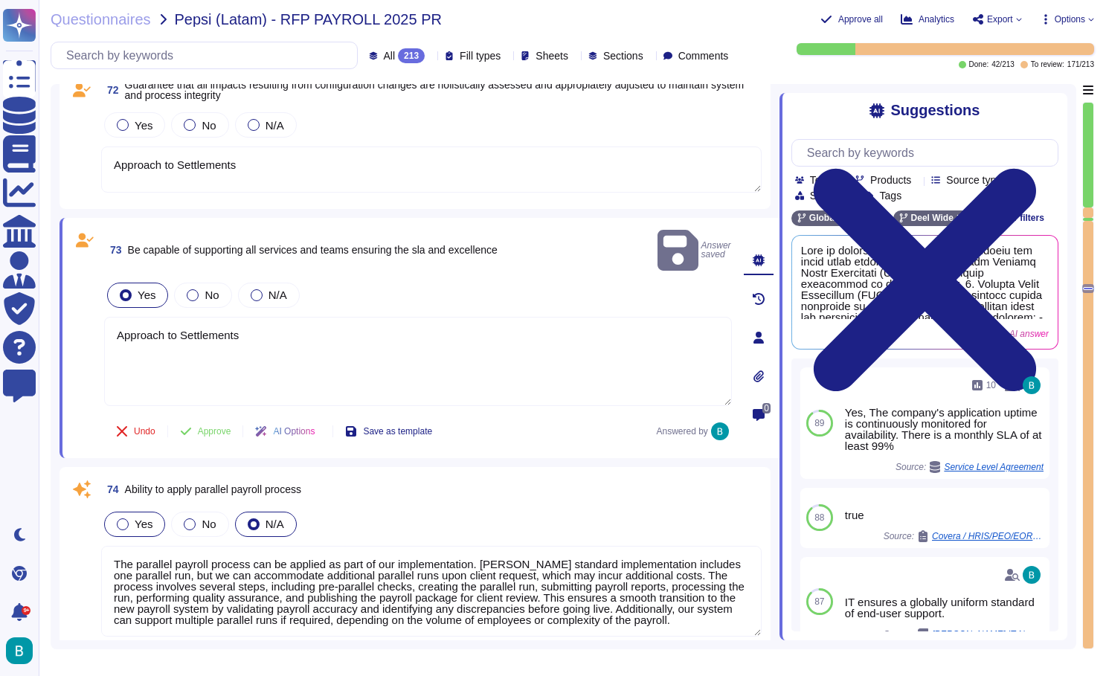
click at [129, 519] on label "Yes" at bounding box center [135, 525] width 36 height 12
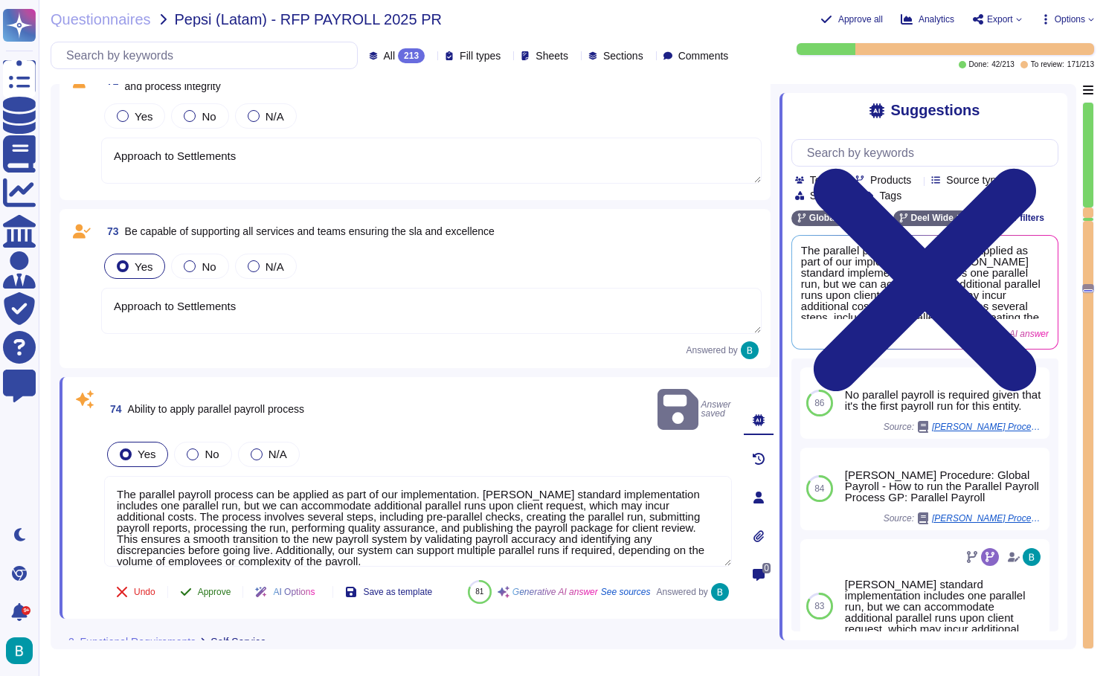
click at [213, 588] on span "Approve" at bounding box center [214, 592] width 33 height 9
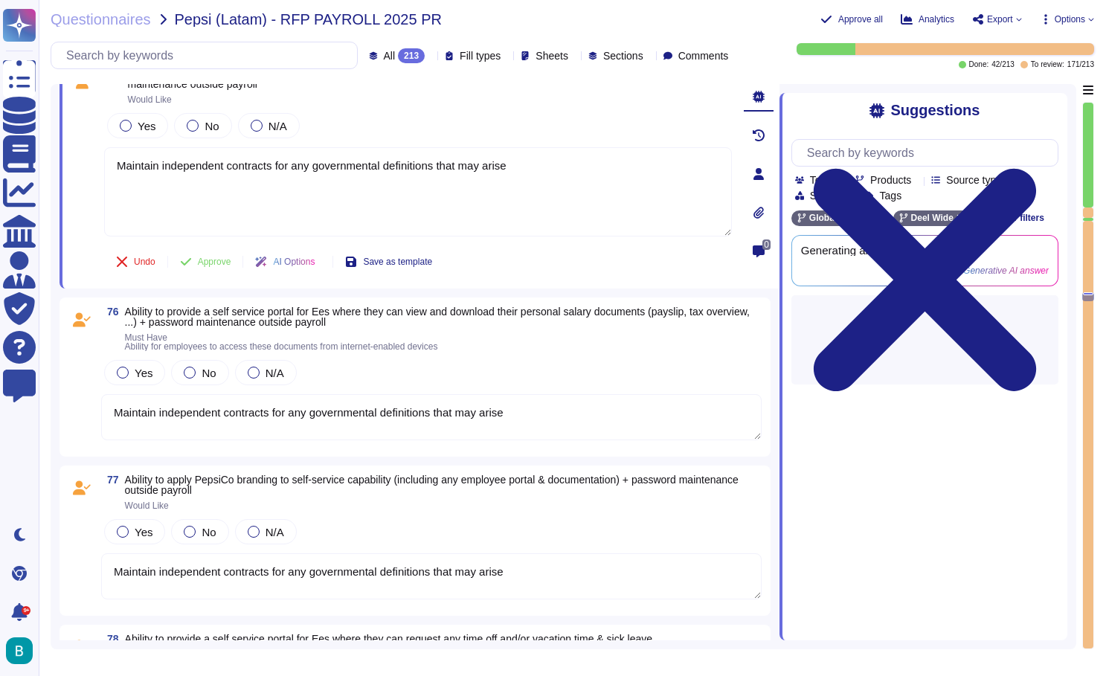
scroll to position [13562, 0]
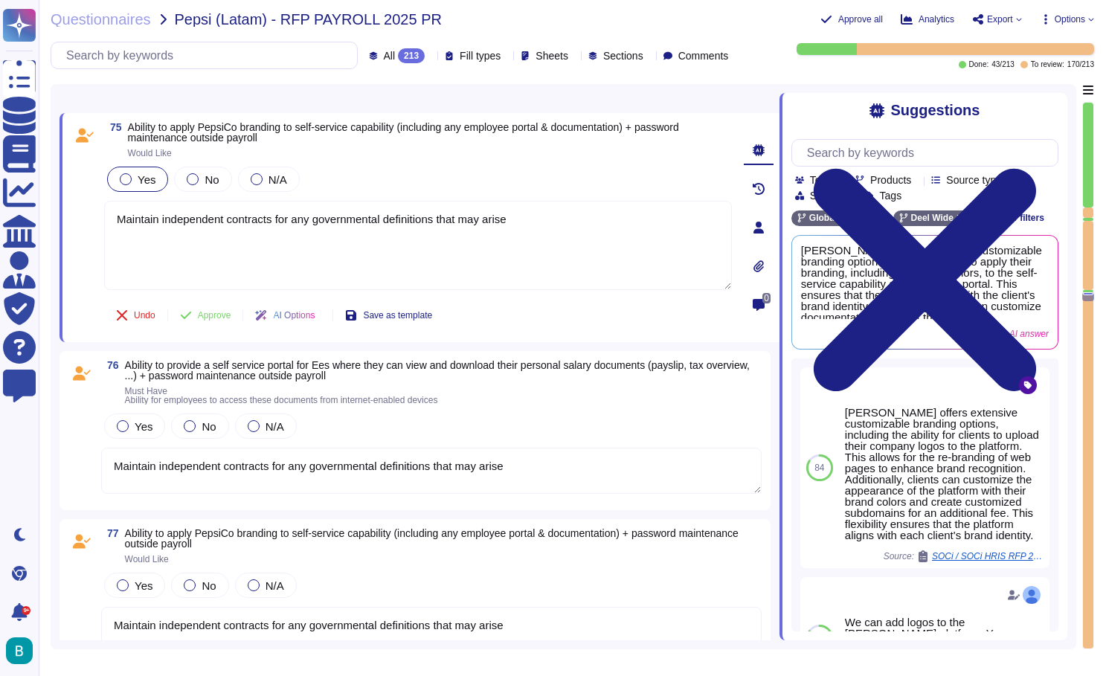
click at [139, 182] on span "Yes" at bounding box center [147, 179] width 18 height 13
click at [219, 314] on span "Approve" at bounding box center [214, 315] width 33 height 9
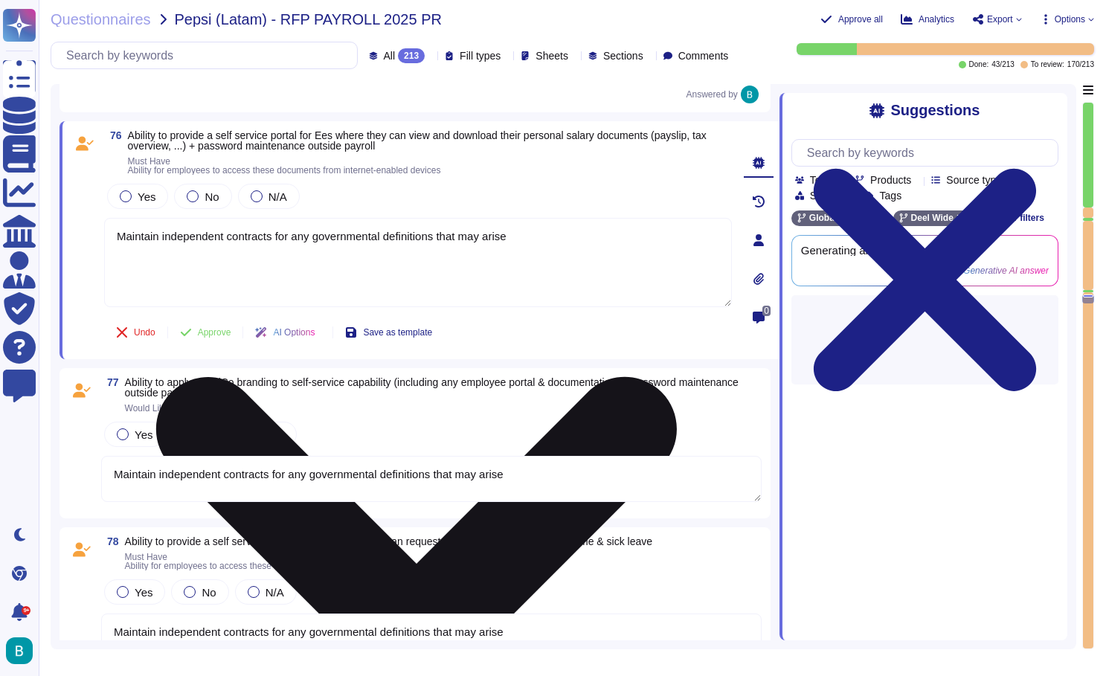
scroll to position [13730, 0]
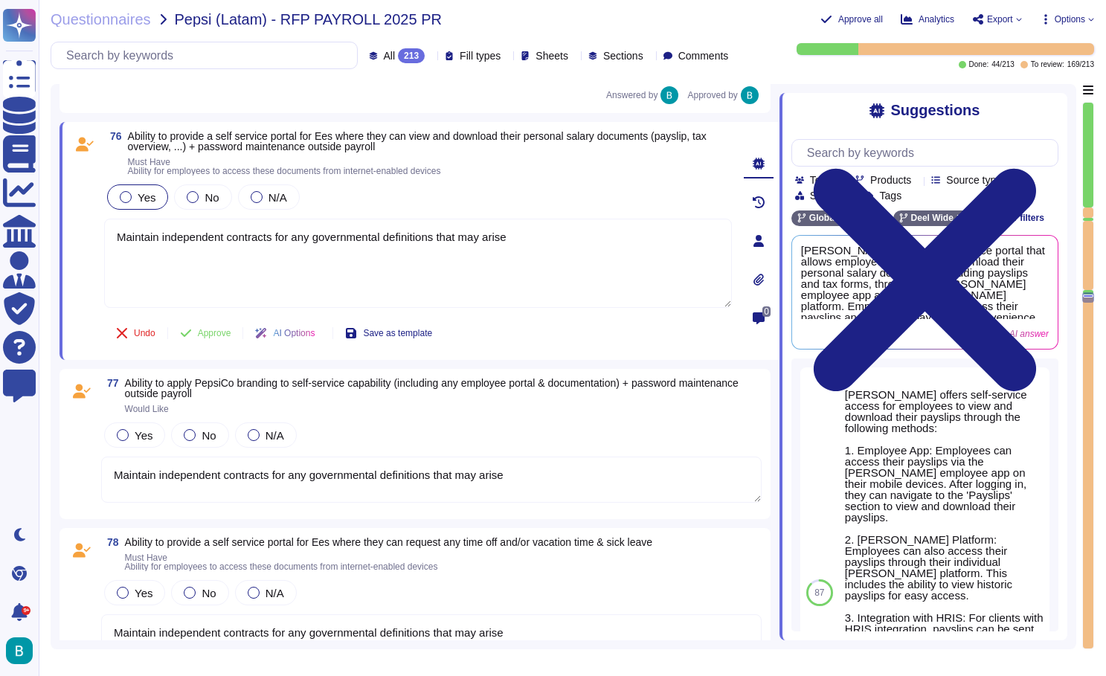
click at [141, 195] on span "Yes" at bounding box center [147, 197] width 18 height 13
click at [208, 331] on span "Approve" at bounding box center [214, 335] width 33 height 9
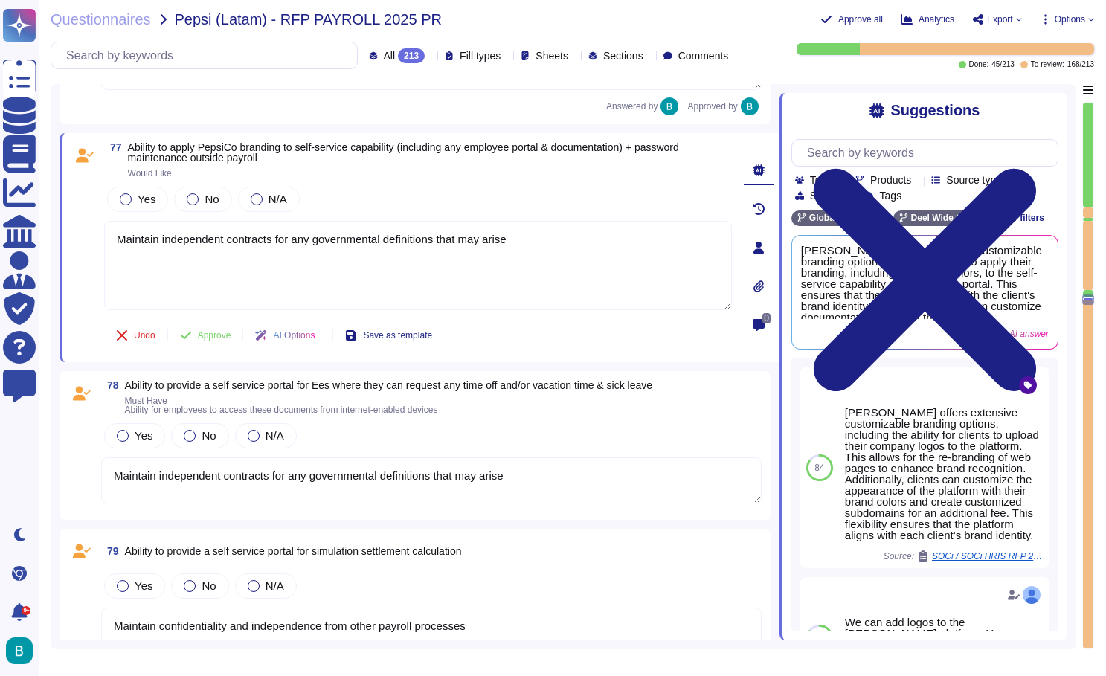
scroll to position [0, -1]
click at [1092, 211] on div at bounding box center [1088, 213] width 10 height 10
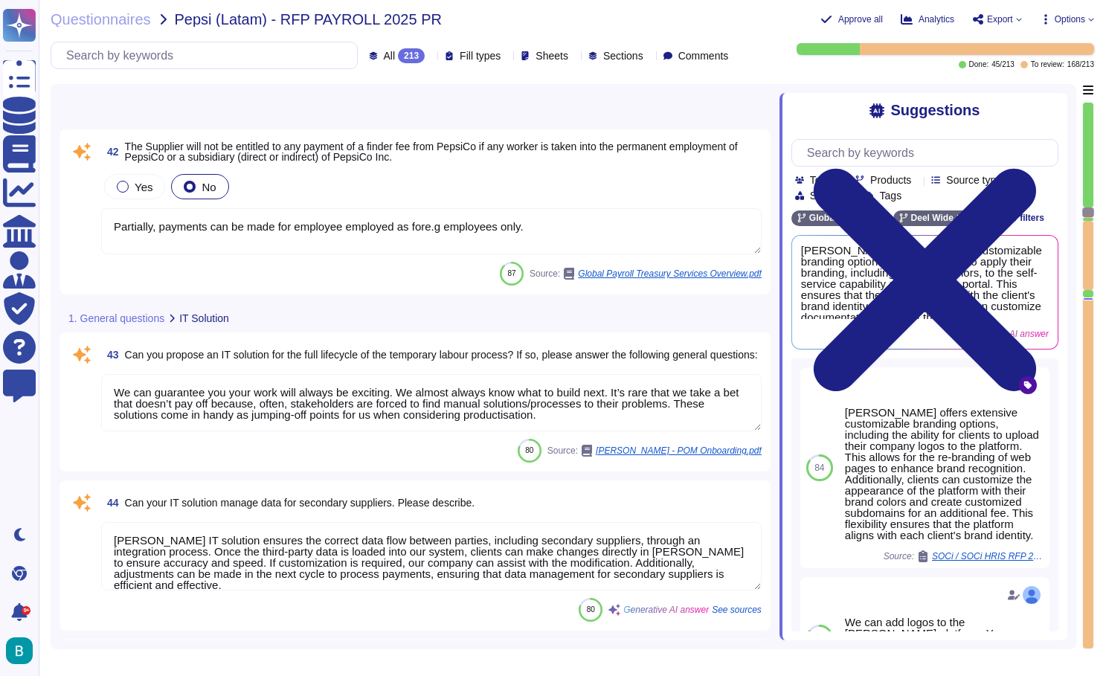
scroll to position [7608, 0]
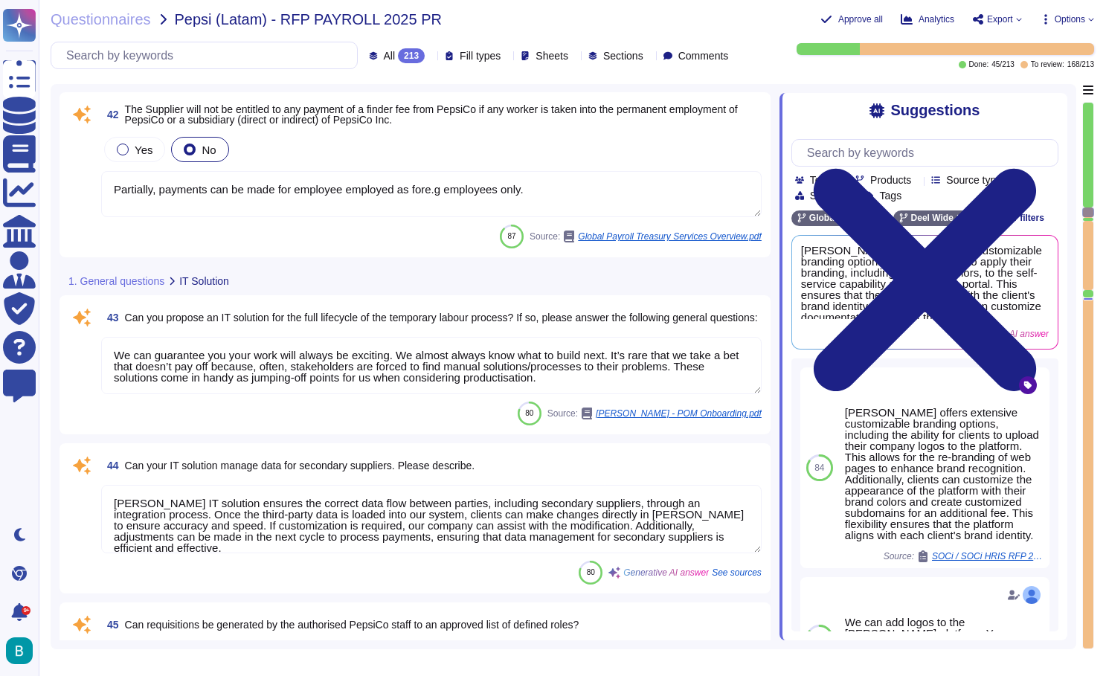
click at [455, 185] on textarea "Partially, payments can be made for employee employed as fore.g employees only." at bounding box center [431, 194] width 661 height 46
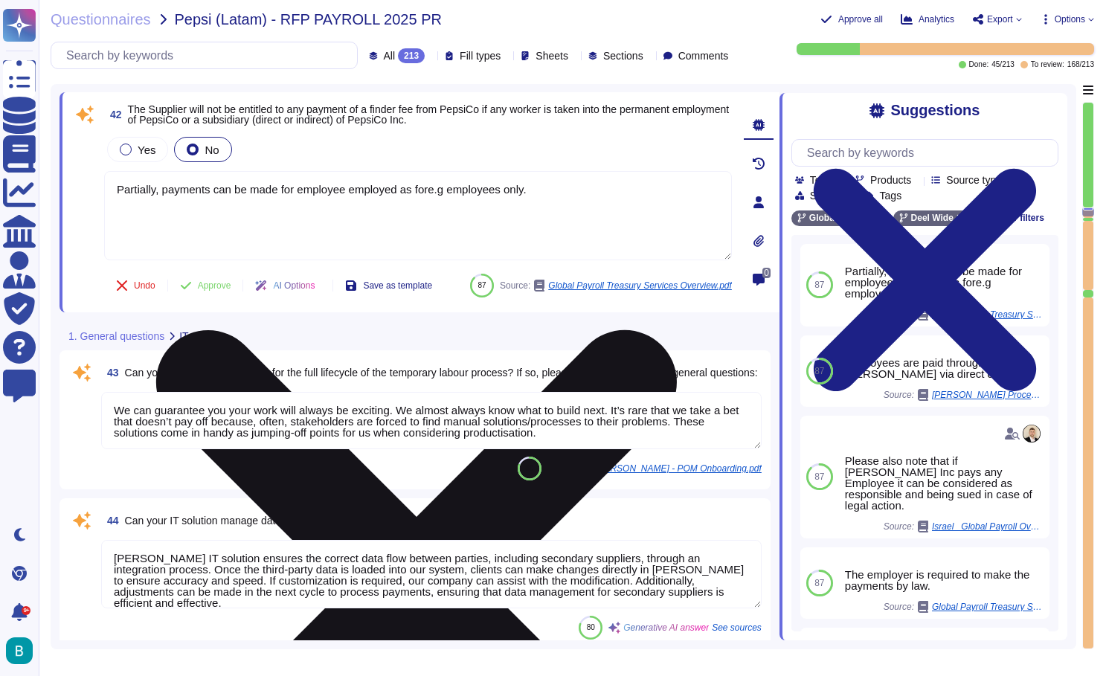
click at [455, 185] on textarea "Partially, payments can be made for employee employed as fore.g employees only." at bounding box center [418, 215] width 628 height 89
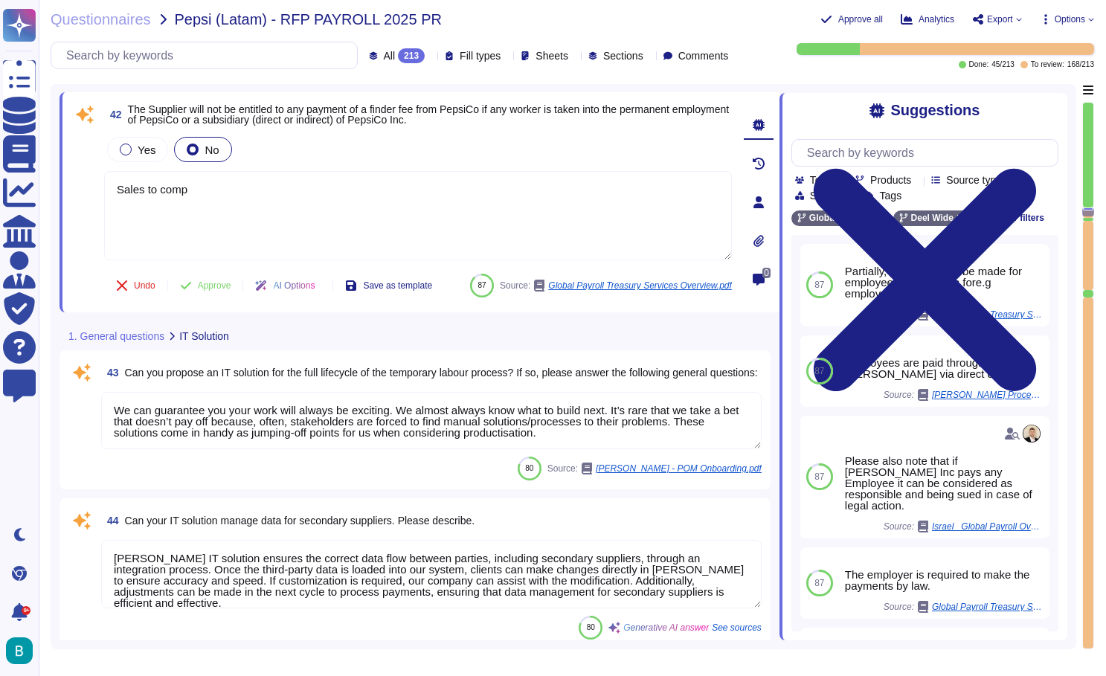
click at [469, 161] on div "Yes No" at bounding box center [418, 149] width 628 height 31
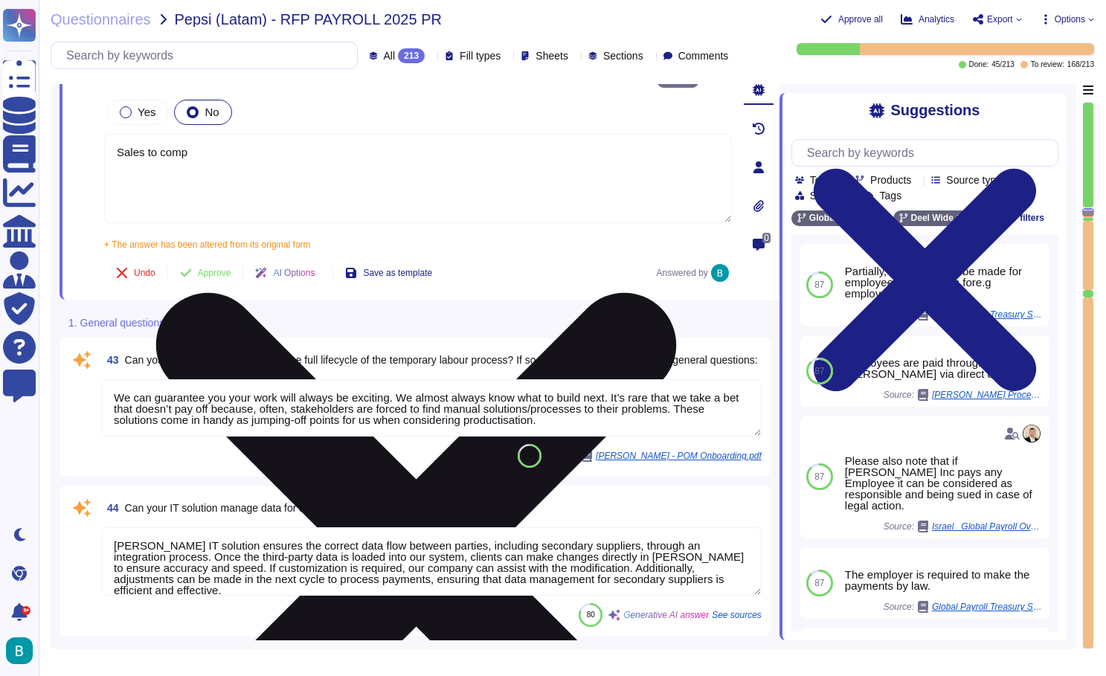
scroll to position [7807, 0]
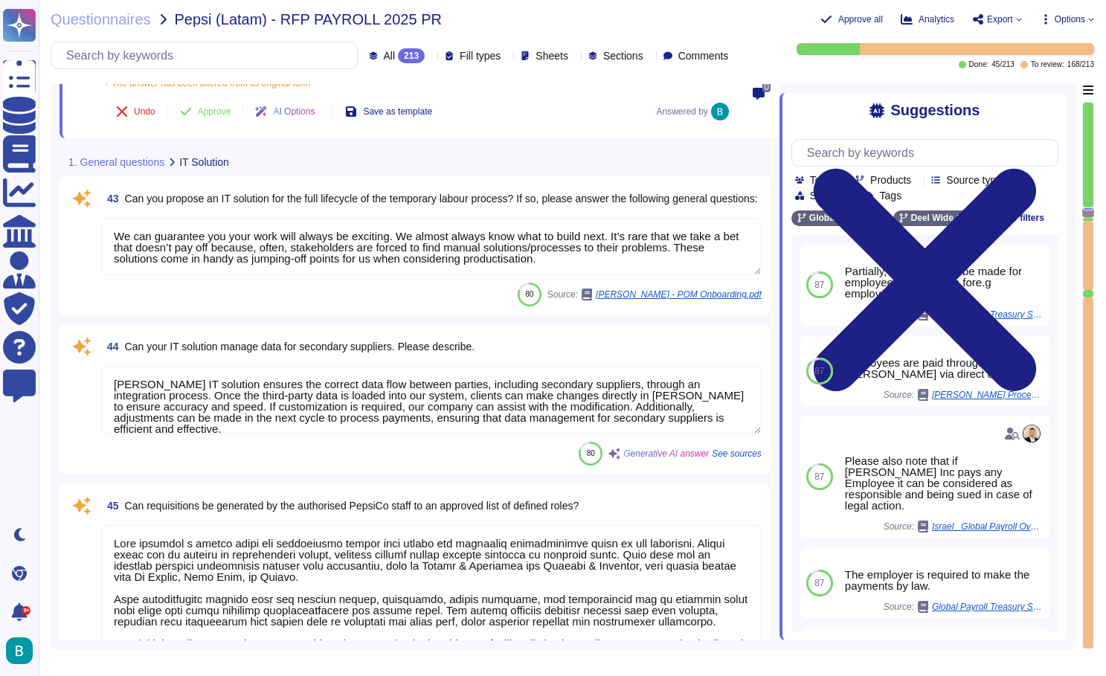
click at [397, 258] on textarea "We can guarantee you your work will always be exciting. We almost always know w…" at bounding box center [431, 246] width 661 height 57
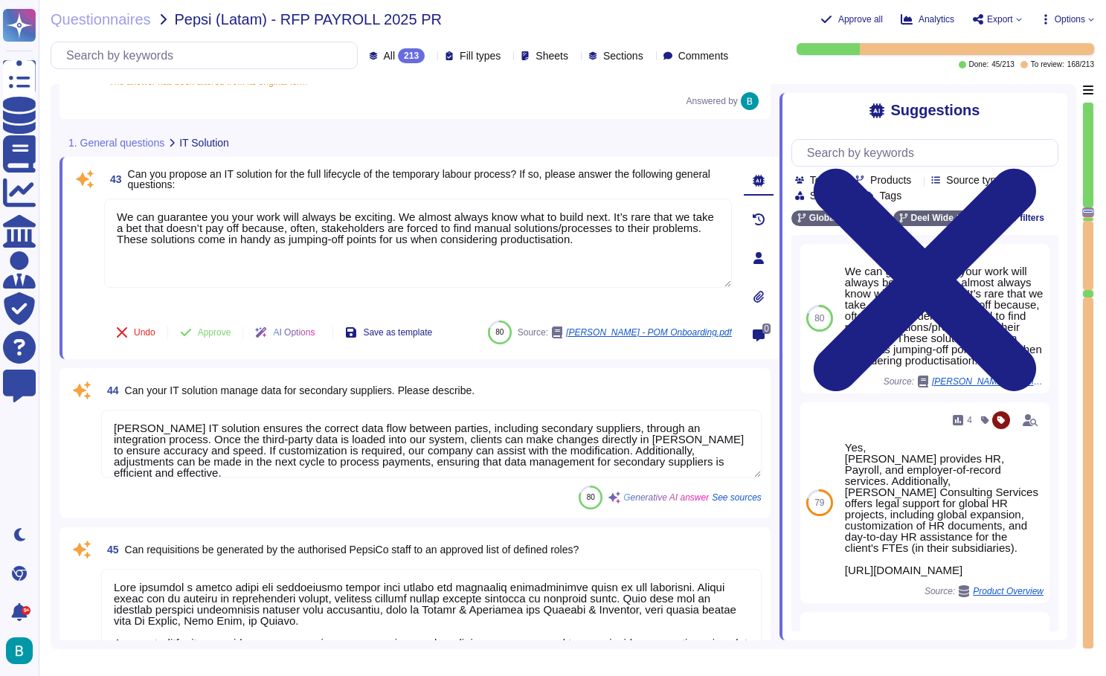
scroll to position [7764, 0]
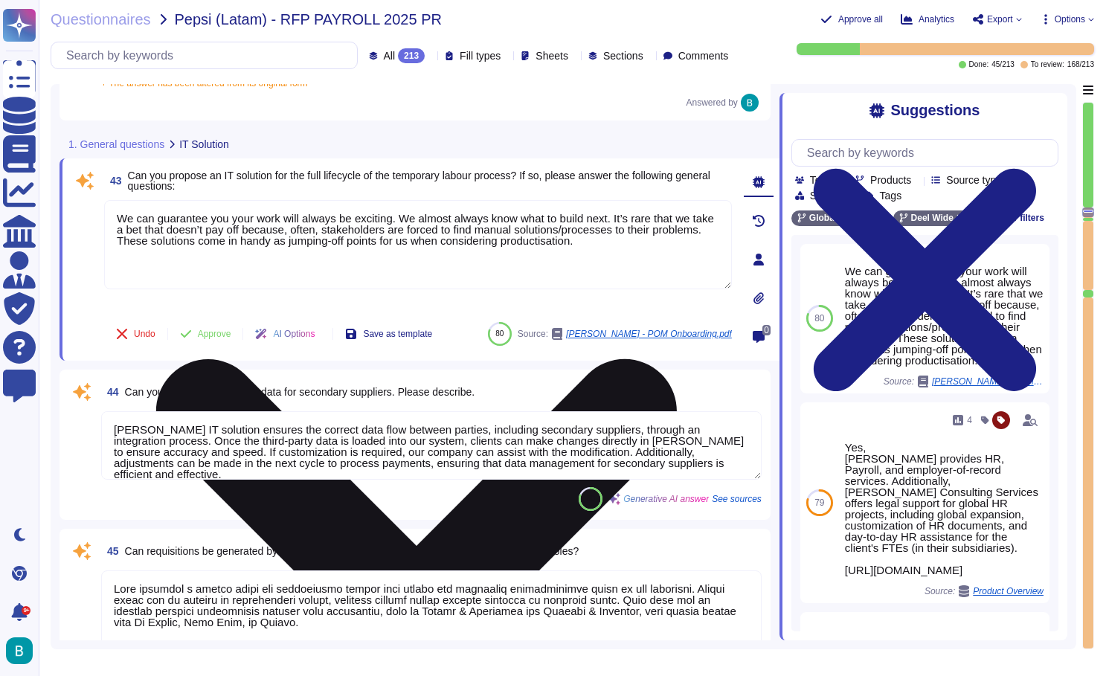
click at [717, 210] on icon at bounding box center [416, 619] width 625 height 833
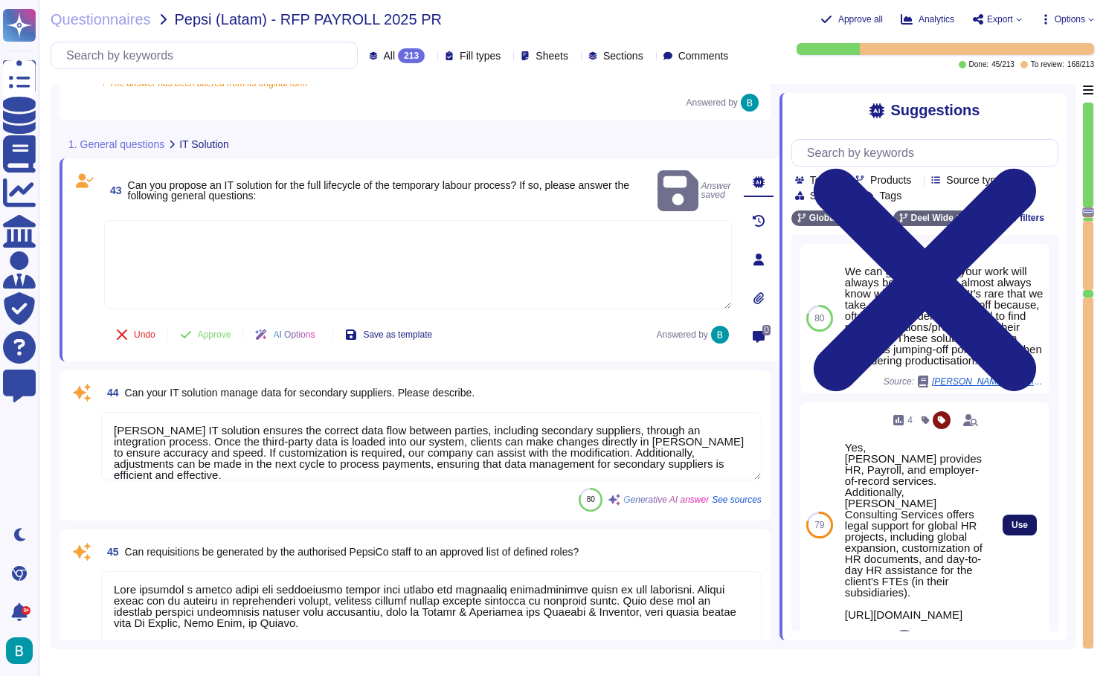
click at [1019, 530] on span "Use" at bounding box center [1020, 525] width 16 height 9
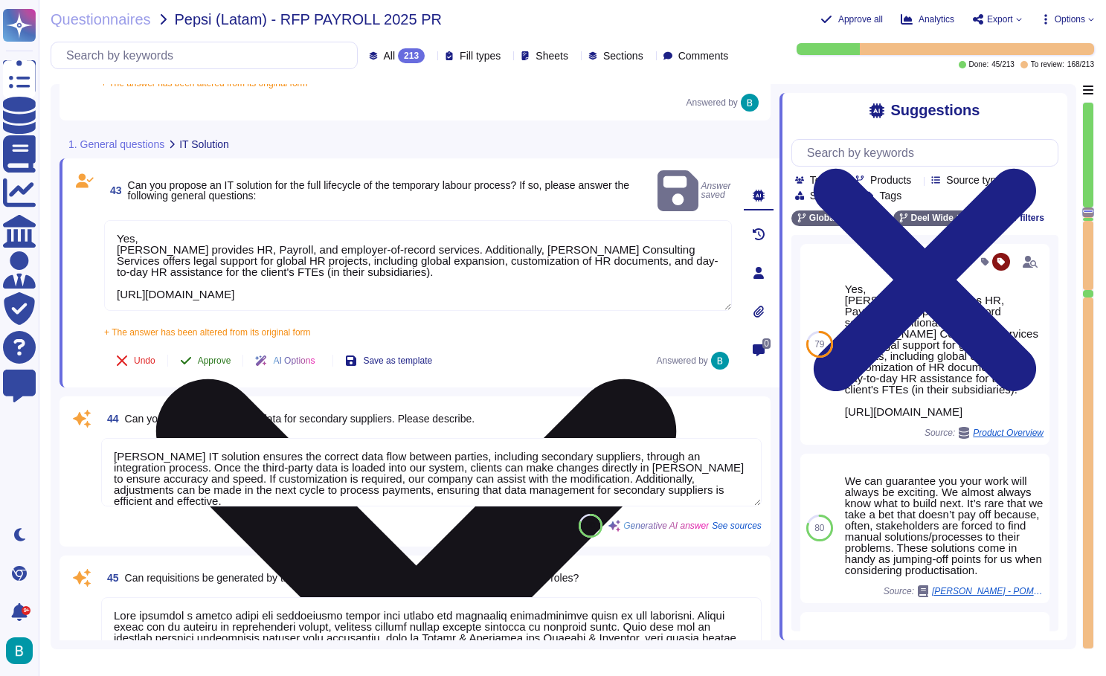
click at [223, 356] on span "Approve" at bounding box center [214, 360] width 33 height 9
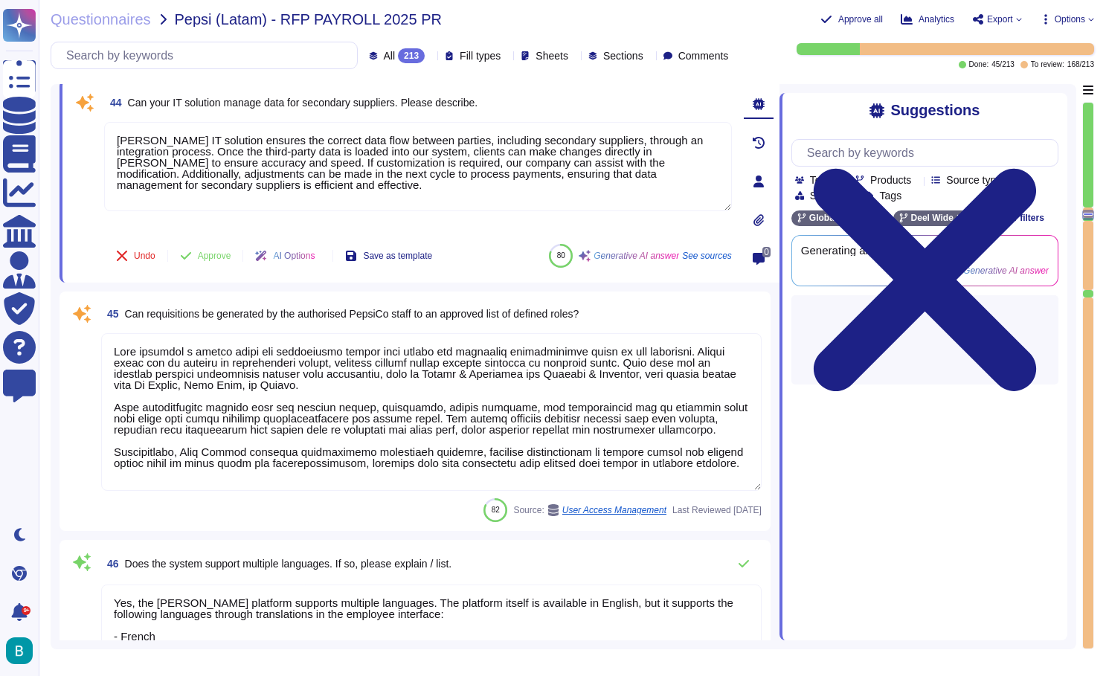
scroll to position [7967, 0]
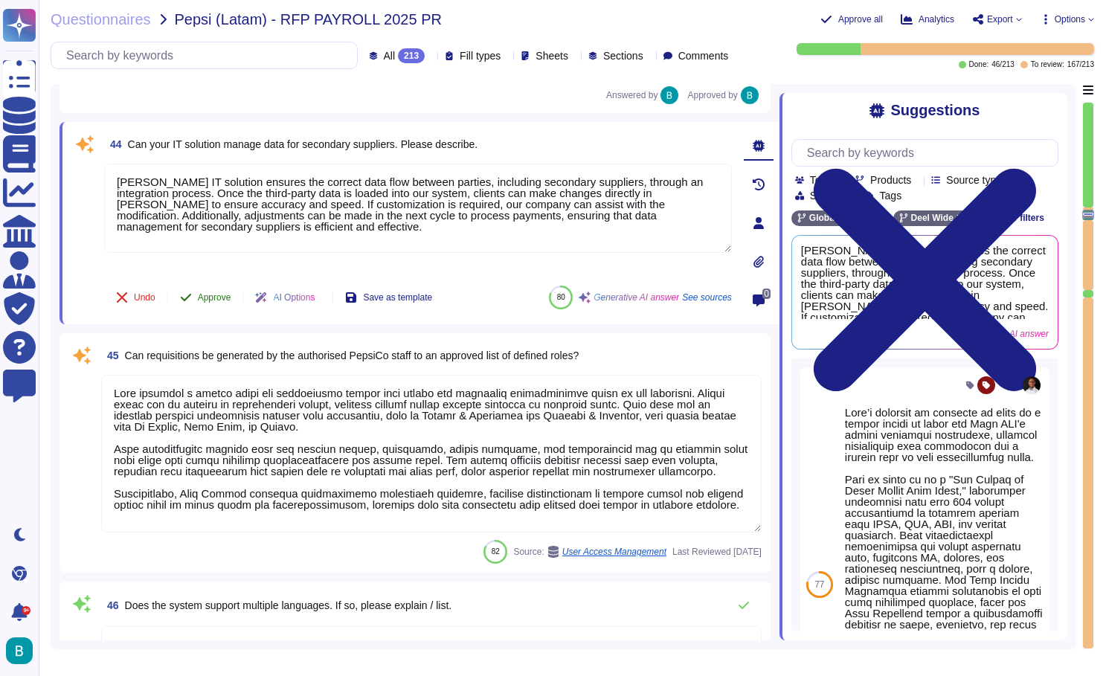
click at [216, 298] on span "Approve" at bounding box center [214, 297] width 33 height 9
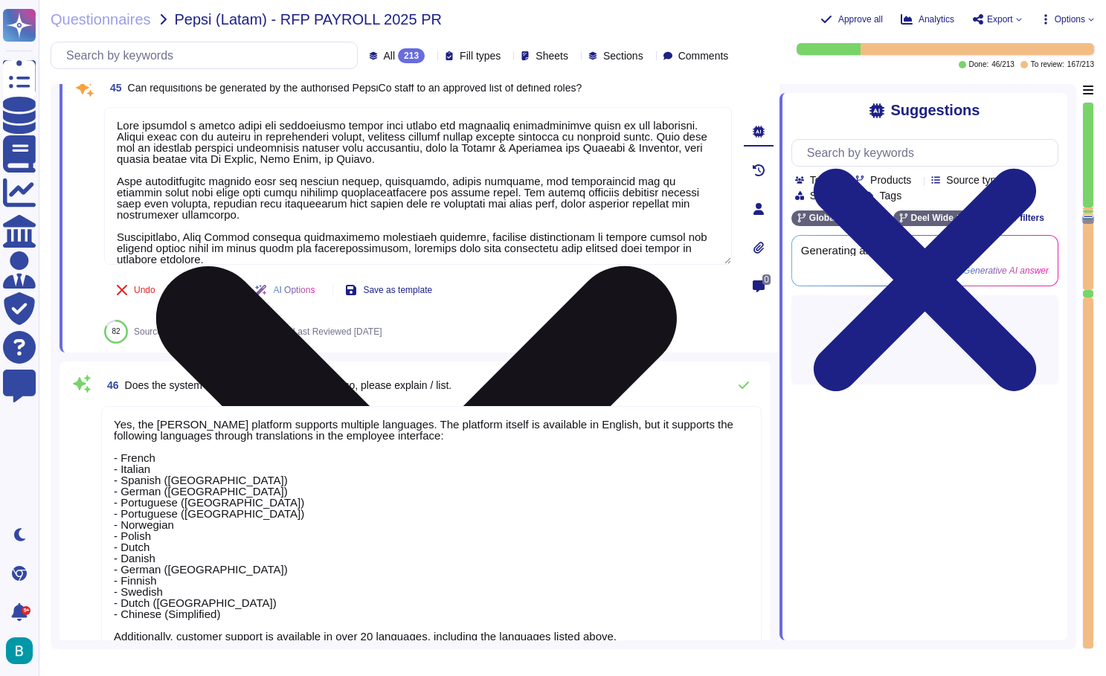
scroll to position [8093, 0]
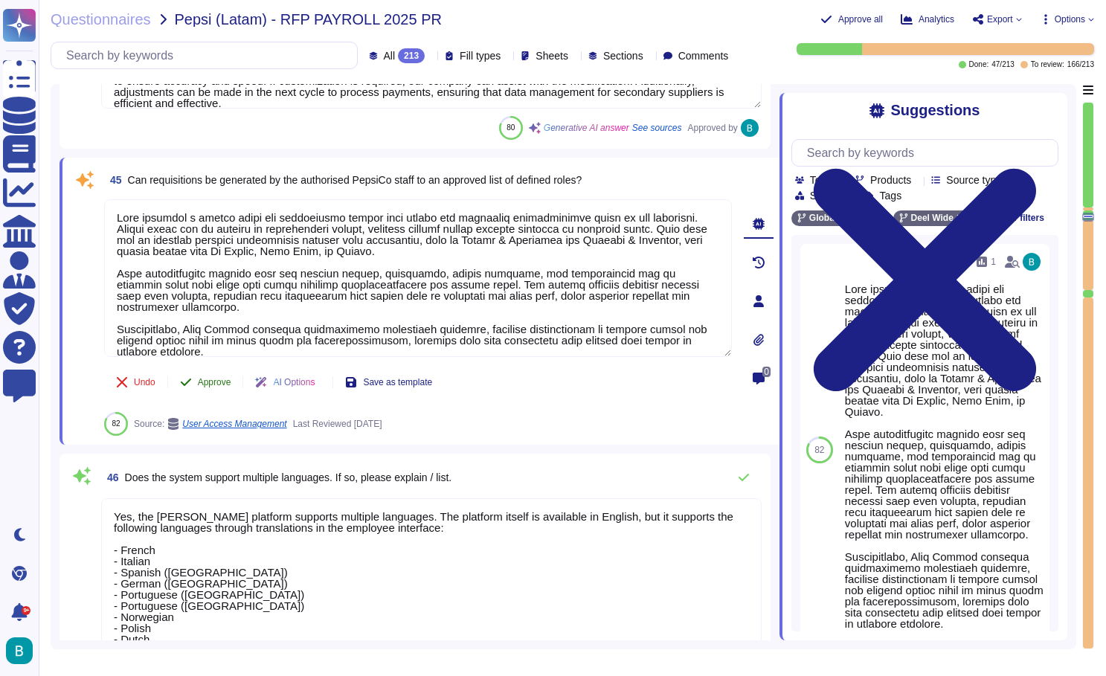
click at [224, 382] on span "Approve" at bounding box center [214, 382] width 33 height 9
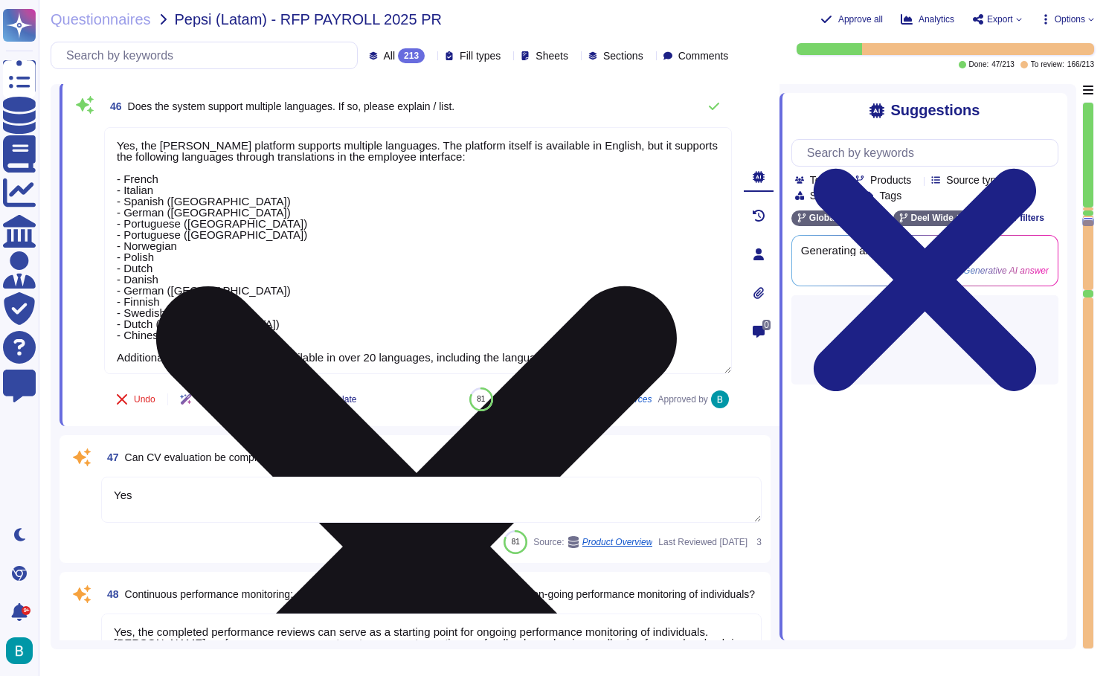
scroll to position [8345, 0]
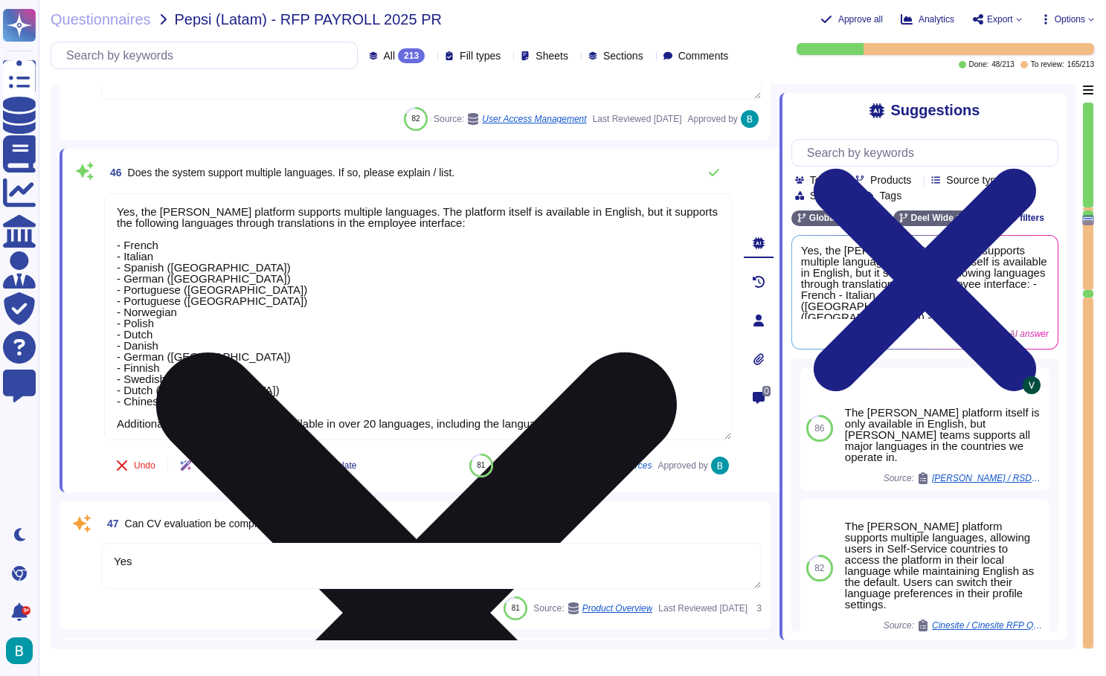
click at [268, 362] on textarea "Yes, the Deel platform supports multiple languages. The platform itself is avai…" at bounding box center [418, 316] width 628 height 247
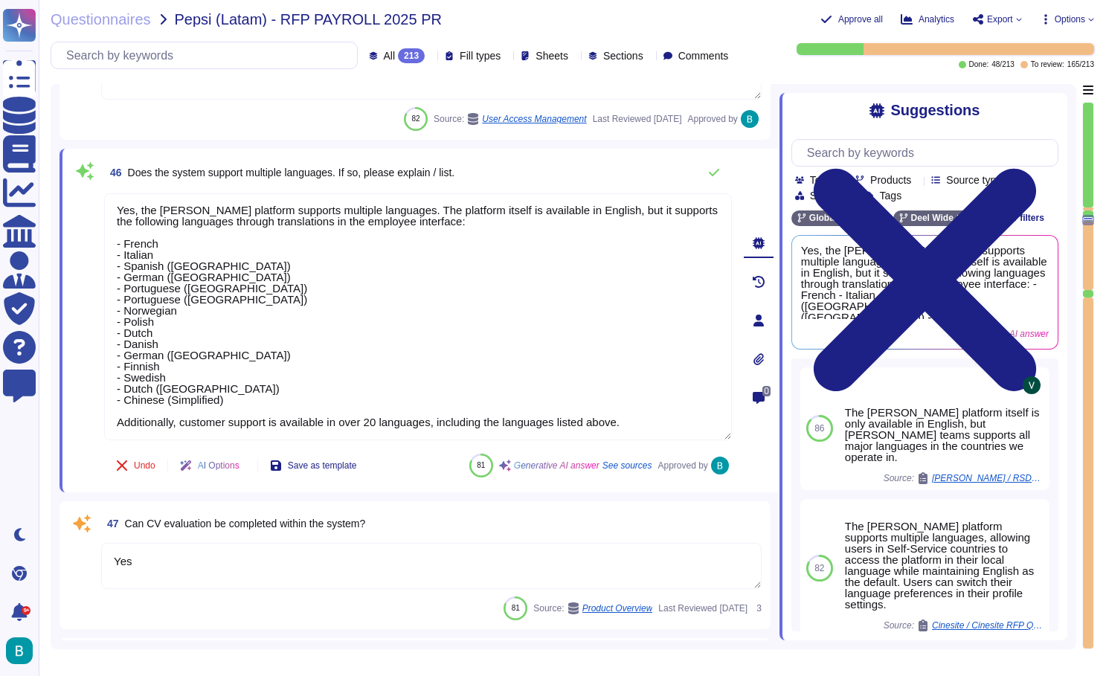
scroll to position [1, 0]
click at [277, 565] on textarea "Yes" at bounding box center [431, 566] width 661 height 46
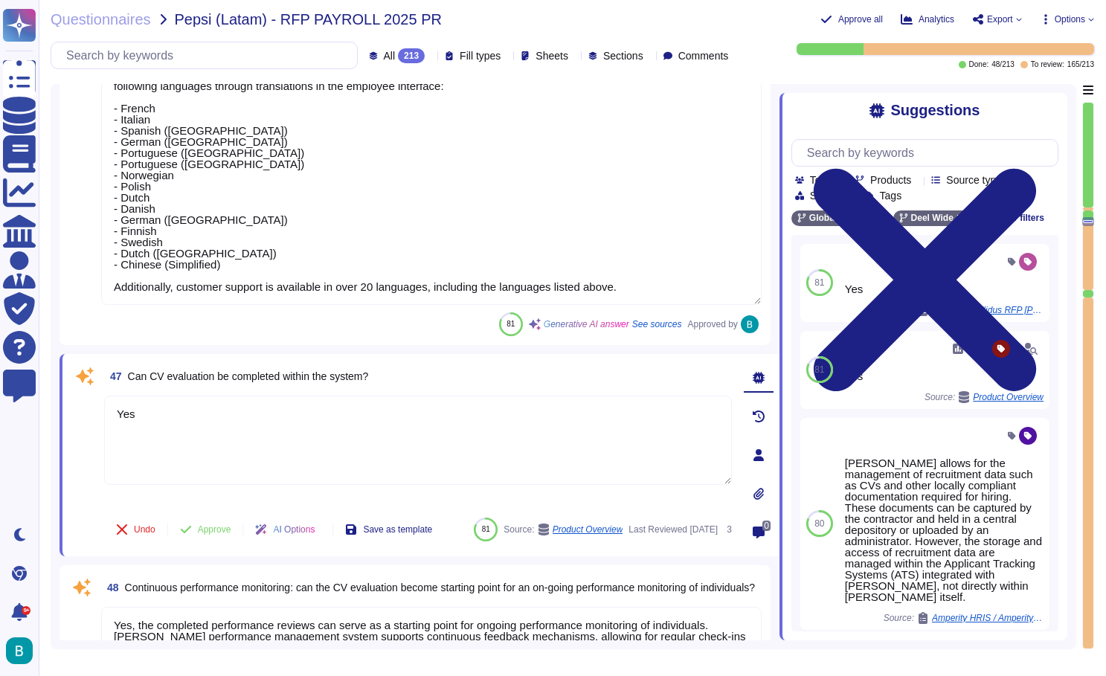
scroll to position [8520, 0]
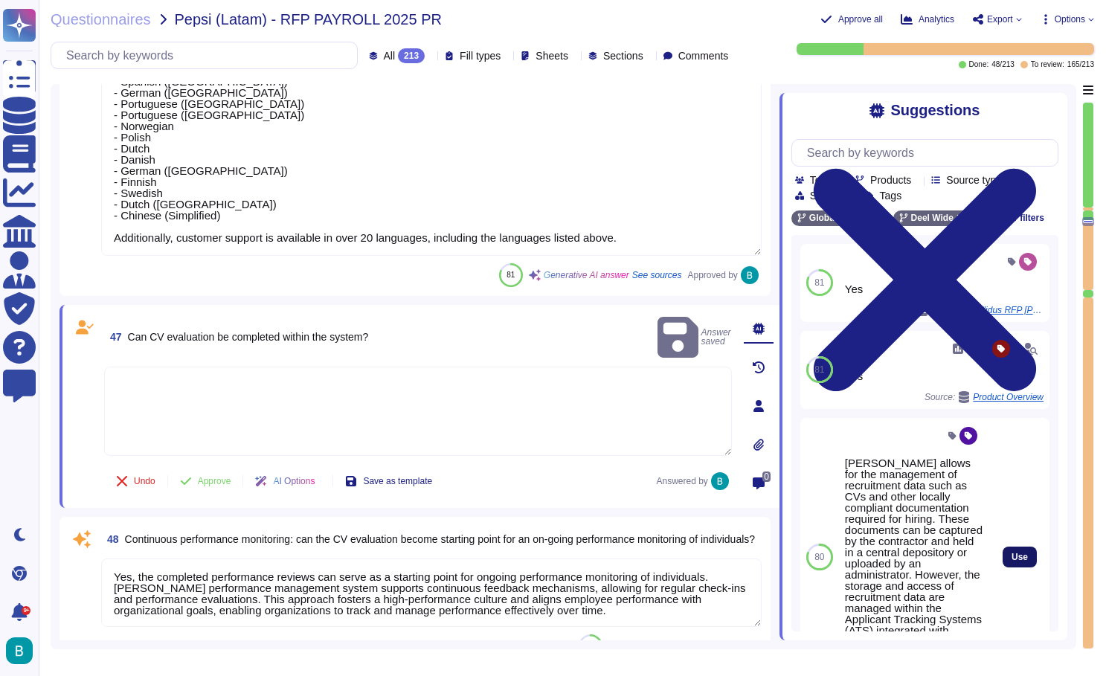
click at [1018, 556] on span "Use" at bounding box center [1020, 557] width 16 height 9
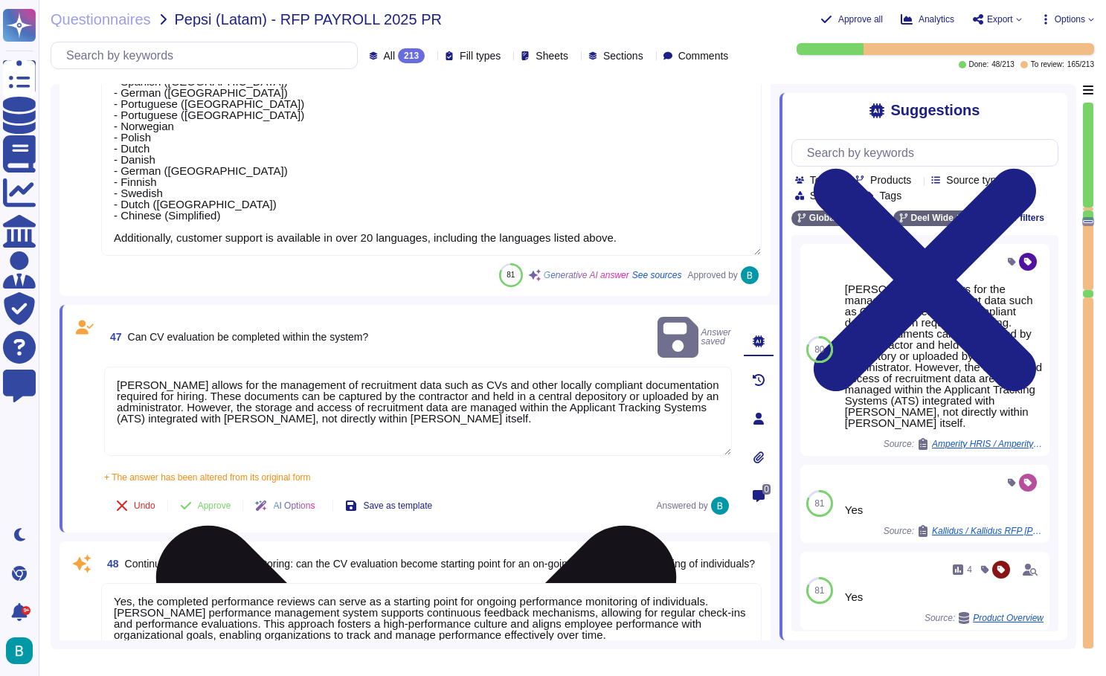
click at [122, 367] on textarea "Deel allows for the management of recruitment data such as CVs and other locall…" at bounding box center [418, 411] width 628 height 89
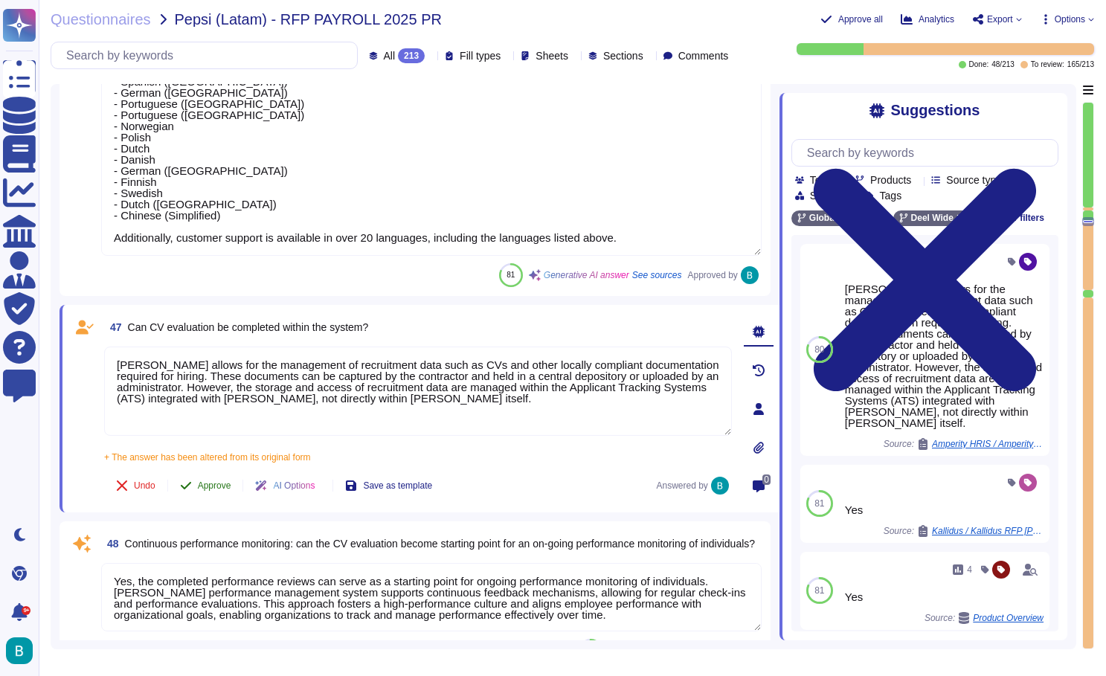
click at [208, 489] on span "Approve" at bounding box center [214, 485] width 33 height 9
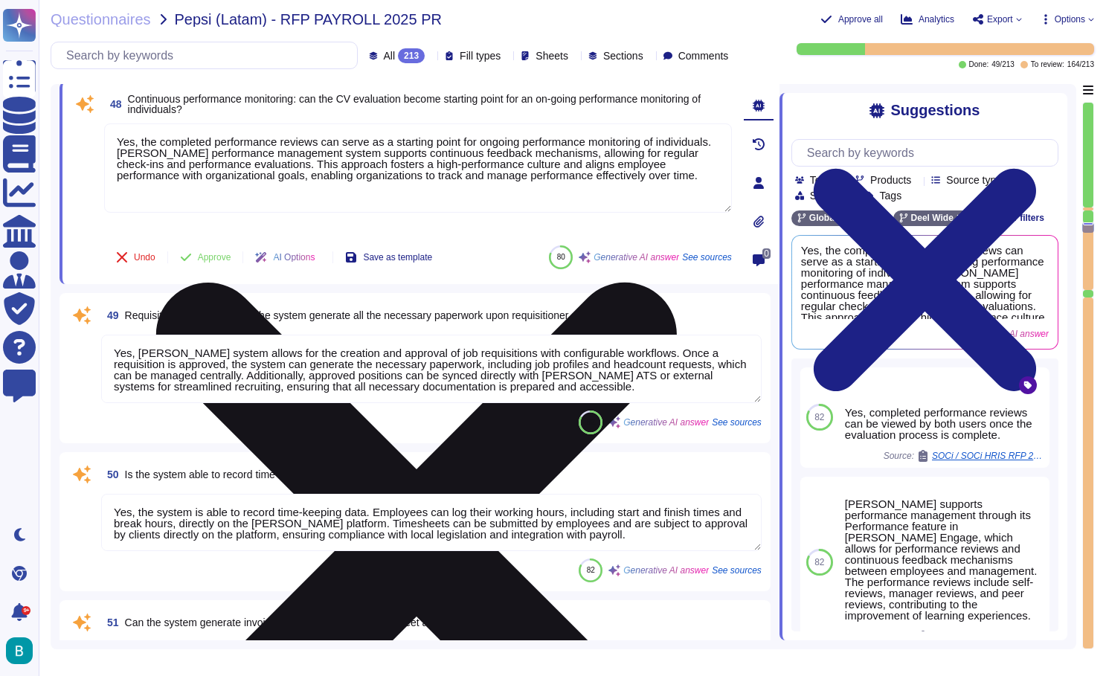
scroll to position [8959, 0]
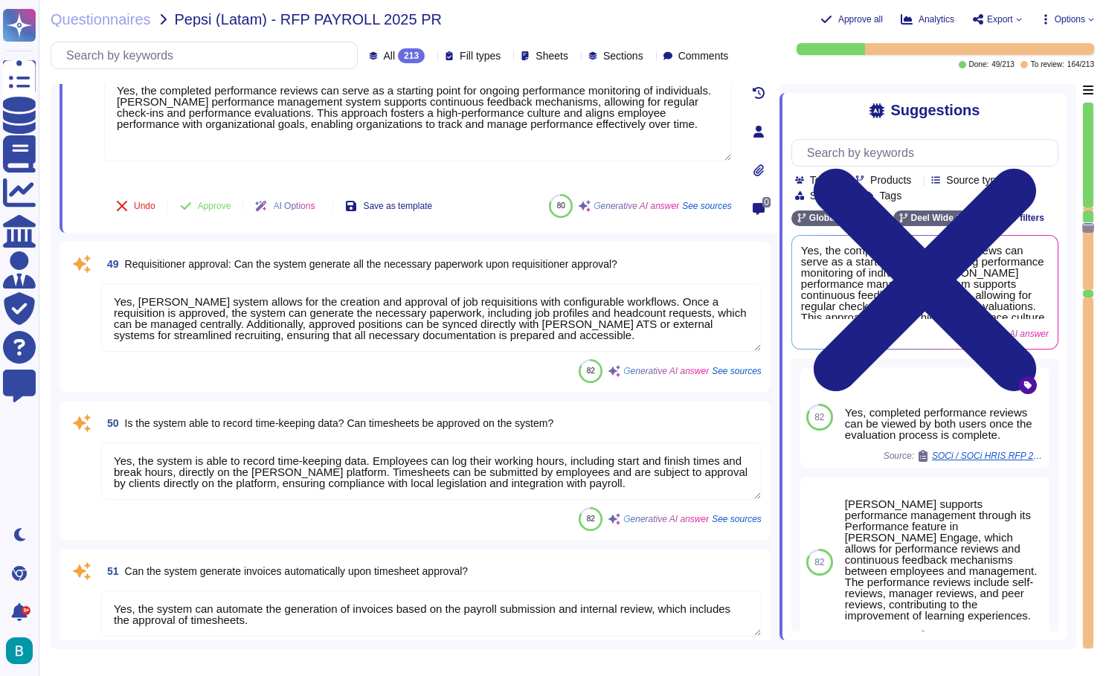
click at [516, 312] on textarea "Yes, Deel's system allows for the creation and approval of job requisitions wit…" at bounding box center [431, 317] width 661 height 68
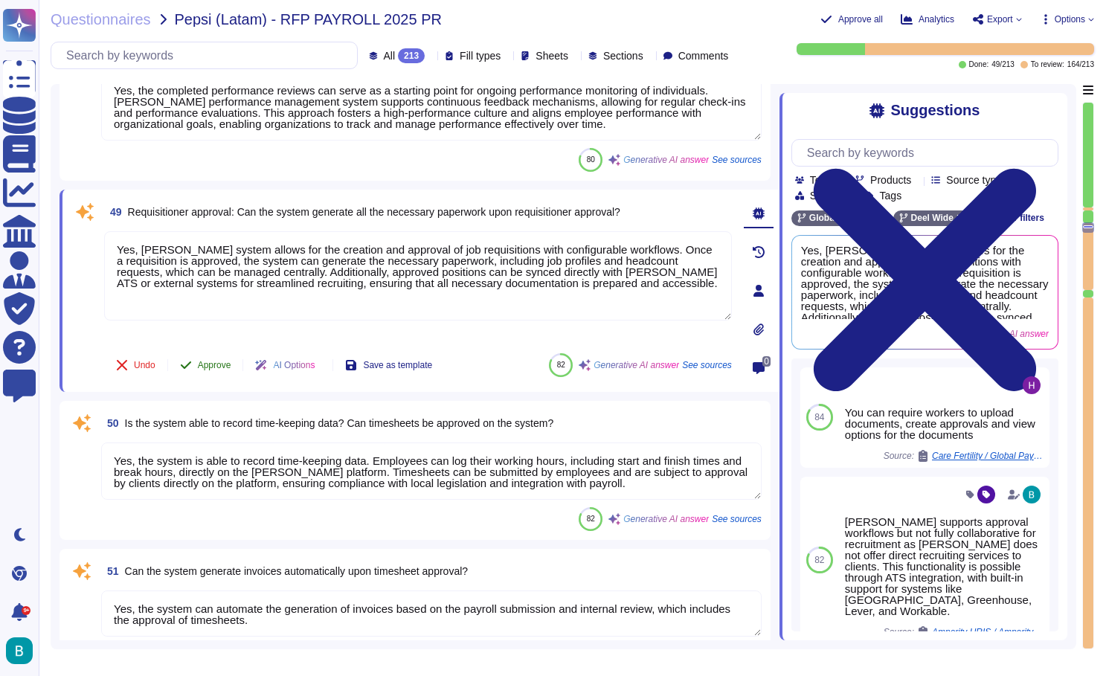
click at [225, 363] on span "Approve" at bounding box center [214, 365] width 33 height 9
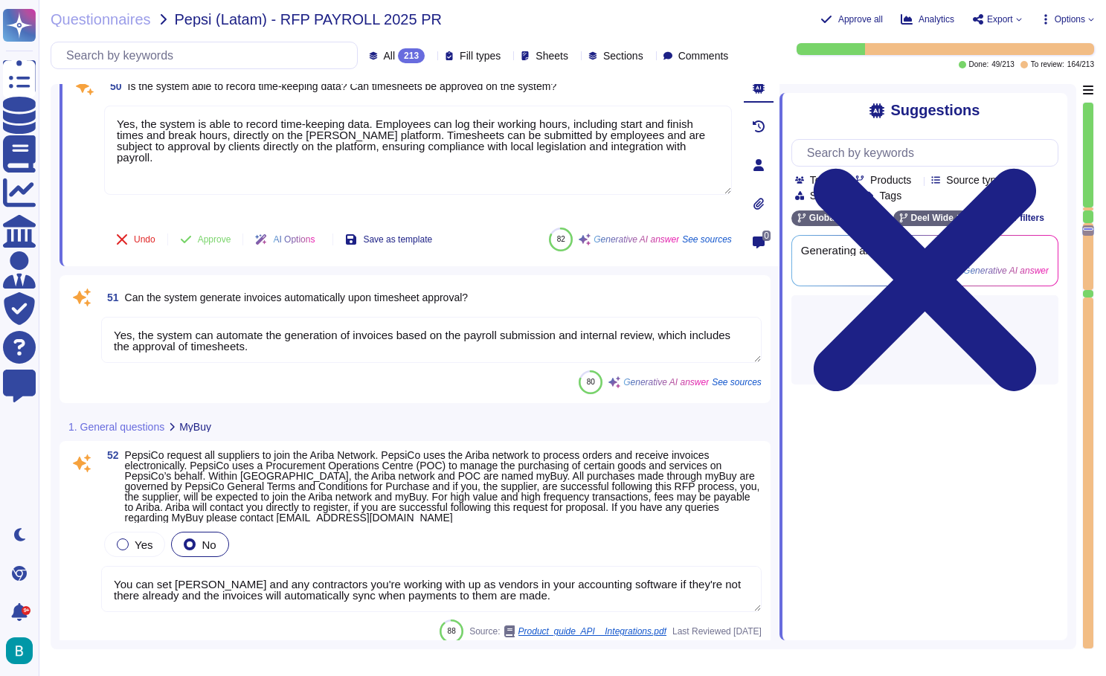
scroll to position [9135, 0]
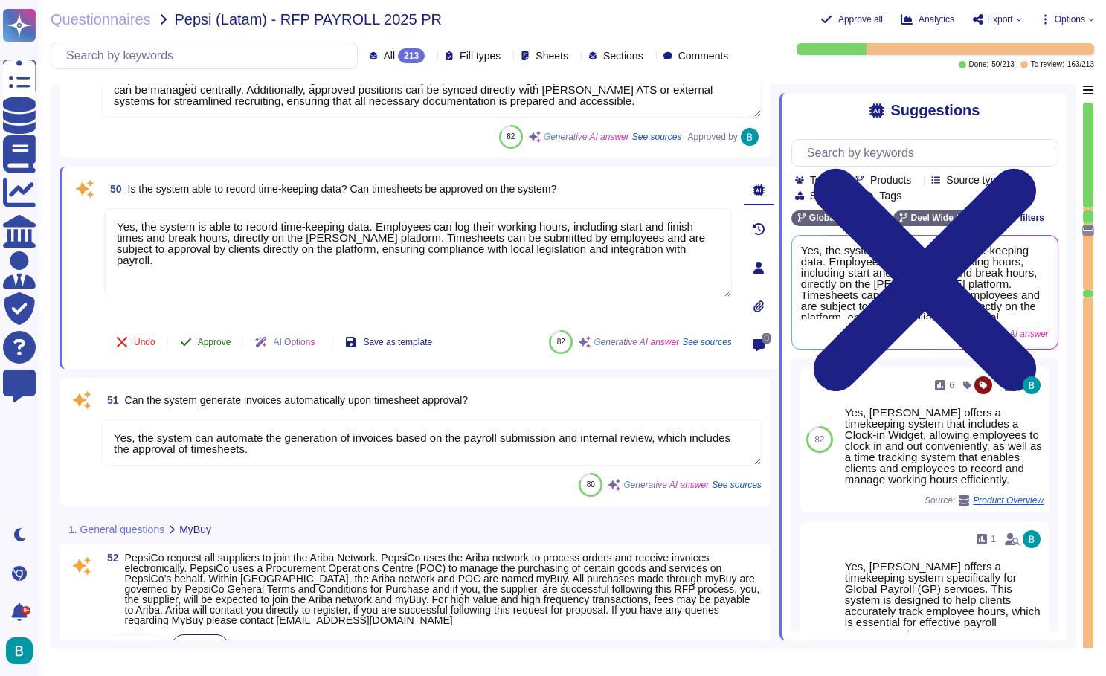
click at [222, 336] on button "Approve" at bounding box center [205, 342] width 75 height 30
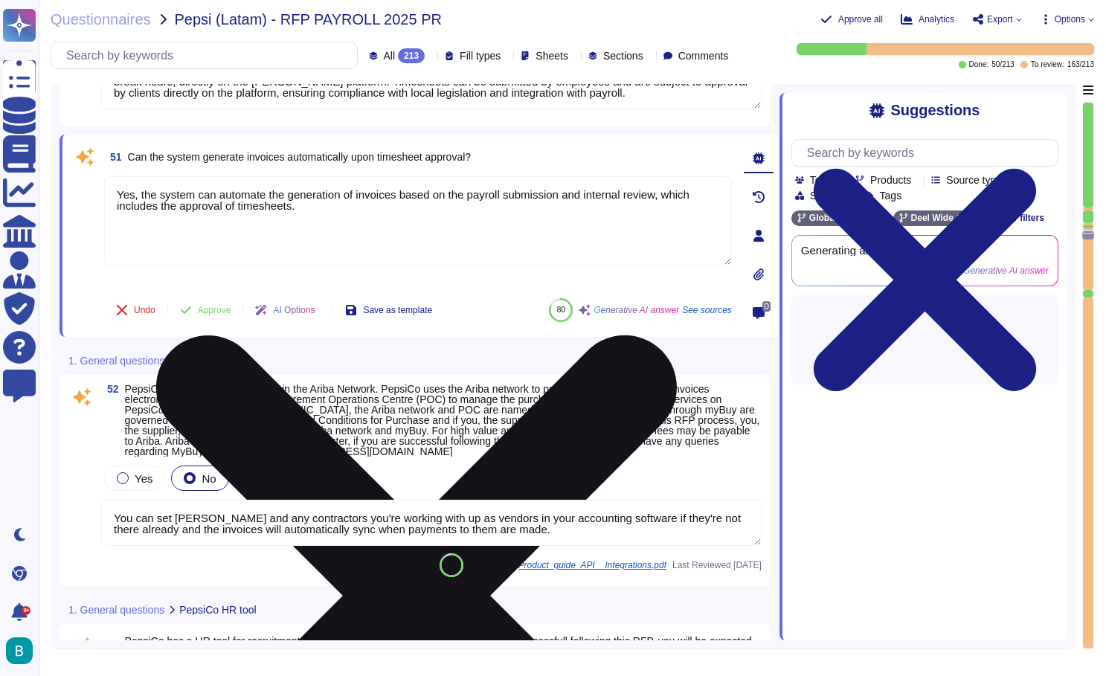
scroll to position [9277, 0]
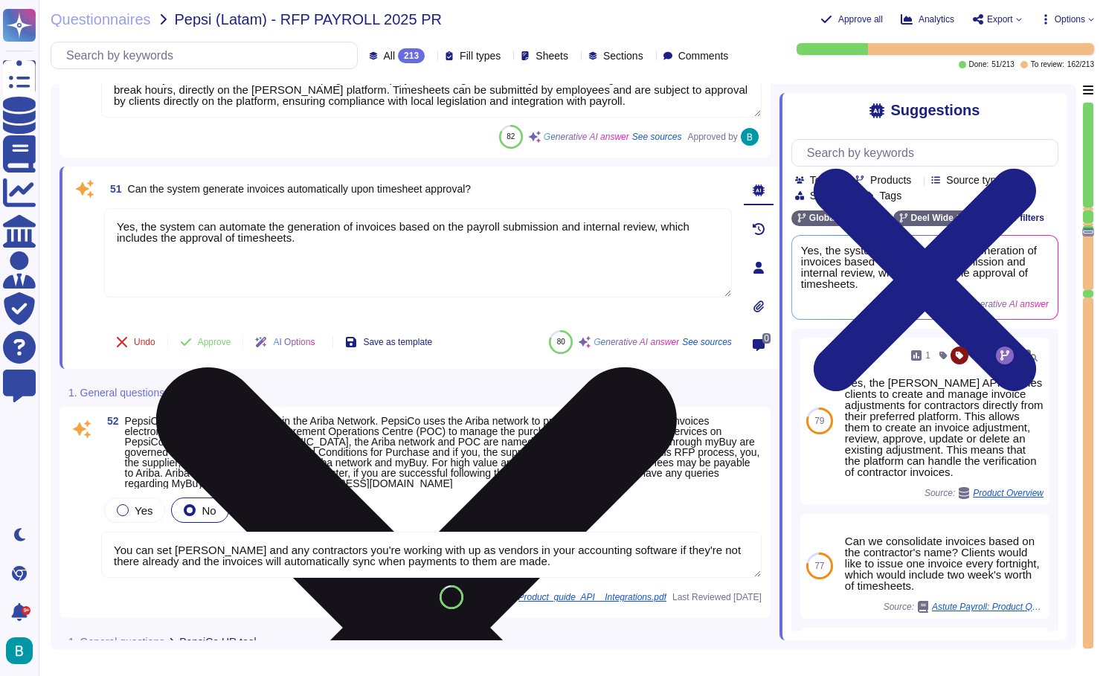
click at [527, 237] on textarea "Yes, the system can automate the generation of invoices based on the payroll su…" at bounding box center [418, 252] width 628 height 89
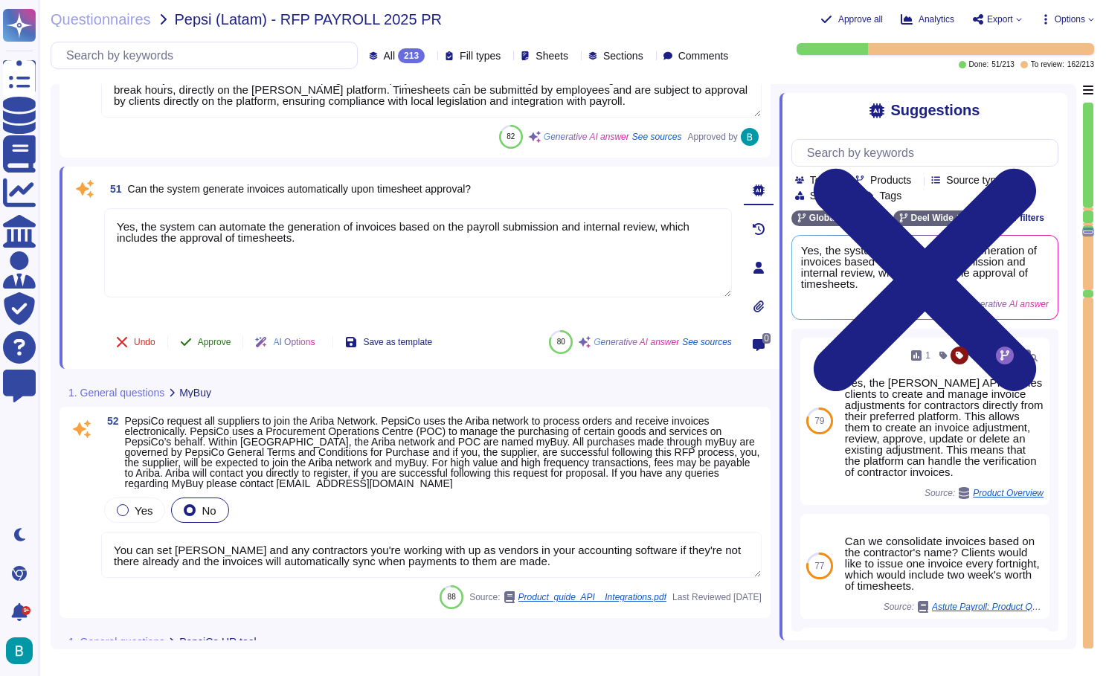
click at [225, 338] on span "Approve" at bounding box center [214, 342] width 33 height 9
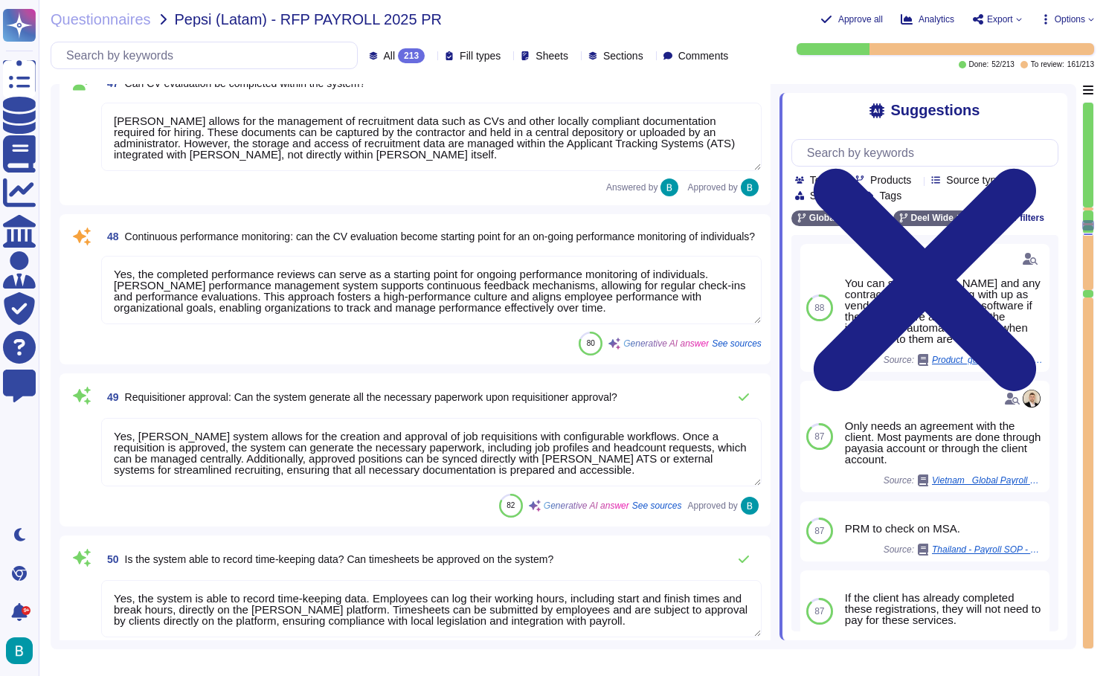
scroll to position [8755, 0]
click at [443, 295] on textarea "Yes, the completed performance reviews can serve as a starting point for ongoin…" at bounding box center [431, 291] width 661 height 68
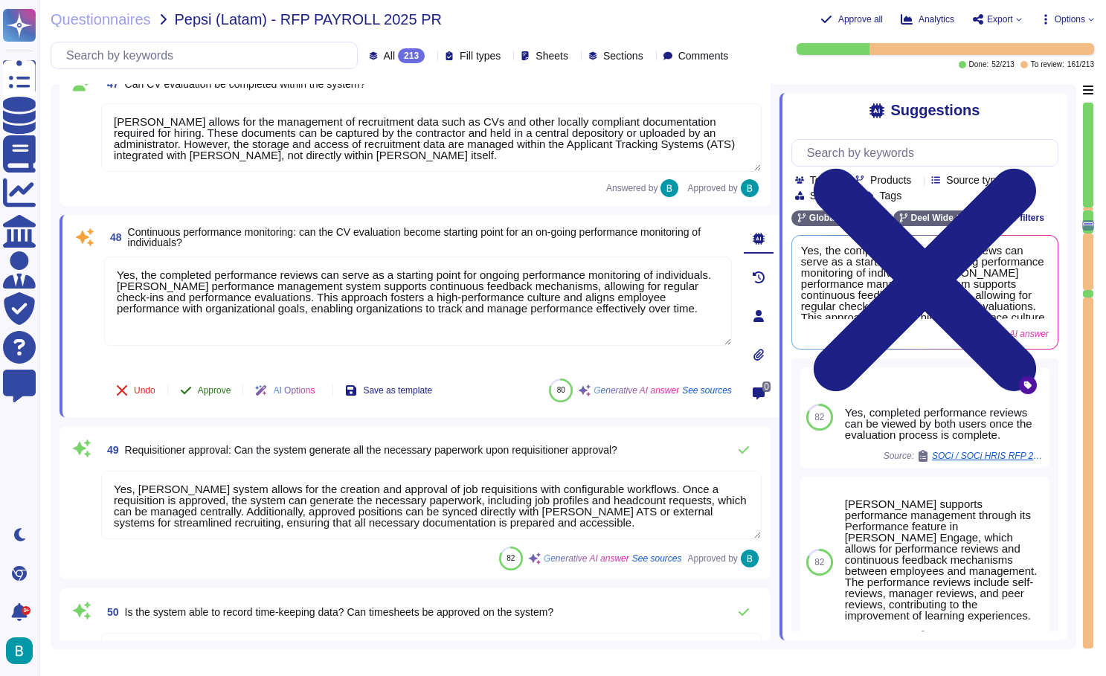
click at [218, 382] on button "Approve" at bounding box center [205, 391] width 75 height 30
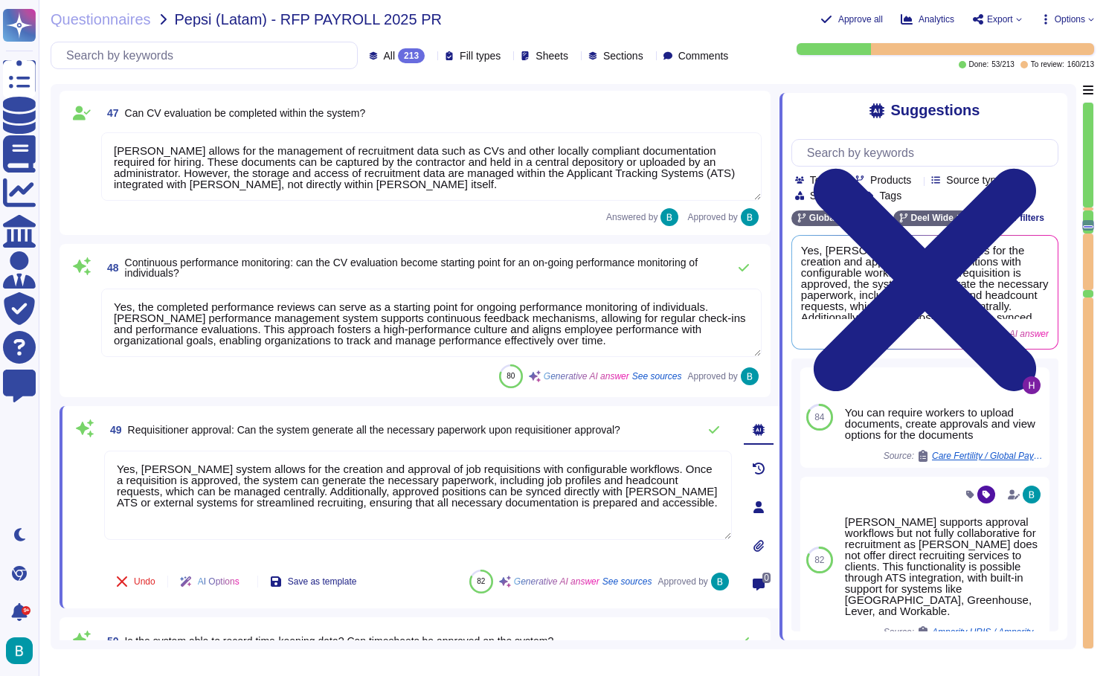
scroll to position [8882, 0]
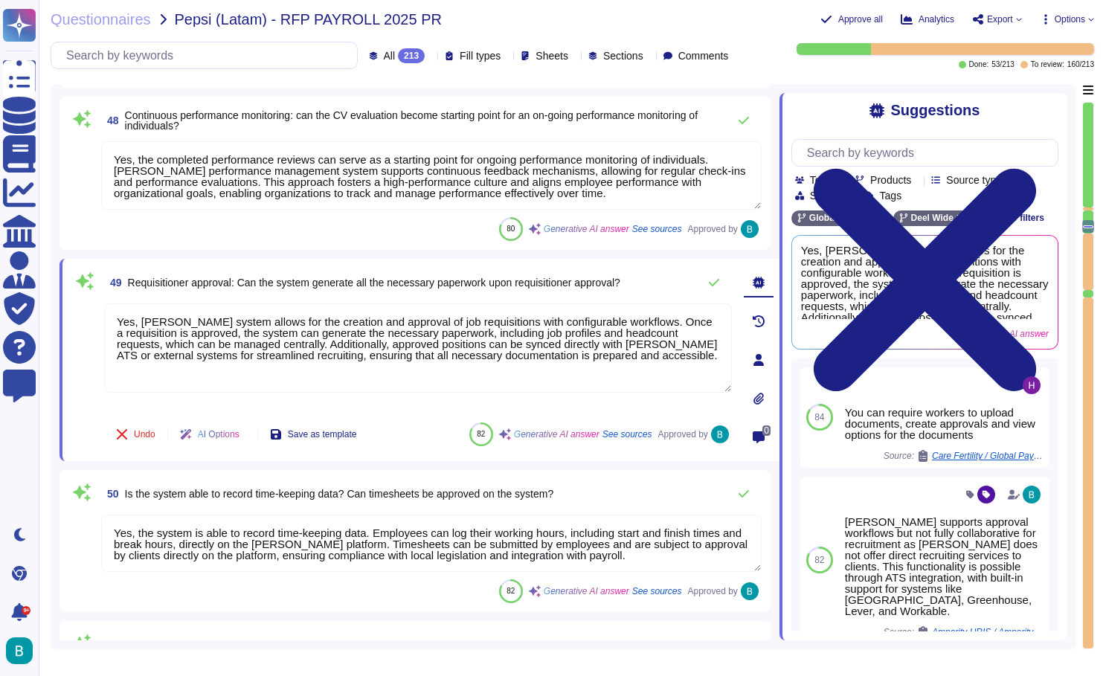
click at [1086, 231] on div at bounding box center [1088, 226] width 12 height 13
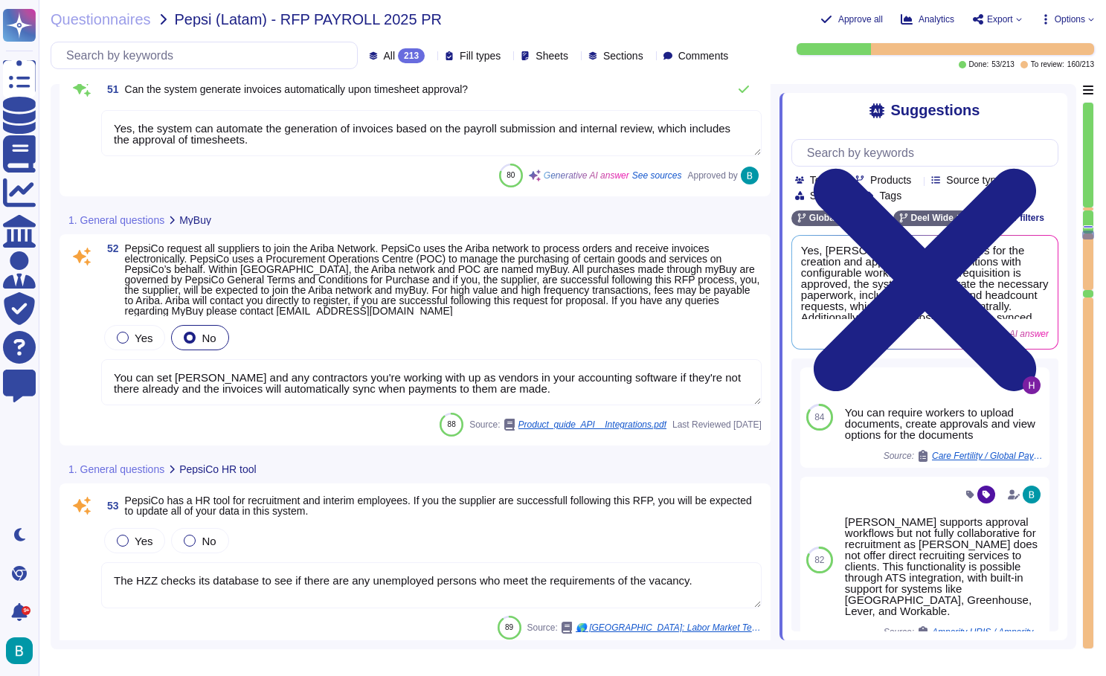
scroll to position [9427, 0]
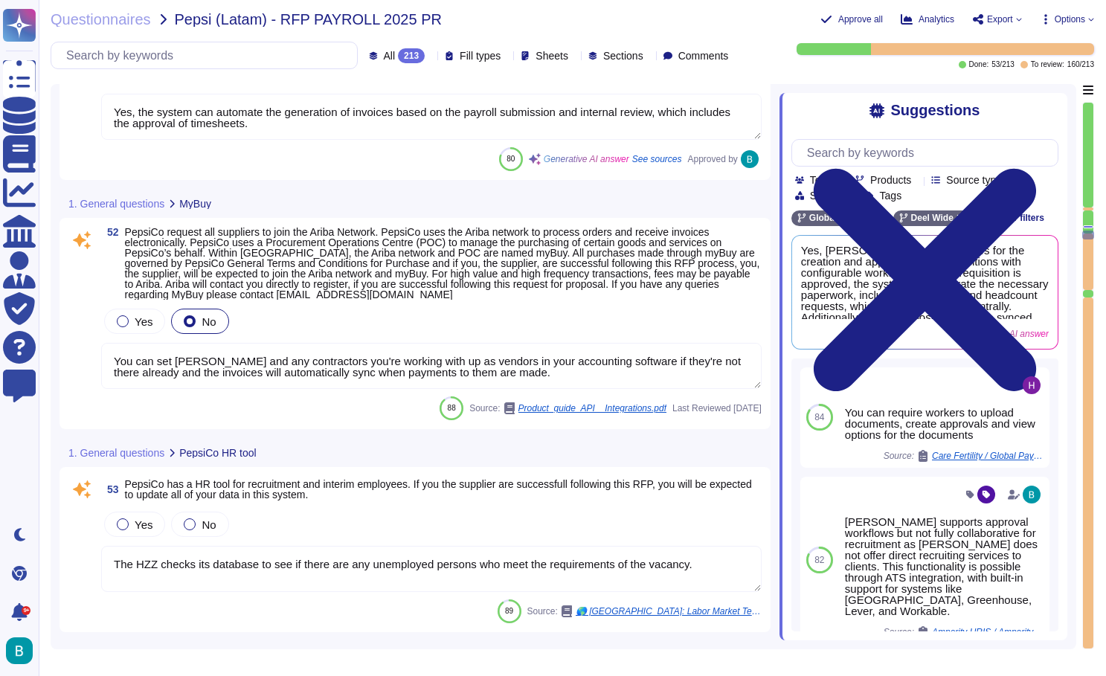
click at [476, 365] on textarea "You can set Deel and any contractors you're working with up as vendors in your …" at bounding box center [431, 366] width 661 height 46
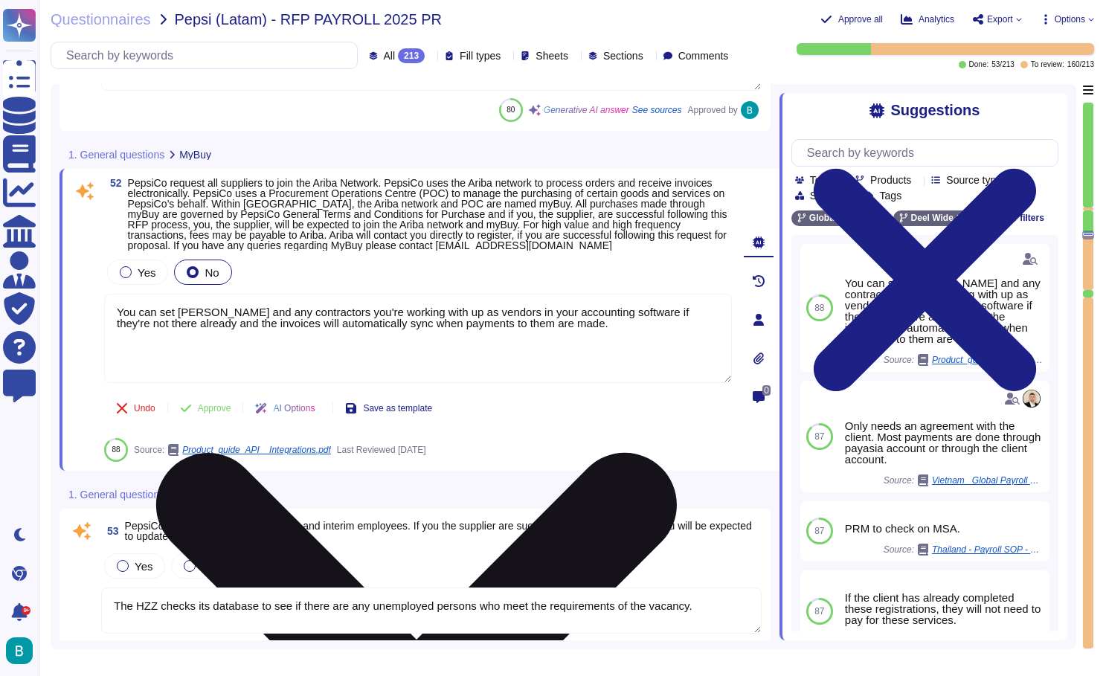
click at [476, 365] on textarea "You can set Deel and any contractors you're working with up as vendors in your …" at bounding box center [418, 338] width 628 height 89
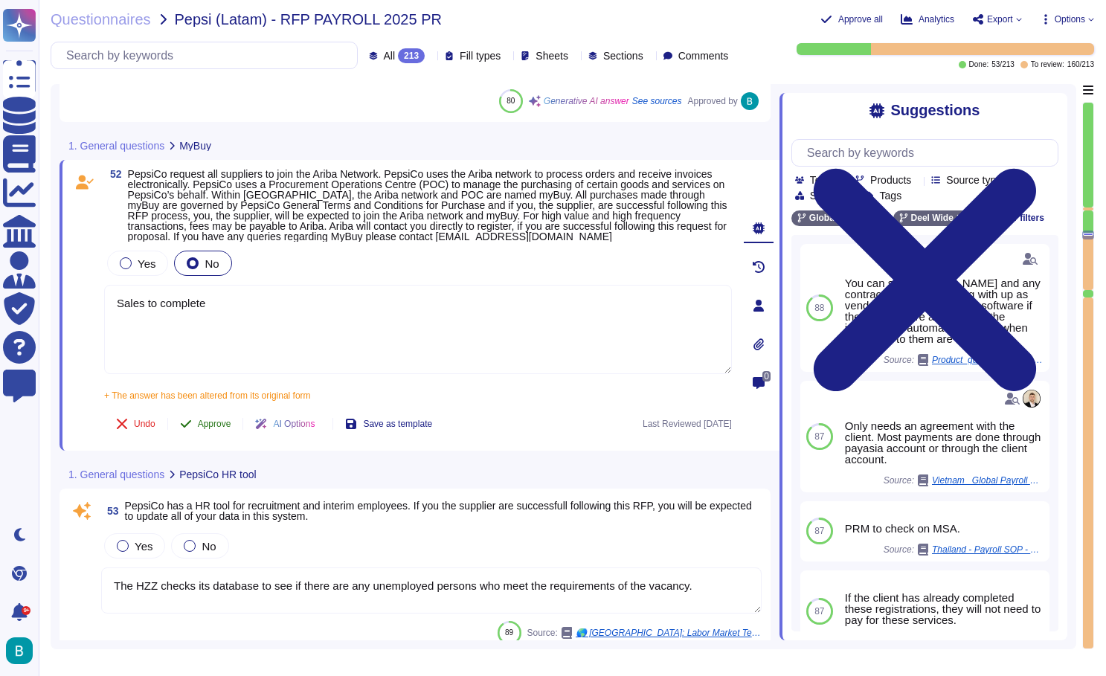
click at [223, 405] on div "52 PepsiCo request all suppliers to join the Ariba Network. PepsiCo uses the Ar…" at bounding box center [401, 305] width 661 height 273
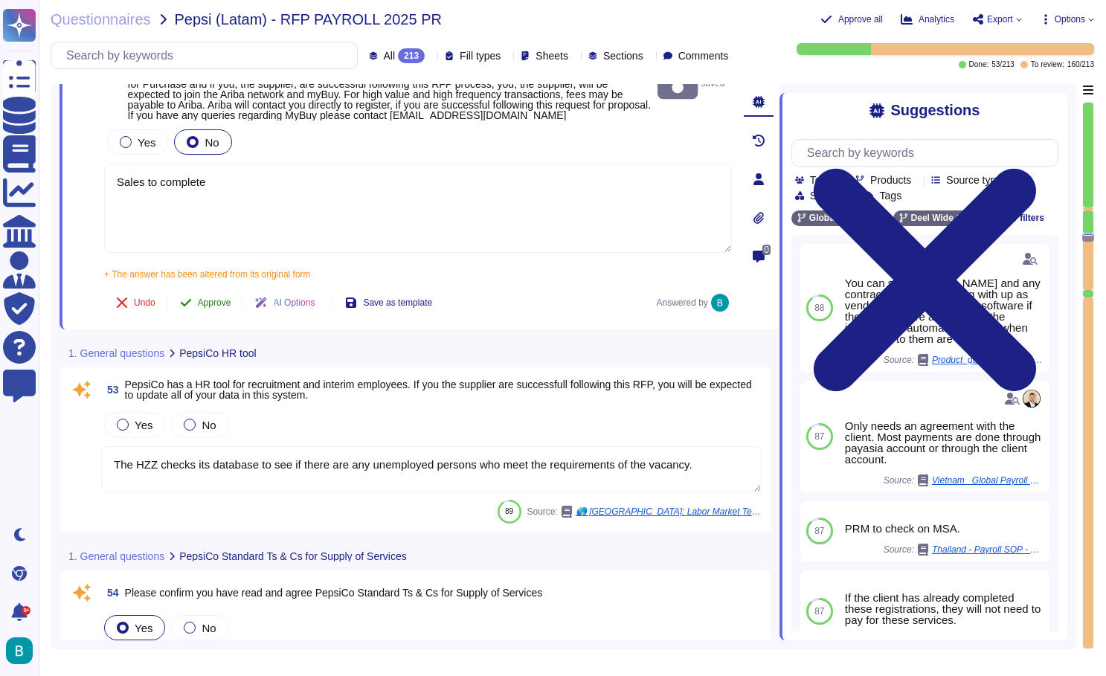
click at [220, 318] on button "Approve" at bounding box center [205, 303] width 75 height 30
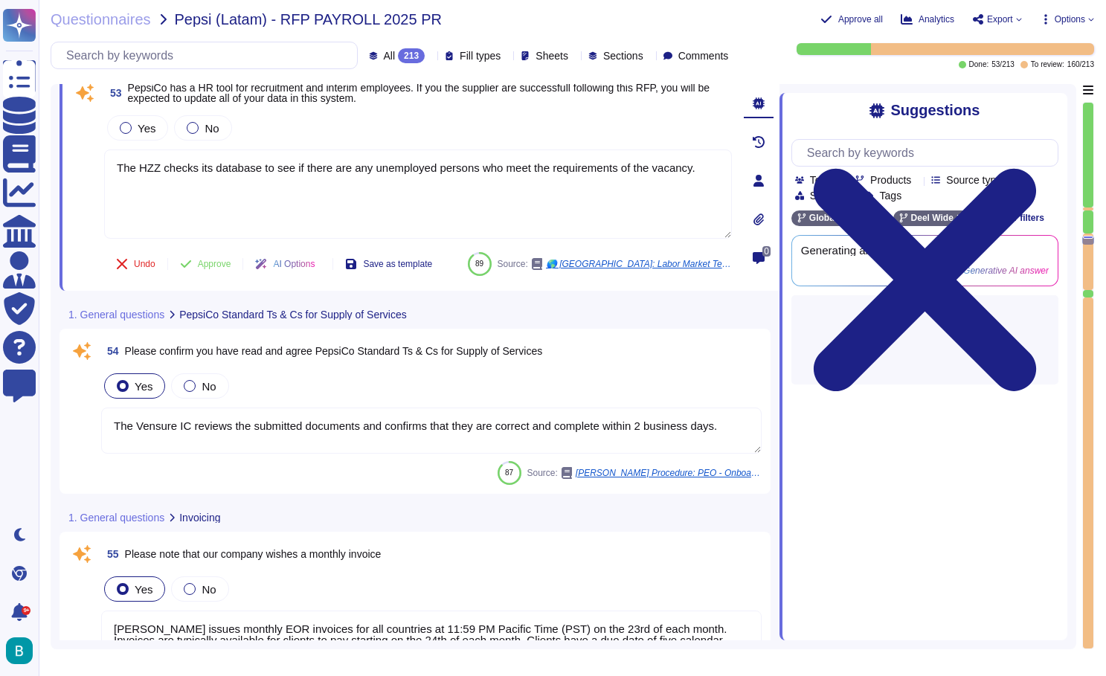
scroll to position [9734, 0]
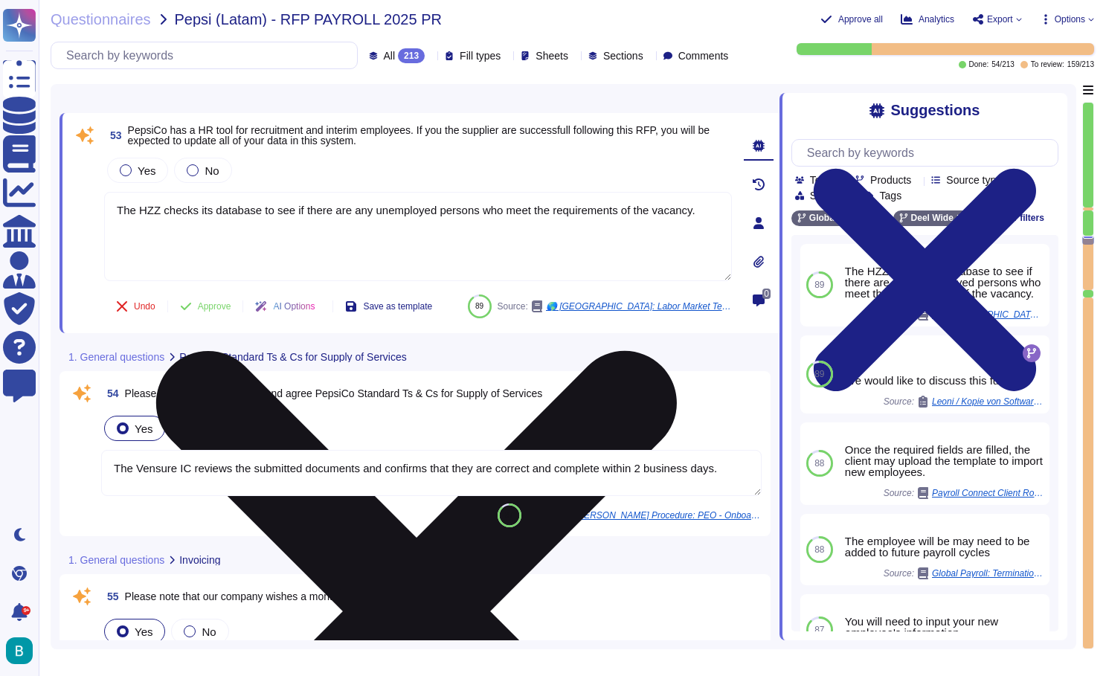
click at [677, 351] on icon at bounding box center [416, 611] width 521 height 521
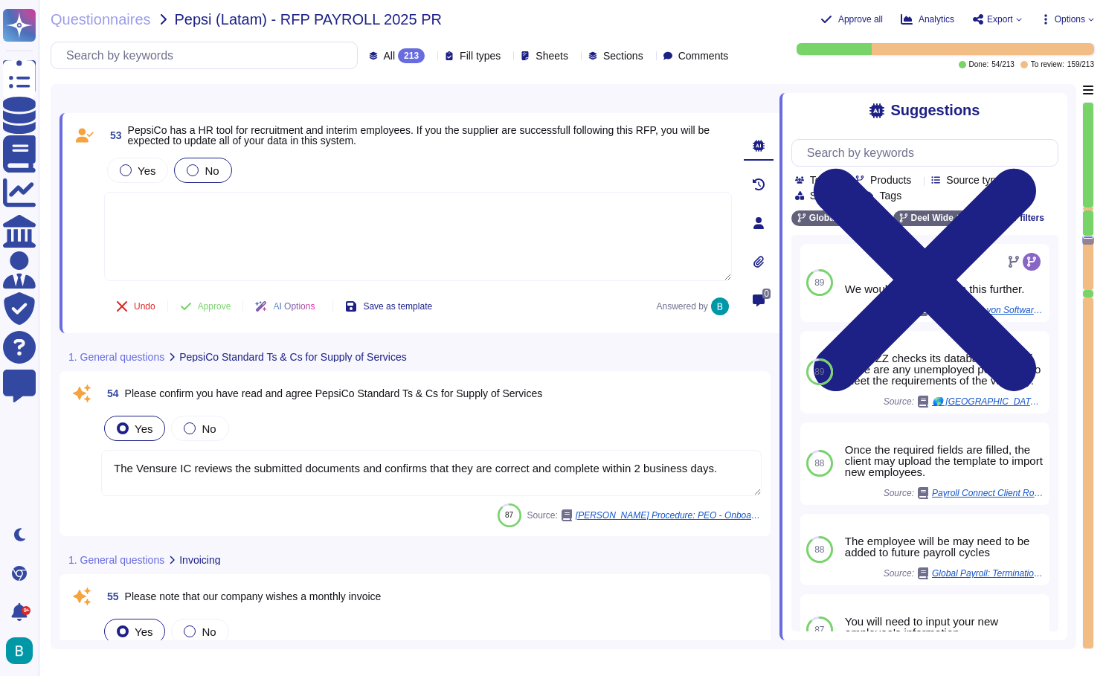
click at [200, 167] on label "No" at bounding box center [203, 170] width 32 height 12
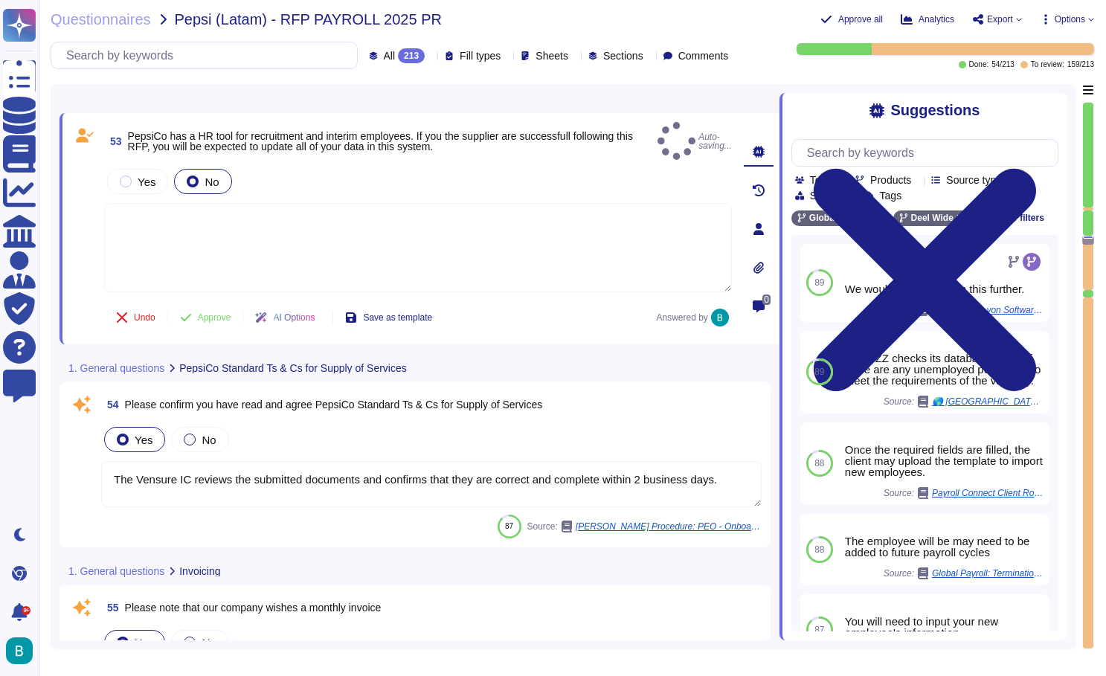
click at [211, 220] on textarea at bounding box center [418, 247] width 628 height 89
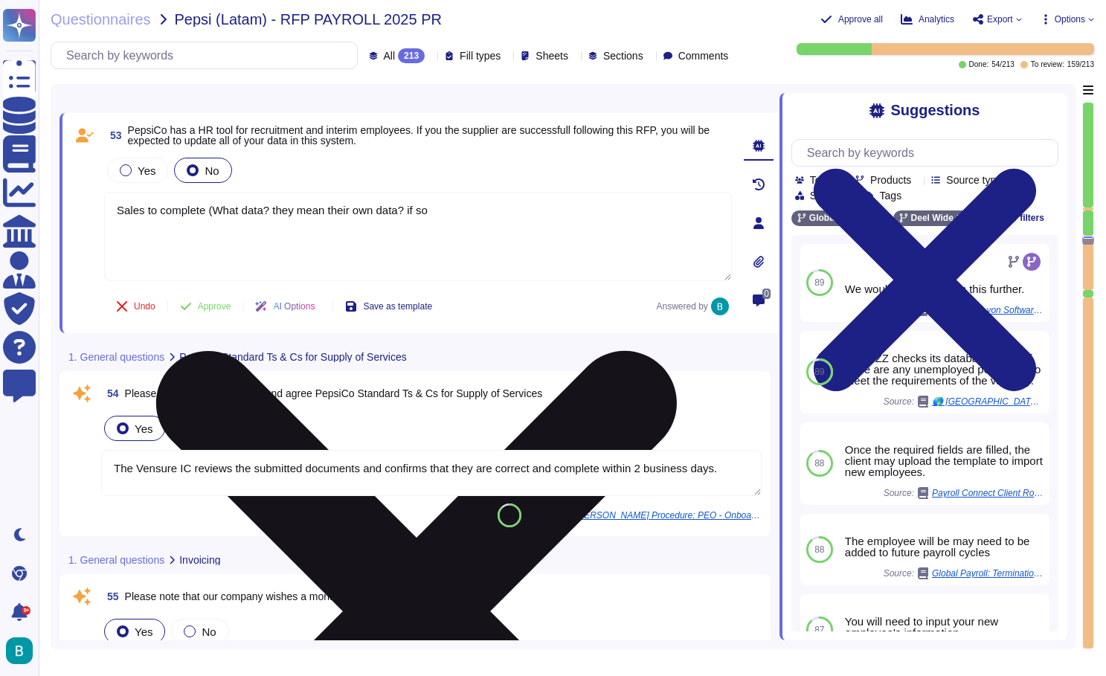
click at [219, 212] on textarea "Sales to complete (What data? they mean their own data? if so" at bounding box center [418, 236] width 628 height 89
click at [441, 212] on textarea "Sales to complete... What data? they mean their own data? if so" at bounding box center [418, 236] width 628 height 89
click at [283, 209] on textarea "Sales to complete... What data? they mean their own data? if so, API integration" at bounding box center [418, 236] width 628 height 89
click at [568, 209] on textarea "Sales to complete... What data? Do they mean their own data? if so, API integra…" at bounding box center [418, 236] width 628 height 89
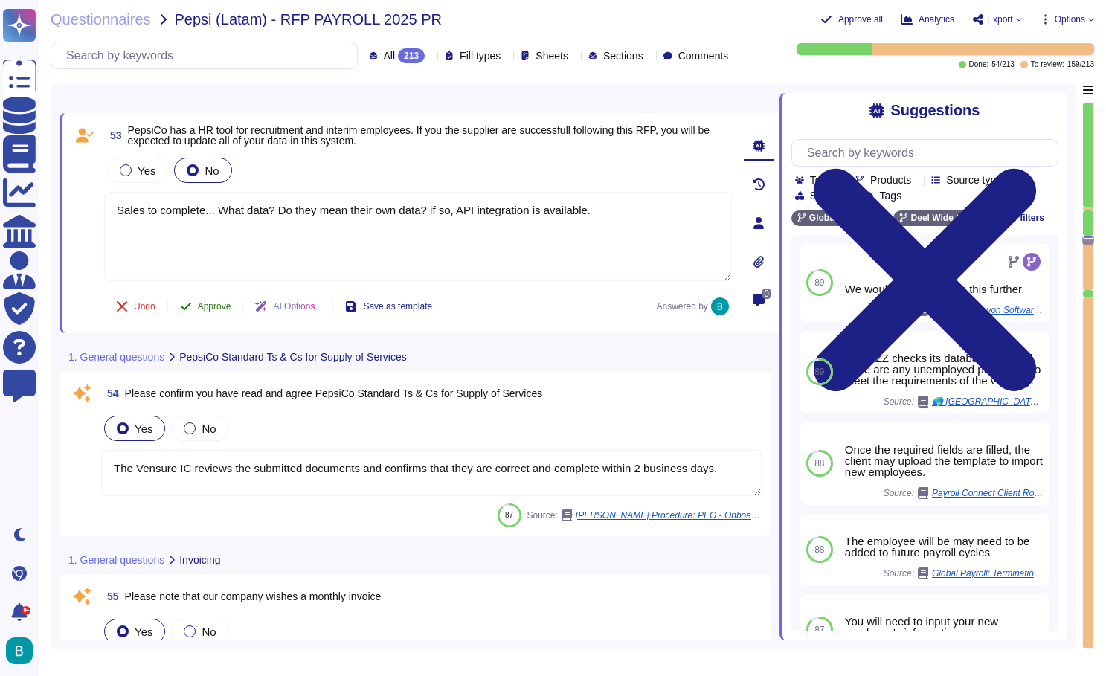
click at [222, 308] on div "53 PepsiCo has a HR tool for recruitment and interim employees. If you the supp…" at bounding box center [401, 223] width 661 height 202
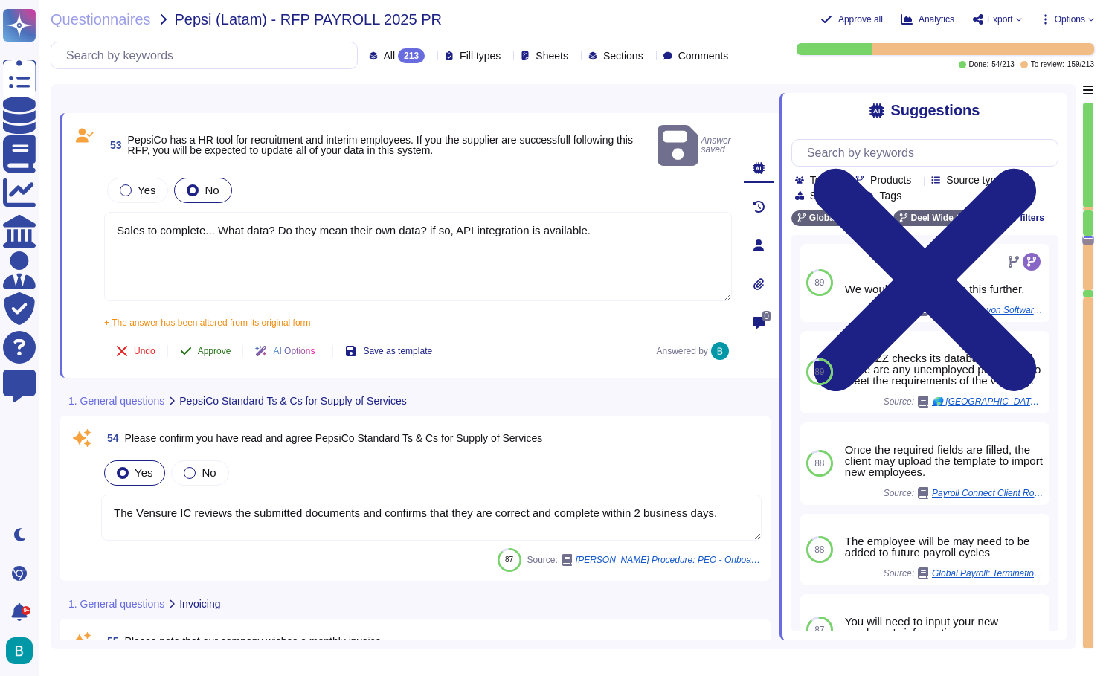
click at [231, 336] on button "Approve" at bounding box center [205, 351] width 75 height 30
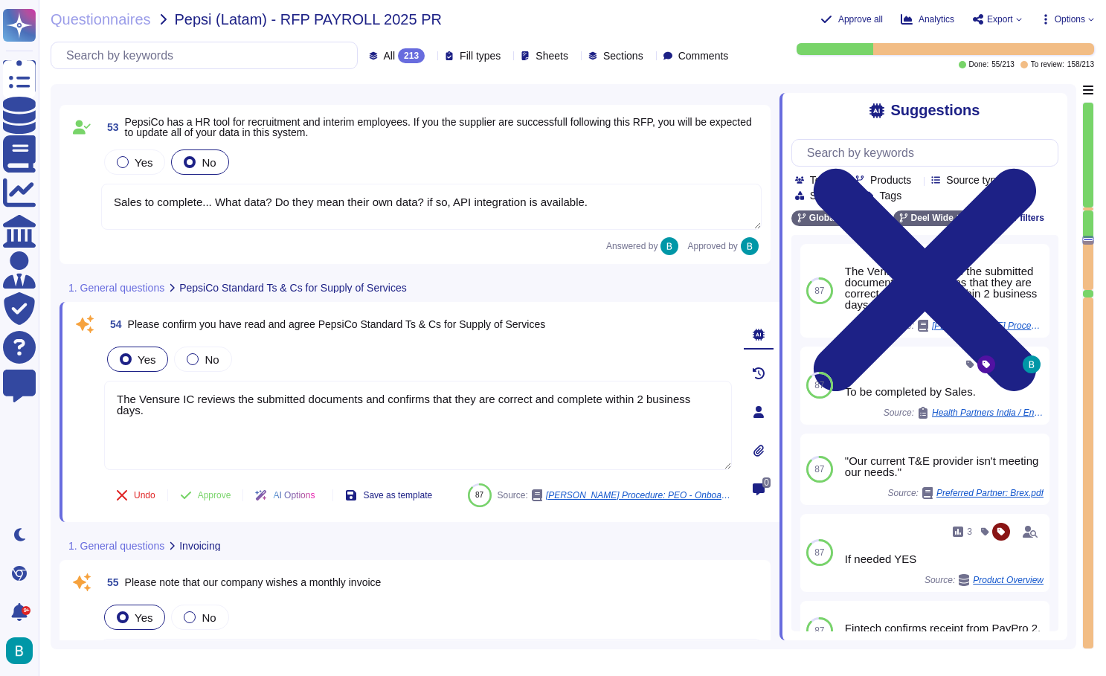
scroll to position [9699, 0]
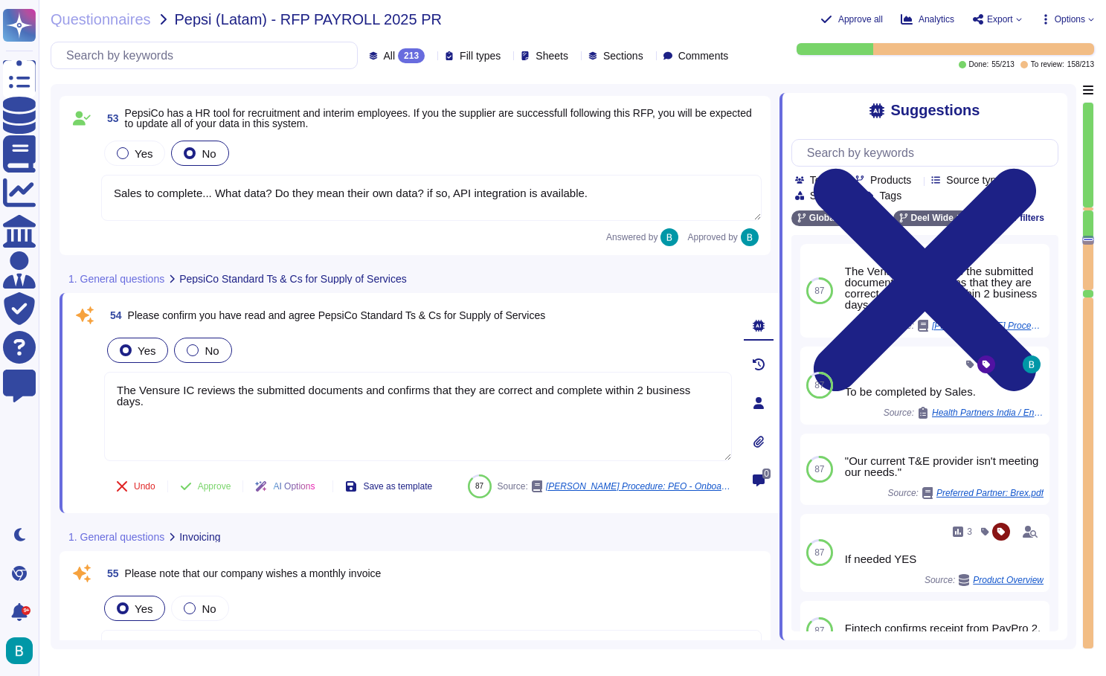
click at [193, 348] on div at bounding box center [193, 350] width 12 height 12
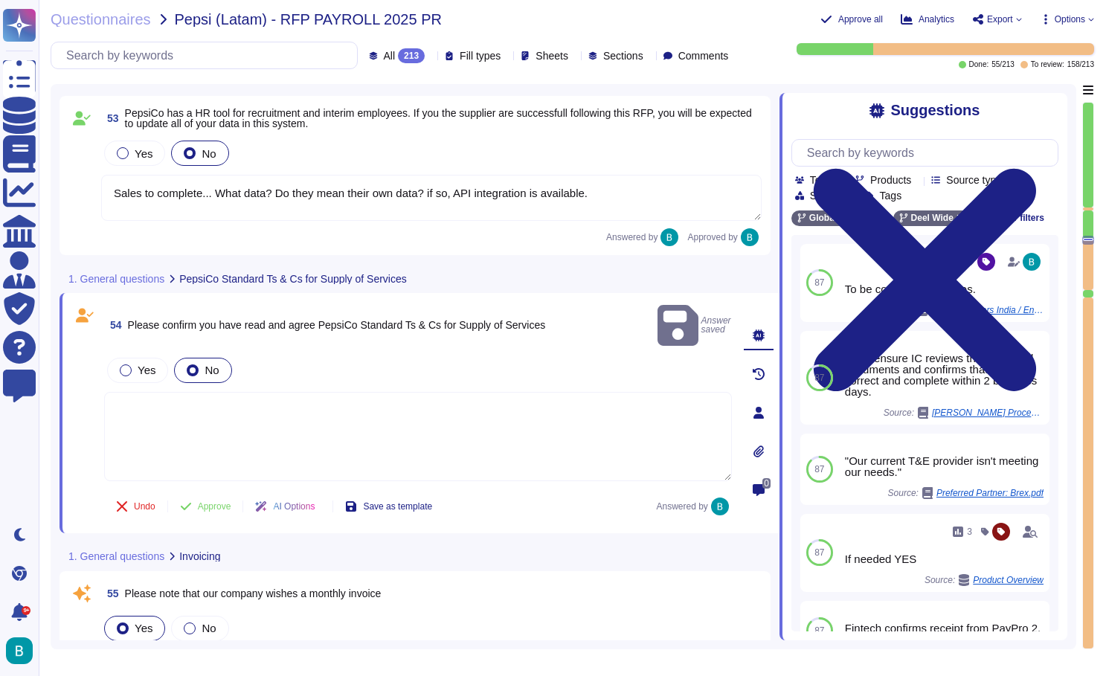
click at [620, 396] on textarea at bounding box center [418, 436] width 628 height 89
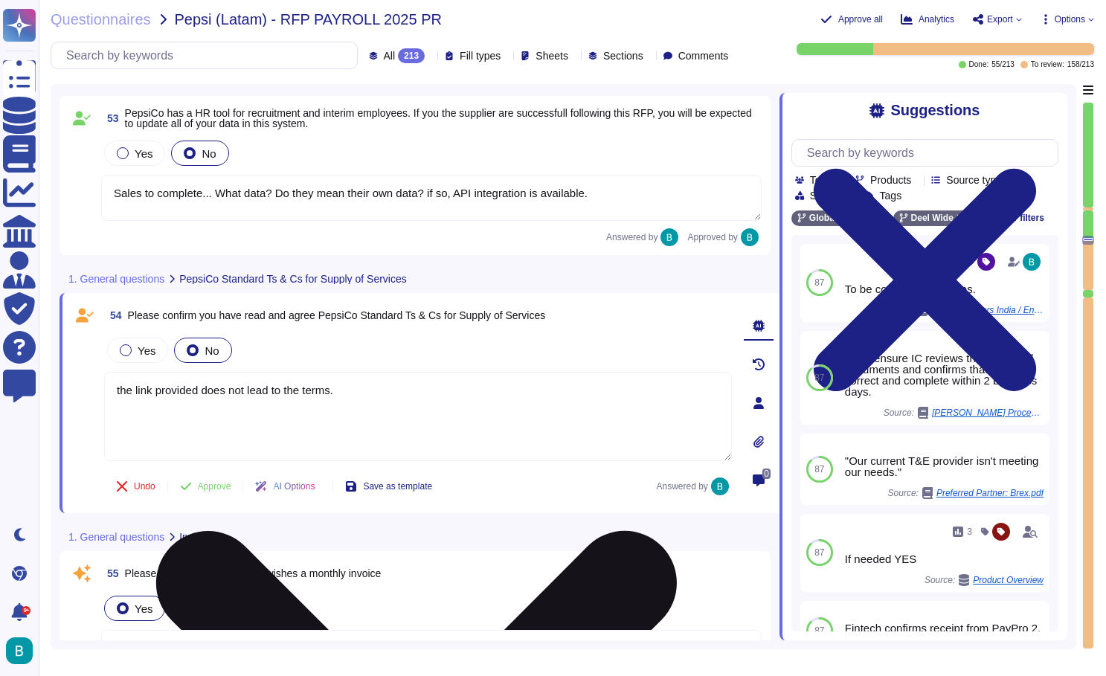
click at [118, 387] on textarea "the link provided does not lead to the terms." at bounding box center [418, 416] width 628 height 89
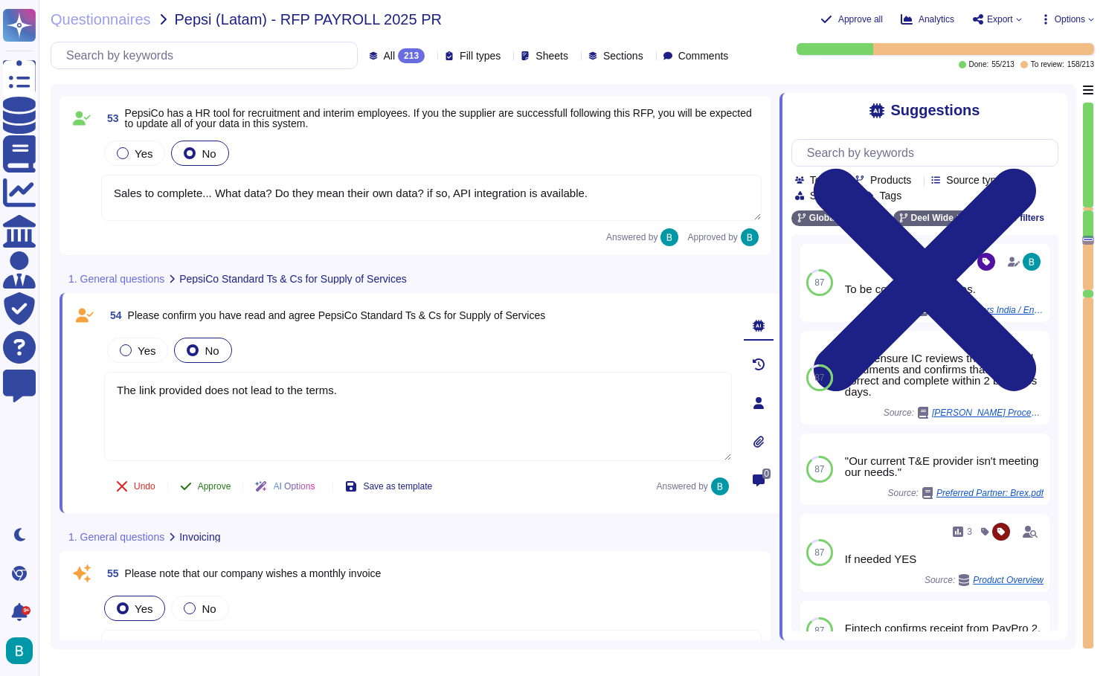
click at [223, 487] on div "54 Please confirm you have read and agree PepsiCo Standard Ts & Cs for Supply o…" at bounding box center [401, 403] width 661 height 202
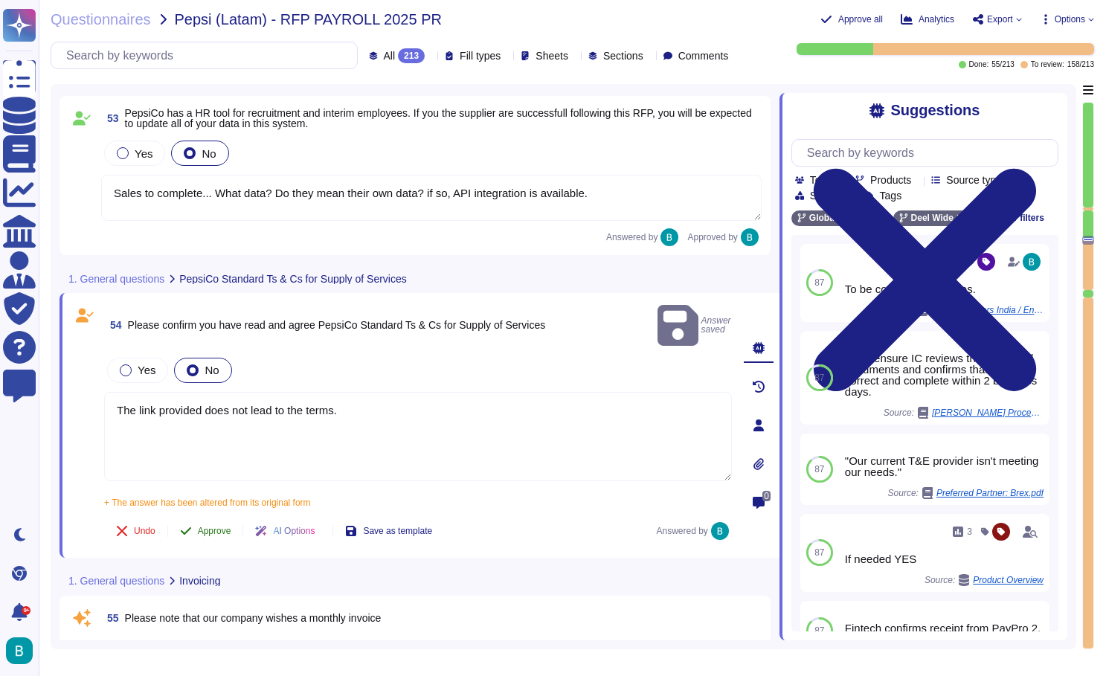
click at [214, 527] on span "Approve" at bounding box center [214, 531] width 33 height 9
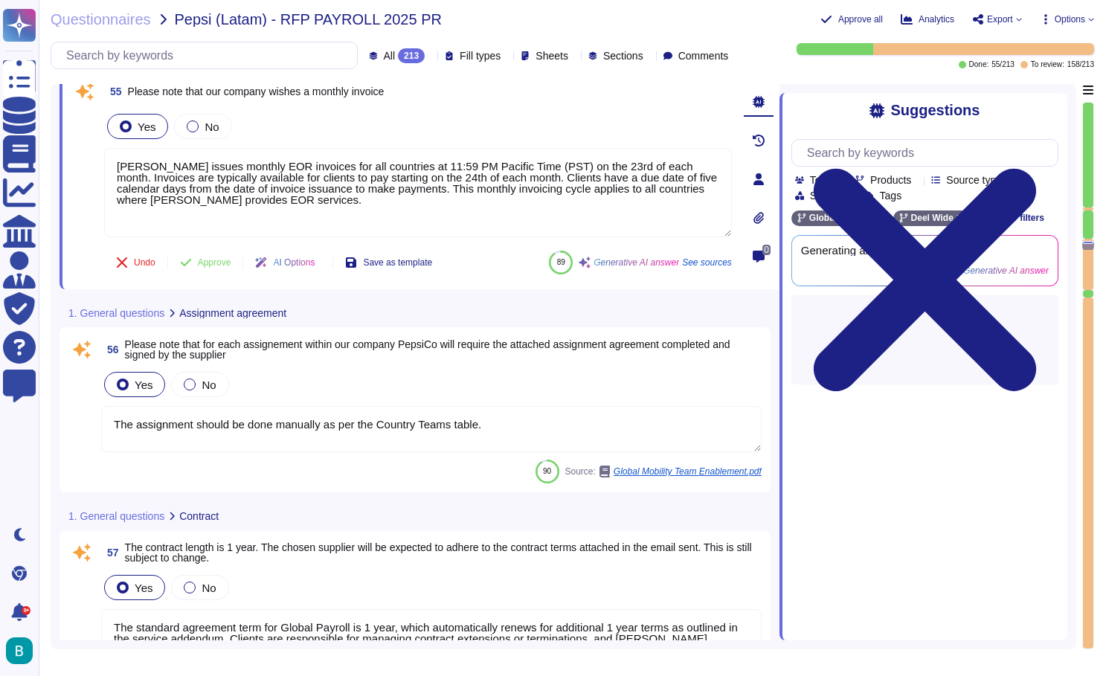
scroll to position [10100, 0]
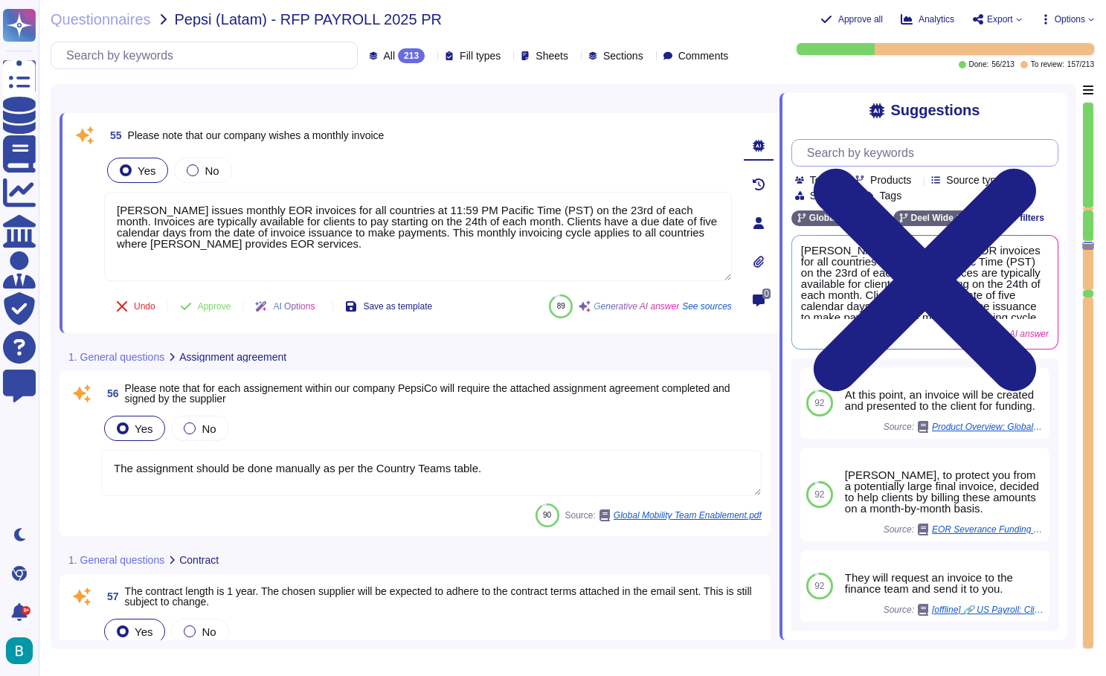
click at [887, 150] on input "text" at bounding box center [929, 153] width 258 height 26
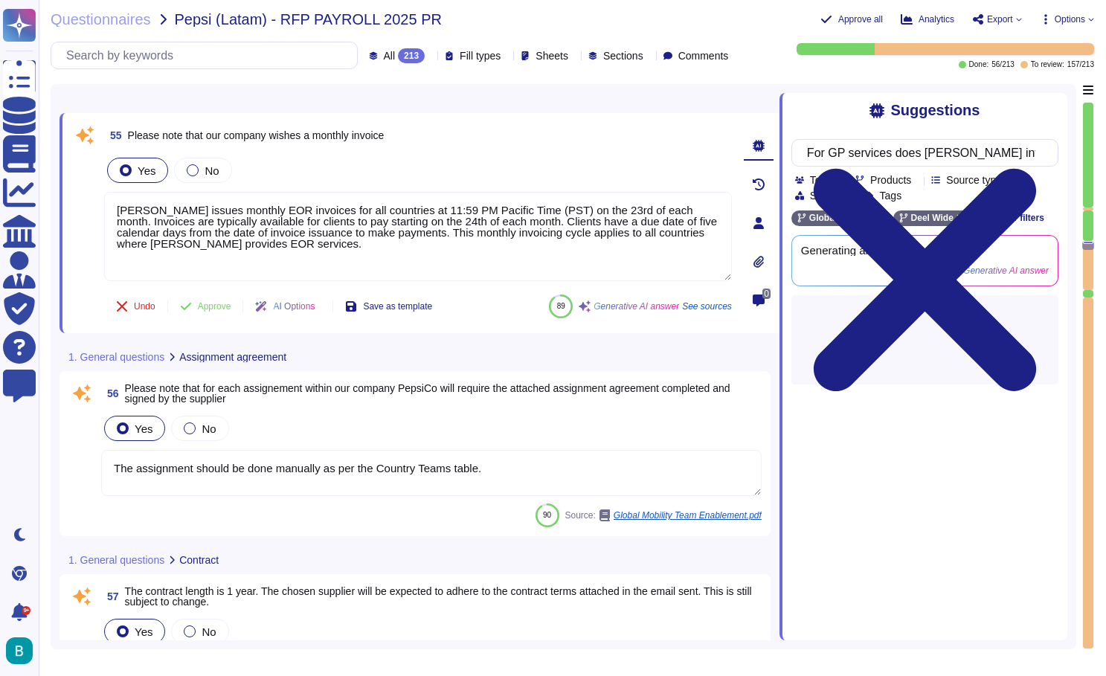
click at [853, 129] on div "For GP services does deel invoices monthly? Team Products Source type Section T…" at bounding box center [925, 256] width 267 height 257
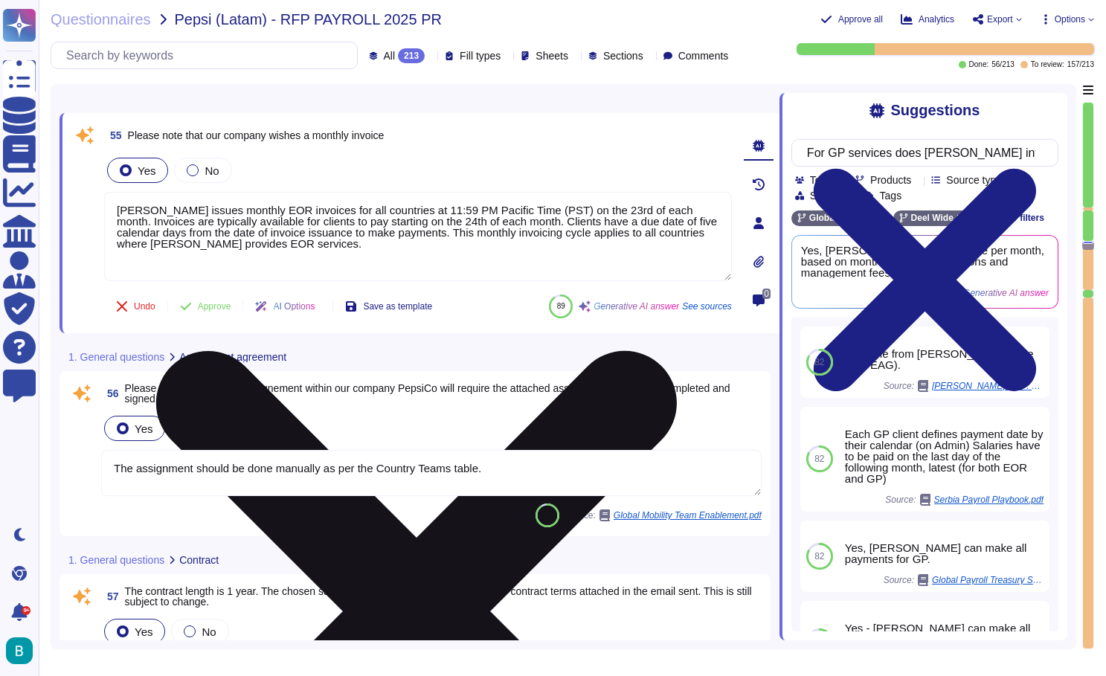
click at [677, 351] on icon at bounding box center [416, 611] width 521 height 521
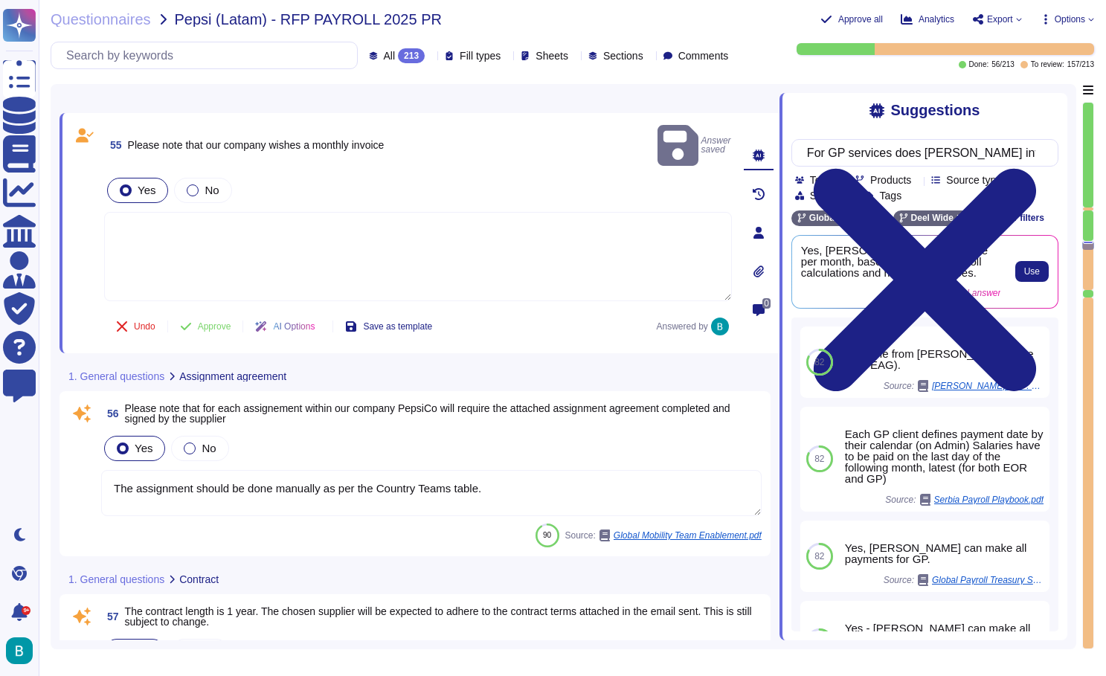
scroll to position [0, 0]
click at [1030, 276] on span "Use" at bounding box center [1032, 271] width 16 height 9
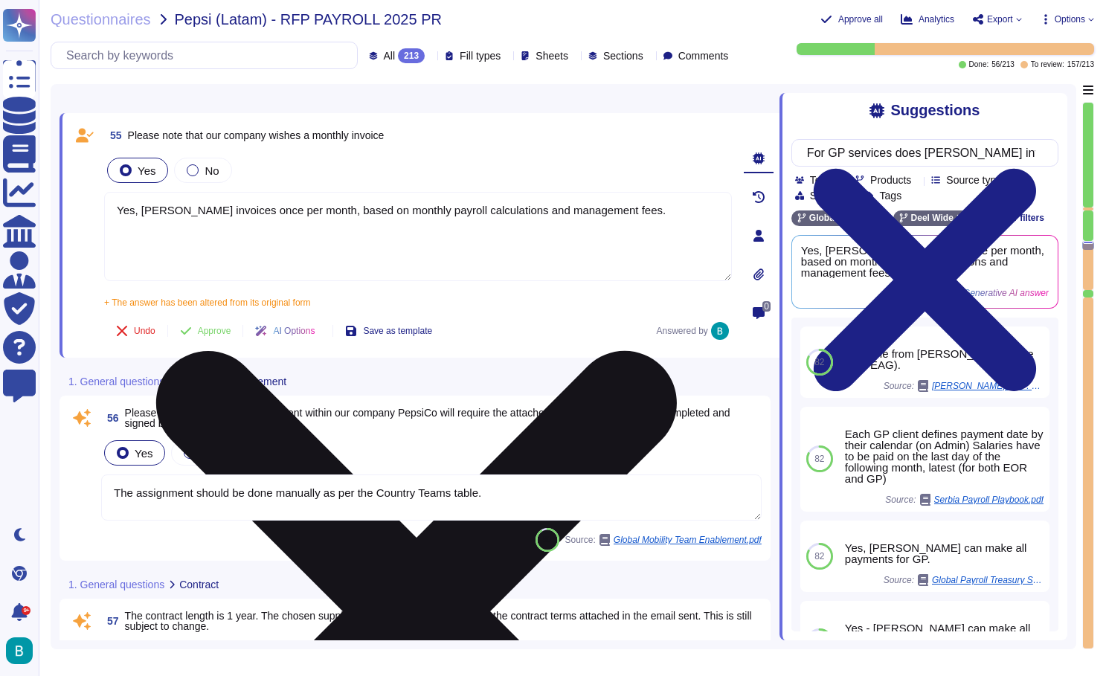
drag, startPoint x: 143, startPoint y: 208, endPoint x: 108, endPoint y: 209, distance: 35.0
click at [108, 209] on textarea "Yes, Deel invoices once per month, based on monthly payroll calculations and ma…" at bounding box center [418, 236] width 628 height 89
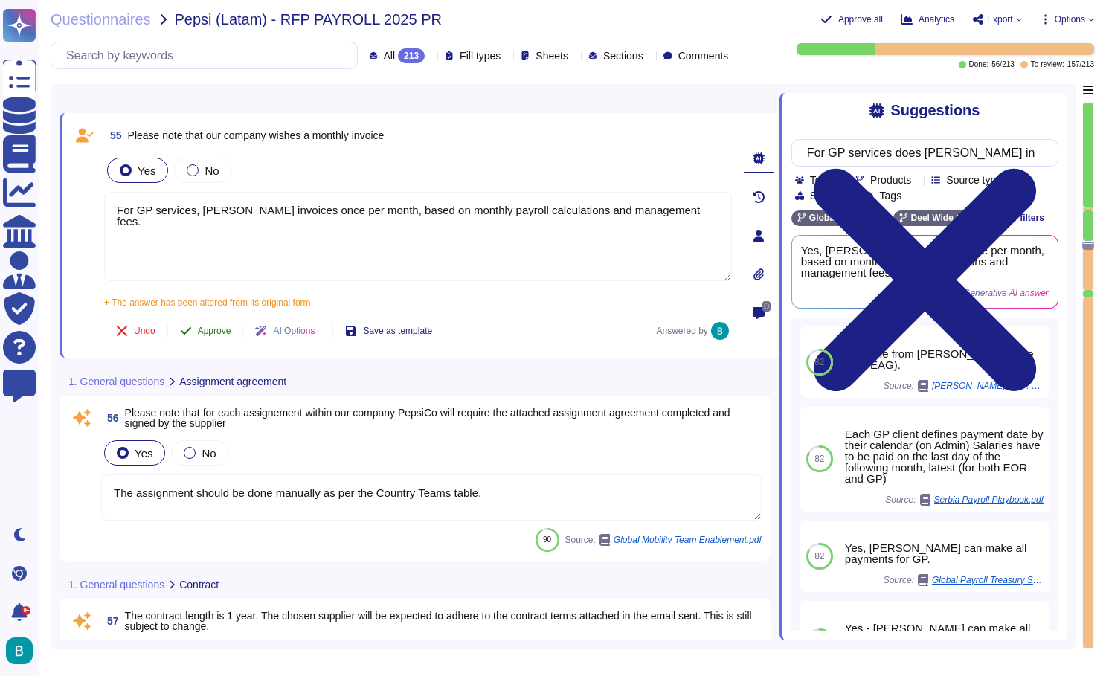
click at [216, 336] on span "Approve" at bounding box center [214, 331] width 33 height 9
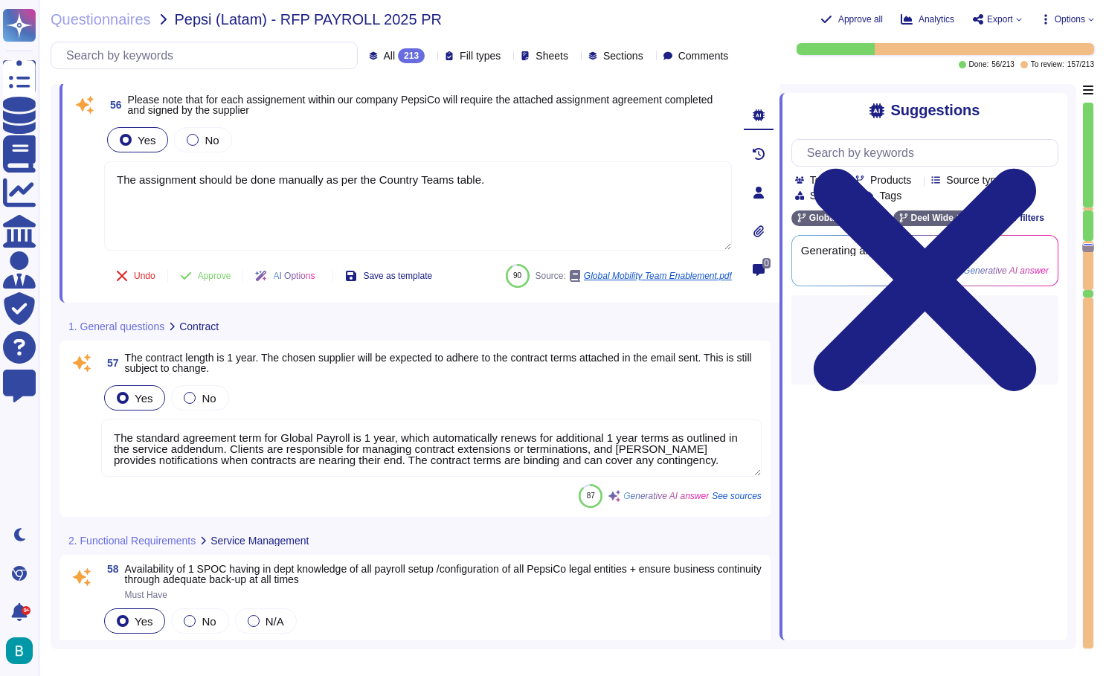
scroll to position [10330, 0]
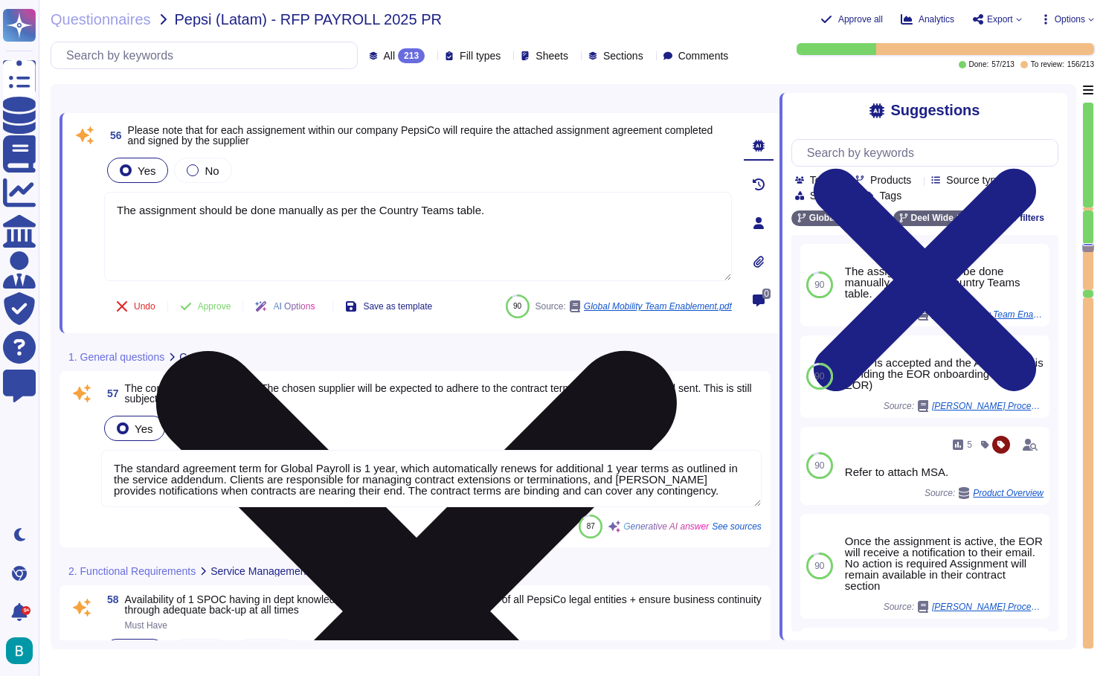
click at [437, 214] on textarea "The assignment should be done manually as per the Country Teams table." at bounding box center [418, 236] width 628 height 89
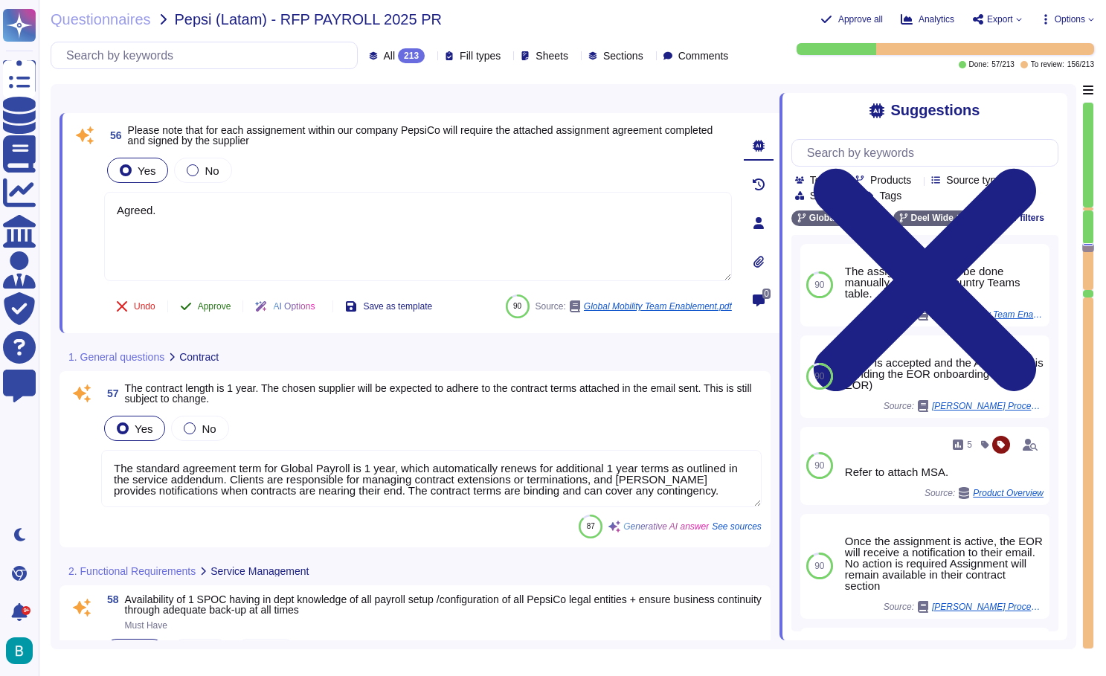
click at [209, 304] on div "56 Please note that for each assignement within our company PepsiCo will requir…" at bounding box center [401, 223] width 661 height 202
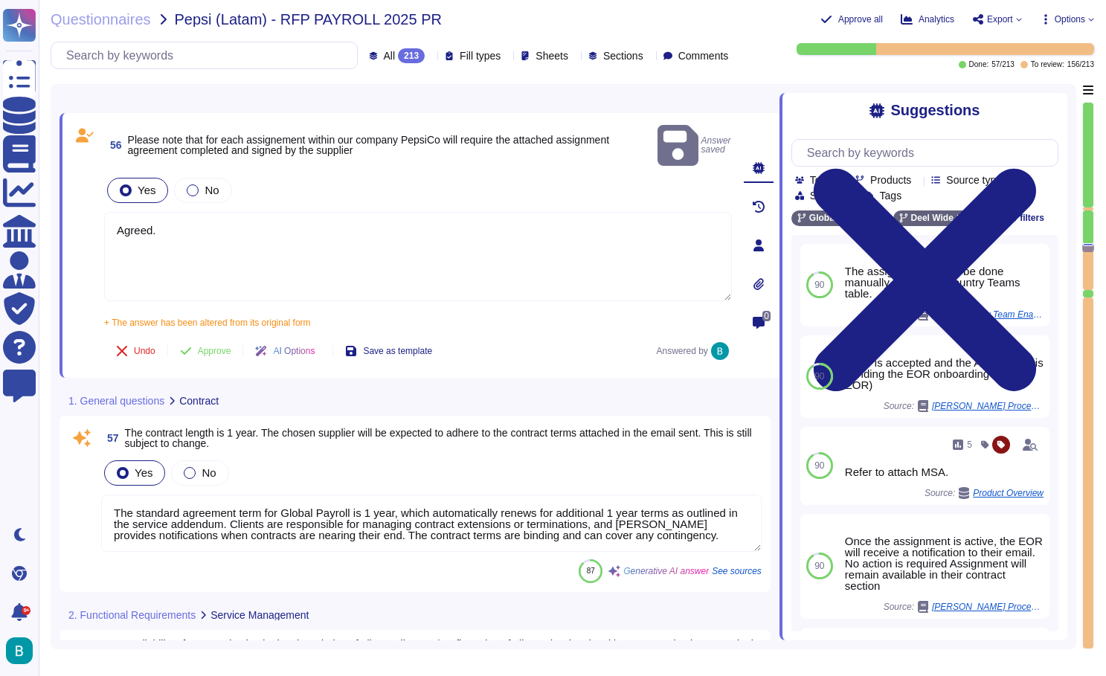
click at [1091, 211] on div at bounding box center [1088, 227] width 10 height 33
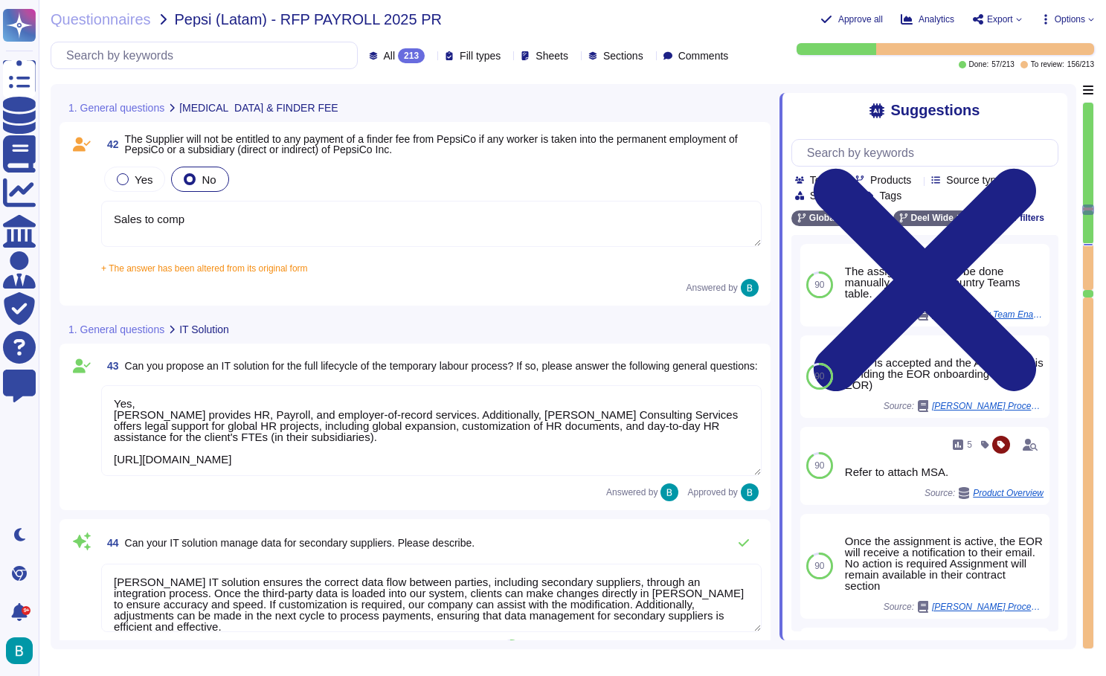
scroll to position [7510, 0]
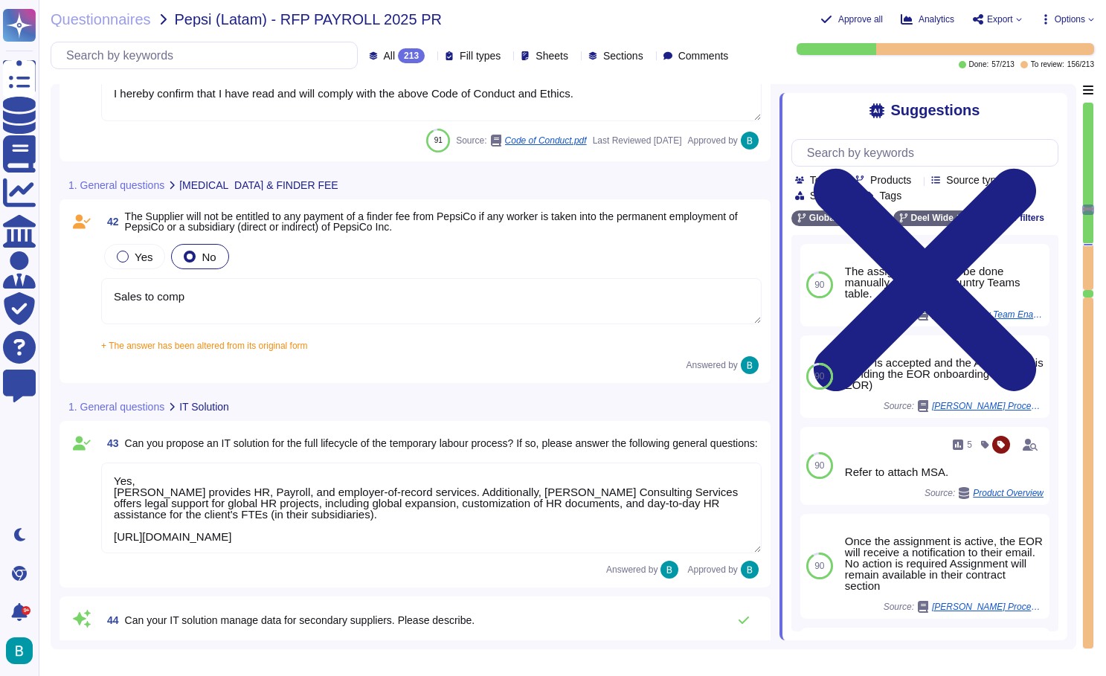
click at [479, 290] on textarea "Sales to comp" at bounding box center [431, 301] width 661 height 46
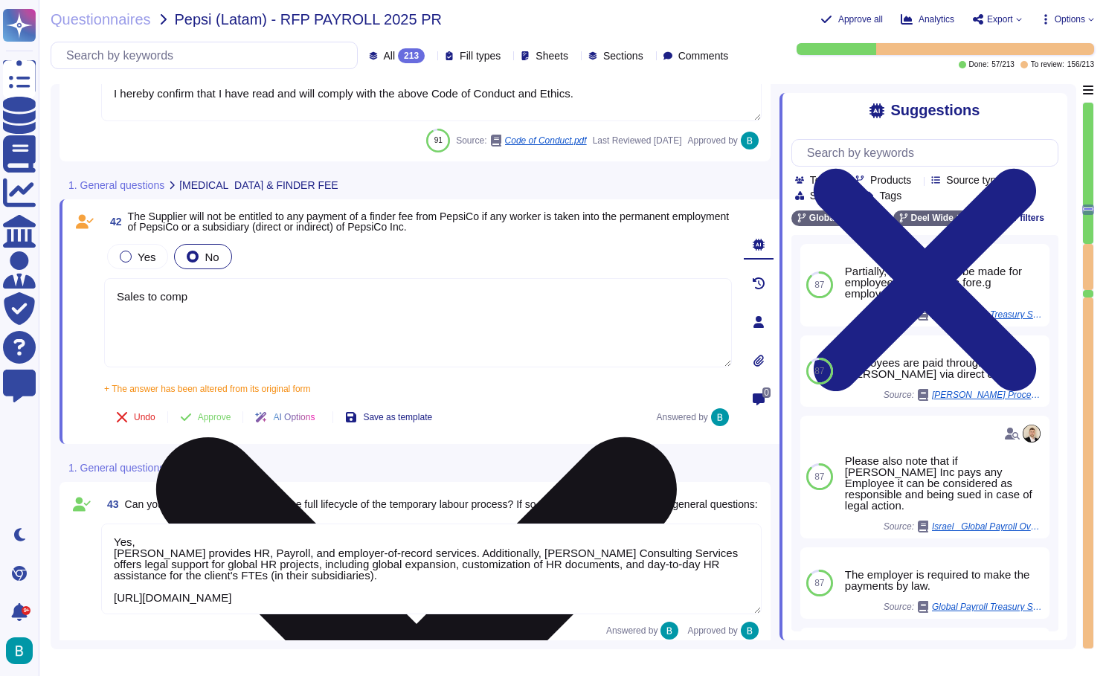
click at [479, 290] on textarea "Sales to comp" at bounding box center [418, 322] width 628 height 89
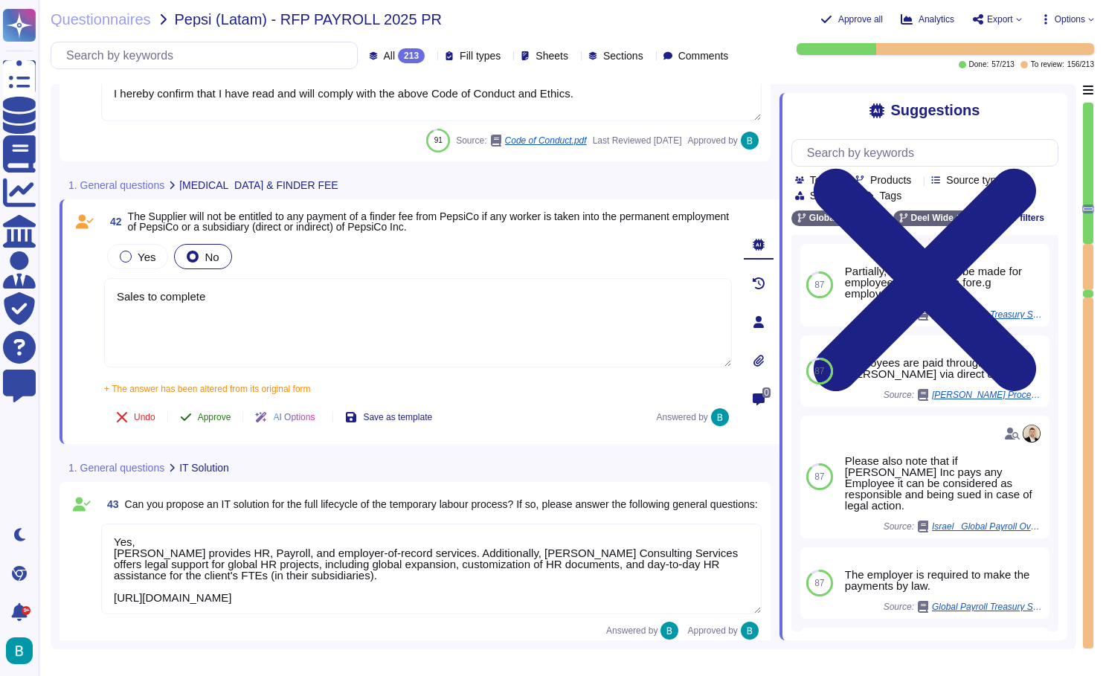
click at [221, 414] on span "Approve" at bounding box center [214, 417] width 33 height 9
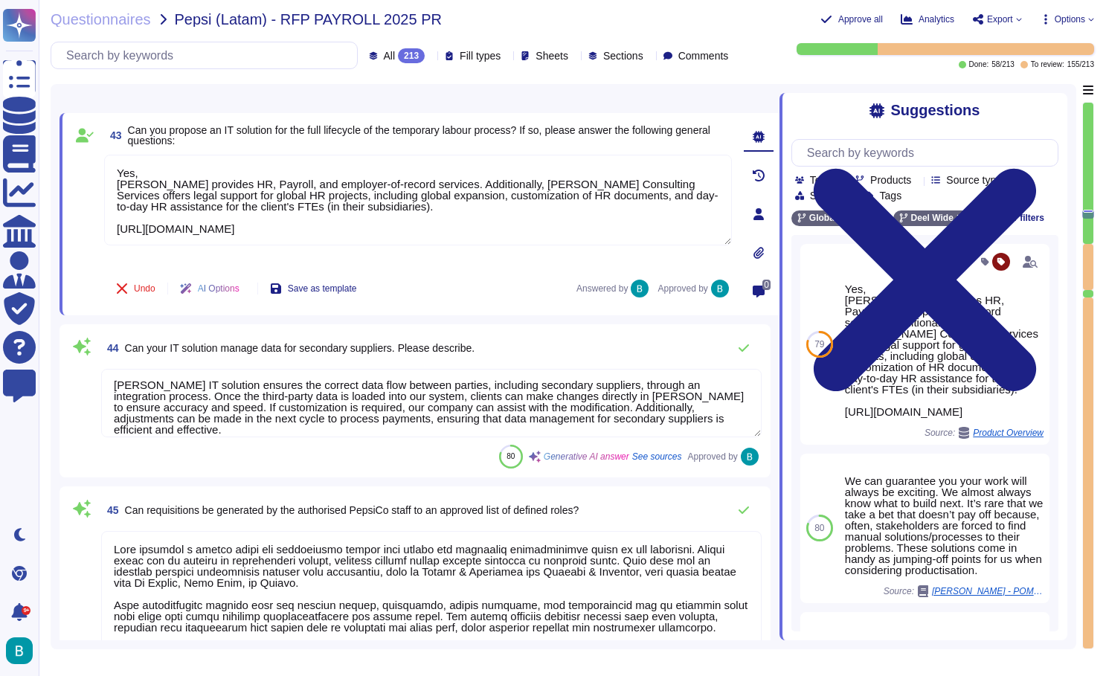
scroll to position [1, 0]
click at [1089, 241] on div at bounding box center [1088, 173] width 10 height 141
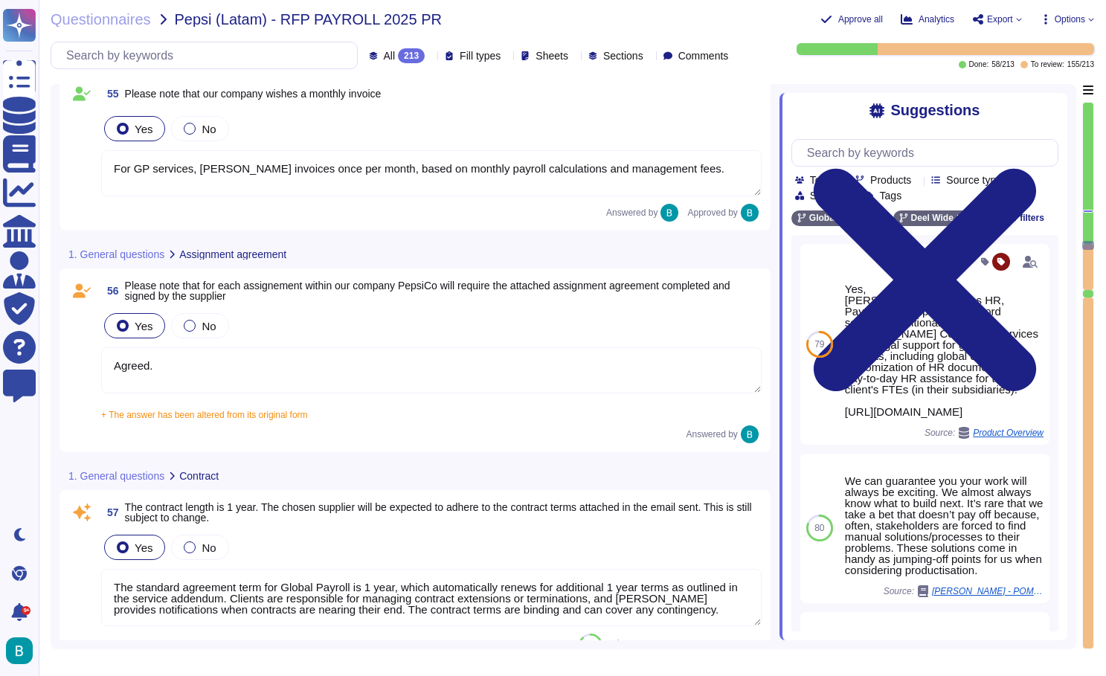
scroll to position [10111, 0]
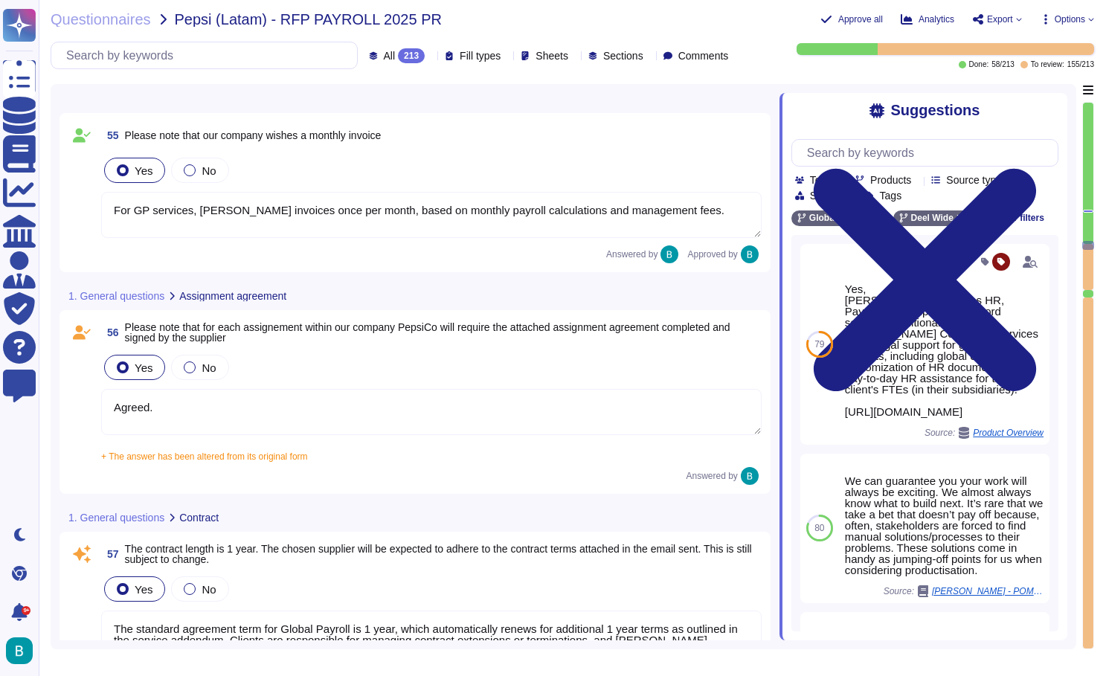
click at [316, 424] on textarea "Agreed." at bounding box center [431, 412] width 661 height 46
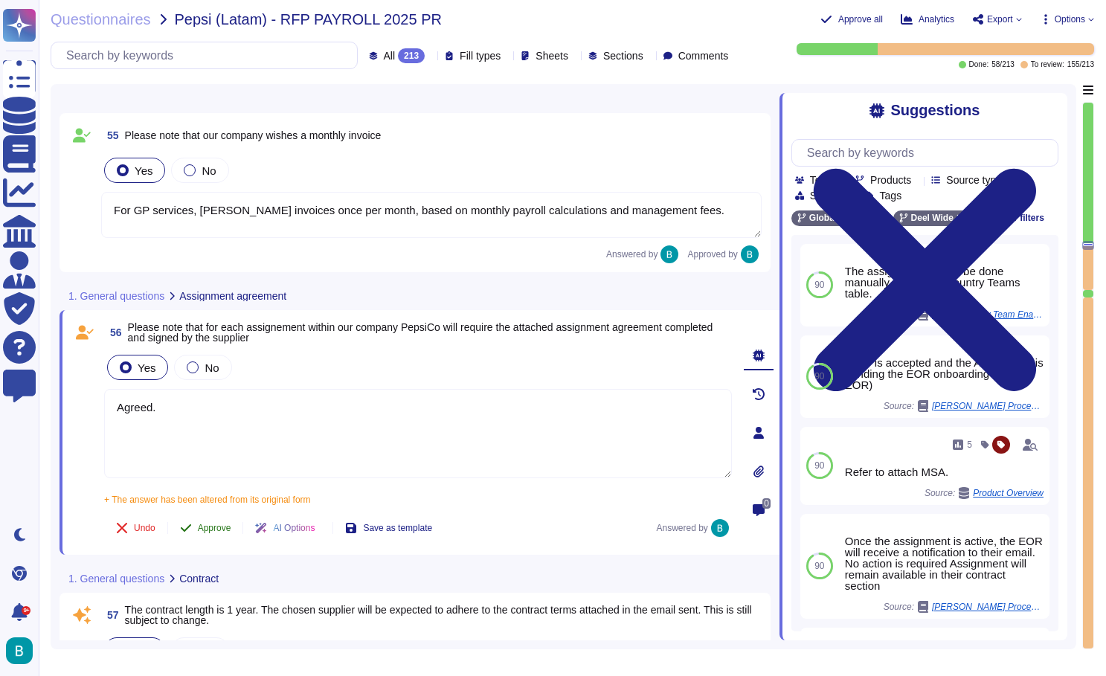
click at [216, 534] on button "Approve" at bounding box center [205, 528] width 75 height 30
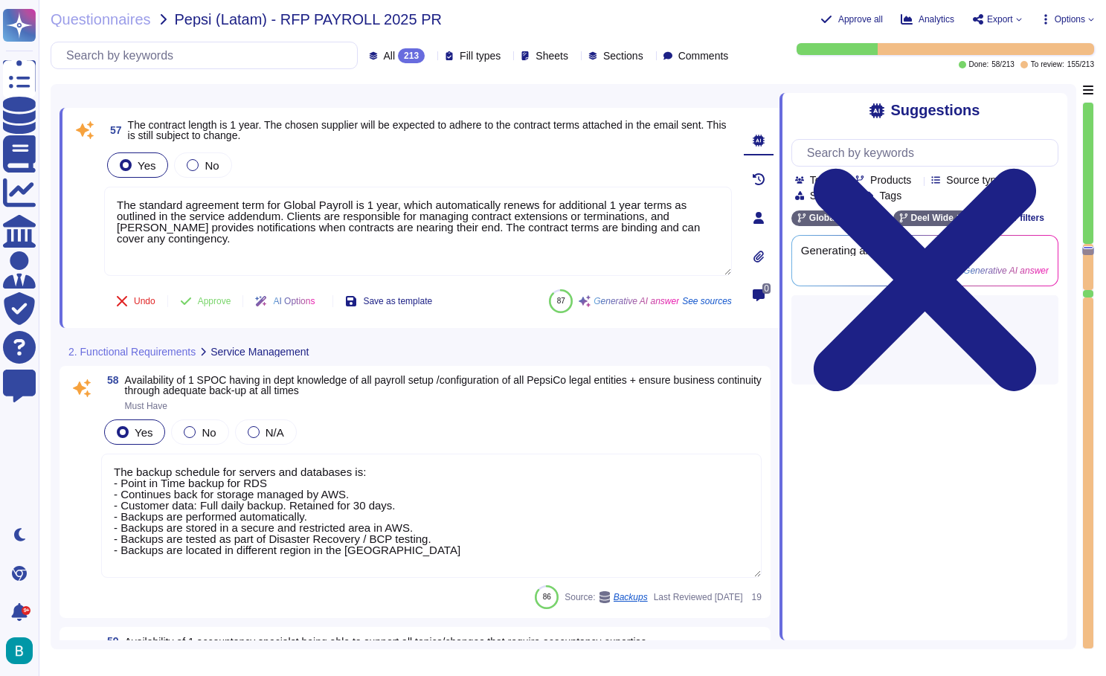
scroll to position [10487, 0]
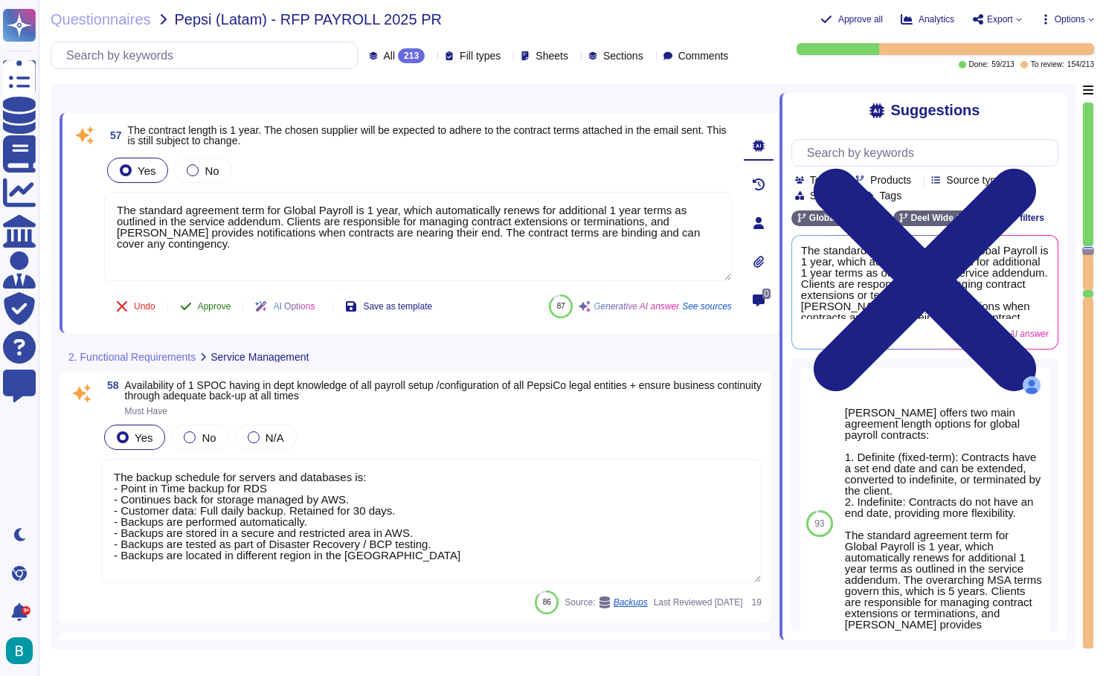
click at [205, 307] on span "Approve" at bounding box center [214, 306] width 33 height 9
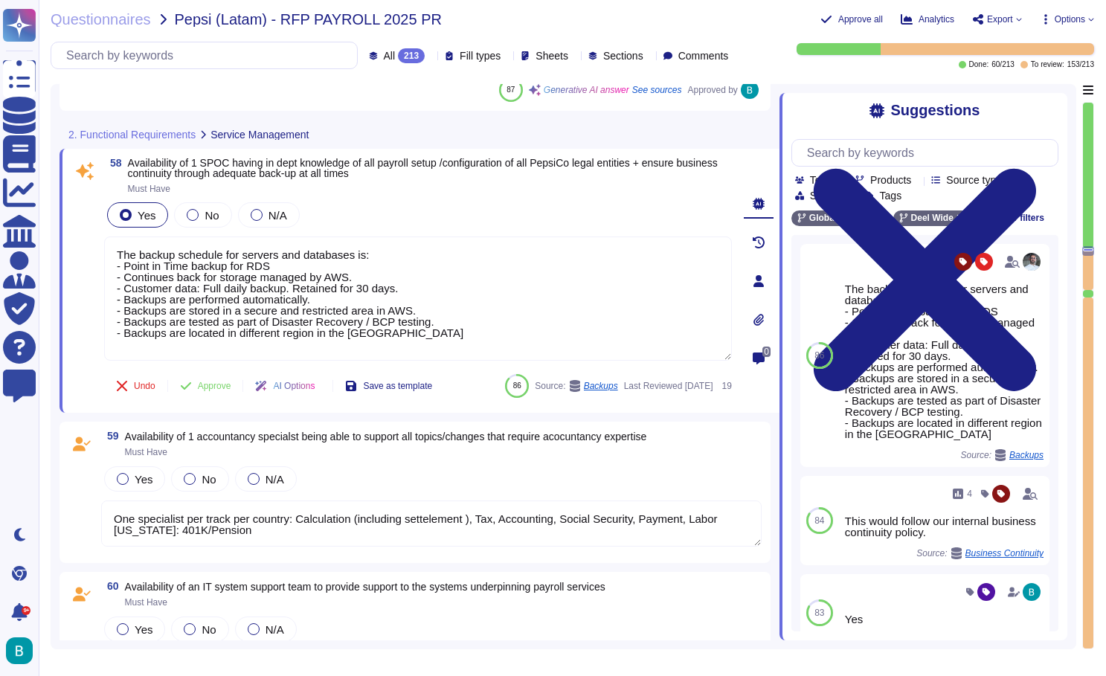
scroll to position [10615, 0]
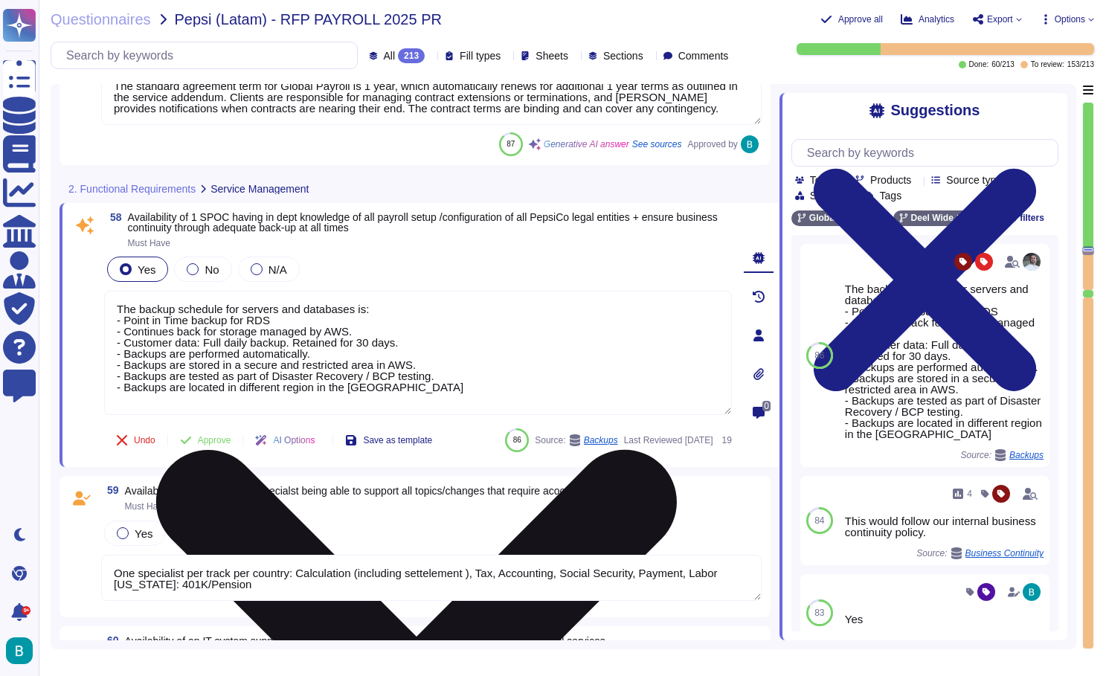
click at [701, 300] on textarea "The backup schedule for servers and databases is: - Point in Time backup for RD…" at bounding box center [418, 353] width 628 height 124
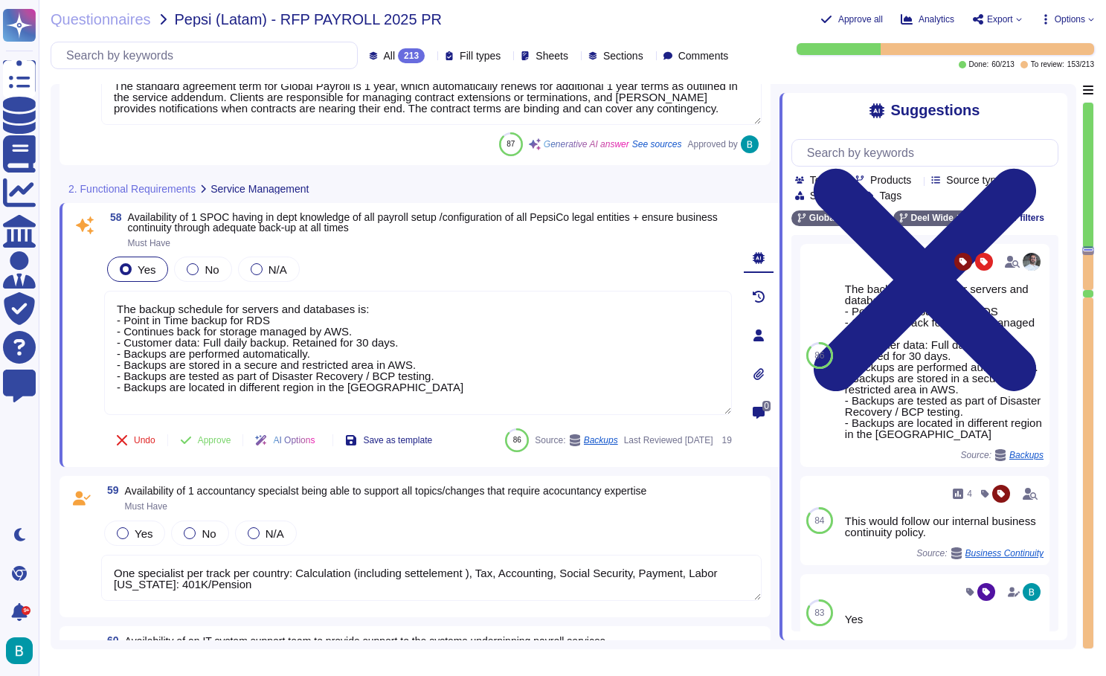
click at [713, 270] on div "Yes No N/A" at bounding box center [418, 269] width 628 height 31
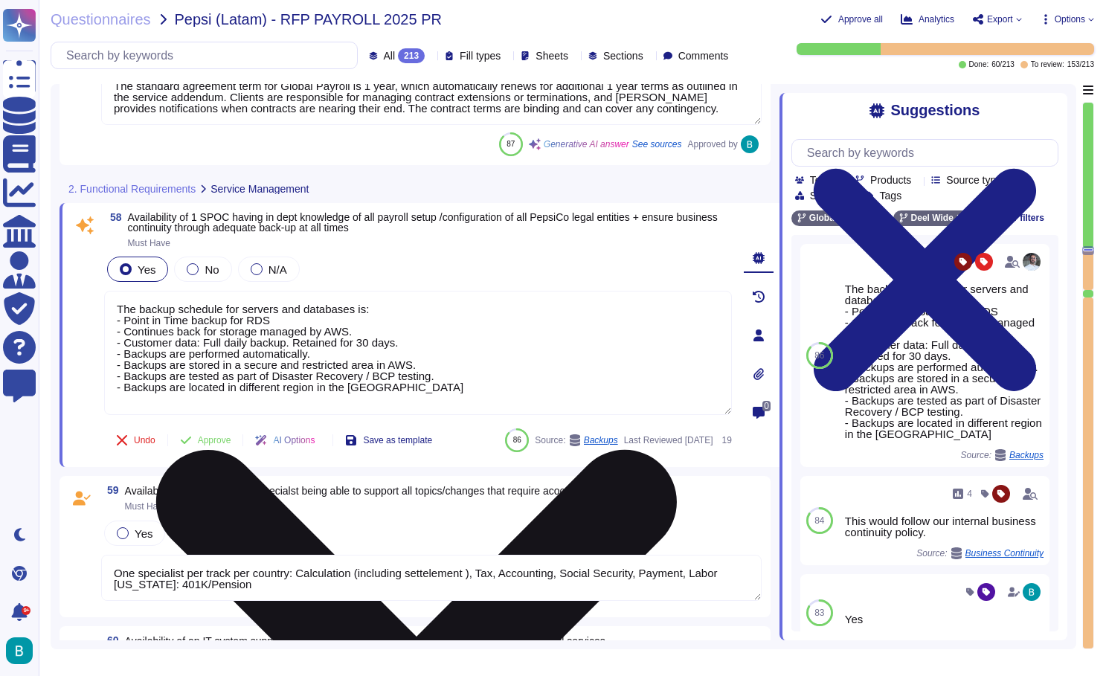
click at [634, 305] on textarea "The backup schedule for servers and databases is: - Point in Time backup for RD…" at bounding box center [418, 353] width 628 height 124
click at [640, 302] on textarea "The backup schedule for servers and databases is: - Point in Time backup for RD…" at bounding box center [418, 353] width 628 height 124
click at [405, 355] on textarea "The backup schedule for servers and databases is: - Point in Time backup for RD…" at bounding box center [418, 353] width 628 height 124
click at [368, 342] on textarea "The backup schedule for servers and databases is: - Point in Time backup for RD…" at bounding box center [418, 353] width 628 height 124
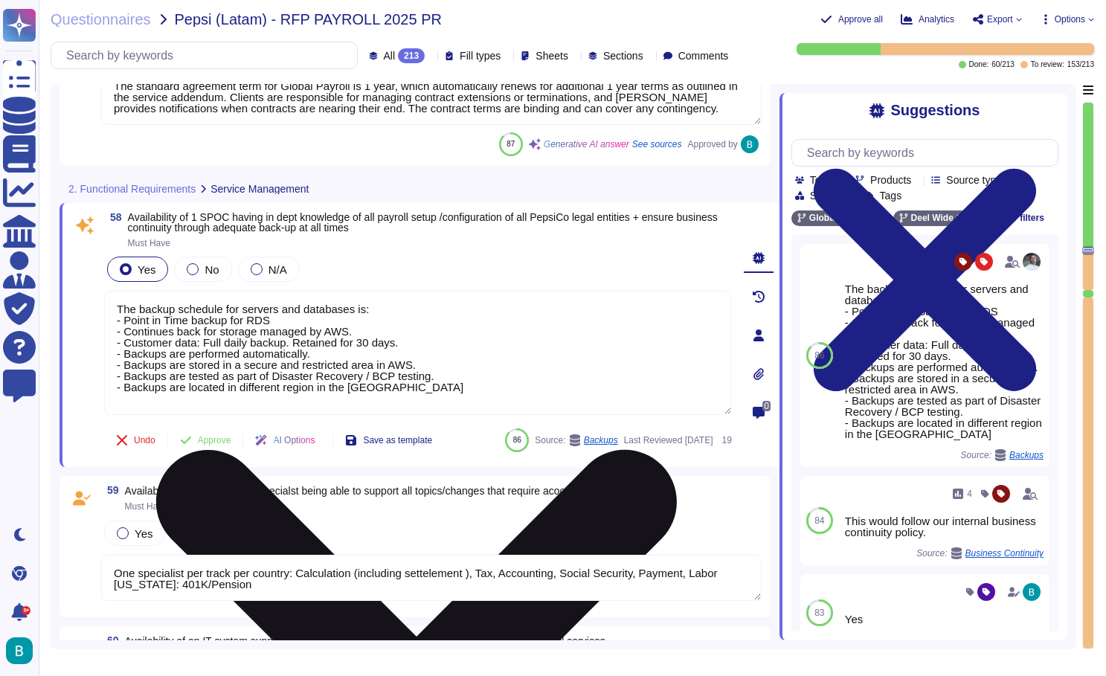
click at [368, 342] on textarea "The backup schedule for servers and databases is: - Point in Time backup for RD…" at bounding box center [418, 353] width 628 height 124
click at [403, 370] on textarea "The backup schedule for servers and databases is: - Point in Time backup for RD…" at bounding box center [418, 353] width 628 height 124
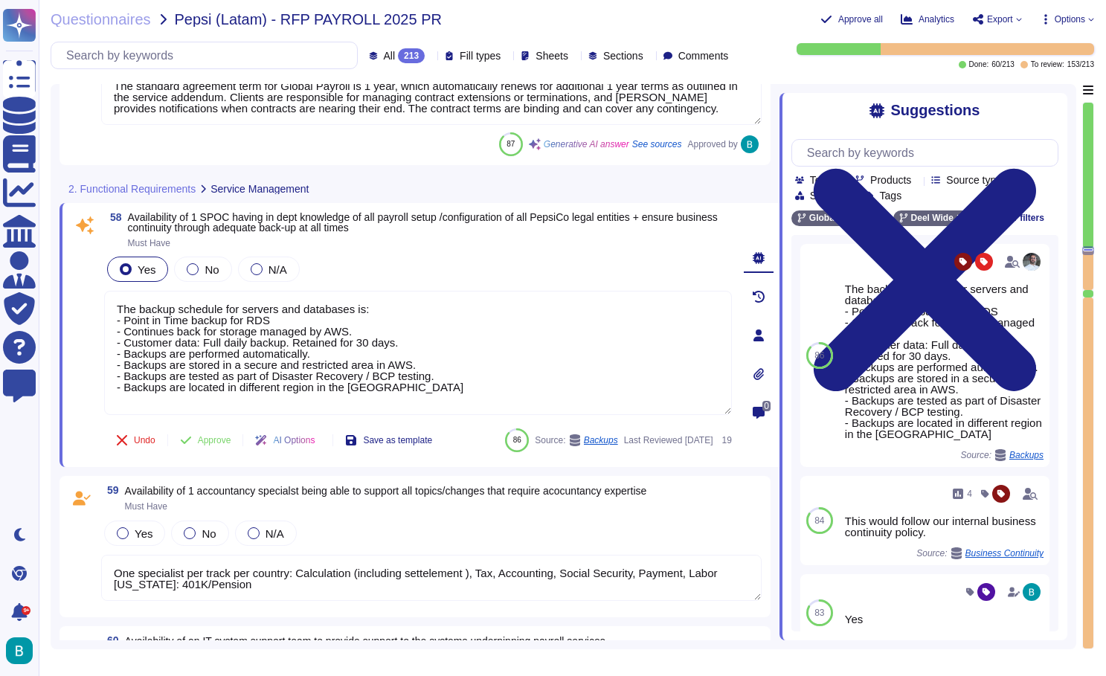
click at [722, 272] on div "Yes No N/A" at bounding box center [418, 269] width 628 height 31
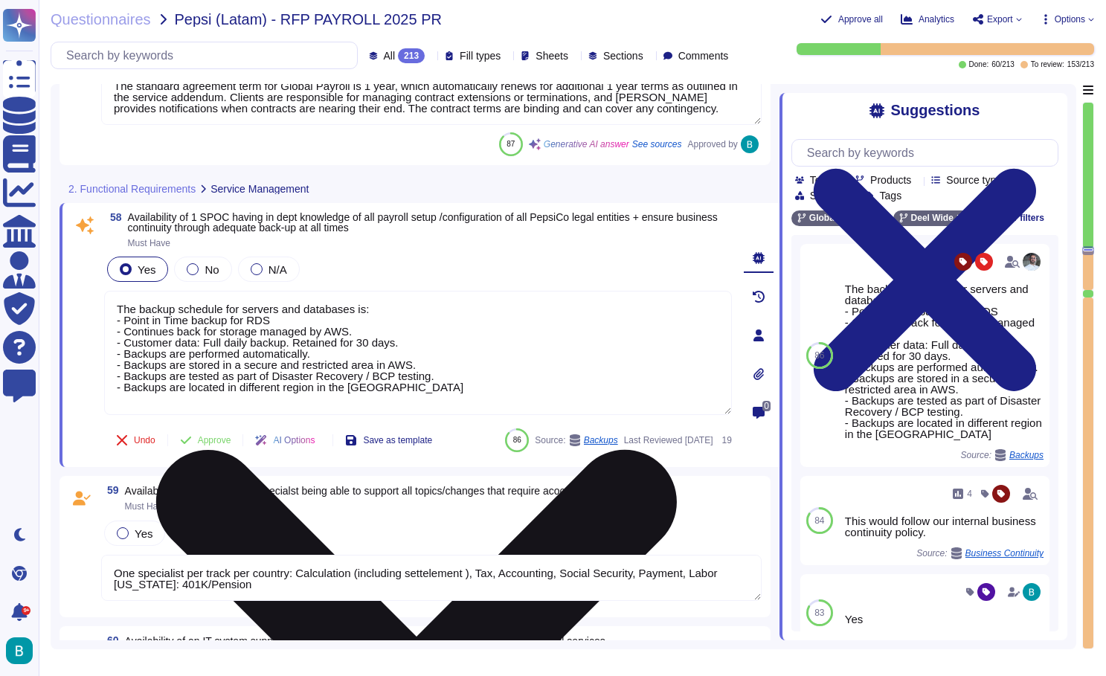
click at [666, 299] on textarea "The backup schedule for servers and databases is: - Point in Time backup for RD…" at bounding box center [418, 353] width 628 height 124
click at [660, 305] on textarea "The backup schedule for servers and databases is: - Point in Time backup for RD…" at bounding box center [418, 353] width 628 height 124
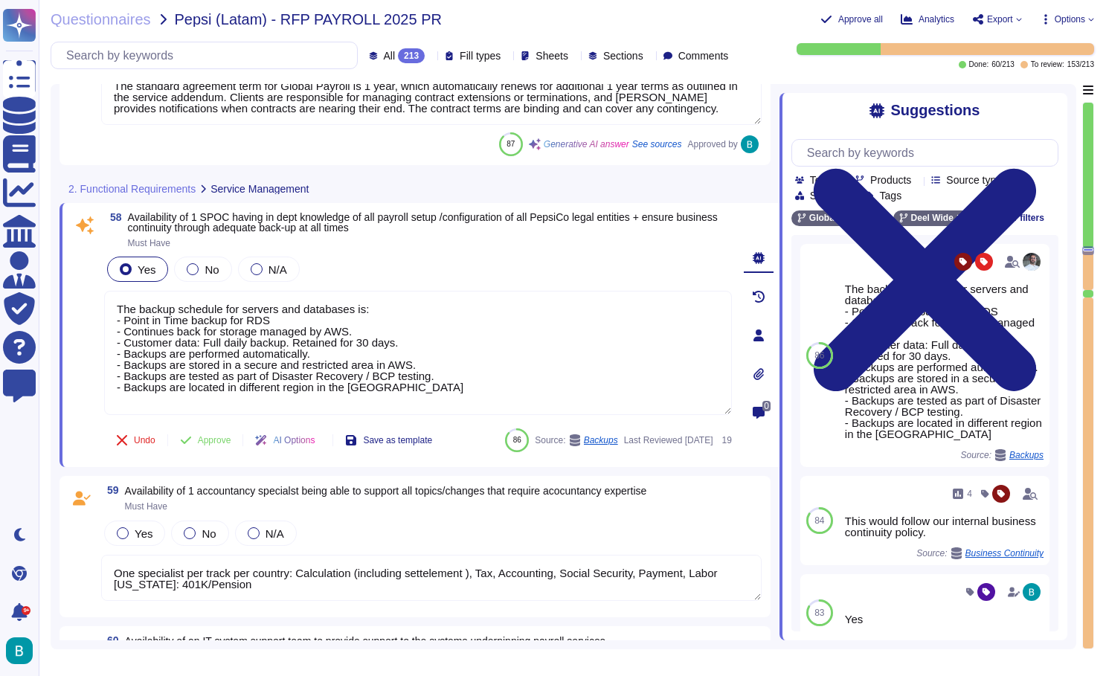
drag, startPoint x: 391, startPoint y: 365, endPoint x: 91, endPoint y: 288, distance: 309.6
click at [91, 288] on div "58 Availability of 1 SPOC having in dept knowledge of all payroll setup /config…" at bounding box center [401, 335] width 661 height 246
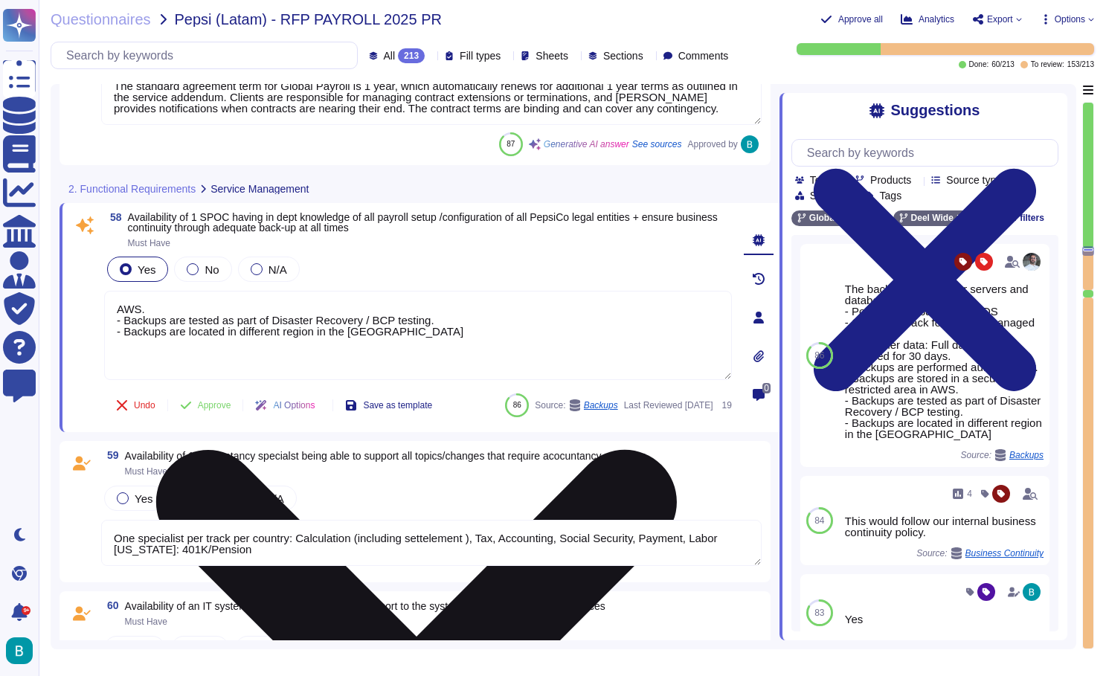
drag, startPoint x: 465, startPoint y: 346, endPoint x: 105, endPoint y: 298, distance: 363.3
click at [105, 298] on textarea "AWS. - Backups are tested as part of Disaster Recovery / BCP testing. - Backups…" at bounding box center [418, 335] width 628 height 89
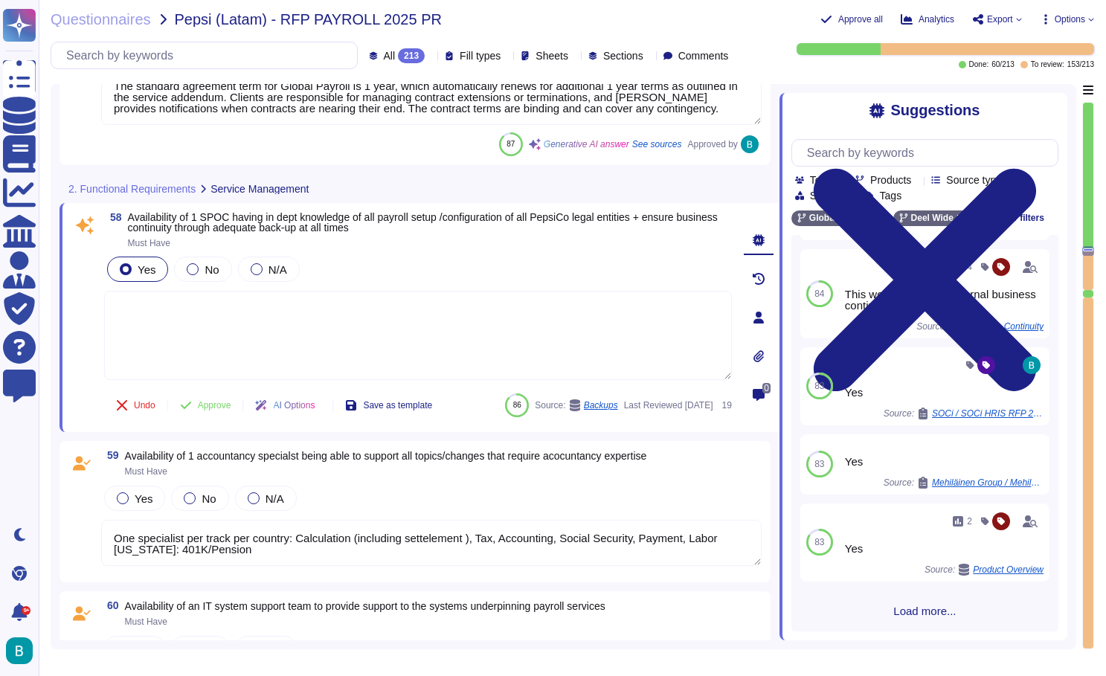
scroll to position [240, 0]
click at [939, 145] on input "text" at bounding box center [929, 153] width 258 height 26
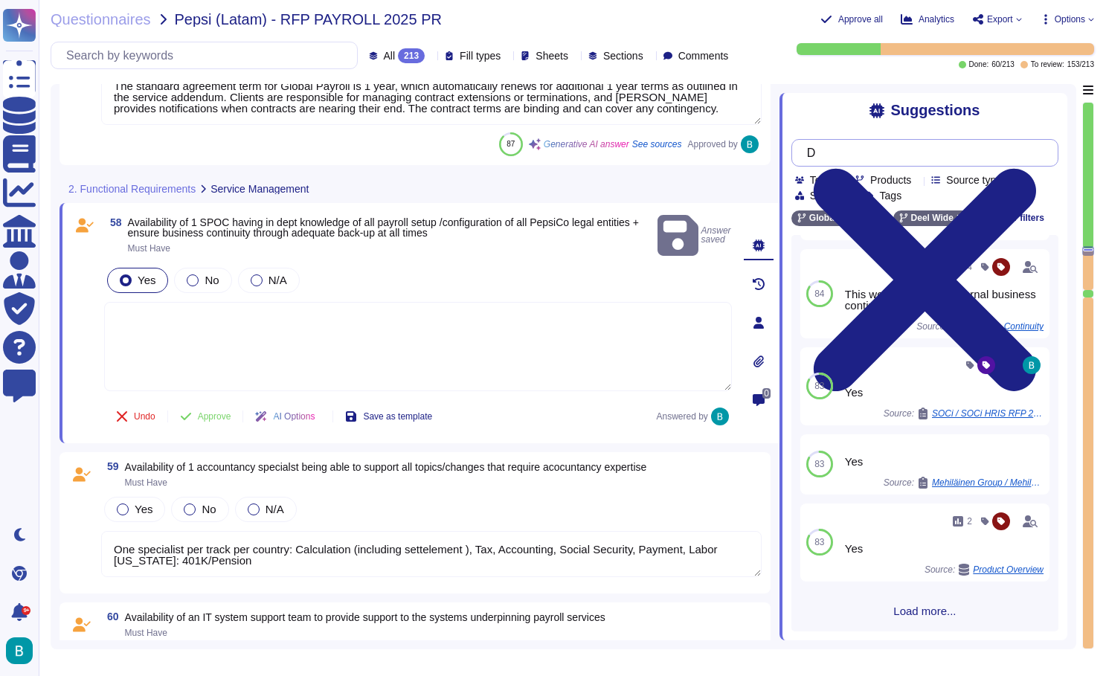
scroll to position [0, 0]
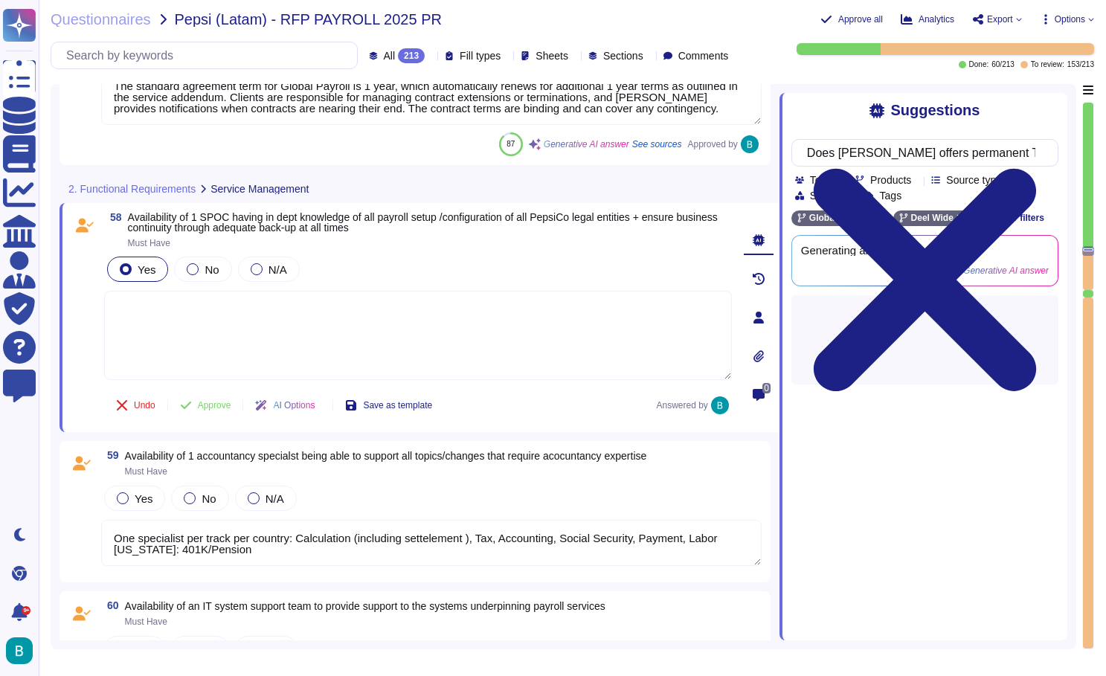
click at [991, 166] on div "Does Deel offers permanent Tax and payroll knowledge" at bounding box center [925, 153] width 267 height 28
click at [914, 153] on input "Does Deel offers permanent Tax and payroll knowledge" at bounding box center [921, 153] width 243 height 26
click at [984, 155] on input "Does Deel offers a permanent Tax and payroll knowledge" at bounding box center [921, 153] width 243 height 26
click at [1046, 153] on div "Does Deel offers a permanent agent with Tax and payroll knowledge" at bounding box center [925, 153] width 267 height 28
click at [844, 129] on div "Does Deel offers a permanent agent with Tax and payroll knowledge Team Products…" at bounding box center [925, 256] width 267 height 257
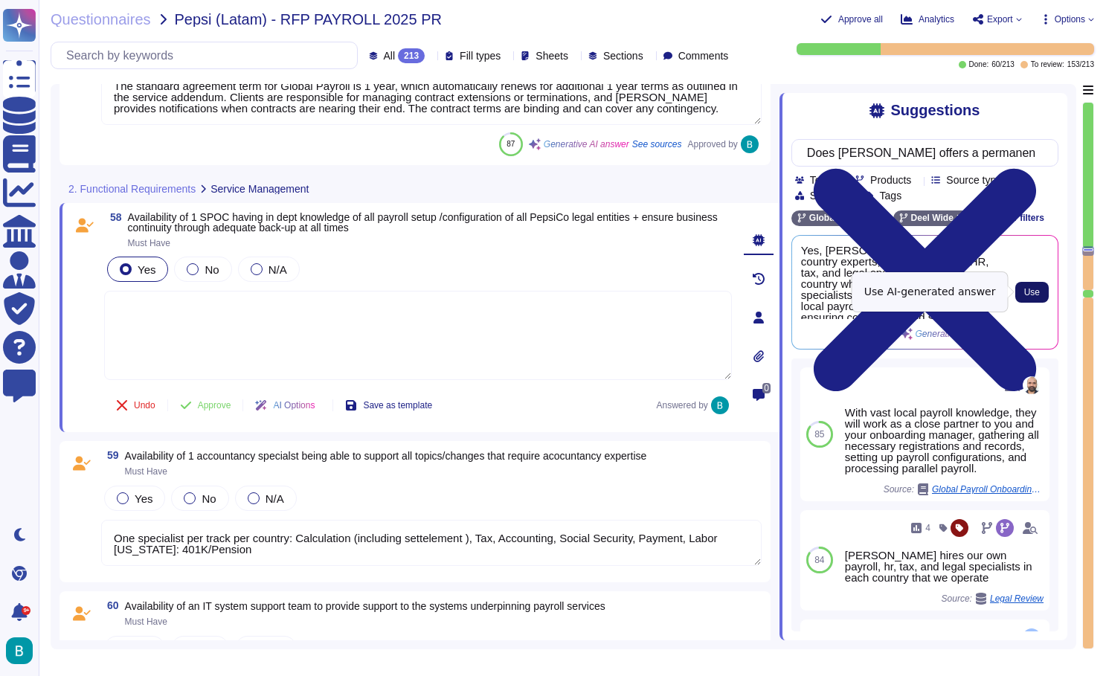
click at [1025, 293] on span "Use" at bounding box center [1032, 292] width 16 height 9
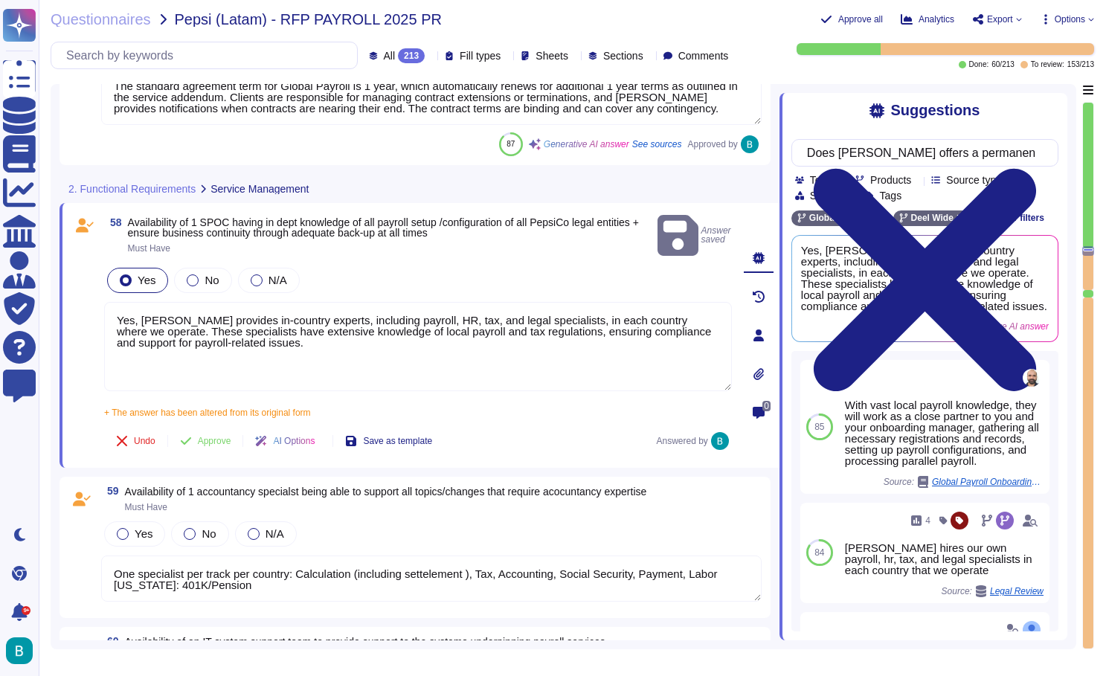
click at [142, 280] on div "Yes" at bounding box center [137, 280] width 61 height 25
drag, startPoint x: 141, startPoint y: 280, endPoint x: 115, endPoint y: 280, distance: 25.3
click at [115, 280] on div "Yes" at bounding box center [137, 280] width 61 height 25
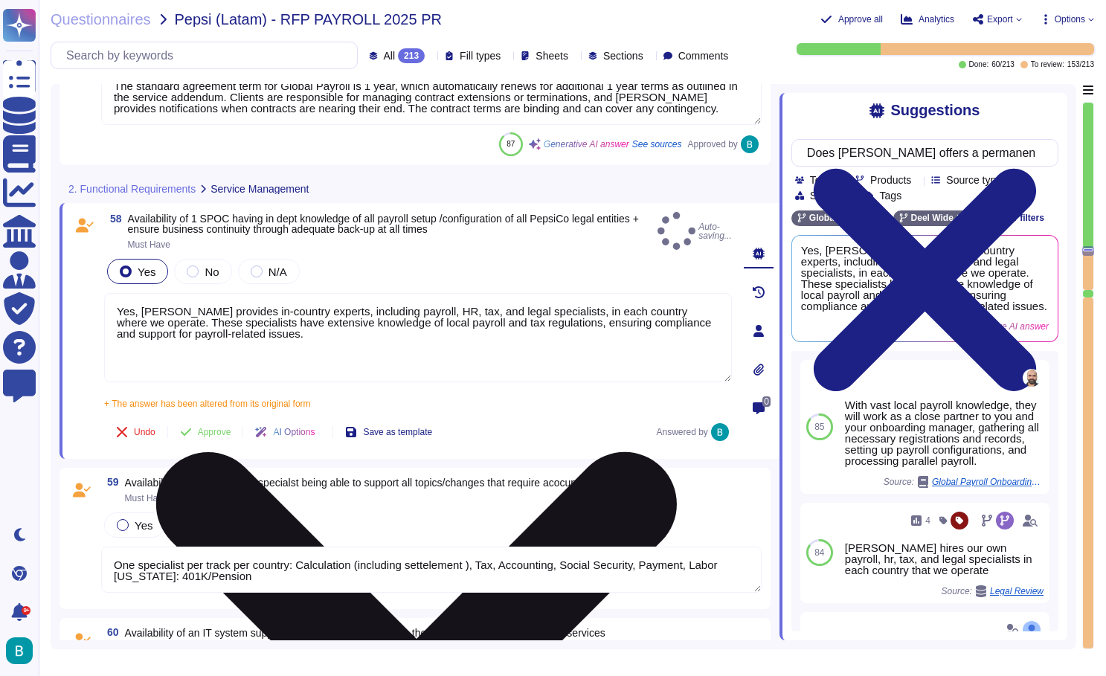
click at [144, 293] on textarea "Yes, Deel provides in-country experts, including payroll, HR, tax, and legal sp…" at bounding box center [418, 337] width 628 height 89
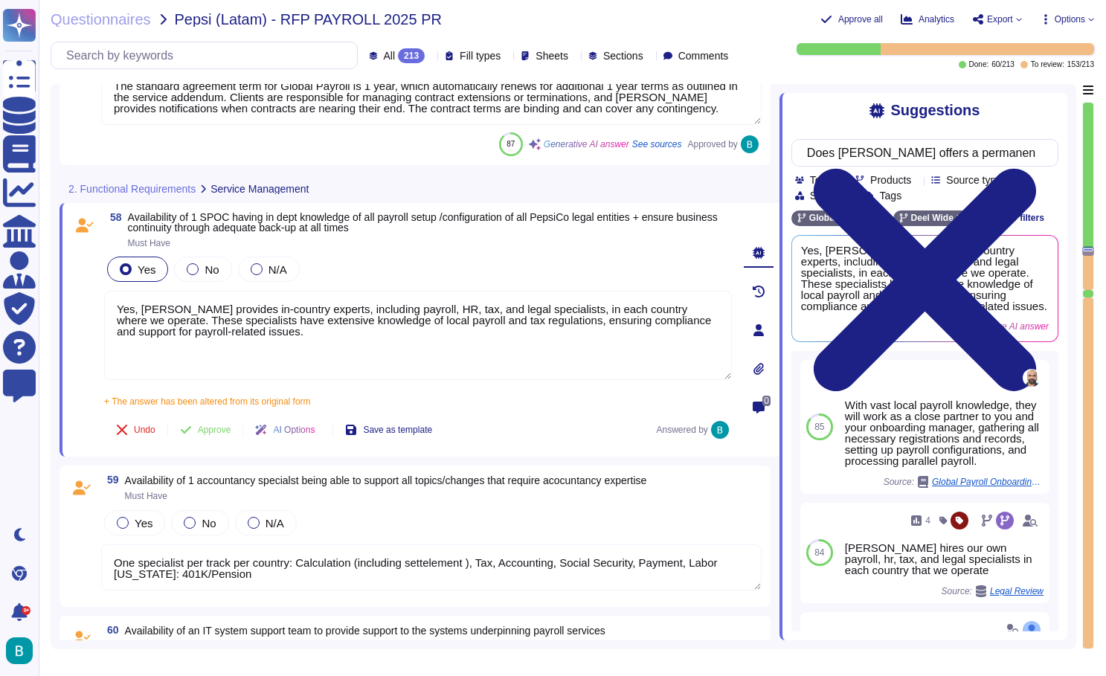
click at [141, 280] on div "Yes" at bounding box center [137, 269] width 61 height 25
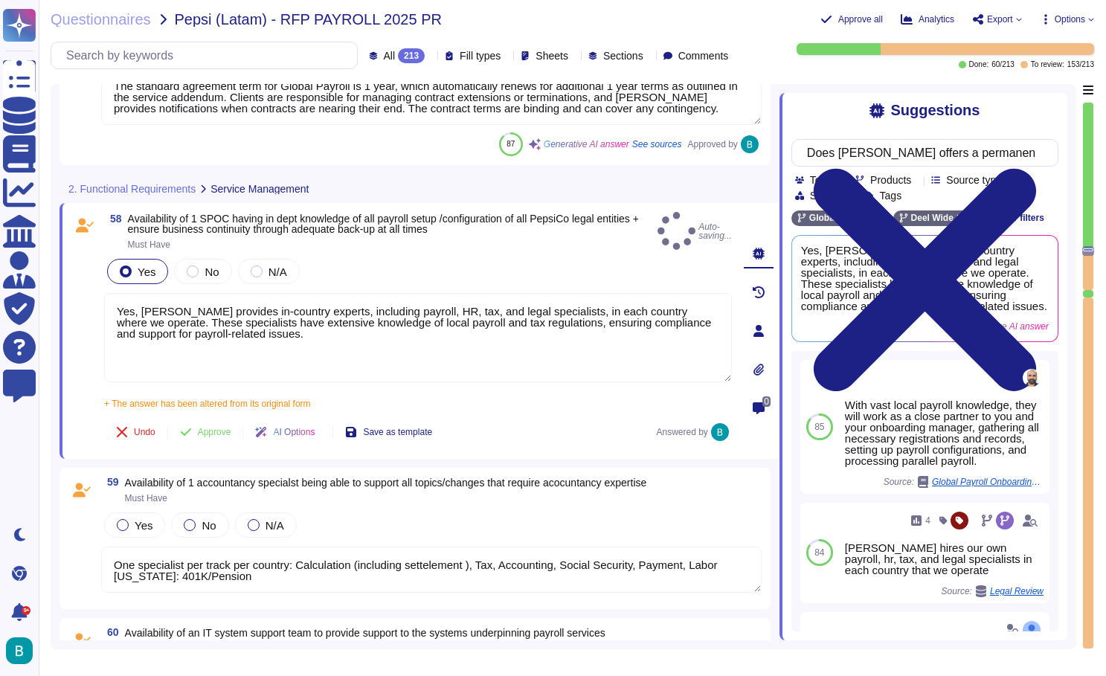
click at [126, 286] on div "Yes No N/A Yes, Deel provides in-country experts, including payroll, HR, tax, a…" at bounding box center [418, 332] width 628 height 153
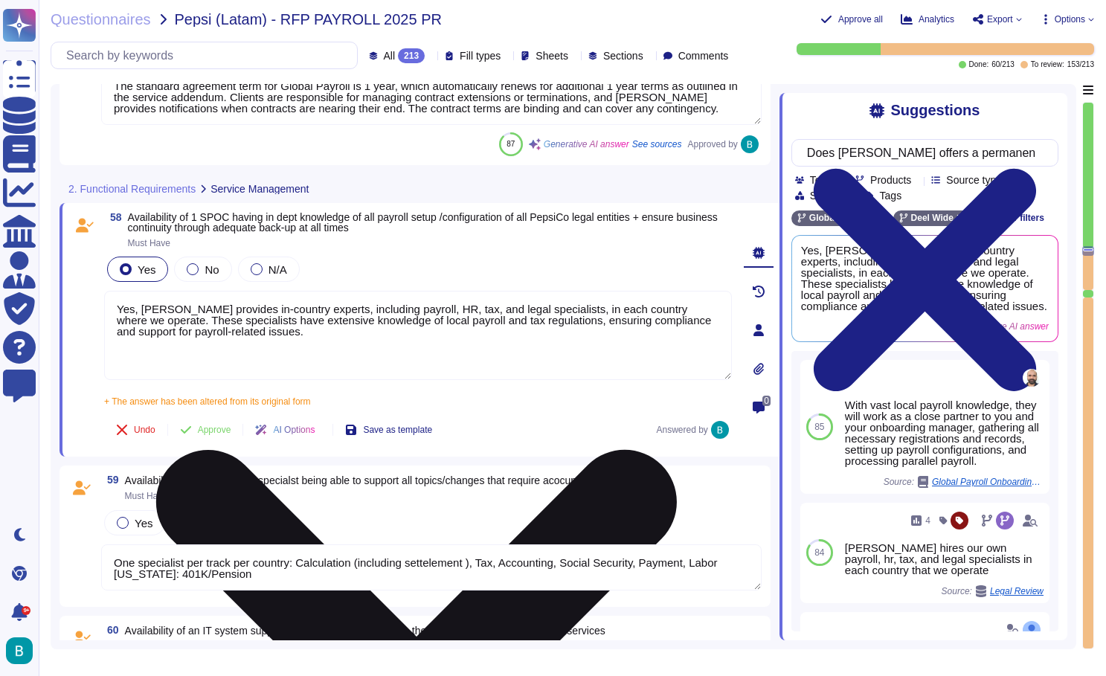
click at [164, 300] on textarea "Yes, Deel provides in-country experts, including payroll, HR, tax, and legal sp…" at bounding box center [418, 335] width 628 height 89
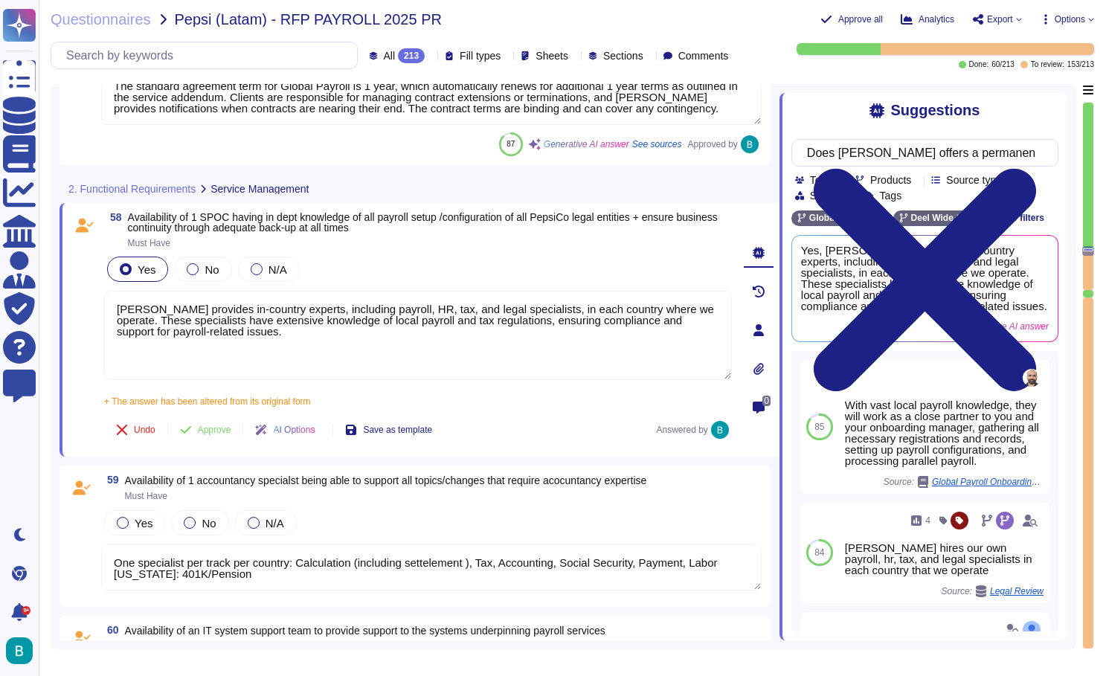
click at [213, 407] on div "58 Availability of 1 SPOC having in dept knowledge of all payroll setup /config…" at bounding box center [401, 330] width 661 height 236
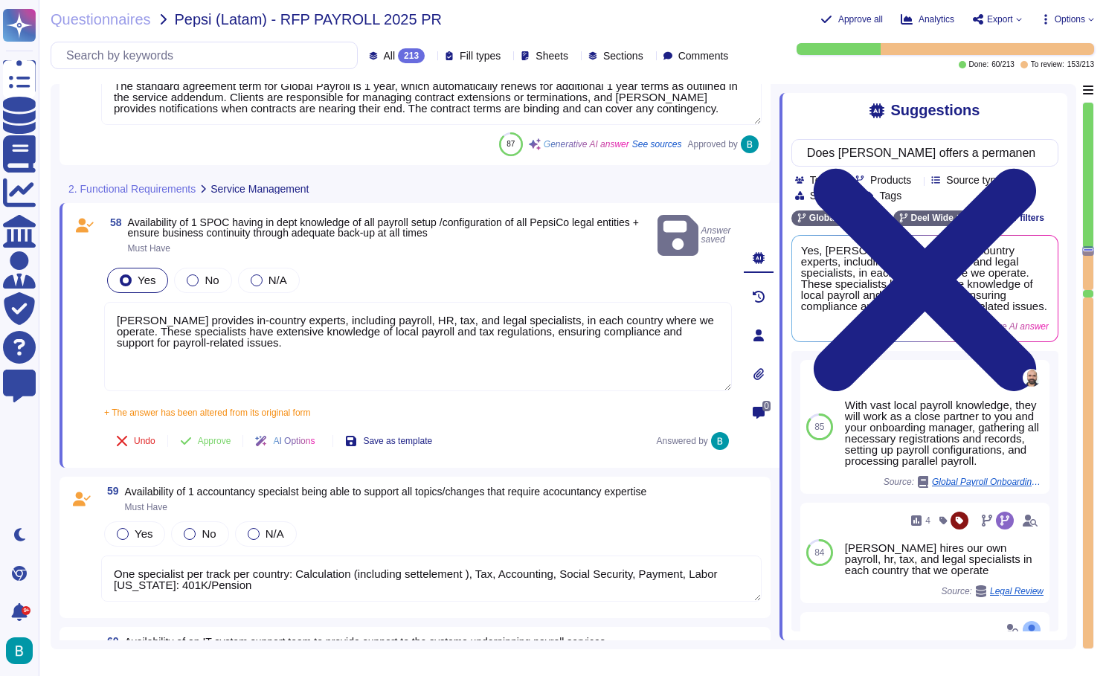
click at [221, 408] on span "+ The answer has been altered from its original form" at bounding box center [207, 413] width 207 height 10
click at [0, 0] on input "+ The answer has been altered from its original form Deel provides in-country e…" at bounding box center [0, 0] width 0 height 0
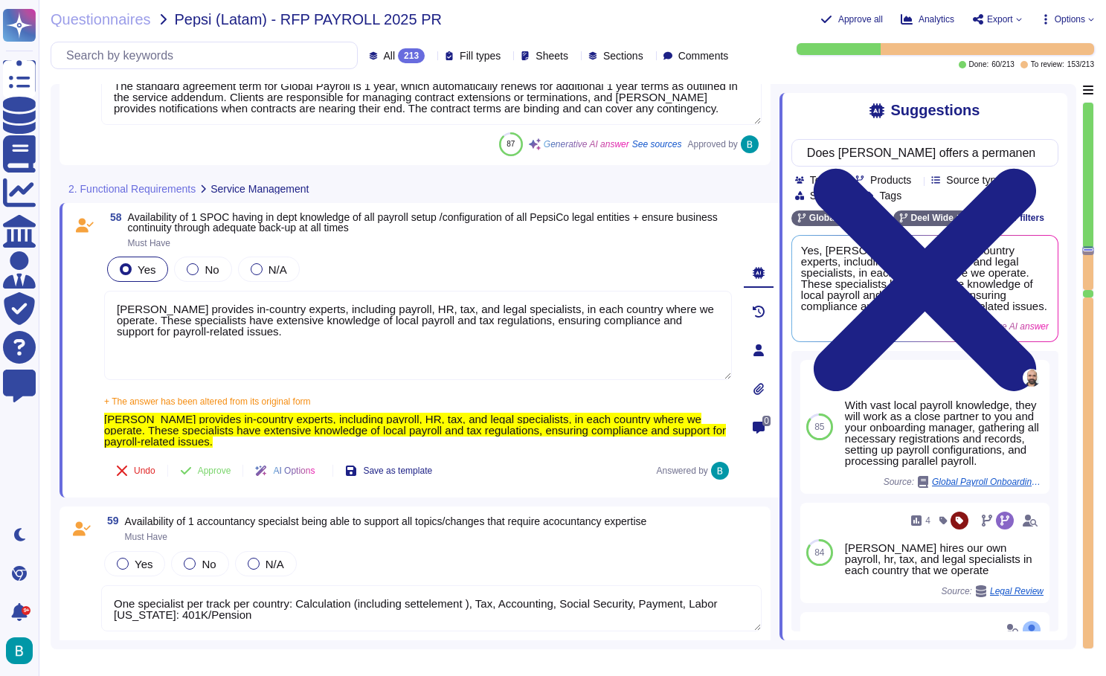
click at [226, 441] on div "[PERSON_NAME] provides in-country experts, including payroll, HR, tax, and lega…" at bounding box center [418, 430] width 628 height 33
click at [0, 0] on input "+ The answer has been altered from its original form Deel provides in-country e…" at bounding box center [0, 0] width 0 height 0
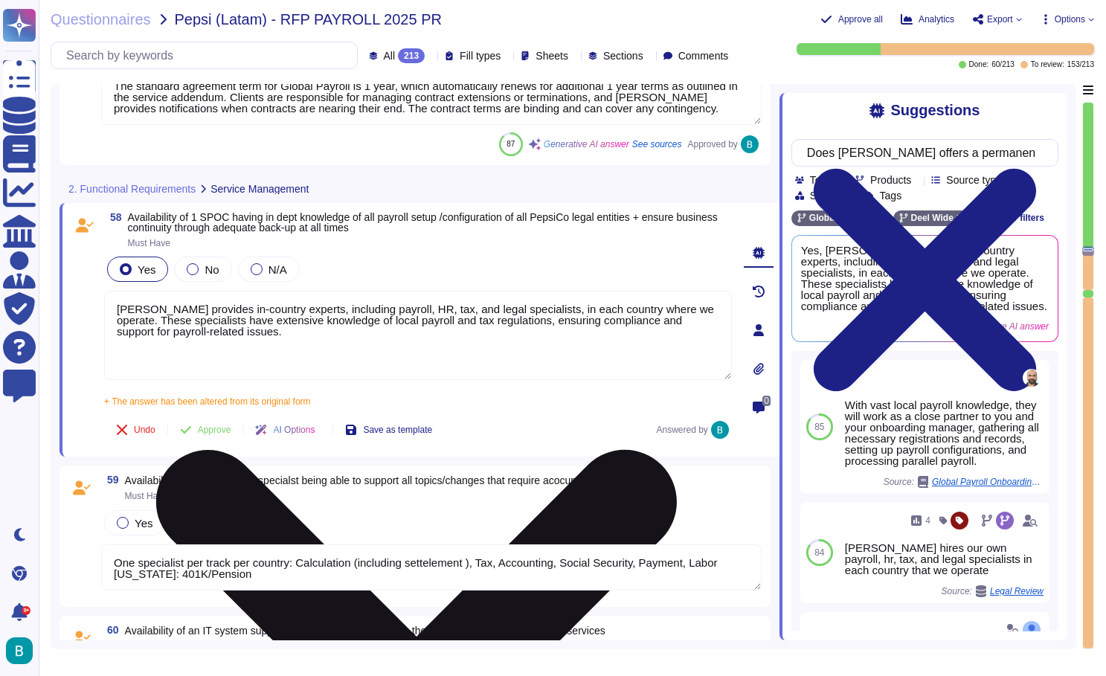
drag, startPoint x: 264, startPoint y: 318, endPoint x: 130, endPoint y: 302, distance: 134.9
click at [130, 302] on textarea "[PERSON_NAME] provides in-country experts, including payroll, HR, tax, and lega…" at bounding box center [418, 335] width 628 height 89
click at [233, 301] on textarea "[PERSON_NAME] provides in-country experts, including payroll, HR, tax, and lega…" at bounding box center [418, 335] width 628 height 89
drag, startPoint x: 235, startPoint y: 310, endPoint x: 131, endPoint y: 297, distance: 105.0
click at [131, 297] on textarea "[PERSON_NAME] provides in-country experts, including payroll, HR, tax, and lega…" at bounding box center [418, 335] width 628 height 89
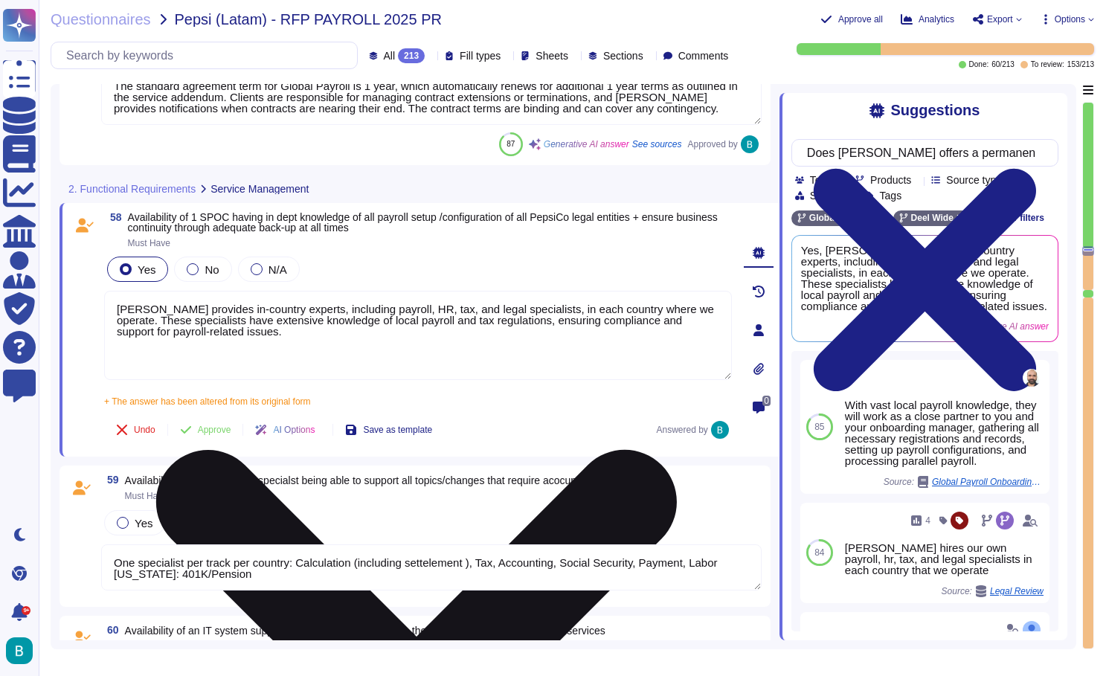
click at [131, 297] on textarea "[PERSON_NAME] provides in-country experts, including payroll, HR, tax, and lega…" at bounding box center [418, 335] width 628 height 89
drag, startPoint x: 116, startPoint y: 281, endPoint x: 244, endPoint y: 321, distance: 134.1
click at [244, 321] on div "Yes No N/A Deel provides in-country experts, including payroll, HR, tax, and le…" at bounding box center [418, 330] width 628 height 153
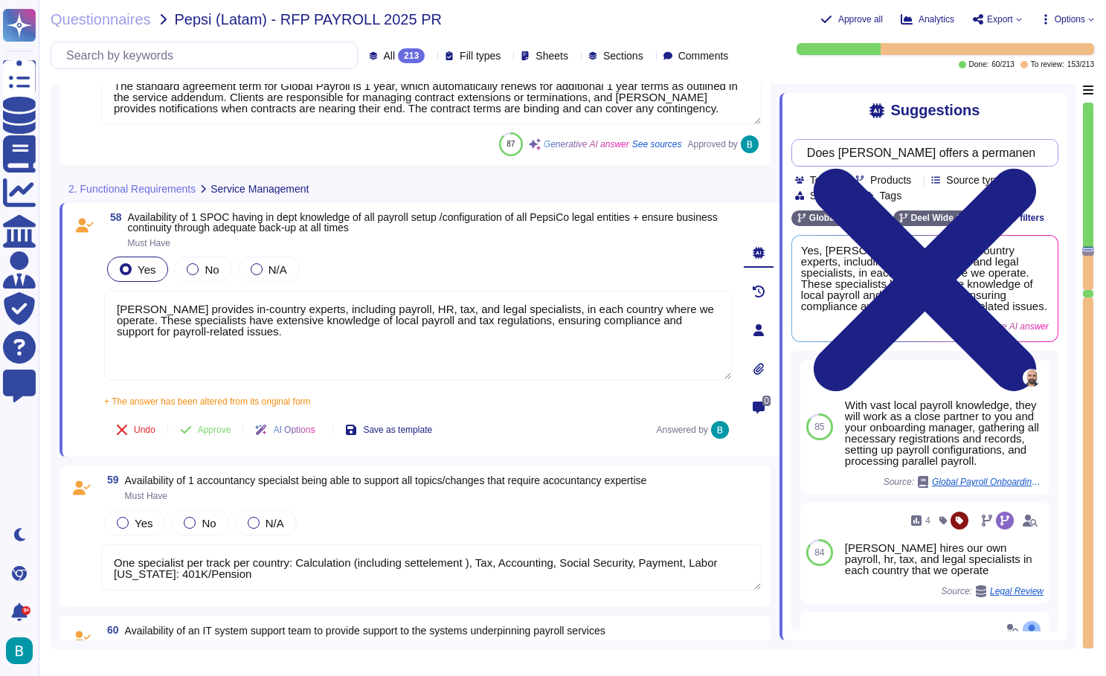
click at [912, 151] on input "Does Deel offers a permanent agent with Tax and payroll knowledge" at bounding box center [921, 153] width 243 height 26
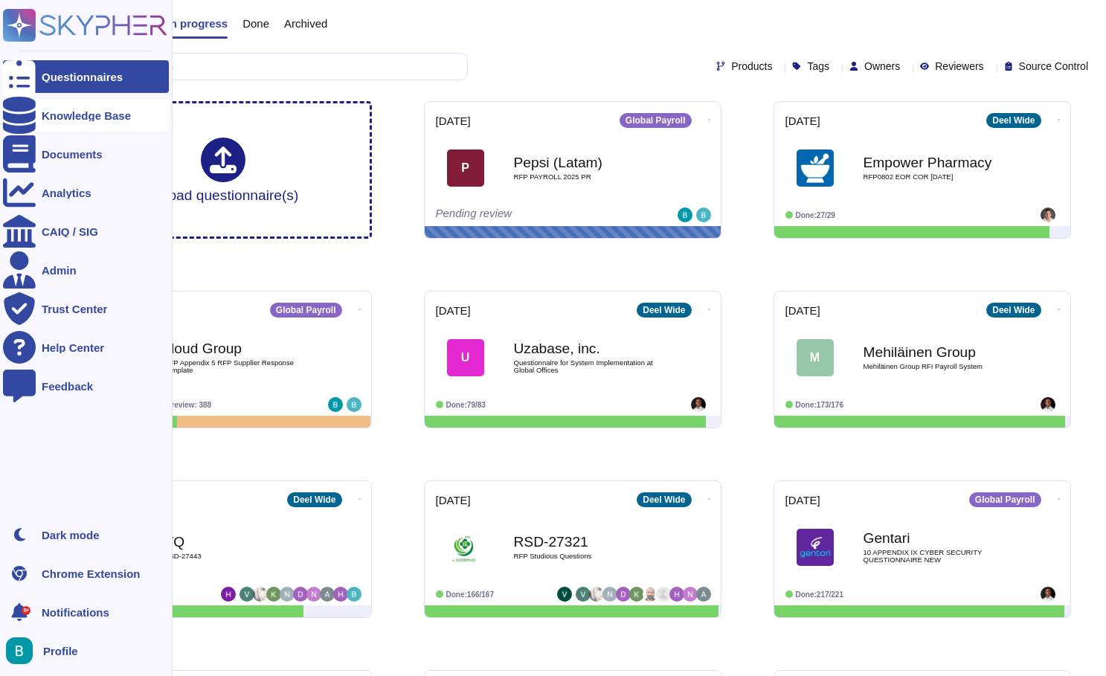
click at [68, 128] on div "Knowledge Base" at bounding box center [86, 115] width 166 height 33
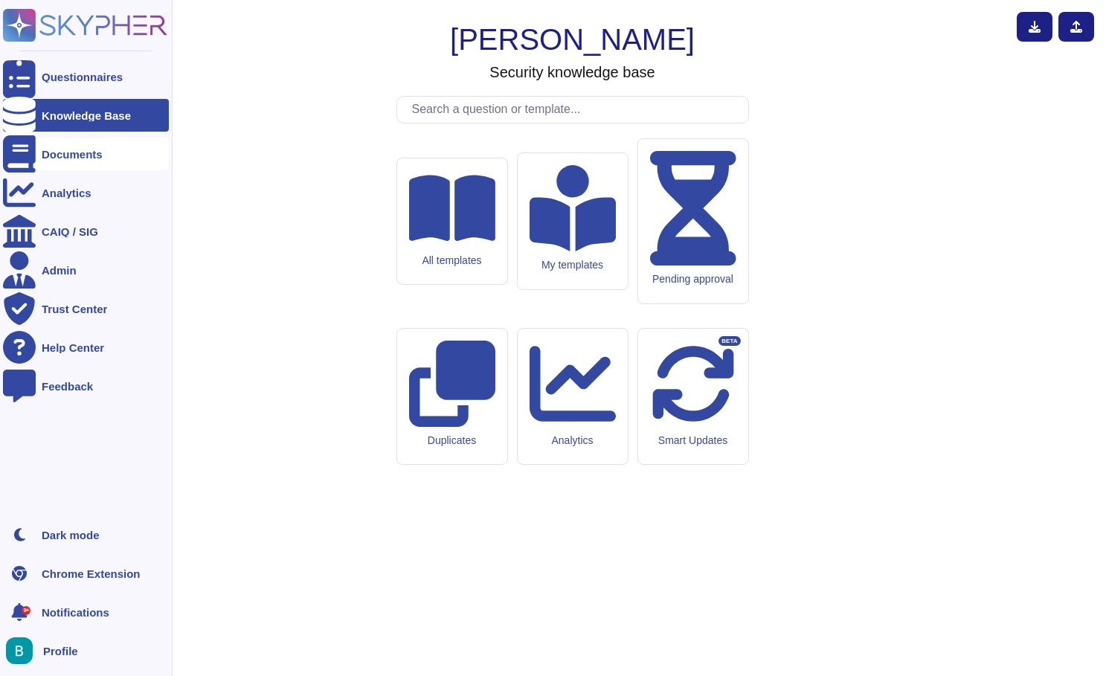
click at [96, 161] on div "Documents" at bounding box center [86, 154] width 166 height 33
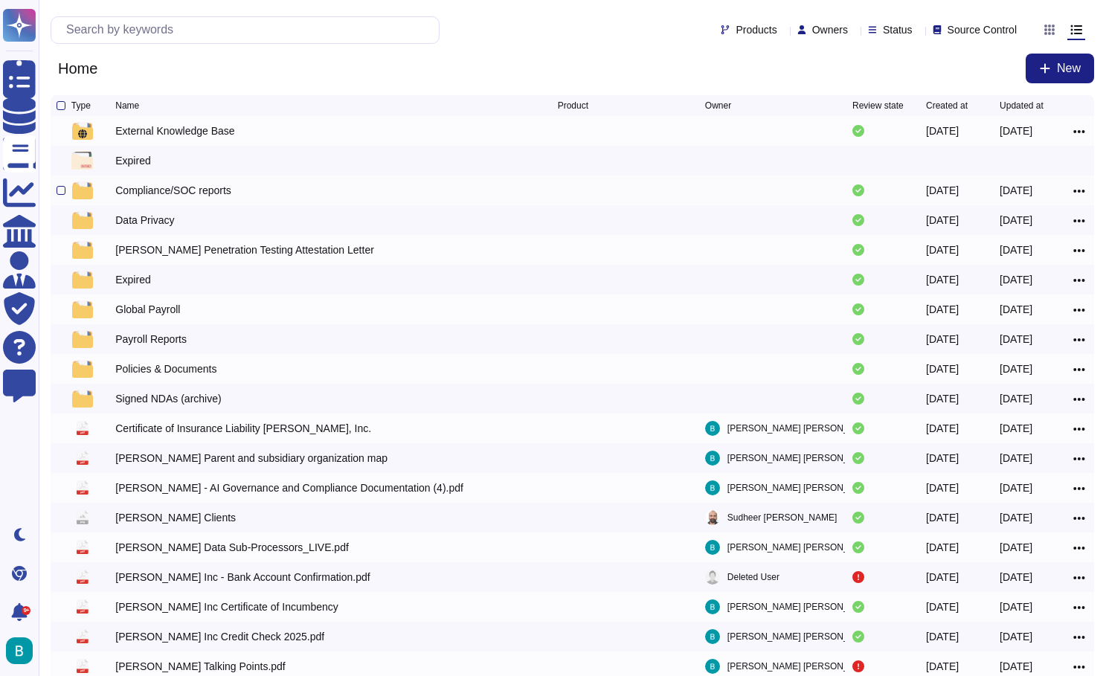
click at [192, 198] on div "Compliance/SOC reports" at bounding box center [173, 190] width 116 height 15
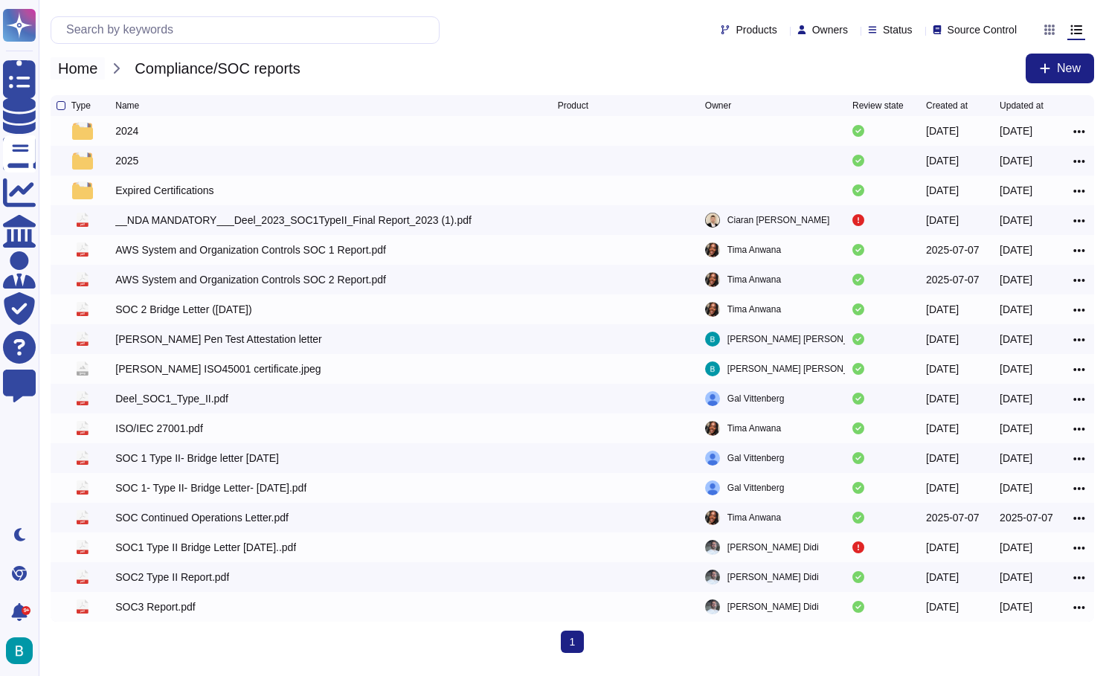
click at [87, 67] on span "Home" at bounding box center [78, 68] width 54 height 22
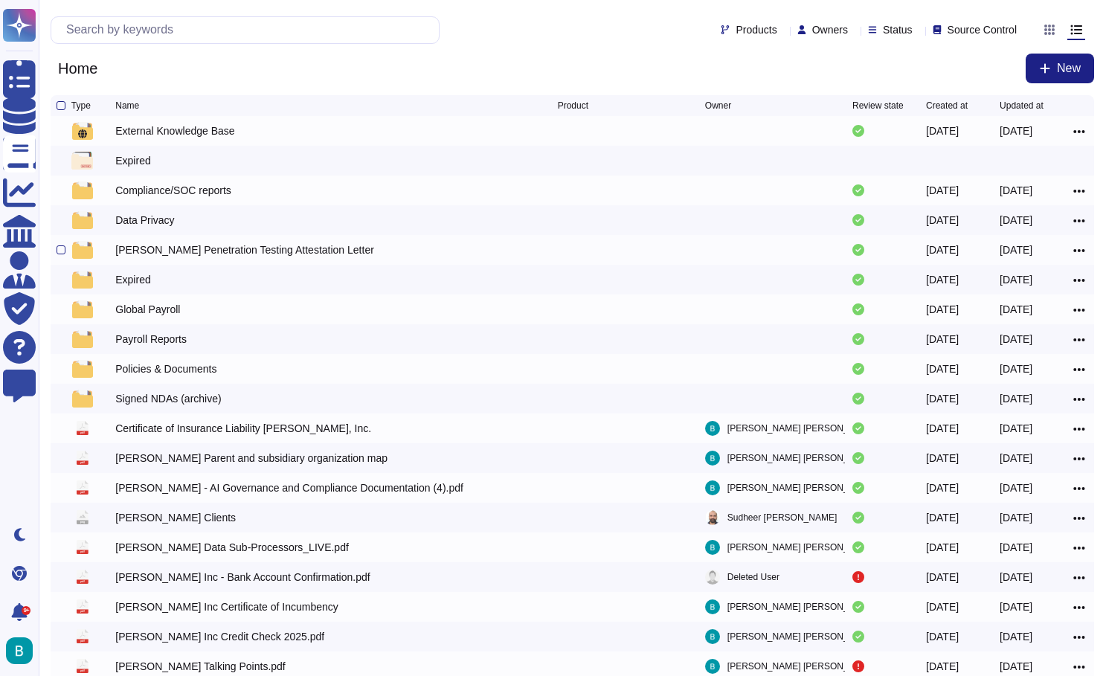
click at [223, 251] on div "[PERSON_NAME] Penetration Testing Attestation Letter" at bounding box center [244, 250] width 259 height 15
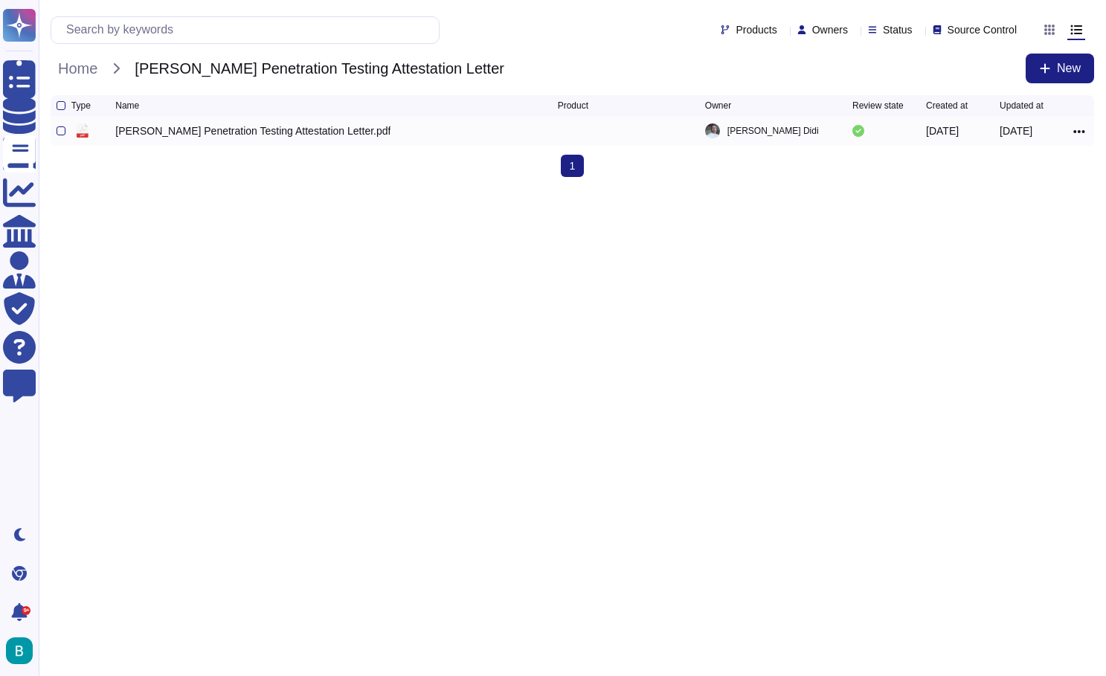
click at [240, 135] on div "[PERSON_NAME] Penetration Testing Attestation Letter.pdf" at bounding box center [252, 130] width 275 height 15
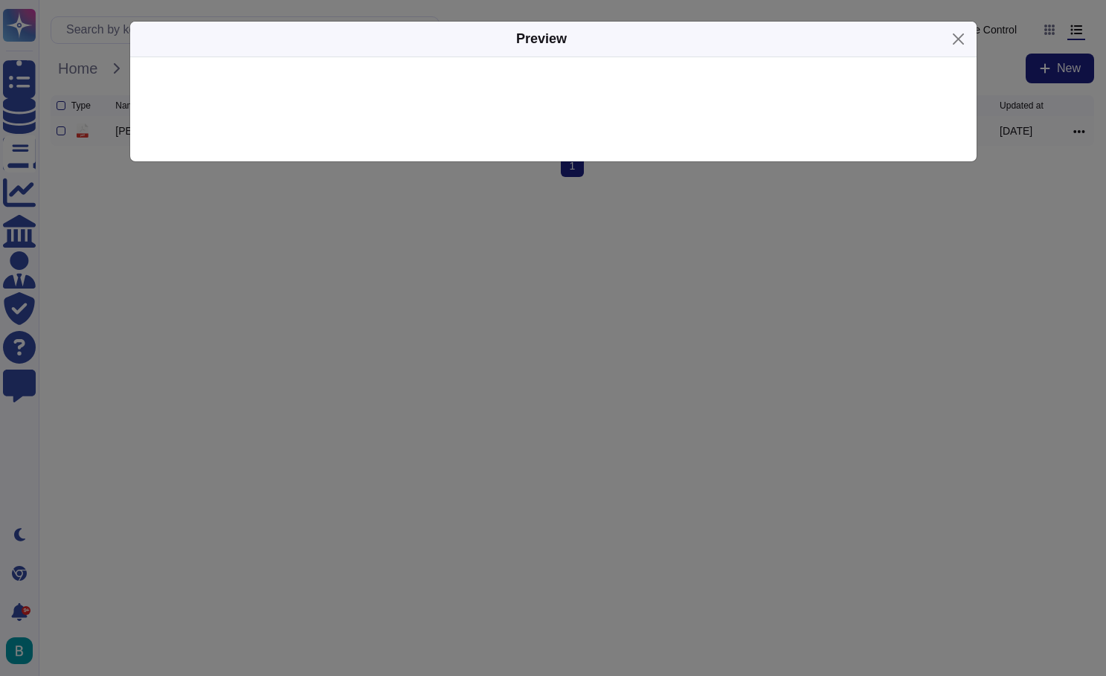
click at [240, 135] on div at bounding box center [553, 109] width 847 height 104
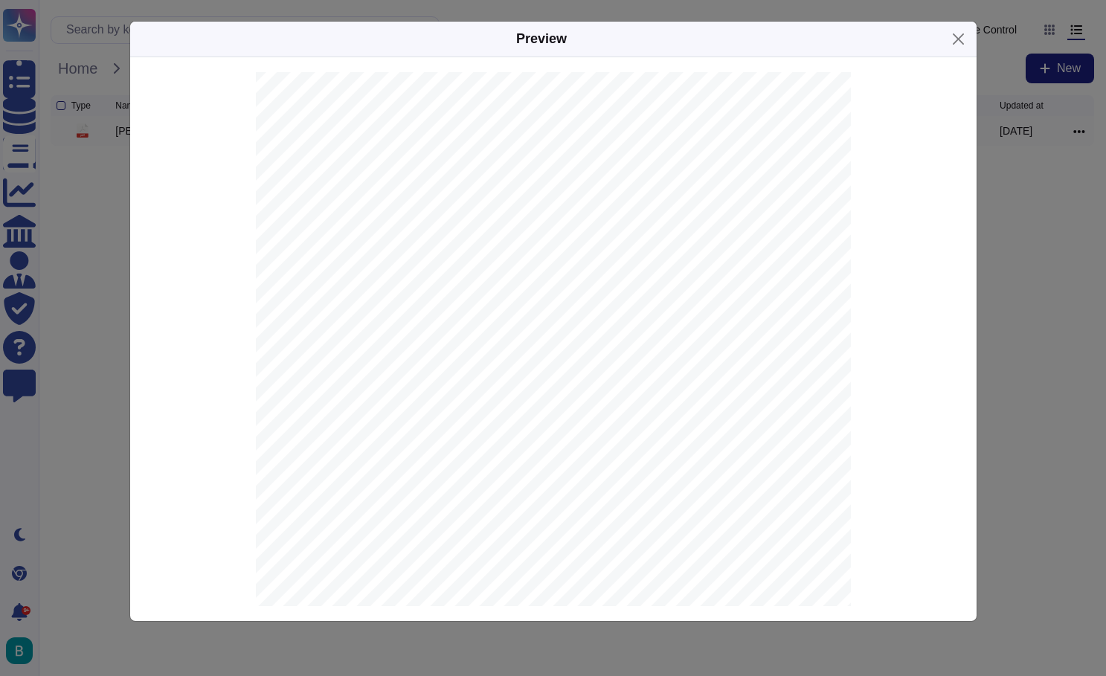
scroll to position [57, 0]
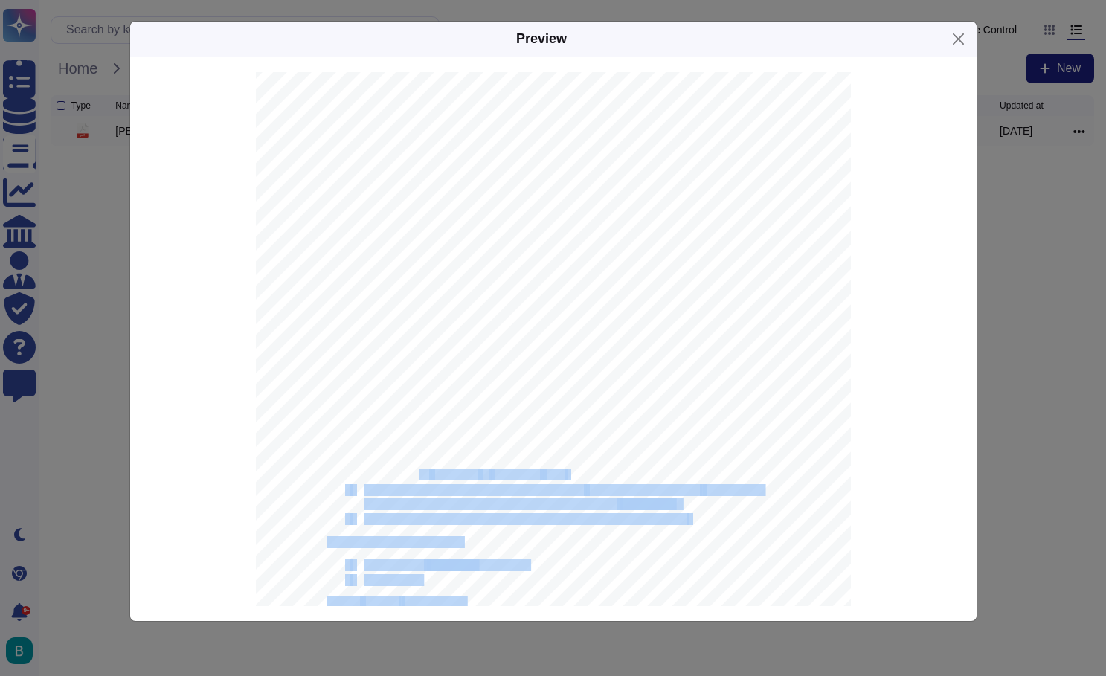
drag, startPoint x: 574, startPoint y: 475, endPoint x: 419, endPoint y: 471, distance: 155.6
click at [419, 471] on div "Integrity Consulting & Risk Management I +972 - 77 - 403 - 0846 I 29 Carlibach …" at bounding box center [553, 436] width 595 height 841
click at [419, 471] on span "The retest was" at bounding box center [396, 474] width 65 height 11
drag, startPoint x: 363, startPoint y: 461, endPoint x: 469, endPoint y: 462, distance: 105.6
click at [469, 462] on div "Integrity Consulting & Risk Management I +972 - 77 - 403 - 0846 I 29 Carlibach …" at bounding box center [553, 436] width 595 height 841
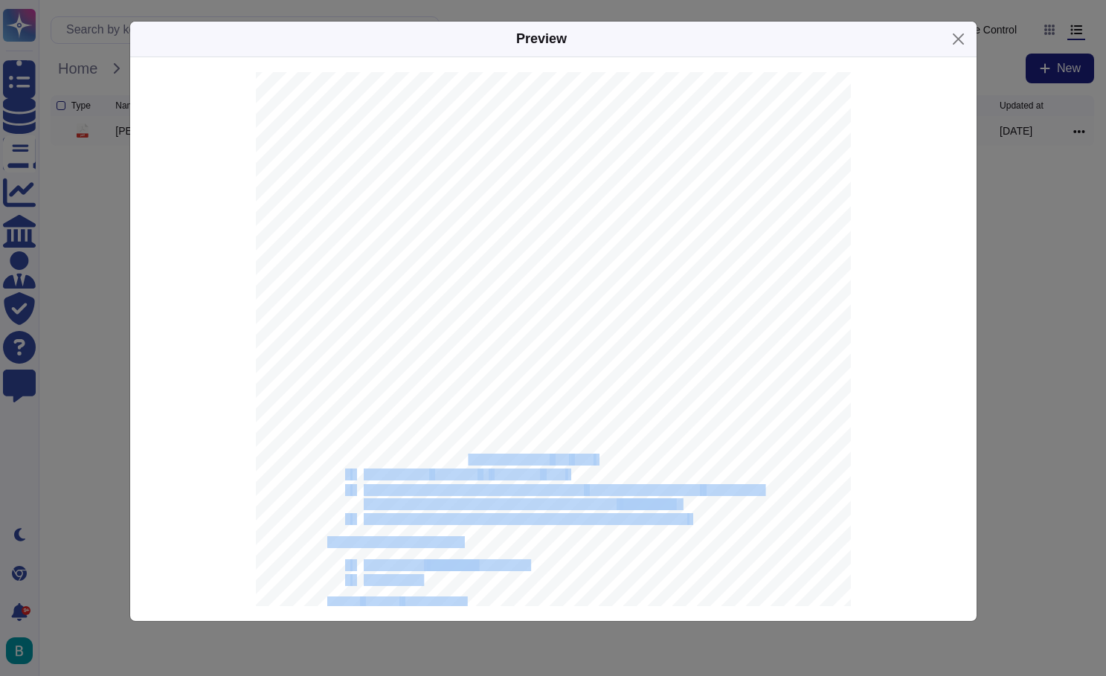
click at [499, 467] on div "Integrity Consulting & Risk Management I +972 - 77 - 403 - 0846 I 29 Carlibach …" at bounding box center [553, 436] width 595 height 841
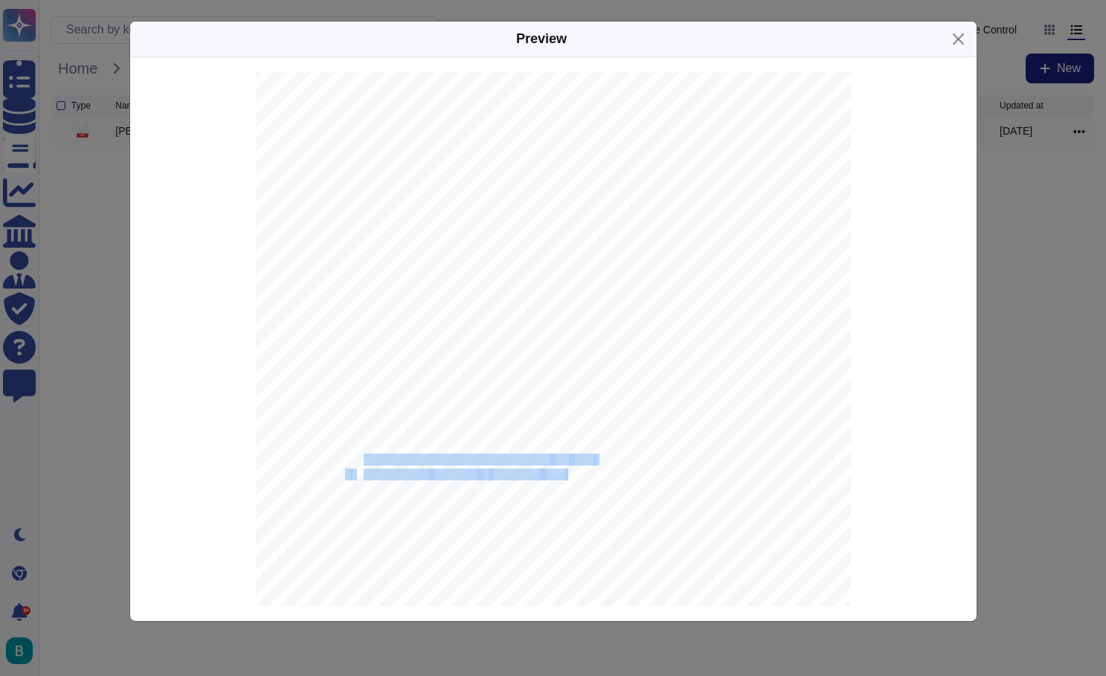
drag, startPoint x: 568, startPoint y: 474, endPoint x: 364, endPoint y: 456, distance: 204.6
click at [364, 456] on div "Integrity Consulting & Risk Management I +972 - 77 - 403 - 0846 I 29 Carlibach …" at bounding box center [553, 436] width 595 height 841
copy div "The penetration testing was conducted in [DATE] . • The retest was concluded in…"
click at [969, 1] on div "Preview Integrity Consulting & Risk Management I +972 - 77 - 403 - 0846 I 29 Ca…" at bounding box center [553, 338] width 1106 height 676
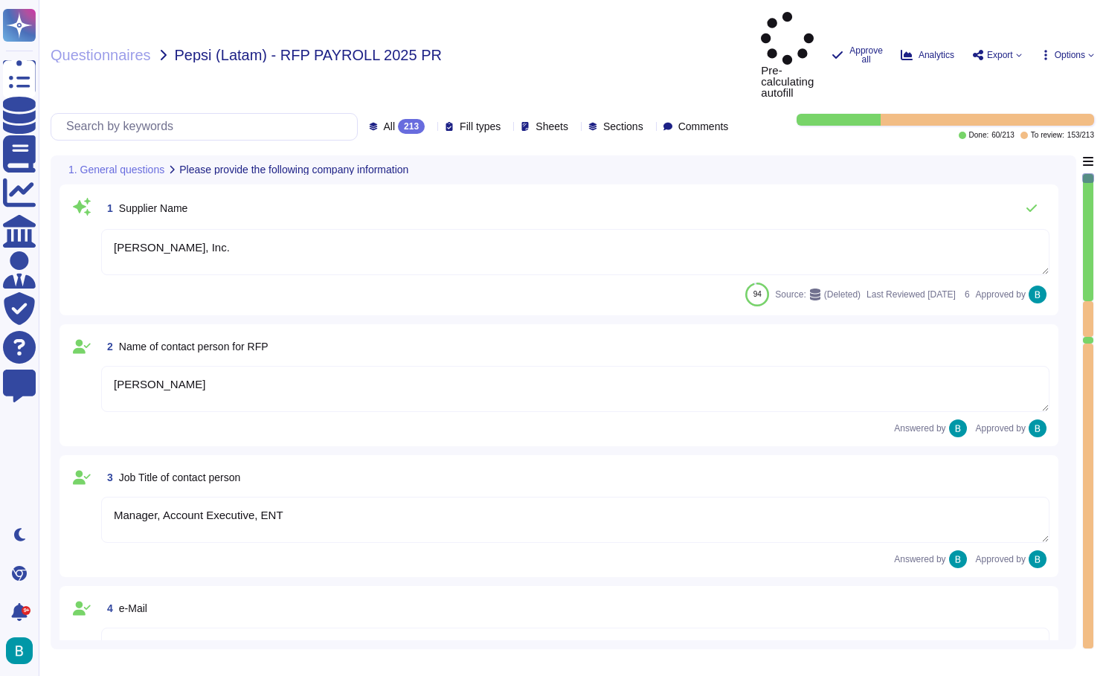
type textarea "[PERSON_NAME], Inc."
type textarea "[PERSON_NAME]"
type textarea "Manager, Account Executive, ENT"
type textarea "[PERSON_NAME][EMAIL_ADDRESS][PERSON_NAME][DOMAIN_NAME]"
type textarea "[PHONE_NUMBER]"
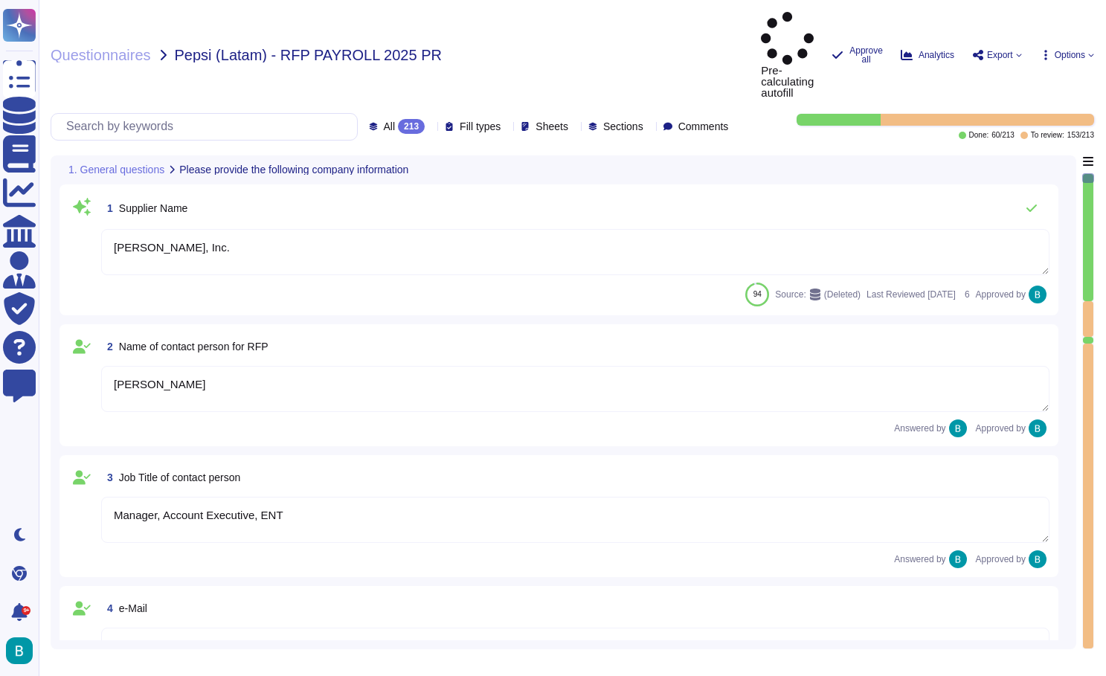
type textarea "[STREET_ADDRESS]"
type textarea "CA 94105."
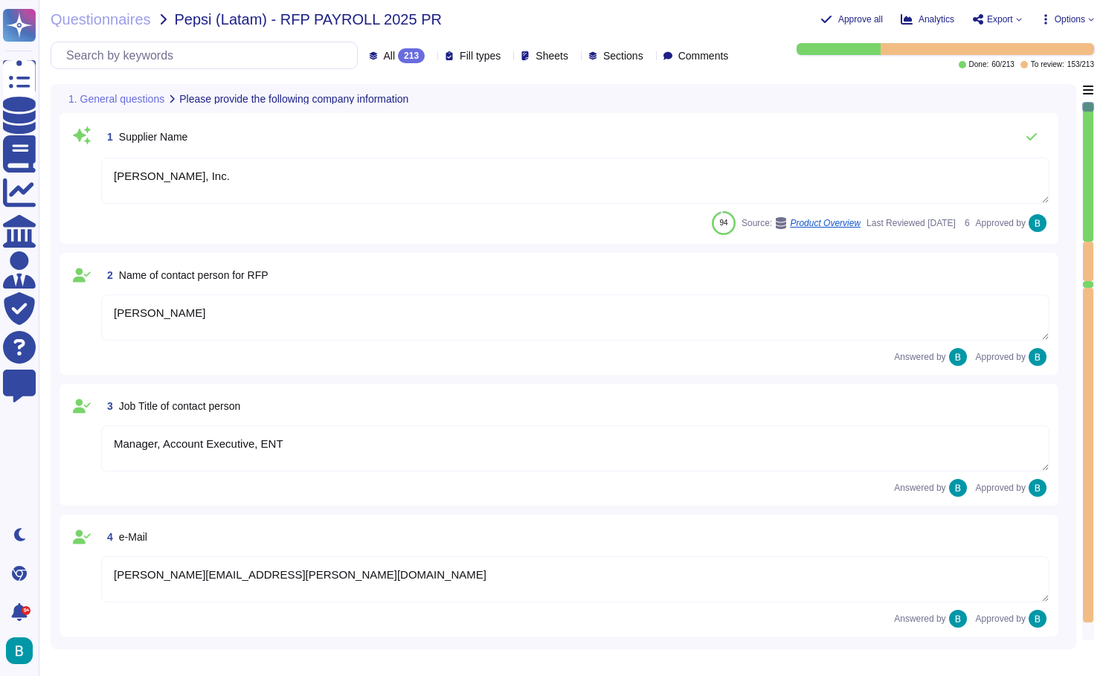
click at [1091, 245] on div at bounding box center [1088, 261] width 10 height 39
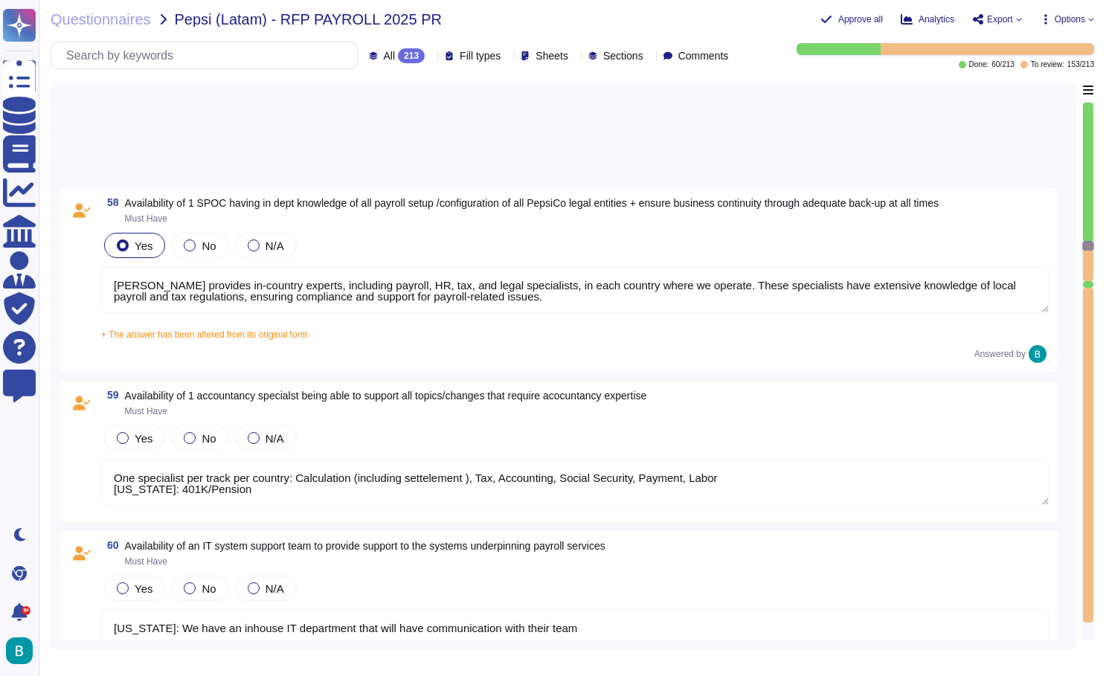
type textarea "[PERSON_NAME] provides in-country experts, including payroll, HR, tax, and lega…"
type textarea "One specialist per track per country: Calculation (including settelement ), Tax…"
type textarea "[US_STATE]: We have an inhouse IT department that will have communication with …"
type textarea "All compliance-related changes must be included in the BPO services, in additio…"
type textarea "Required for payroll change testing (Must have) Environments must be up to date…"
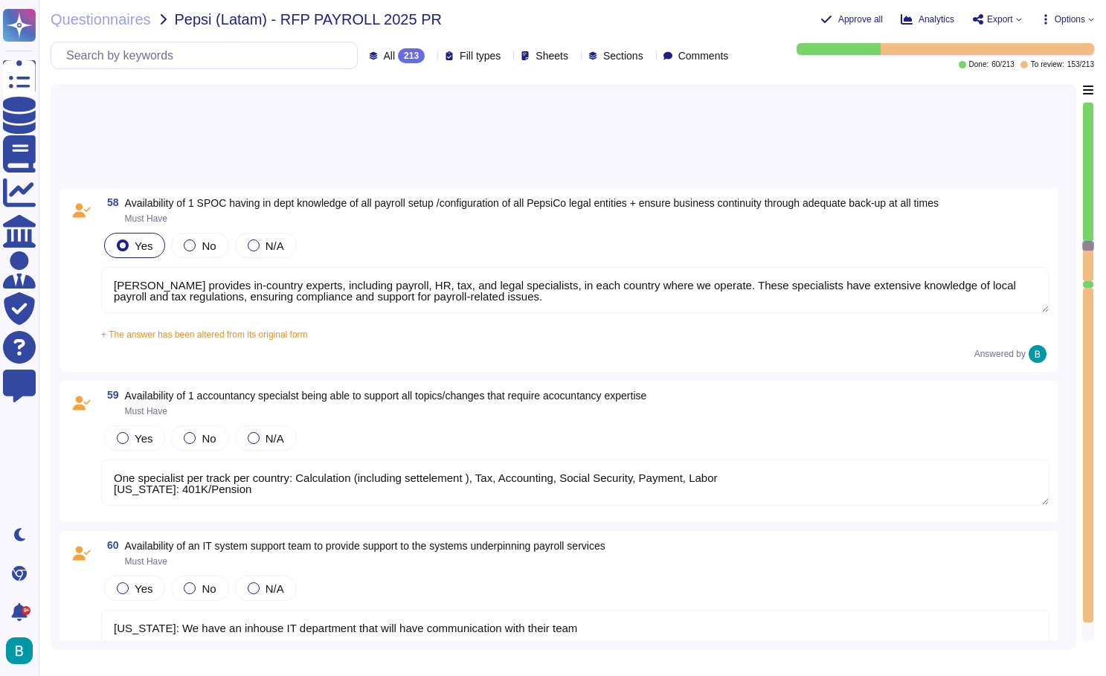
type textarea "All applied adjustments must be validated and tested by the BPO before being re…"
type textarea "Ensure support during the hypercare period"
type textarea "One specialist per track per country: Calculation (including settelement ), Tax…"
type textarea "Required for payroll change testing (Must have) Environments must be up to date…"
type textarea "All applied adjustments must be validated and tested by the BPO before being re…"
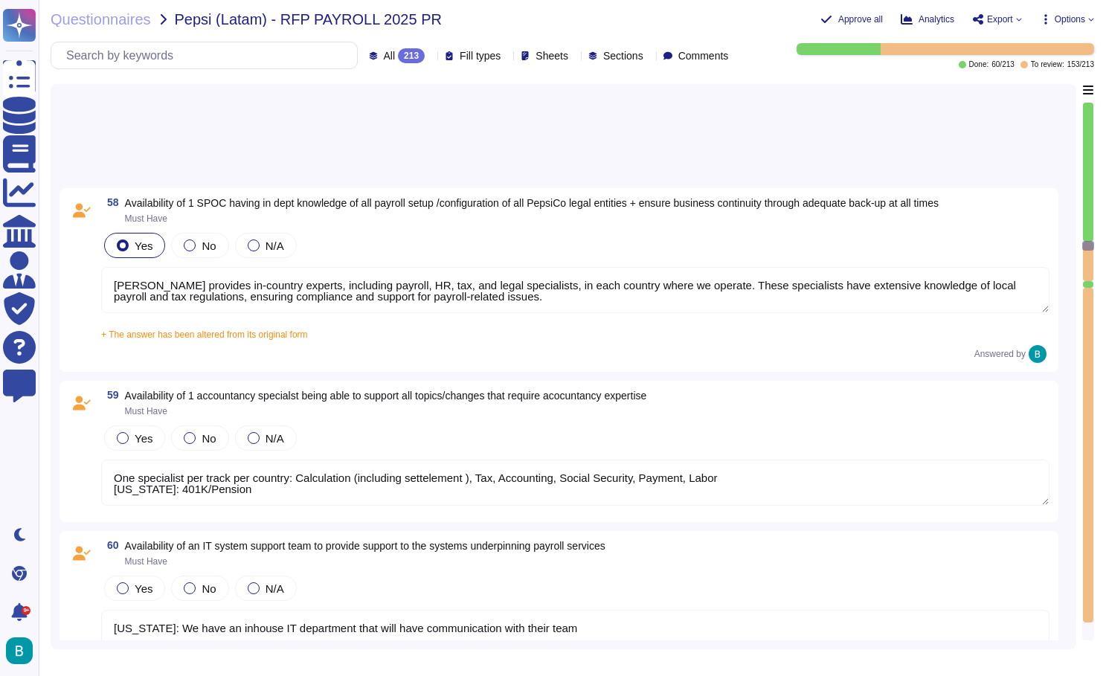
scroll to position [9328, 0]
type textarea "One specialist per track per country: Calculation (including settelement ), Tax…"
type textarea "Required for payroll change testing (Must have) Environments must be up to date…"
type textarea "All applied adjustments must be validated and tested by the BPO before being re…"
type textarea "One specialist per track per country: Calculation (including settelement ), Tax…"
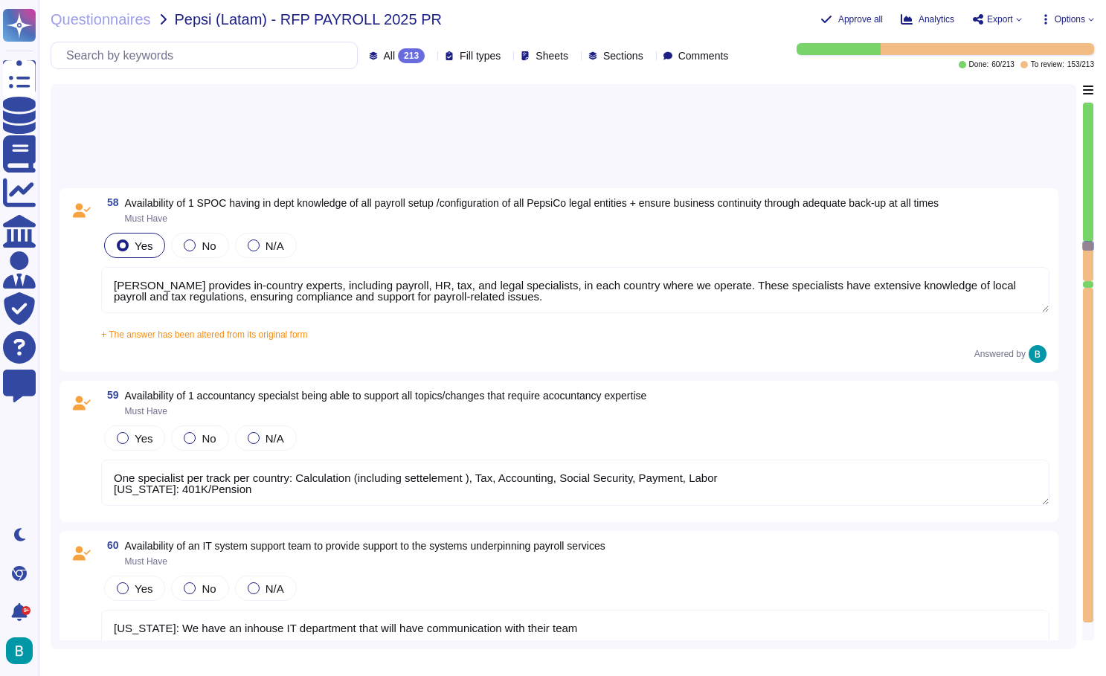
type textarea "Required for payroll change testing (Must have) Environments must be up to date…"
type textarea "All applied adjustments must be validated and tested by the BPO before being re…"
type textarea "One specialist per track per country: Calculation (including settelement ), Tax…"
type textarea "Required for payroll change testing (Must have) Environments must be up to date…"
type textarea "All applied adjustments must be validated and tested by the BPO before being re…"
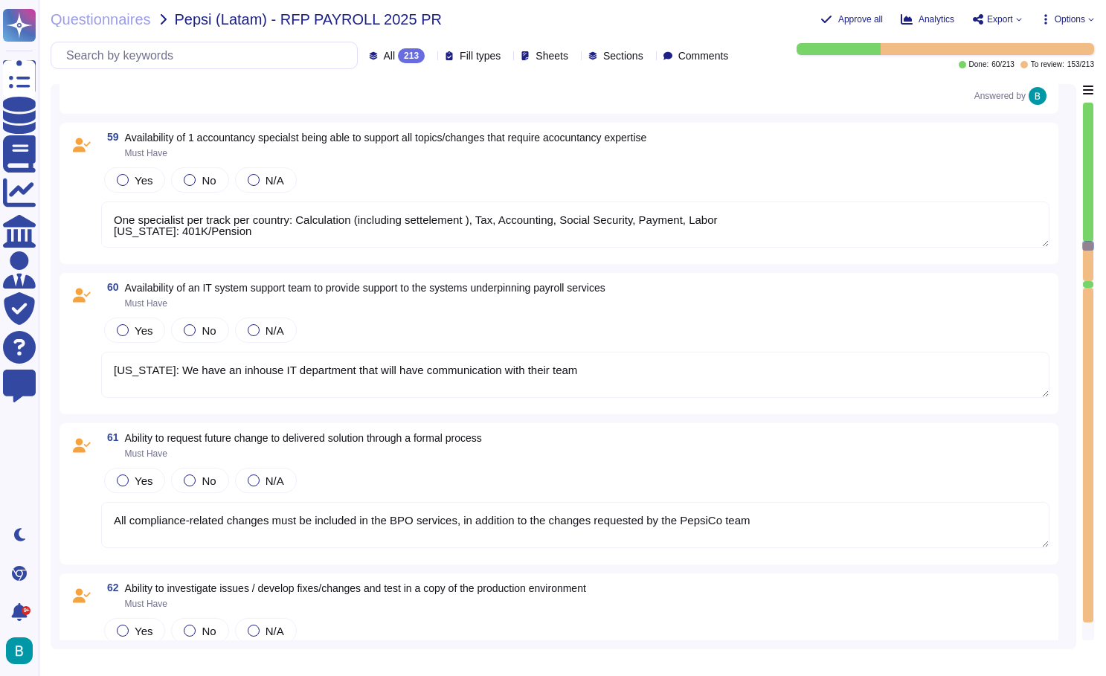
type textarea "One specialist per track per country: Calculation (including settelement ), Tax…"
type textarea "Required for payroll change testing (Must have) Environments must be up to date…"
type textarea "All applied adjustments must be validated and tested by the BPO before being re…"
type textarea "One specialist per track per country: Calculation (including settelement ), Tax…"
type textarea "Required for payroll change testing (Must have) Environments must be up to date…"
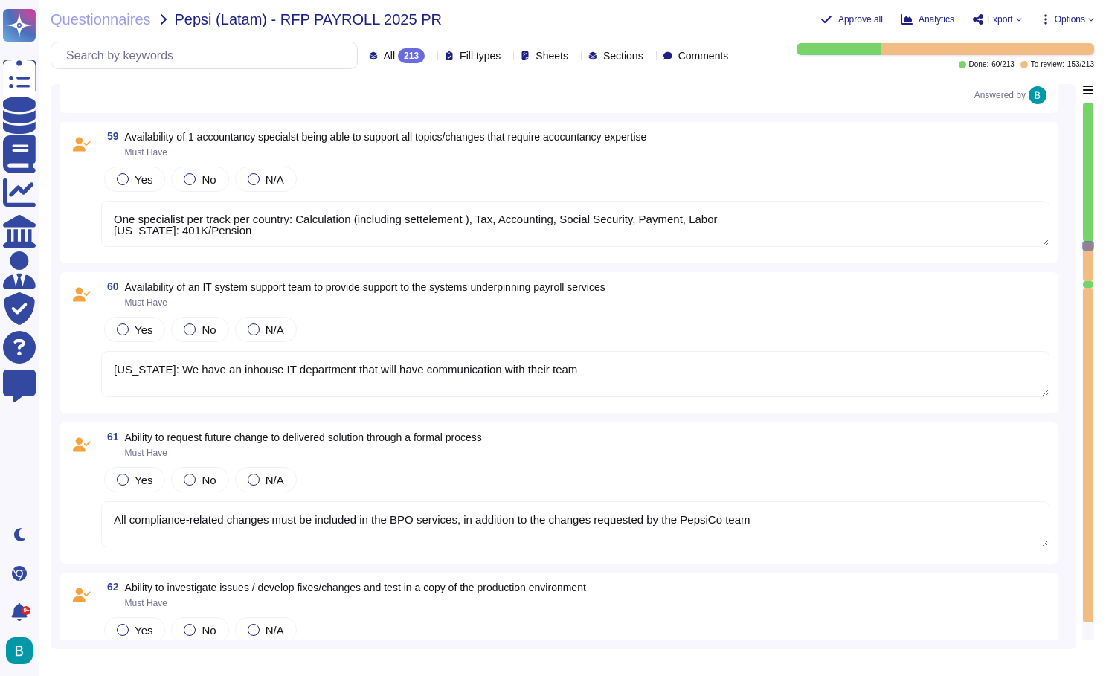
type textarea "All applied adjustments must be validated and tested by the BPO before being re…"
type textarea "One specialist per track per country: Calculation (including settelement ), Tax…"
type textarea "Required for payroll change testing (Must have) Environments must be up to date…"
type textarea "All applied adjustments must be validated and tested by the BPO before being re…"
type textarea "One specialist per track per country: Calculation (including settelement ), Tax…"
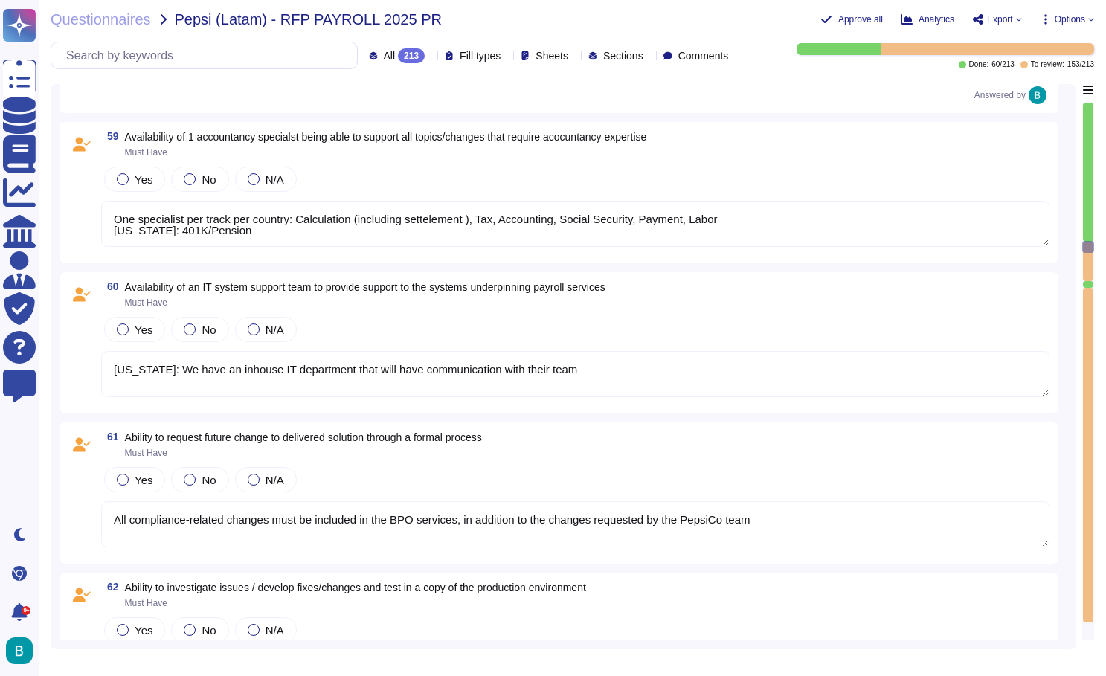
type textarea "Required for payroll change testing (Must have) Environments must be up to date…"
type textarea "All applied adjustments must be validated and tested by the BPO before being re…"
type textarea "One specialist per track per country: Calculation (including settelement ), Tax…"
type textarea "Required for payroll change testing (Must have) Environments must be up to date…"
type textarea "All applied adjustments must be validated and tested by the BPO before being re…"
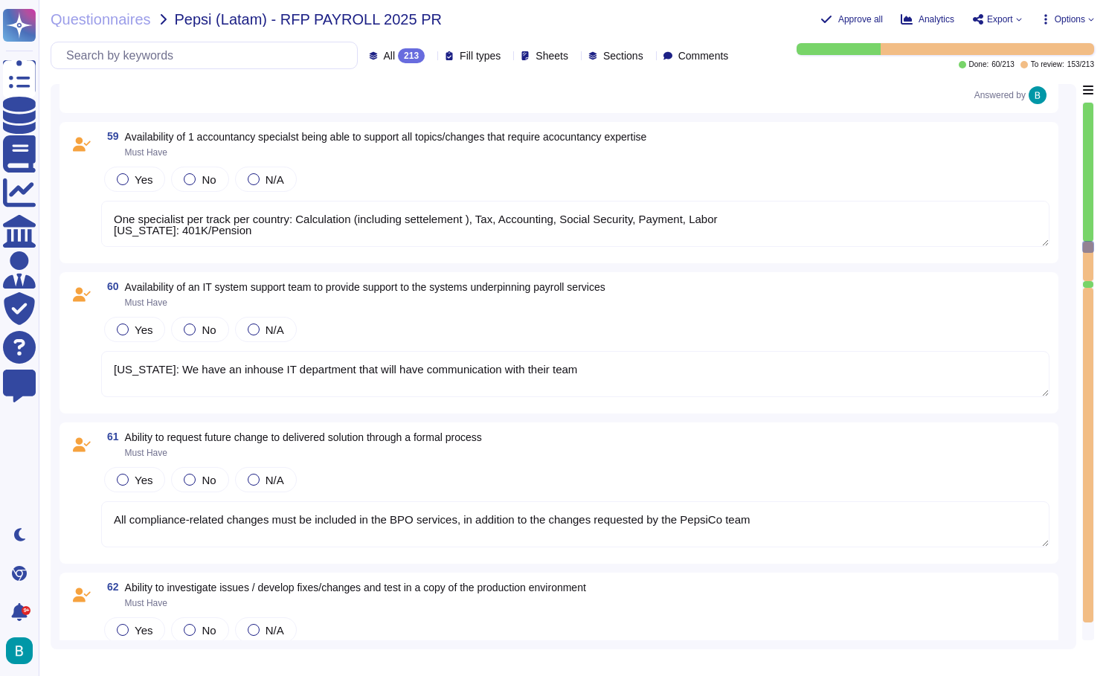
type textarea "One specialist per track per country: Calculation (including settelement ), Tax…"
type textarea "Required for payroll change testing (Must have) Environments must be up to date…"
type textarea "All applied adjustments must be validated and tested by the BPO before being re…"
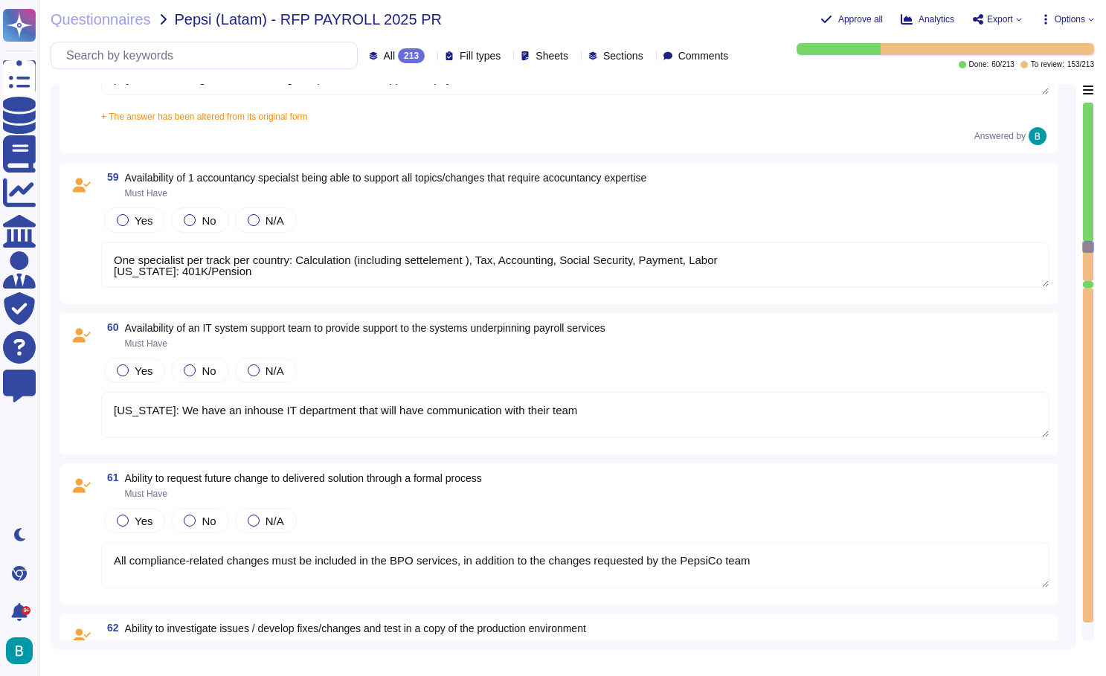
type textarea "One specialist per track per country: Calculation (including settelement ), Tax…"
type textarea "Required for payroll change testing (Must have) Environments must be up to date…"
type textarea "All applied adjustments must be validated and tested by the BPO before being re…"
type textarea "One specialist per track per country: Calculation (including settelement ), Tax…"
type textarea "Required for payroll change testing (Must have) Environments must be up to date…"
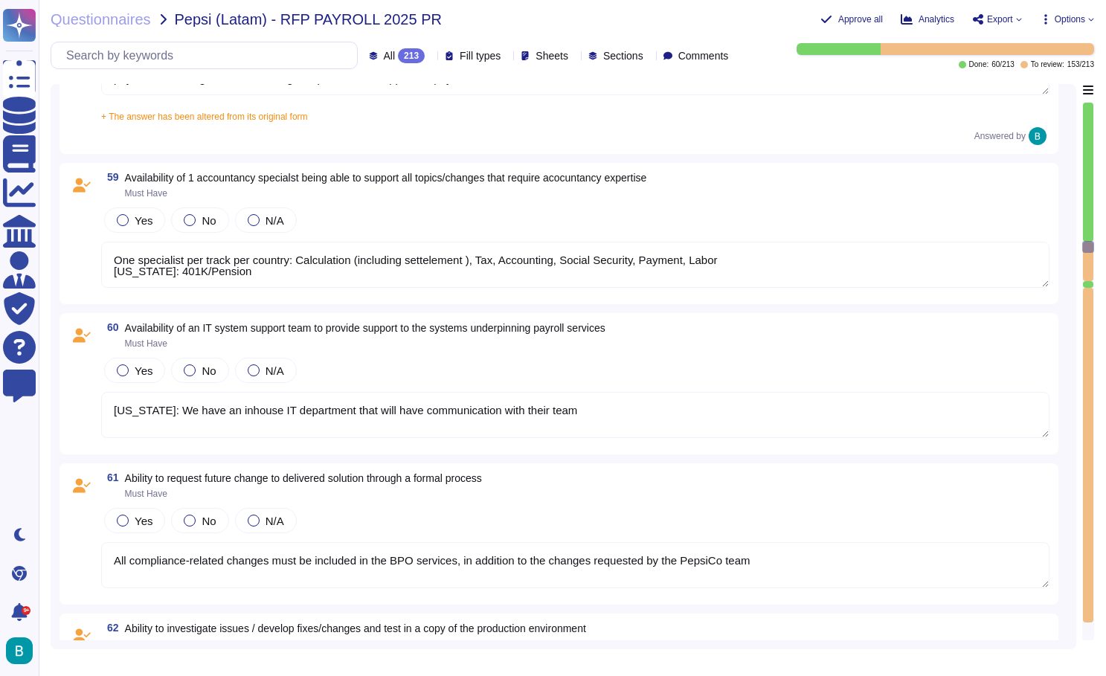
type textarea "All applied adjustments must be validated and tested by the BPO before being re…"
type textarea "One specialist per track per country: Calculation (including settelement ), Tax…"
type textarea "Required for payroll change testing (Must have) Environments must be up to date…"
type textarea "All applied adjustments must be validated and tested by the BPO before being re…"
type textarea "One specialist per track per country: Calculation (including settelement ), Tax…"
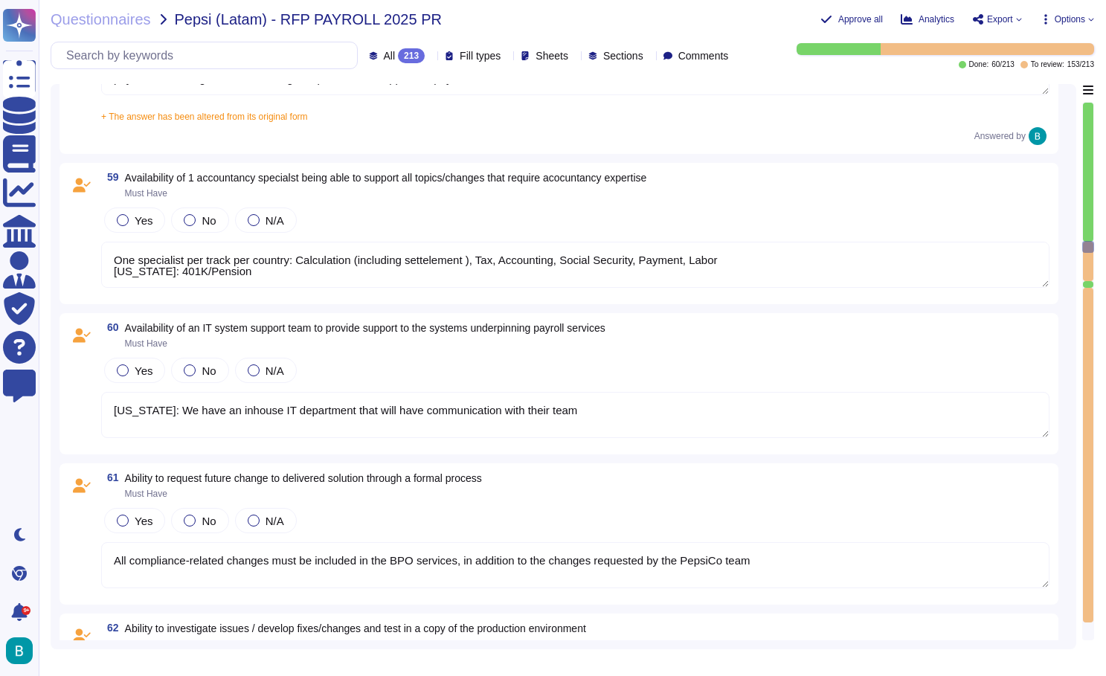
type textarea "Required for payroll change testing (Must have) Environments must be up to date…"
type textarea "All applied adjustments must be validated and tested by the BPO before being re…"
type textarea "One specialist per track per country: Calculation (including settelement ), Tax…"
type textarea "Required for payroll change testing (Must have) Environments must be up to date…"
type textarea "All applied adjustments must be validated and tested by the BPO before being re…"
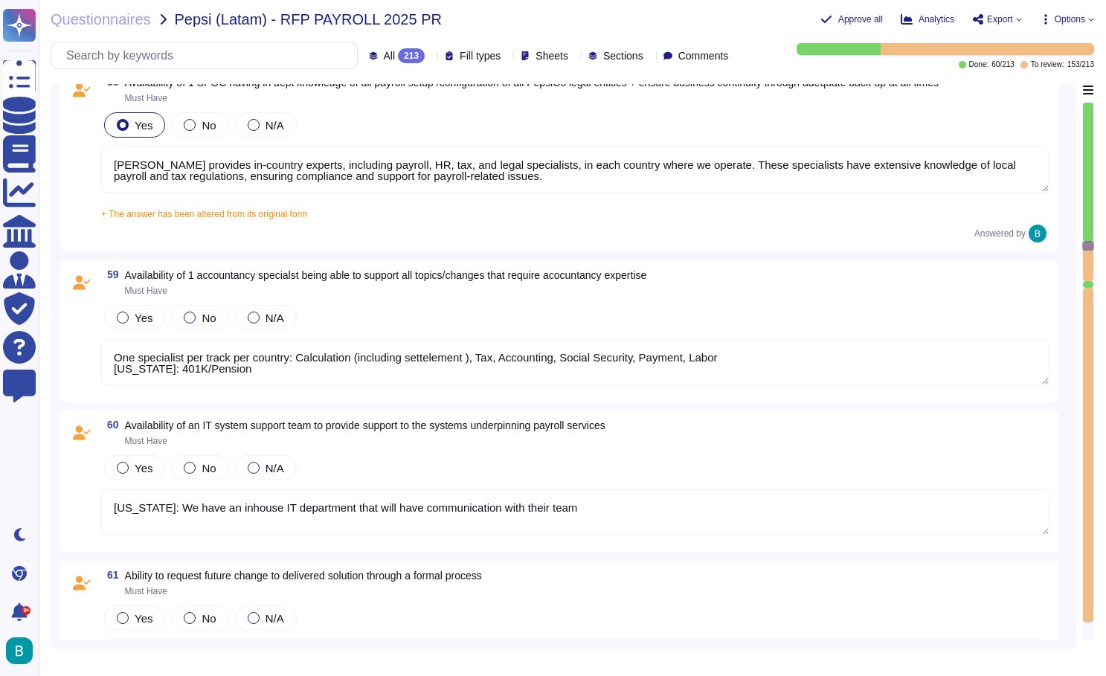
type textarea "One specialist per track per country: Calculation (including settelement ), Tax…"
type textarea "Required for payroll change testing (Must have) Environments must be up to date…"
type textarea "All applied adjustments must be validated and tested by the BPO before being re…"
type textarea "One specialist per track per country: Calculation (including settelement ), Tax…"
type textarea "Required for payroll change testing (Must have) Environments must be up to date…"
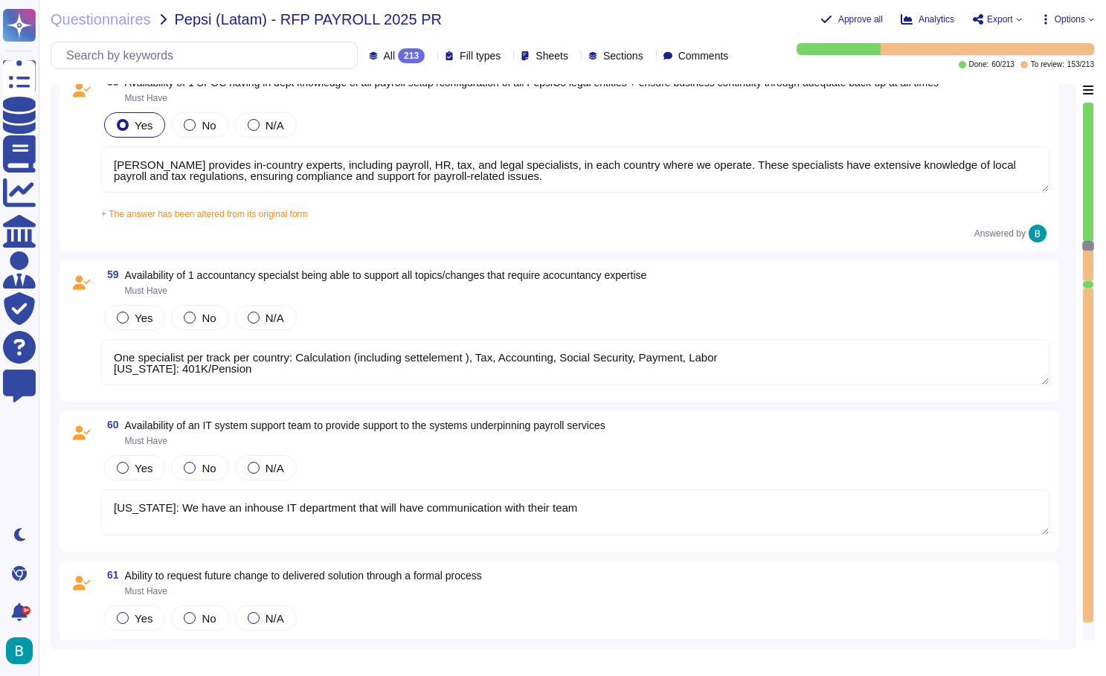
type textarea "All applied adjustments must be validated and tested by the BPO before being re…"
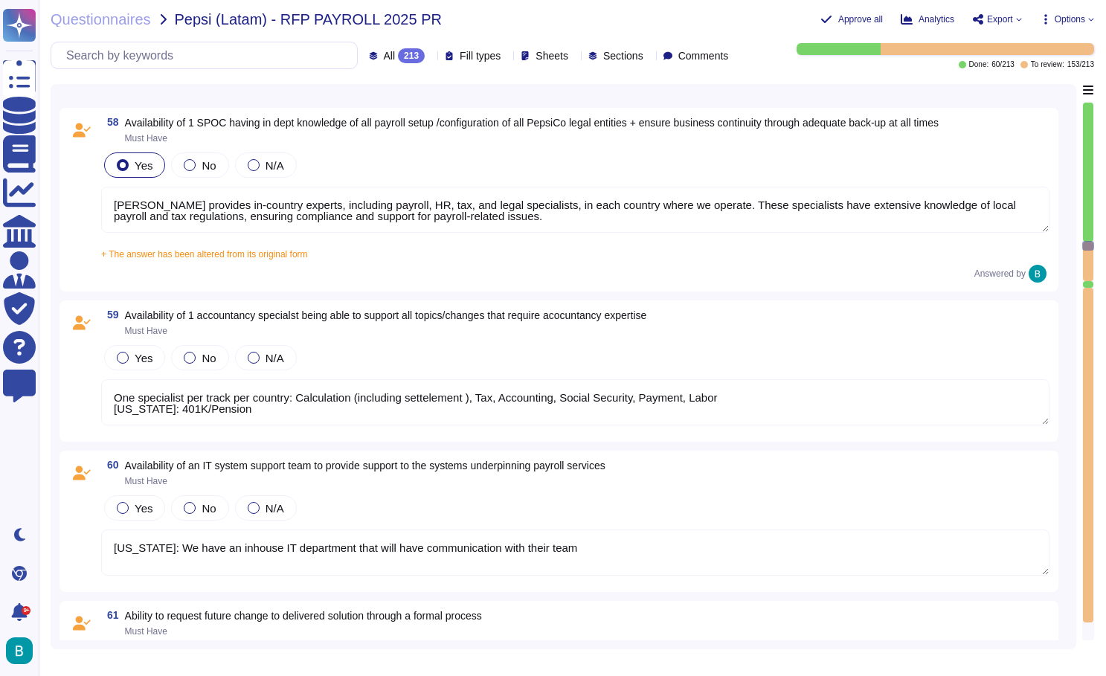
type textarea "One specialist per track per country: Calculation (including settelement ), Tax…"
type textarea "Required for payroll change testing (Must have) Environments must be up to date…"
type textarea "All applied adjustments must be validated and tested by the BPO before being re…"
type textarea "One specialist per track per country: Calculation (including settelement ), Tax…"
type textarea "Required for payroll change testing (Must have) Environments must be up to date…"
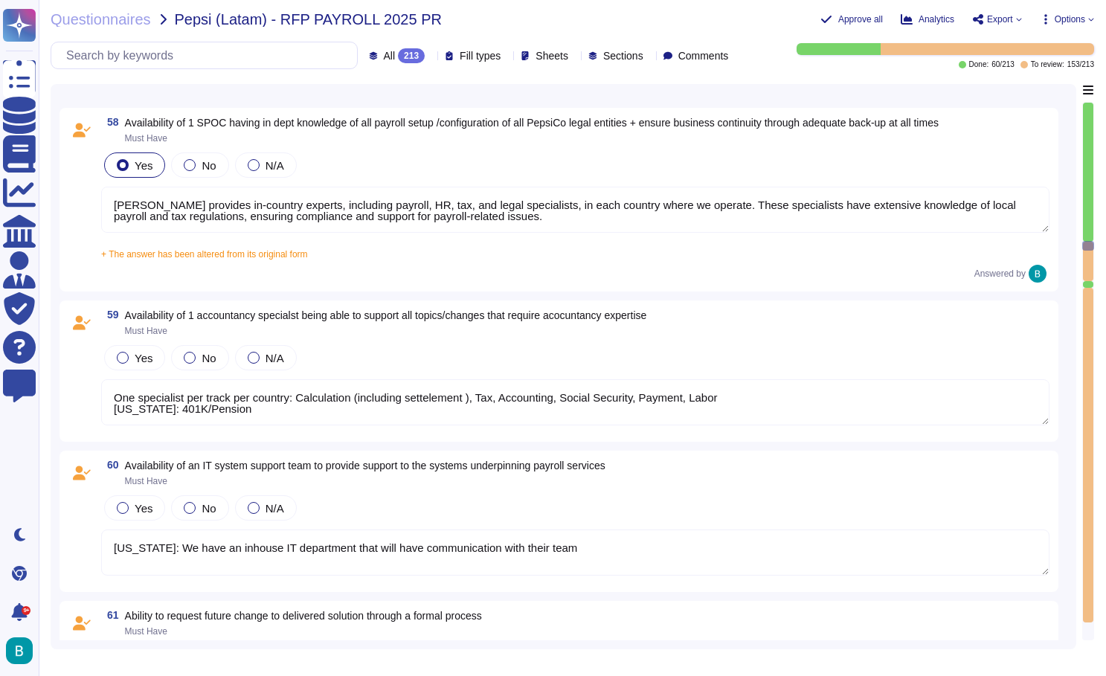
type textarea "All applied adjustments must be validated and tested by the BPO before being re…"
type textarea "One specialist per track per country: Calculation (including settelement ), Tax…"
type textarea "Required for payroll change testing (Must have) Environments must be up to date…"
type textarea "All applied adjustments must be validated and tested by the BPO before being re…"
type textarea "One specialist per track per country: Calculation (including settelement ), Tax…"
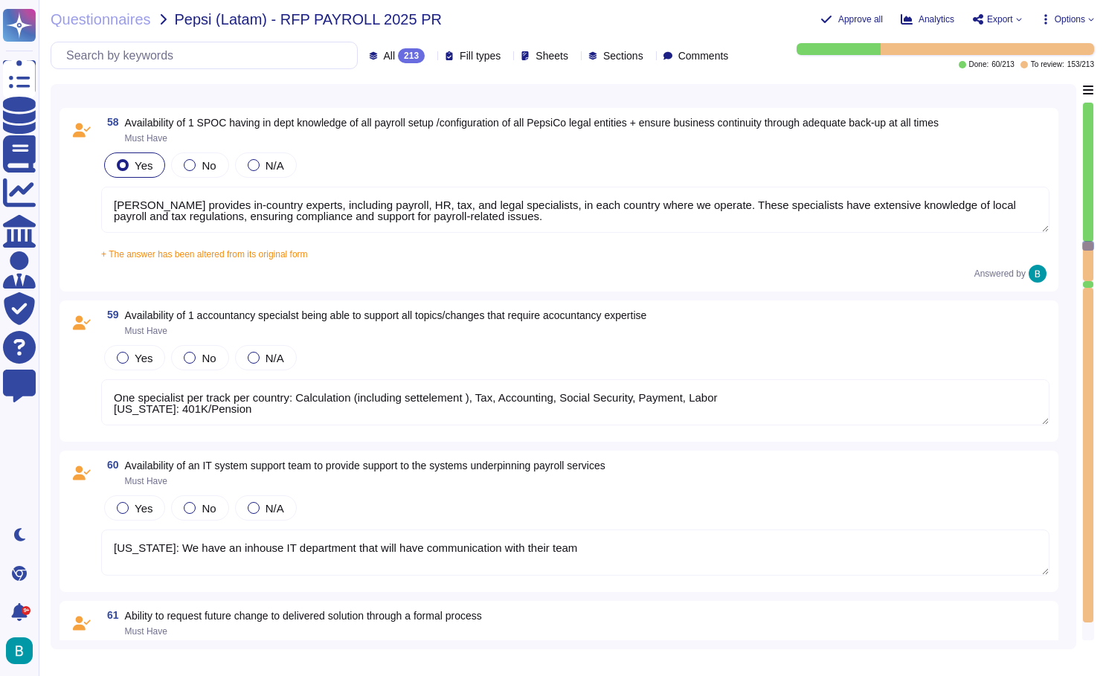
type textarea "Required for payroll change testing (Must have) Environments must be up to date…"
type textarea "All applied adjustments must be validated and tested by the BPO before being re…"
type textarea "One specialist per track per country: Calculation (including settelement ), Tax…"
type textarea "Required for payroll change testing (Must have) Environments must be up to date…"
type textarea "All applied adjustments must be validated and tested by the BPO before being re…"
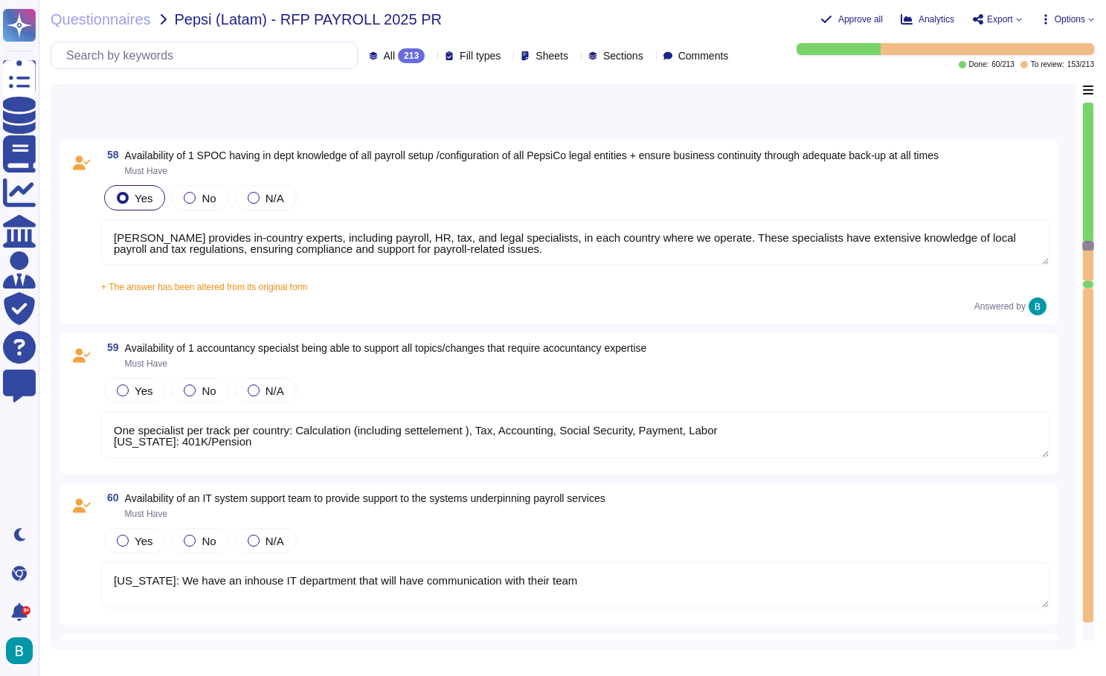
type textarea "One specialist per track per country: Calculation (including settelement ), Tax…"
type textarea "Required for payroll change testing (Must have) Environments must be up to date…"
type textarea "All applied adjustments must be validated and tested by the BPO before being re…"
type textarea "One specialist per track per country: Calculation (including settelement ), Tax…"
type textarea "Required for payroll change testing (Must have) Environments must be up to date…"
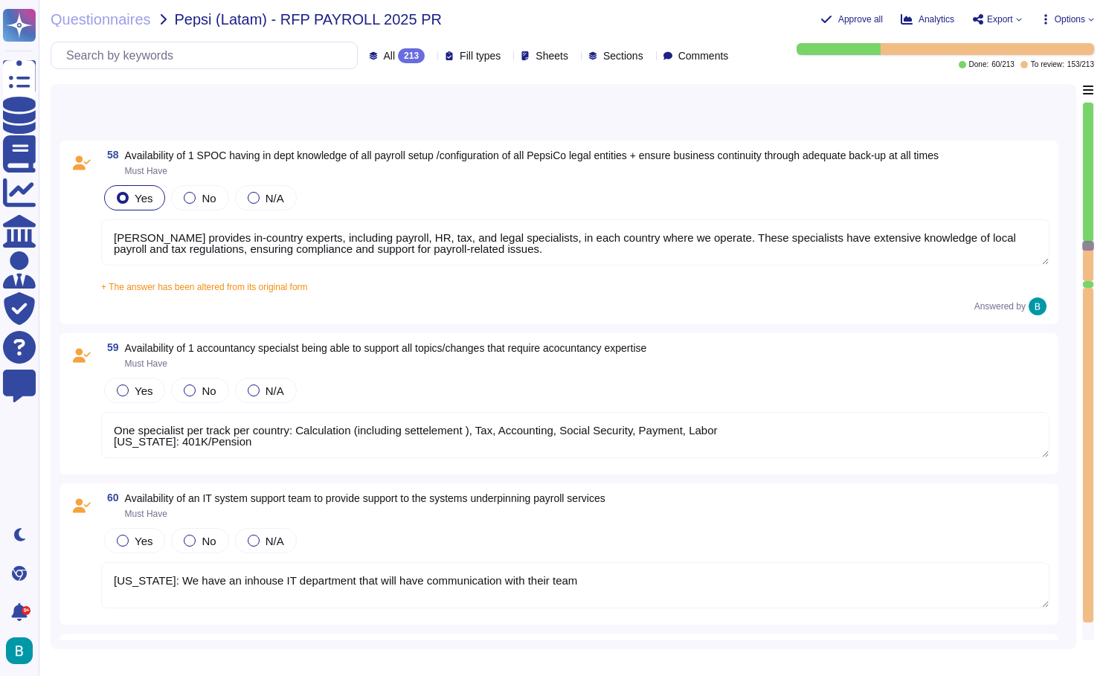
type textarea "All applied adjustments must be validated and tested by the BPO before being re…"
type textarea "One specialist per track per country: Calculation (including settelement ), Tax…"
type textarea "Required for payroll change testing (Must have) Environments must be up to date…"
type textarea "All applied adjustments must be validated and tested by the BPO before being re…"
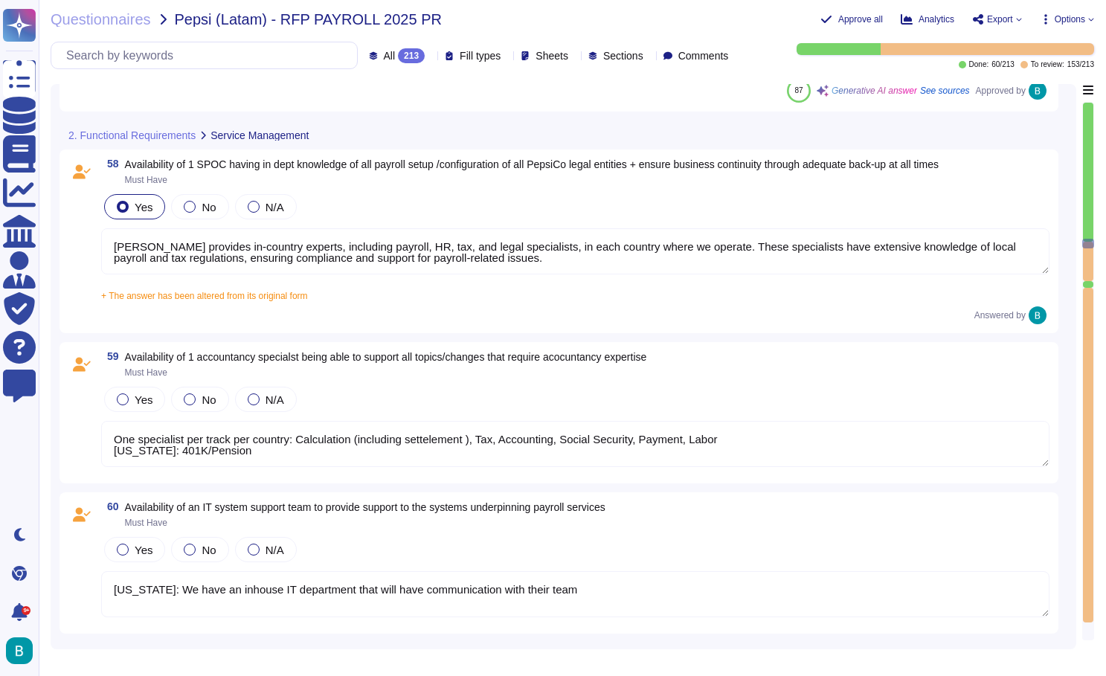
type textarea "One specialist per track per country: Calculation (including settelement ), Tax…"
type textarea "Required for payroll change testing (Must have) Environments must be up to date…"
type textarea "One specialist per track per country: Calculation (including settelement ), Tax…"
type textarea "Required for payroll change testing (Must have) Environments must be up to date…"
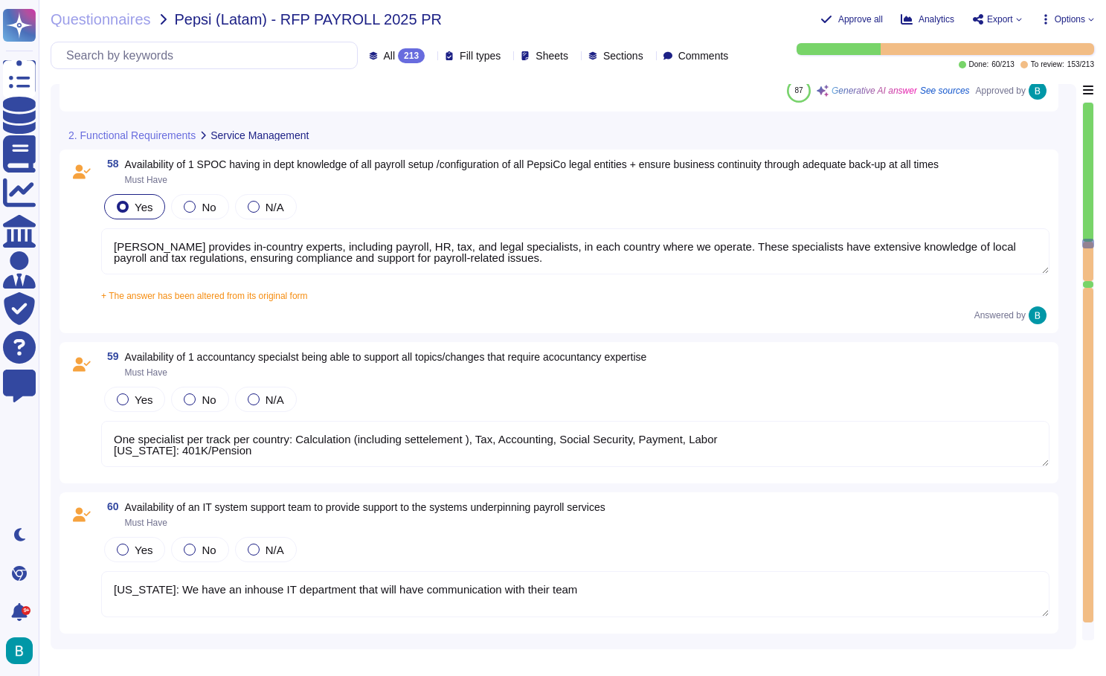
type textarea "One specialist per track per country: Calculation (including settelement ), Tax…"
type textarea "Required for payroll change testing (Must have) Environments must be up to date…"
type textarea "The standard agreement term for Global Payroll is 1 year, which automatically r…"
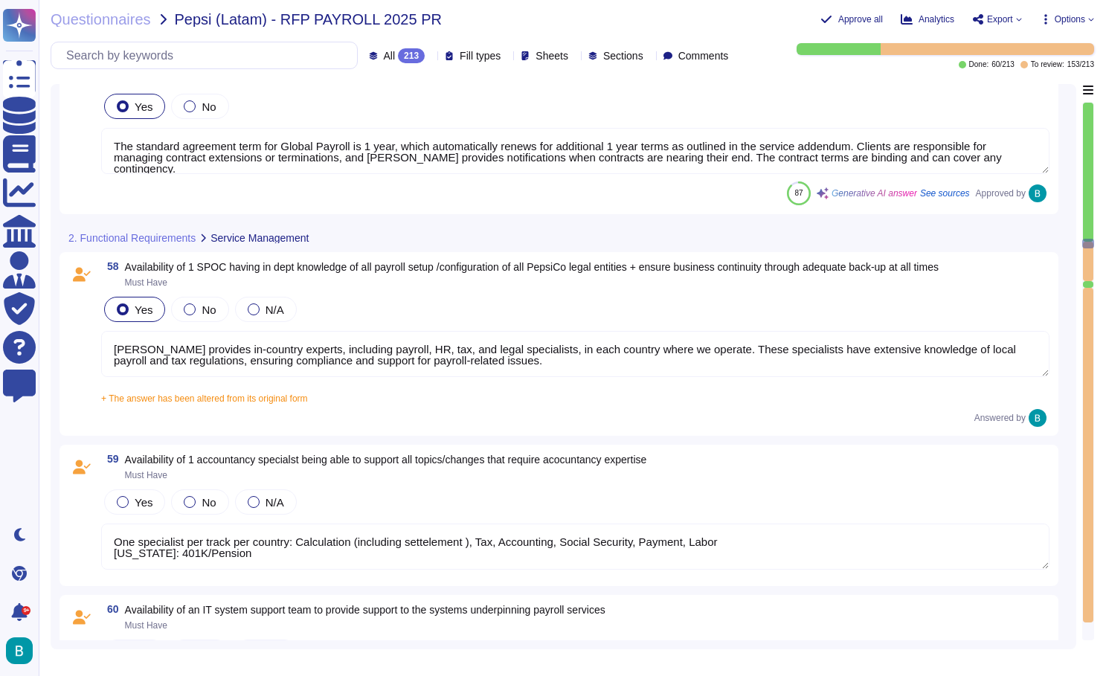
type textarea "One specialist per track per country: Calculation (including settelement ), Tax…"
type textarea "Required for payroll change testing (Must have) Environments must be up to date…"
click at [388, 370] on textarea "[PERSON_NAME] provides in-country experts, including payroll, HR, tax, and lega…" at bounding box center [575, 354] width 949 height 46
type textarea "One specialist per track per country: Calculation (including settelement ), Tax…"
type textarea "Required for payroll change testing (Must have) Environments must be up to date…"
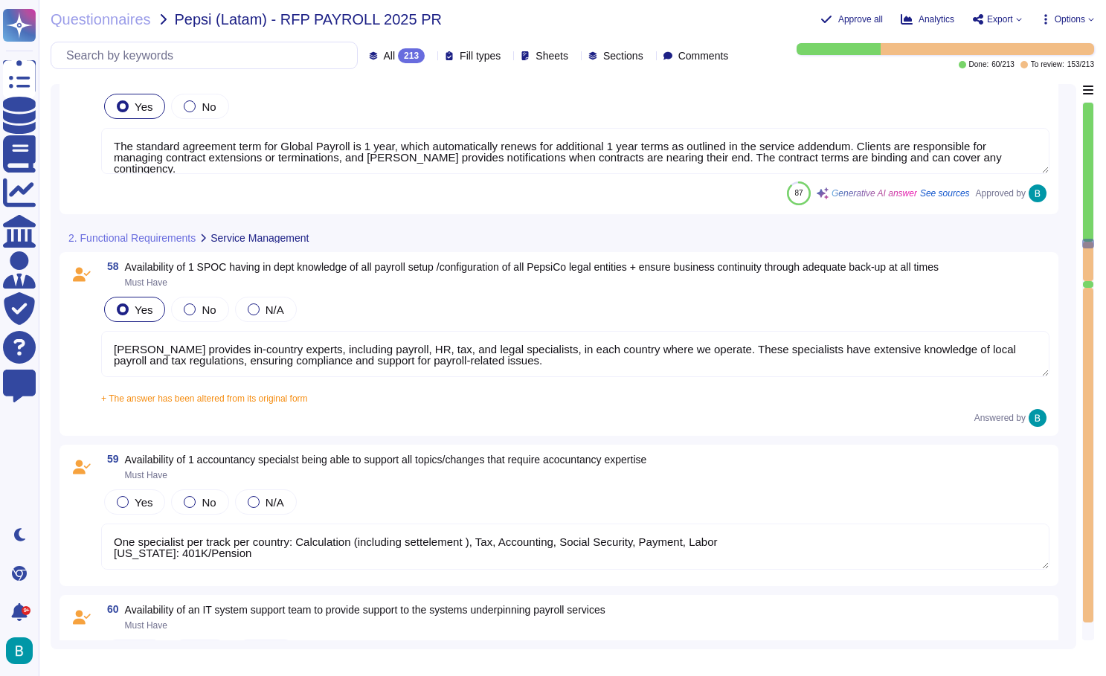
type textarea "One specialist per track per country: Calculation (including settelement ), Tax…"
type textarea "Required for payroll change testing (Must have) Environments must be up to date…"
type textarea "One specialist per track per country: Calculation (including settelement ), Tax…"
type textarea "Required for payroll change testing (Must have) Environments must be up to date…"
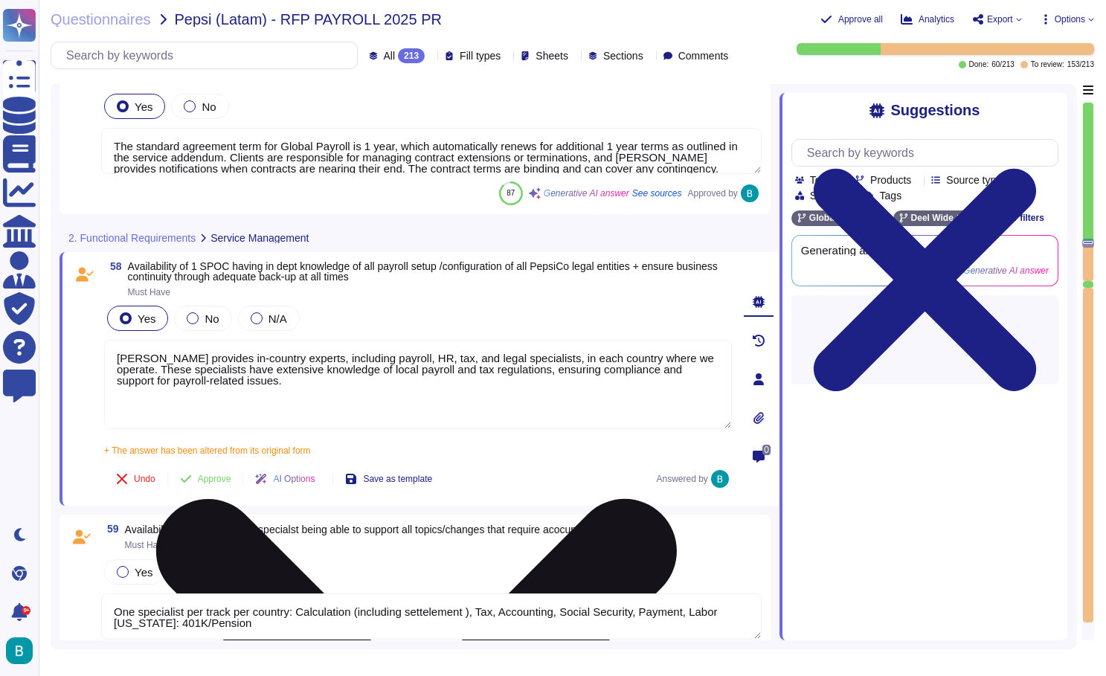
type textarea "One specialist per track per country: Calculation (including settelement ), Tax…"
type textarea "Required for payroll change testing (Must have) Environments must be up to date…"
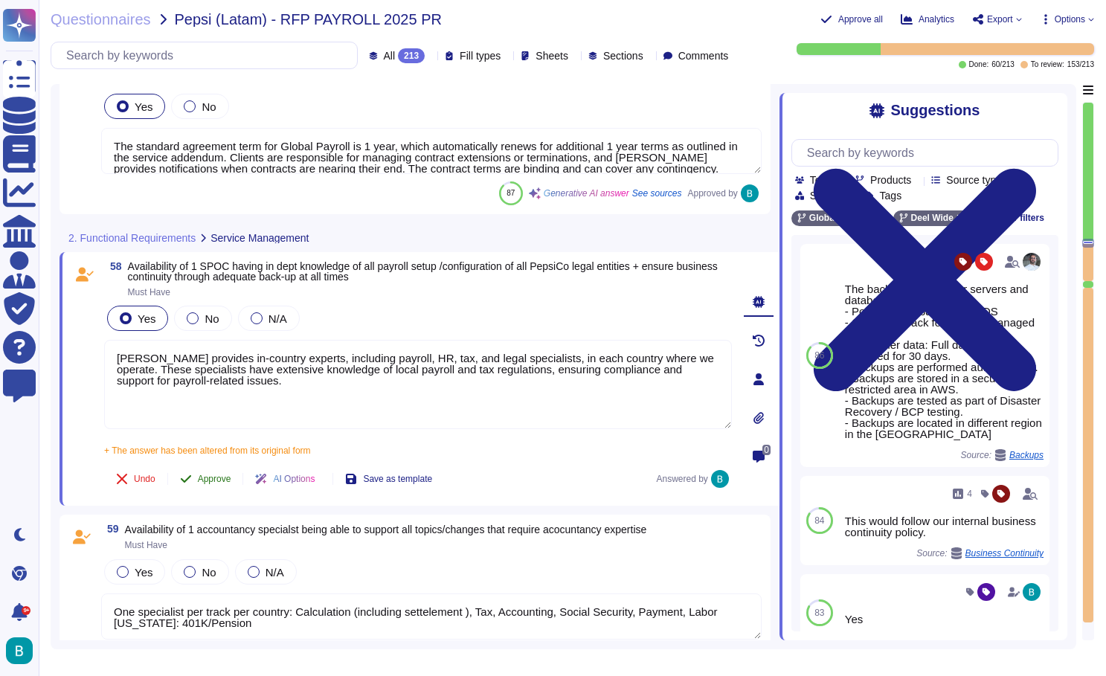
click at [222, 478] on span "Approve" at bounding box center [214, 479] width 33 height 9
type textarea "One specialist per track per country: Calculation (including settelement ), Tax…"
type textarea "Required for payroll change testing (Must have) Environments must be up to date…"
type textarea "One specialist per track per country: Calculation (including settelement ), Tax…"
type textarea "Required for payroll change testing (Must have) Environments must be up to date…"
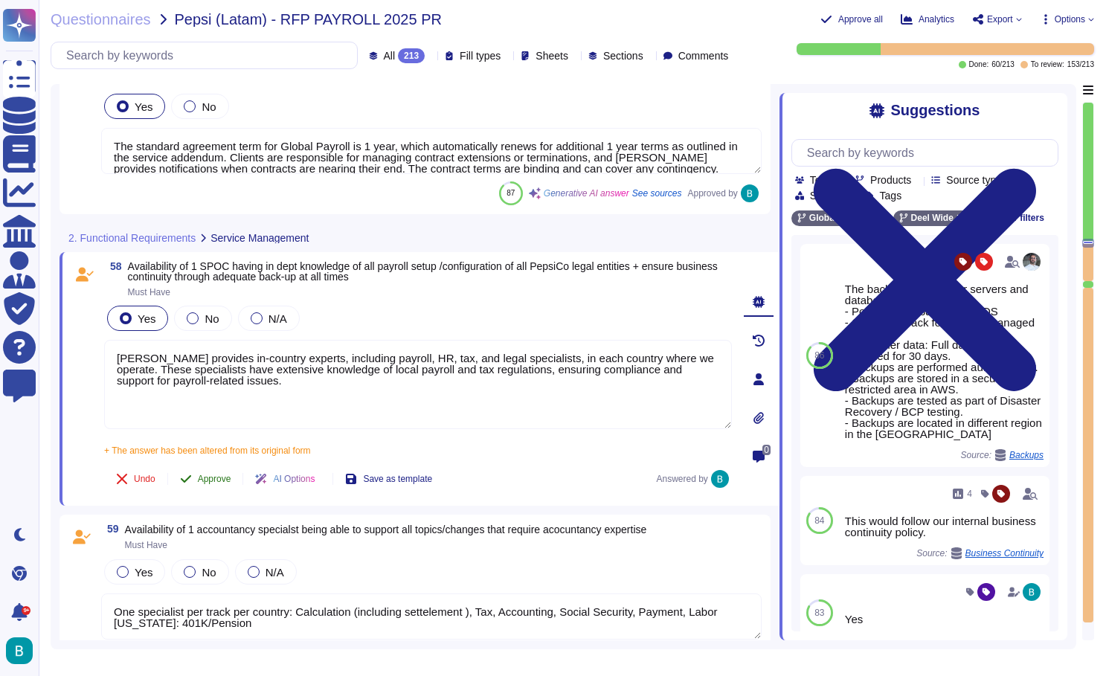
type textarea "One specialist per track per country: Calculation (including settelement ), Tax…"
type textarea "Required for payroll change testing (Must have) Environments must be up to date…"
type textarea "One specialist per track per country: Calculation (including settelement ), Tax…"
type textarea "Required for payroll change testing (Must have) Environments must be up to date…"
type textarea "One specialist per track per country: Calculation (including settelement ), Tax…"
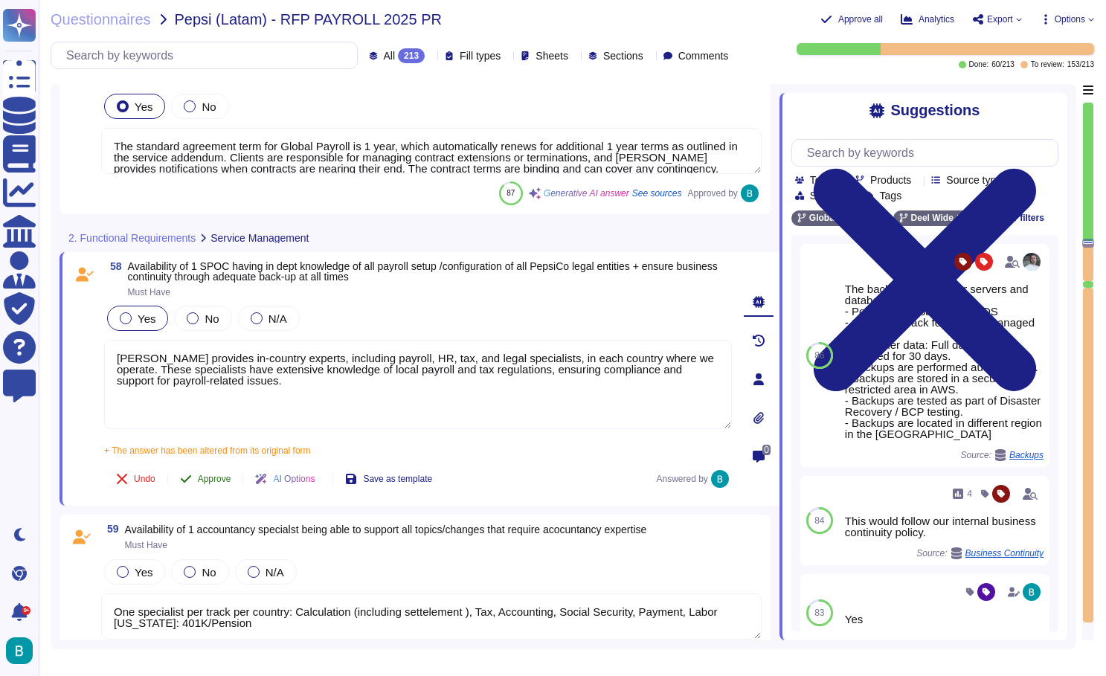
type textarea "Required for payroll change testing (Must have) Environments must be up to date…"
type textarea "One specialist per track per country: Calculation (including settelement ), Tax…"
type textarea "Required for payroll change testing (Must have) Environments must be up to date…"
type textarea "One specialist per track per country: Calculation (including settelement ), Tax…"
type textarea "Required for payroll change testing (Must have) Environments must be up to date…"
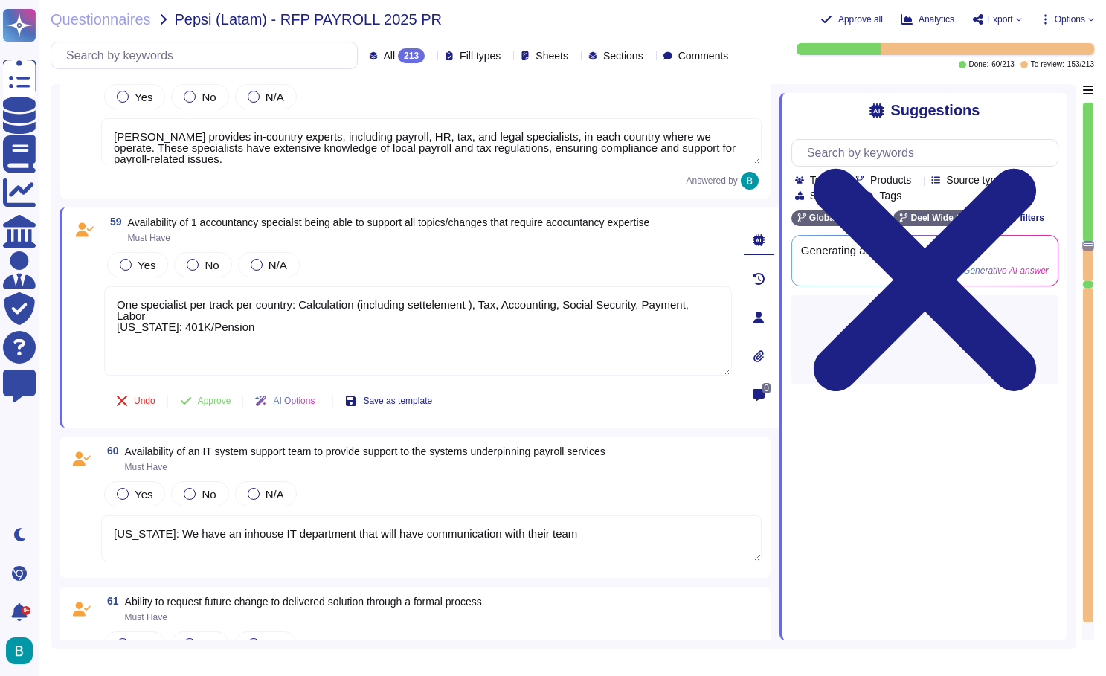
type textarea "One specialist per track per country: Calculation (including settelement ), Tax…"
type textarea "Required for payroll change testing (Must have) Environments must be up to date…"
type textarea "One specialist per track per country: Calculation (including settelement ), Tax…"
type textarea "Required for payroll change testing (Must have) Environments must be up to date…"
type textarea "One specialist per track per country: Calculation (including settelement ), Tax…"
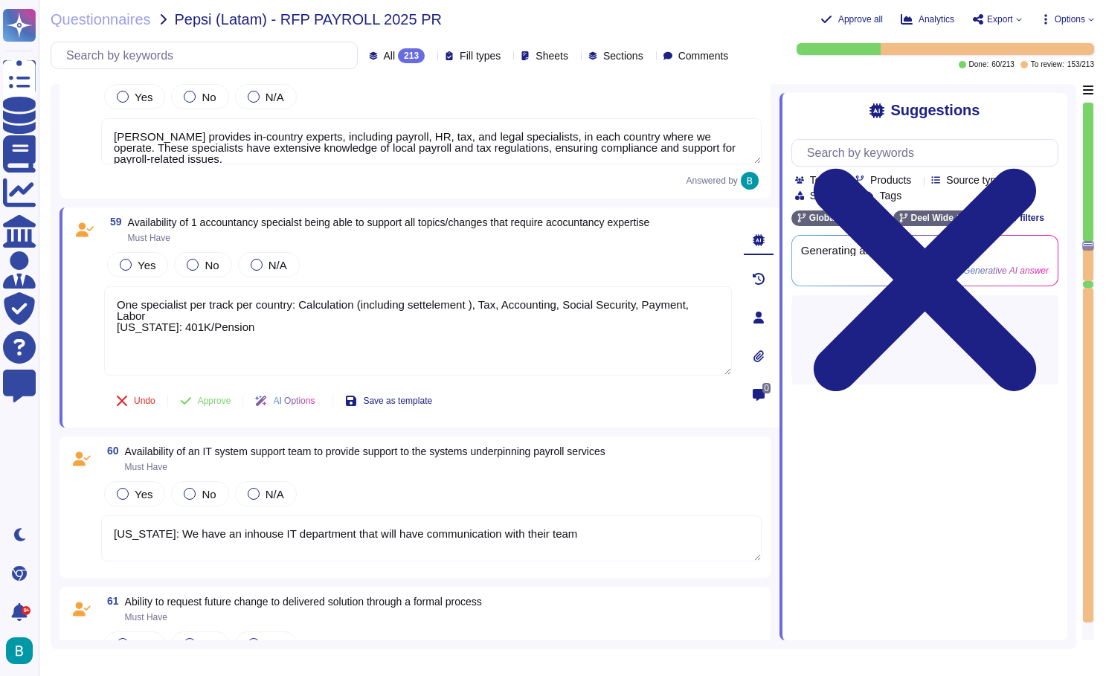
type textarea "Required for payroll change testing (Must have) Environments must be up to date…"
type textarea "All applied adjustments must be validated and tested by the BPO before being re…"
type textarea "Ensure support during the hypercare period"
type textarea "One specialist per track per country: Calculation (including settelement ), Tax…"
type textarea "Required for payroll change testing (Must have) Environments must be up to date…"
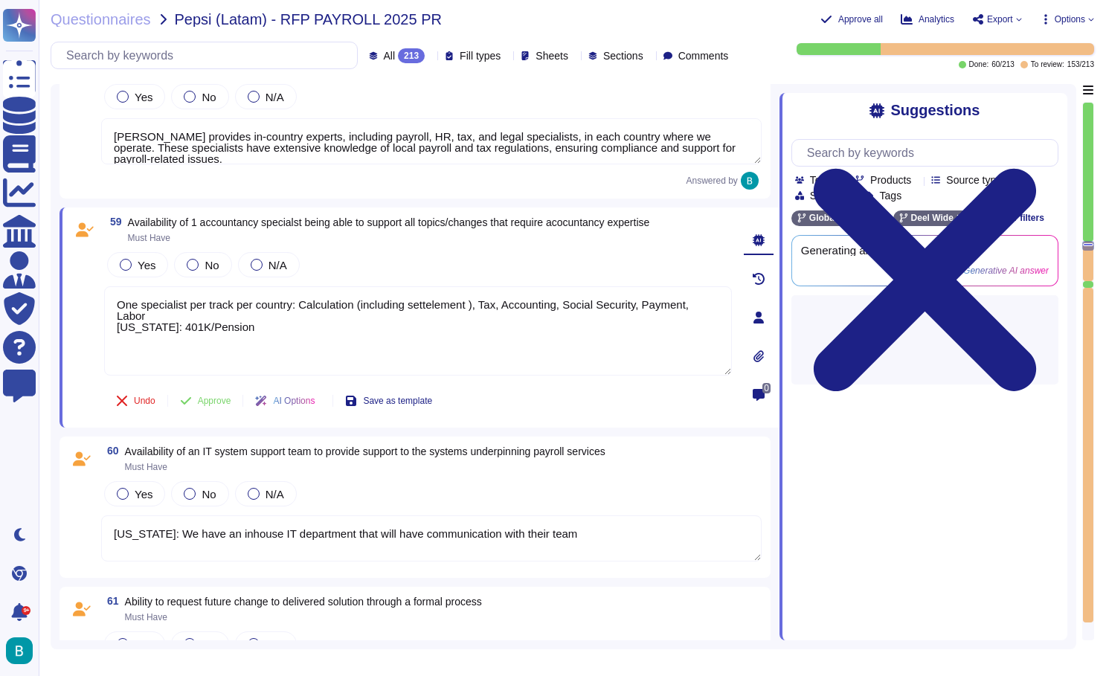
type textarea "All applied adjustments must be validated and tested by the BPO before being re…"
type textarea "One specialist per track per country: Calculation (including settelement ), Tax…"
type textarea "Required for payroll change testing (Must have) Environments must be up to date…"
type textarea "All applied adjustments must be validated and tested by the BPO before being re…"
type textarea "One specialist per track per country: Calculation (including settelement ), Tax…"
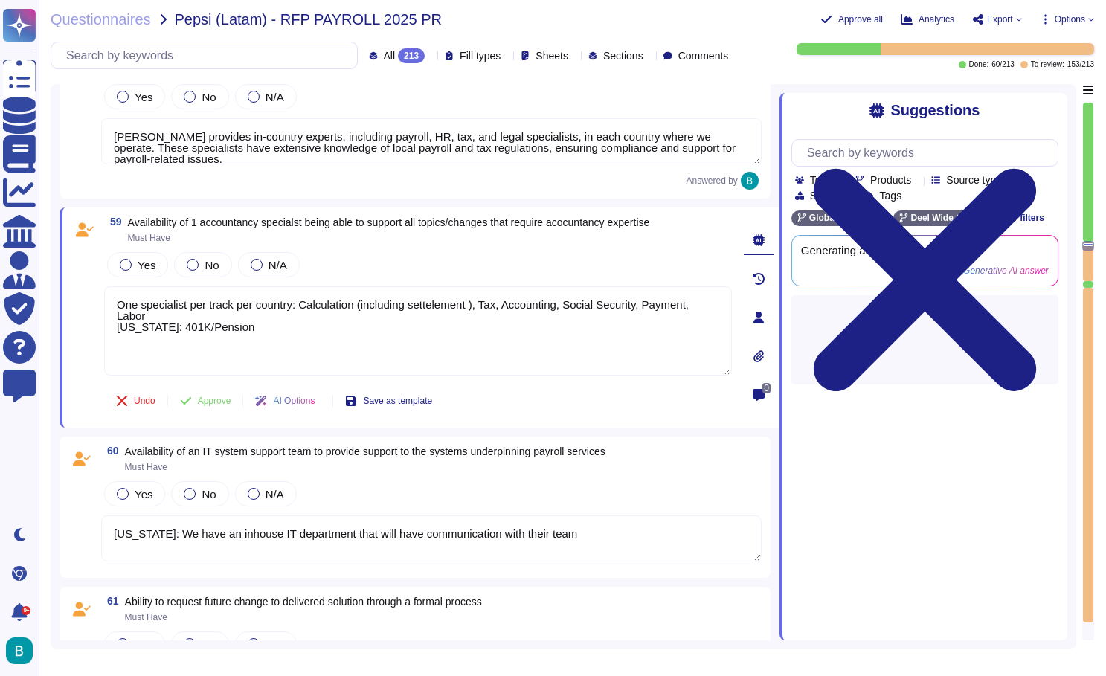
type textarea "Required for payroll change testing (Must have) Environments must be up to date…"
type textarea "All applied adjustments must be validated and tested by the BPO before being re…"
type textarea "One specialist per track per country: Calculation (including settelement ), Tax…"
type textarea "Required for payroll change testing (Must have) Environments must be up to date…"
type textarea "All applied adjustments must be validated and tested by the BPO before being re…"
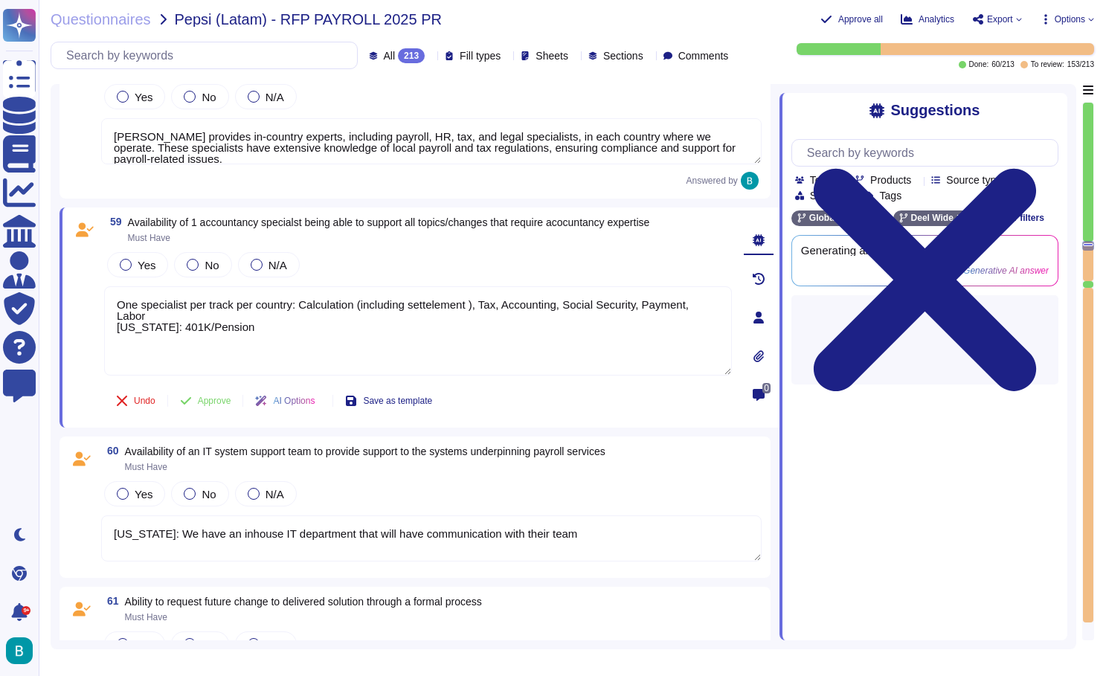
type textarea "One specialist per track per country: Calculation (including settelement ), Tax…"
type textarea "Required for payroll change testing (Must have) Environments must be up to date…"
type textarea "All applied adjustments must be validated and tested by the BPO before being re…"
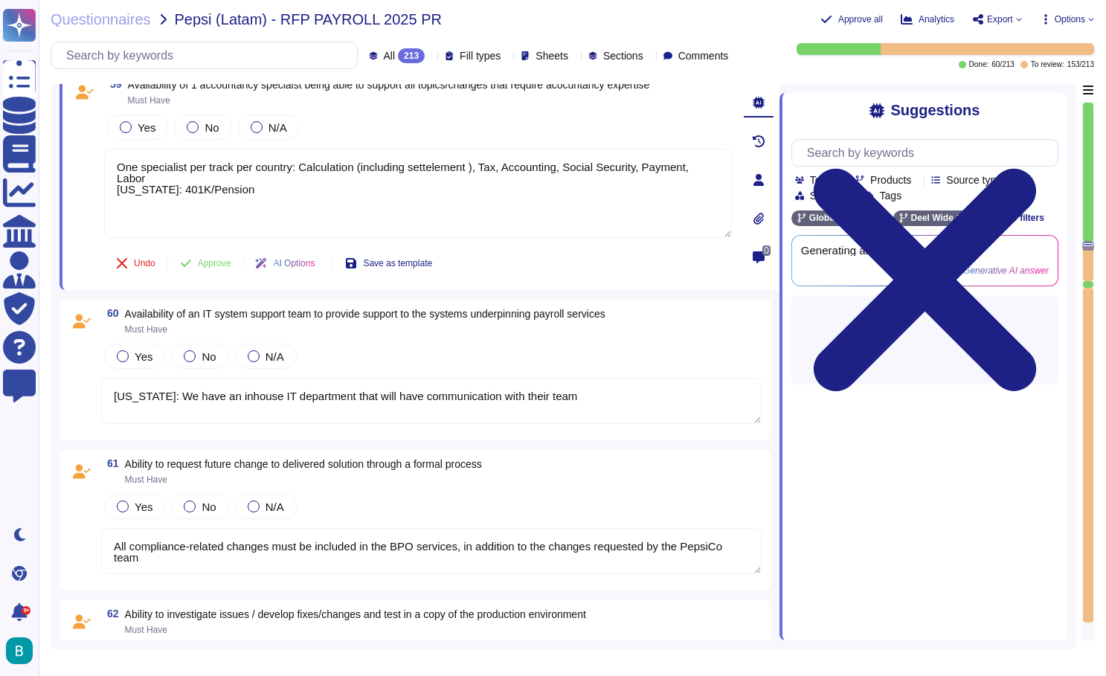
type textarea "One specialist per track per country: Calculation (including settelement ), Tax…"
type textarea "Required for payroll change testing (Must have) Environments must be up to date…"
type textarea "All applied adjustments must be validated and tested by the BPO before being re…"
type textarea "One specialist per track per country: Calculation (including settelement ), Tax…"
type textarea "Required for payroll change testing (Must have) Environments must be up to date…"
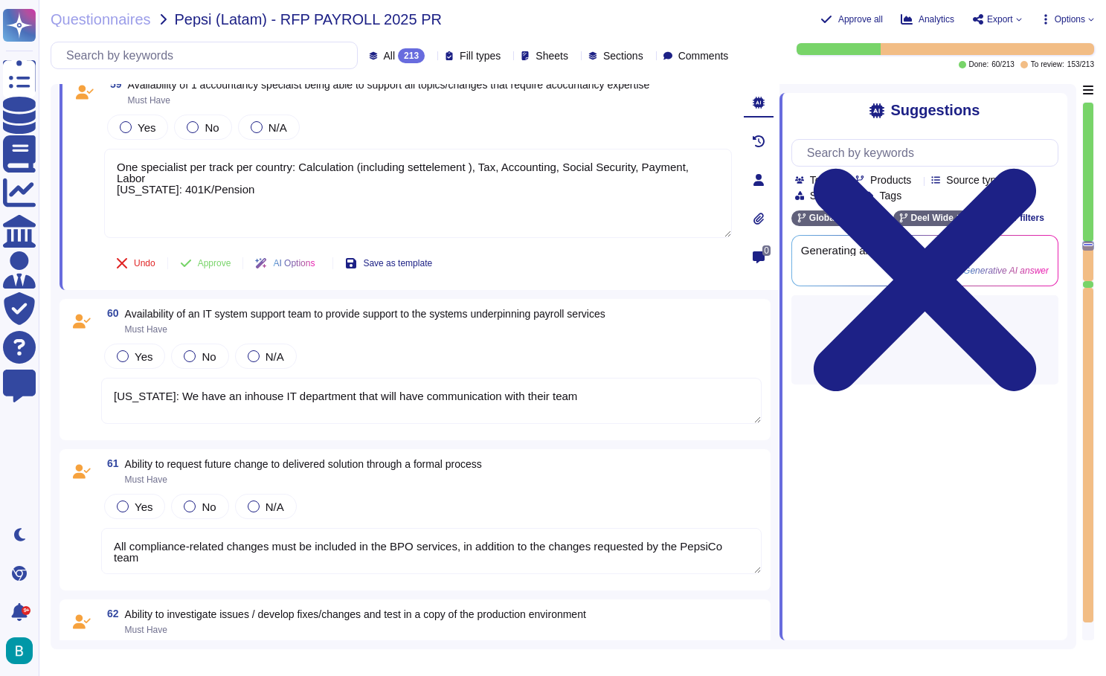
type textarea "All applied adjustments must be validated and tested by the BPO before being re…"
type textarea "One specialist per track per country: Calculation (including settelement ), Tax…"
type textarea "Required for payroll change testing (Must have) Environments must be up to date…"
type textarea "All applied adjustments must be validated and tested by the BPO before being re…"
type textarea "One specialist per track per country: Calculation (including settelement ), Tax…"
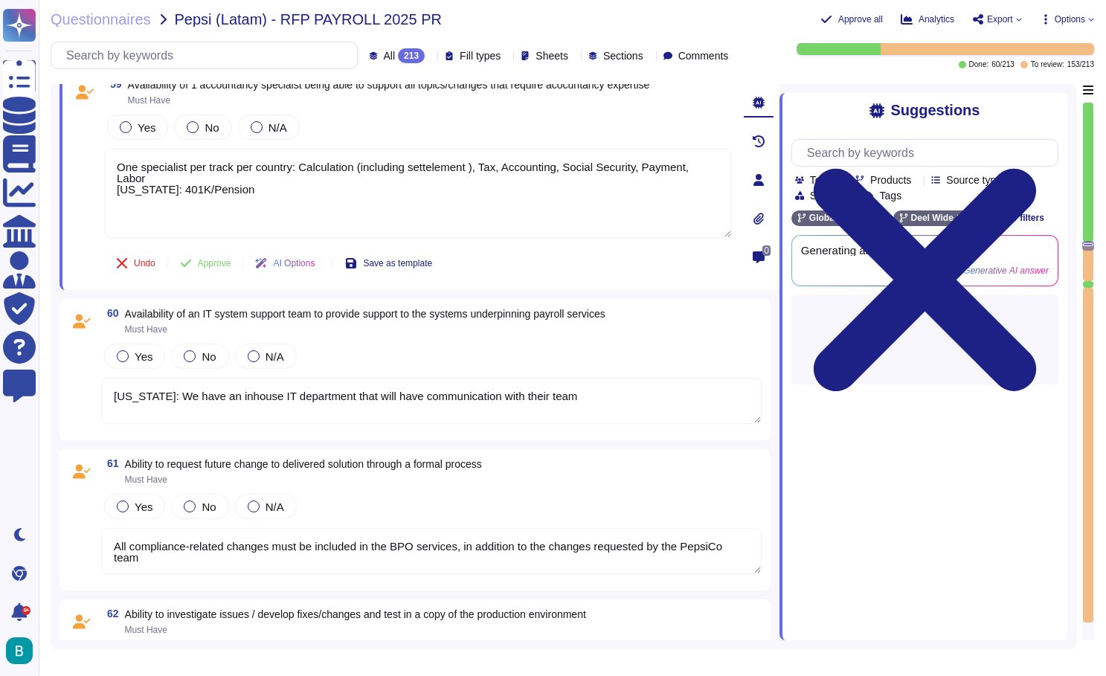
type textarea "Required for payroll change testing (Must have) Environments must be up to date…"
type textarea "All applied adjustments must be validated and tested by the BPO before being re…"
type textarea "One specialist per track per country: Calculation (including settelement ), Tax…"
type textarea "Required for payroll change testing (Must have) Environments must be up to date…"
type textarea "All applied adjustments must be validated and tested by the BPO before being re…"
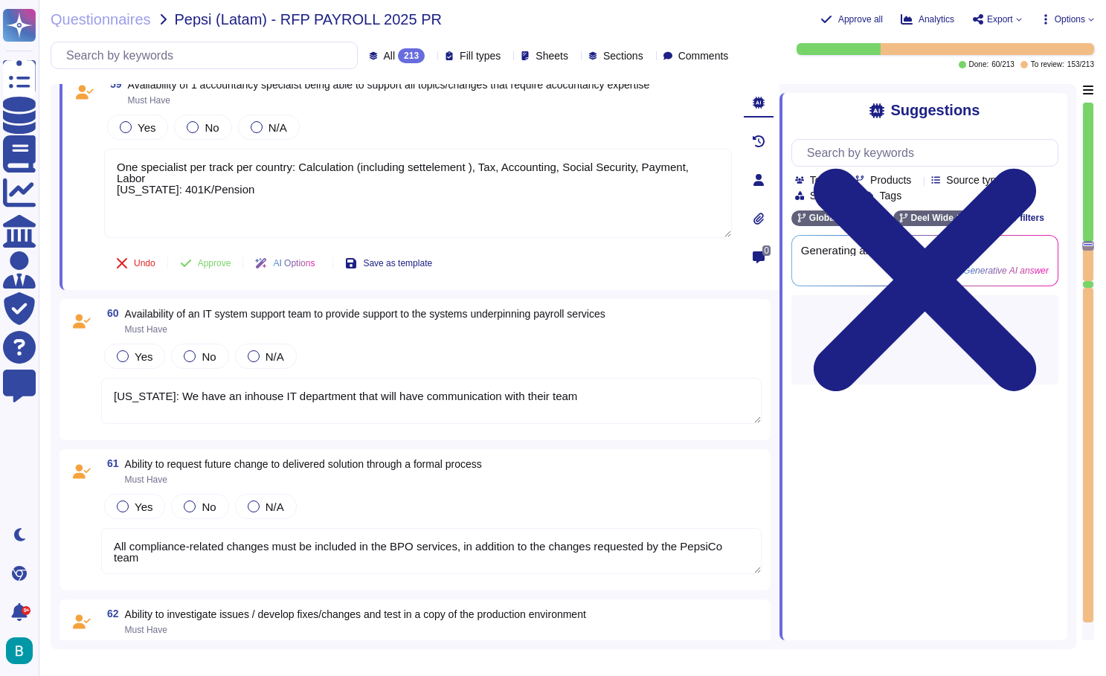
type textarea "One specialist per track per country: Calculation (including settelement ), Tax…"
type textarea "Required for payroll change testing (Must have) Environments must be up to date…"
type textarea "All applied adjustments must be validated and tested by the BPO before being re…"
type textarea "One specialist per track per country: Calculation (including settelement ), Tax…"
type textarea "Required for payroll change testing (Must have) Environments must be up to date…"
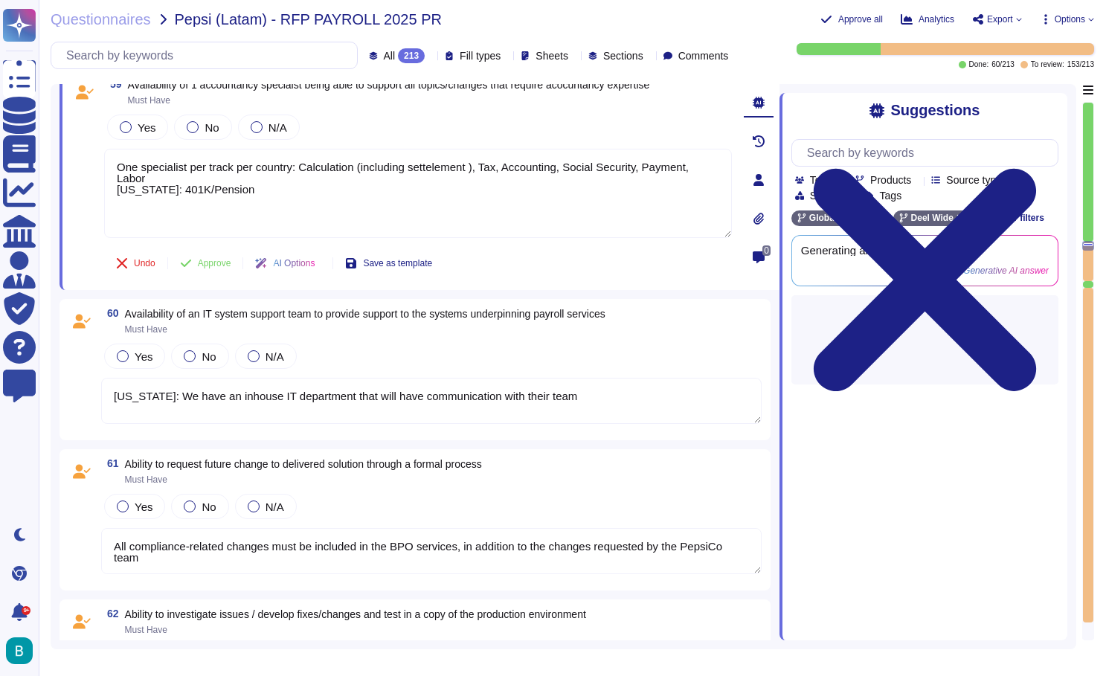
type textarea "All applied adjustments must be validated and tested by the BPO before being re…"
type textarea "One specialist per track per country: Calculation (including settelement ), Tax…"
type textarea "Required for payroll change testing (Must have) Environments must be up to date…"
type textarea "All applied adjustments must be validated and tested by the BPO before being re…"
type textarea "One specialist per track per country: Calculation (including settelement ), Tax…"
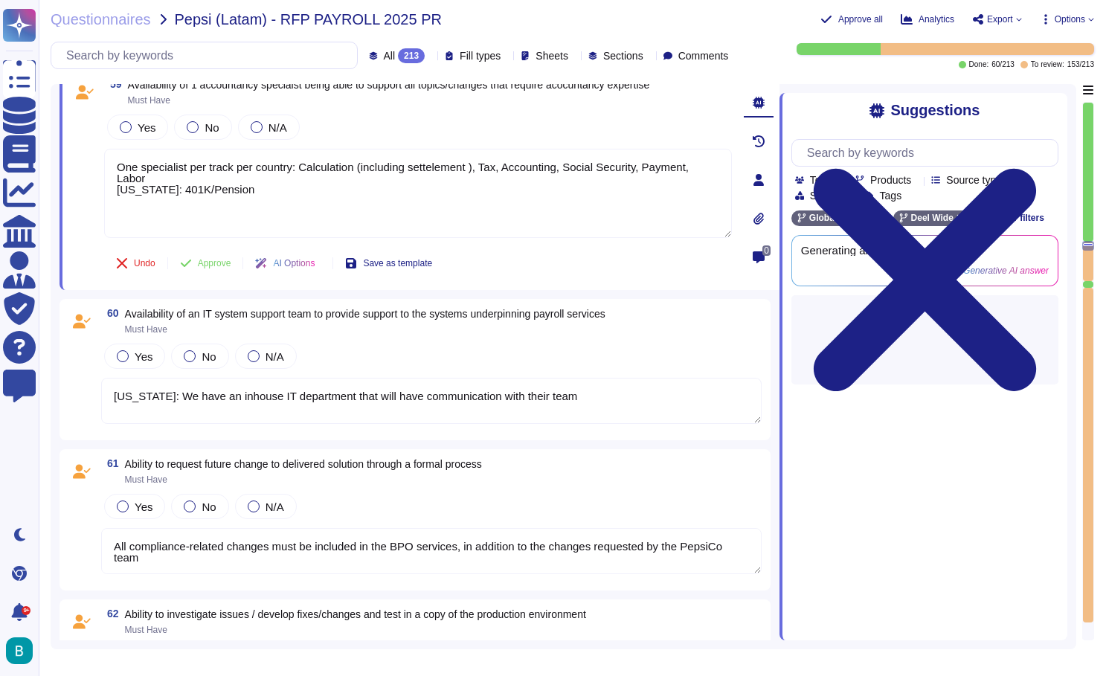
type textarea "Required for payroll change testing (Must have) Environments must be up to date…"
type textarea "All applied adjustments must be validated and tested by the BPO before being re…"
type textarea "One specialist per track per country: Calculation (including settelement ), Tax…"
type textarea "Required for payroll change testing (Must have) Environments must be up to date…"
type textarea "All applied adjustments must be validated and tested by the BPO before being re…"
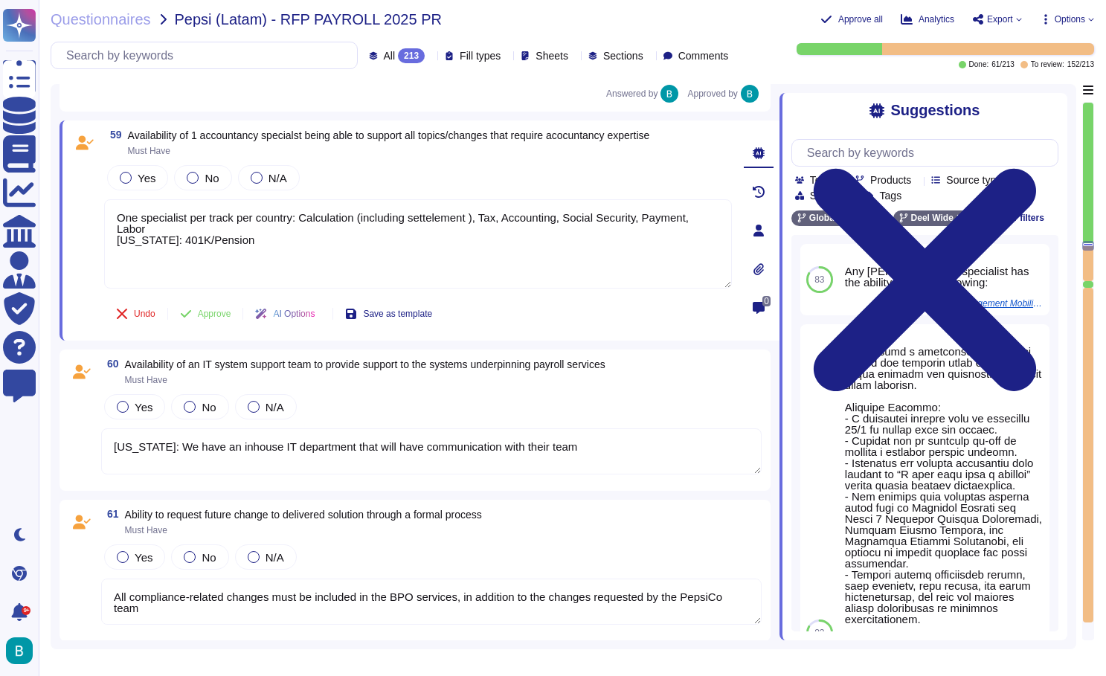
type textarea "One specialist per track per country: Calculation (including settelement ), Tax…"
type textarea "Required for payroll change testing (Must have) Environments must be up to date…"
type textarea "All applied adjustments must be validated and tested by the BPO before being re…"
type textarea "One specialist per track per country: Calculation (including settelement ), Tax…"
type textarea "Required for payroll change testing (Must have) Environments must be up to date…"
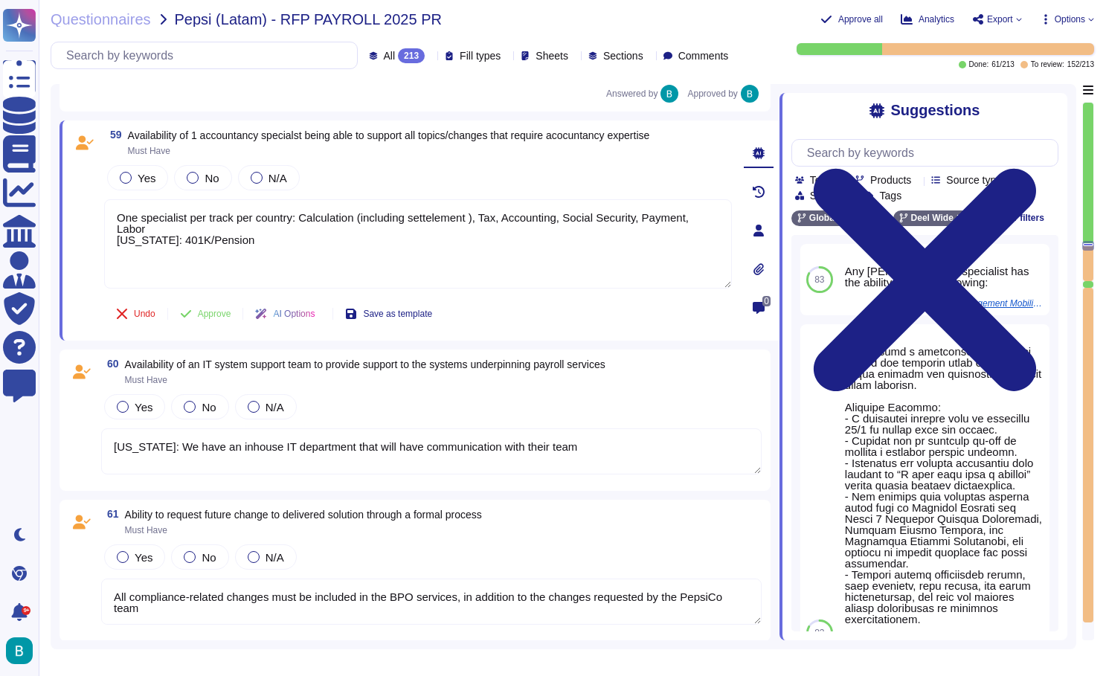
type textarea "All applied adjustments must be validated and tested by the BPO before being re…"
type textarea "One specialist per track per country: Calculation (including settelement ), Tax…"
type textarea "Required for payroll change testing (Must have) Environments must be up to date…"
type textarea "All applied adjustments must be validated and tested by the BPO before being re…"
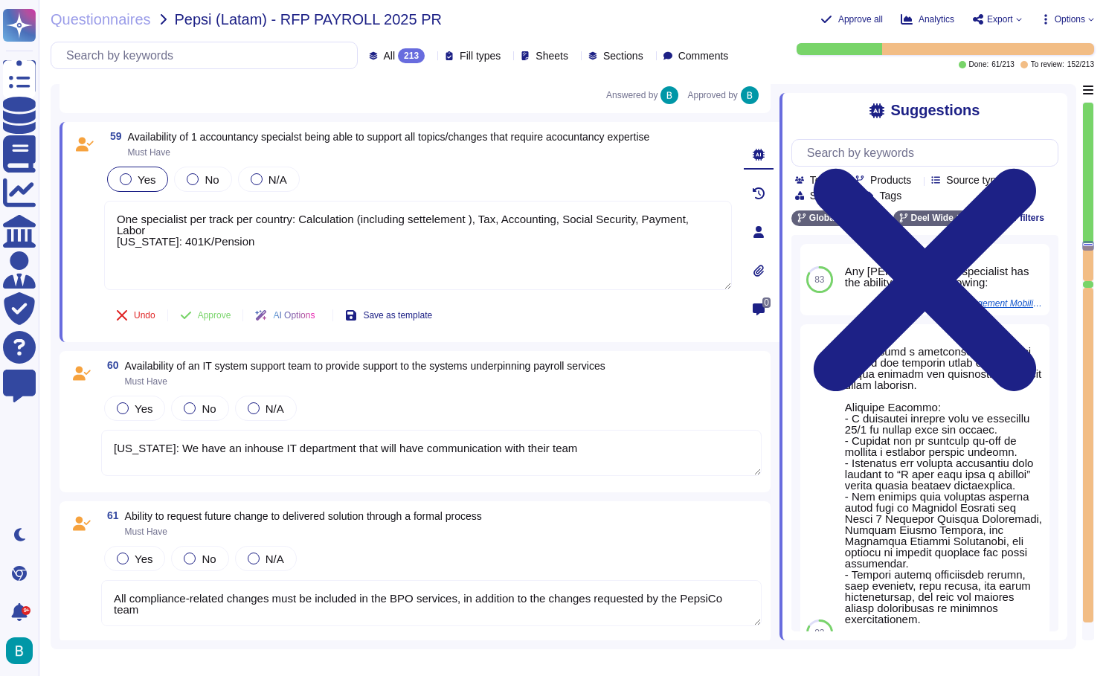
click at [141, 182] on span "Yes" at bounding box center [147, 179] width 18 height 13
type textarea "One specialist per track per country: Calculation (including settelement ), Tax…"
type textarea "Required for payroll change testing (Must have) Environments must be up to date…"
type textarea "All applied adjustments must be validated and tested by the BPO before being re…"
type textarea "One specialist per track per country: Calculation (including settelement ), Tax…"
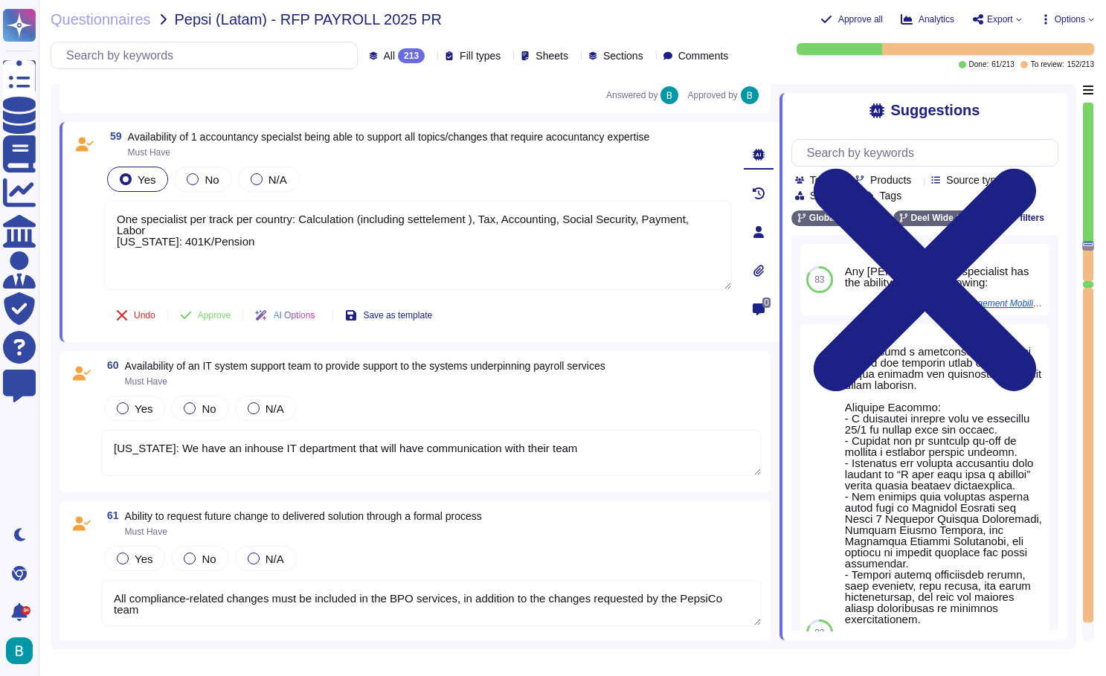
type textarea "Required for payroll change testing (Must have) Environments must be up to date…"
type textarea "All applied adjustments must be validated and tested by the BPO before being re…"
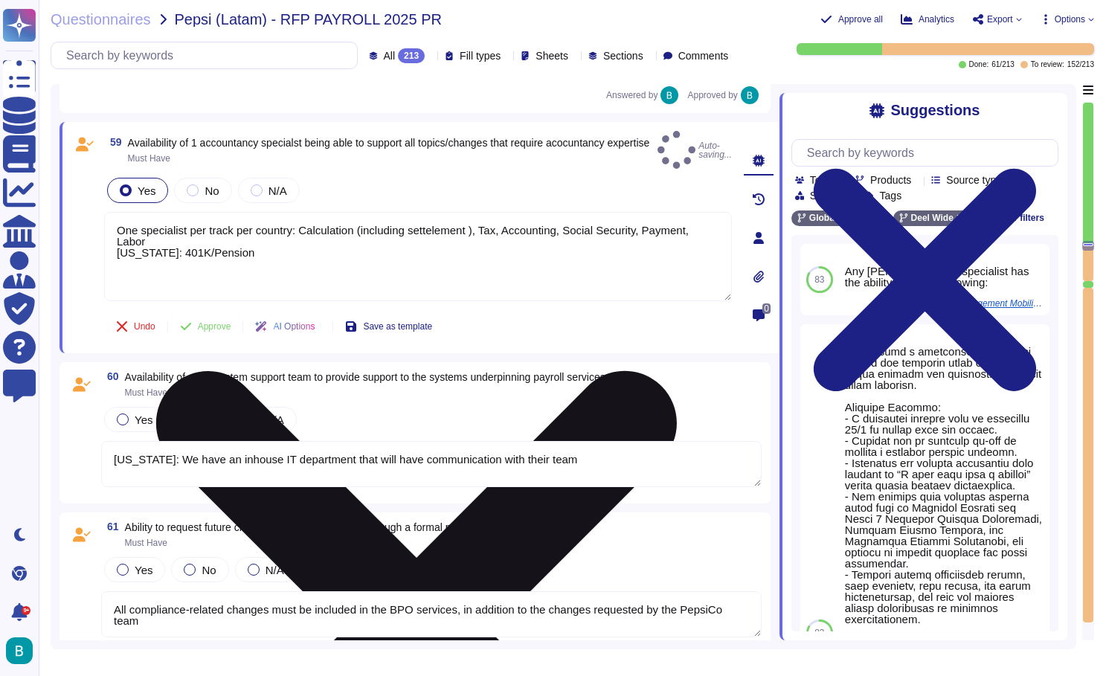
type textarea "One specialist per track per country: Calculation (including settelement ), Tax…"
type textarea "Required for payroll change testing (Must have) Environments must be up to date…"
type textarea "All applied adjustments must be validated and tested by the BPO before being re…"
type textarea "One specialist per track per country: Calculation (including settelement ), Tax…"
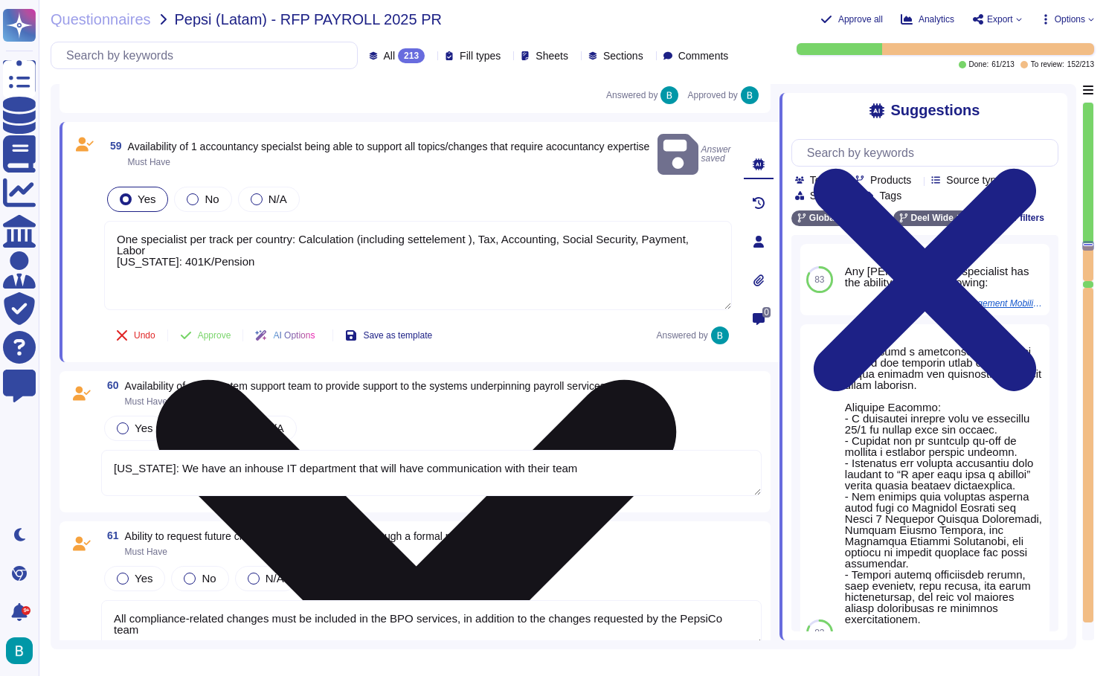
click at [677, 379] on icon at bounding box center [416, 639] width 521 height 521
type textarea "Required for payroll change testing (Must have) Environments must be up to date…"
type textarea "All applied adjustments must be validated and tested by the BPO before being re…"
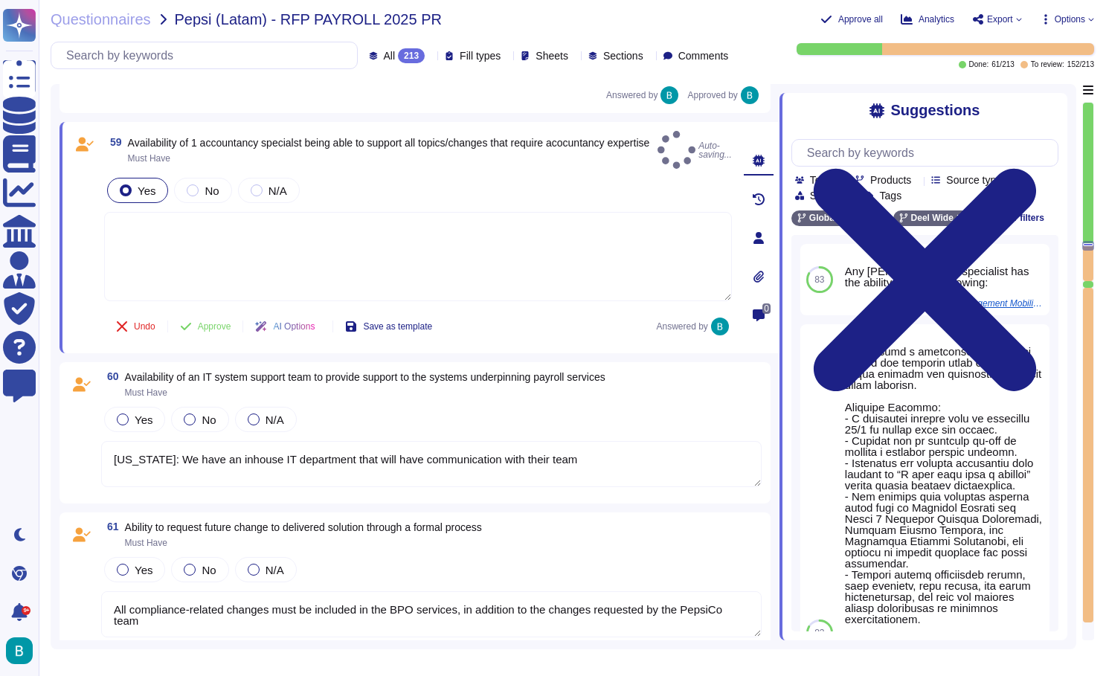
type textarea "Required for payroll change testing (Must have) Environments must be up to date…"
type textarea "All applied adjustments must be validated and tested by the BPO before being re…"
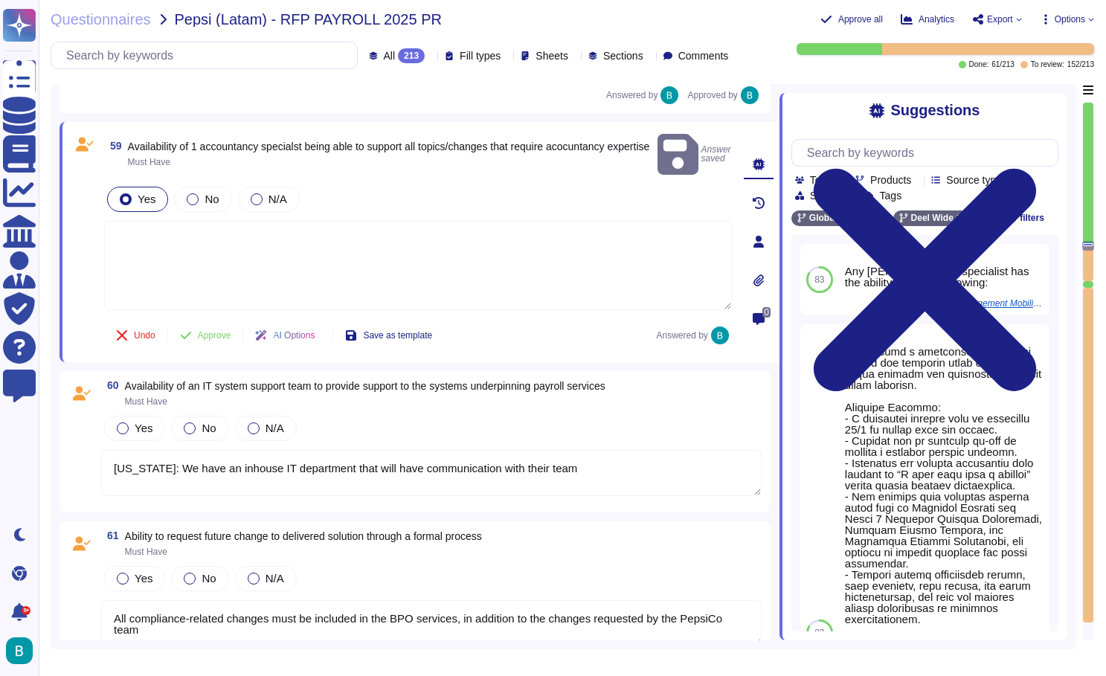
type textarea "Required for payroll change testing (Must have) Environments must be up to date…"
type textarea "All applied adjustments must be validated and tested by the BPO before being re…"
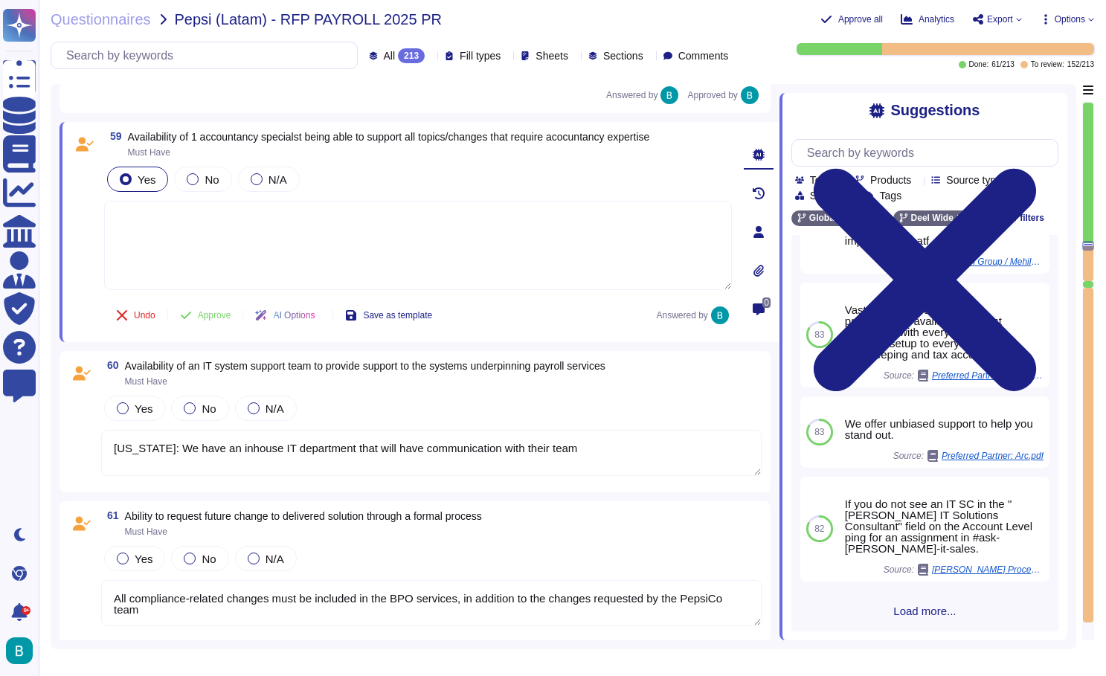
scroll to position [648, 0]
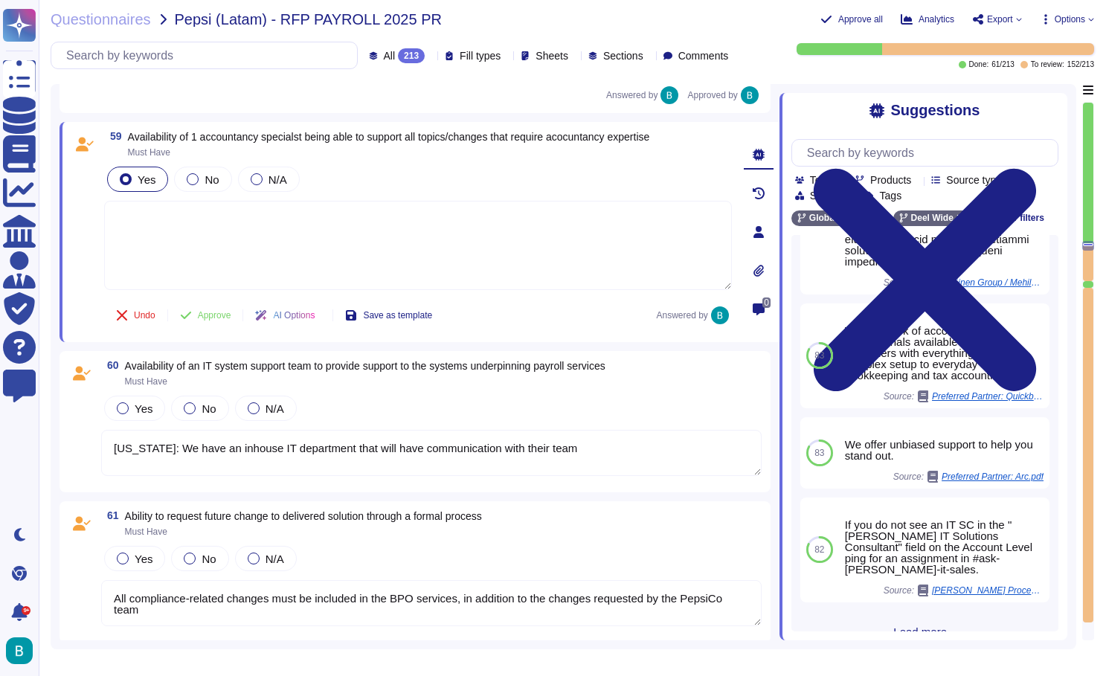
type textarea "Required for payroll change testing (Must have) Environments must be up to date…"
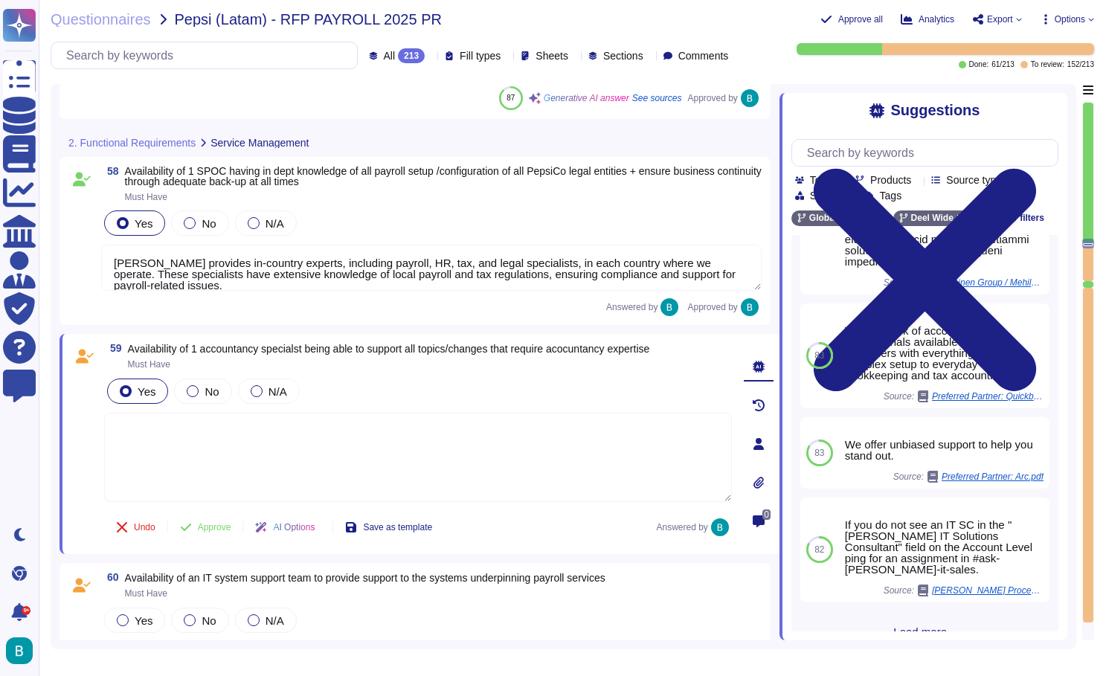
scroll to position [9120, 0]
drag, startPoint x: 197, startPoint y: 275, endPoint x: 98, endPoint y: 263, distance: 99.7
click at [98, 263] on div "58 Availability of 1 SPOC having in dept knowledge of all payroll setup /config…" at bounding box center [414, 241] width 693 height 150
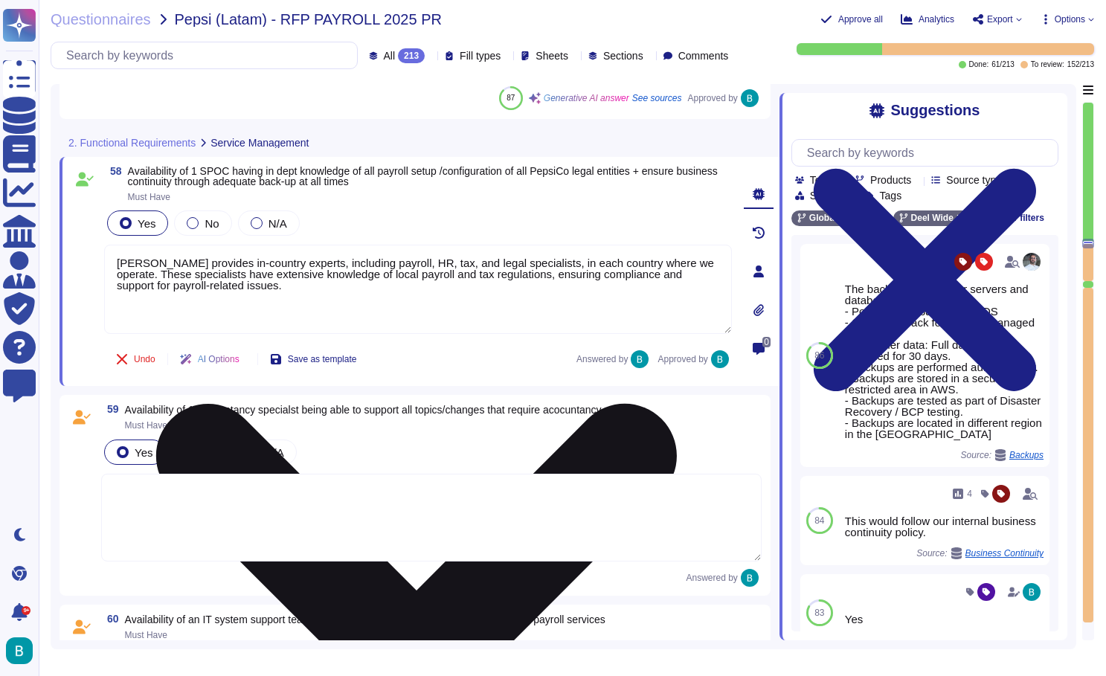
click at [240, 293] on textarea "[PERSON_NAME] provides in-country experts, including payroll, HR, tax, and lega…" at bounding box center [418, 289] width 628 height 89
drag, startPoint x: 115, startPoint y: 248, endPoint x: 254, endPoint y: 283, distance: 143.3
click at [254, 283] on textarea "[PERSON_NAME] provides in-country experts, including payroll, HR, tax, and lega…" at bounding box center [418, 289] width 628 height 89
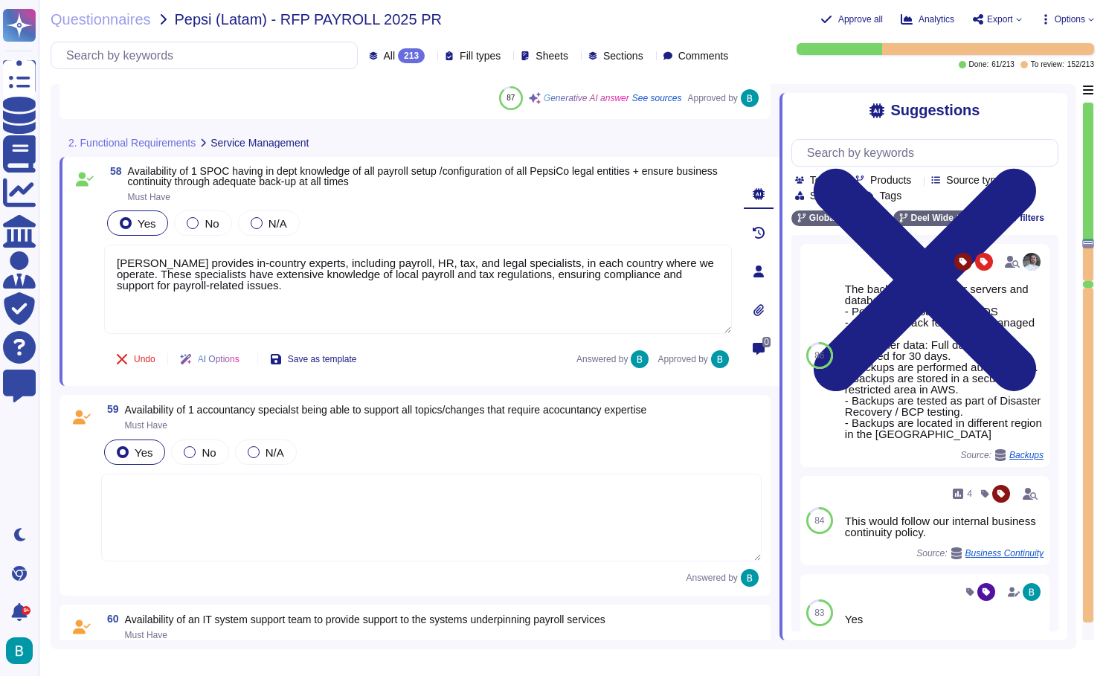
click at [241, 486] on textarea at bounding box center [431, 518] width 661 height 88
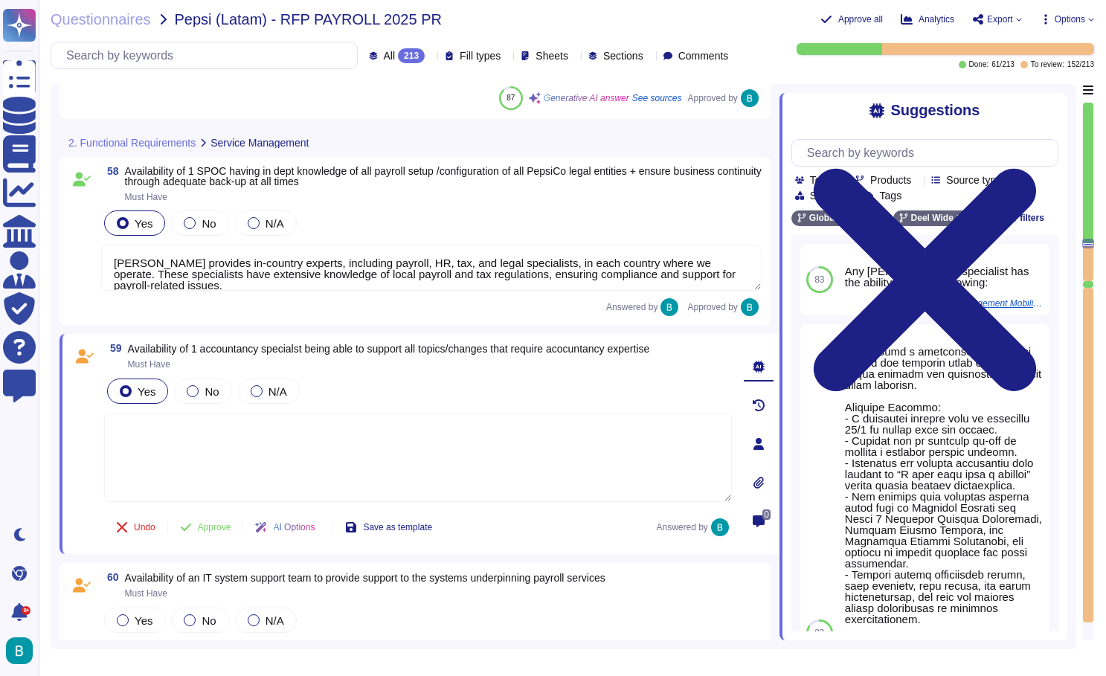
paste textarea "[PERSON_NAME] provides in-country experts, including payroll, HR, tax, and lega…"
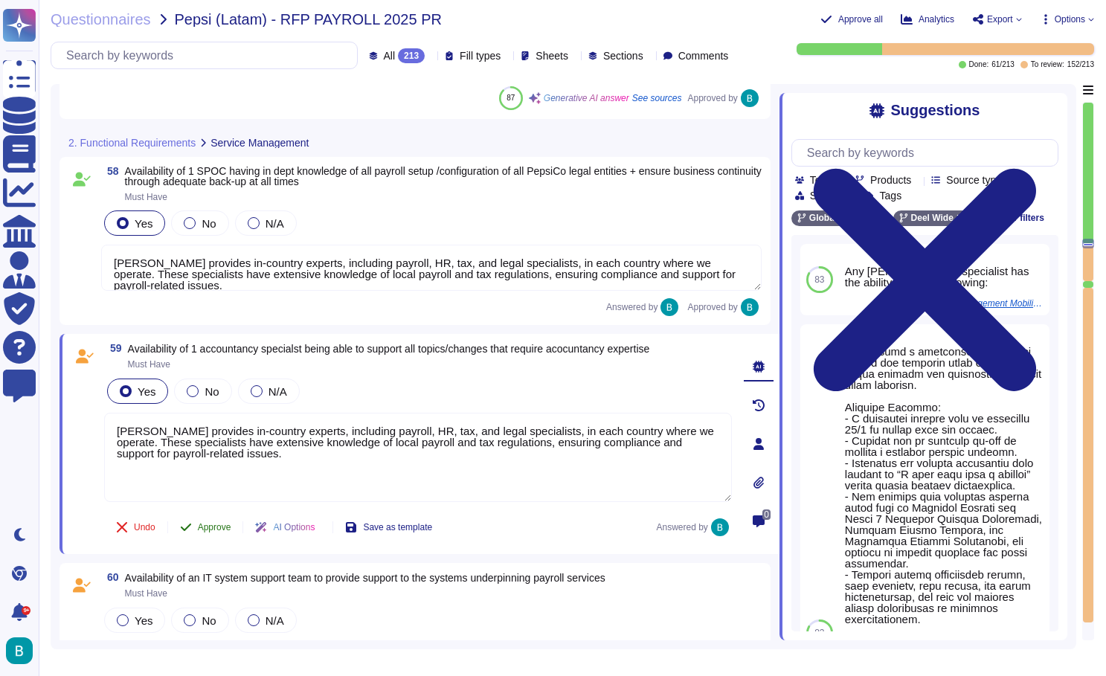
click at [205, 518] on div "59 Availability of 1 accountancy specialst being able to support all topics/cha…" at bounding box center [401, 444] width 661 height 202
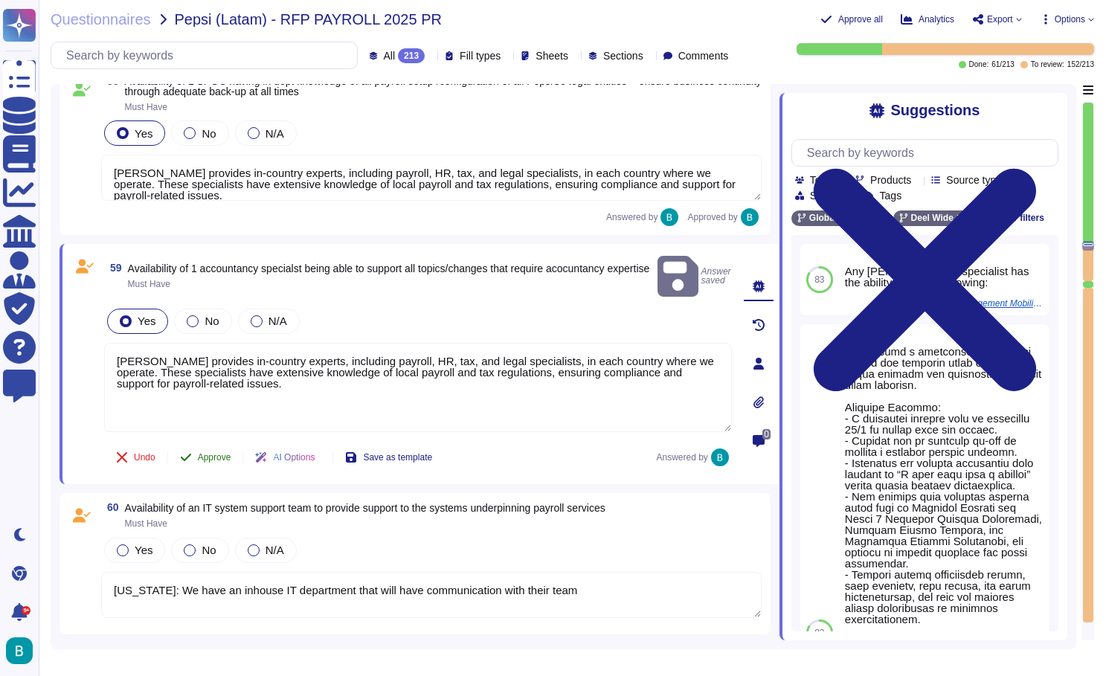
click at [226, 453] on span "Approve" at bounding box center [214, 457] width 33 height 9
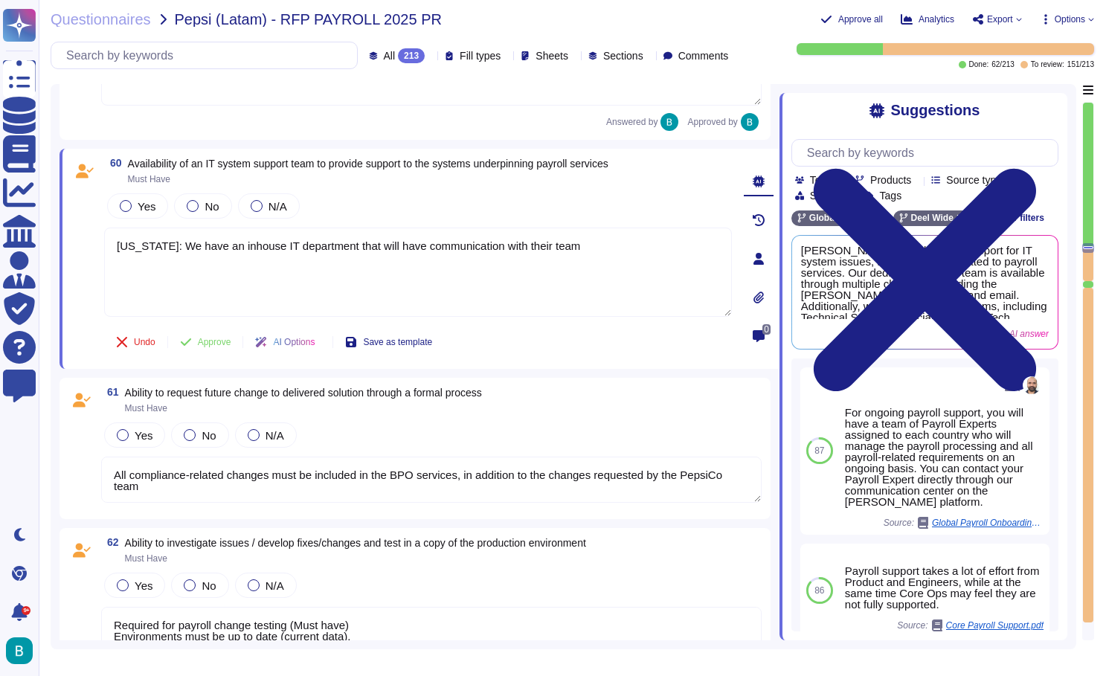
scroll to position [9476, 0]
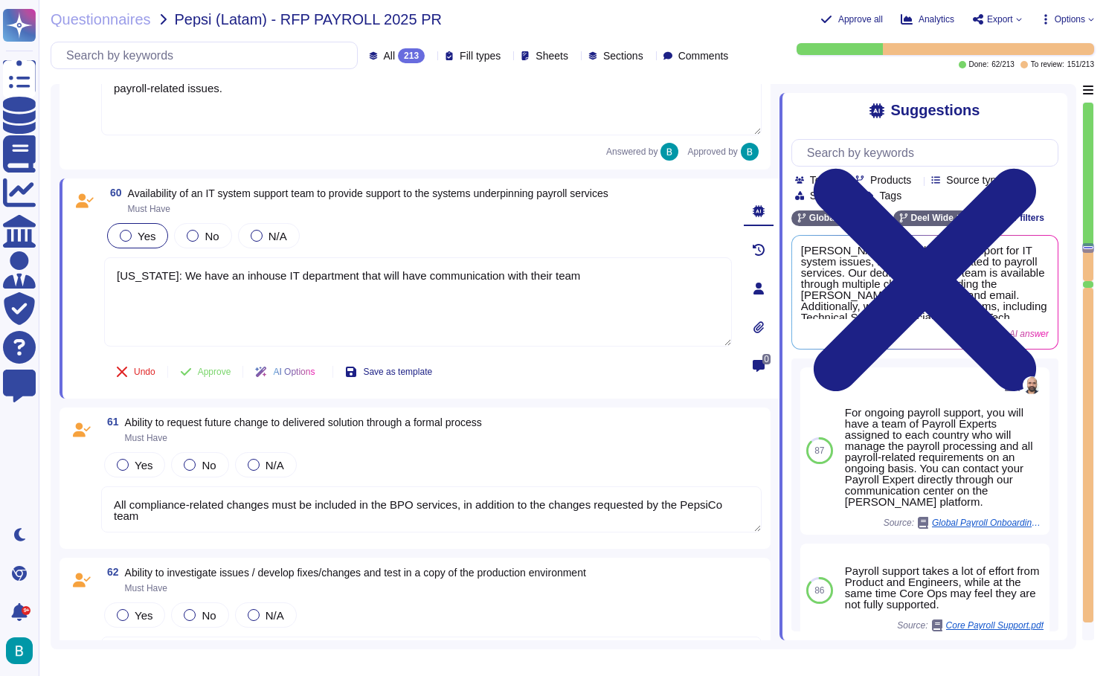
click at [141, 235] on span "Yes" at bounding box center [147, 236] width 18 height 13
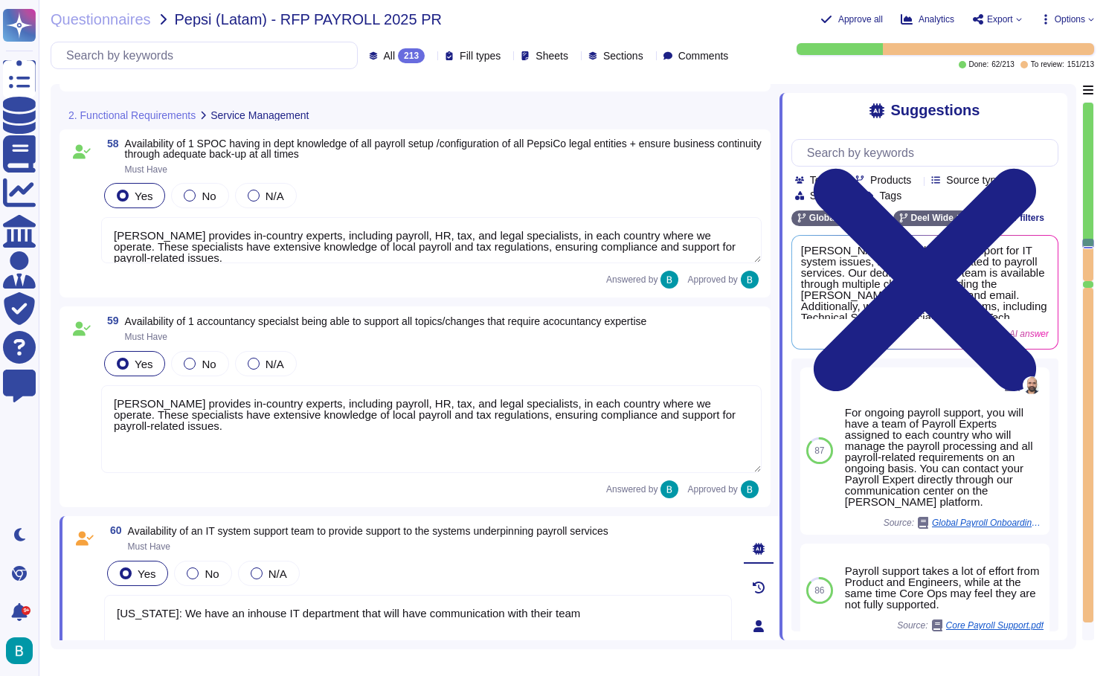
scroll to position [9143, 0]
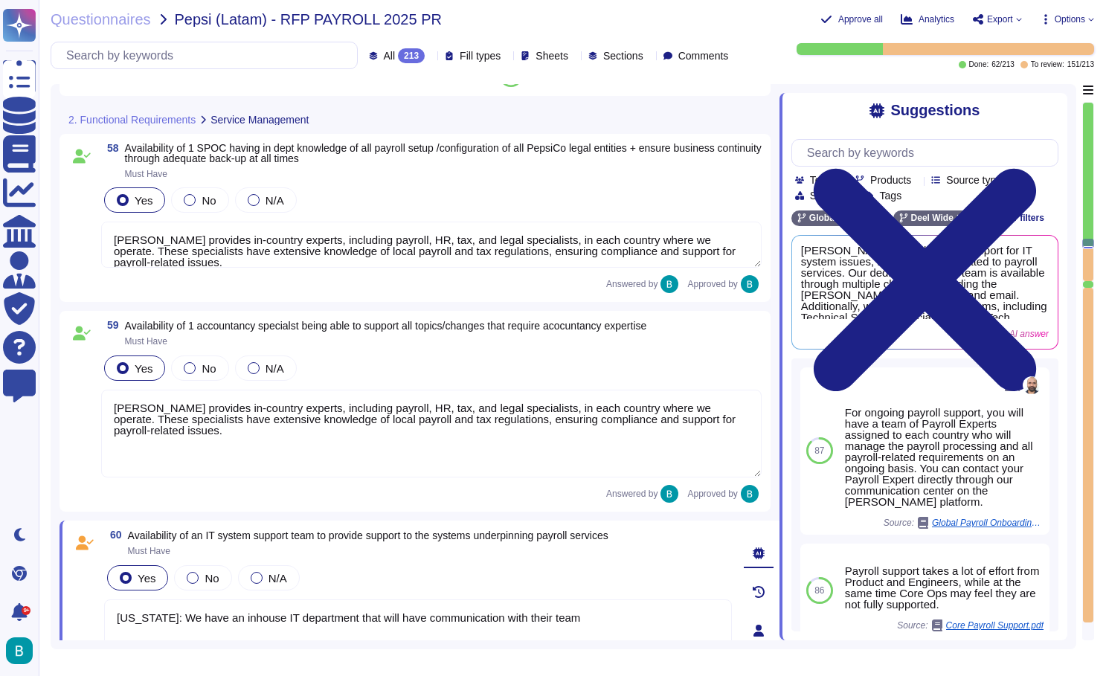
click at [214, 423] on textarea "[PERSON_NAME] provides in-country experts, including payroll, HR, tax, and lega…" at bounding box center [431, 434] width 661 height 88
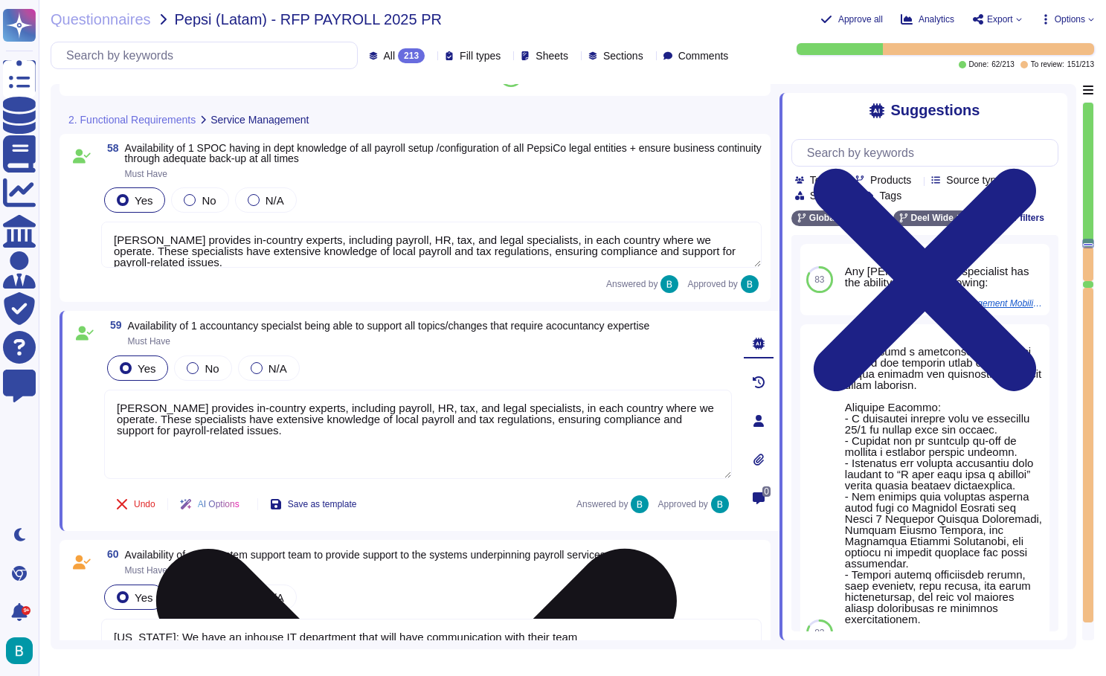
drag, startPoint x: 243, startPoint y: 432, endPoint x: 121, endPoint y: 408, distance: 125.2
click at [121, 408] on textarea "[PERSON_NAME] provides in-country experts, including payroll, HR, tax, and lega…" at bounding box center [418, 434] width 628 height 89
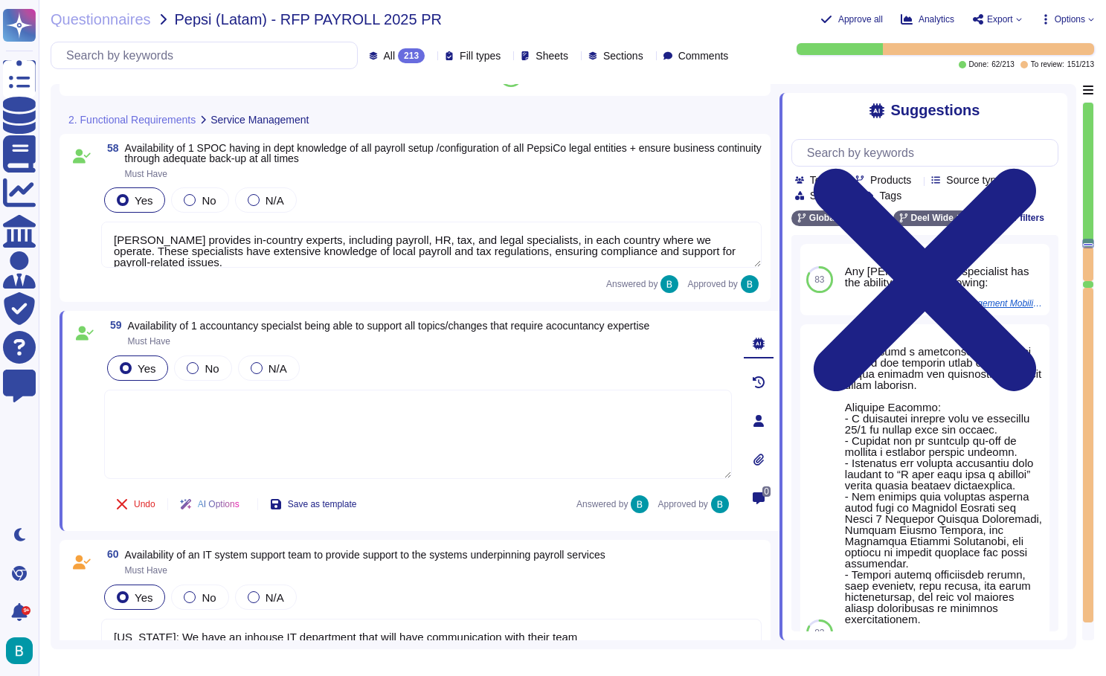
paste textarea "One specialist per track per country: Calculation (including settelement ), Tax…"
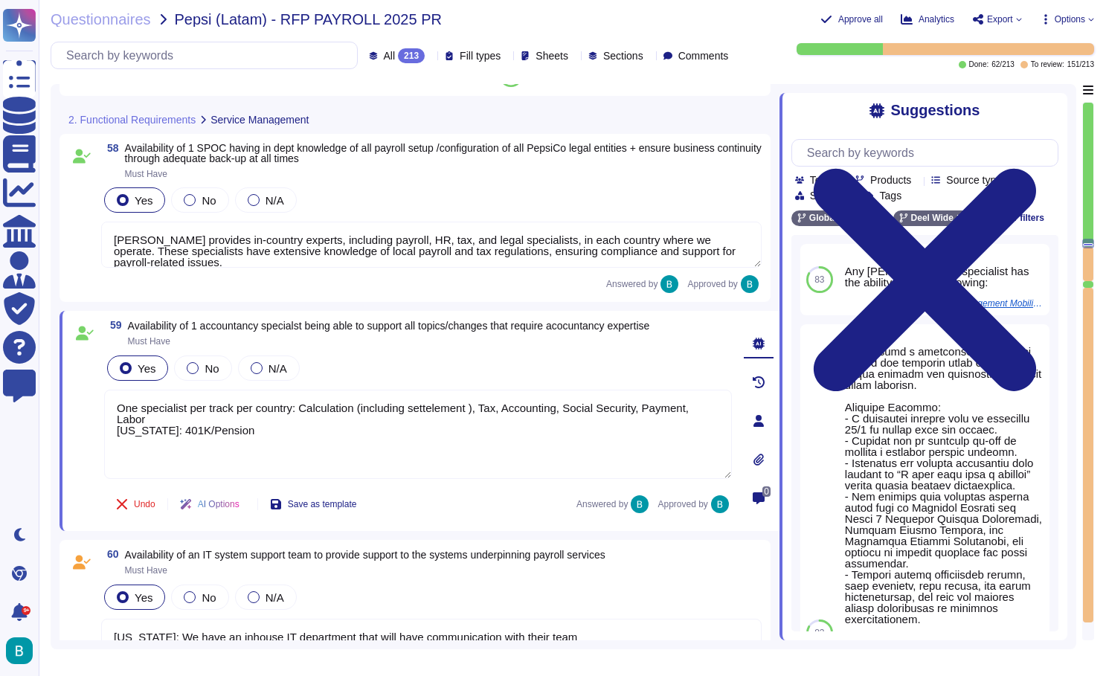
click at [333, 347] on div "59 Availability of 1 accountancy specialst being able to support all topics/cha…" at bounding box center [401, 421] width 661 height 202
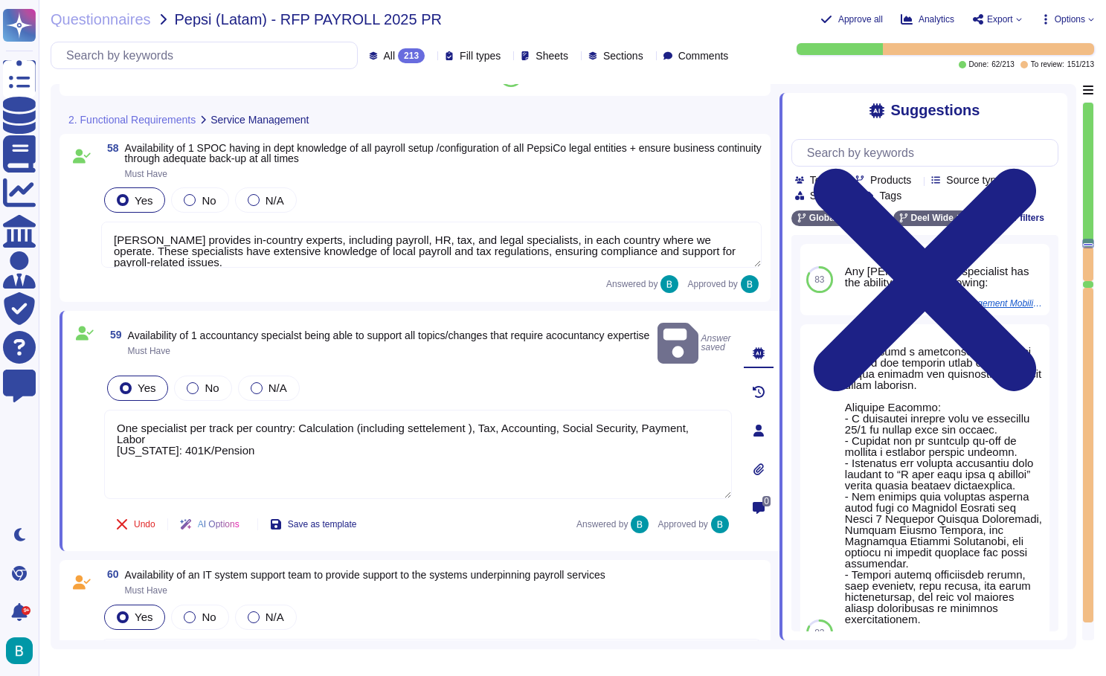
click at [420, 519] on div "Undo AI Options Save as template Answered by Approved by" at bounding box center [418, 525] width 628 height 36
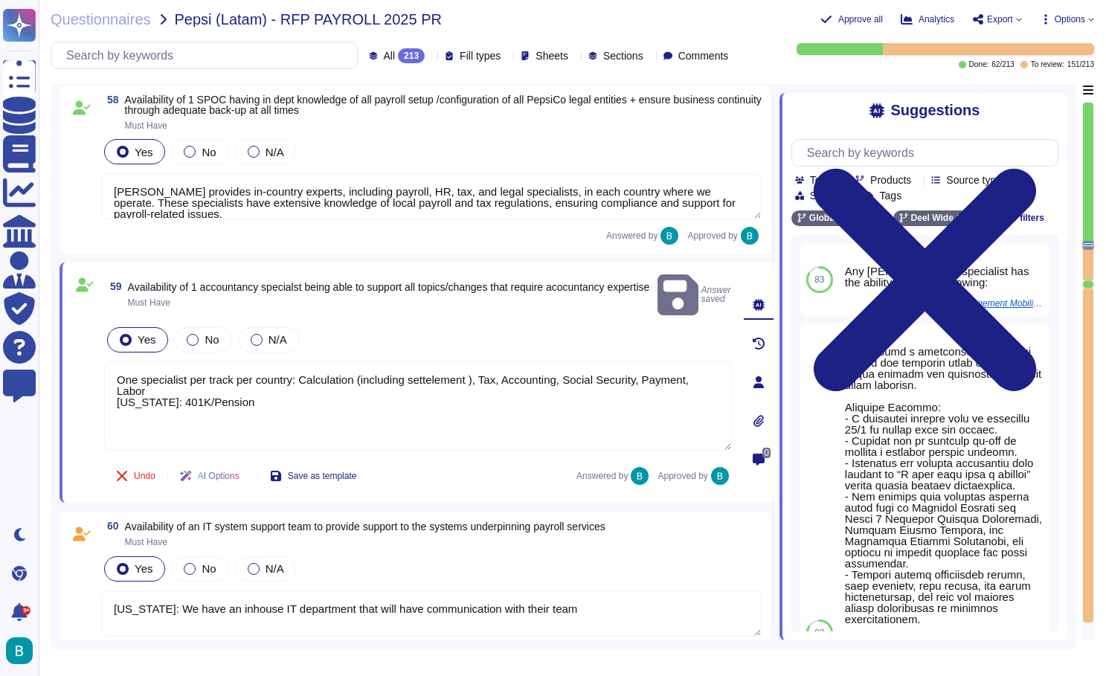
scroll to position [9207, 0]
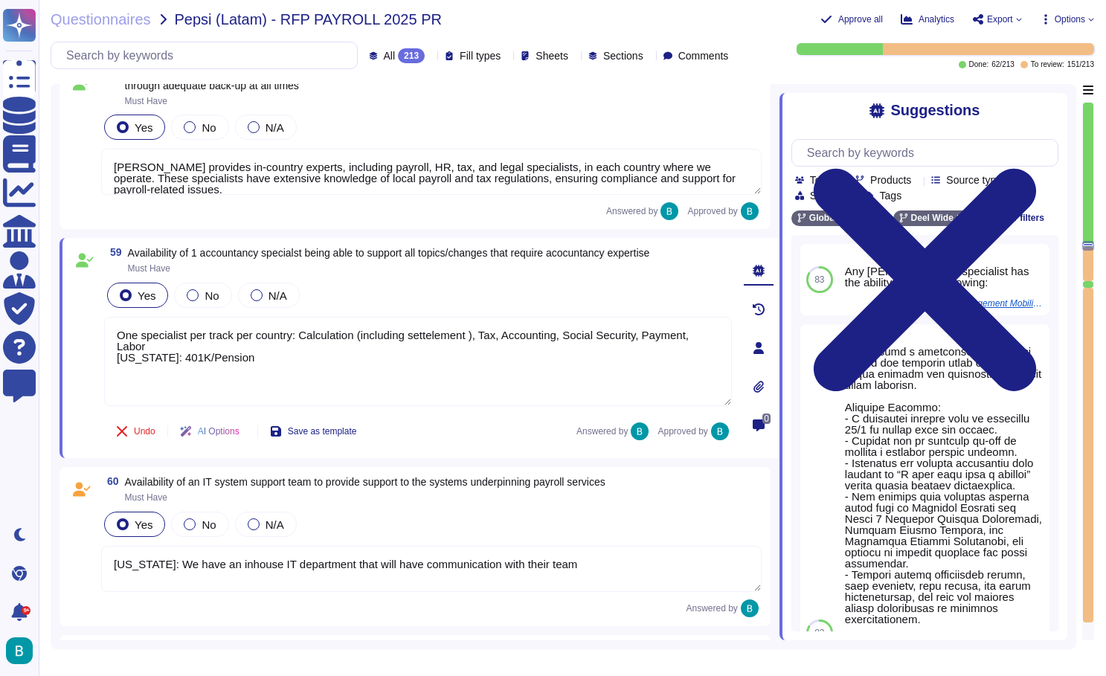
click at [403, 571] on textarea "[US_STATE]: We have an inhouse IT department that will have communication with …" at bounding box center [431, 569] width 661 height 46
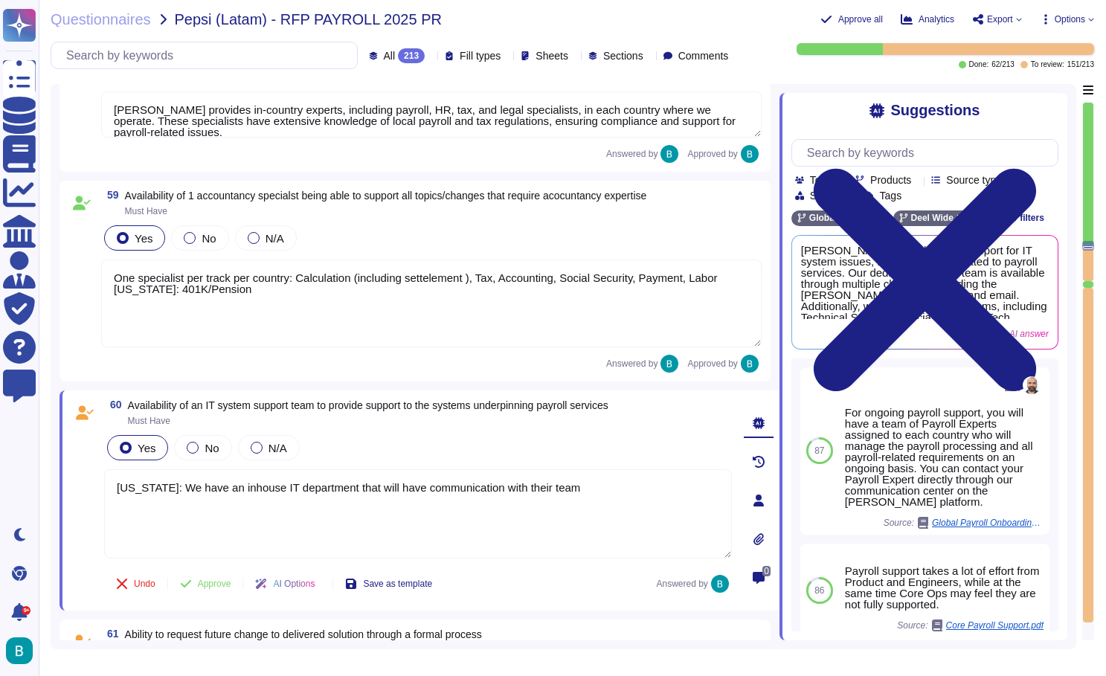
scroll to position [9312, 0]
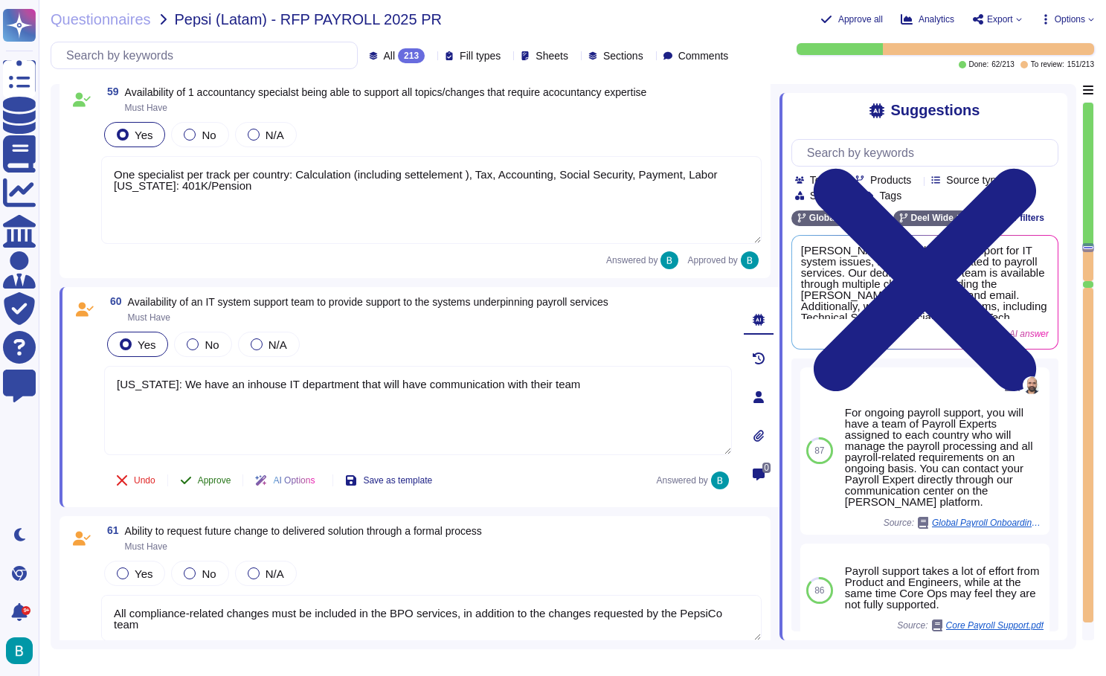
click at [203, 476] on span "Approve" at bounding box center [214, 480] width 33 height 9
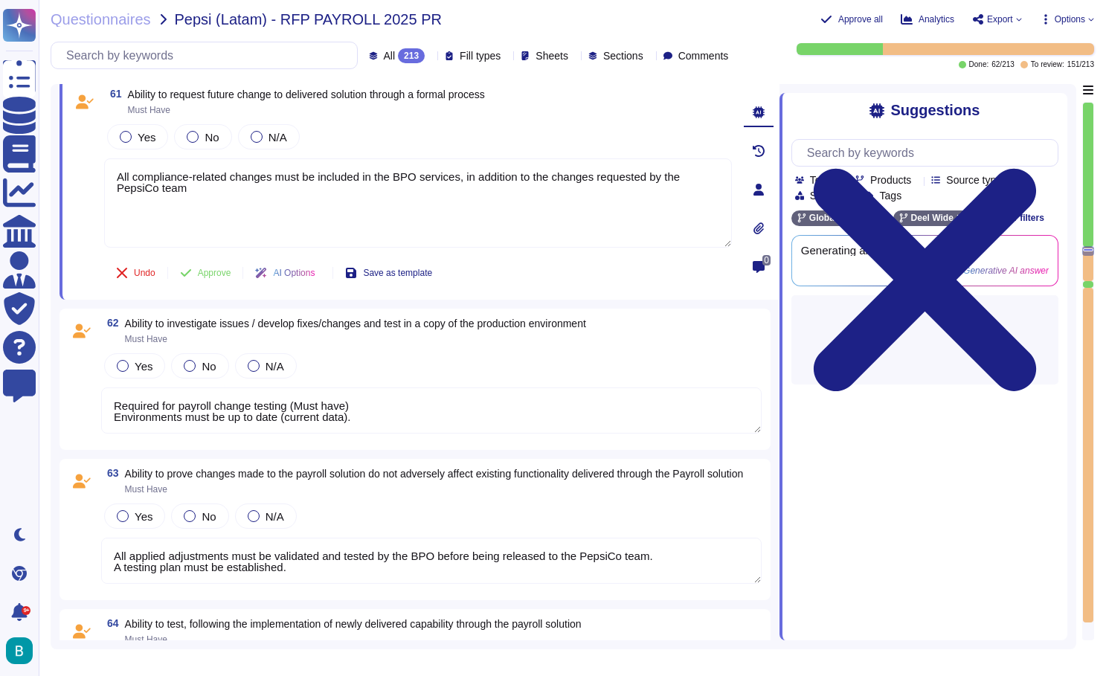
scroll to position [9683, 0]
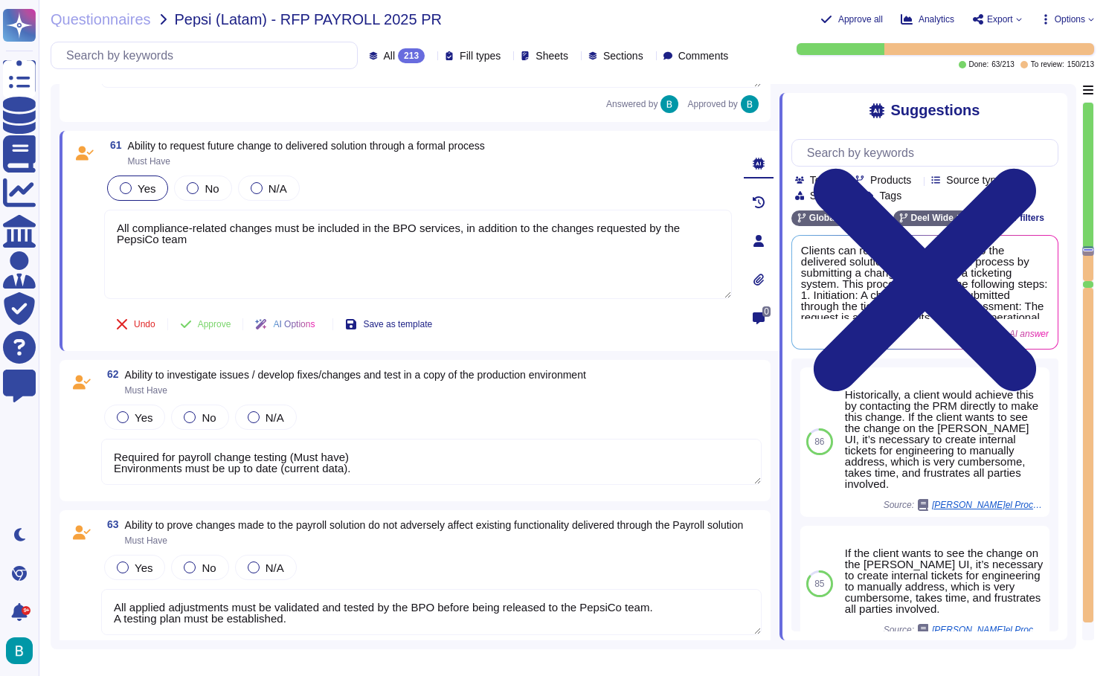
click at [140, 190] on span "Yes" at bounding box center [147, 188] width 18 height 13
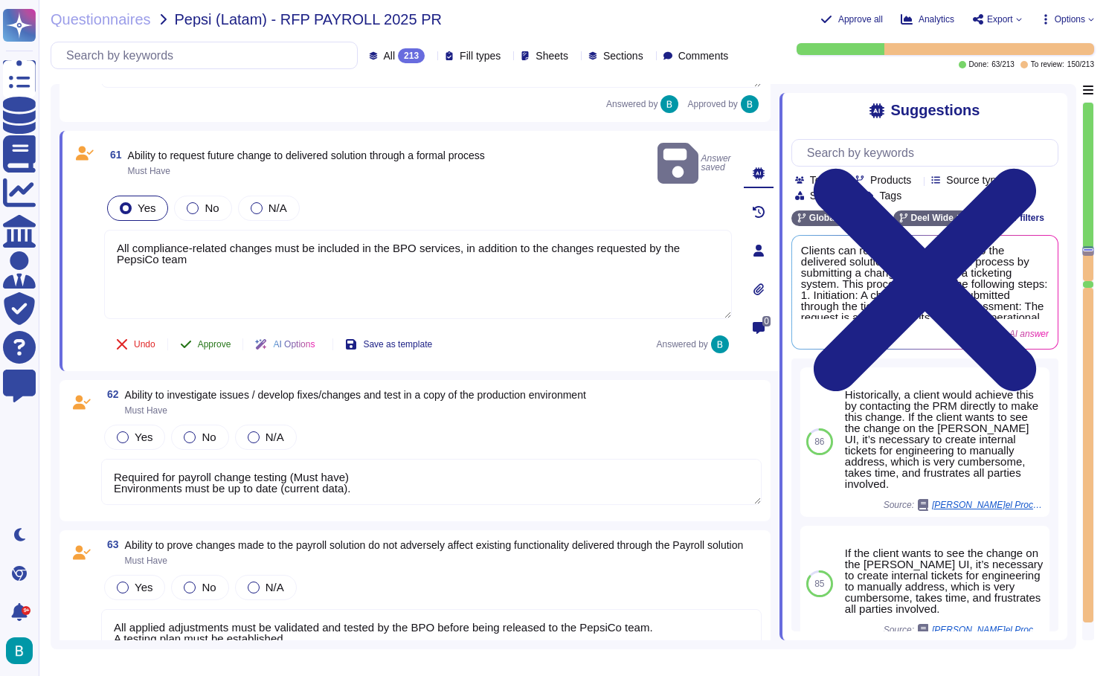
click at [221, 340] on span "Approve" at bounding box center [214, 344] width 33 height 9
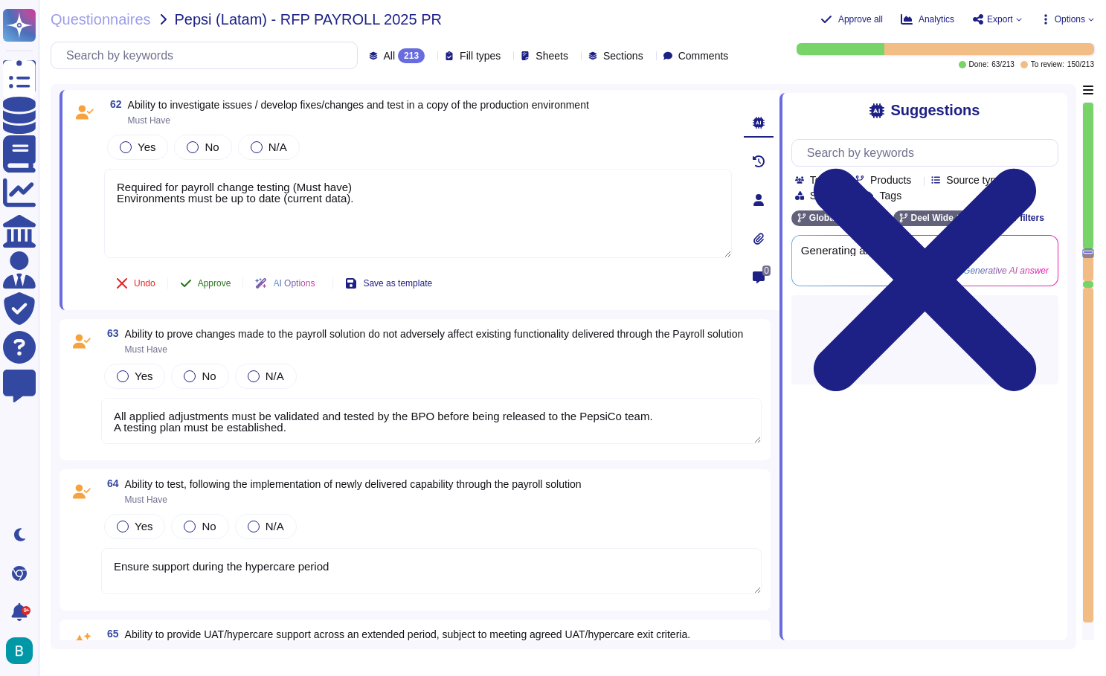
scroll to position [9842, 0]
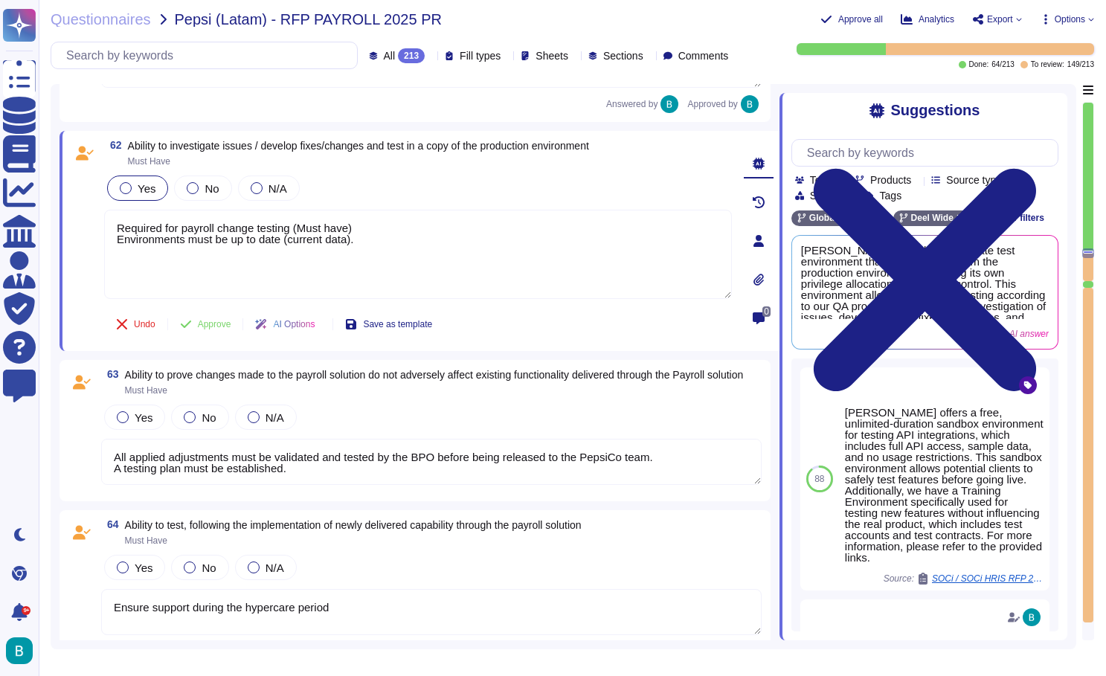
click at [140, 189] on span "Yes" at bounding box center [147, 188] width 18 height 13
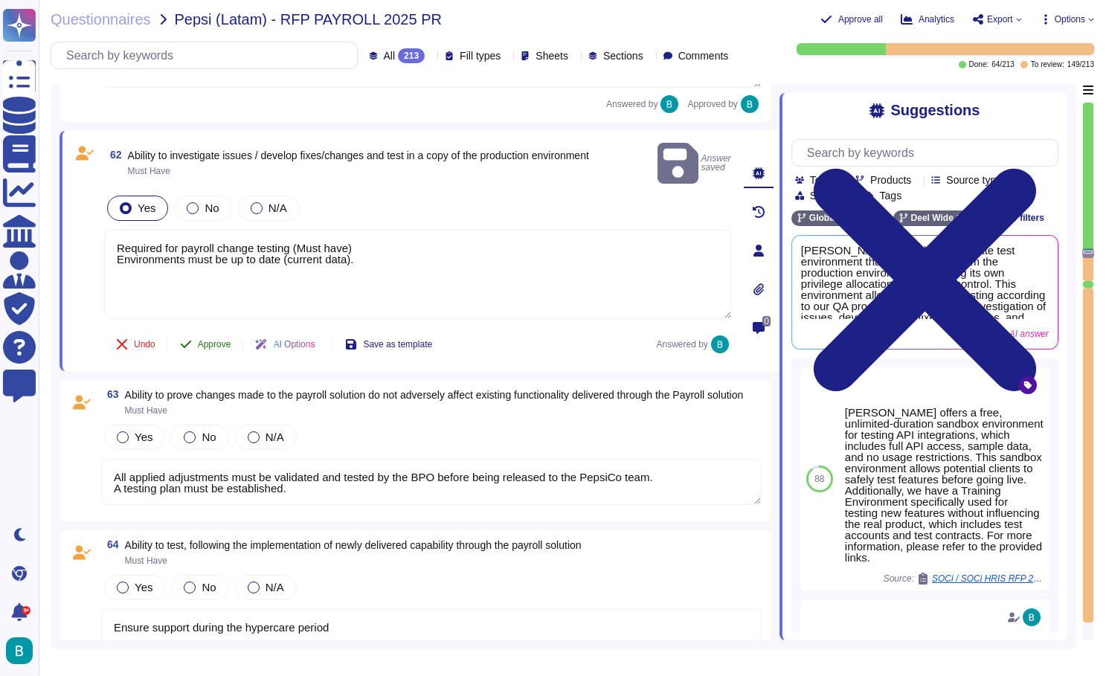
click at [216, 340] on span "Approve" at bounding box center [214, 344] width 33 height 9
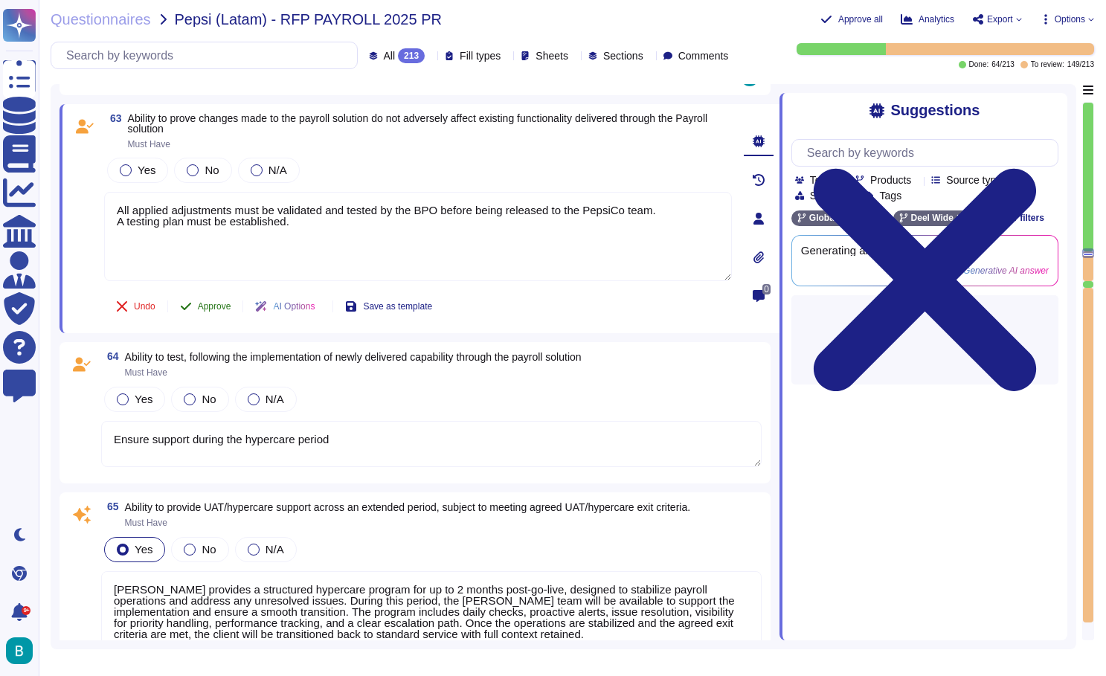
scroll to position [10002, 0]
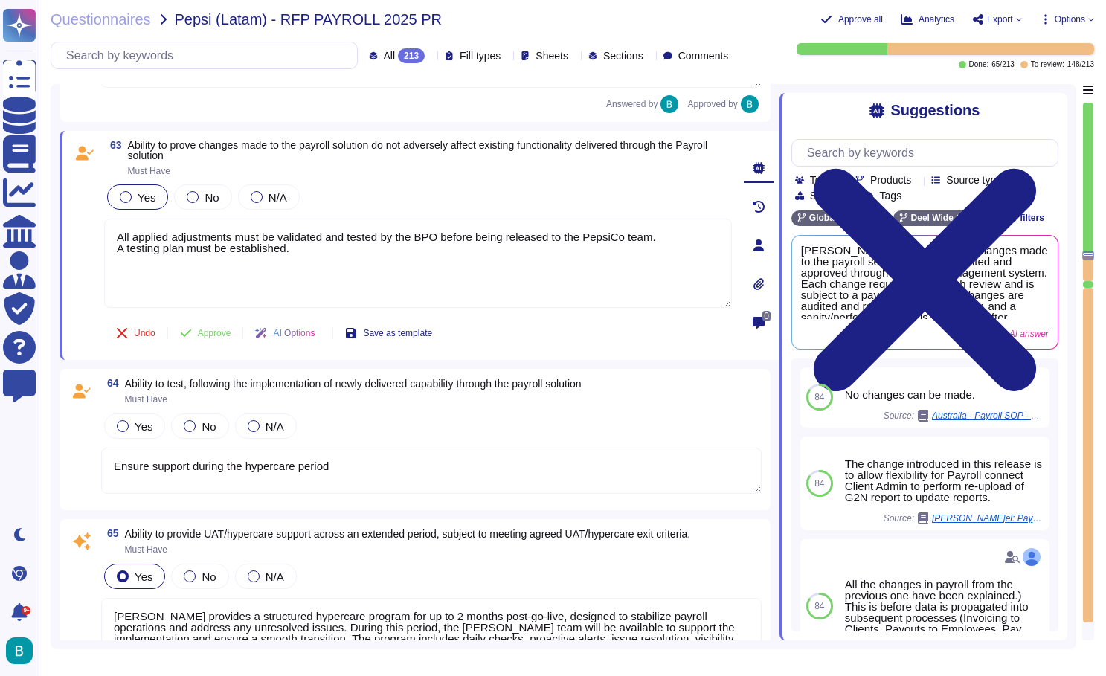
click at [149, 198] on span "Yes" at bounding box center [147, 197] width 18 height 13
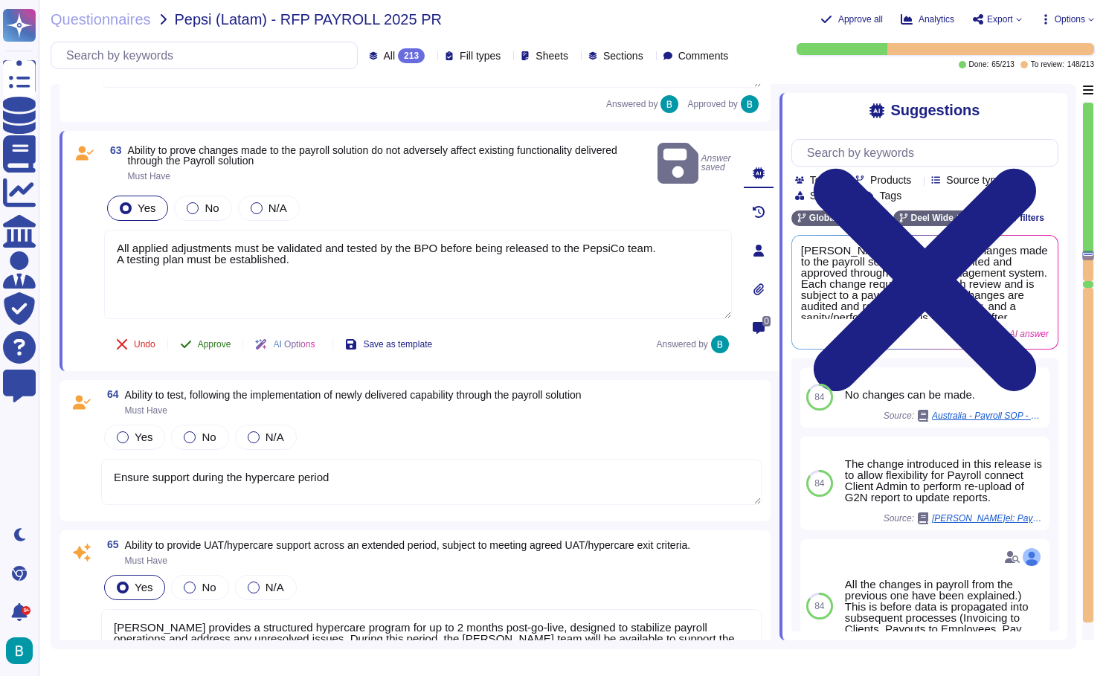
click at [226, 340] on span "Approve" at bounding box center [214, 344] width 33 height 9
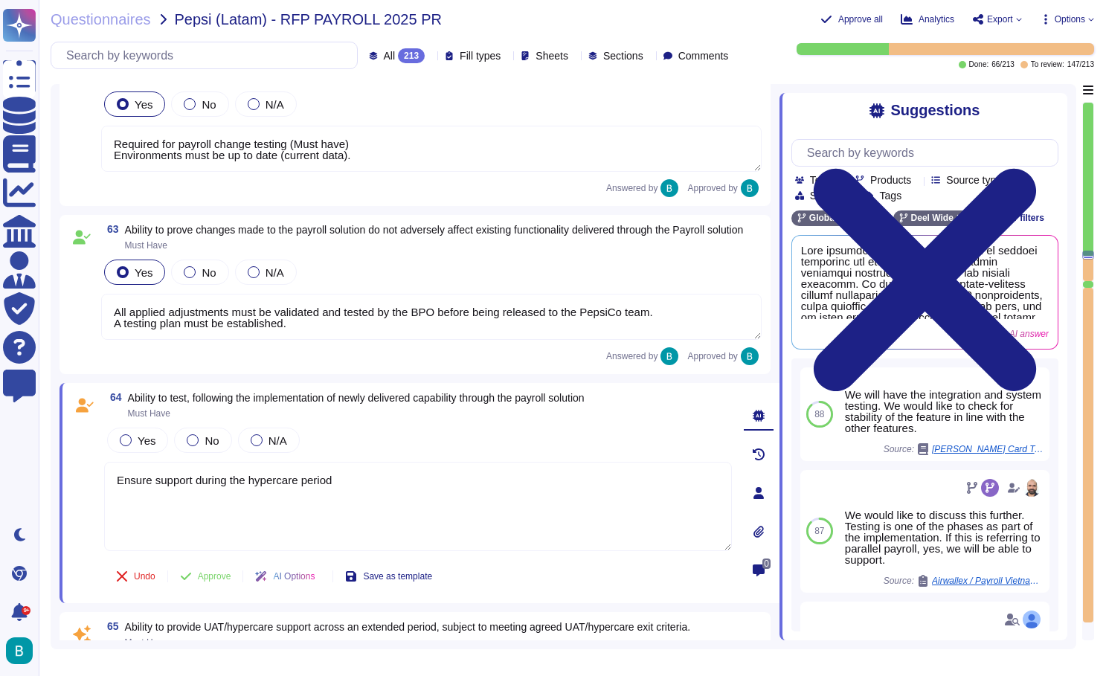
scroll to position [10006, 0]
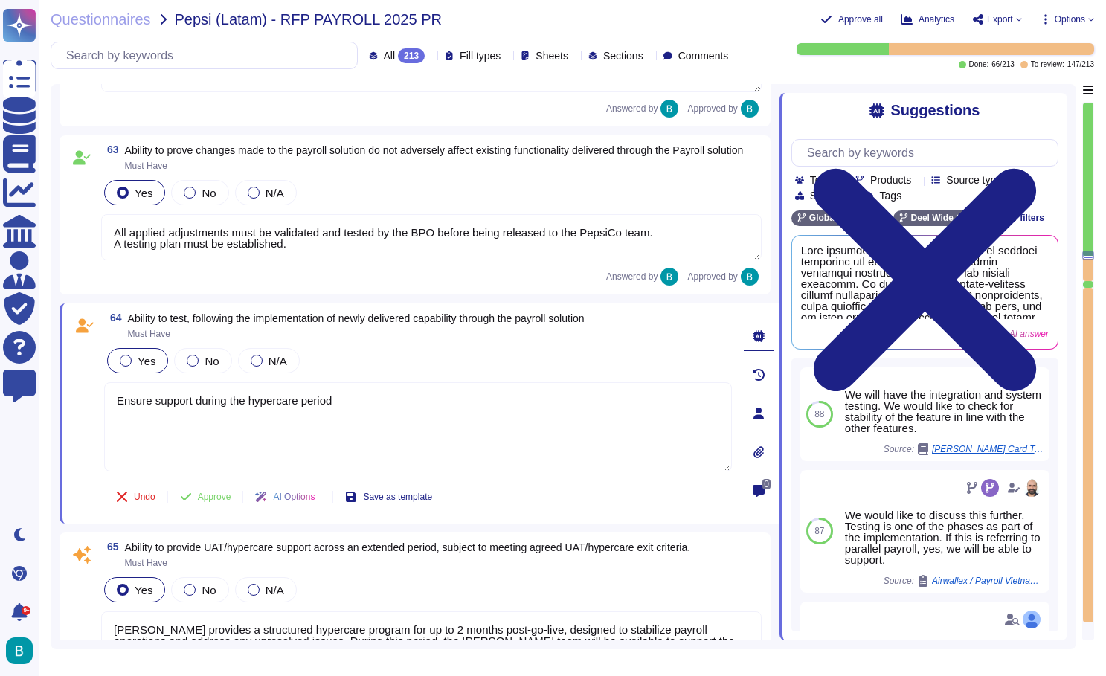
click at [145, 368] on span "Yes" at bounding box center [147, 361] width 18 height 13
click at [227, 501] on span "Approve" at bounding box center [214, 496] width 33 height 9
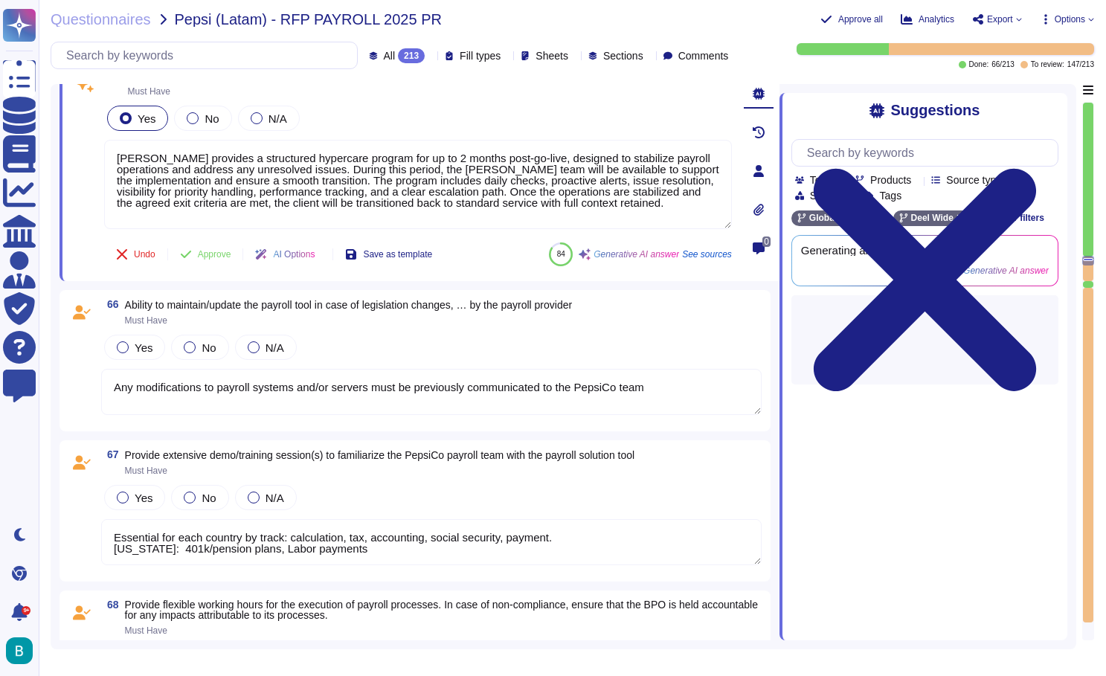
scroll to position [10329, 0]
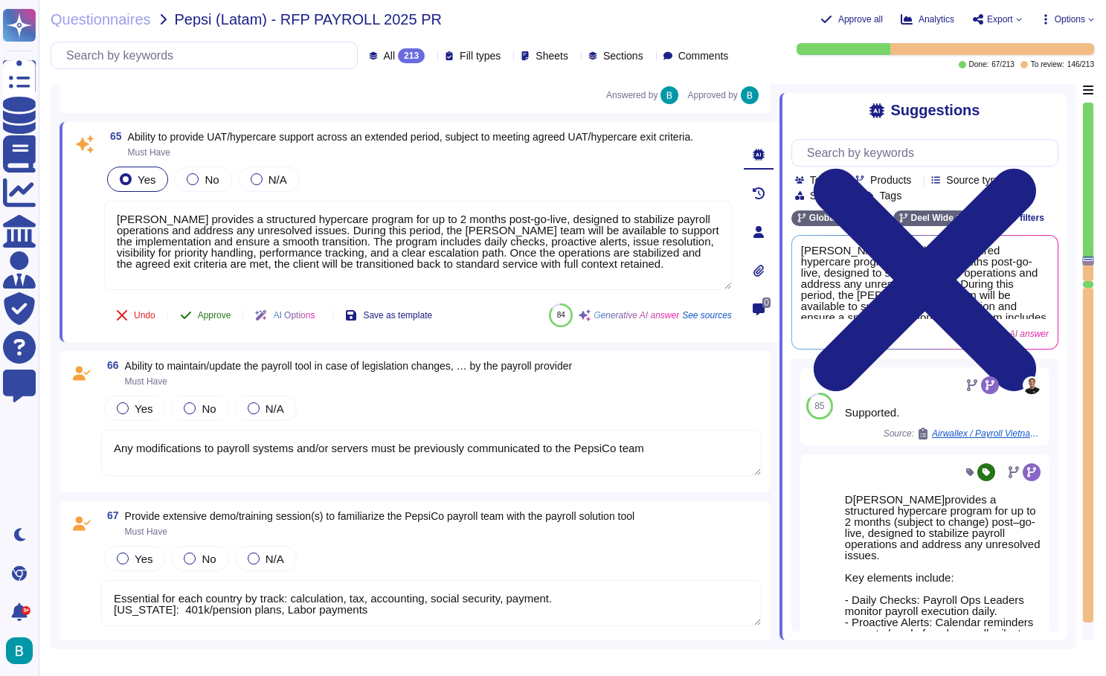
click at [219, 320] on span "Approve" at bounding box center [214, 315] width 33 height 9
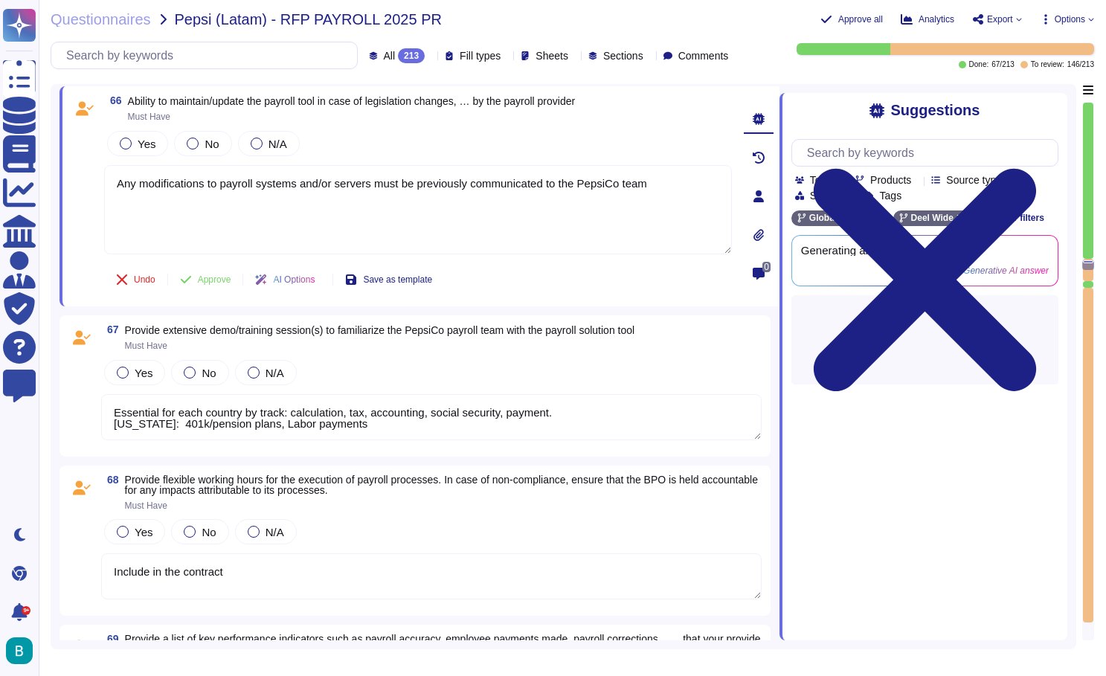
scroll to position [10504, 0]
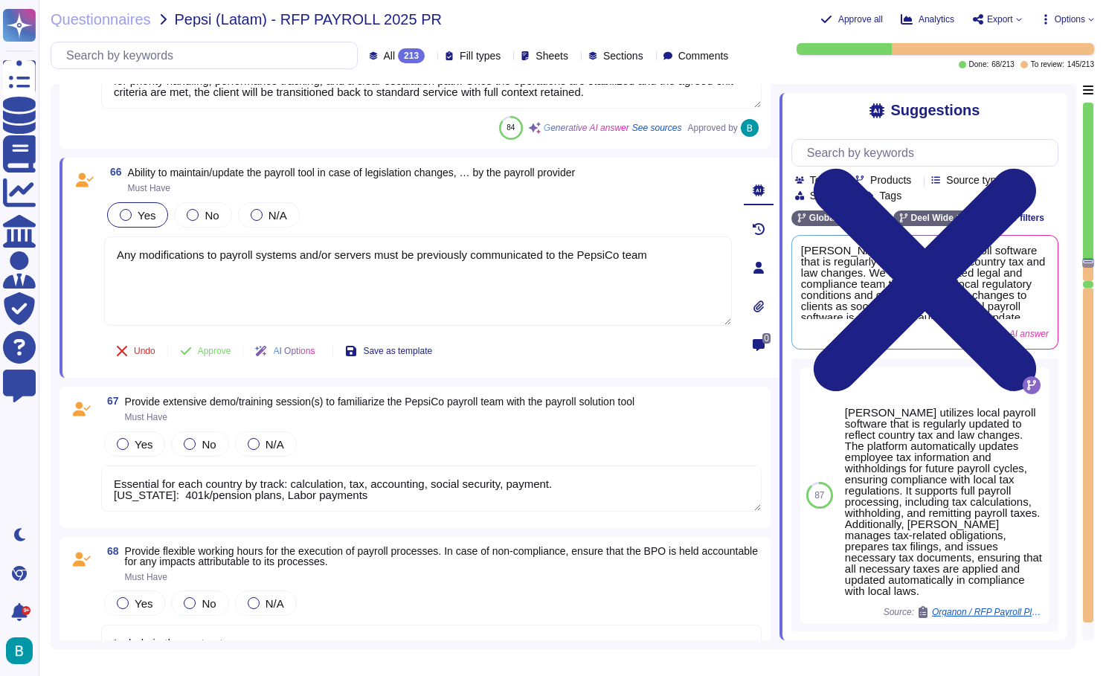
click at [150, 217] on span "Yes" at bounding box center [147, 215] width 18 height 13
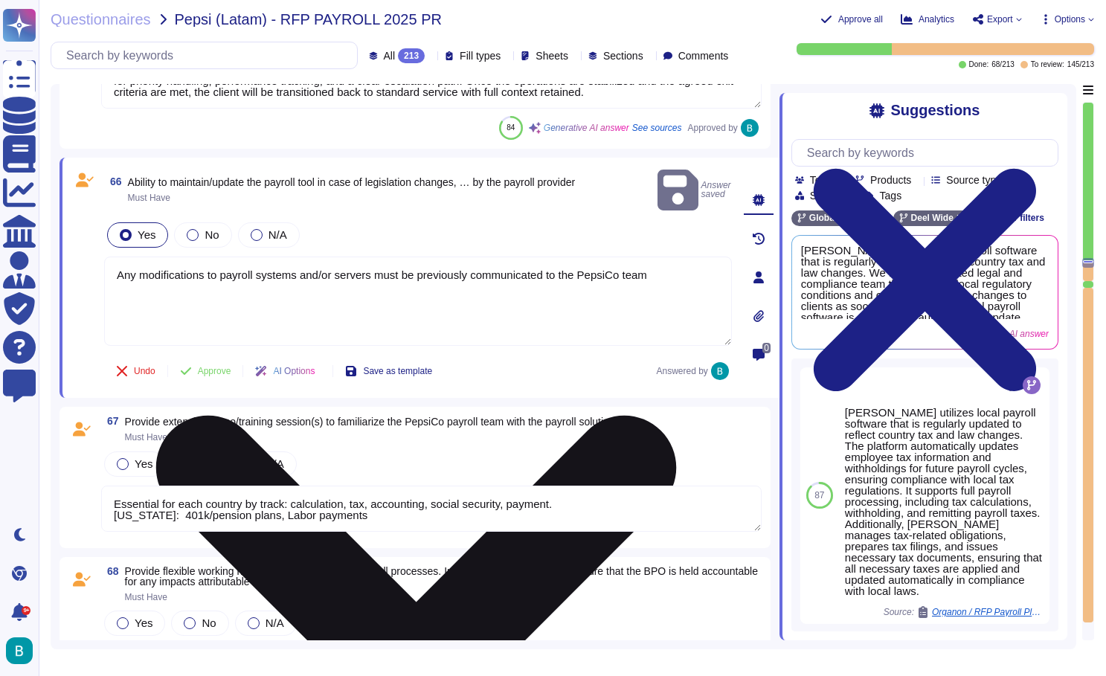
click at [199, 295] on textarea "Any modifications to payroll systems and/or servers must be previously communic…" at bounding box center [418, 301] width 628 height 89
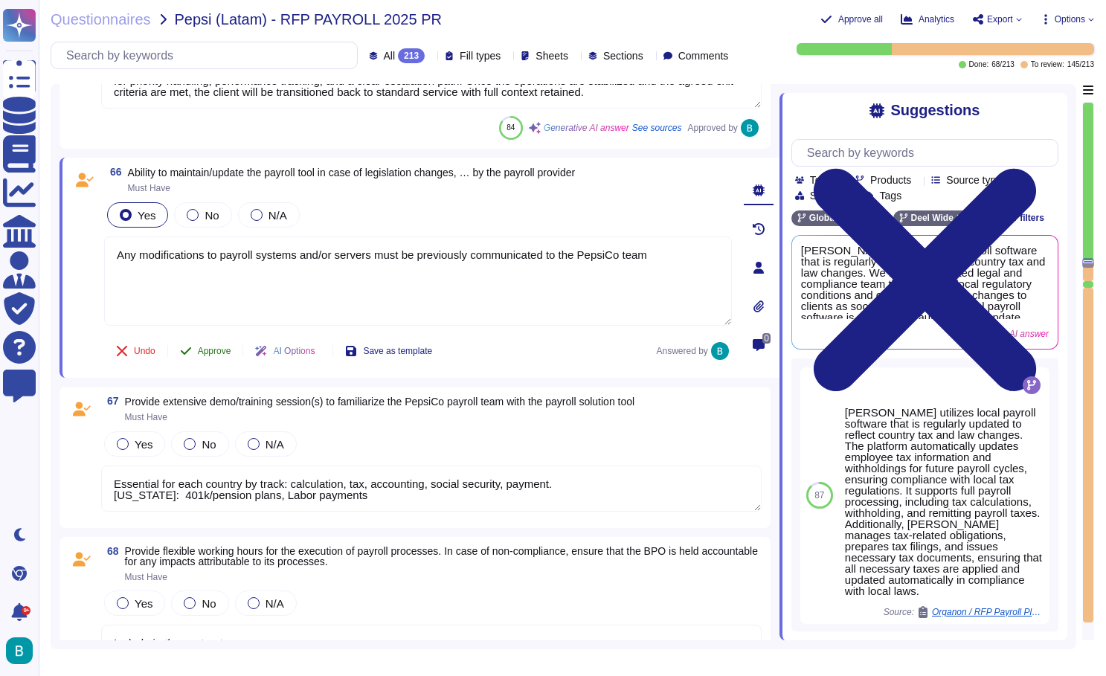
click at [225, 354] on span "Approve" at bounding box center [214, 351] width 33 height 9
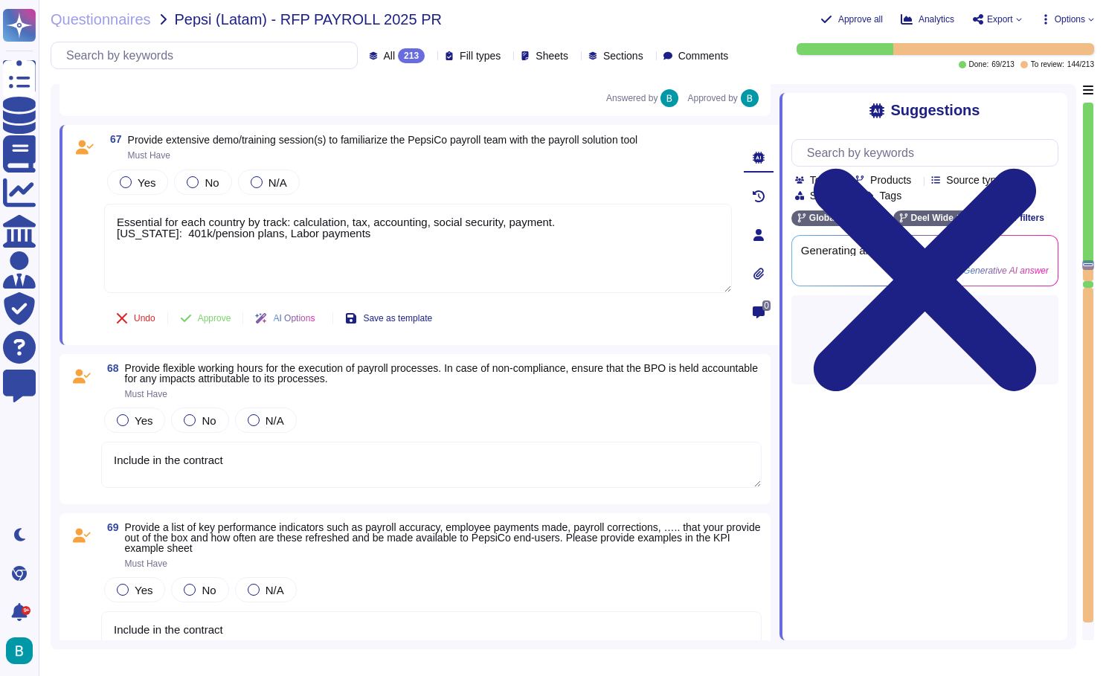
scroll to position [10696, 0]
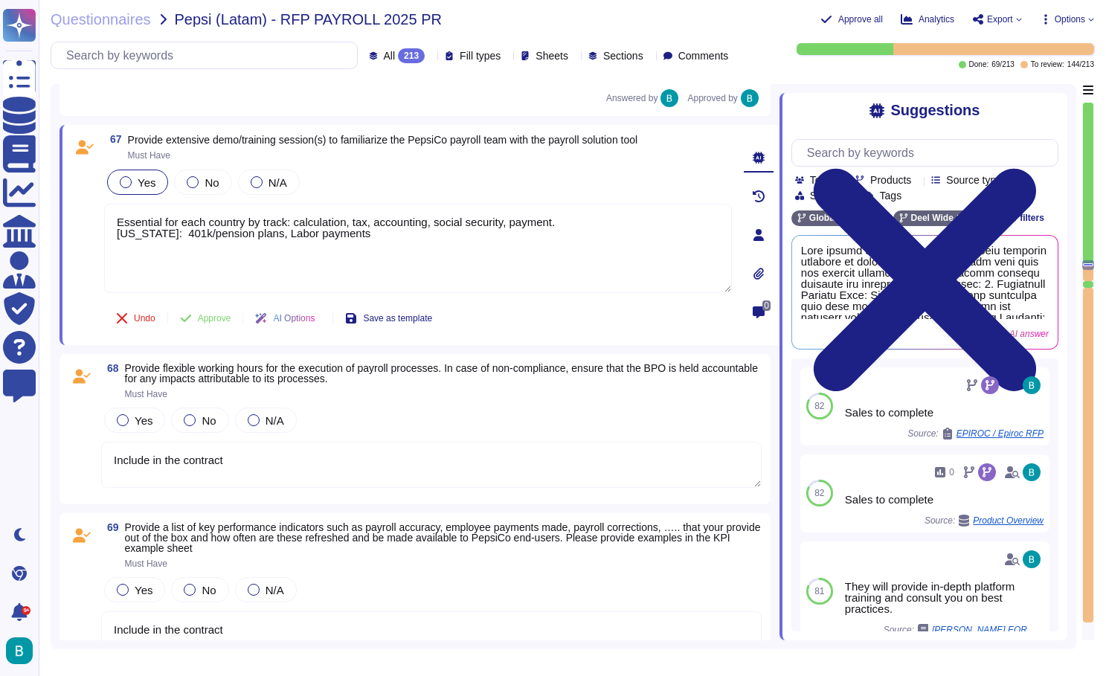
click at [143, 189] on span "Yes" at bounding box center [147, 182] width 18 height 13
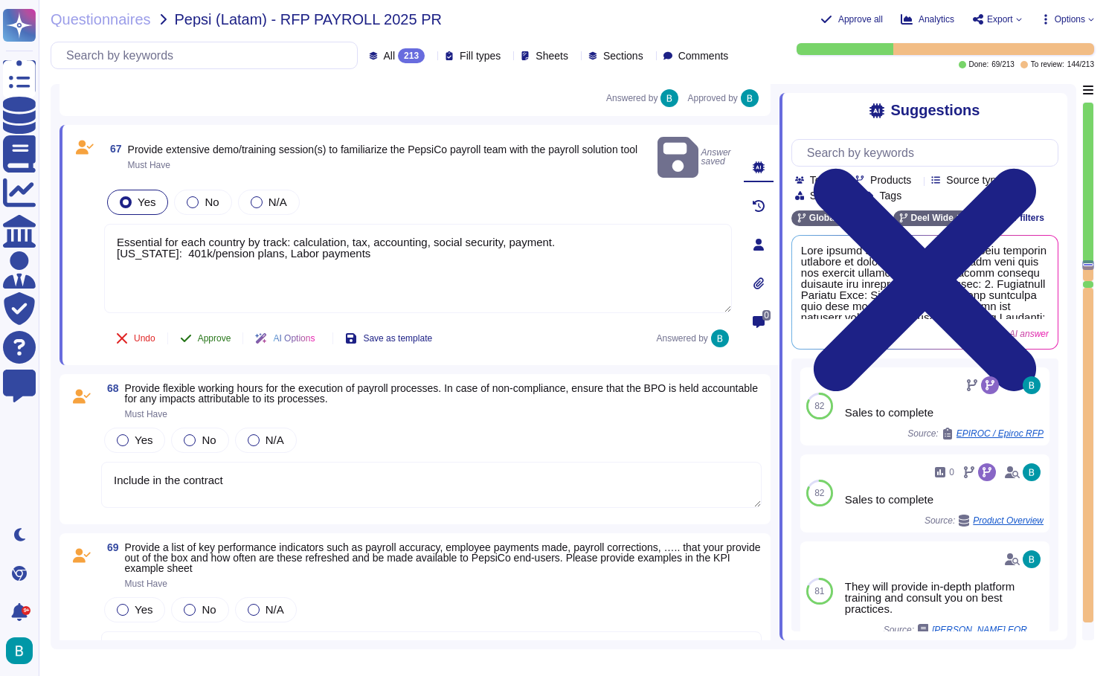
click at [214, 334] on span "Approve" at bounding box center [214, 338] width 33 height 9
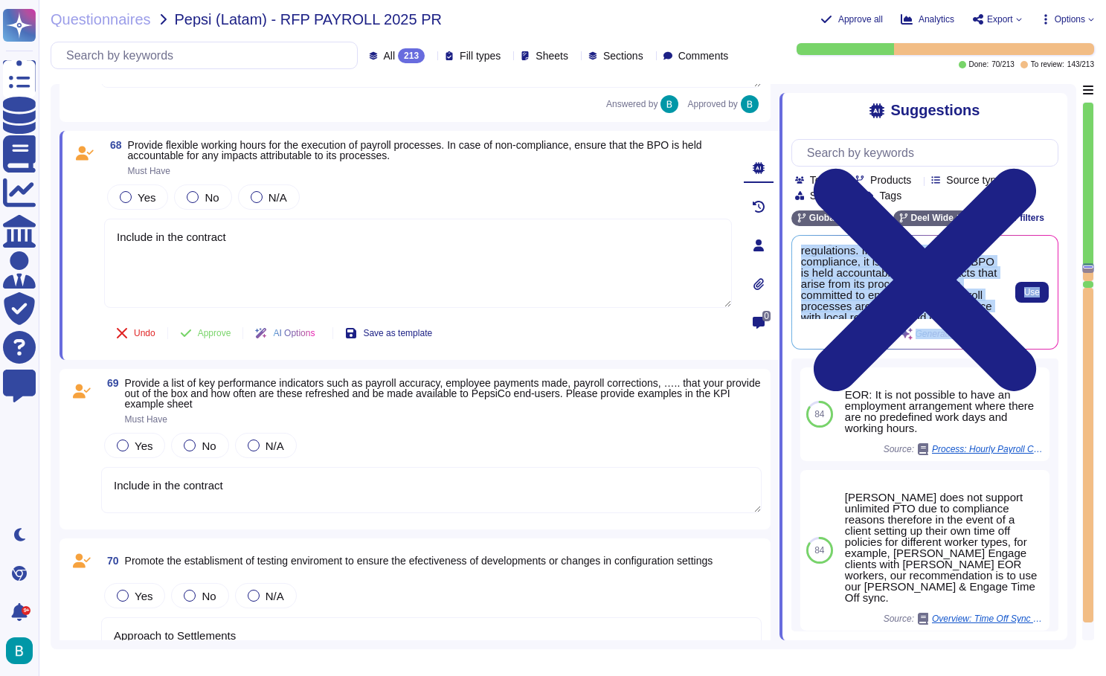
scroll to position [104, 0]
drag, startPoint x: 801, startPoint y: 253, endPoint x: 989, endPoint y: 321, distance: 200.0
click at [989, 321] on div "Flexible working hours for payroll processes are currently being developed as p…" at bounding box center [901, 292] width 200 height 95
click at [1027, 295] on span "Use" at bounding box center [1032, 292] width 16 height 9
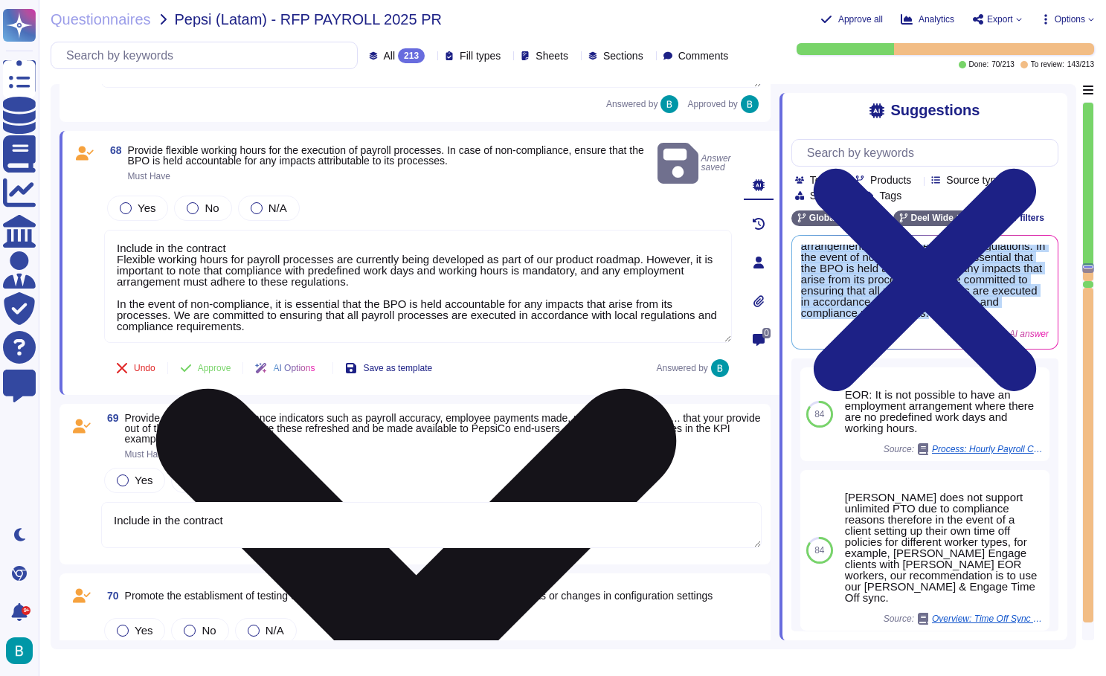
scroll to position [60, 0]
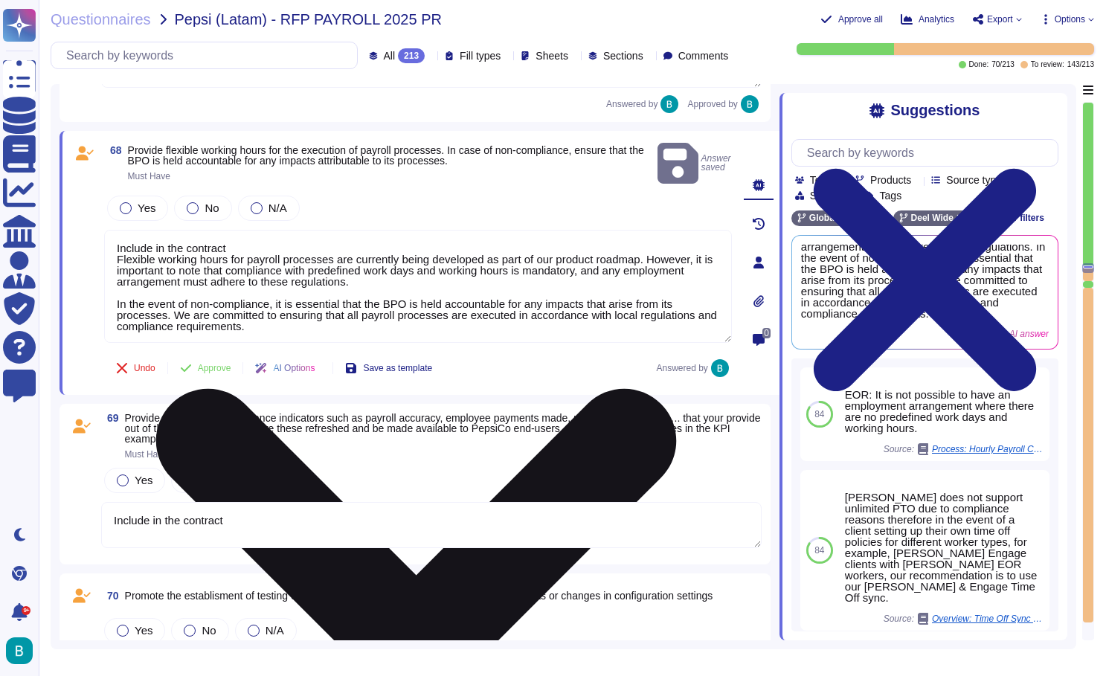
click at [382, 231] on textarea "Include in the contract Flexible working hours for payroll processes are curren…" at bounding box center [418, 286] width 628 height 113
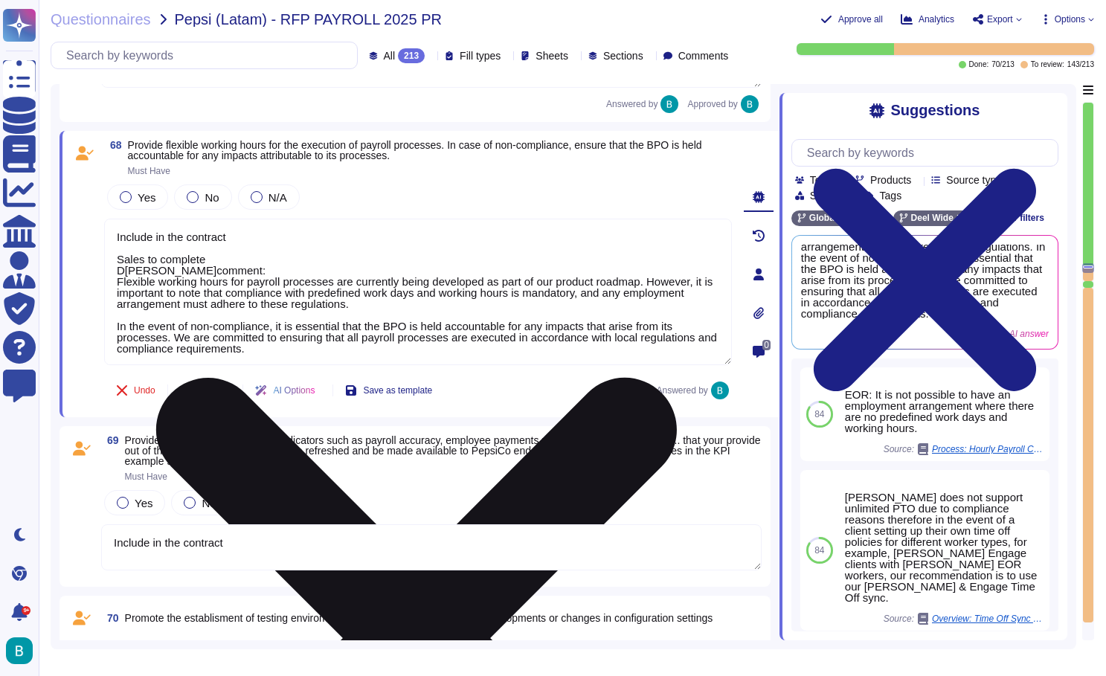
click at [113, 286] on textarea "Include in the contract Sales to complete D[PERSON_NAME]comment: Flexible worki…" at bounding box center [418, 292] width 628 height 147
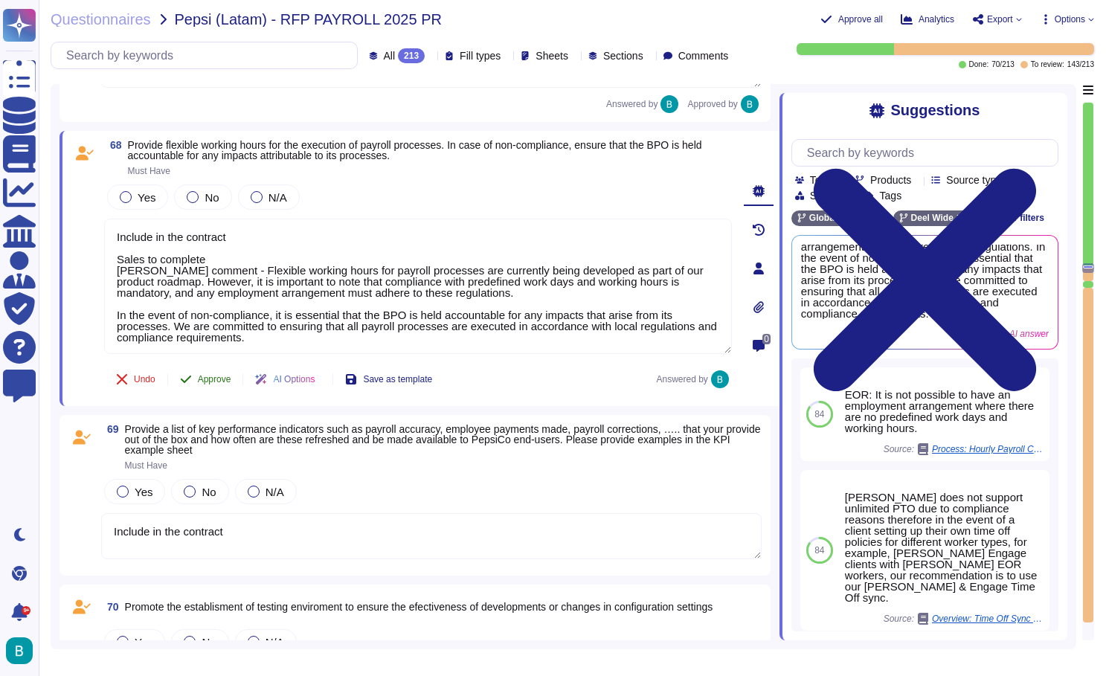
click at [215, 379] on span "Approve" at bounding box center [214, 379] width 33 height 9
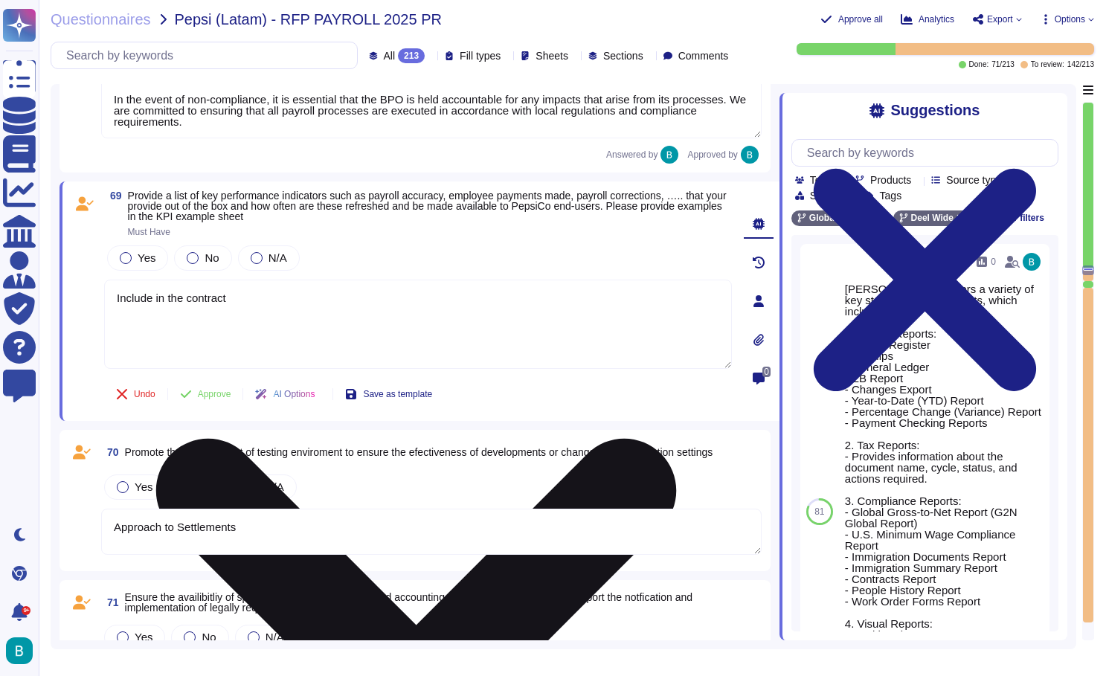
scroll to position [11058, 0]
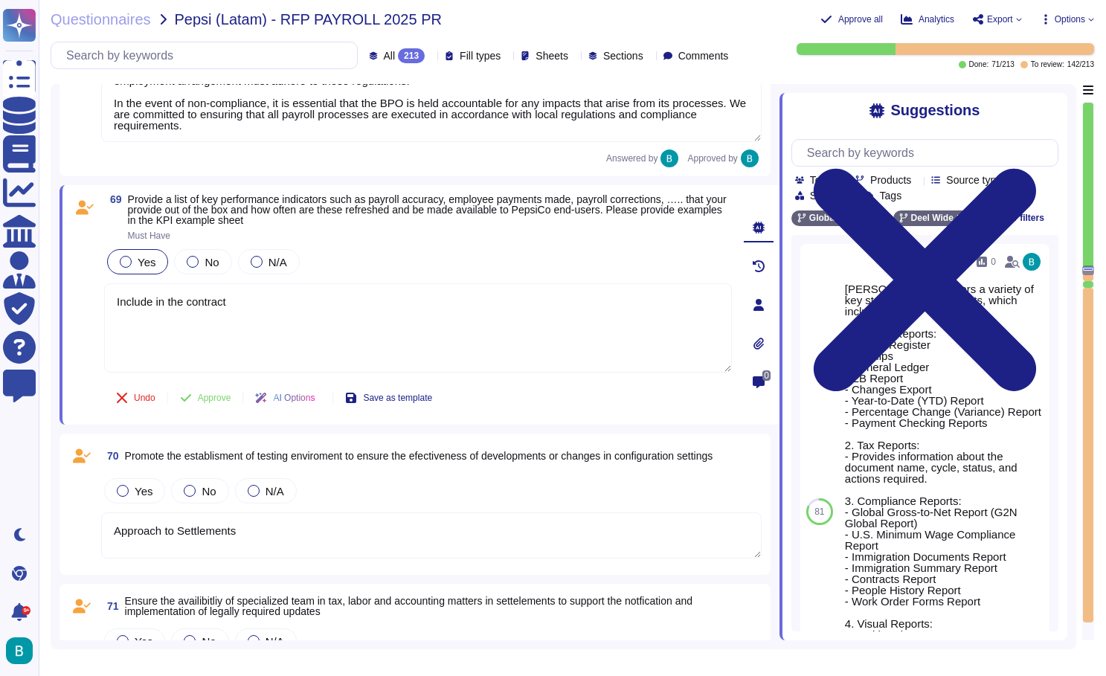
click at [145, 263] on span "Yes" at bounding box center [147, 262] width 18 height 13
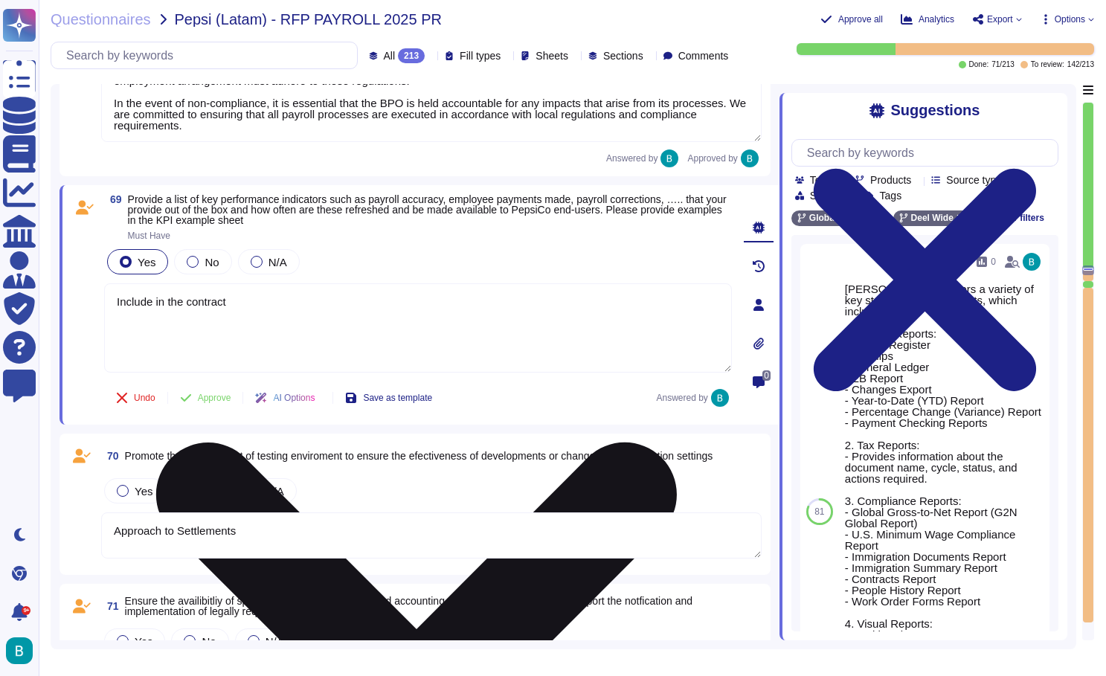
click at [495, 341] on textarea "Include in the contract" at bounding box center [418, 327] width 628 height 89
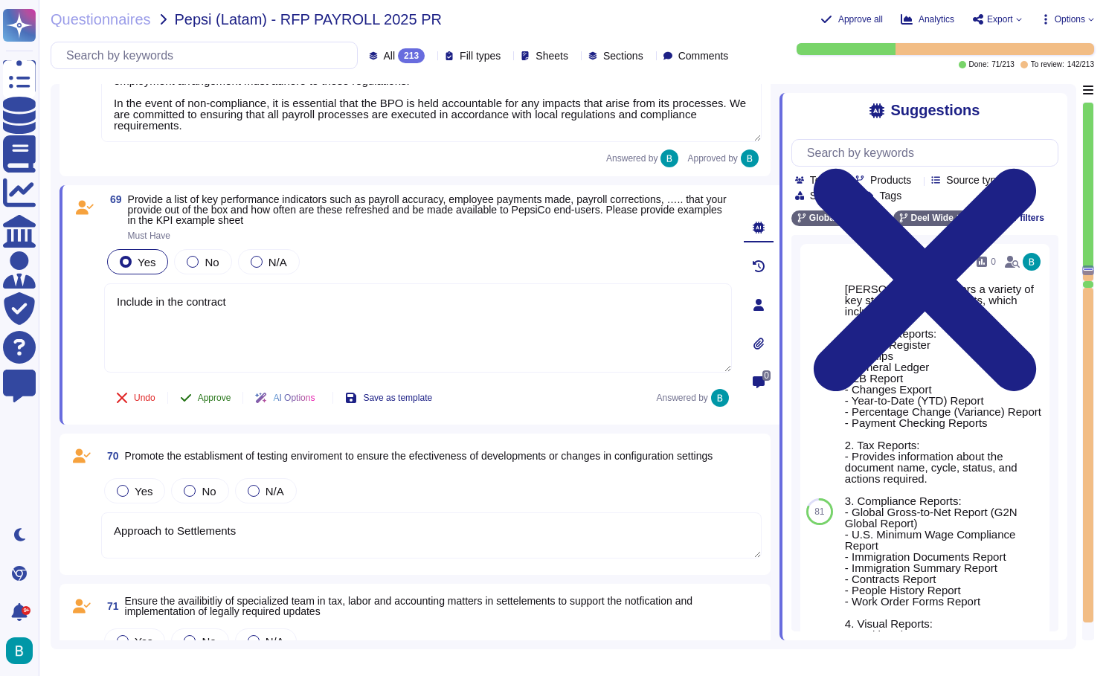
click at [221, 394] on span "Approve" at bounding box center [214, 398] width 33 height 9
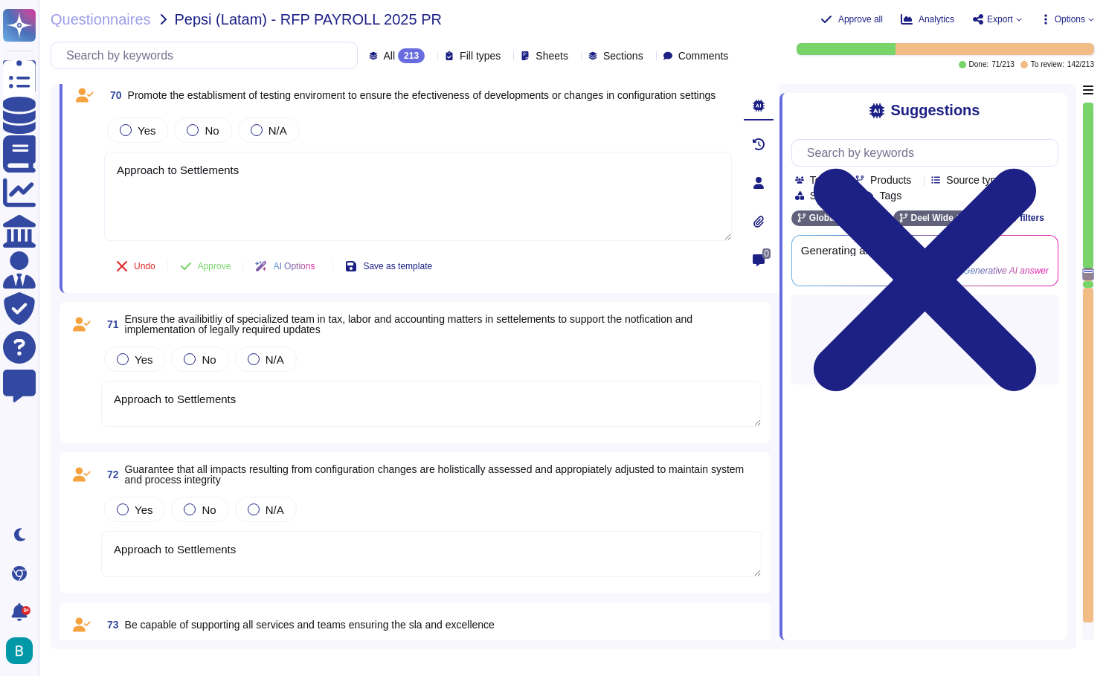
scroll to position [11291, 0]
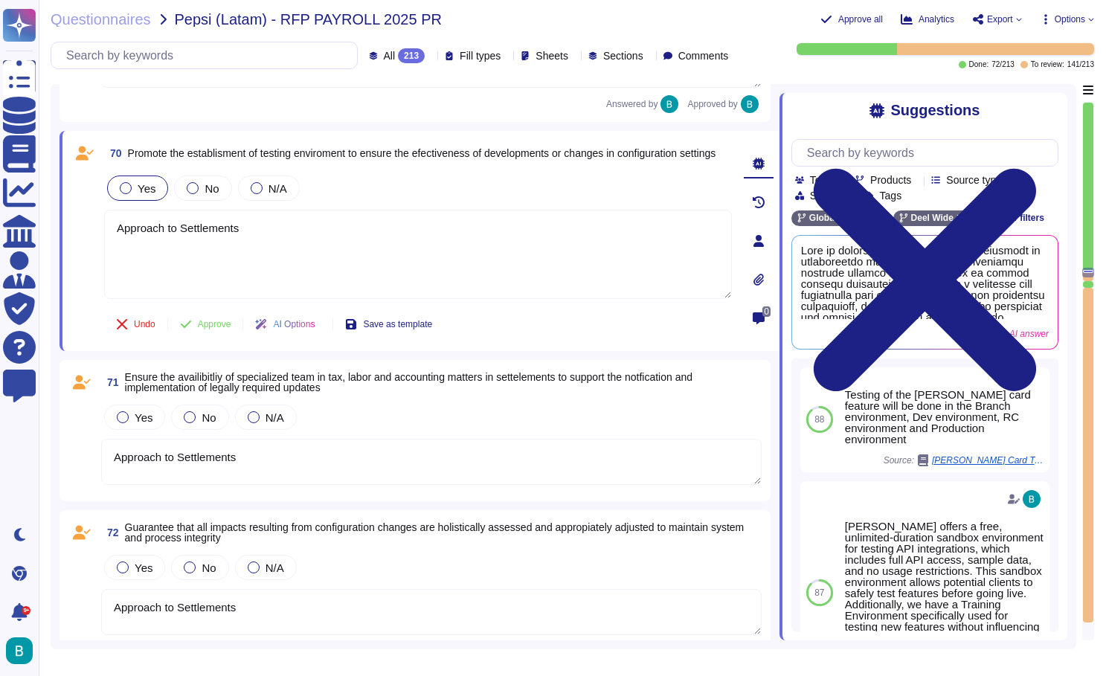
click at [139, 190] on span "Yes" at bounding box center [147, 188] width 18 height 13
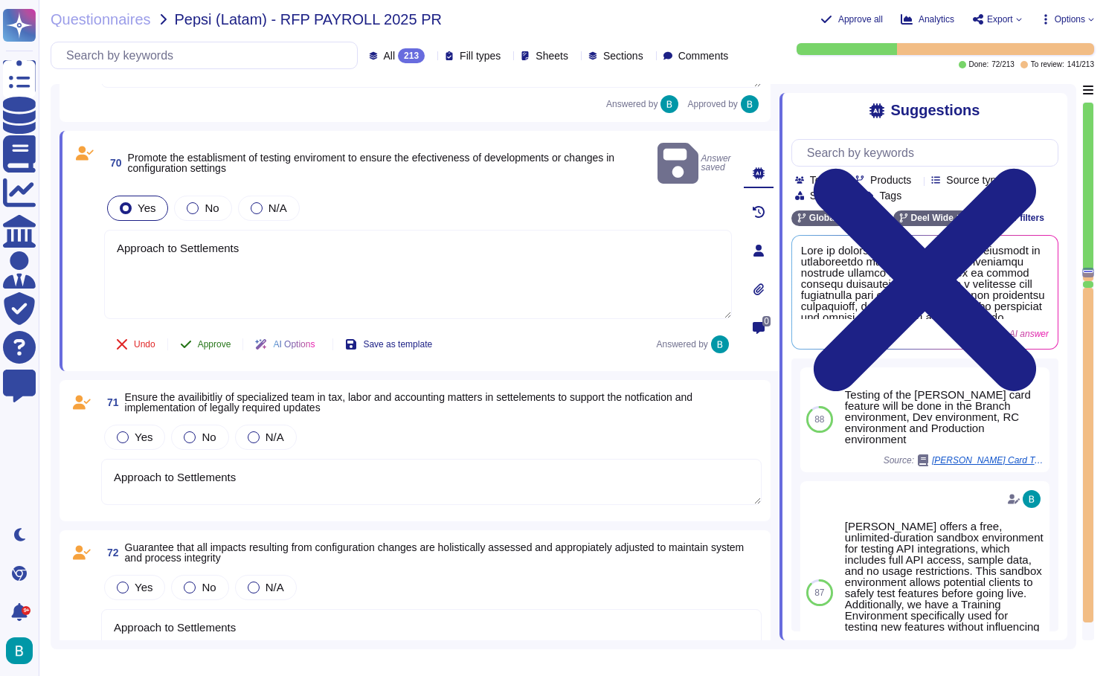
click at [211, 340] on span "Approve" at bounding box center [214, 344] width 33 height 9
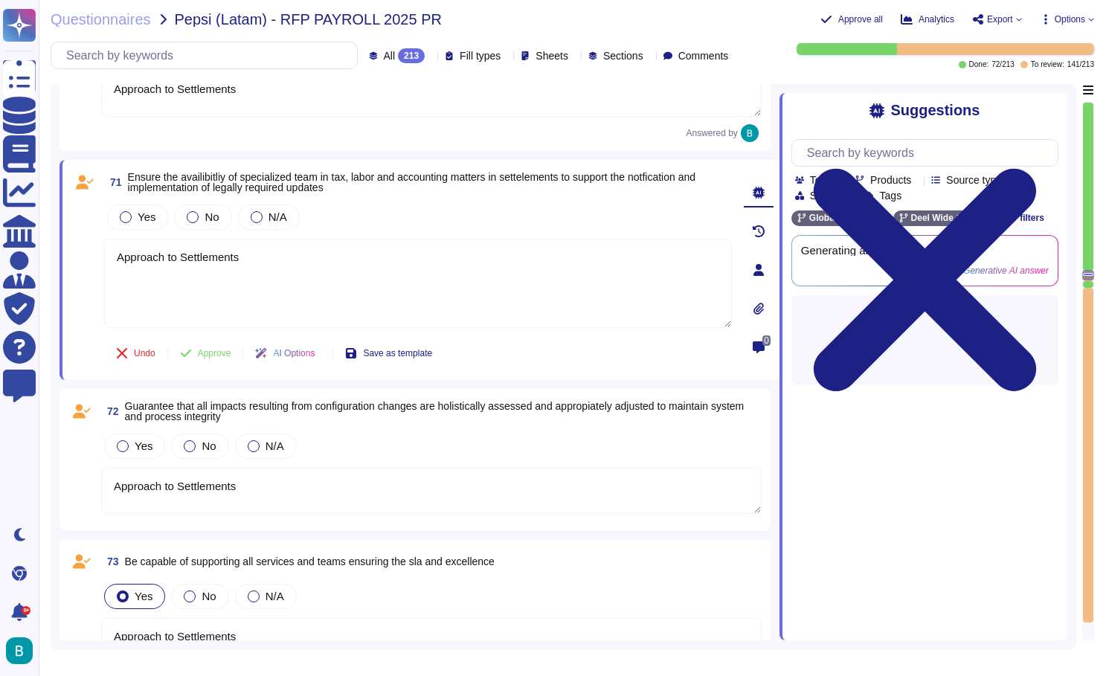
scroll to position [11450, 0]
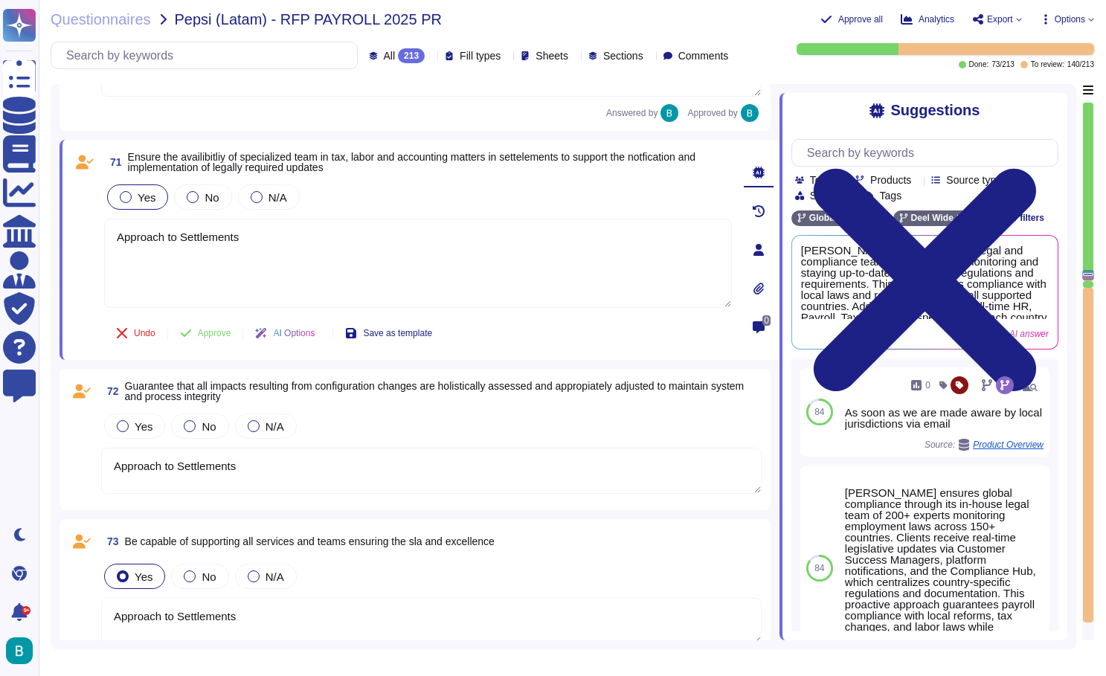
click at [149, 198] on span "Yes" at bounding box center [147, 197] width 18 height 13
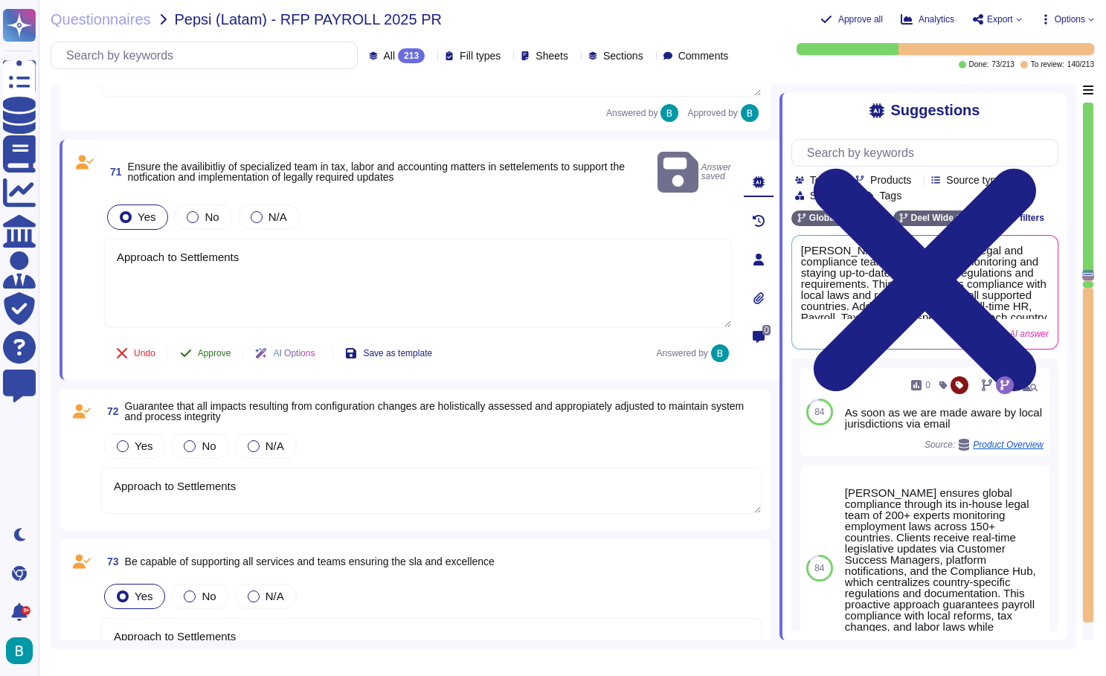
click at [228, 349] on span "Approve" at bounding box center [214, 353] width 33 height 9
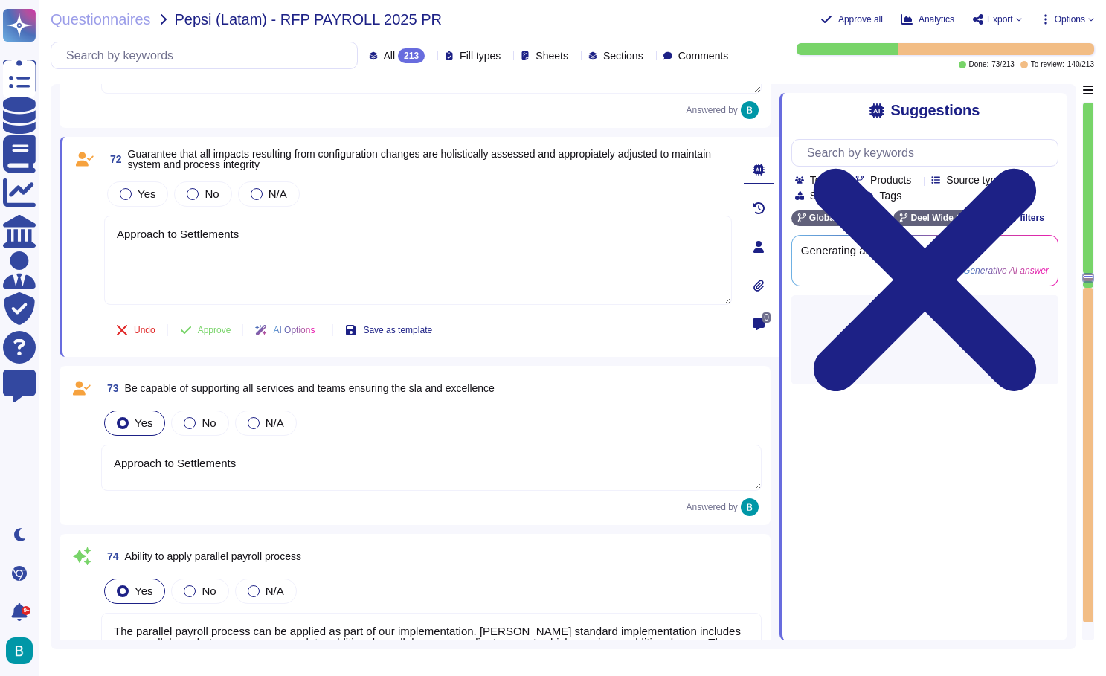
scroll to position [11609, 0]
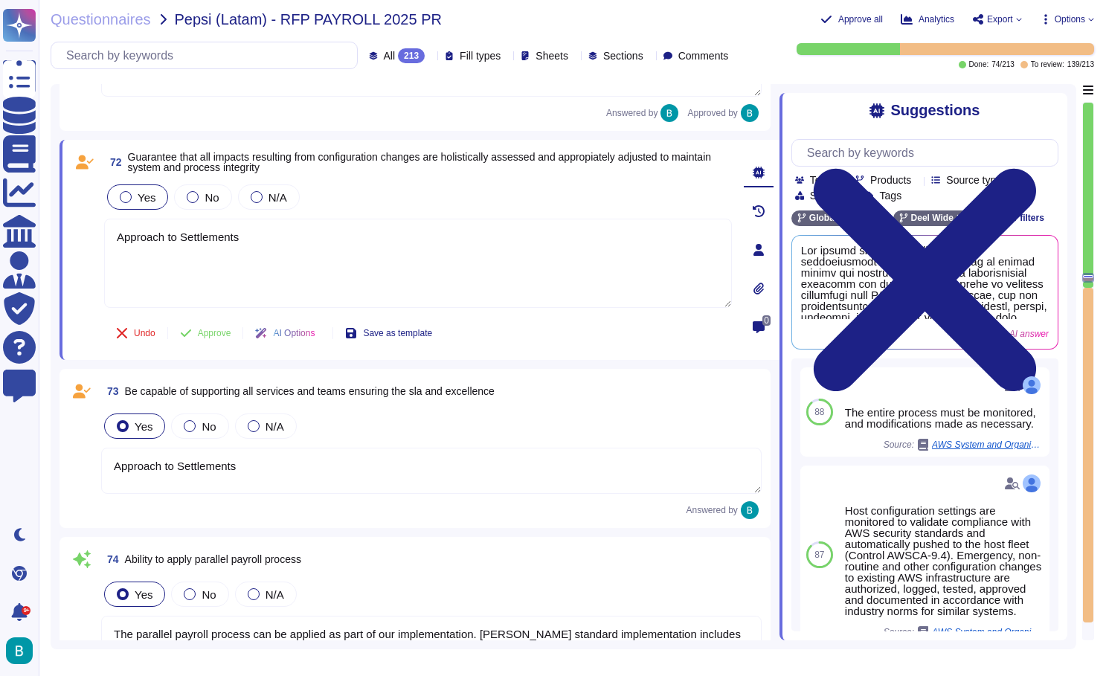
click at [124, 199] on div at bounding box center [126, 197] width 12 height 12
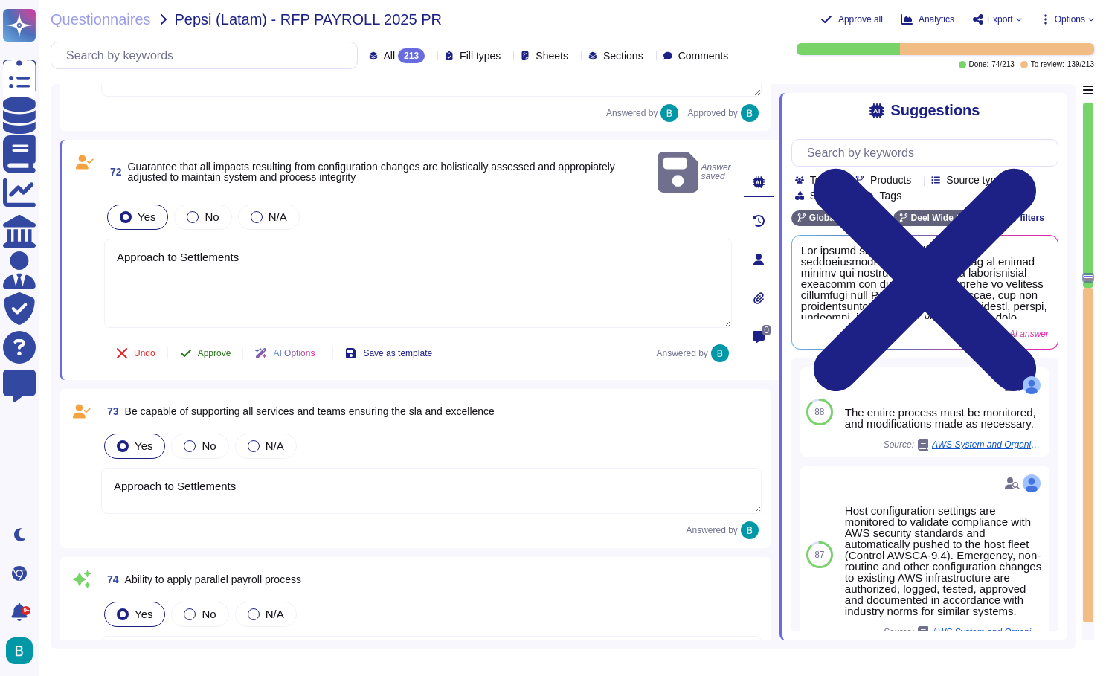
click at [219, 349] on span "Approve" at bounding box center [214, 353] width 33 height 9
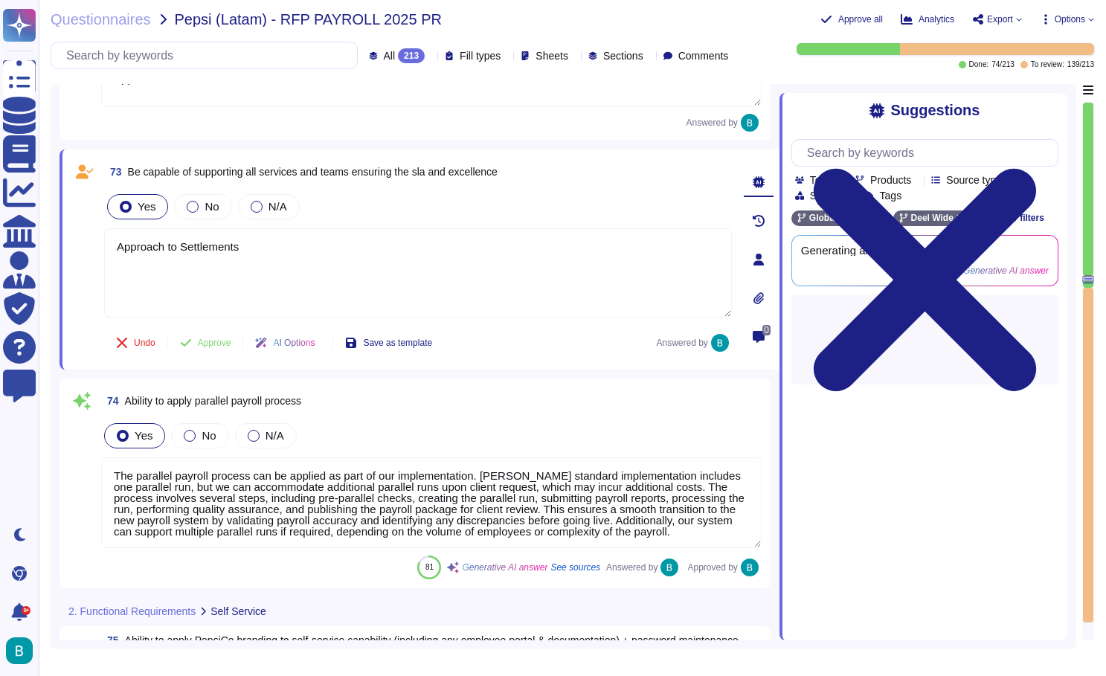
scroll to position [11769, 0]
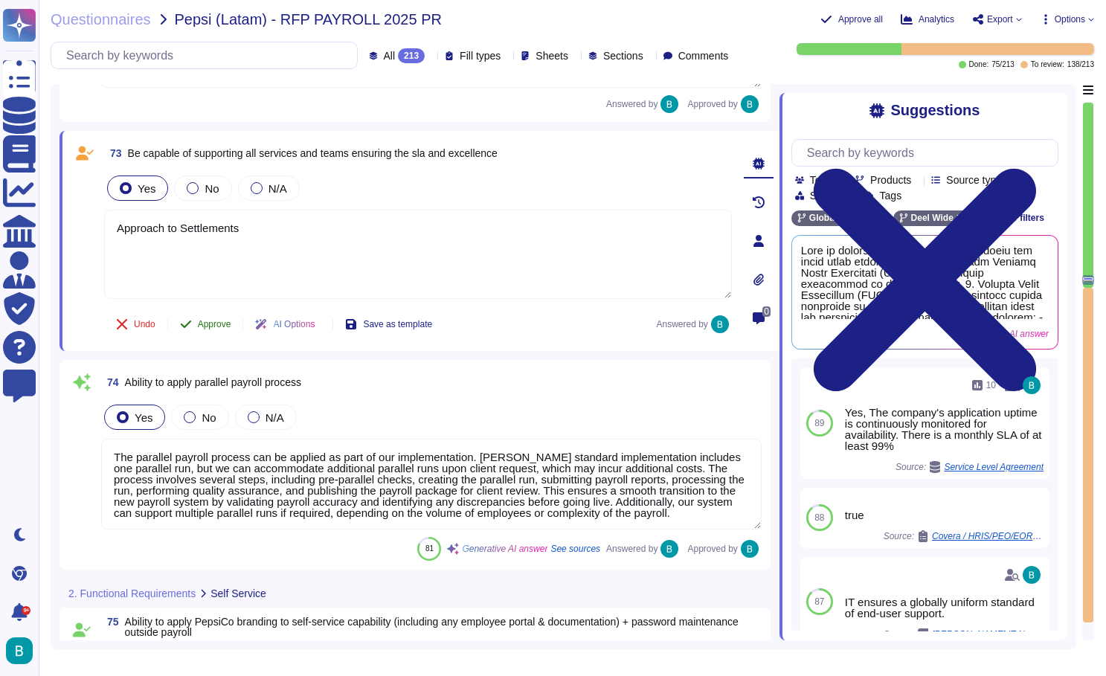
click at [224, 327] on span "Approve" at bounding box center [214, 324] width 33 height 9
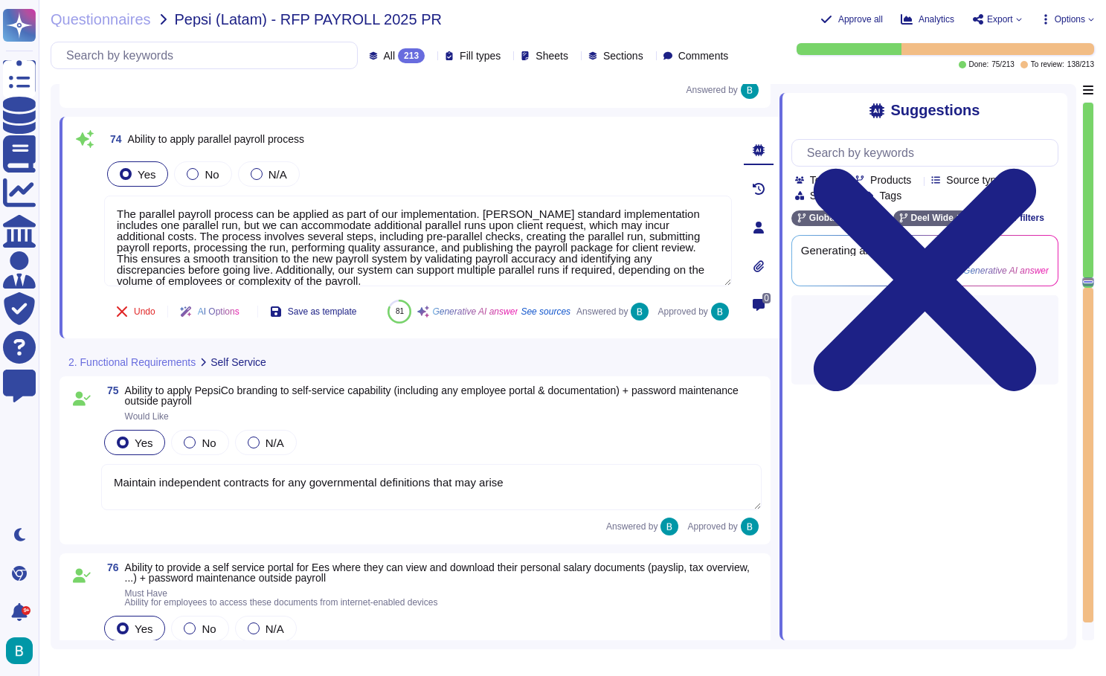
scroll to position [11928, 0]
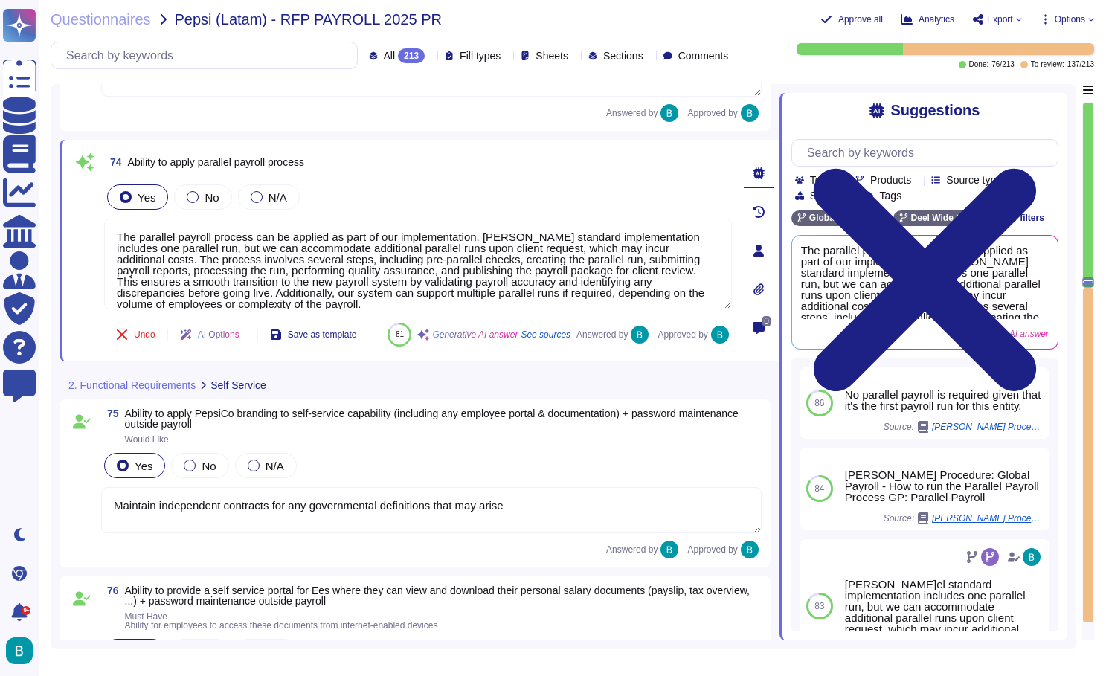
click at [507, 344] on div "Undo AI Options Save as template 81 Generative AI answer See sources Answered b…" at bounding box center [418, 335] width 628 height 36
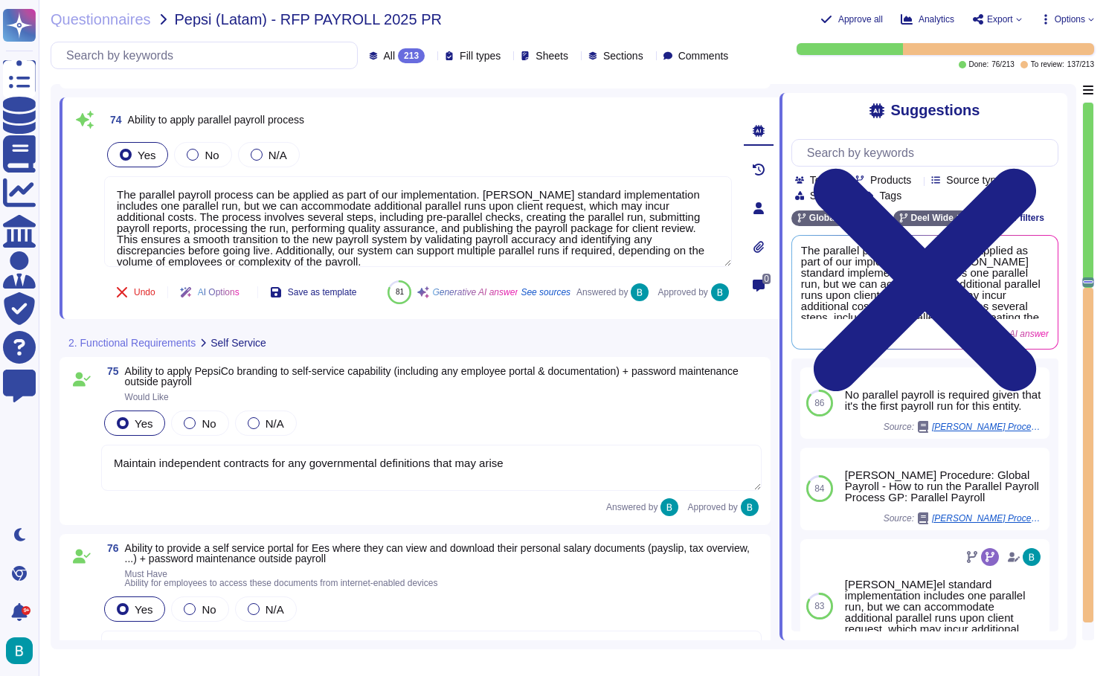
scroll to position [11981, 0]
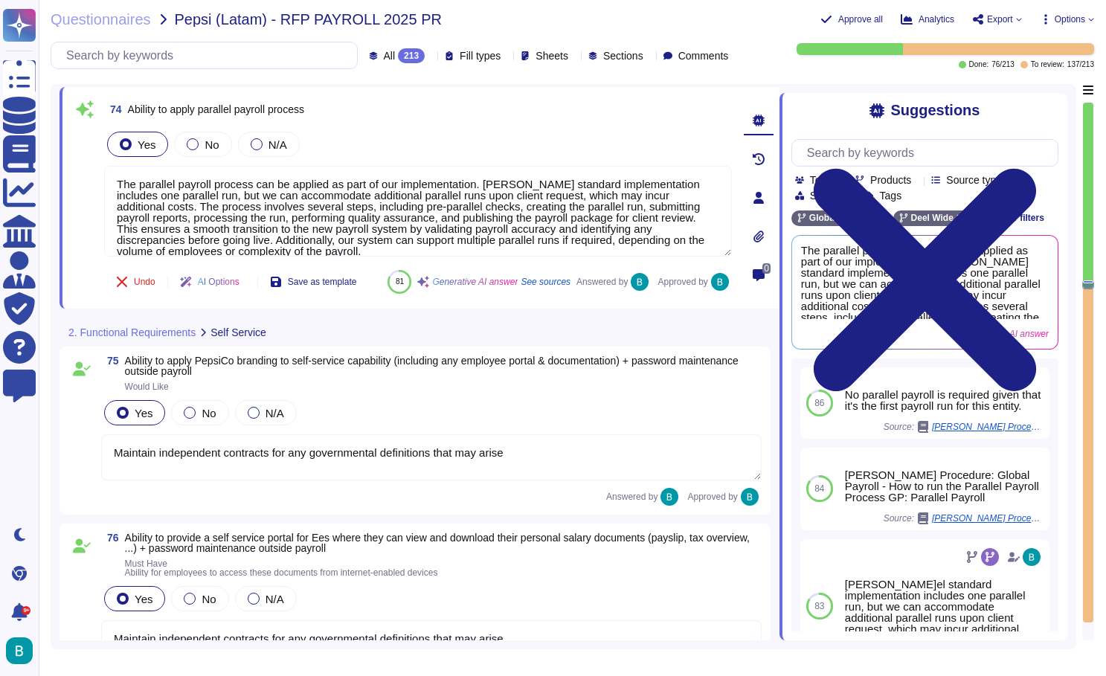
click at [443, 391] on span "Would Like" at bounding box center [443, 386] width 637 height 9
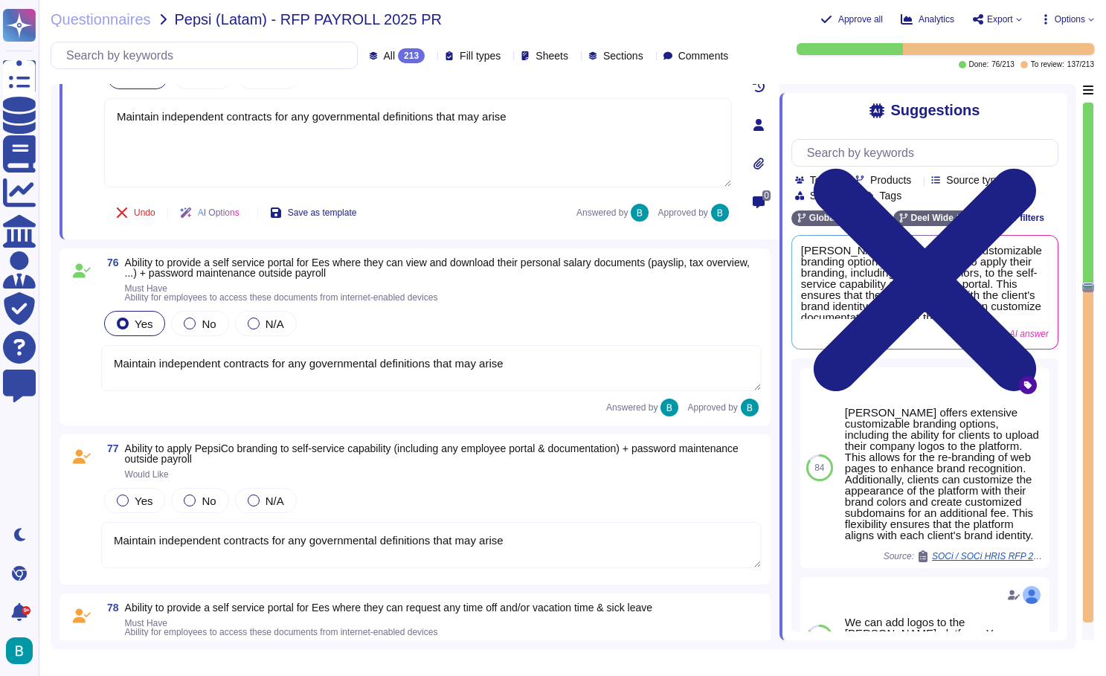
scroll to position [12399, 0]
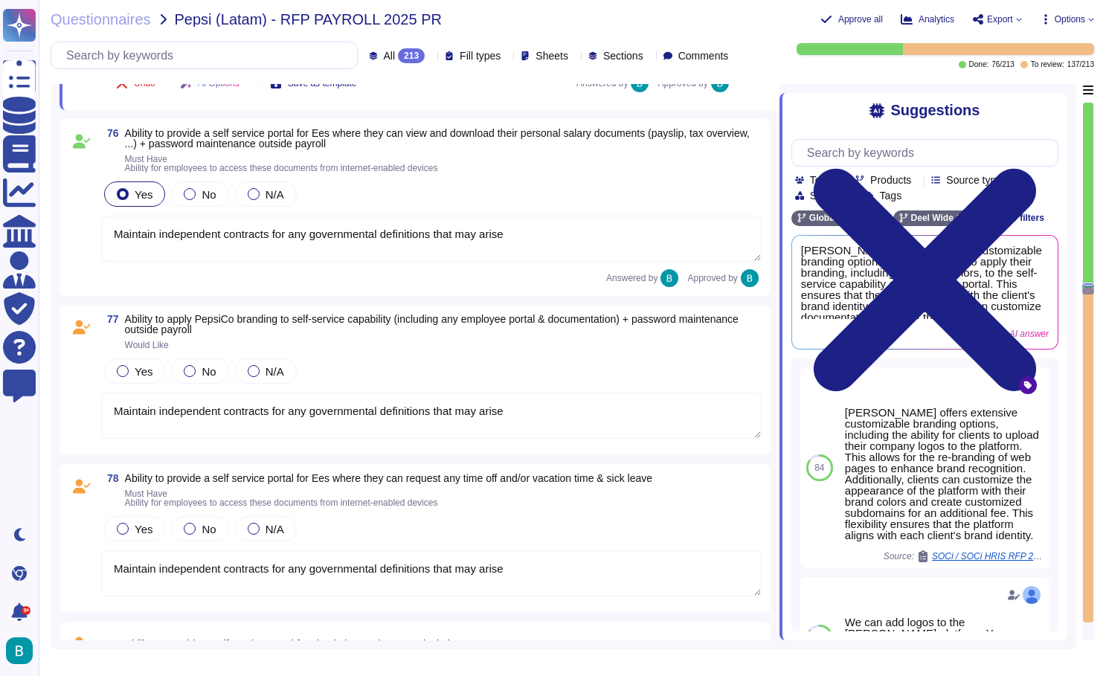
click at [422, 431] on textarea "Maintain independent contracts for any governmental definitions that may arise" at bounding box center [431, 416] width 661 height 46
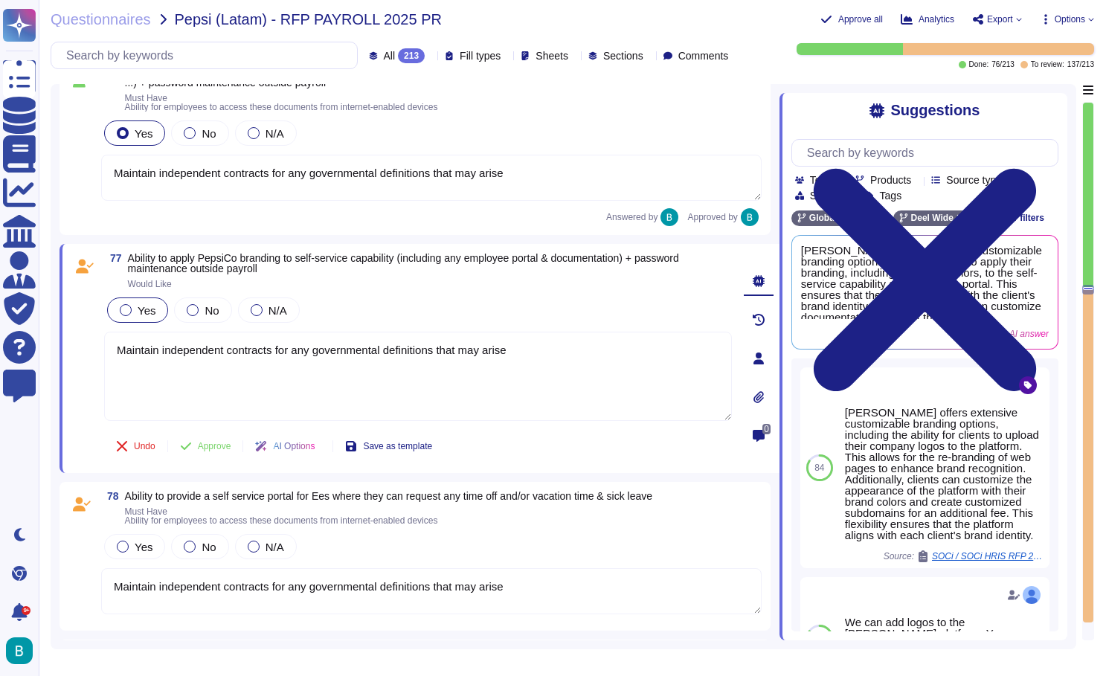
click at [142, 308] on span "Yes" at bounding box center [147, 310] width 18 height 13
click at [219, 445] on span "Approve" at bounding box center [214, 446] width 33 height 9
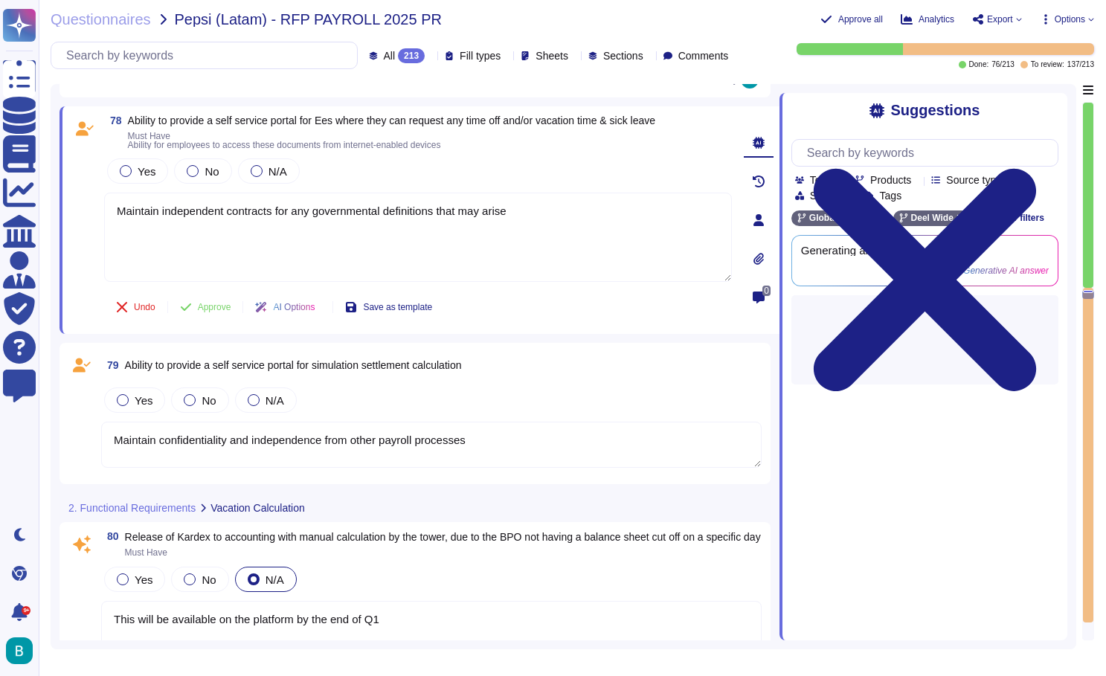
scroll to position [12680, 0]
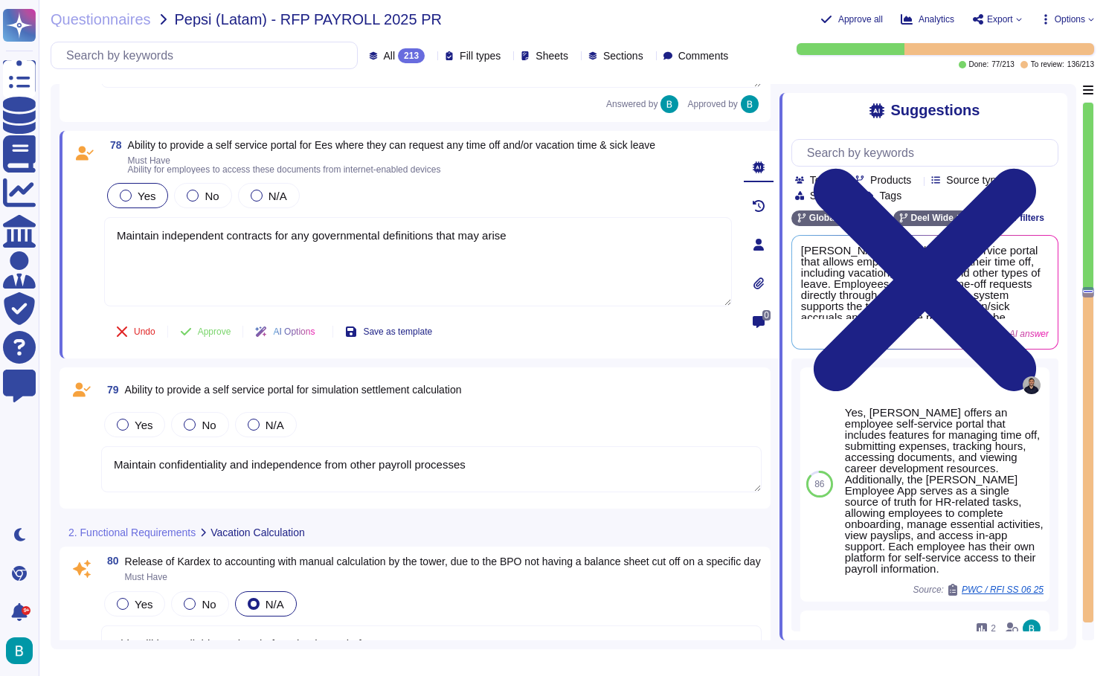
click at [141, 192] on span "Yes" at bounding box center [147, 196] width 18 height 13
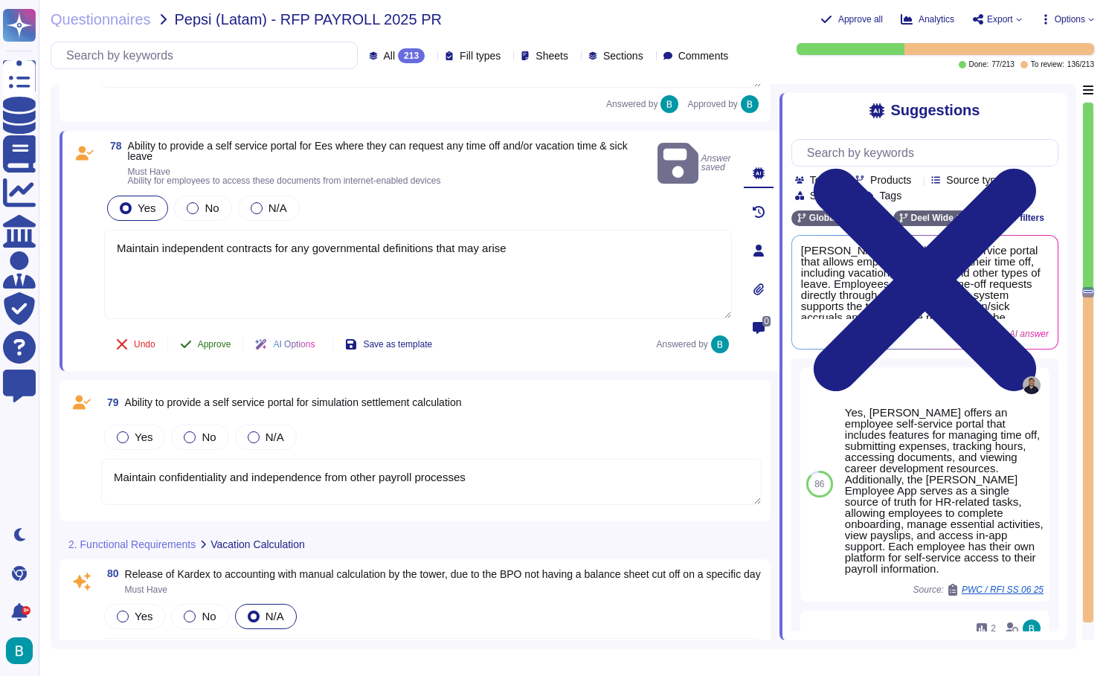
click at [207, 340] on span "Approve" at bounding box center [214, 344] width 33 height 9
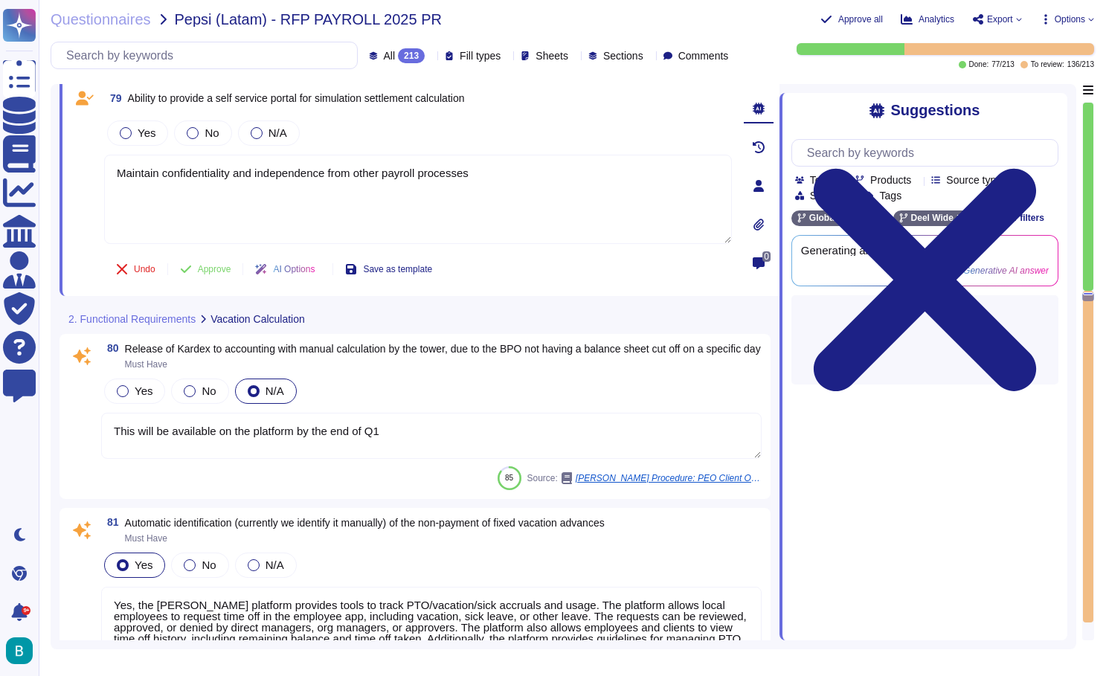
scroll to position [12857, 0]
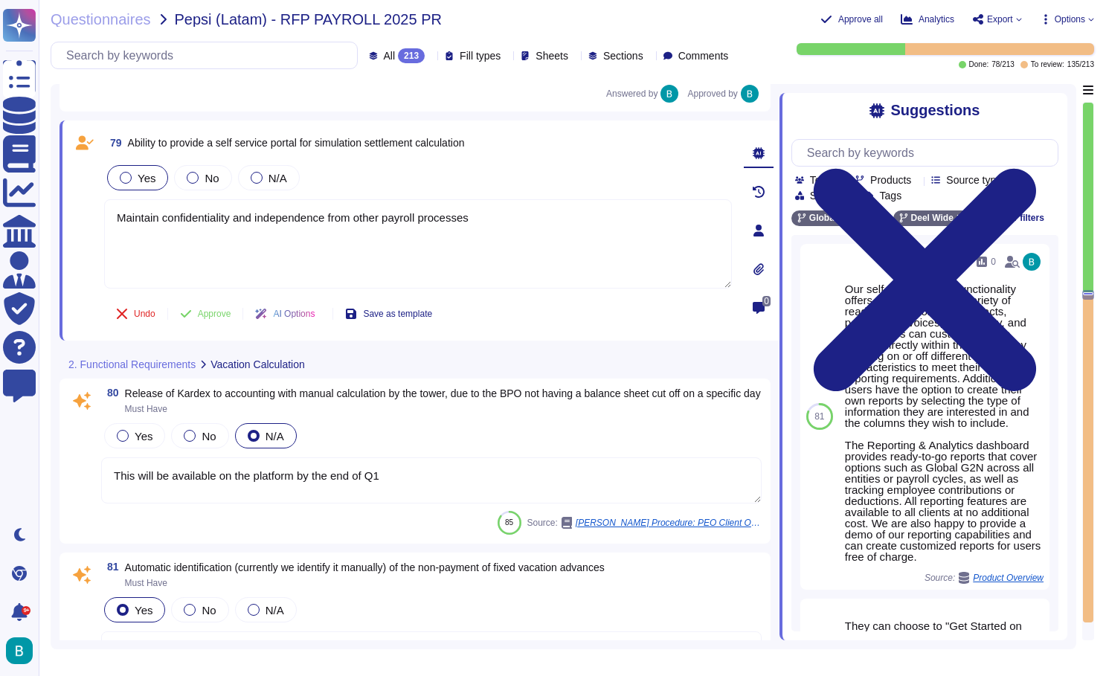
click at [147, 185] on div "Yes" at bounding box center [137, 177] width 61 height 25
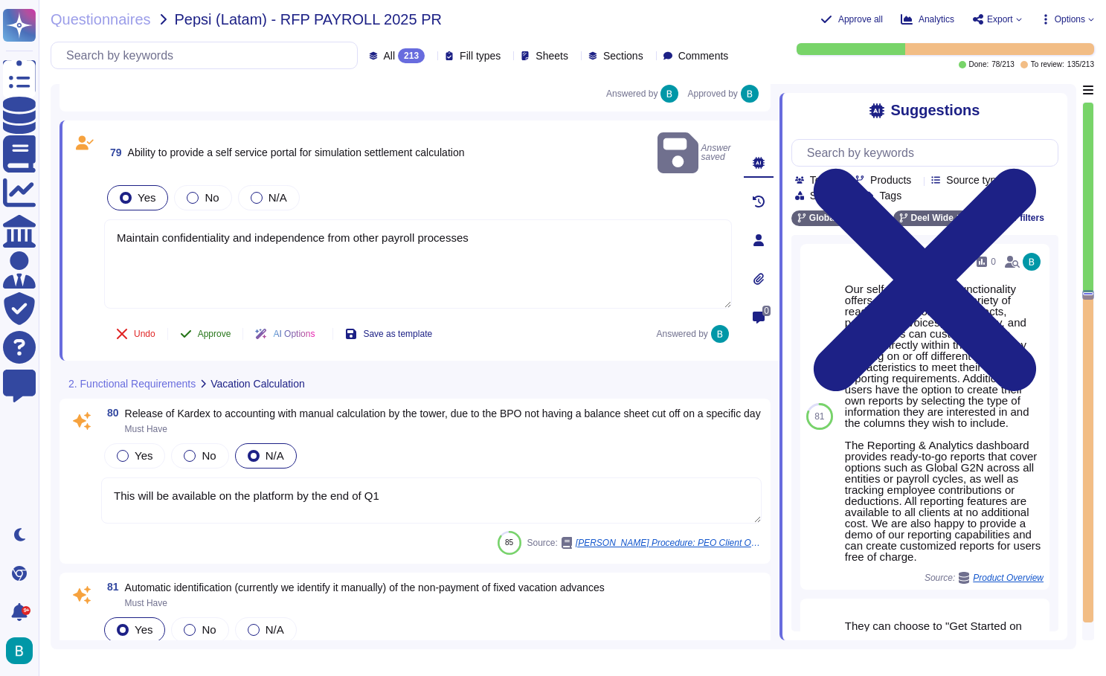
click at [212, 330] on span "Approve" at bounding box center [214, 334] width 33 height 9
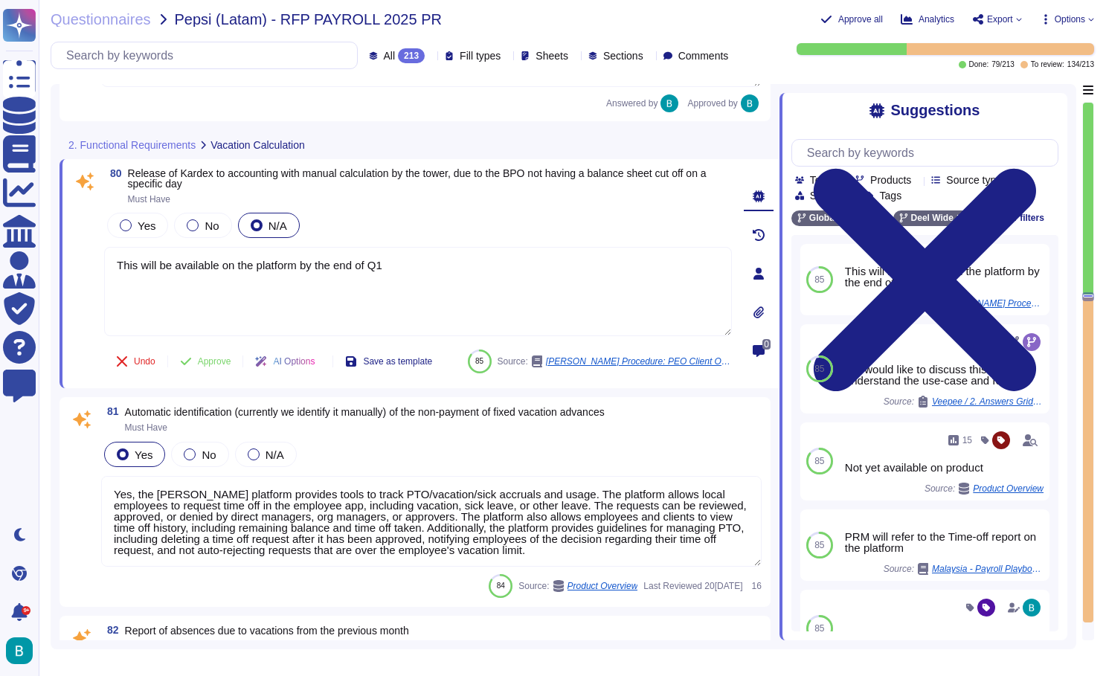
scroll to position [12990, 0]
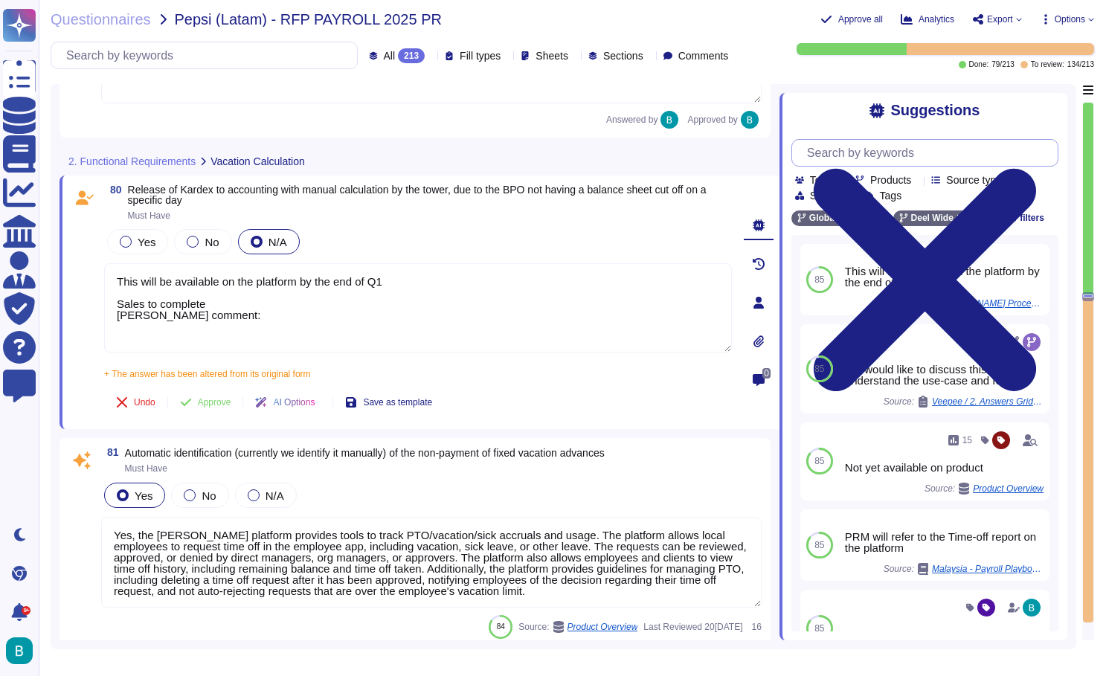
click at [869, 153] on input "text" at bounding box center [929, 153] width 258 height 26
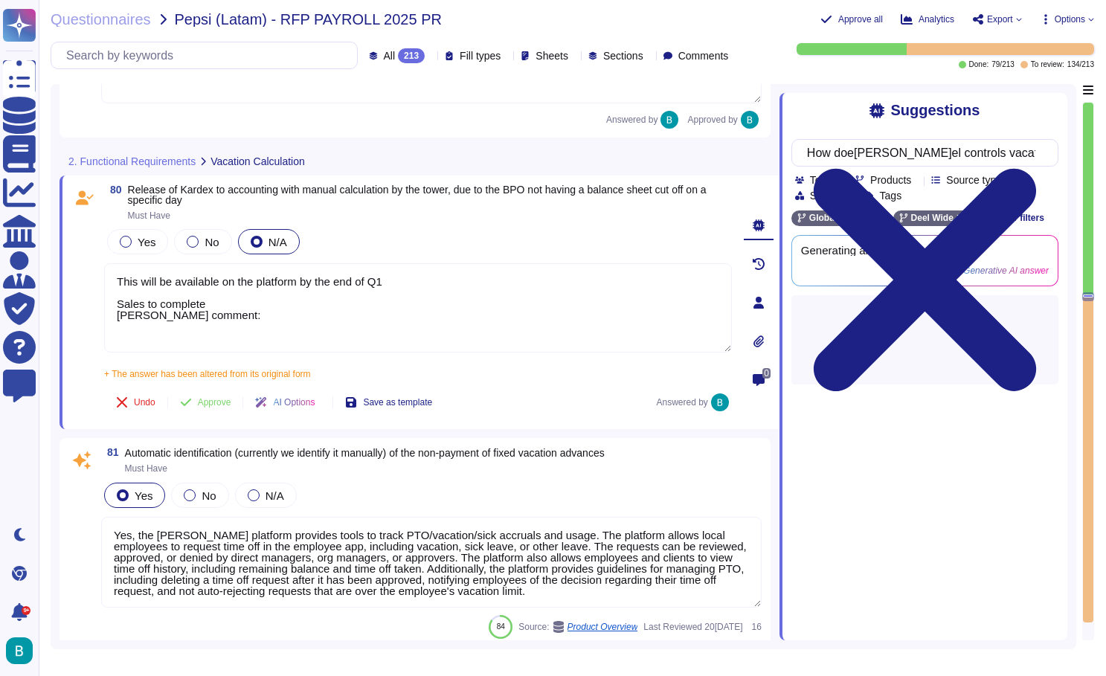
click at [830, 111] on div "Suggestions" at bounding box center [925, 110] width 267 height 17
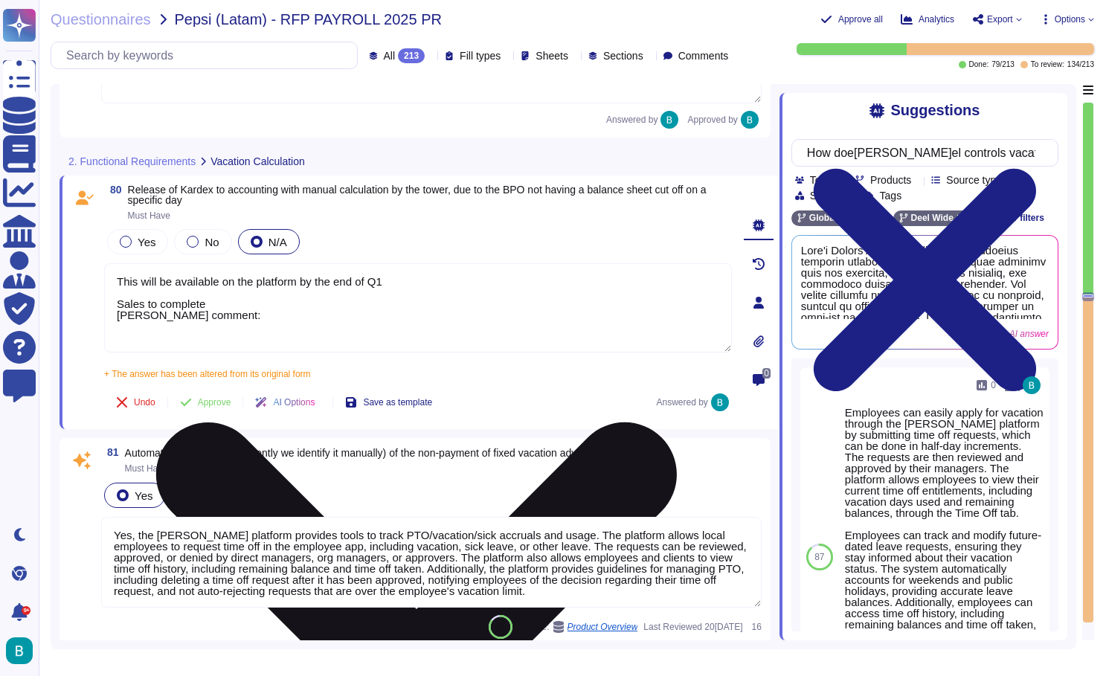
click at [725, 268] on icon at bounding box center [416, 682] width 625 height 833
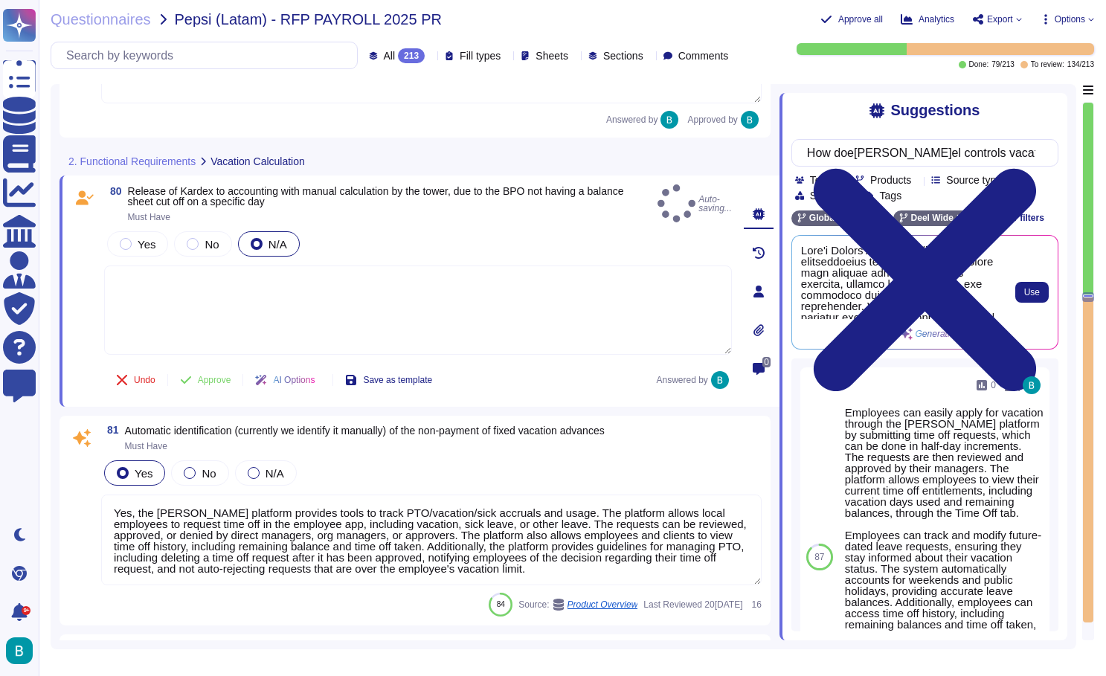
scroll to position [0, 0]
click at [1030, 289] on span "Use" at bounding box center [1032, 292] width 16 height 9
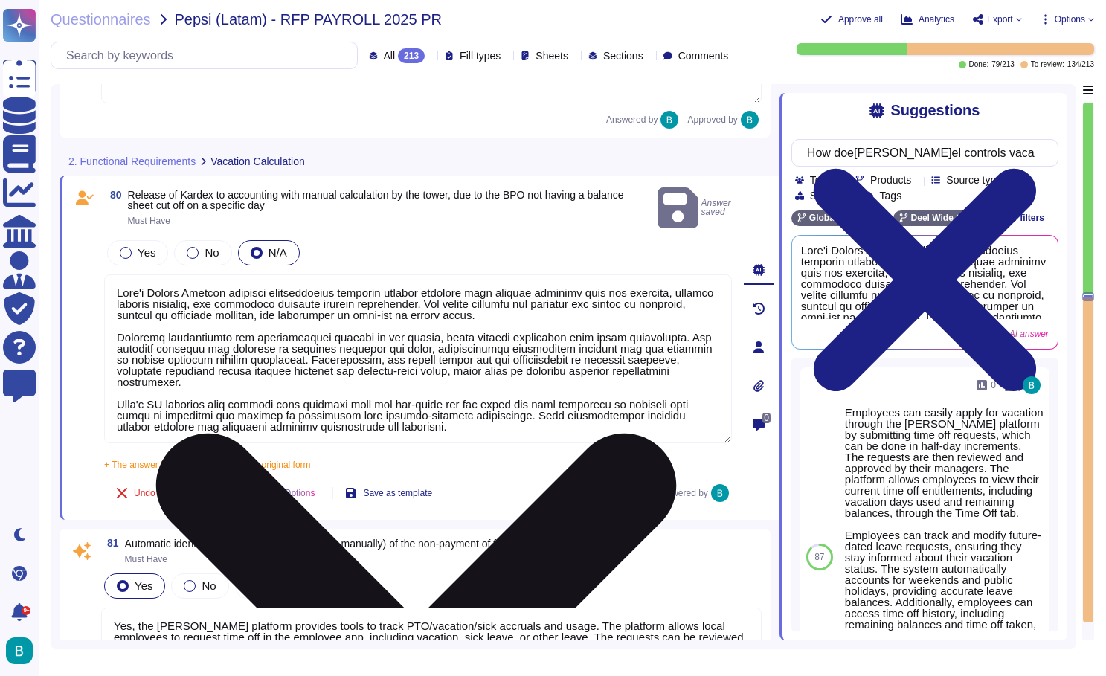
scroll to position [0, -1]
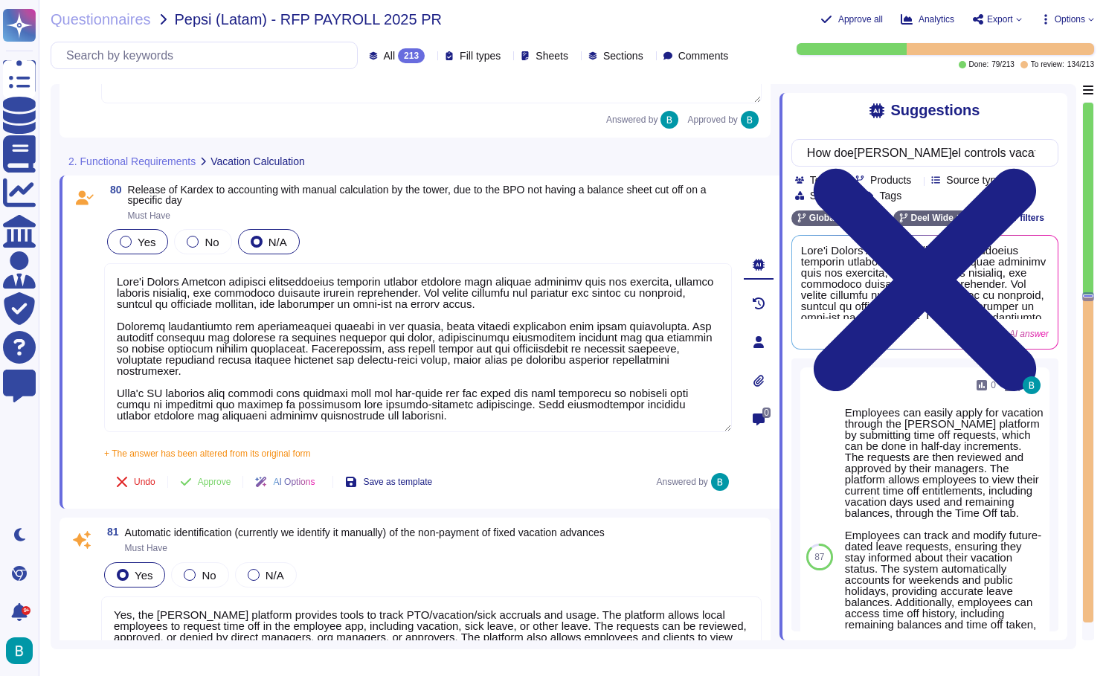
click at [131, 243] on div at bounding box center [126, 242] width 12 height 12
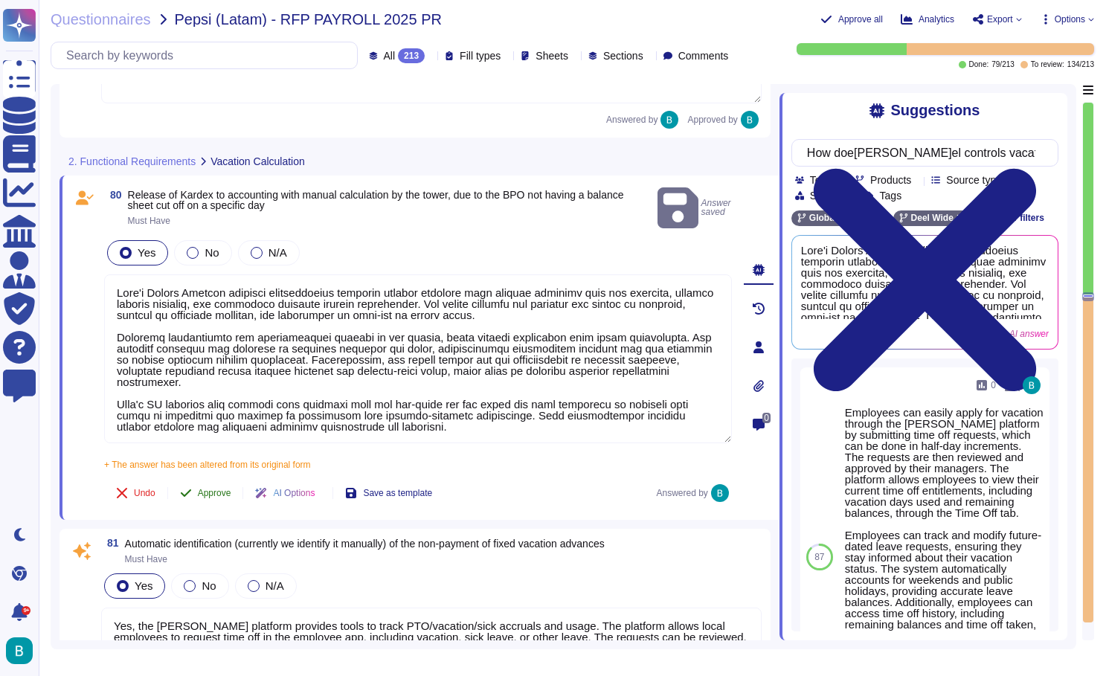
click at [215, 489] on span "Approve" at bounding box center [214, 493] width 33 height 9
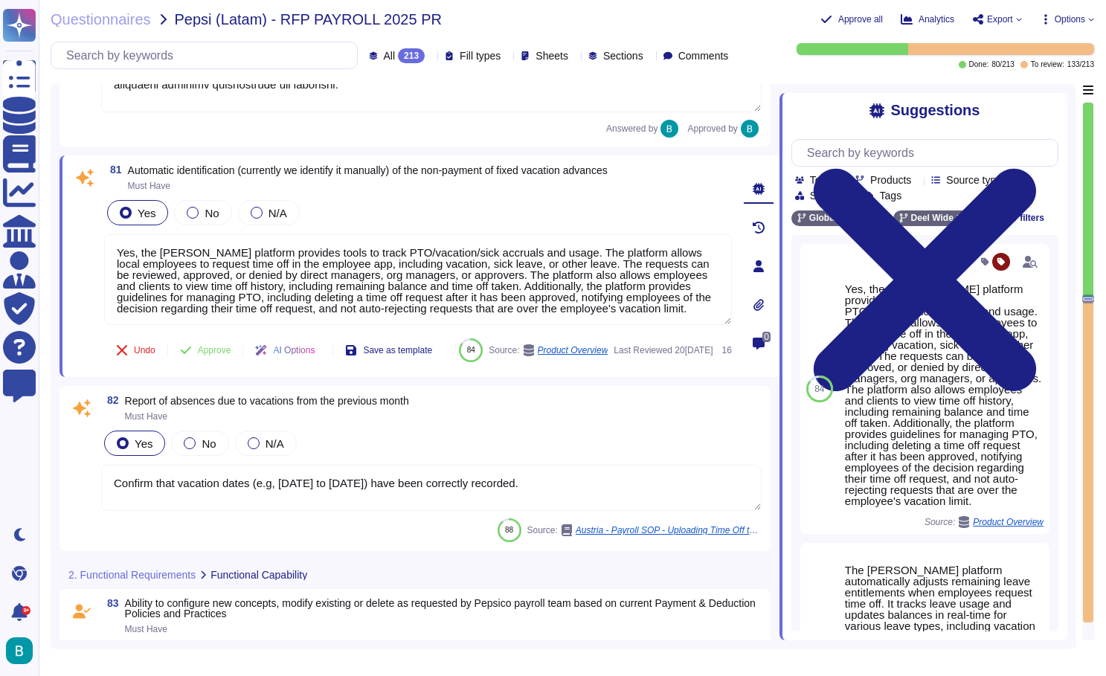
scroll to position [13257, 0]
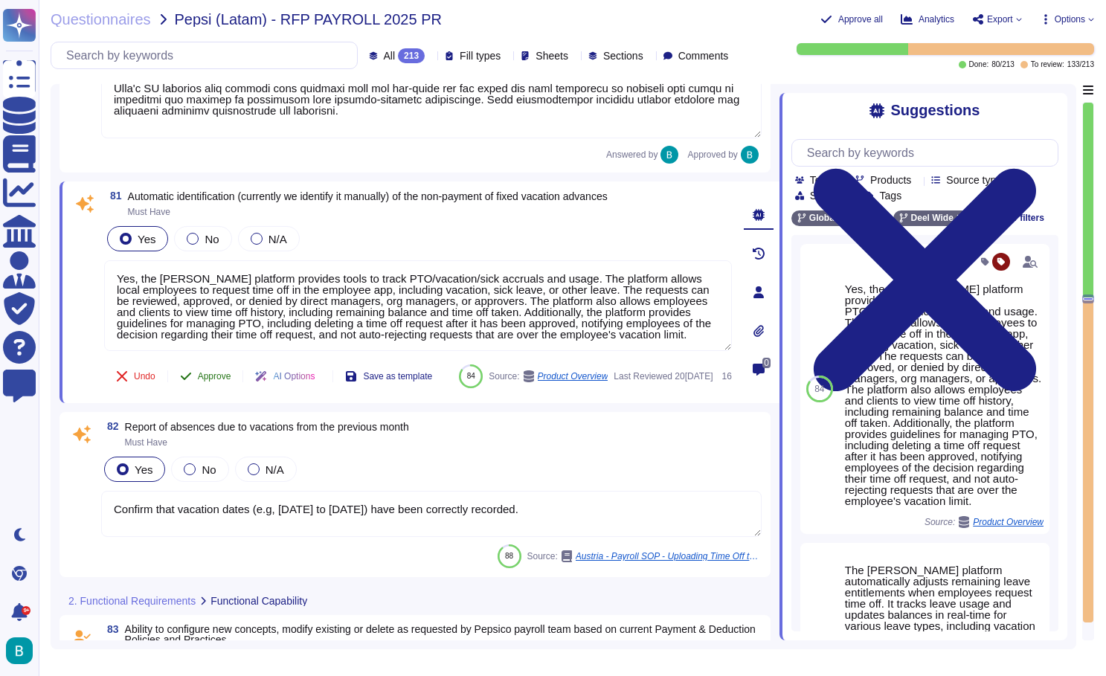
click at [220, 381] on span "Approve" at bounding box center [214, 376] width 33 height 9
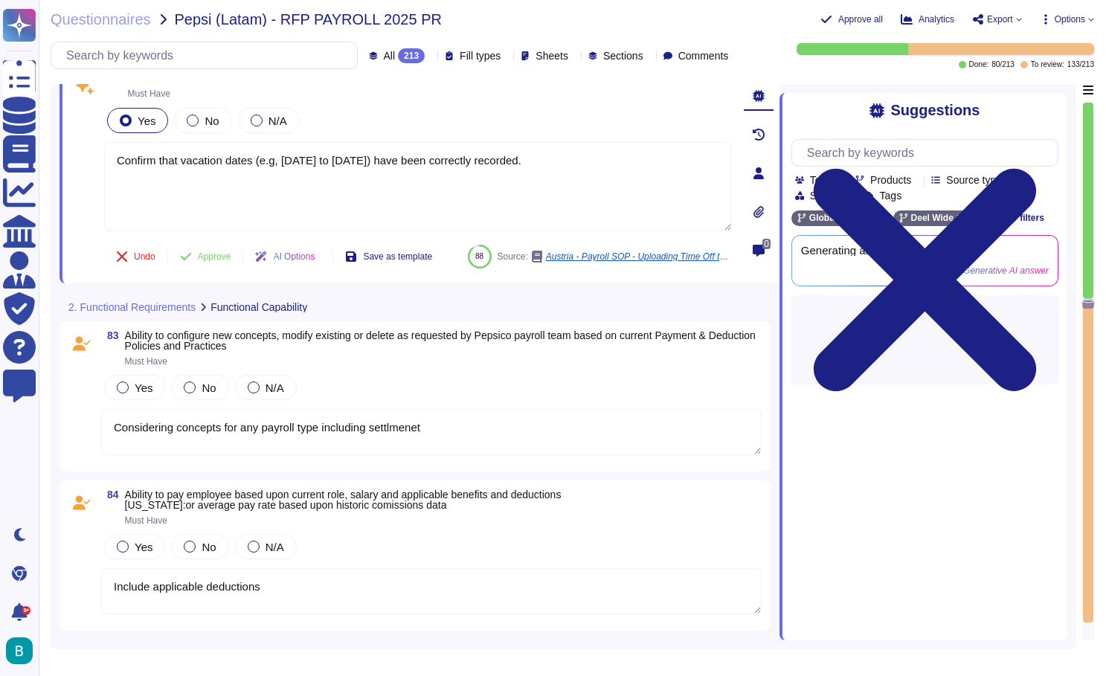
scroll to position [13521, 0]
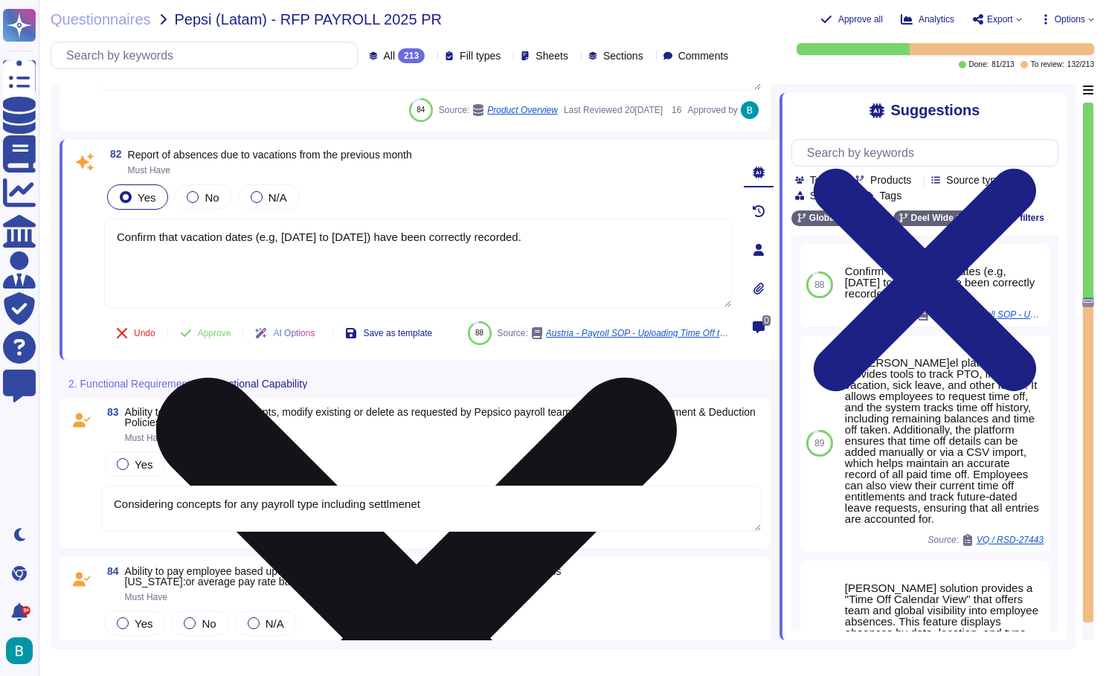
click at [677, 378] on icon at bounding box center [416, 638] width 521 height 521
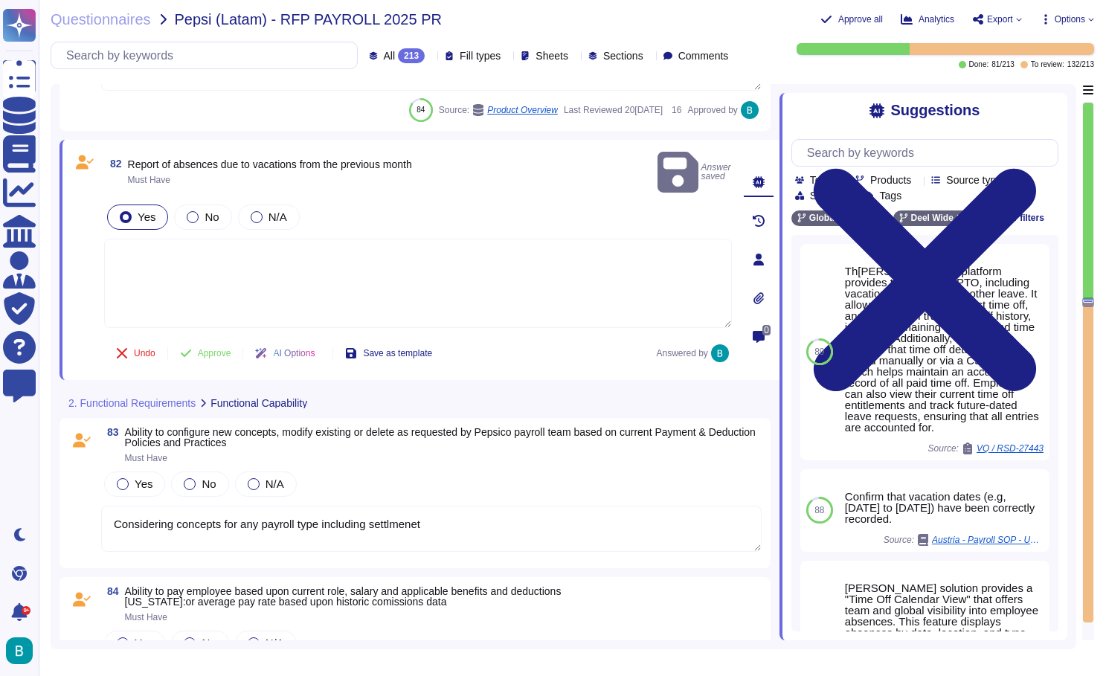
click at [522, 282] on textarea at bounding box center [418, 283] width 628 height 89
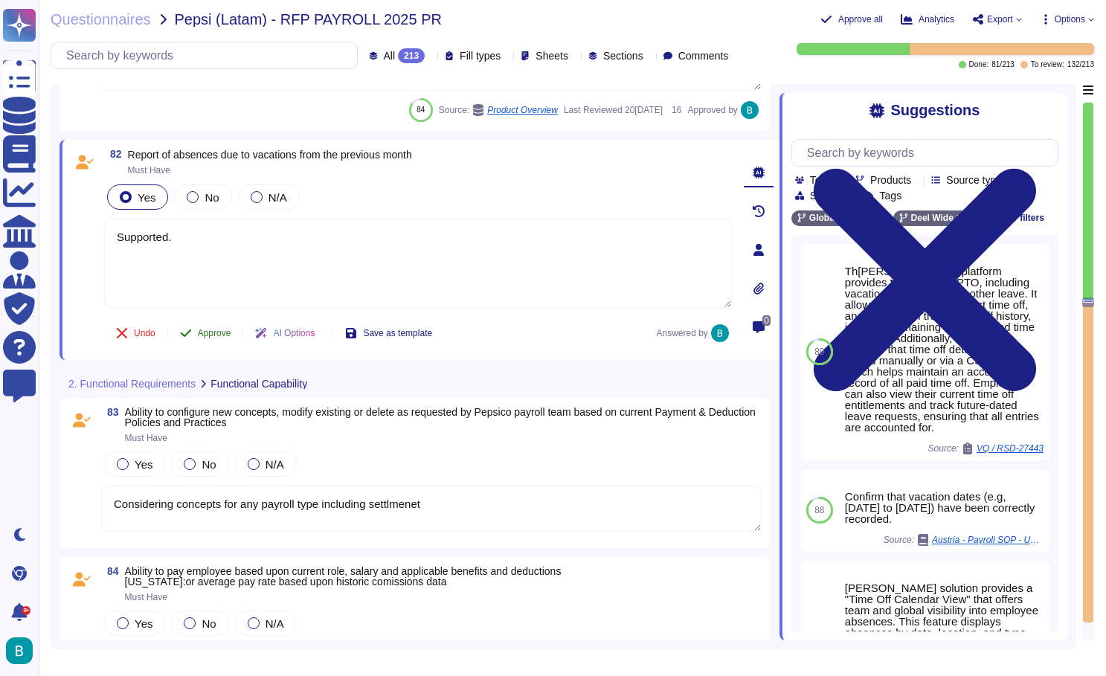
click at [214, 339] on div "82 Report of absences due to vacations from the previous month Must Have Yes No…" at bounding box center [401, 250] width 661 height 202
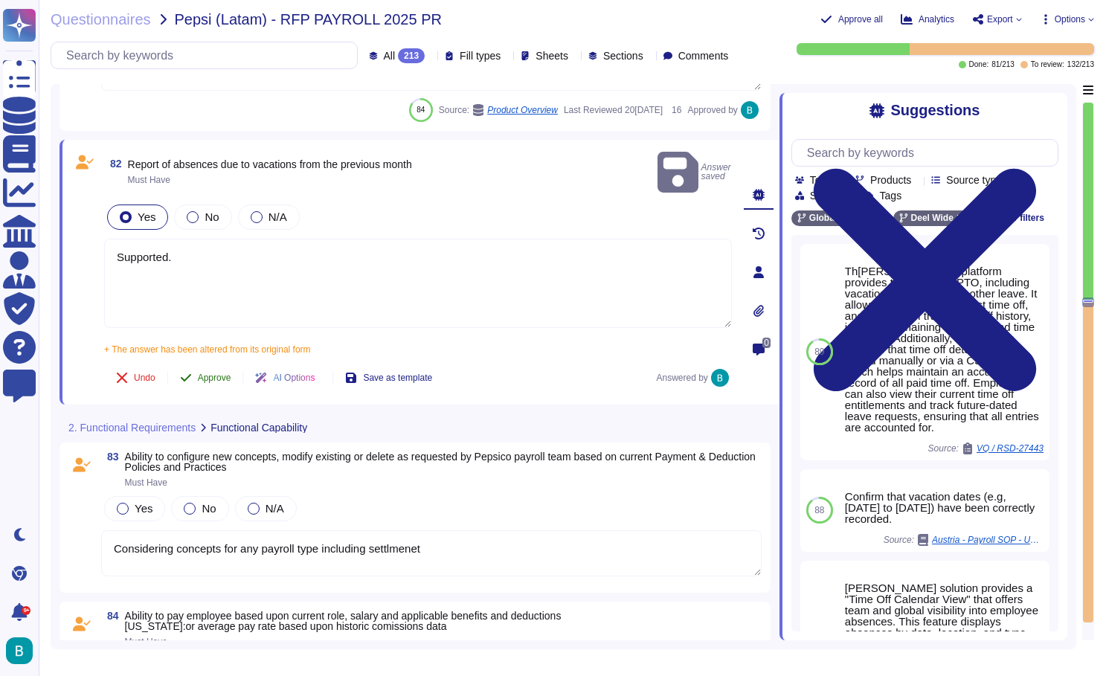
click at [228, 373] on span "Approve" at bounding box center [214, 377] width 33 height 9
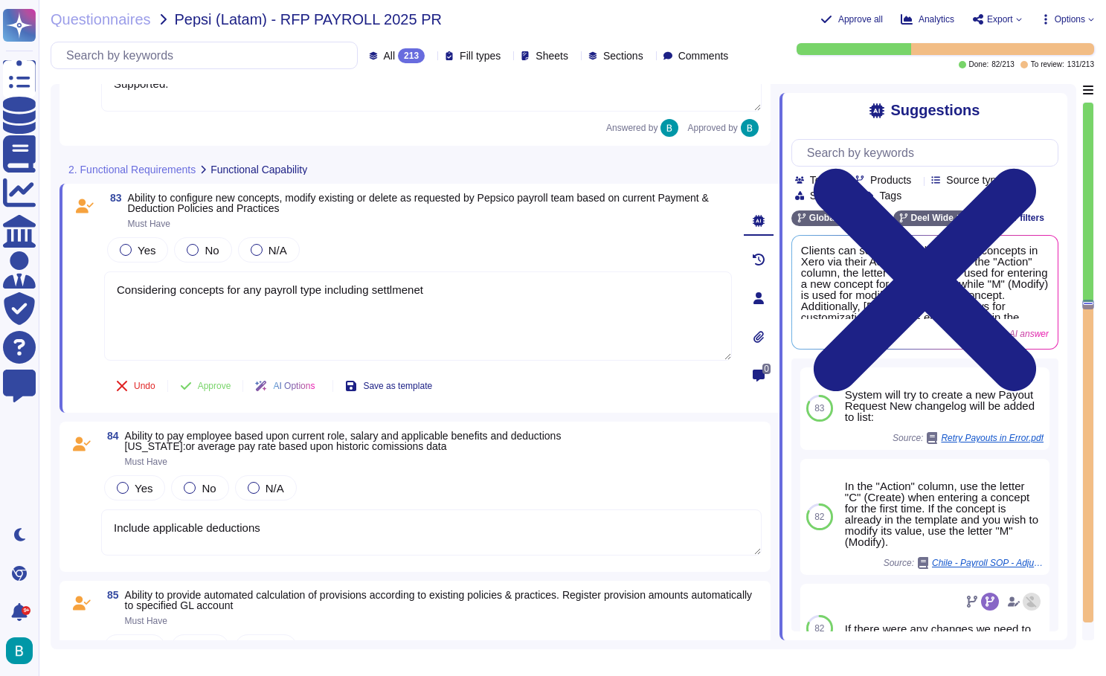
scroll to position [13669, 0]
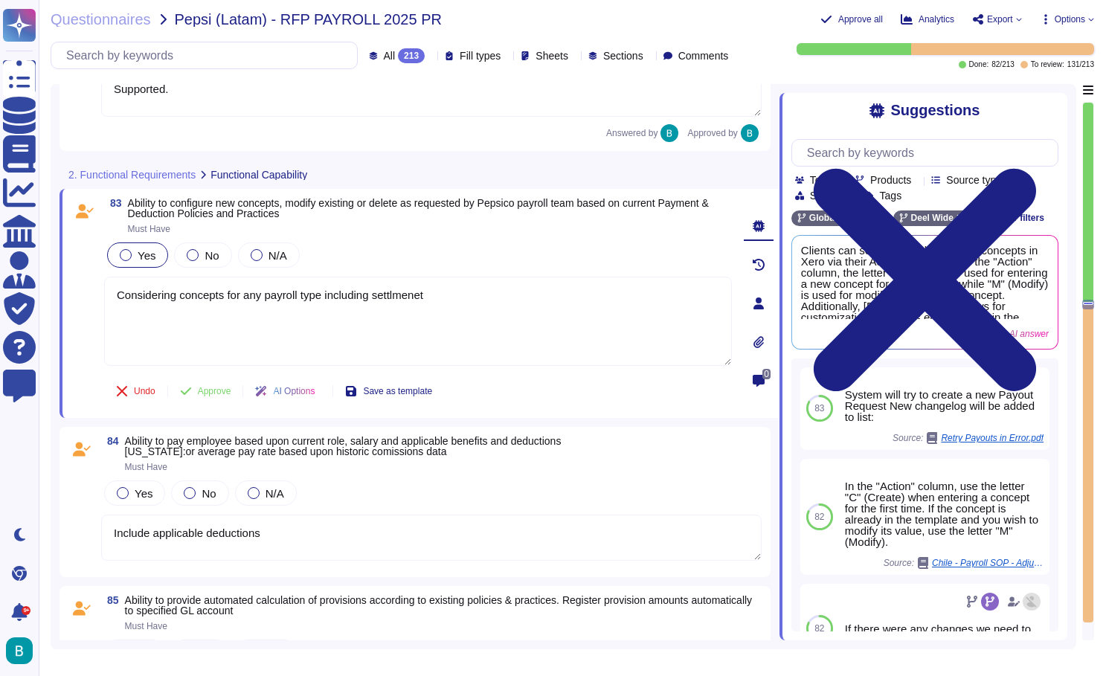
click at [150, 259] on span "Yes" at bounding box center [147, 255] width 18 height 13
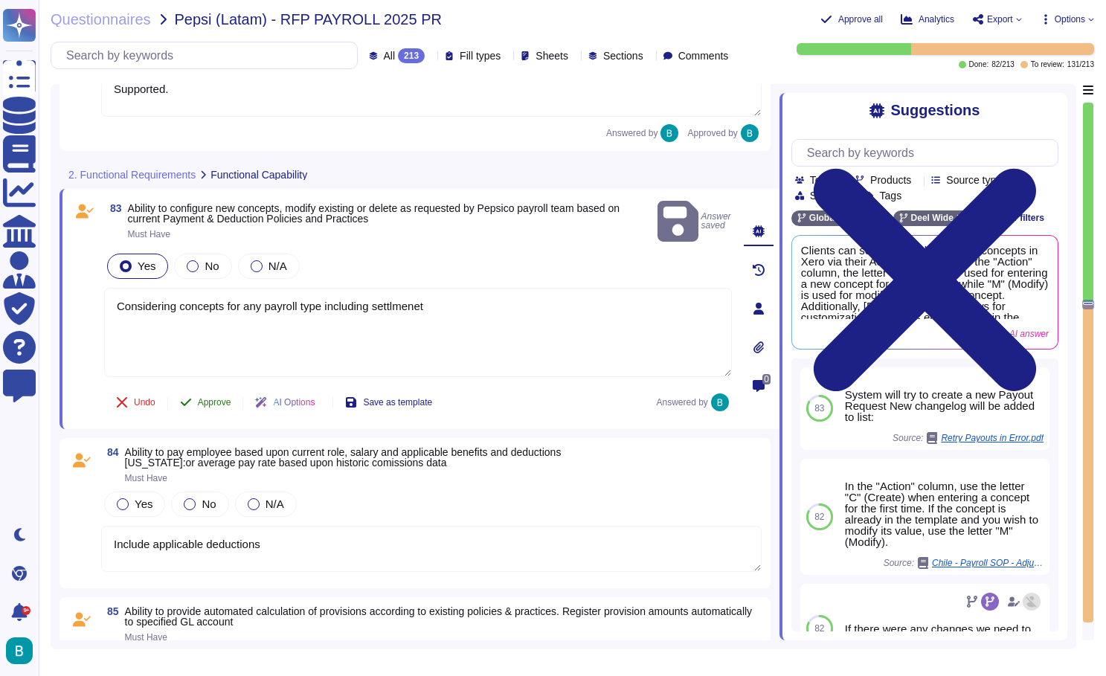
click at [219, 398] on span "Approve" at bounding box center [214, 402] width 33 height 9
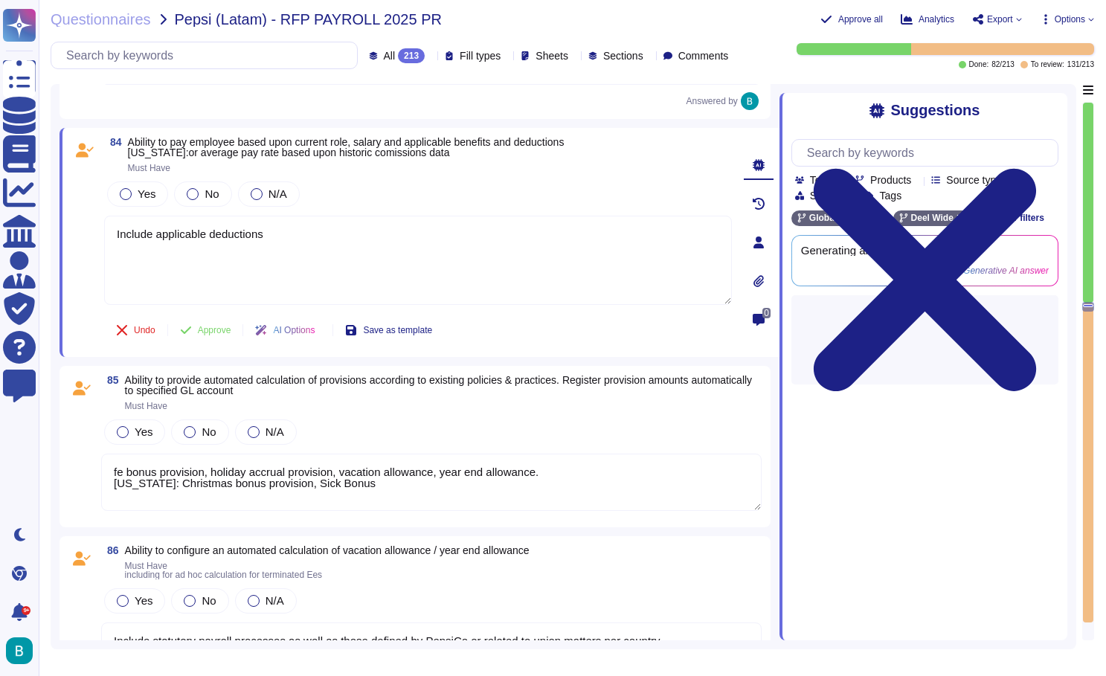
scroll to position [13895, 0]
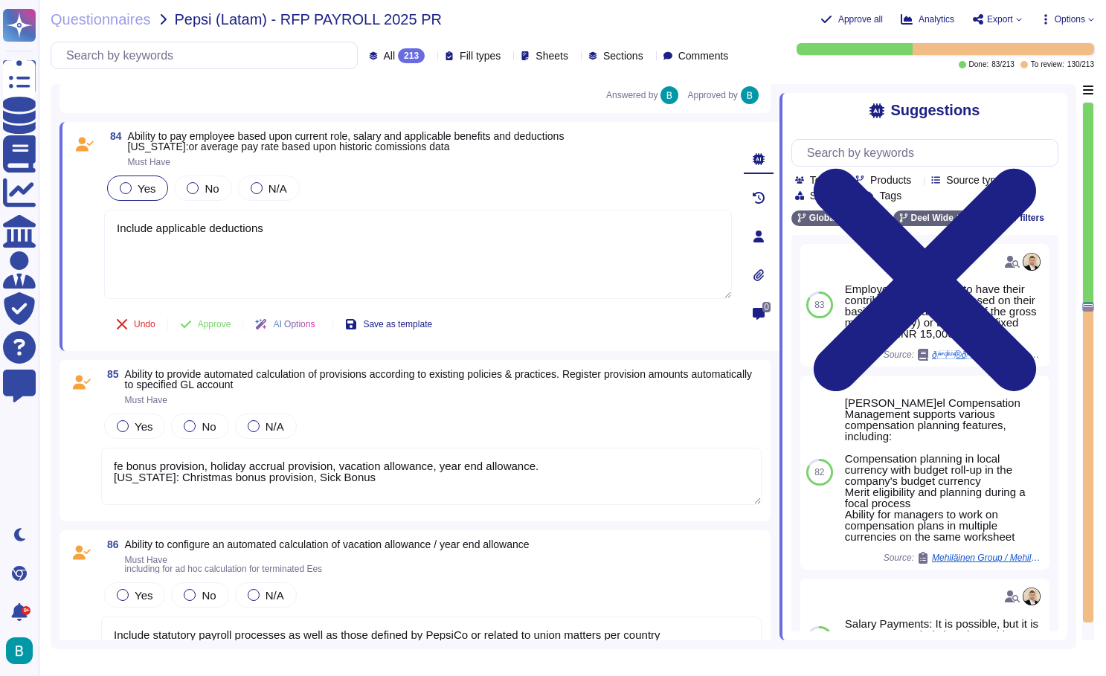
click at [128, 192] on div at bounding box center [126, 188] width 12 height 12
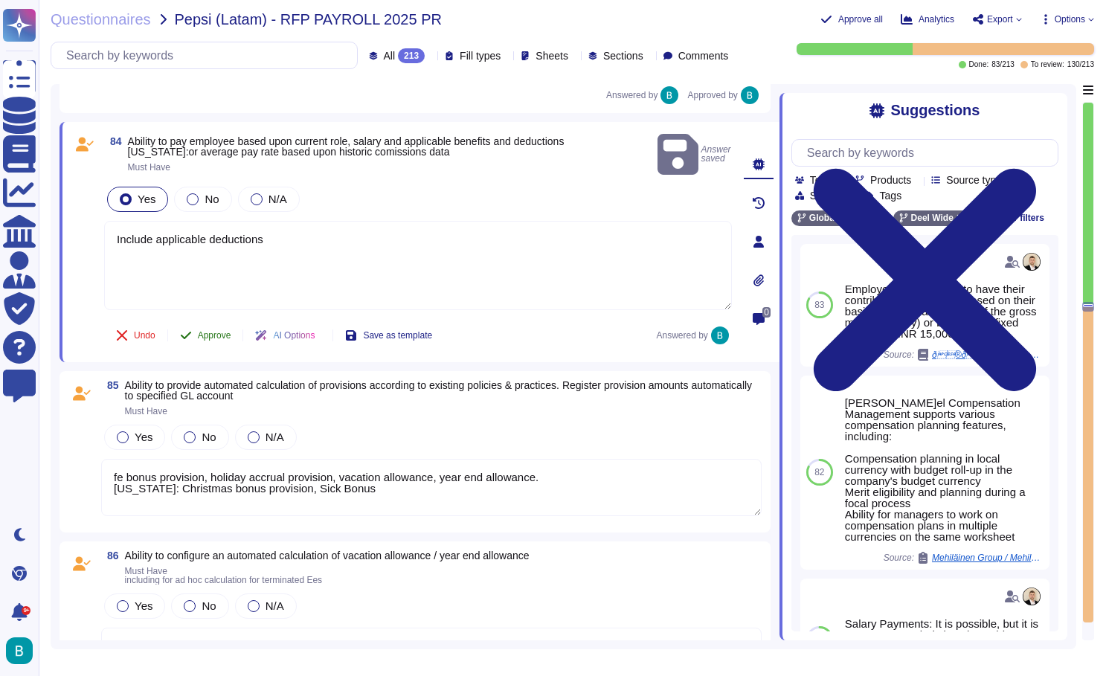
click at [221, 331] on span "Approve" at bounding box center [214, 335] width 33 height 9
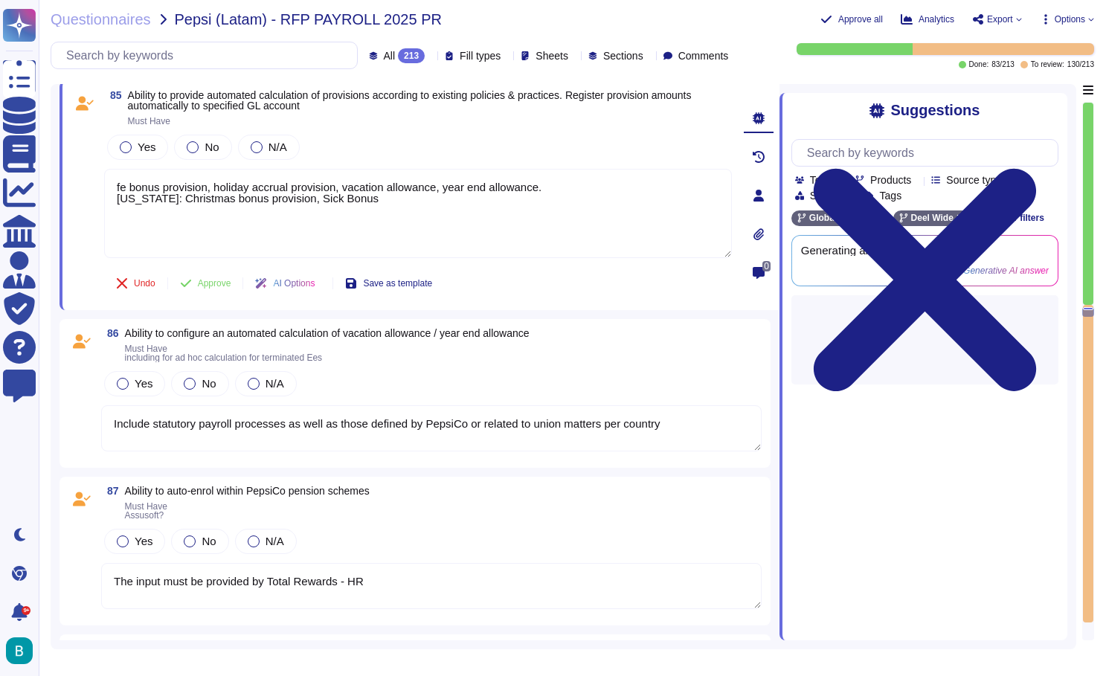
scroll to position [14063, 0]
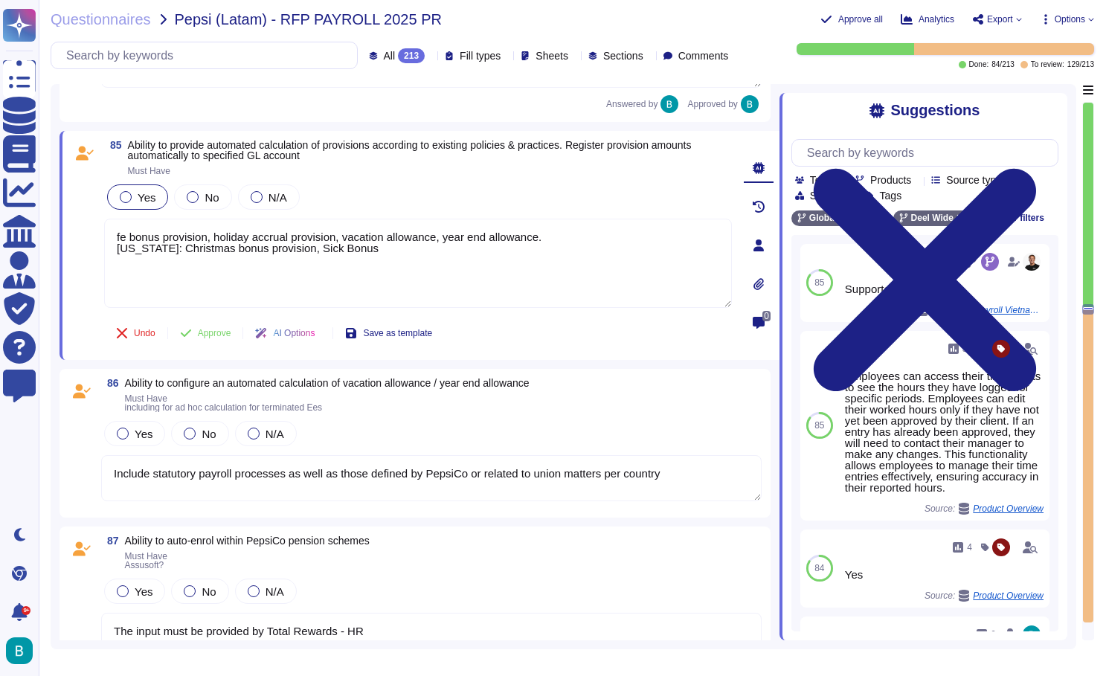
click at [143, 199] on span "Yes" at bounding box center [147, 197] width 18 height 13
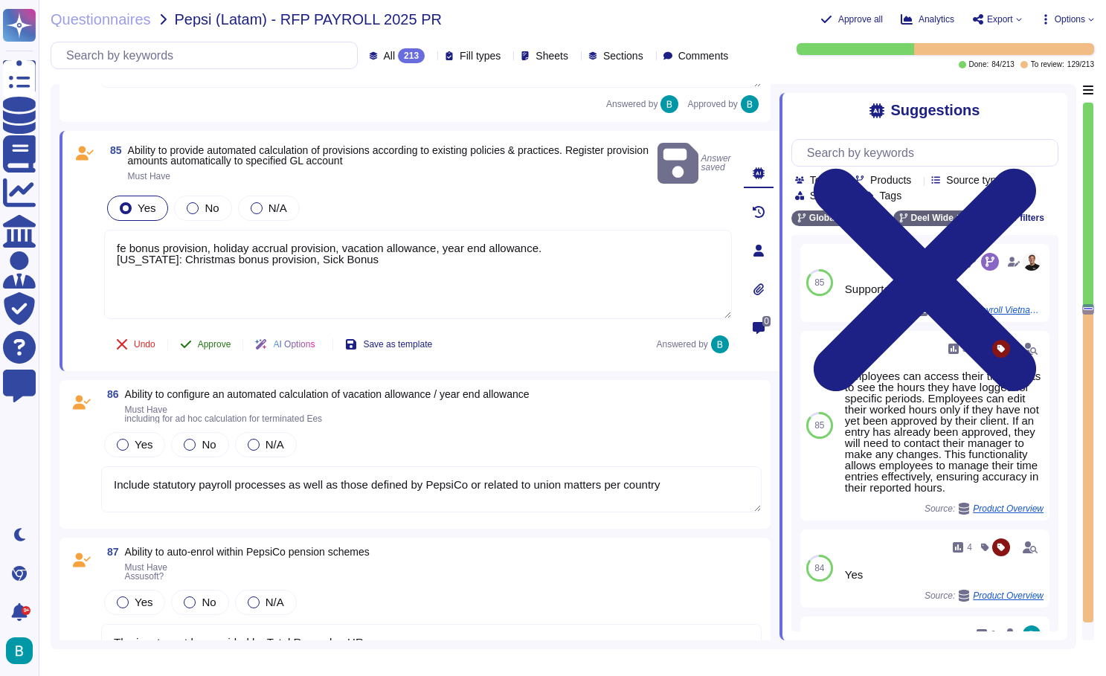
click at [218, 340] on span "Approve" at bounding box center [214, 344] width 33 height 9
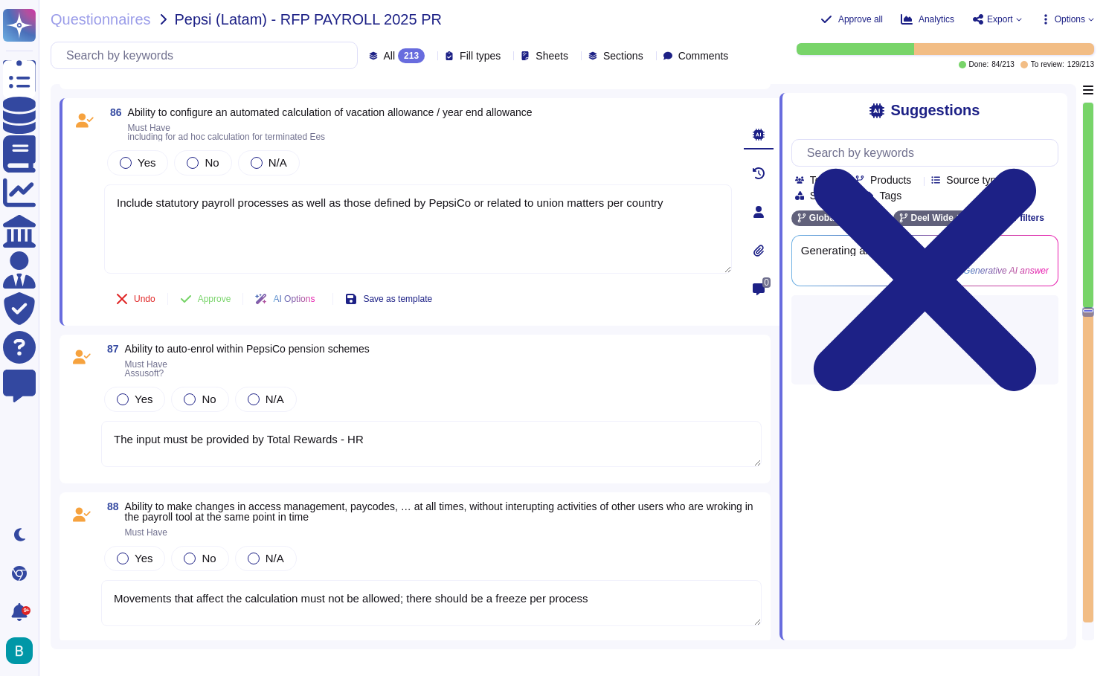
scroll to position [14242, 0]
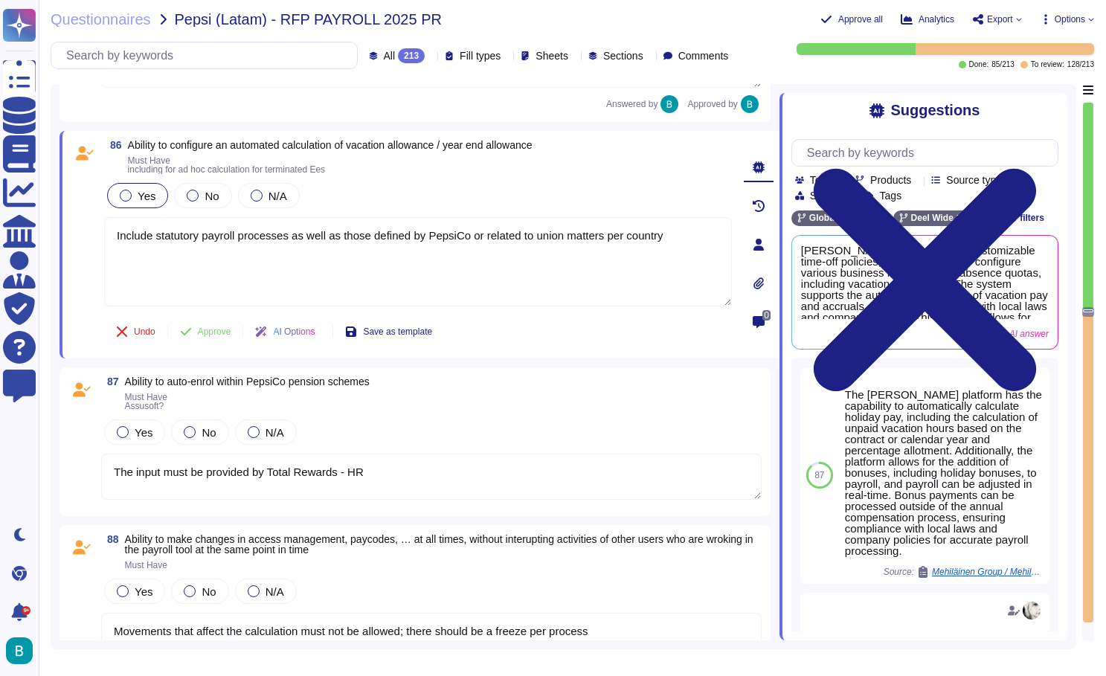
click at [146, 199] on span "Yes" at bounding box center [147, 196] width 18 height 13
click at [206, 330] on span "Approve" at bounding box center [214, 331] width 33 height 9
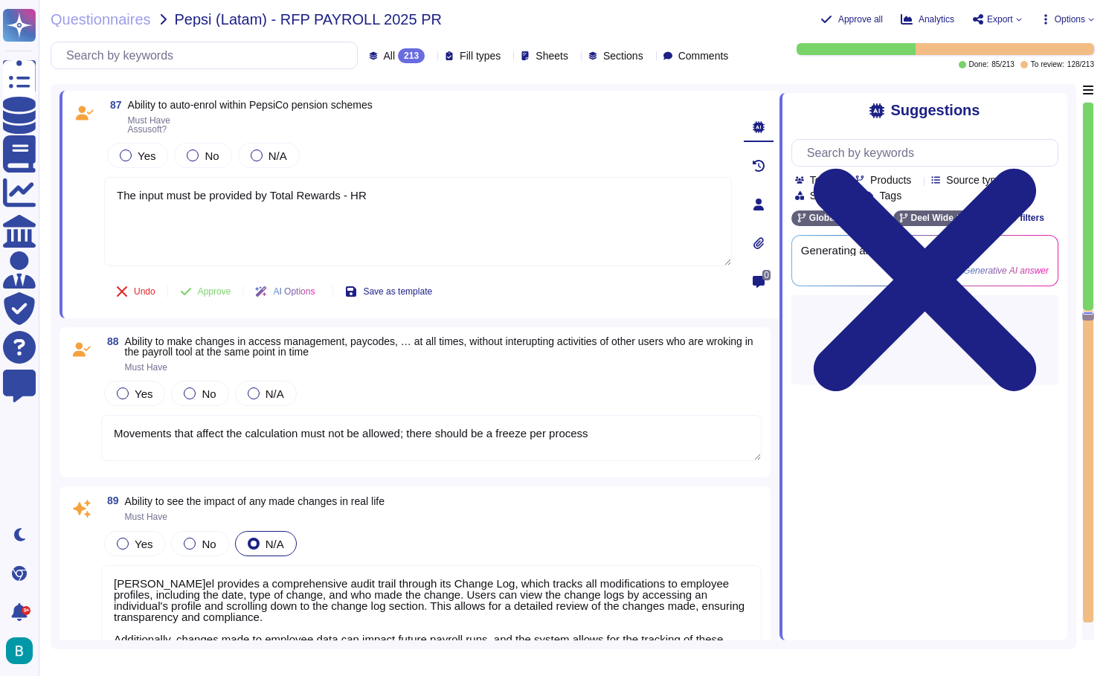
scroll to position [14409, 0]
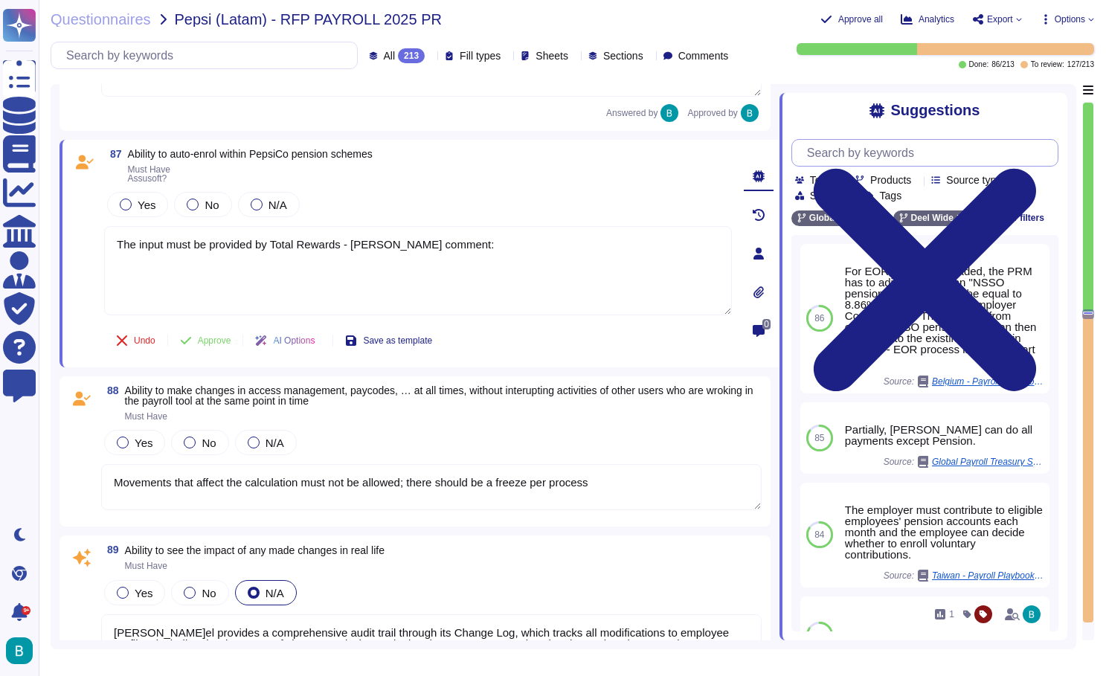
click at [844, 158] on input "text" at bounding box center [929, 153] width 258 height 26
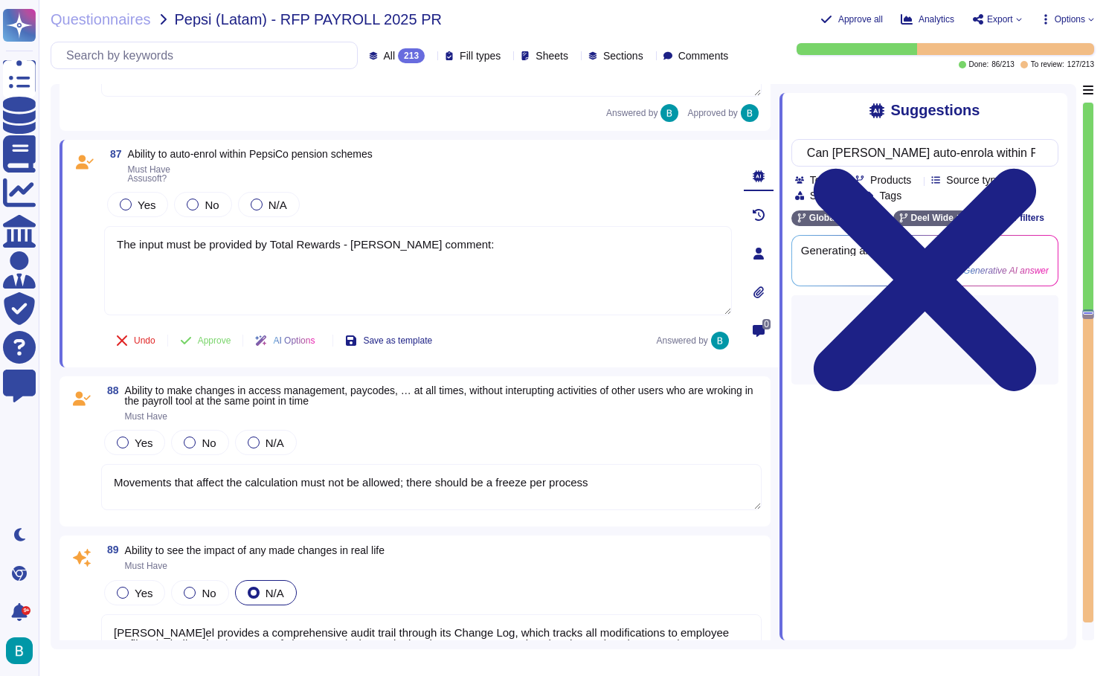
click at [818, 106] on div "Suggestions" at bounding box center [925, 110] width 267 height 17
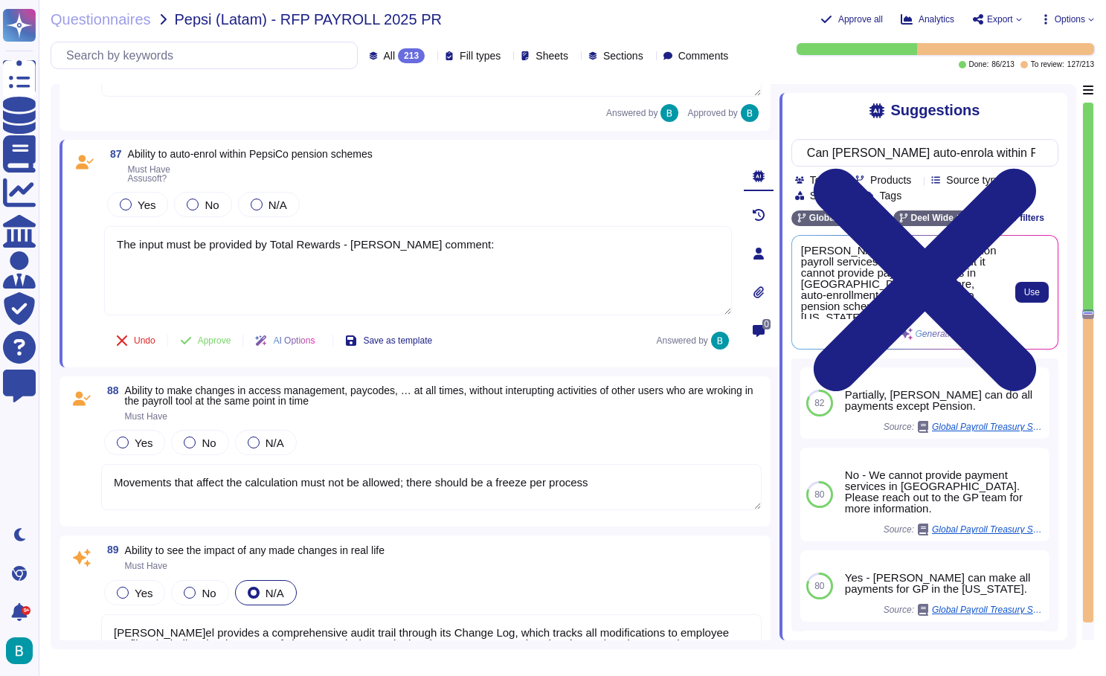
scroll to position [0, 0]
drag, startPoint x: 803, startPoint y: 249, endPoint x: 856, endPoint y: 316, distance: 84.8
click at [856, 316] on span "[PERSON_NAME] can support pension payroll services in [US_STATE], but it cannot…" at bounding box center [901, 282] width 200 height 74
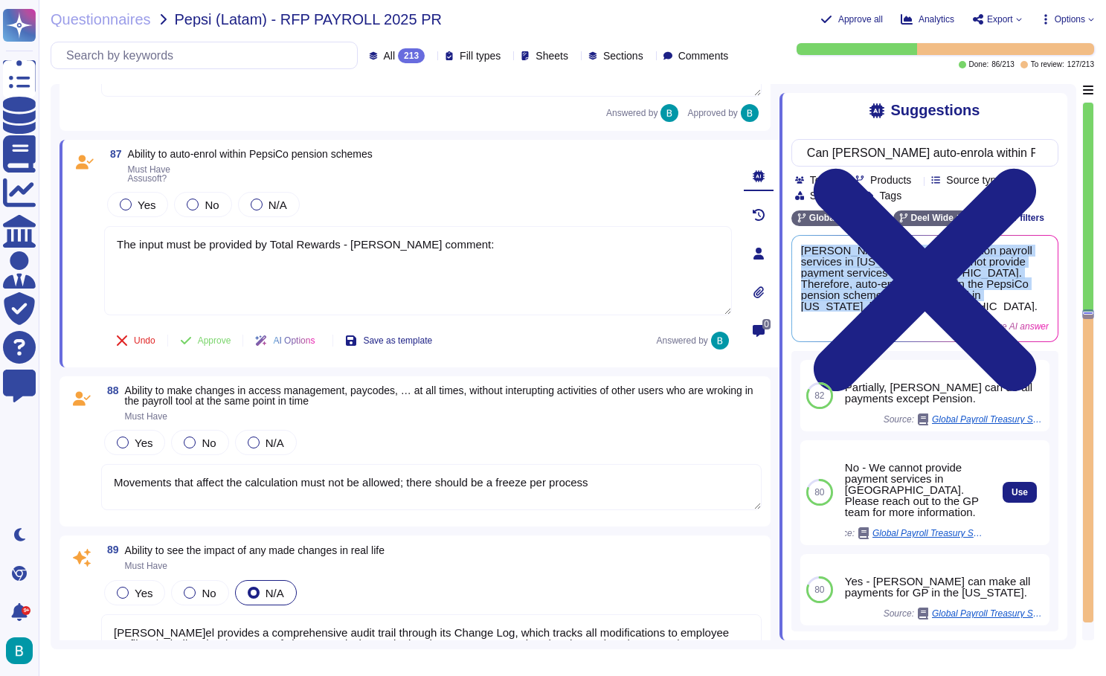
scroll to position [0, -1]
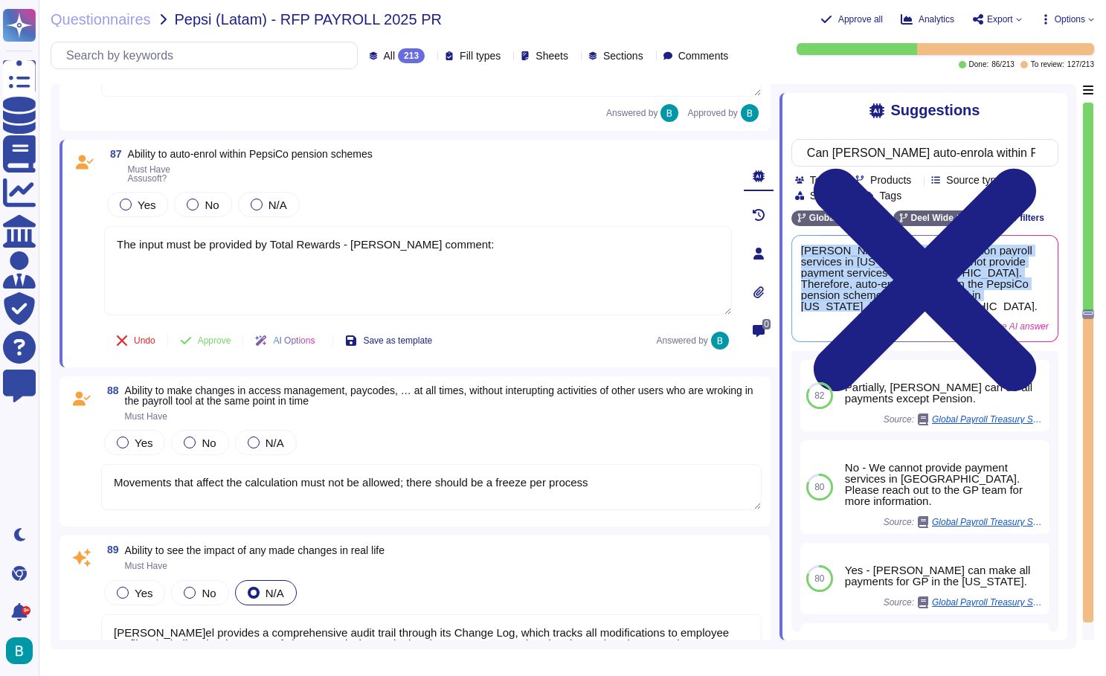
copy span "[PERSON_NAME] can support pension payroll services in [US_STATE], but it cannot…"
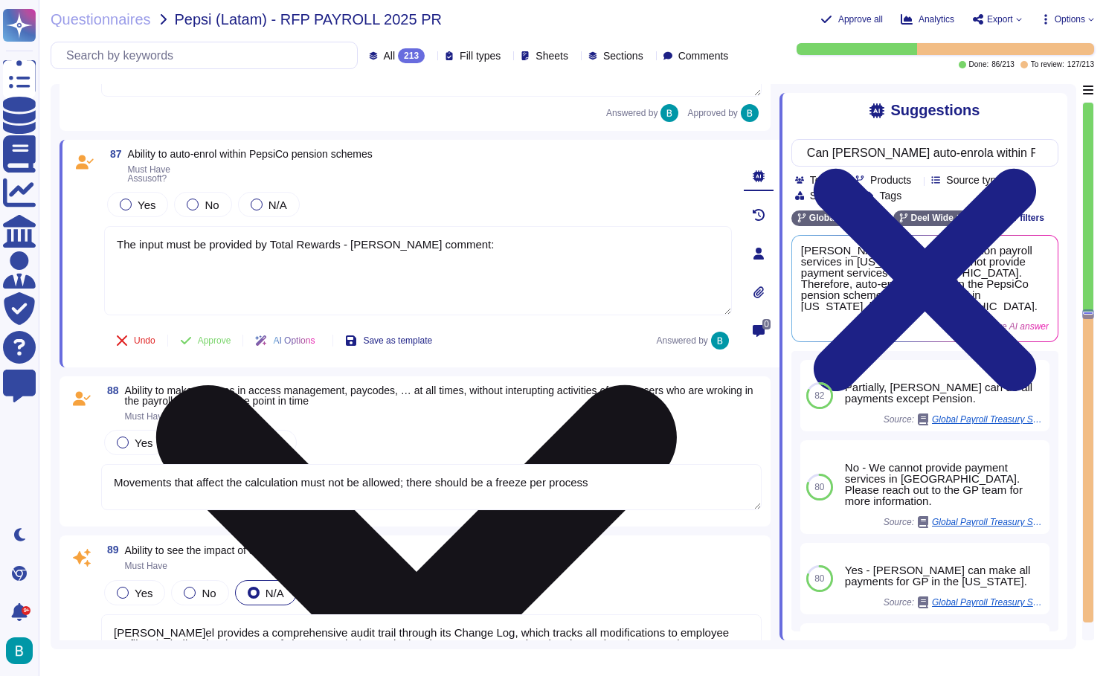
click at [254, 276] on textarea "The input must be provided by Total Rewards - [PERSON_NAME] comment:" at bounding box center [418, 270] width 628 height 89
paste textarea "[PERSON_NAME] can support pension payroll services in [US_STATE], but it cannot…"
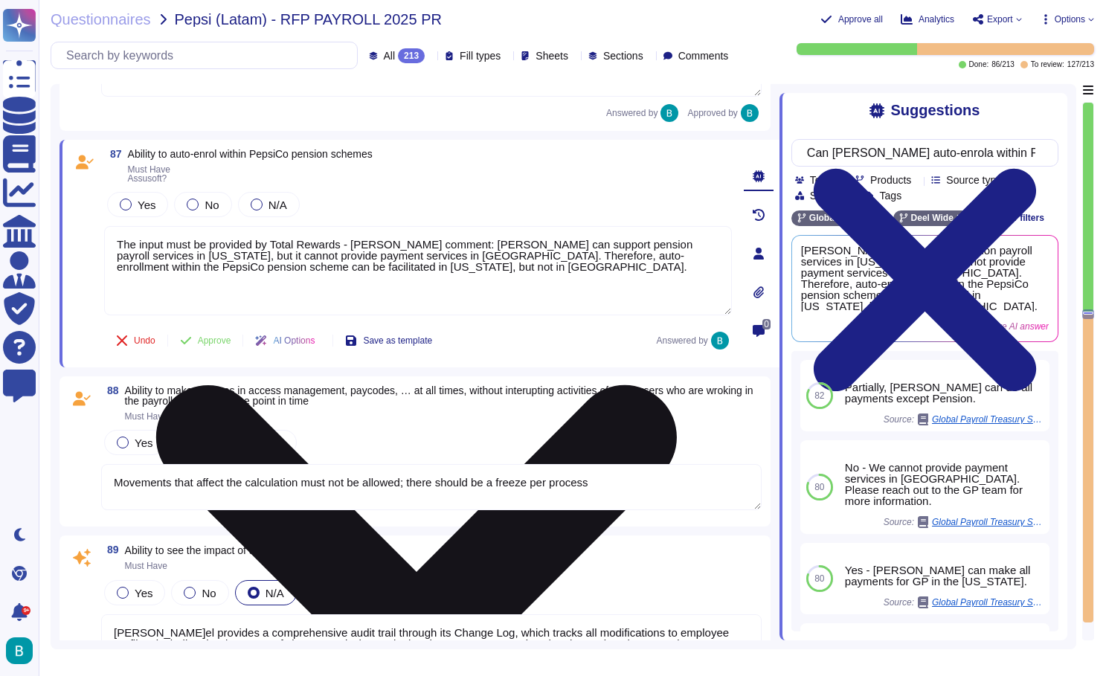
drag, startPoint x: 222, startPoint y: 295, endPoint x: 197, endPoint y: 268, distance: 37.4
click at [197, 268] on textarea "The input must be provided by Total Rewards - [PERSON_NAME] comment: [PERSON_NA…" at bounding box center [418, 270] width 628 height 89
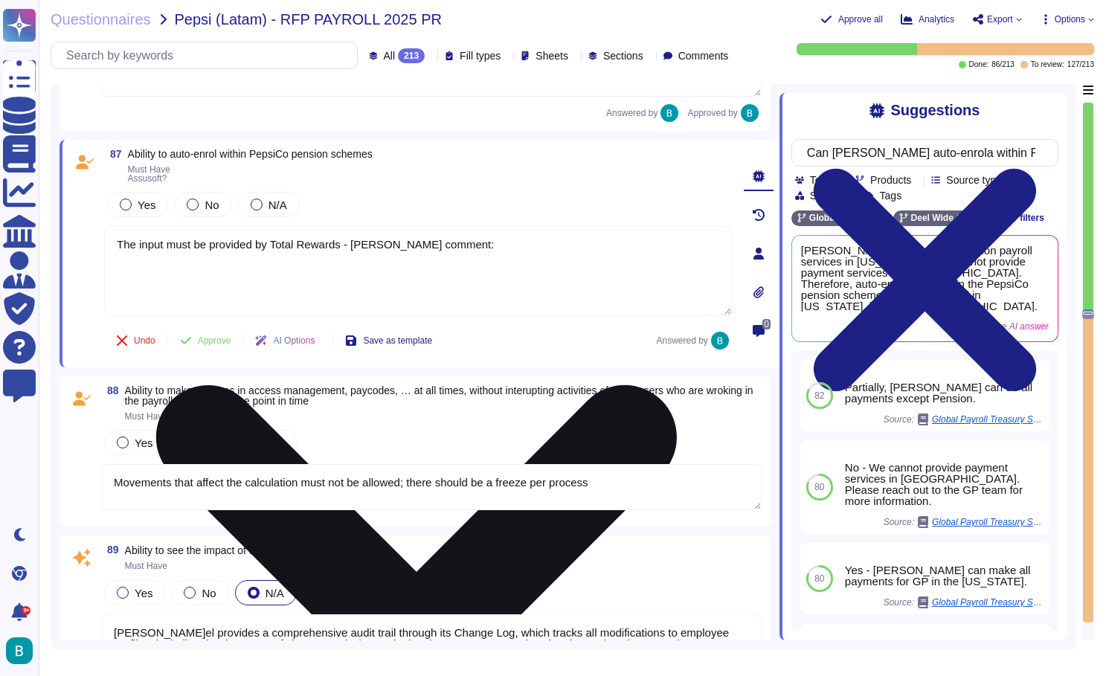
paste textarea "[PERSON_NAME] Global Payroll in [US_STATE] operates under the US Social Securit…"
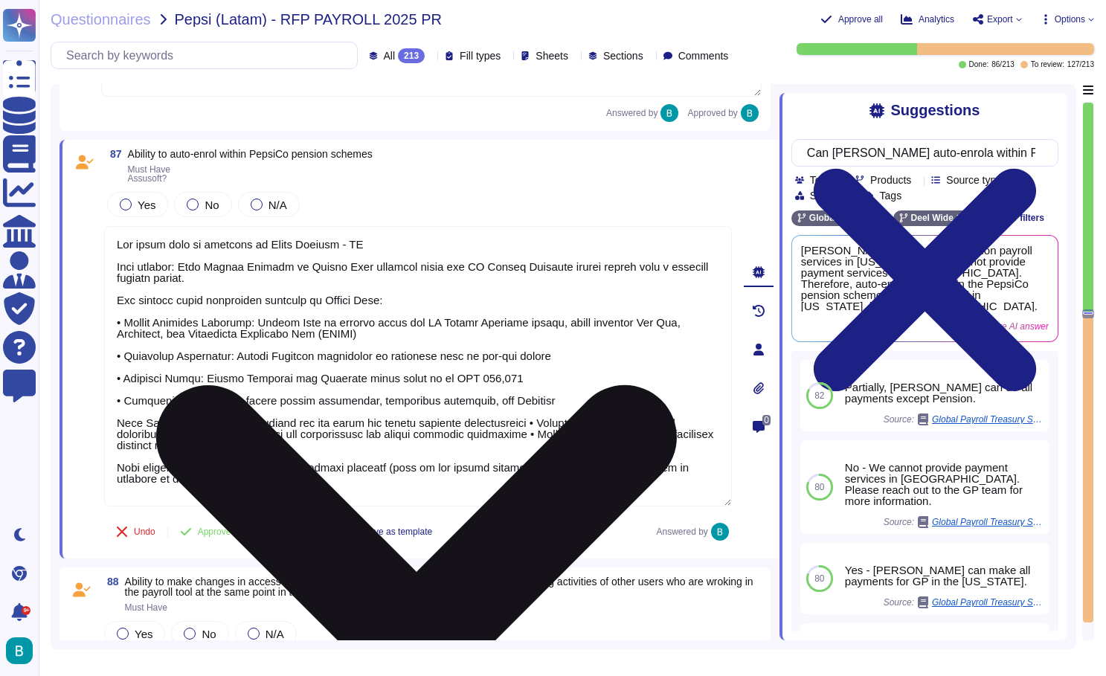
click at [551, 465] on textarea at bounding box center [418, 366] width 628 height 280
click at [643, 483] on textarea at bounding box center [418, 366] width 628 height 280
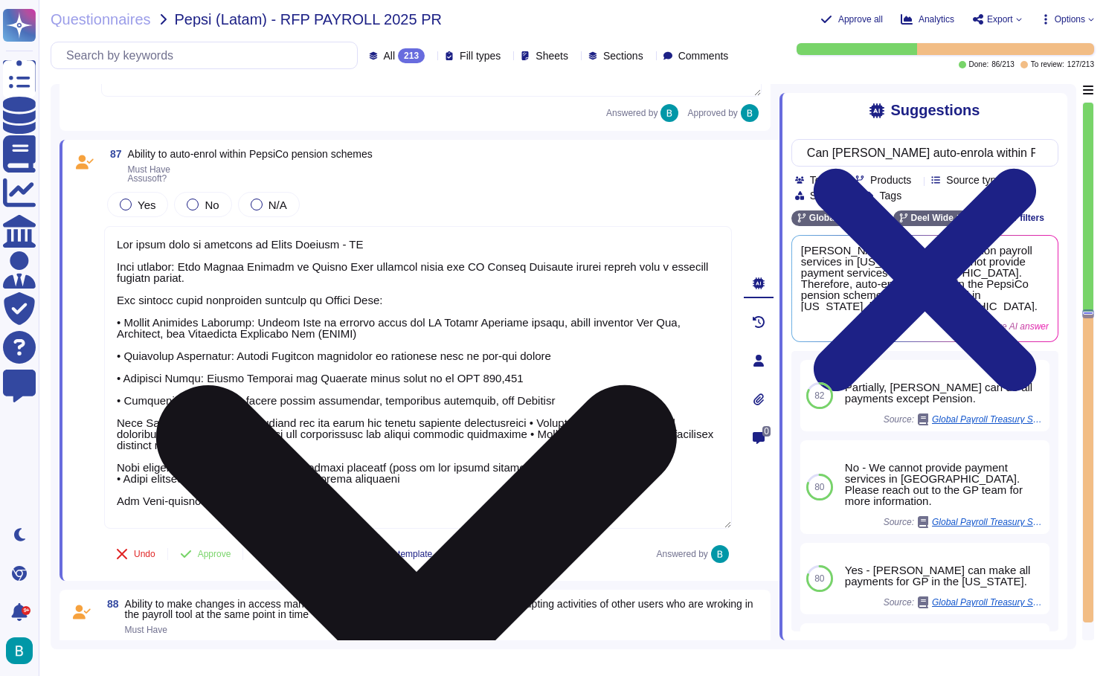
click at [239, 506] on textarea at bounding box center [418, 377] width 628 height 303
click at [222, 497] on textarea at bounding box center [418, 377] width 628 height 303
click at [377, 495] on textarea at bounding box center [418, 377] width 628 height 303
click at [357, 508] on textarea at bounding box center [418, 377] width 628 height 303
click at [358, 500] on textarea at bounding box center [418, 377] width 628 height 303
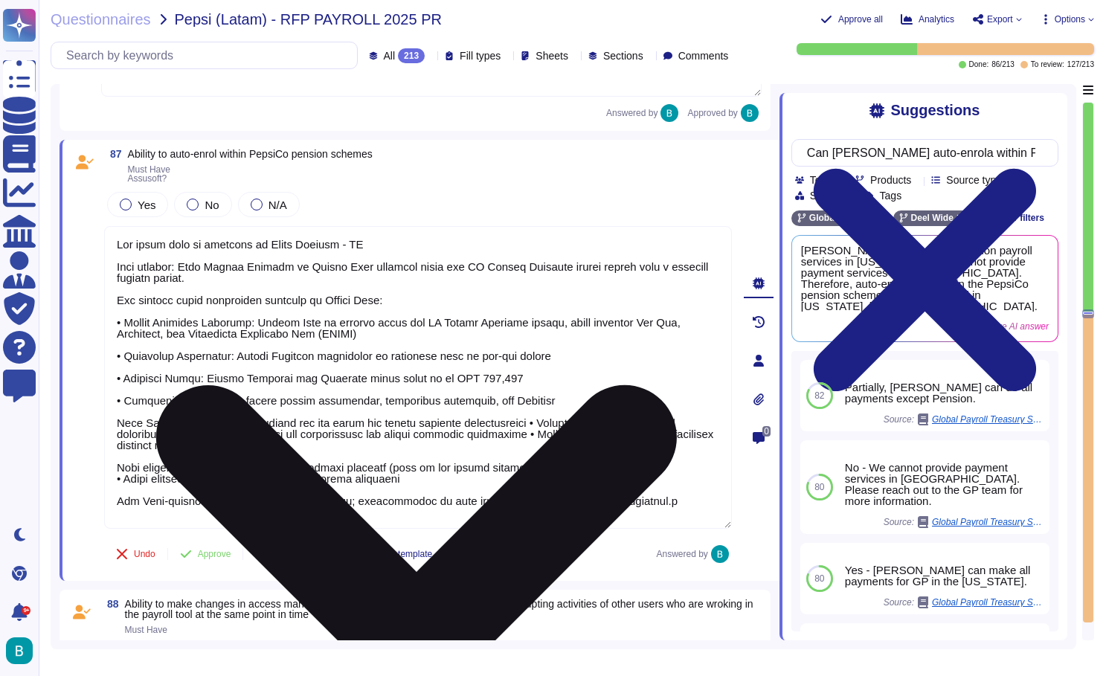
click at [428, 496] on textarea at bounding box center [418, 377] width 628 height 303
click at [118, 265] on textarea at bounding box center [418, 377] width 628 height 303
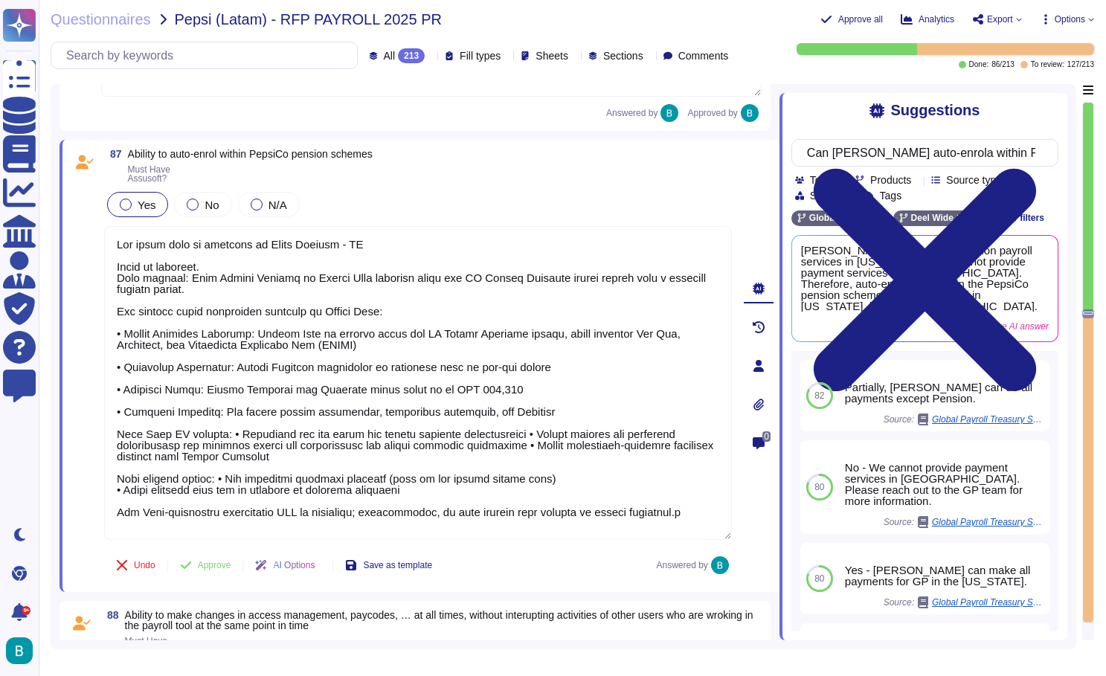
click at [146, 208] on span "Yes" at bounding box center [147, 205] width 18 height 13
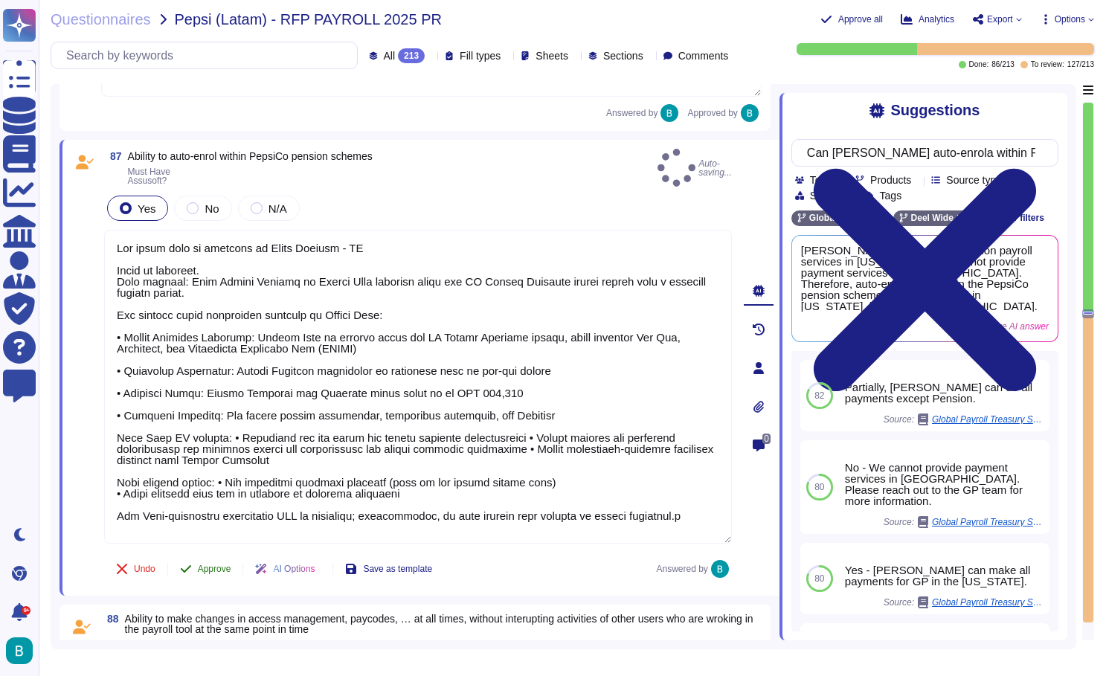
click at [216, 568] on span "Approve" at bounding box center [214, 569] width 33 height 9
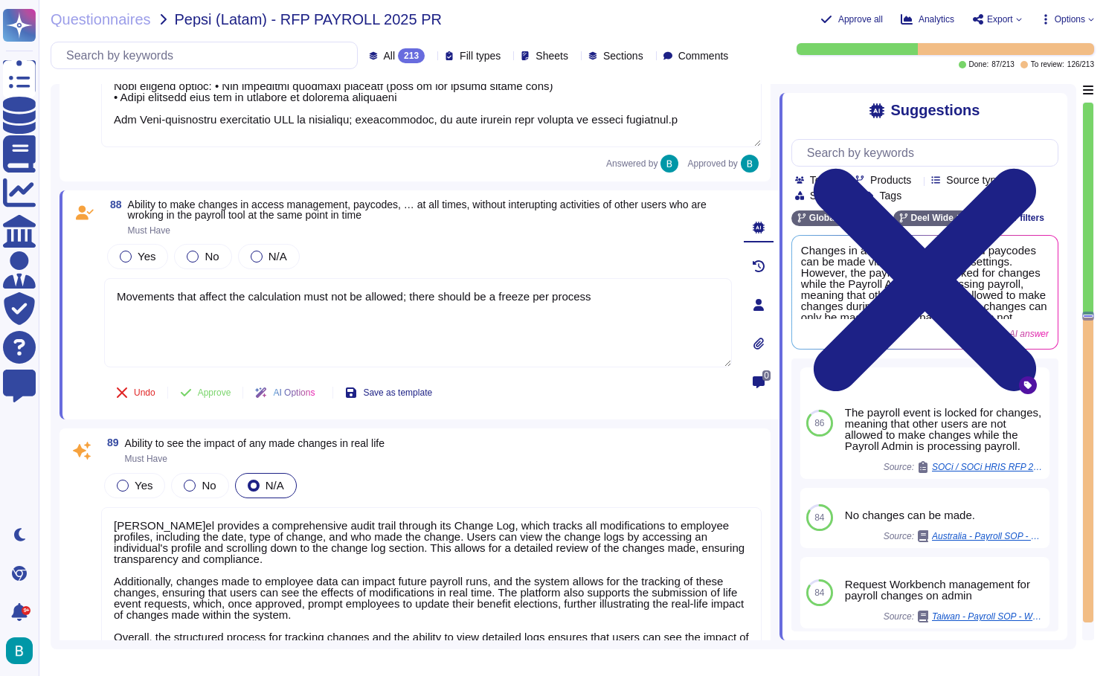
scroll to position [14786, 0]
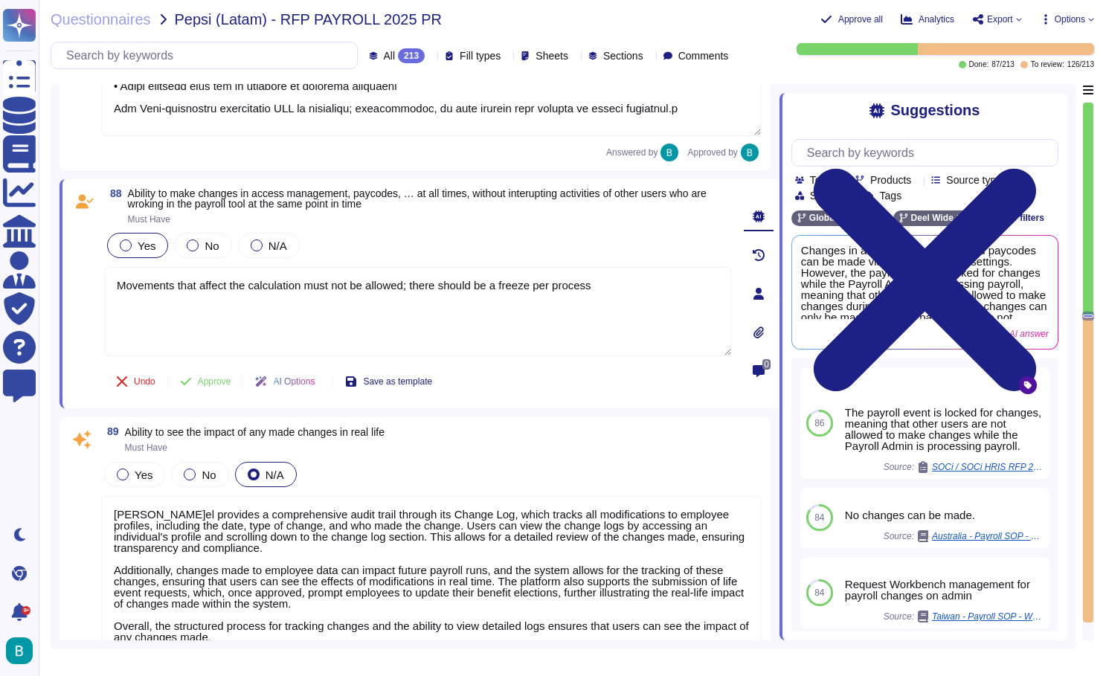
click at [140, 240] on span "Yes" at bounding box center [147, 246] width 18 height 13
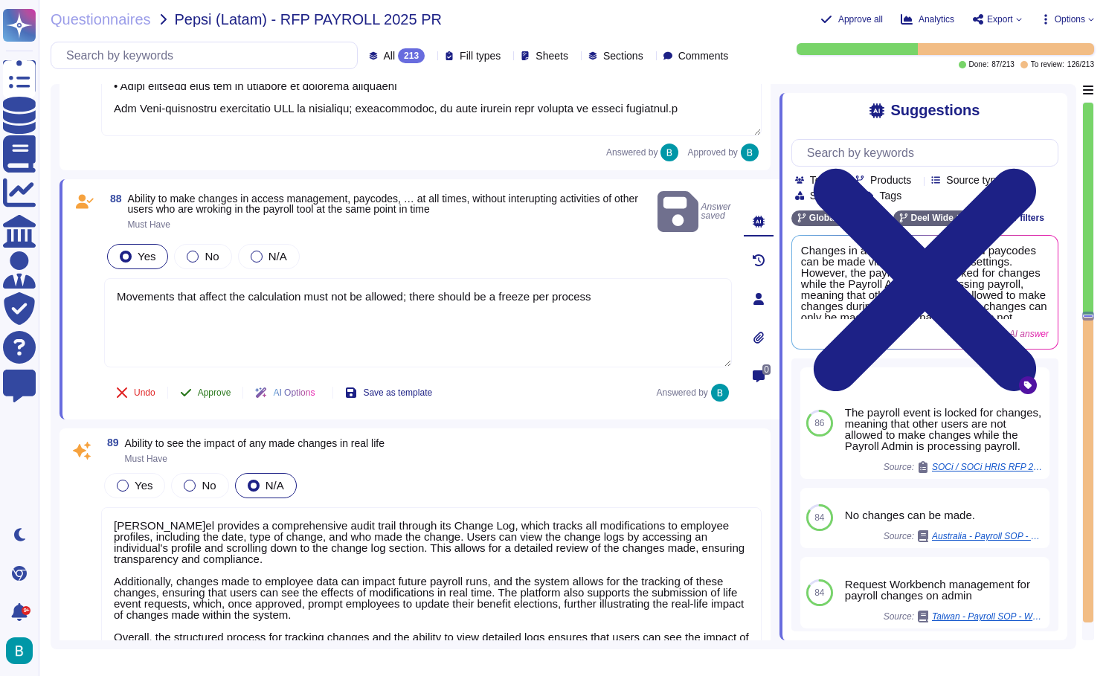
click at [211, 388] on span "Approve" at bounding box center [214, 392] width 33 height 9
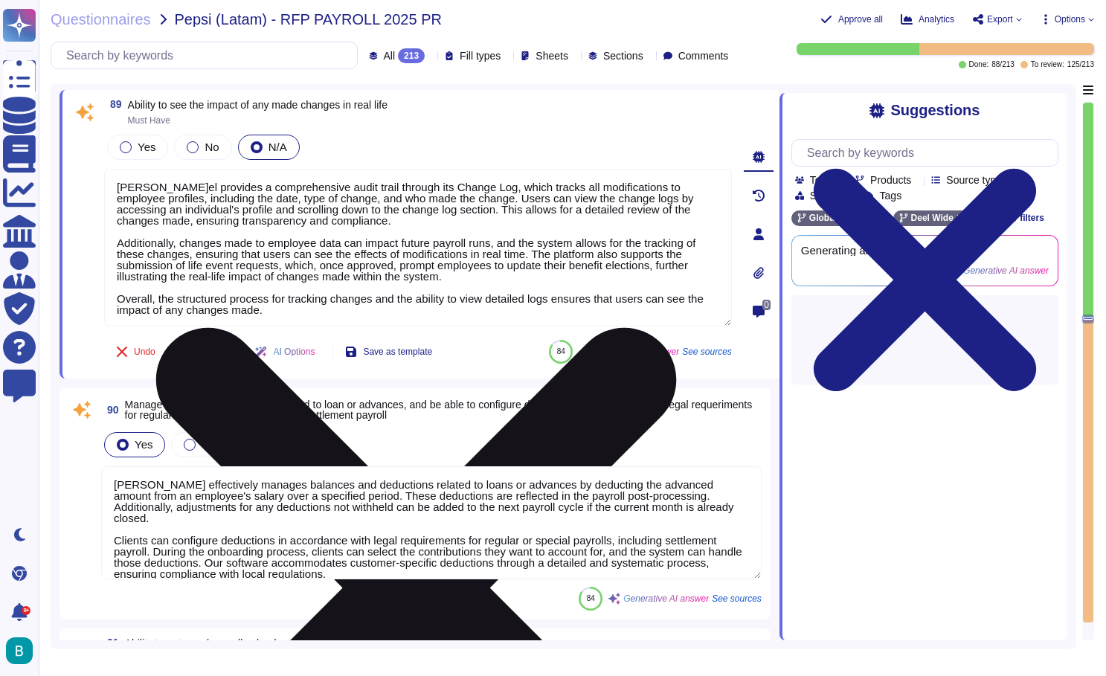
scroll to position [15011, 0]
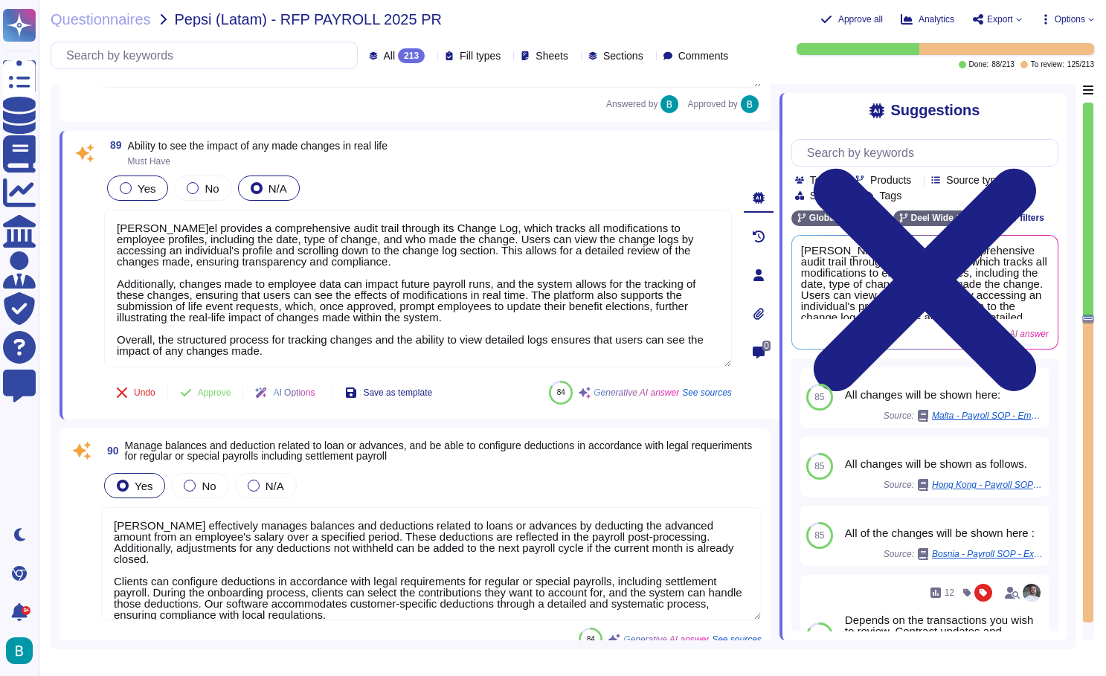
click at [145, 194] on span "Yes" at bounding box center [147, 188] width 18 height 13
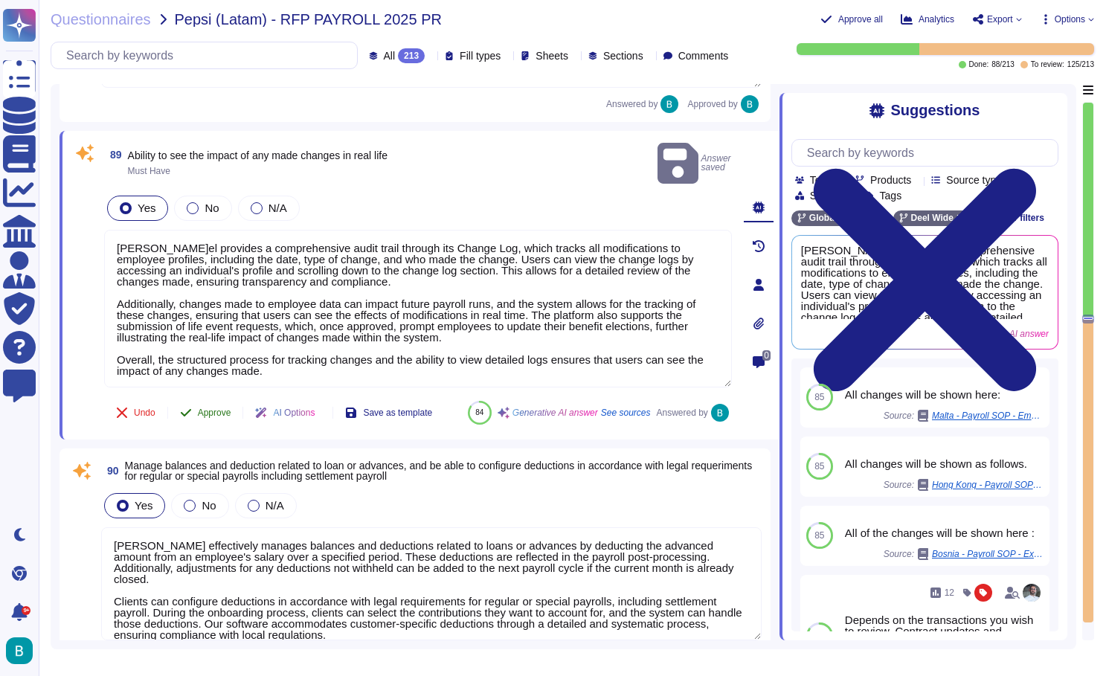
click at [230, 408] on span "Approve" at bounding box center [214, 412] width 33 height 9
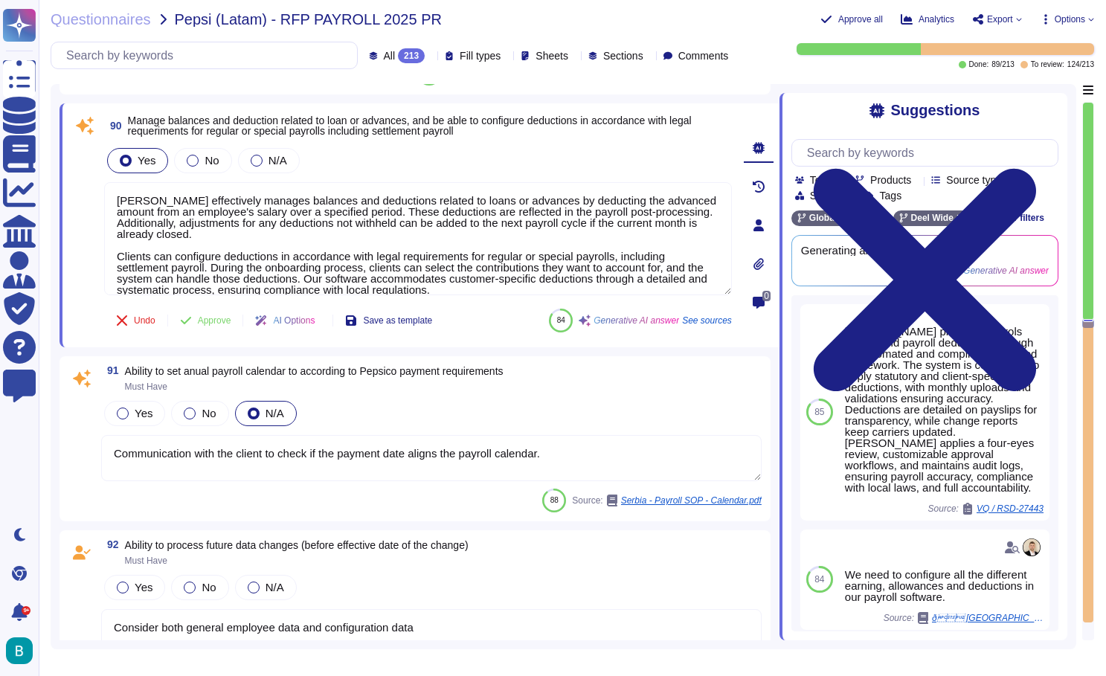
scroll to position [15282, 0]
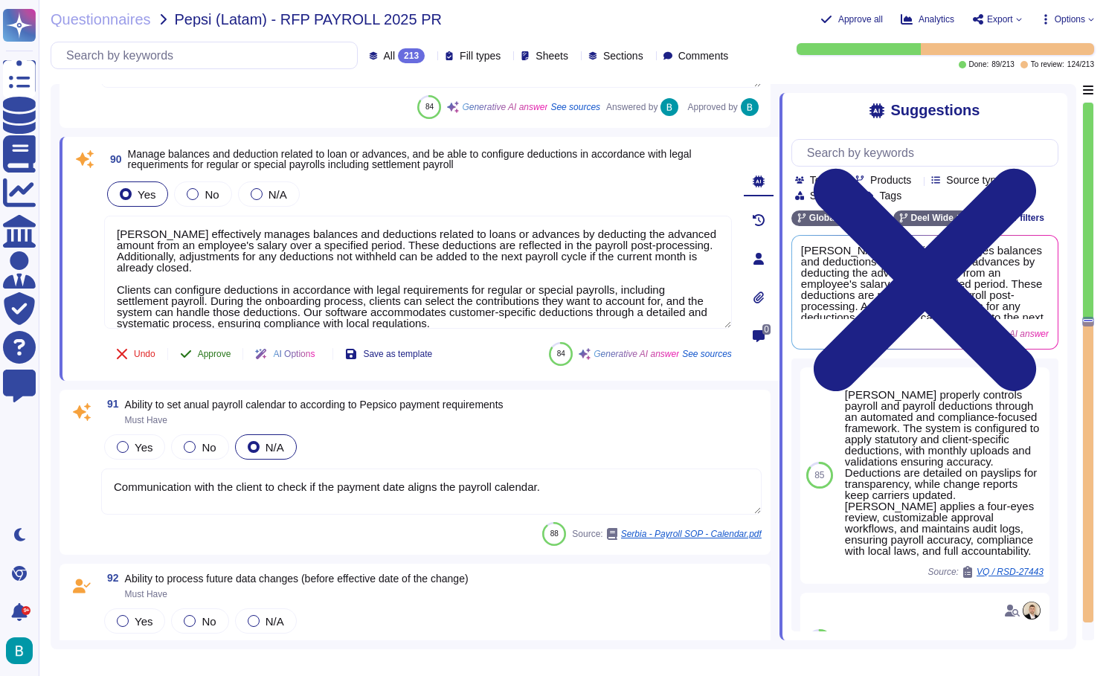
click at [211, 353] on span "Approve" at bounding box center [214, 354] width 33 height 9
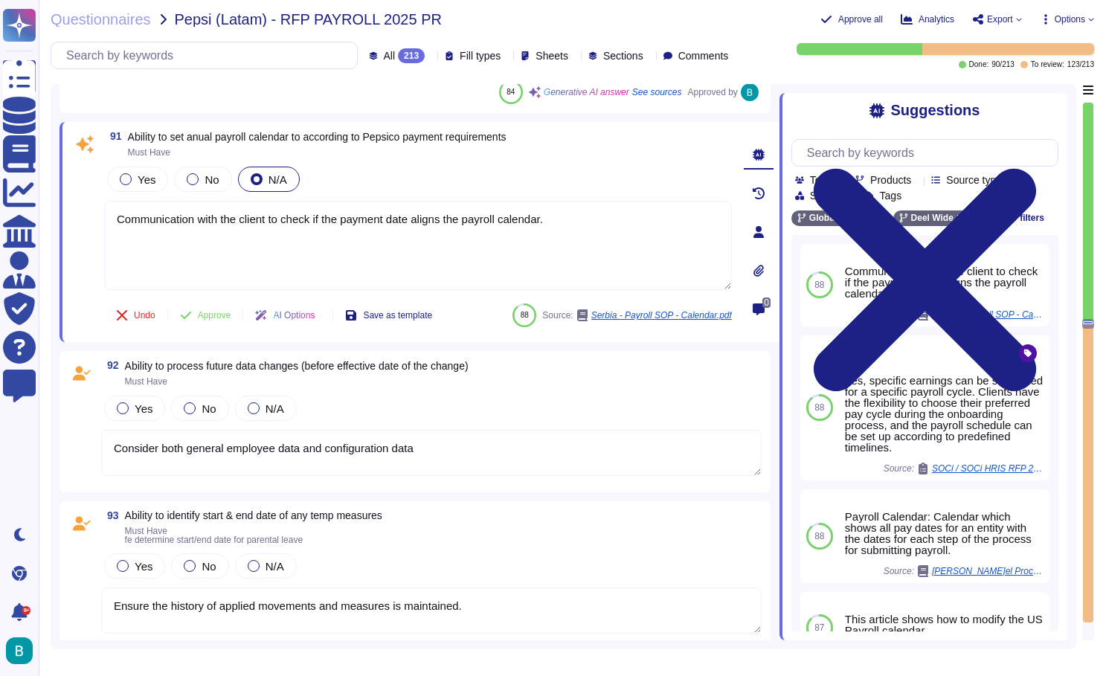
scroll to position [15497, 0]
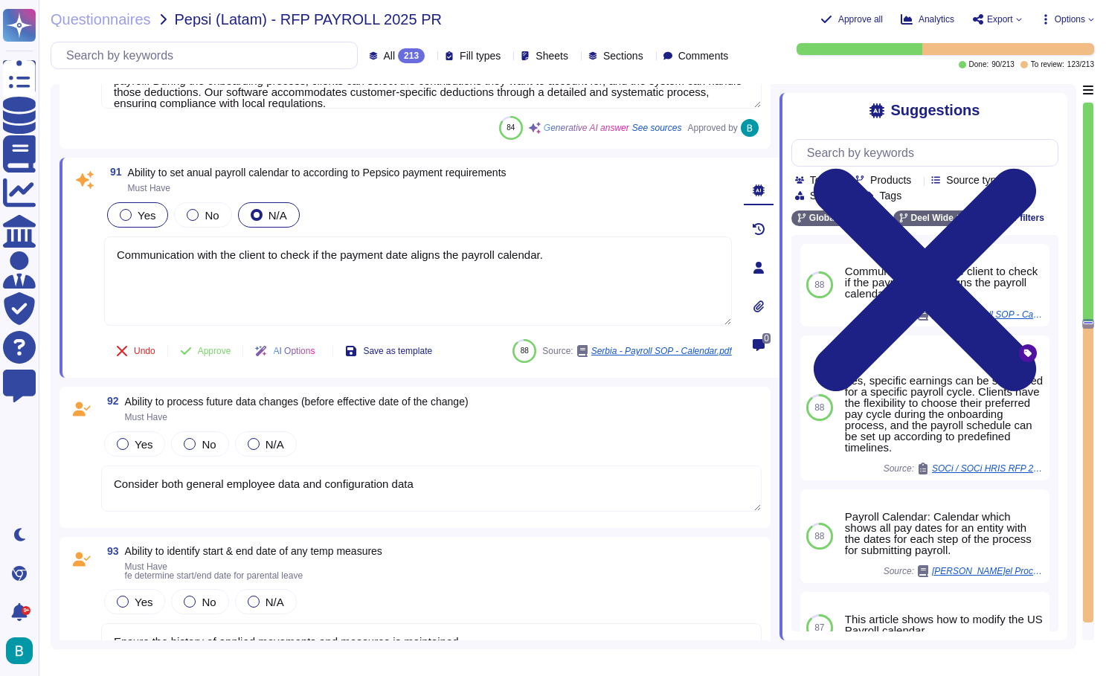
click at [145, 215] on span "Yes" at bounding box center [147, 215] width 18 height 13
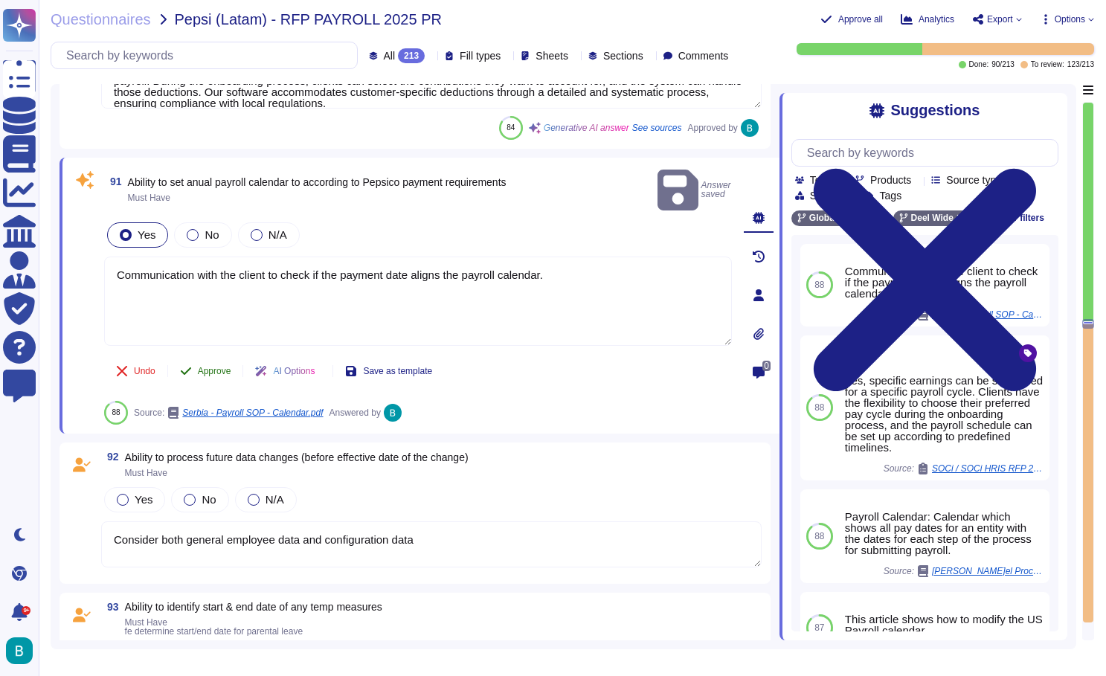
click at [228, 367] on span "Approve" at bounding box center [214, 371] width 33 height 9
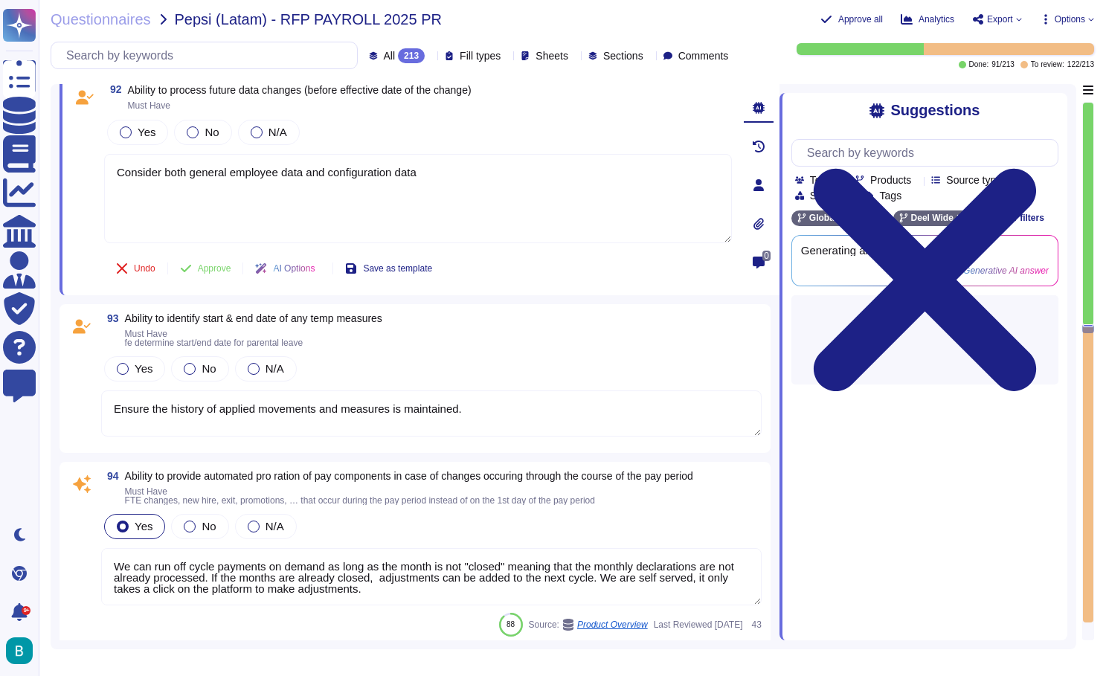
scroll to position [15688, 0]
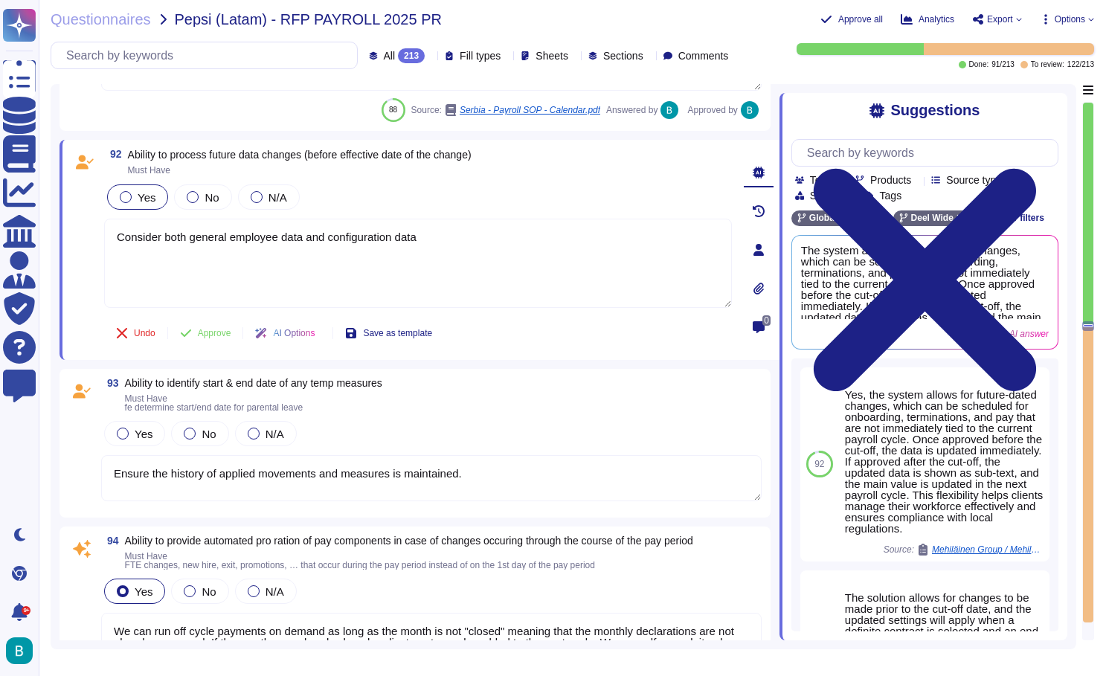
click at [130, 203] on div "Yes" at bounding box center [137, 197] width 61 height 25
click at [221, 330] on span "Approve" at bounding box center [214, 333] width 33 height 9
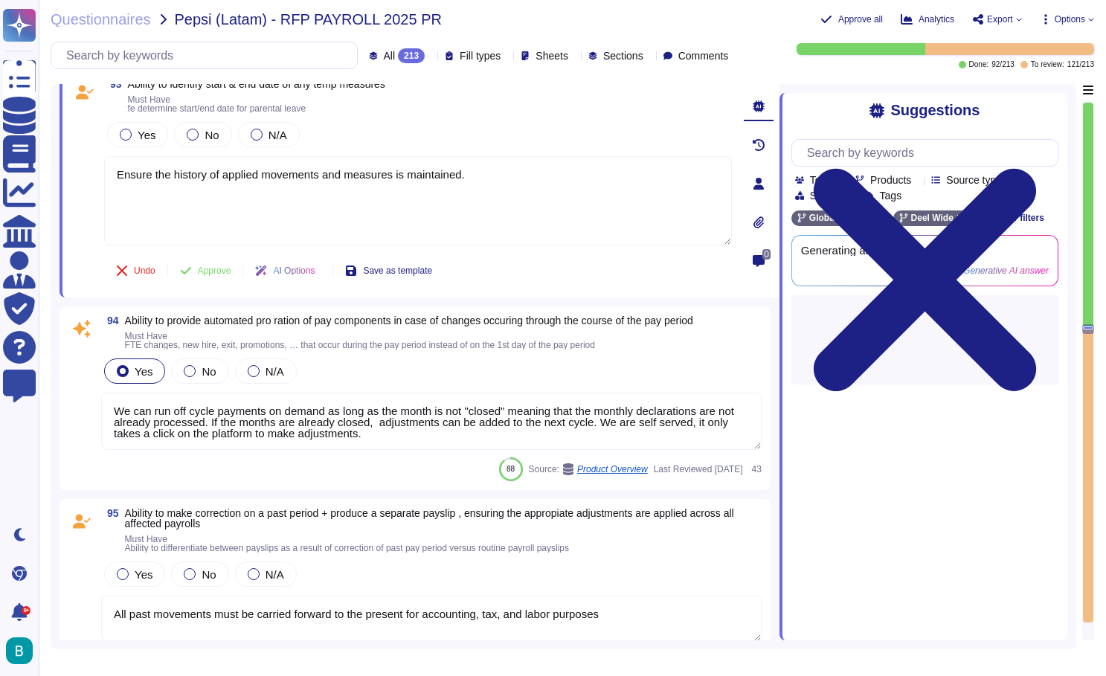
scroll to position [15848, 0]
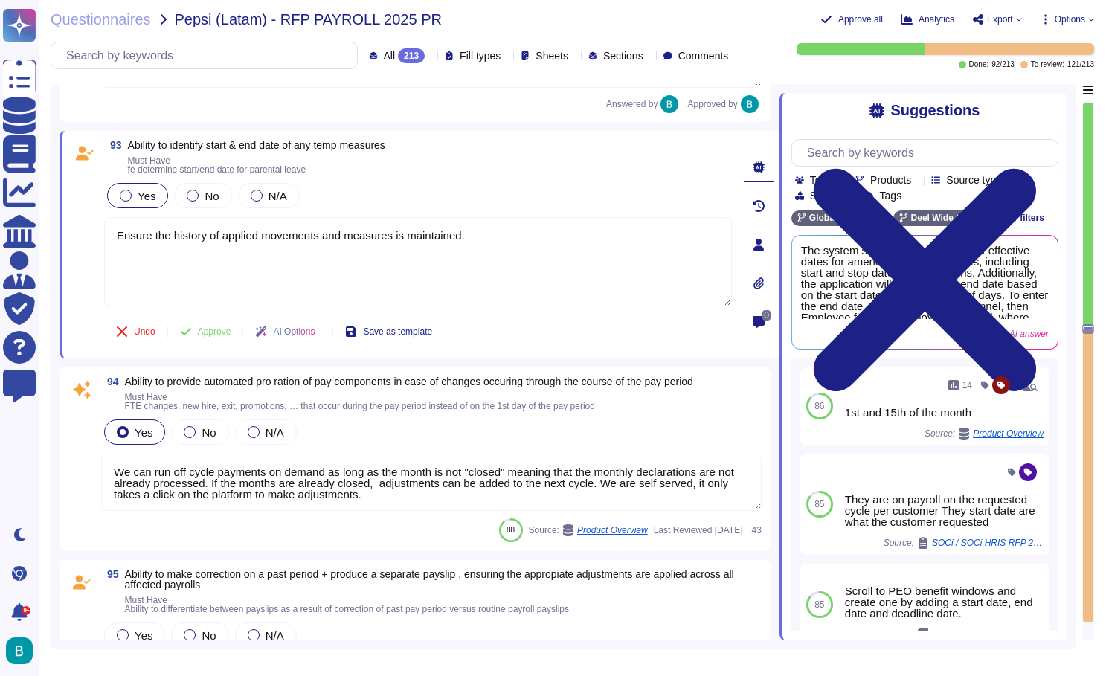
click at [153, 194] on span "Yes" at bounding box center [147, 196] width 18 height 13
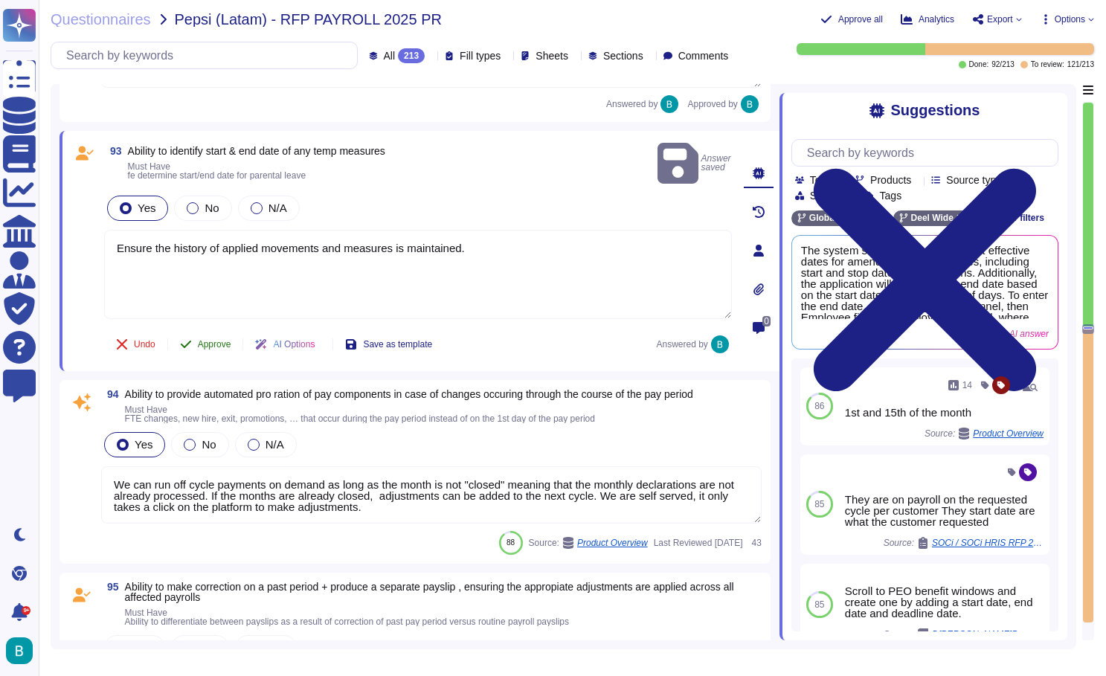
click at [219, 340] on span "Approve" at bounding box center [214, 344] width 33 height 9
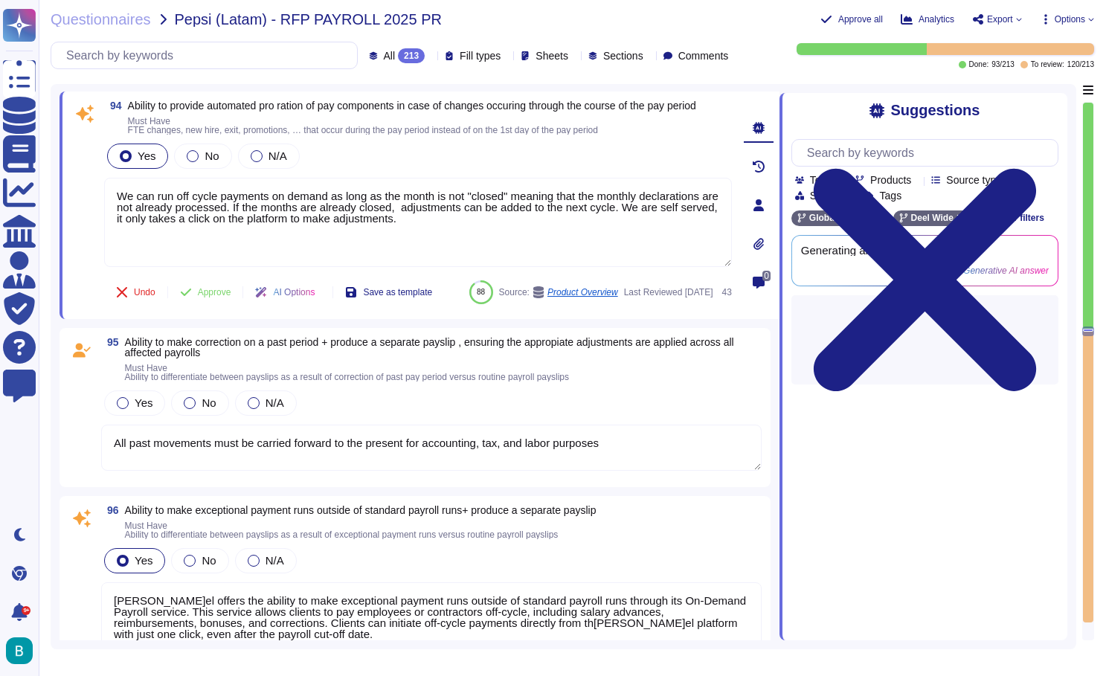
scroll to position [16014, 0]
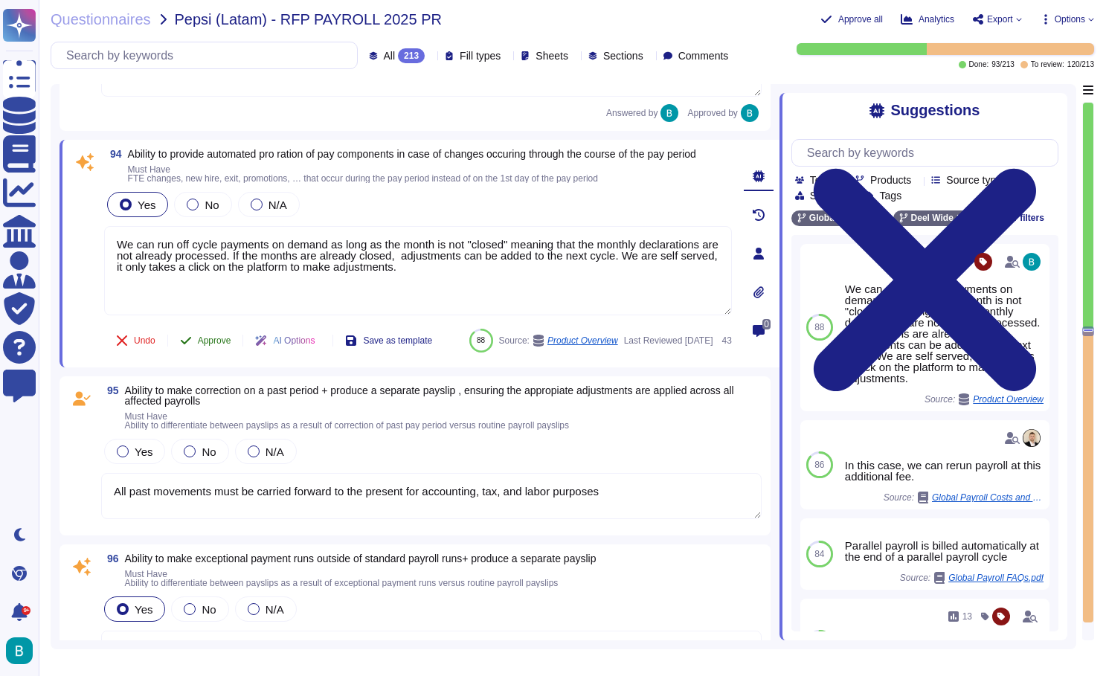
click at [220, 356] on button "Approve" at bounding box center [205, 341] width 75 height 30
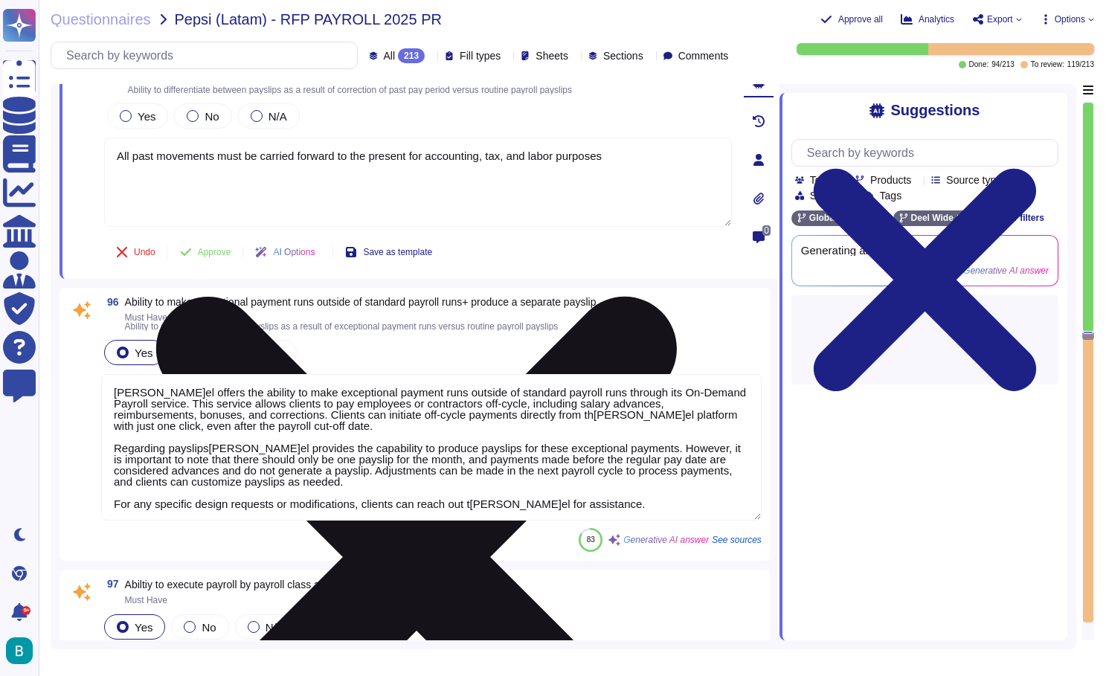
scroll to position [16208, 0]
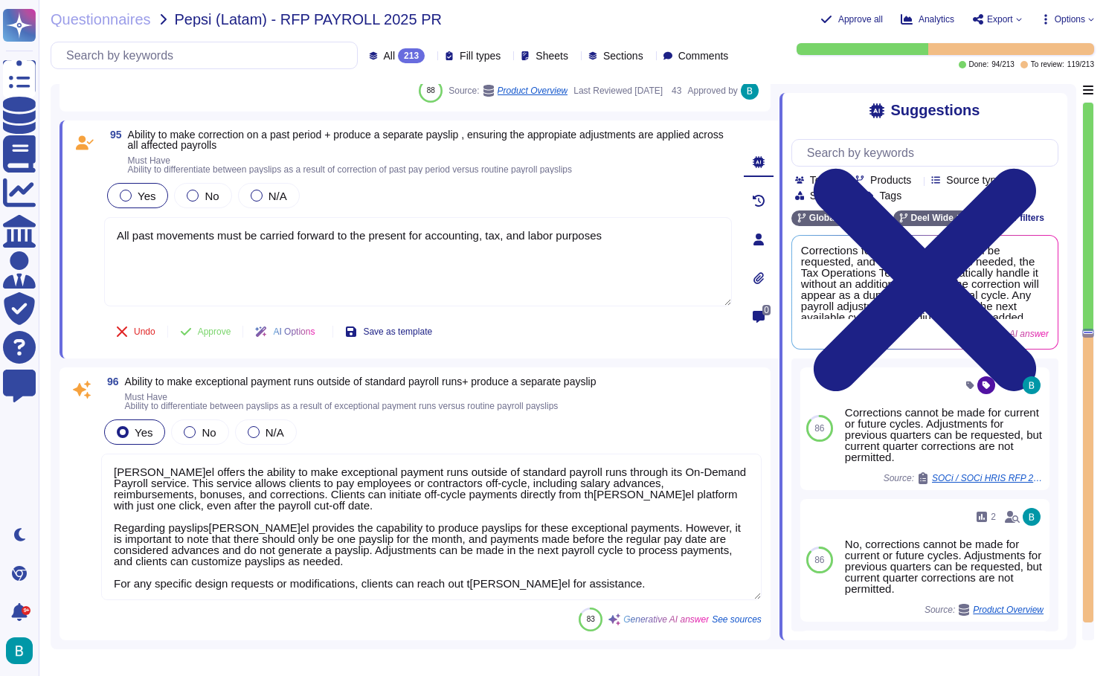
click at [141, 202] on span "Yes" at bounding box center [147, 196] width 18 height 13
click at [219, 336] on span "Approve" at bounding box center [214, 331] width 33 height 9
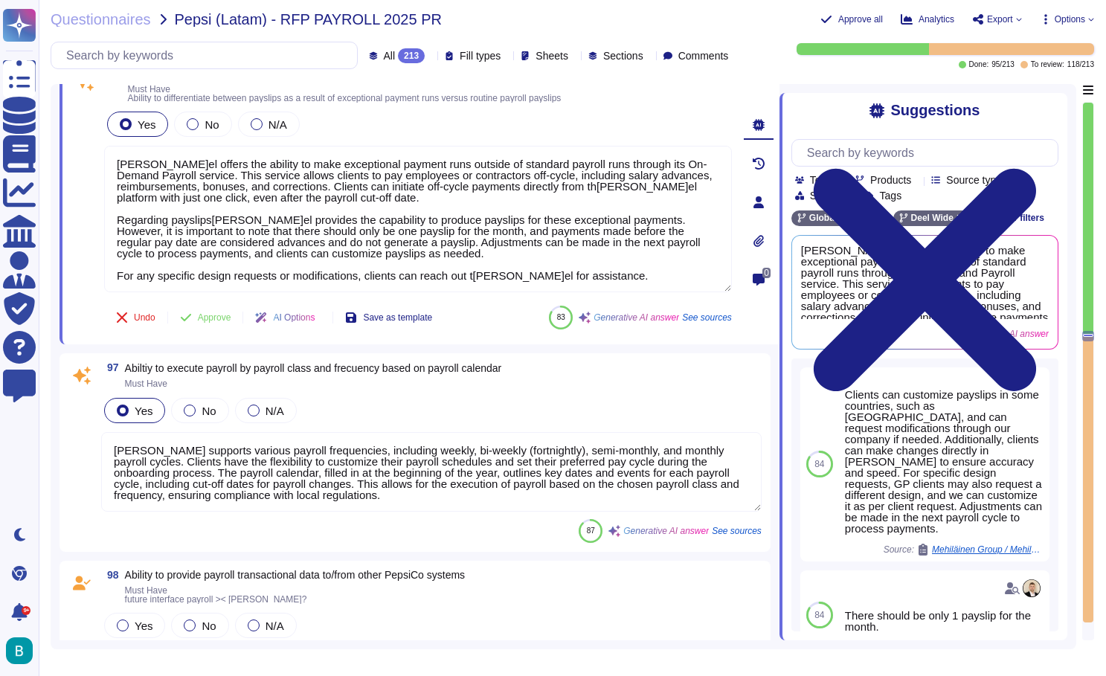
scroll to position [16386, 0]
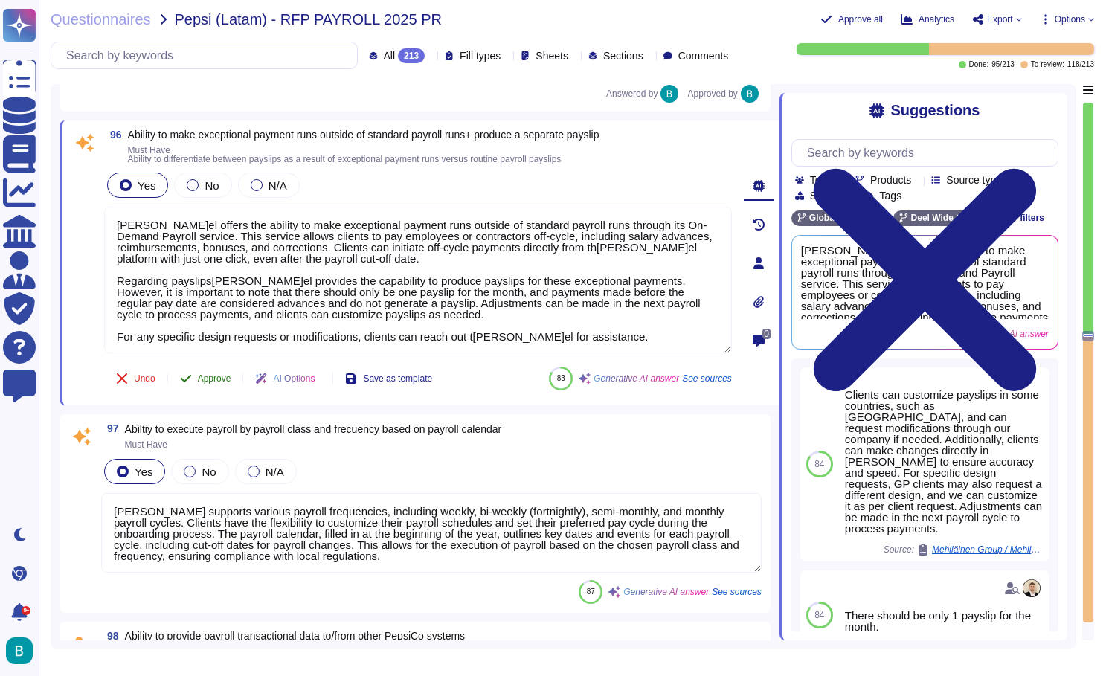
click at [222, 383] on span "Approve" at bounding box center [214, 378] width 33 height 9
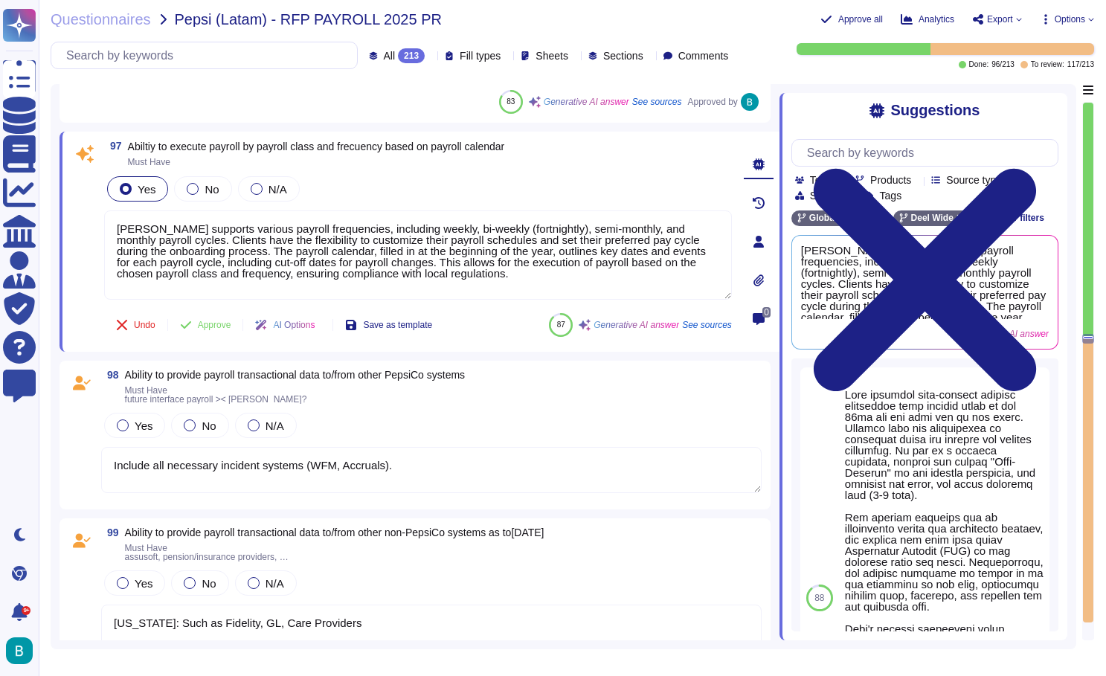
scroll to position [16659, 0]
click at [208, 328] on span "Approve" at bounding box center [214, 324] width 33 height 9
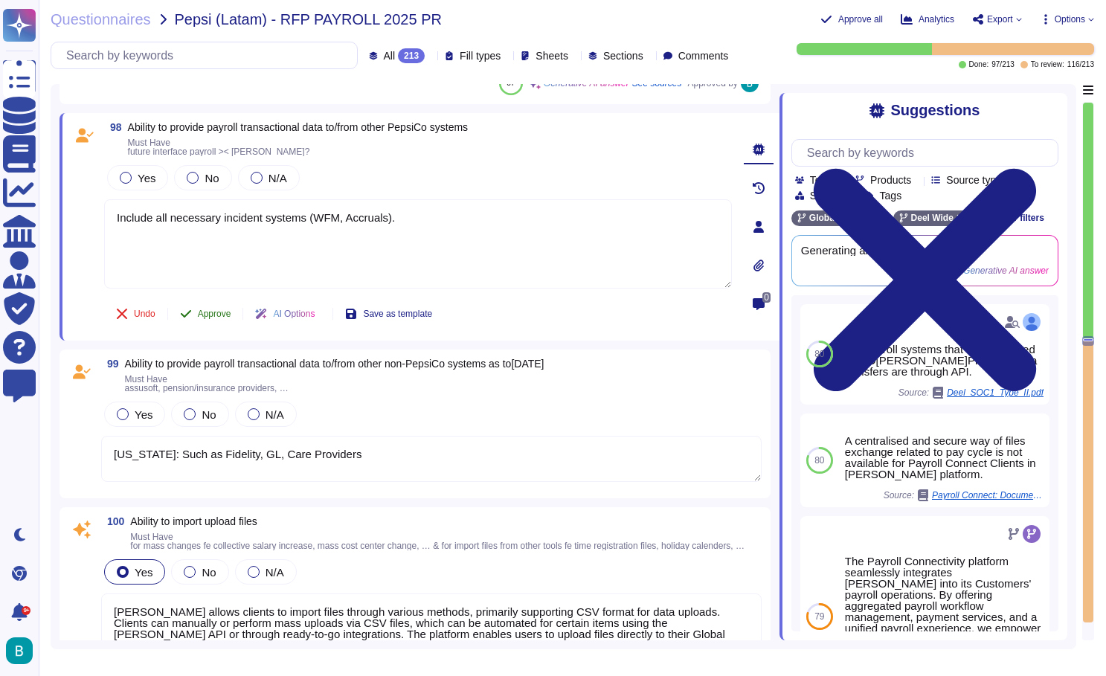
scroll to position [16860, 0]
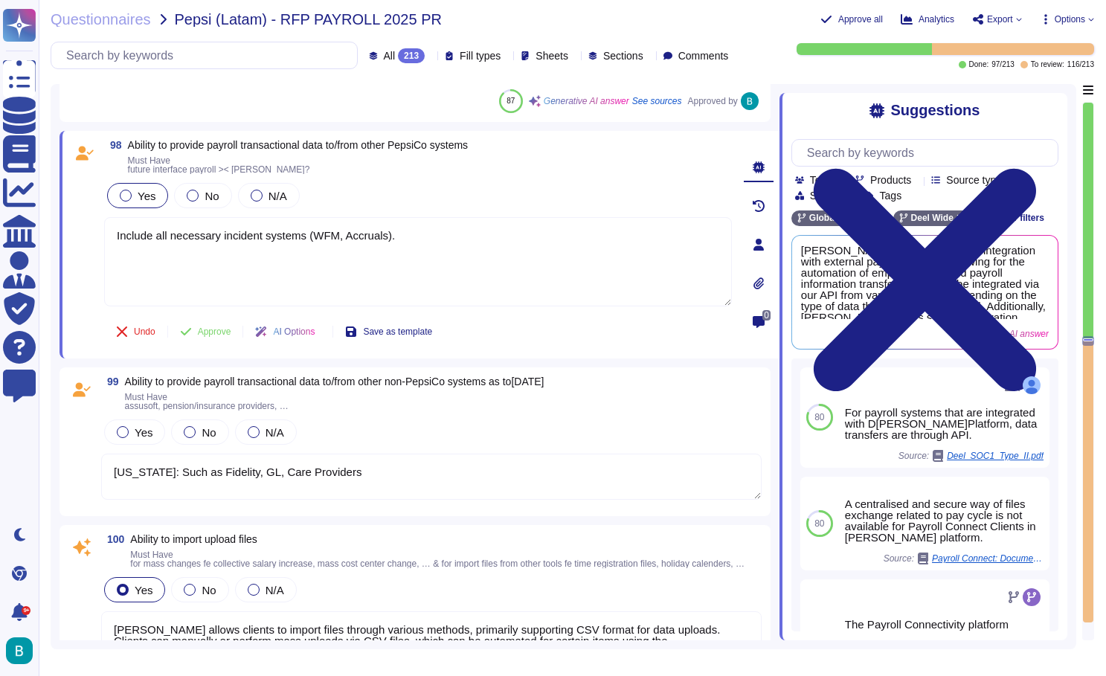
click at [150, 196] on span "Yes" at bounding box center [147, 196] width 18 height 13
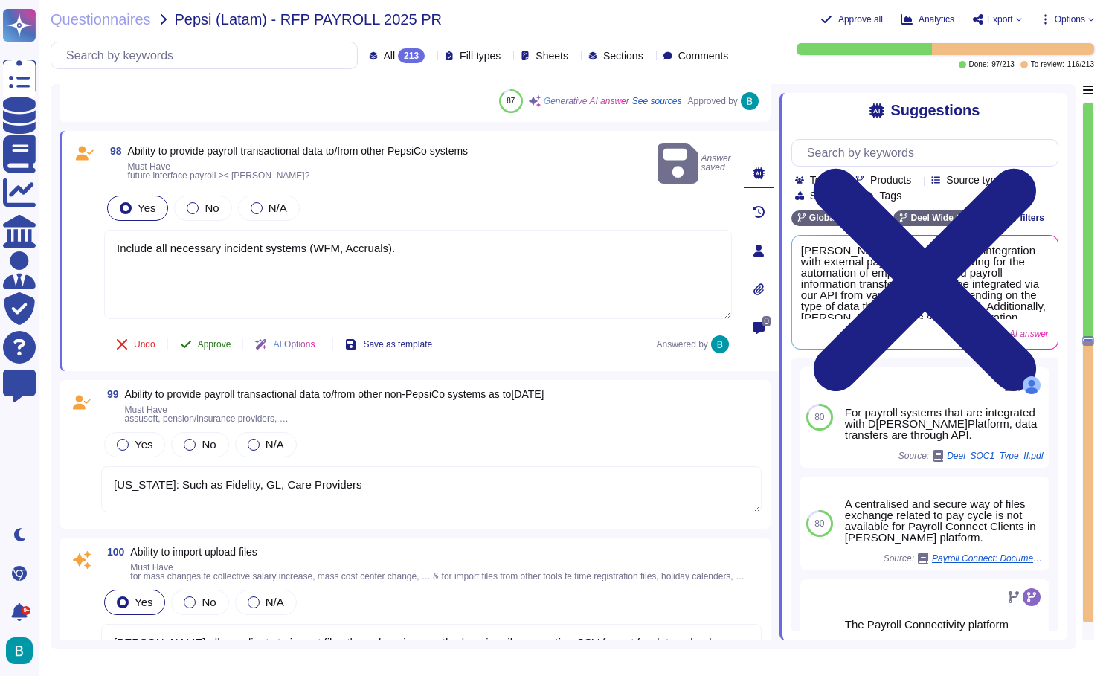
click at [226, 340] on span "Approve" at bounding box center [214, 344] width 33 height 9
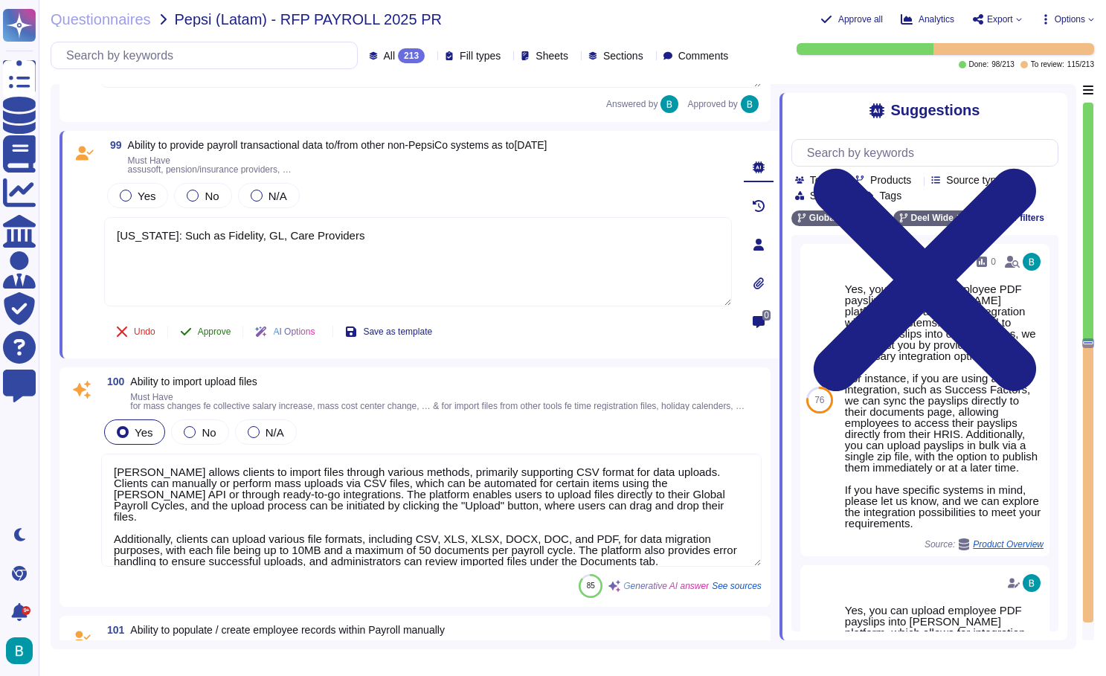
scroll to position [17027, 0]
click at [139, 205] on div "Yes" at bounding box center [137, 195] width 61 height 25
click at [219, 332] on span "Approve" at bounding box center [214, 331] width 33 height 9
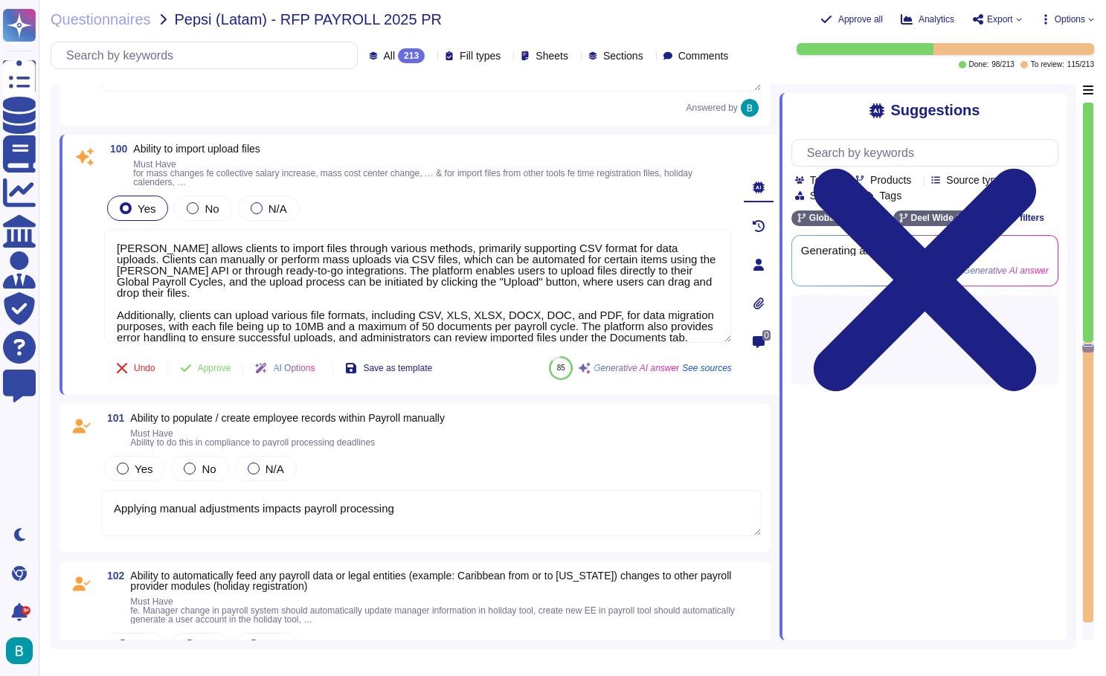
scroll to position [17193, 0]
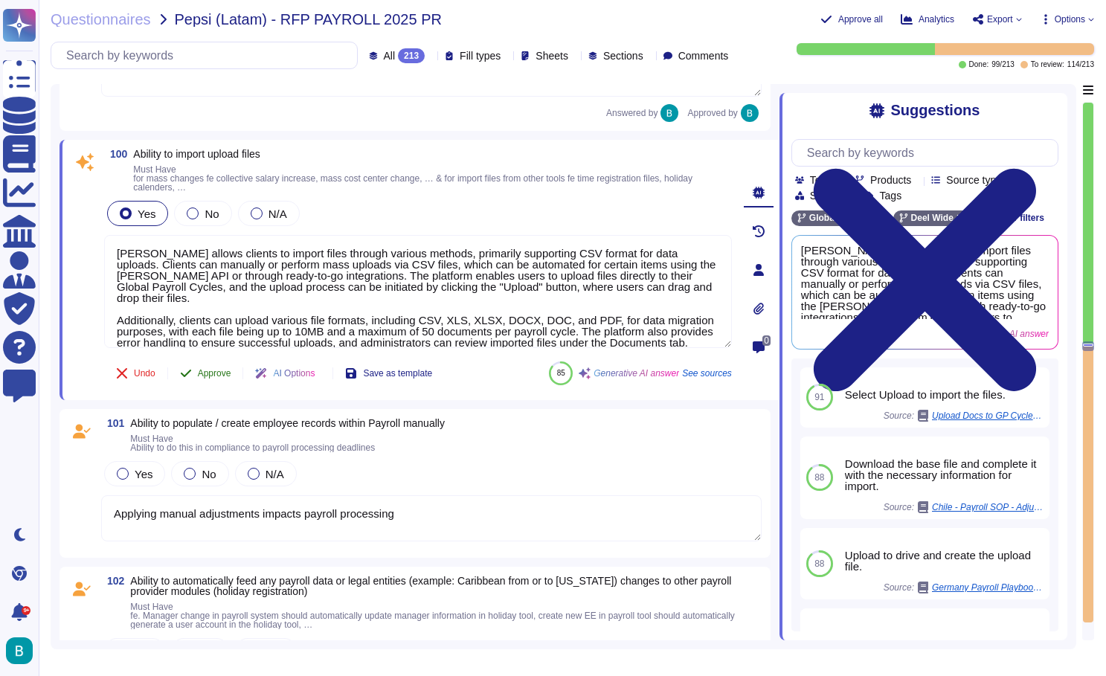
click at [225, 373] on span "Approve" at bounding box center [214, 373] width 33 height 9
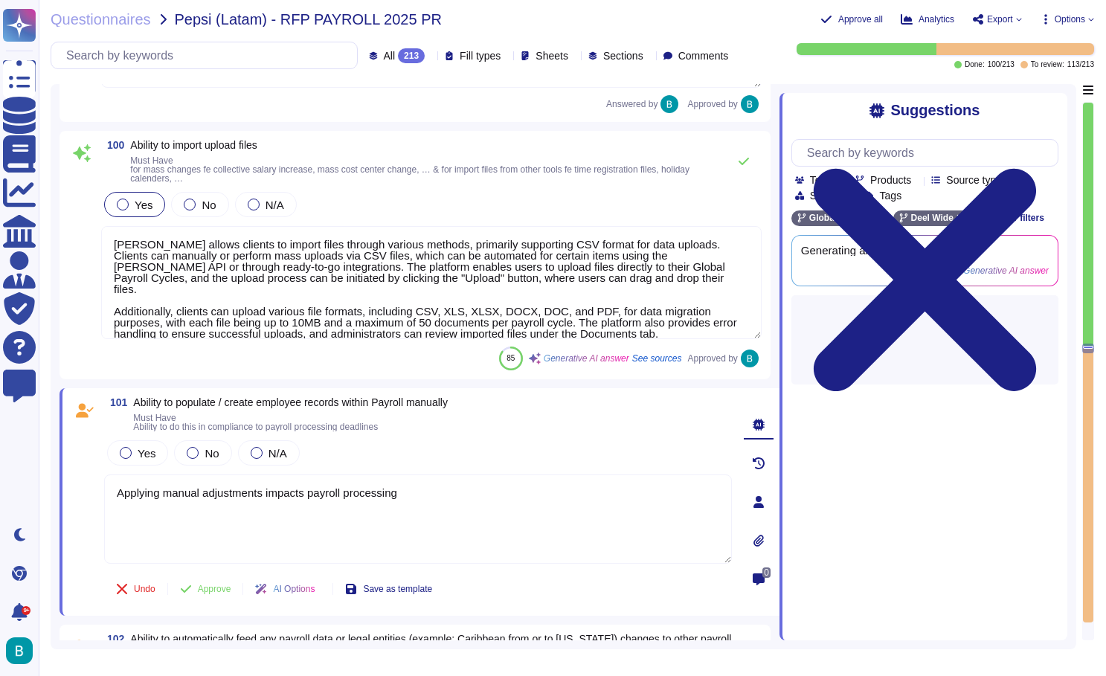
scroll to position [17442, 0]
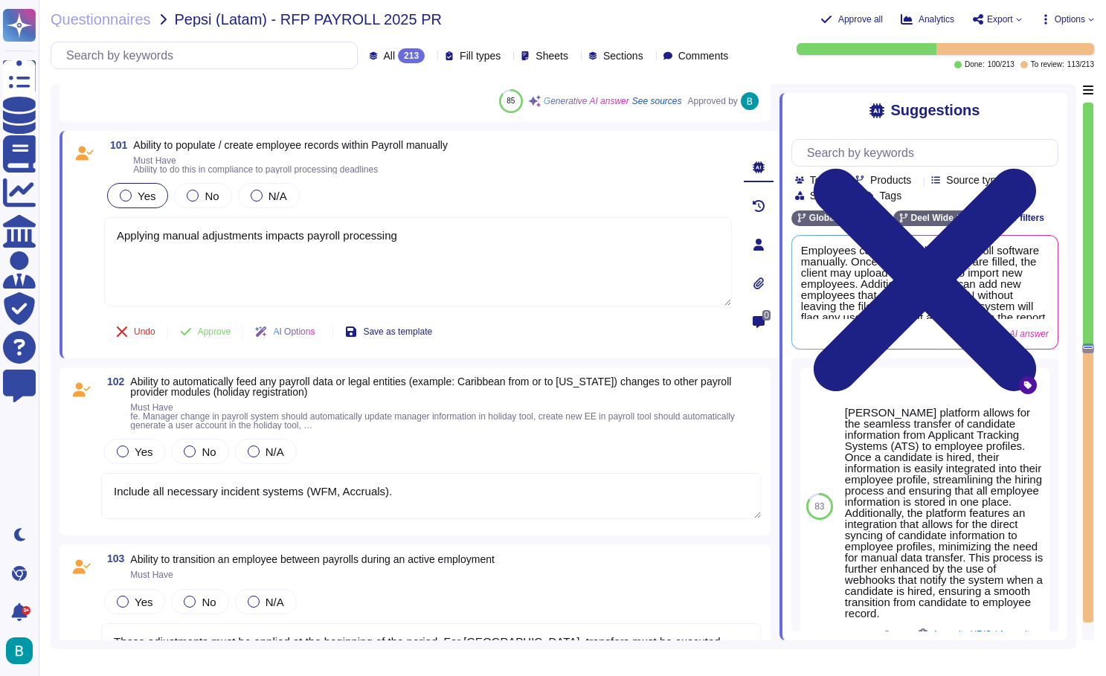
click at [129, 199] on div at bounding box center [126, 196] width 12 height 12
click at [201, 336] on span "Approve" at bounding box center [214, 331] width 33 height 9
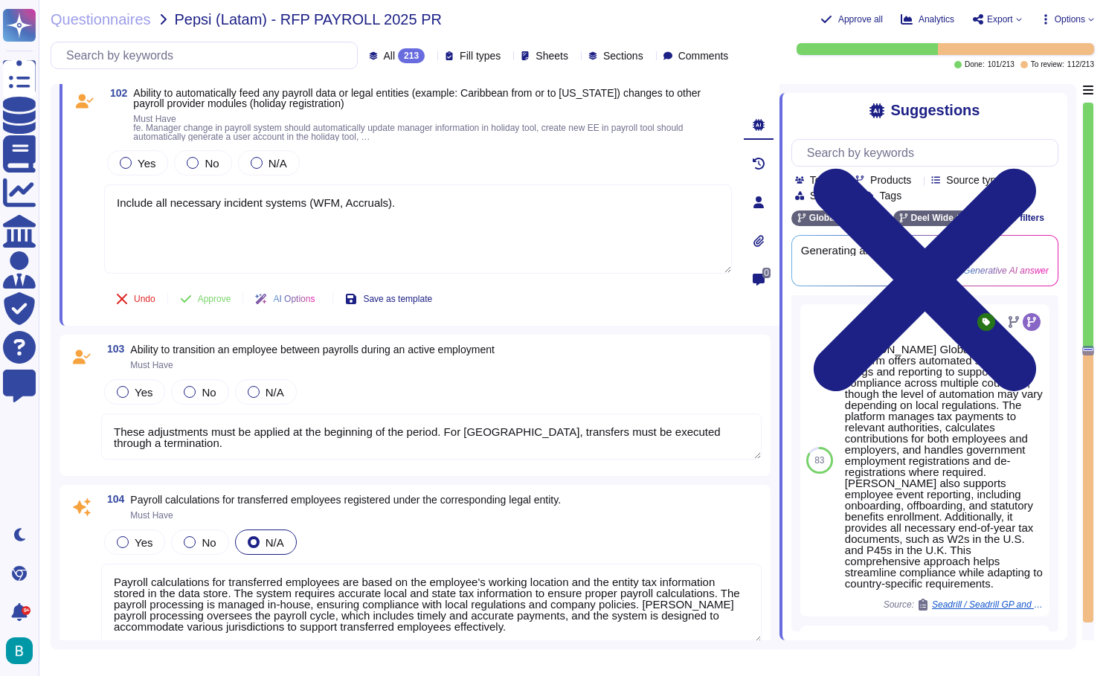
scroll to position [17609, 0]
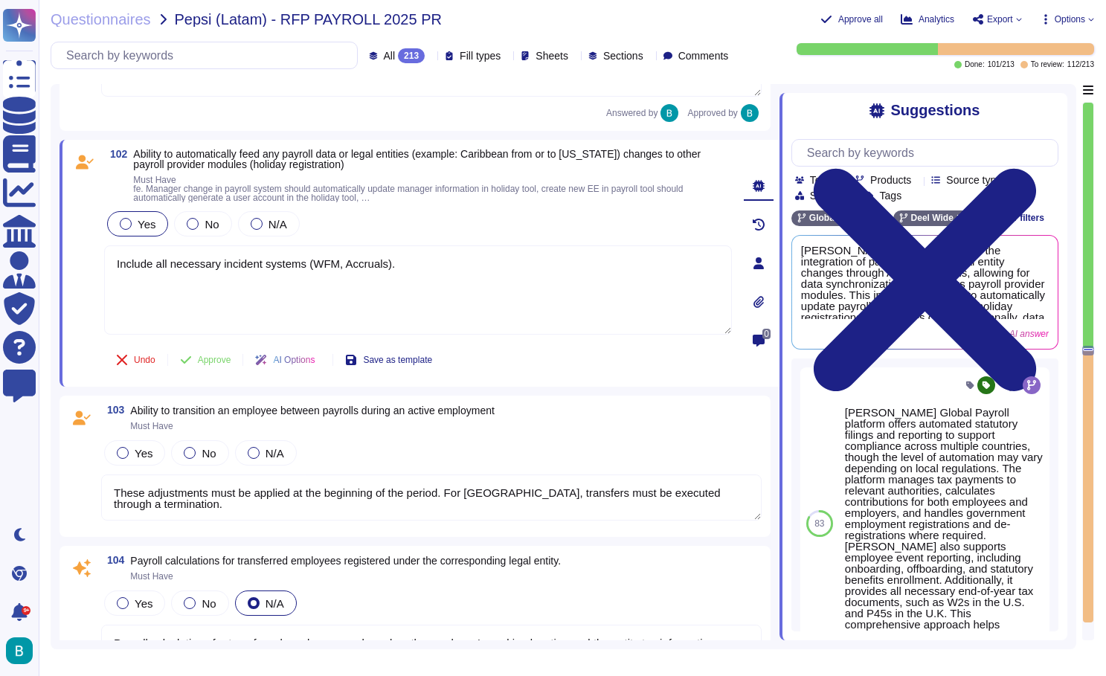
click at [123, 228] on div at bounding box center [126, 224] width 12 height 12
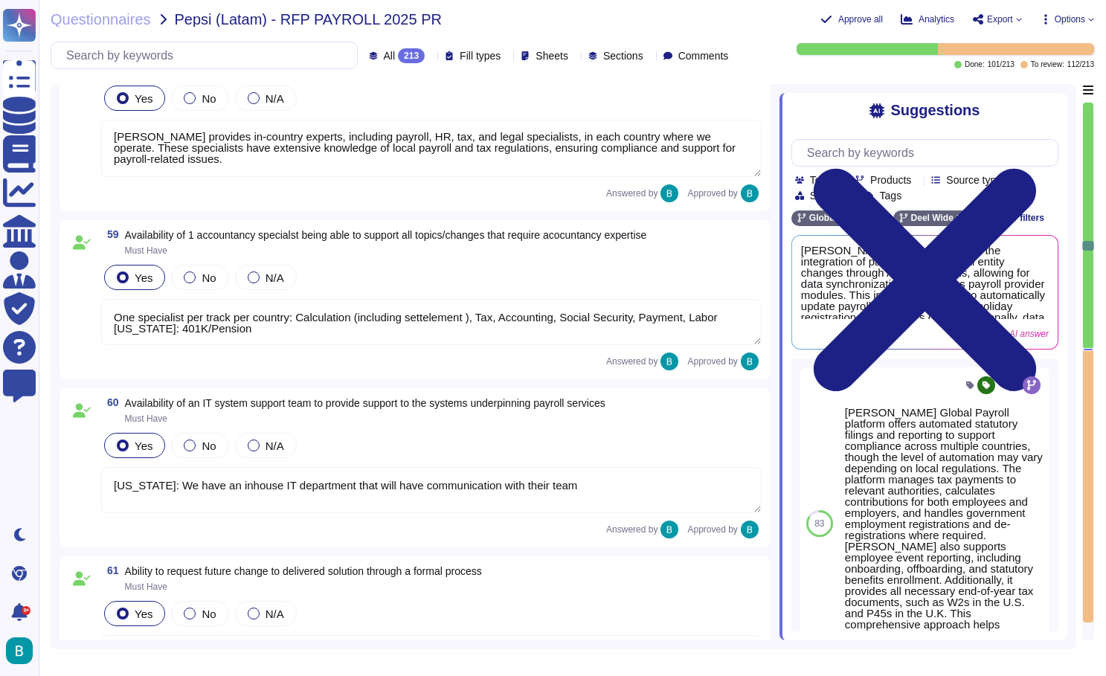
scroll to position [9332, 0]
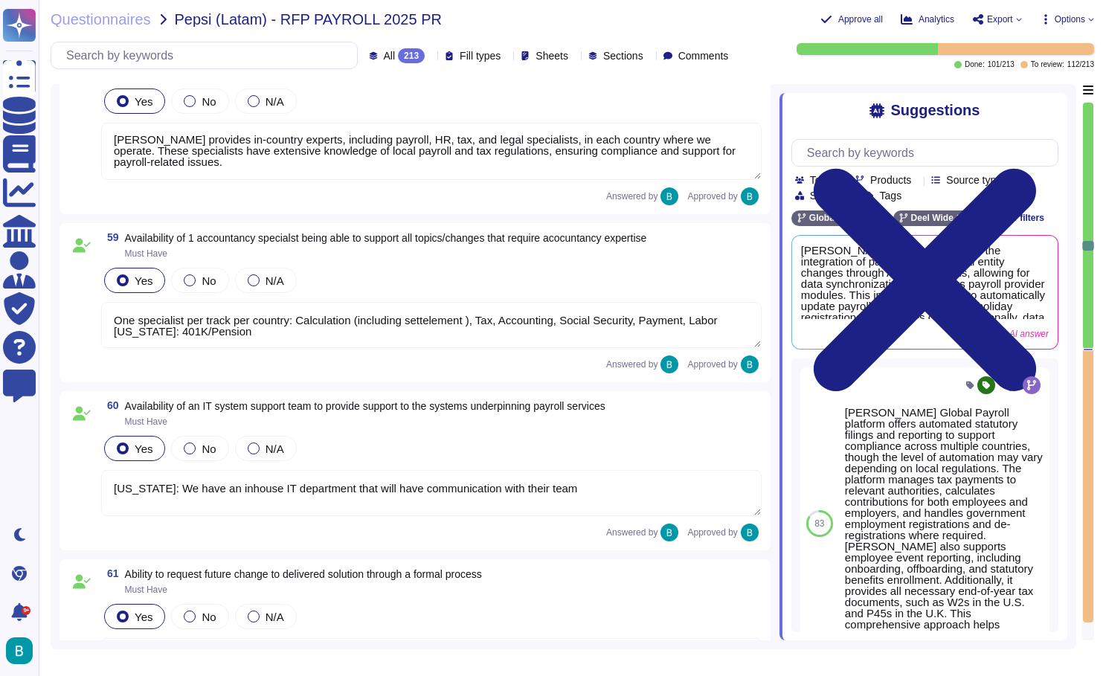
click at [380, 337] on textarea "One specialist per track per country: Calculation (including settelement ), Tax…" at bounding box center [431, 325] width 661 height 46
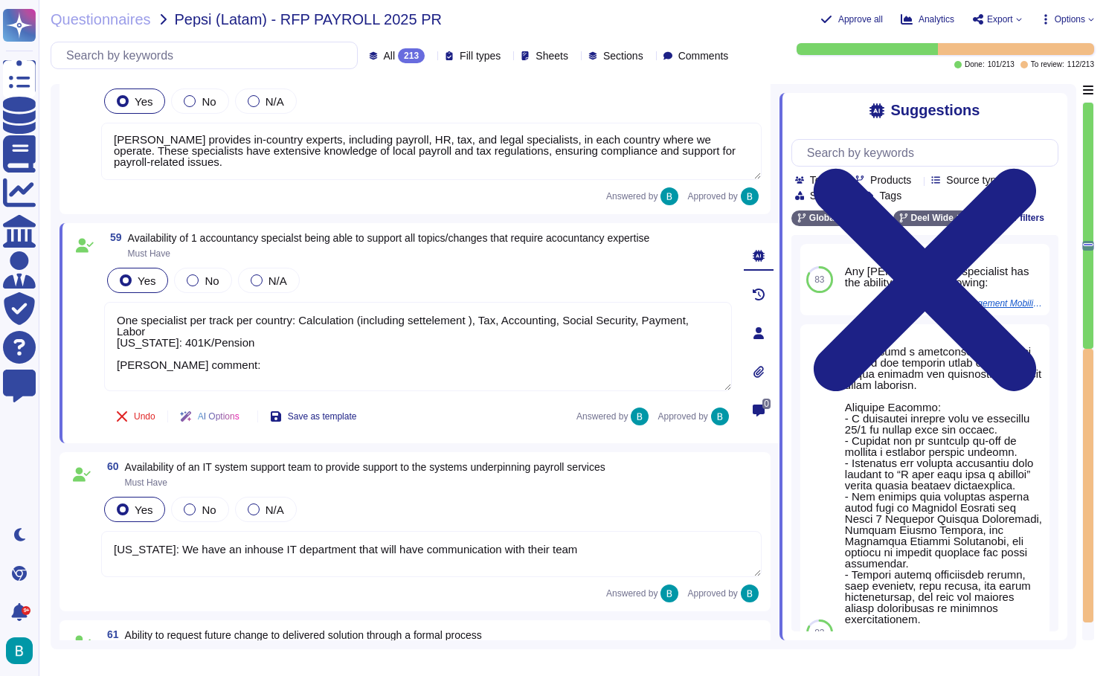
scroll to position [0, 0]
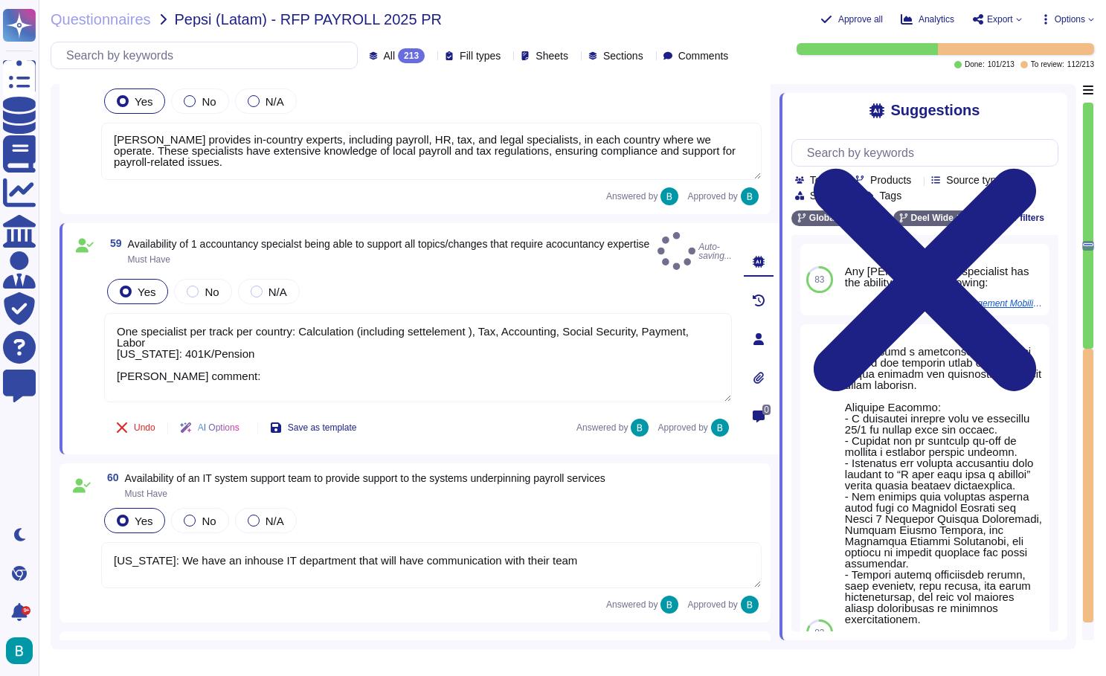
drag, startPoint x: 211, startPoint y: 167, endPoint x: 106, endPoint y: 143, distance: 107.6
click at [106, 143] on textarea "[PERSON_NAME] provides in-country experts, including payroll, HR, tax, and lega…" at bounding box center [431, 151] width 661 height 57
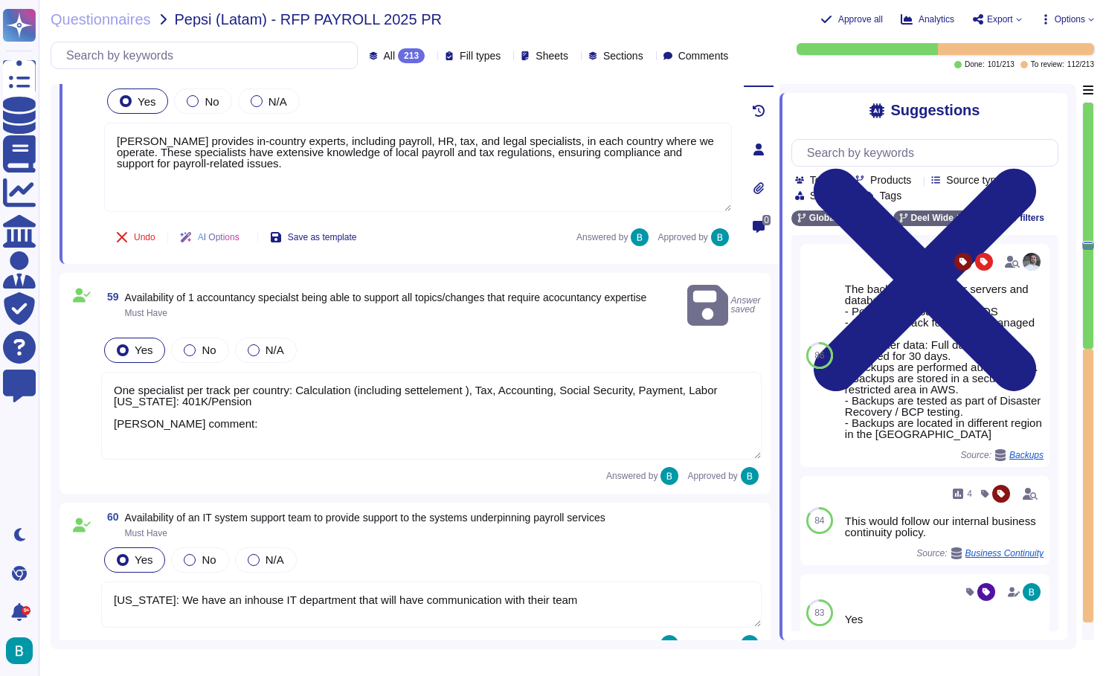
click at [240, 418] on textarea "One specialist per track per country: Calculation (including settelement ), Tax…" at bounding box center [431, 416] width 661 height 88
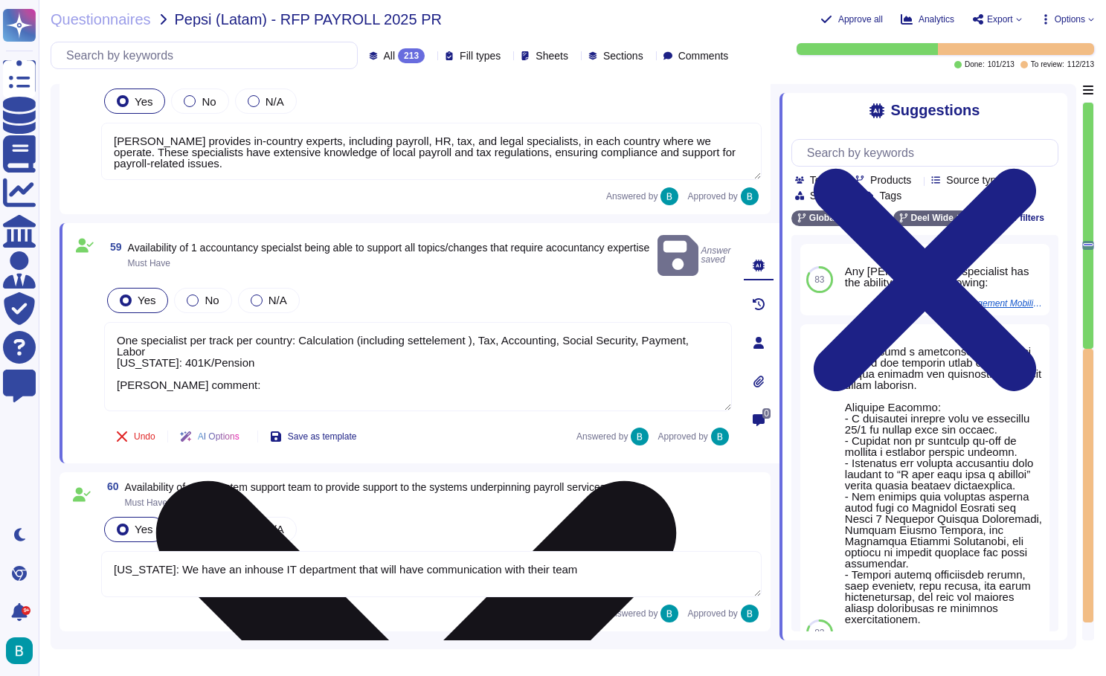
paste textarea "[PERSON_NAME] provides in-country experts, including payroll, HR, tax, and lega…"
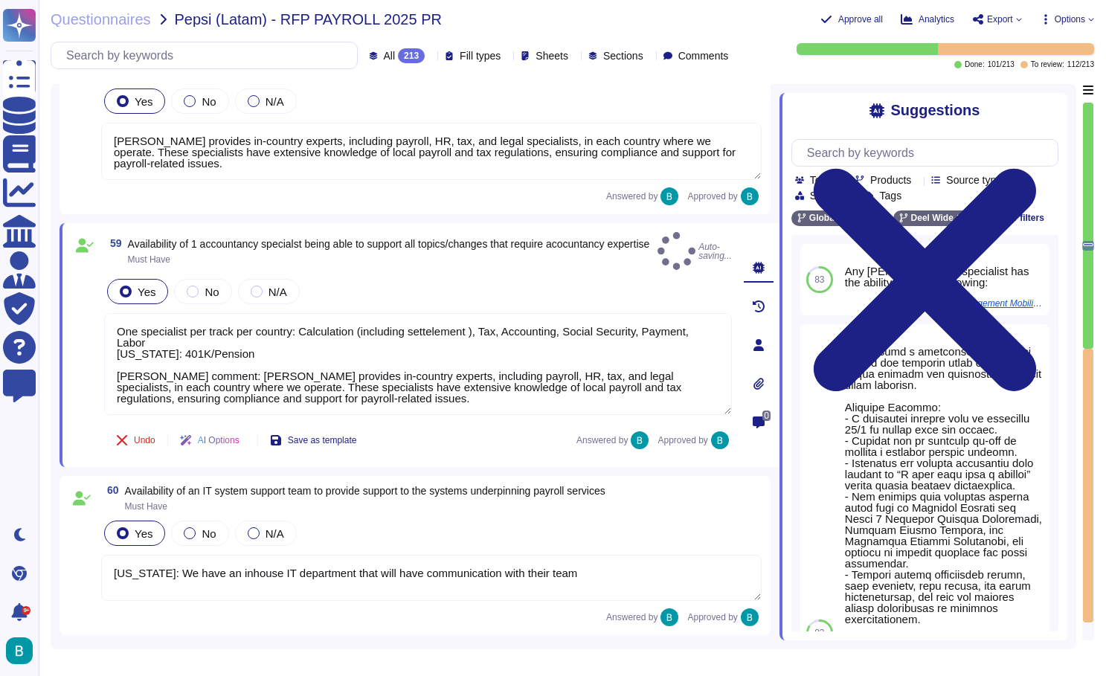
click at [444, 442] on div "Undo AI Options Save as template Answered by Approved by" at bounding box center [418, 441] width 628 height 36
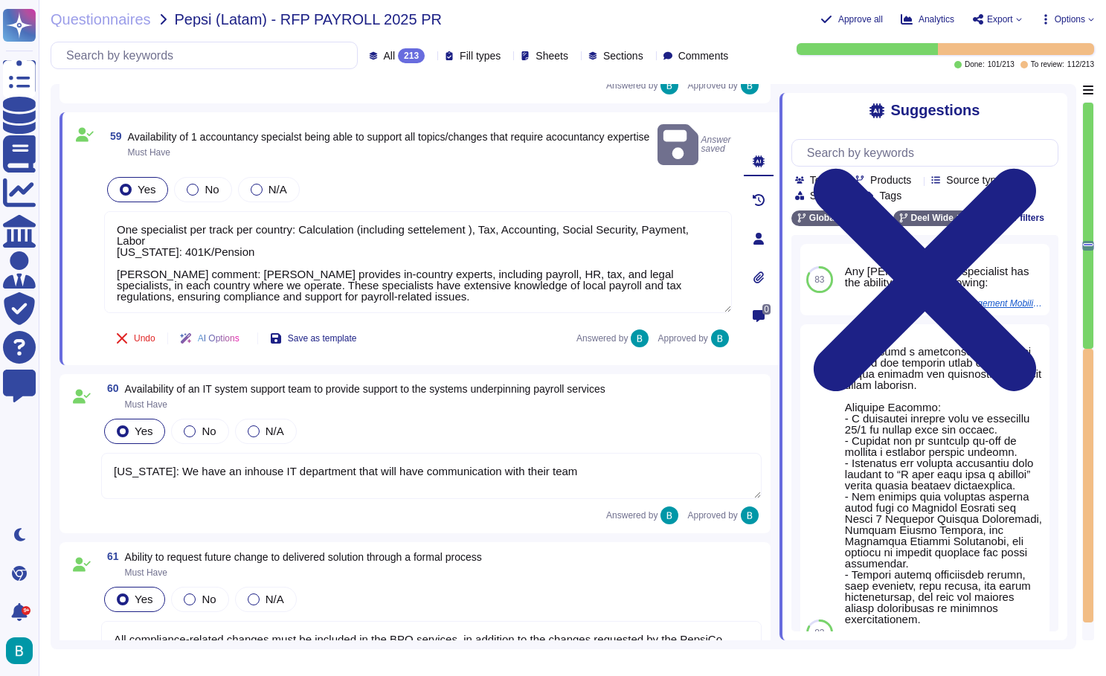
click at [415, 455] on textarea "[US_STATE]: We have an inhouse IT department that will have communication with …" at bounding box center [431, 476] width 661 height 46
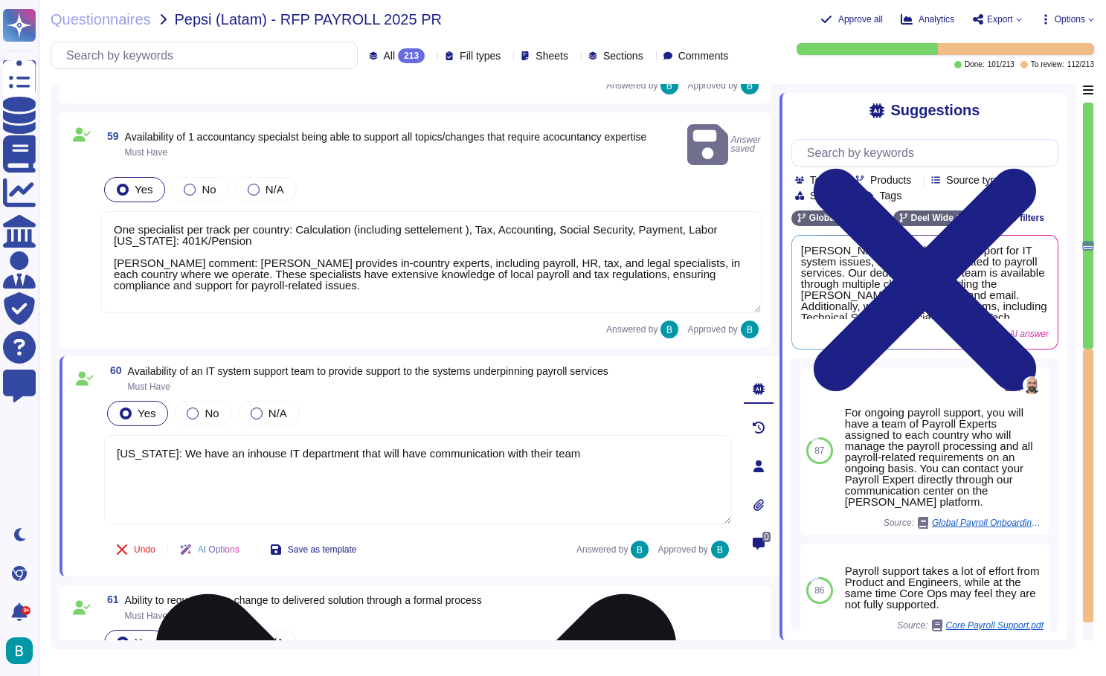
click at [363, 471] on textarea "[US_STATE]: We have an inhouse IT department that will have communication with …" at bounding box center [418, 479] width 628 height 89
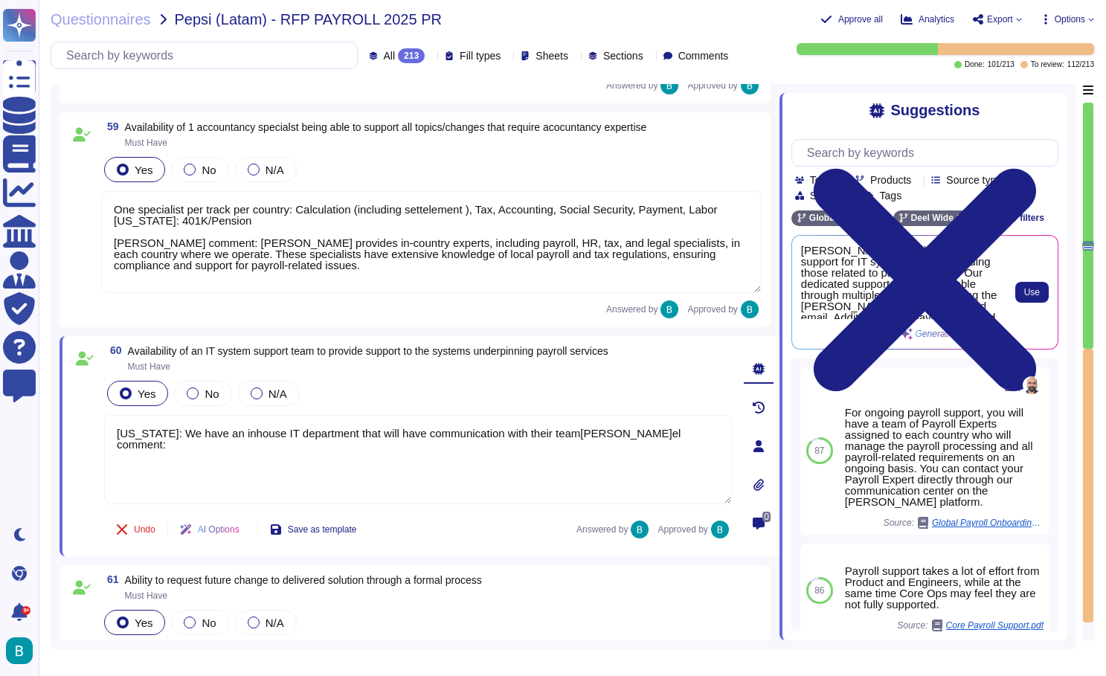
scroll to position [0, 0]
click at [1030, 291] on span "Use" at bounding box center [1032, 292] width 16 height 9
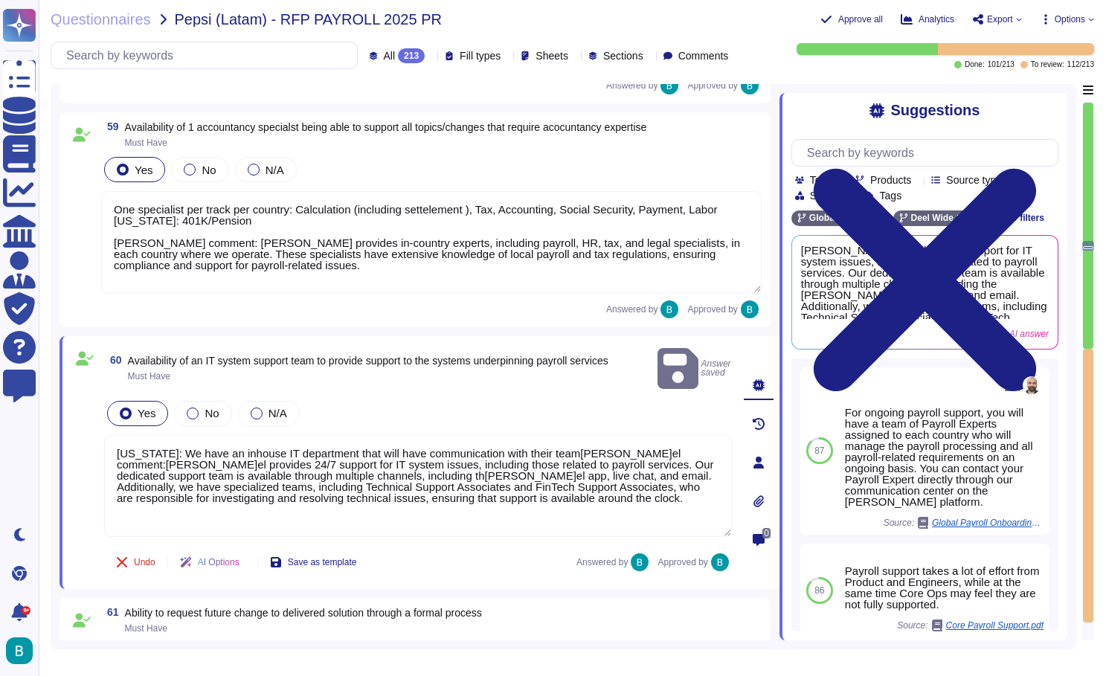
scroll to position [9569, 0]
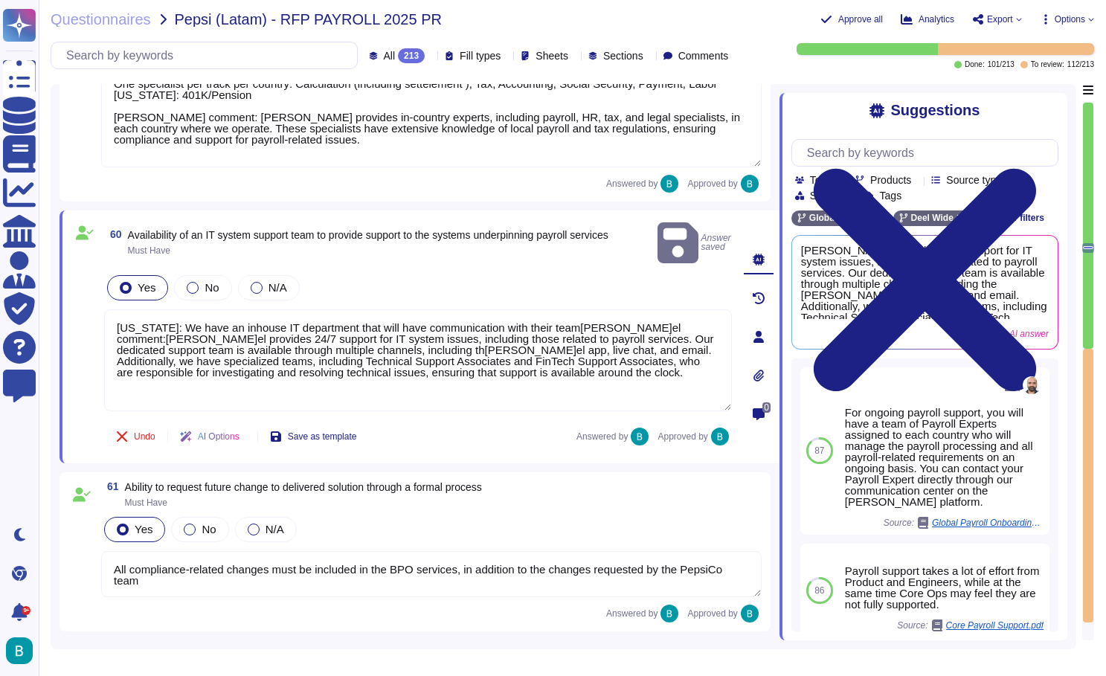
click at [335, 574] on textarea "All compliance-related changes must be included in the BPO services, in additio…" at bounding box center [431, 574] width 661 height 46
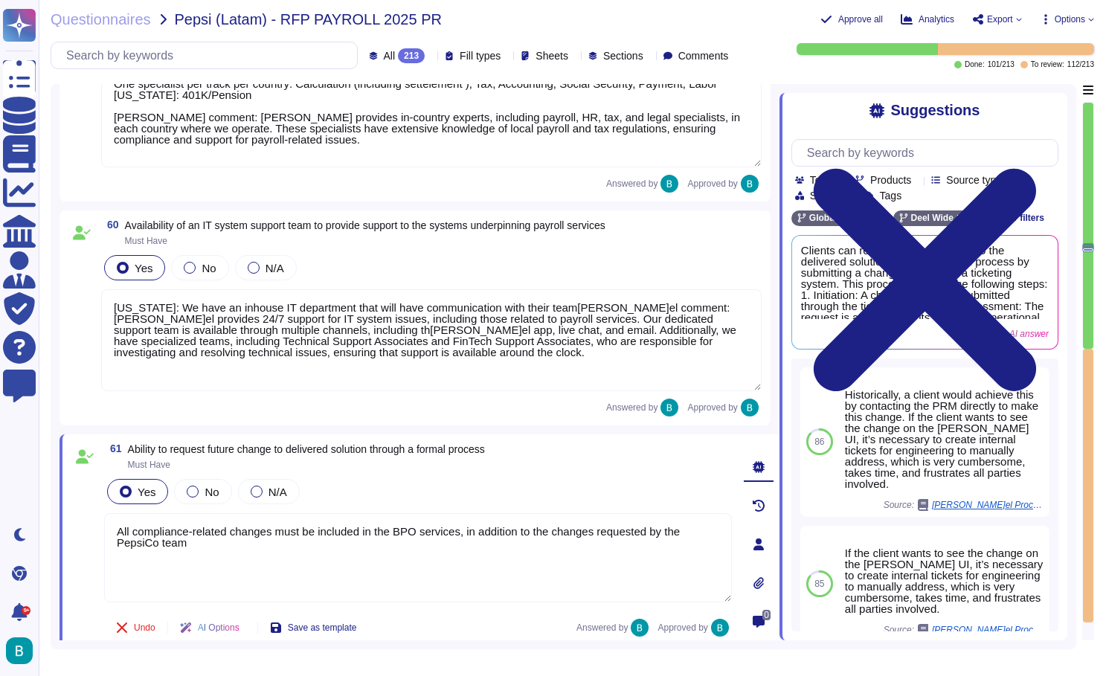
scroll to position [9639, 0]
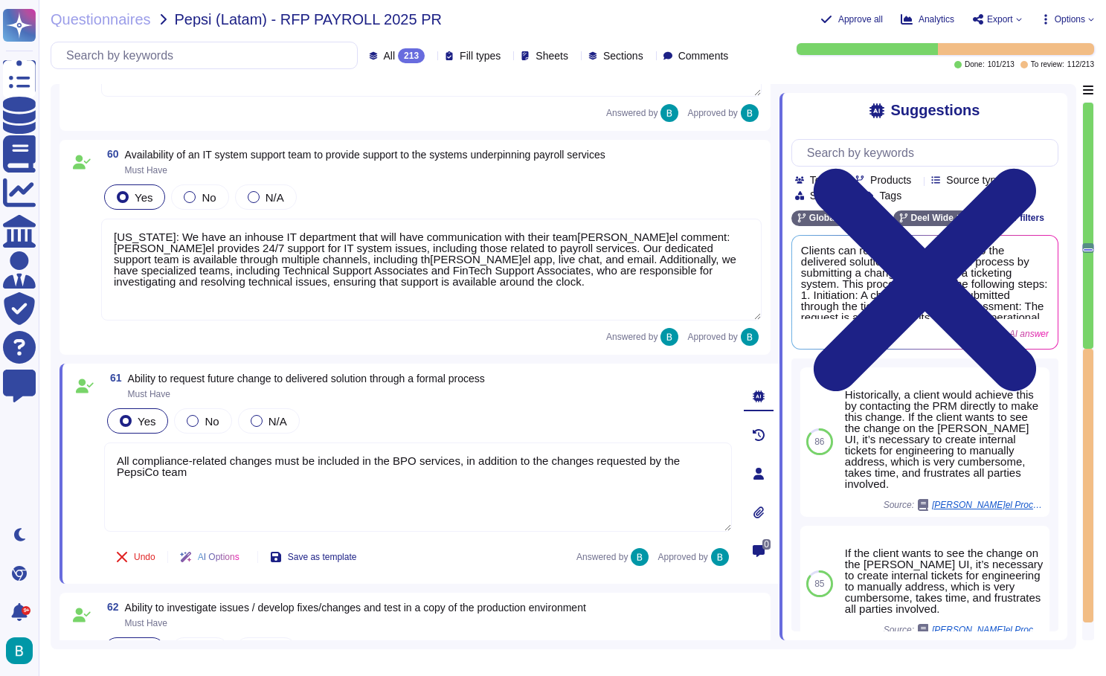
click at [763, 554] on icon at bounding box center [759, 551] width 12 height 12
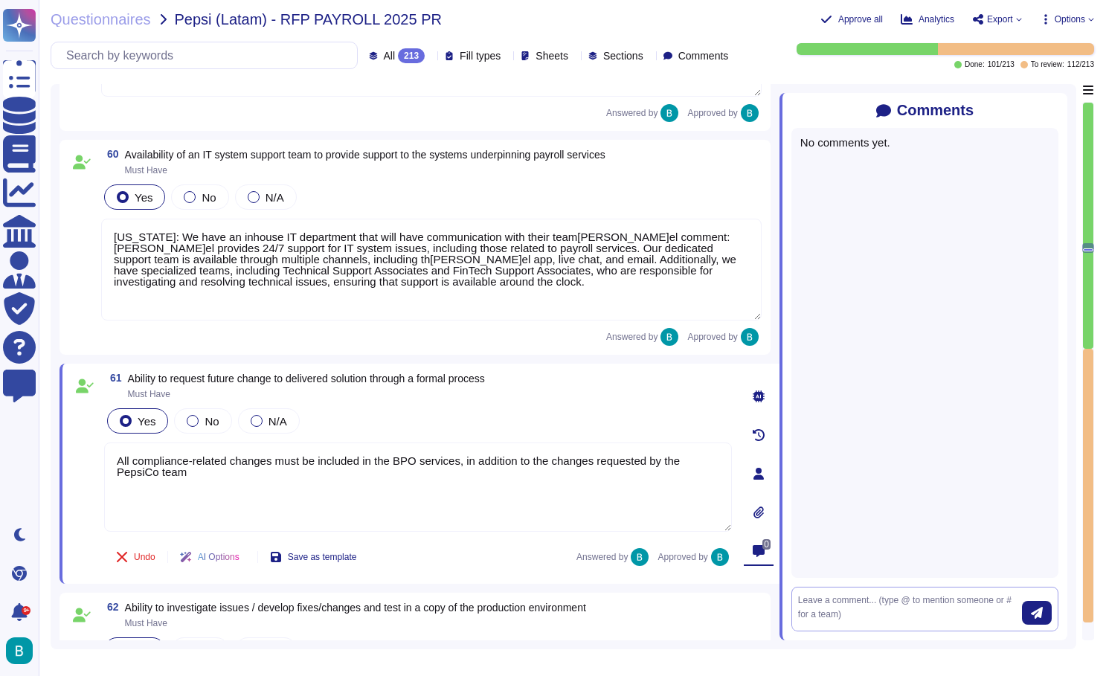
click at [860, 612] on textarea at bounding box center [910, 609] width 224 height 31
click at [1036, 614] on icon "submit" at bounding box center [1037, 613] width 12 height 12
click at [1059, 111] on icon at bounding box center [1059, 111] width 0 height 0
